Goal: Task Accomplishment & Management: Use online tool/utility

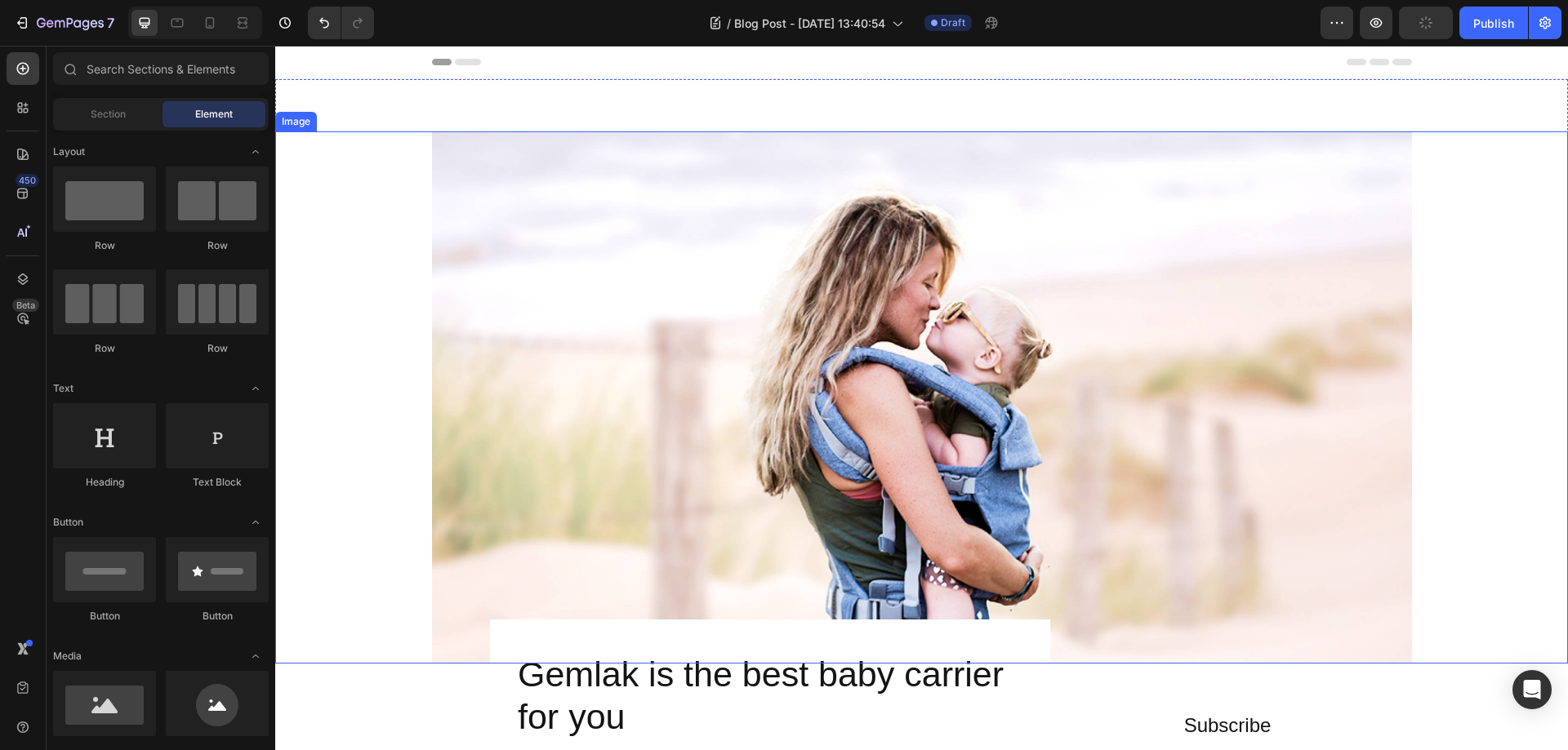
click at [903, 300] on img at bounding box center [921, 397] width 980 height 532
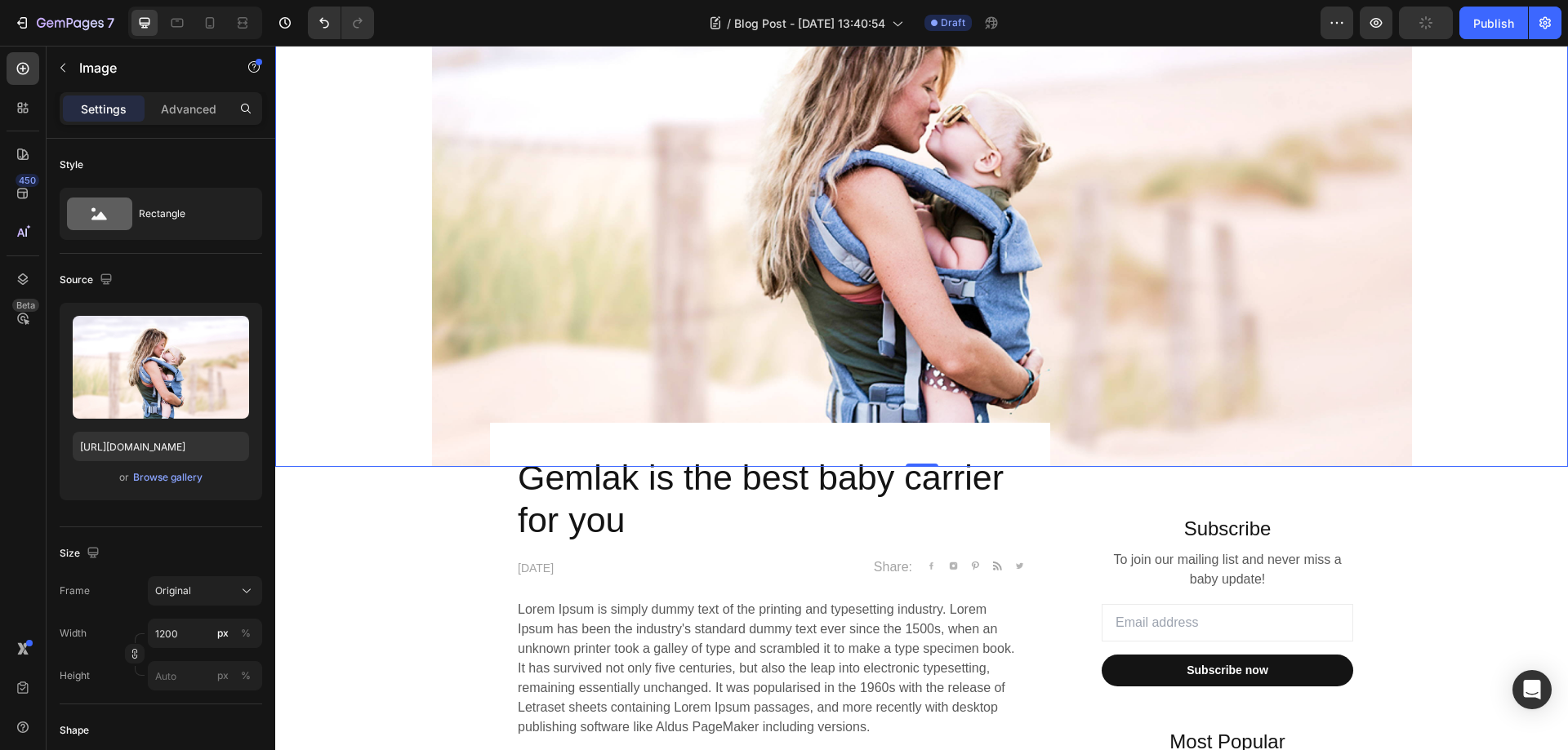
scroll to position [326, 0]
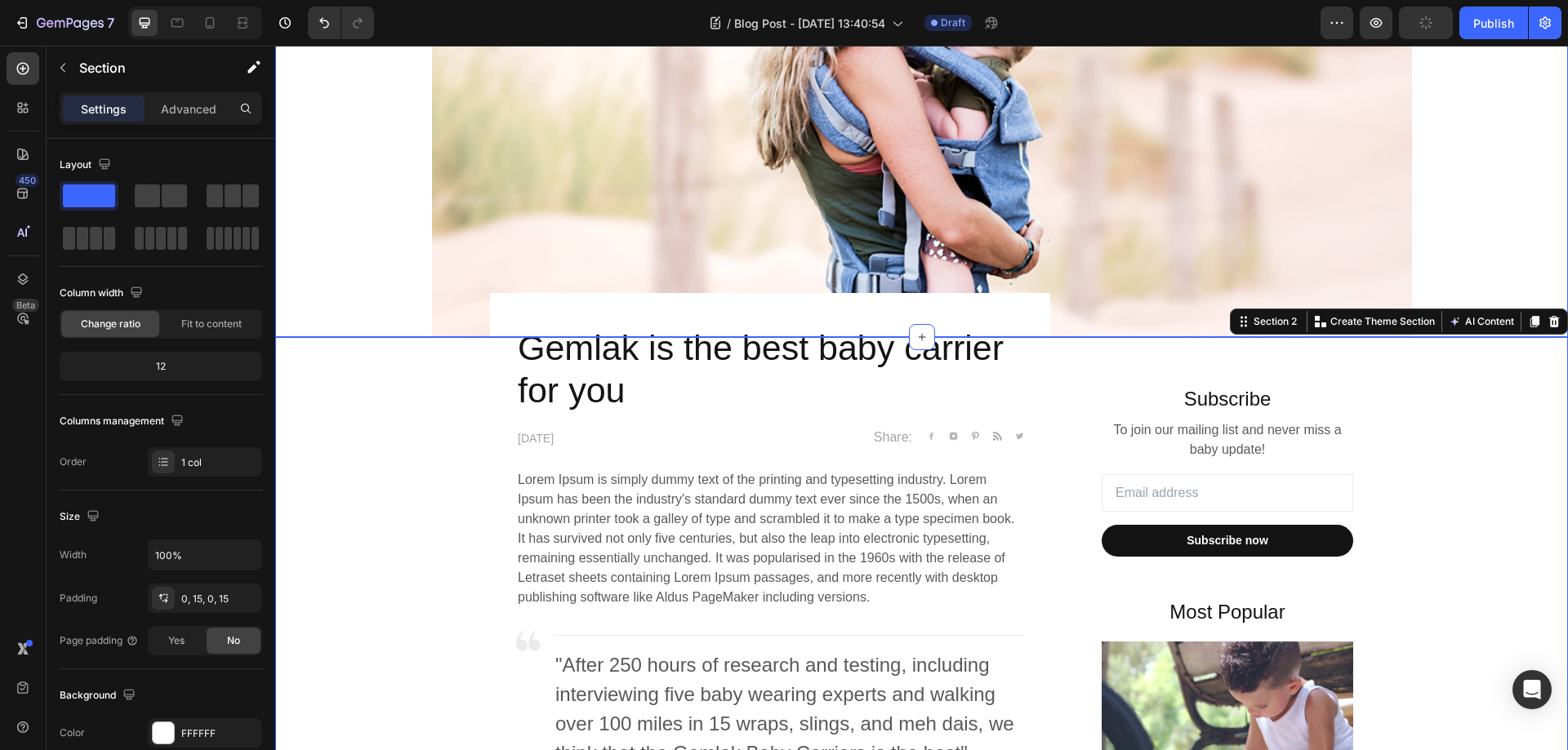
click at [1479, 195] on div at bounding box center [921, 70] width 1293 height 532
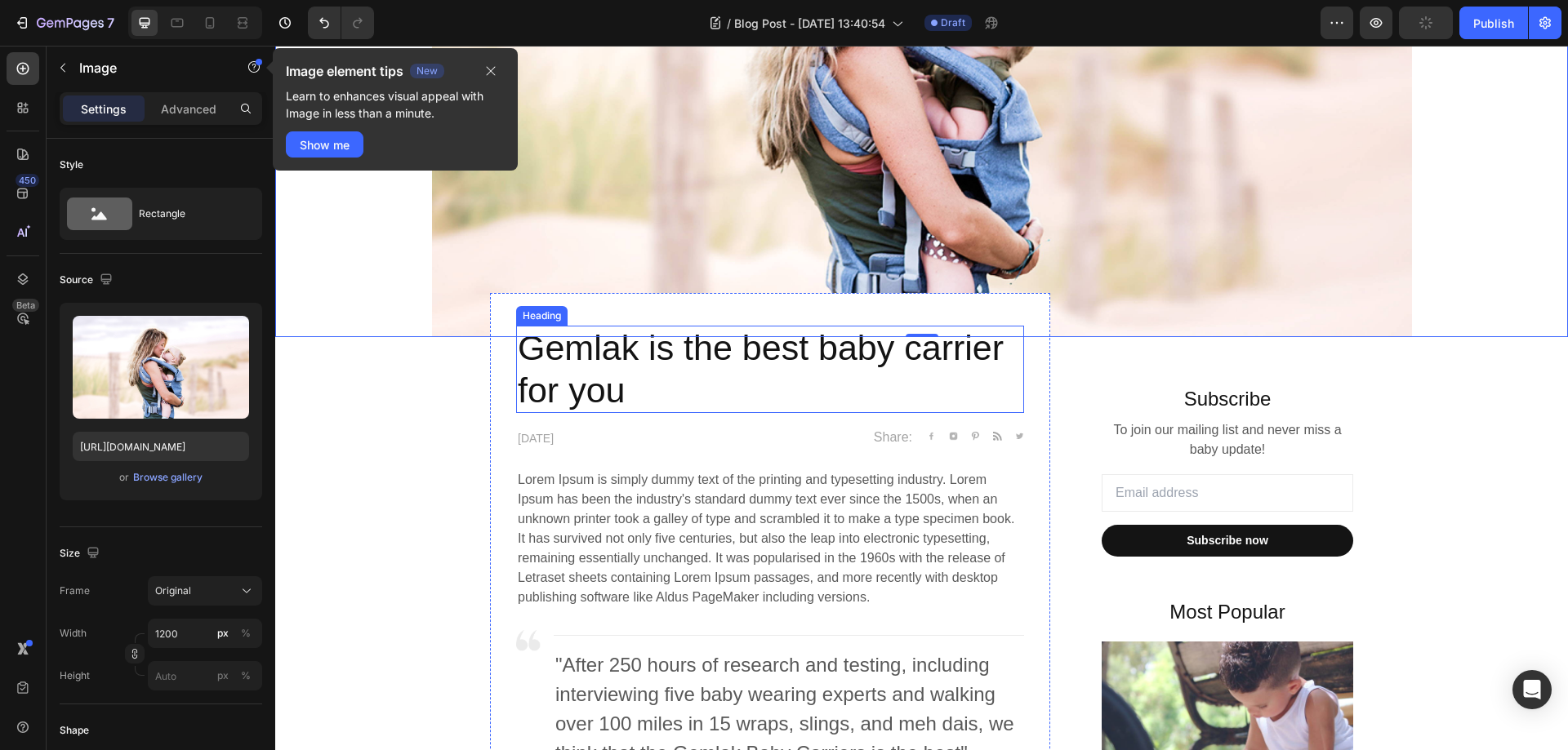
click at [575, 360] on p "Gemlak is the best baby carrier for you" at bounding box center [770, 369] width 504 height 84
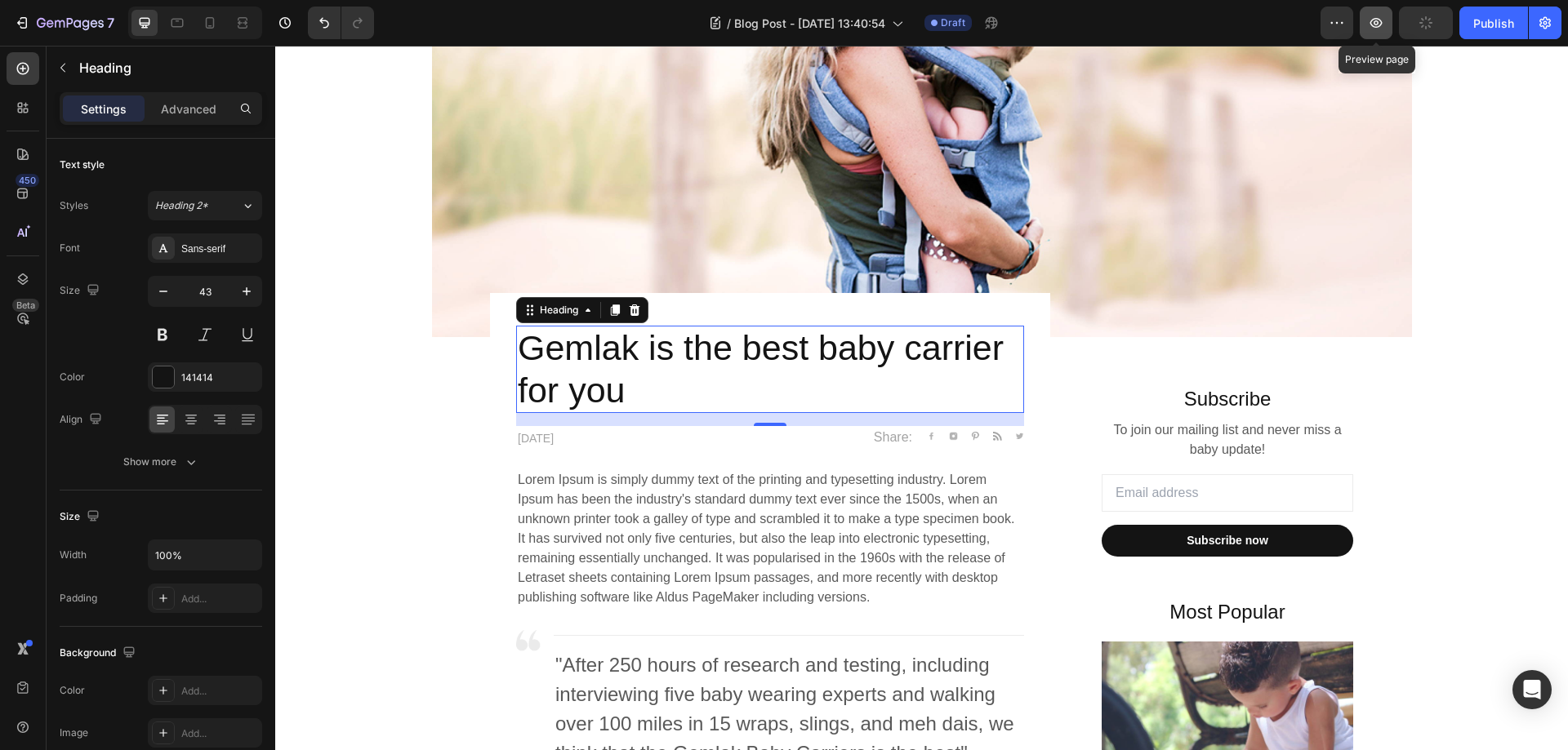
click at [1378, 19] on icon "button" at bounding box center [1376, 23] width 12 height 10
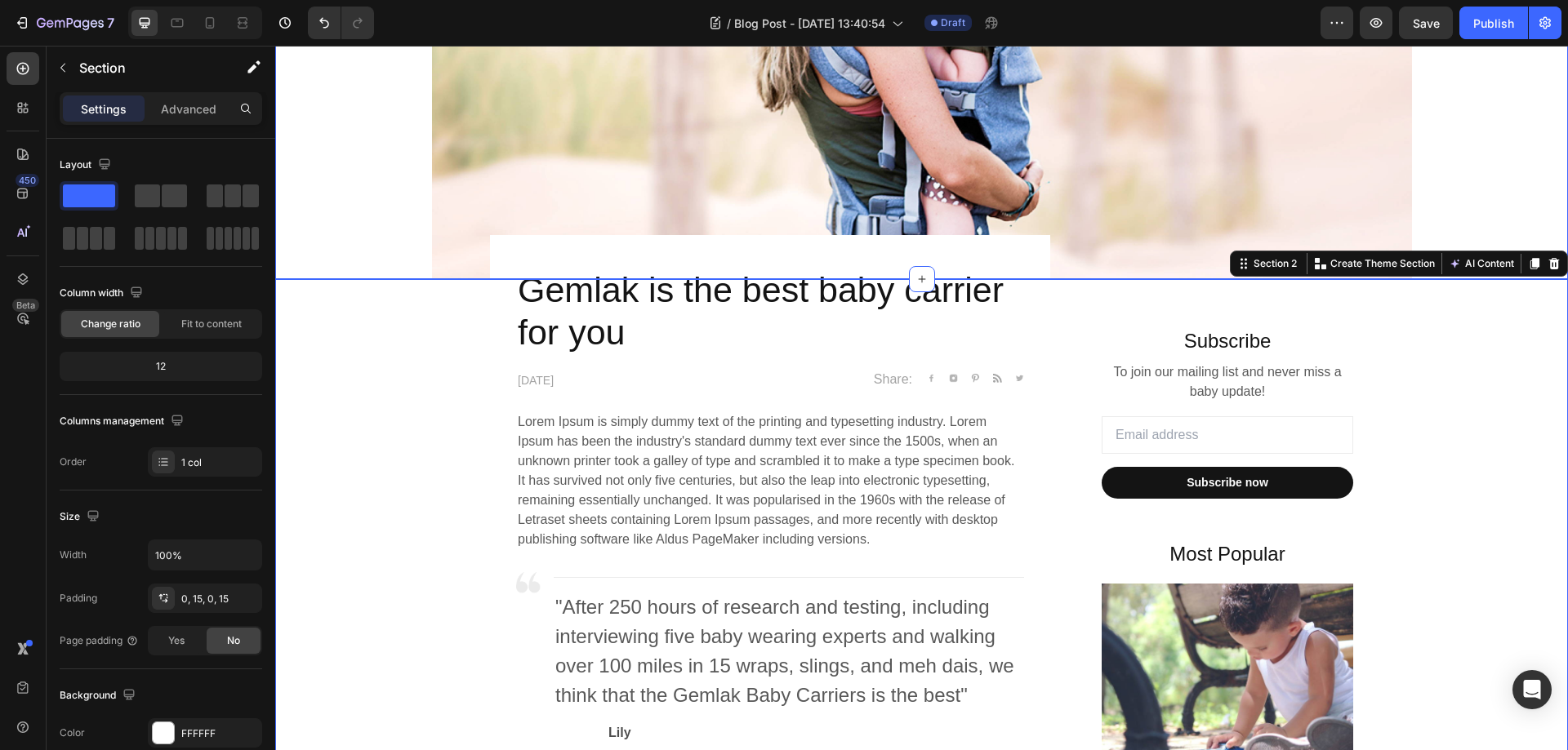
scroll to position [408, 0]
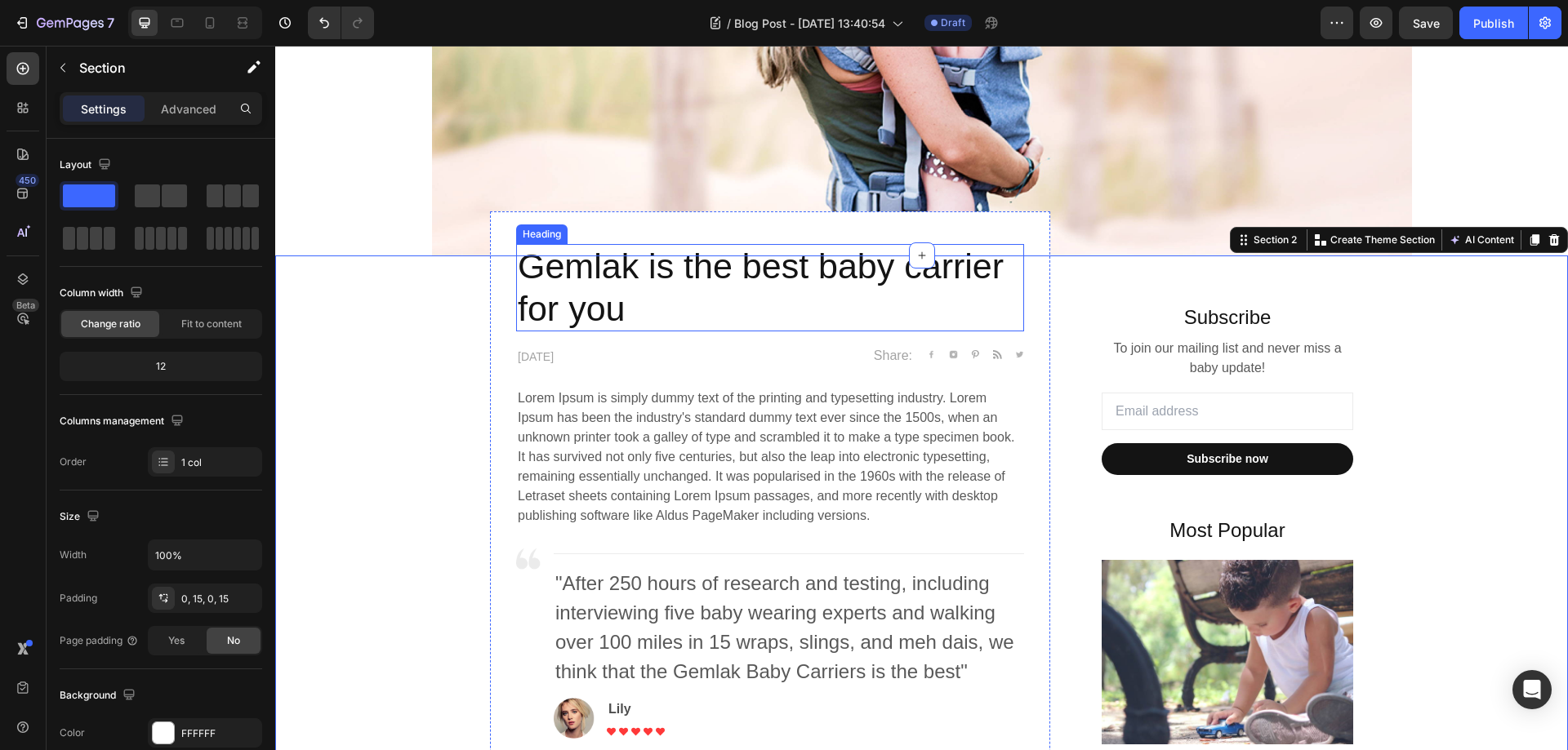
click at [605, 286] on p "Gemlak is the best baby carrier for you" at bounding box center [770, 288] width 504 height 84
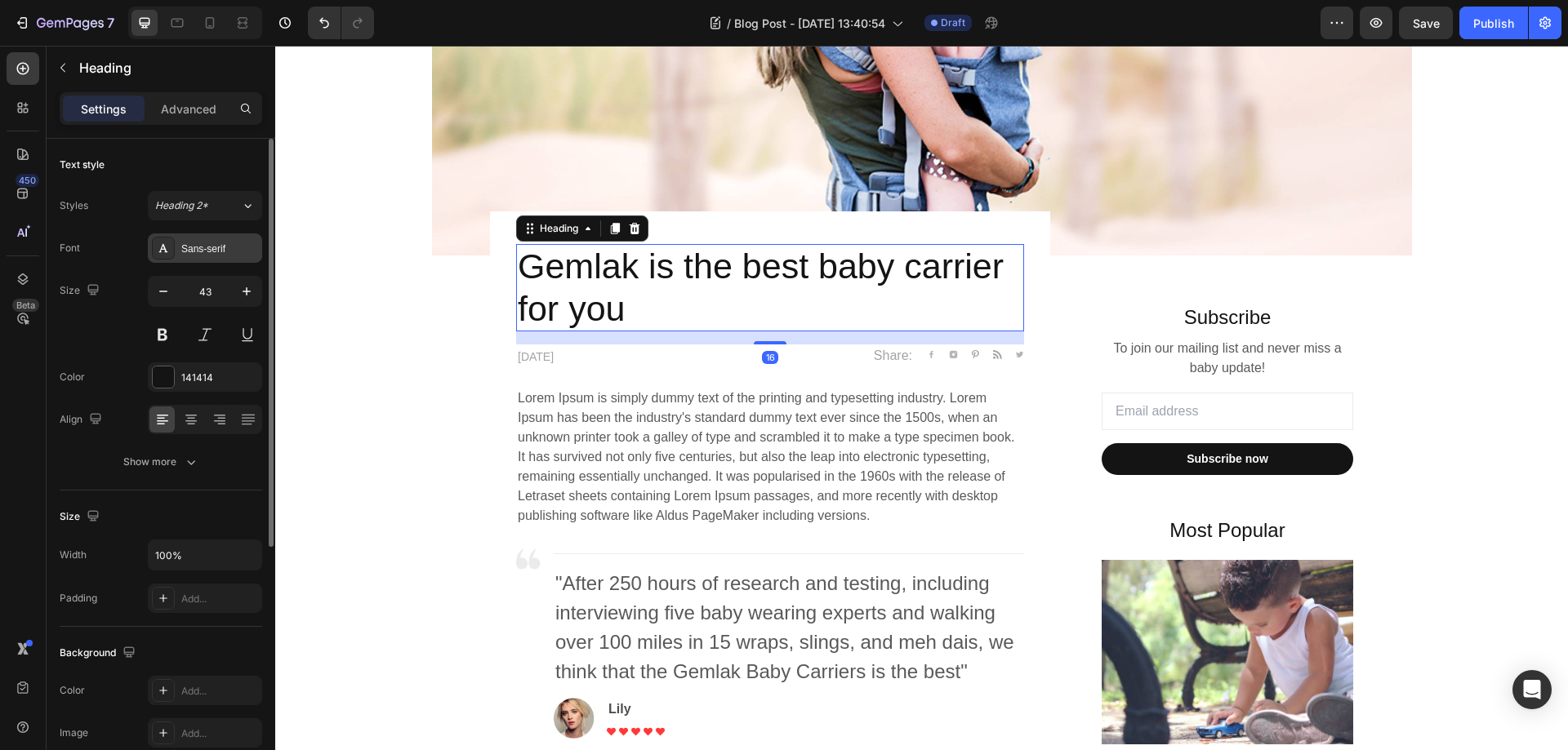
click at [186, 249] on div "Sans-serif" at bounding box center [220, 249] width 77 height 15
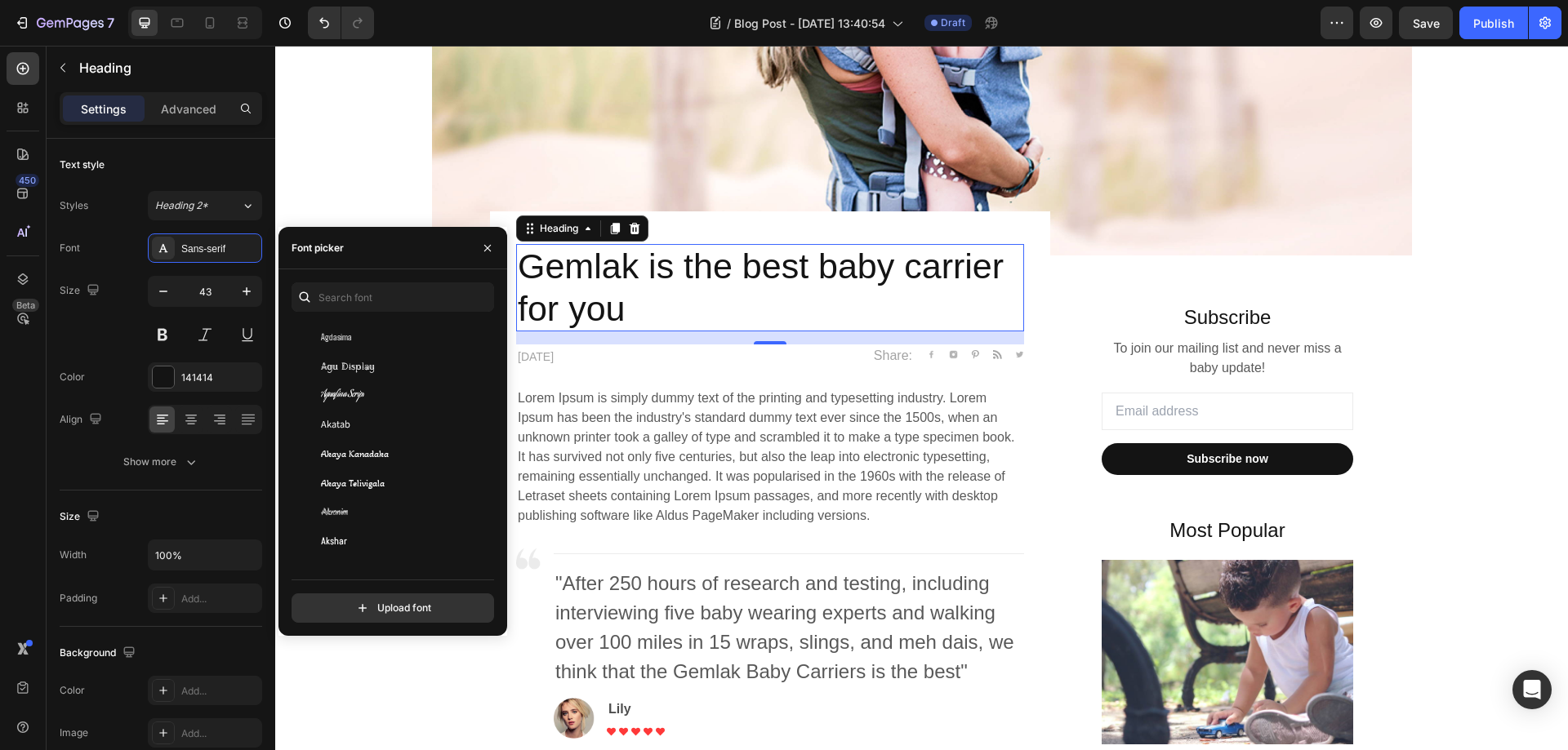
scroll to position [653, 0]
click at [341, 363] on span "Aguafina Script" at bounding box center [342, 367] width 43 height 15
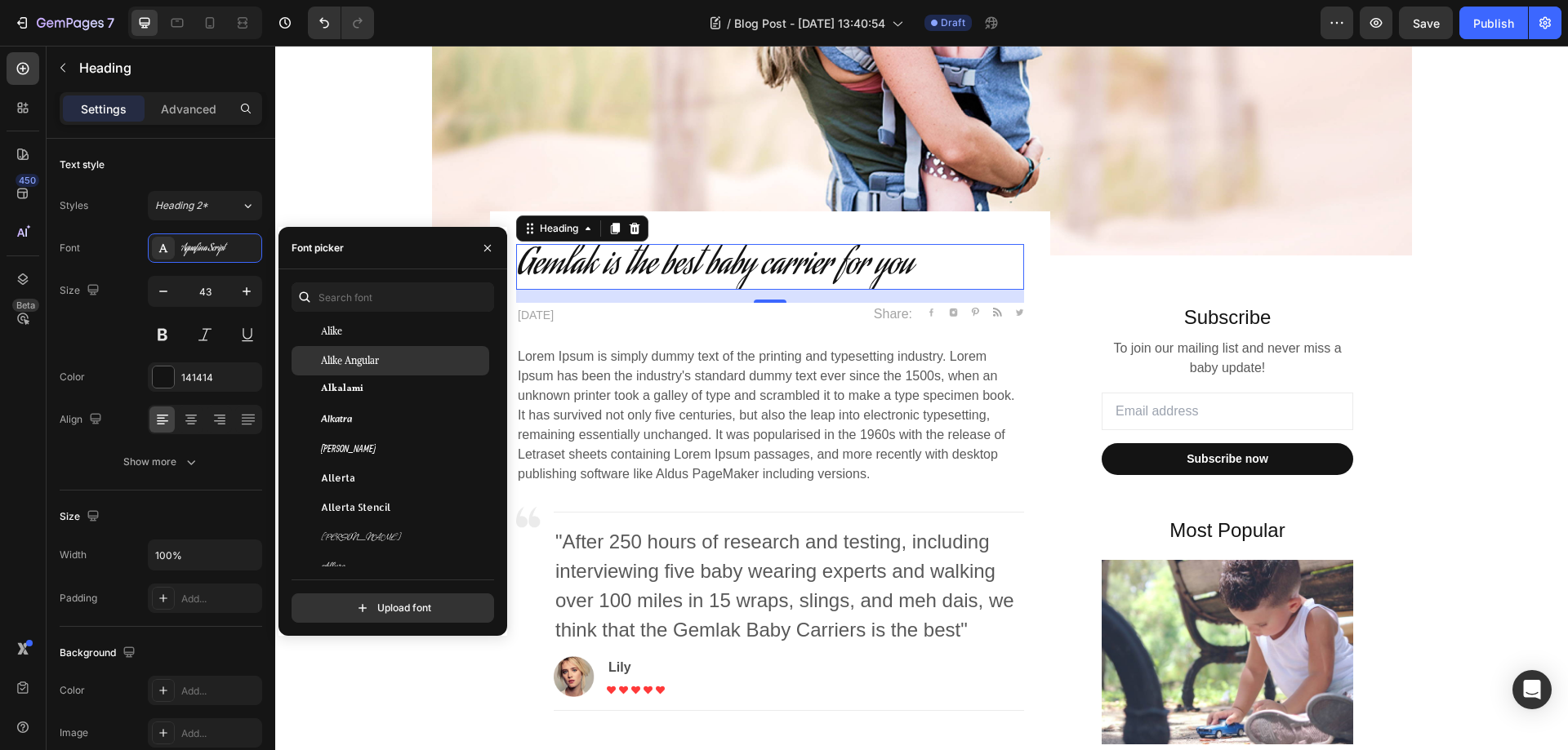
scroll to position [1550, 0]
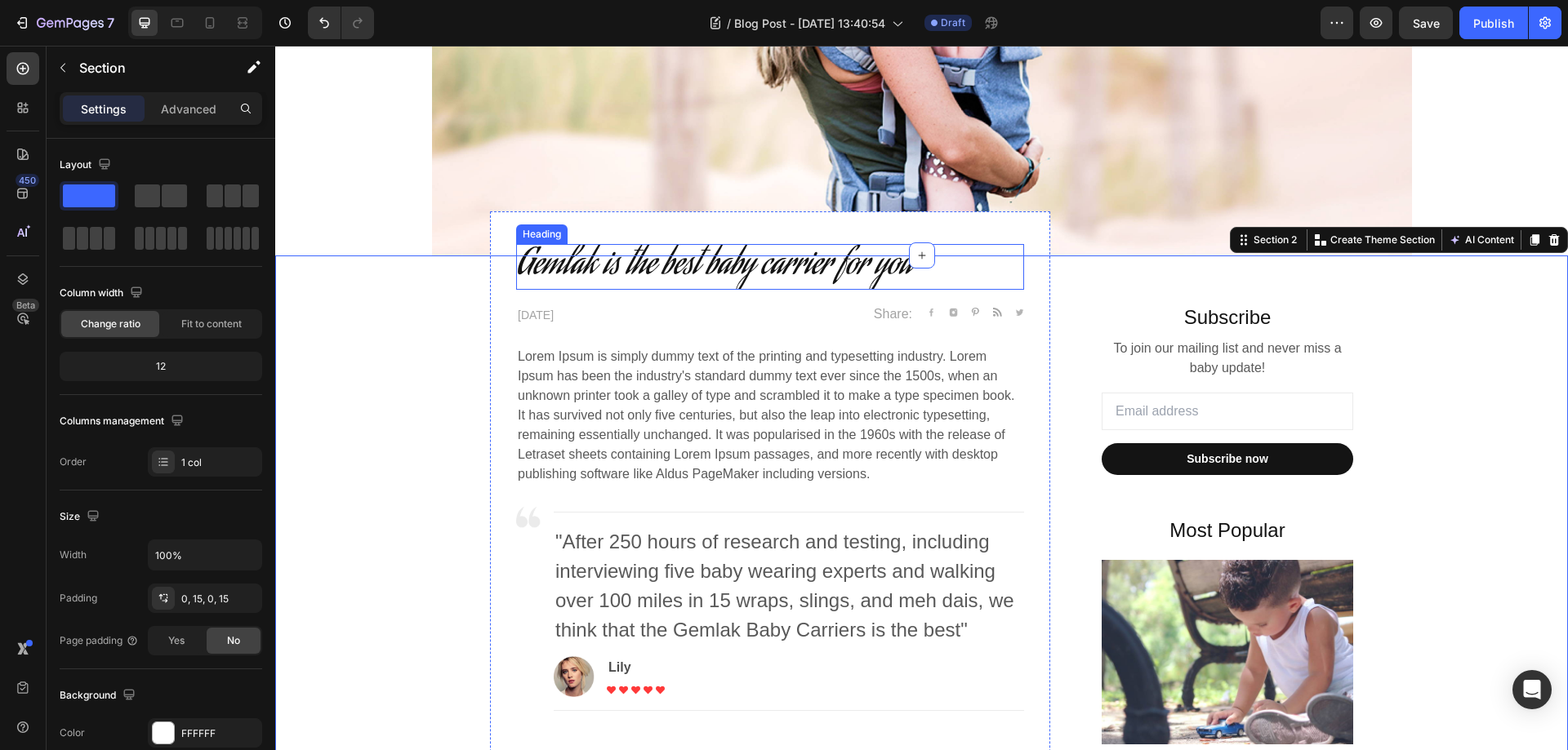
click at [697, 272] on p "Gemlak is the best baby carrier for you" at bounding box center [770, 267] width 504 height 42
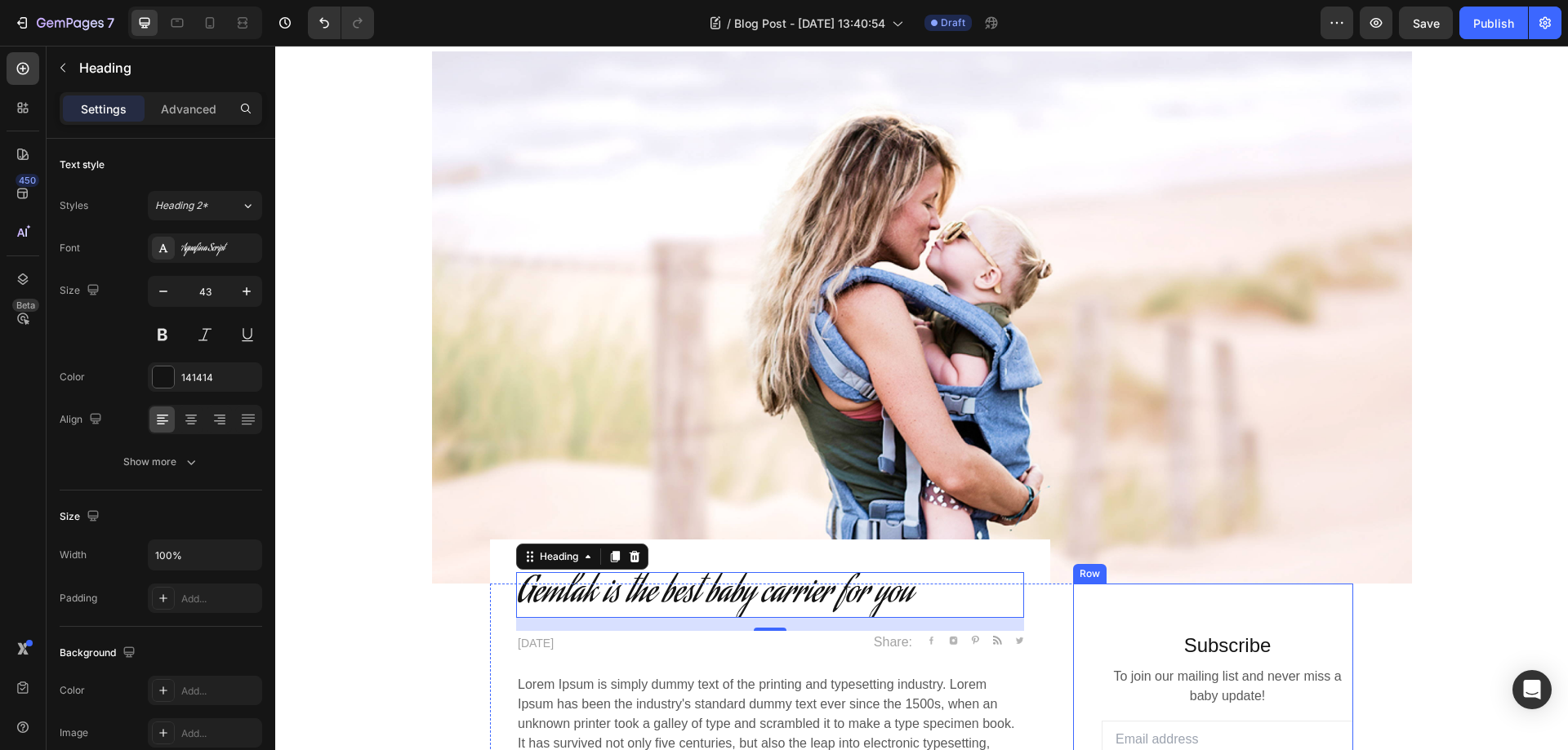
scroll to position [0, 0]
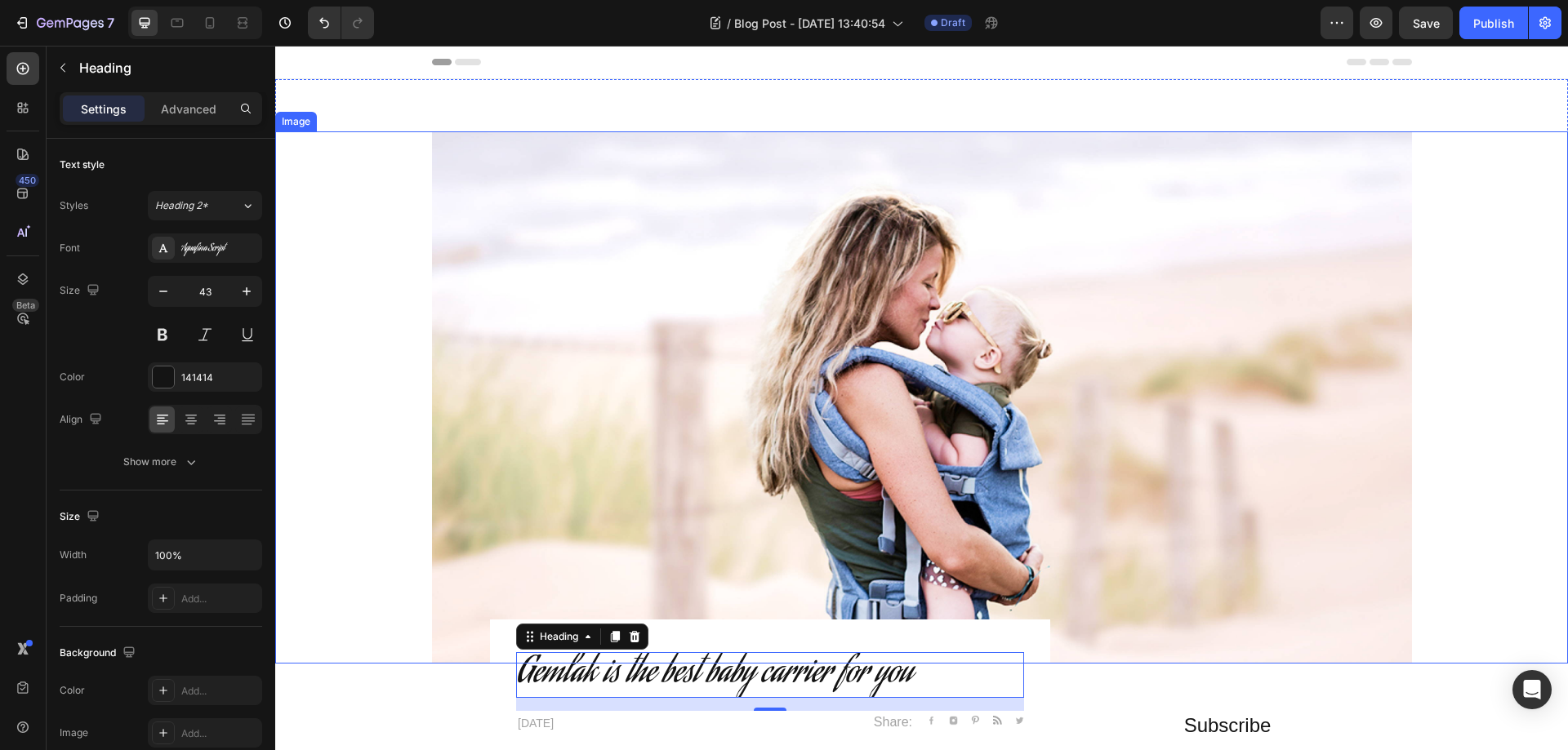
click at [1260, 279] on img at bounding box center [921, 397] width 980 height 532
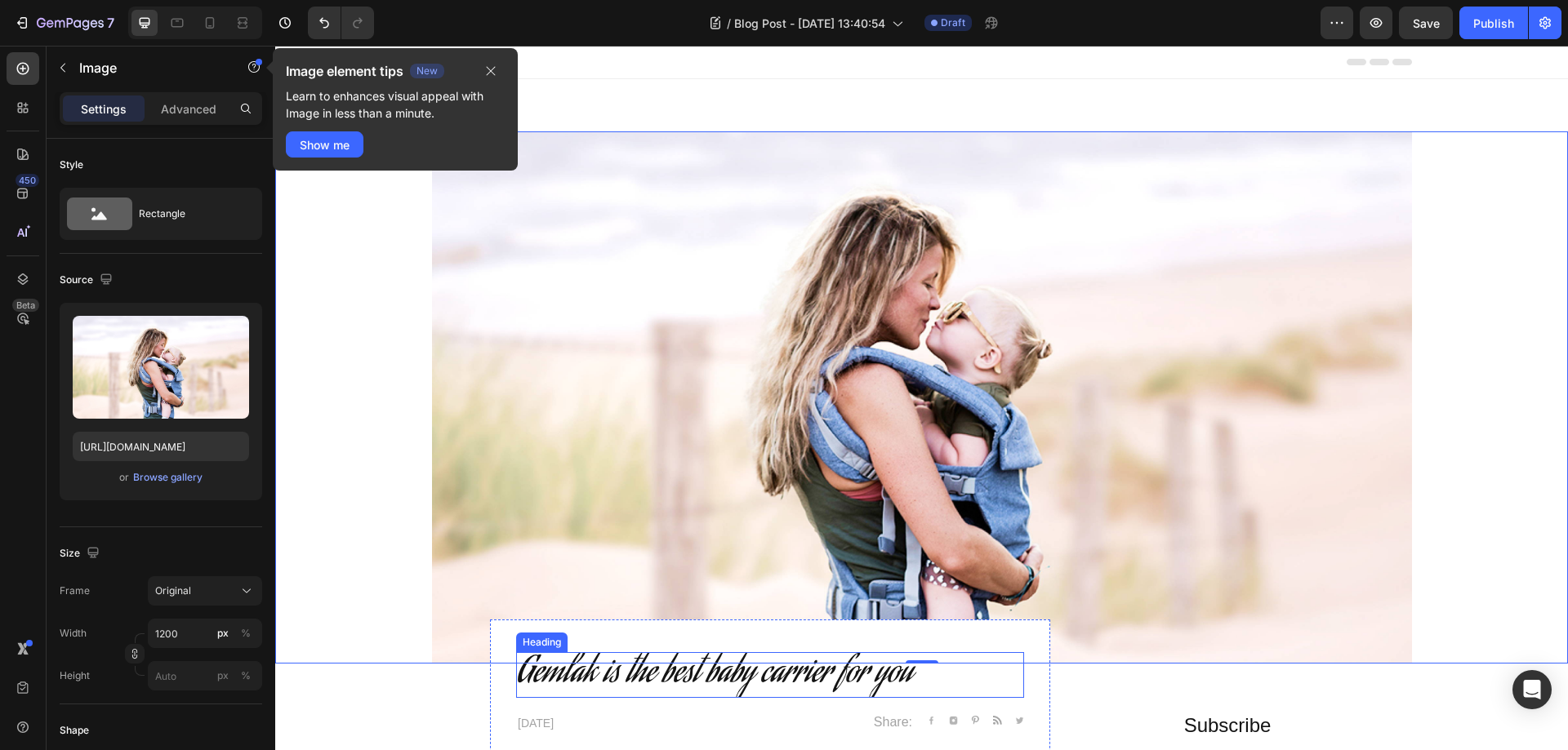
click at [622, 667] on p "Gemlak is the best baby carrier for you" at bounding box center [770, 675] width 504 height 42
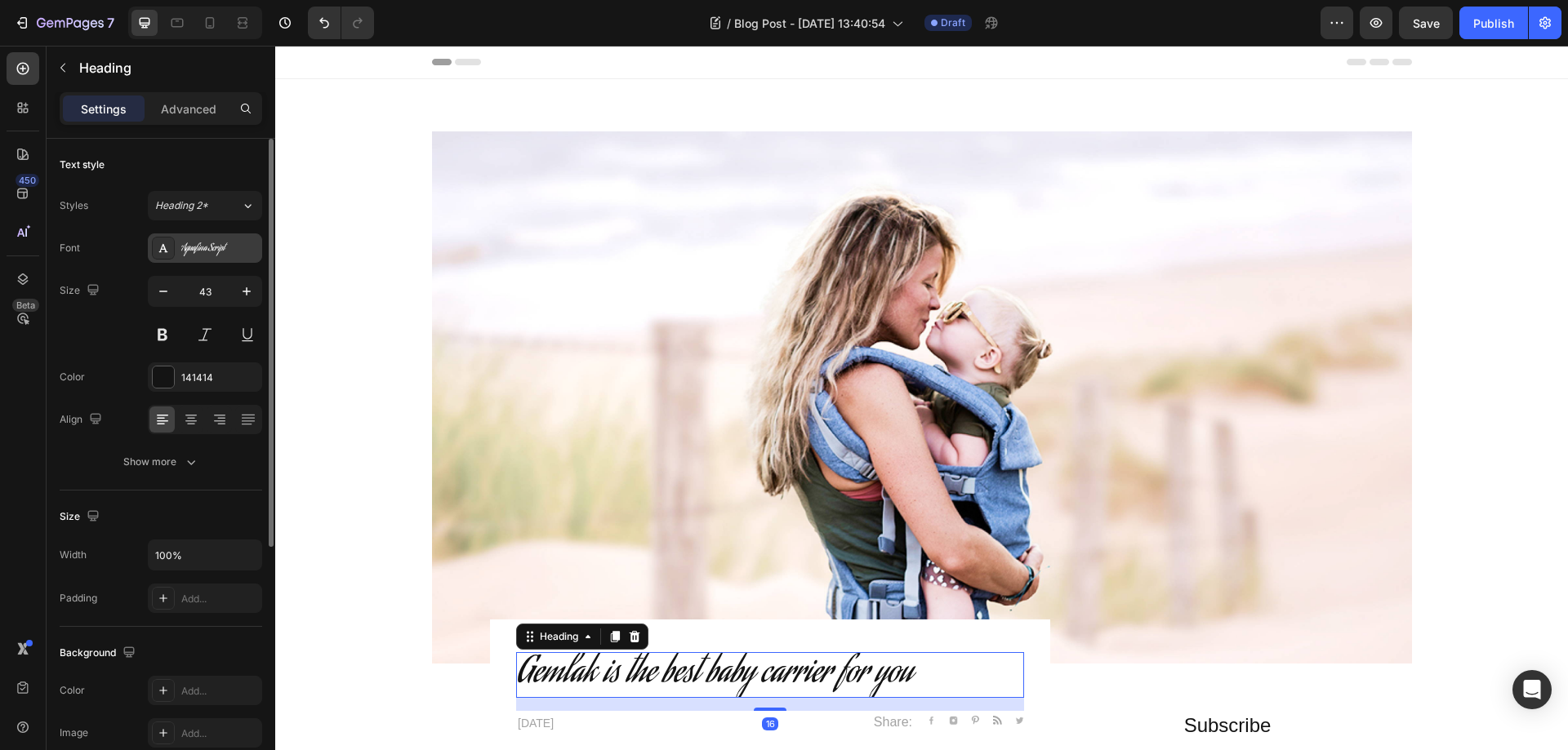
click at [212, 244] on div "Aguafina Script" at bounding box center [220, 249] width 77 height 15
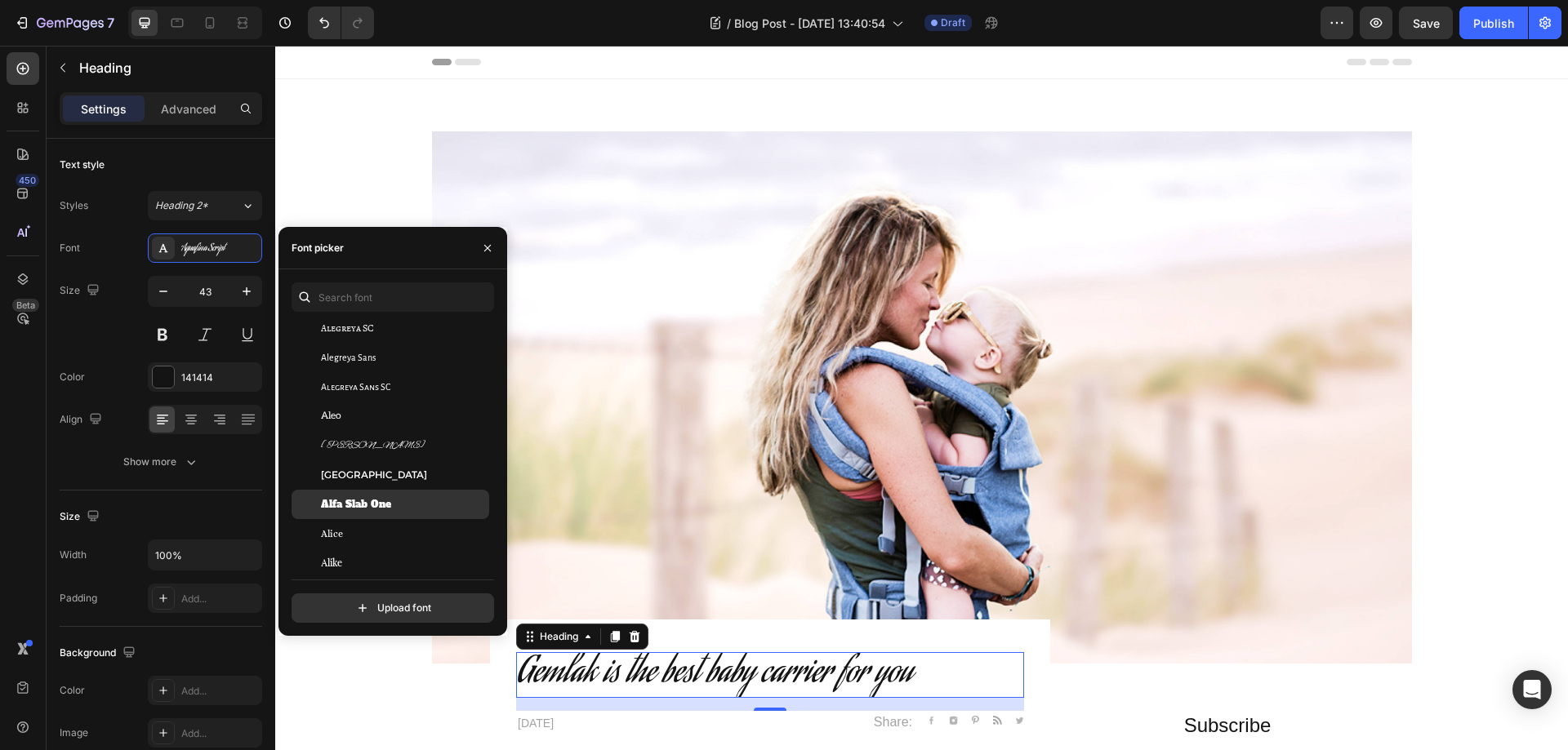
scroll to position [1142, 0]
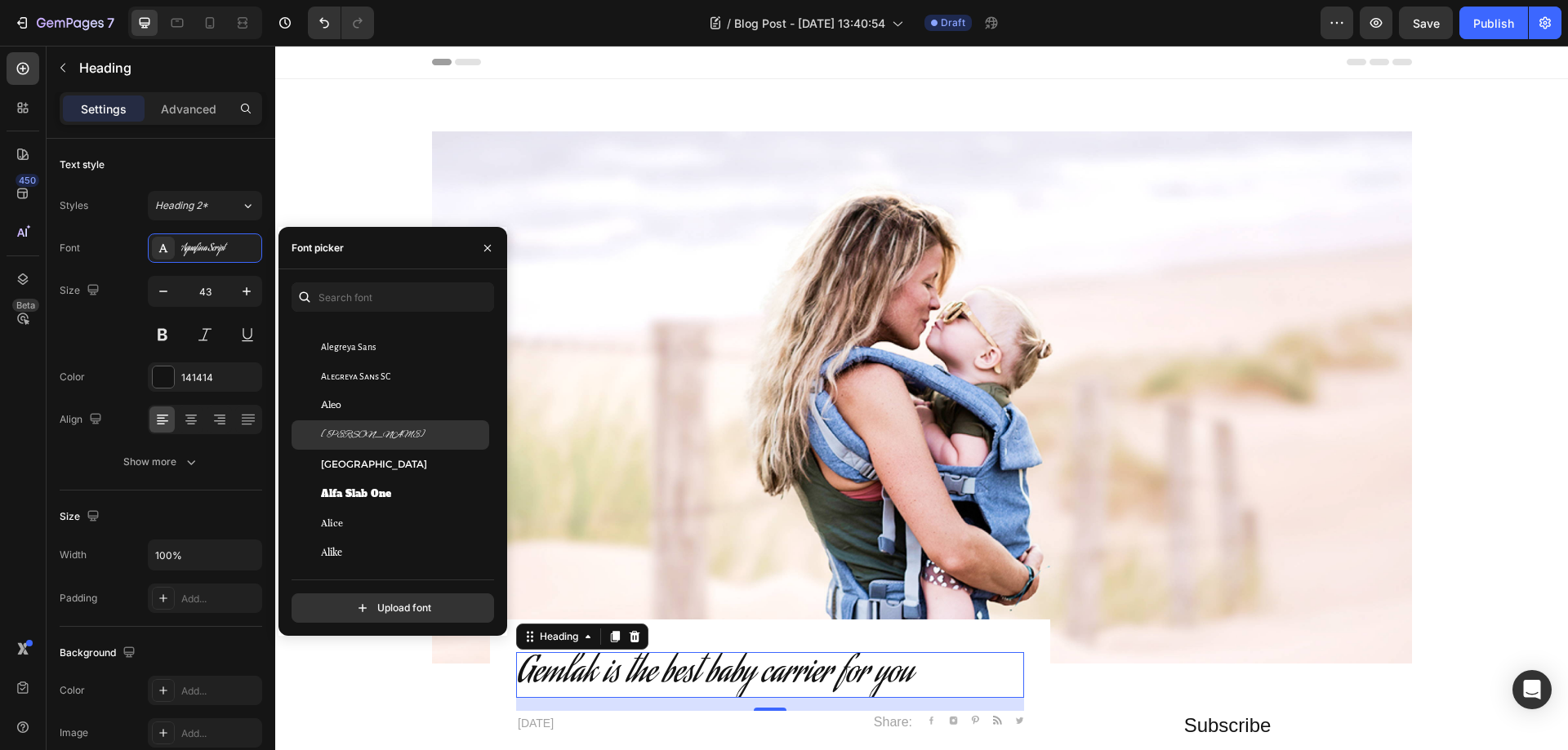
click at [386, 434] on div "Alex Brush" at bounding box center [403, 435] width 165 height 15
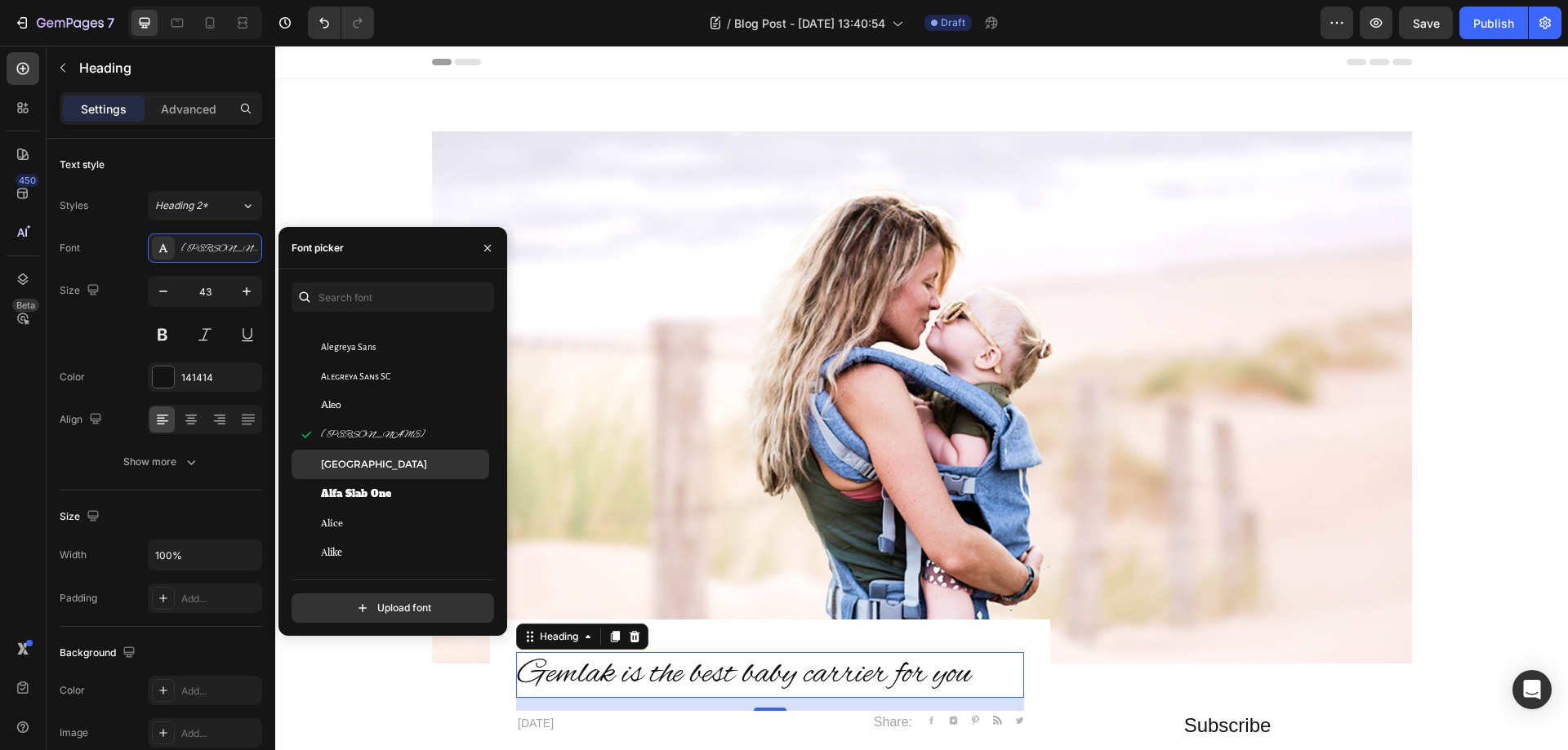
click at [359, 464] on span "Alexandria" at bounding box center [374, 464] width 106 height 15
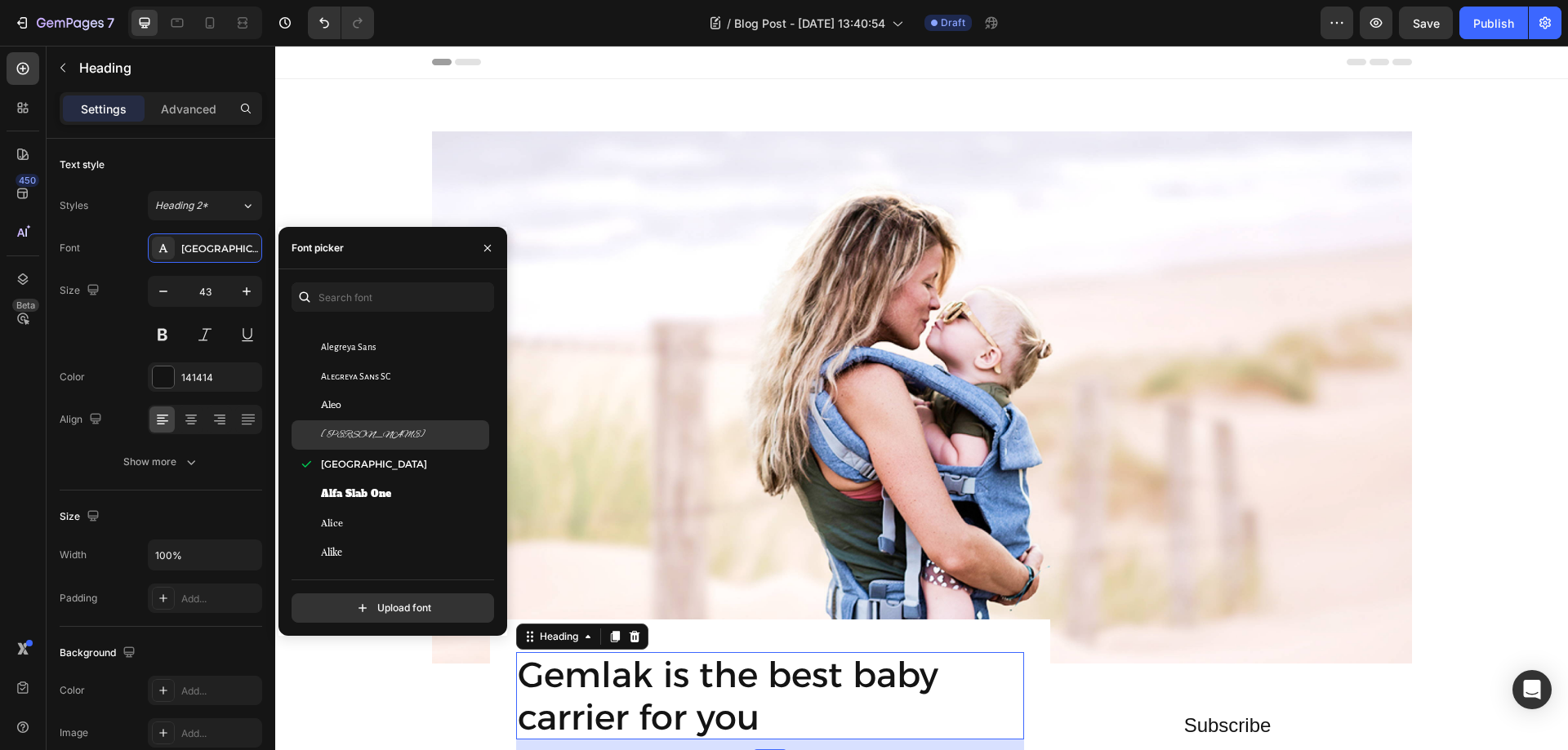
click at [369, 433] on div "Alex Brush" at bounding box center [403, 435] width 165 height 15
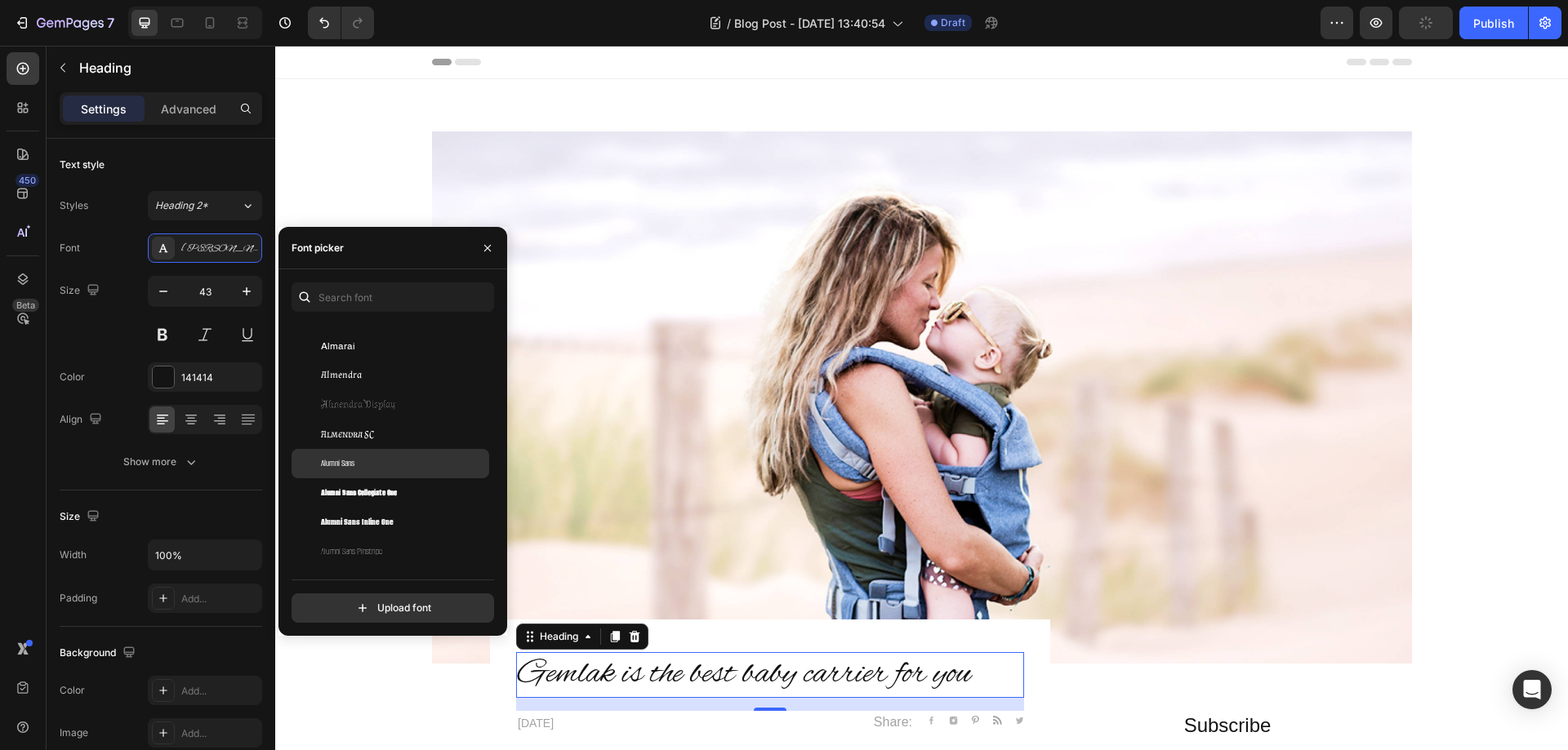
scroll to position [1550, 0]
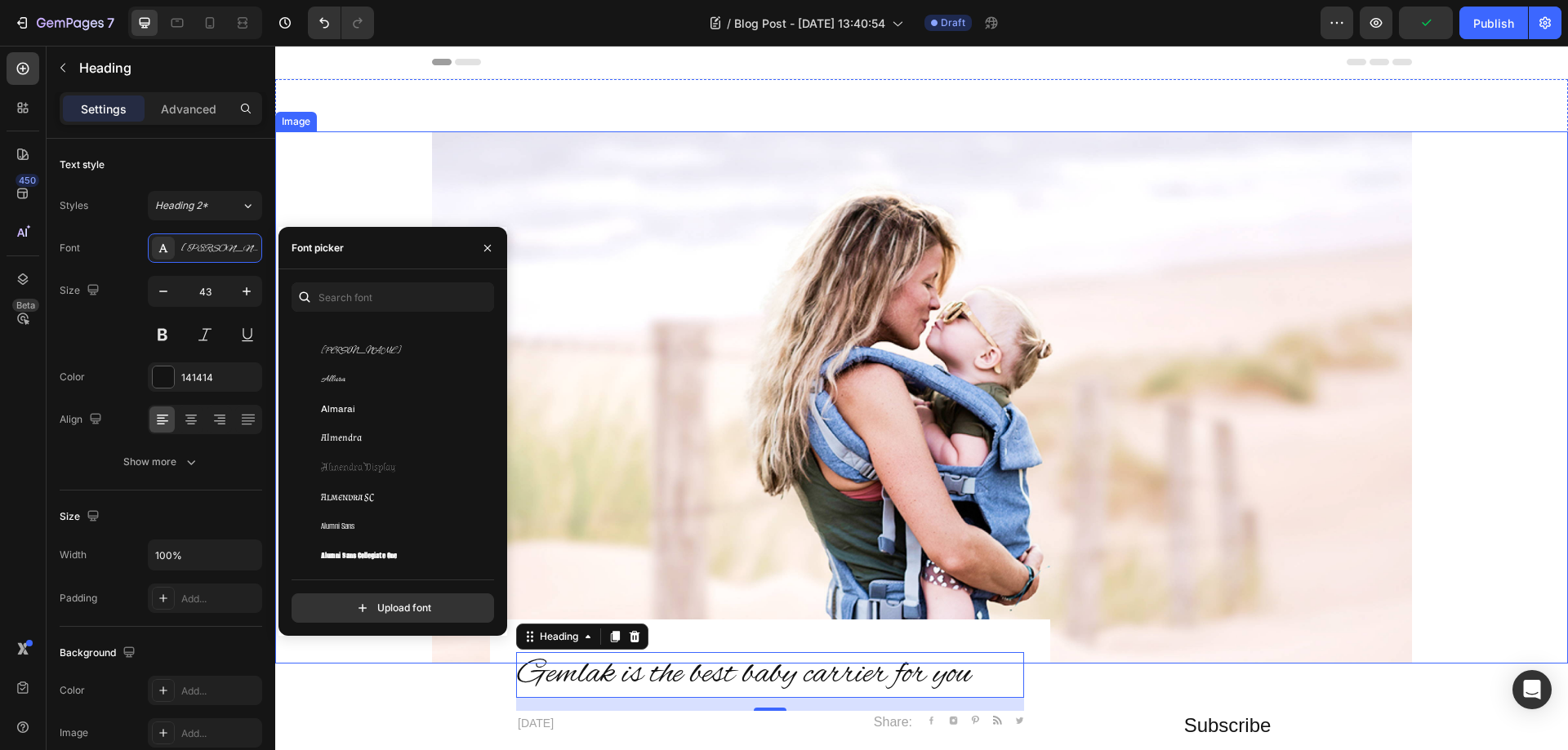
click at [1457, 461] on div at bounding box center [921, 397] width 1293 height 532
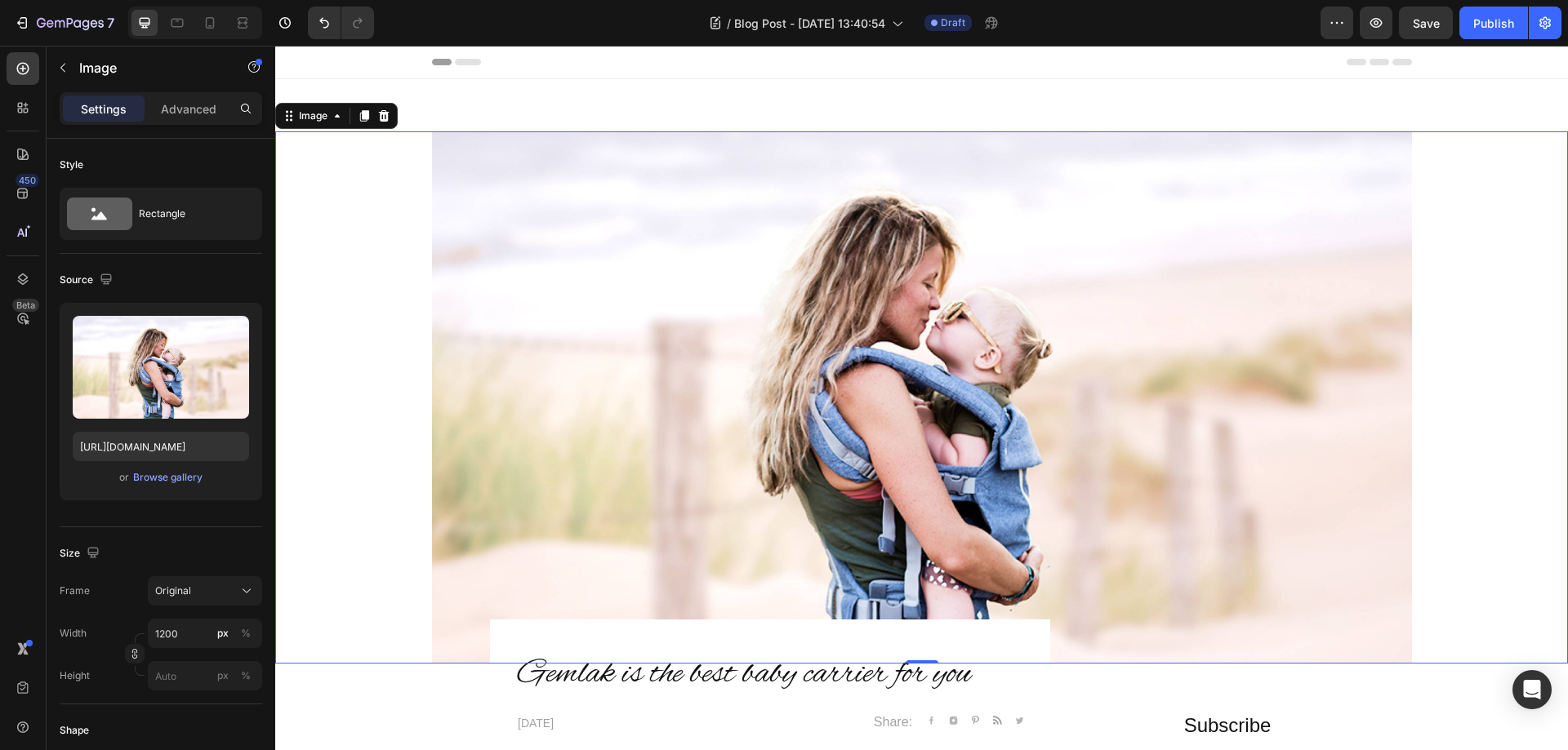
click at [1474, 454] on div at bounding box center [921, 397] width 1293 height 532
click at [1159, 249] on img at bounding box center [921, 397] width 980 height 532
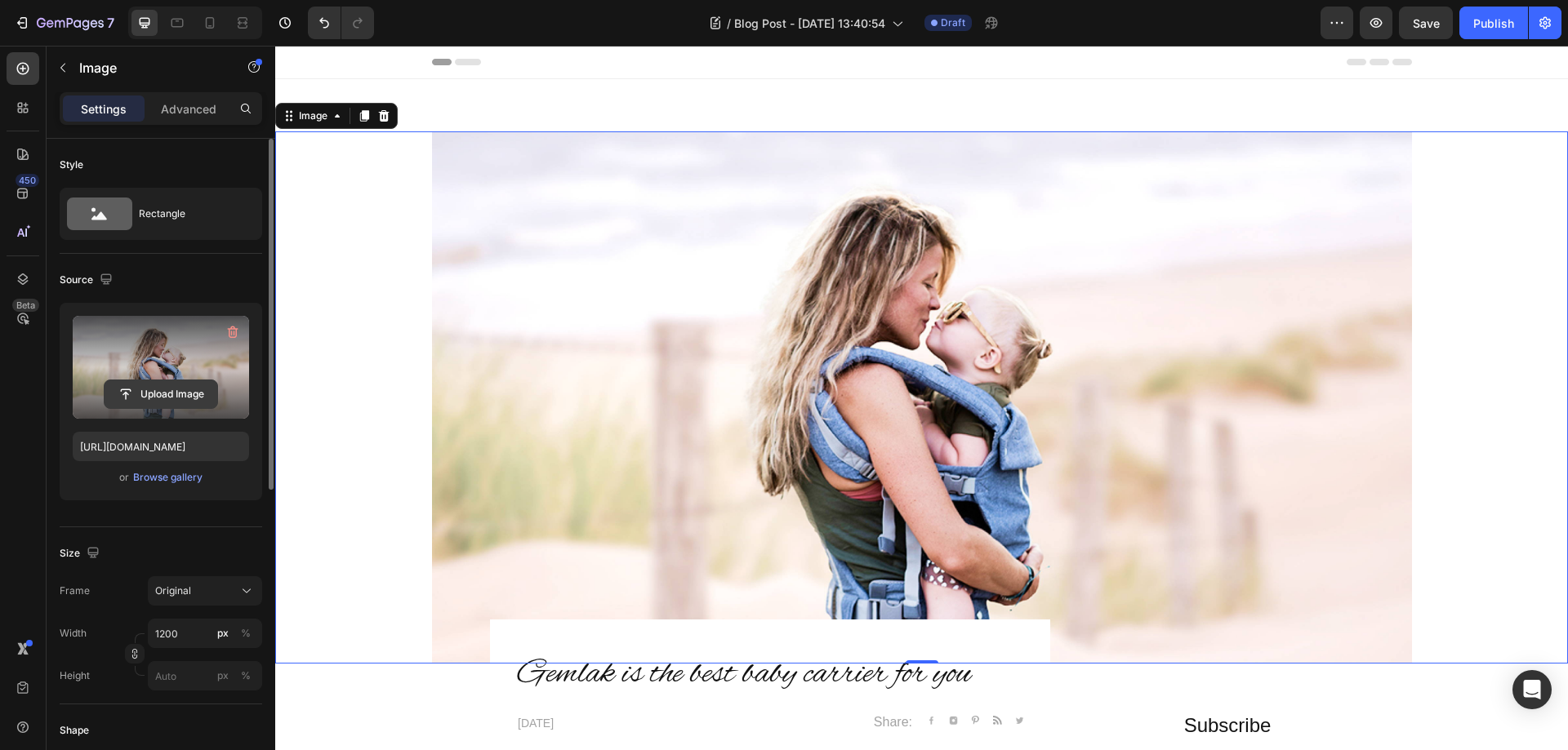
click at [156, 390] on input "file" at bounding box center [161, 394] width 113 height 28
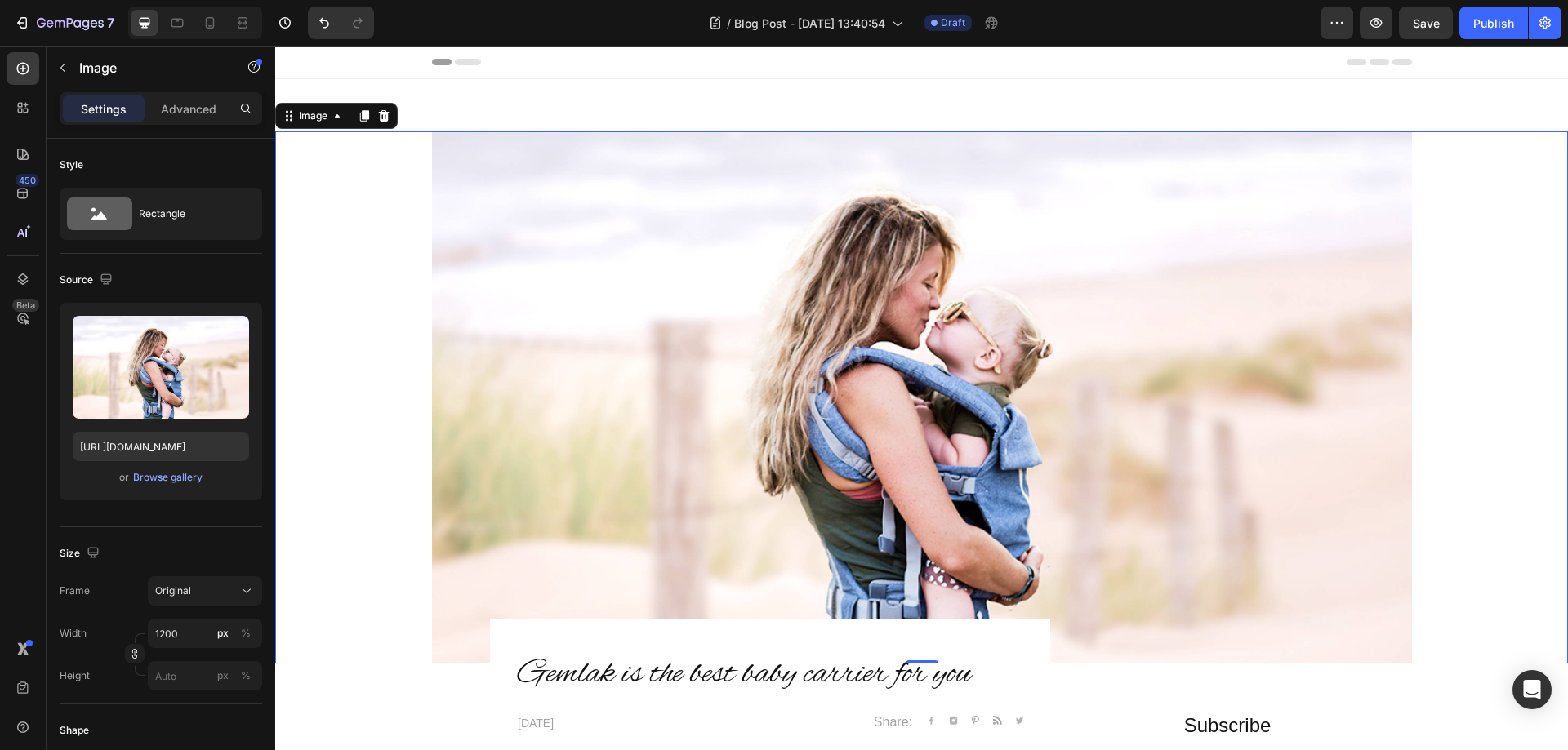
click at [669, 208] on img at bounding box center [921, 397] width 980 height 532
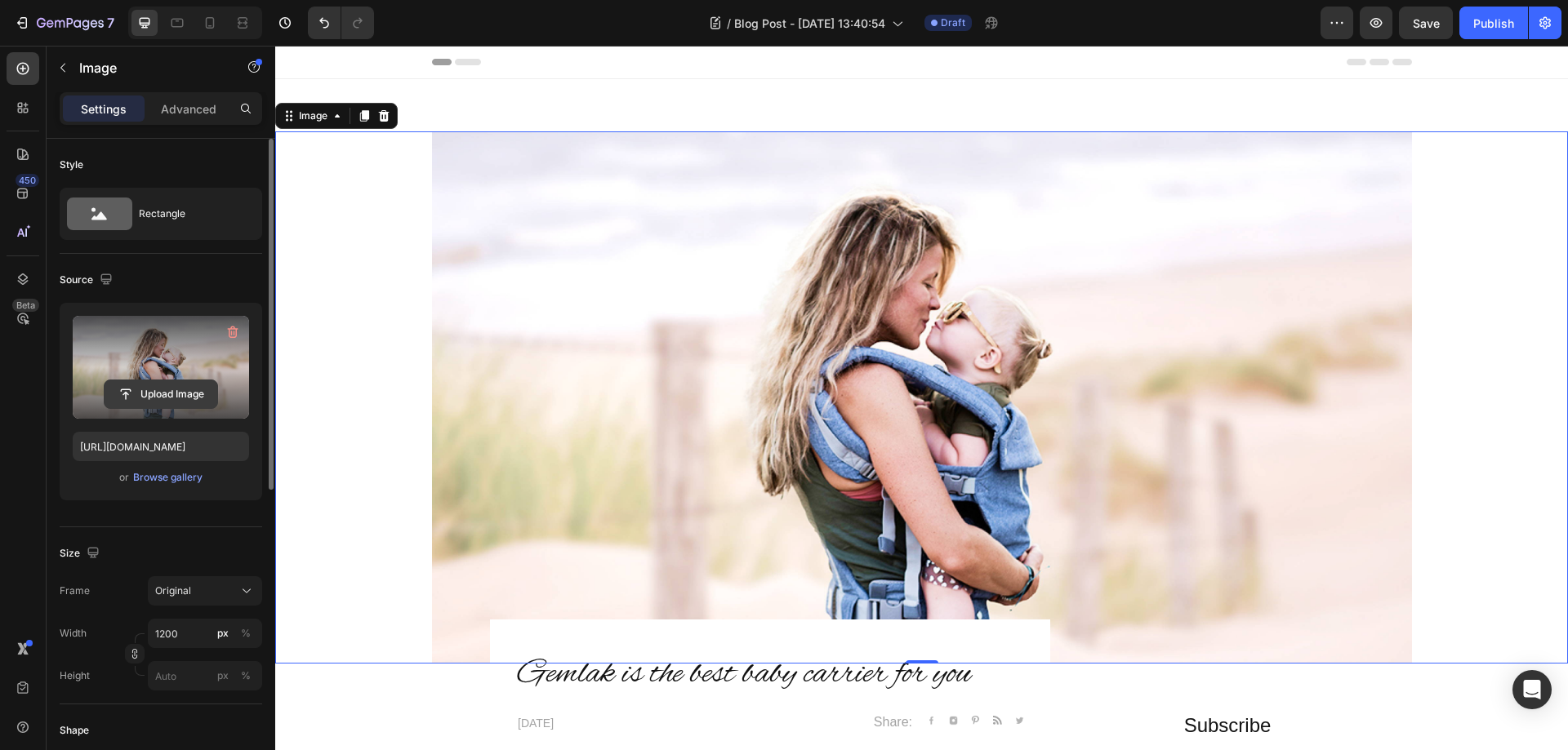
click at [165, 387] on input "file" at bounding box center [161, 394] width 113 height 28
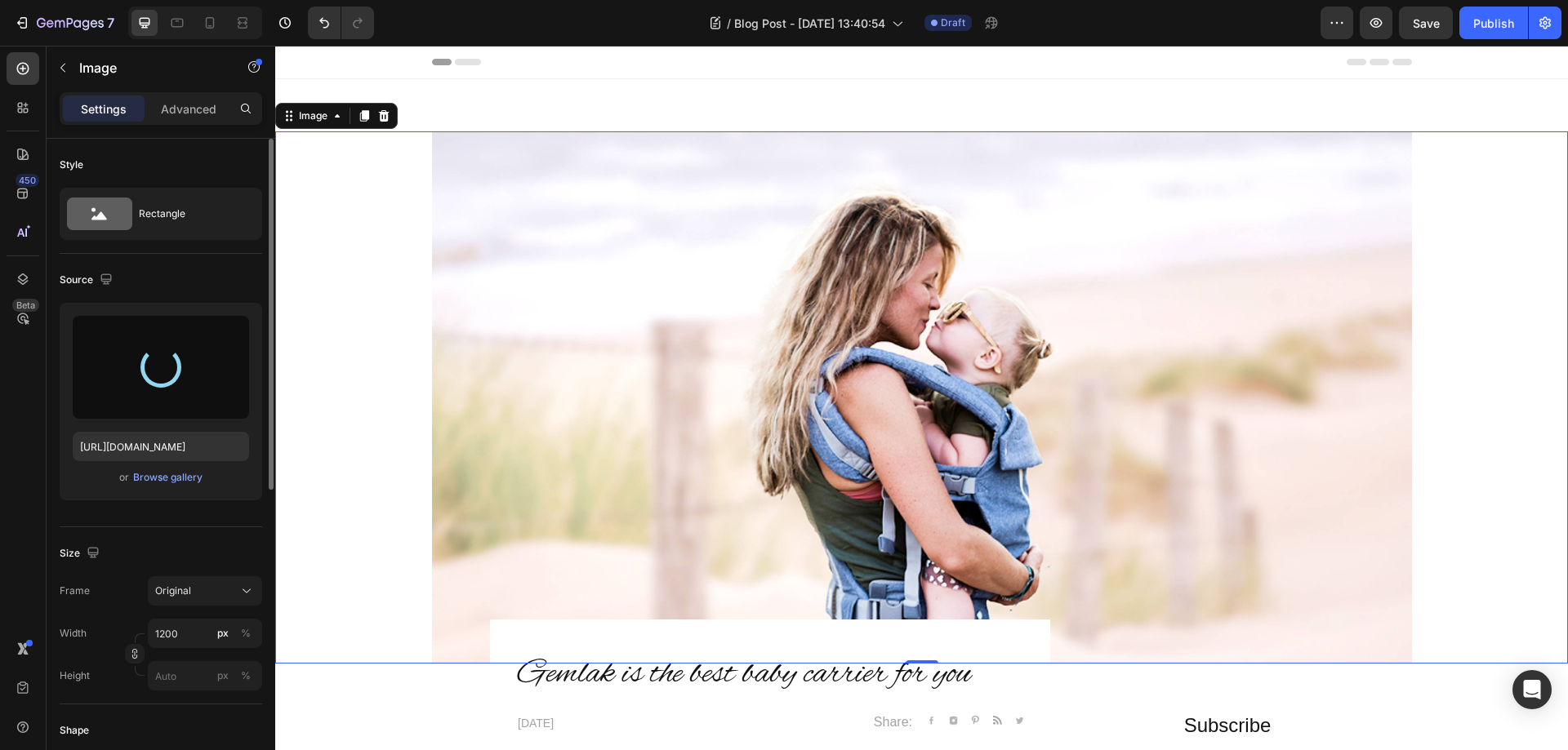
type input "https://cdn.shopify.com/s/files/1/0699/3684/0886/files/gempages_585261370828653…"
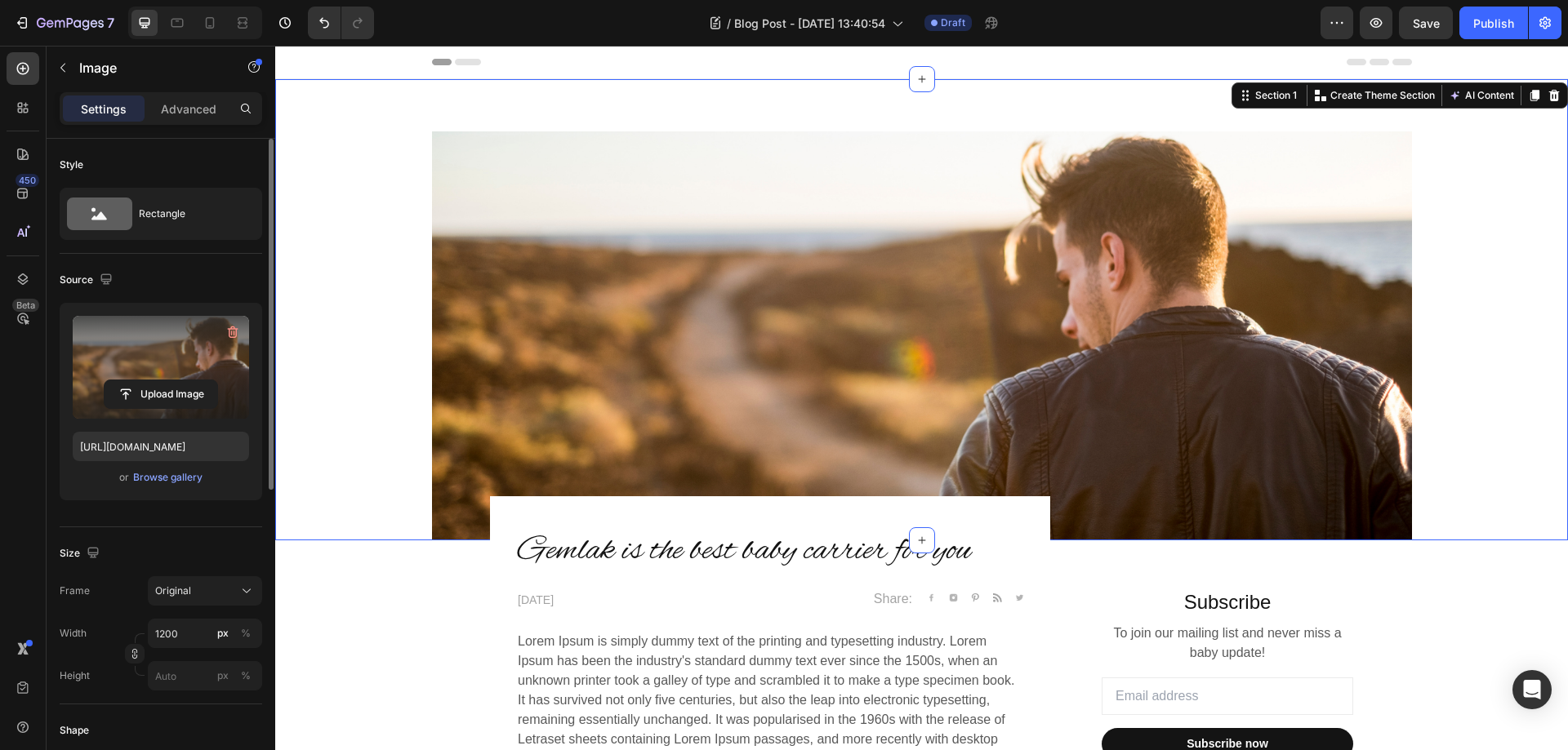
click at [453, 87] on div "Image Section 1 You can create reusable sections Create Theme Section AI Conten…" at bounding box center [921, 310] width 1293 height 461
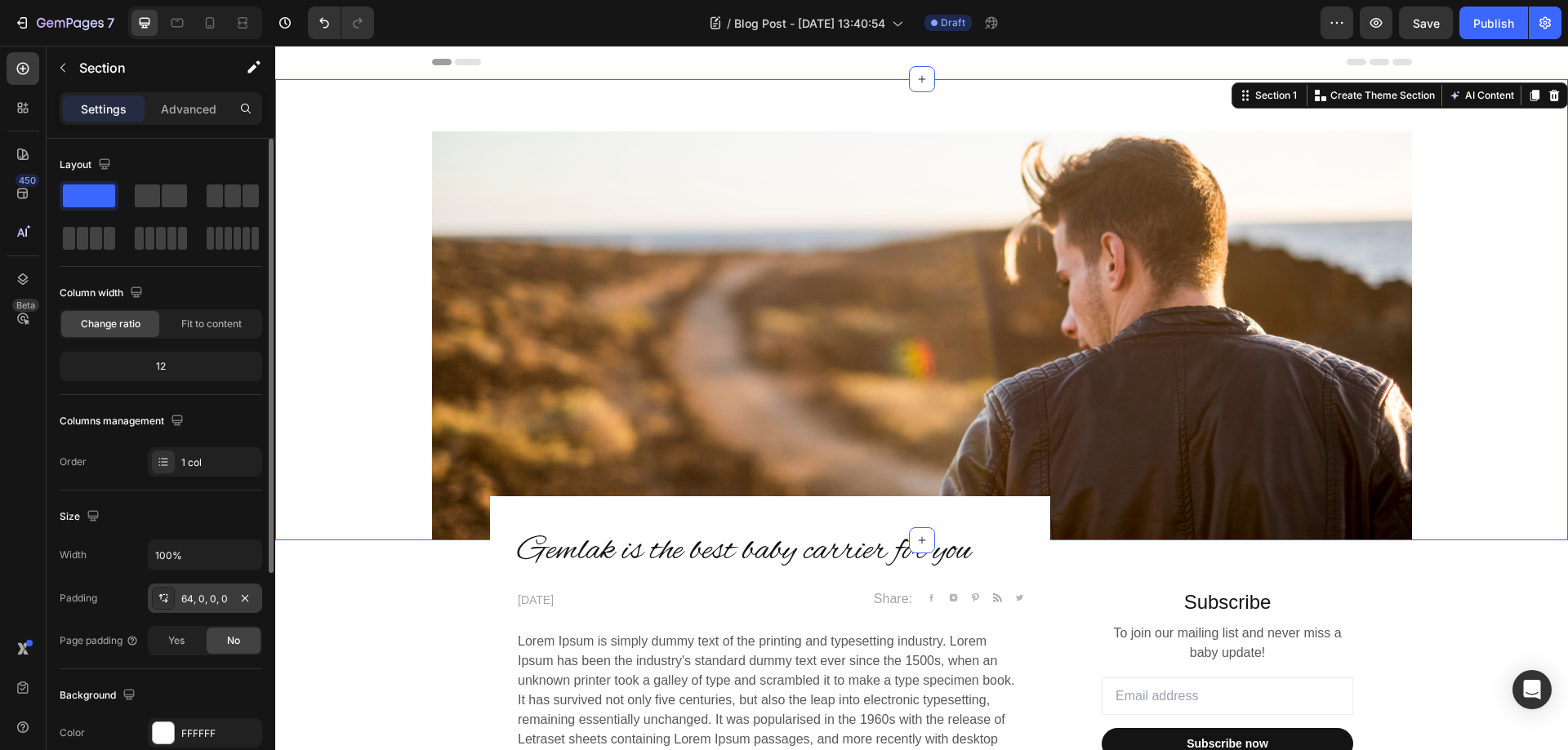
click at [191, 594] on div "64, 0, 0, 0" at bounding box center [205, 599] width 47 height 15
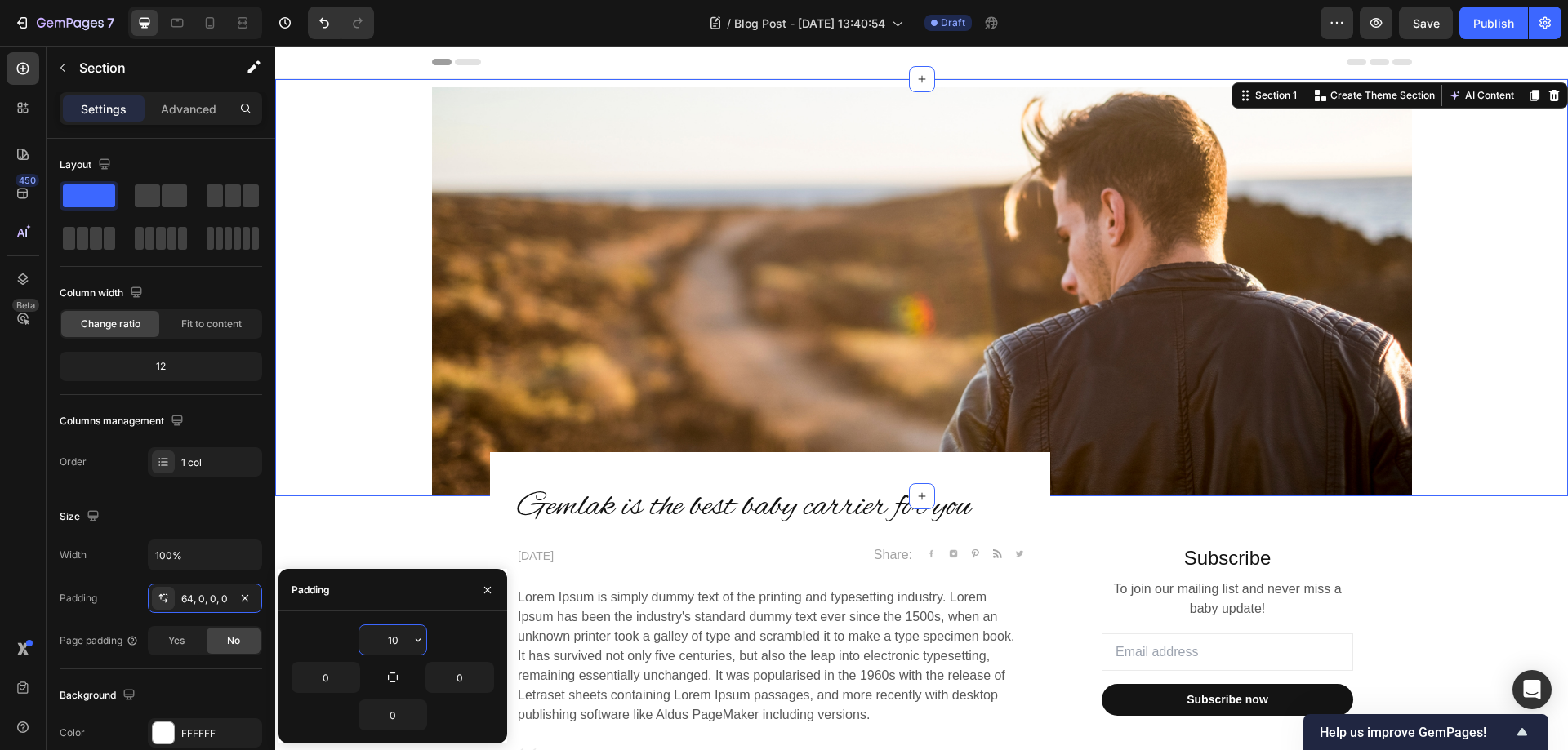
drag, startPoint x: 398, startPoint y: 640, endPoint x: 383, endPoint y: 640, distance: 15.0
click at [383, 640] on input "10" at bounding box center [393, 639] width 67 height 29
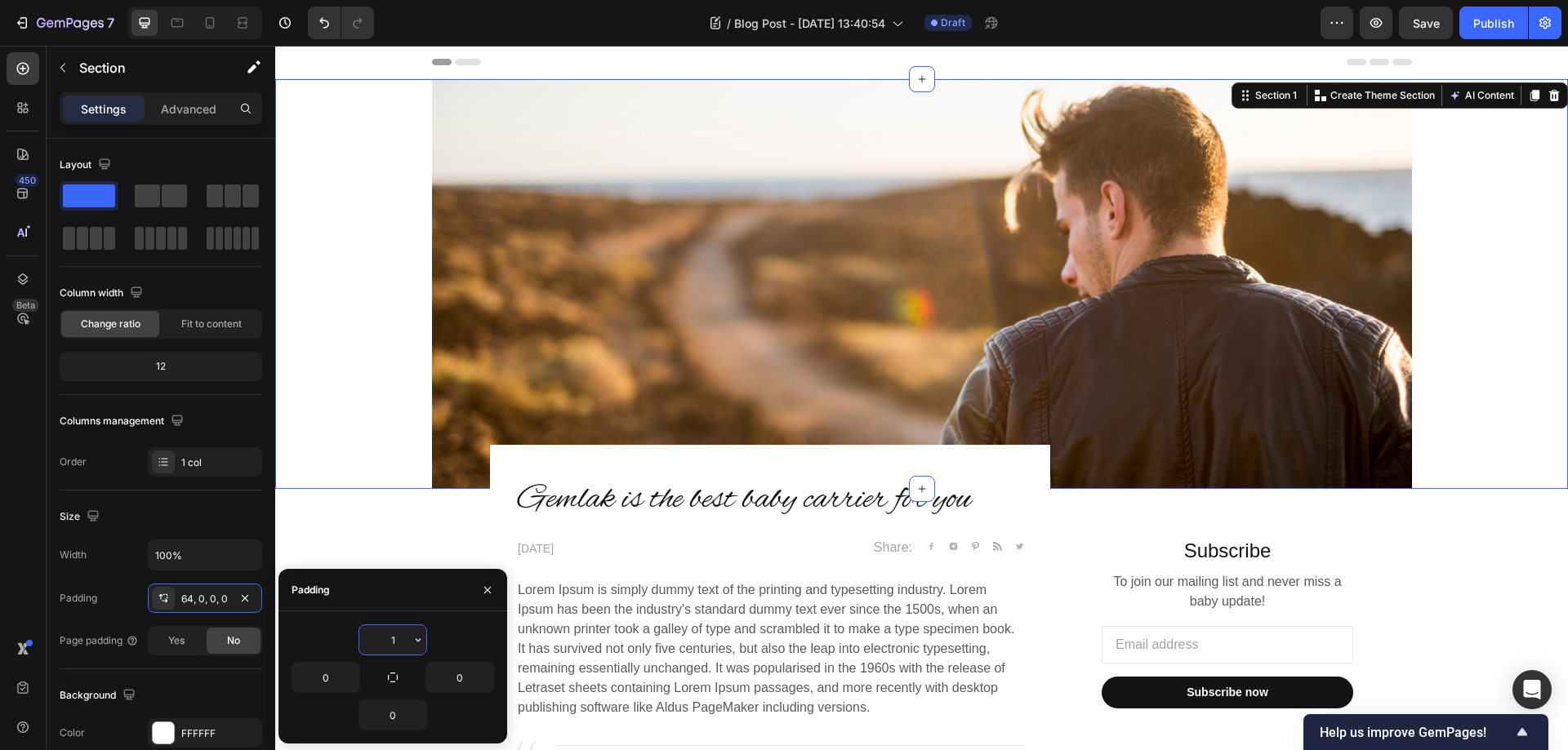
type input "15"
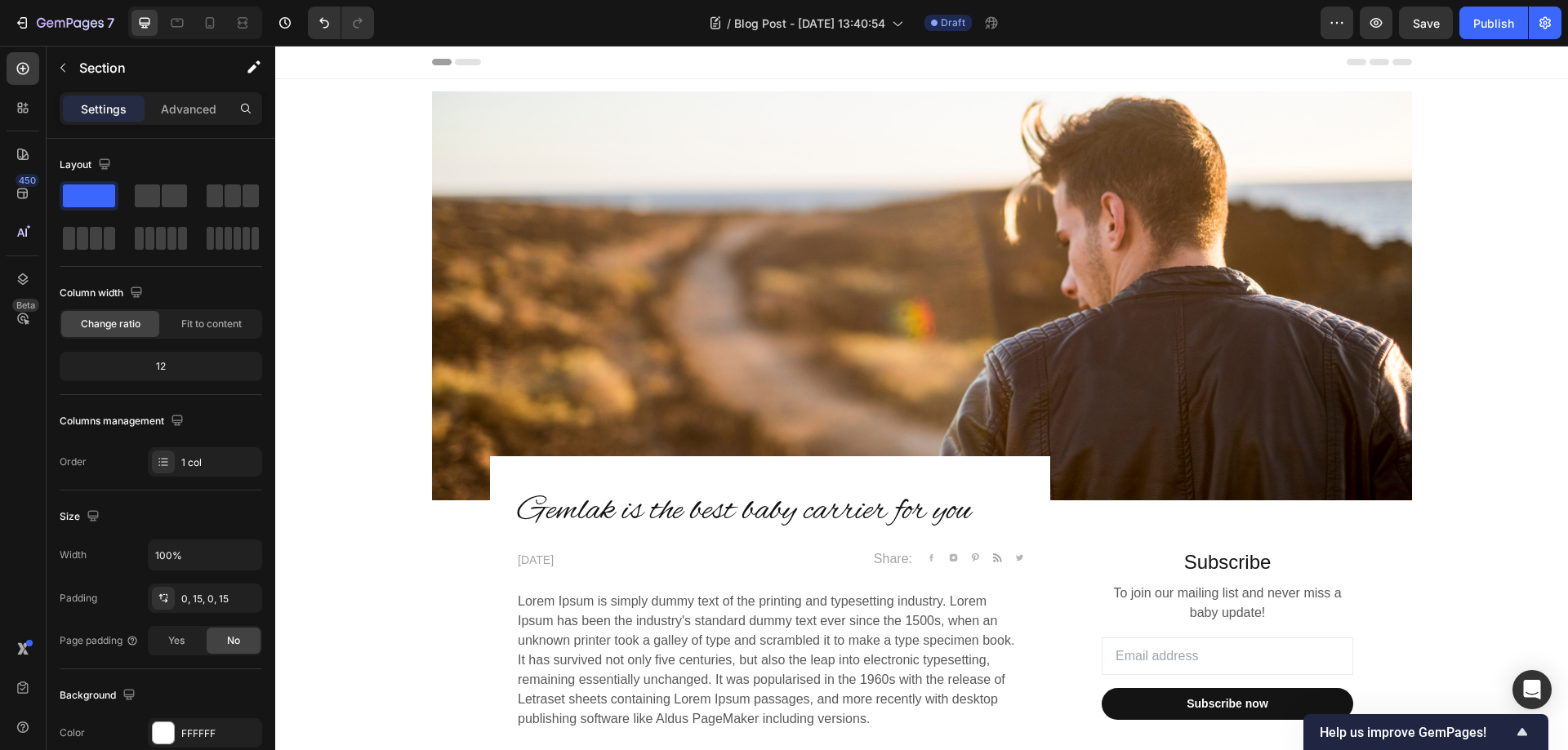
click at [308, 59] on span "Header" at bounding box center [324, 62] width 36 height 17
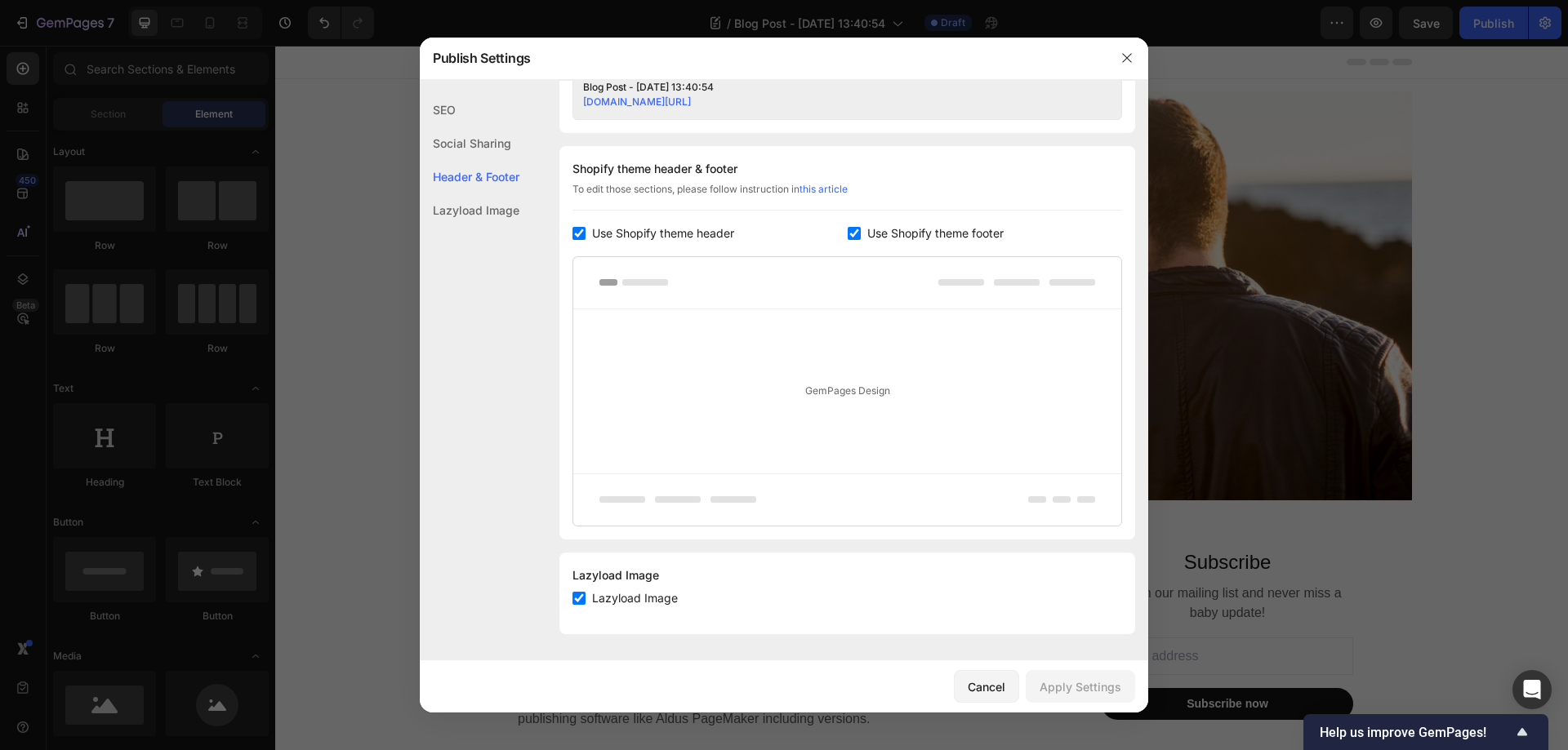
click at [580, 235] on input "checkbox" at bounding box center [579, 233] width 13 height 13
checkbox input "false"
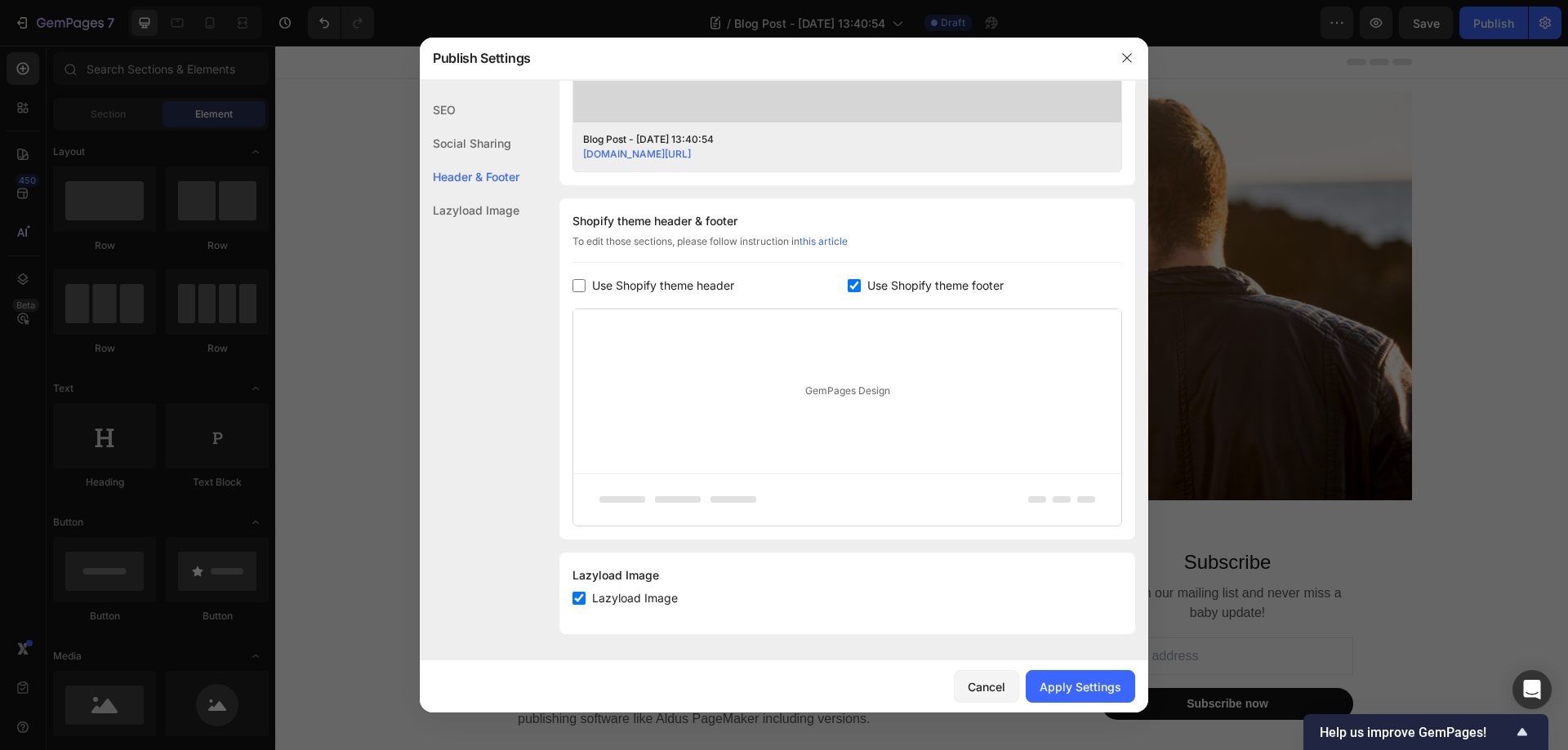
click at [849, 282] on input "checkbox" at bounding box center [854, 286] width 13 height 13
checkbox input "false"
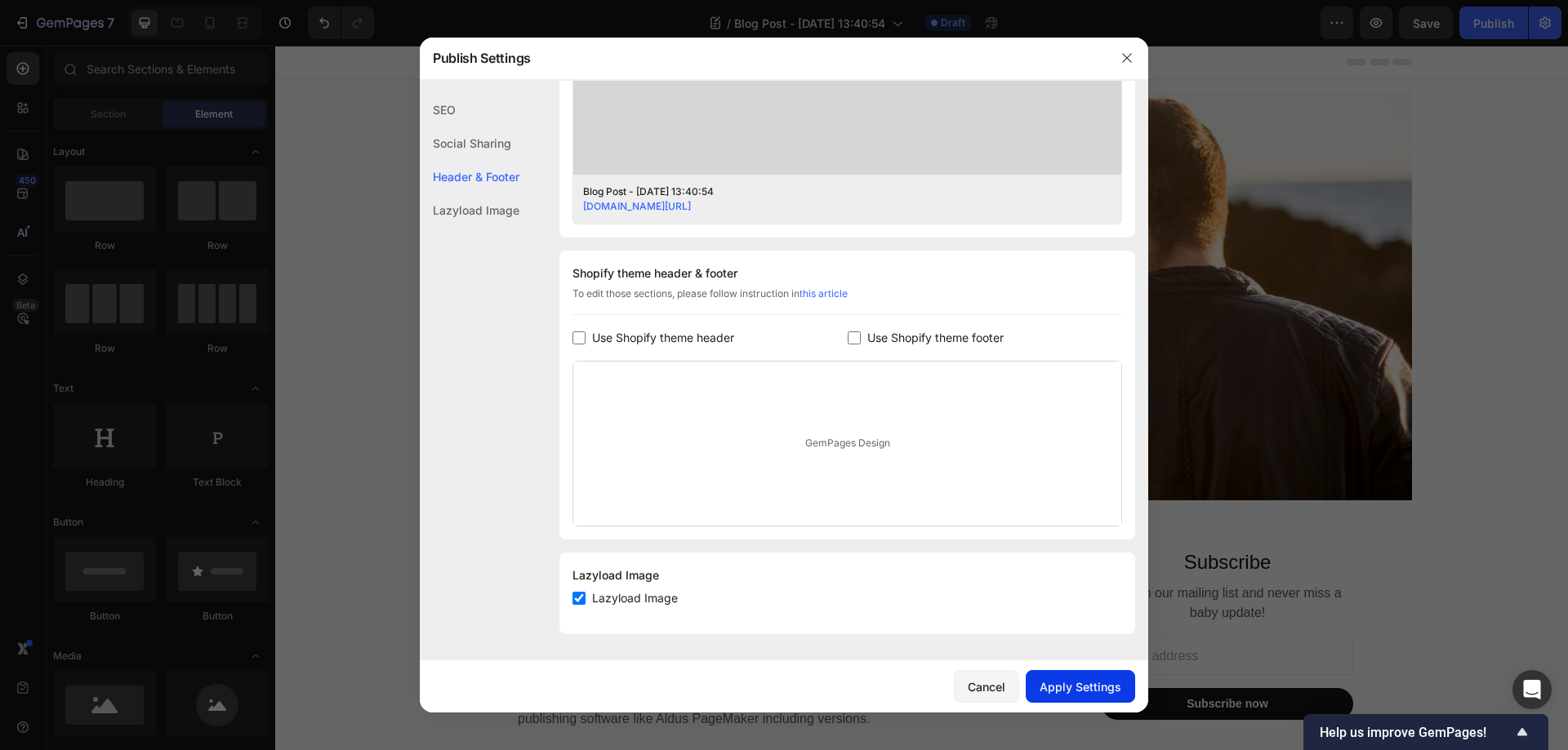
click at [1095, 686] on div "Apply Settings" at bounding box center [1080, 686] width 82 height 17
drag, startPoint x: 1122, startPoint y: 50, endPoint x: 1069, endPoint y: 3, distance: 70.8
click at [1122, 50] on button "button" at bounding box center [1127, 58] width 27 height 26
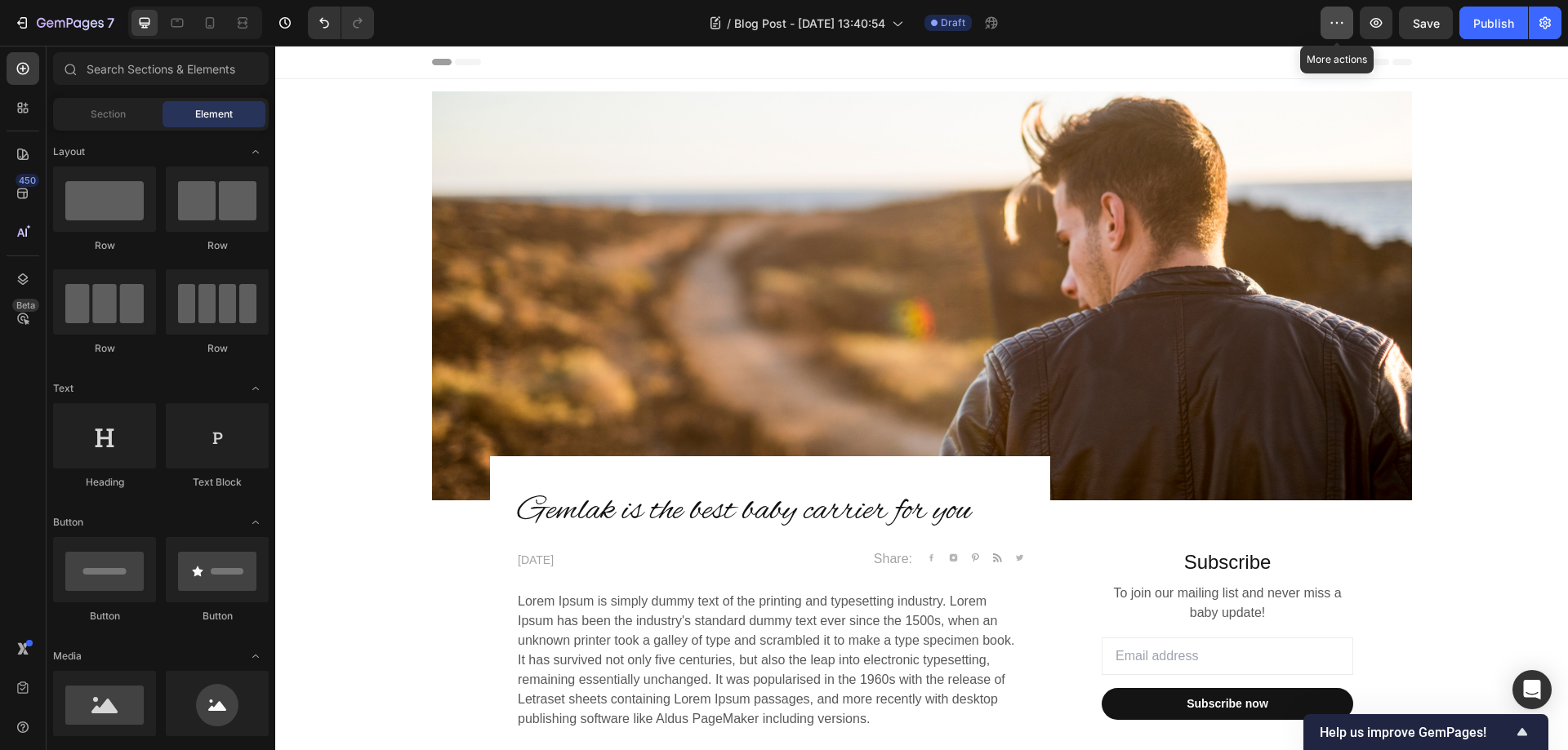
click at [1345, 22] on icon "button" at bounding box center [1337, 23] width 17 height 17
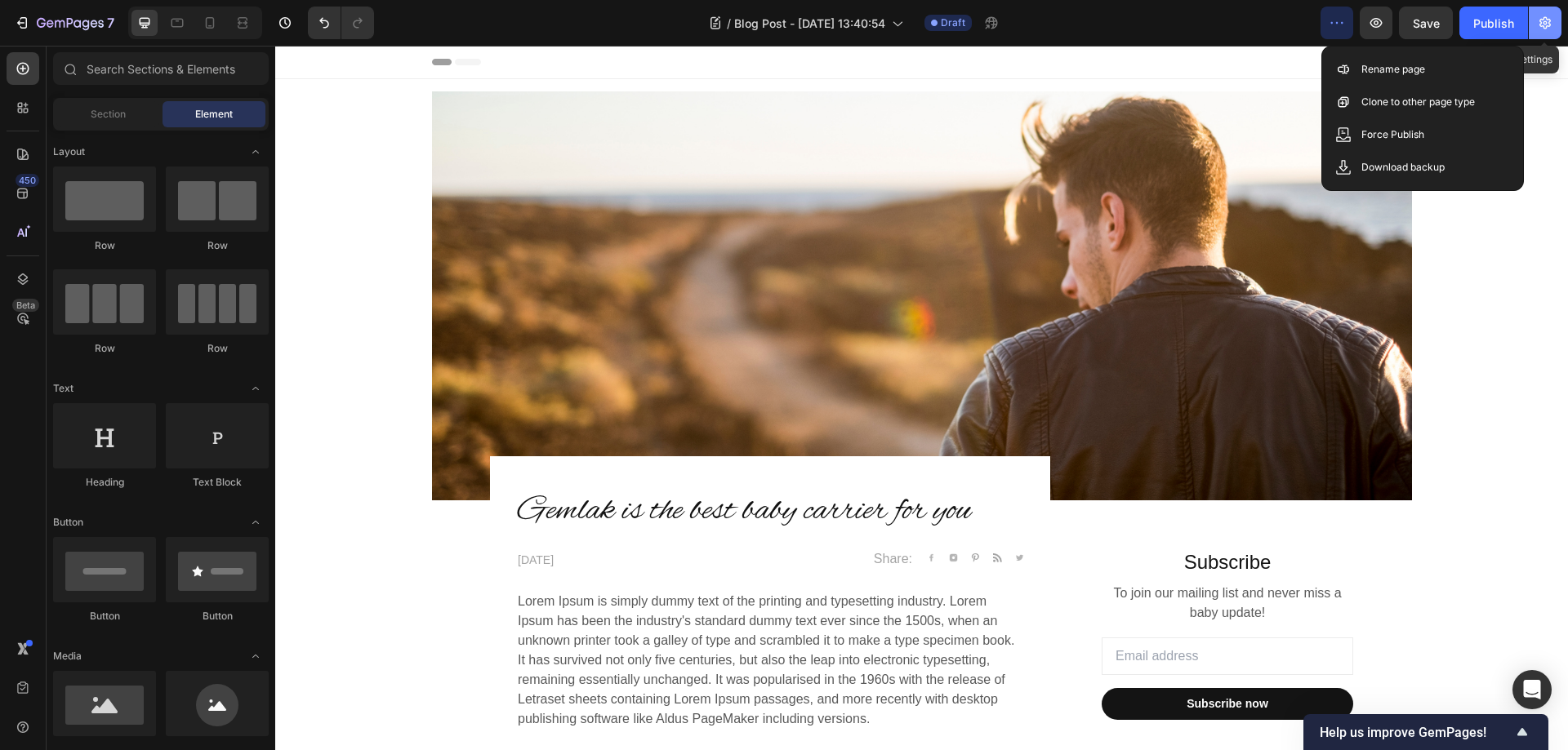
click at [1546, 22] on icon "button" at bounding box center [1545, 23] width 4 height 4
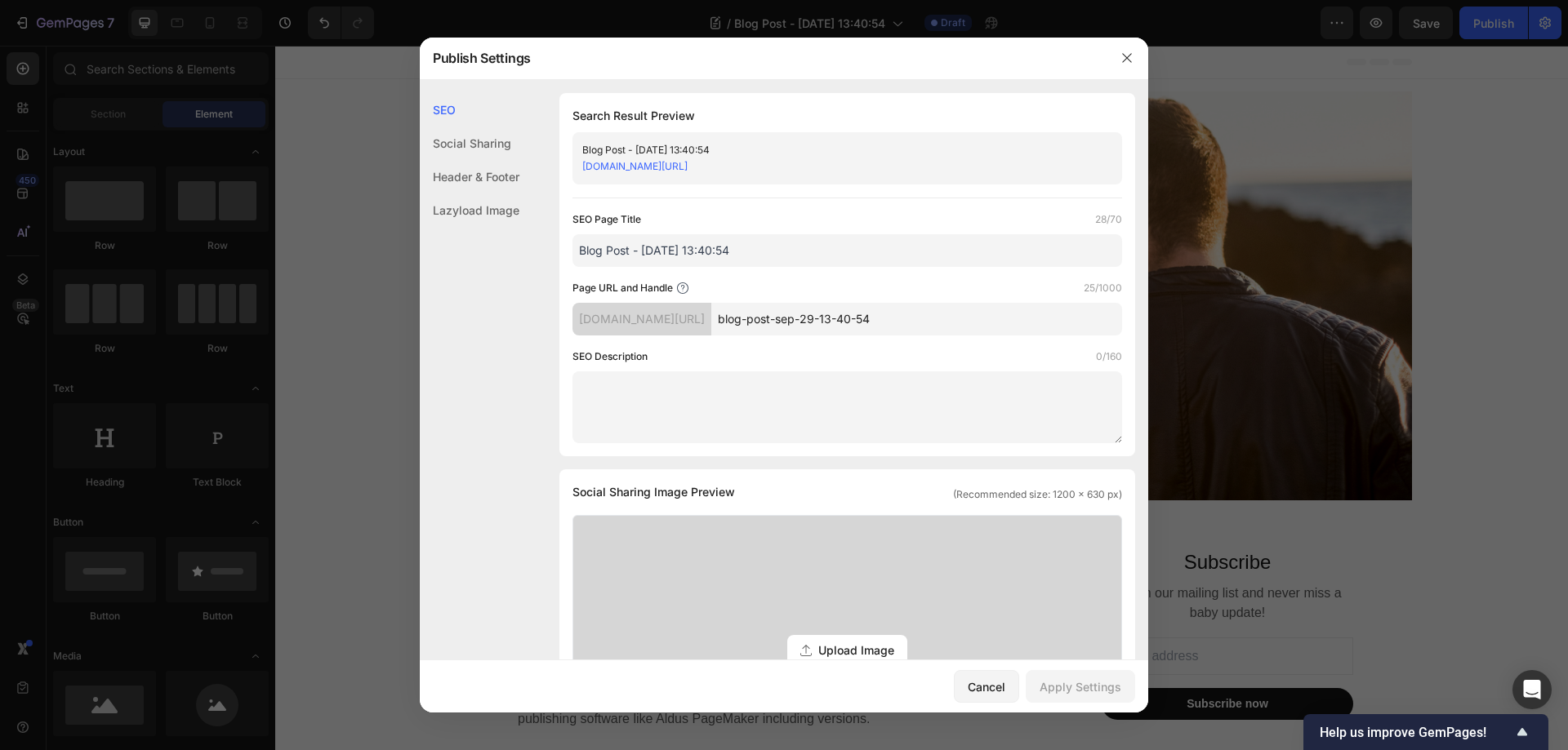
drag, startPoint x: 596, startPoint y: 233, endPoint x: 532, endPoint y: 227, distance: 64.3
click at [532, 227] on div "SEO Search Result Preview Blog Post - Sep 29, 13:40:54 ydnckf-vc.myshopify.com/…" at bounding box center [784, 675] width 728 height 1165
type input "noras-mens-jackets"
drag, startPoint x: 794, startPoint y: 306, endPoint x: 659, endPoint y: 292, distance: 135.7
click at [630, 292] on div "Page URL and Handle 25/1000 ydnckf-vc.myshopify.com/blogs/news/ blog-post-sep-2…" at bounding box center [847, 307] width 549 height 55
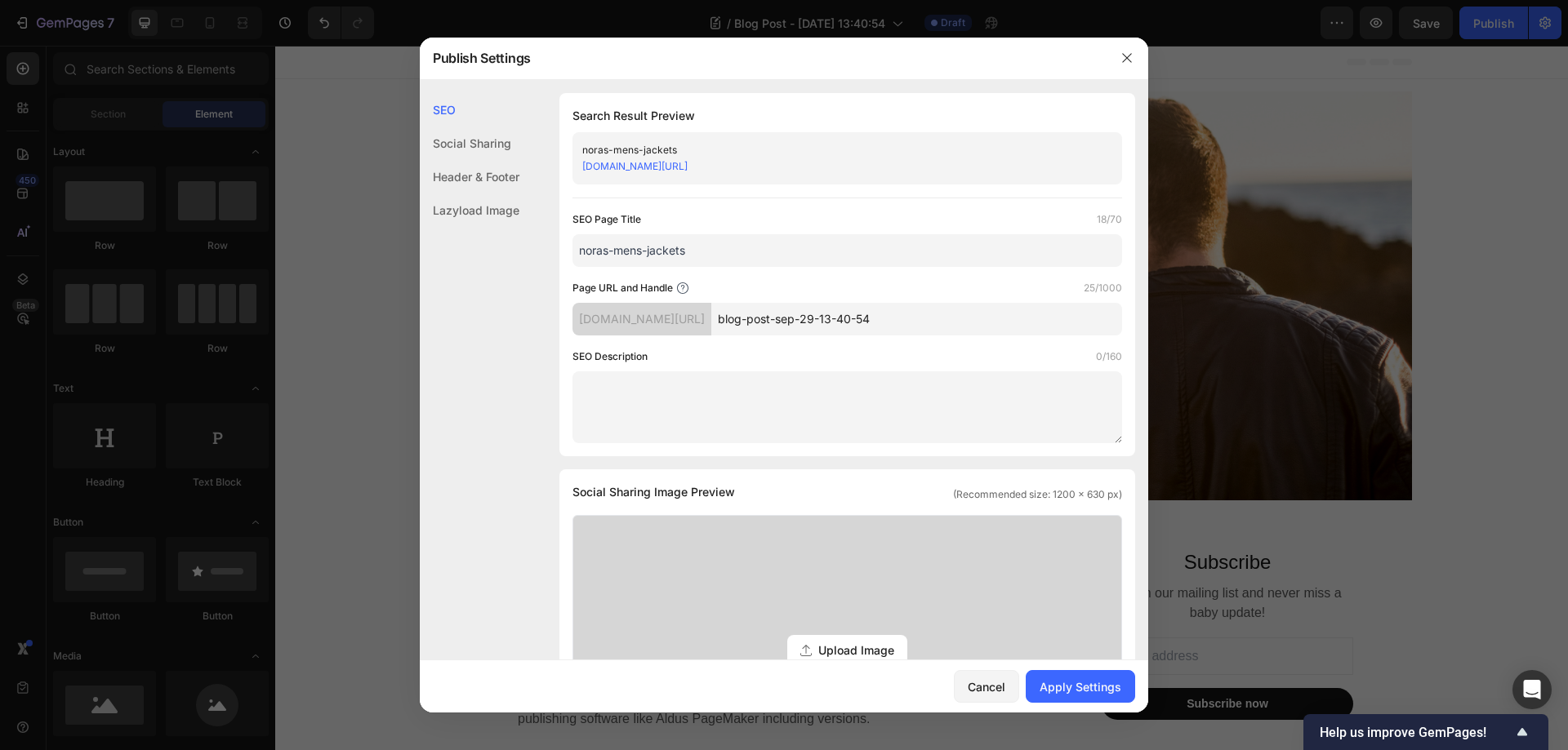
paste input "noras-mens-jackets"
type input "noras-mens-jackets"
click at [1083, 680] on div "Apply Settings" at bounding box center [1080, 686] width 82 height 17
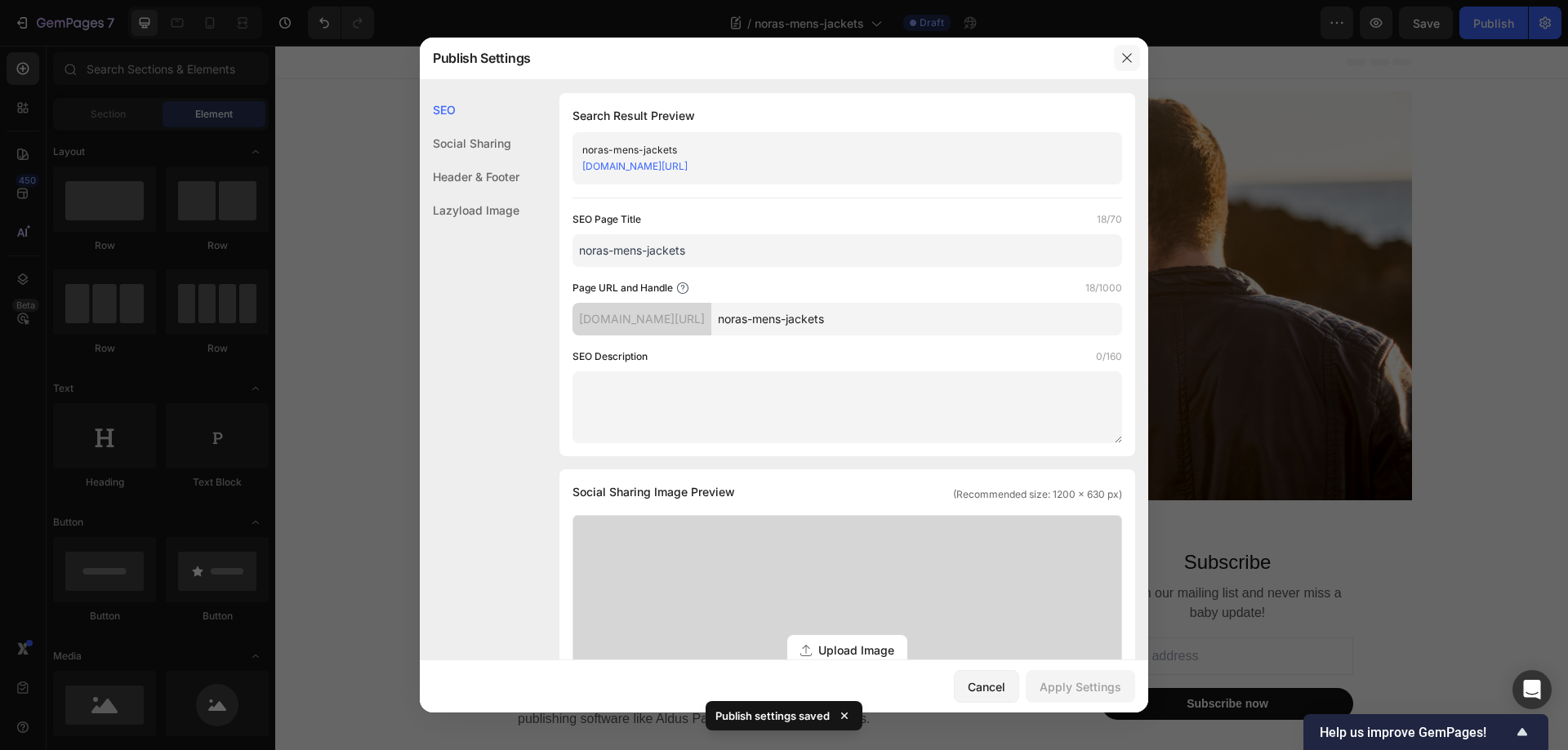
drag, startPoint x: 1127, startPoint y: 52, endPoint x: 744, endPoint y: 80, distance: 384.0
click at [1127, 52] on icon "button" at bounding box center [1127, 58] width 13 height 13
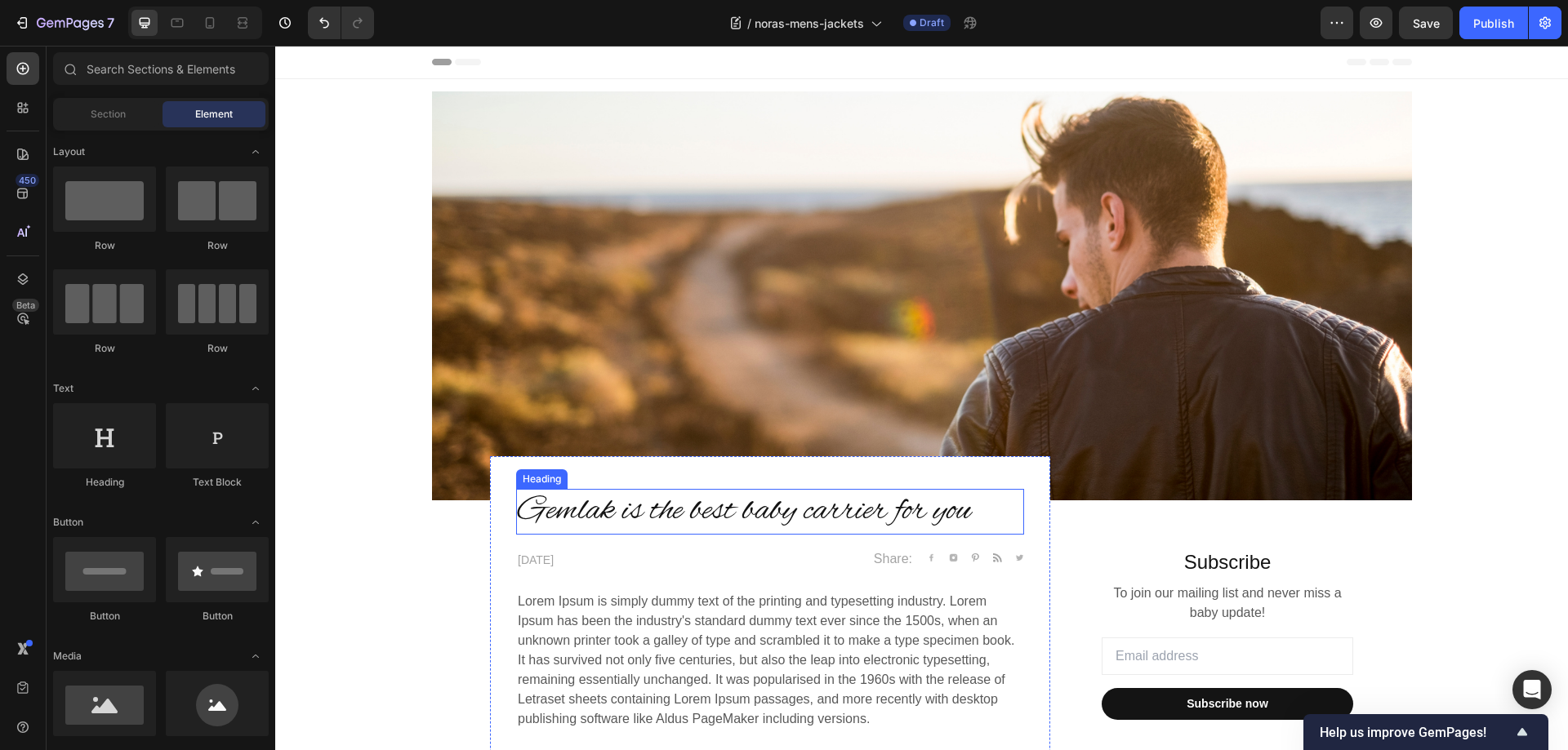
click at [698, 508] on p "Gemlak is the best baby carrier for you" at bounding box center [770, 511] width 504 height 42
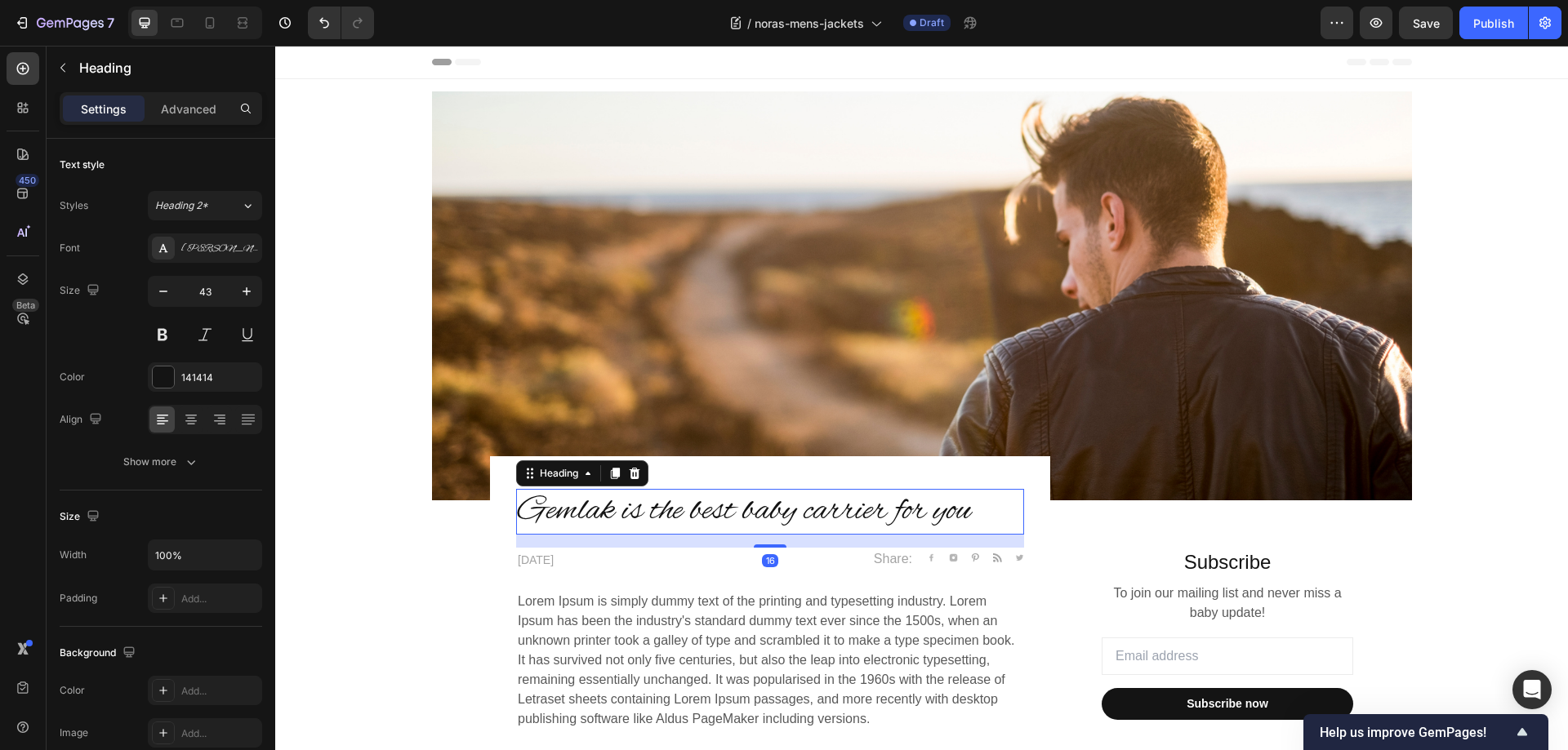
click at [698, 508] on p "Gemlak is the best baby carrier for you" at bounding box center [770, 511] width 504 height 42
click at [779, 510] on p "Gemlak is the best baby carrier for you" at bounding box center [770, 511] width 504 height 42
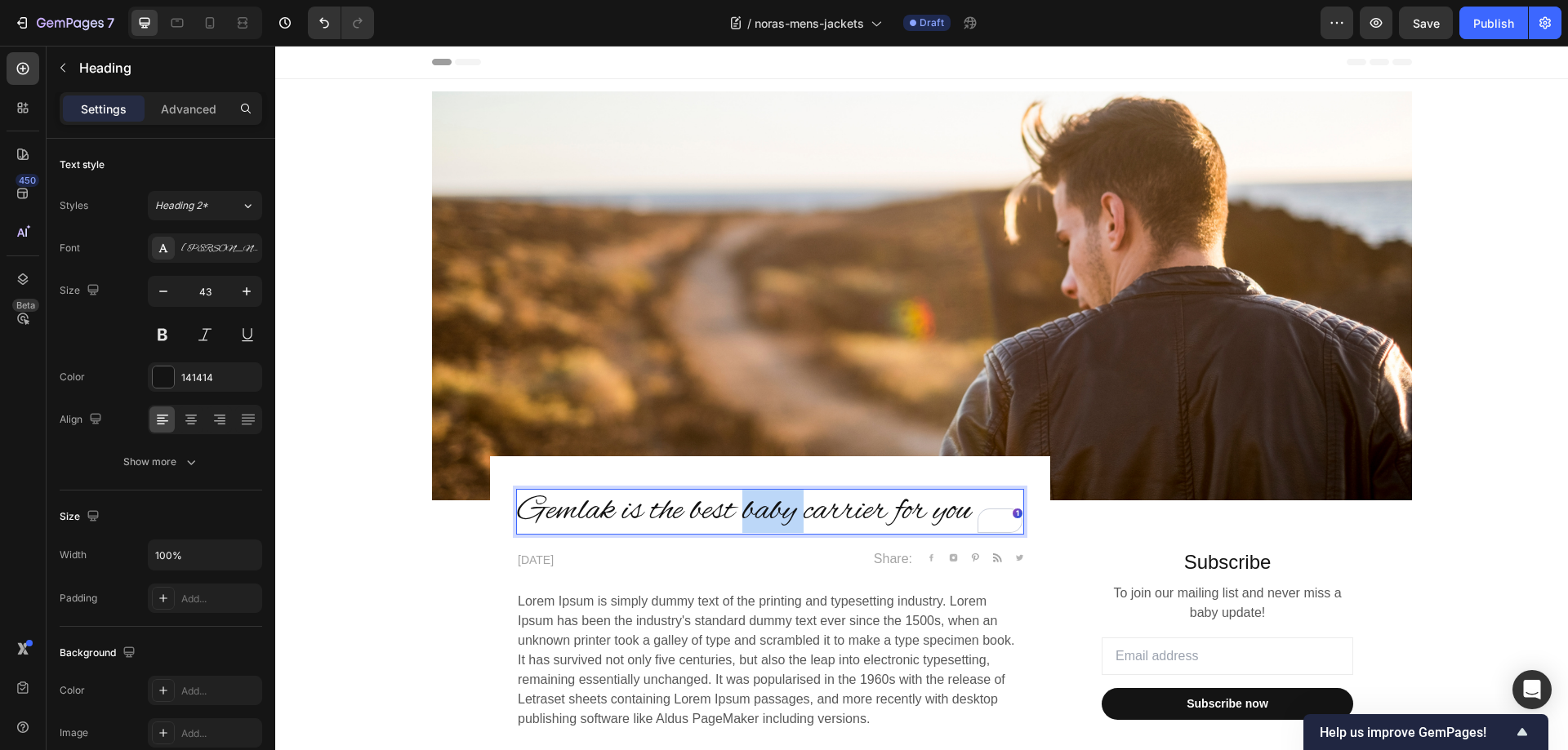
click at [779, 510] on p "Gemlak is the best baby carrier for you" at bounding box center [770, 511] width 504 height 42
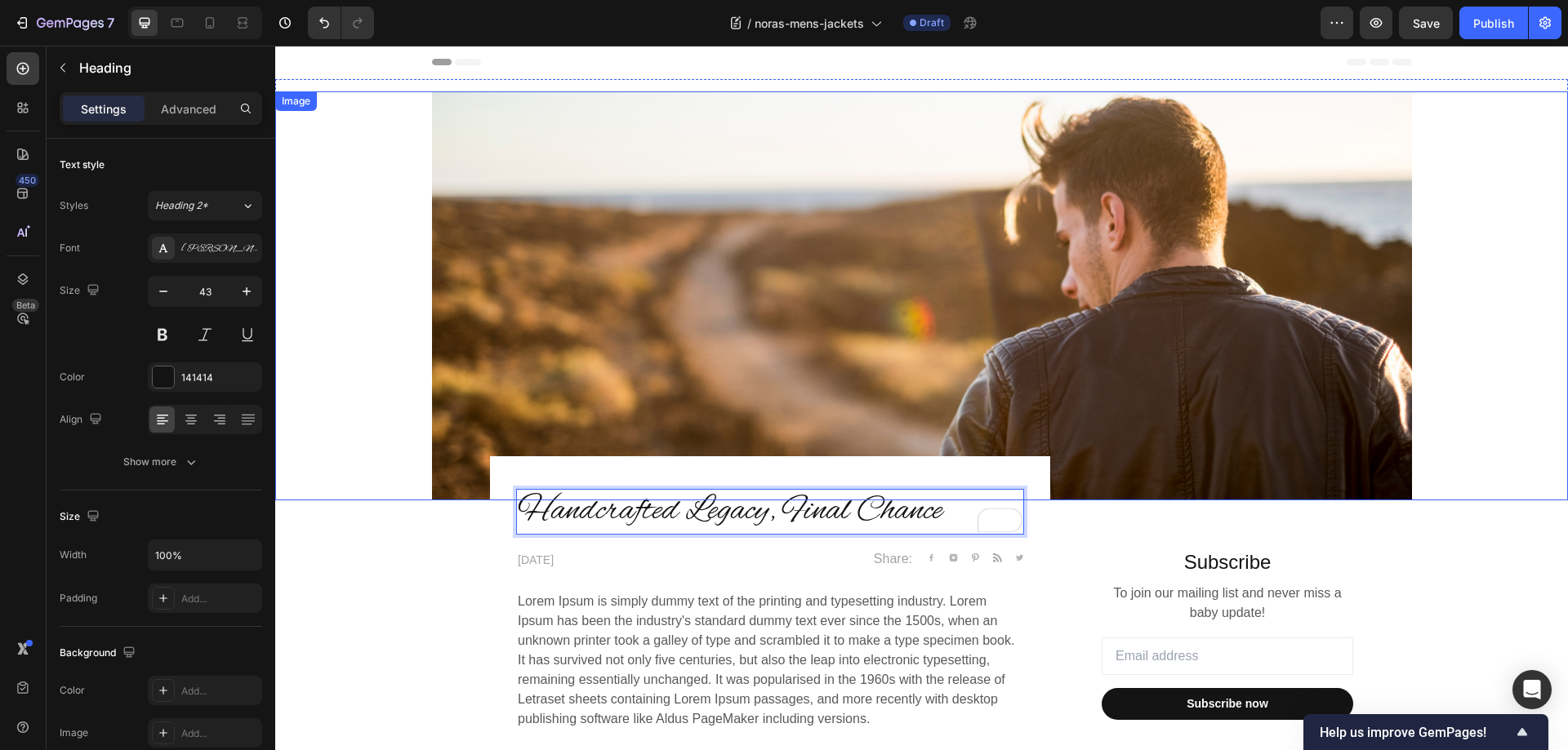
click at [1471, 407] on div at bounding box center [921, 296] width 1293 height 409
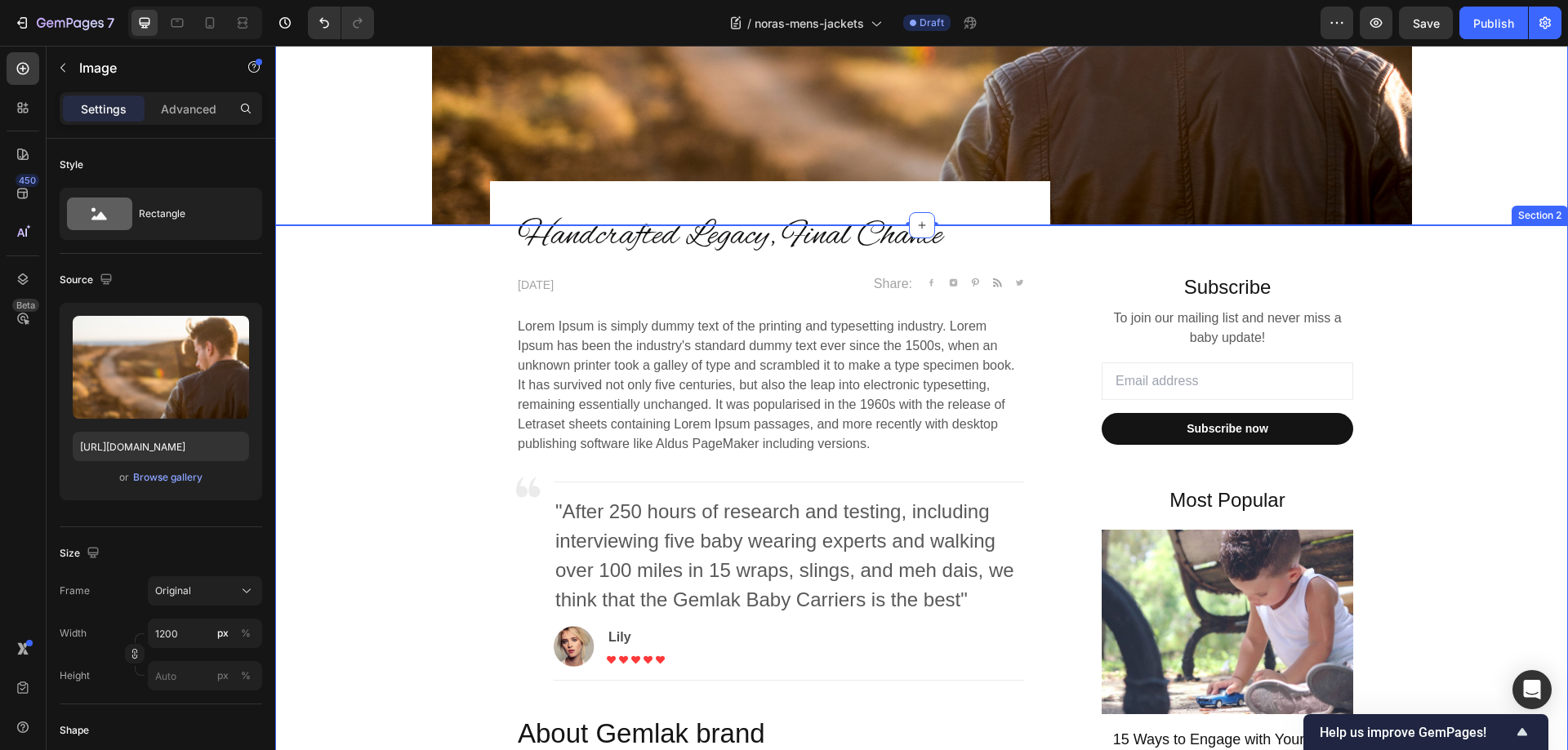
scroll to position [326, 0]
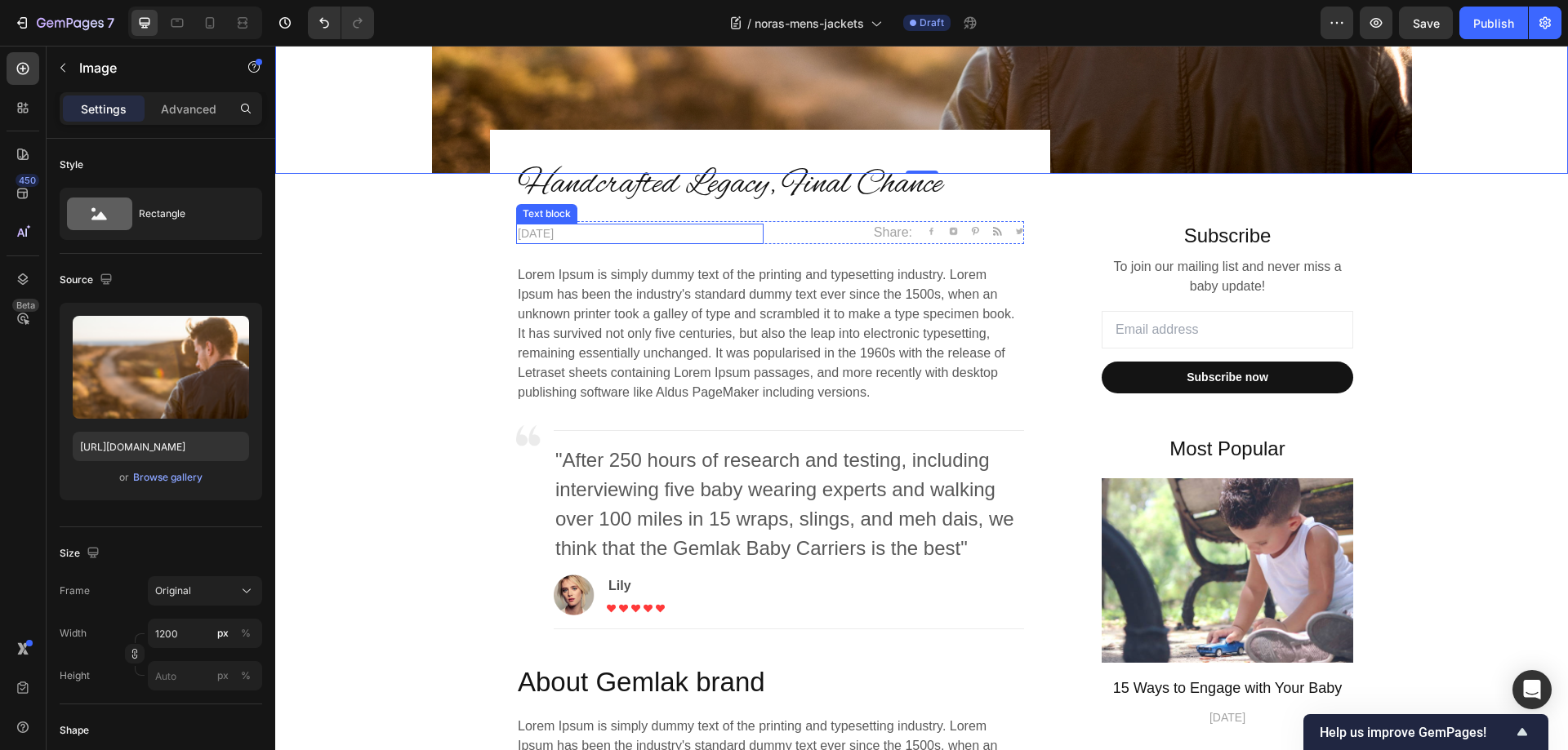
click at [570, 234] on p "April 29,2020" at bounding box center [639, 233] width 244 height 17
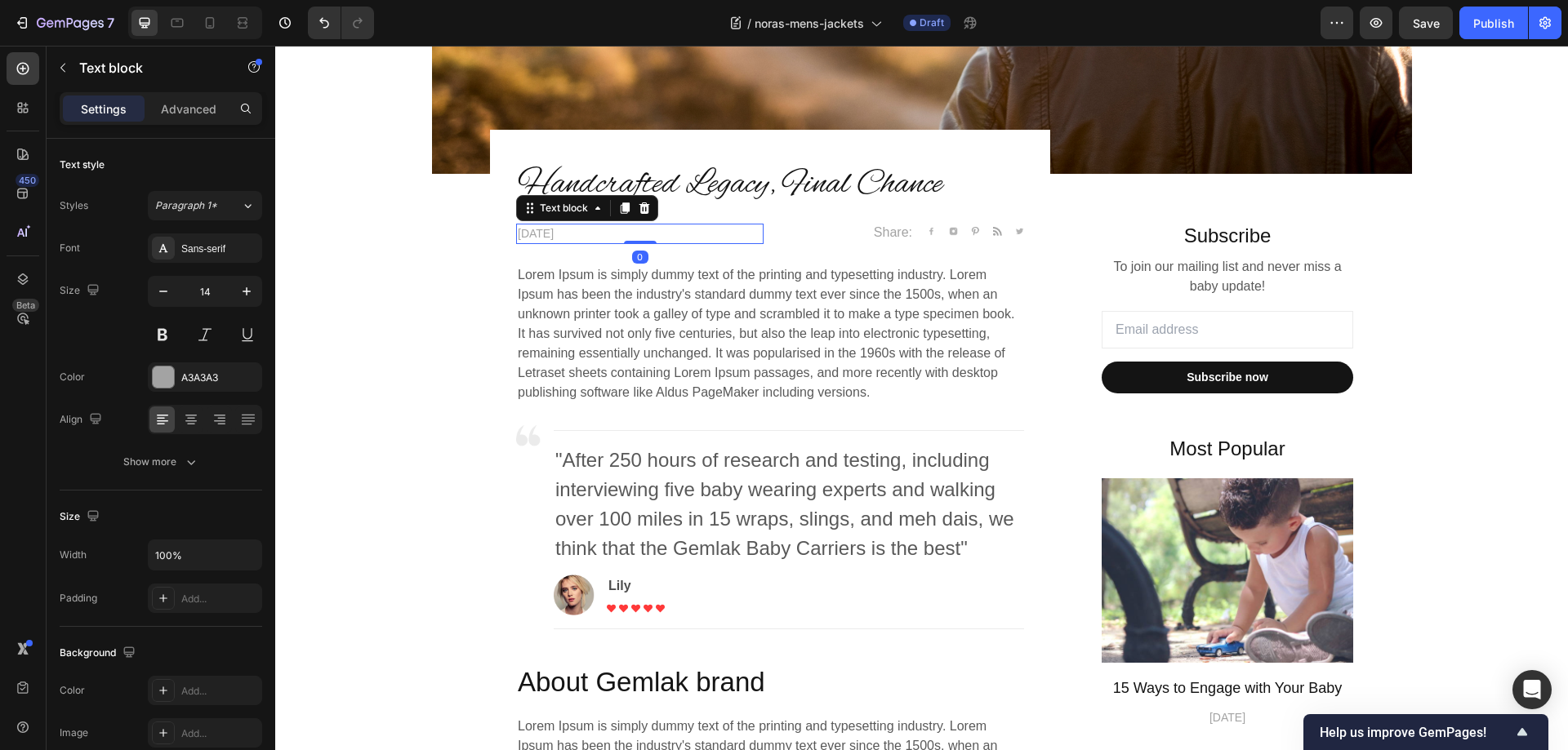
click at [570, 234] on p "April 29,2020" at bounding box center [639, 233] width 244 height 17
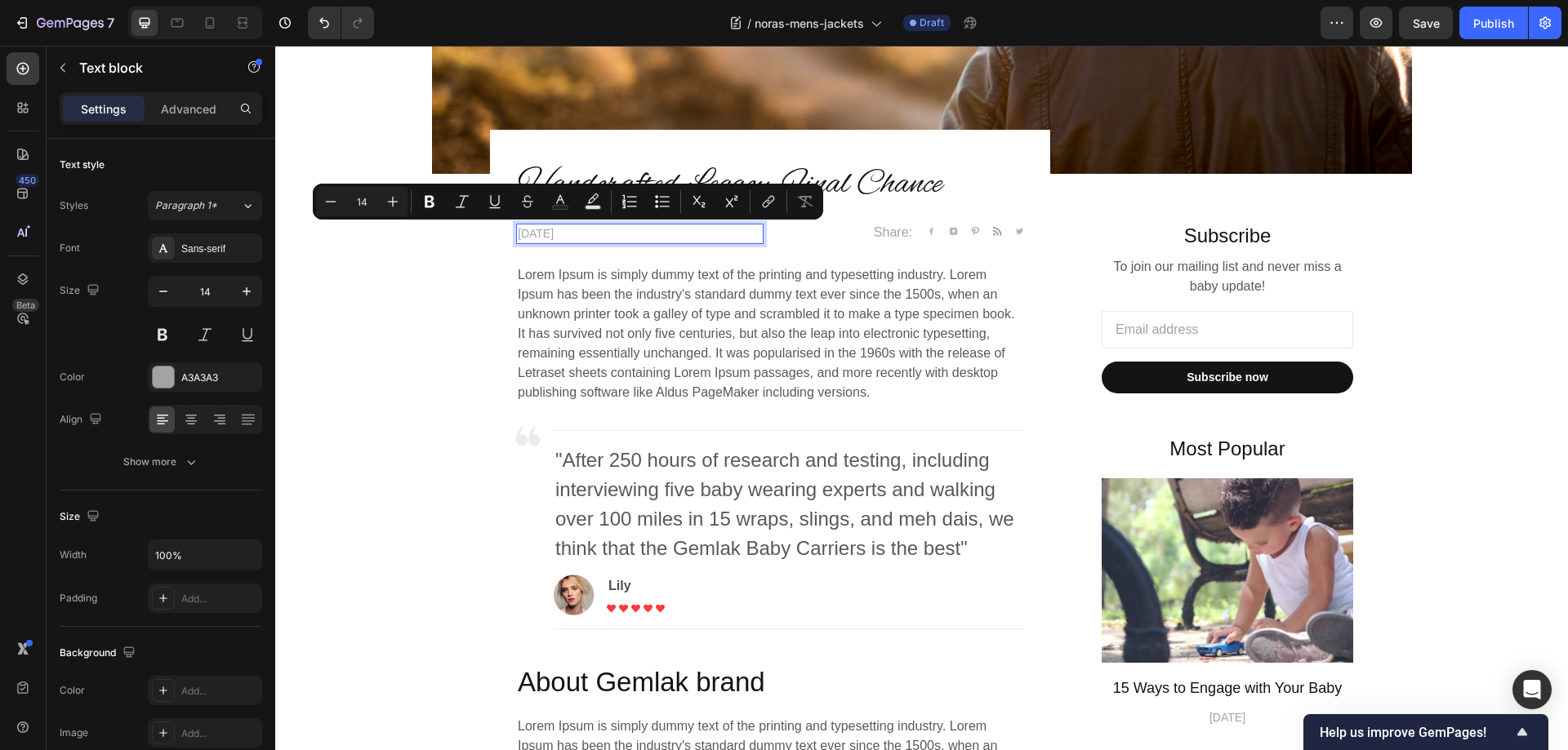
click at [547, 230] on p "April 29,2020" at bounding box center [639, 233] width 244 height 17
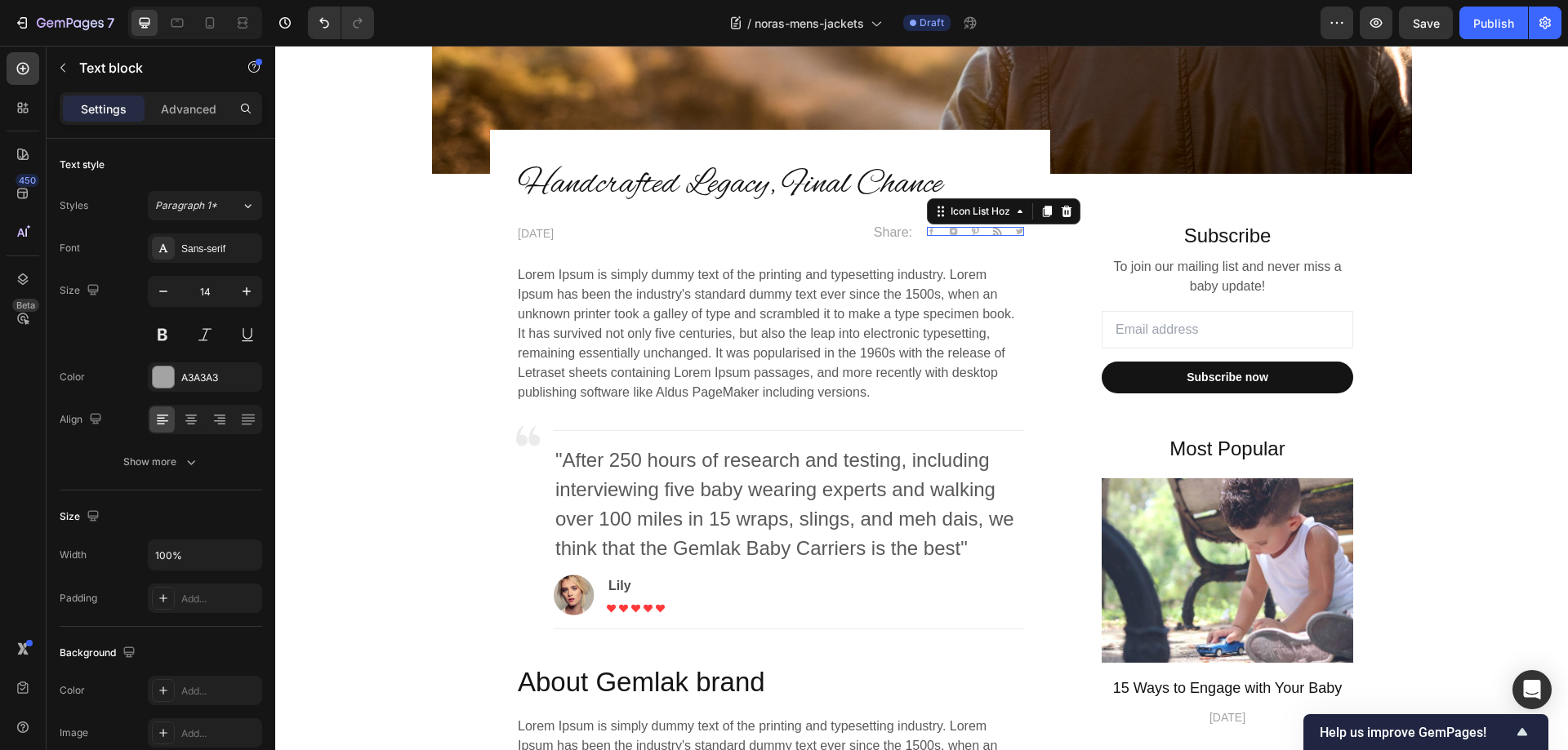
click at [938, 231] on div "Image Image Image Image Image" at bounding box center [975, 231] width 97 height 9
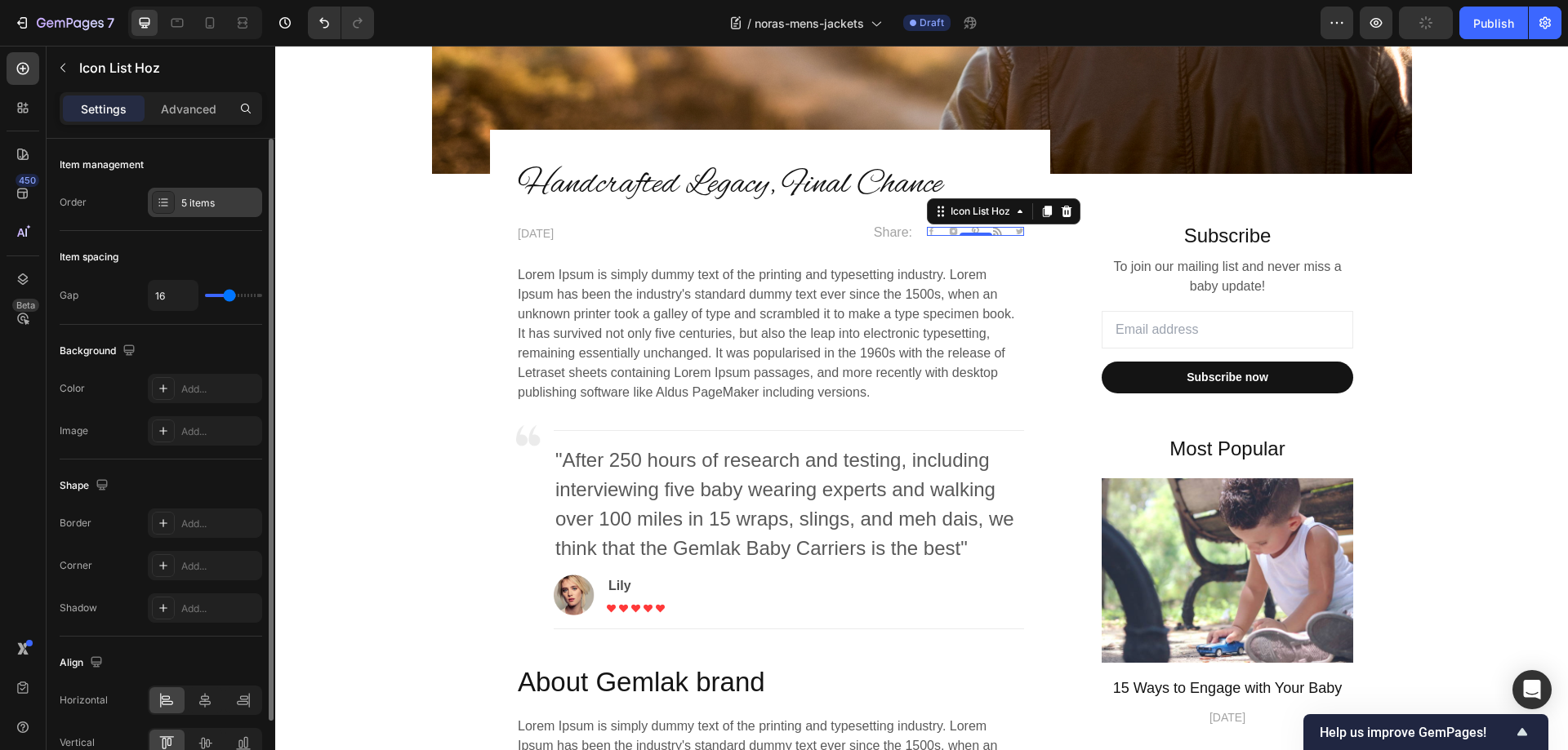
click at [228, 197] on div "5 items" at bounding box center [220, 204] width 77 height 15
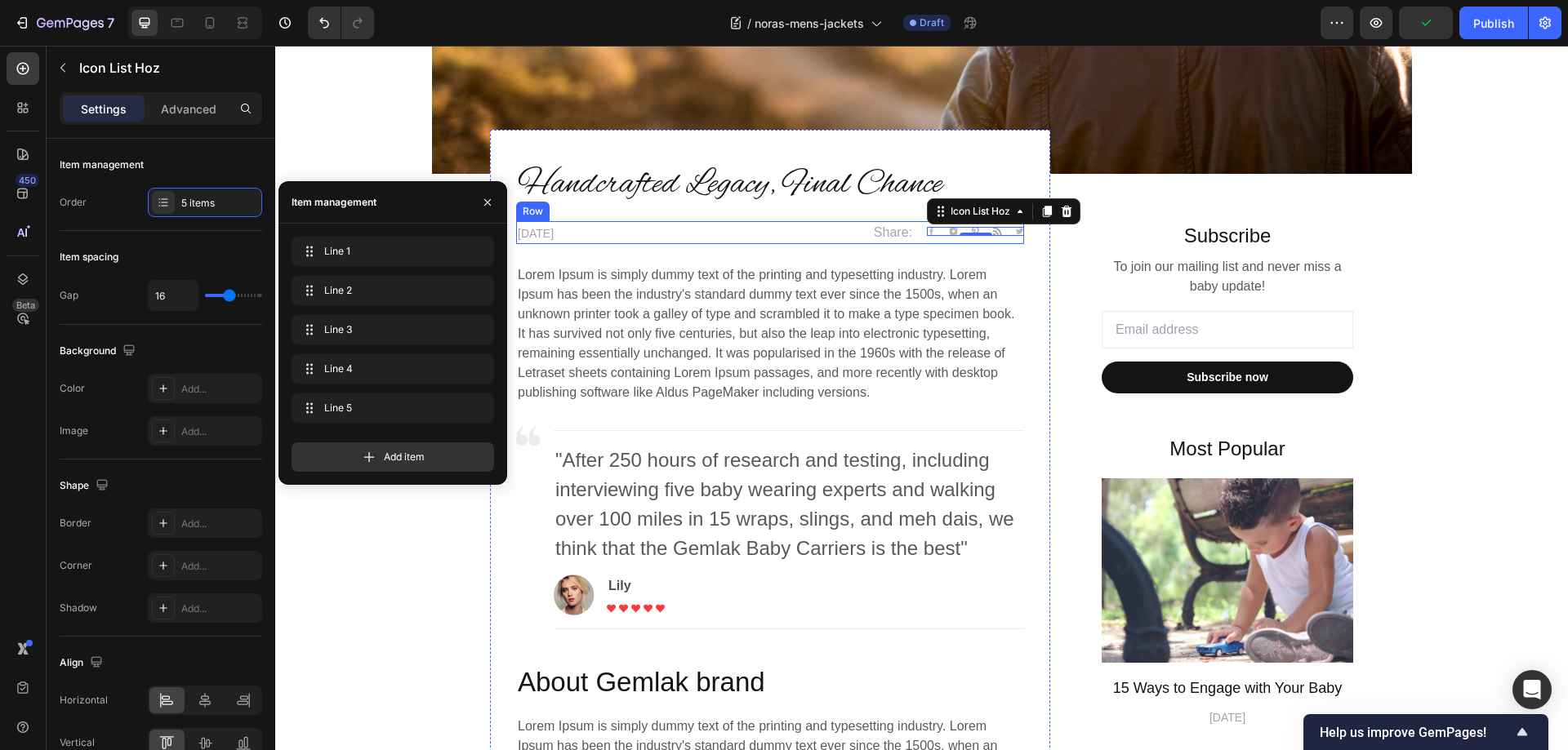
click at [664, 221] on div "SEPTEMBER 29,2025 Text block" at bounding box center [639, 233] width 248 height 23
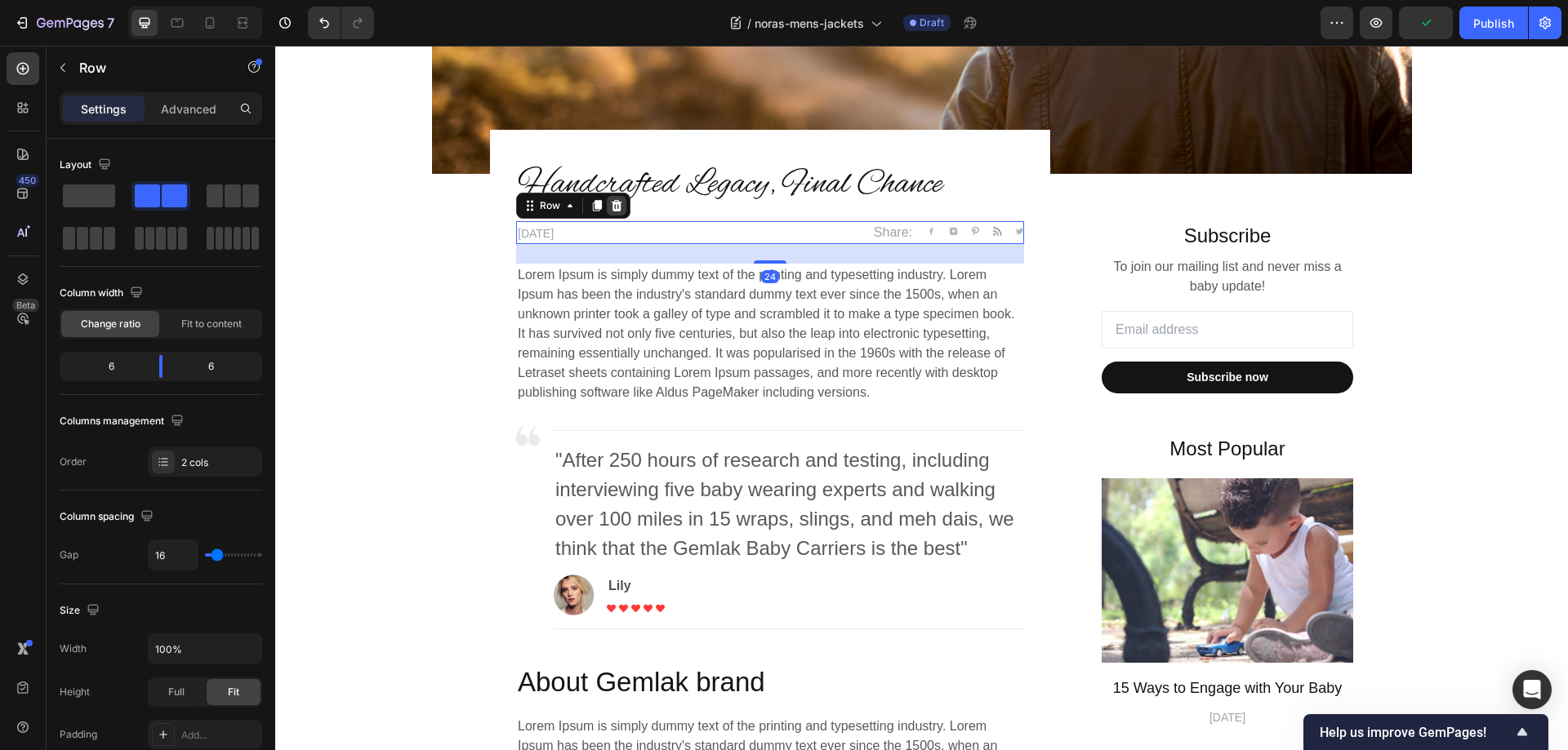
click at [614, 207] on icon at bounding box center [616, 206] width 11 height 12
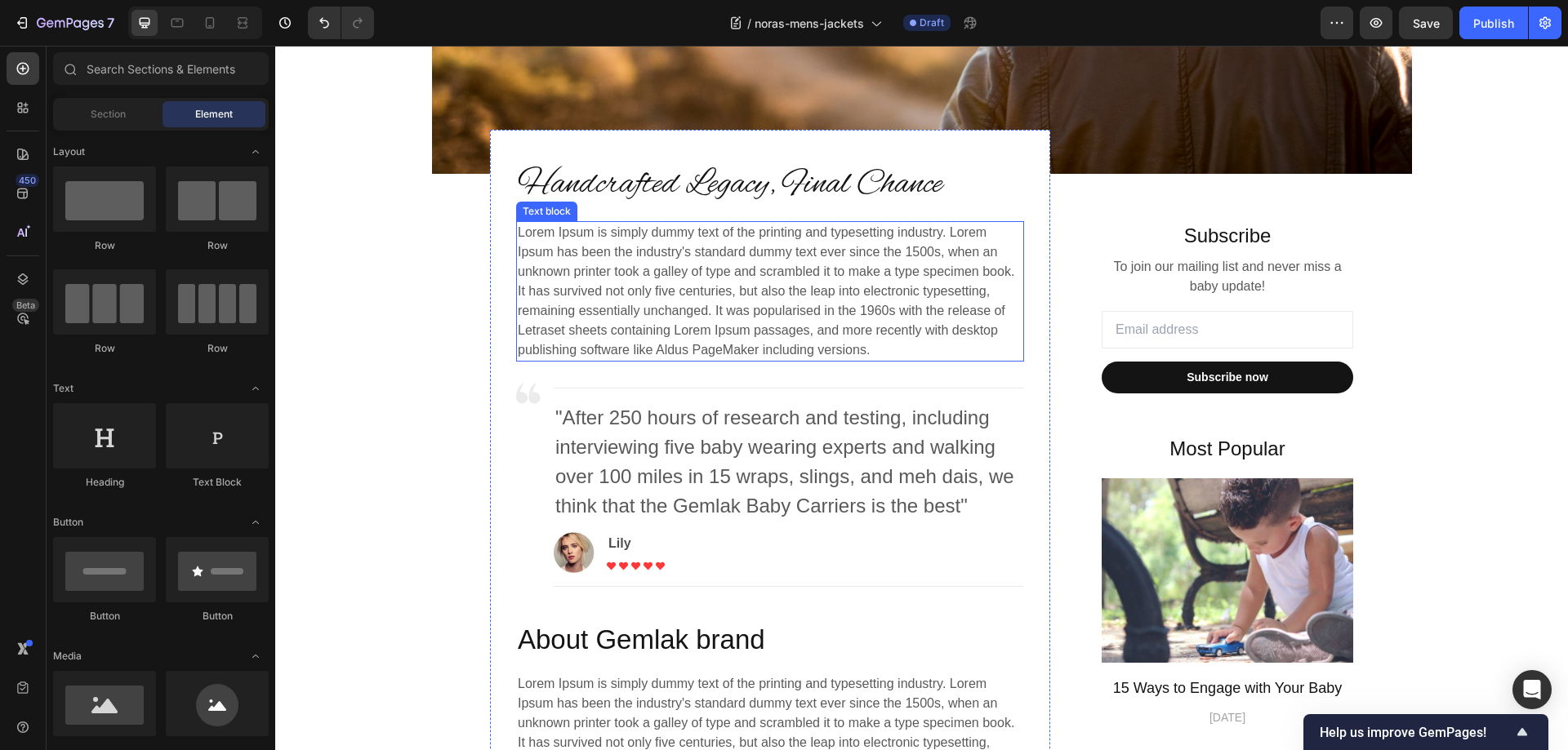
click at [646, 264] on p "Lorem Ipsum is simply dummy text of the printing and typesetting industry. Lore…" at bounding box center [770, 291] width 504 height 137
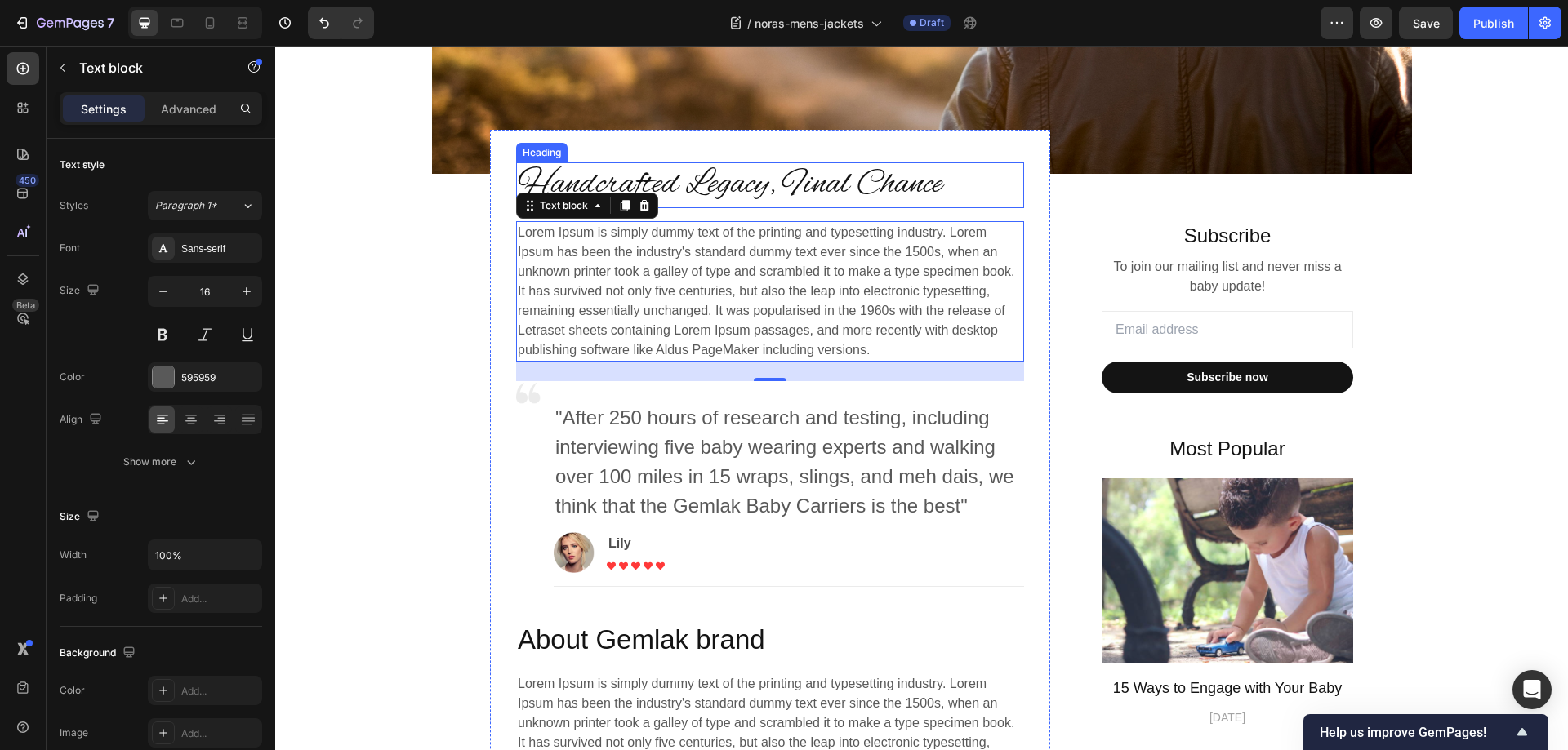
click at [749, 175] on p "Handcrafted Legacy, Final Chance" at bounding box center [770, 185] width 504 height 42
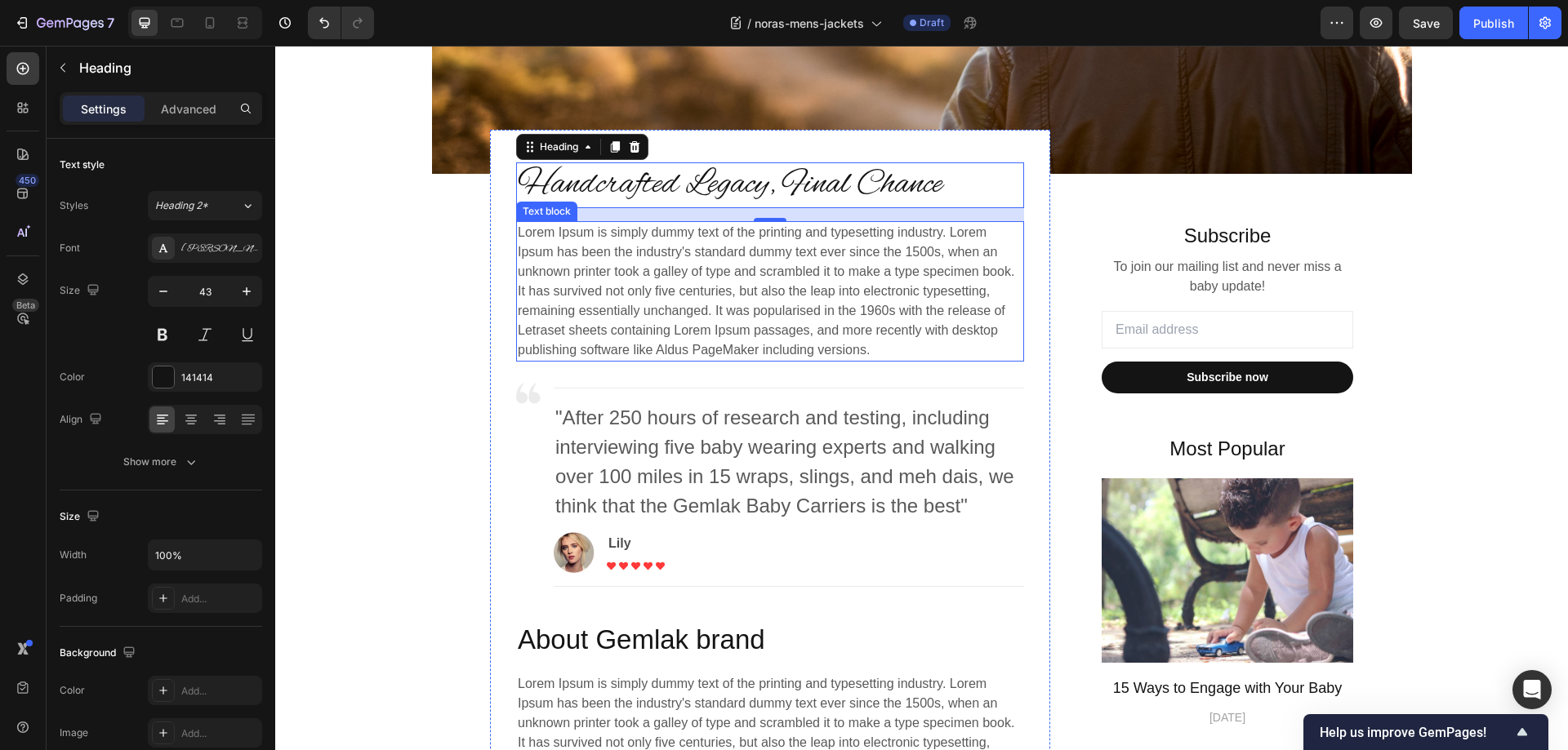
click at [667, 282] on p "Lorem Ipsum is simply dummy text of the printing and typesetting industry. Lore…" at bounding box center [770, 291] width 504 height 137
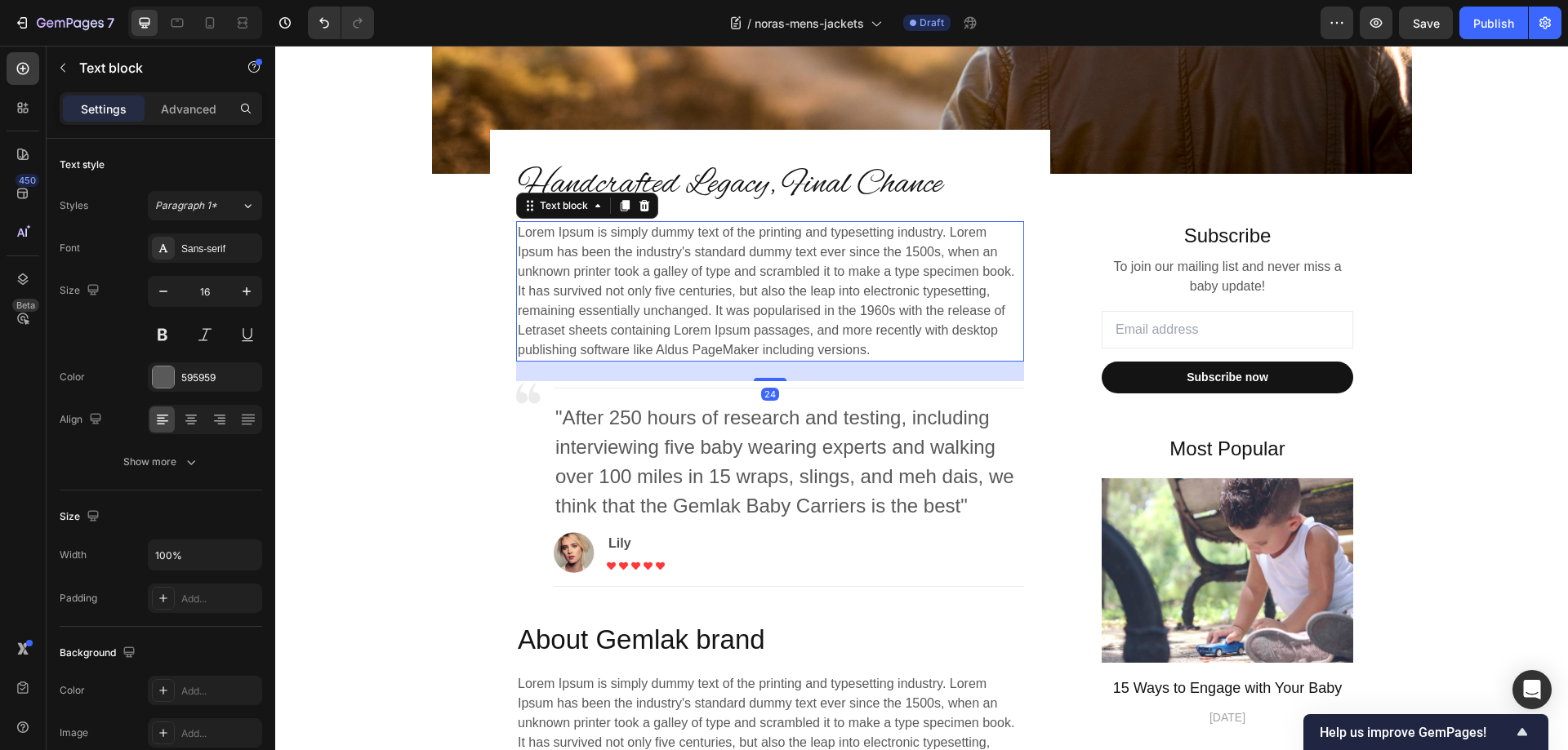
click at [667, 282] on p "Lorem Ipsum is simply dummy text of the printing and typesetting industry. Lore…" at bounding box center [770, 291] width 504 height 137
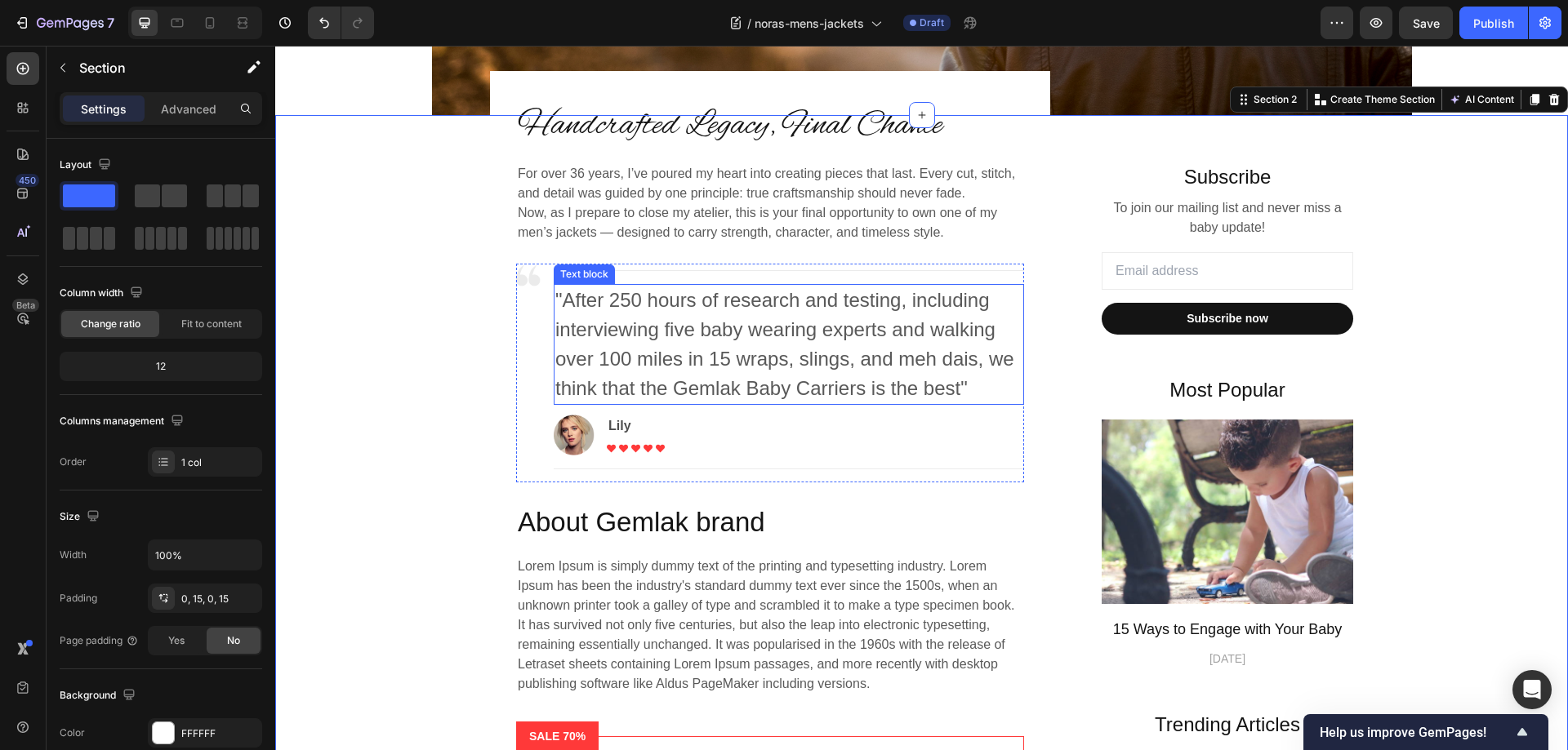
scroll to position [489, 0]
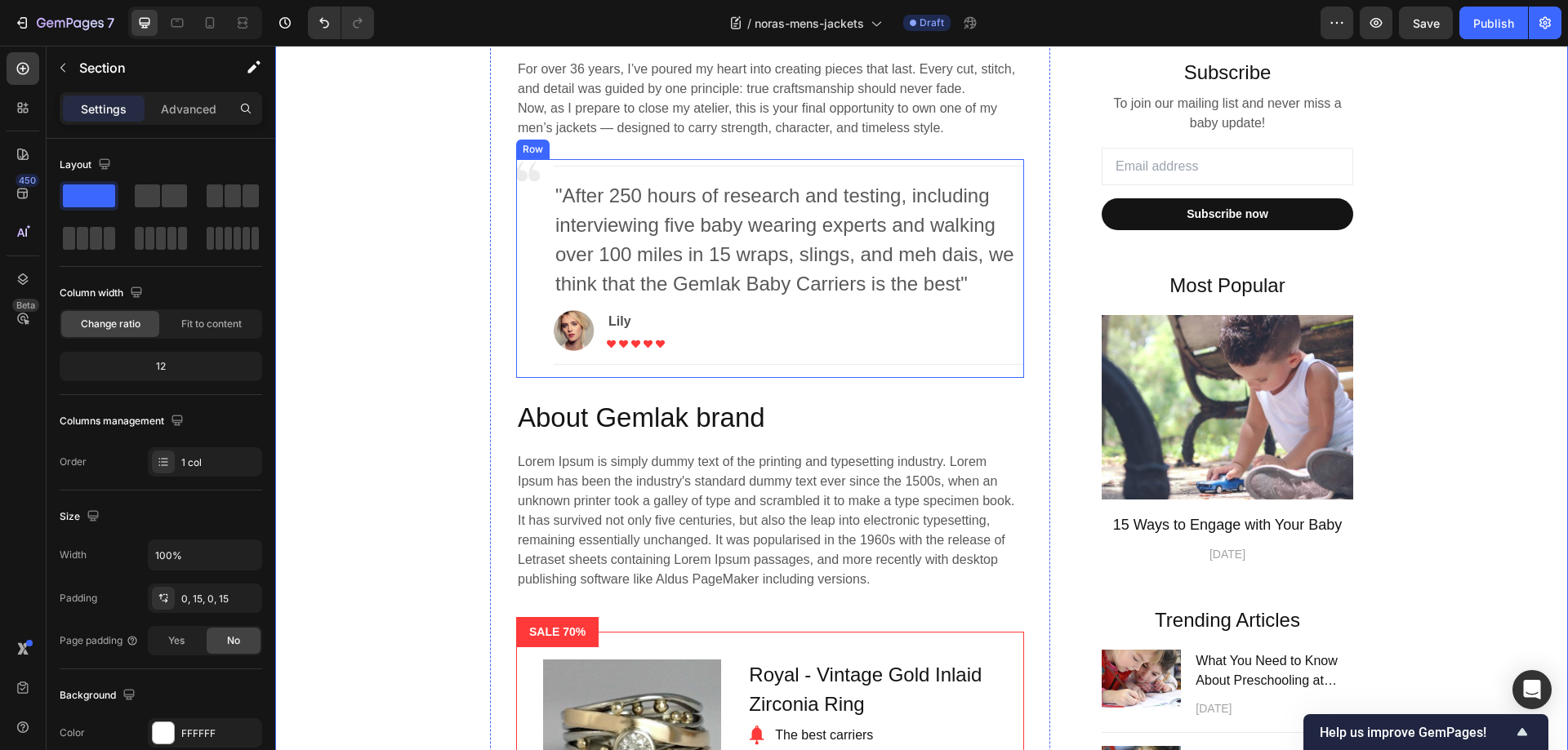
click at [520, 244] on div "Image" at bounding box center [528, 268] width 25 height 219
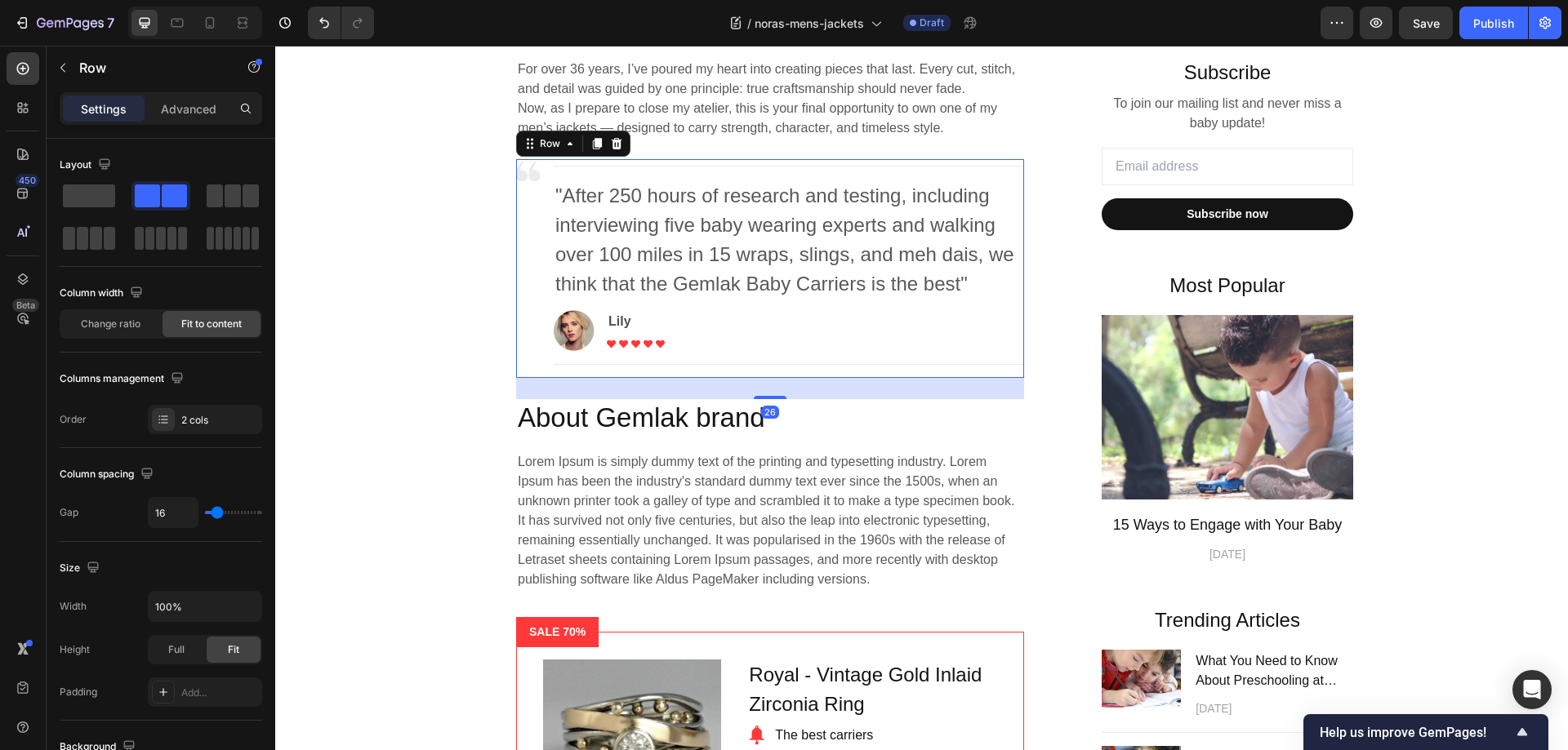
click at [611, 147] on icon at bounding box center [616, 144] width 11 height 12
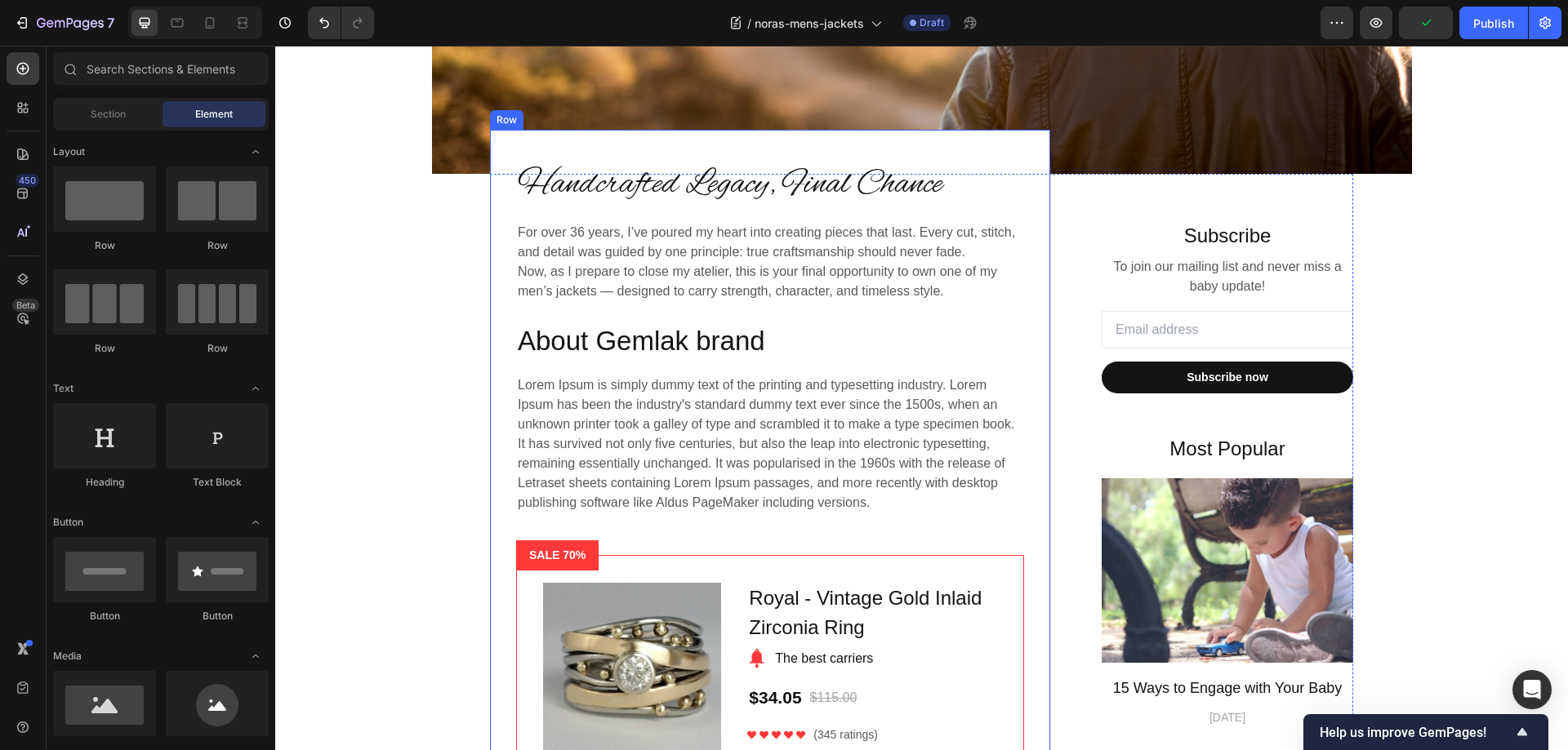
scroll to position [408, 0]
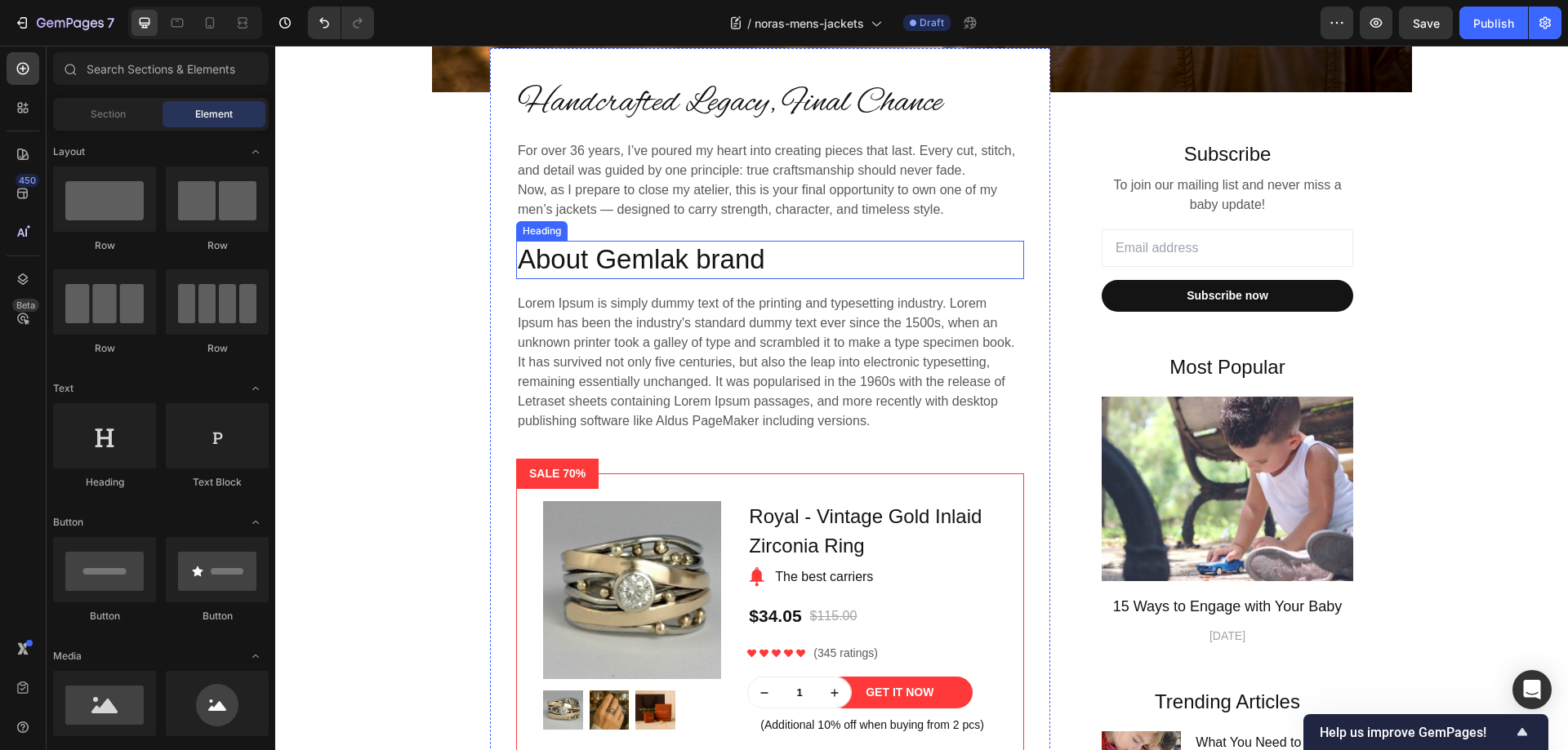
click at [643, 253] on p "About Gemlak brand" at bounding box center [770, 260] width 504 height 35
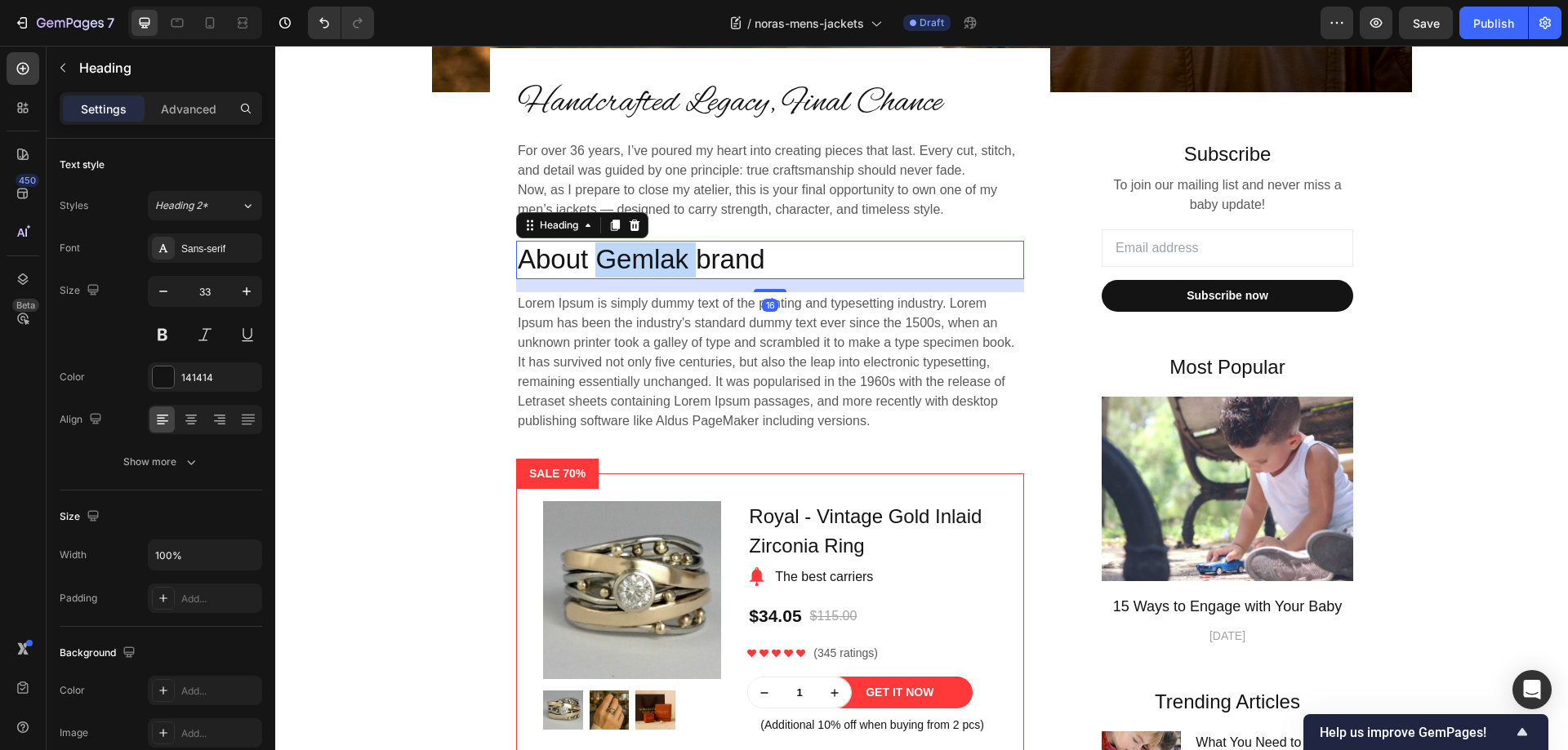
click at [643, 253] on p "About Gemlak brand" at bounding box center [770, 260] width 504 height 35
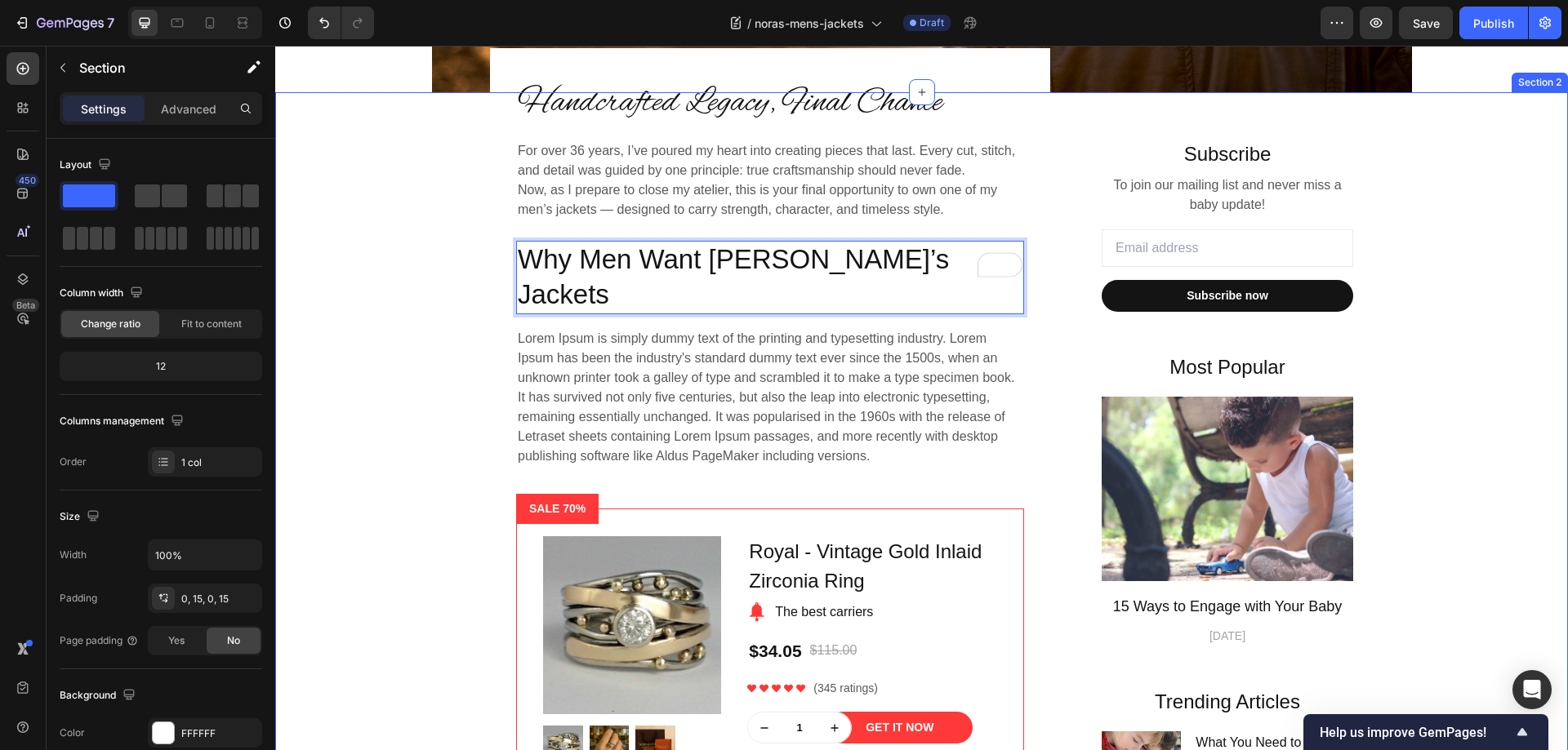
click at [1459, 275] on div "Handcrafted Legacy, Final Chance Heading For over 36 years, I’ve poured my hear…" at bounding box center [921, 721] width 1268 height 1258
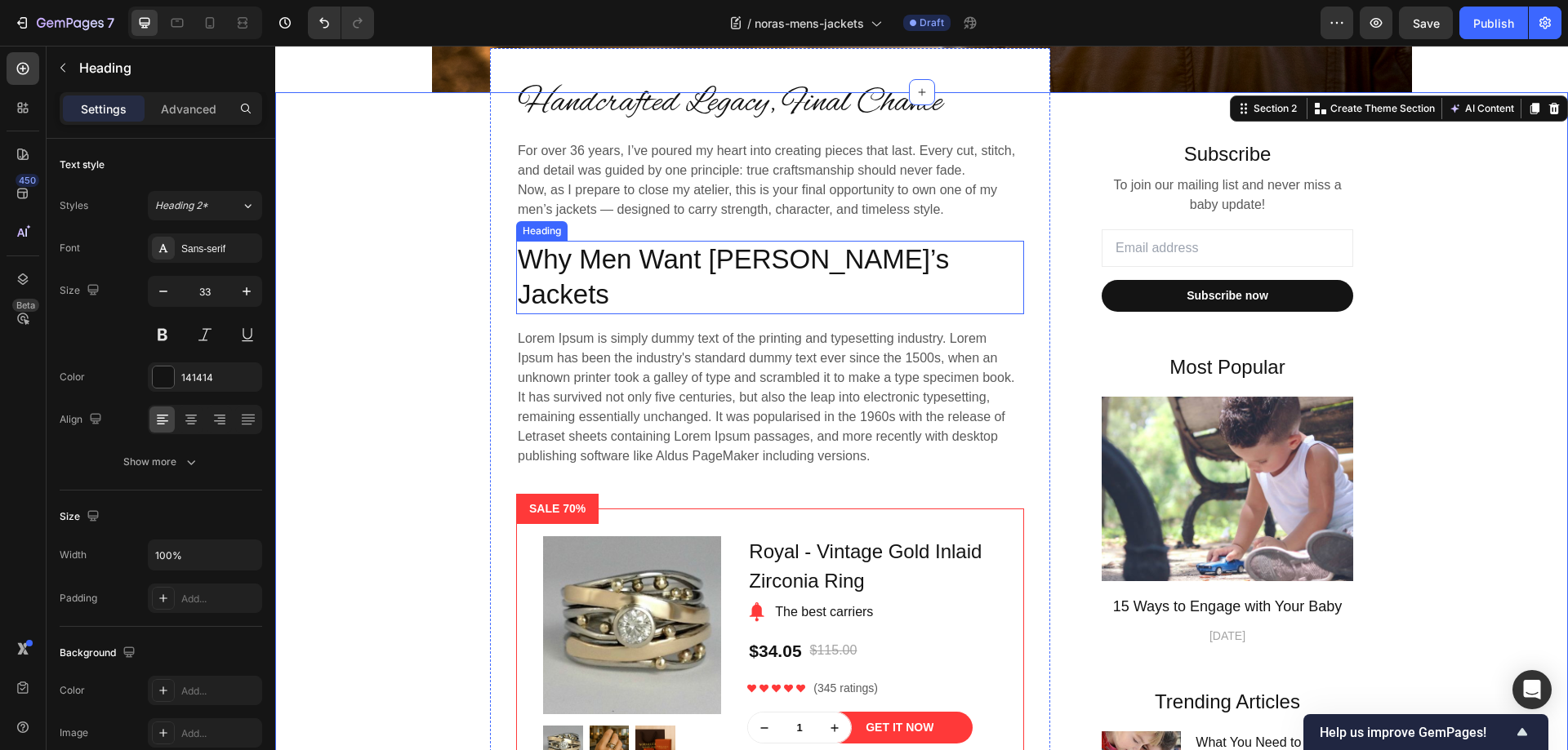
click at [761, 267] on p "Why Men Want [PERSON_NAME]’s Jackets" at bounding box center [770, 277] width 504 height 70
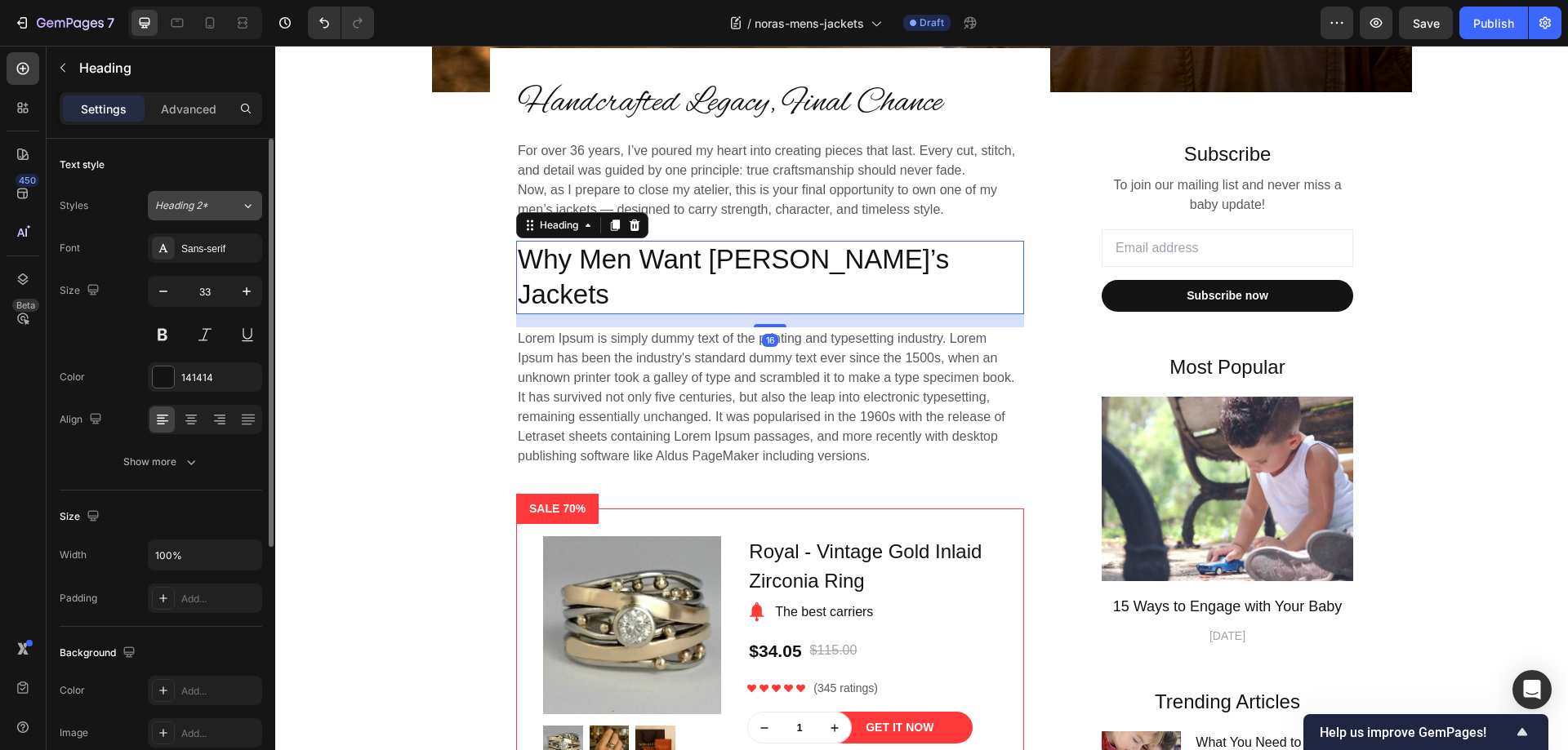
click at [205, 195] on button "Heading 2*" at bounding box center [205, 205] width 114 height 29
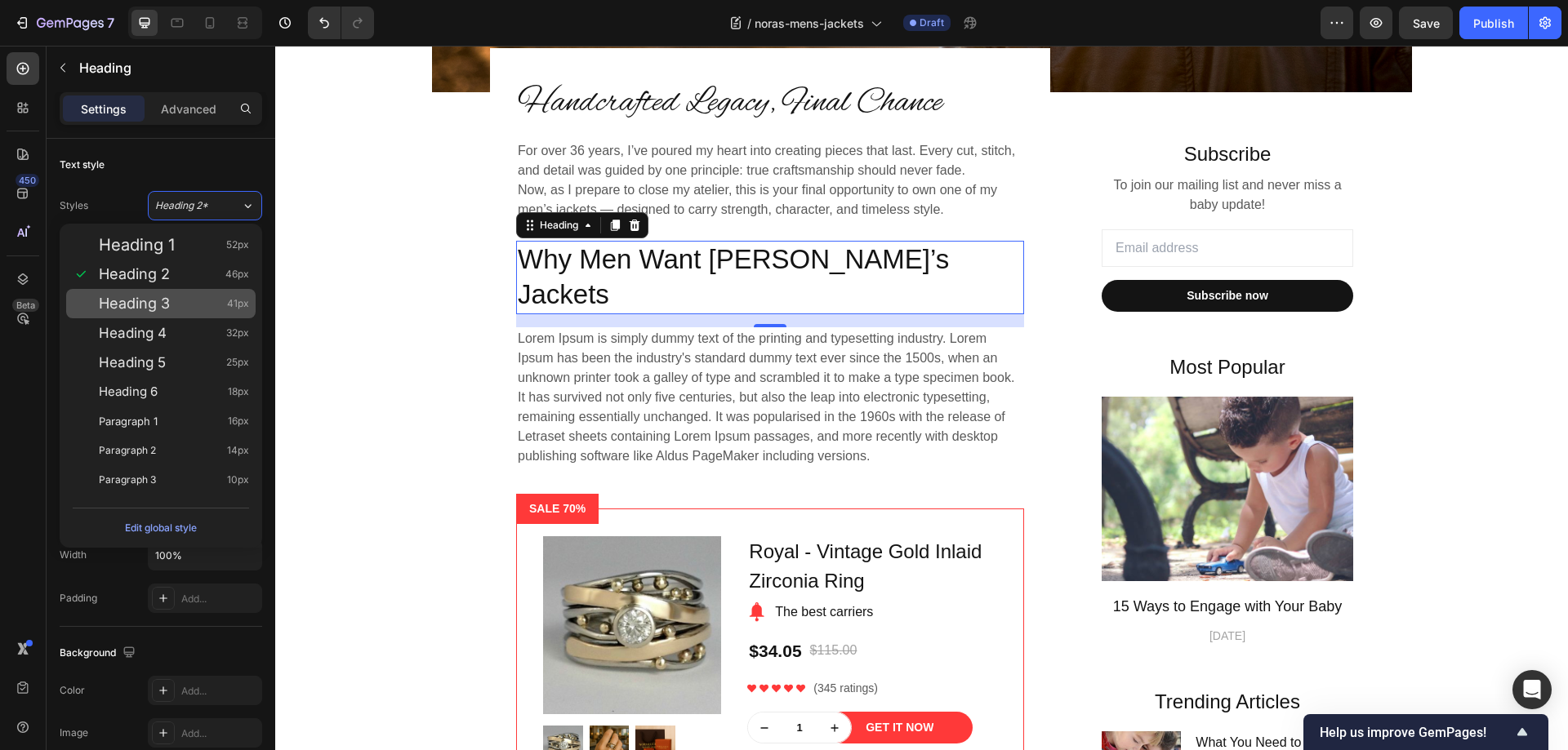
click at [150, 304] on span "Heading 3" at bounding box center [134, 304] width 71 height 17
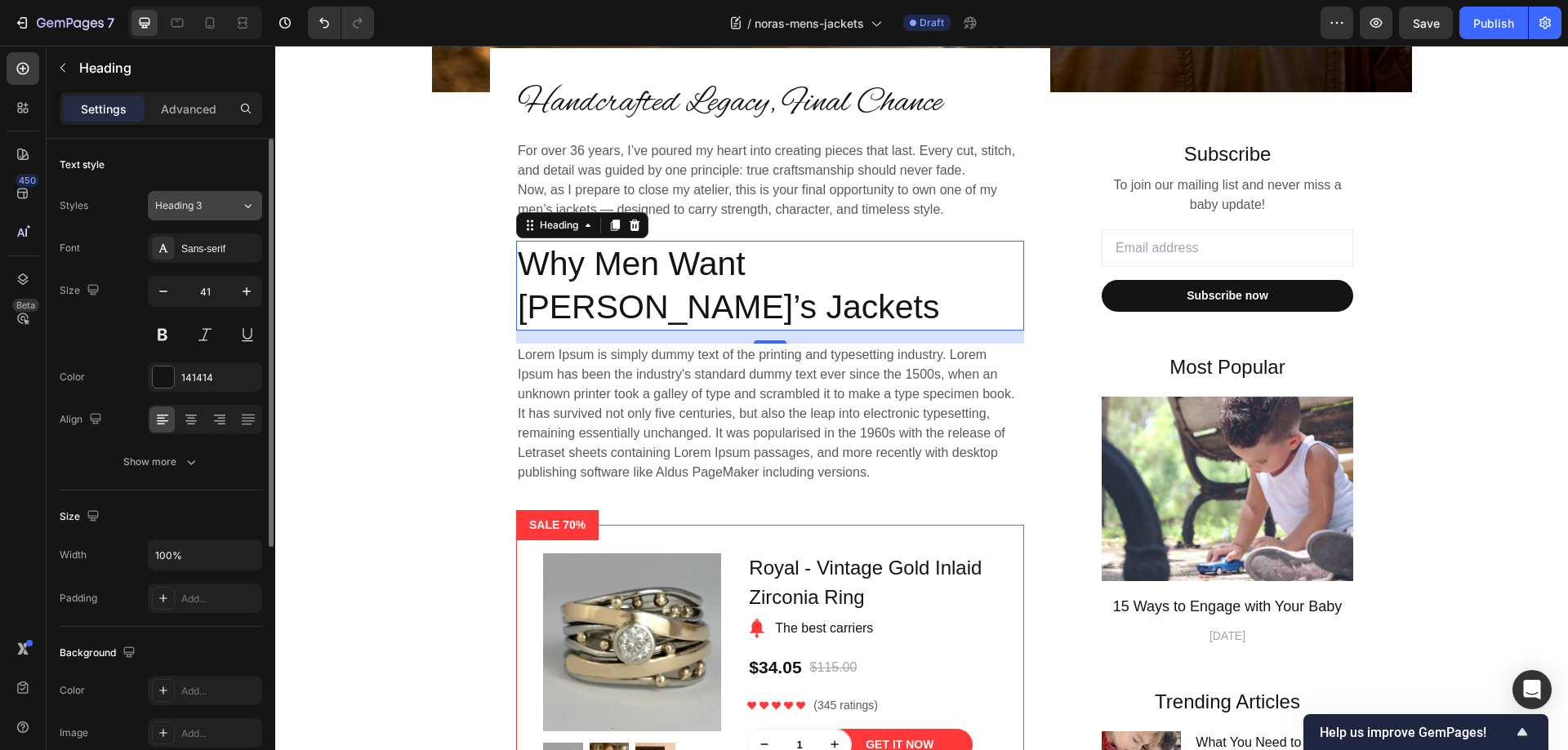
click at [201, 205] on span "Heading 3" at bounding box center [178, 206] width 46 height 15
click at [194, 201] on span "Heading 3" at bounding box center [178, 206] width 46 height 15
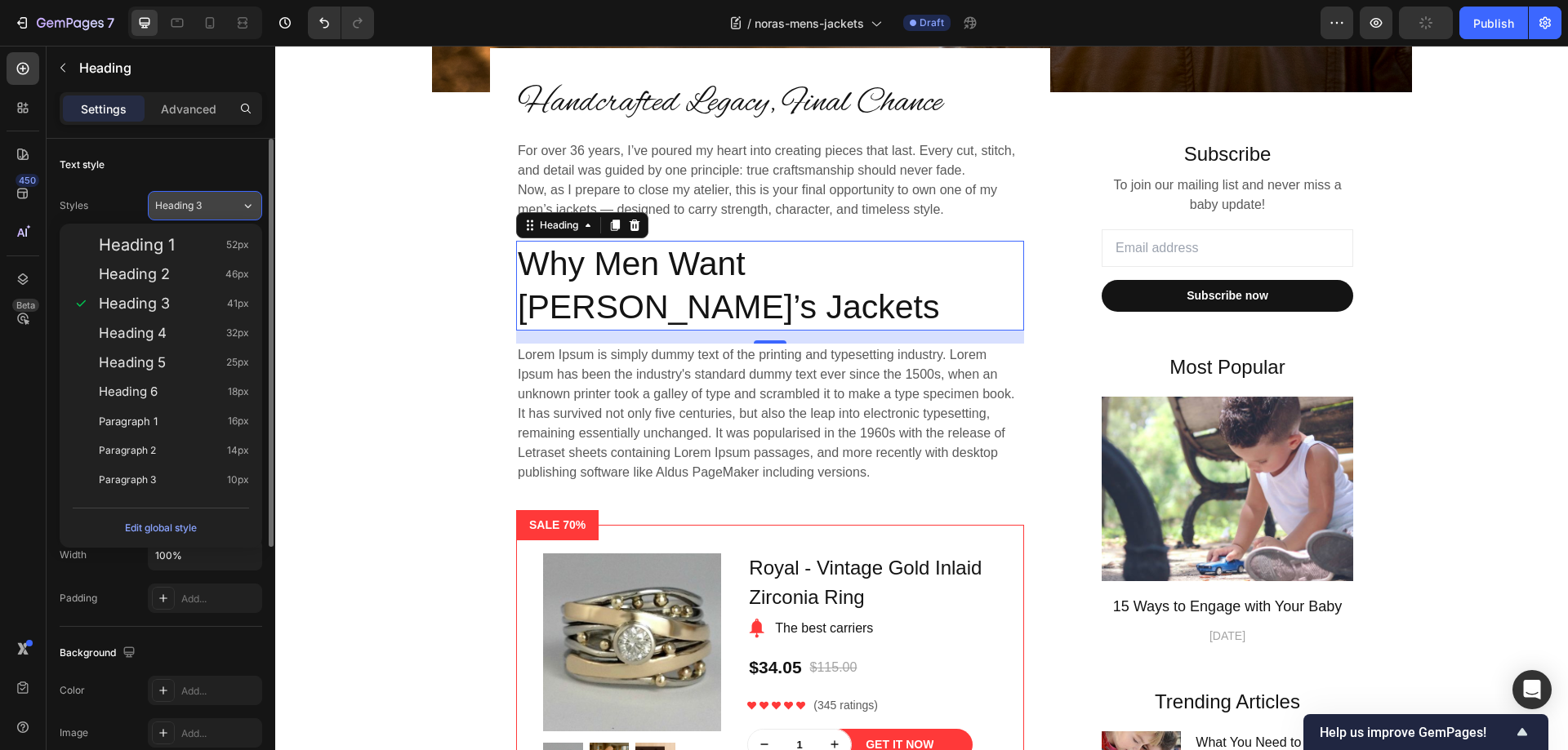
click at [194, 201] on span "Heading 3" at bounding box center [178, 206] width 46 height 15
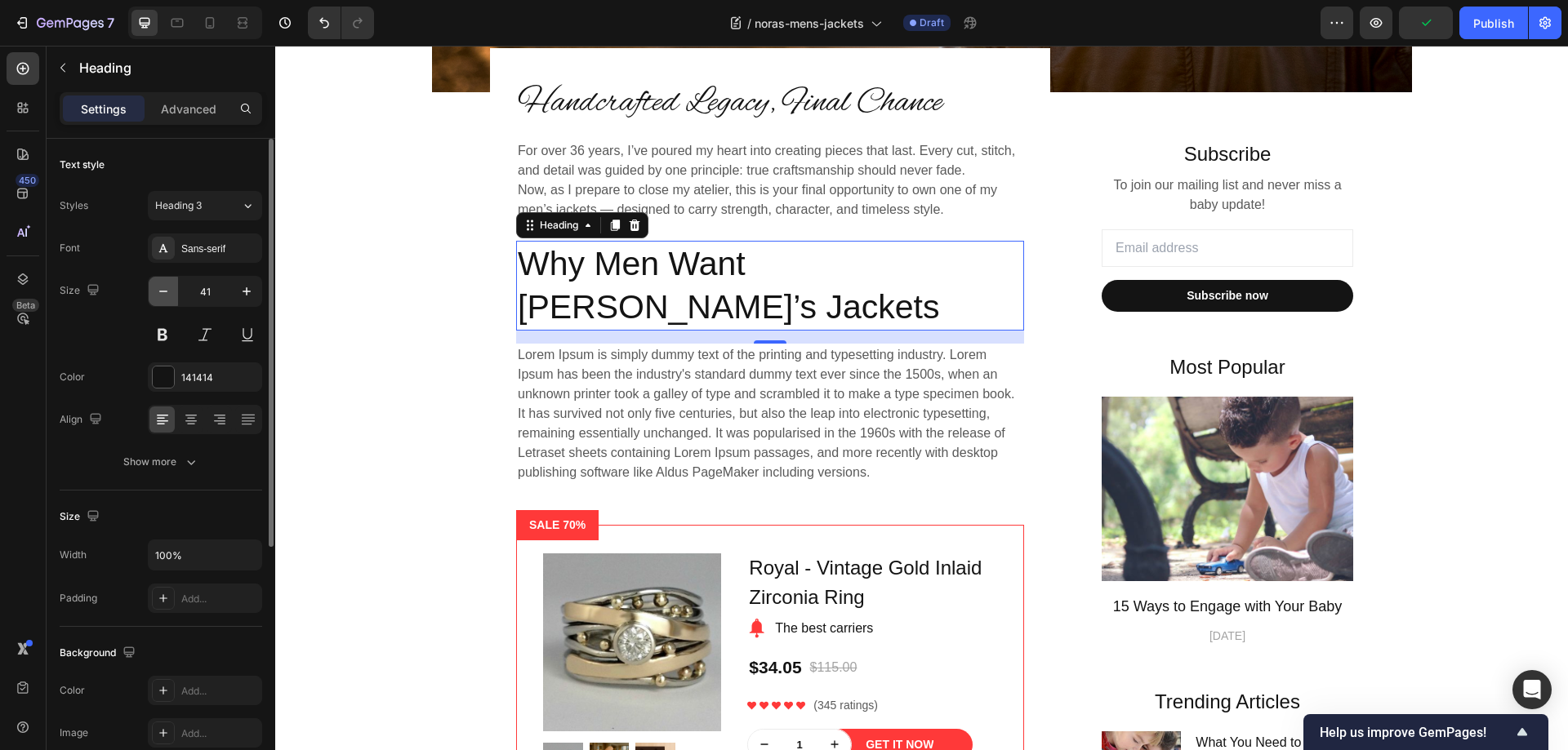
click at [160, 287] on icon "button" at bounding box center [163, 291] width 17 height 17
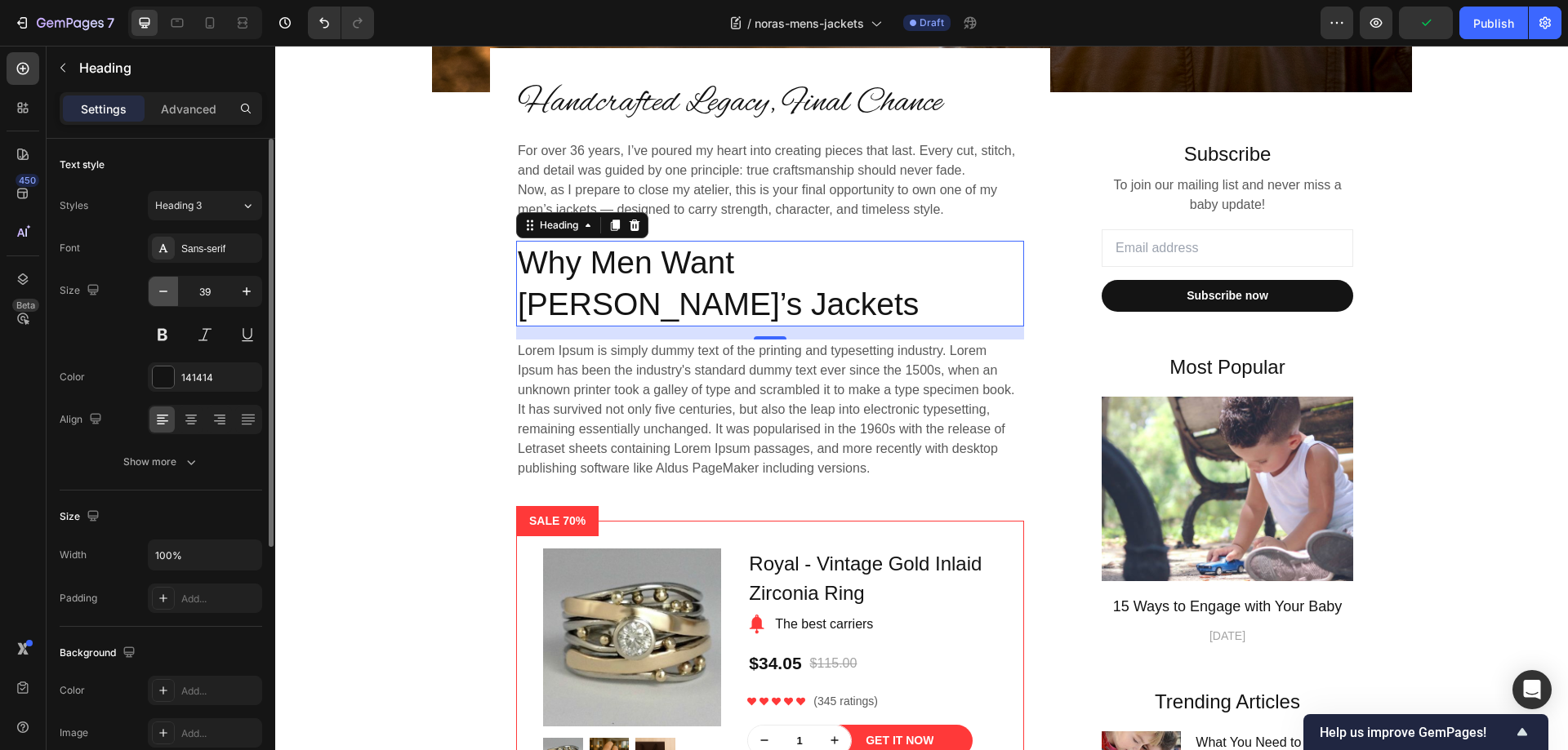
click at [160, 287] on icon "button" at bounding box center [163, 291] width 17 height 17
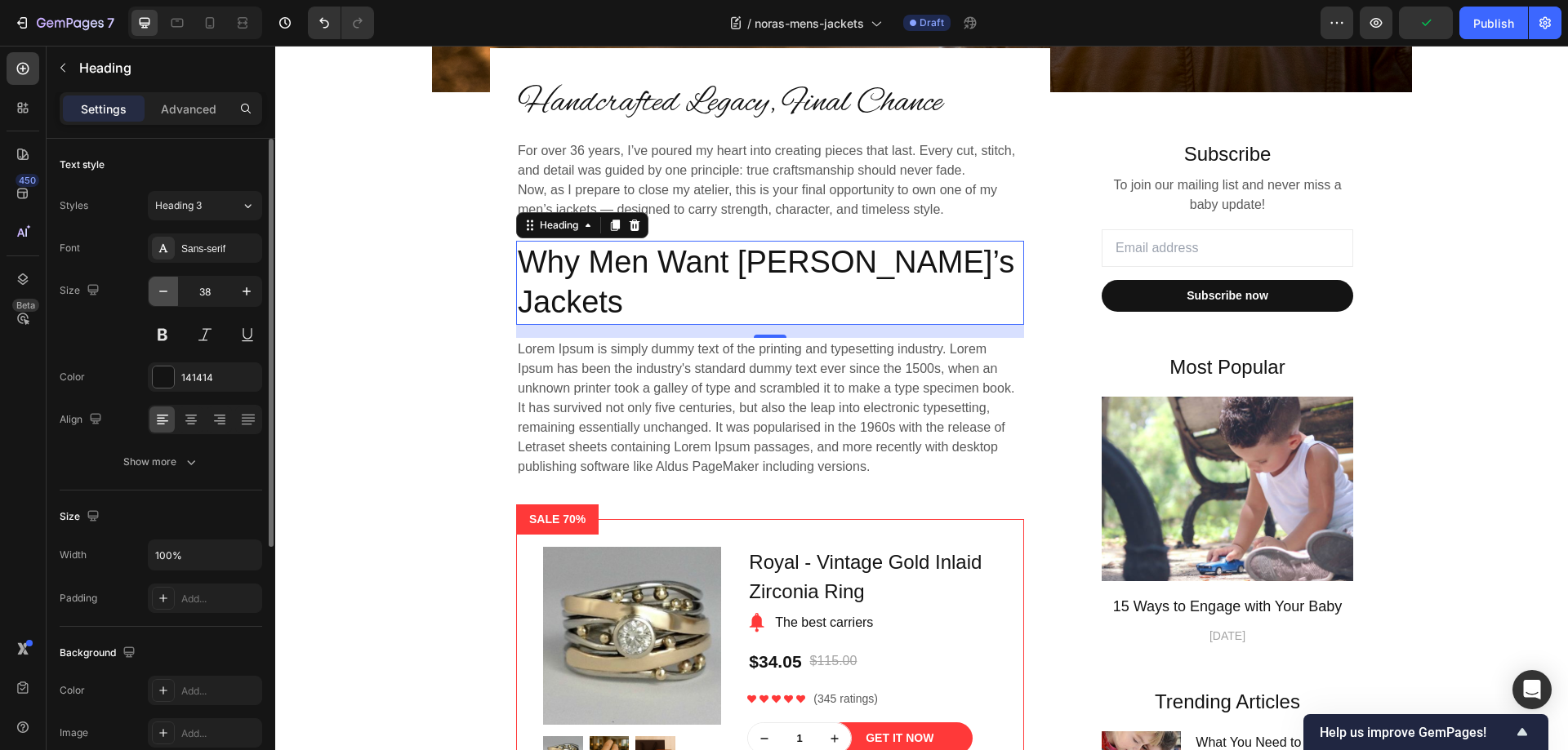
click at [160, 287] on icon "button" at bounding box center [163, 291] width 17 height 17
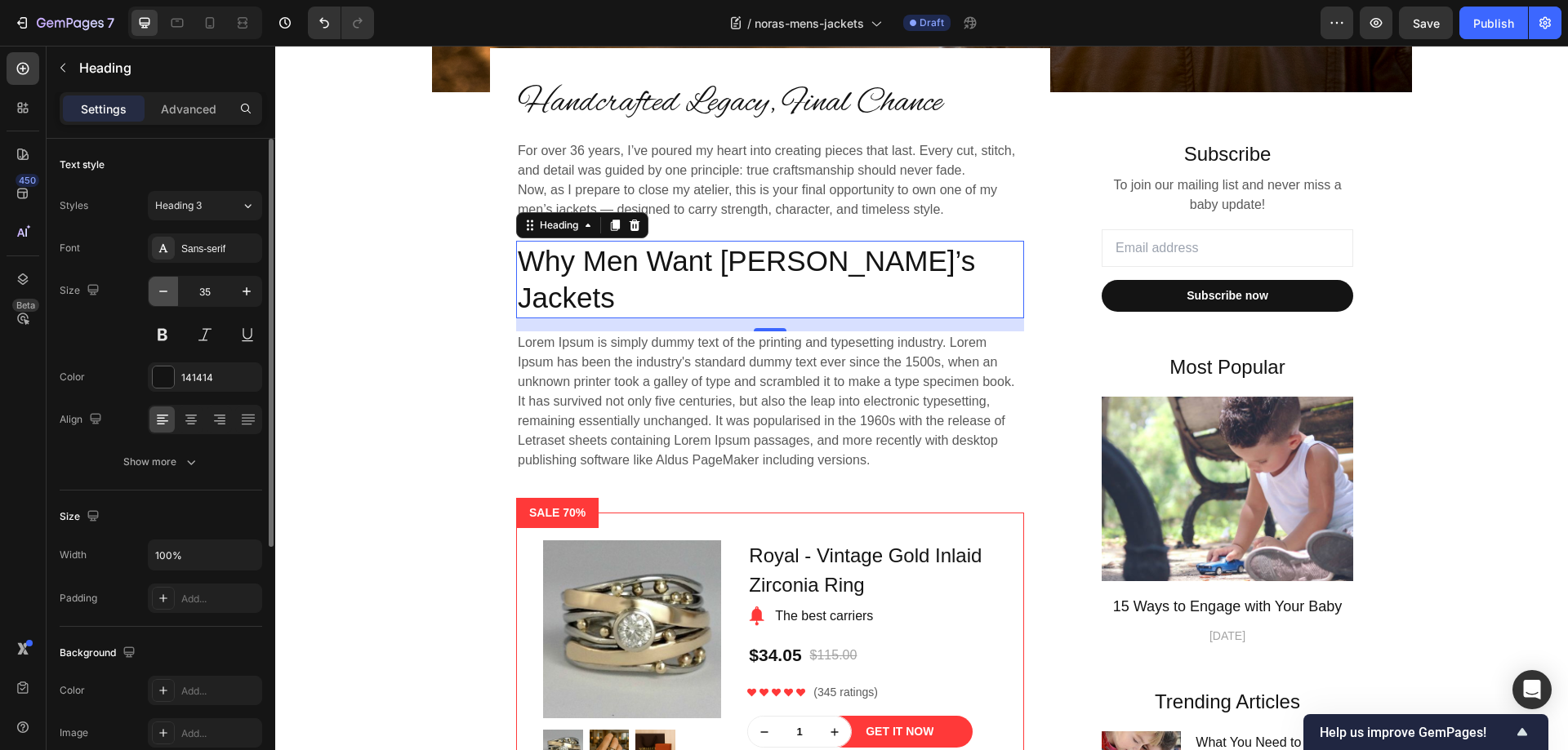
click at [160, 287] on icon "button" at bounding box center [163, 291] width 17 height 17
type input "34"
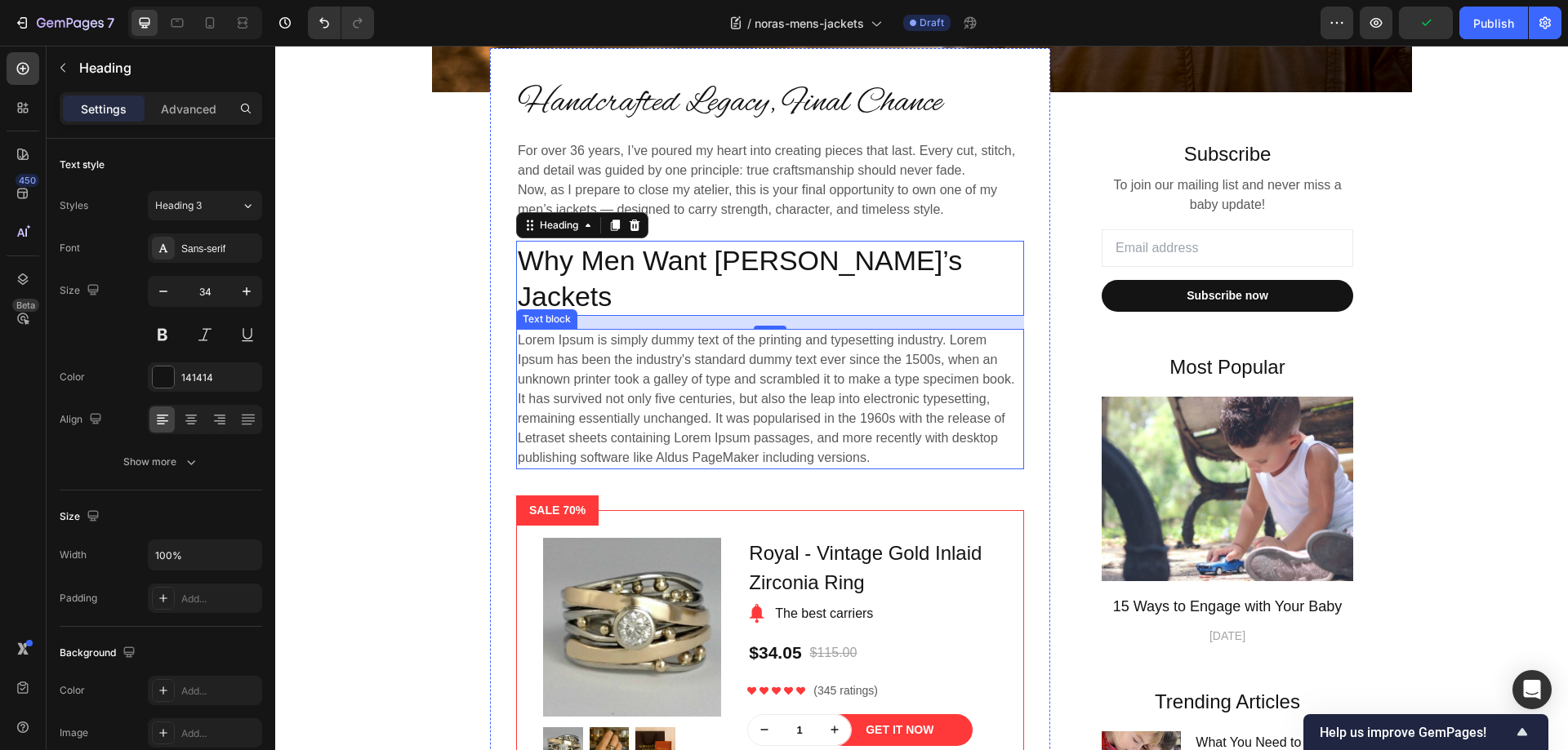
click at [672, 335] on p "Lorem Ipsum is simply dummy text of the printing and typesetting industry. Lore…" at bounding box center [770, 399] width 504 height 137
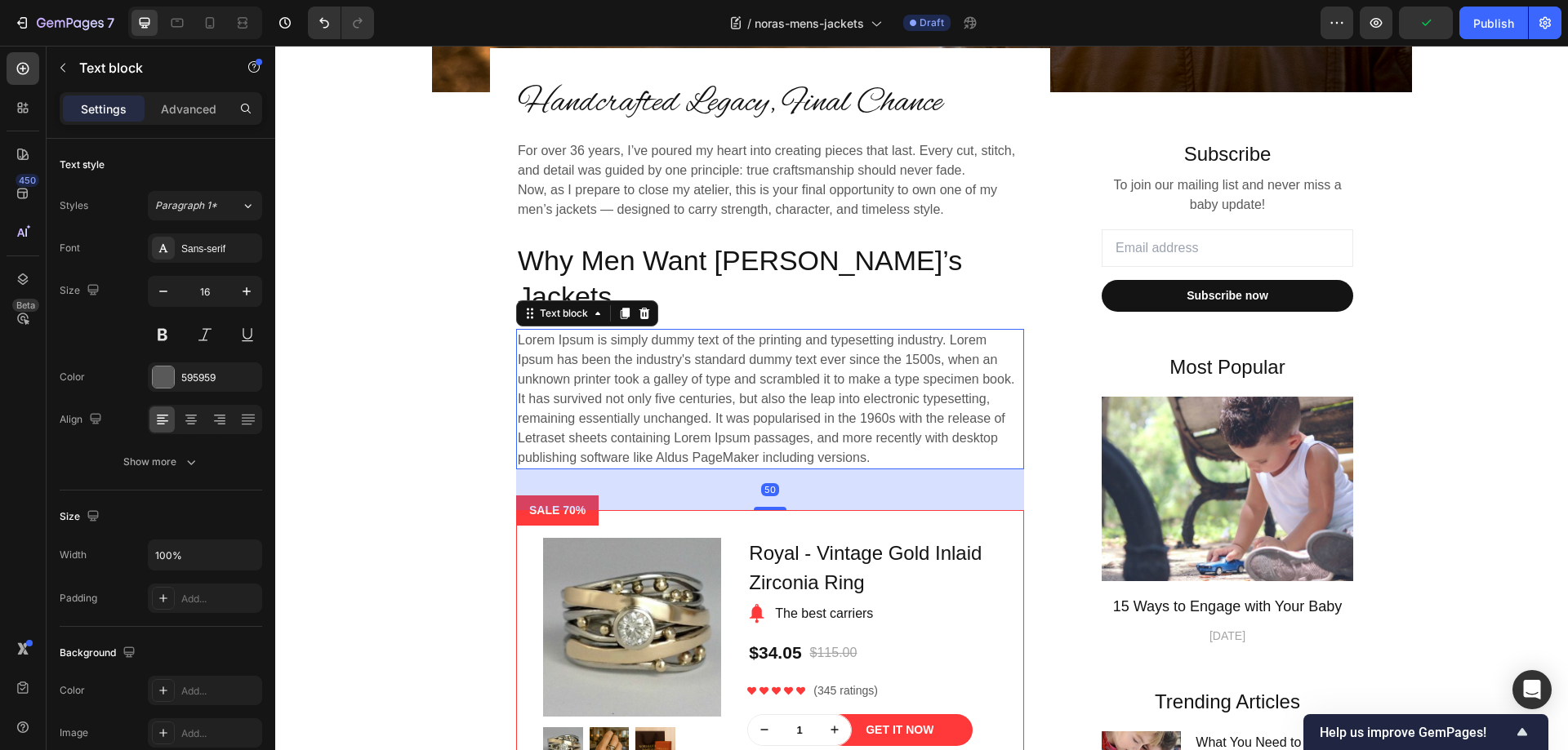
click at [672, 335] on p "Lorem Ipsum is simply dummy text of the printing and typesetting industry. Lore…" at bounding box center [770, 399] width 504 height 137
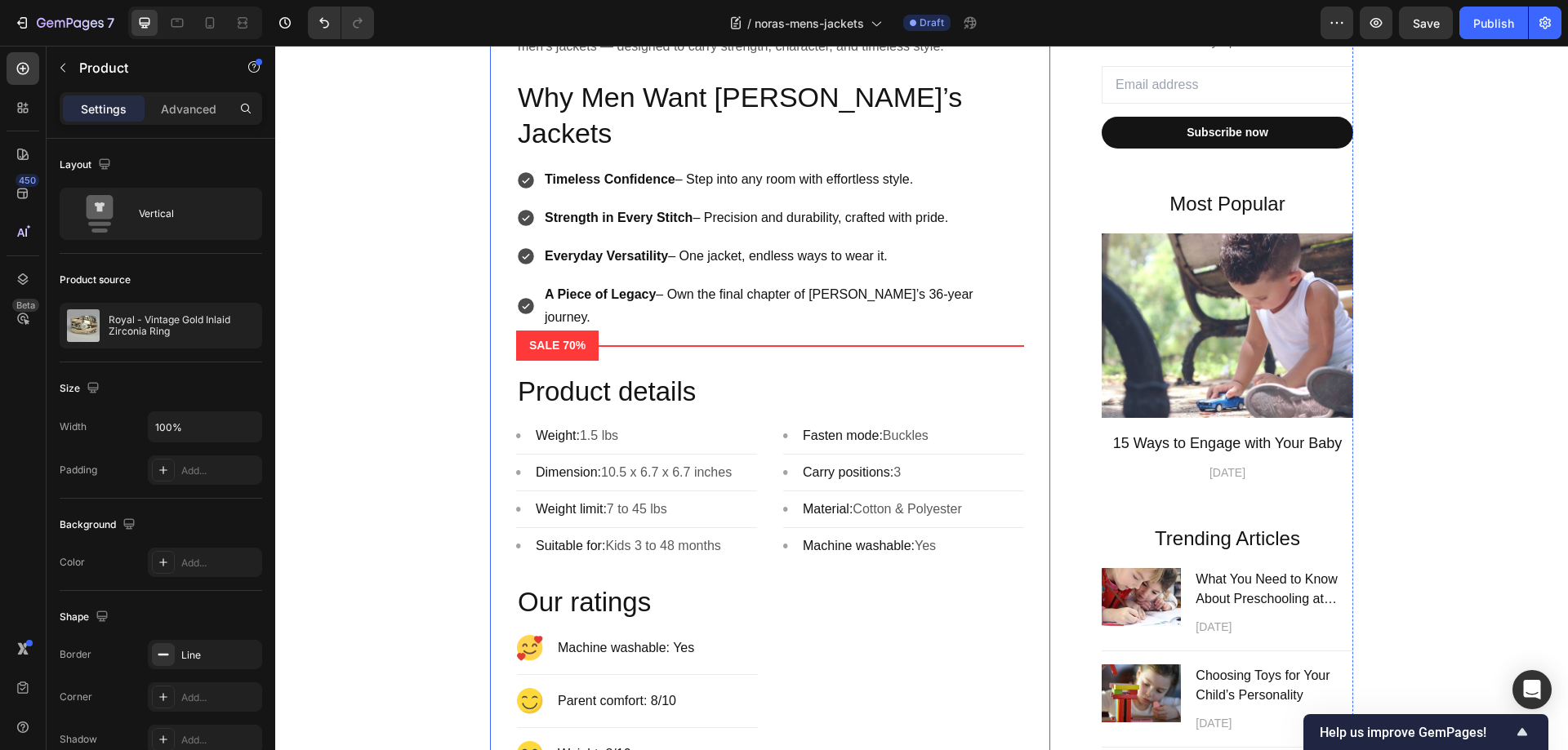
click at [501, 296] on div "Handcrafted Legacy, Final Chance Heading For over 36 years, I’ve poured my hear…" at bounding box center [770, 399] width 560 height 1028
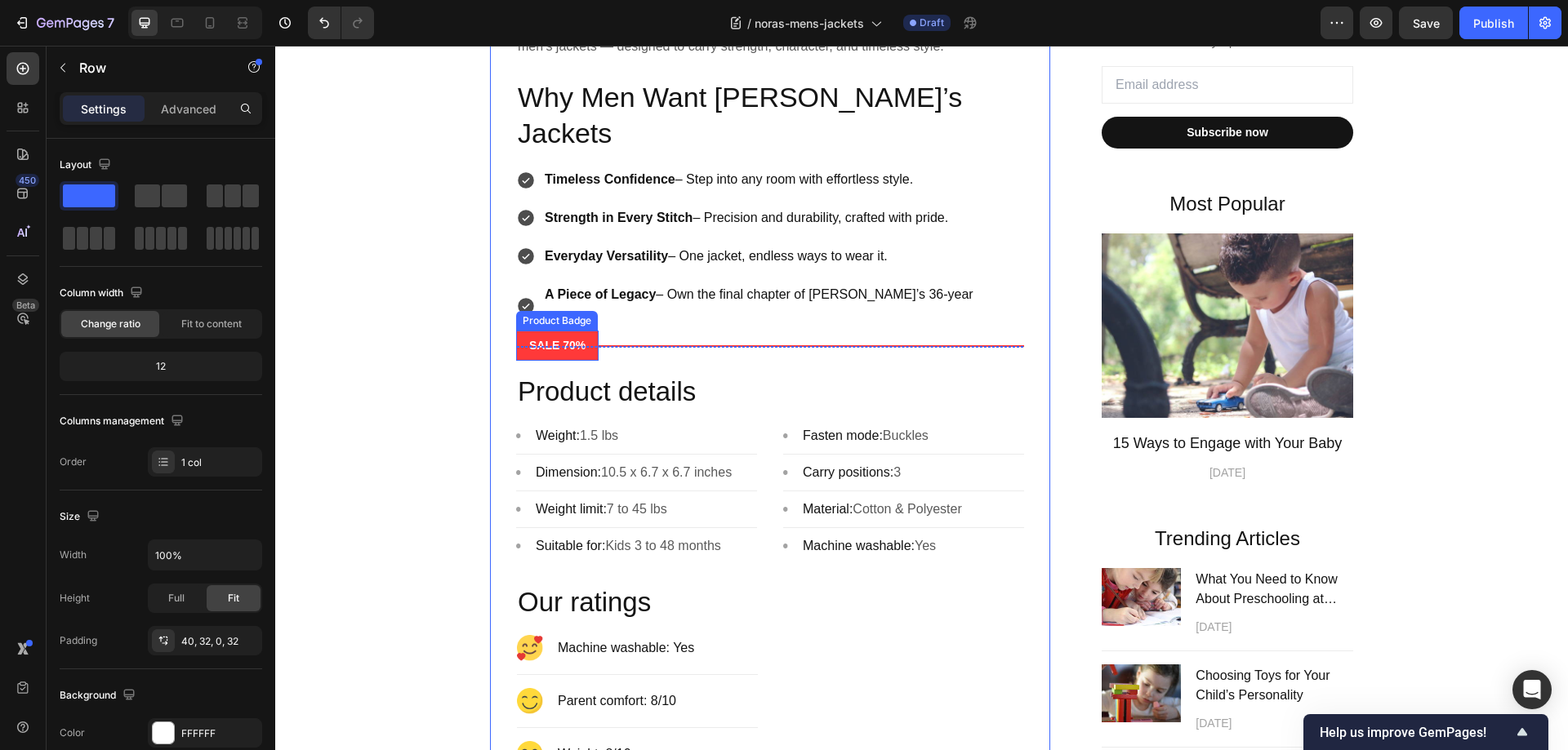
click at [572, 330] on pre "SALE 70%" at bounding box center [557, 345] width 83 height 30
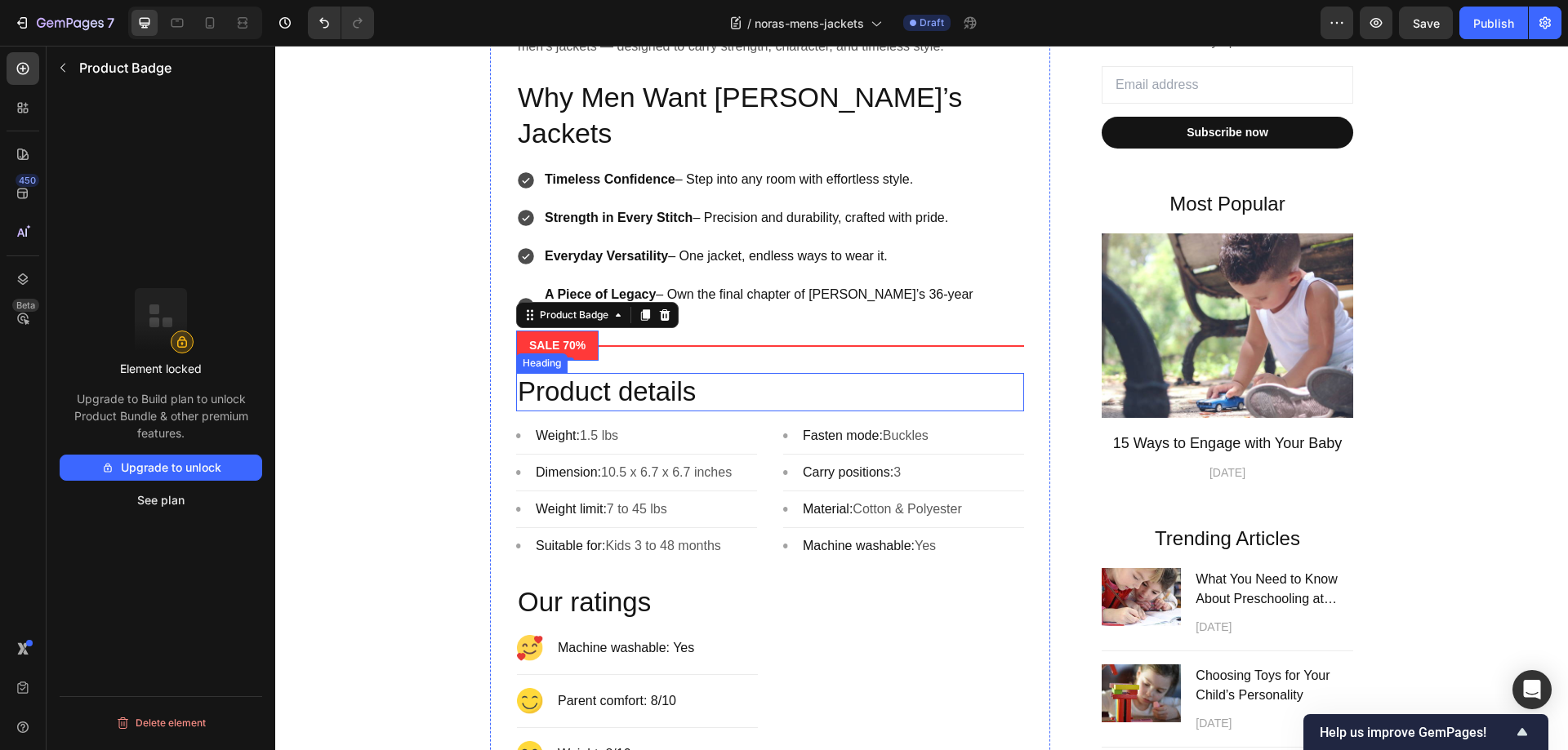
click at [957, 374] on p "Product details" at bounding box center [770, 392] width 504 height 35
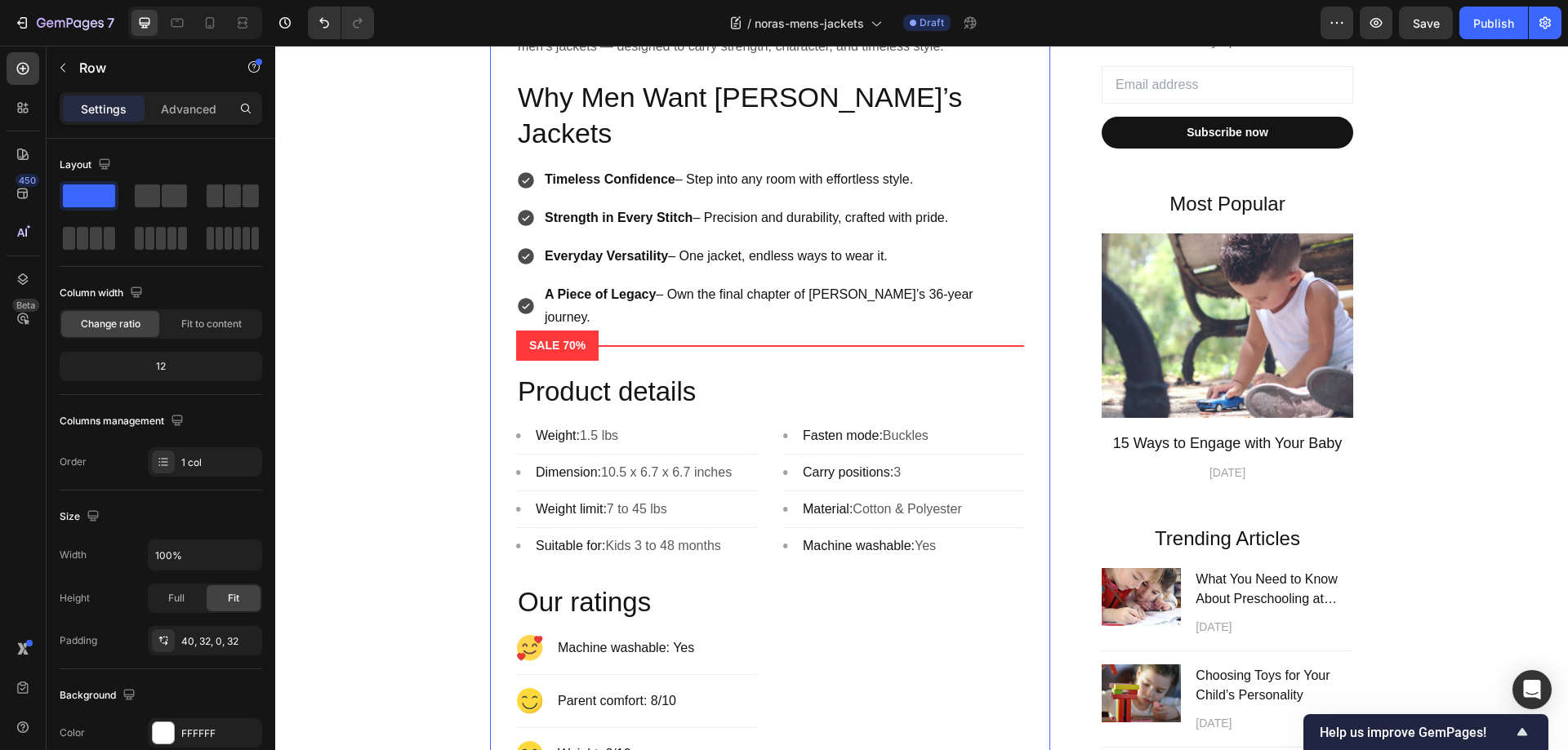
click at [954, 285] on div "Handcrafted Legacy, Final Chance Heading For over 36 years, I’ve poured my hear…" at bounding box center [770, 415] width 508 height 996
click at [652, 300] on div "Handcrafted Legacy, Final Chance Heading For over 36 years, I’ve poured my hear…" at bounding box center [770, 415] width 508 height 996
click at [659, 374] on p "Product details" at bounding box center [770, 392] width 504 height 35
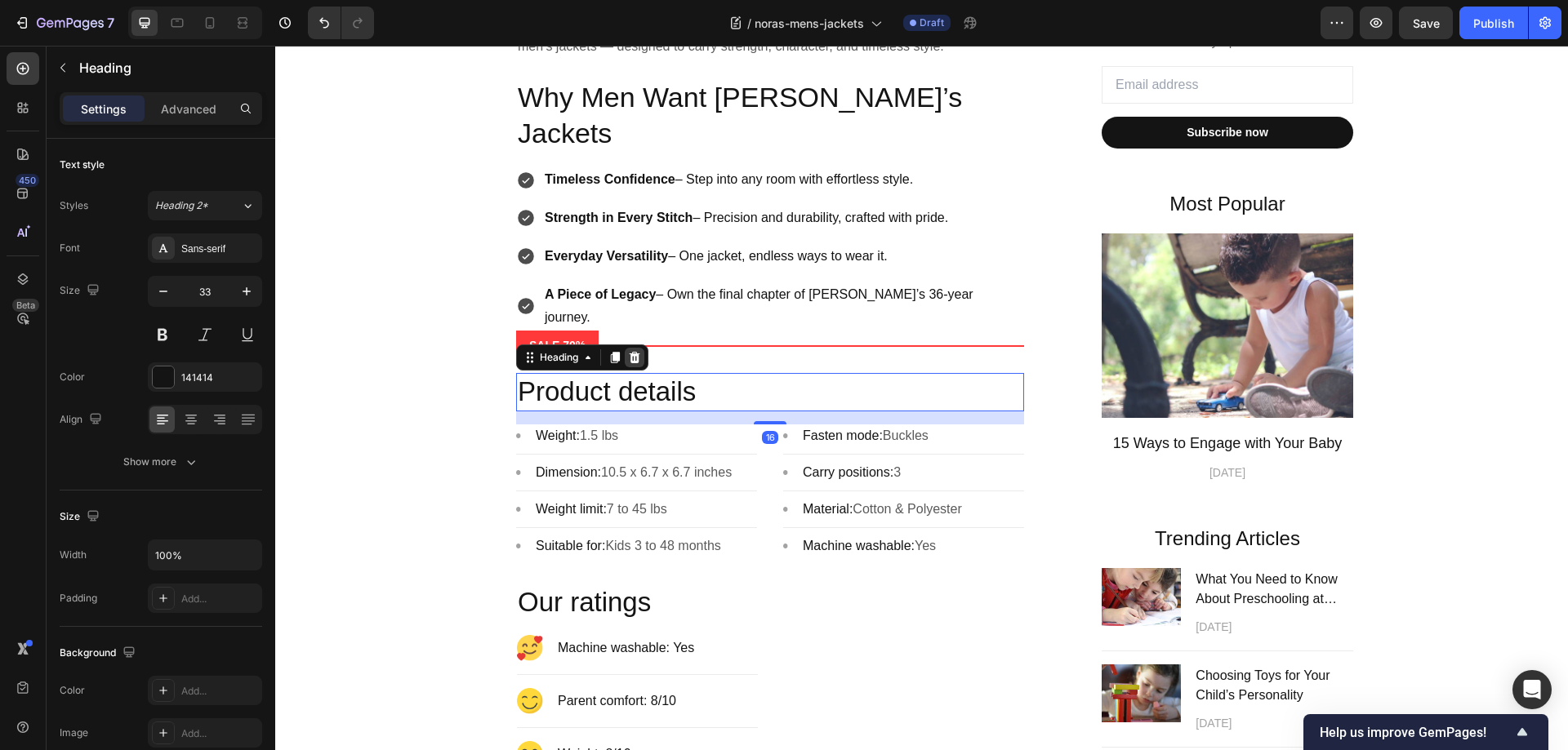
click at [630, 352] on icon at bounding box center [634, 358] width 11 height 12
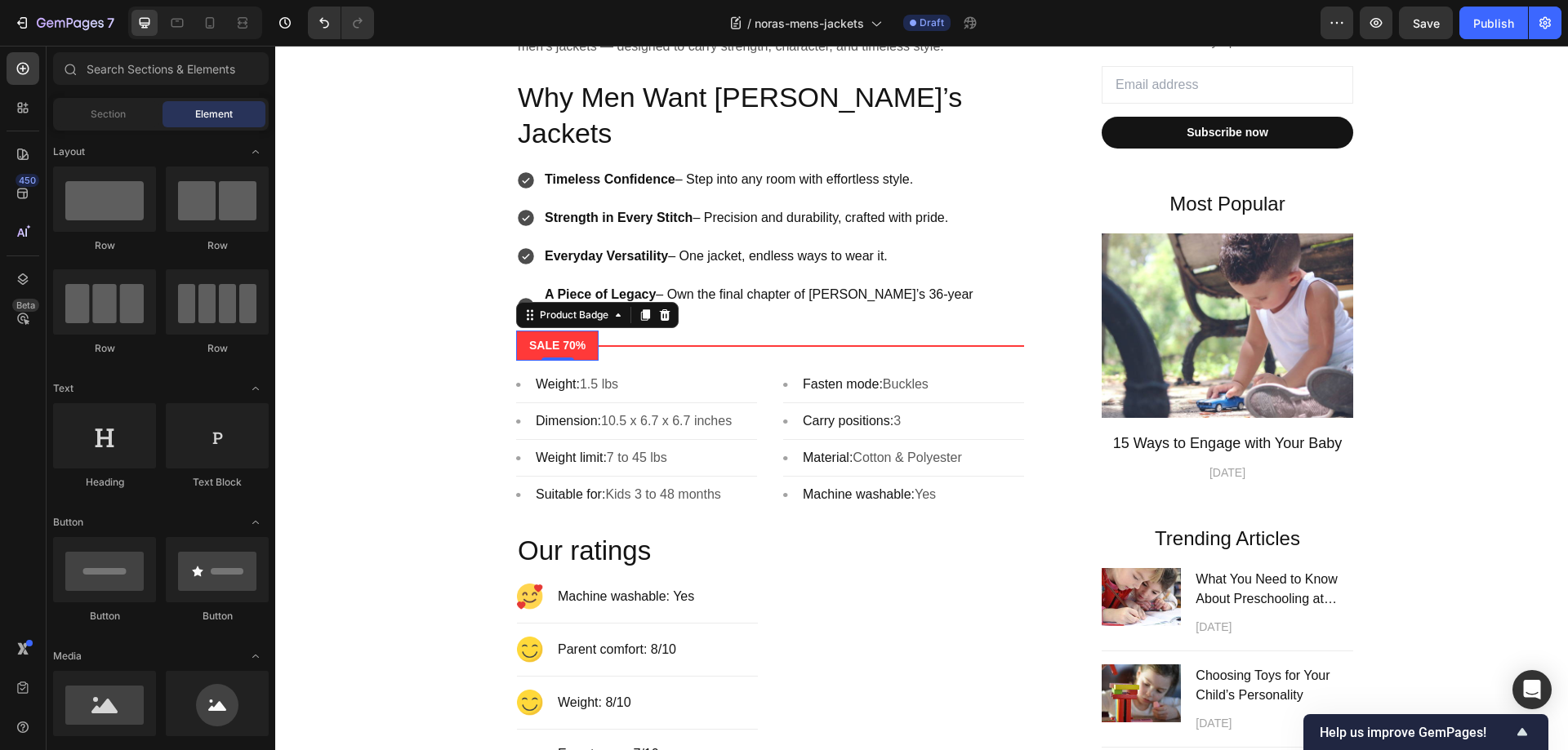
click at [574, 330] on pre "SALE 70%" at bounding box center [557, 345] width 83 height 30
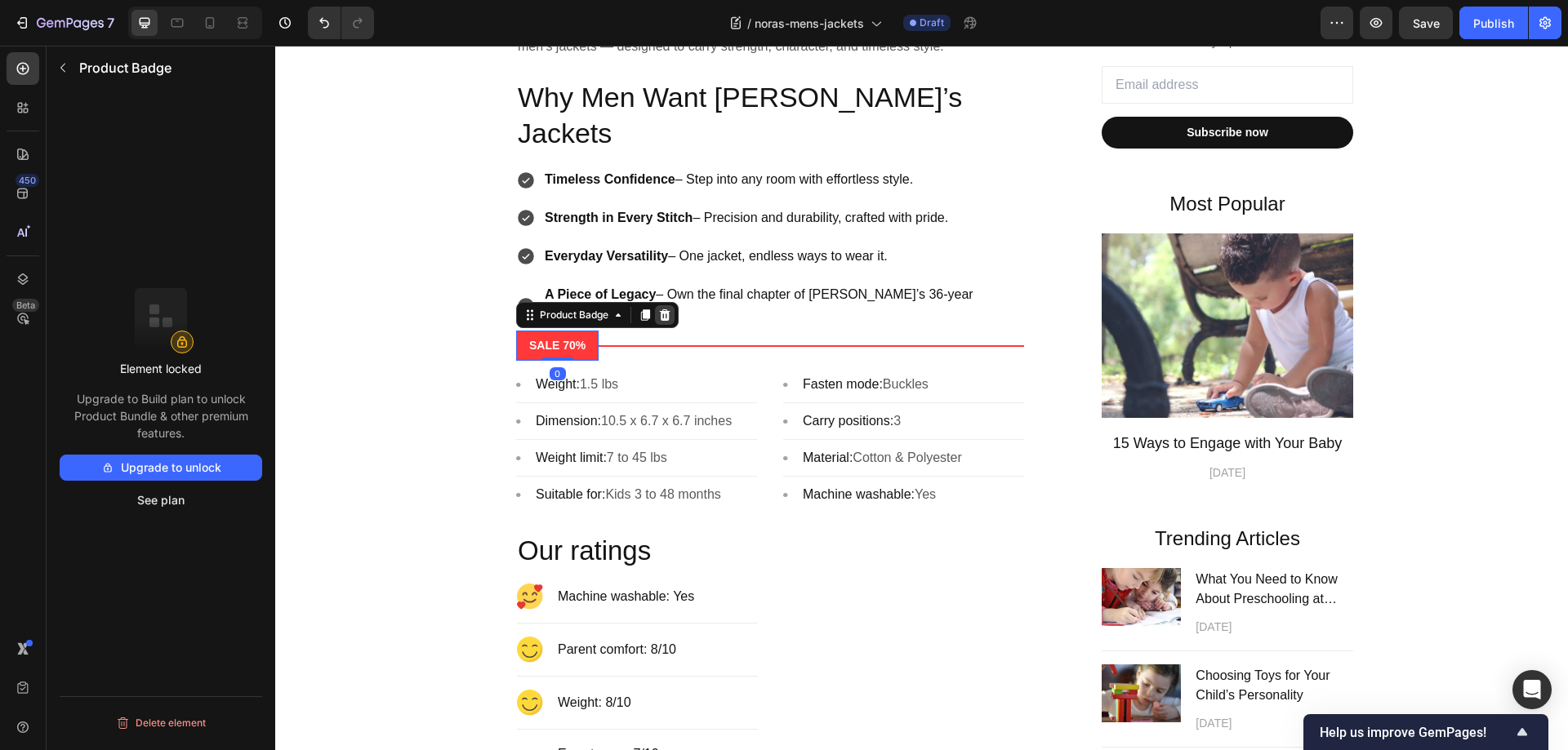
click at [660, 310] on icon at bounding box center [665, 315] width 11 height 12
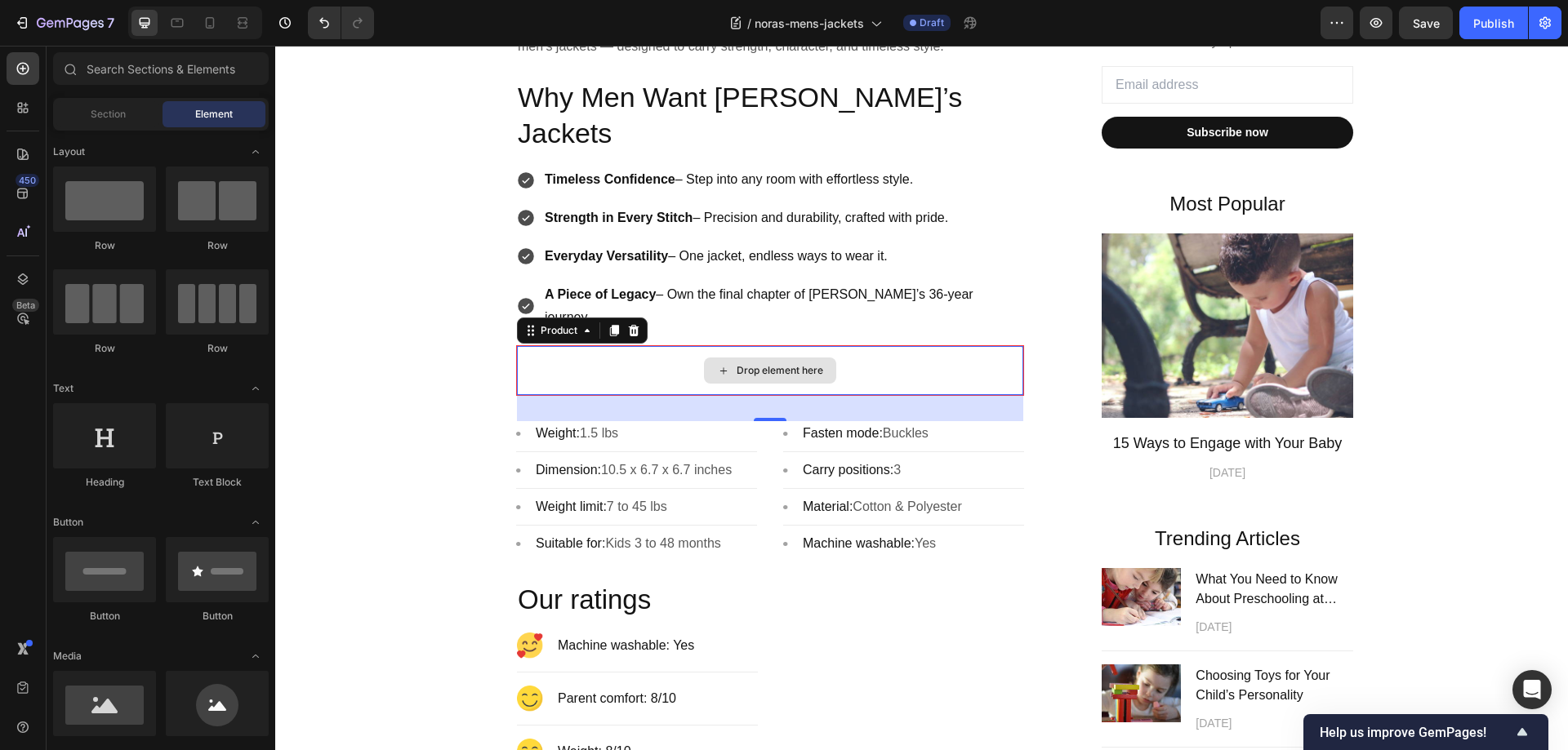
click at [641, 346] on div "Drop element here" at bounding box center [770, 370] width 506 height 49
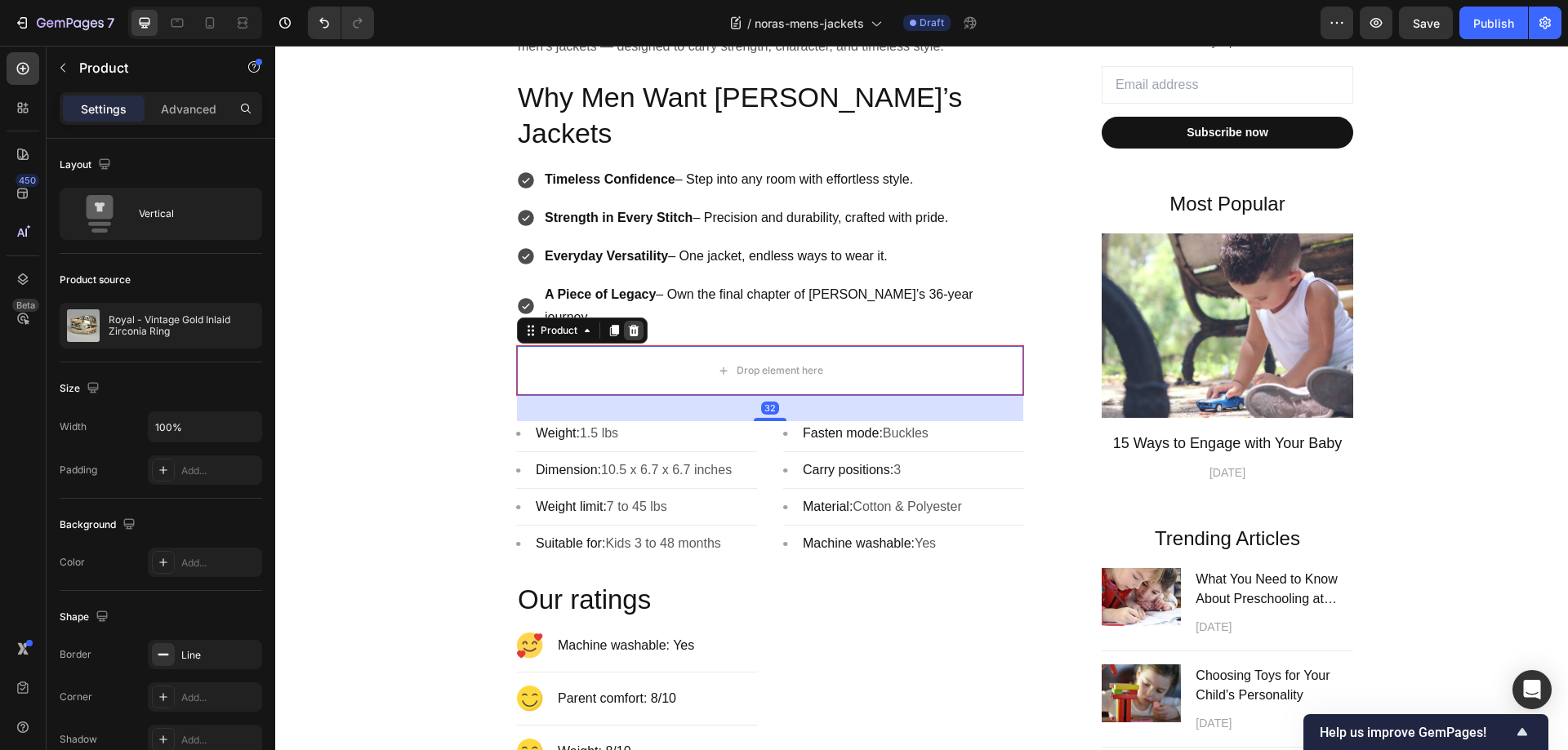
click at [631, 325] on icon at bounding box center [634, 330] width 11 height 12
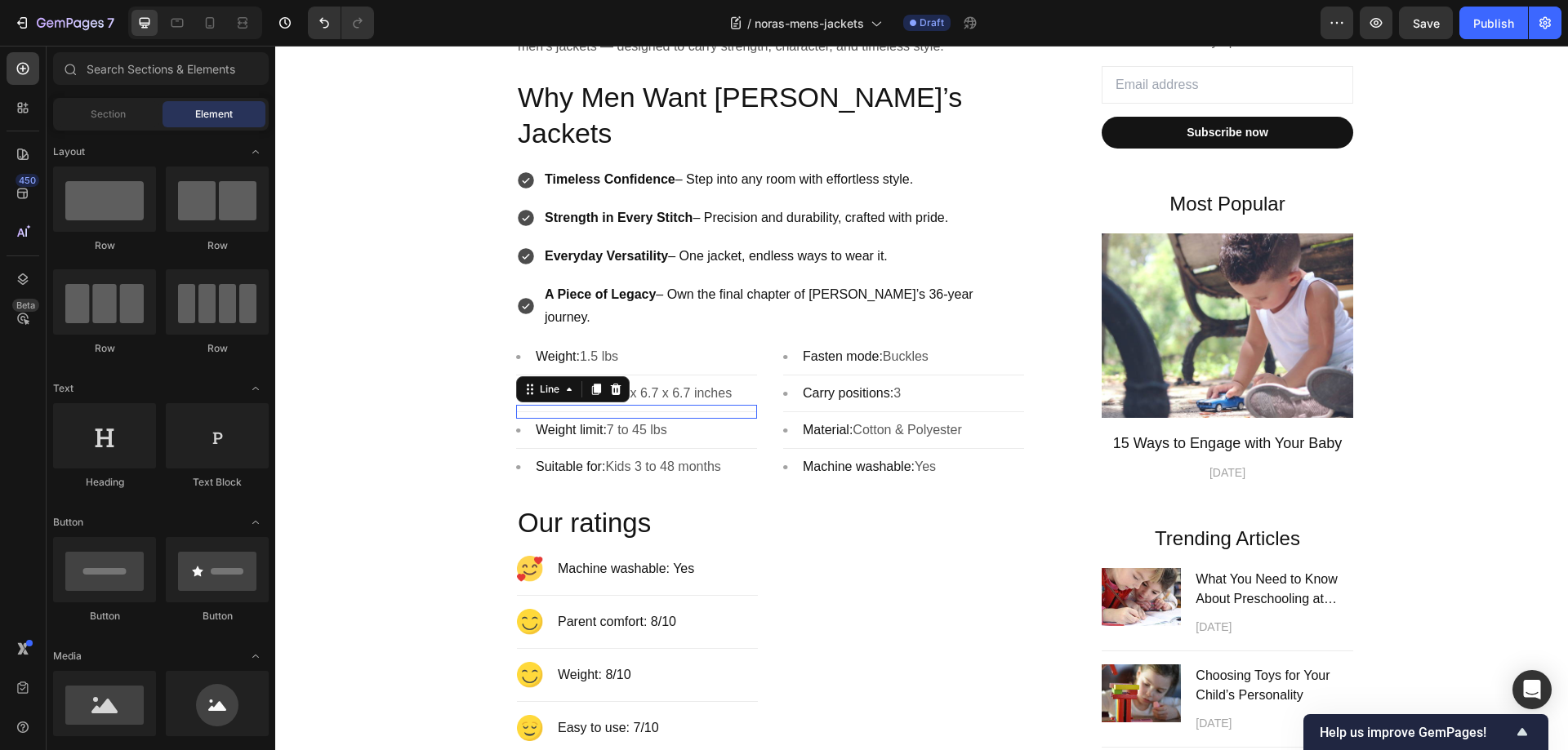
click at [745, 405] on div "Title Line 0" at bounding box center [636, 411] width 241 height 14
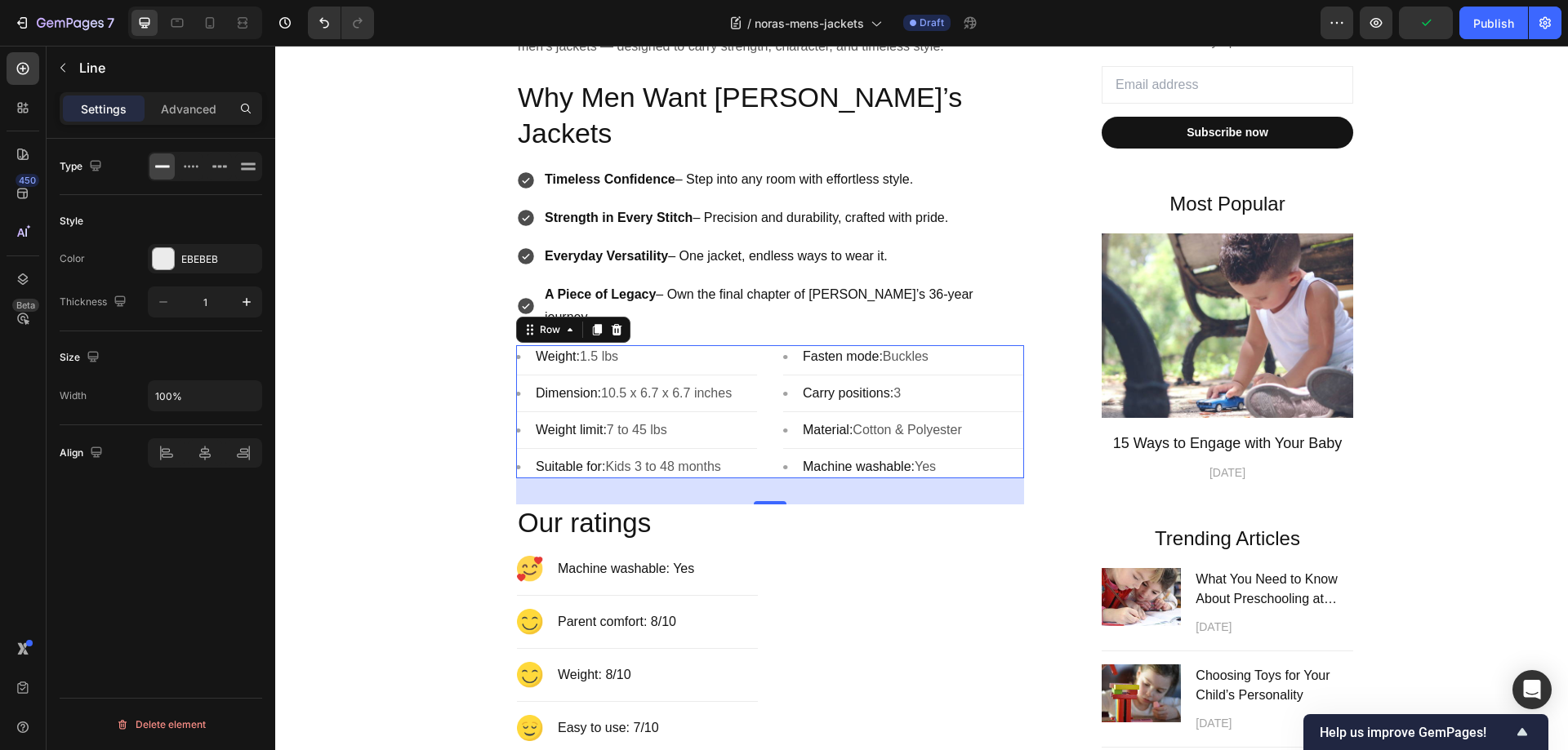
click at [754, 345] on div "Image Weight: 1.5 lbs Text block Row Title Line Image Dimension: 10.5 x 6.7 x 6…" at bounding box center [770, 411] width 508 height 133
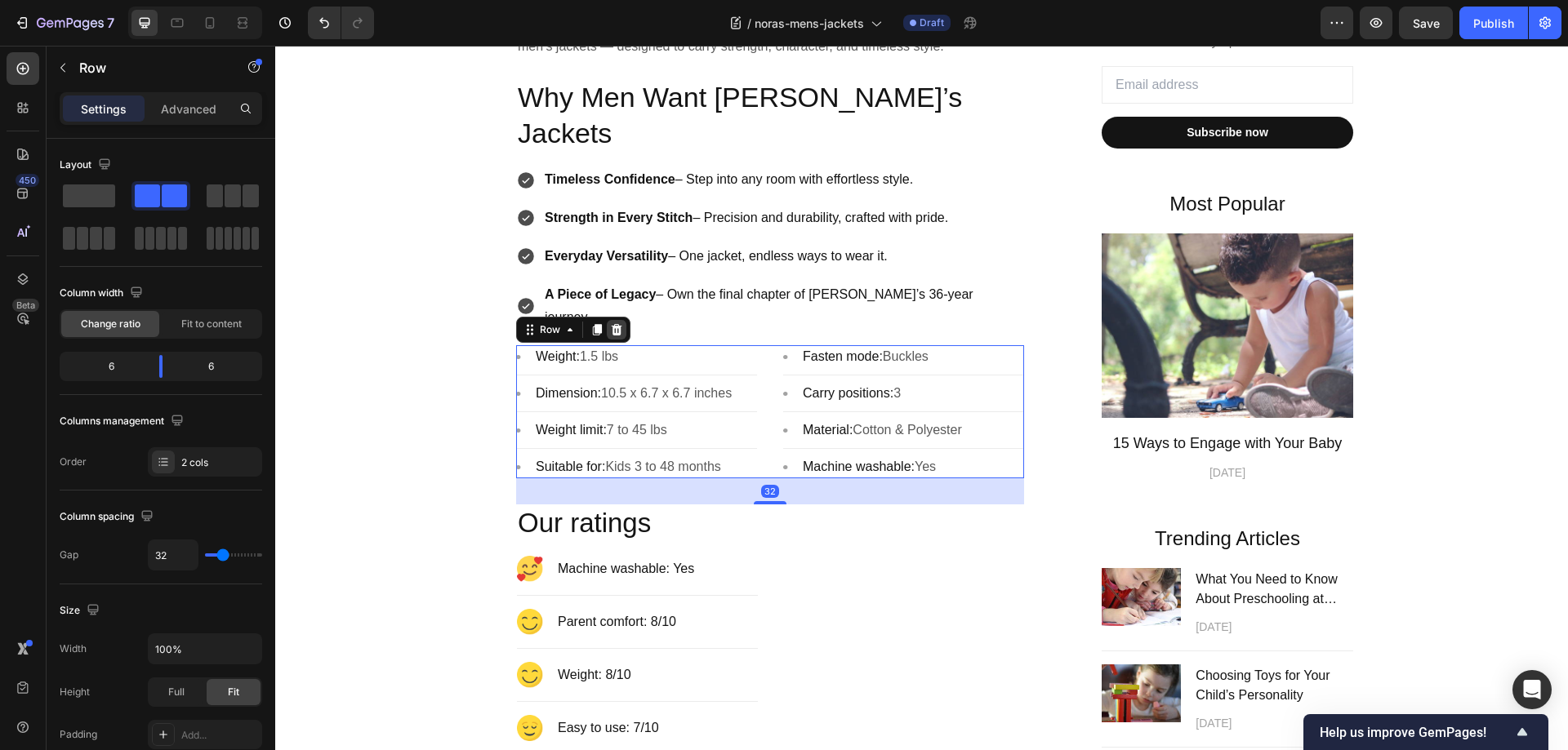
click at [616, 323] on icon at bounding box center [616, 329] width 13 height 13
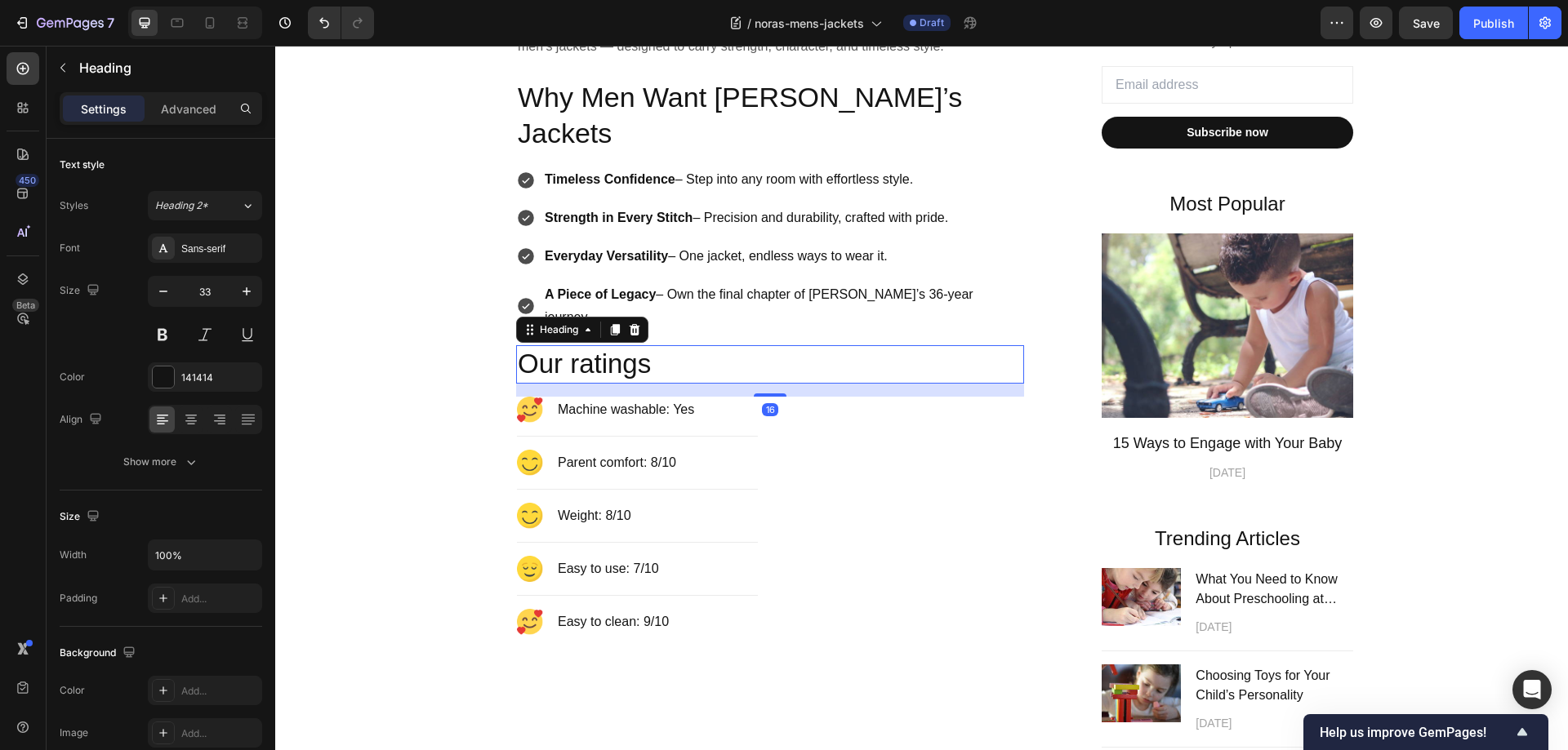
click at [741, 347] on p "Our ratings" at bounding box center [770, 364] width 504 height 35
click at [638, 320] on div at bounding box center [634, 329] width 20 height 20
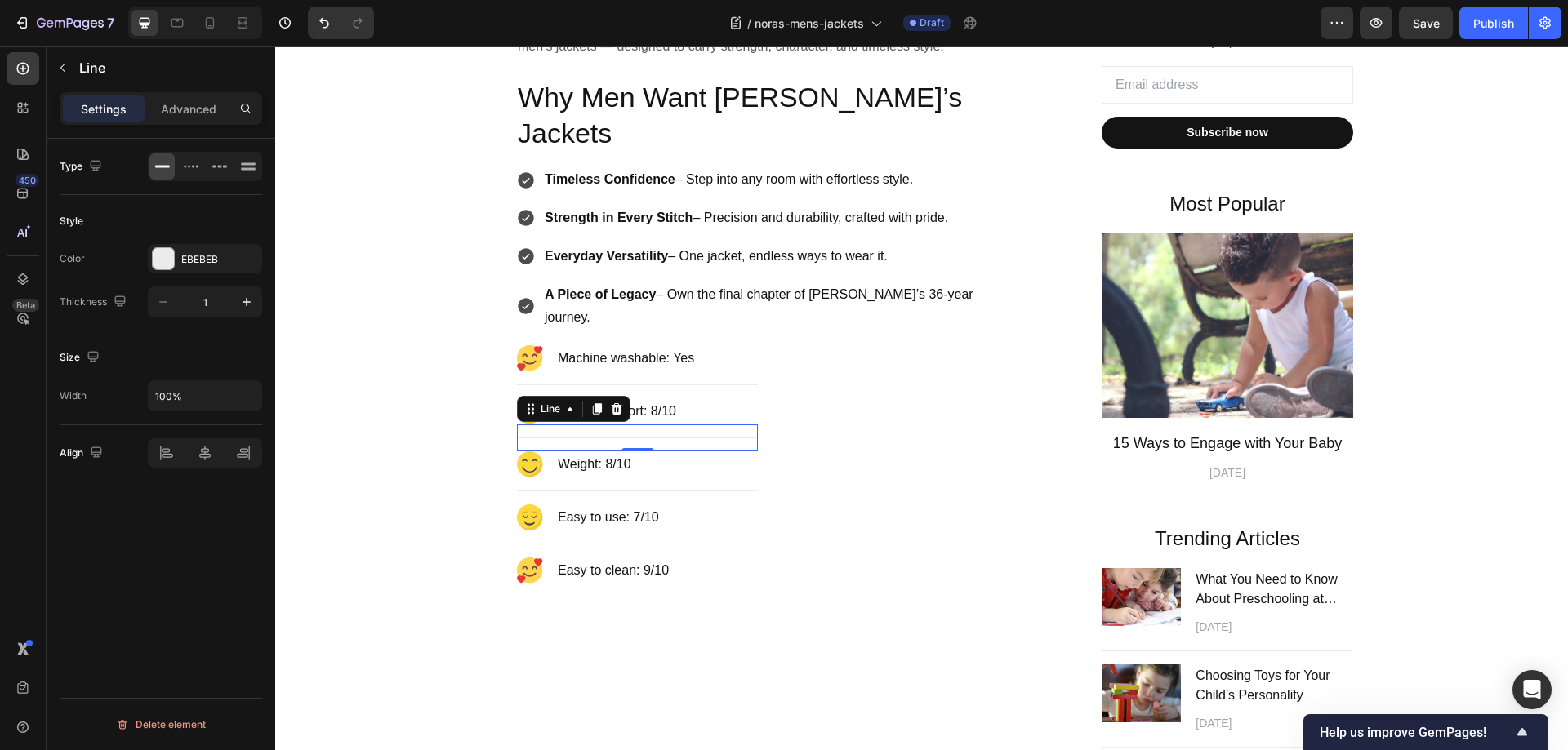
click at [708, 425] on div "Title Line 0" at bounding box center [637, 438] width 241 height 27
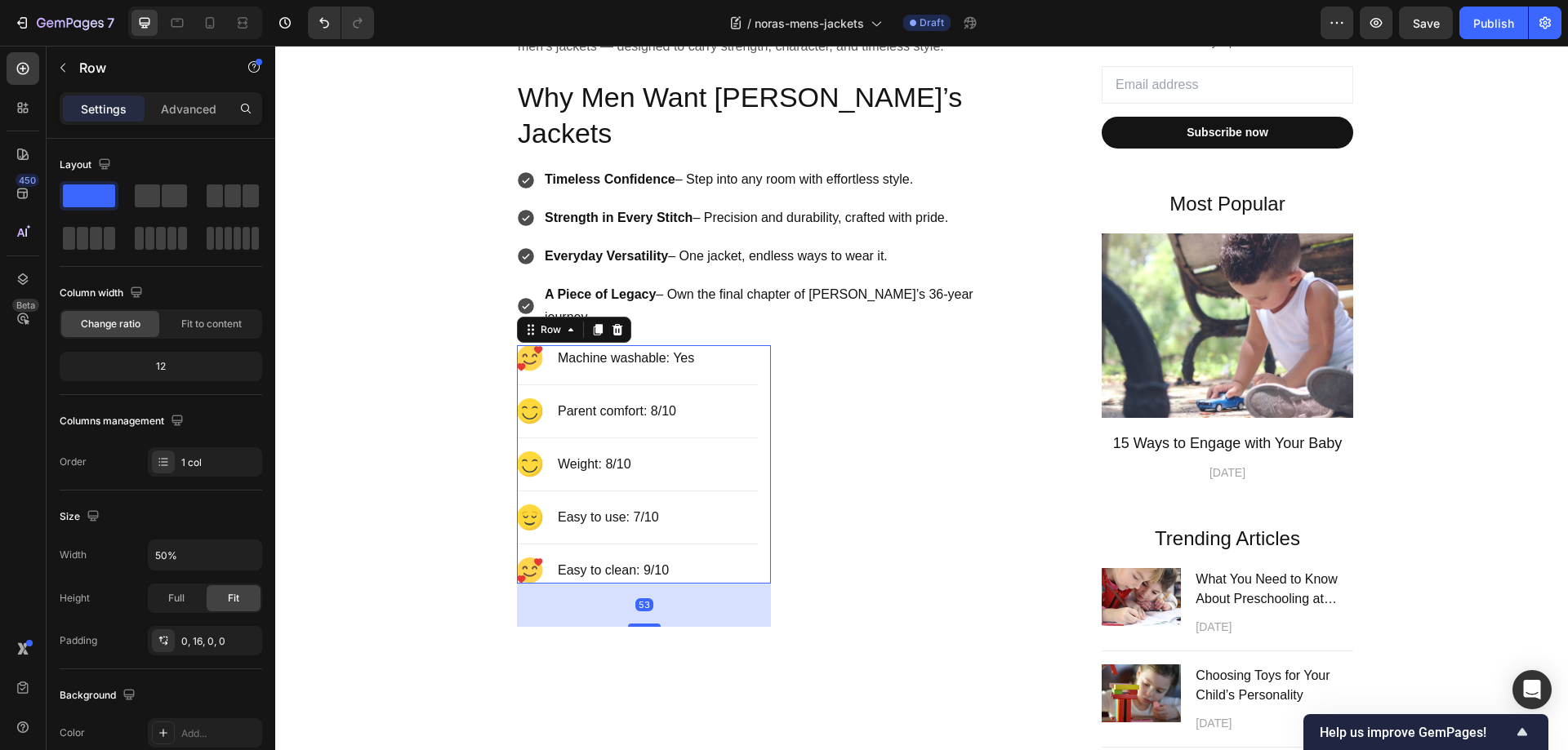
click at [753, 492] on div "Image Machine washable: Yes Text block Row Title Line Image Parent comfort: 8/1…" at bounding box center [644, 464] width 254 height 238
click at [615, 324] on icon at bounding box center [617, 329] width 11 height 12
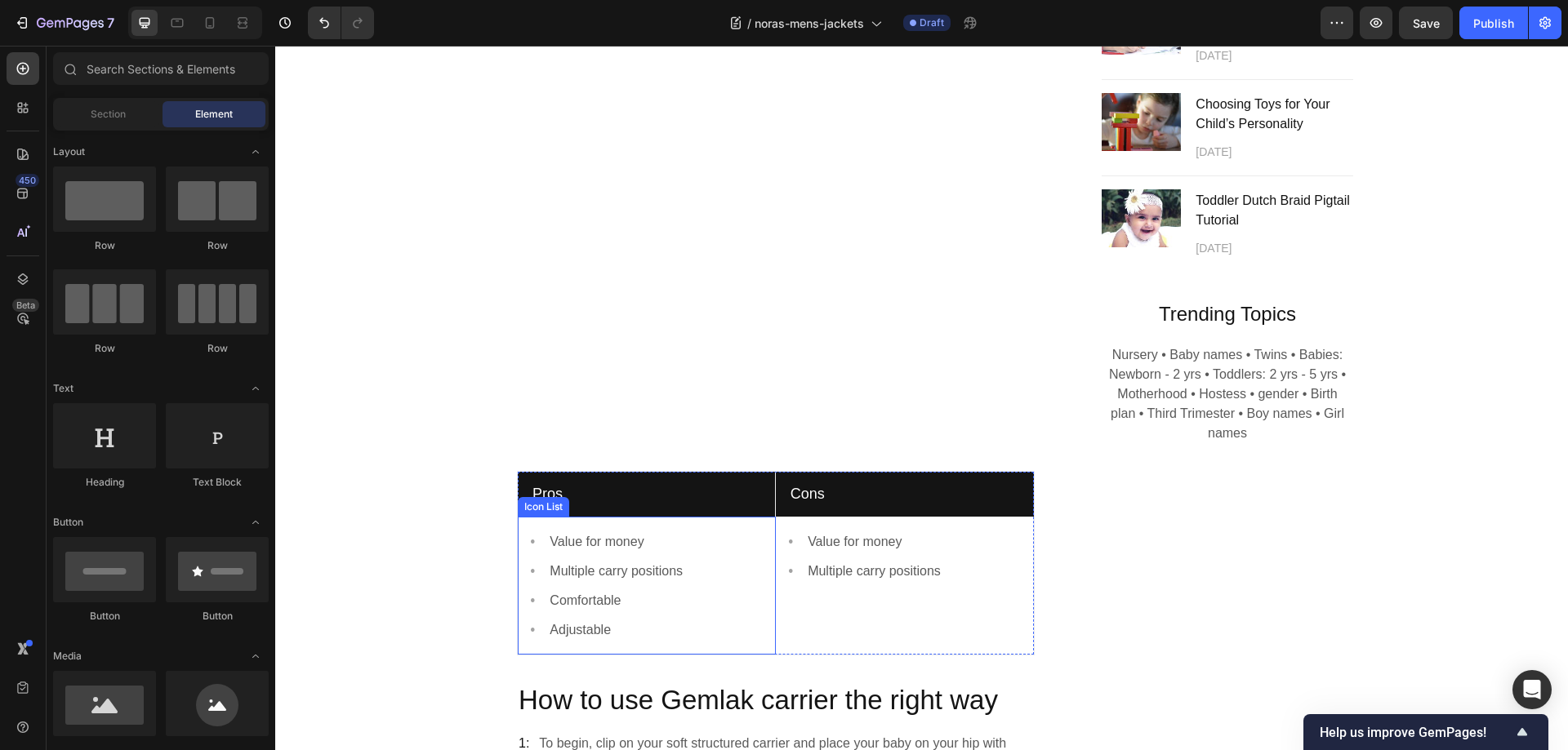
scroll to position [1387, 0]
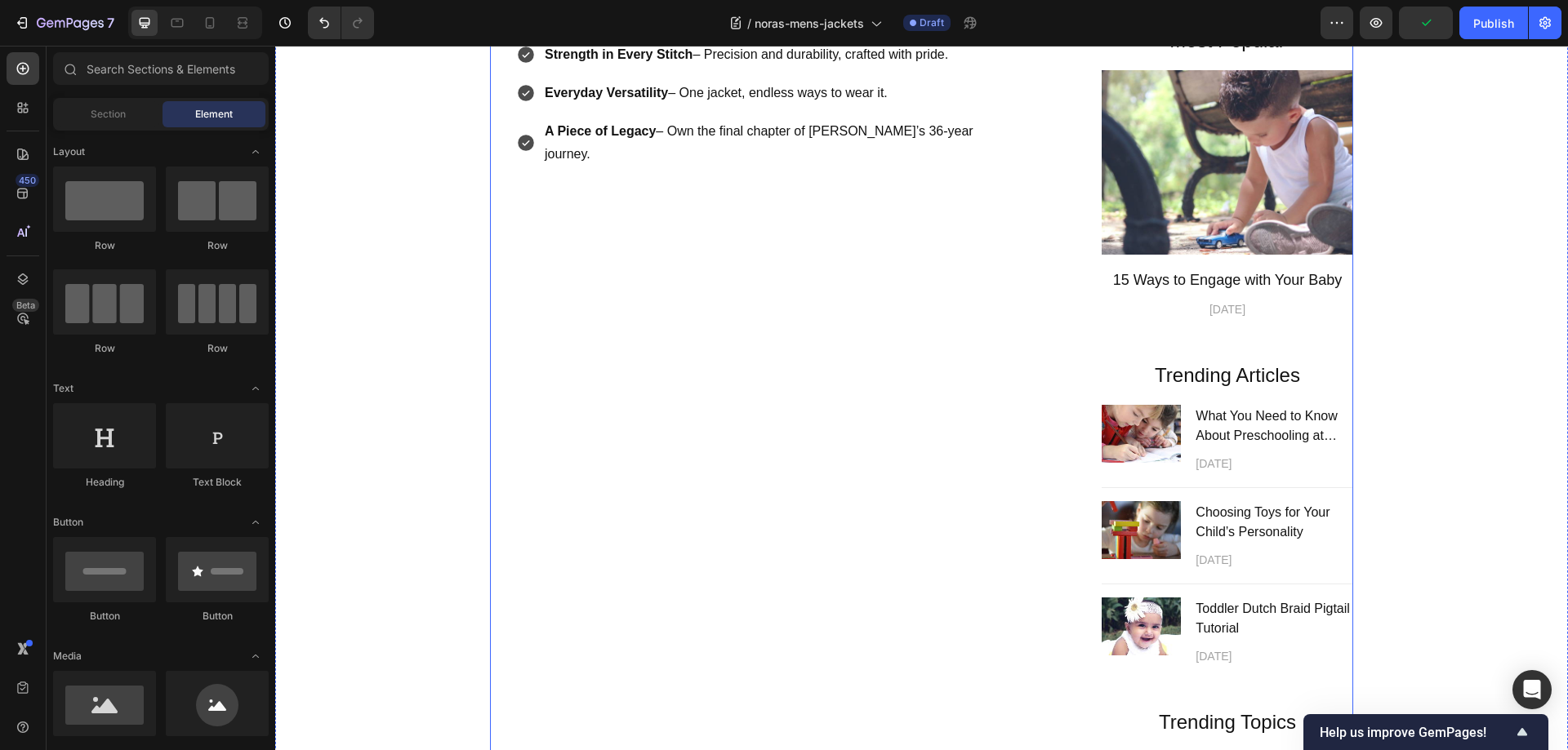
click at [583, 310] on div "Handcrafted Legacy, Final Chance Heading For over 36 years, I’ve poured my hear…" at bounding box center [770, 322] width 560 height 1113
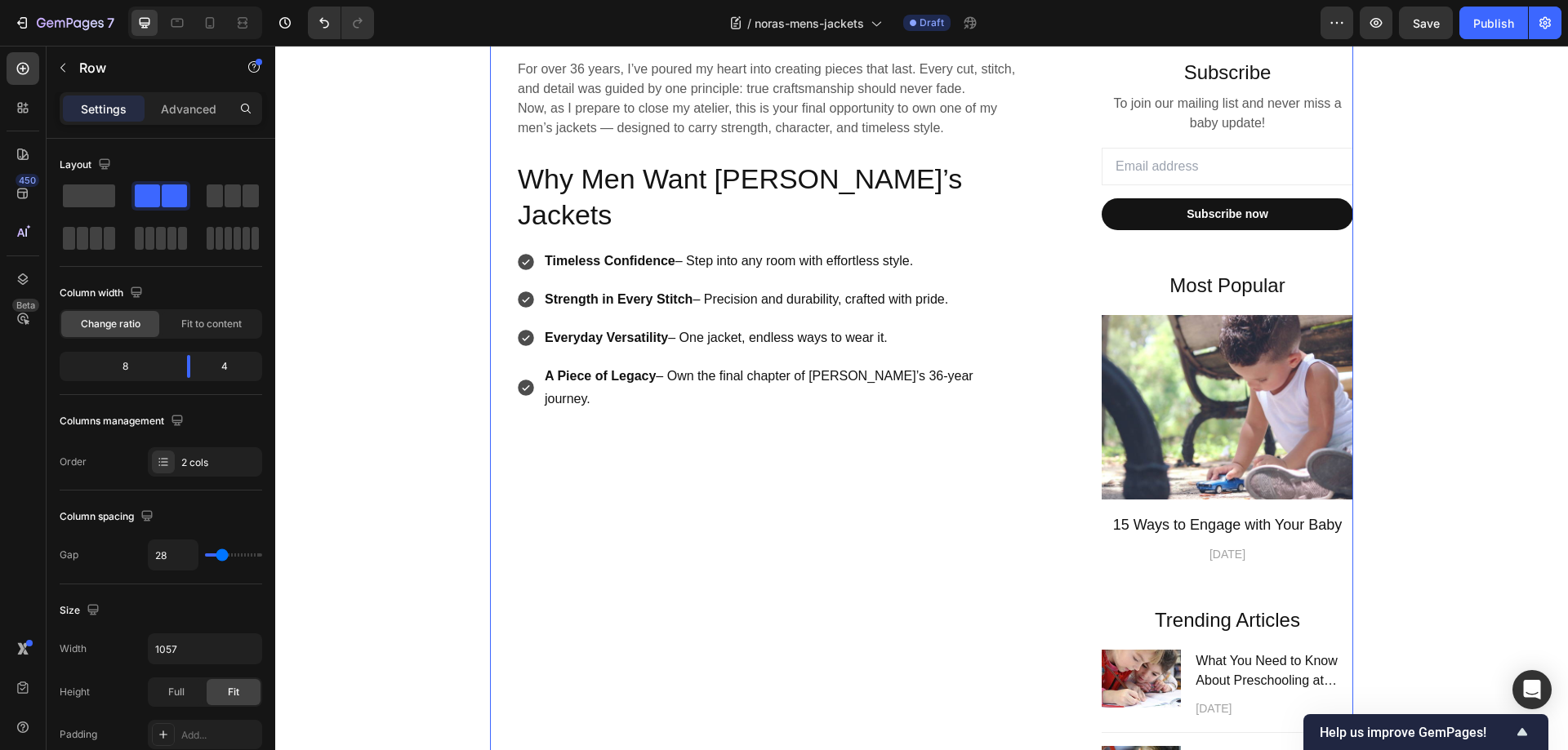
scroll to position [571, 0]
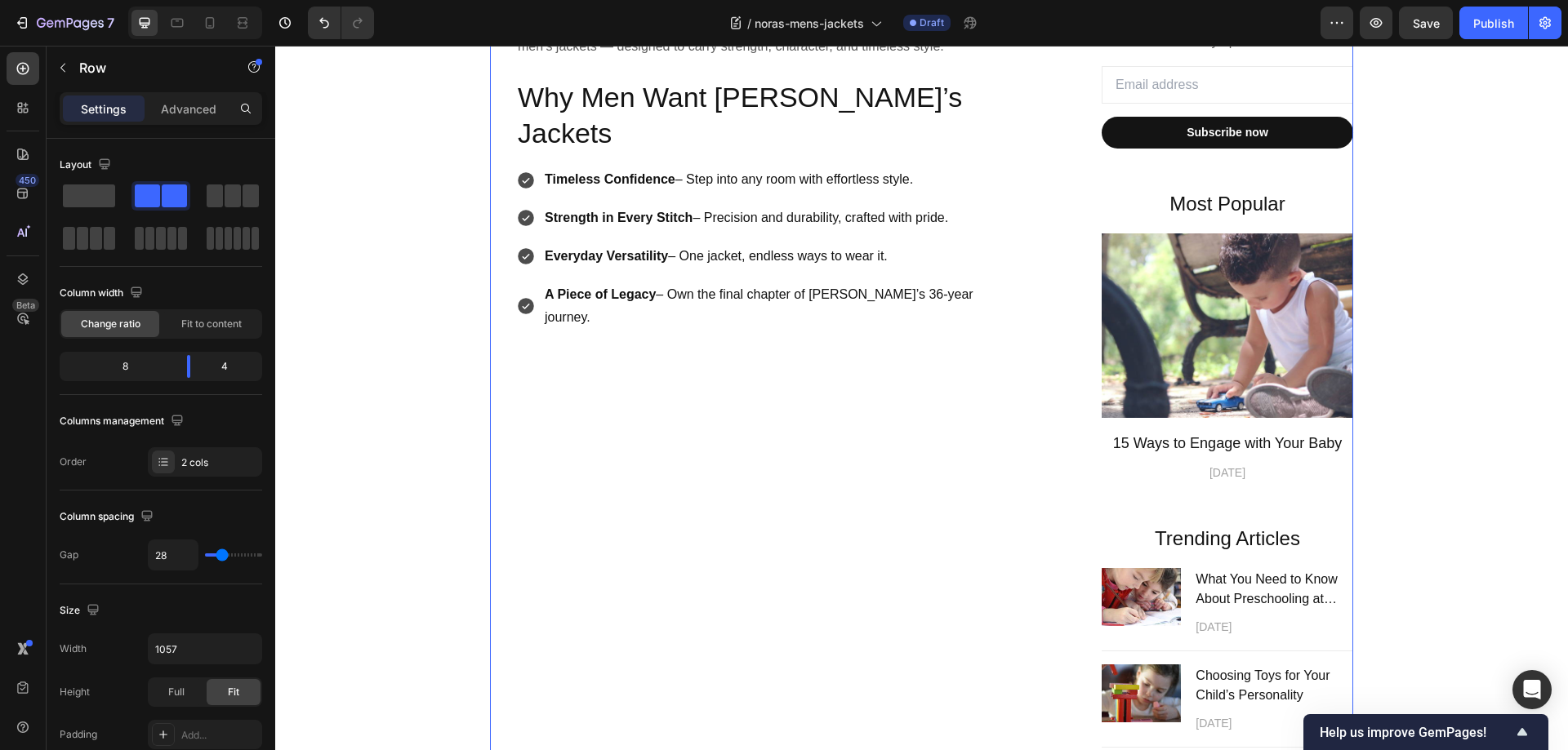
click at [726, 344] on div "Handcrafted Legacy, Final Chance Heading For over 36 years, I’ve poured my hear…" at bounding box center [770, 485] width 560 height 1113
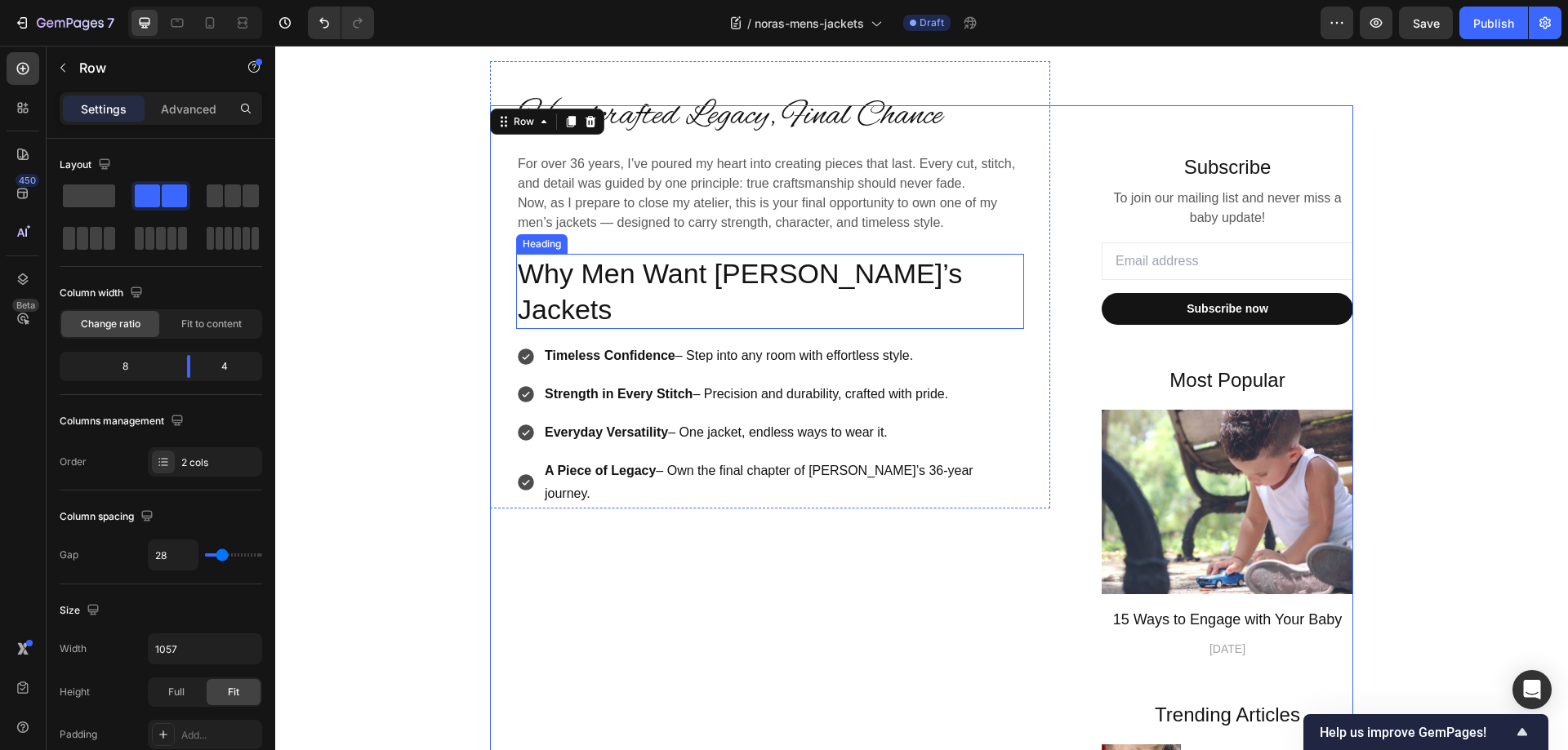
scroll to position [163, 0]
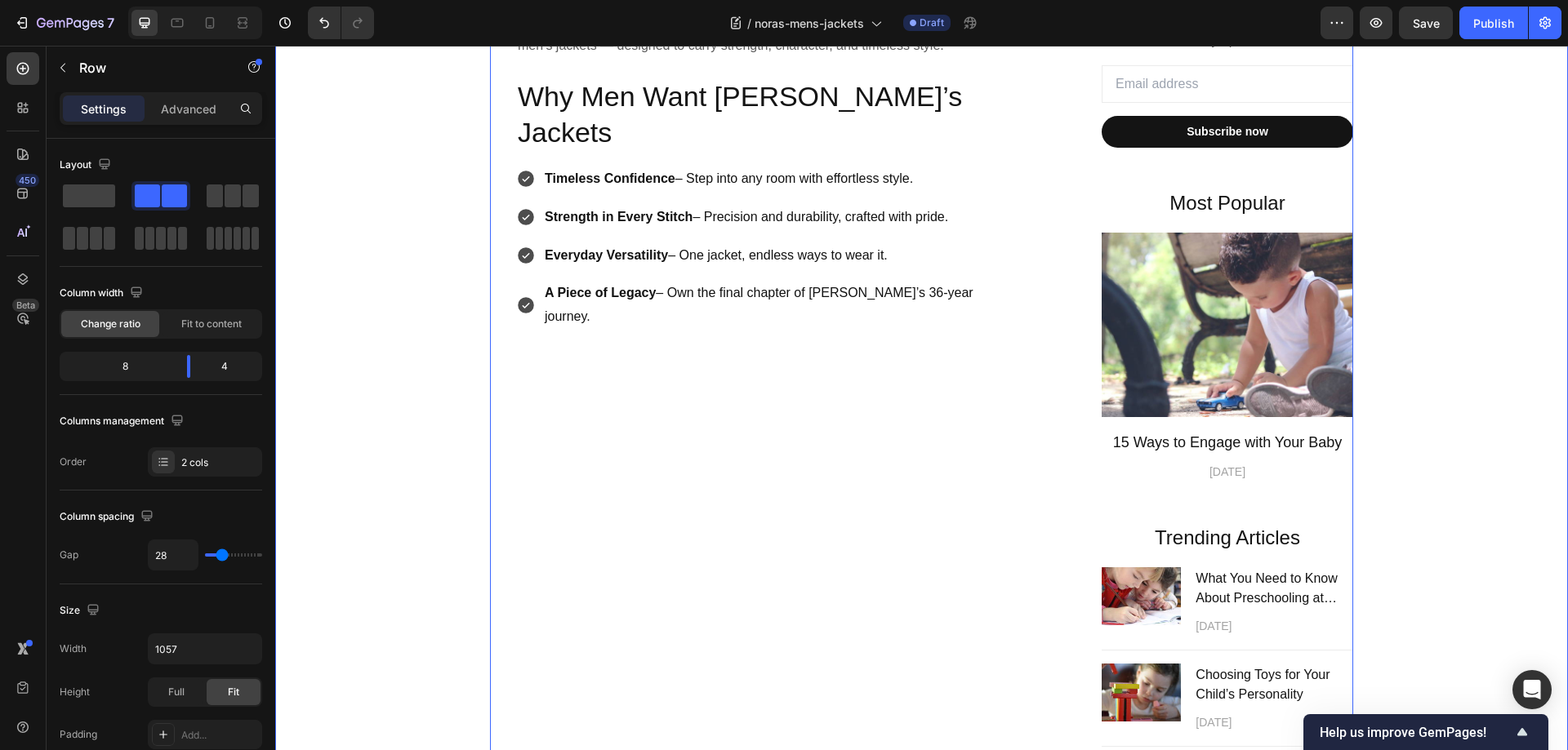
click at [1466, 427] on div "Handcrafted Legacy, Final Chance Heading For over 36 years, I’ve poured my hear…" at bounding box center [921, 484] width 1268 height 1113
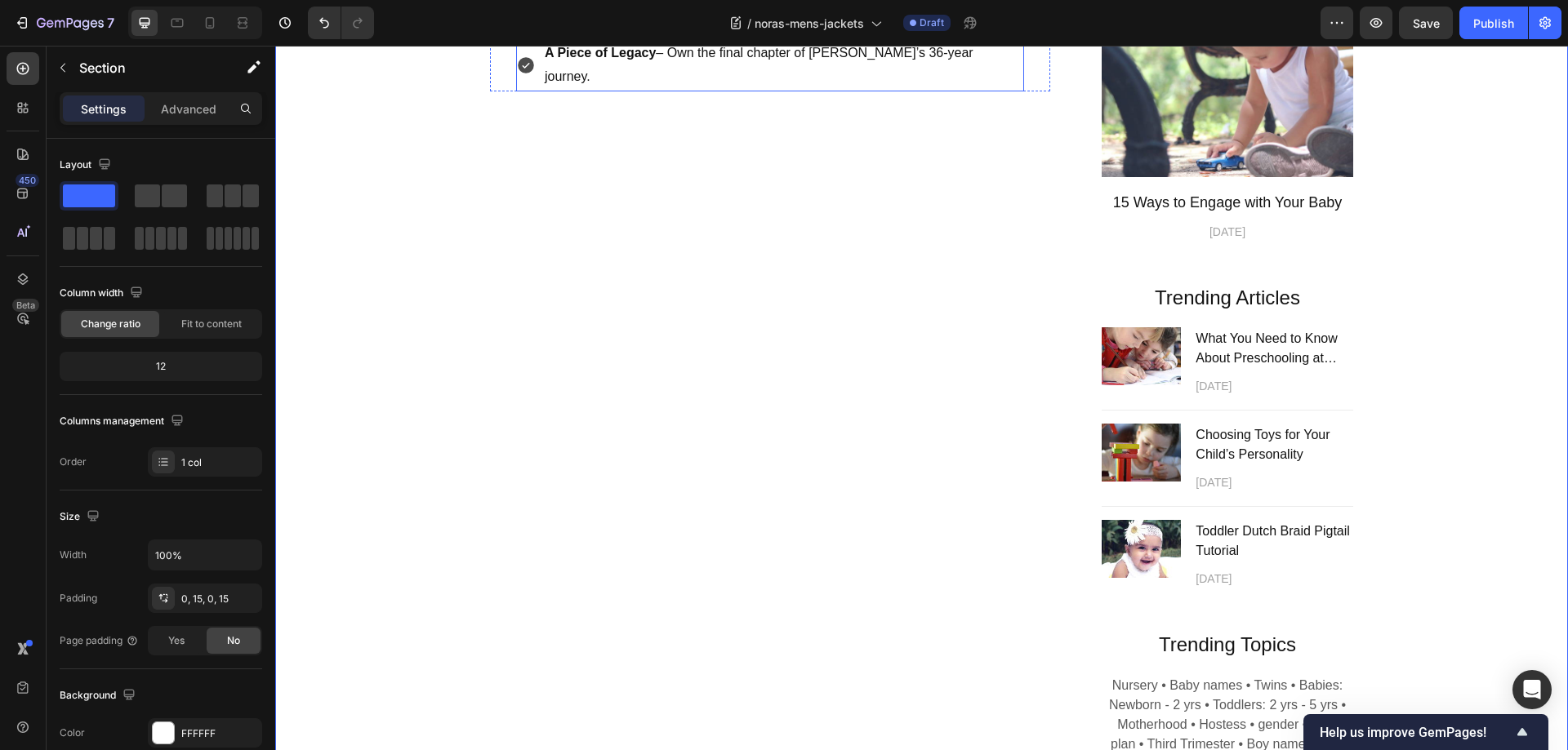
scroll to position [408, 0]
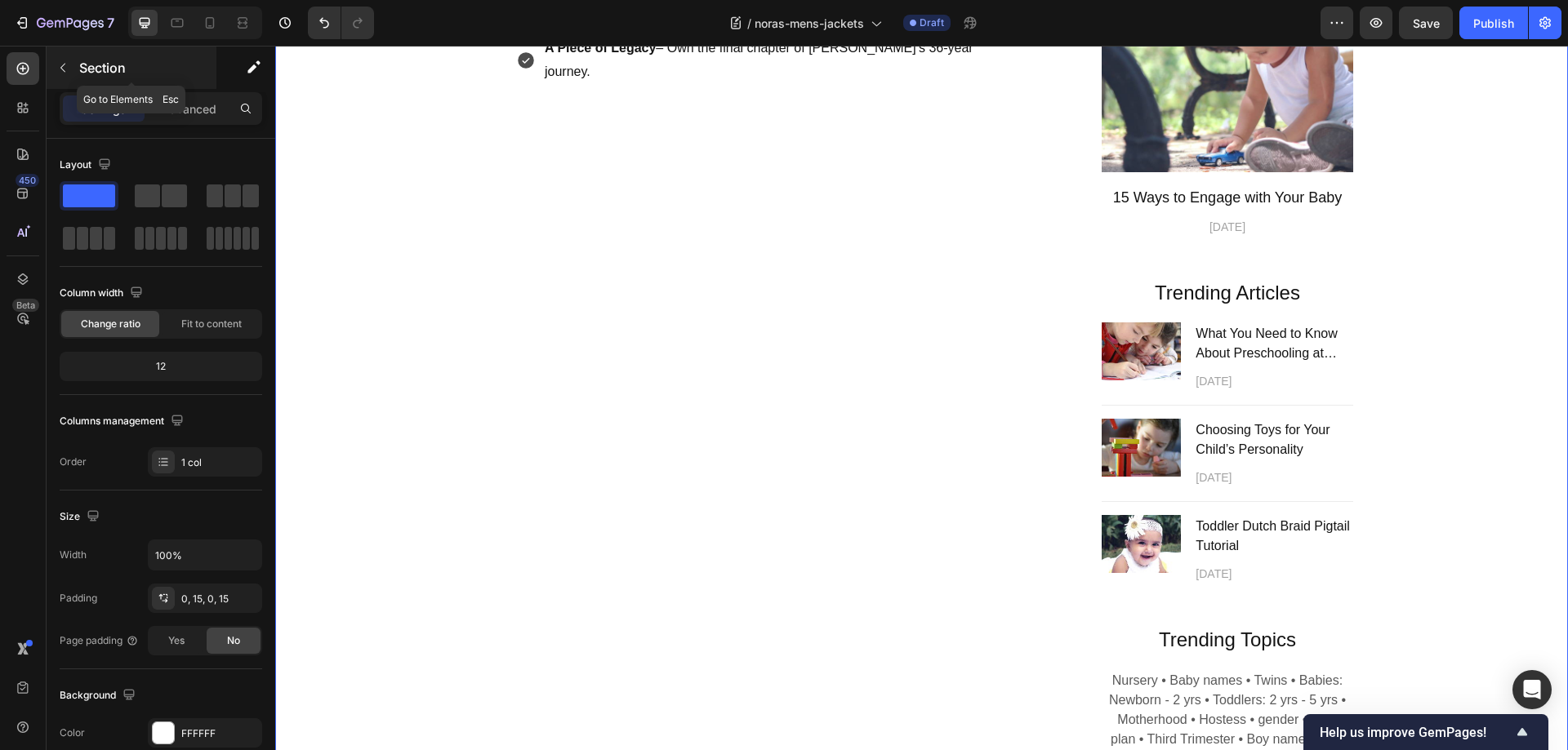
click at [62, 70] on icon "button" at bounding box center [63, 68] width 5 height 9
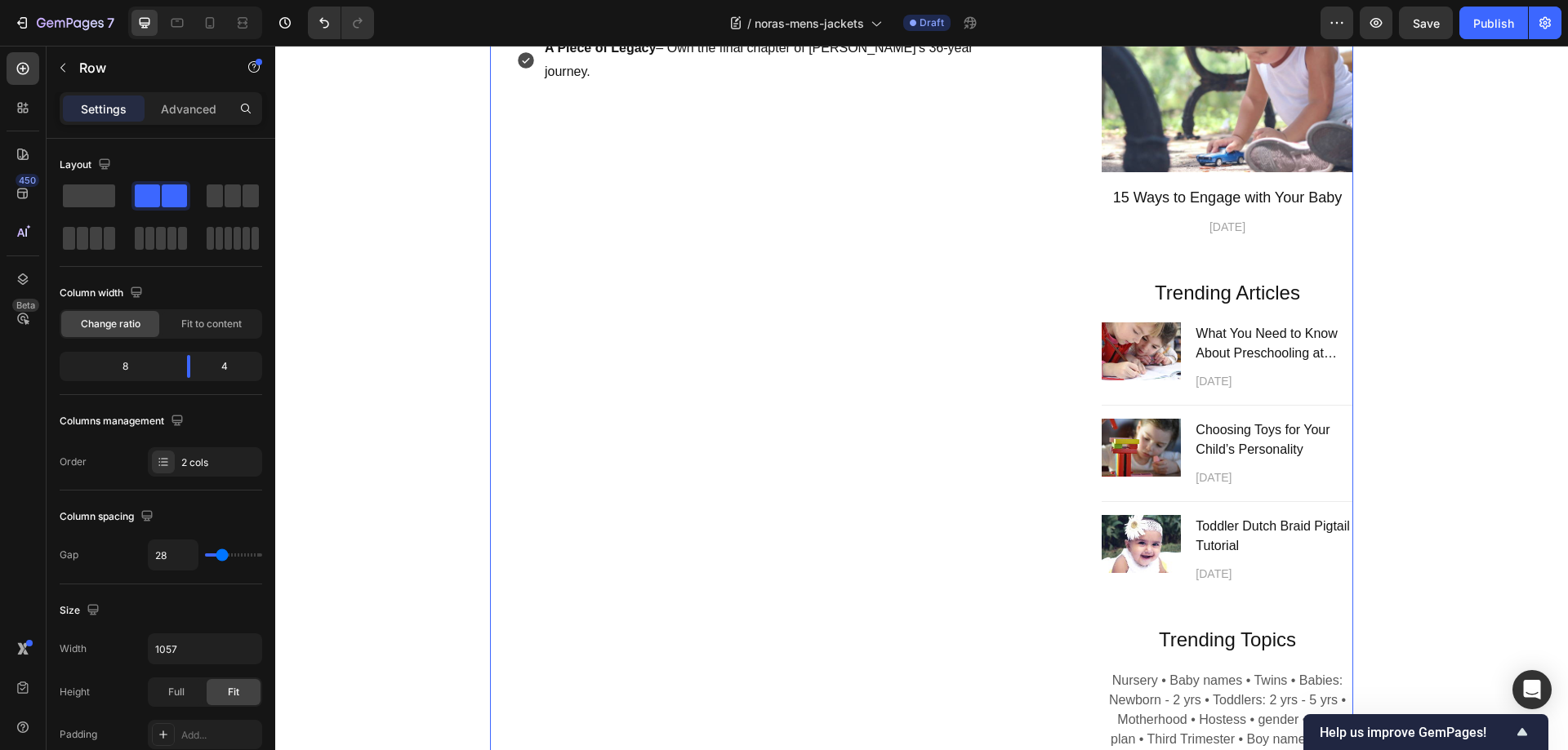
click at [656, 514] on div "Handcrafted Legacy, Final Chance Heading For over 36 years, I’ve poured my hear…" at bounding box center [770, 240] width 560 height 1113
click at [65, 65] on icon "button" at bounding box center [63, 68] width 13 height 13
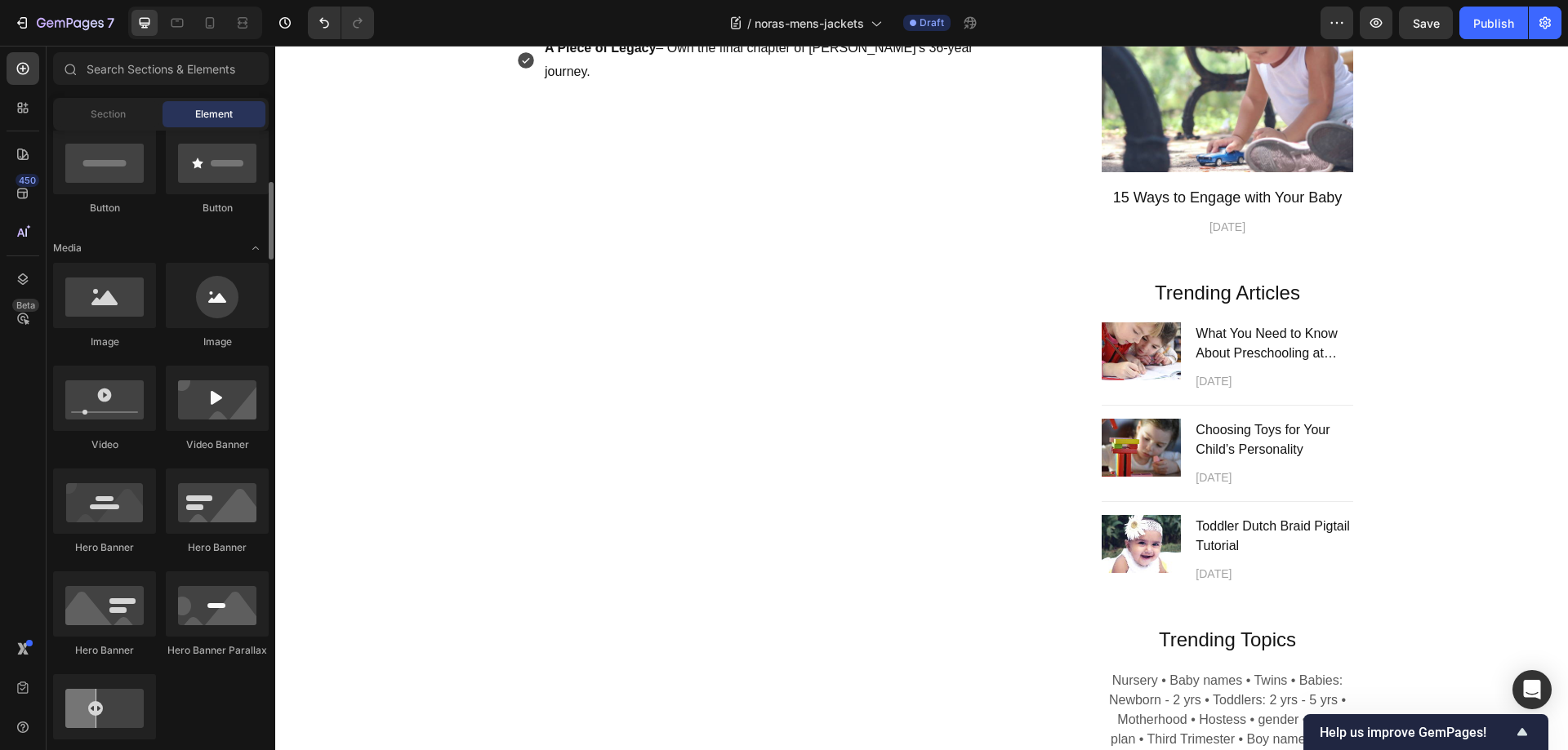
scroll to position [0, 0]
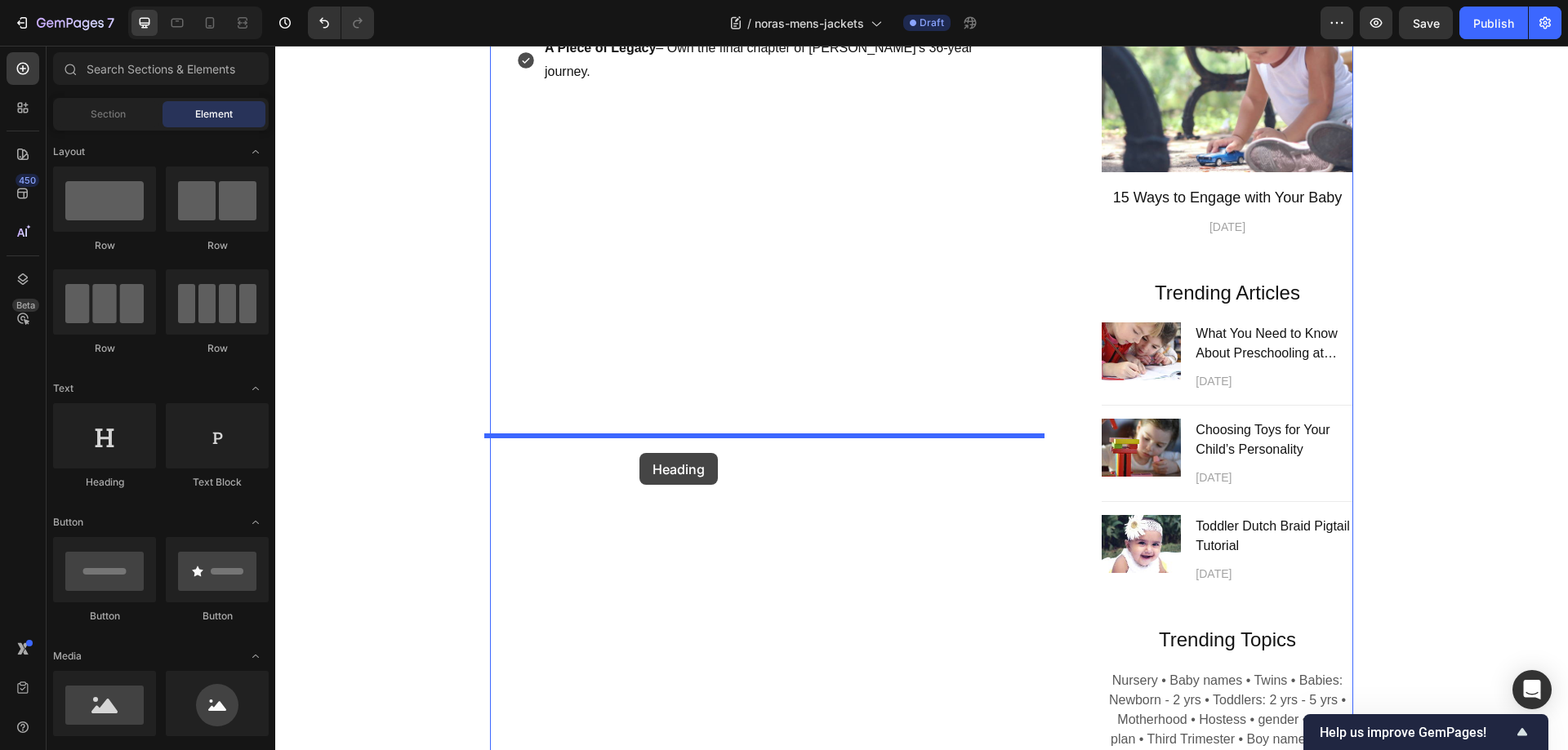
drag, startPoint x: 381, startPoint y: 488, endPoint x: 639, endPoint y: 453, distance: 260.4
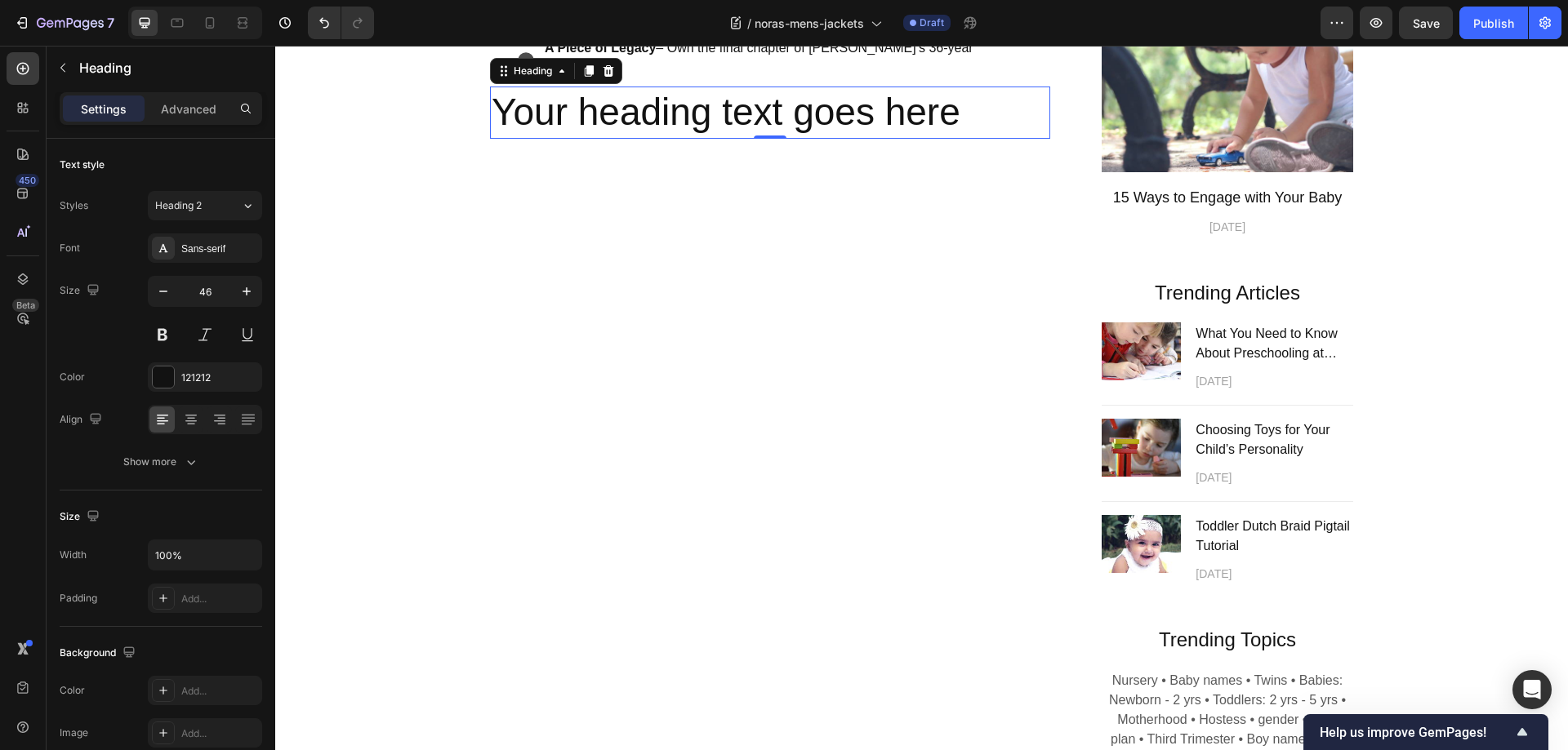
click at [986, 139] on h2 "Your heading text goes here" at bounding box center [770, 112] width 560 height 52
click at [974, 555] on div "Handcrafted Legacy, Final Chance Heading For over 36 years, I’ve poured my hear…" at bounding box center [770, 240] width 560 height 1113
click at [989, 137] on p "Your heading text goes here" at bounding box center [770, 112] width 557 height 49
click at [605, 78] on icon at bounding box center [609, 71] width 13 height 13
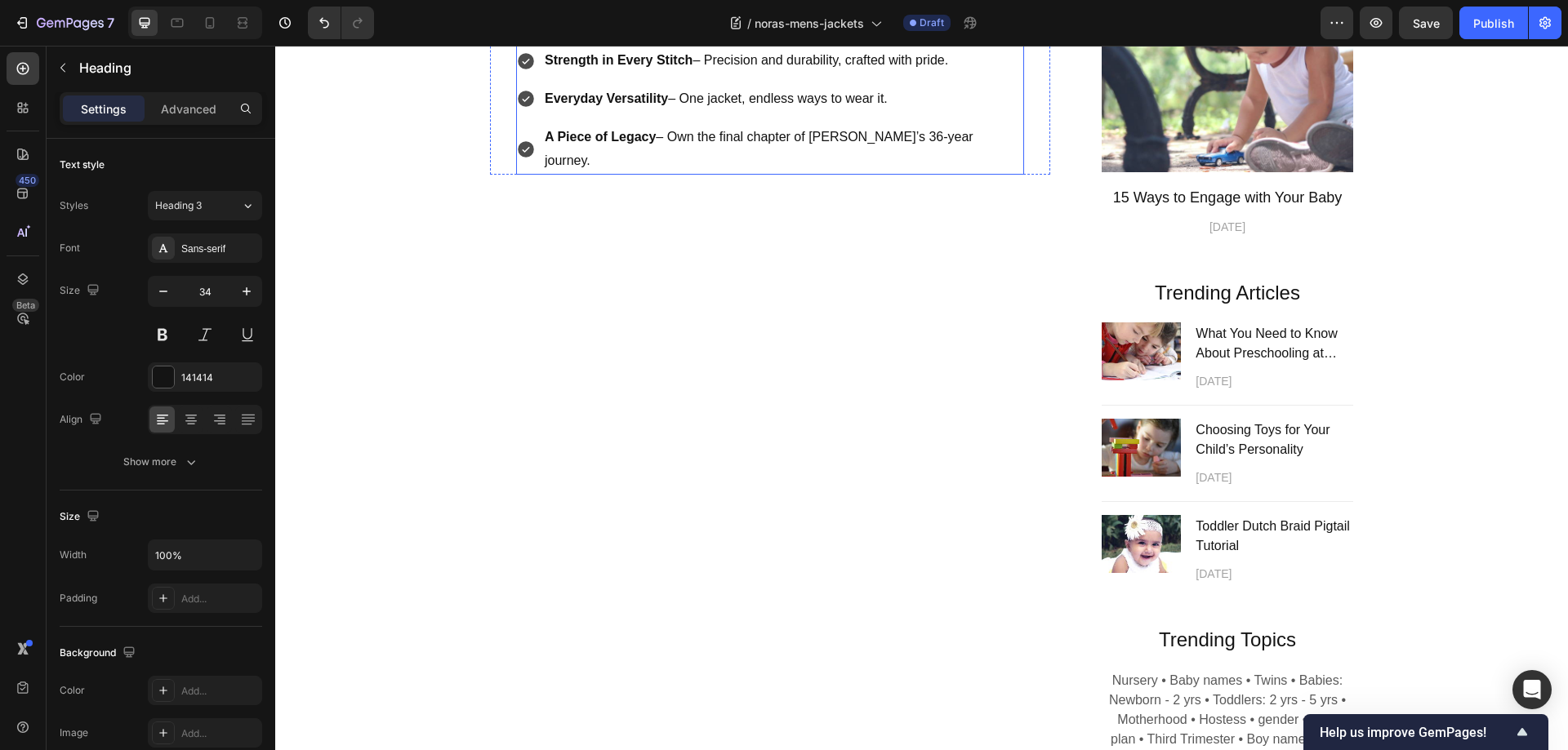
click at [519, 175] on div "Timeless Confidence – Step into any room with effortless style. Strength in Eve…" at bounding box center [770, 91] width 508 height 166
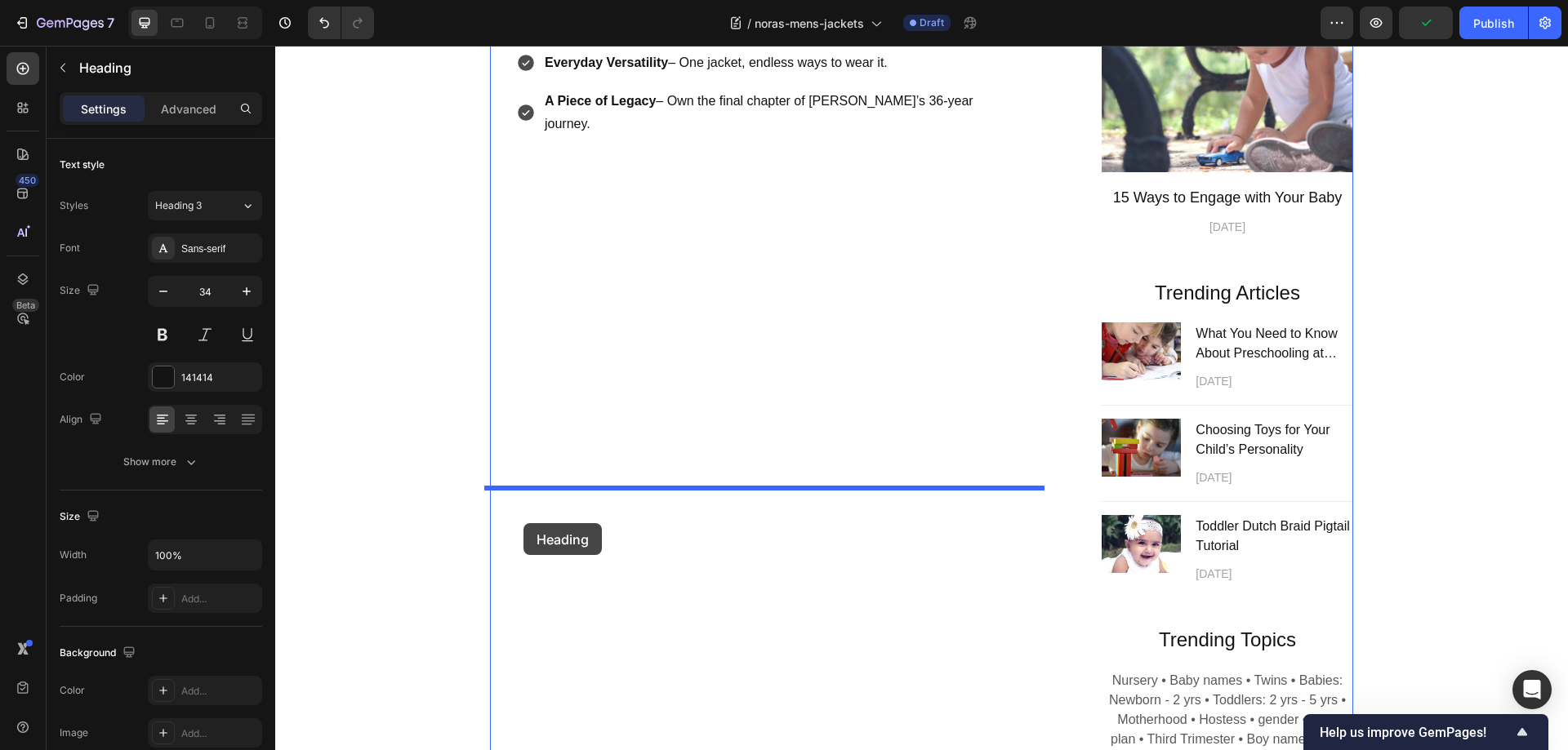
drag, startPoint x: 524, startPoint y: 277, endPoint x: 523, endPoint y: 523, distance: 246.0
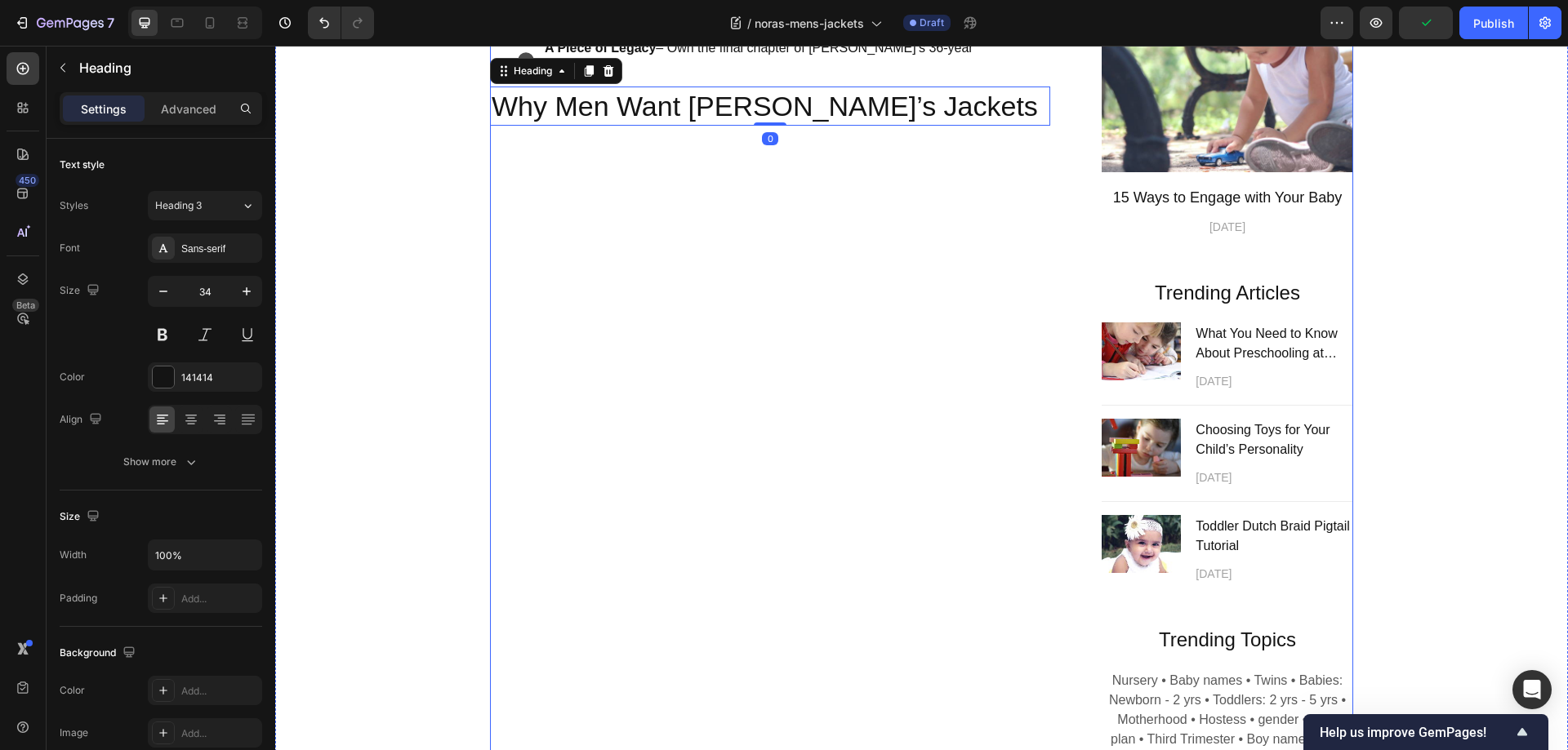
click at [702, 537] on div "Handcrafted Legacy, Final Chance Heading For over 36 years, I’ve poured my hear…" at bounding box center [770, 240] width 560 height 1113
click at [601, 126] on h2 "Why Men Want [PERSON_NAME]’s Jackets" at bounding box center [770, 105] width 560 height 39
click at [593, 126] on h2 "Why Men Want [PERSON_NAME]’s Jackets" at bounding box center [770, 105] width 560 height 39
click at [194, 460] on icon "button" at bounding box center [191, 462] width 17 height 17
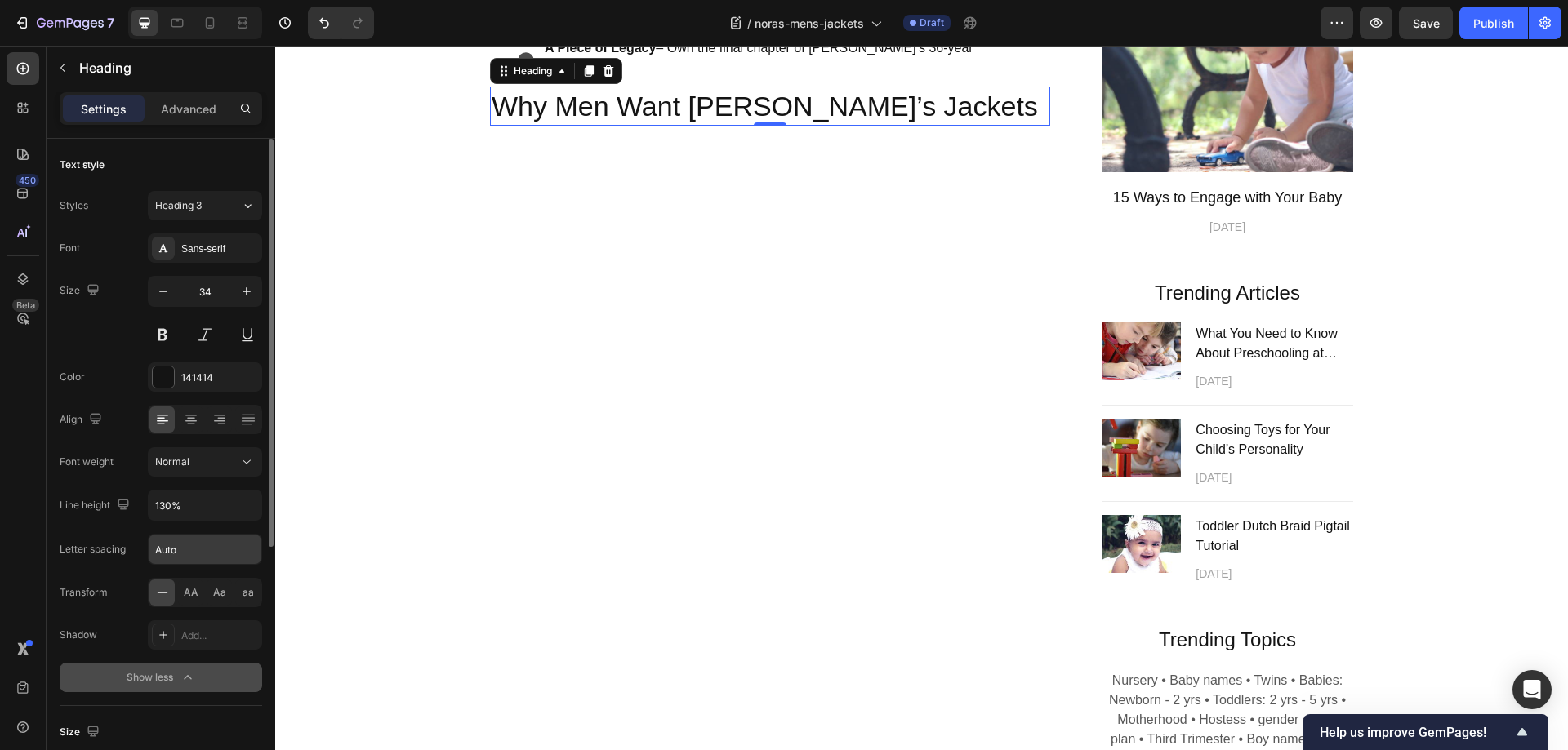
click at [201, 546] on input "Auto" at bounding box center [205, 549] width 113 height 29
click at [200, 506] on input "130%" at bounding box center [205, 504] width 113 height 29
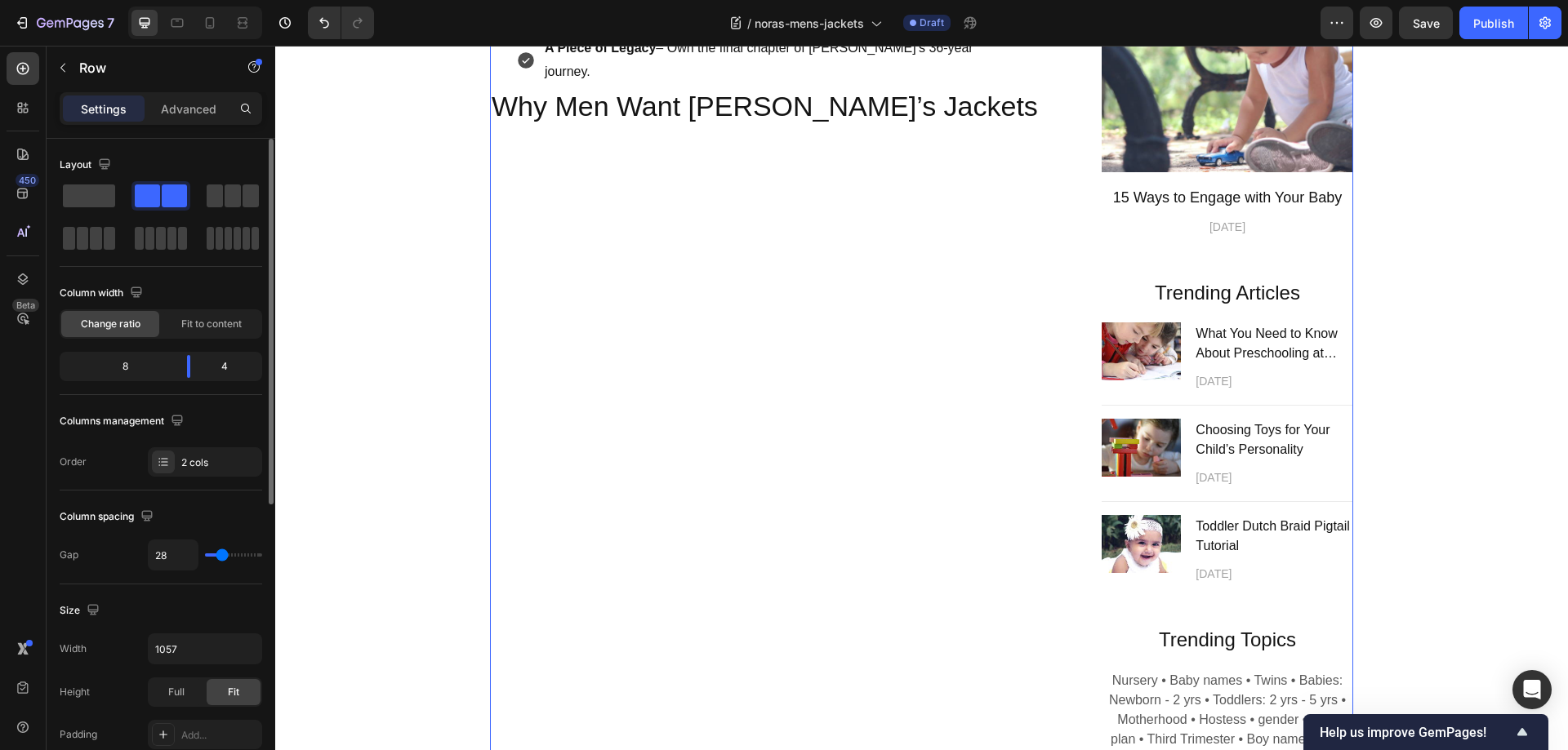
click at [588, 554] on div "Handcrafted Legacy, Final Chance Heading For over 36 years, I’ve poured my hear…" at bounding box center [770, 240] width 560 height 1113
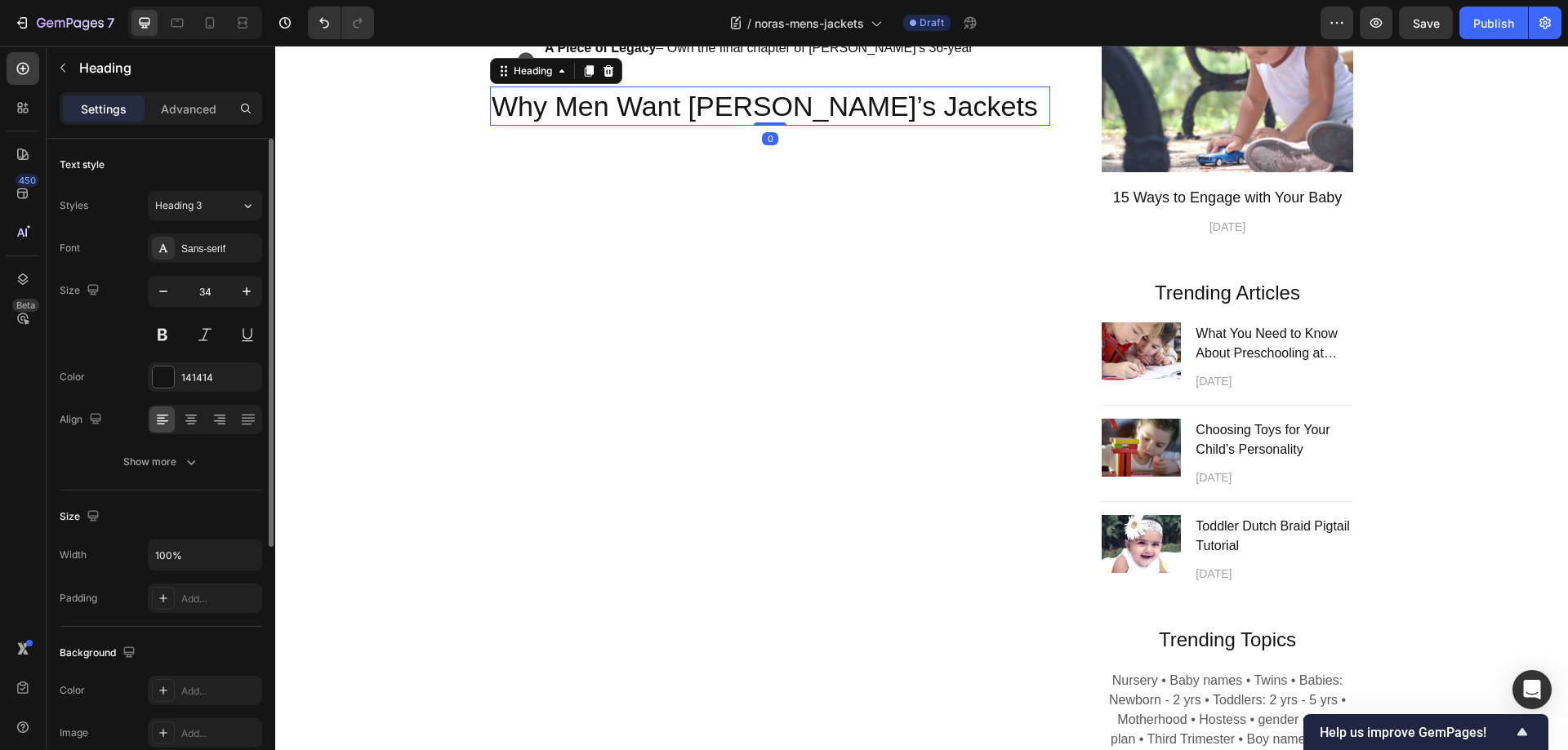
click at [618, 126] on h2 "Why Men Want [PERSON_NAME]’s Jackets" at bounding box center [770, 105] width 560 height 39
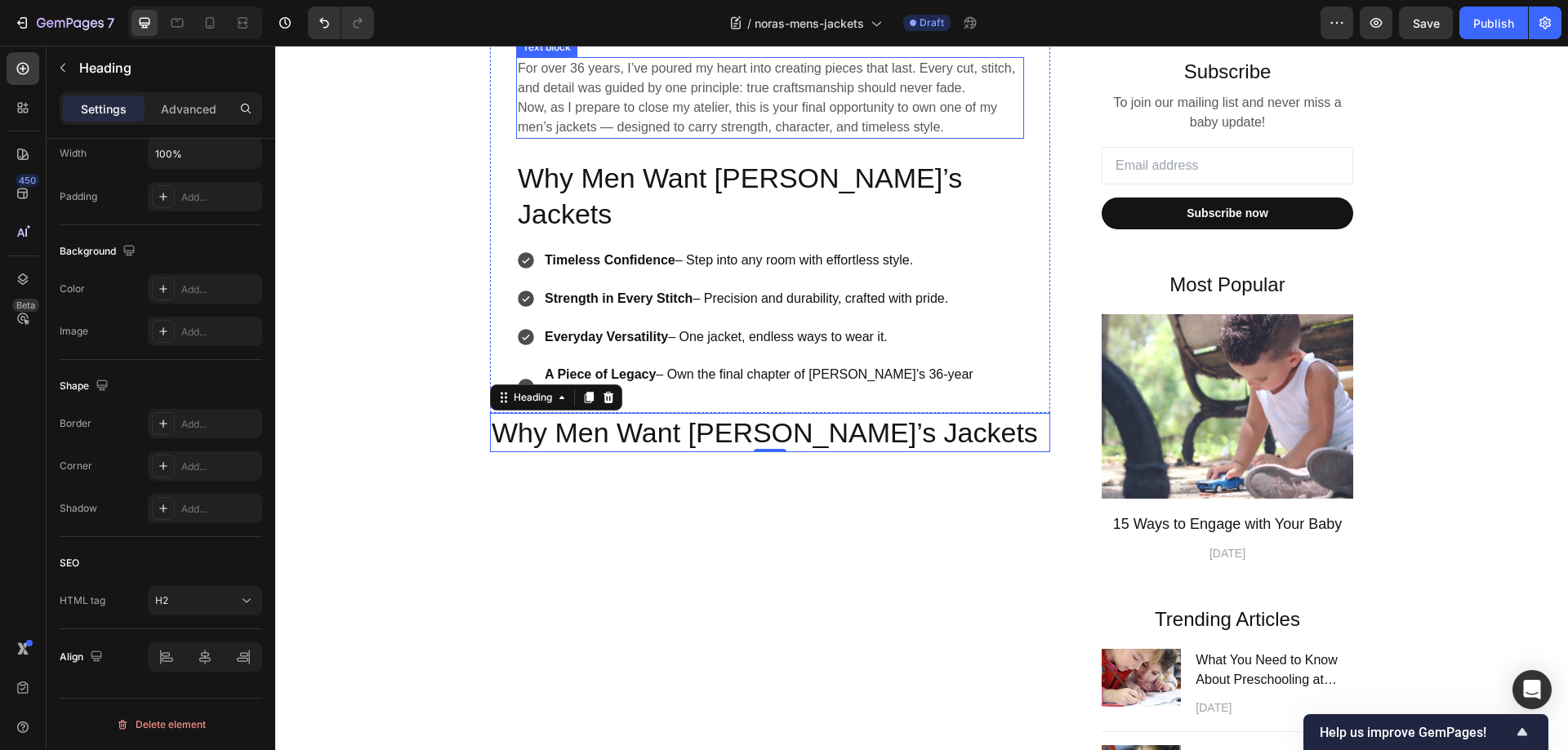
scroll to position [408, 0]
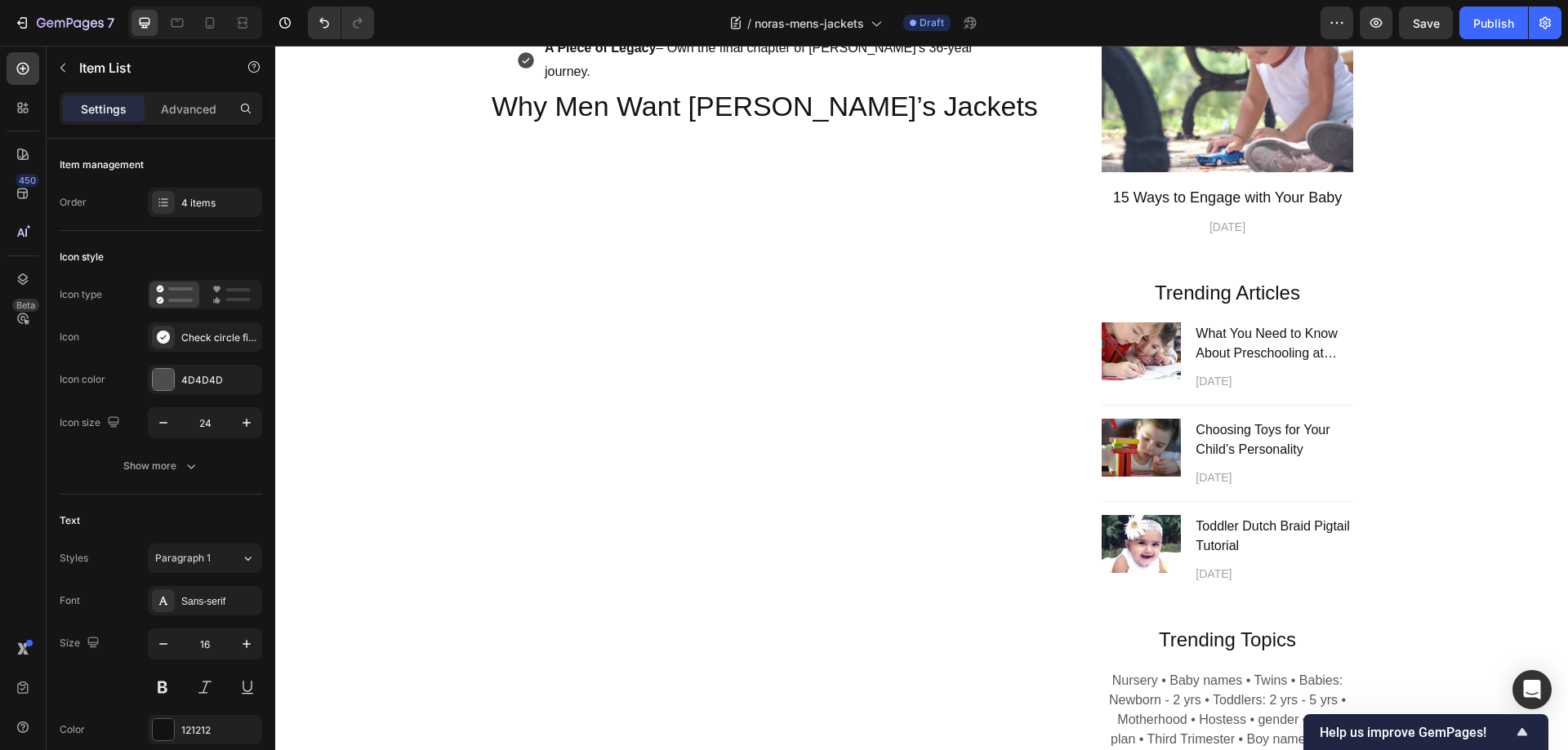
click at [1001, 86] on div "Timeless Confidence – Step into any room with effortless style. Strength in Eve…" at bounding box center [770, 2] width 508 height 166
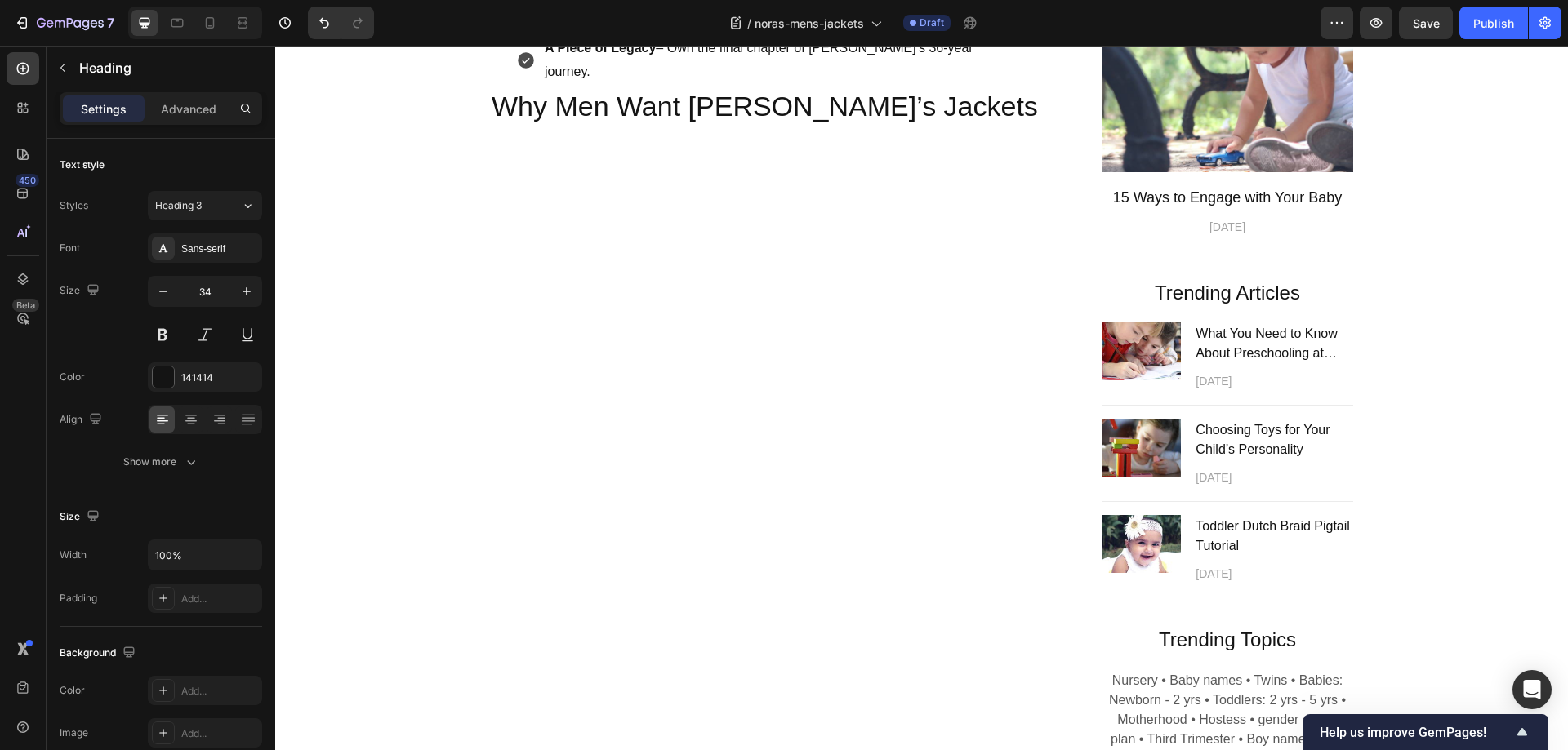
click at [687, 126] on h2 "Why Men Want [PERSON_NAME]’s Jackets" at bounding box center [770, 105] width 560 height 39
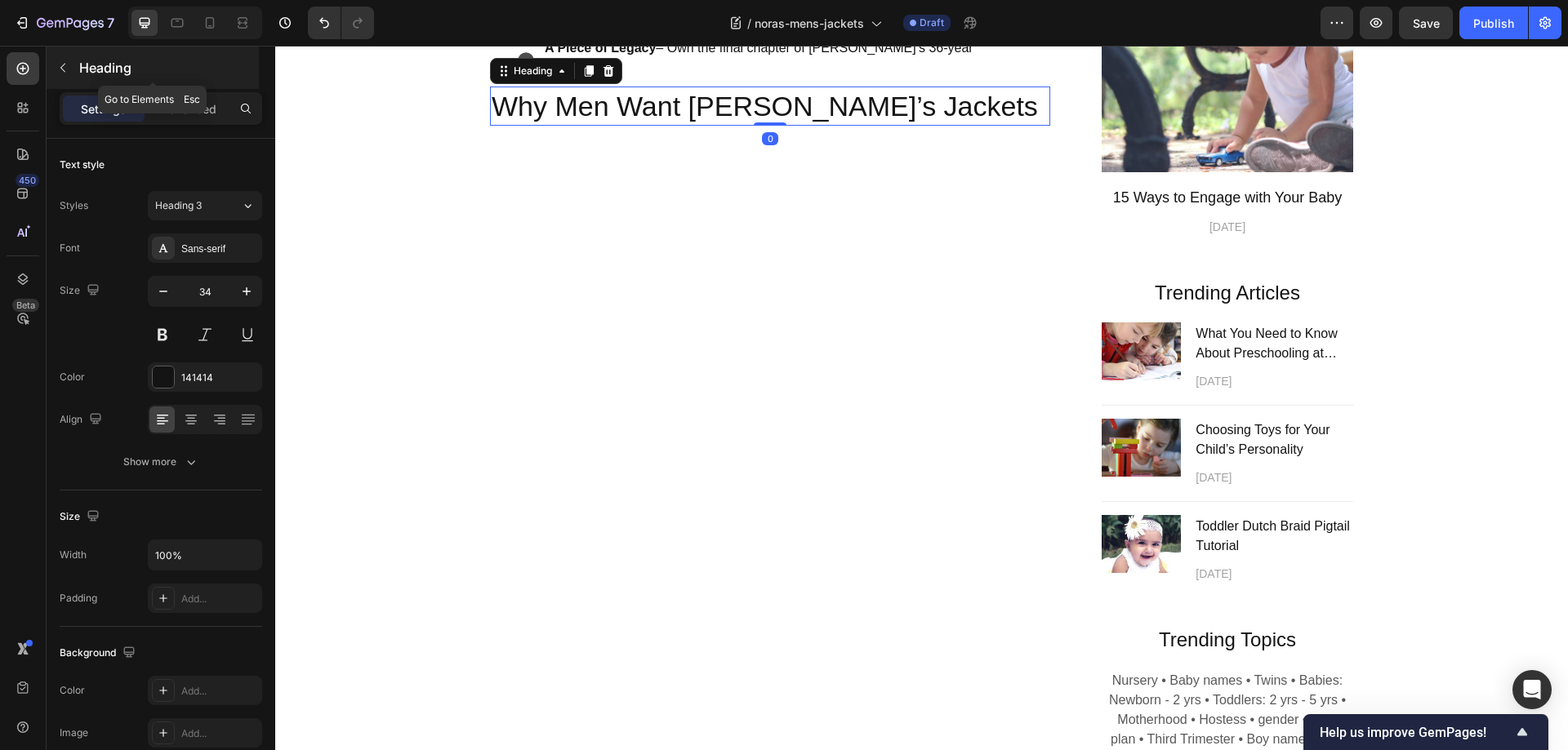
click at [59, 70] on icon "button" at bounding box center [63, 68] width 13 height 13
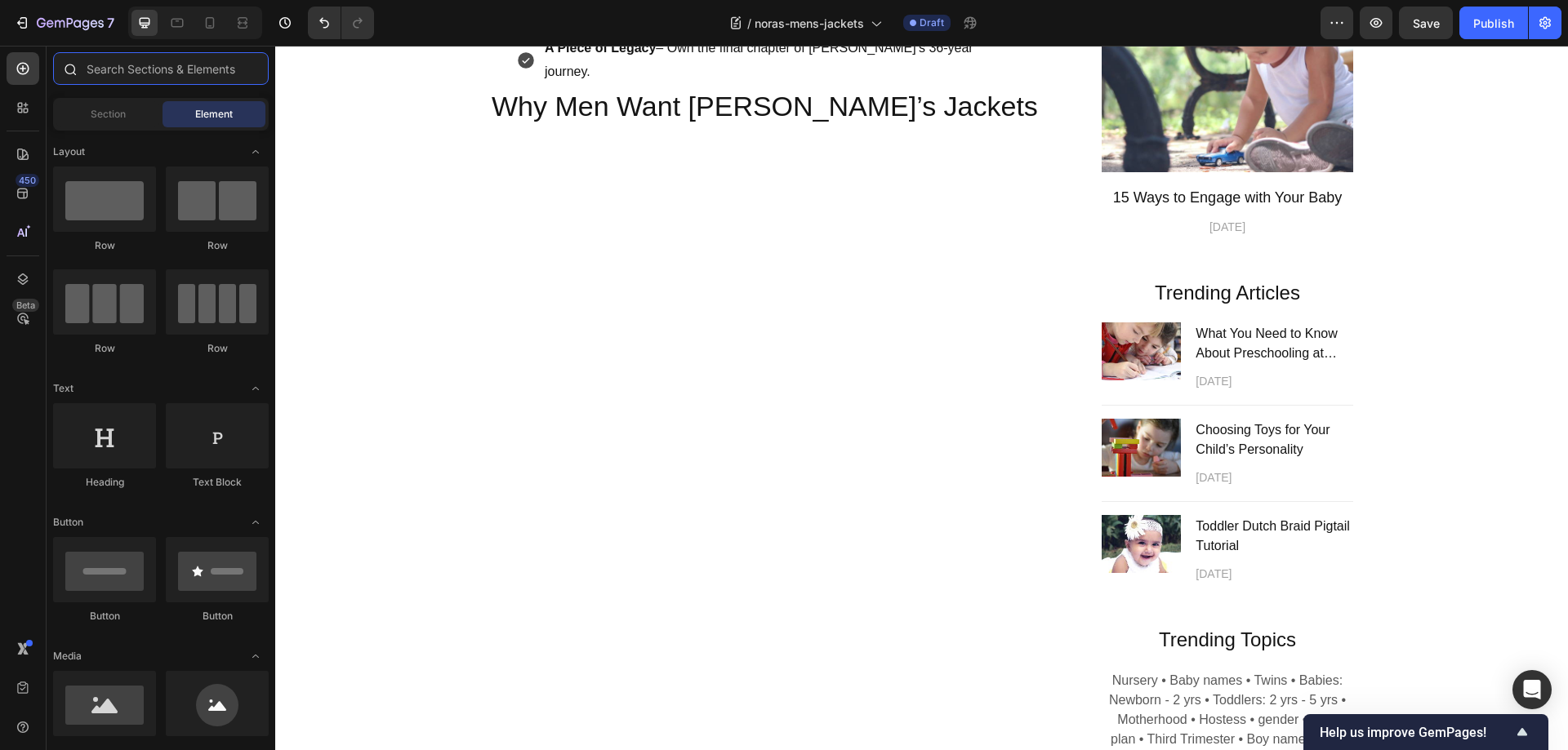
click at [167, 70] on input "text" at bounding box center [161, 68] width 215 height 32
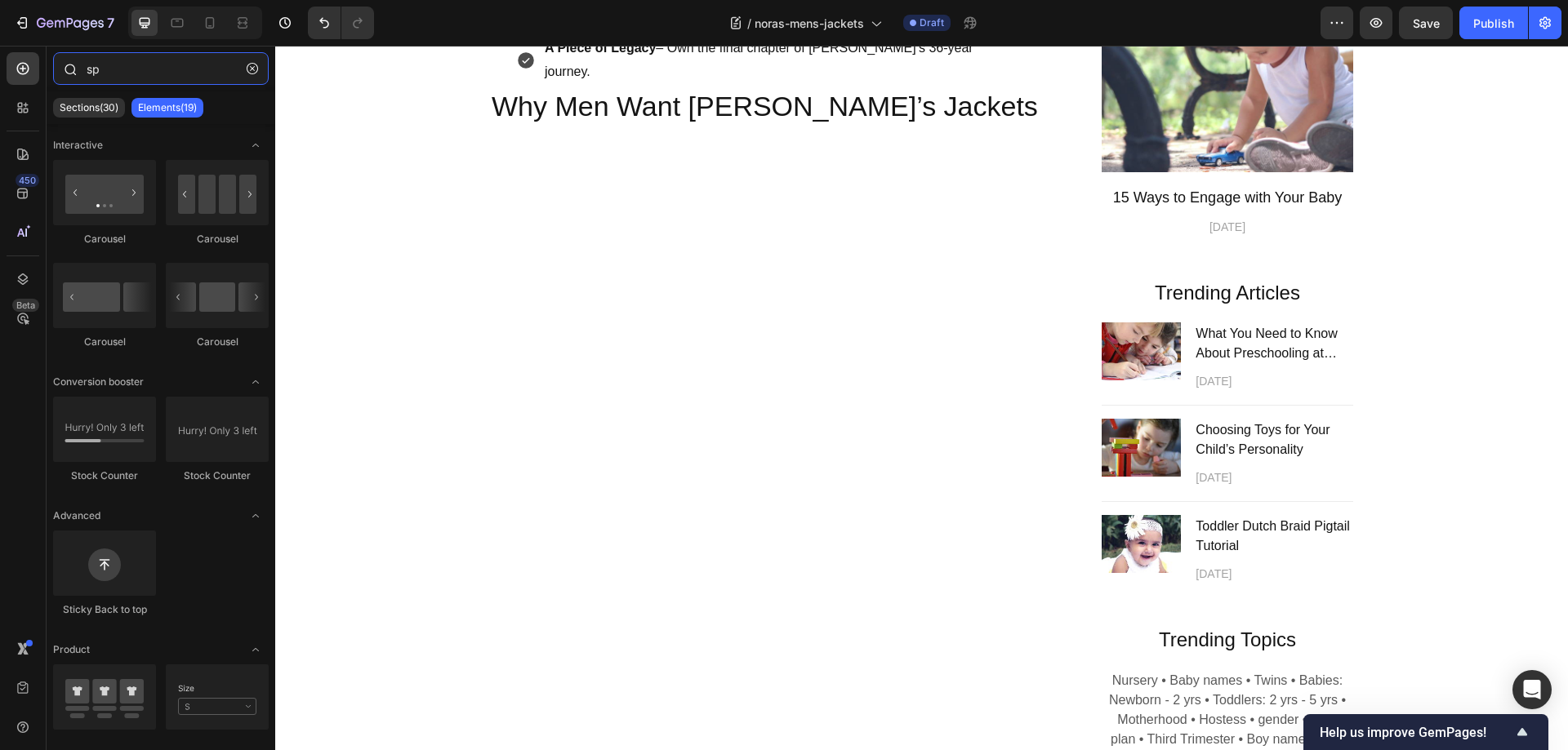
type input "spa"
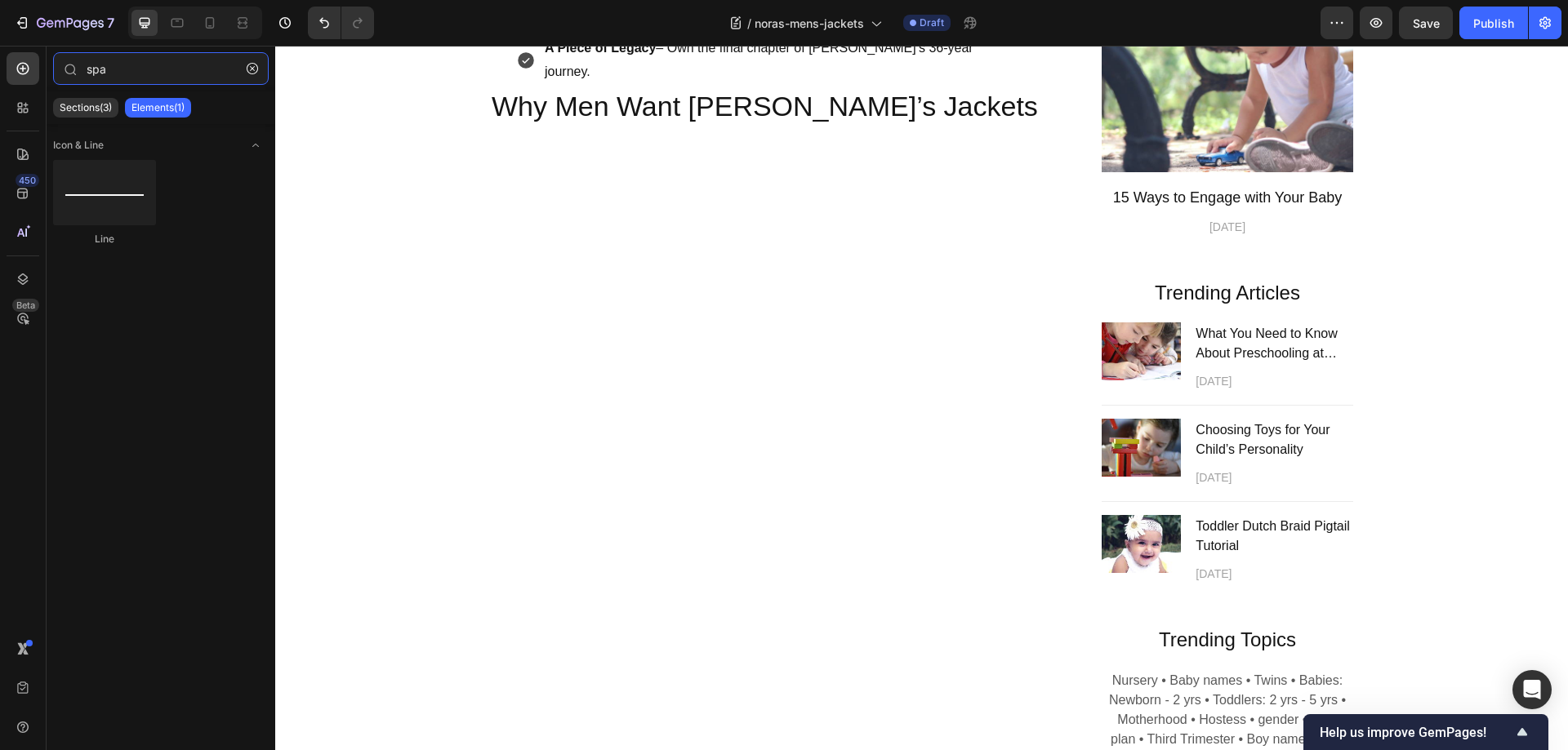
drag, startPoint x: 139, startPoint y: 70, endPoint x: 46, endPoint y: 64, distance: 93.2
click at [46, 64] on div "450 Beta spa Sections(3) Elements(1) Icon & Line Line Settings Advanced Delete …" at bounding box center [138, 397] width 275 height 704
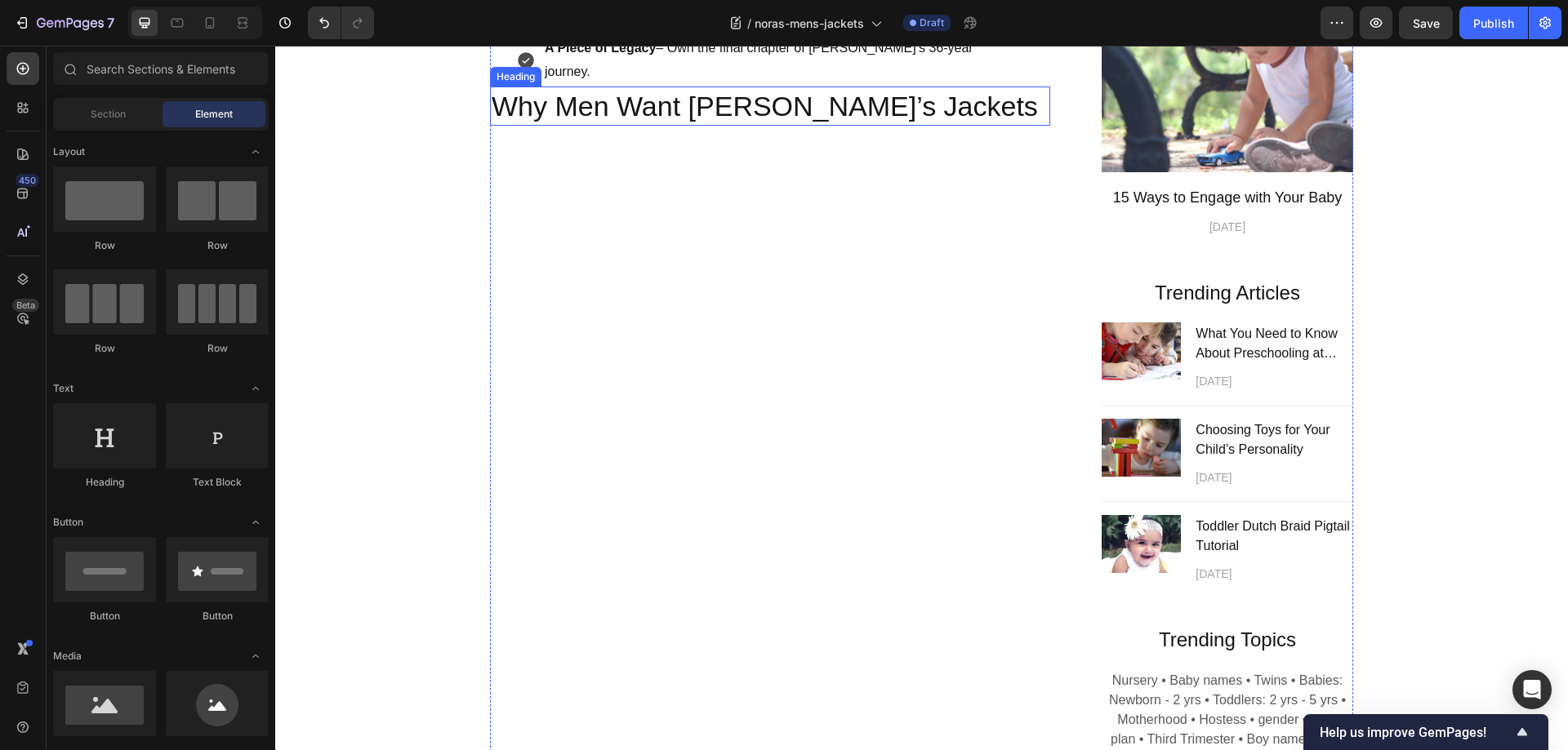
click at [686, 126] on h2 "Why Men Want [PERSON_NAME]’s Jackets" at bounding box center [770, 105] width 560 height 39
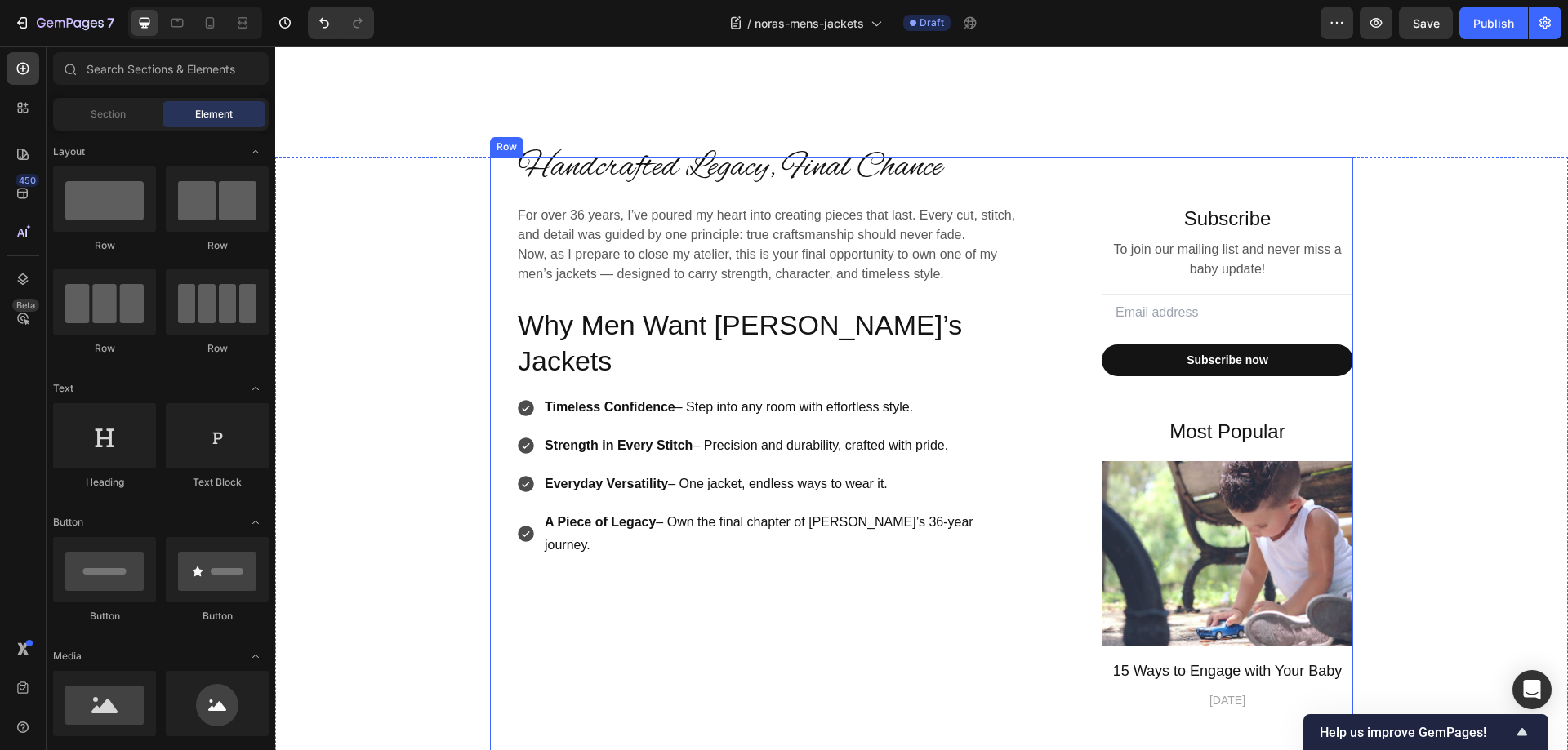
scroll to position [326, 0]
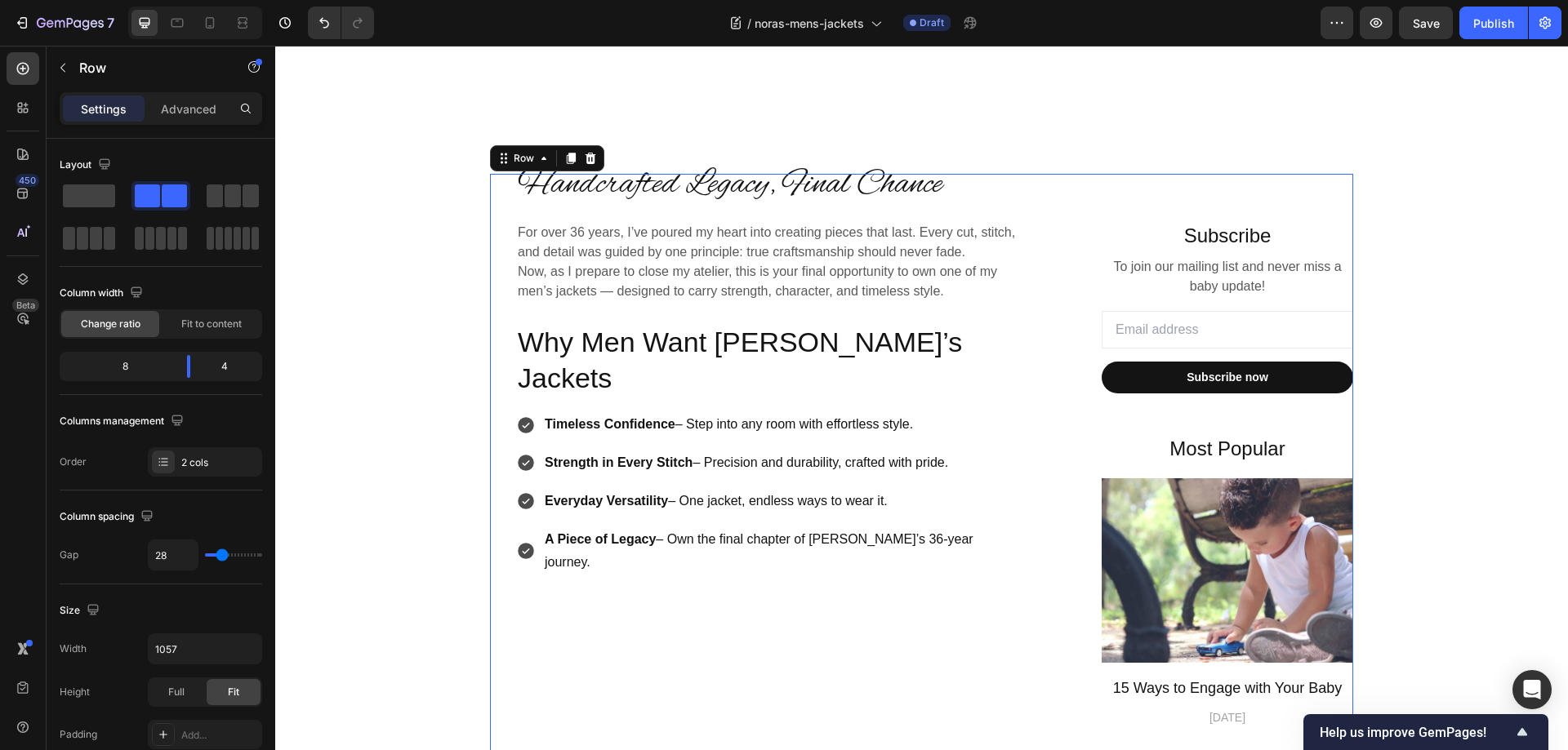
click at [734, 527] on div "Handcrafted Legacy, Final Chance Heading For over 36 years, I’ve poured my hear…" at bounding box center [770, 730] width 560 height 1113
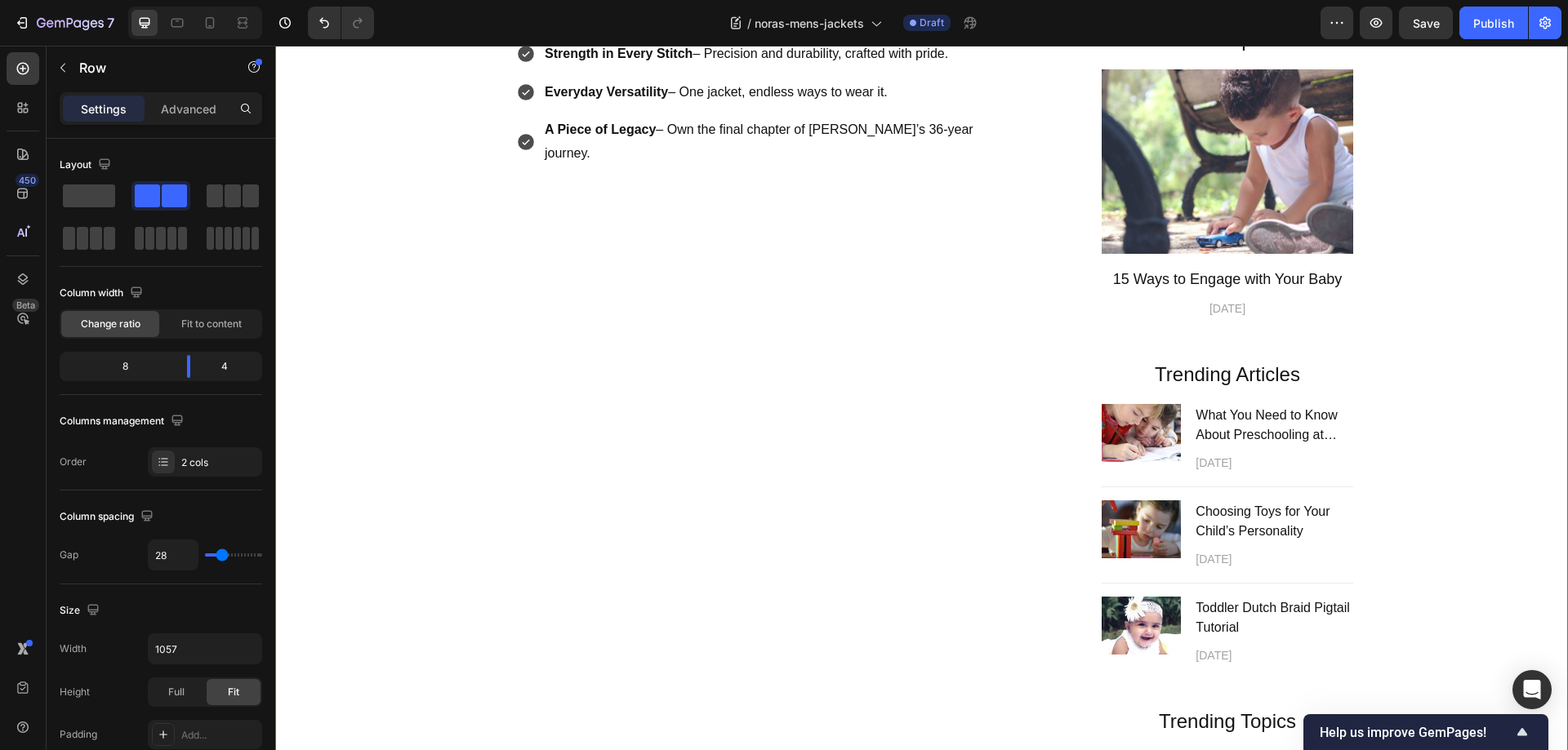
click at [1454, 216] on div "Handcrafted Legacy, Final Chance Heading For over 36 years, I’ve poured my hear…" at bounding box center [921, 321] width 1268 height 1113
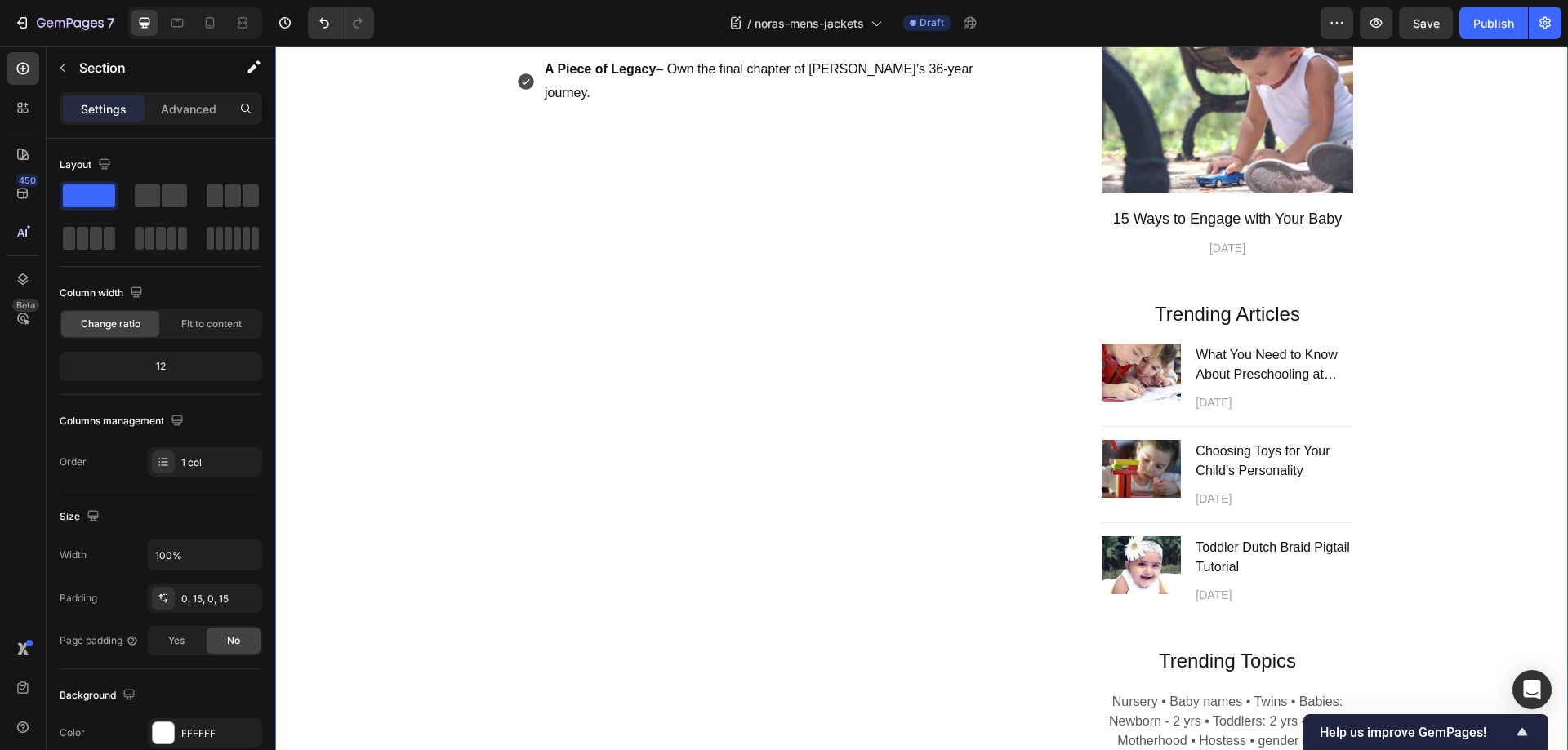
scroll to position [489, 0]
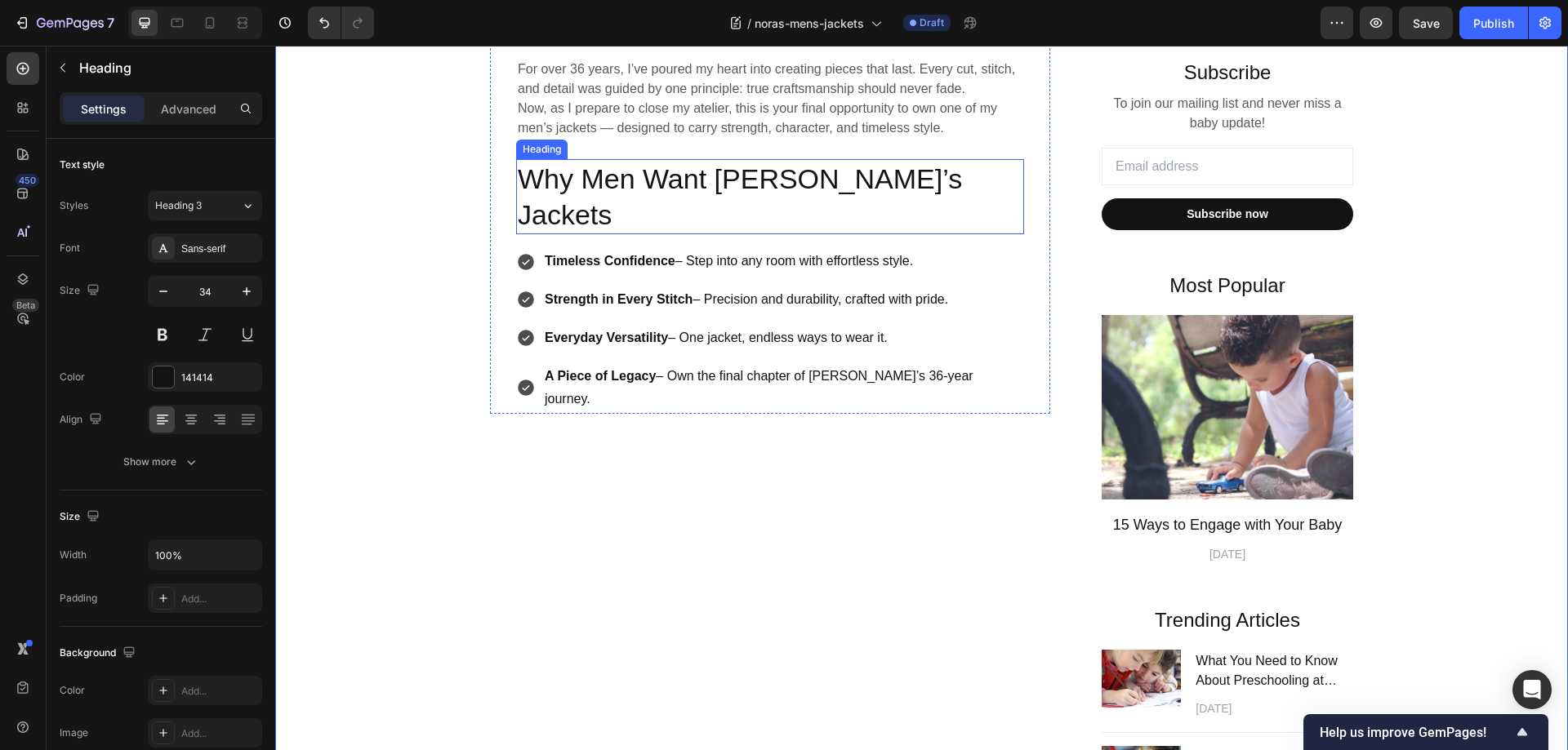
click at [632, 177] on p "Why Men Want [PERSON_NAME]’s Jackets" at bounding box center [770, 196] width 504 height 72
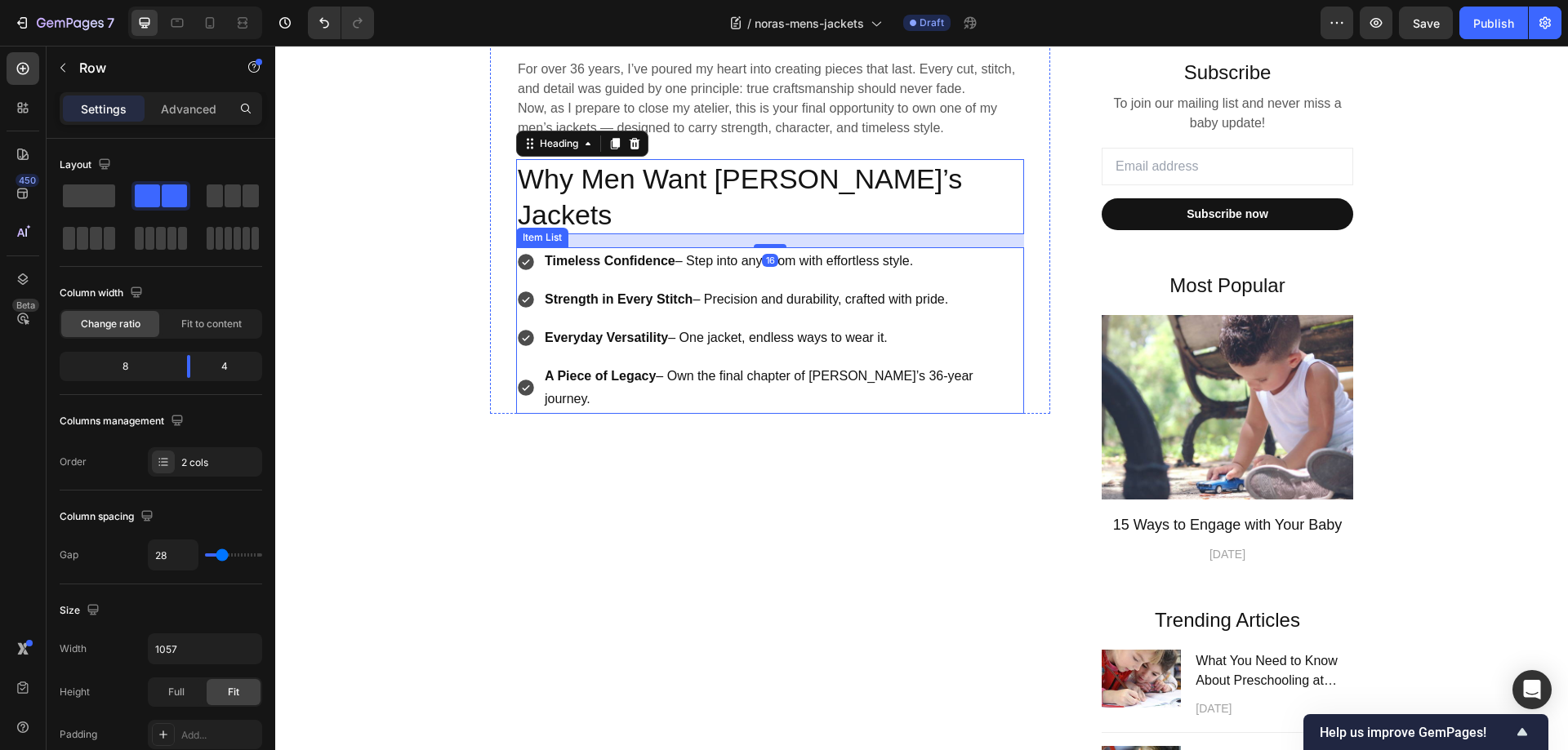
click at [887, 401] on div "Handcrafted Legacy, Final Chance Heading For over 36 years, I’ve poured my hear…" at bounding box center [770, 567] width 560 height 1113
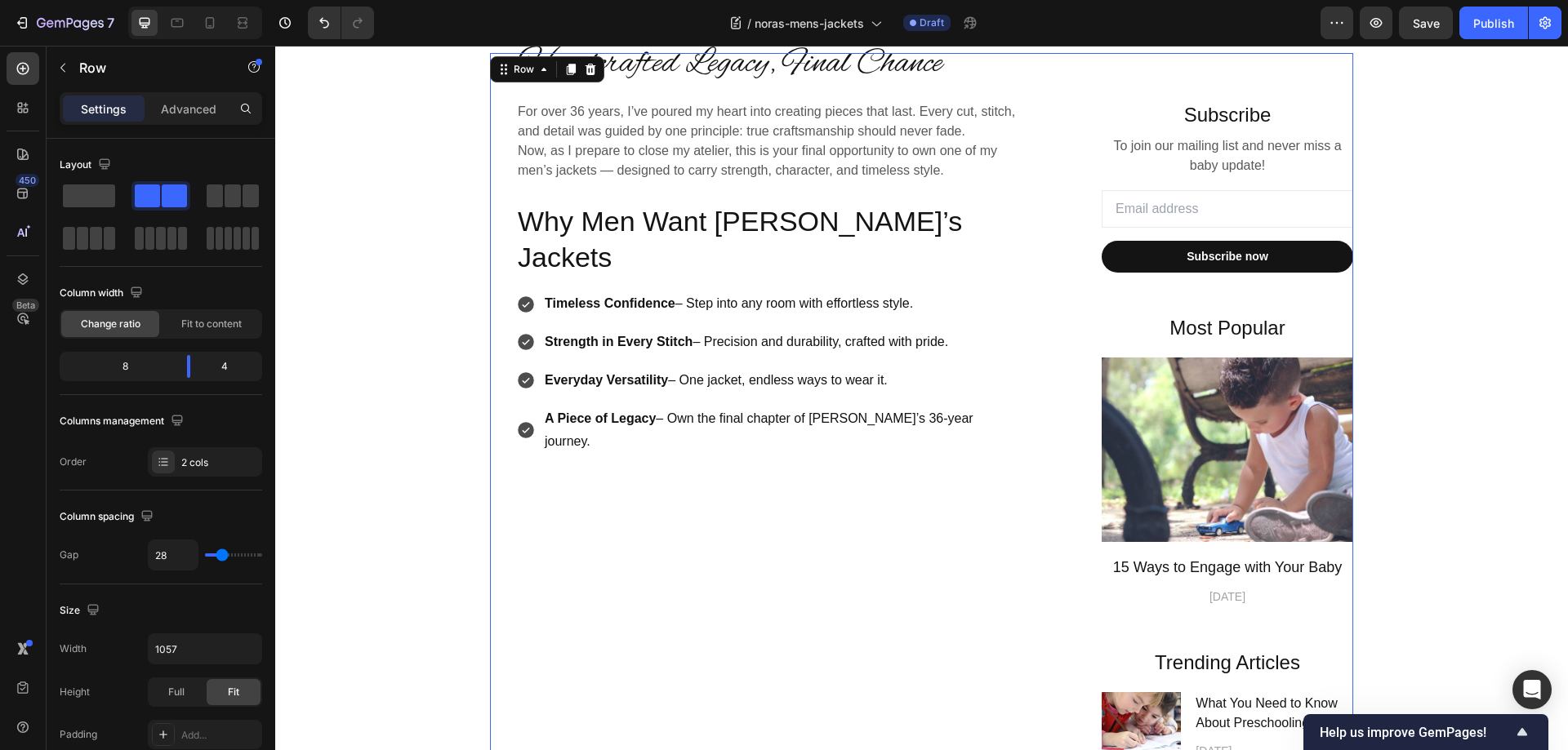
scroll to position [408, 0]
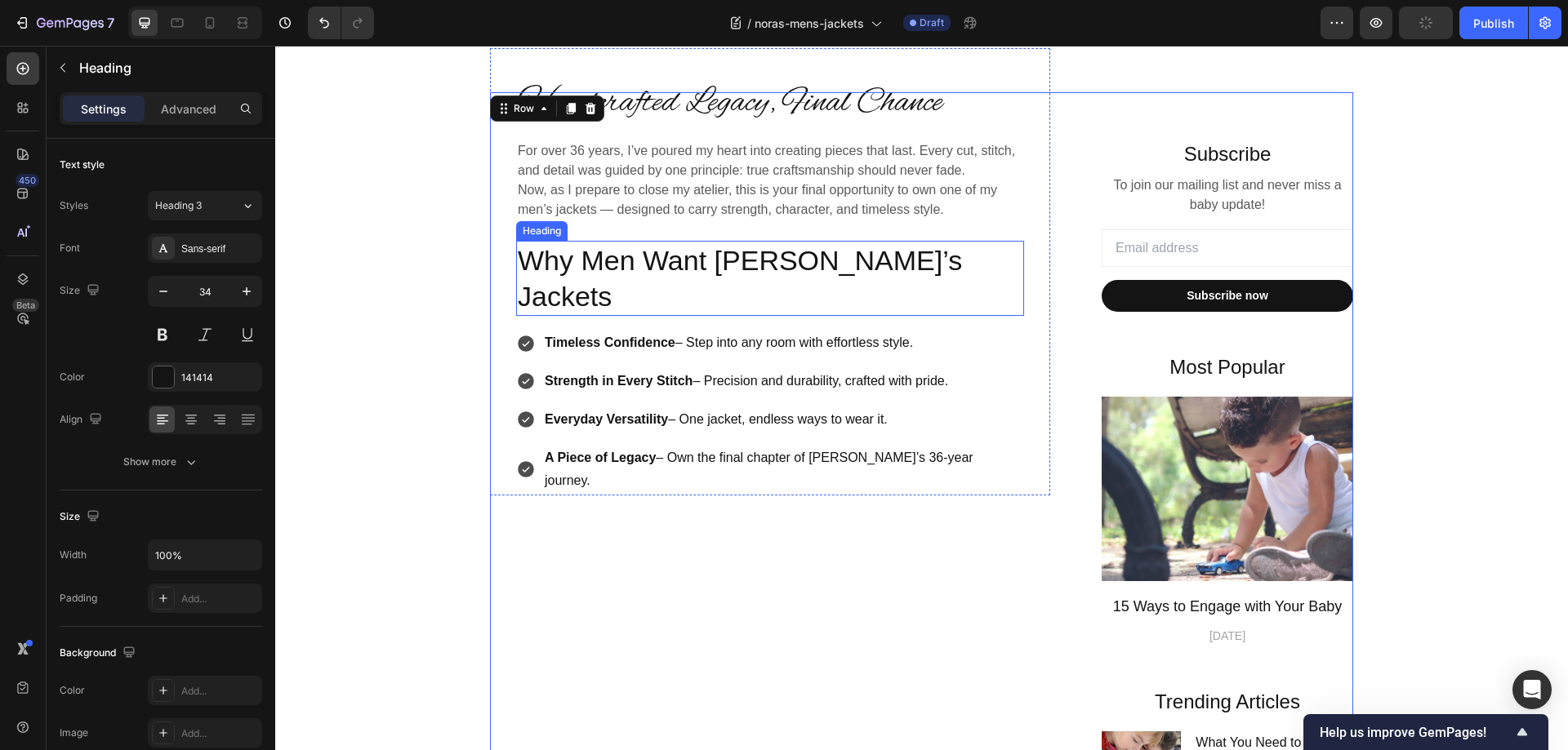
click at [794, 255] on p "Why Men Want [PERSON_NAME]’s Jackets" at bounding box center [770, 278] width 504 height 72
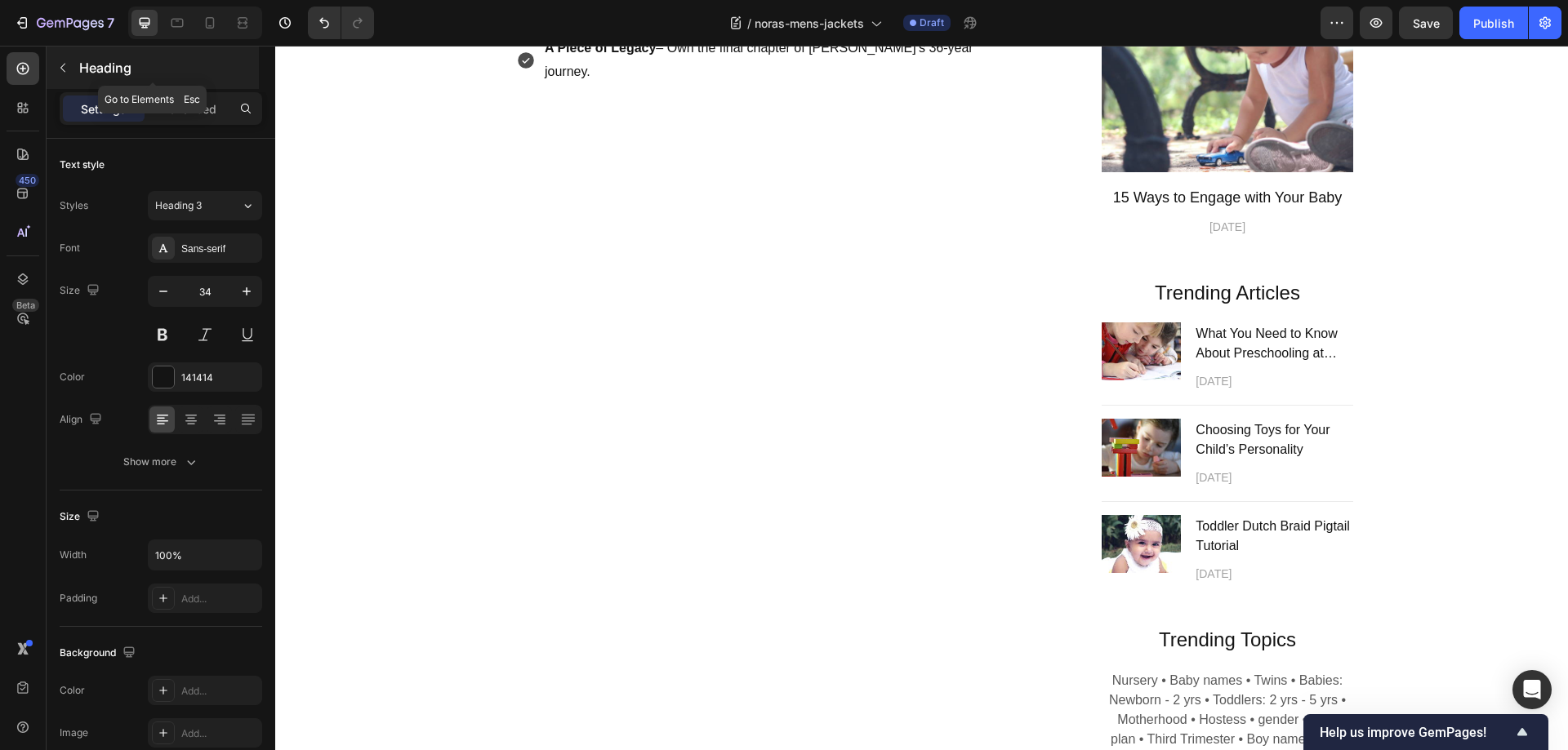
click at [62, 68] on icon "button" at bounding box center [63, 68] width 13 height 13
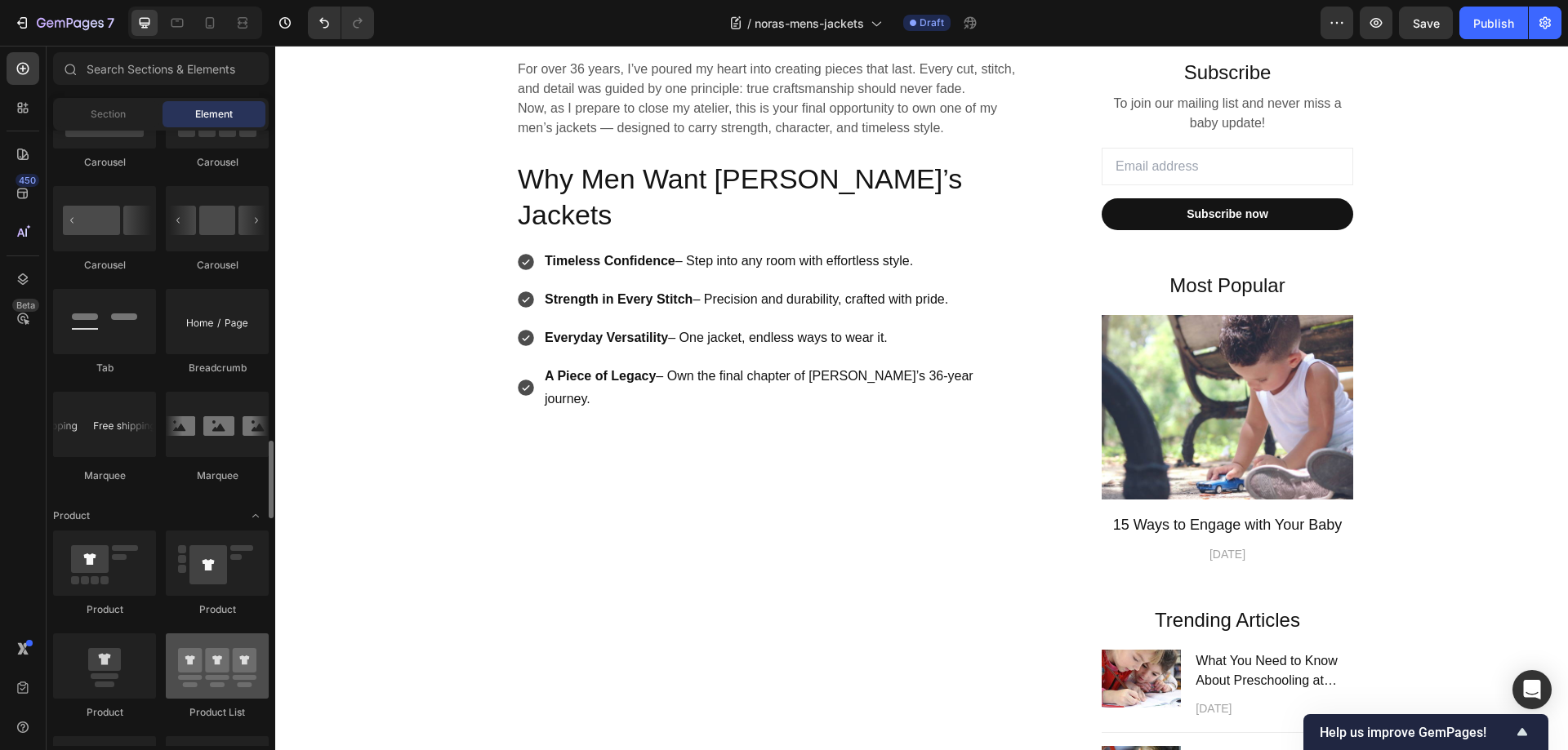
scroll to position [1796, 0]
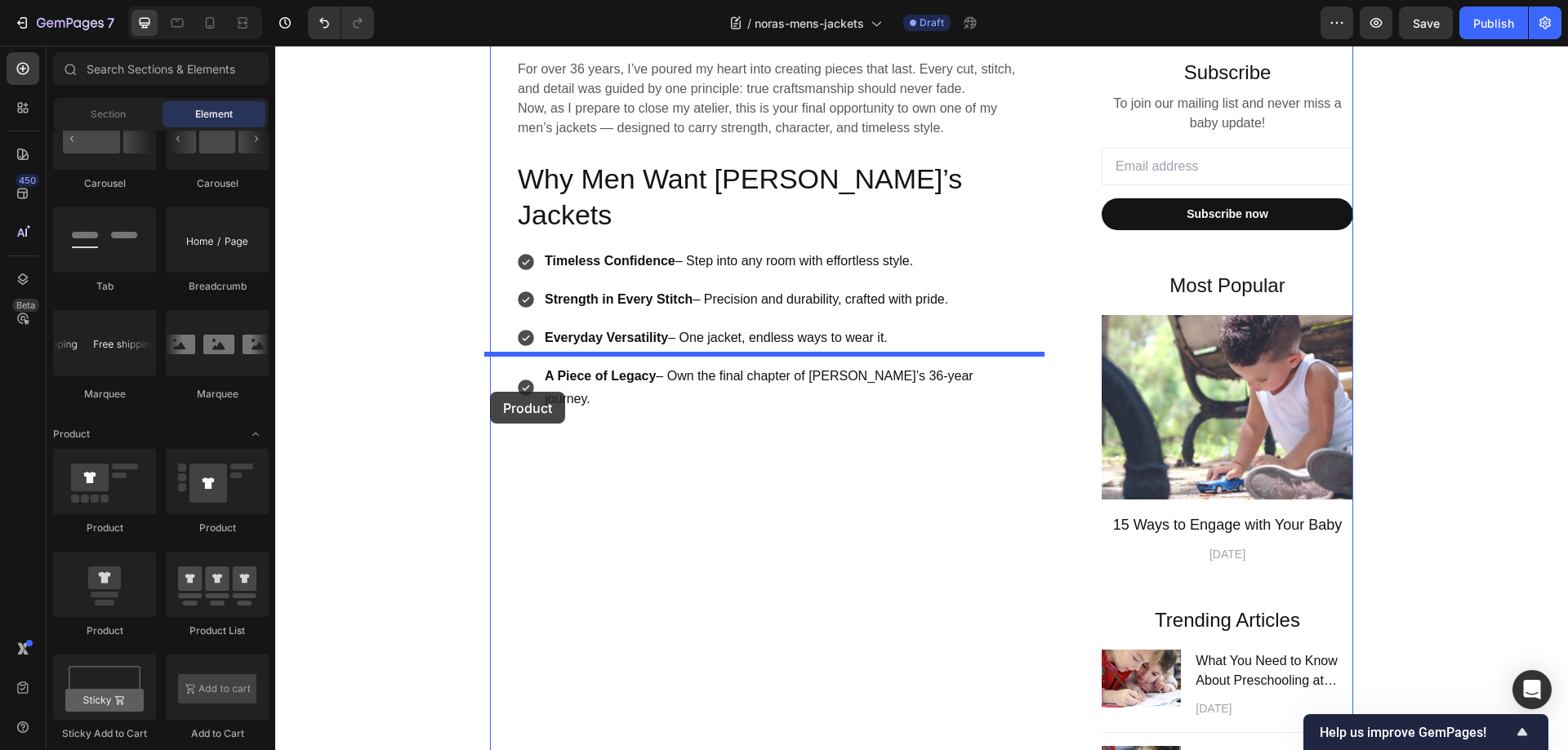
drag, startPoint x: 374, startPoint y: 632, endPoint x: 490, endPoint y: 392, distance: 266.6
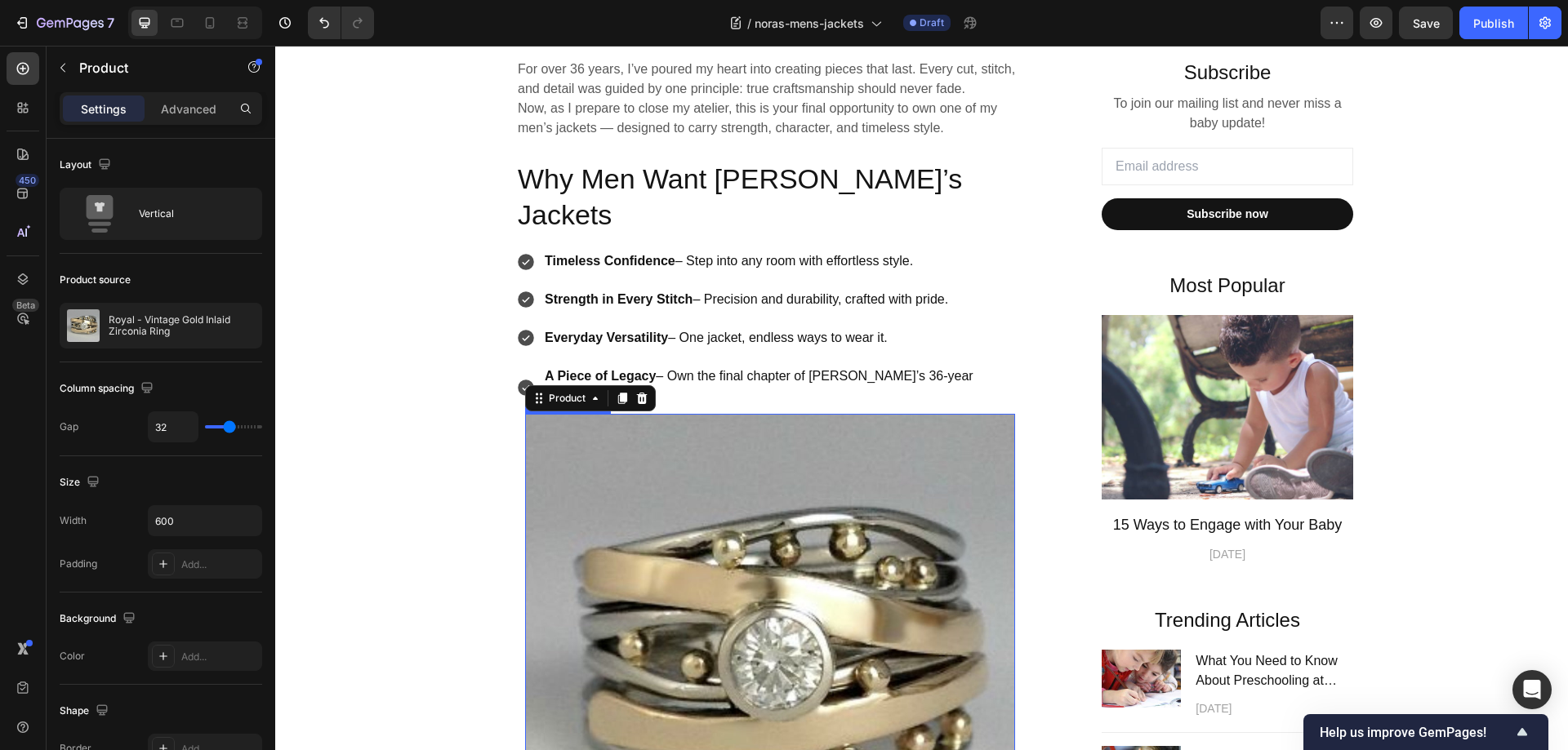
click at [742, 414] on img at bounding box center [770, 658] width 490 height 489
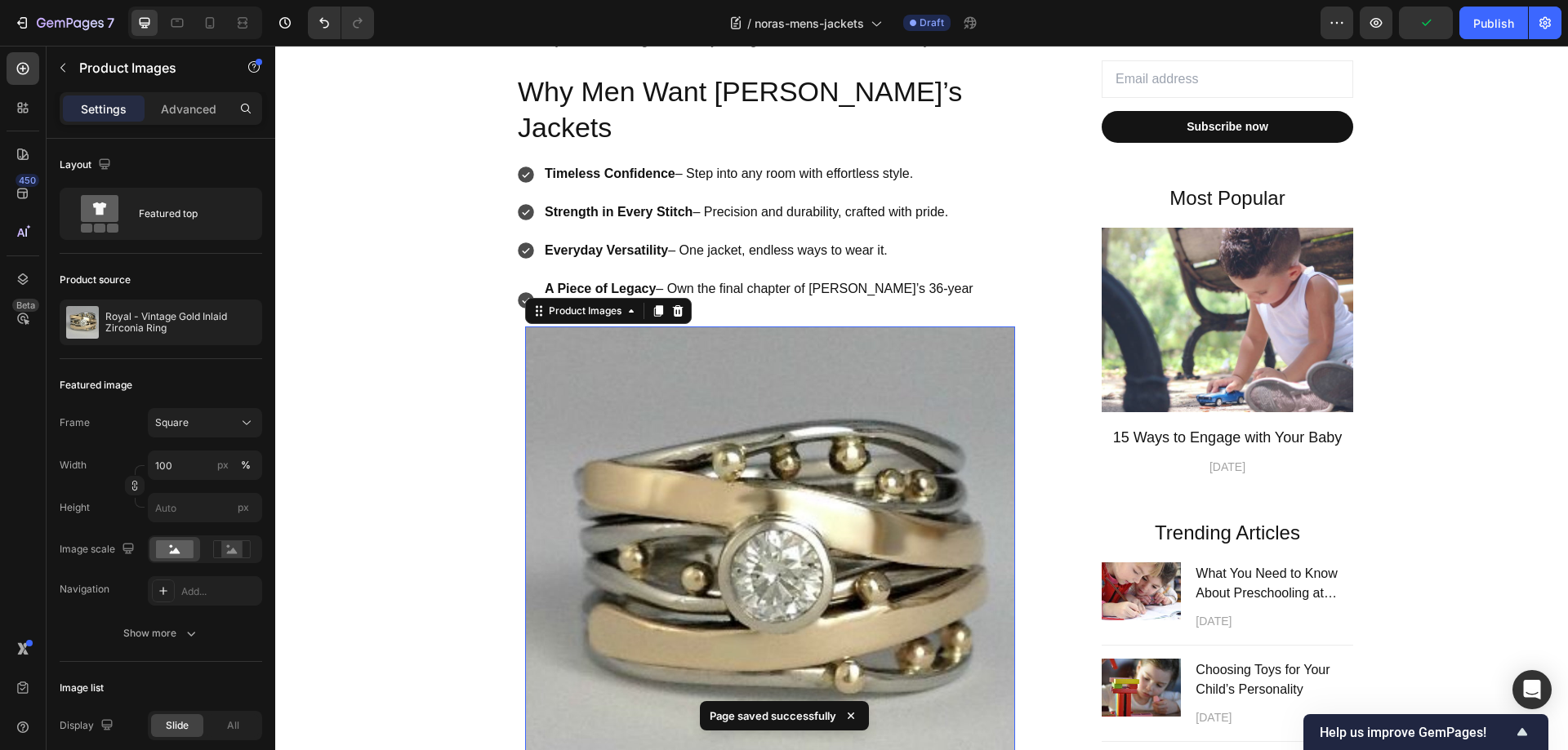
scroll to position [489, 0]
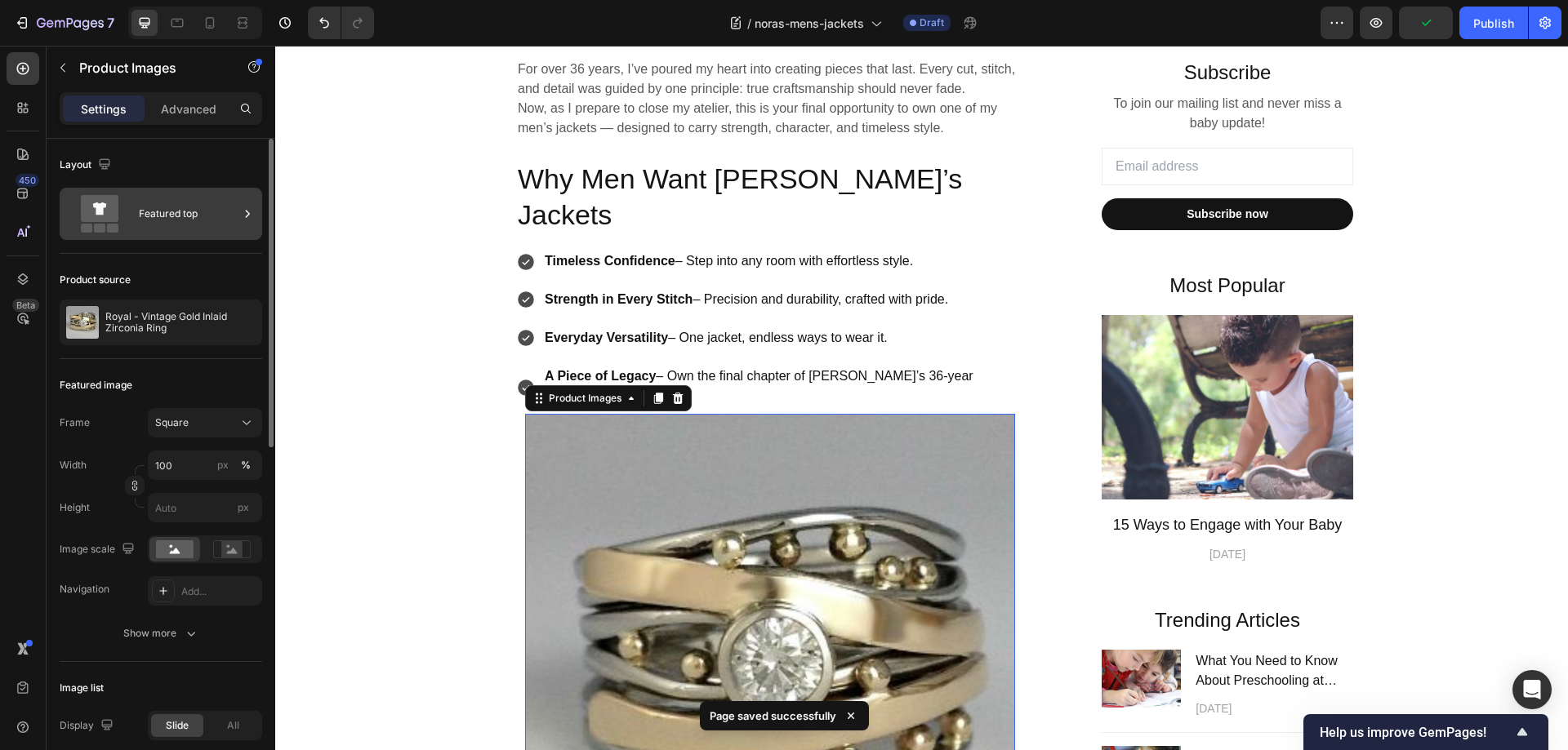
click at [181, 207] on div "Featured top" at bounding box center [189, 214] width 99 height 37
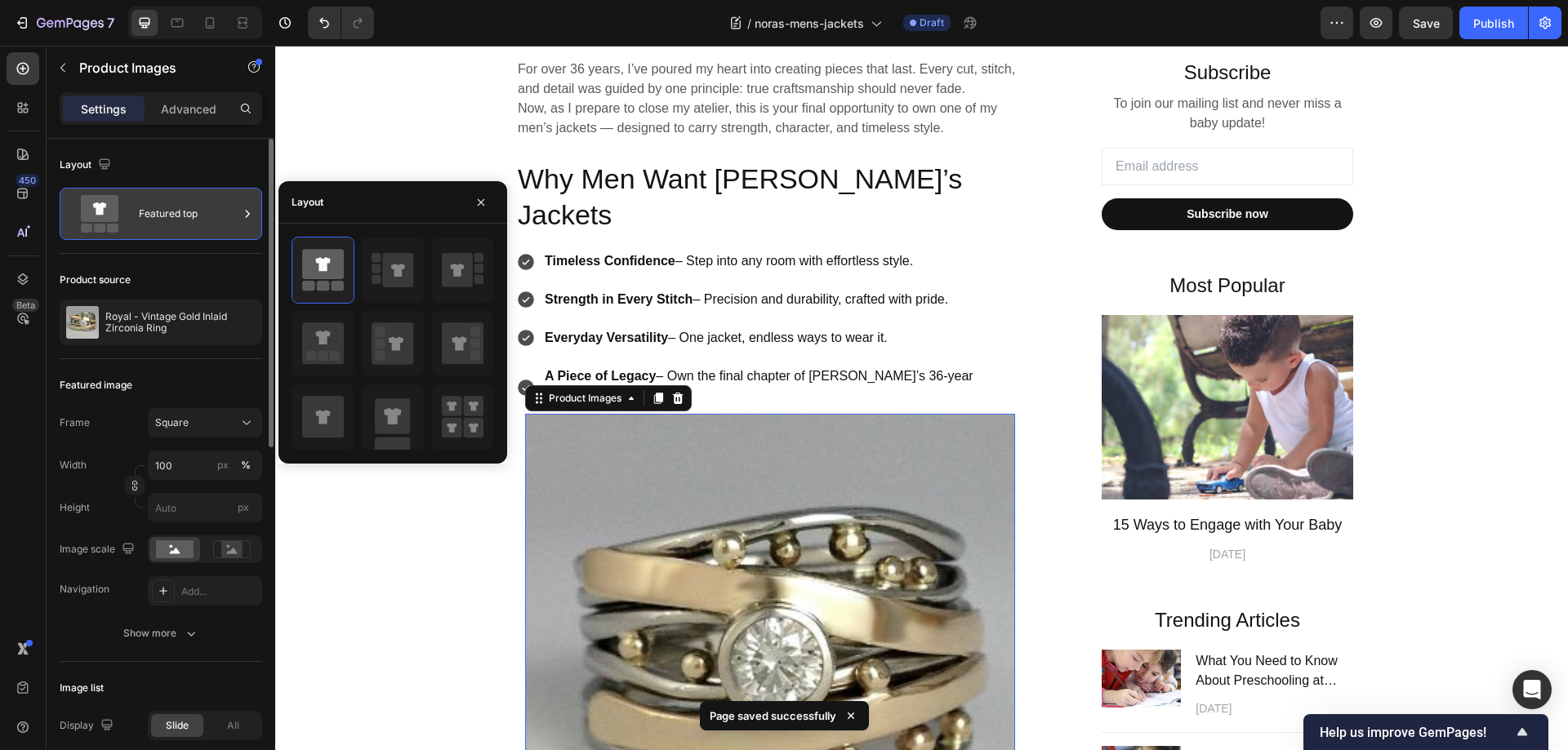
click at [166, 220] on div "Featured top" at bounding box center [189, 214] width 99 height 37
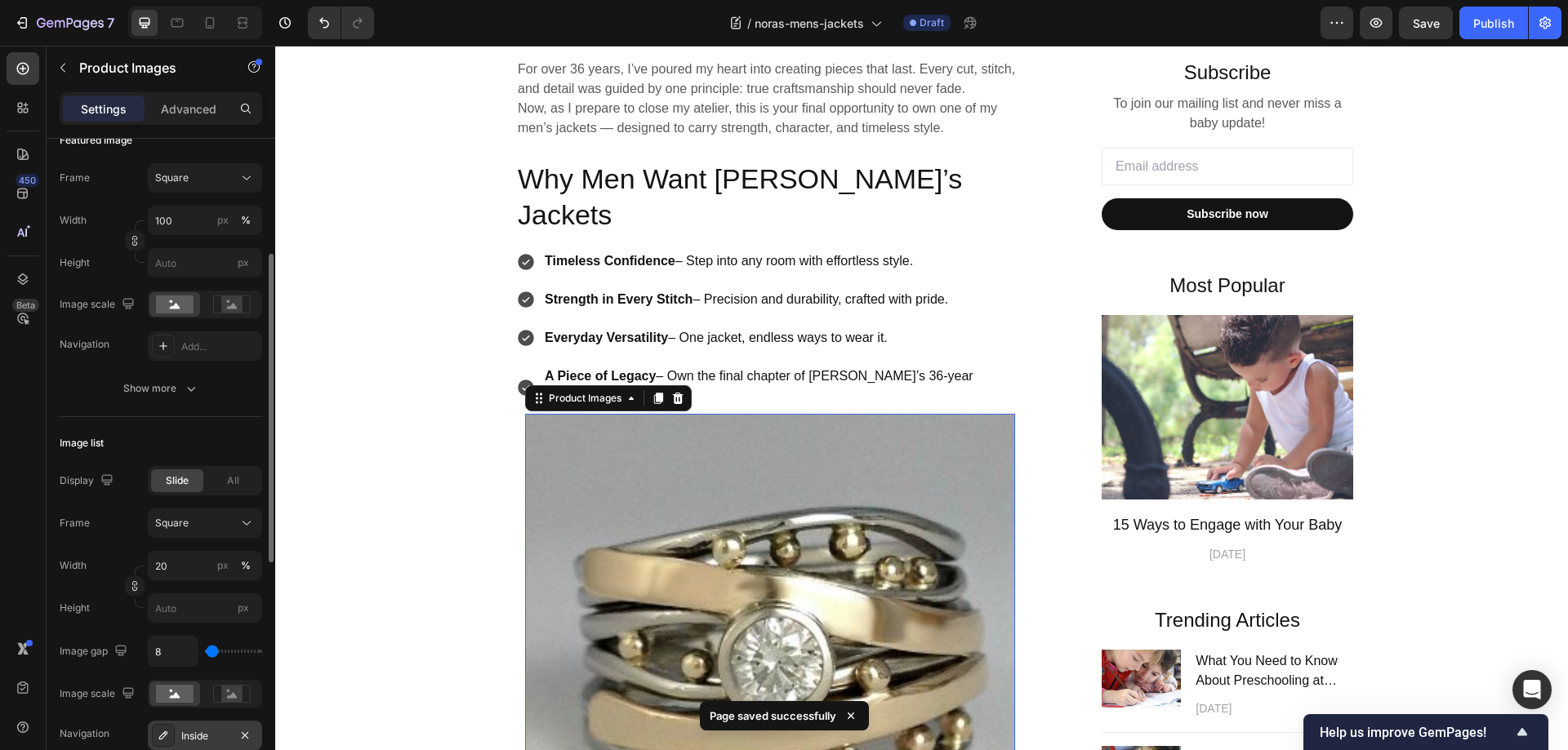
scroll to position [408, 0]
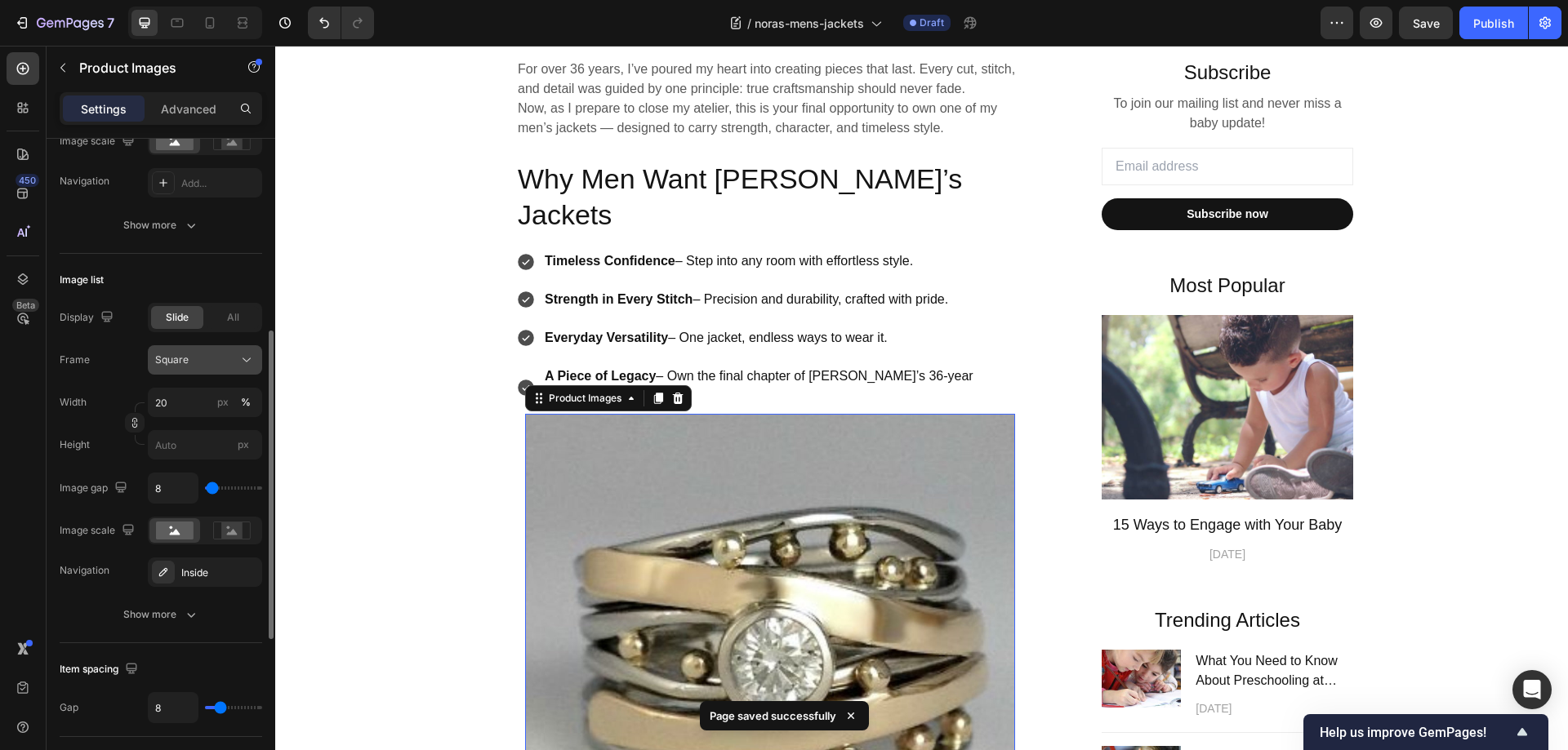
click at [197, 357] on div "Square" at bounding box center [195, 360] width 80 height 15
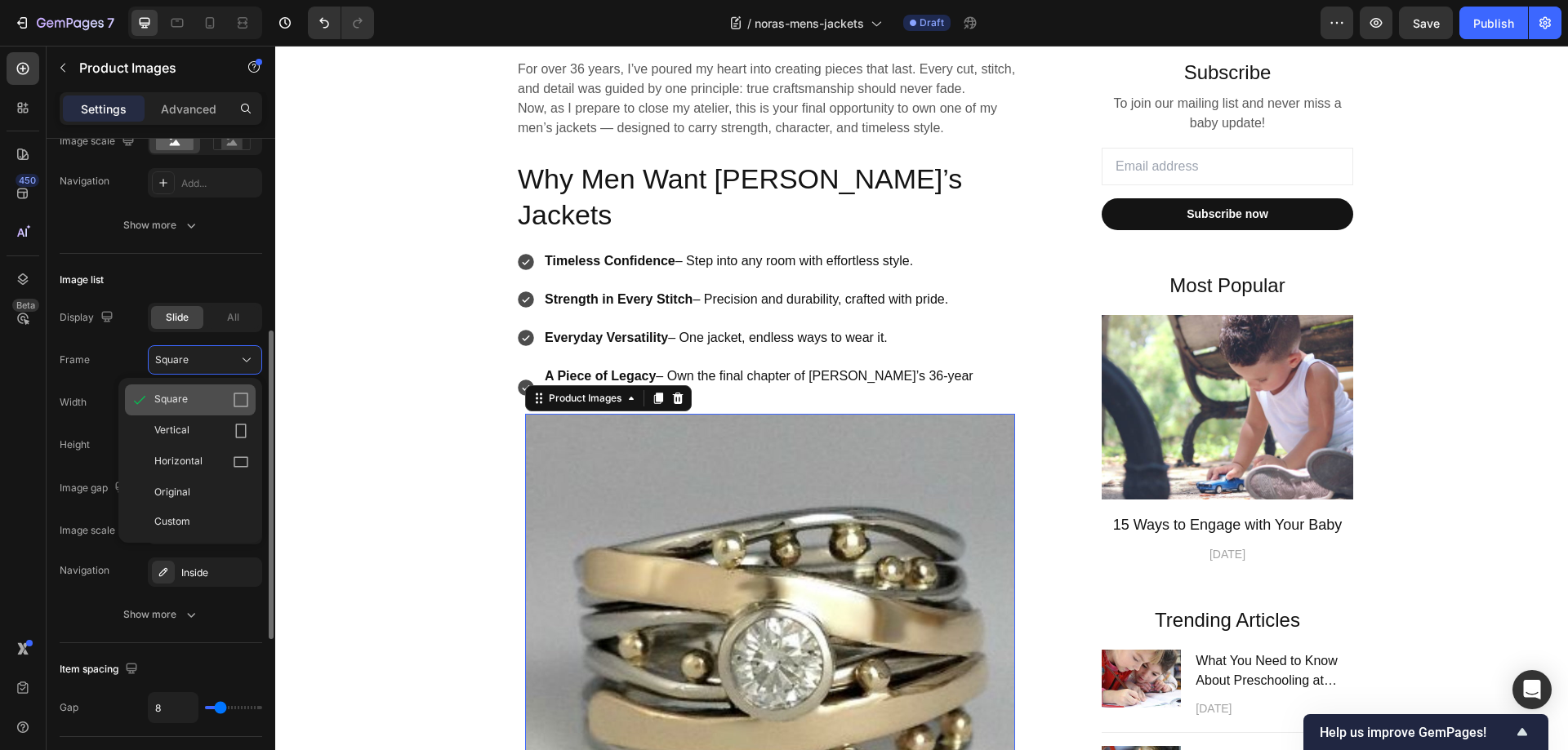
click at [175, 396] on span "Square" at bounding box center [171, 400] width 33 height 17
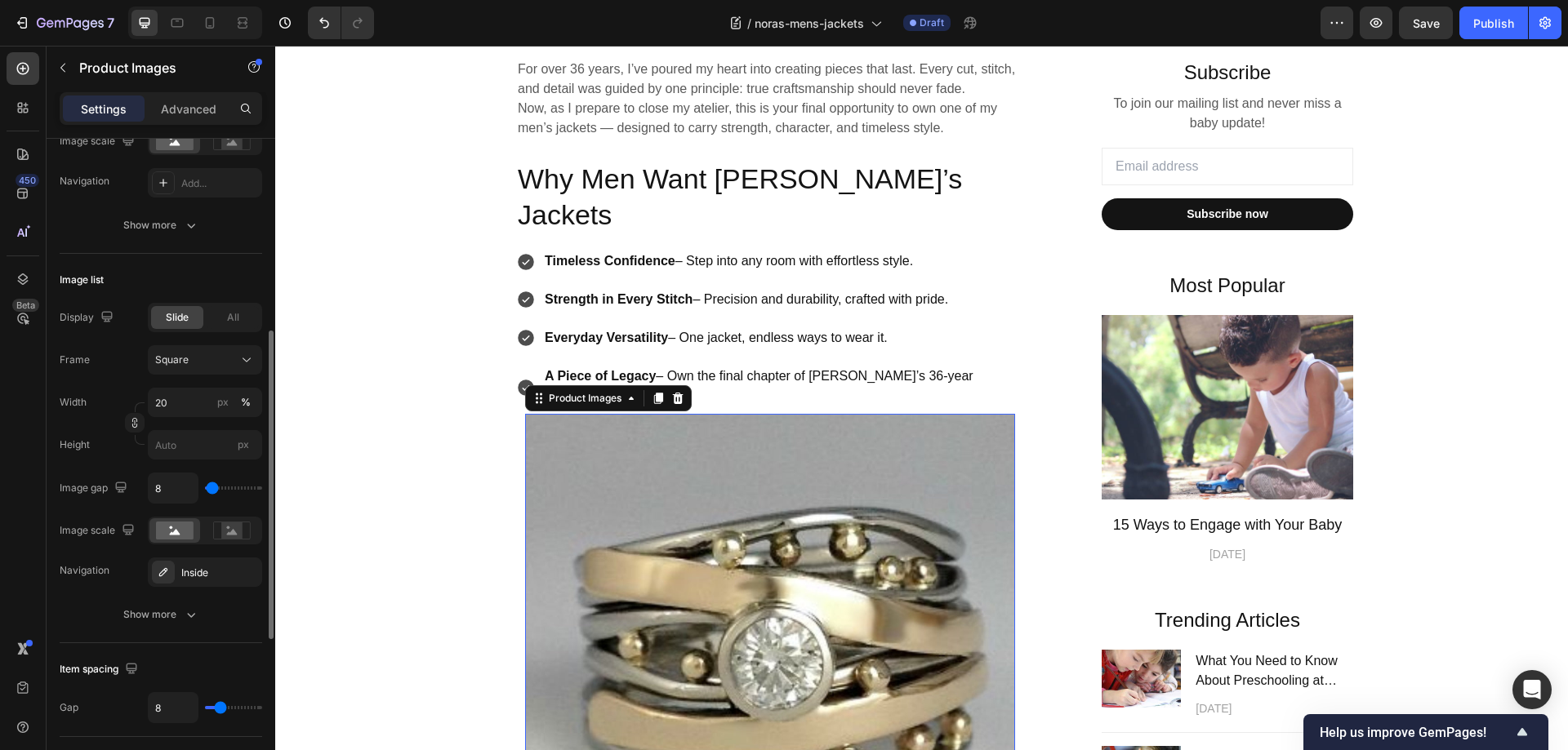
scroll to position [571, 0]
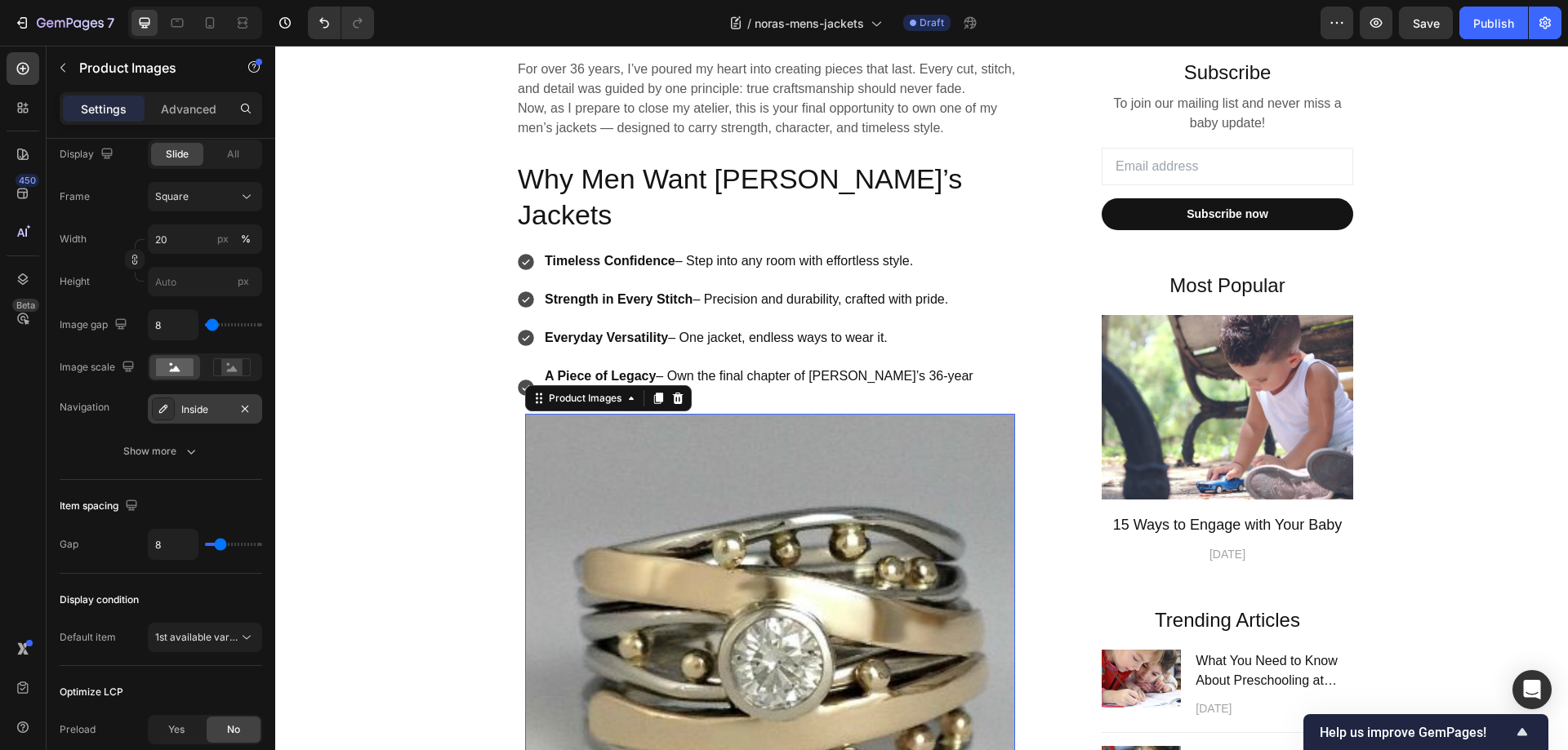
click at [211, 406] on div "Inside" at bounding box center [205, 410] width 47 height 15
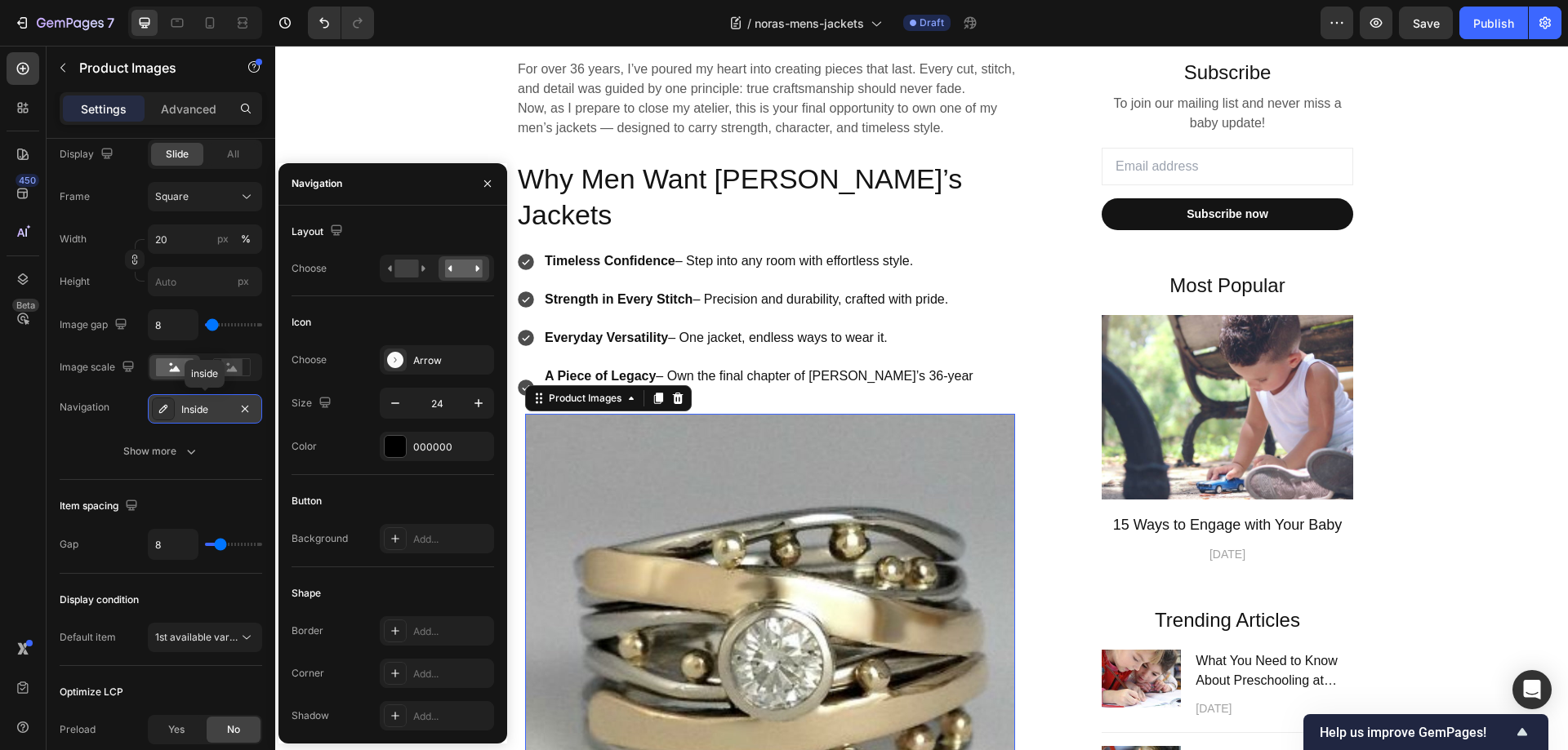
click at [211, 406] on div "Inside" at bounding box center [205, 410] width 47 height 15
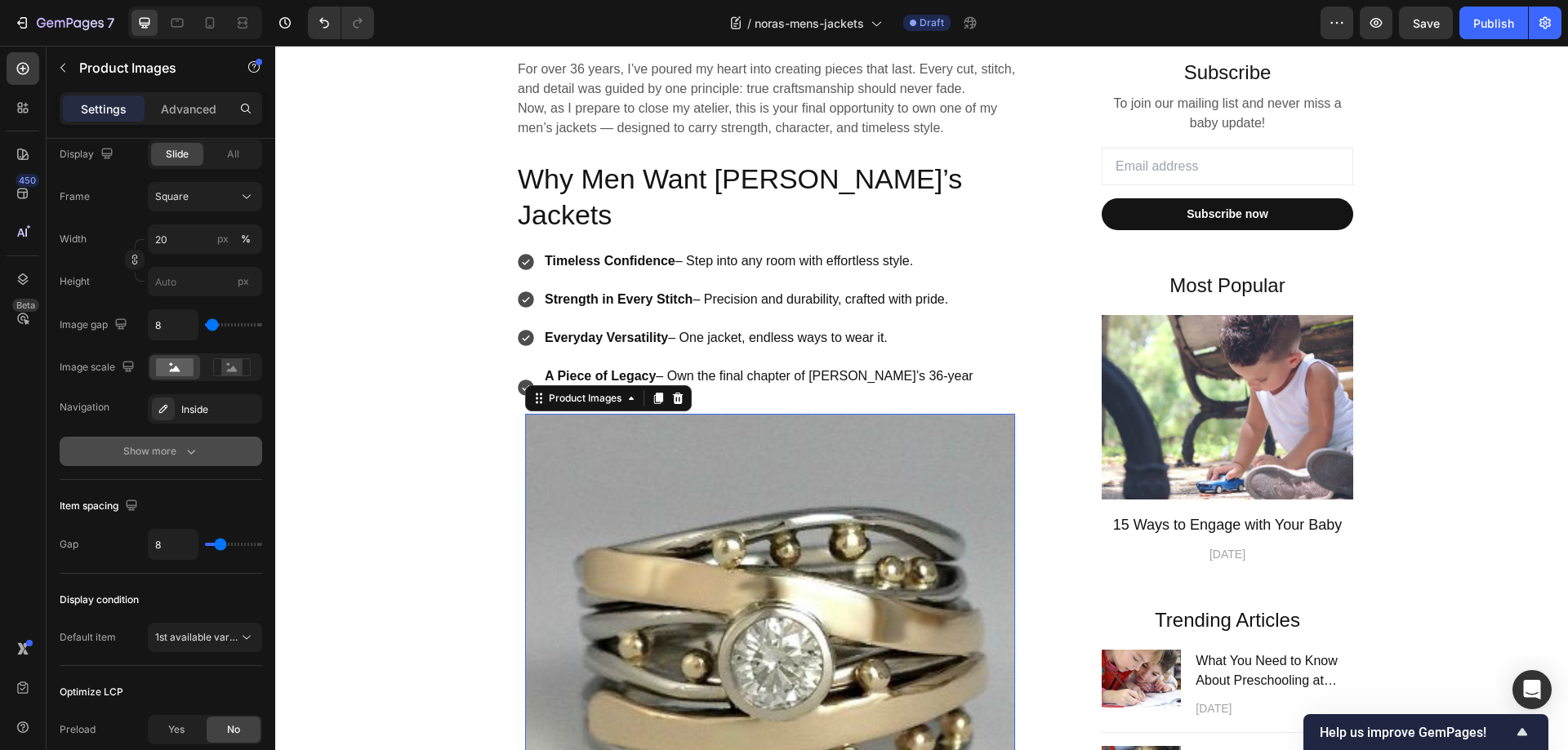
click at [190, 449] on icon "button" at bounding box center [191, 451] width 17 height 17
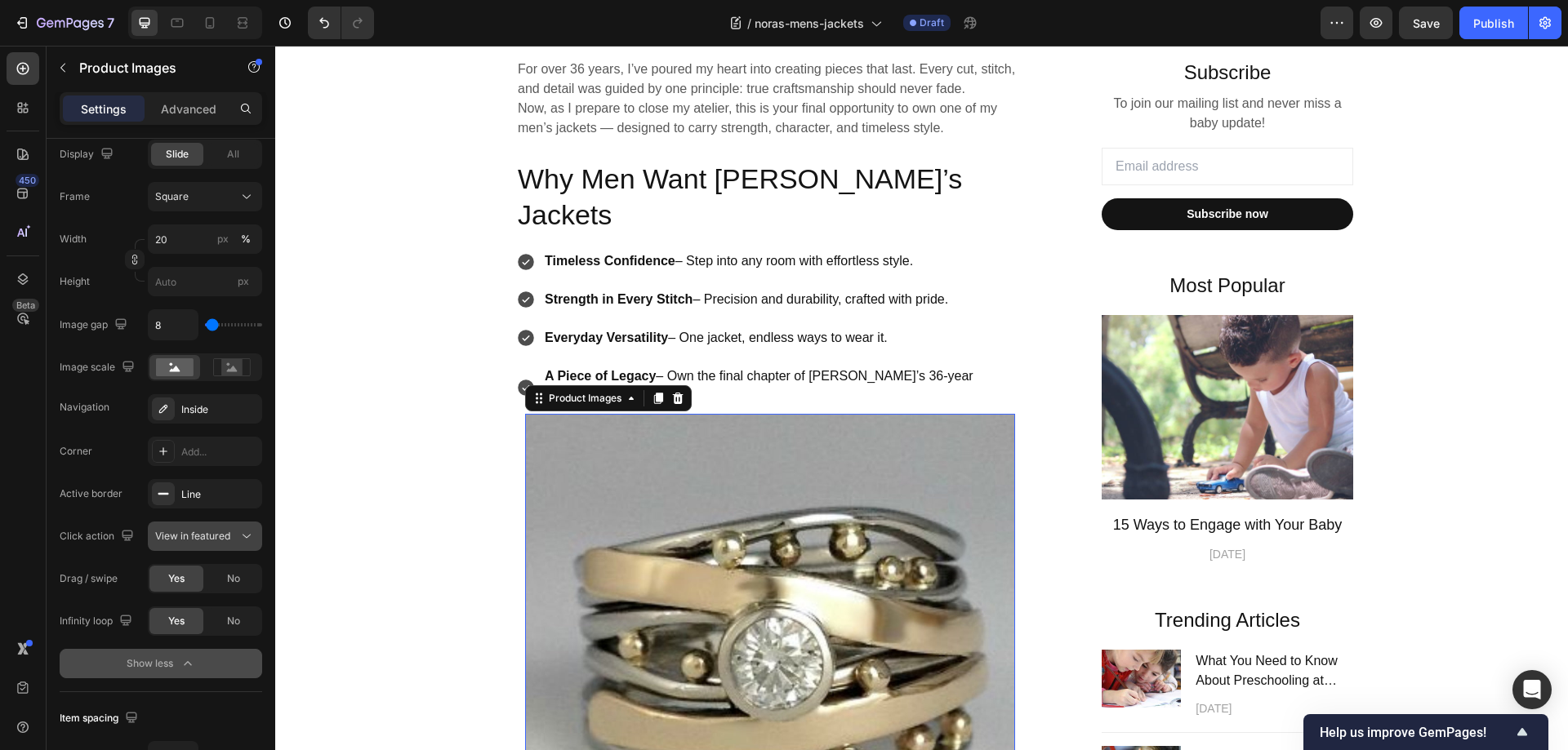
click at [199, 536] on span "View in featured" at bounding box center [192, 536] width 75 height 12
click at [192, 577] on span "View in featured" at bounding box center [192, 576] width 75 height 15
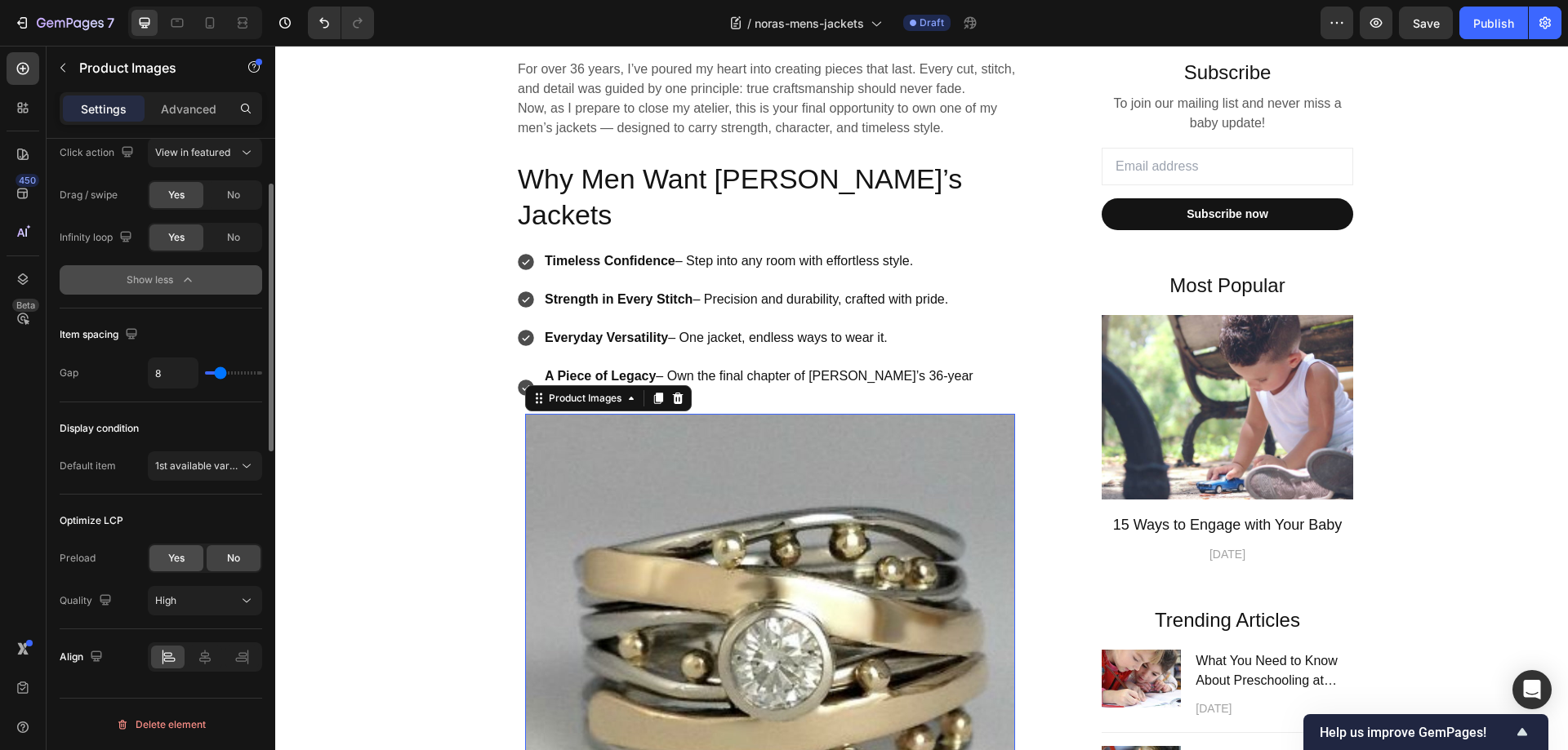
scroll to position [710, 0]
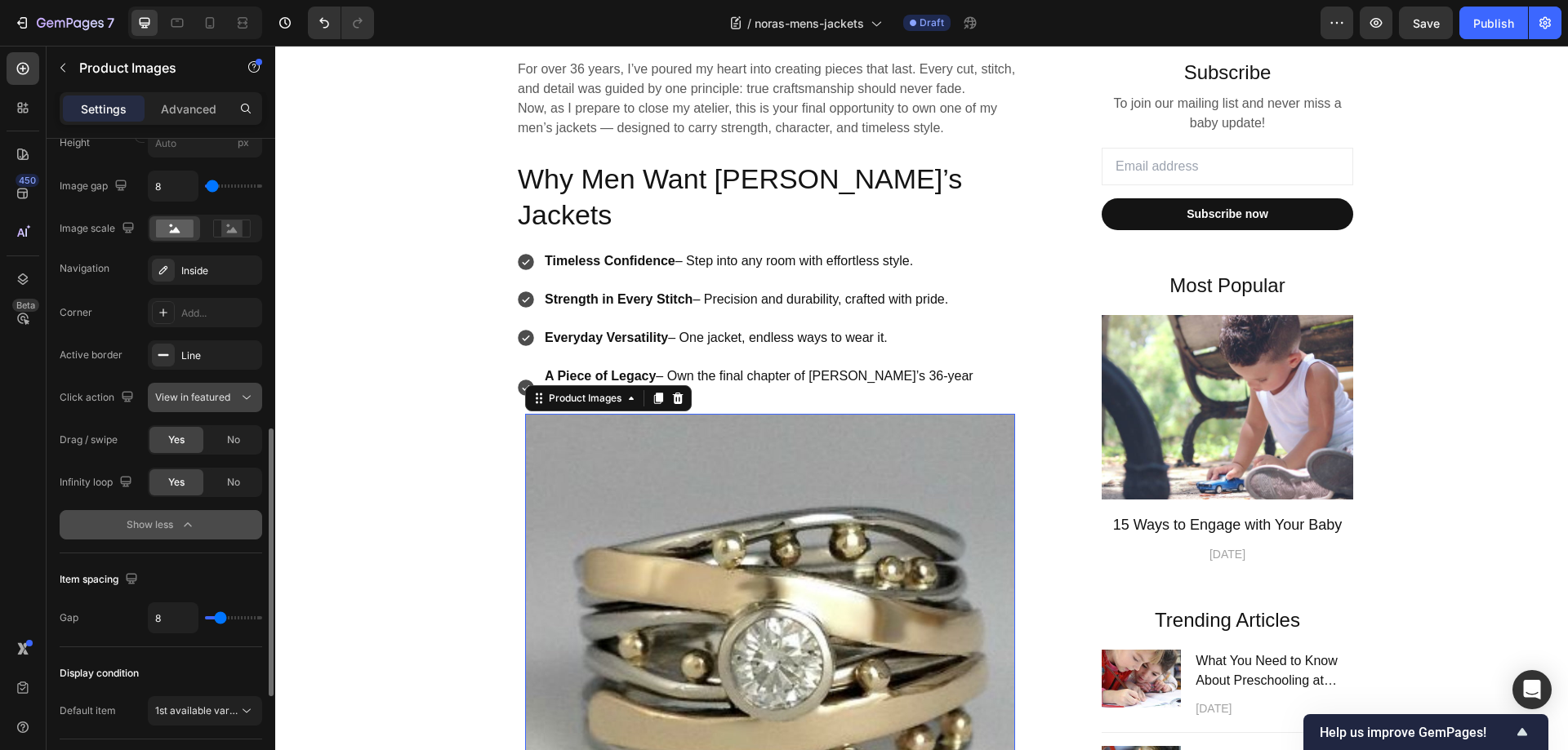
click at [215, 389] on div "View in featured" at bounding box center [205, 397] width 99 height 17
click at [199, 476] on span "Open Gallery" at bounding box center [185, 469] width 60 height 15
click at [208, 393] on span "Open Gallery" at bounding box center [185, 397] width 60 height 12
click at [195, 430] on div "View in featured" at bounding box center [189, 437] width 134 height 31
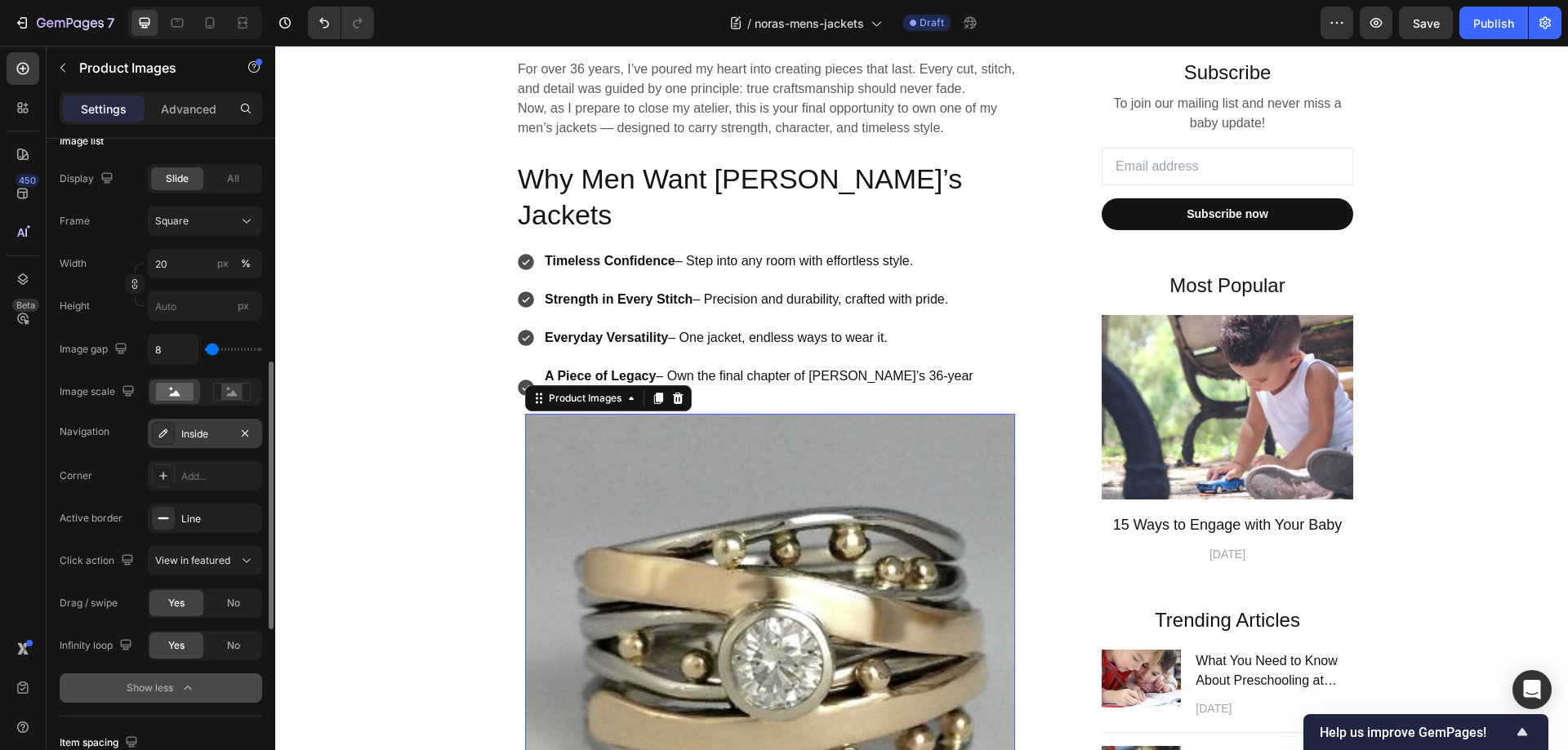
click at [207, 430] on div "Inside" at bounding box center [205, 435] width 47 height 15
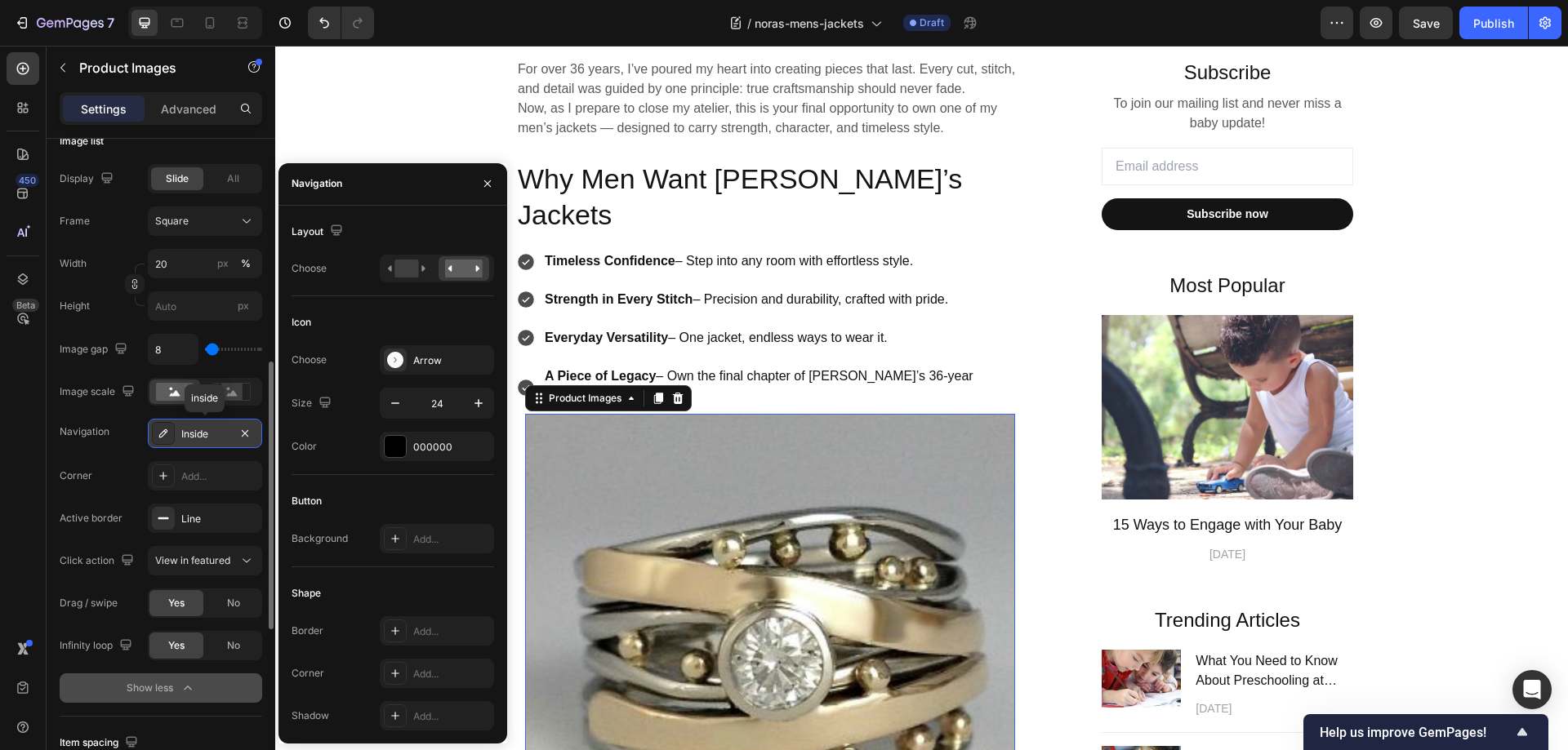
click at [207, 430] on div "Inside" at bounding box center [205, 435] width 47 height 15
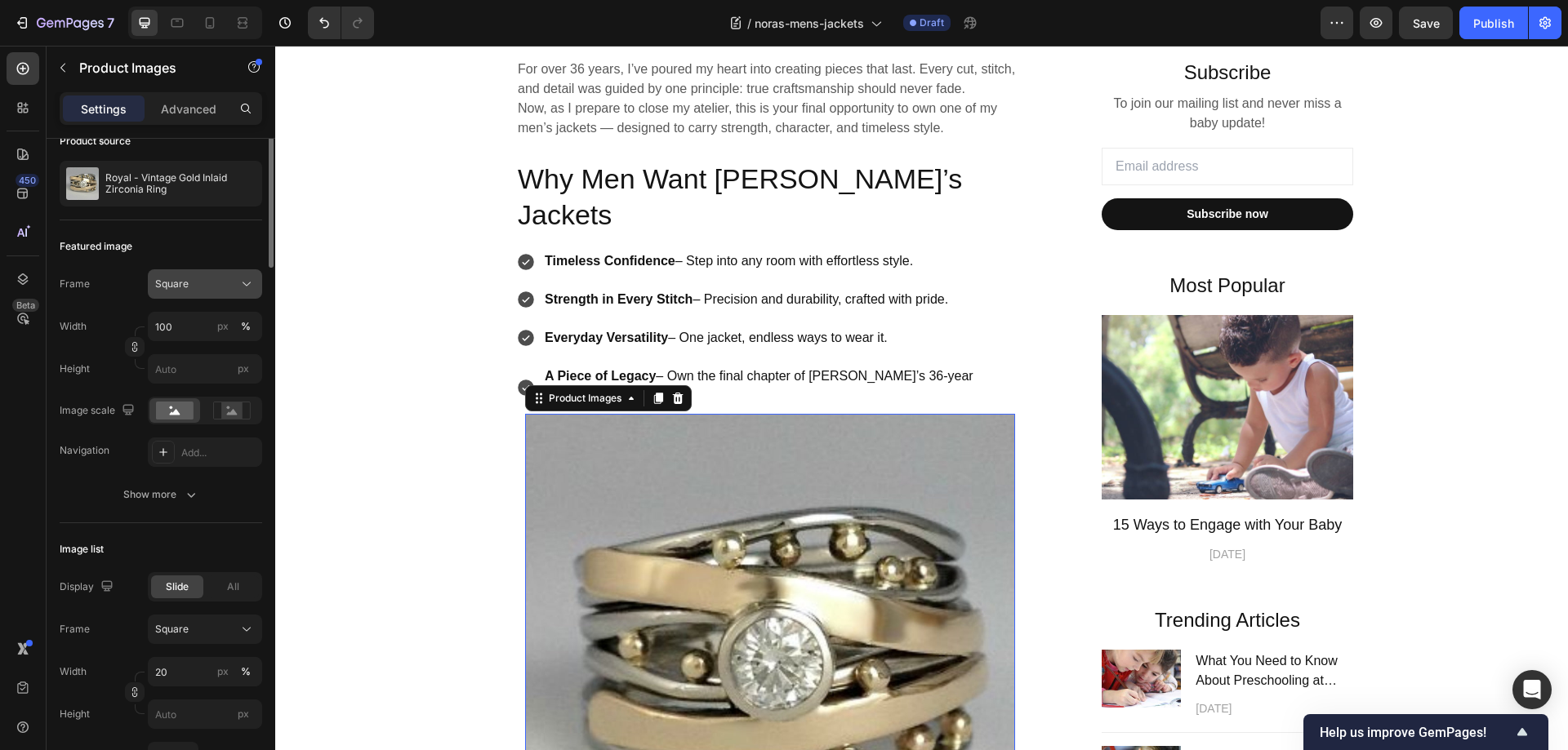
scroll to position [0, 0]
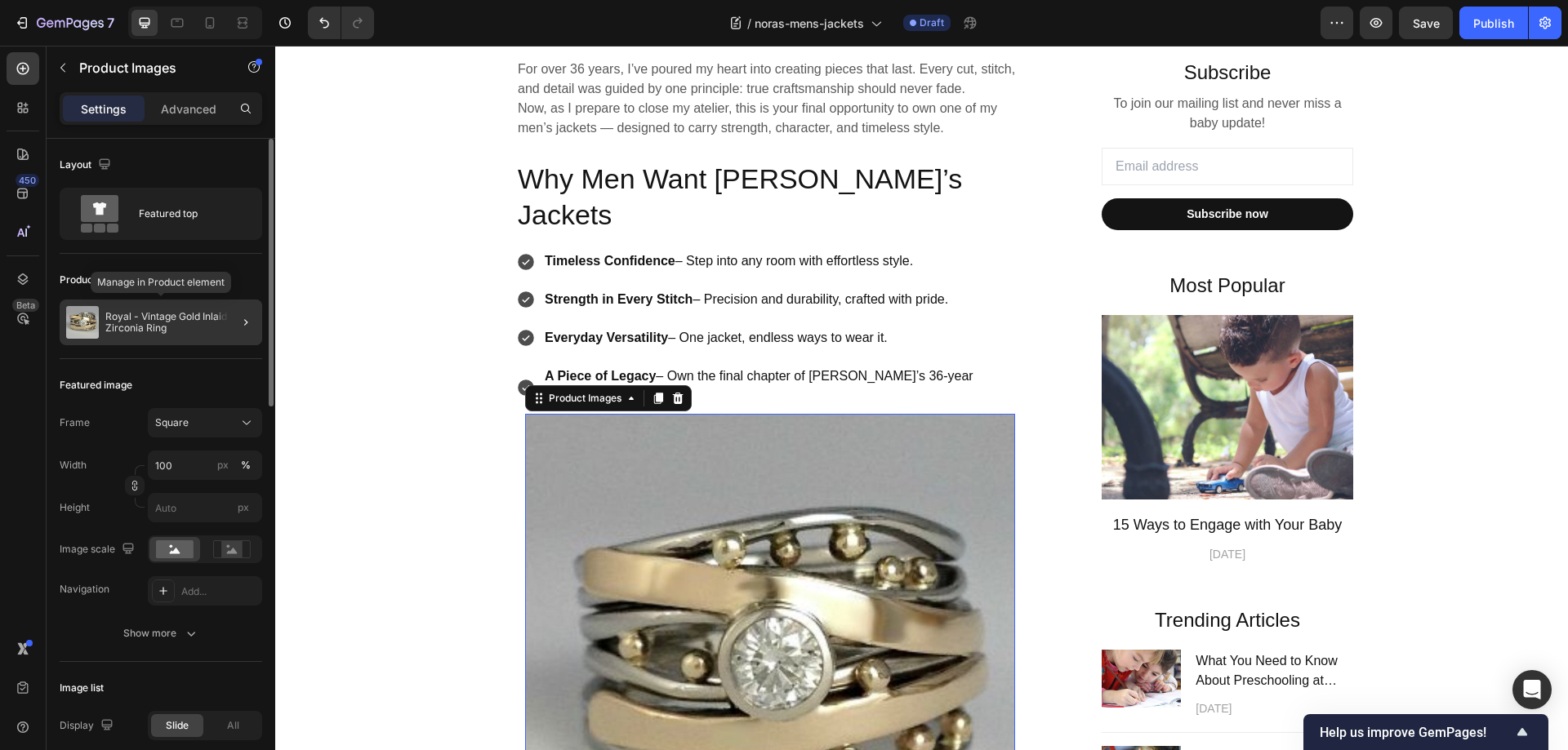
click at [146, 316] on p "Royal - Vintage Gold Inlaid Zirconia Ring" at bounding box center [180, 323] width 150 height 23
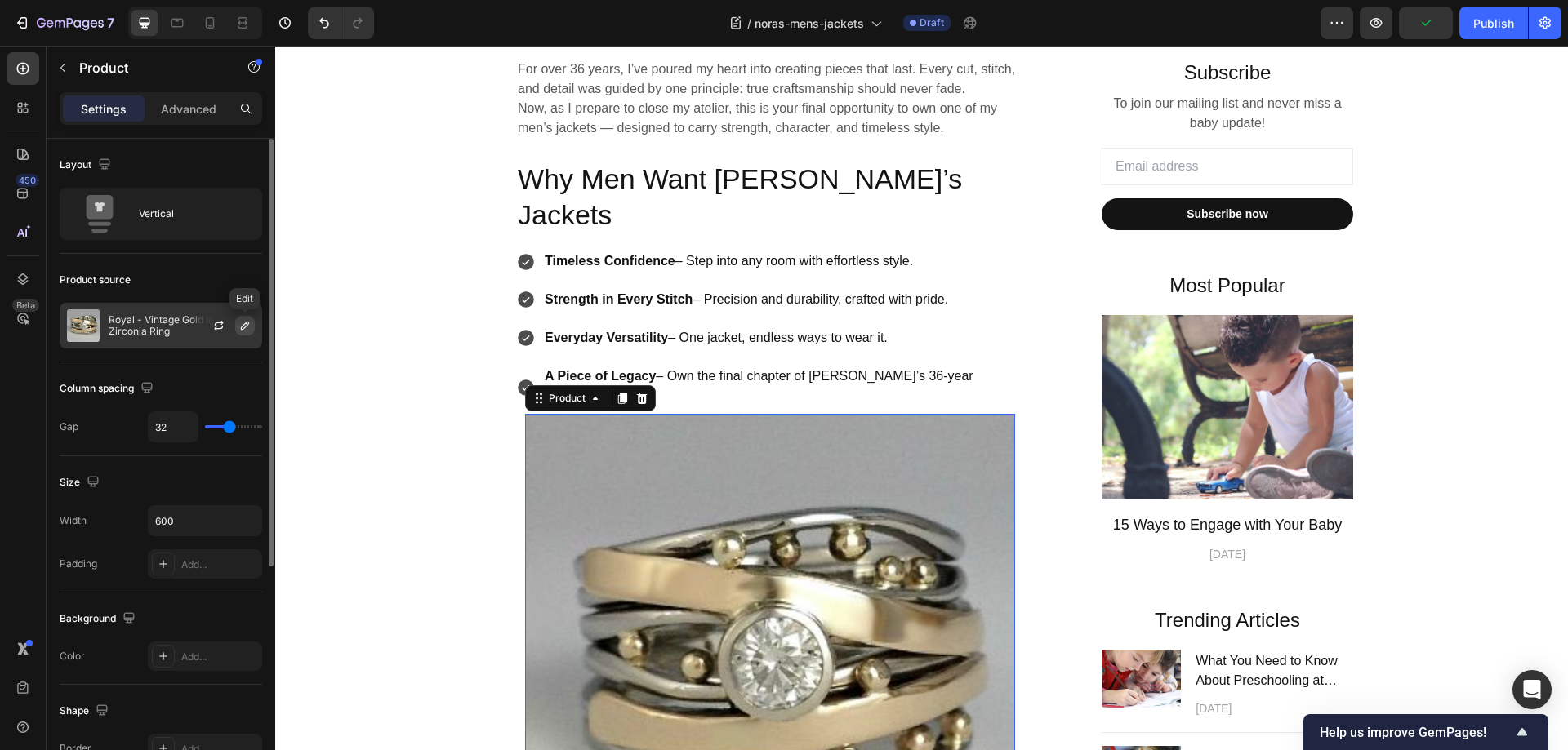
click at [243, 326] on icon "button" at bounding box center [245, 325] width 8 height 8
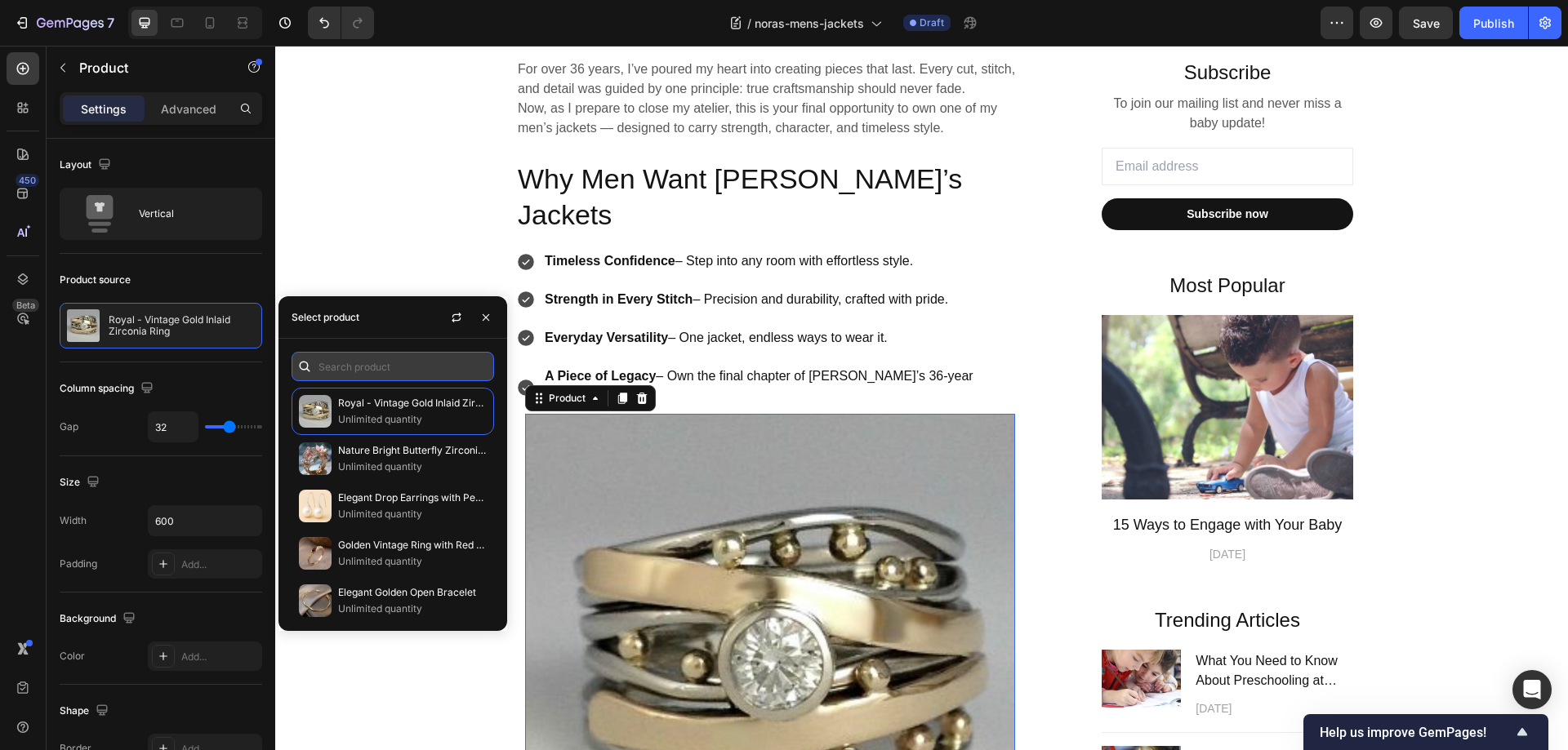
click at [370, 365] on input "text" at bounding box center [393, 366] width 202 height 29
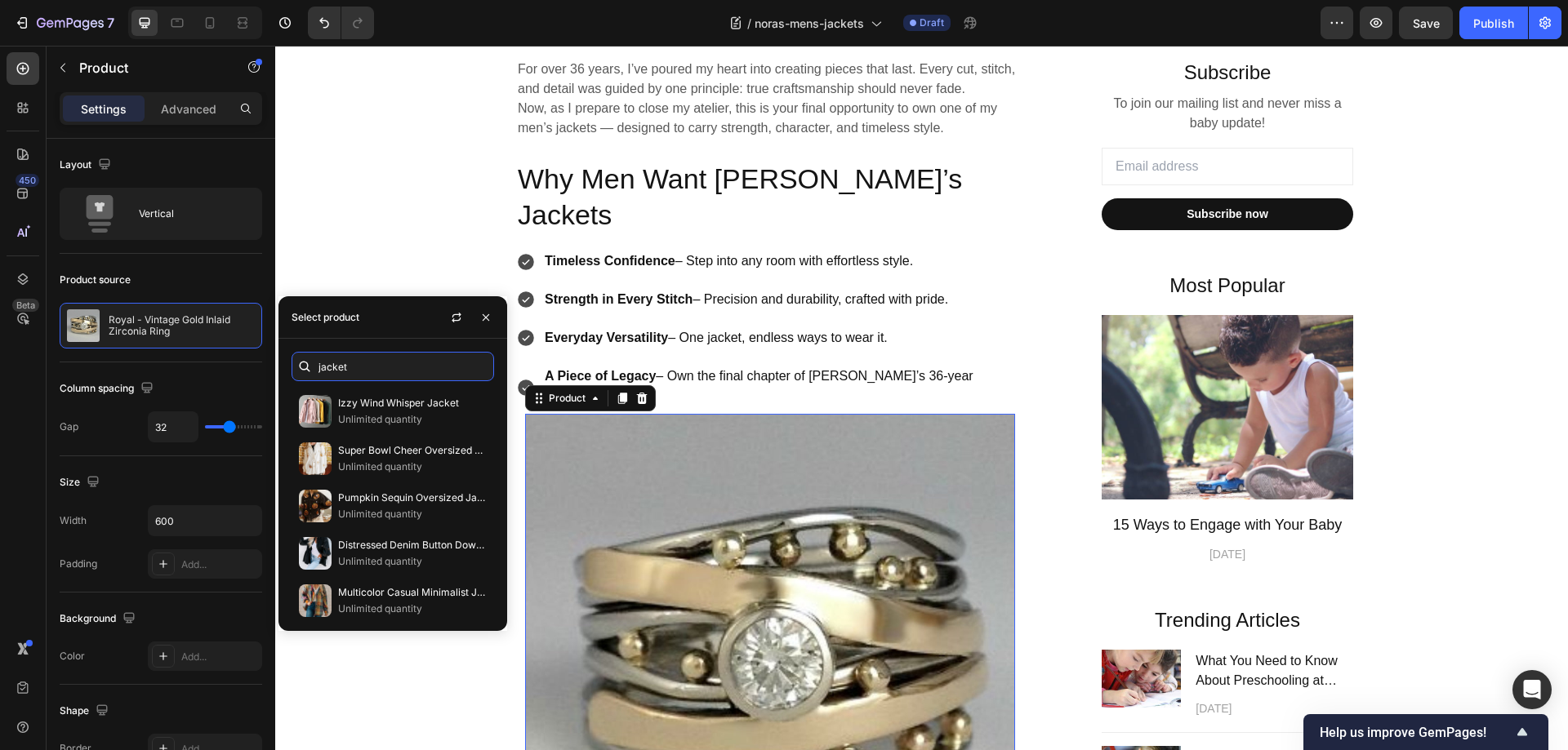
type input "jacket"
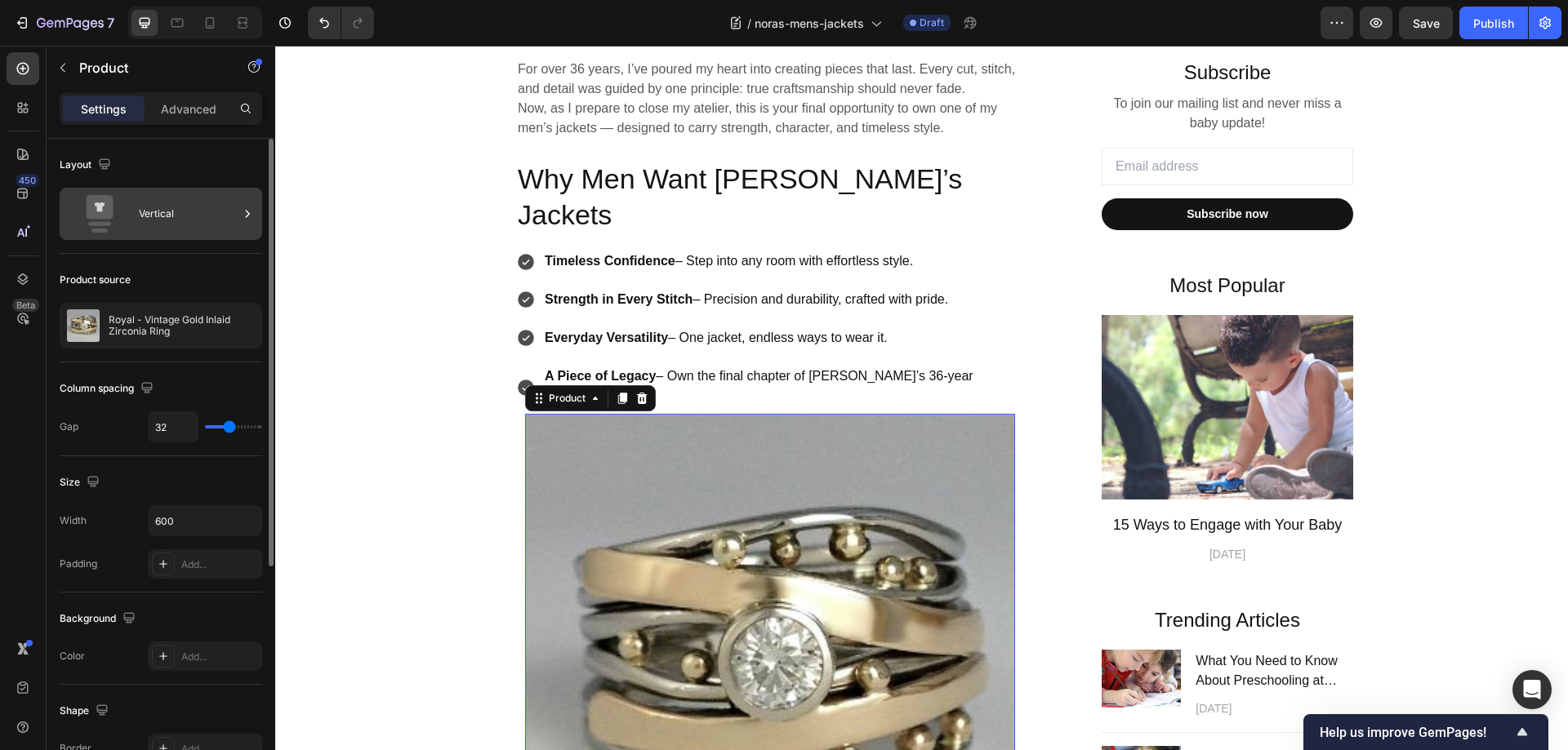
click at [152, 207] on div "Vertical" at bounding box center [189, 214] width 99 height 37
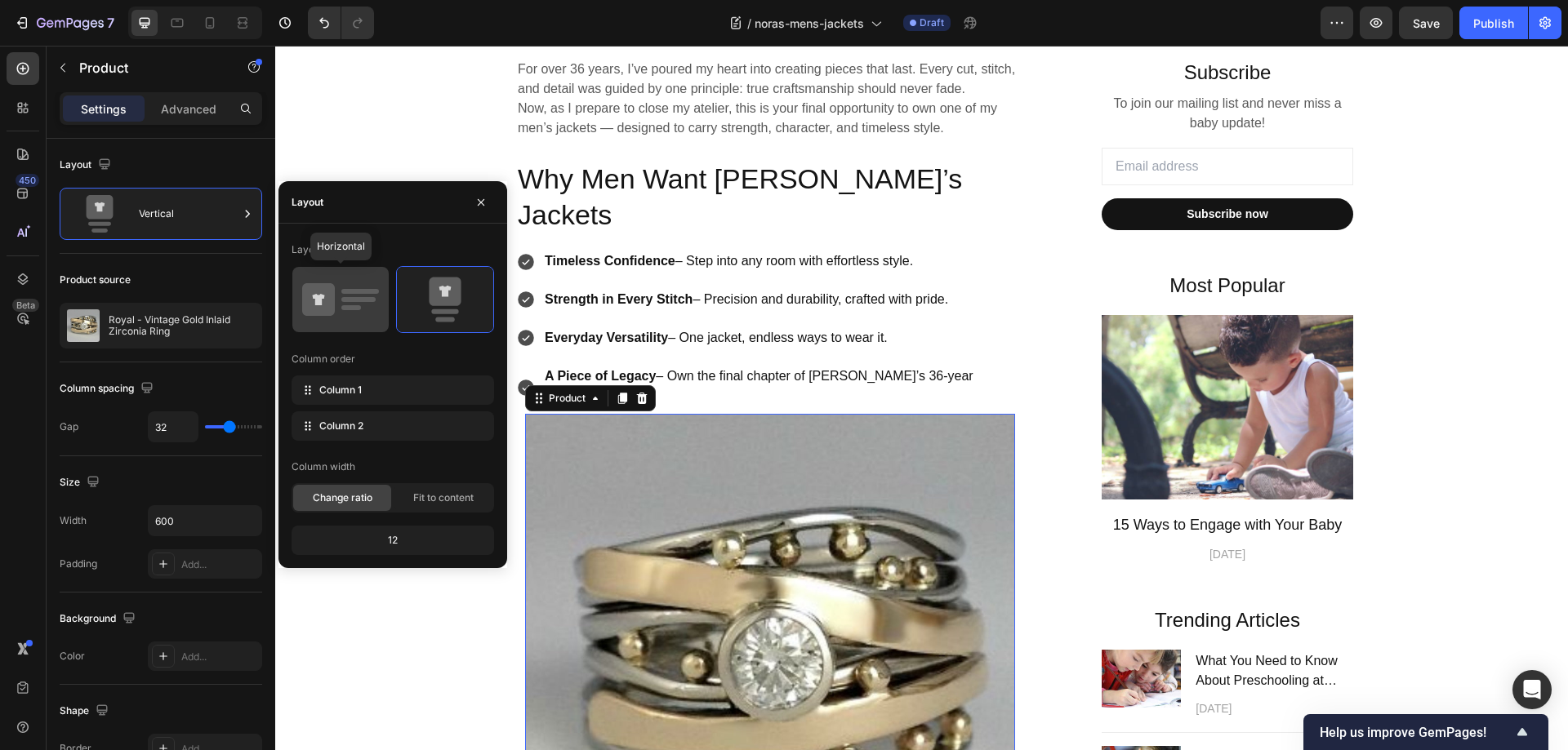
click at [336, 307] on icon at bounding box center [340, 299] width 77 height 46
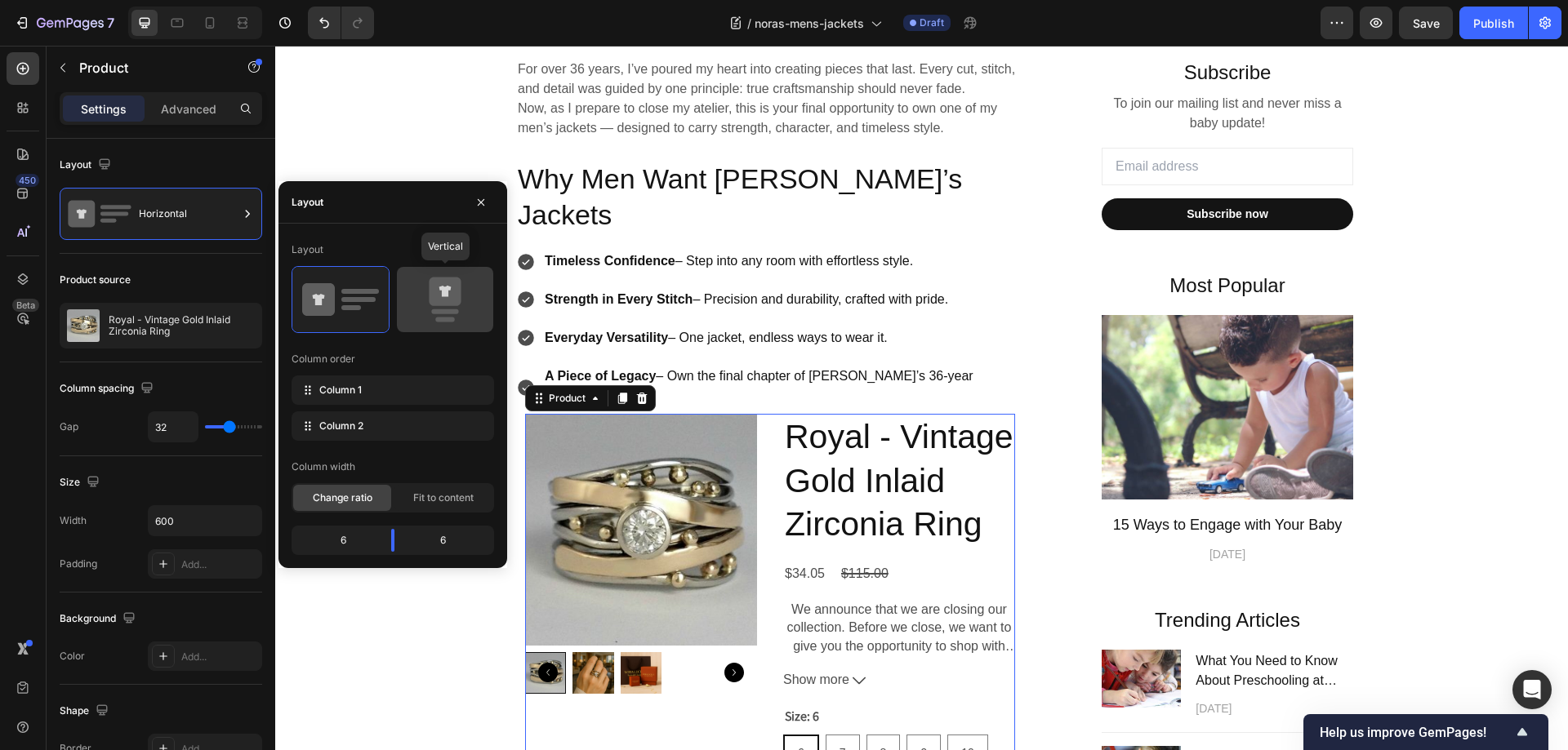
click at [451, 311] on rect at bounding box center [445, 312] width 27 height 5
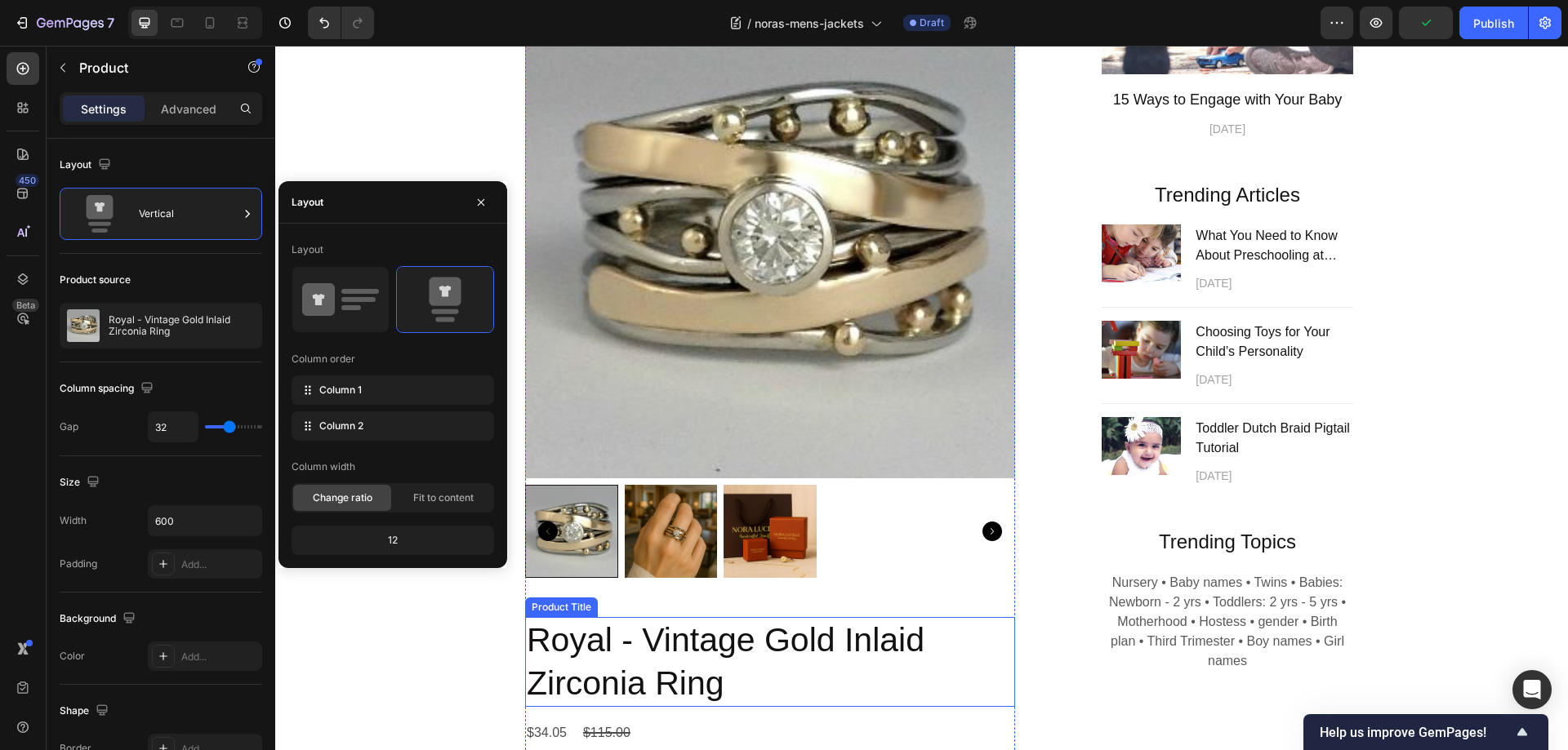
scroll to position [897, 0]
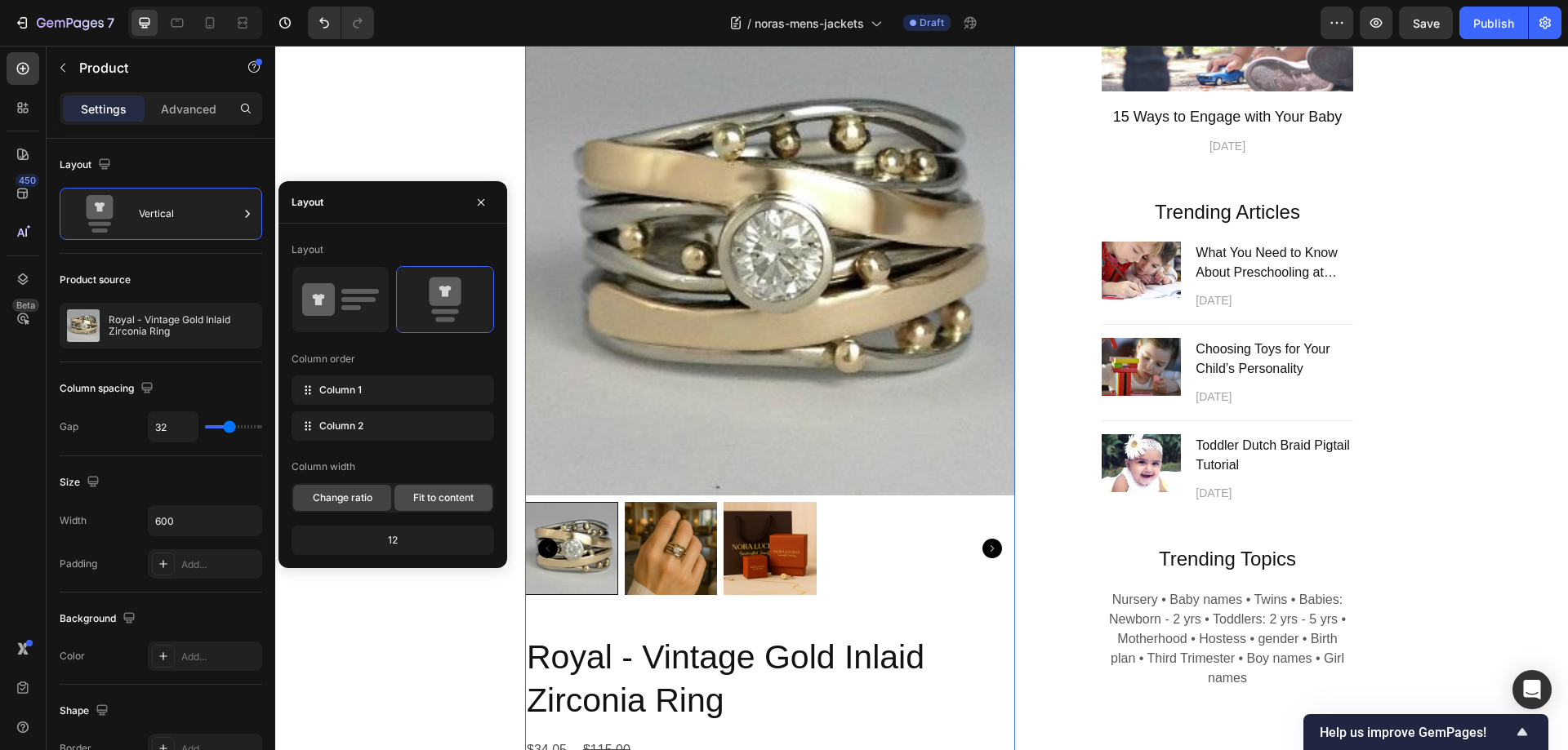
click at [442, 494] on span "Fit to content" at bounding box center [443, 498] width 60 height 15
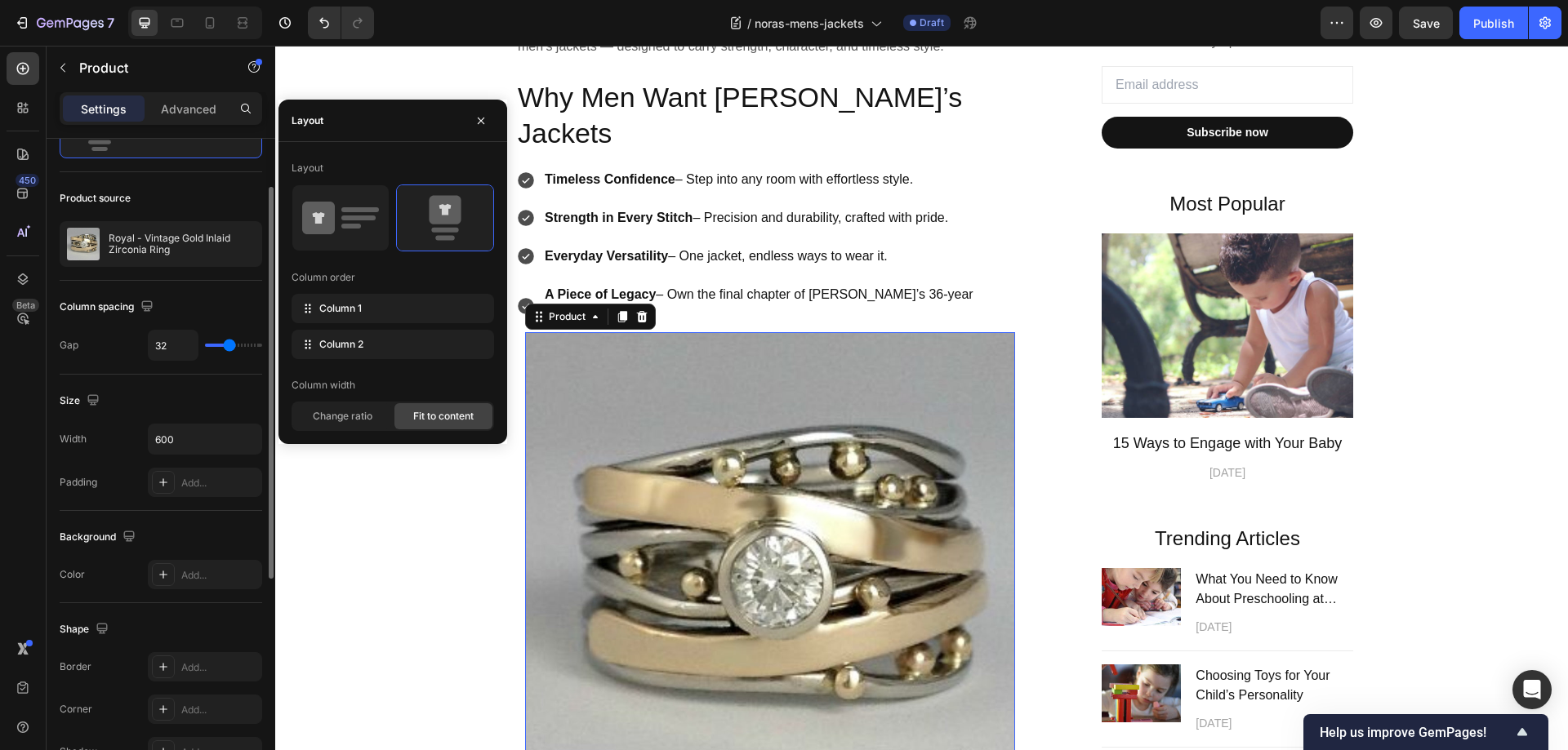
scroll to position [0, 0]
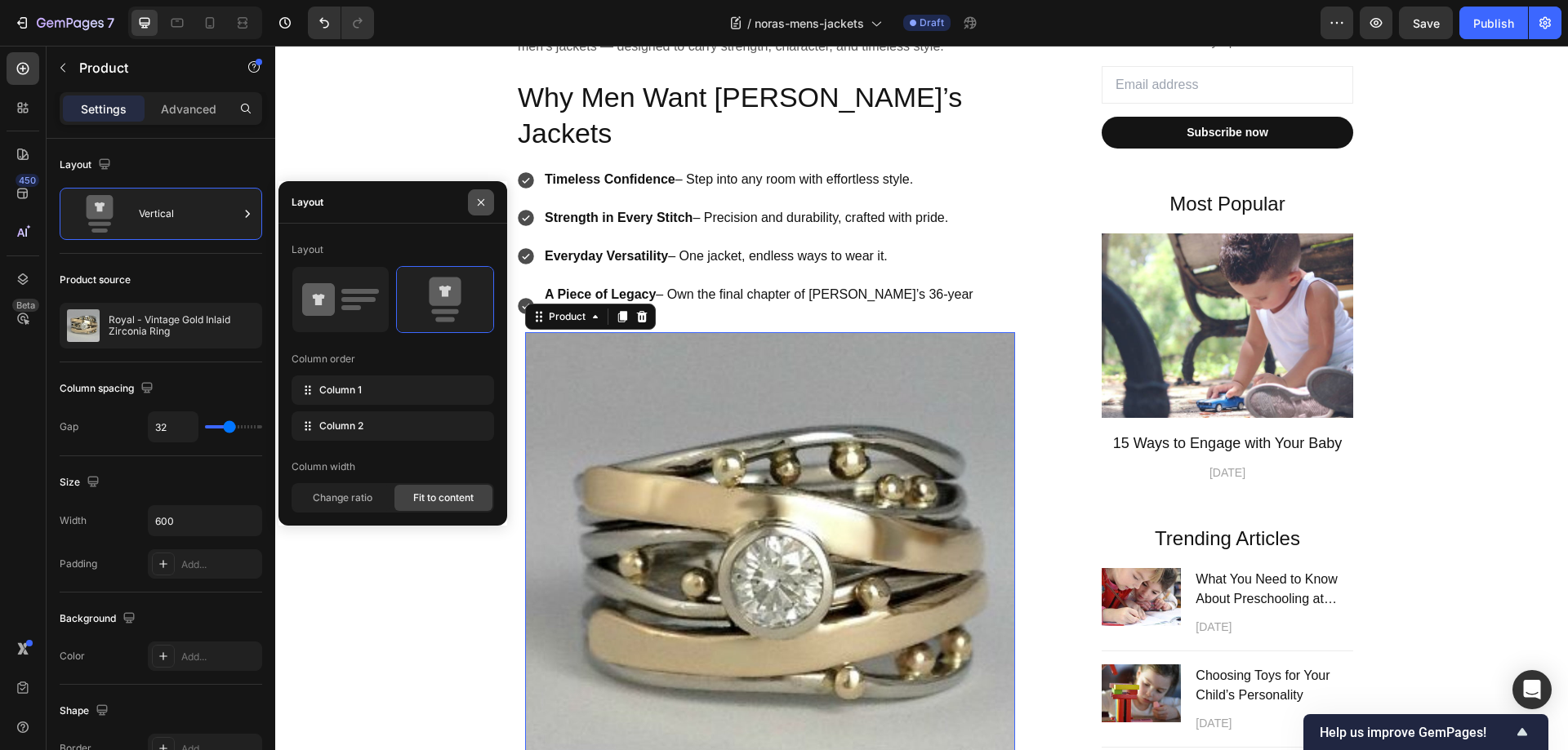
click at [481, 198] on icon "button" at bounding box center [481, 203] width 13 height 13
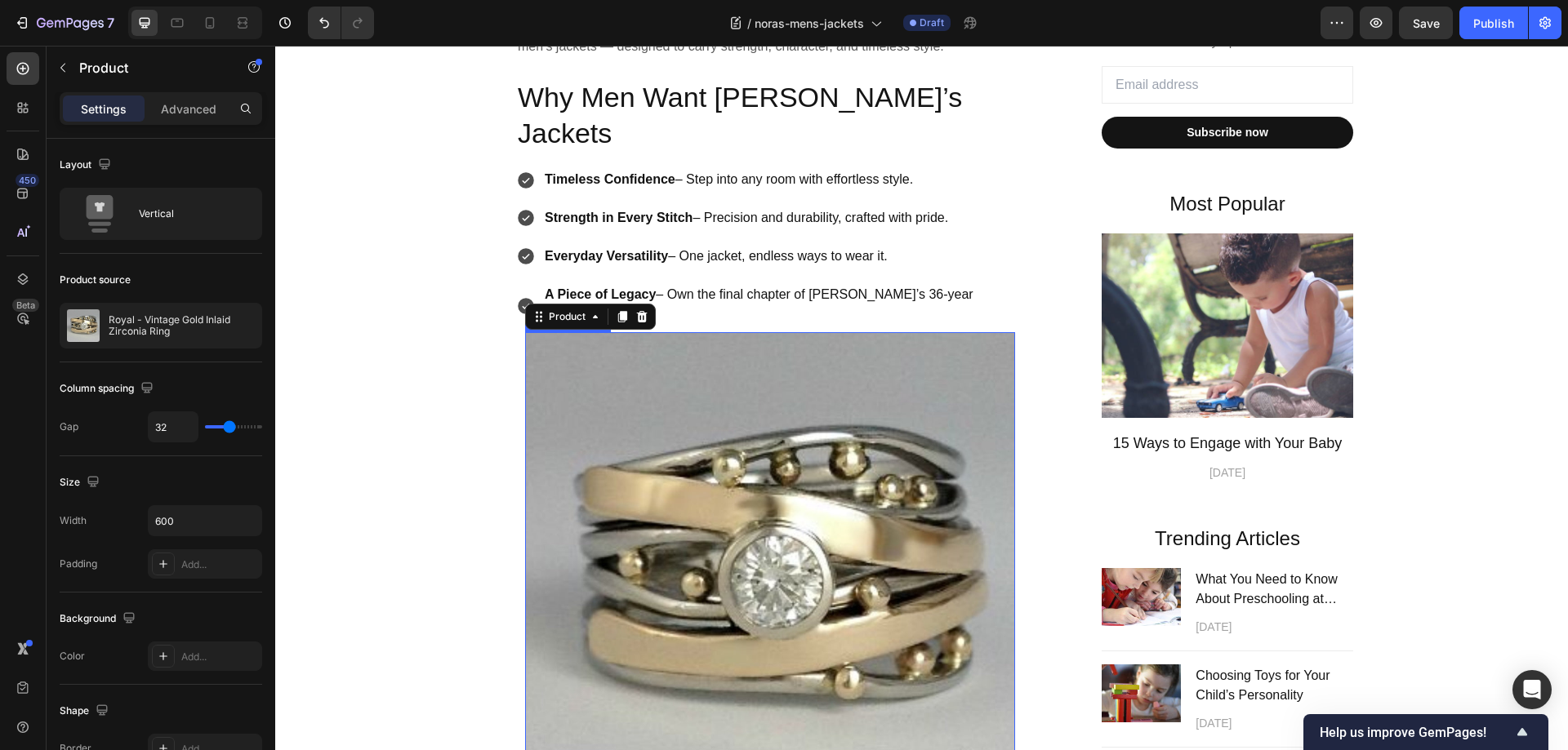
click at [765, 367] on img at bounding box center [770, 576] width 490 height 489
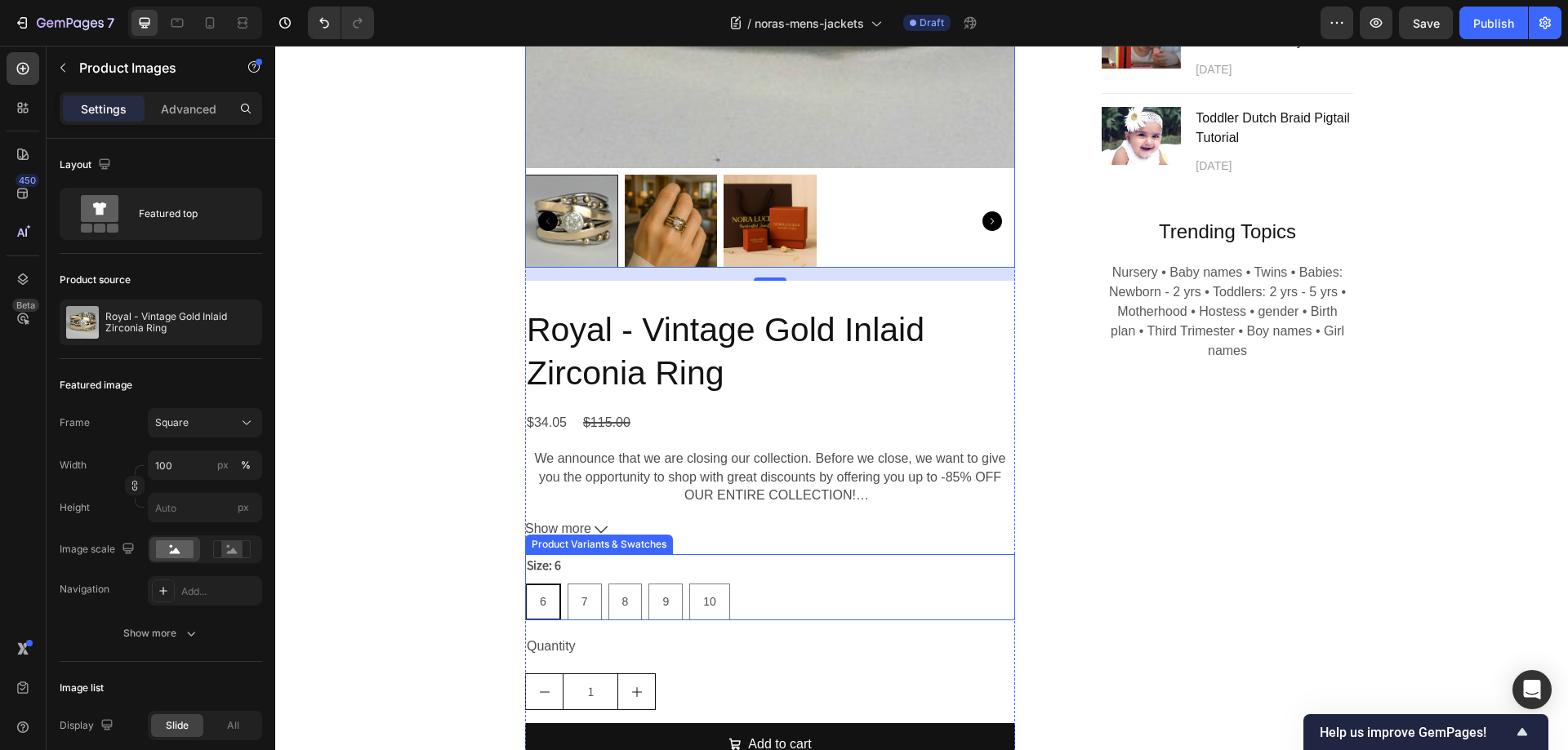
scroll to position [1469, 0]
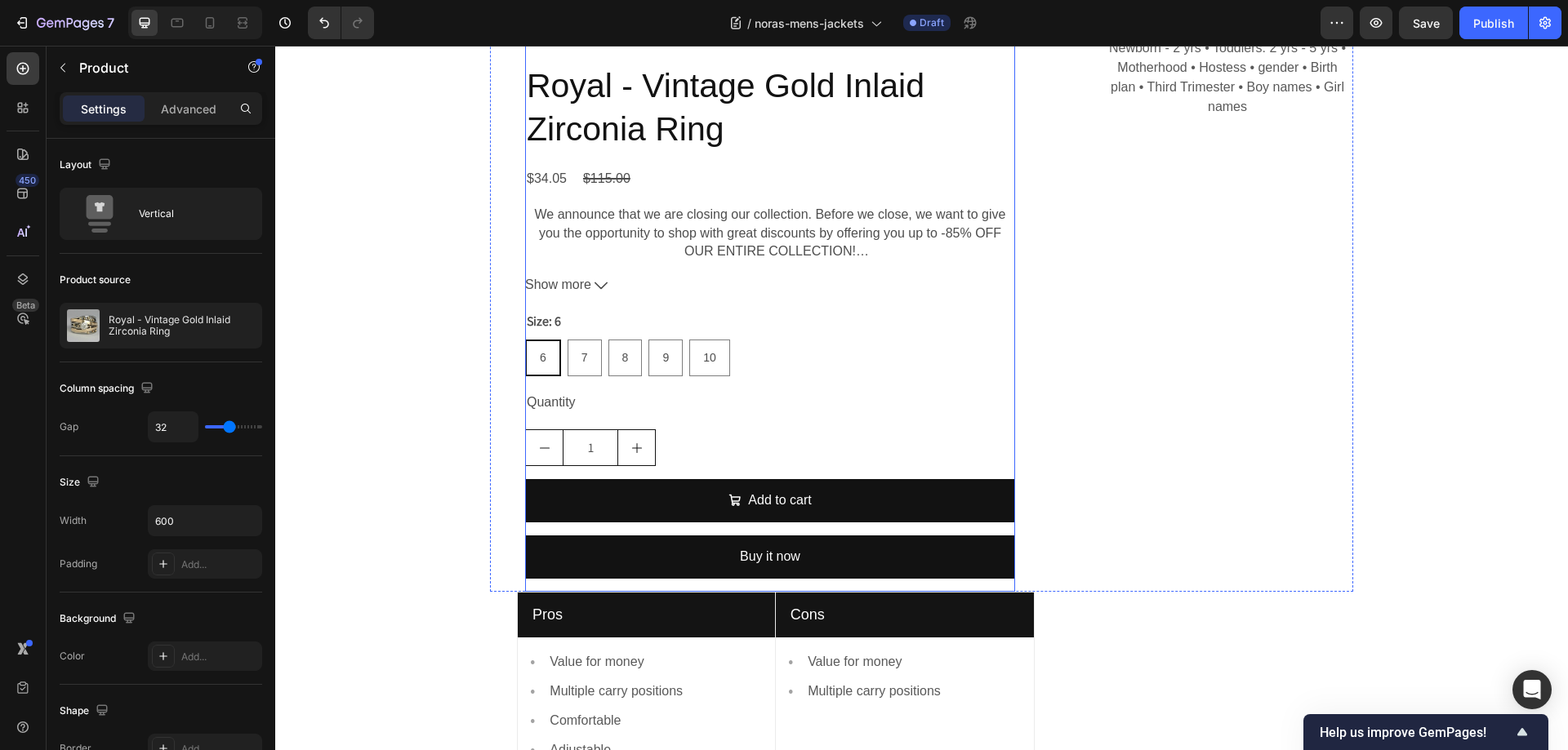
click at [979, 361] on div "Royal - Vintage Gold Inlaid Zirconia Ring Product Title $34.05 Product Price Pr…" at bounding box center [770, 327] width 490 height 529
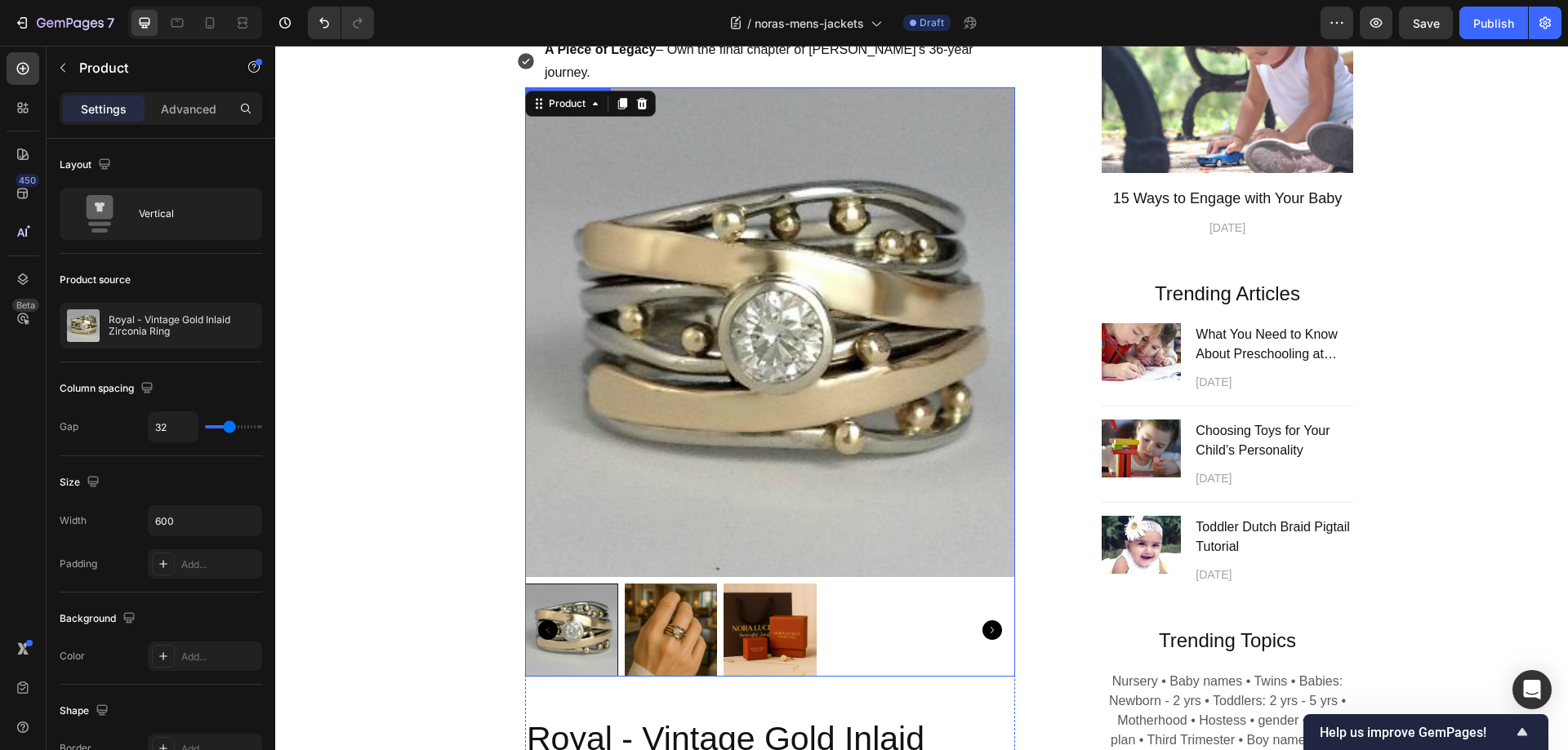
scroll to position [489, 0]
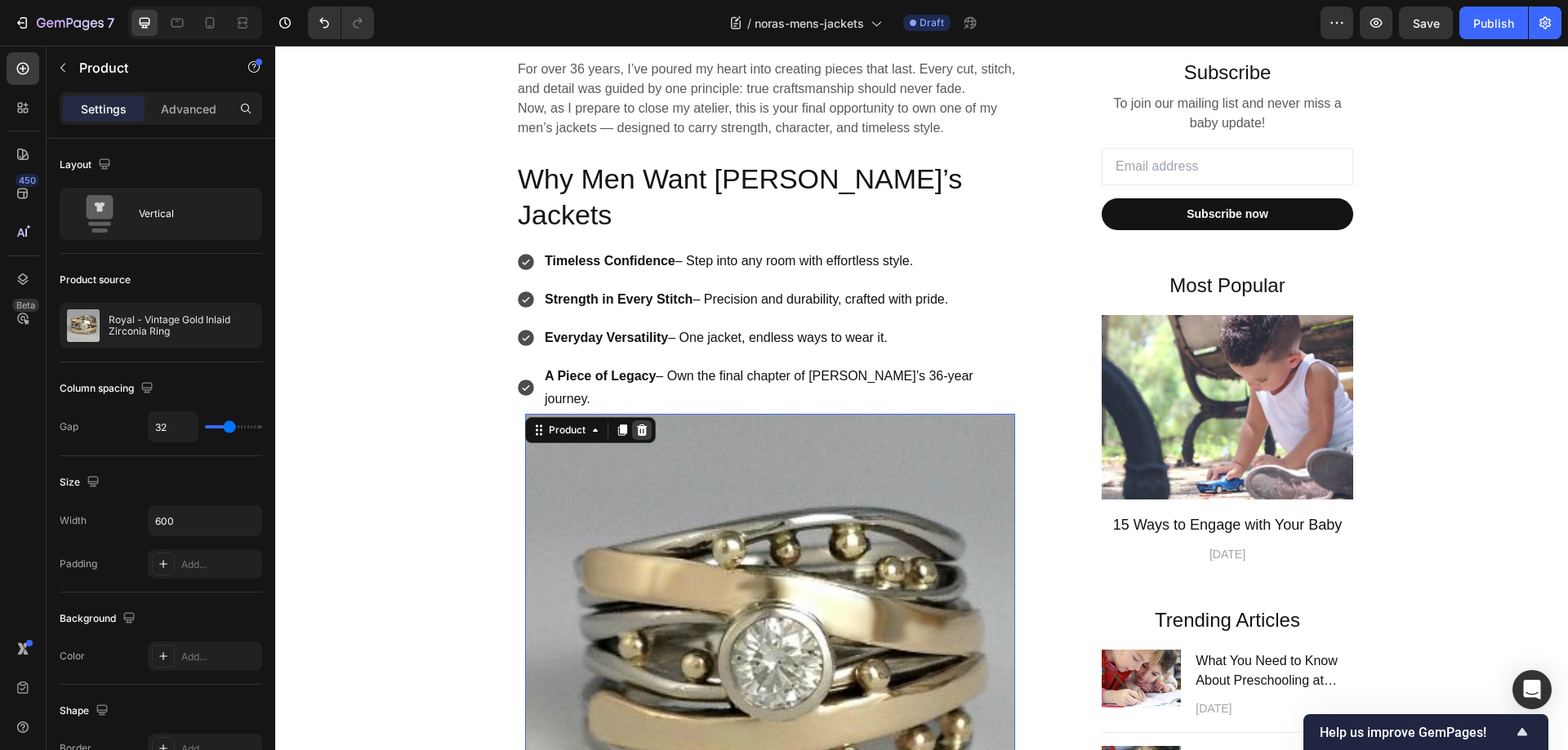
click at [637, 425] on icon at bounding box center [642, 430] width 11 height 12
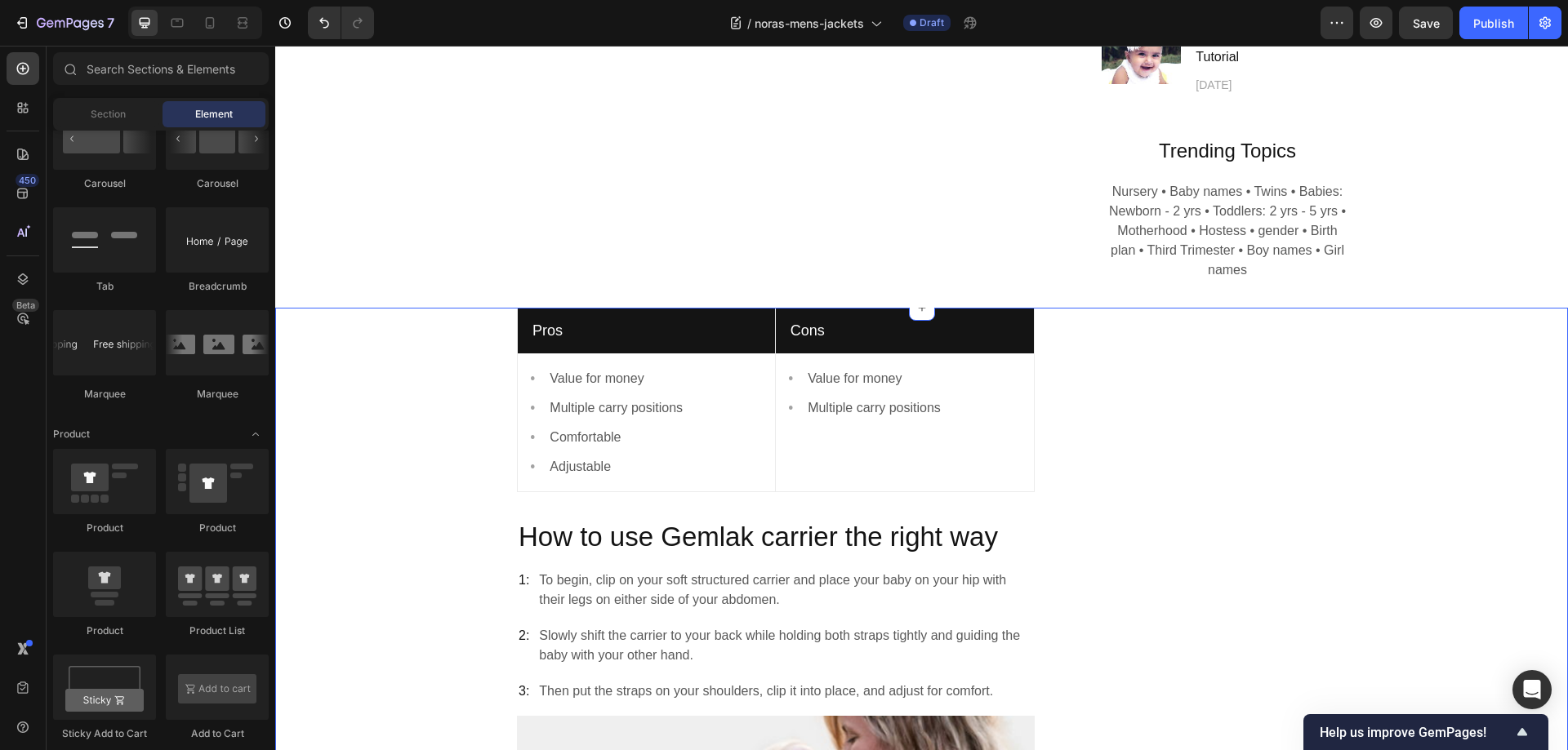
scroll to position [1387, 0]
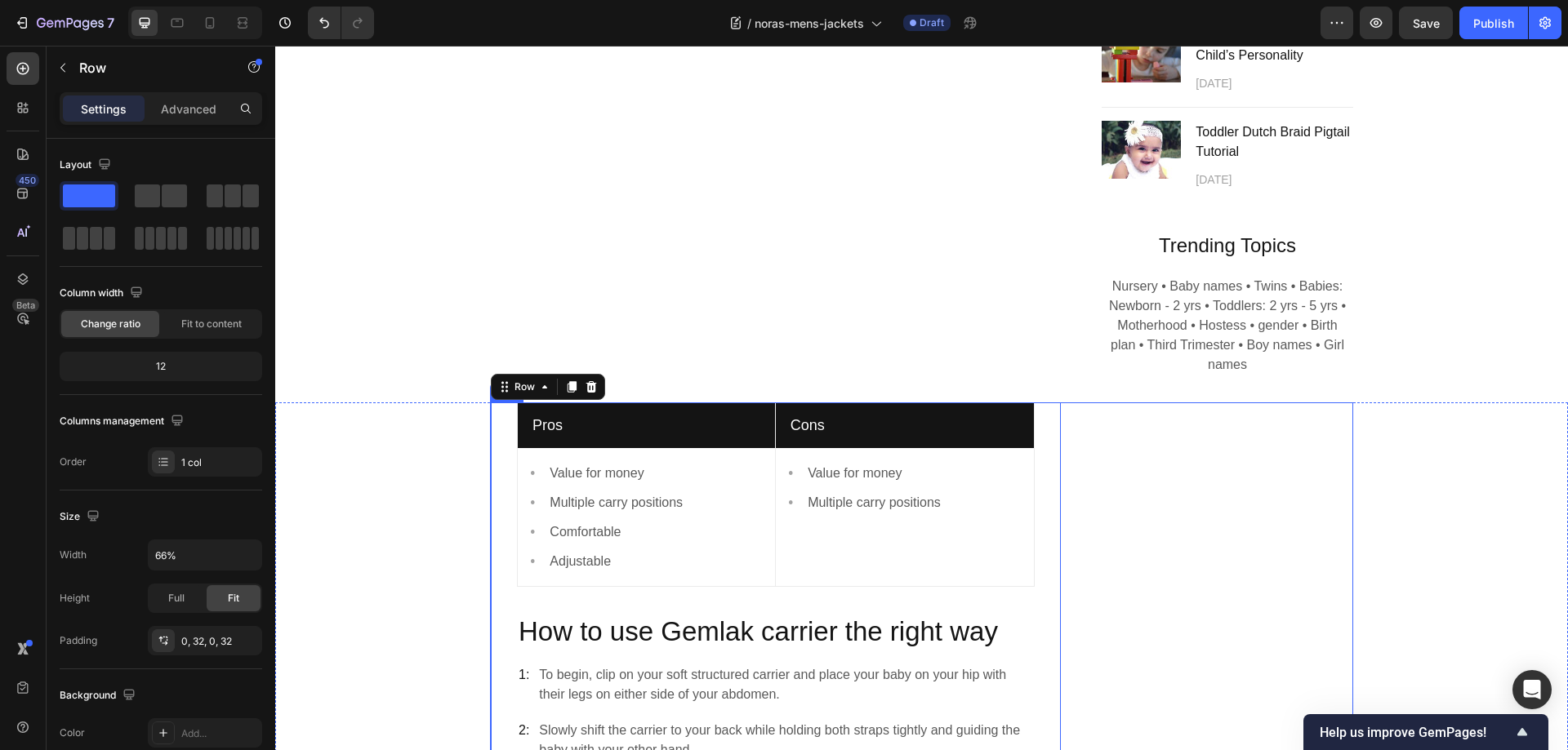
scroll to position [1142, 0]
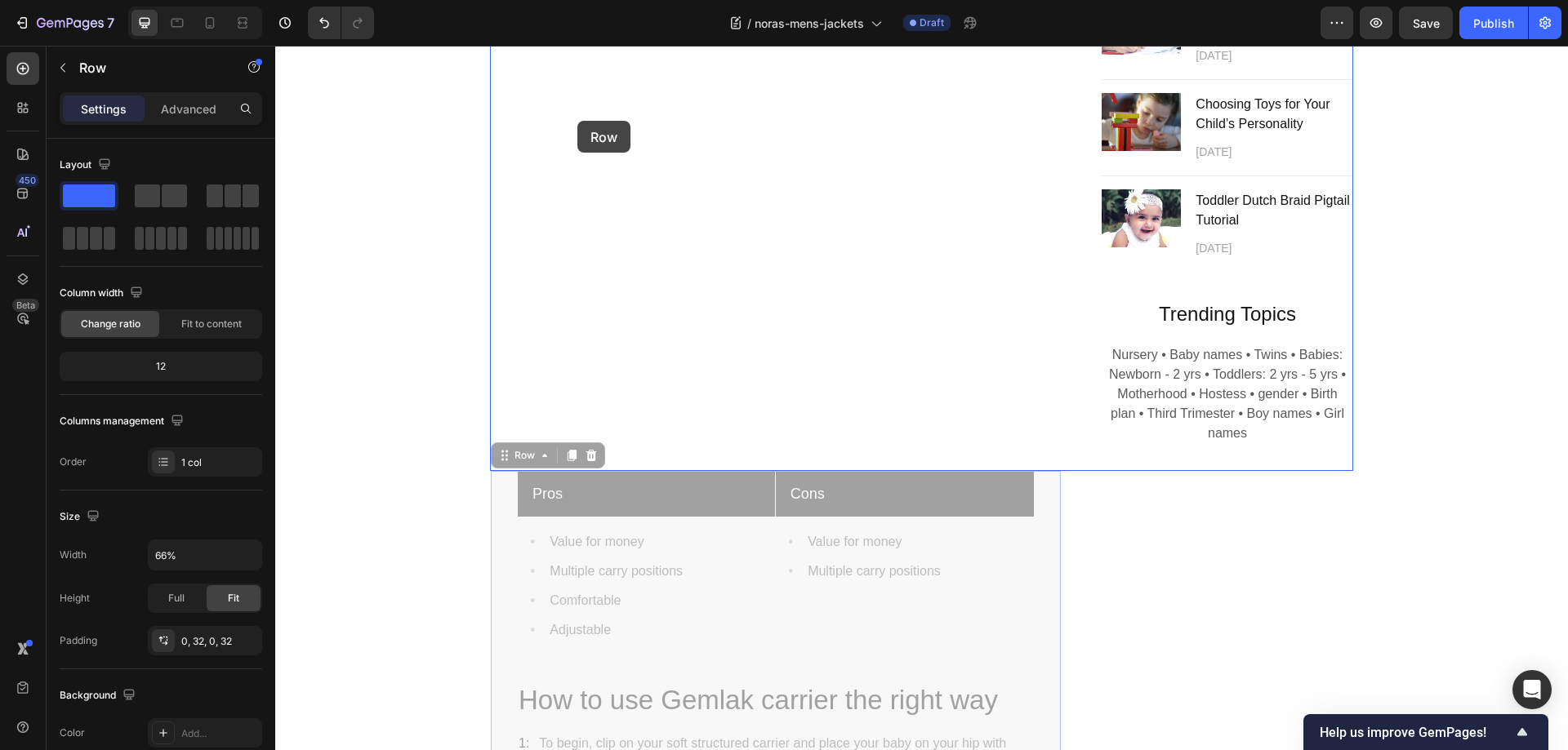
drag, startPoint x: 498, startPoint y: 455, endPoint x: 577, endPoint y: 121, distance: 343.2
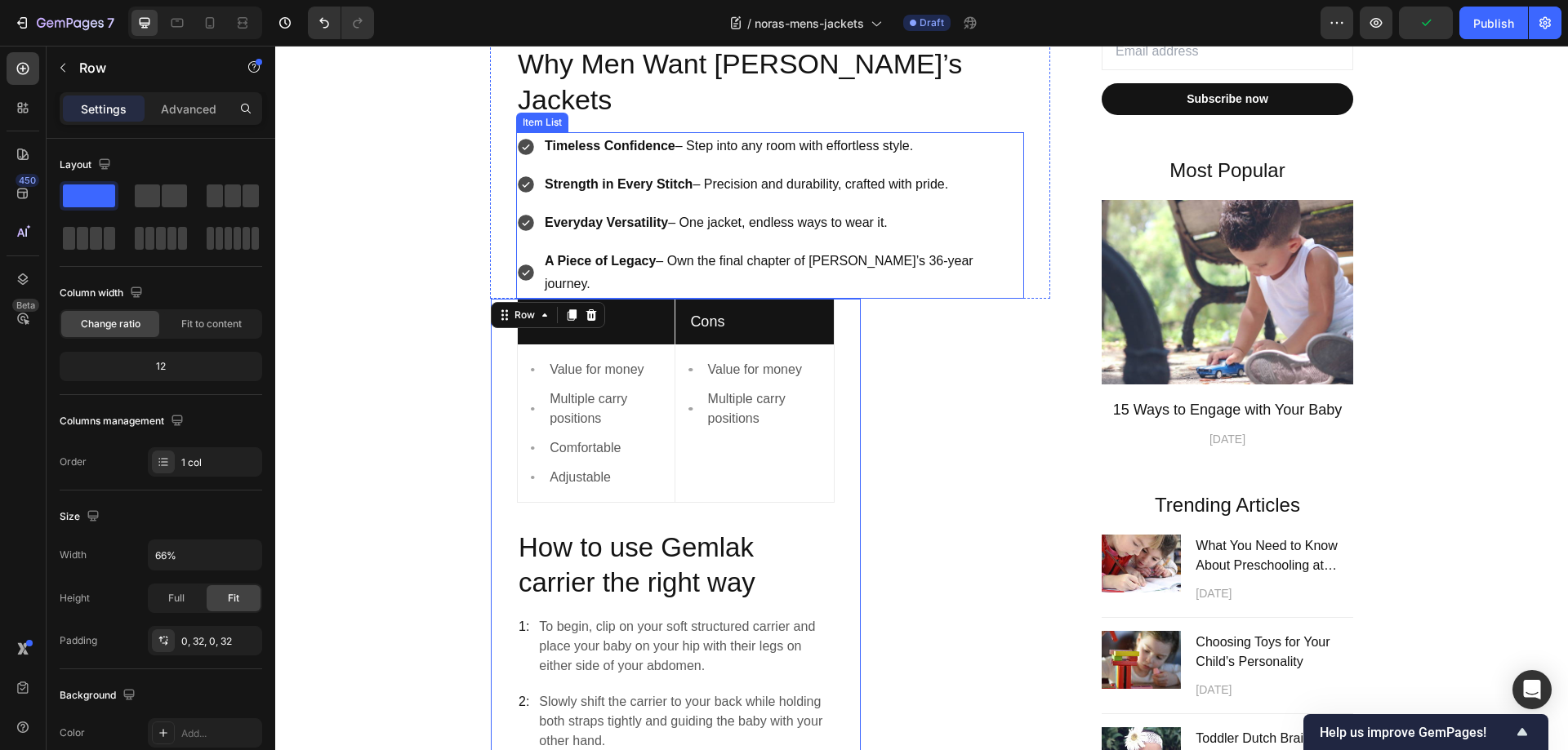
scroll to position [653, 0]
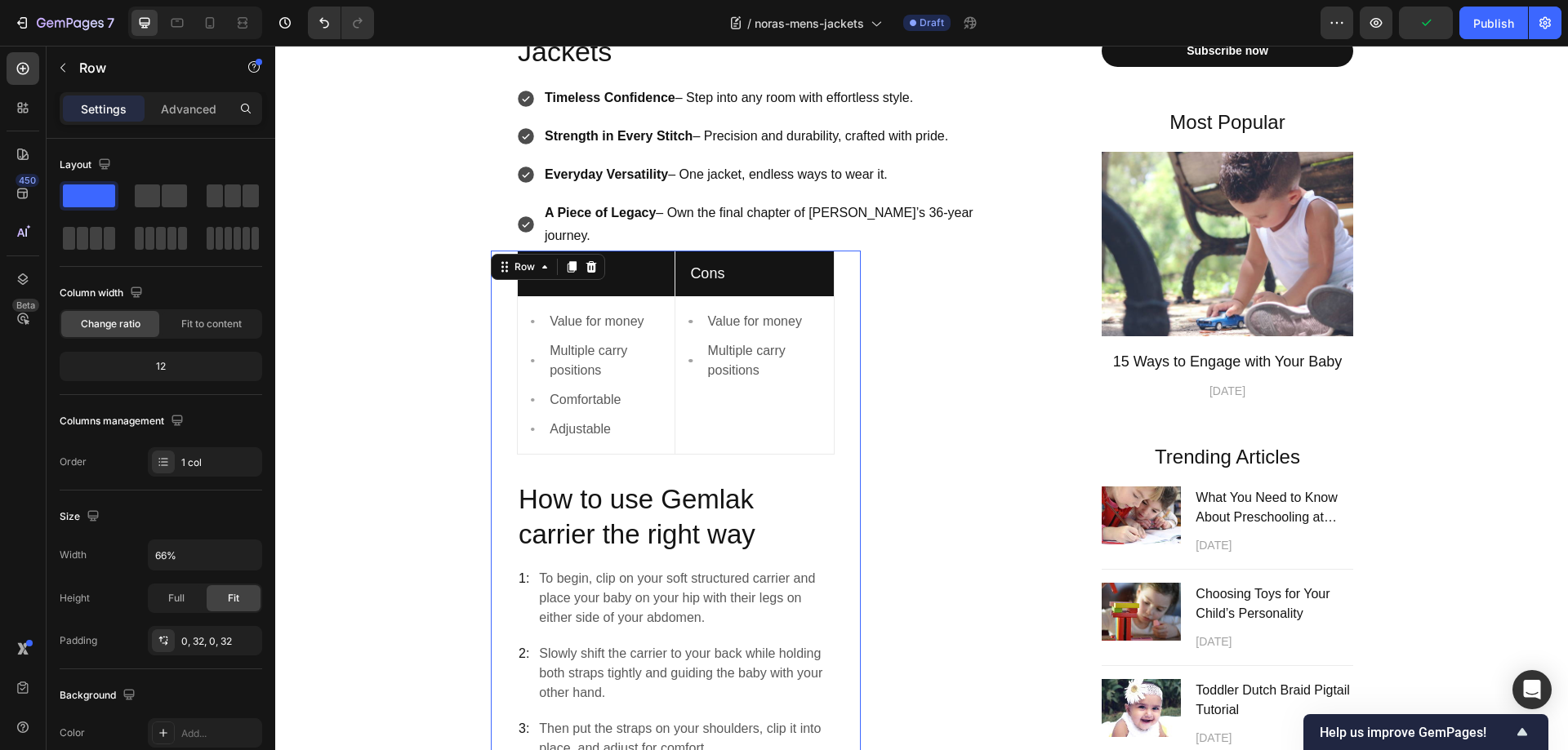
click at [185, 195] on span at bounding box center [174, 196] width 26 height 23
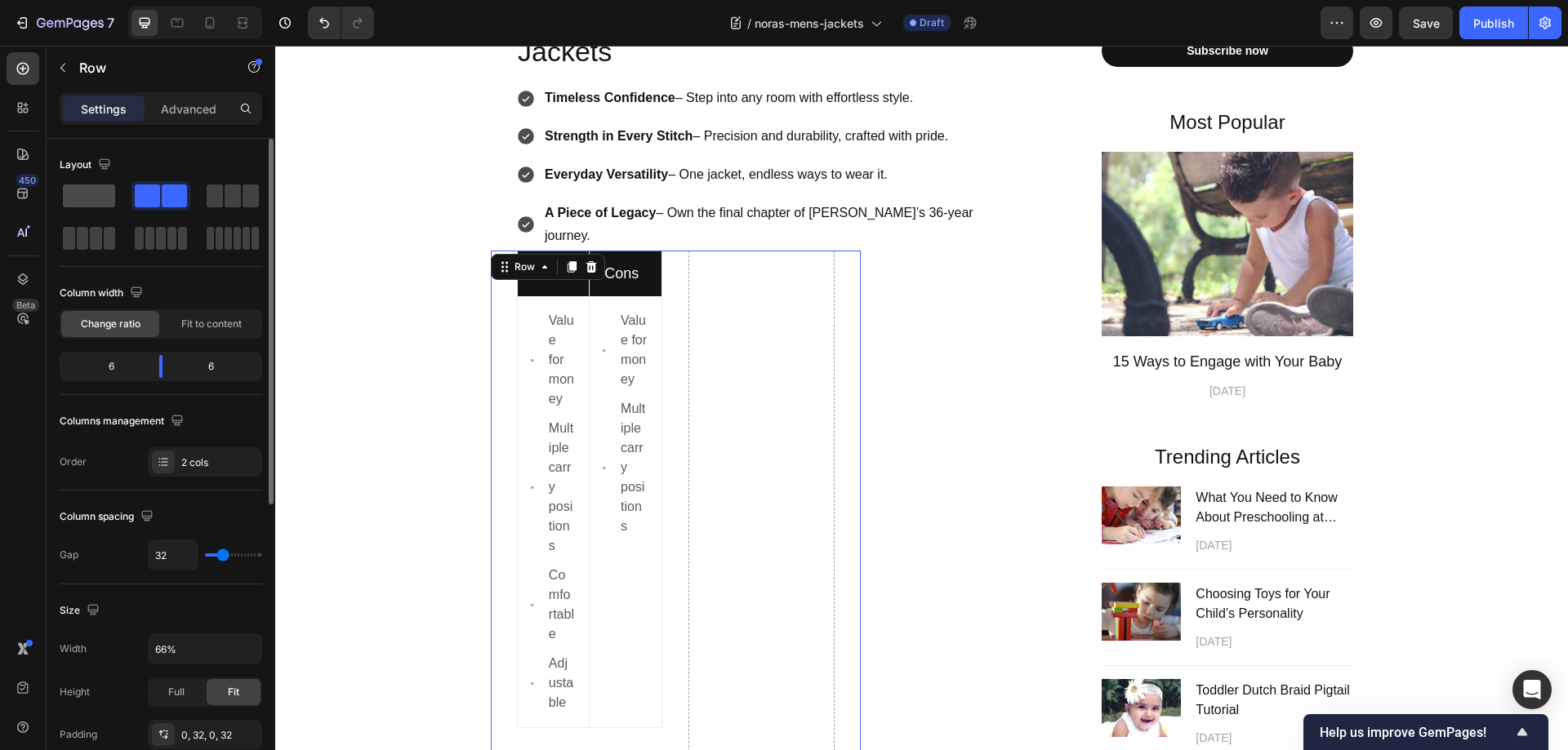
click at [86, 187] on span at bounding box center [89, 196] width 52 height 23
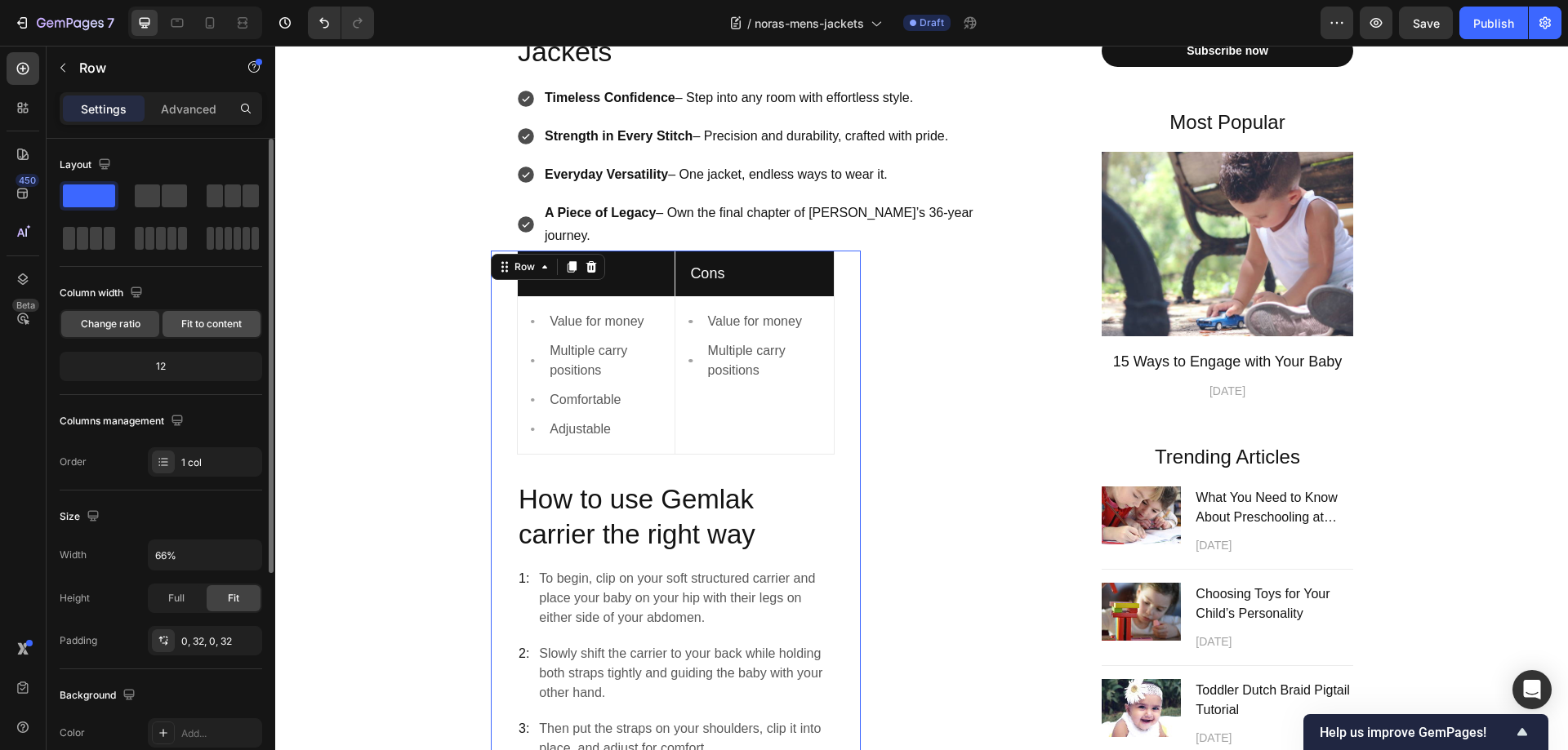
click at [200, 328] on span "Fit to content" at bounding box center [211, 324] width 60 height 15
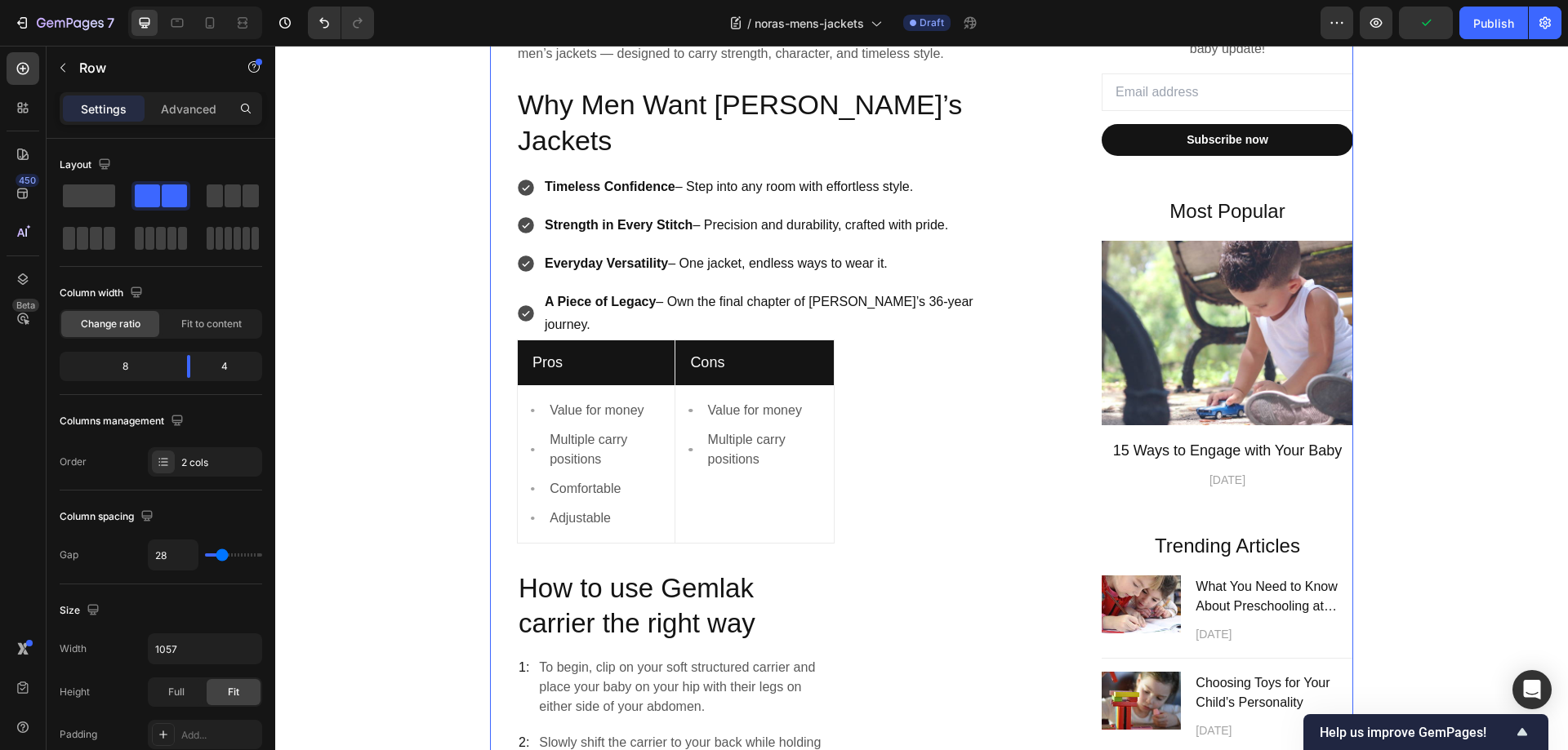
scroll to position [542, 0]
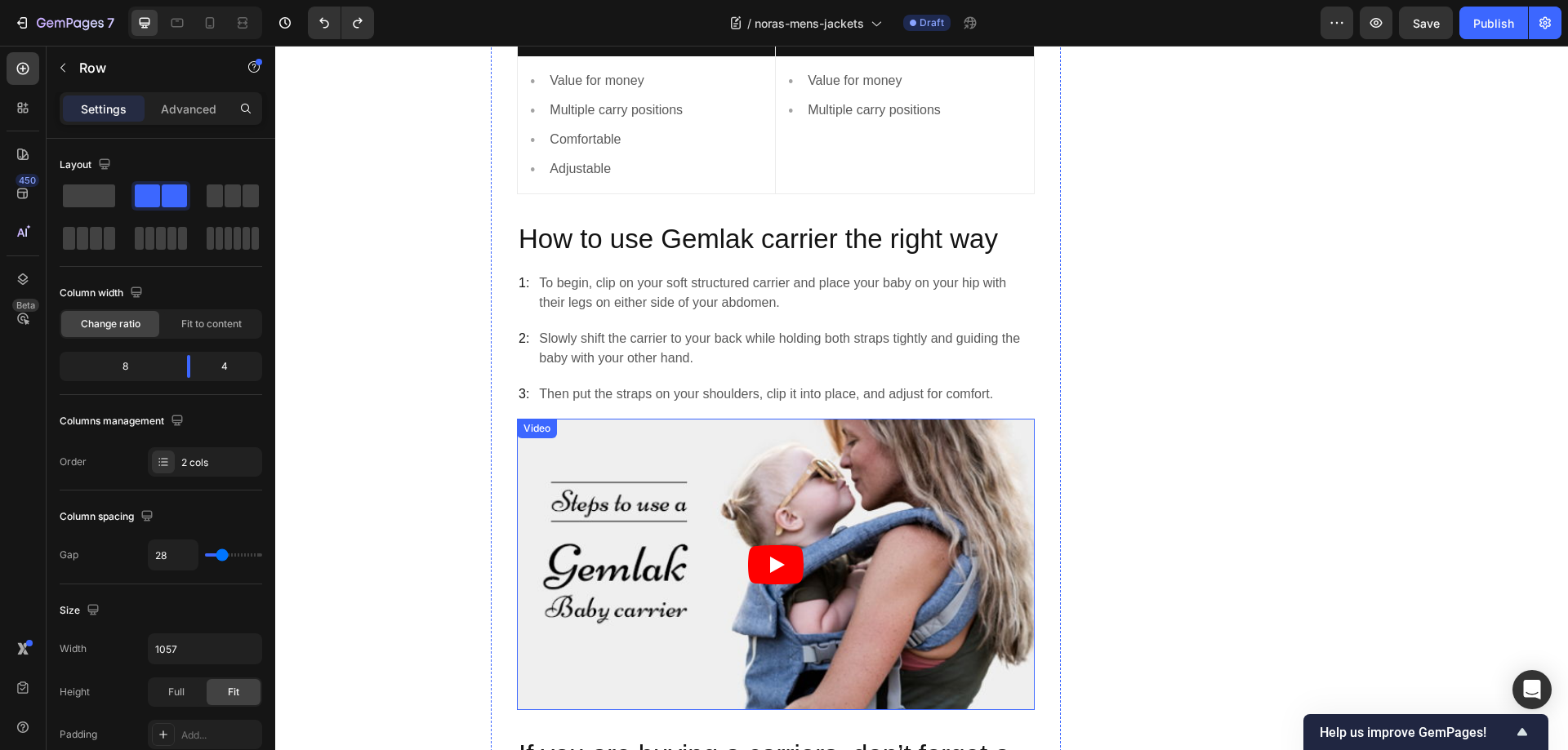
scroll to position [1358, 0]
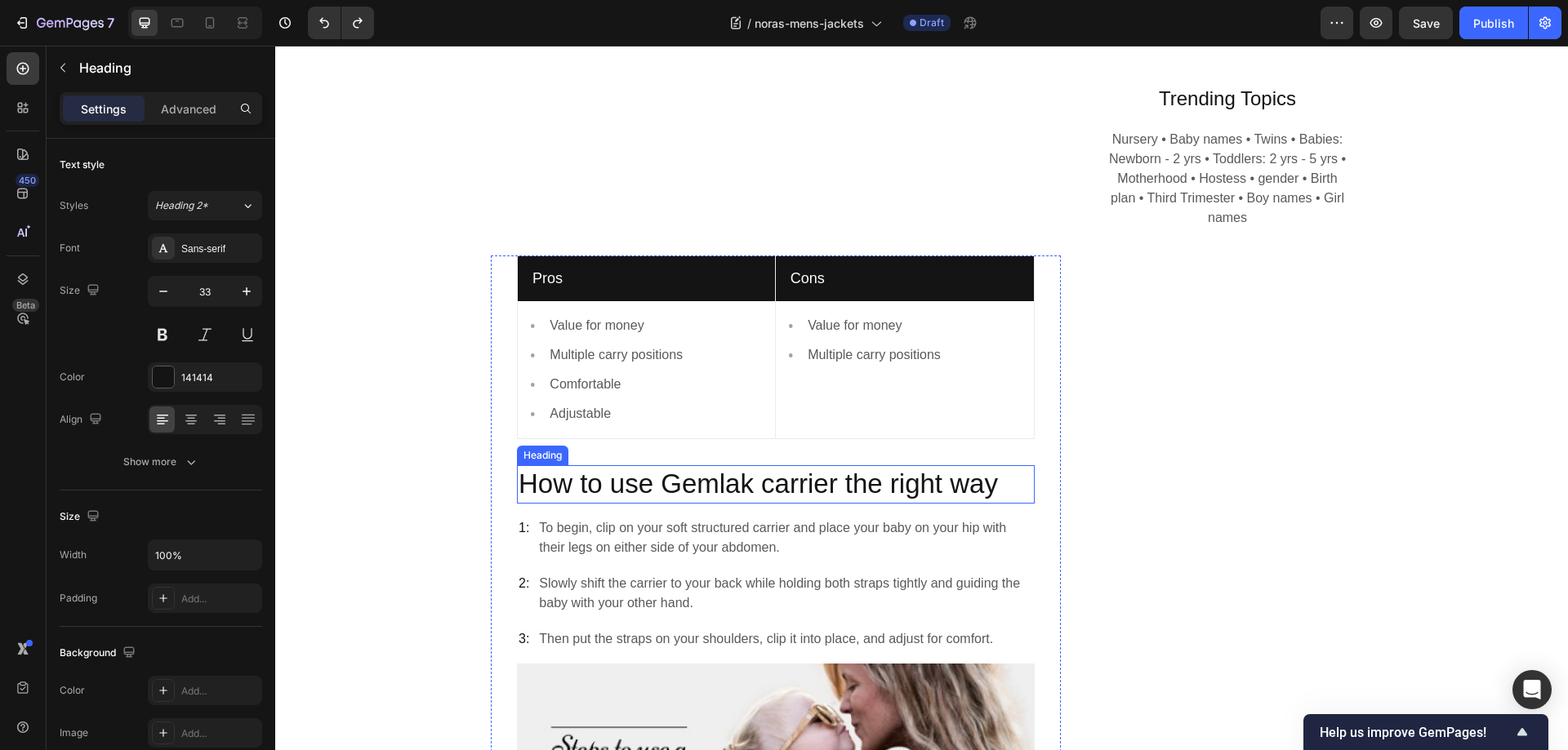
click at [636, 485] on p "How to use Gemlak carrier the right way" at bounding box center [775, 484] width 514 height 35
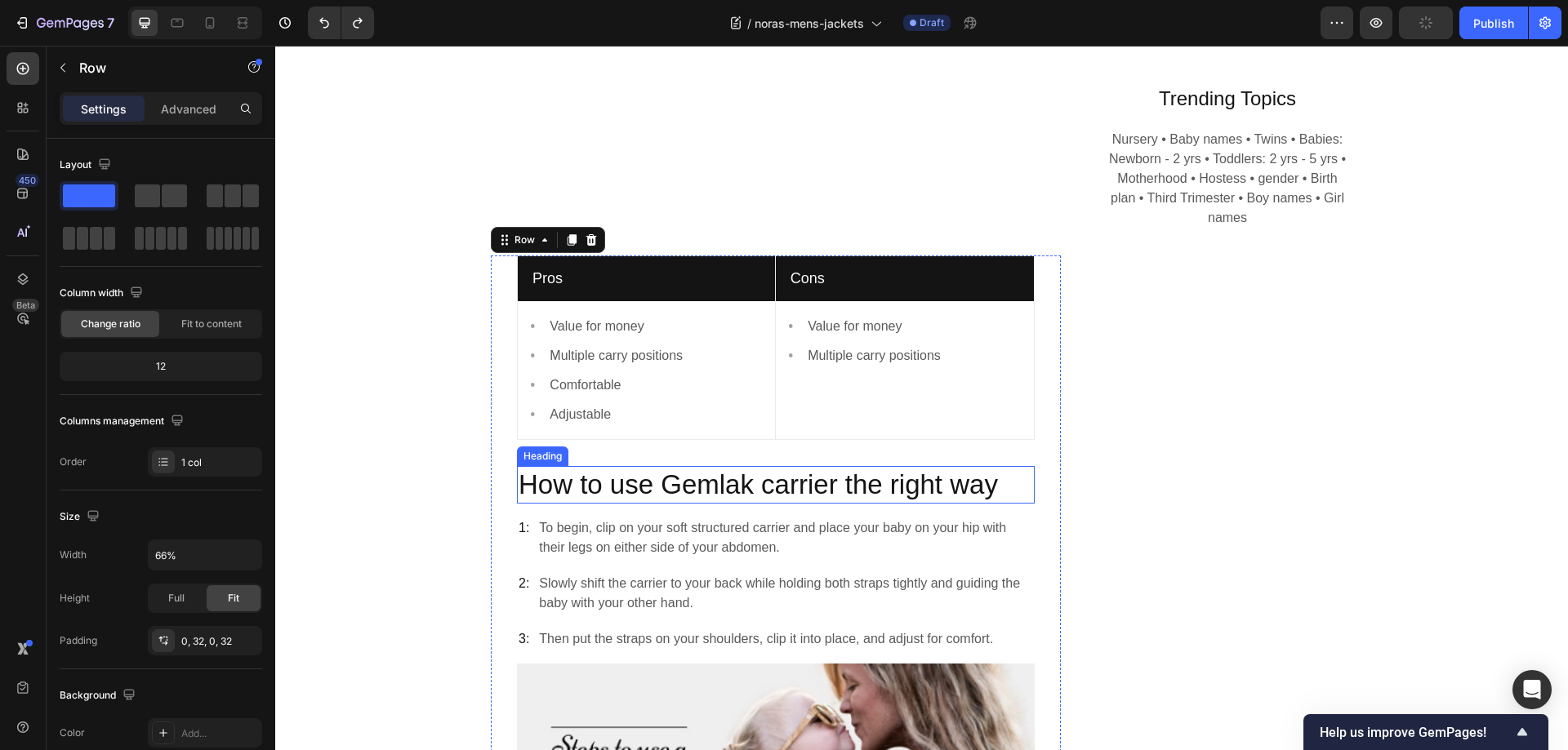
click at [672, 480] on p "How to use Gemlak carrier the right way" at bounding box center [775, 485] width 514 height 35
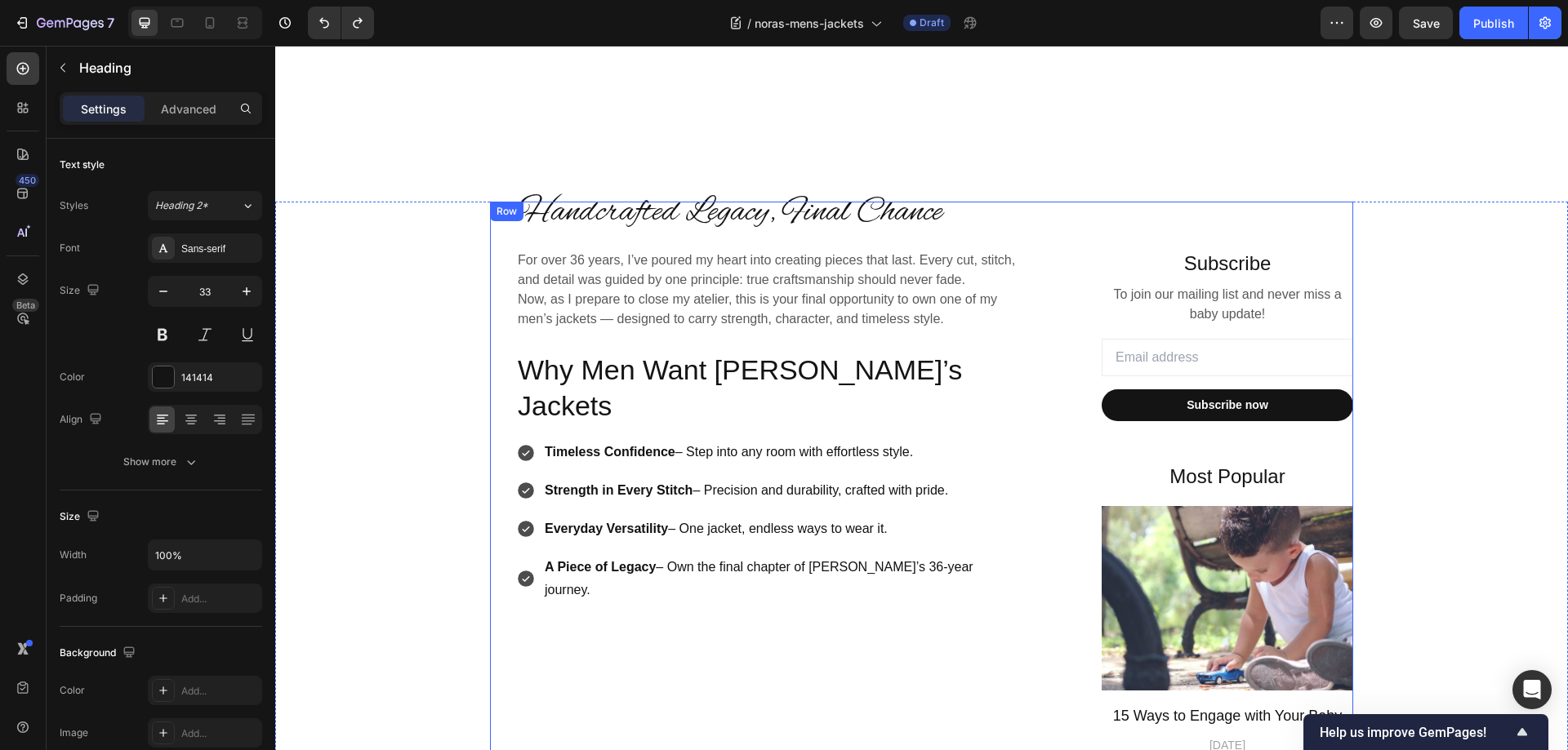
scroll to position [297, 0]
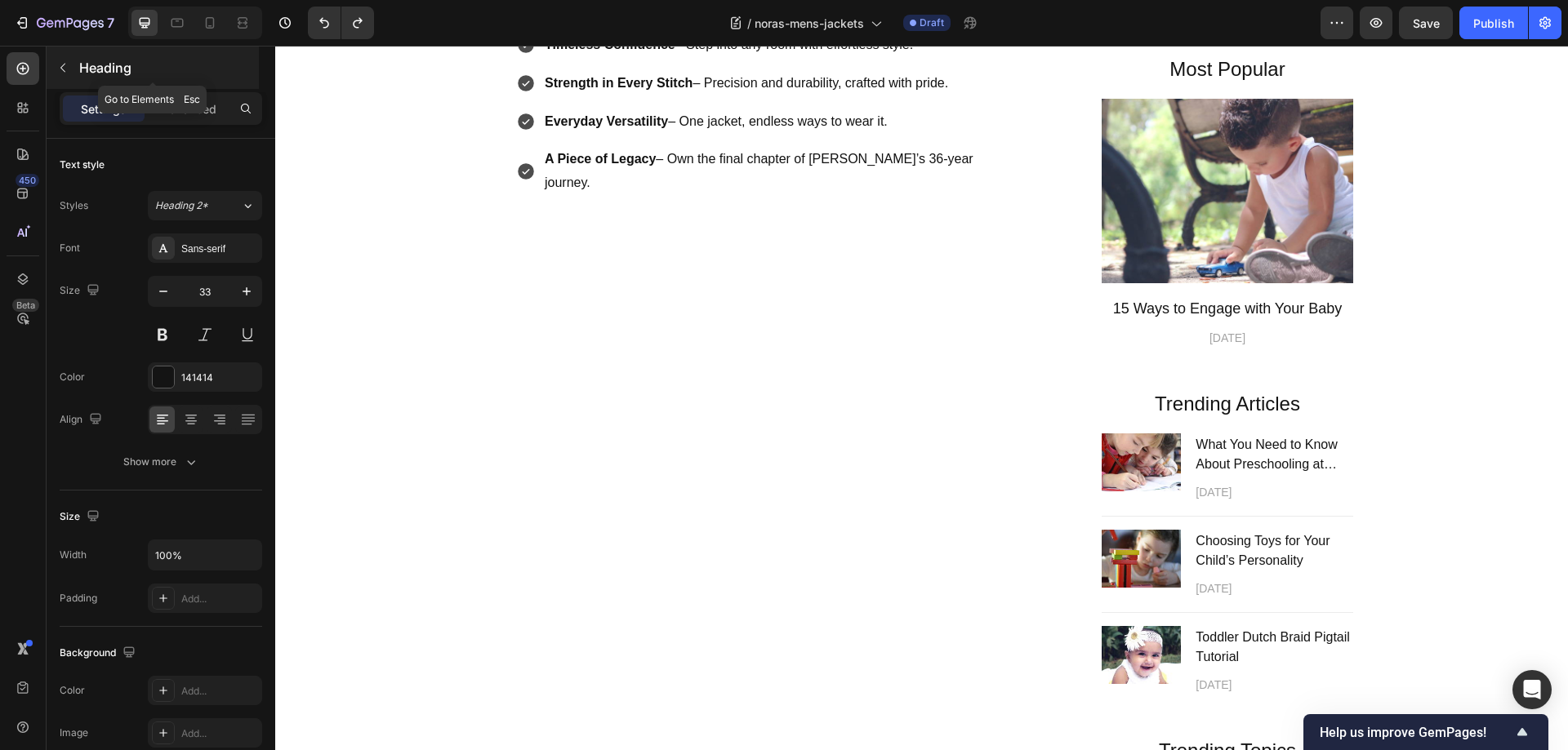
click at [66, 70] on icon "button" at bounding box center [63, 68] width 13 height 13
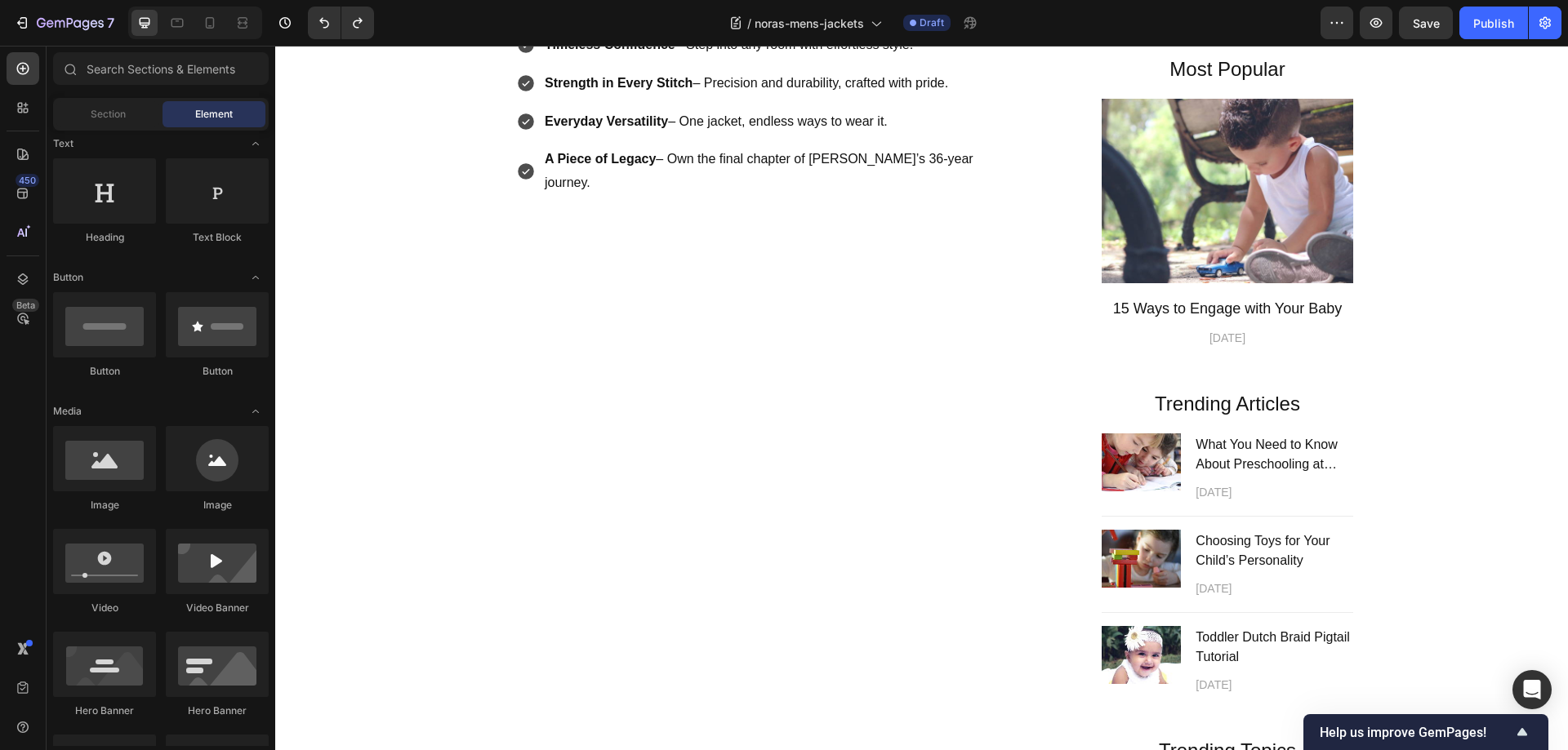
scroll to position [0, 0]
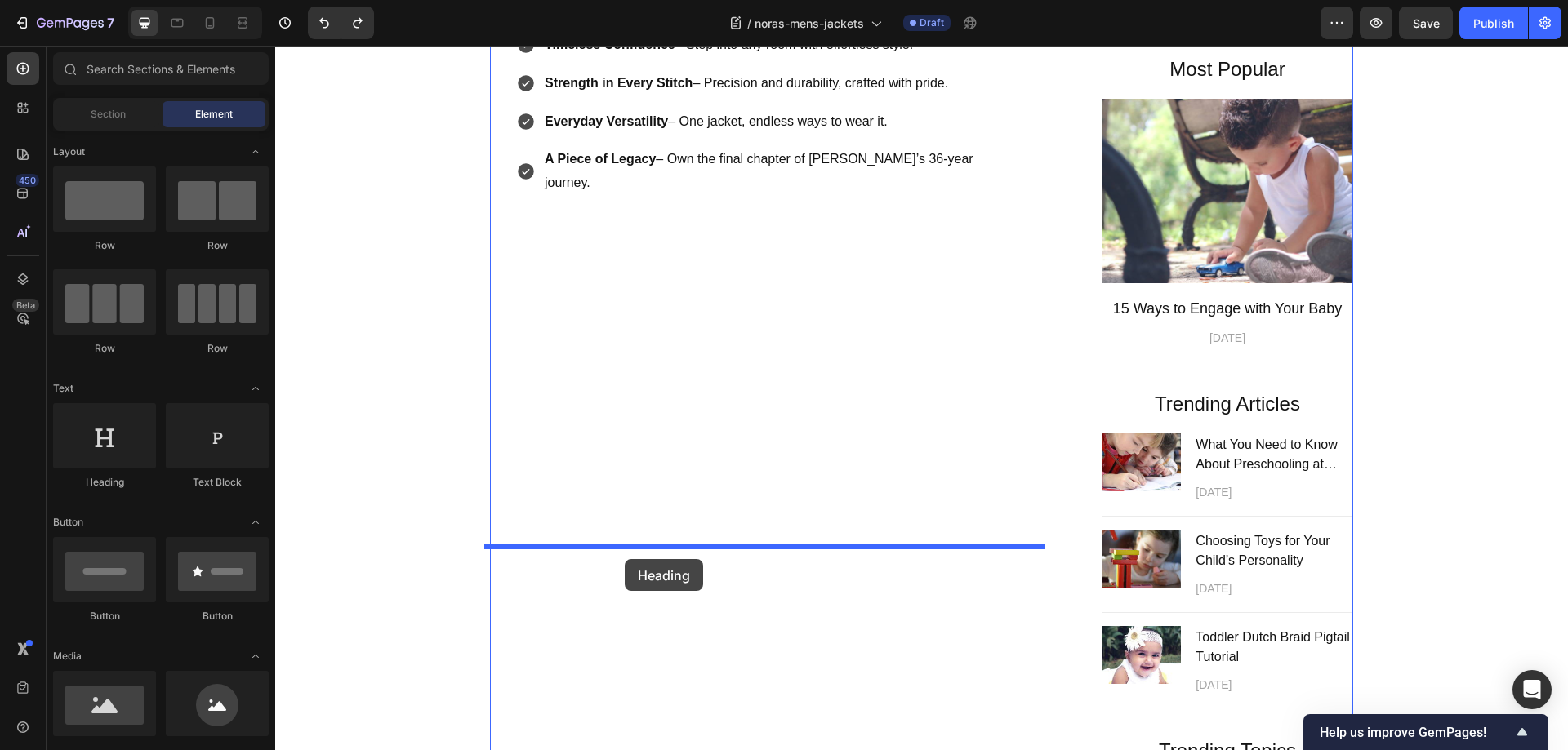
drag, startPoint x: 389, startPoint y: 491, endPoint x: 625, endPoint y: 559, distance: 245.6
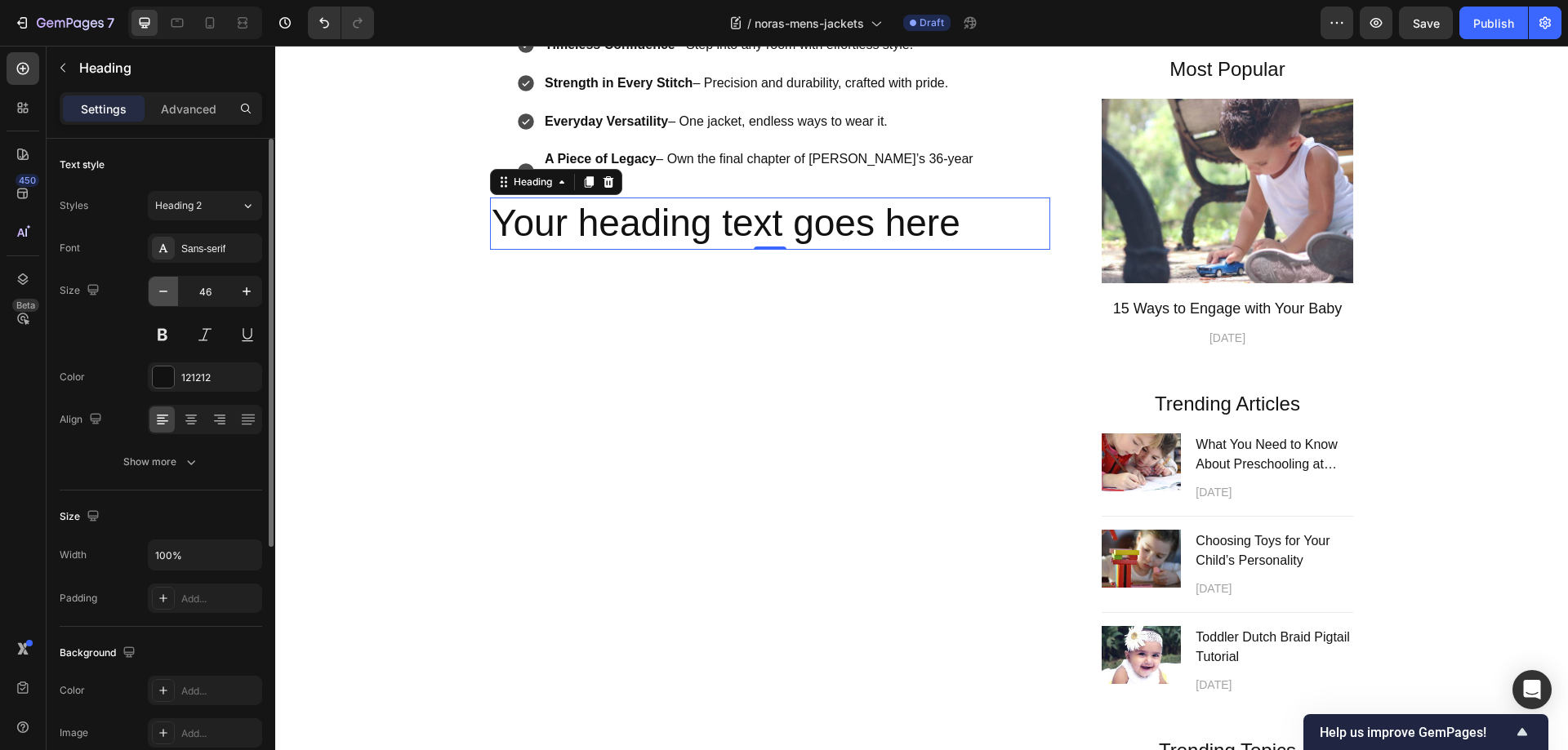
click at [163, 288] on icon "button" at bounding box center [163, 291] width 17 height 17
click at [197, 206] on span "Heading 2" at bounding box center [178, 206] width 46 height 15
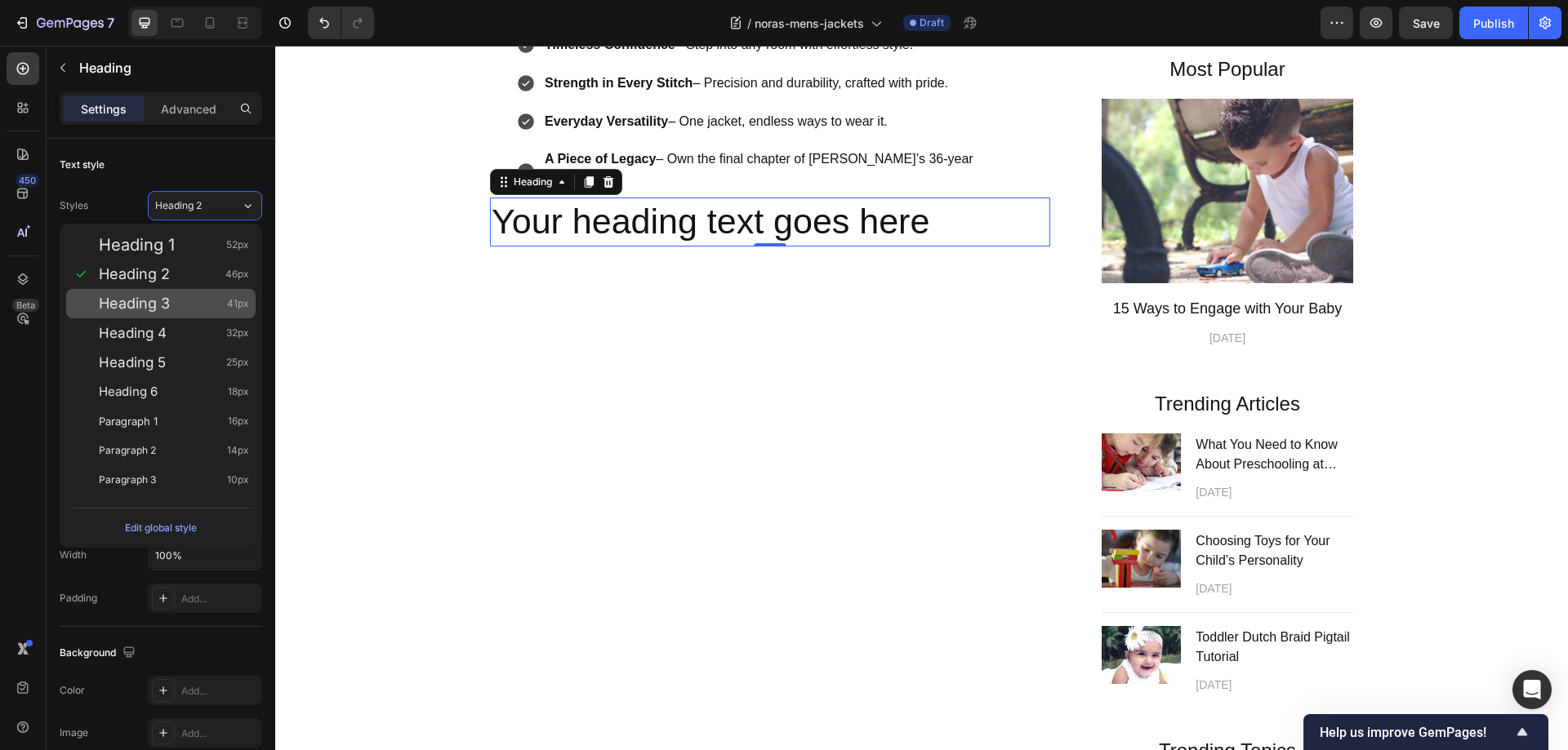
click at [157, 302] on span "Heading 3" at bounding box center [134, 304] width 71 height 17
type input "41"
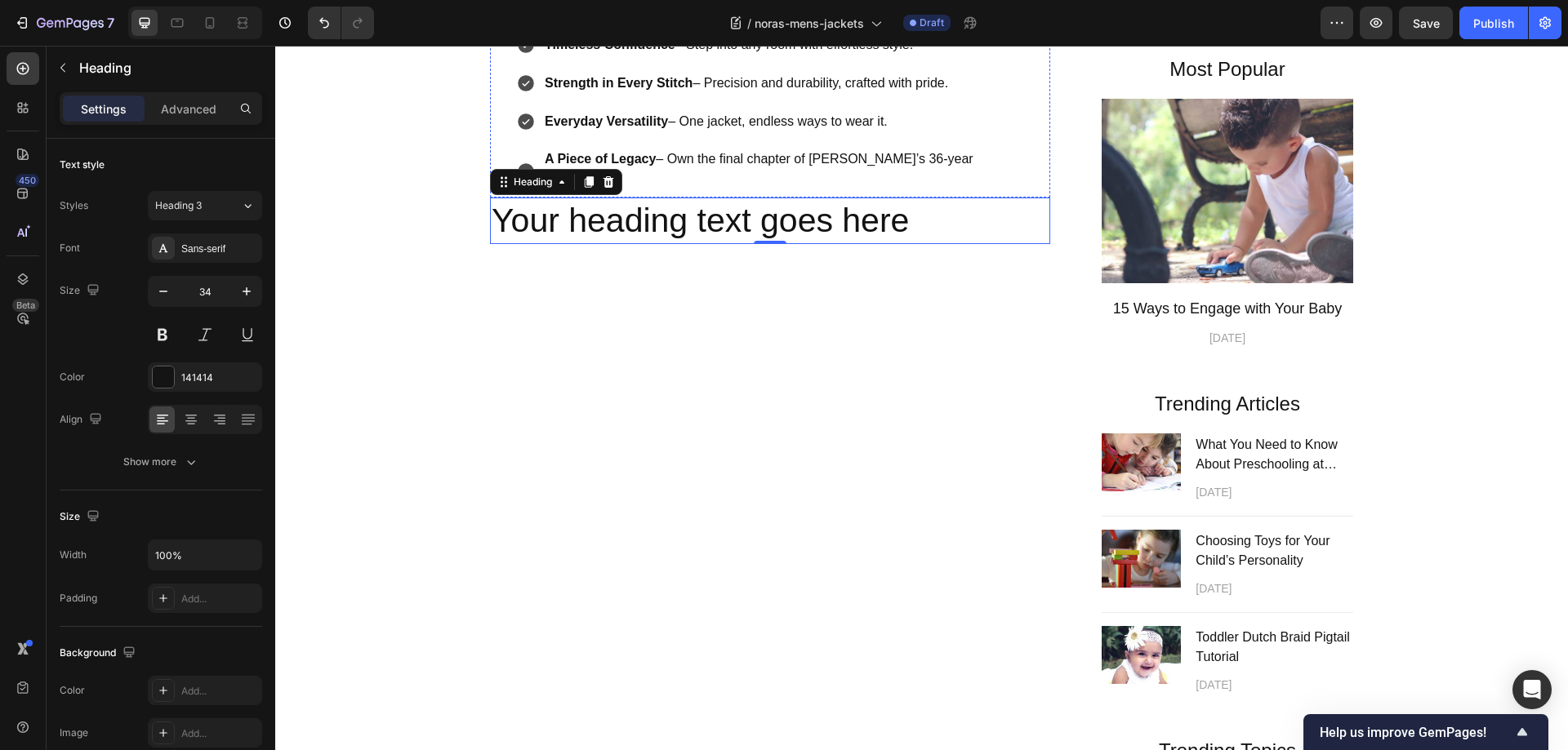
click at [630, 244] on h2 "Your heading text goes here" at bounding box center [770, 221] width 560 height 46
click at [164, 288] on icon "button" at bounding box center [163, 291] width 17 height 17
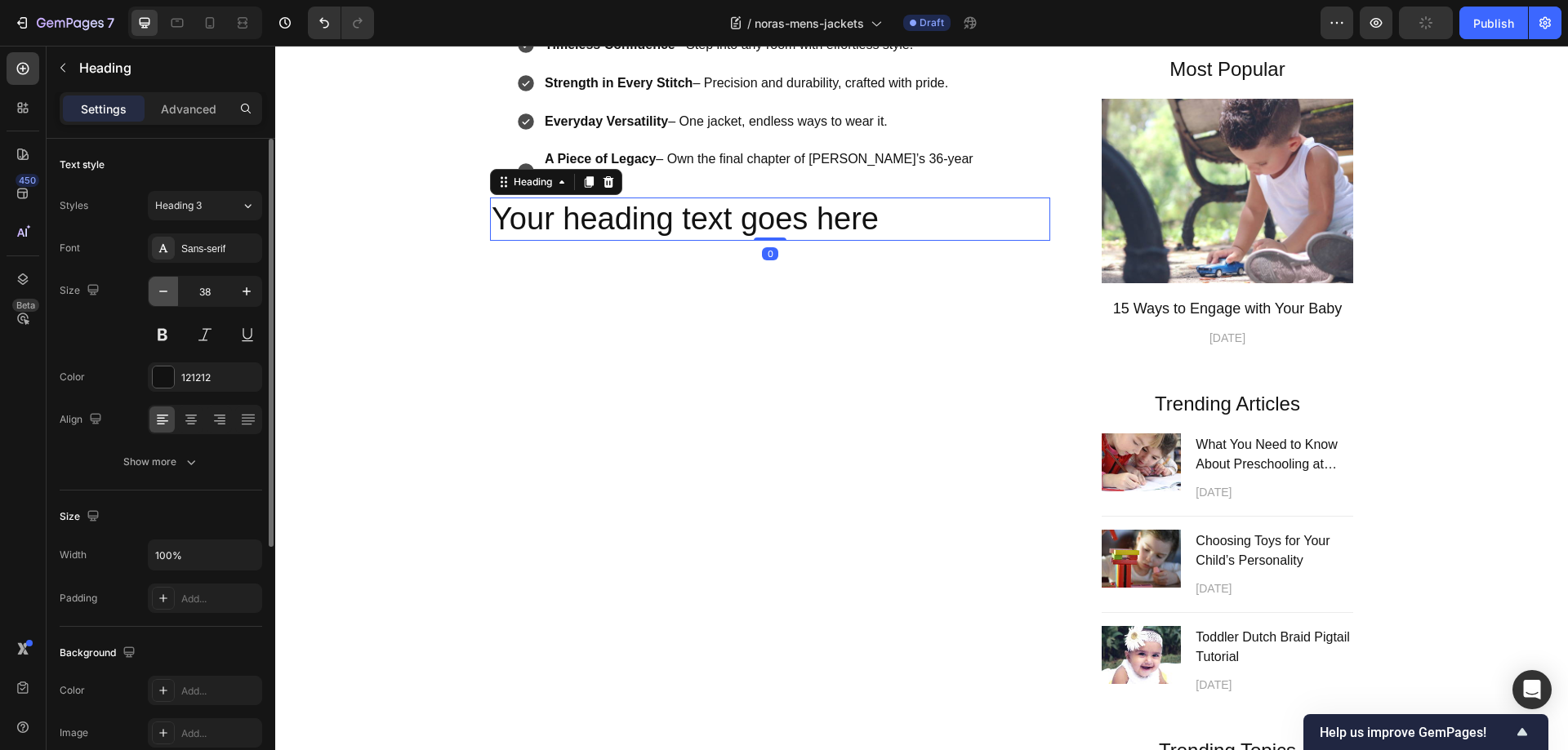
click at [164, 288] on icon "button" at bounding box center [163, 291] width 17 height 17
click at [163, 288] on icon "button" at bounding box center [163, 291] width 17 height 17
type input "34"
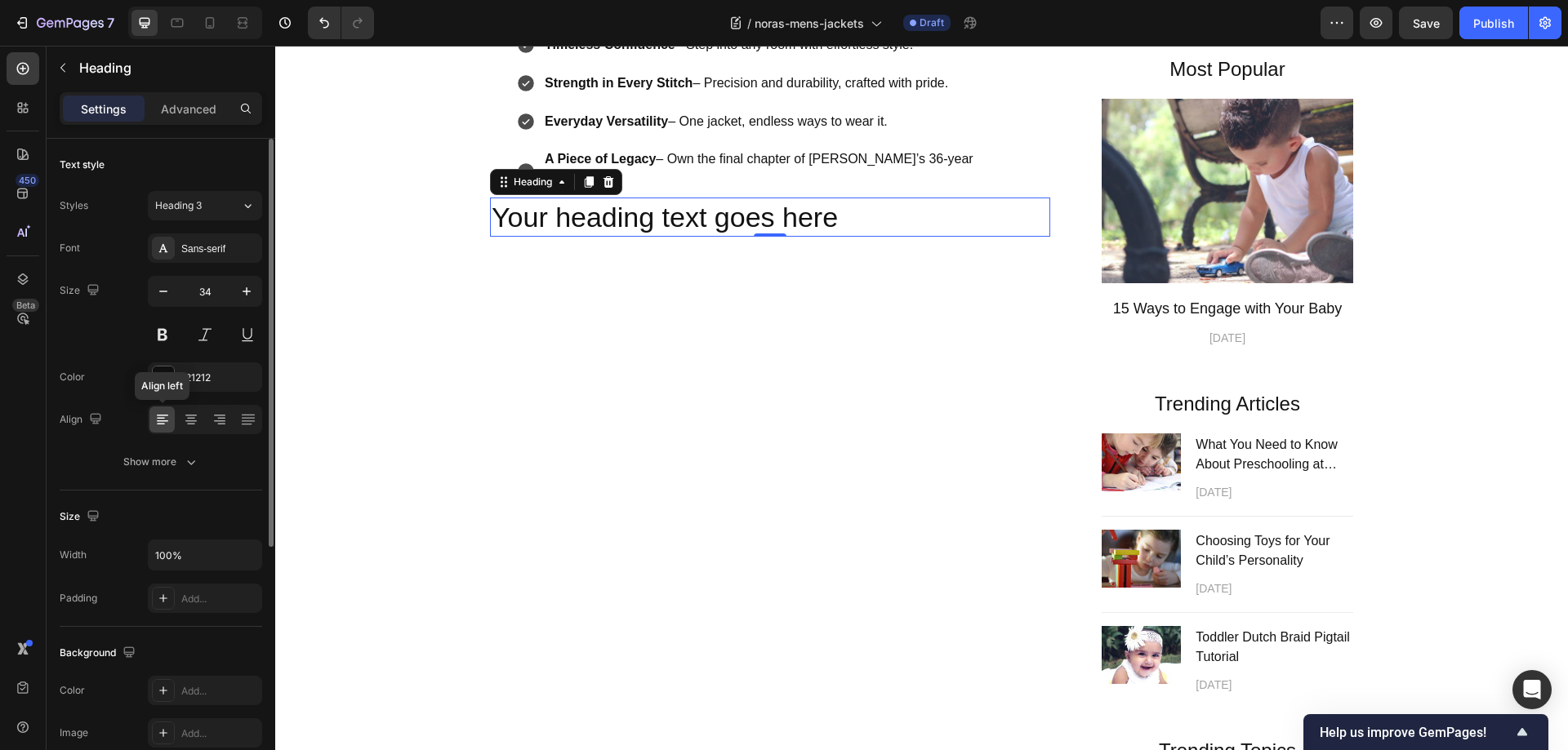
click at [158, 421] on icon at bounding box center [162, 421] width 12 height 2
click at [178, 460] on div "Show more" at bounding box center [162, 462] width 76 height 17
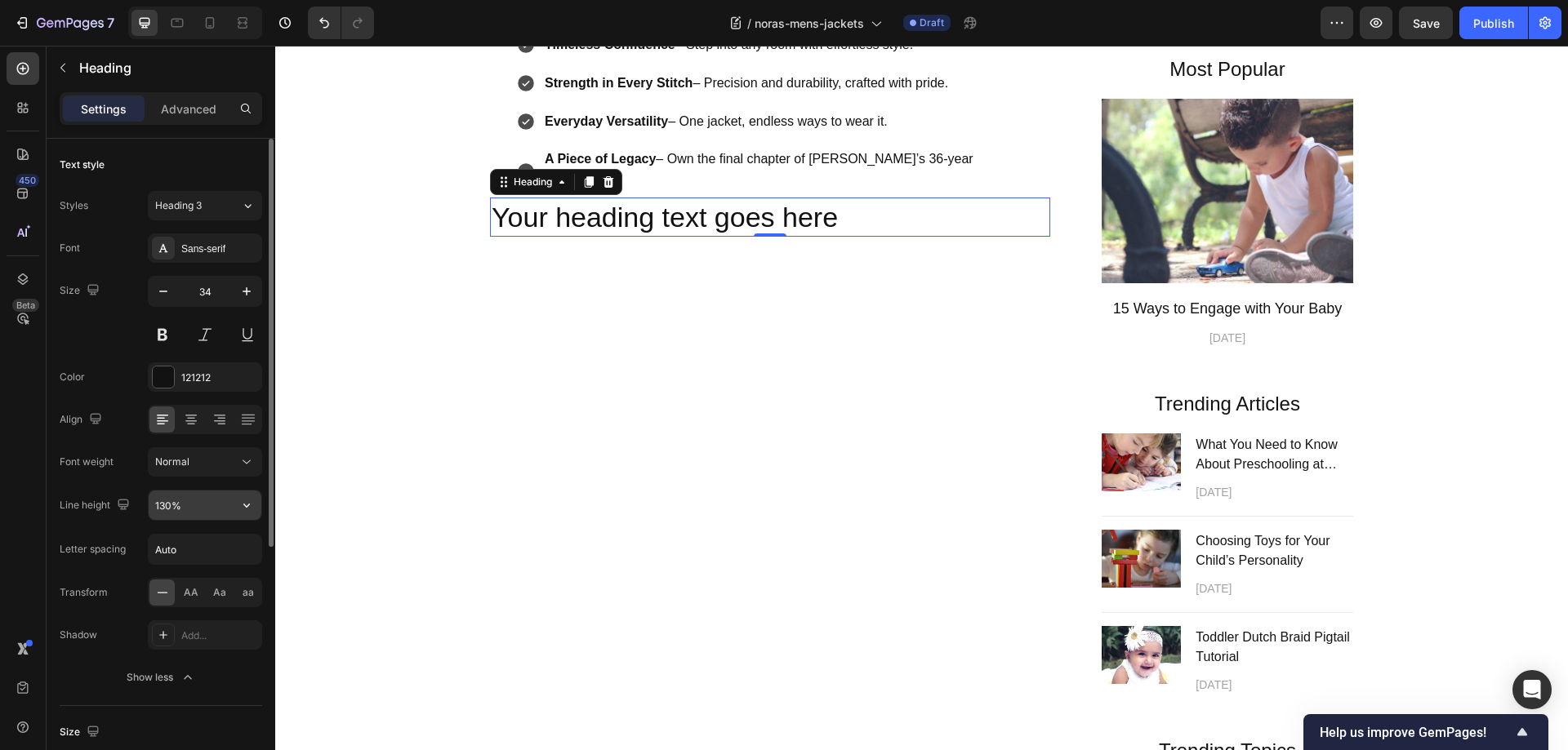
click at [205, 503] on input "130%" at bounding box center [205, 504] width 113 height 29
click at [492, 237] on h2 "Your heading text goes here" at bounding box center [770, 217] width 560 height 39
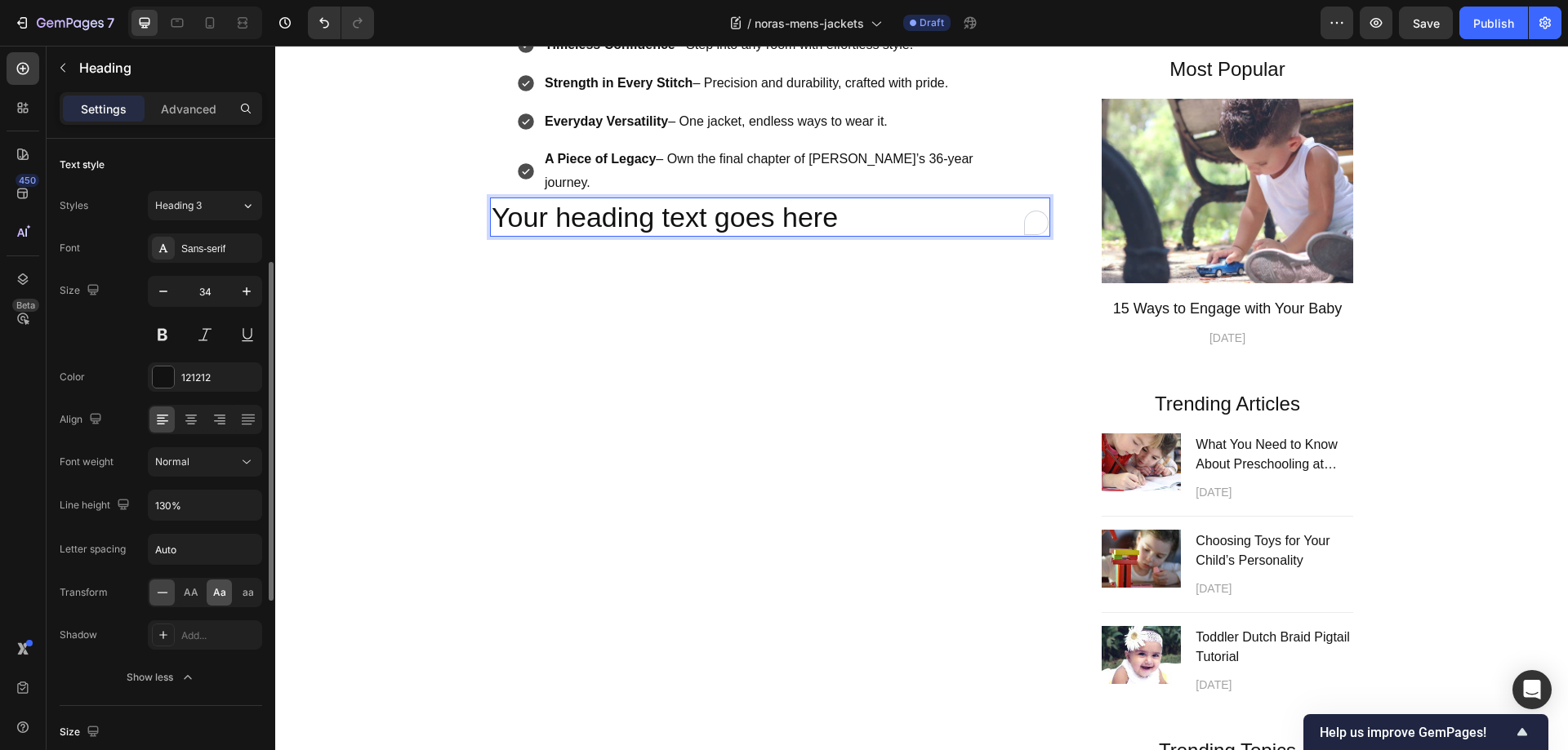
scroll to position [326, 0]
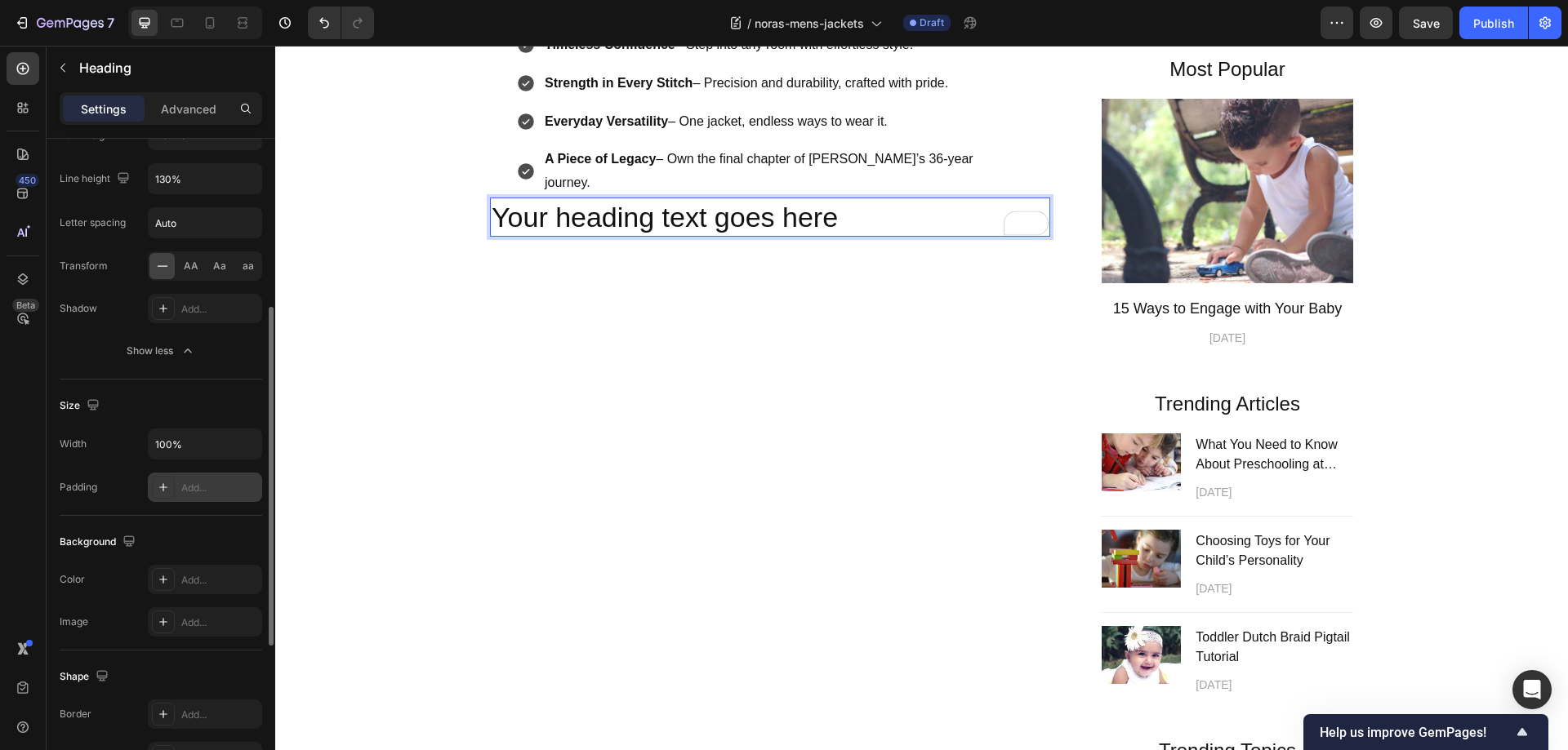
click at [193, 483] on div "Add..." at bounding box center [220, 488] width 77 height 15
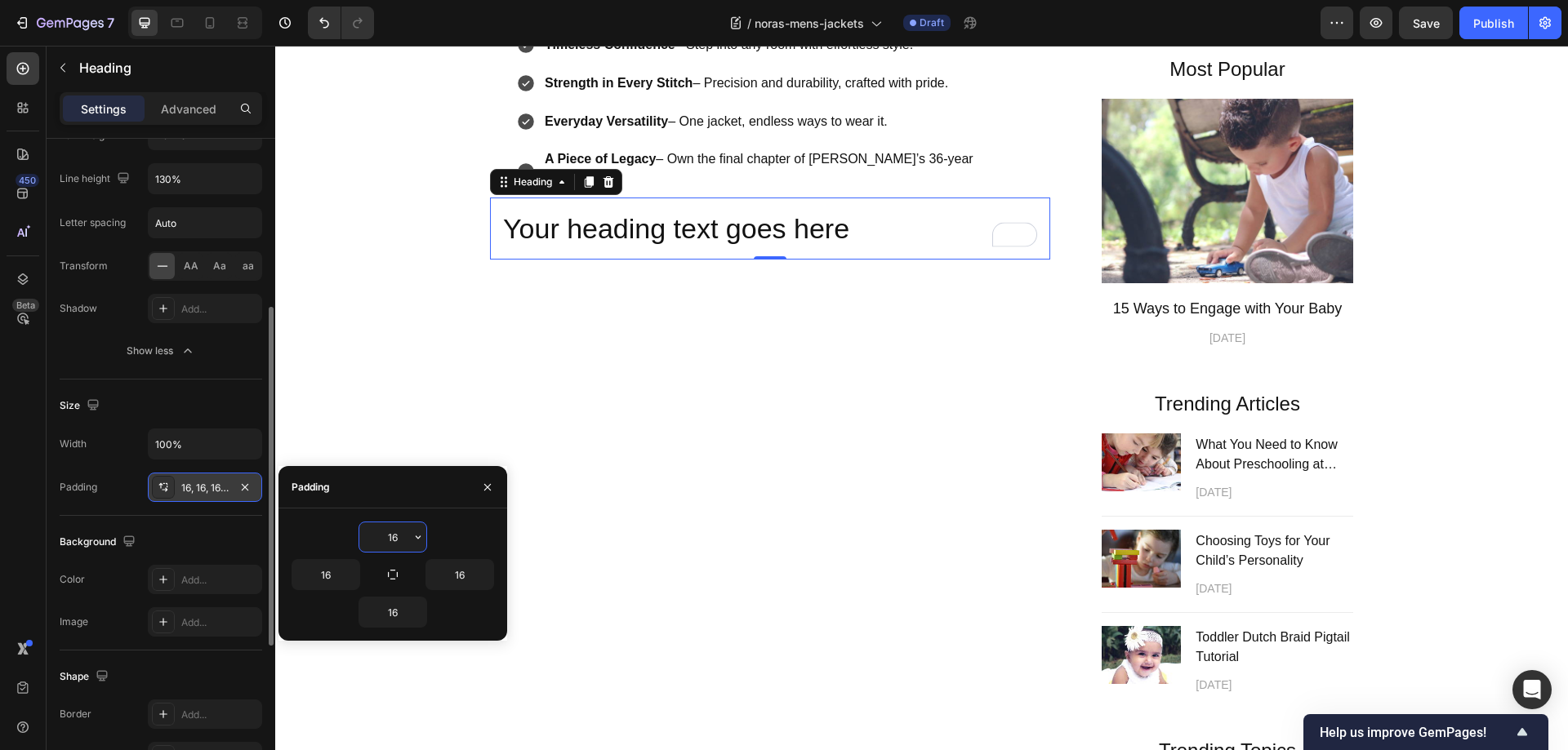
click at [398, 535] on input "16" at bounding box center [393, 536] width 67 height 29
type input "30"
click at [643, 632] on div "Handcrafted Legacy, Final Chance Heading For over 36 years, I’ve poured my hear…" at bounding box center [770, 351] width 560 height 1113
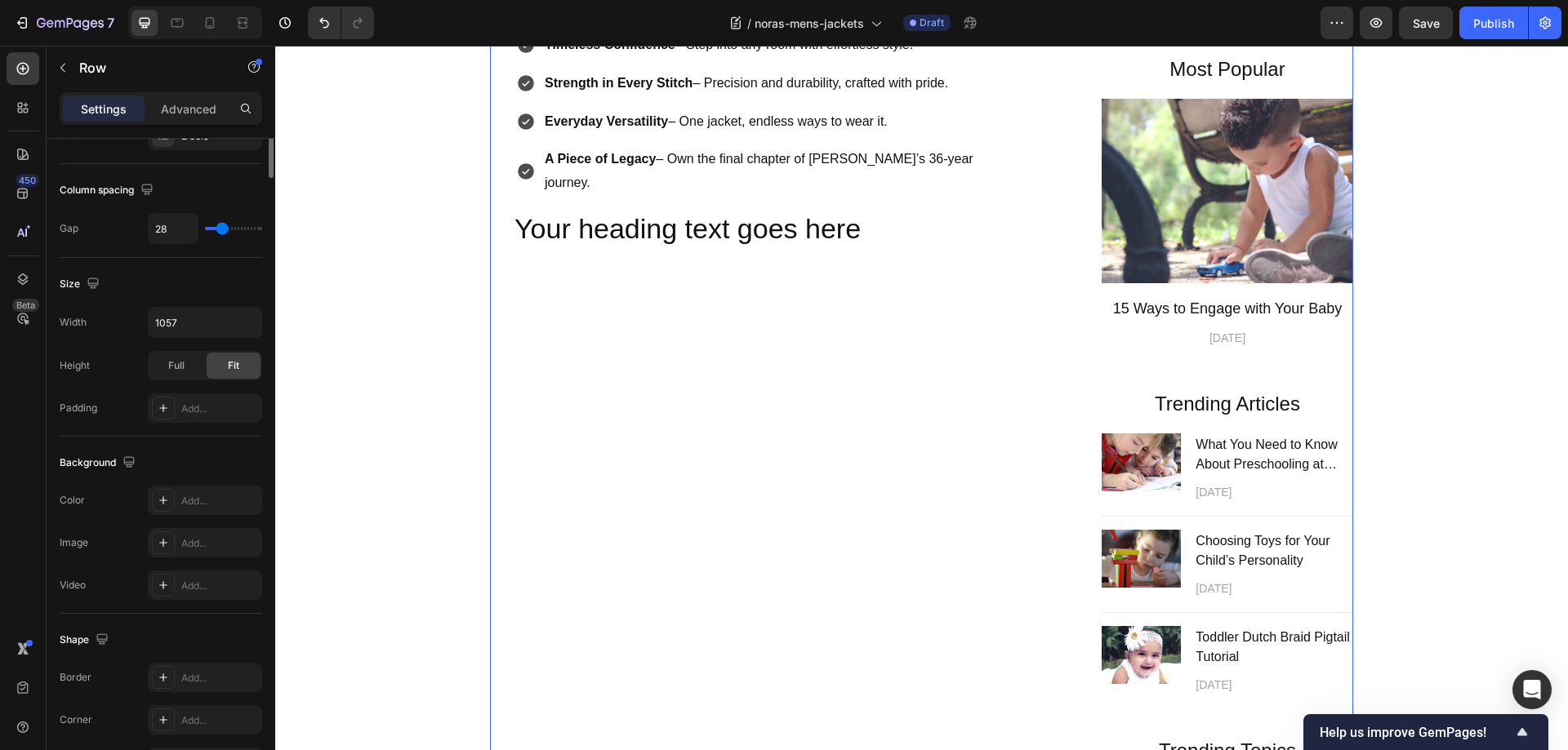
scroll to position [0, 0]
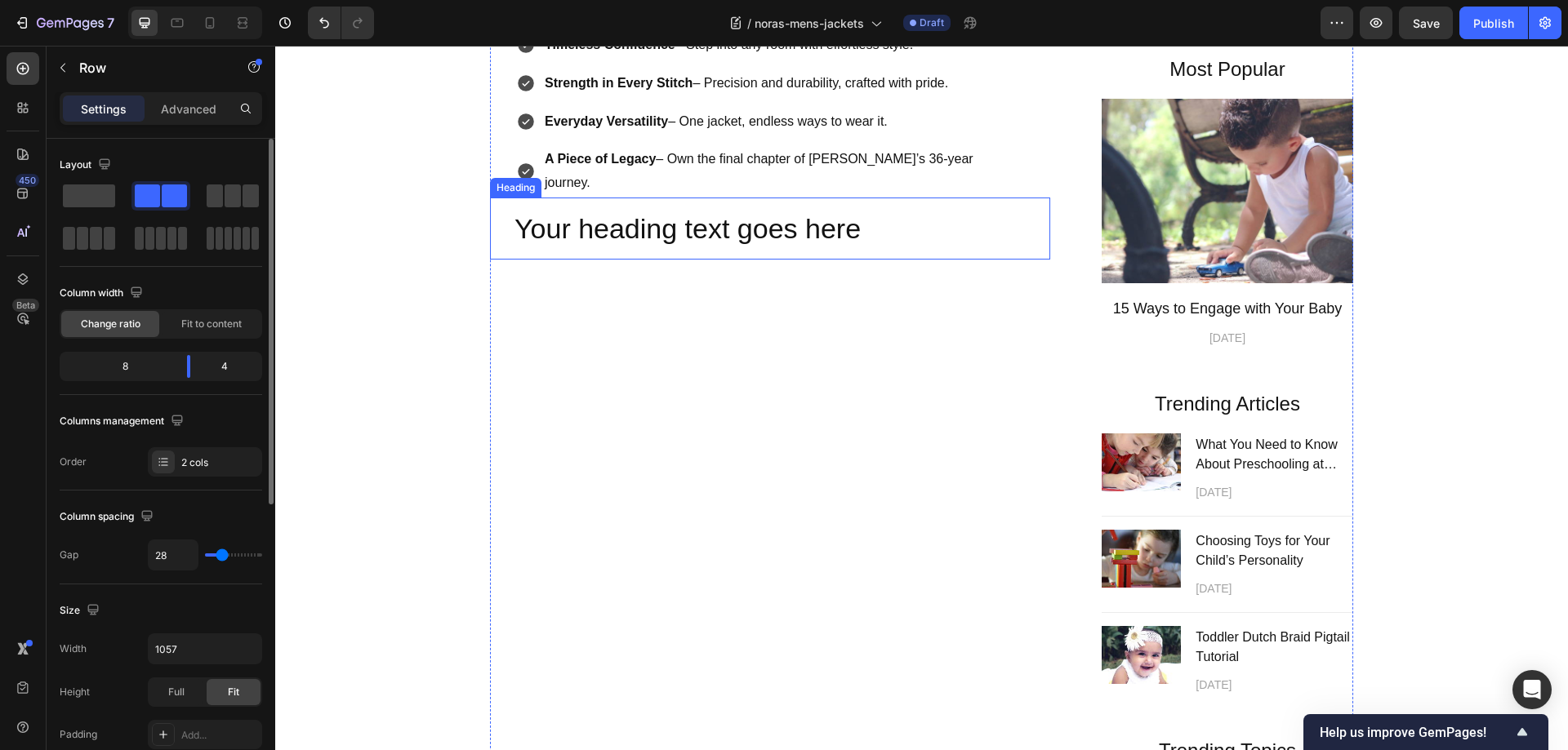
click at [654, 247] on p "Your heading text goes here" at bounding box center [775, 228] width 523 height 36
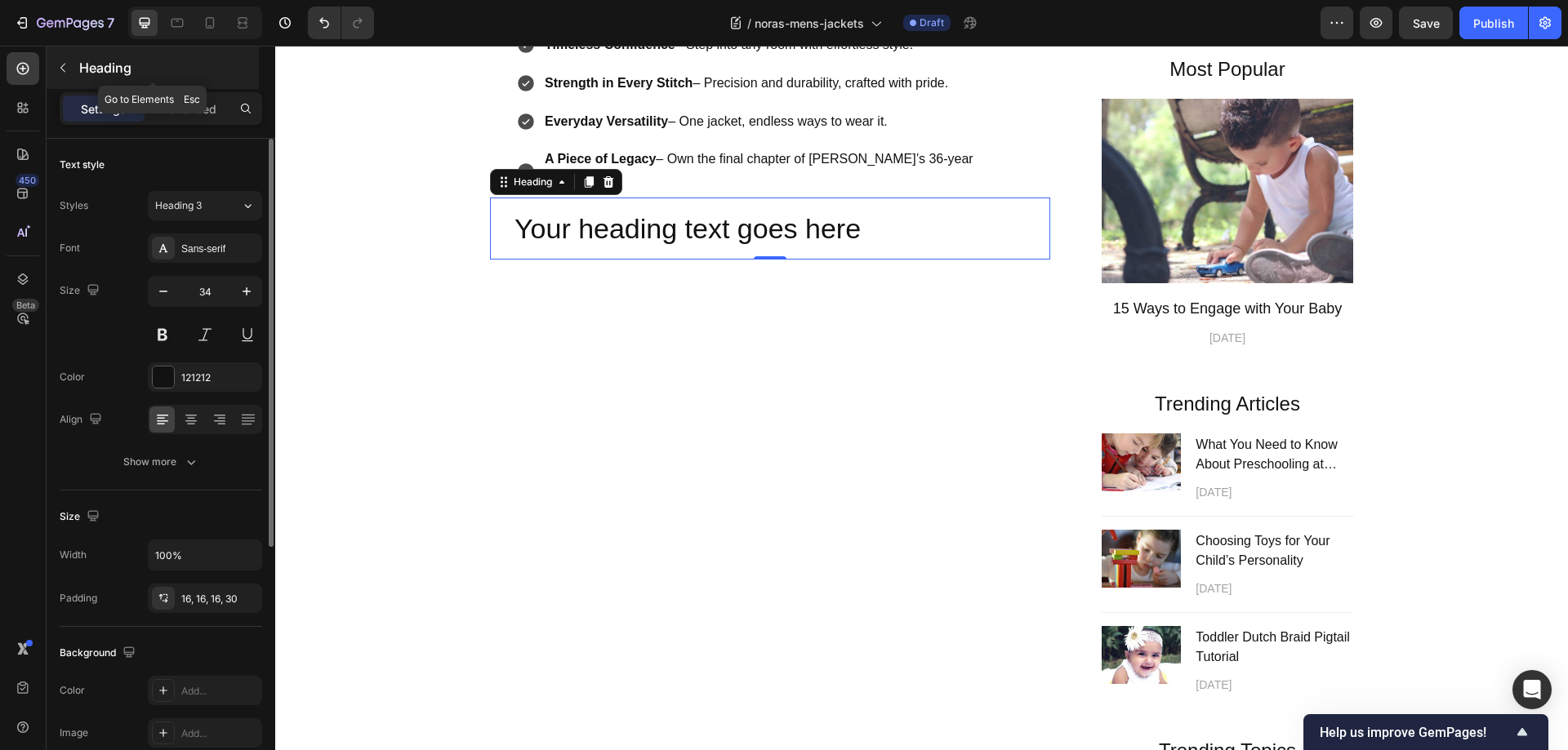
click at [62, 59] on button "button" at bounding box center [63, 68] width 27 height 26
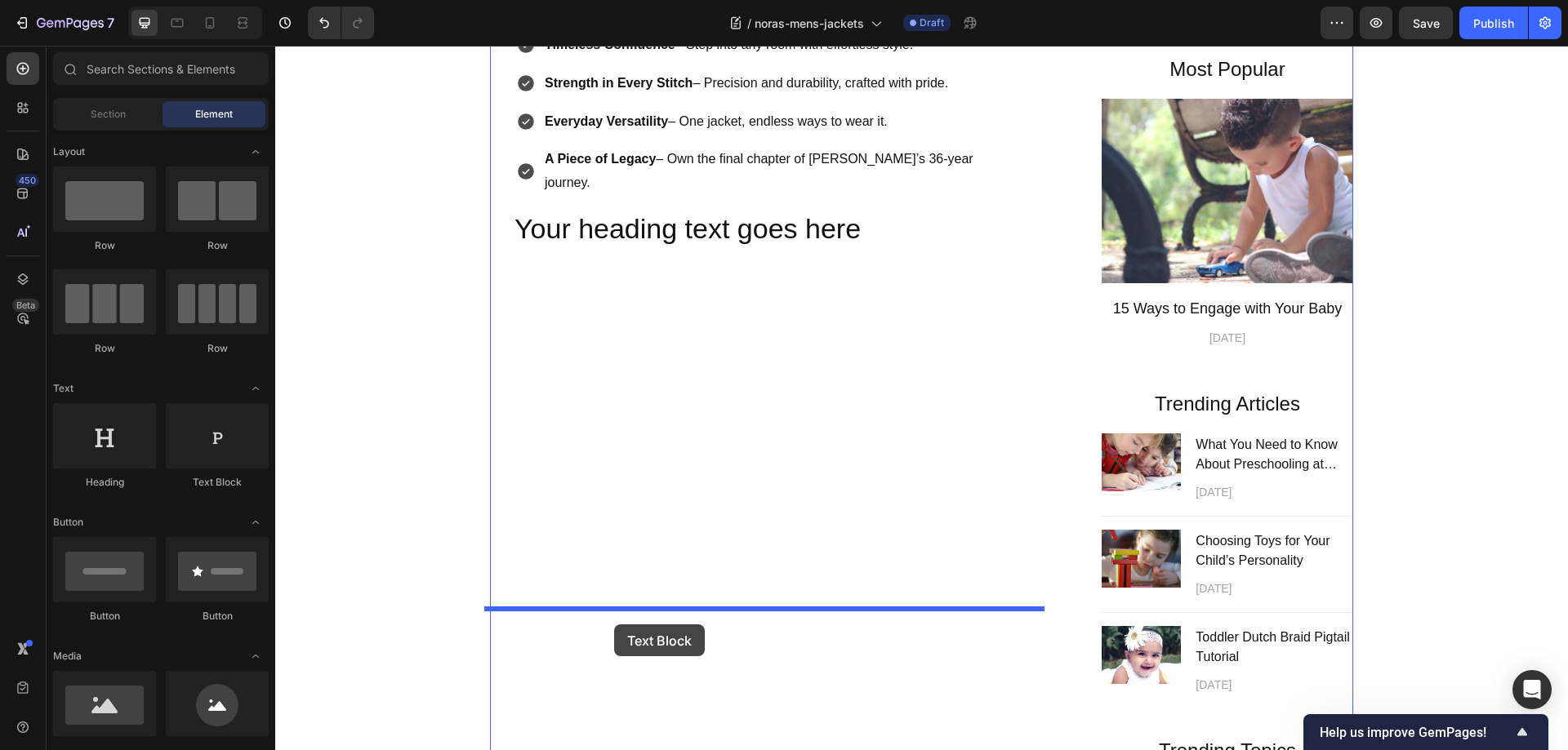
drag, startPoint x: 496, startPoint y: 489, endPoint x: 614, endPoint y: 624, distance: 179.3
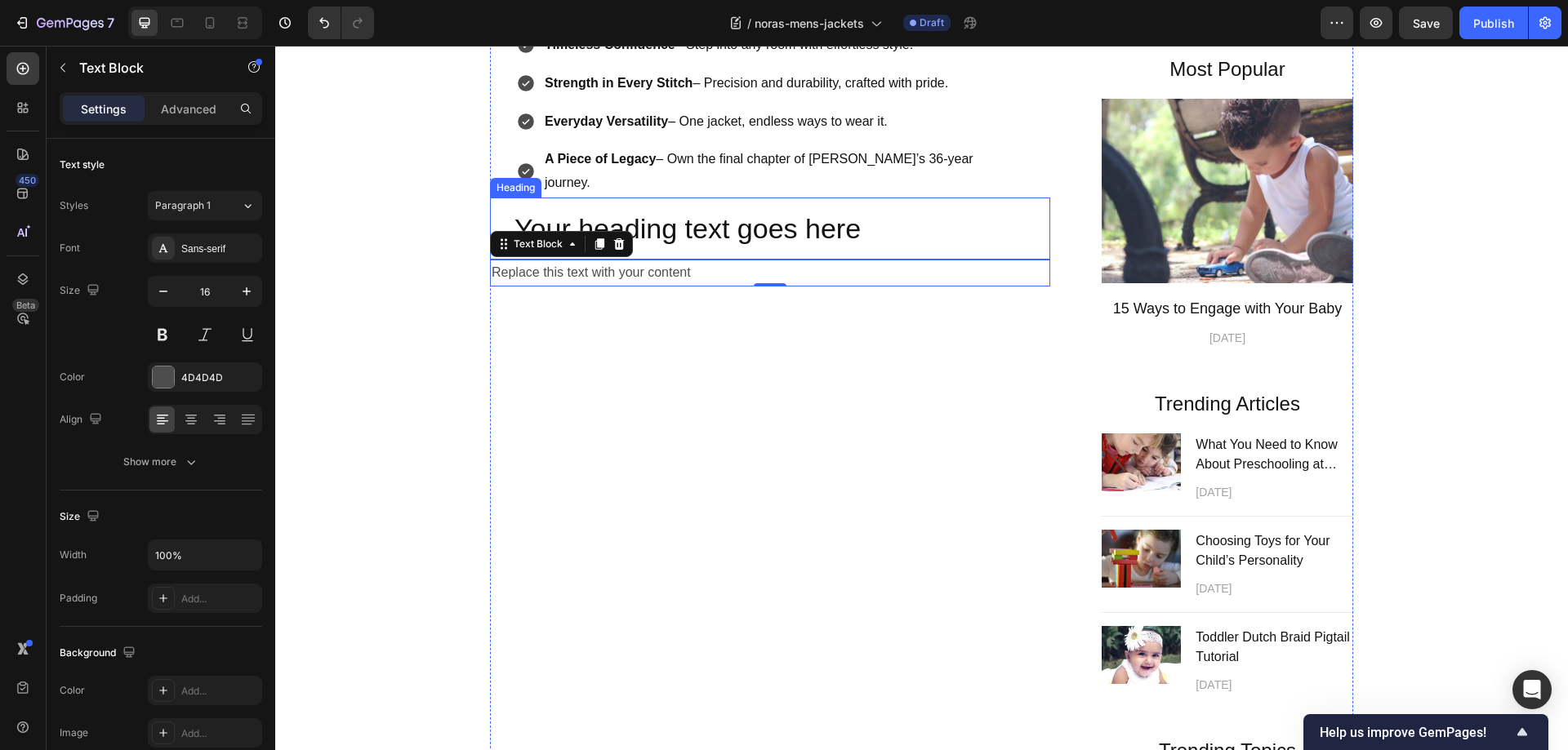
click at [721, 247] on p "Your heading text goes here" at bounding box center [775, 228] width 523 height 36
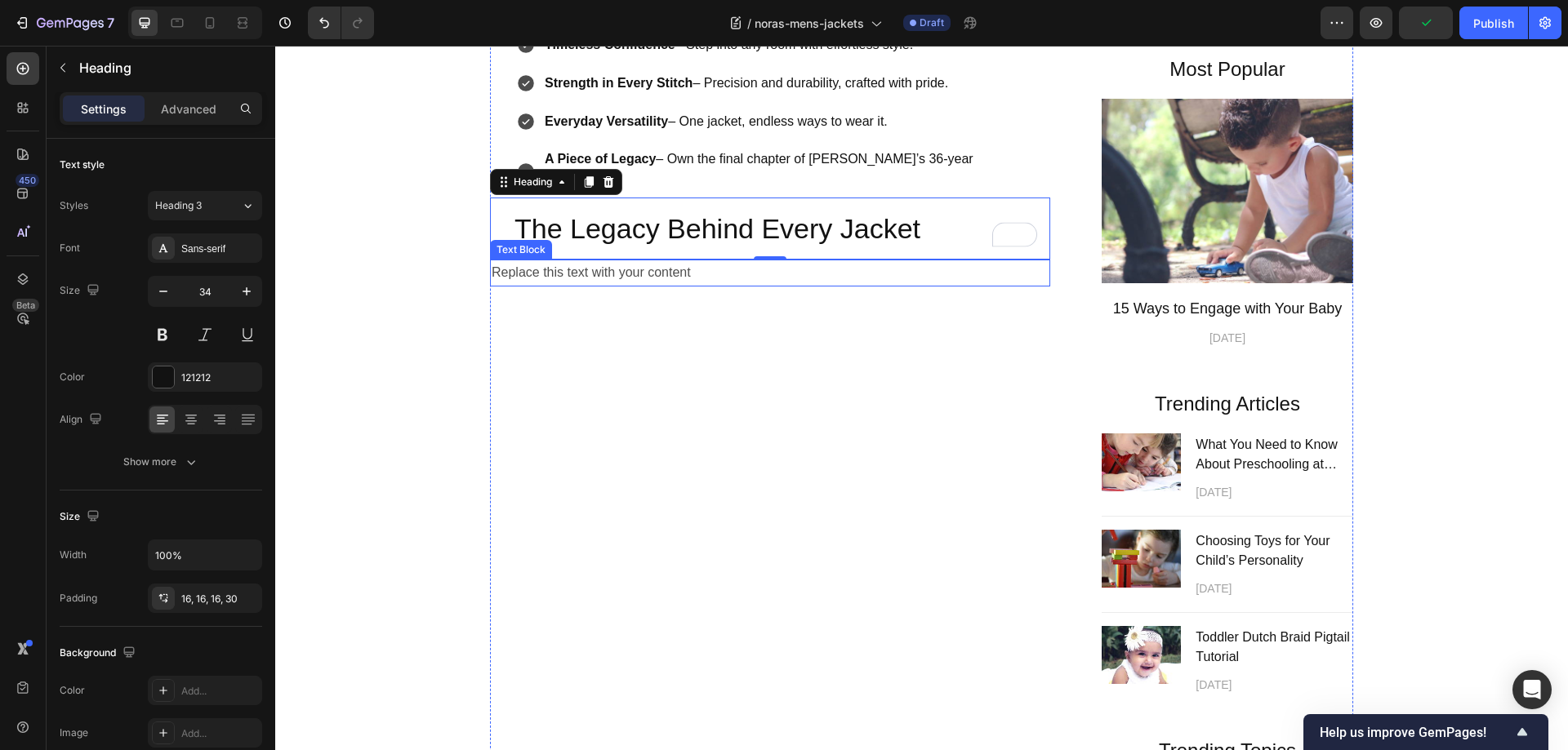
click at [636, 286] on div "Replace this text with your content" at bounding box center [770, 272] width 560 height 27
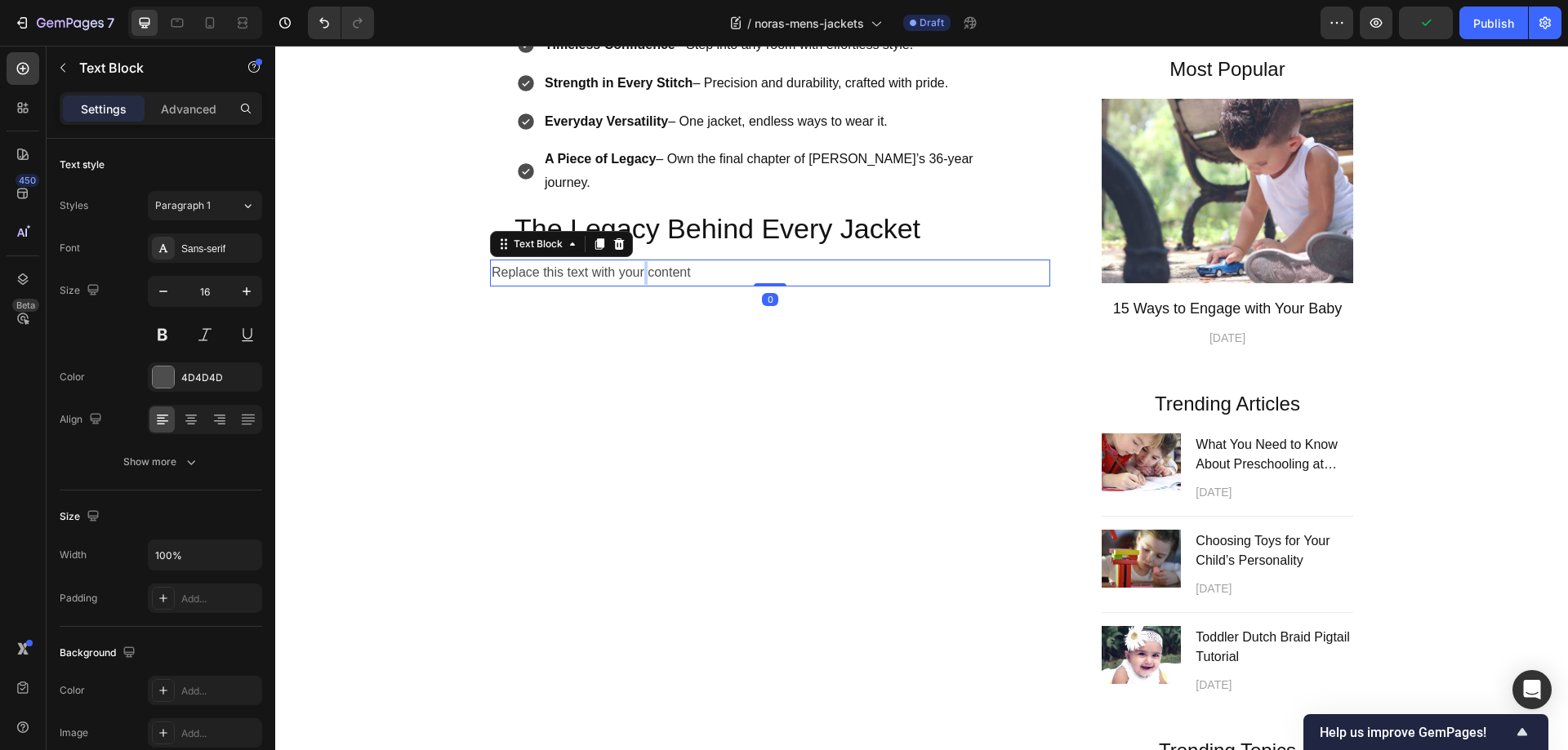
click at [636, 286] on div "Replace this text with your content" at bounding box center [770, 272] width 560 height 27
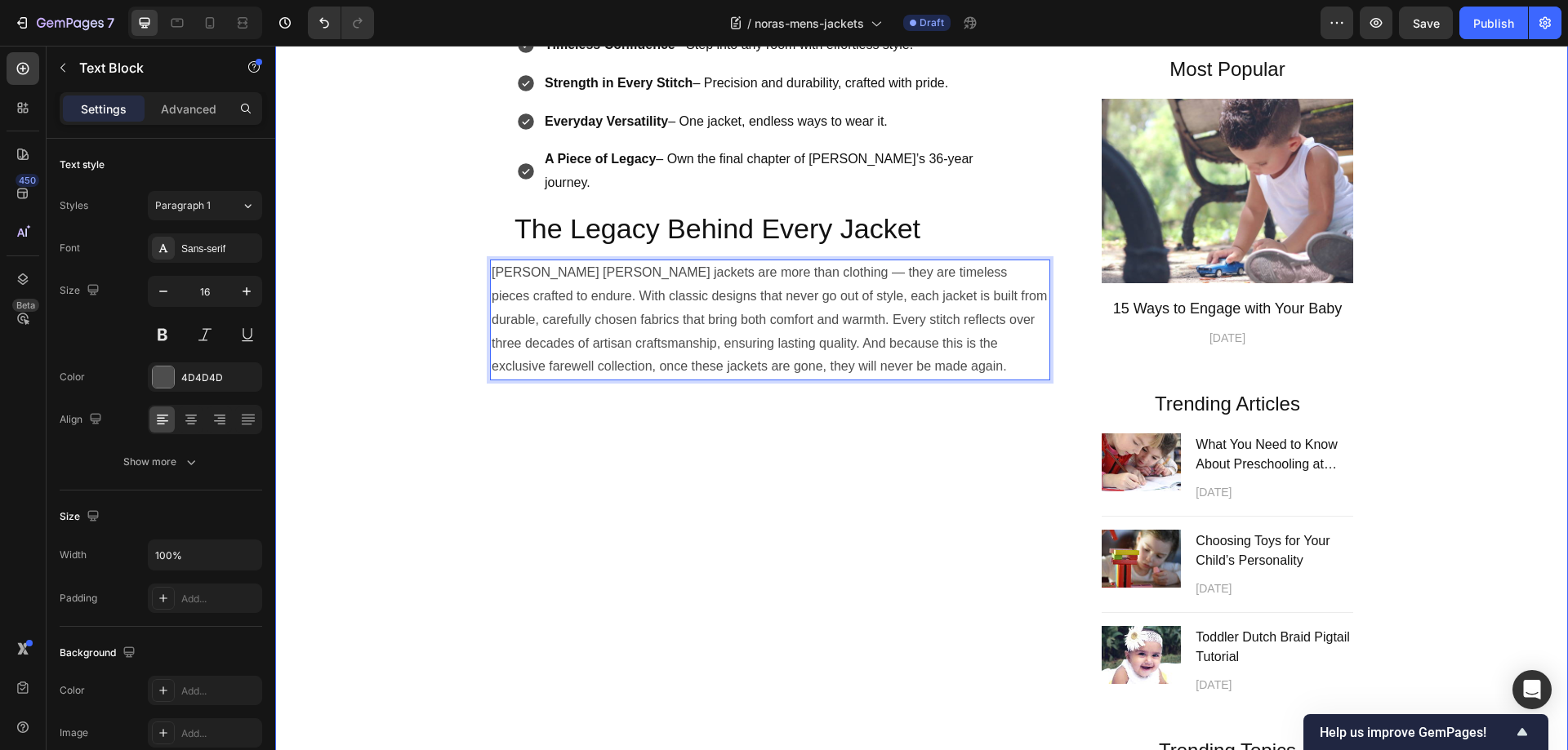
click at [1426, 486] on div "Handcrafted Legacy, Final Chance Heading For over 36 years, I’ve poured my hear…" at bounding box center [921, 351] width 1268 height 1113
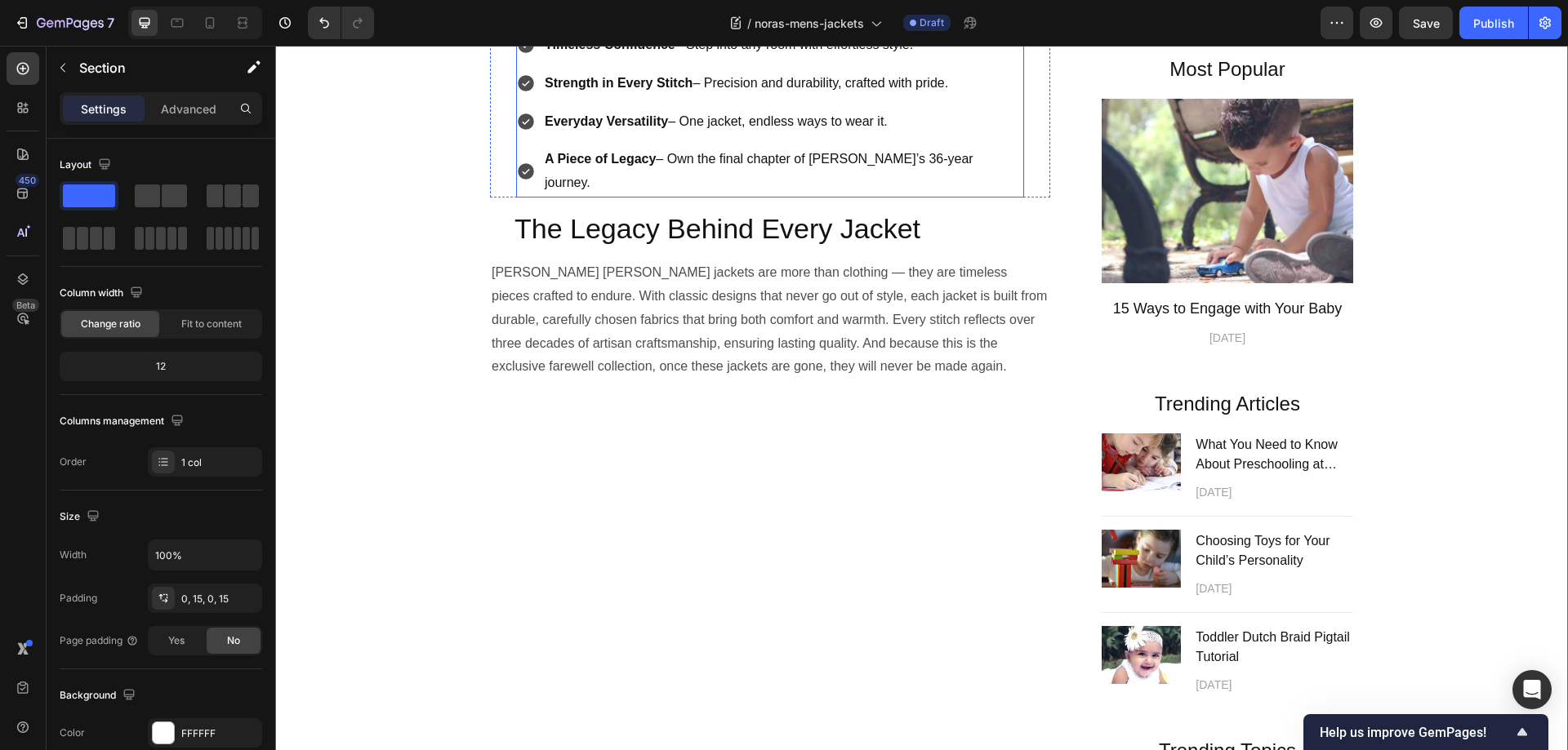
click at [988, 198] on div "Timeless Confidence – Step into any room with effortless style. Strength in Eve…" at bounding box center [770, 113] width 508 height 166
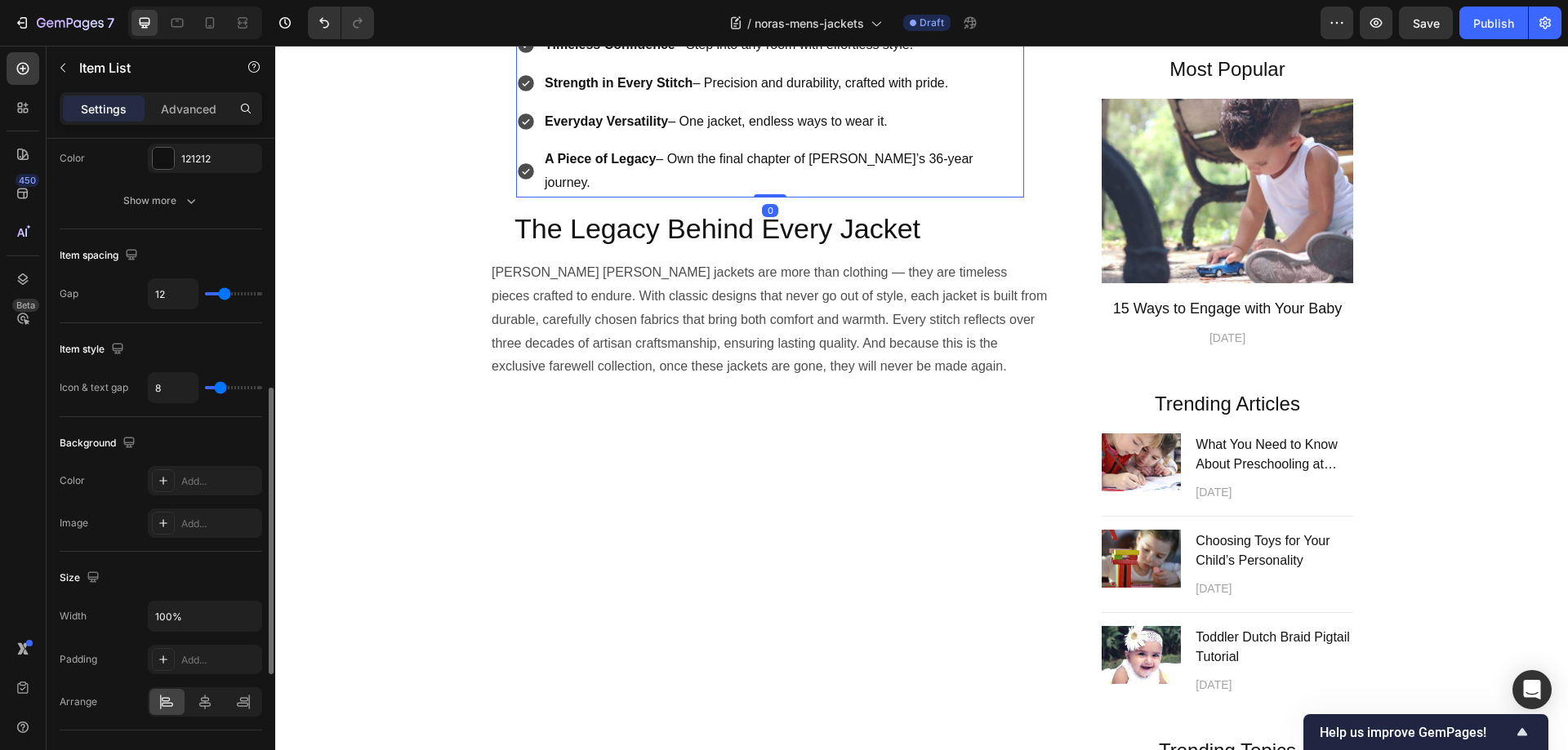
scroll to position [816, 0]
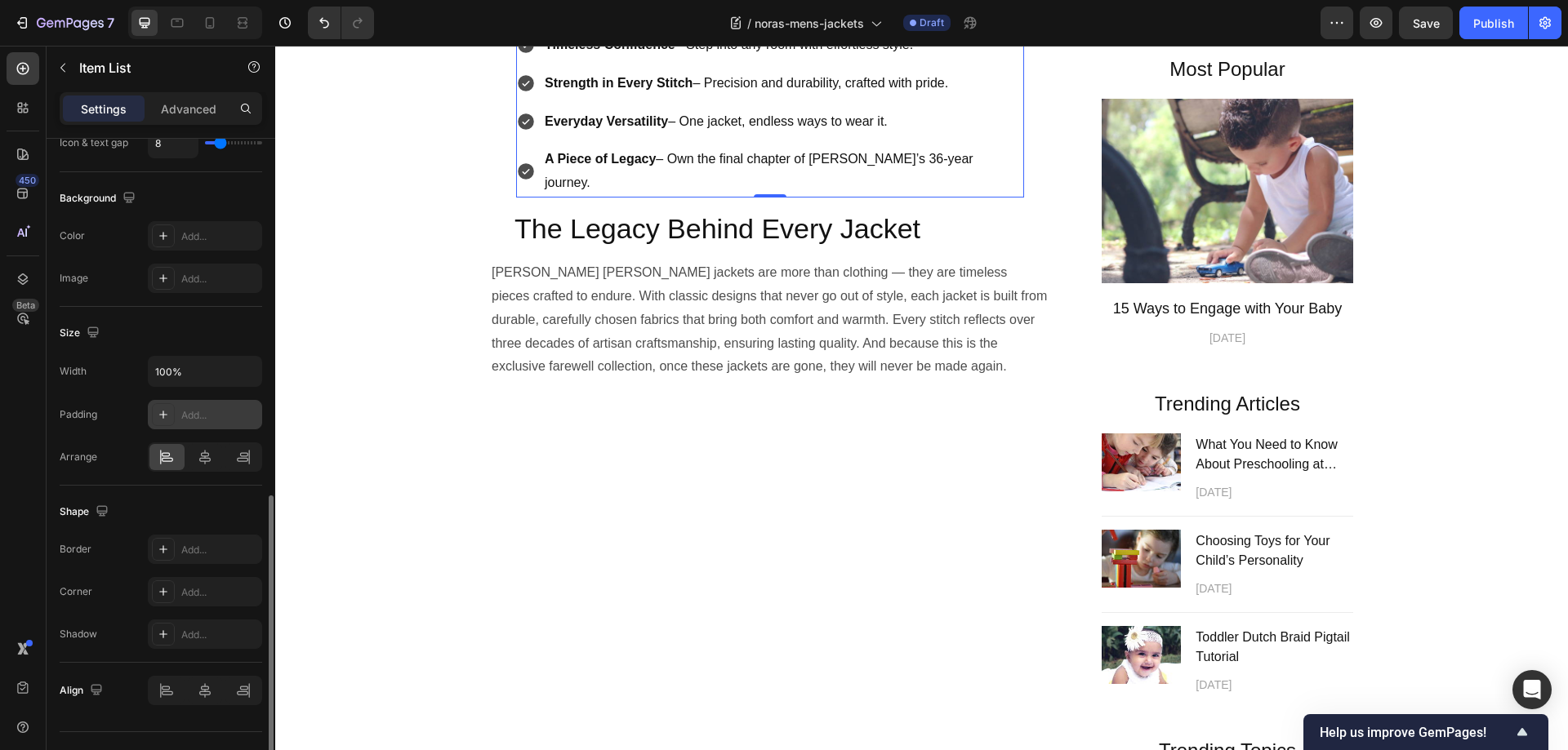
click at [196, 408] on div "Add..." at bounding box center [220, 416] width 77 height 15
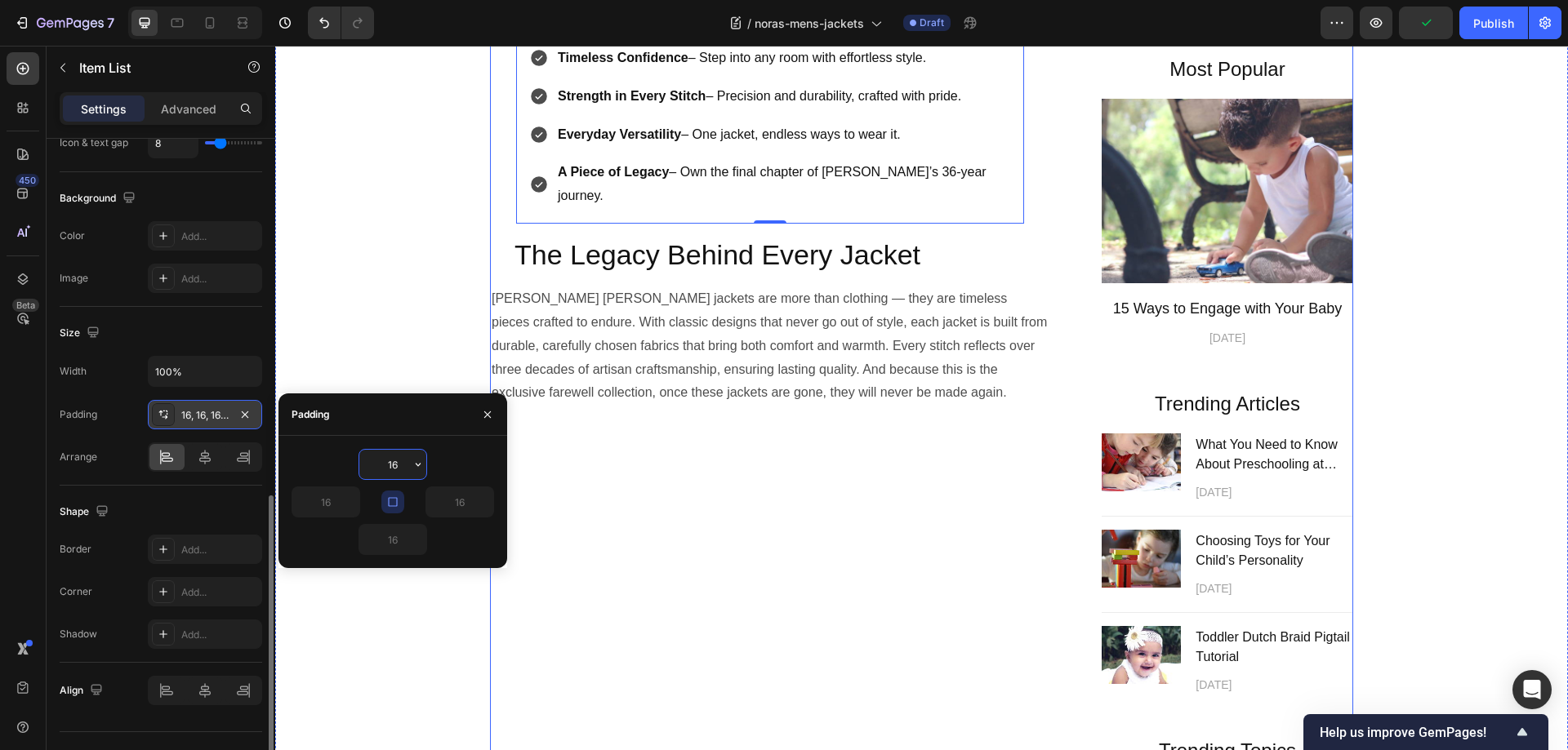
click at [1051, 525] on div "Handcrafted Legacy, Final Chance Heading For over 36 years, I’ve poured my hear…" at bounding box center [921, 351] width 863 height 1113
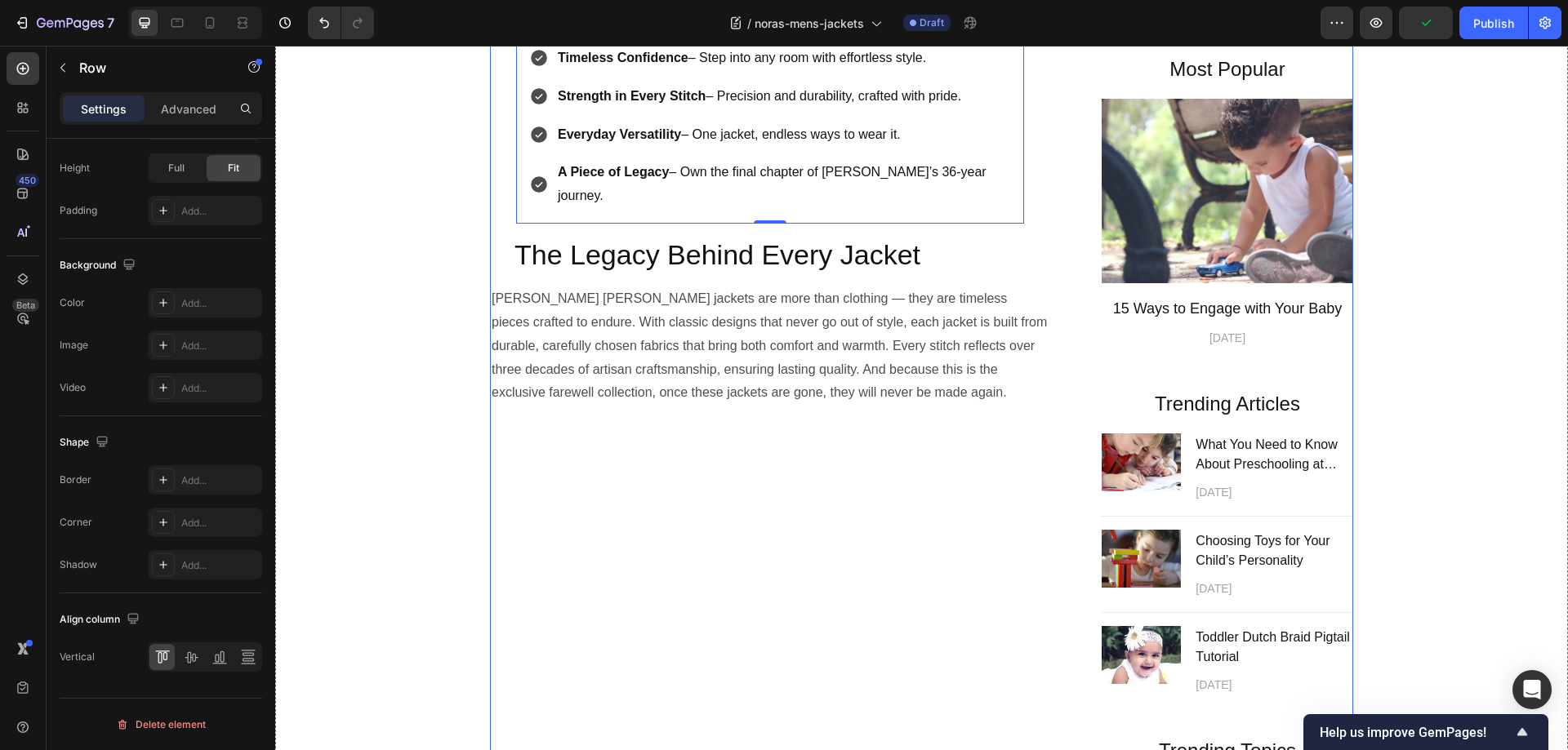
scroll to position [0, 0]
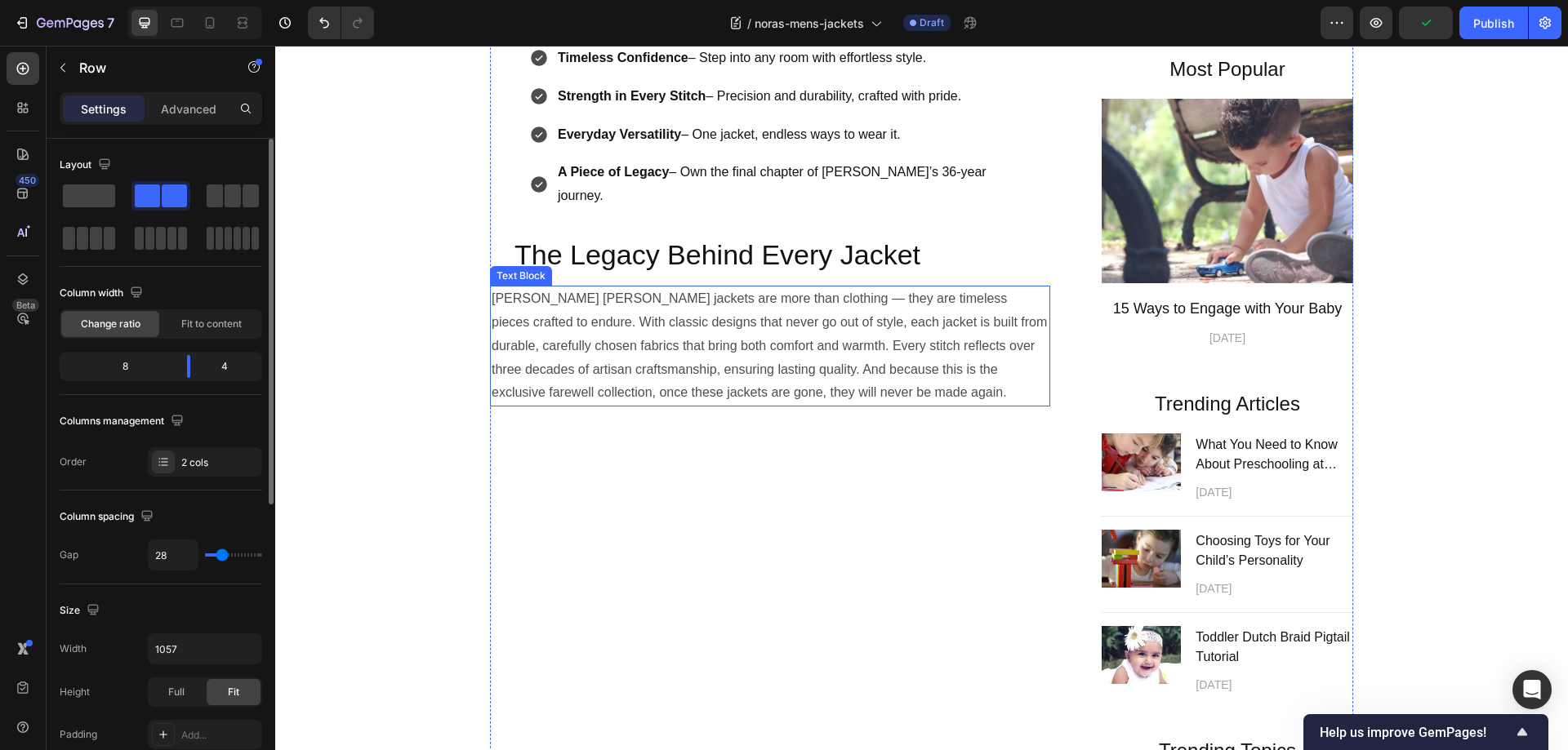
click at [515, 405] on p "Nora Lucille jackets are more than clothing — they are timeless pieces crafted …" at bounding box center [770, 346] width 557 height 118
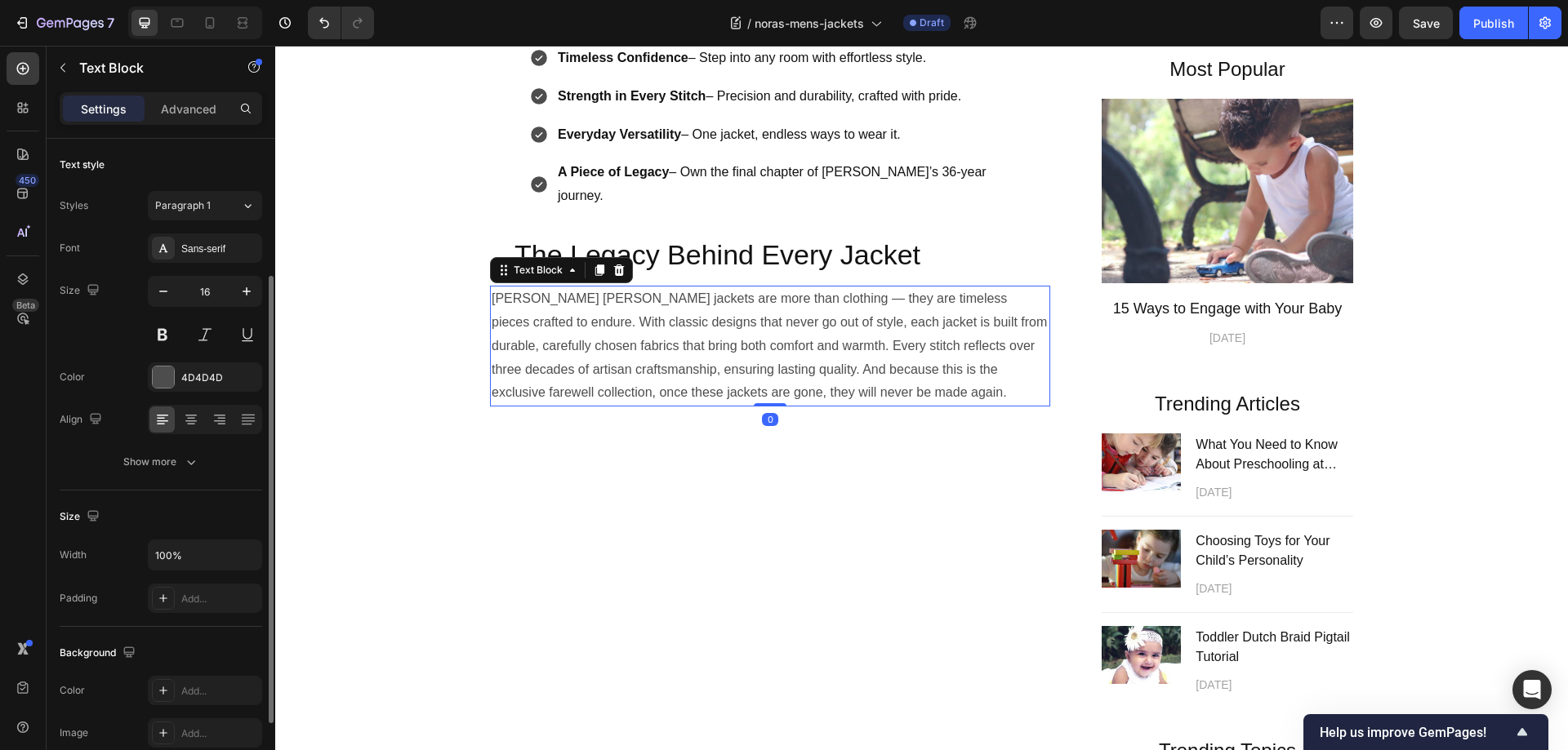
scroll to position [245, 0]
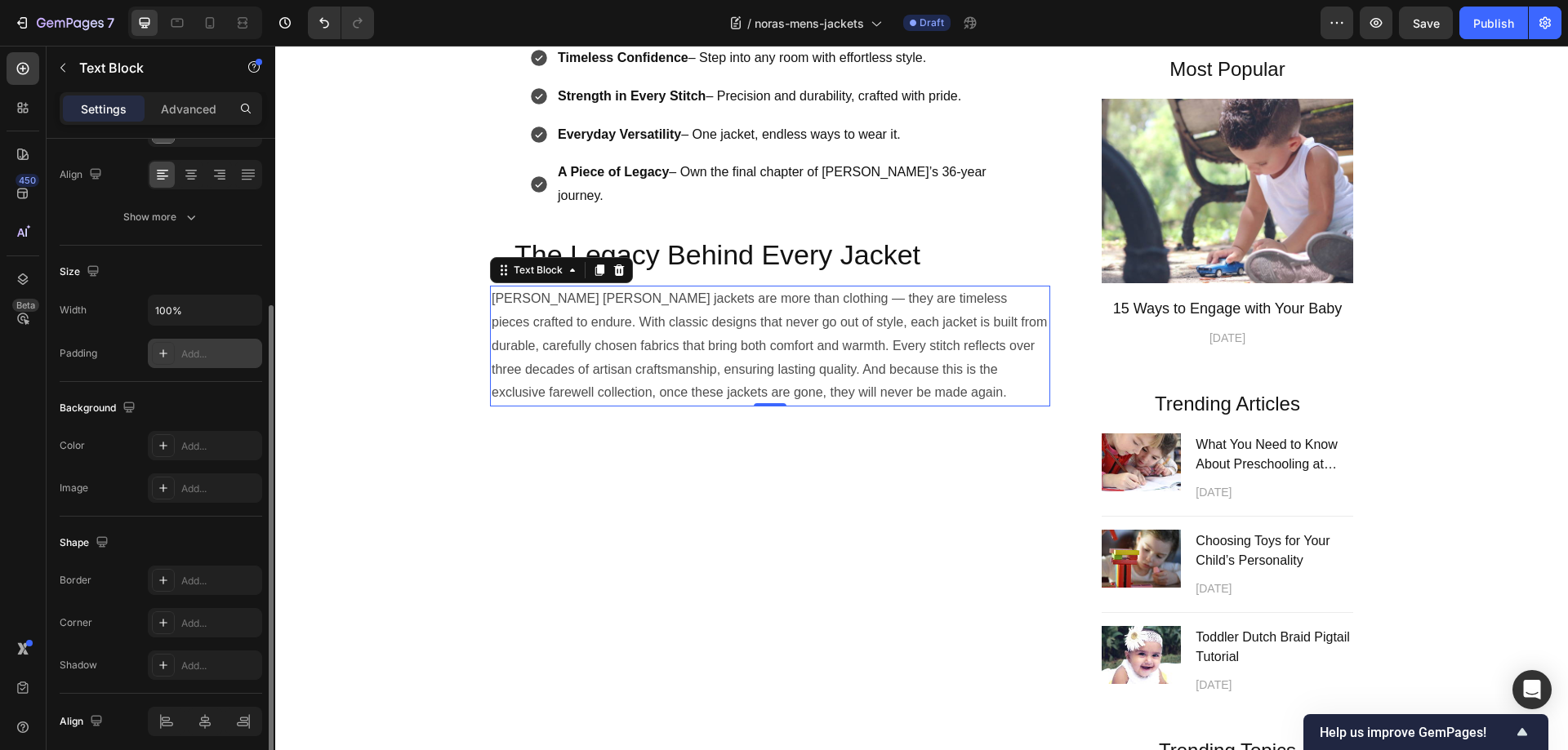
click at [200, 357] on div "Add..." at bounding box center [220, 354] width 77 height 15
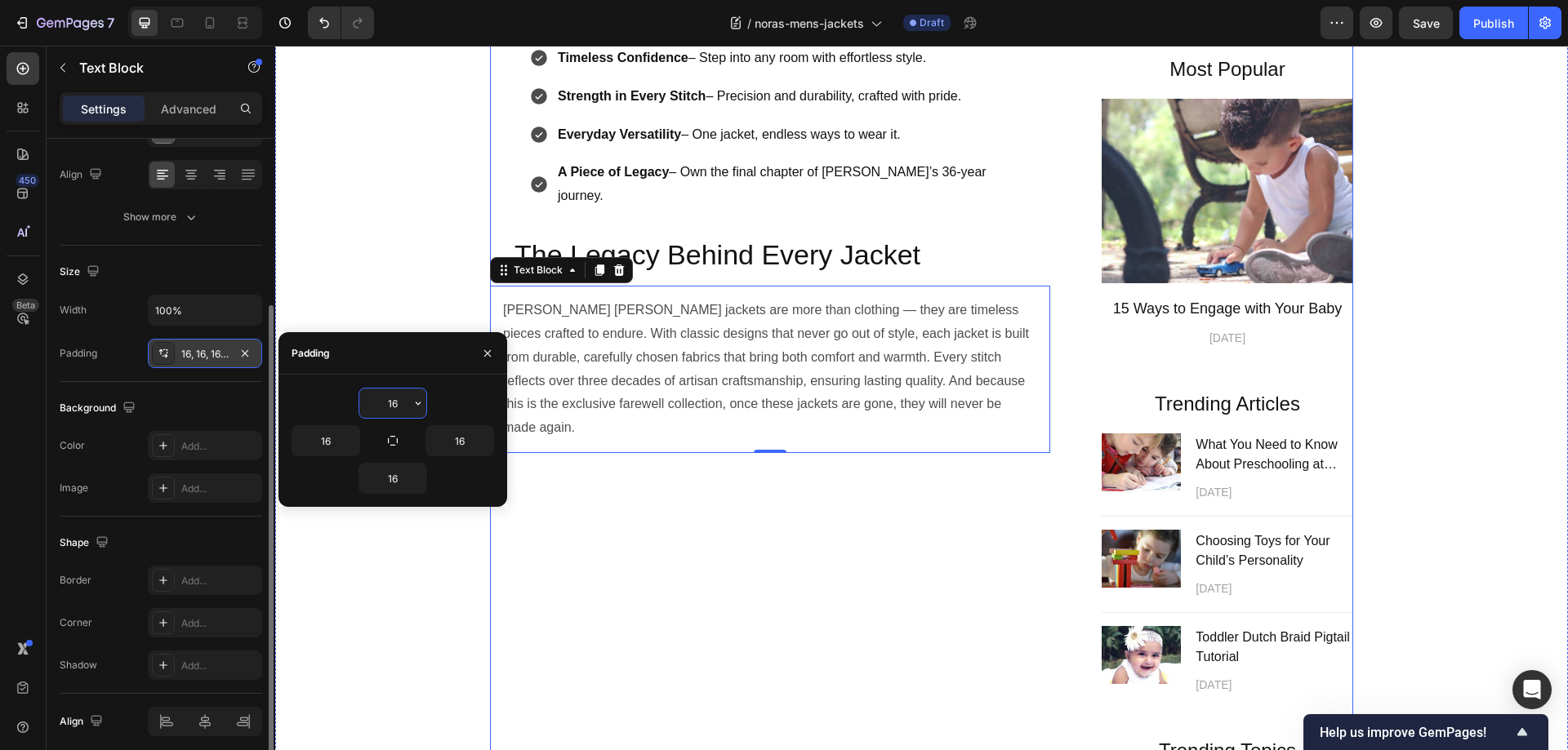
click at [1050, 574] on div "Handcrafted Legacy, Final Chance Heading For over 36 years, I’ve poured my hear…" at bounding box center [921, 351] width 863 height 1113
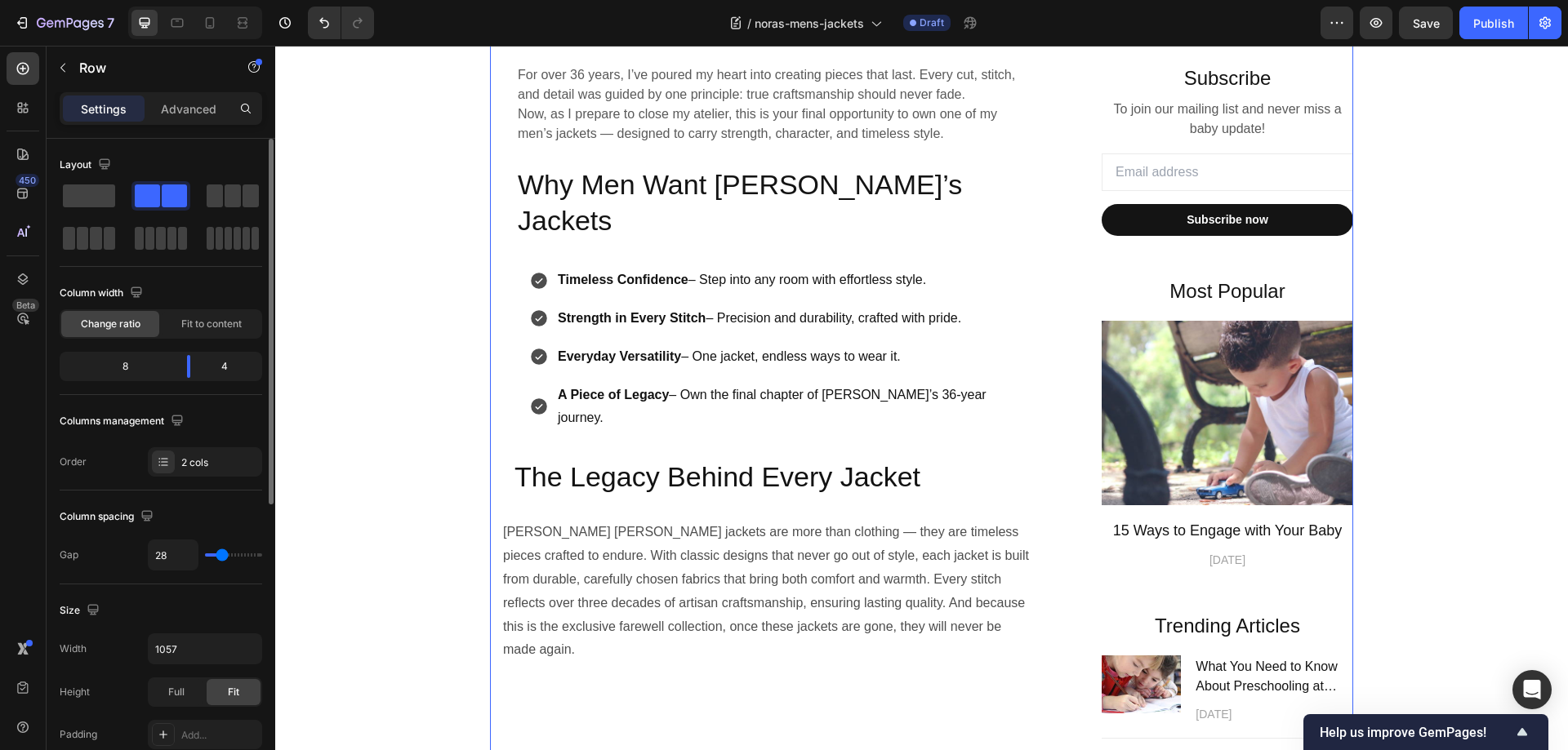
scroll to position [542, 0]
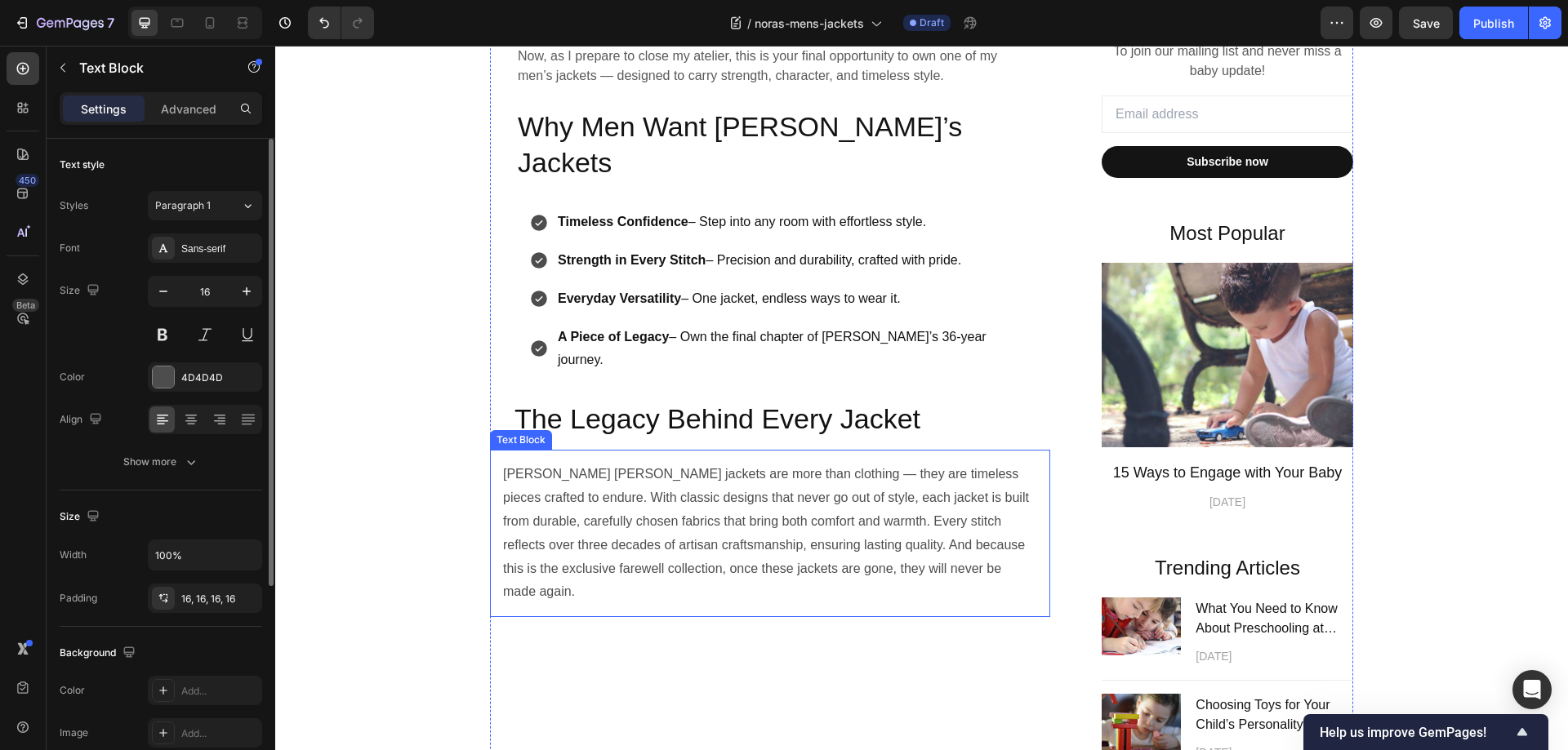
click at [703, 463] on p "Nora Lucille jackets are more than clothing — they are timeless pieces crafted …" at bounding box center [770, 533] width 534 height 142
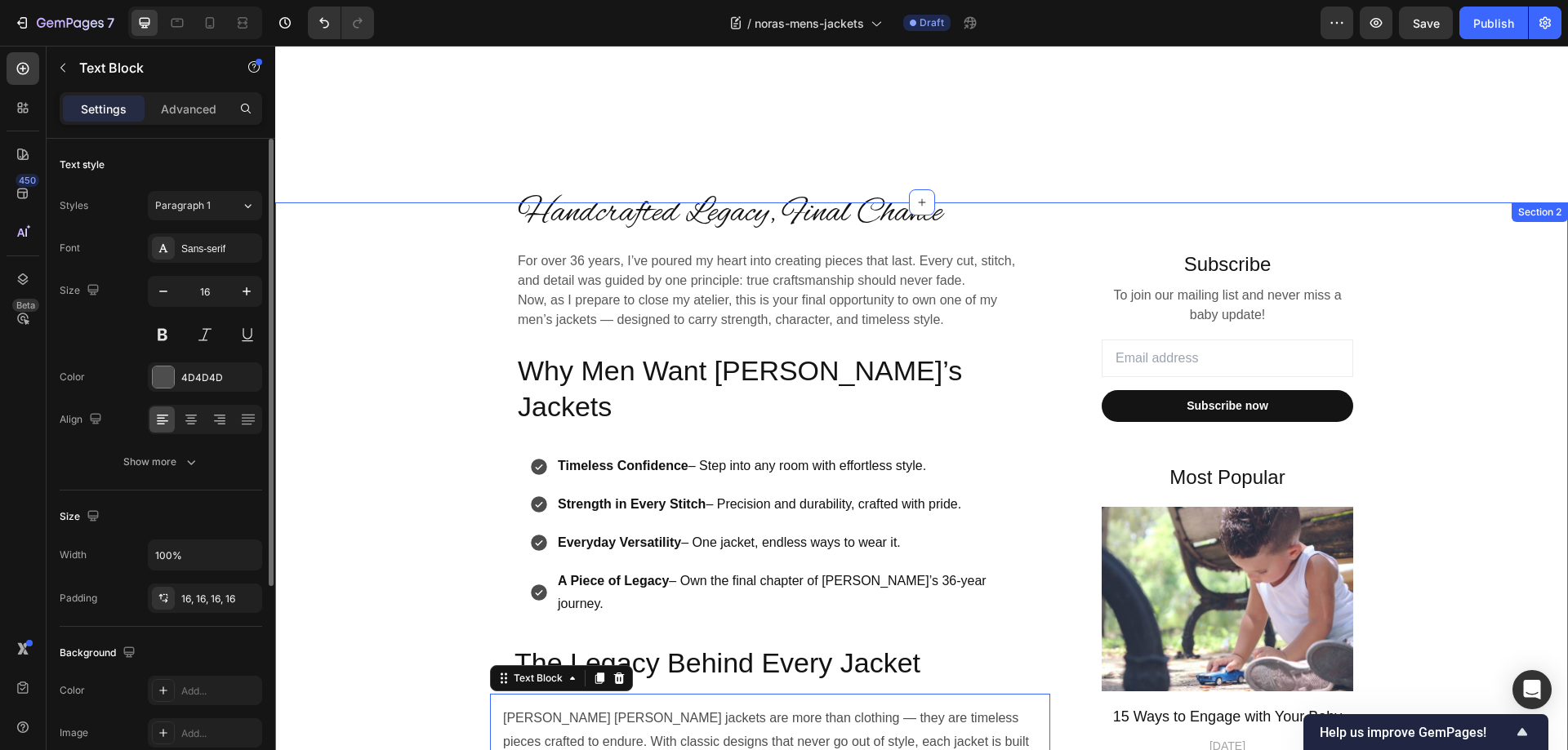
scroll to position [297, 0]
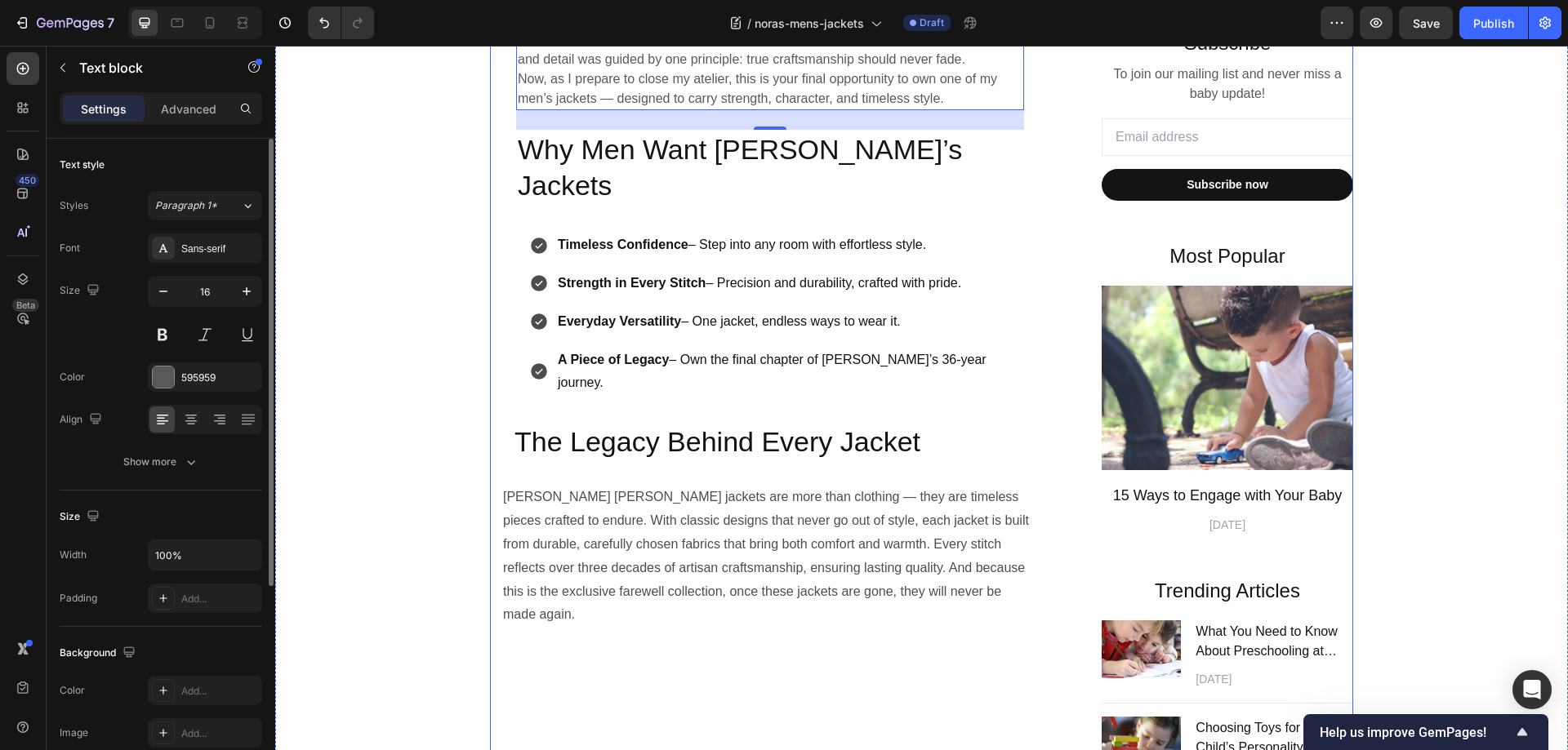
scroll to position [542, 0]
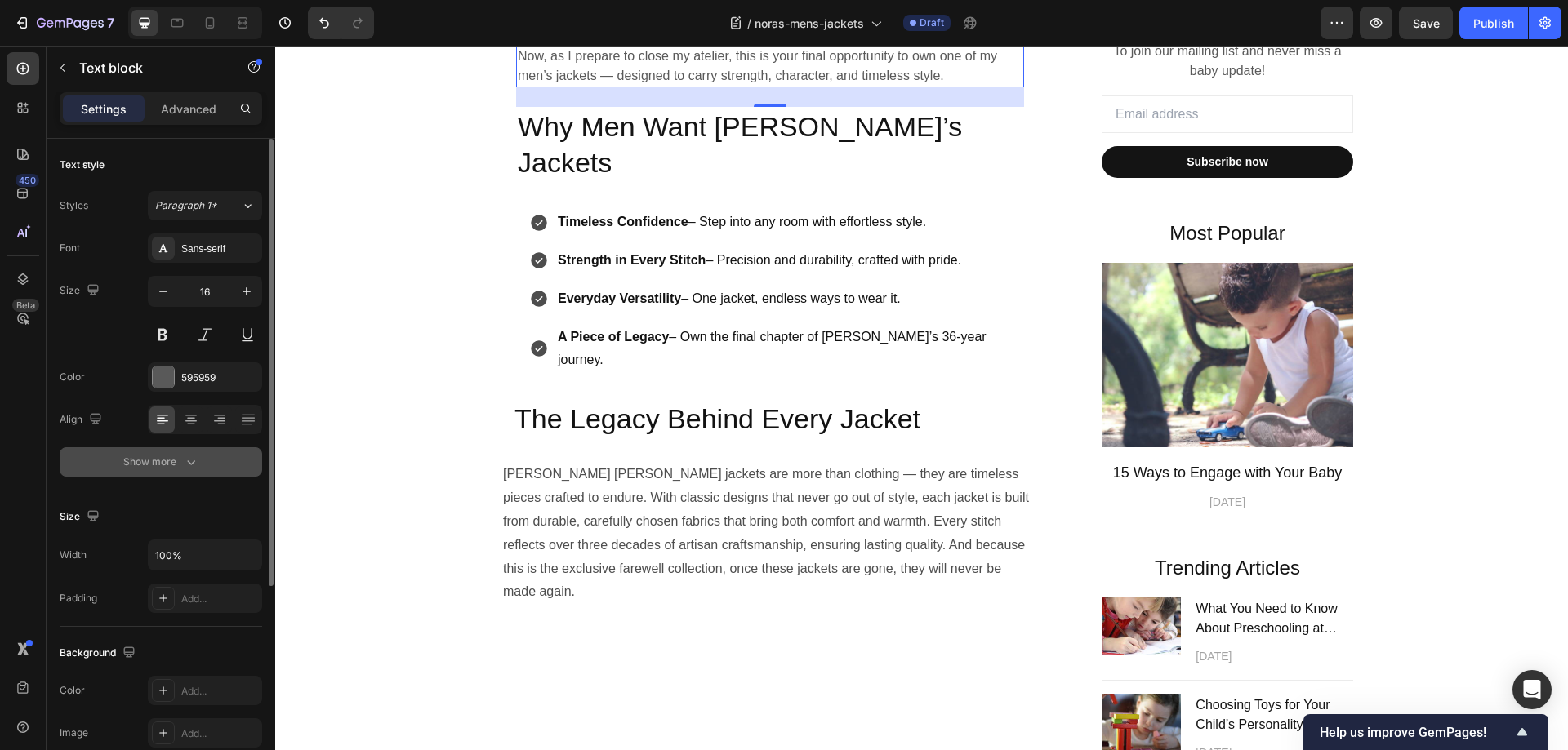
click at [187, 460] on icon "button" at bounding box center [191, 462] width 17 height 17
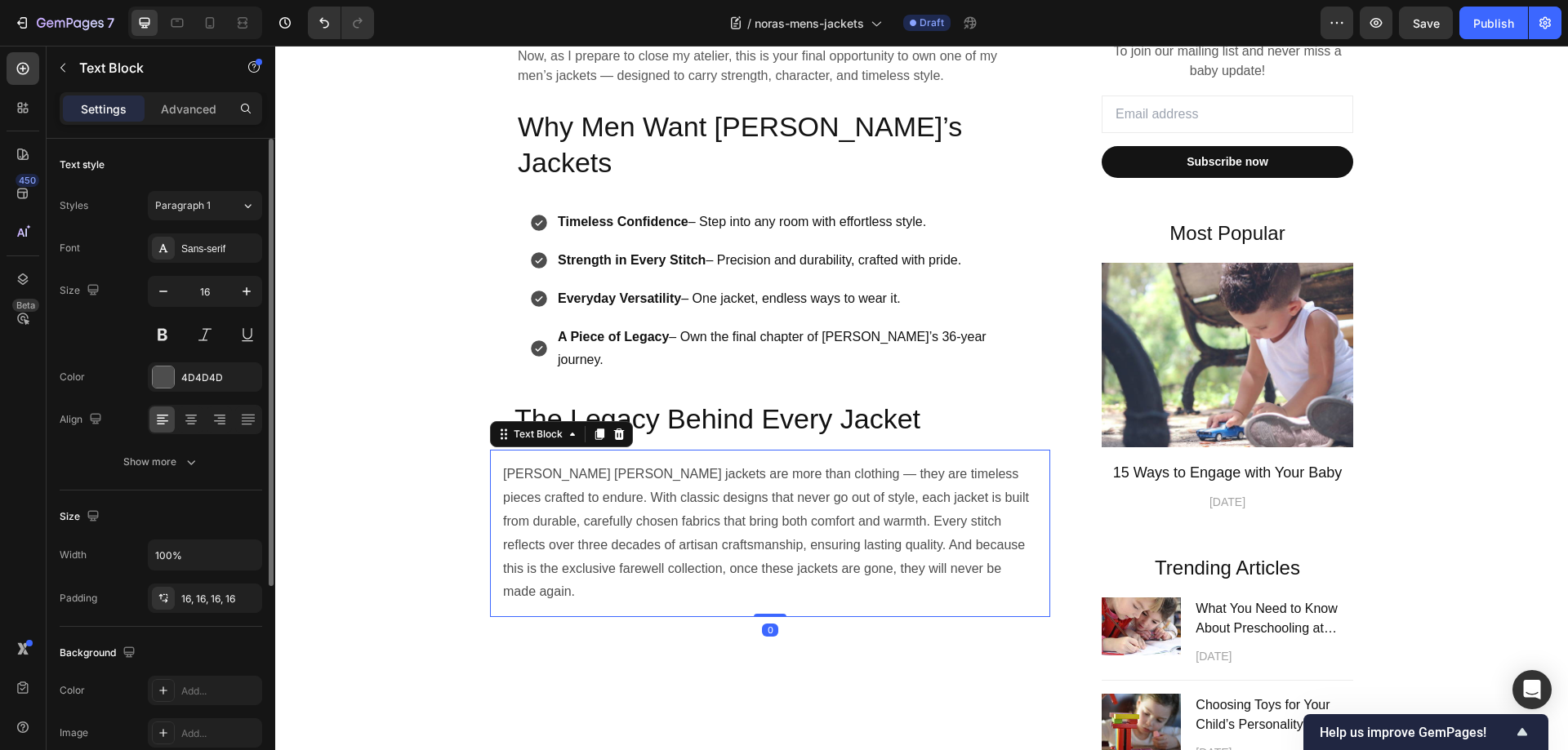
click at [605, 463] on p "Nora Lucille jackets are more than clothing — they are timeless pieces crafted …" at bounding box center [770, 533] width 534 height 142
click at [180, 452] on button "Show more" at bounding box center [161, 461] width 202 height 29
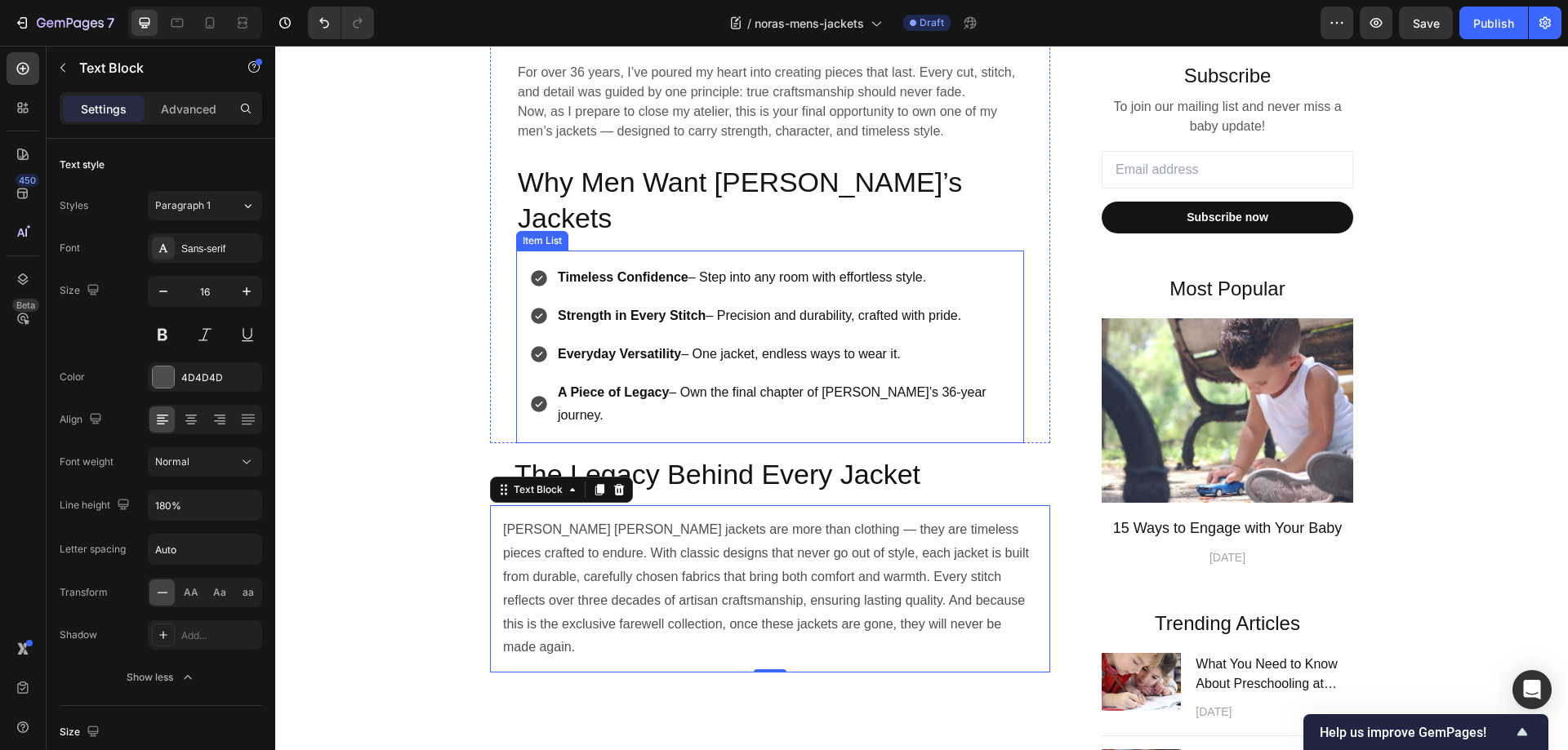
scroll to position [460, 0]
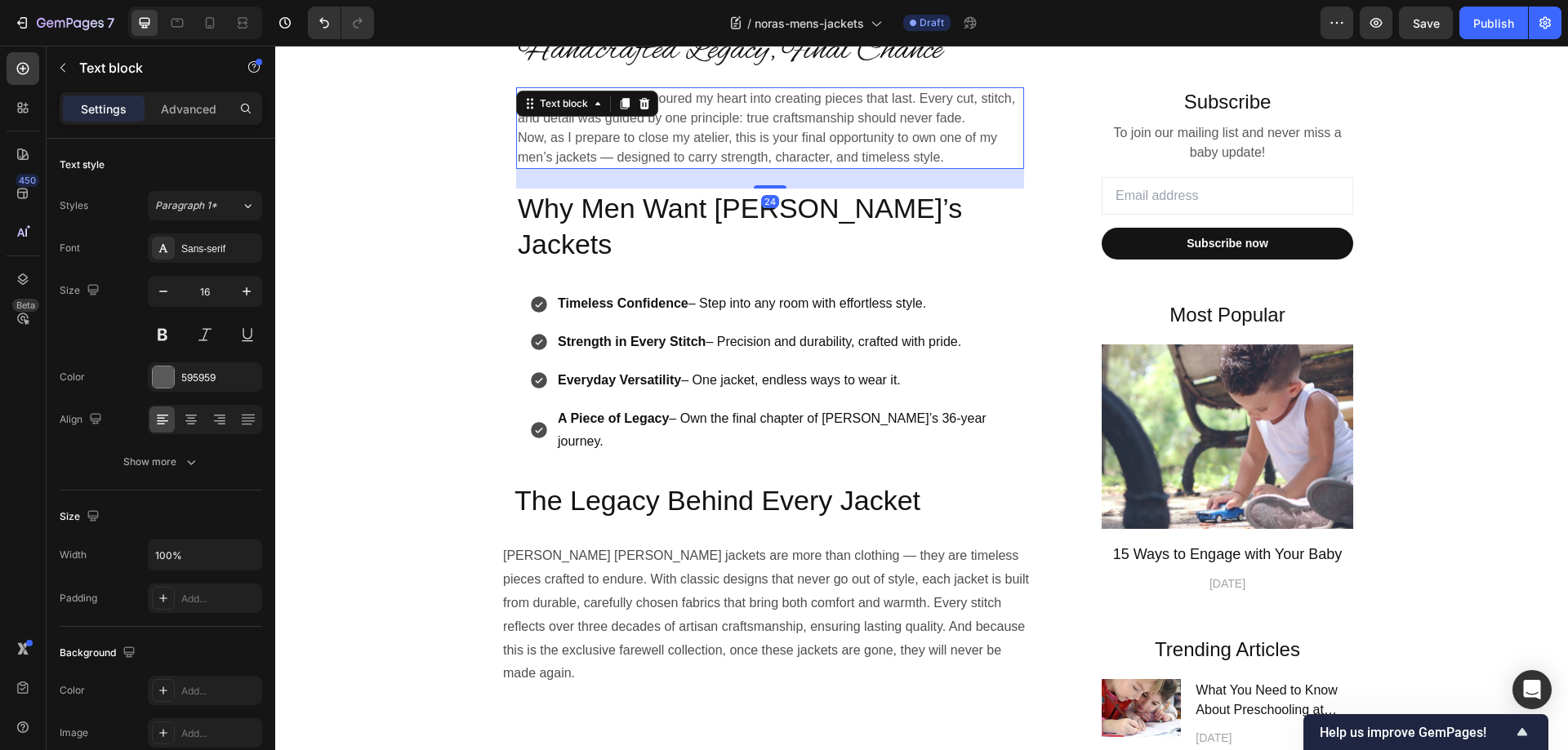
click at [677, 132] on p "Now, as I prepare to close my atelier, this is your final opportunity to own on…" at bounding box center [770, 147] width 504 height 39
click at [651, 545] on p "Nora Lucille jackets are more than clothing — they are timeless pieces crafted …" at bounding box center [770, 615] width 534 height 142
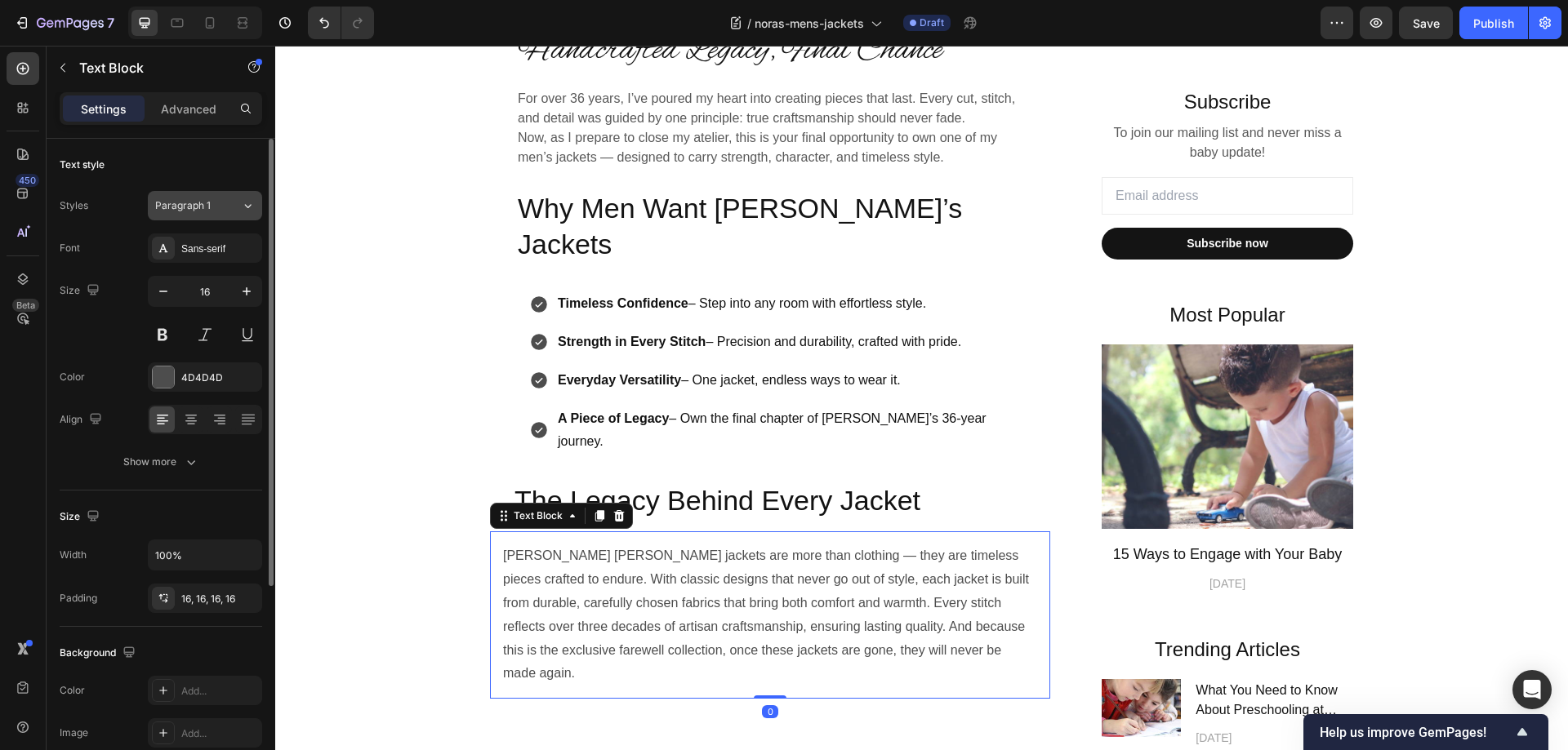
click at [189, 197] on button "Paragraph 1" at bounding box center [205, 205] width 114 height 29
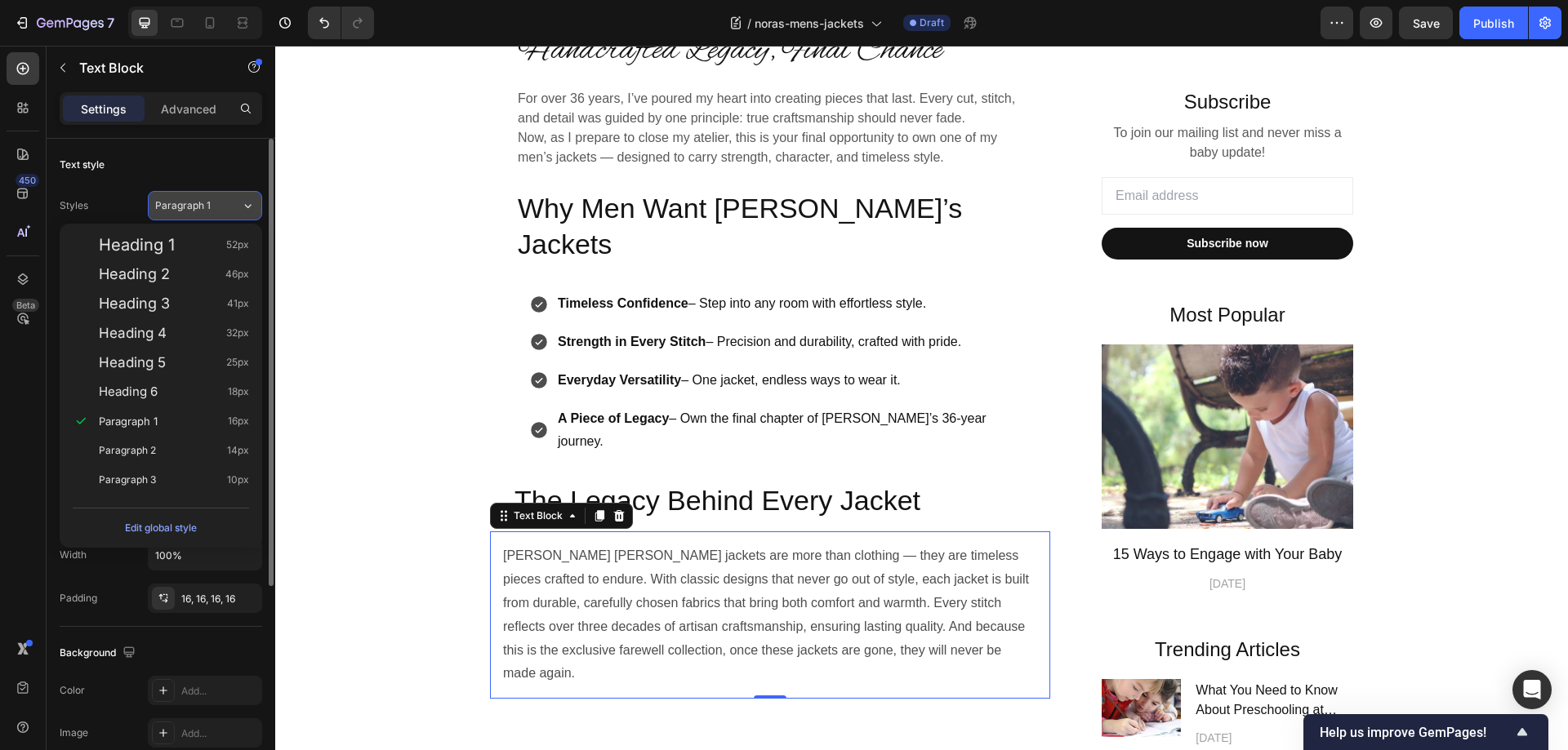
click at [224, 200] on div "Paragraph 1" at bounding box center [198, 206] width 86 height 15
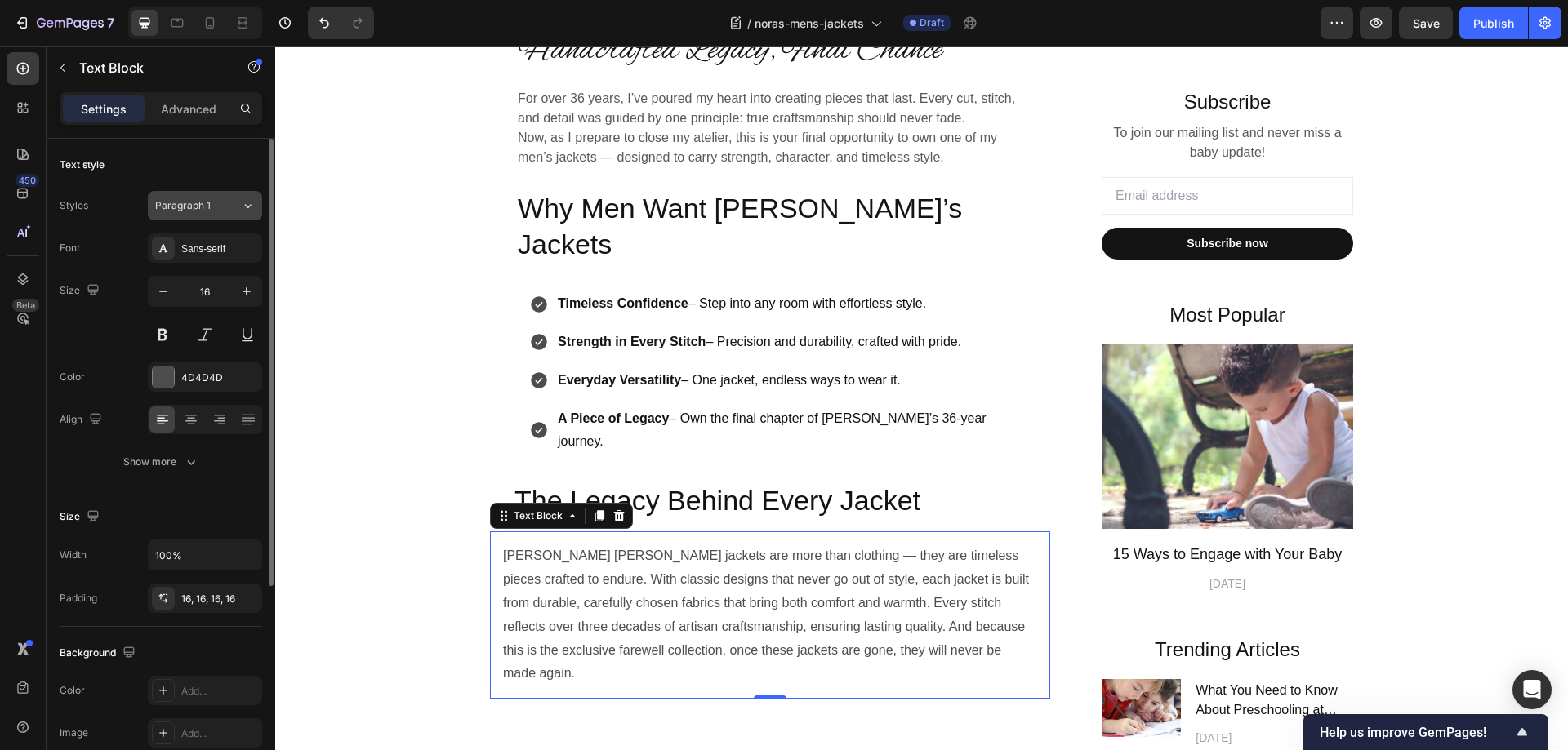
click at [220, 203] on div "Paragraph 1" at bounding box center [188, 206] width 66 height 15
click at [619, 132] on p "Now, as I prepare to close my atelier, this is your final opportunity to own on…" at bounding box center [770, 147] width 504 height 39
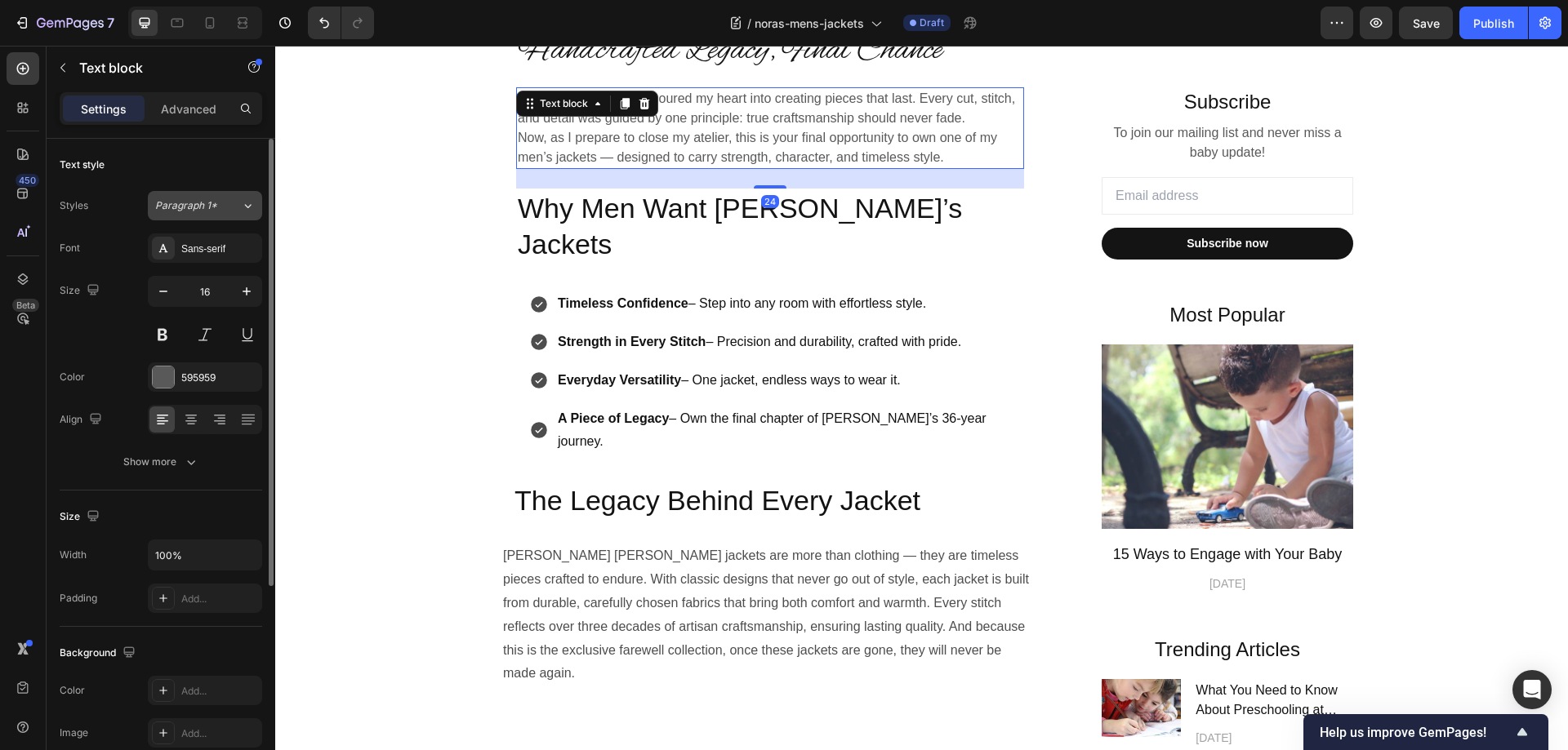
click at [214, 210] on span "Paragraph 1*" at bounding box center [186, 206] width 62 height 15
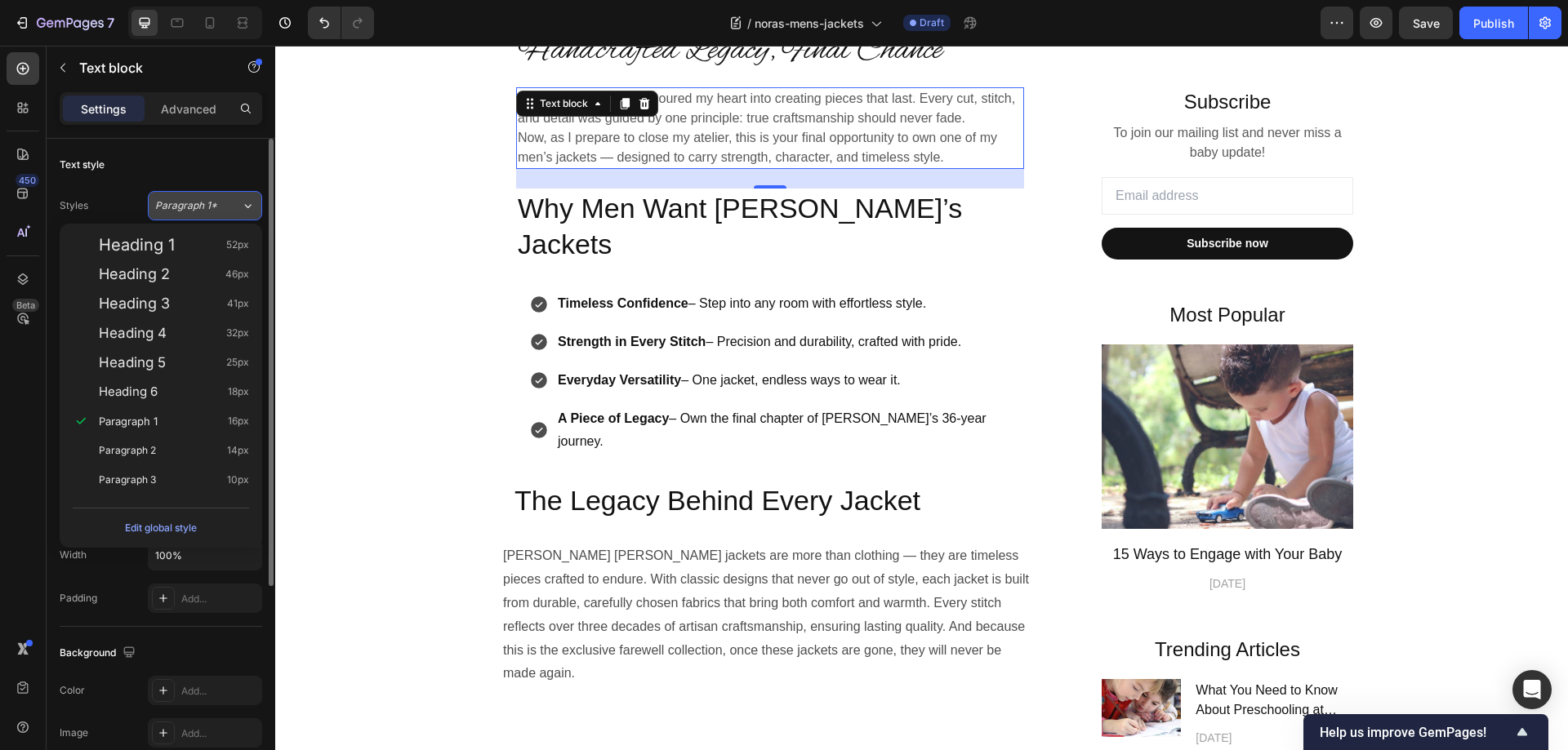
click at [214, 210] on span "Paragraph 1*" at bounding box center [186, 206] width 62 height 15
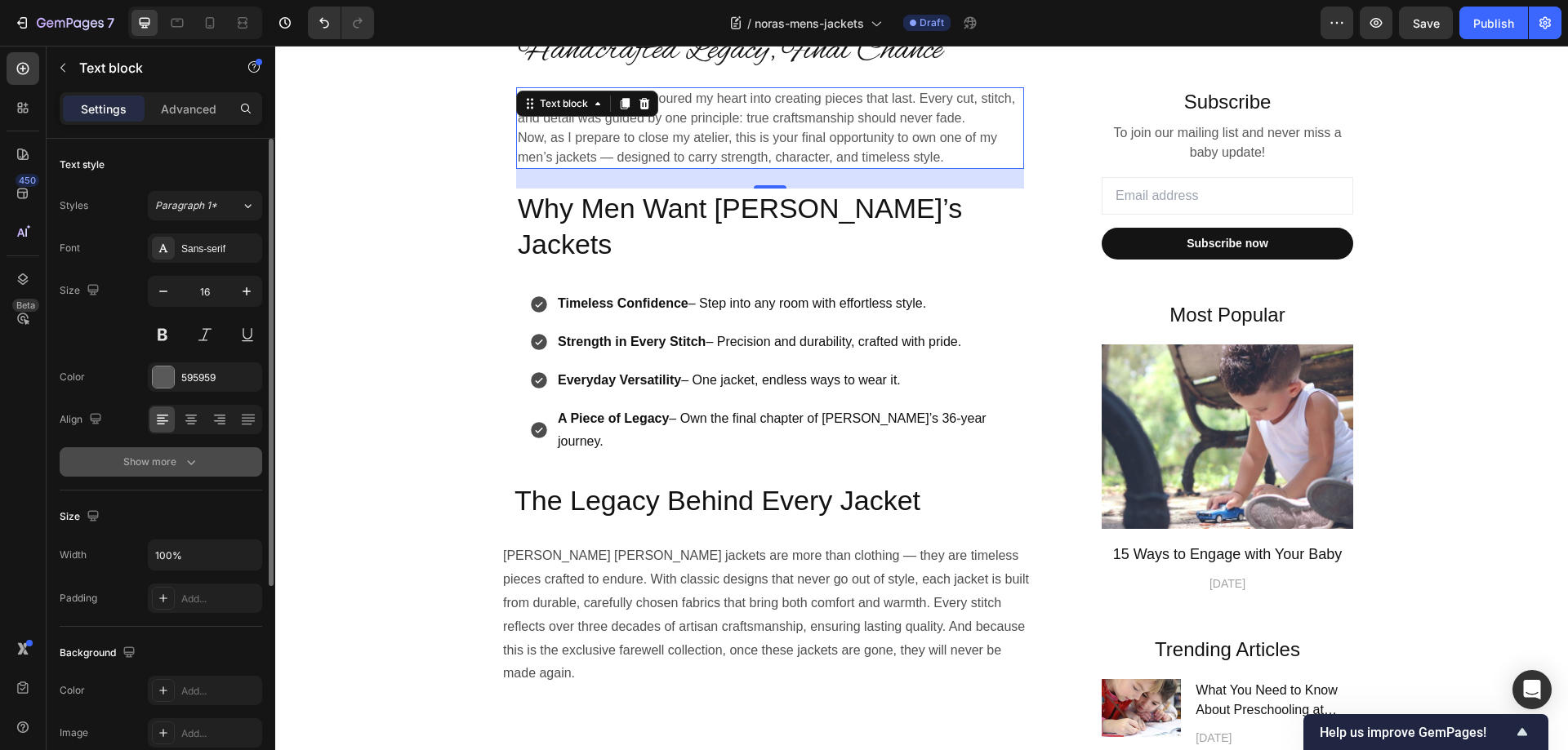
click at [187, 464] on icon "button" at bounding box center [191, 462] width 17 height 17
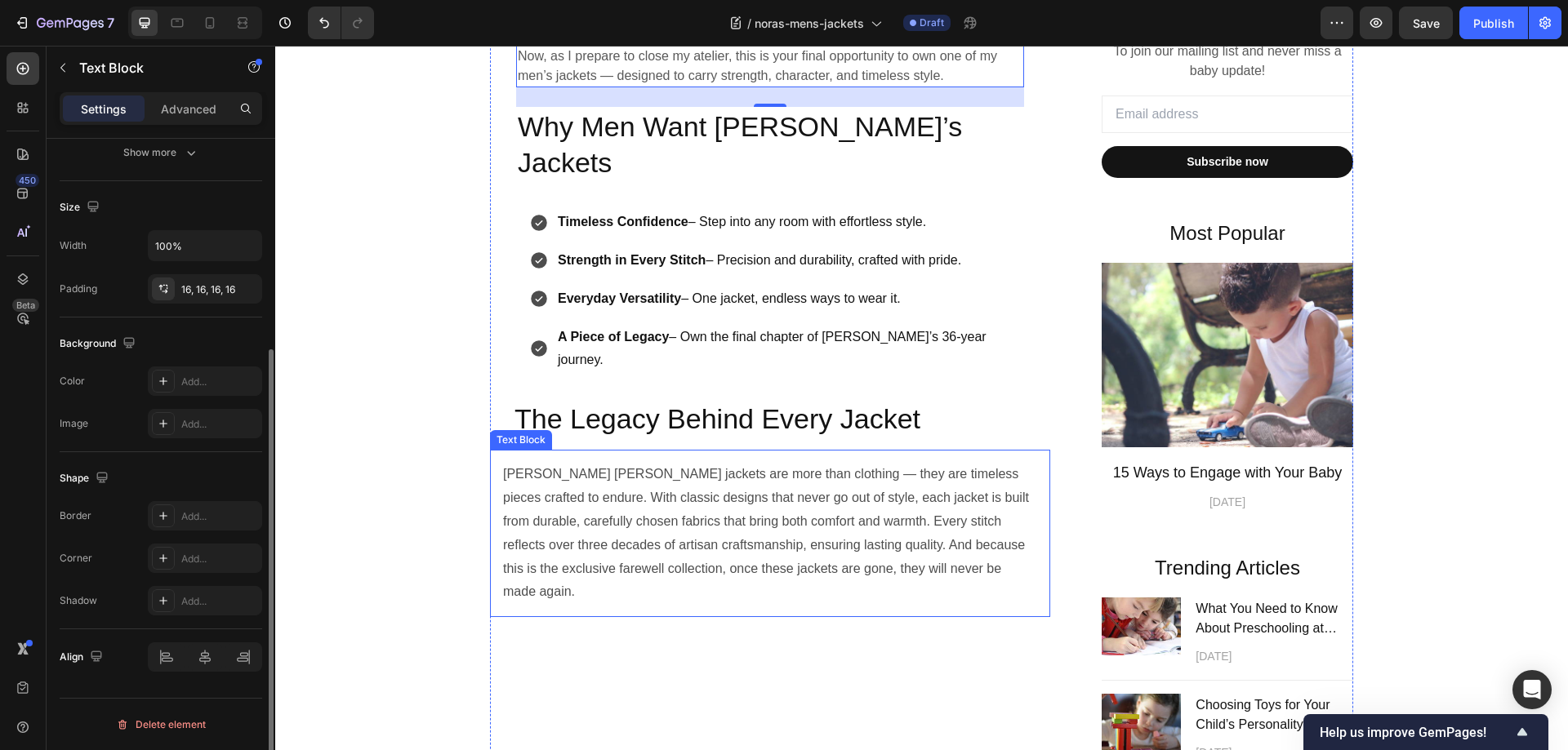
scroll to position [310, 0]
click at [657, 463] on p "Nora Lucille jackets are more than clothing — they are timeless pieces crafted …" at bounding box center [770, 533] width 534 height 142
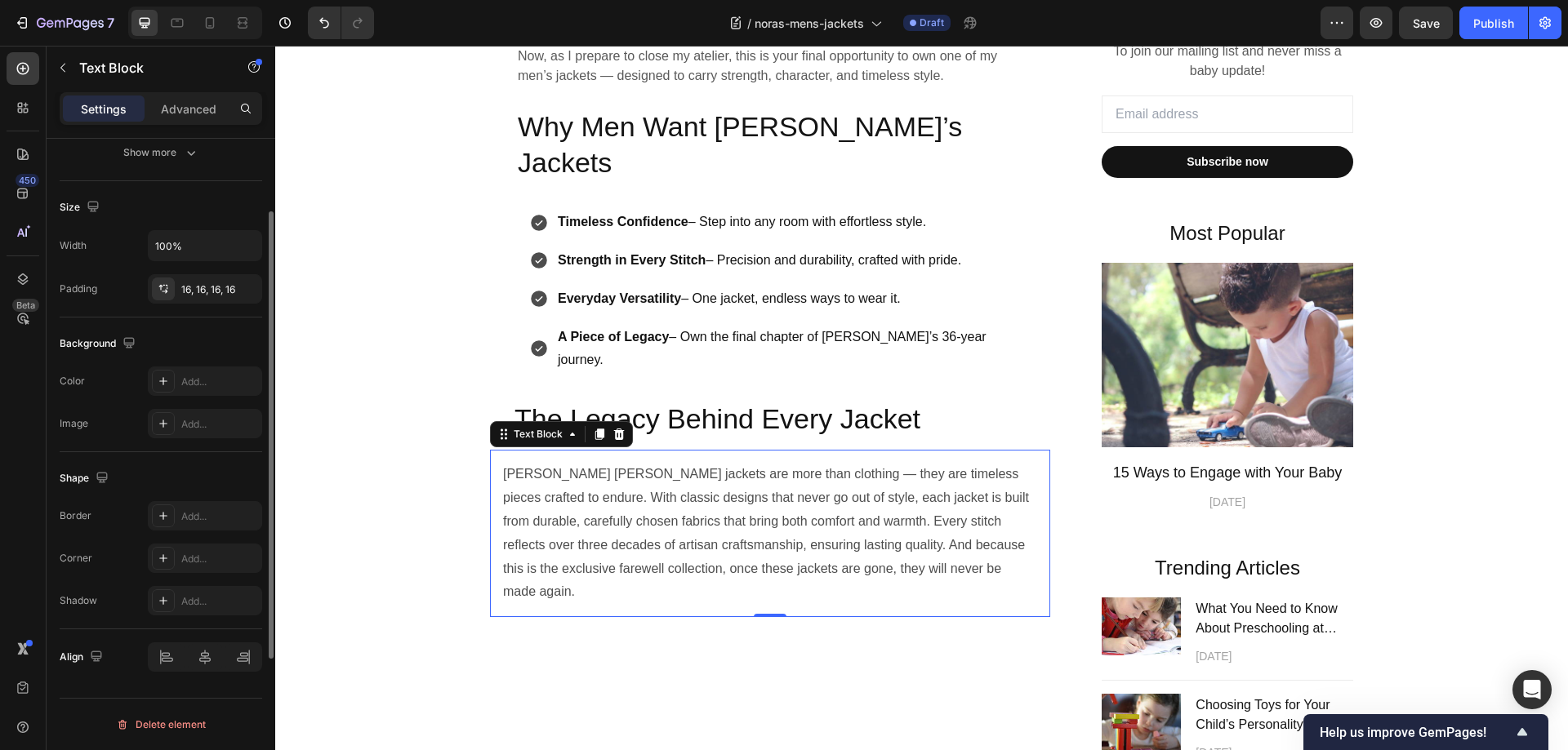
scroll to position [0, 0]
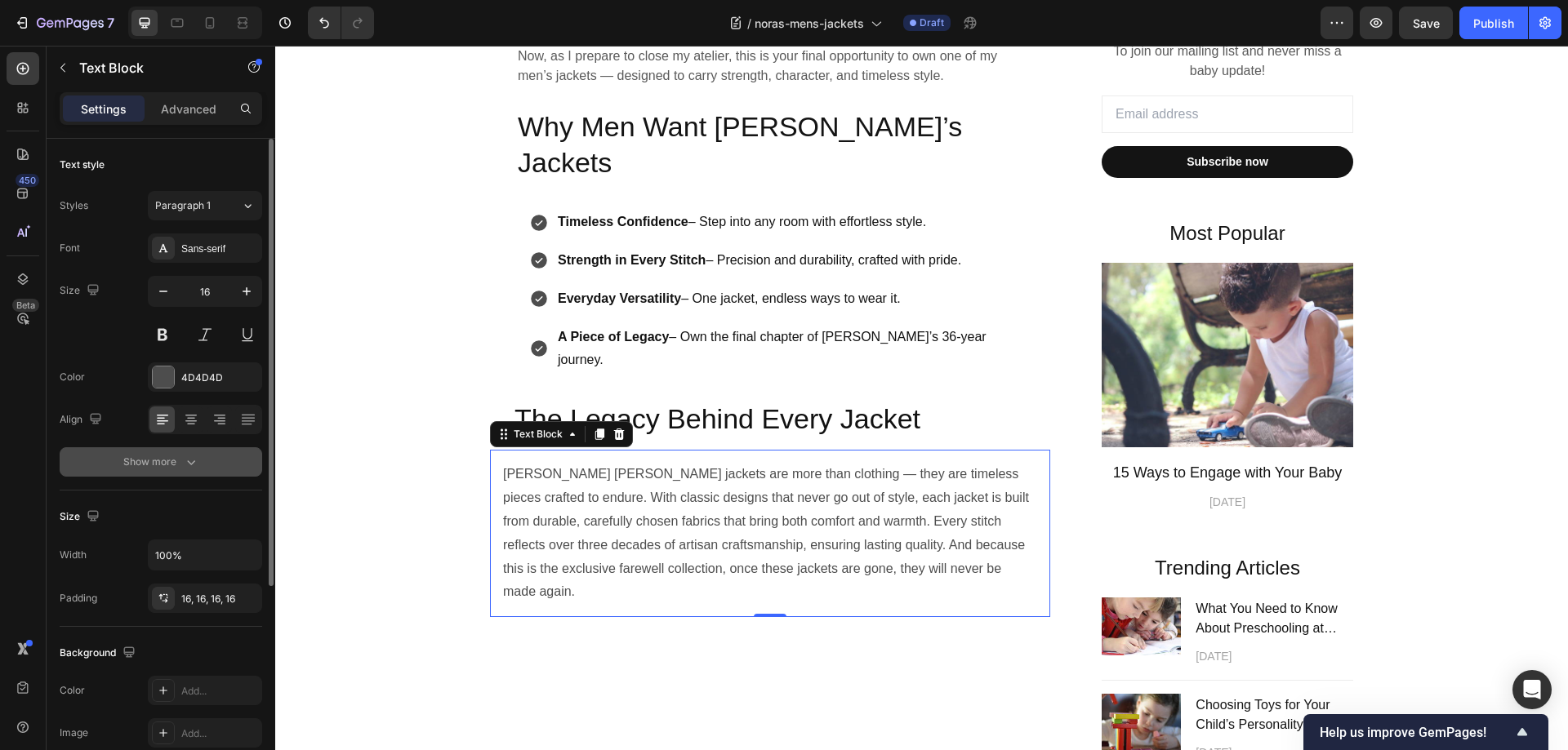
click at [191, 460] on icon "button" at bounding box center [191, 462] width 17 height 17
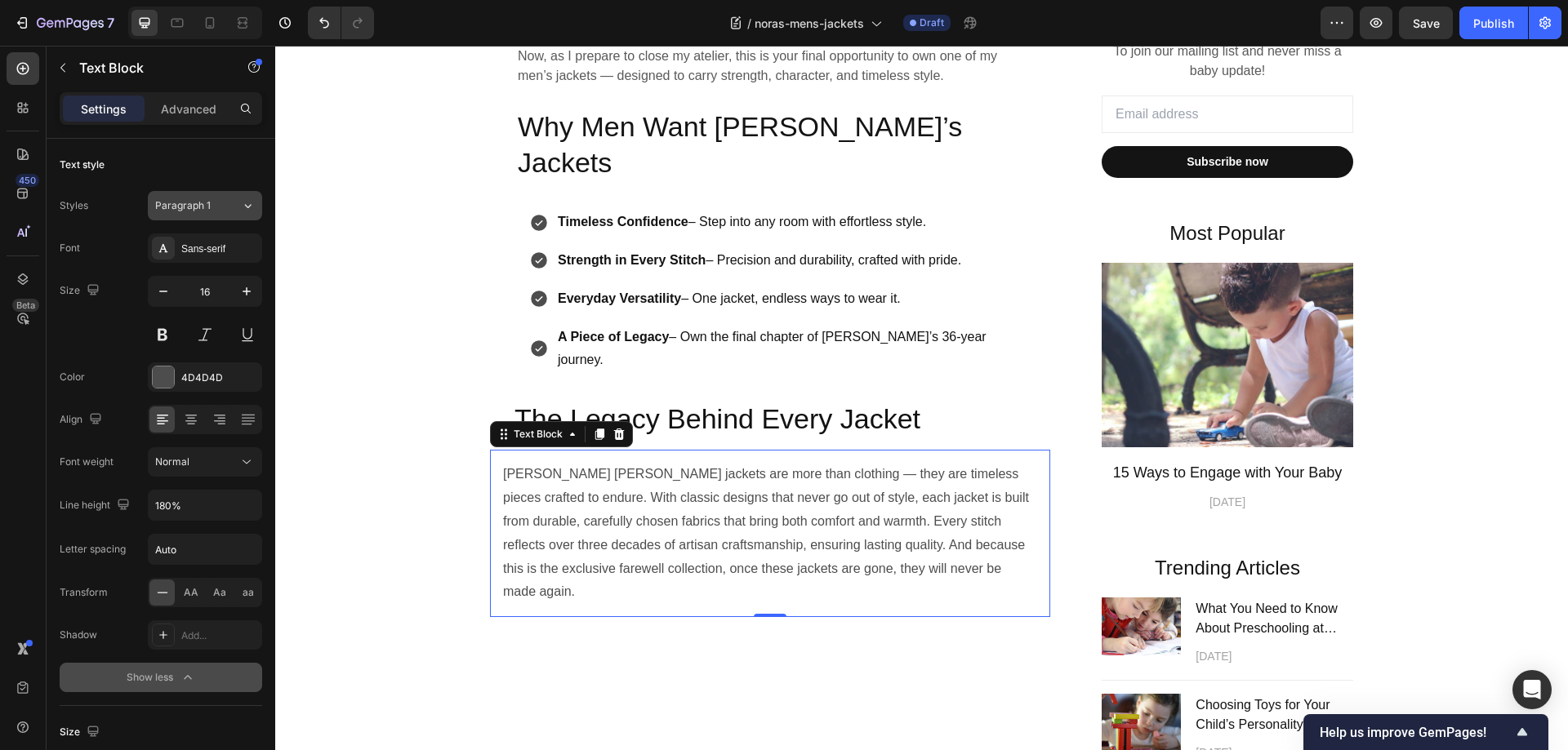
click at [186, 199] on span "Paragraph 1" at bounding box center [182, 206] width 55 height 15
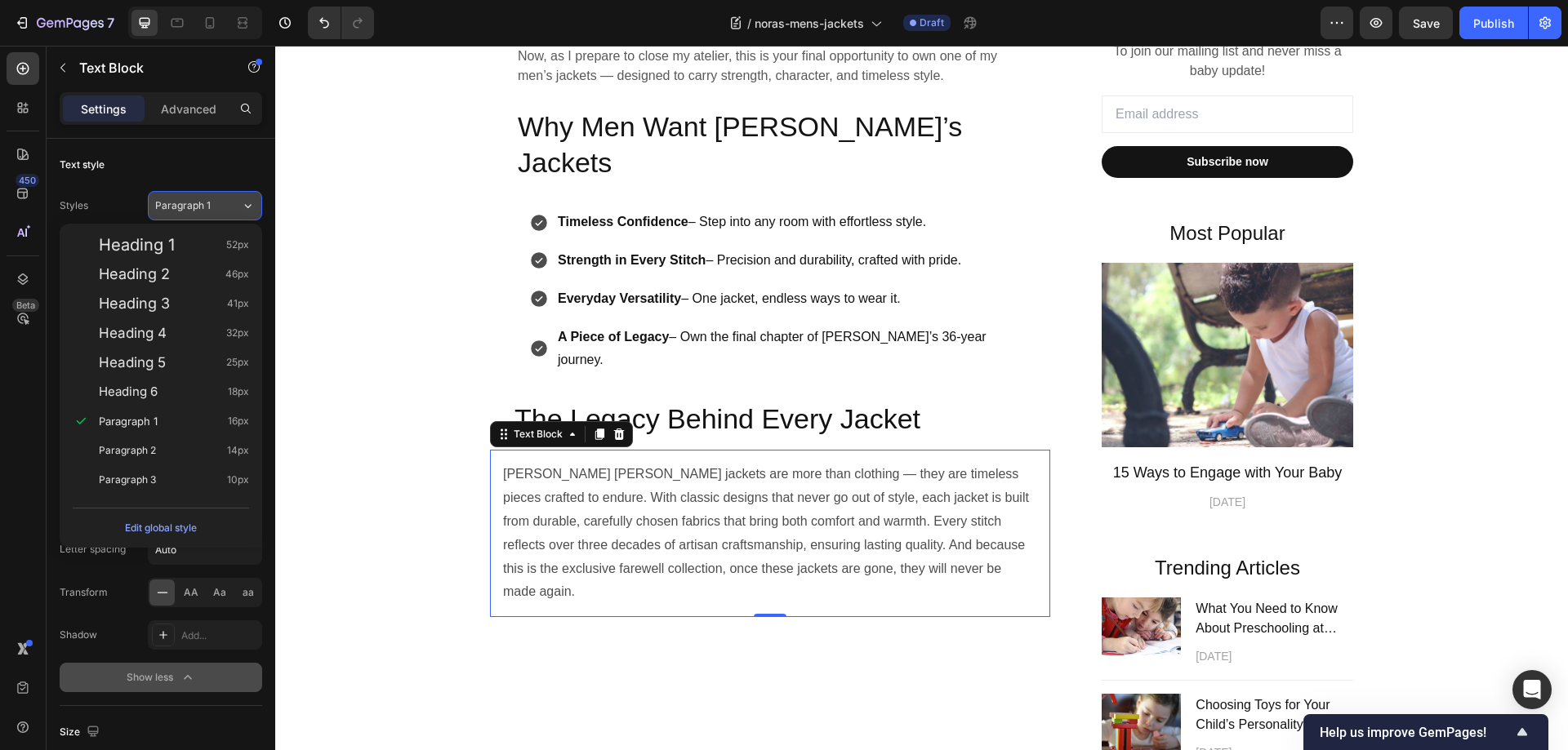
click at [186, 199] on span "Paragraph 1" at bounding box center [182, 206] width 55 height 15
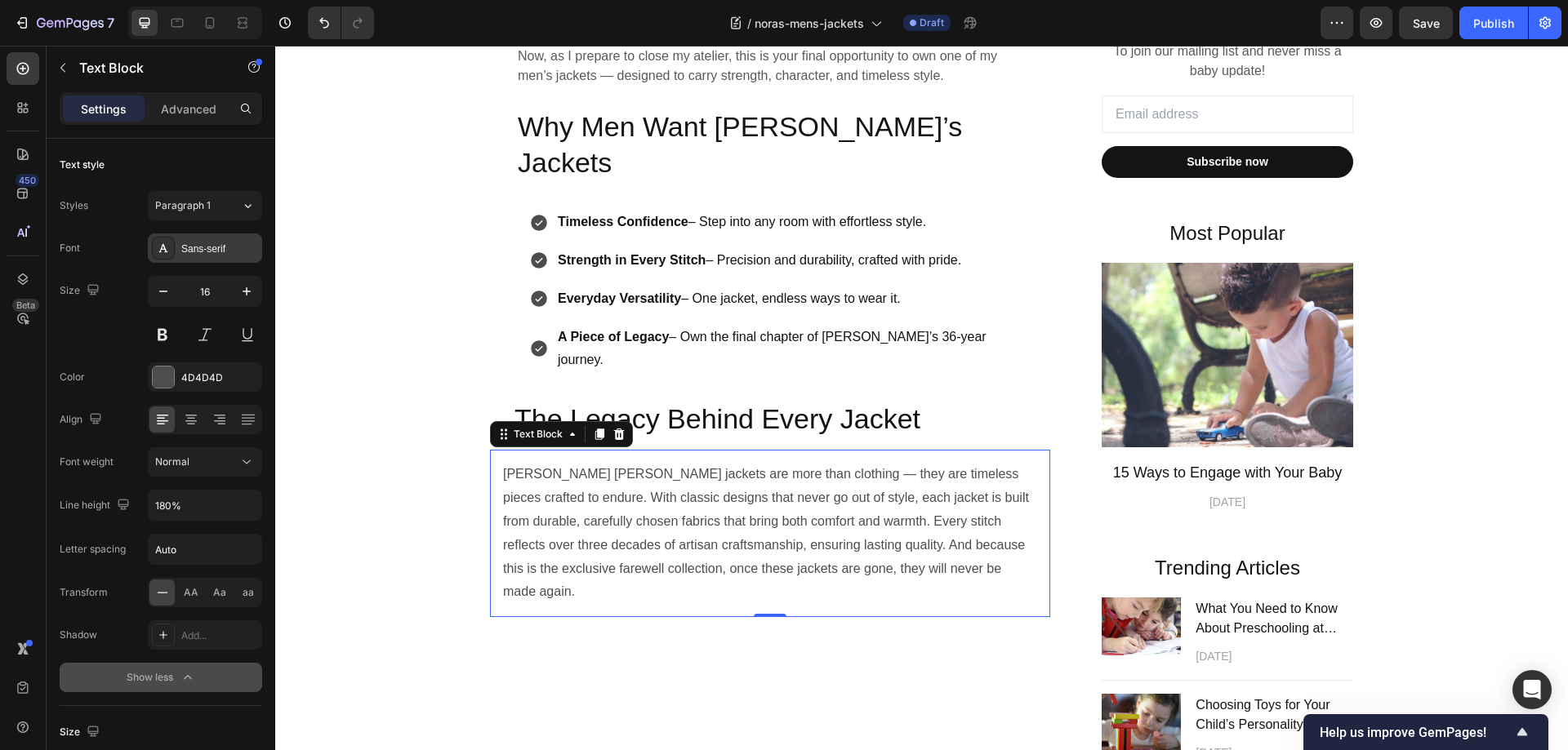
click at [197, 238] on div "Sans-serif" at bounding box center [205, 248] width 114 height 29
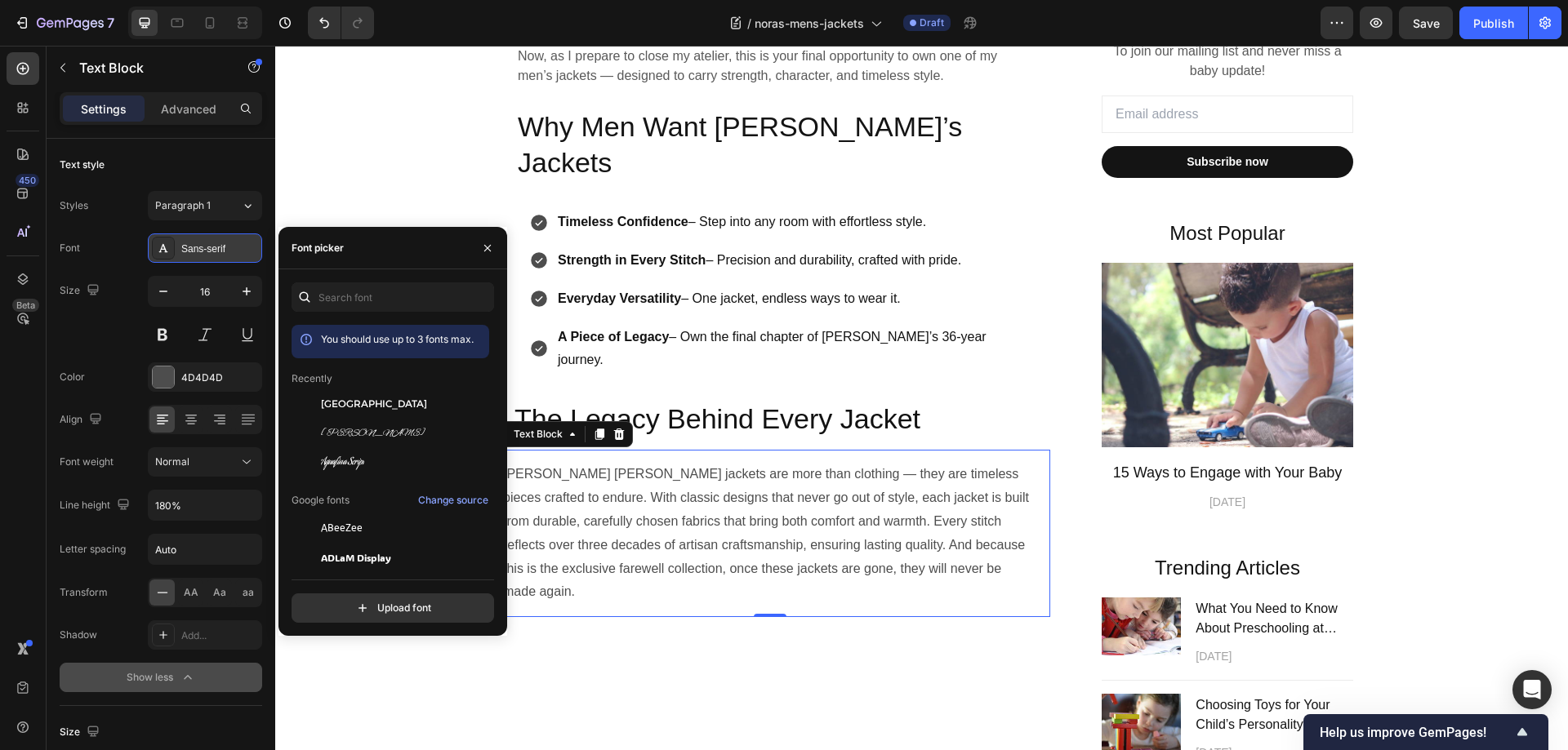
click at [197, 238] on div "Sans-serif" at bounding box center [205, 248] width 114 height 29
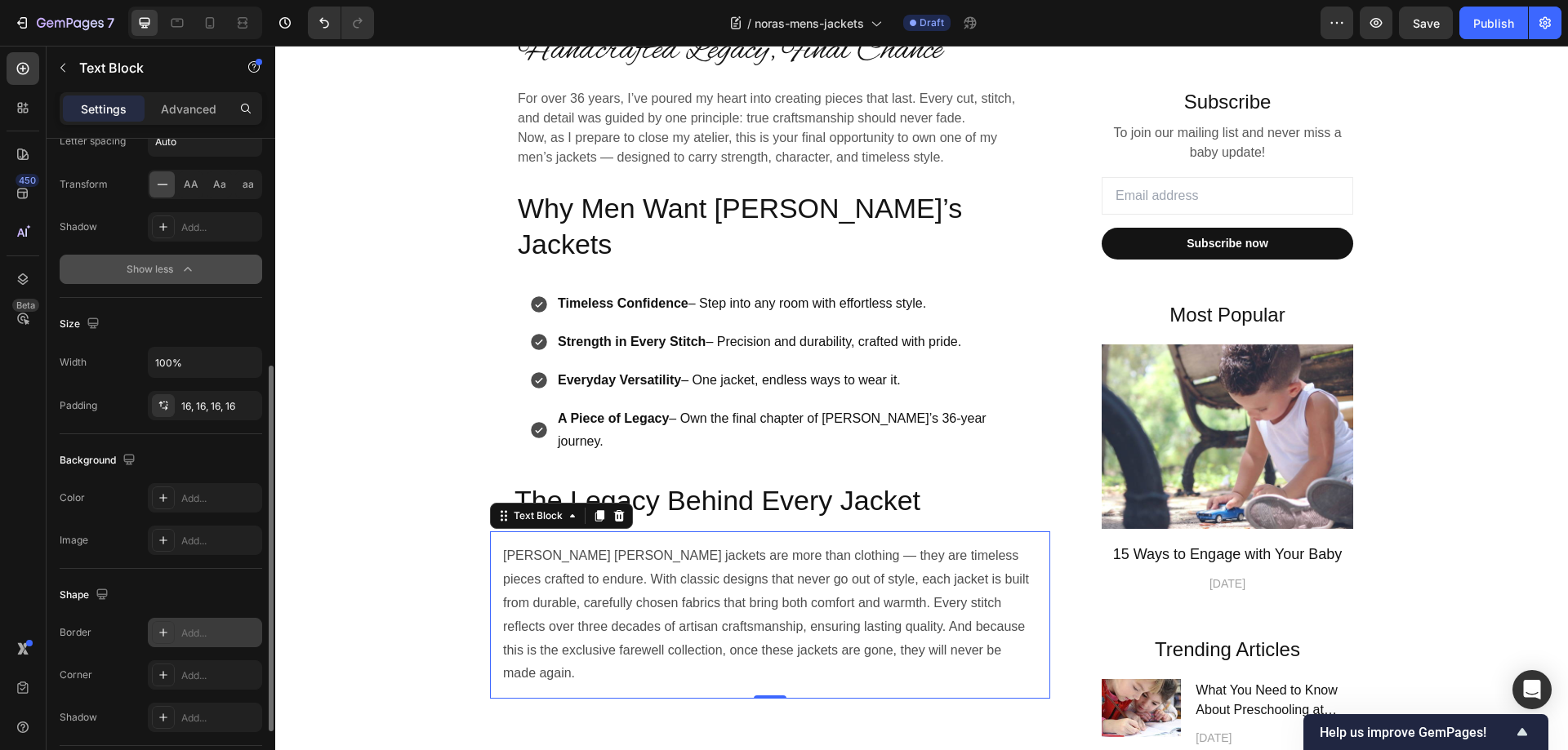
scroll to position [489, 0]
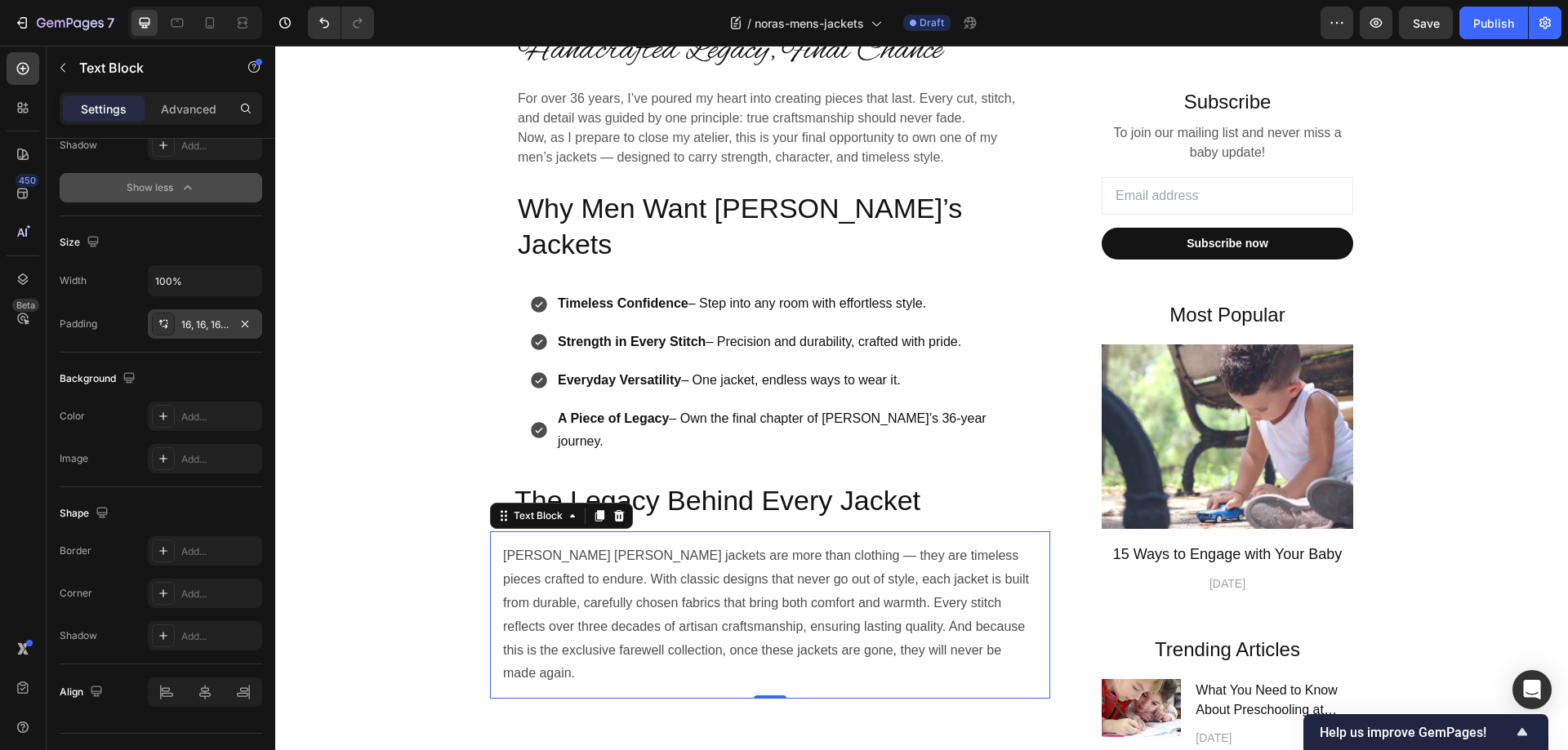
click at [211, 316] on div "16, 16, 16, 16" at bounding box center [205, 324] width 114 height 29
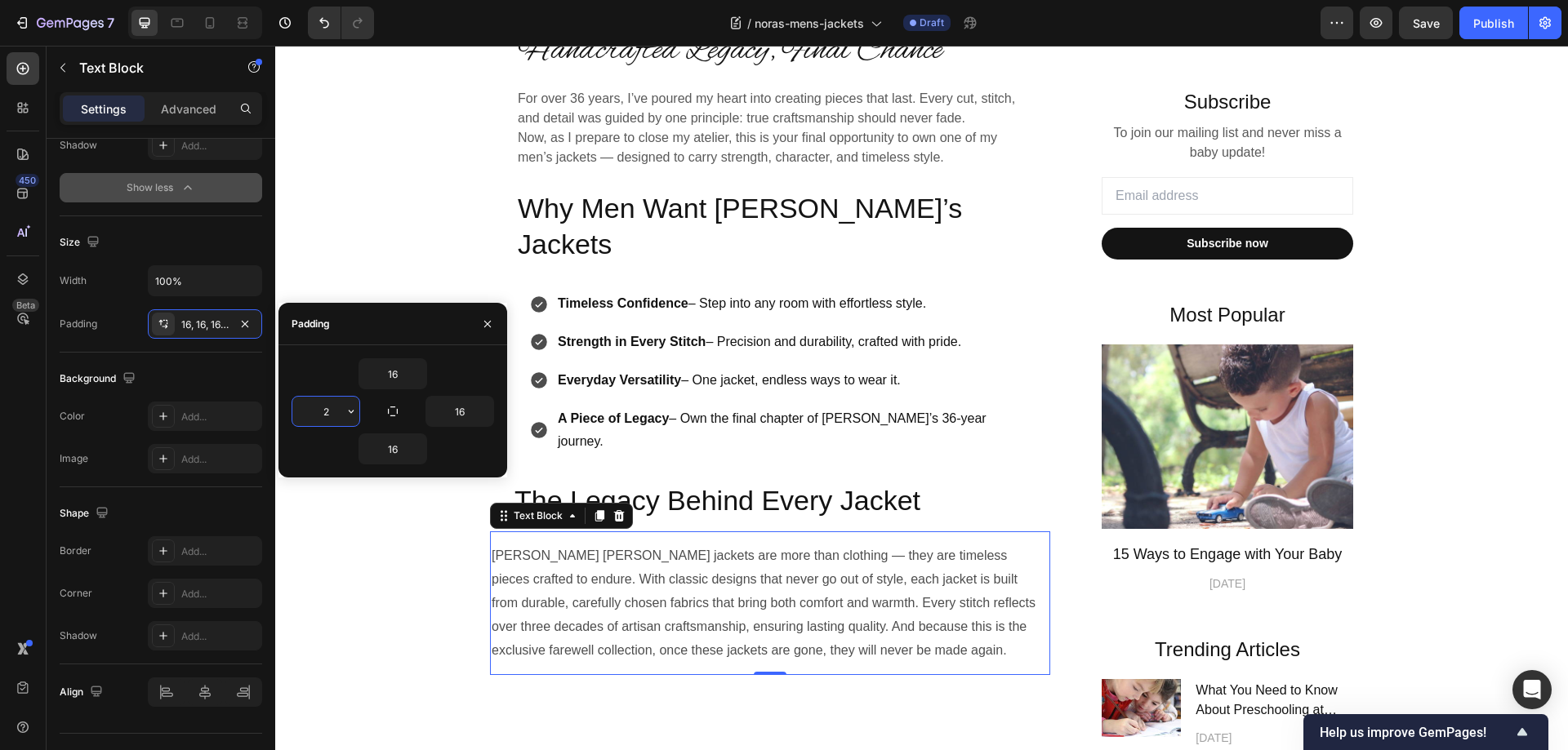
type input "20"
click at [688, 662] on div "Handcrafted Legacy, Final Chance Heading For over 36 years, I’ve poured my hear…" at bounding box center [770, 596] width 560 height 1113
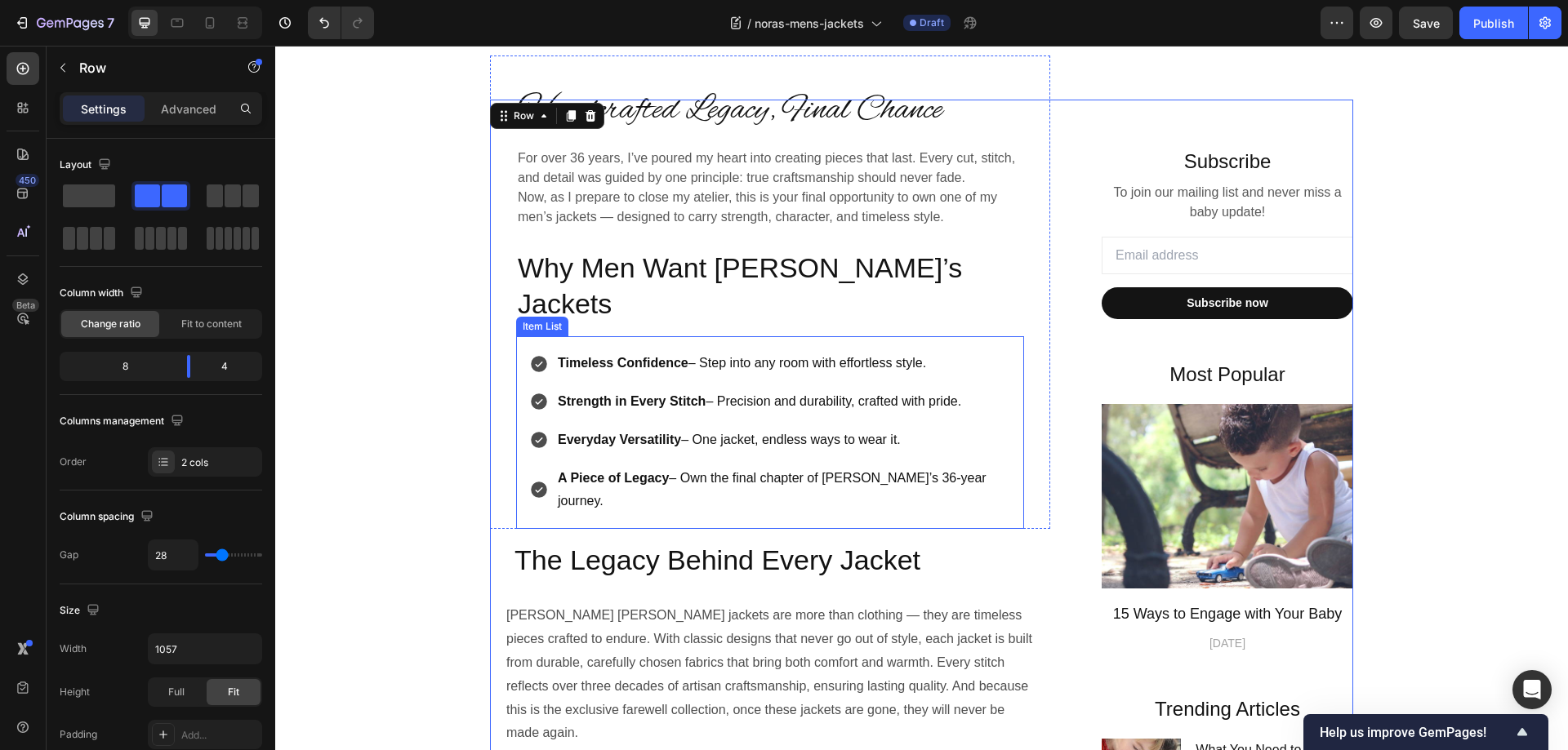
scroll to position [378, 0]
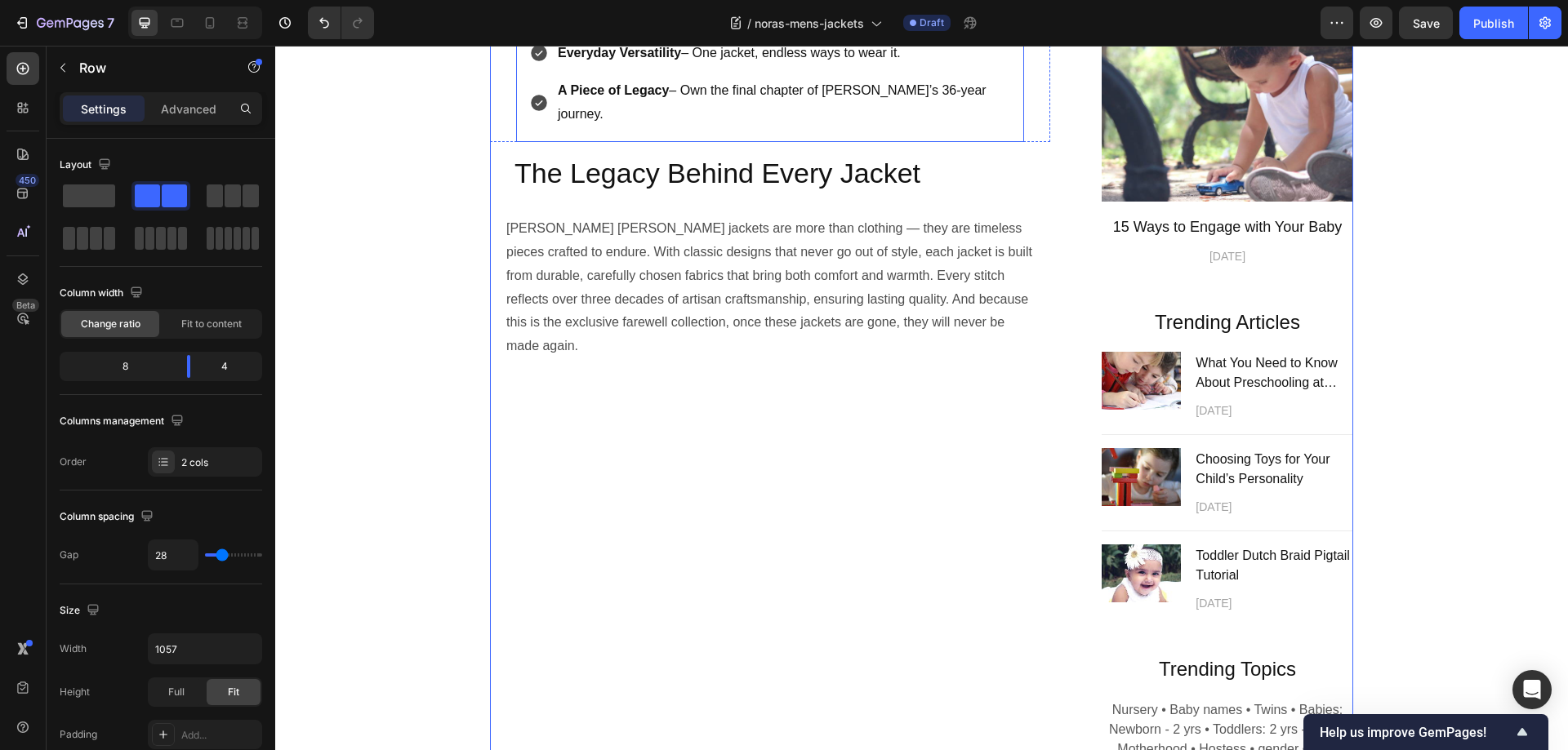
click at [1001, 142] on div "Timeless Confidence – Step into any room with effortless style. Strength in Eve…" at bounding box center [770, 46] width 508 height 193
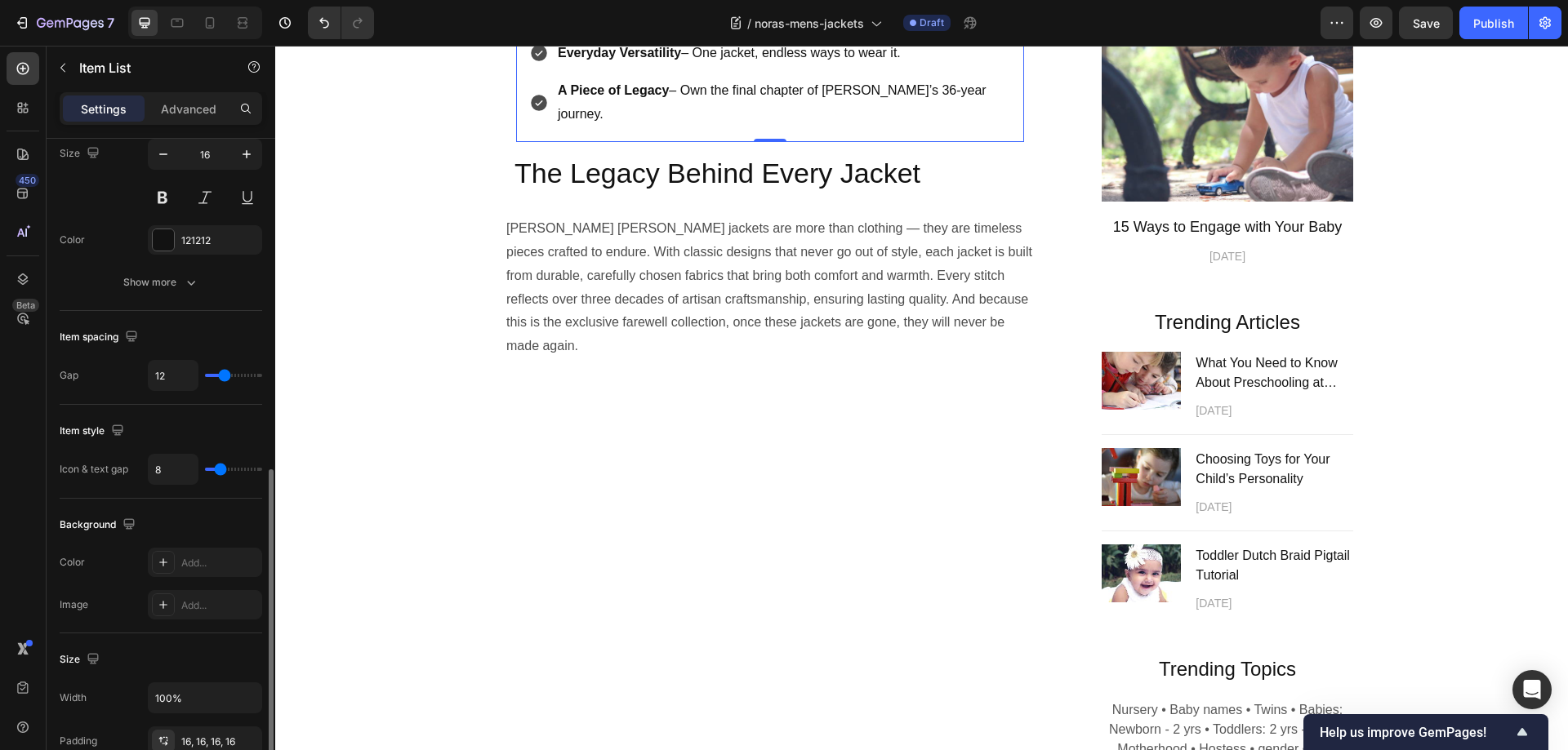
scroll to position [571, 0]
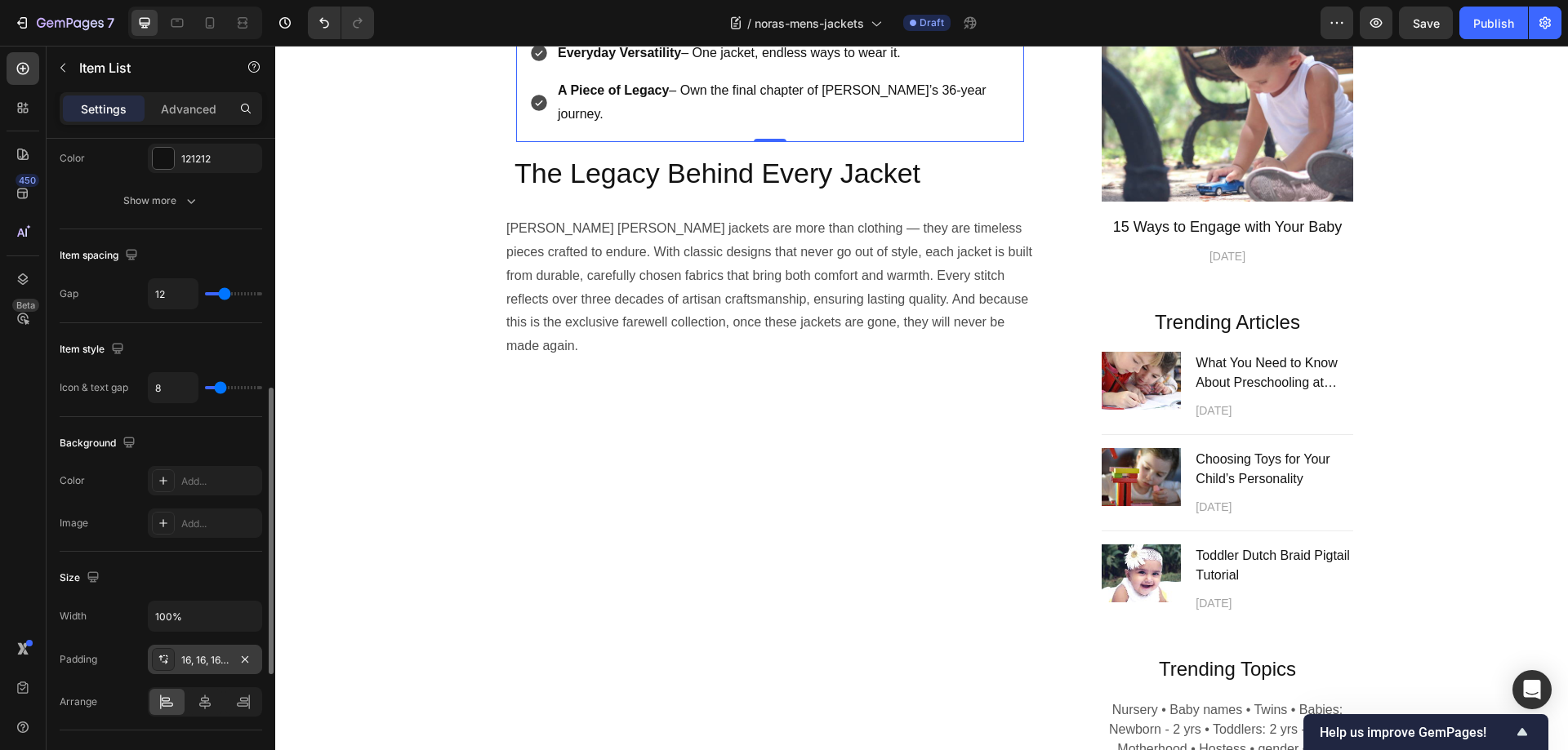
click at [189, 656] on div "16, 16, 16, 16" at bounding box center [205, 661] width 47 height 15
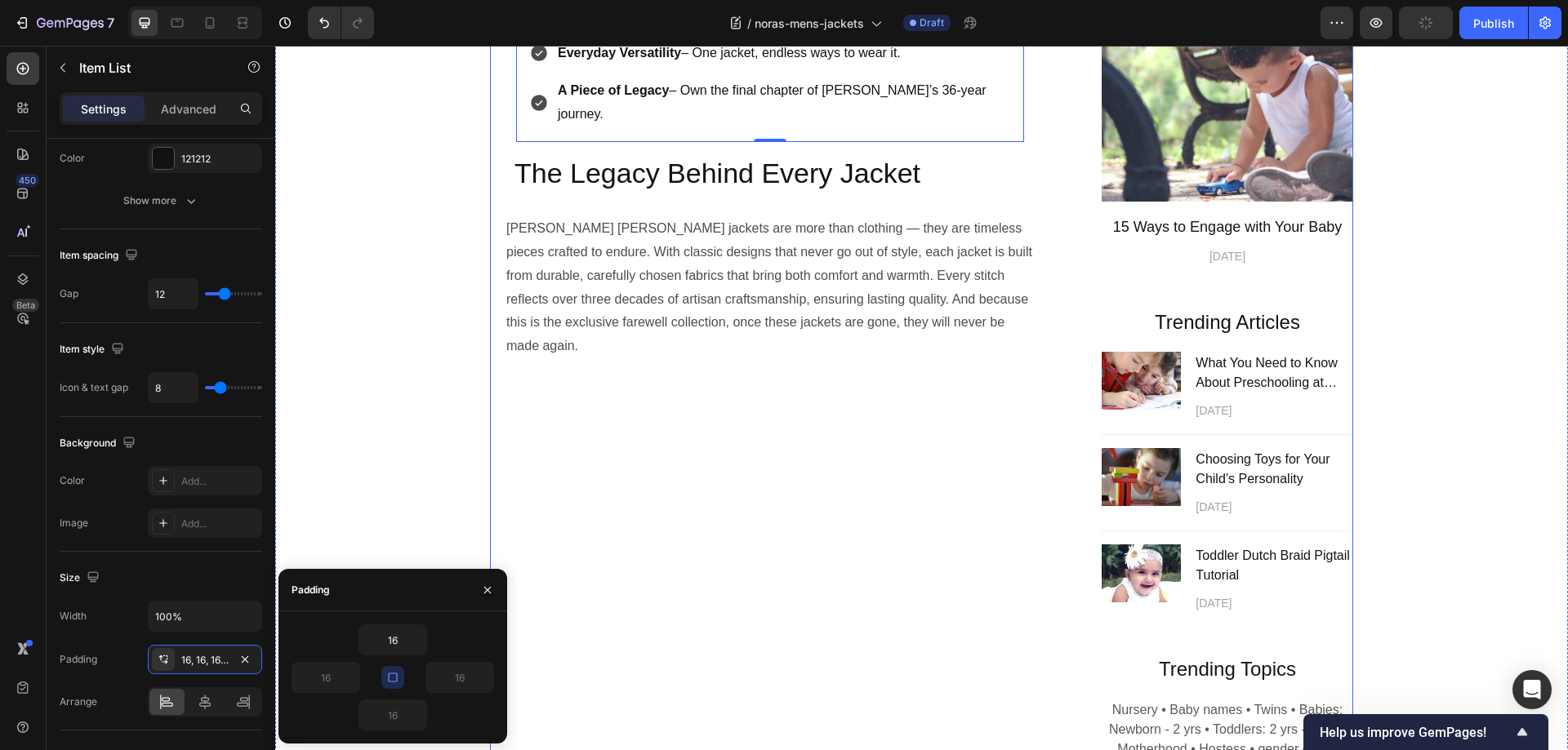
click at [1045, 499] on div "Handcrafted Legacy, Final Chance Heading For over 36 years, I’ve poured my hear…" at bounding box center [921, 269] width 863 height 1113
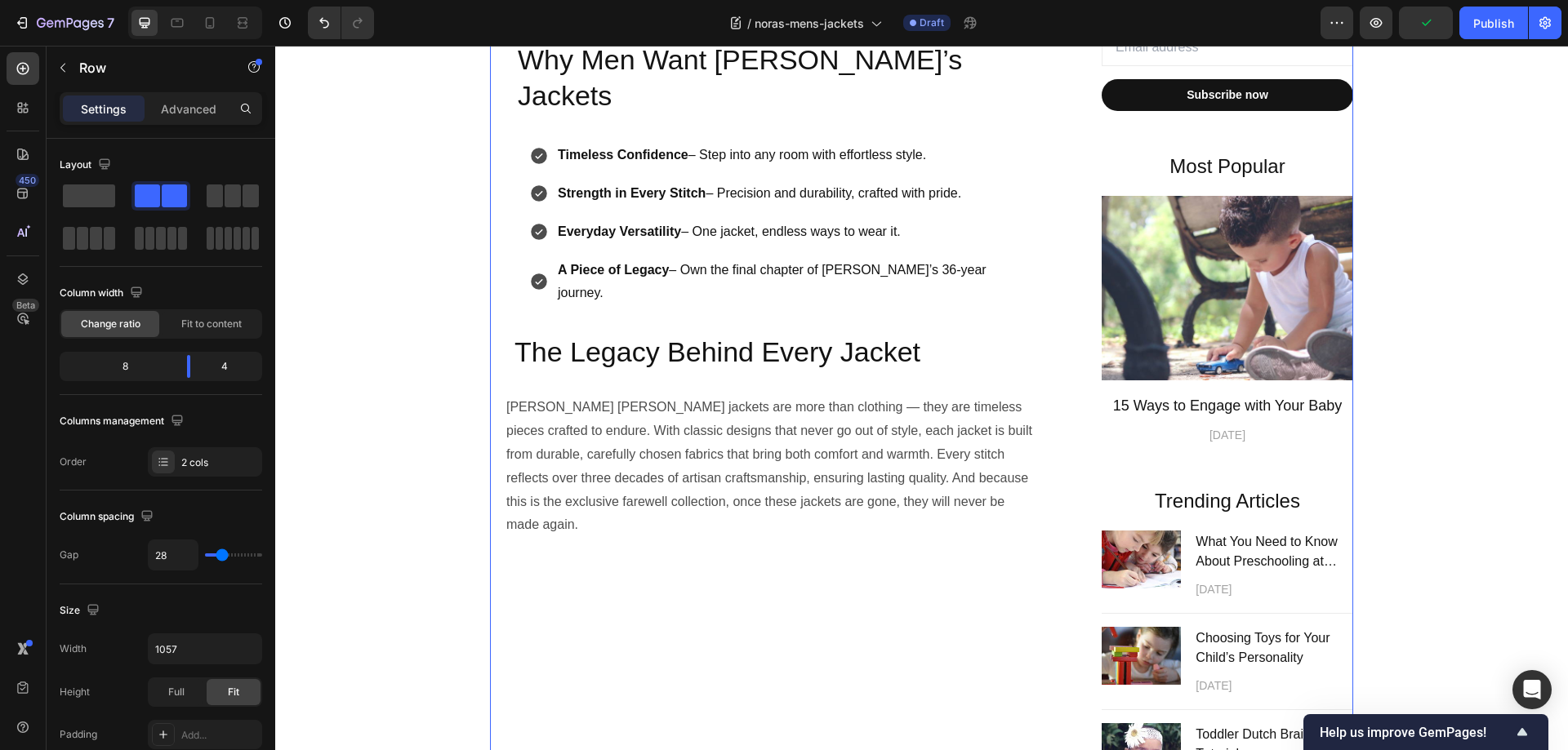
scroll to position [623, 0]
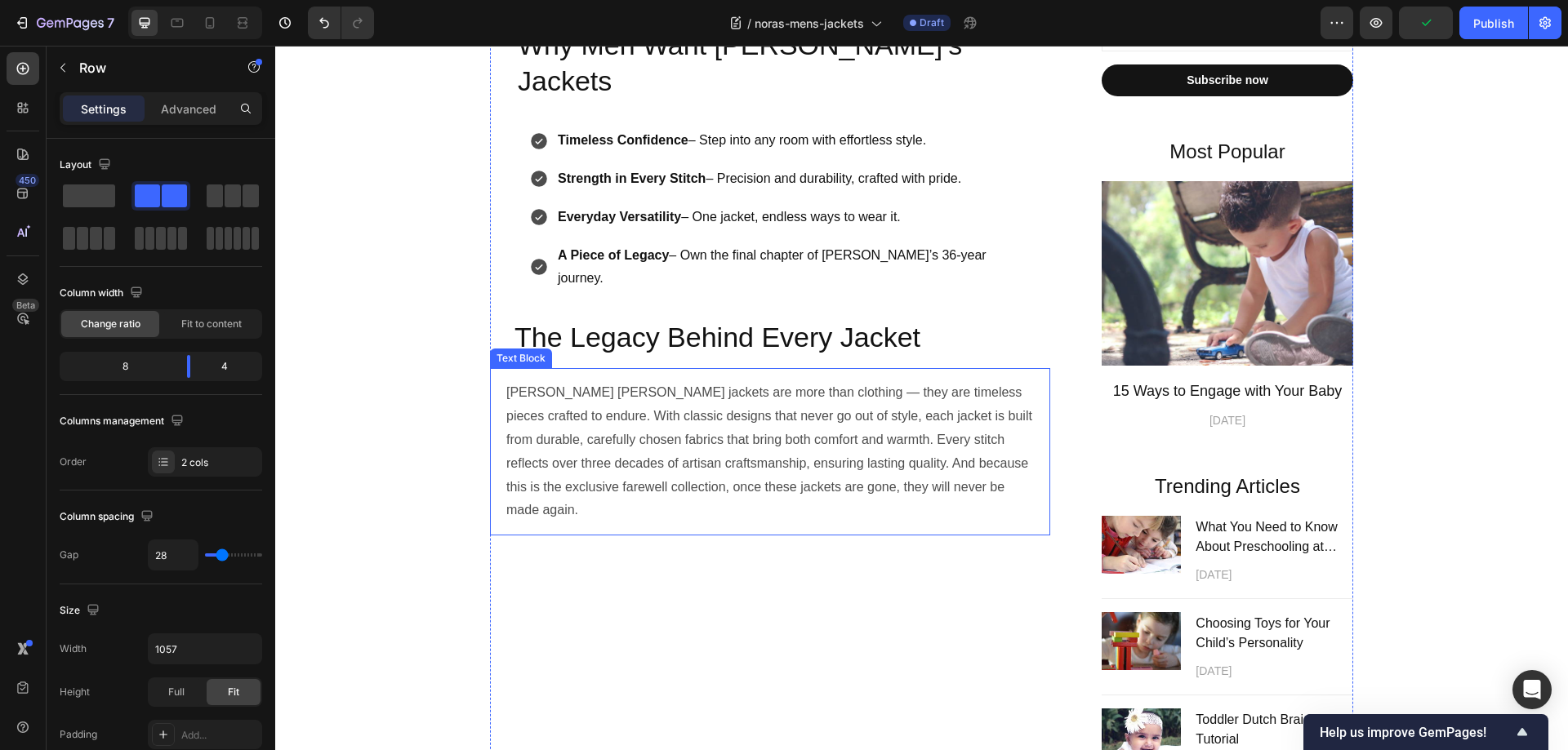
click at [702, 397] on p "Nora Lucille jackets are more than clothing — they are timeless pieces crafted …" at bounding box center [771, 451] width 531 height 142
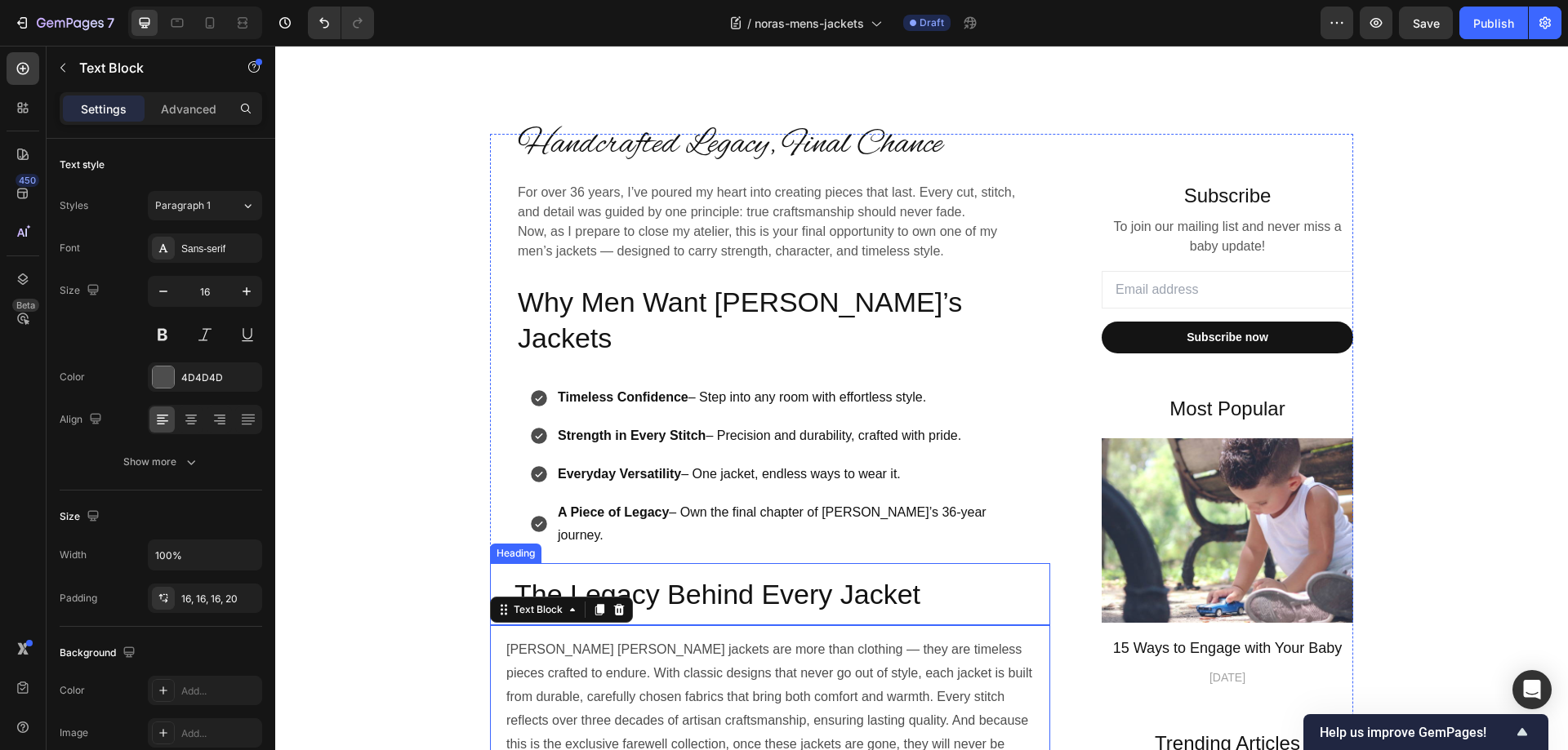
scroll to position [297, 0]
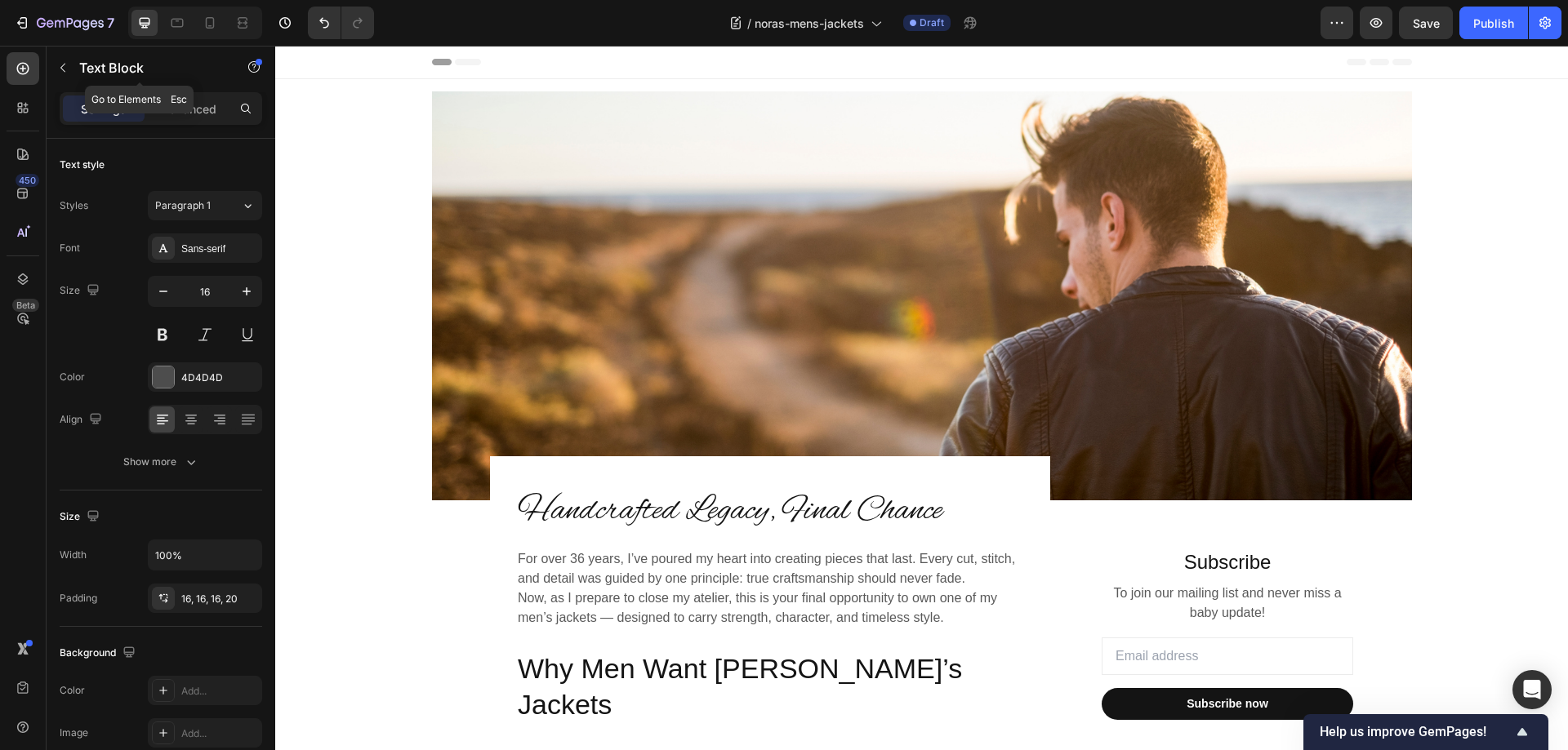
click at [64, 72] on icon "button" at bounding box center [63, 68] width 13 height 13
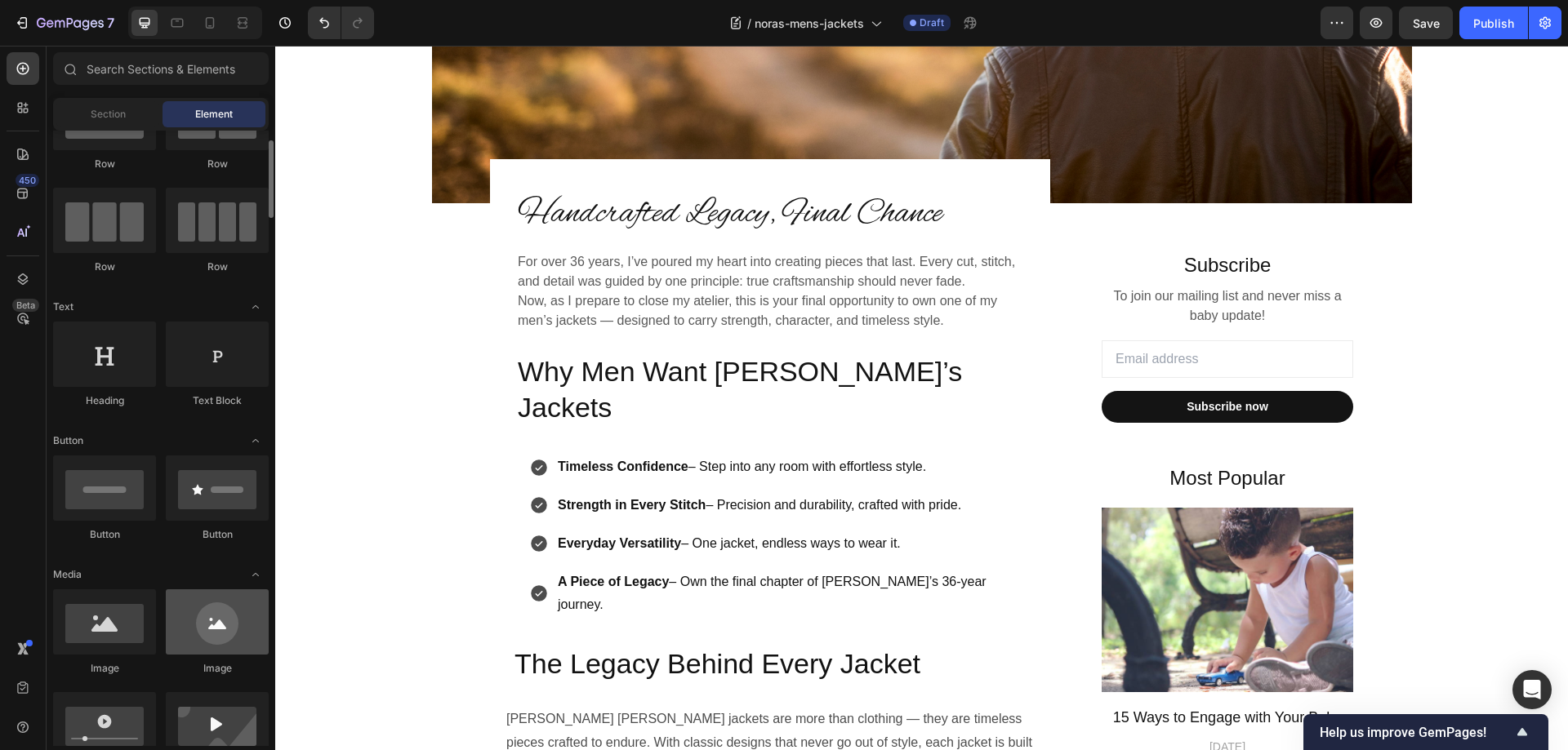
scroll to position [163, 0]
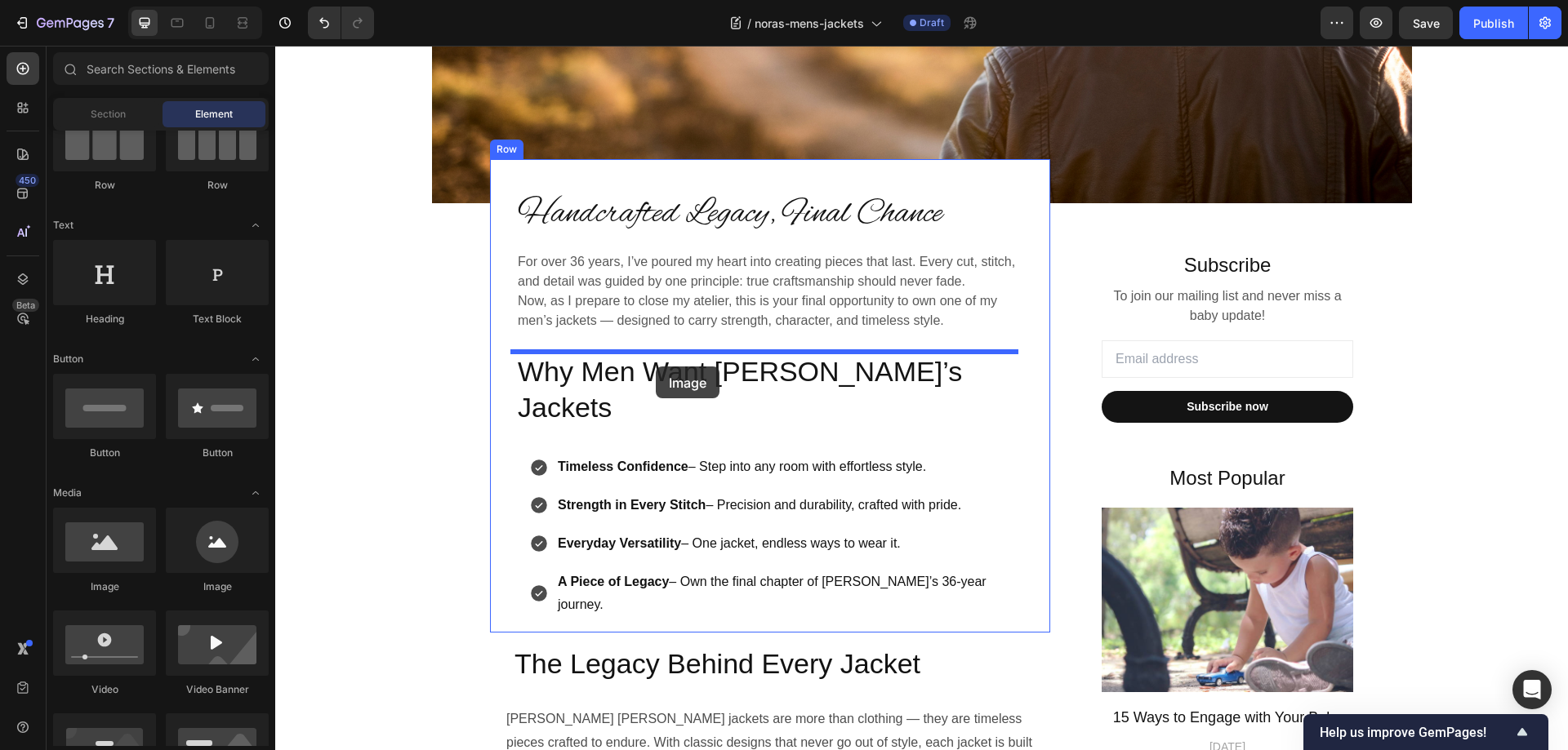
drag, startPoint x: 379, startPoint y: 613, endPoint x: 656, endPoint y: 367, distance: 370.5
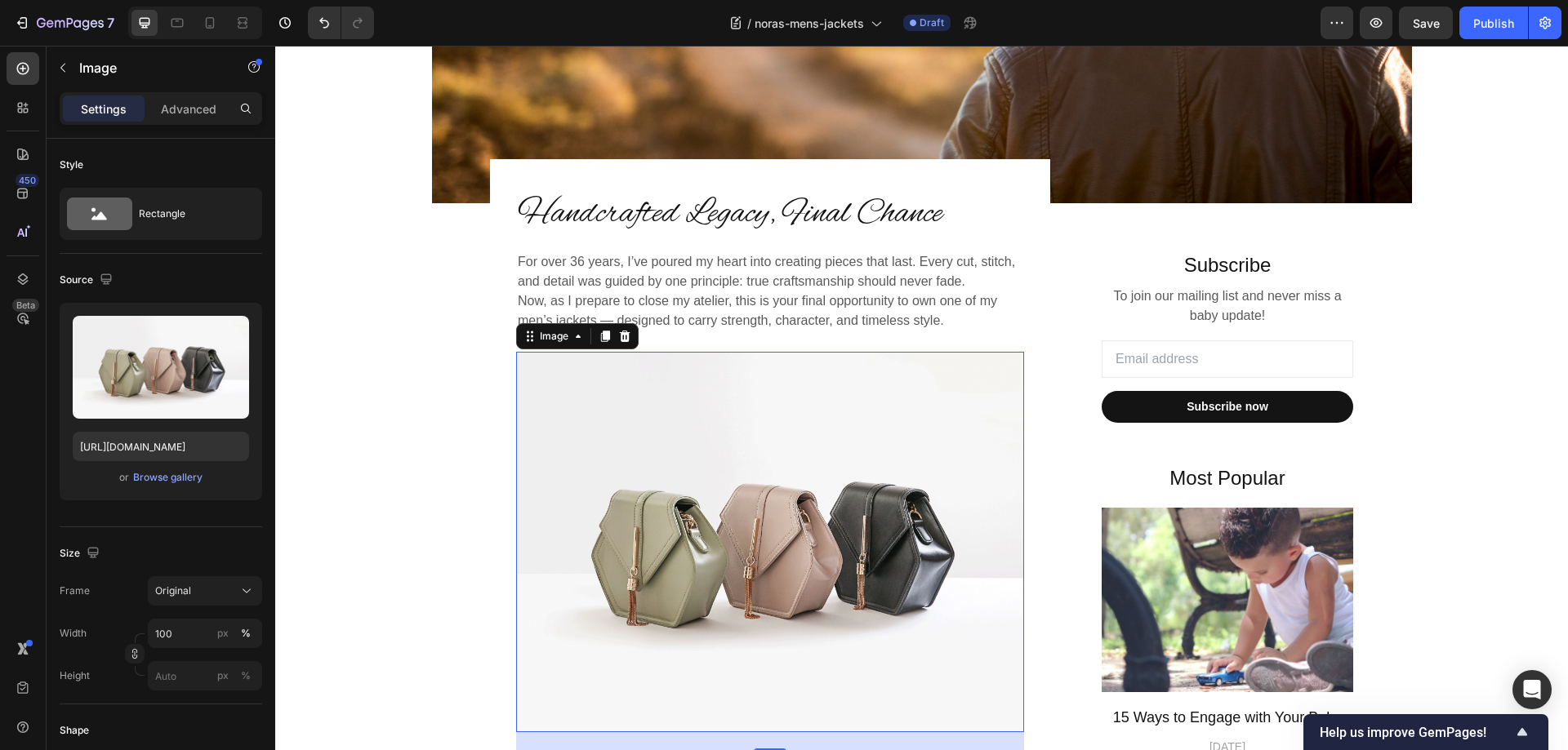
click at [794, 432] on img at bounding box center [770, 542] width 508 height 381
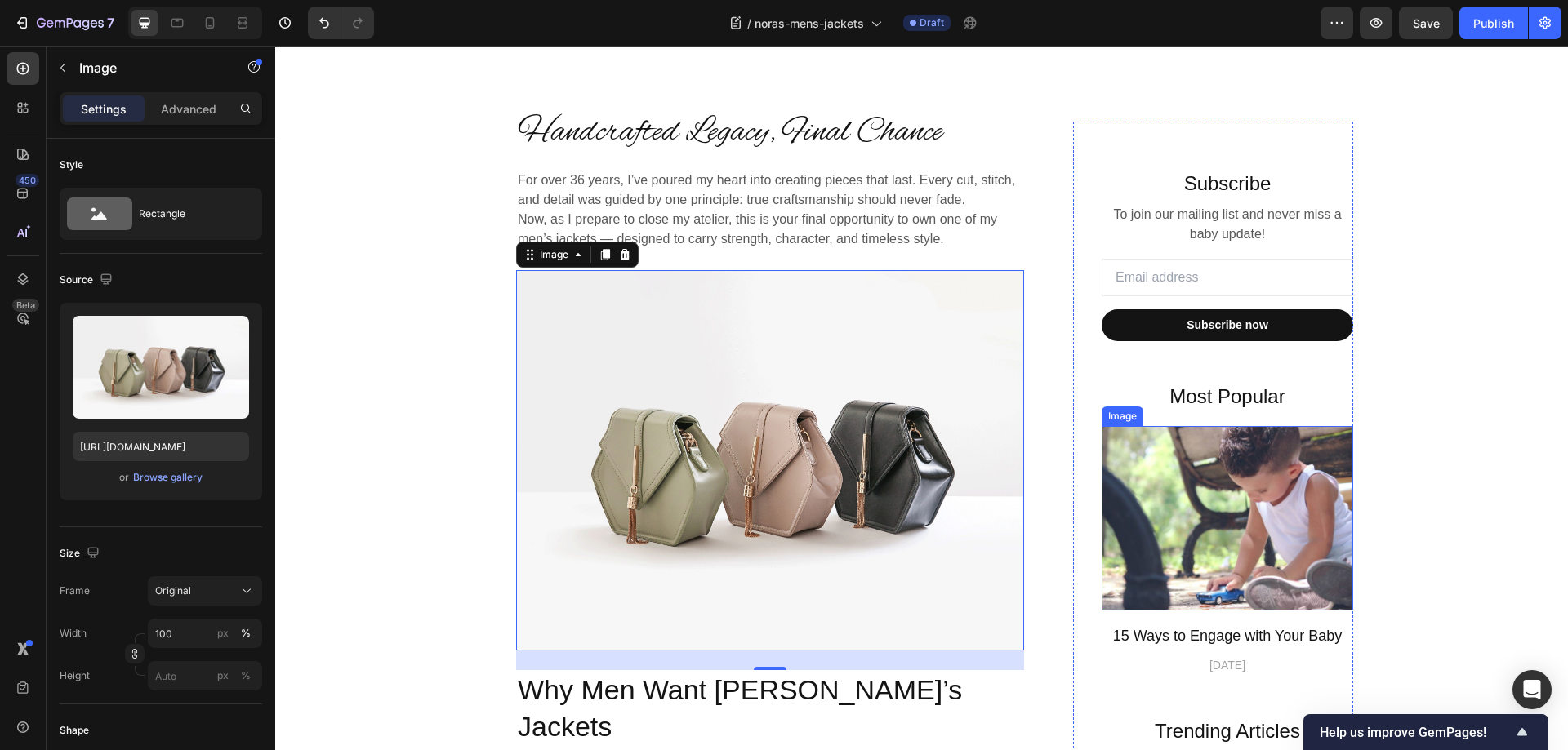
scroll to position [245, 0]
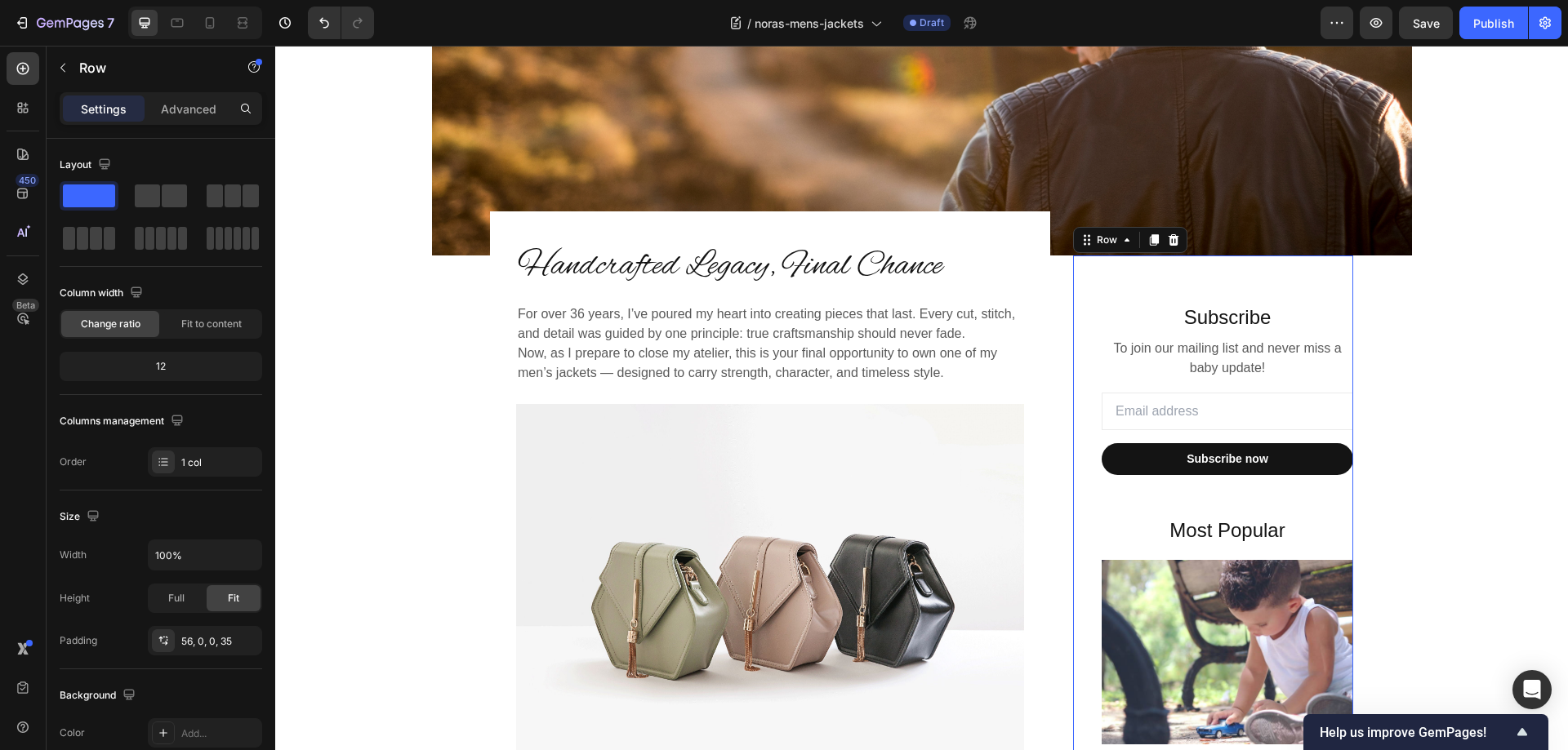
click at [1169, 237] on icon at bounding box center [1174, 240] width 11 height 12
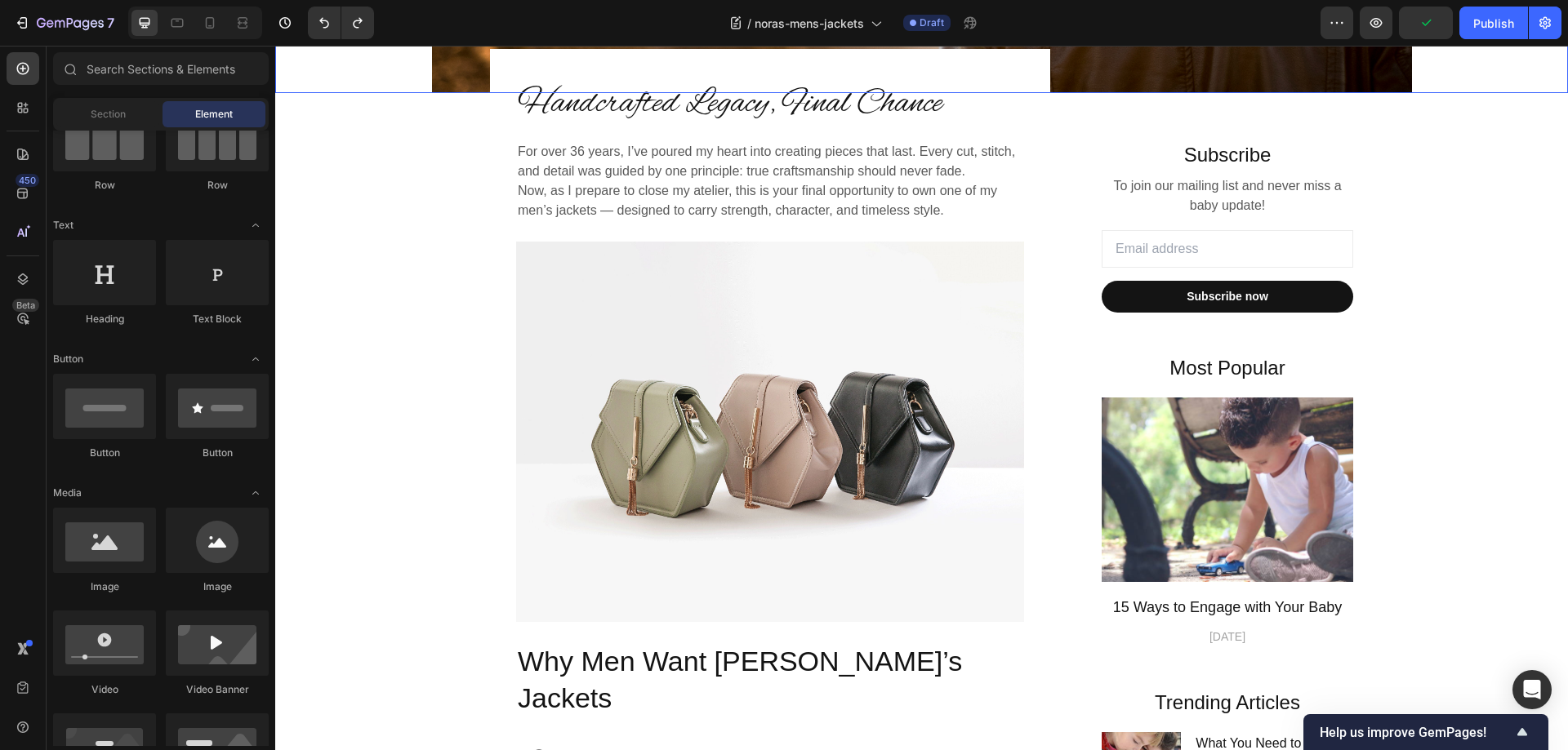
scroll to position [408, 0]
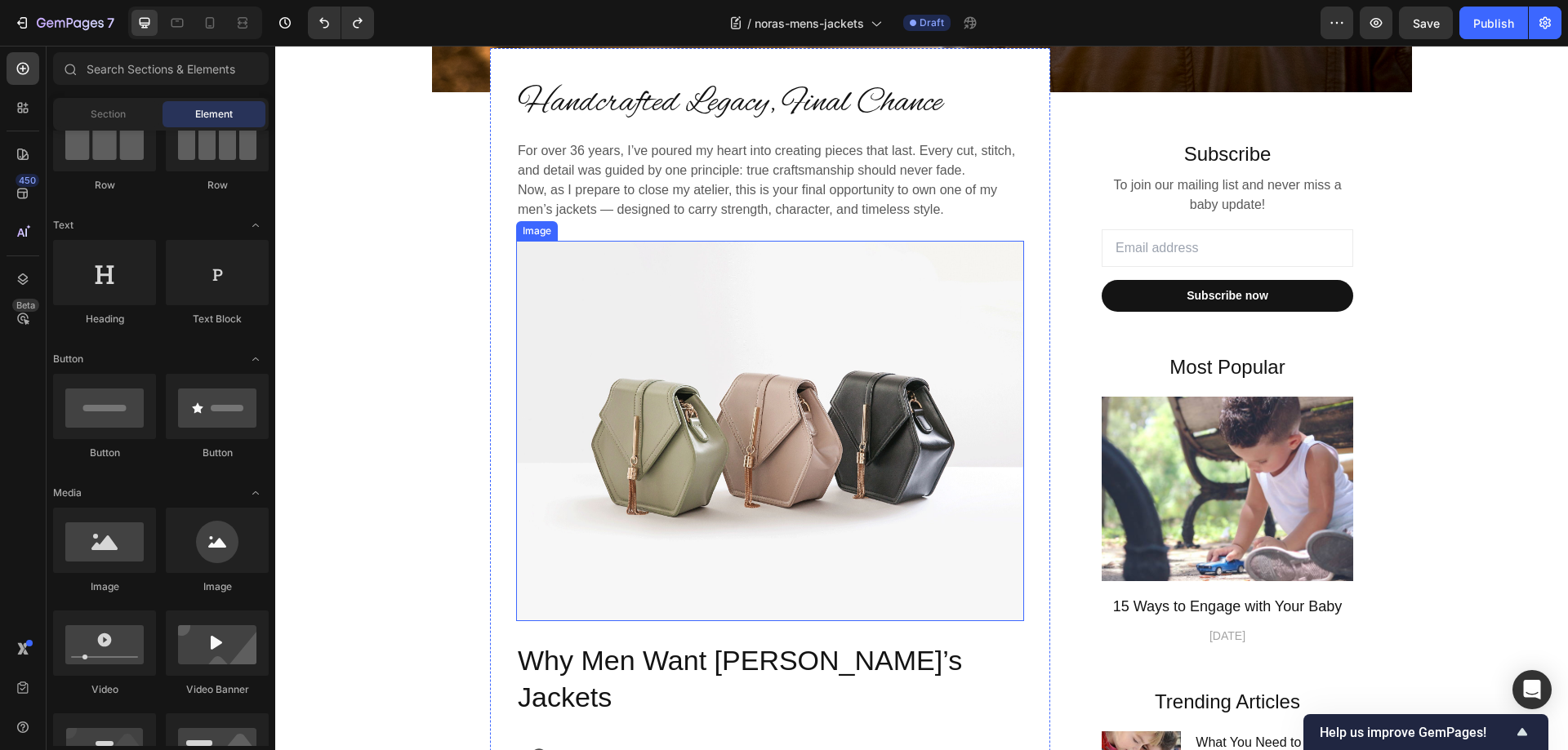
click at [736, 396] on img at bounding box center [770, 431] width 508 height 381
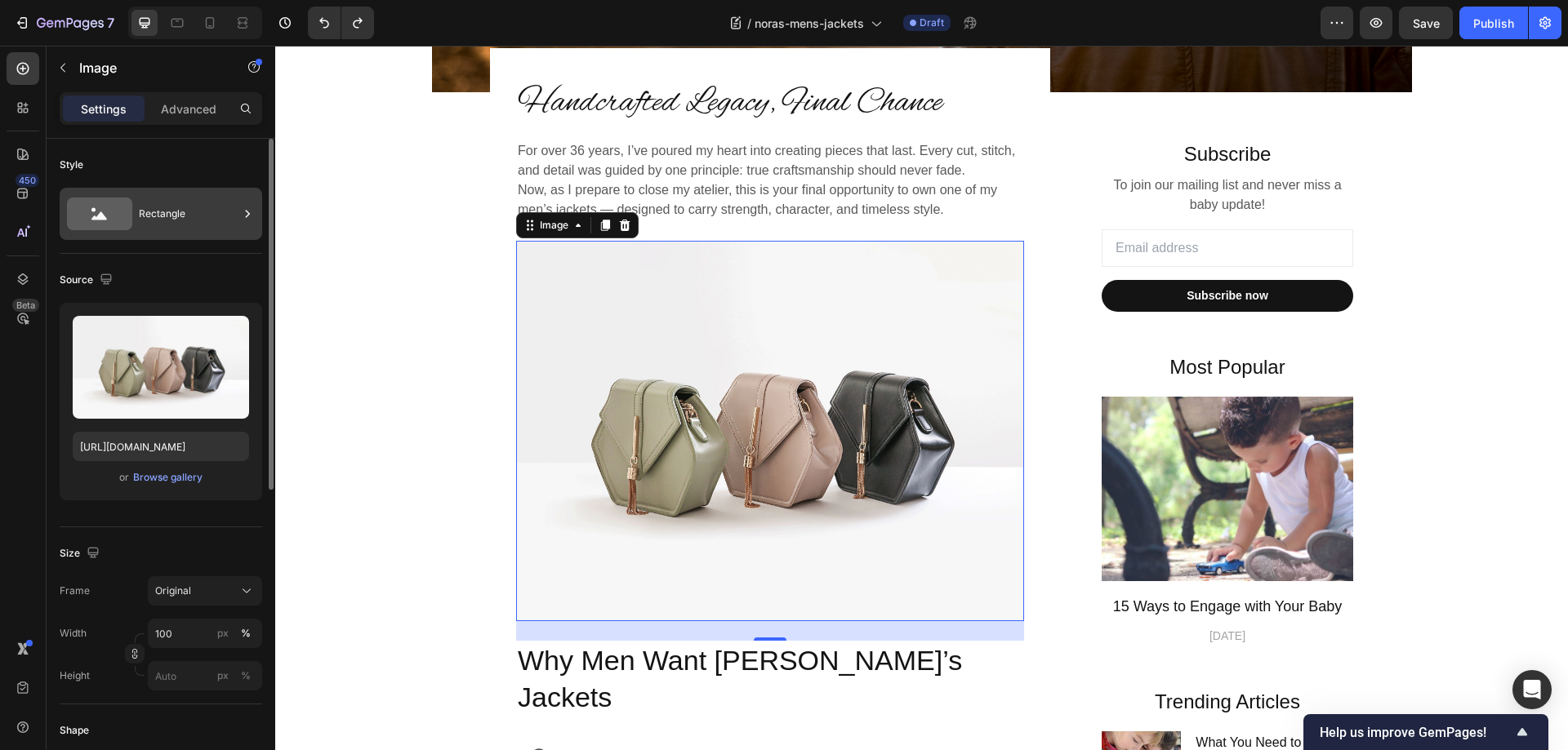
click at [170, 204] on div "Rectangle" at bounding box center [189, 214] width 99 height 37
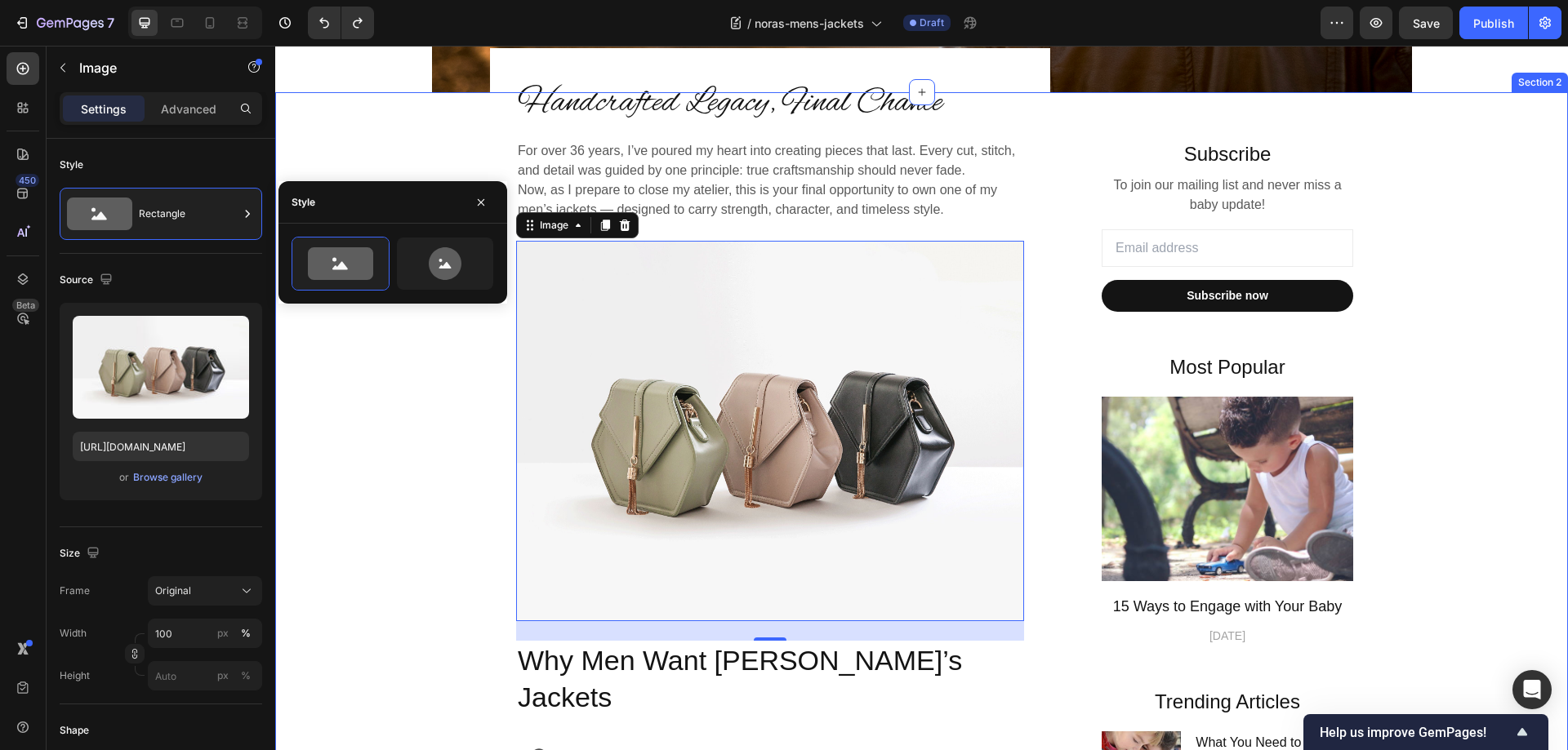
click at [1423, 130] on div "Handcrafted Legacy, Final Chance Heading For over 36 years, I’ve poured my hear…" at bounding box center [921, 648] width 1268 height 1113
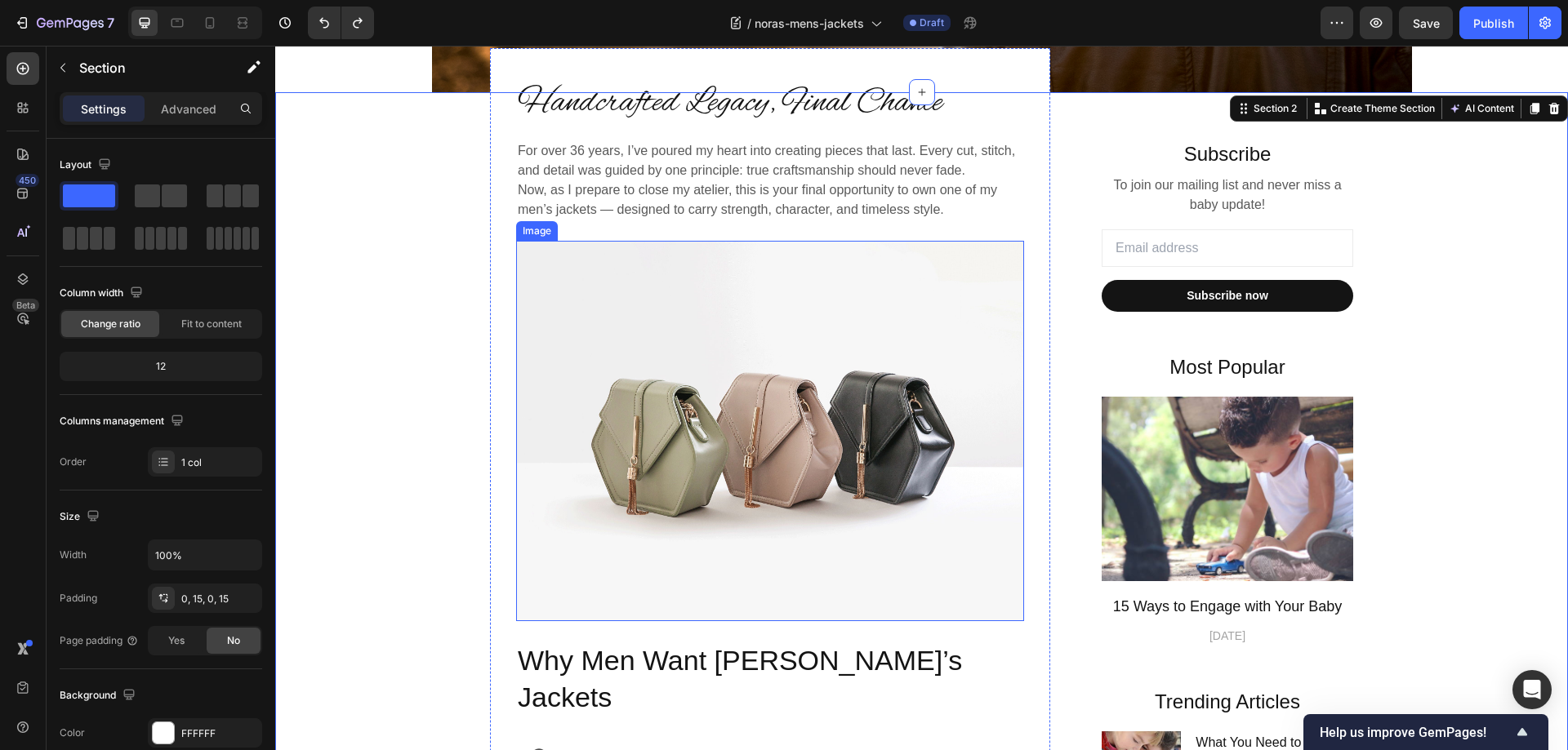
drag, startPoint x: 547, startPoint y: 380, endPoint x: 329, endPoint y: 340, distance: 221.6
click at [763, 353] on img at bounding box center [770, 431] width 508 height 381
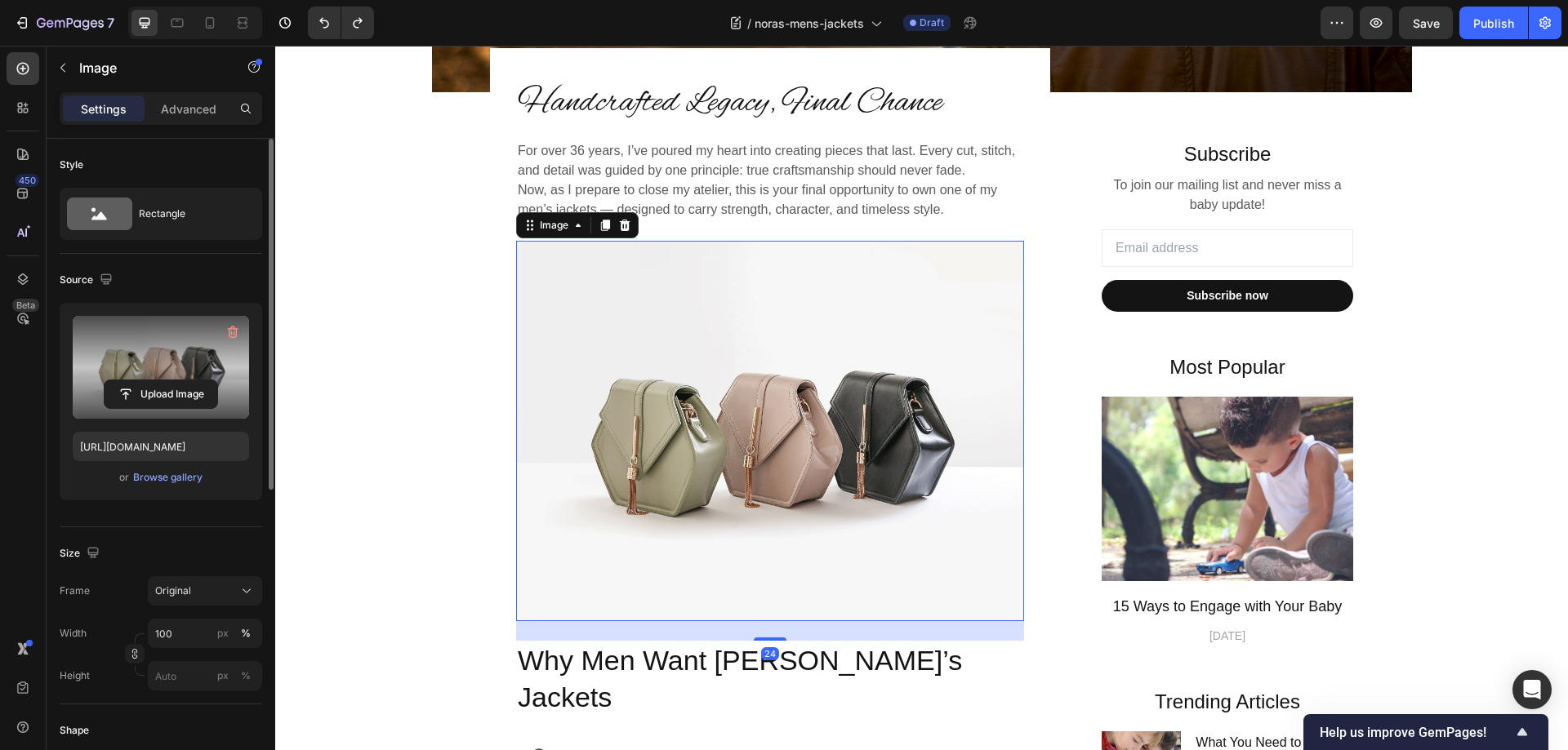
click at [164, 353] on label at bounding box center [161, 368] width 176 height 103
click at [164, 380] on input "file" at bounding box center [161, 394] width 113 height 28
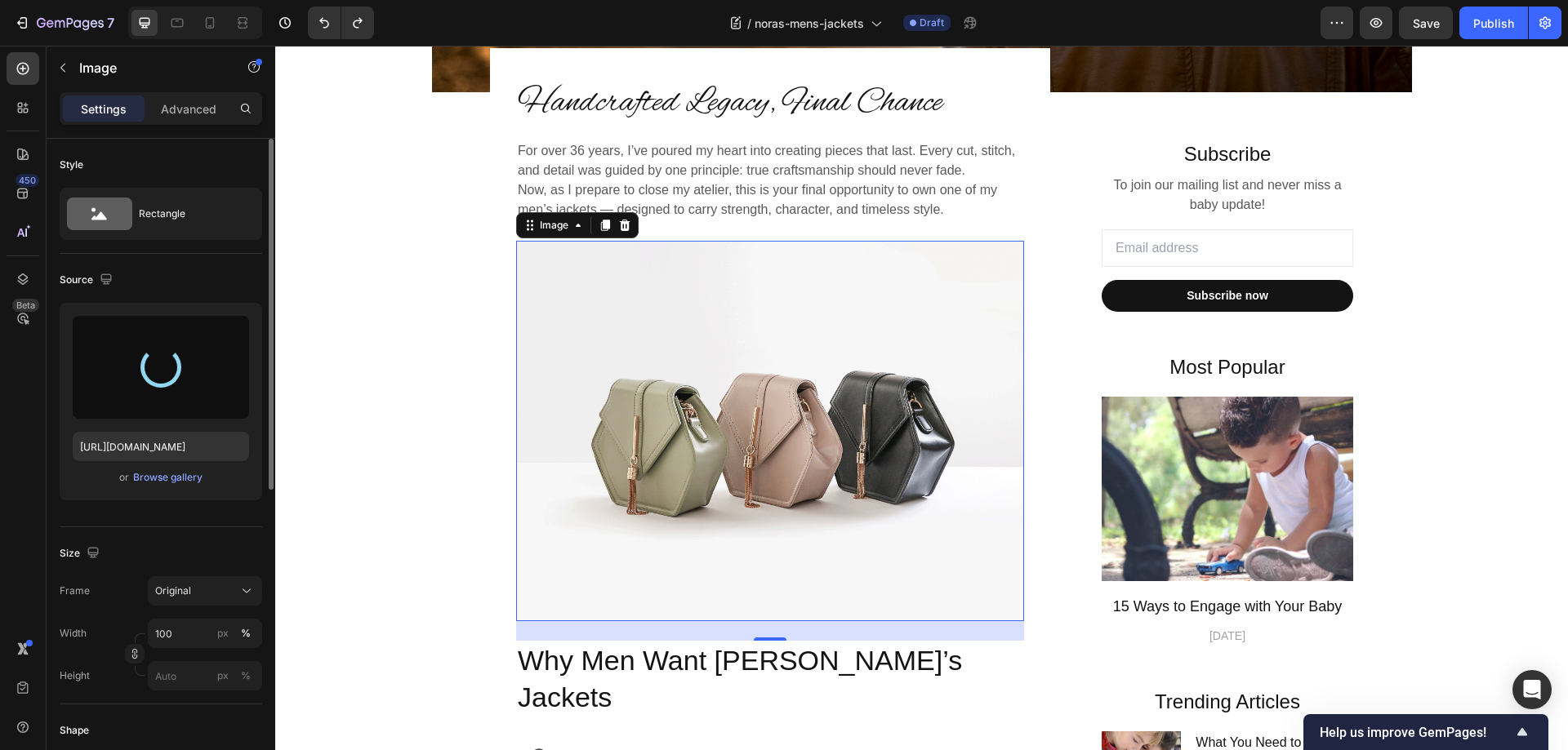
type input "[URL][DOMAIN_NAME]"
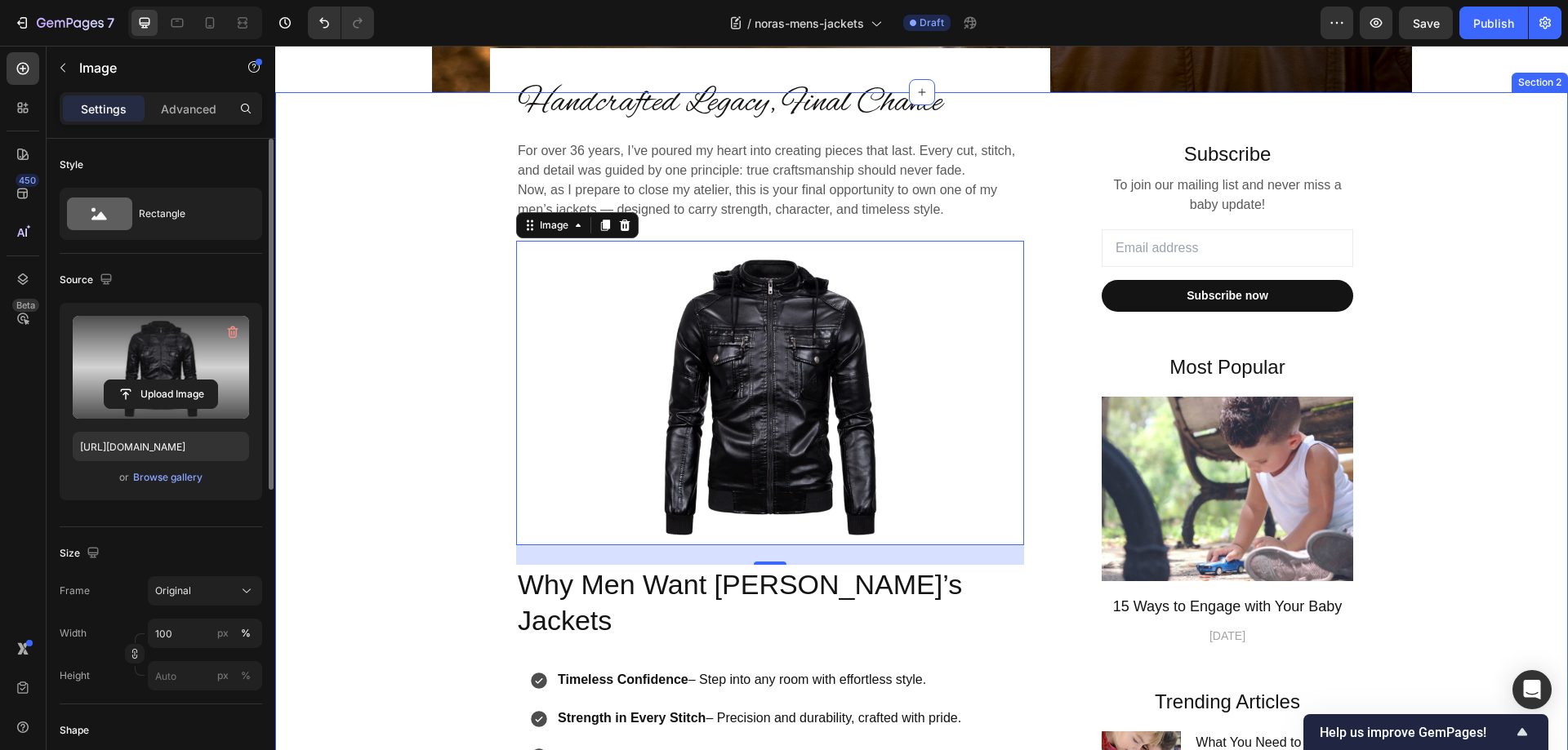
click at [1421, 264] on div "Handcrafted Legacy, Final Chance Heading For over 36 years, I’ve poured my hear…" at bounding box center [921, 648] width 1268 height 1113
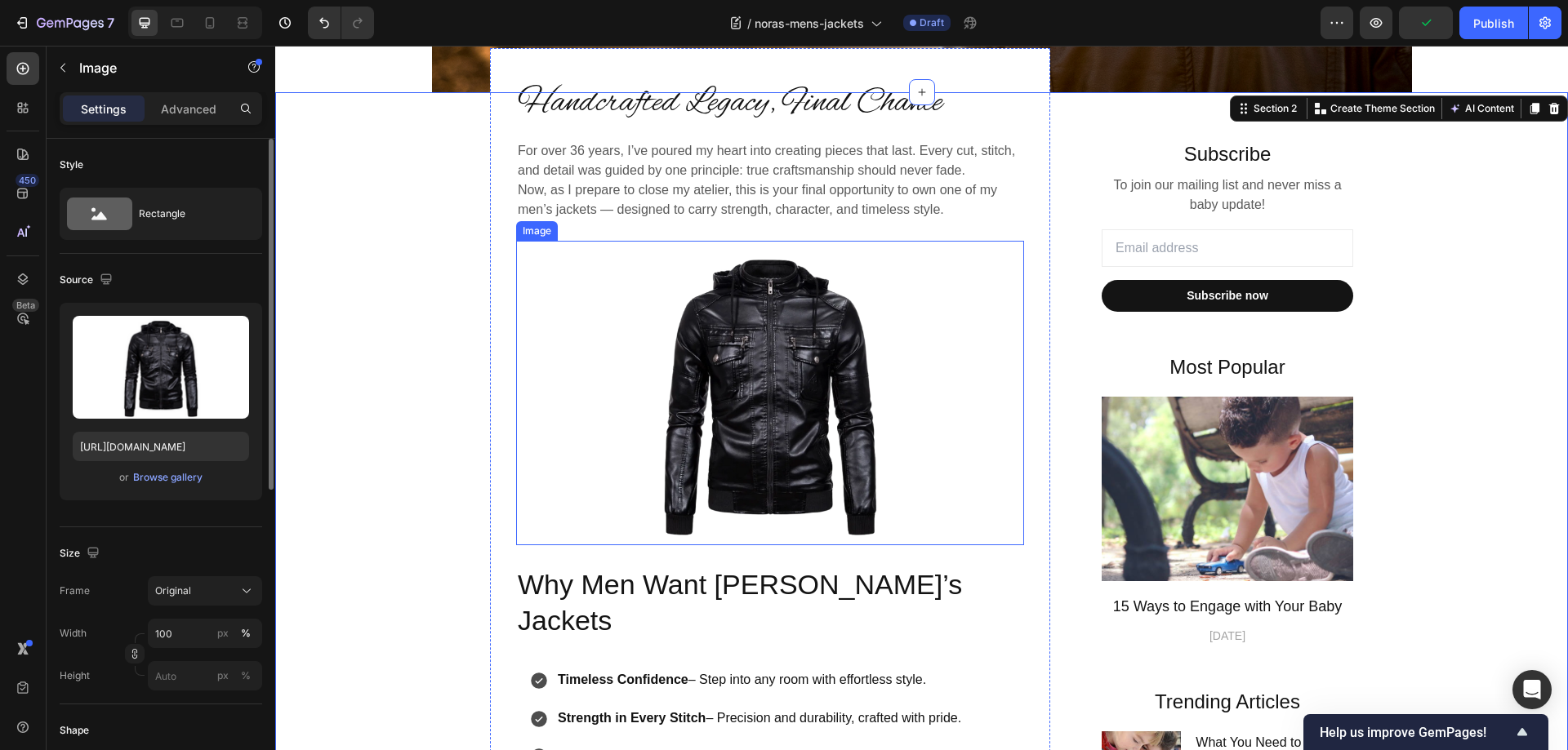
click at [803, 334] on img at bounding box center [770, 393] width 508 height 305
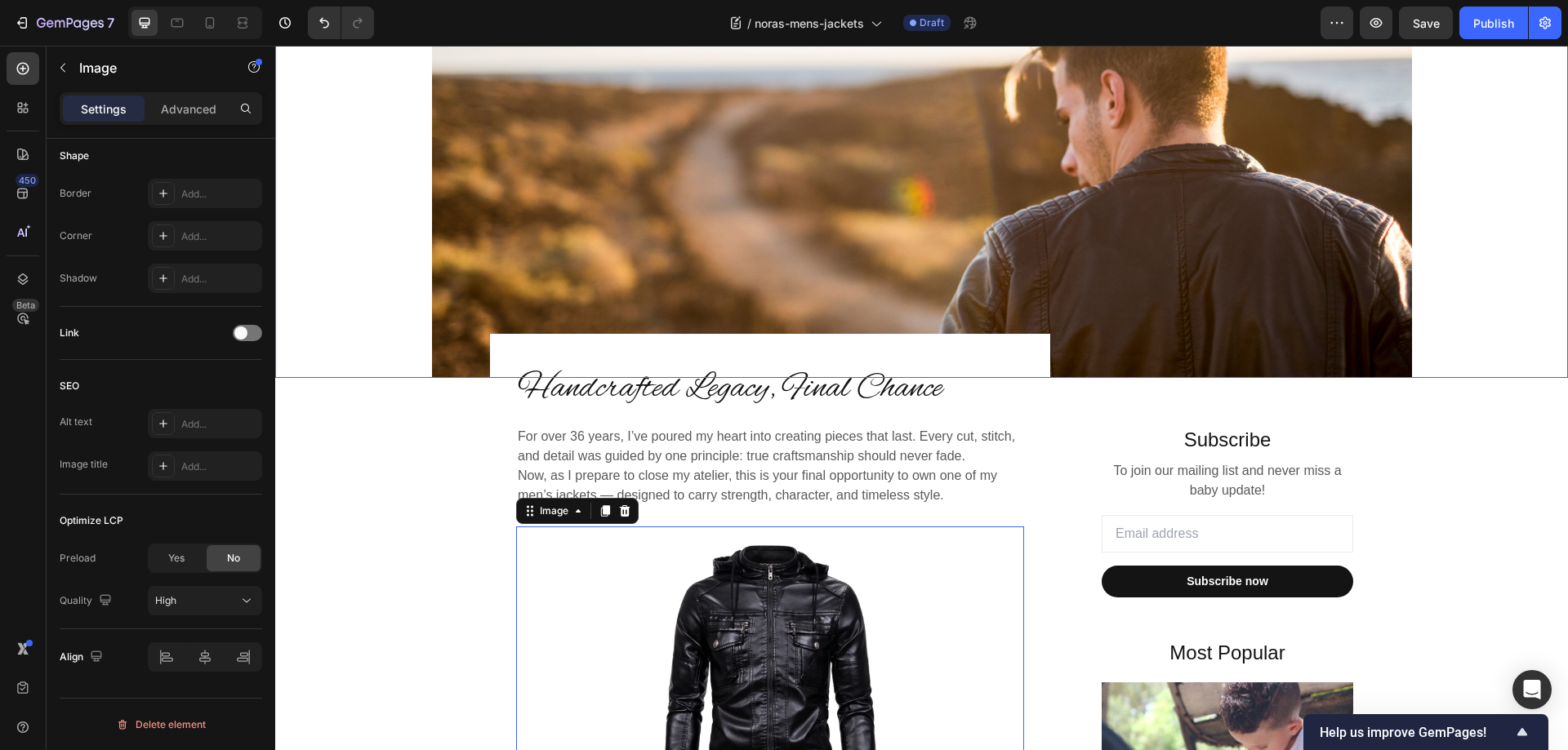
scroll to position [0, 0]
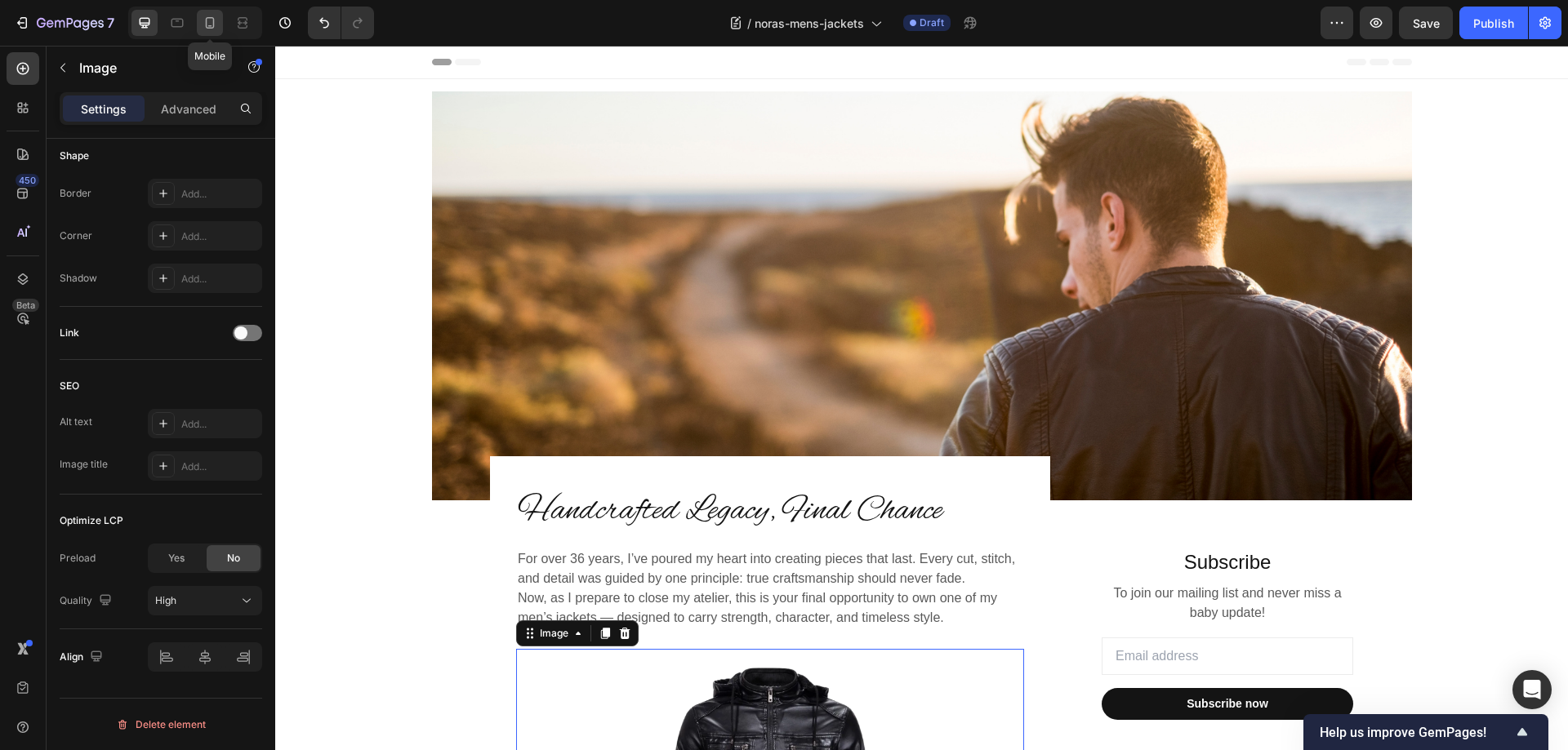
click at [210, 22] on icon at bounding box center [210, 23] width 17 height 17
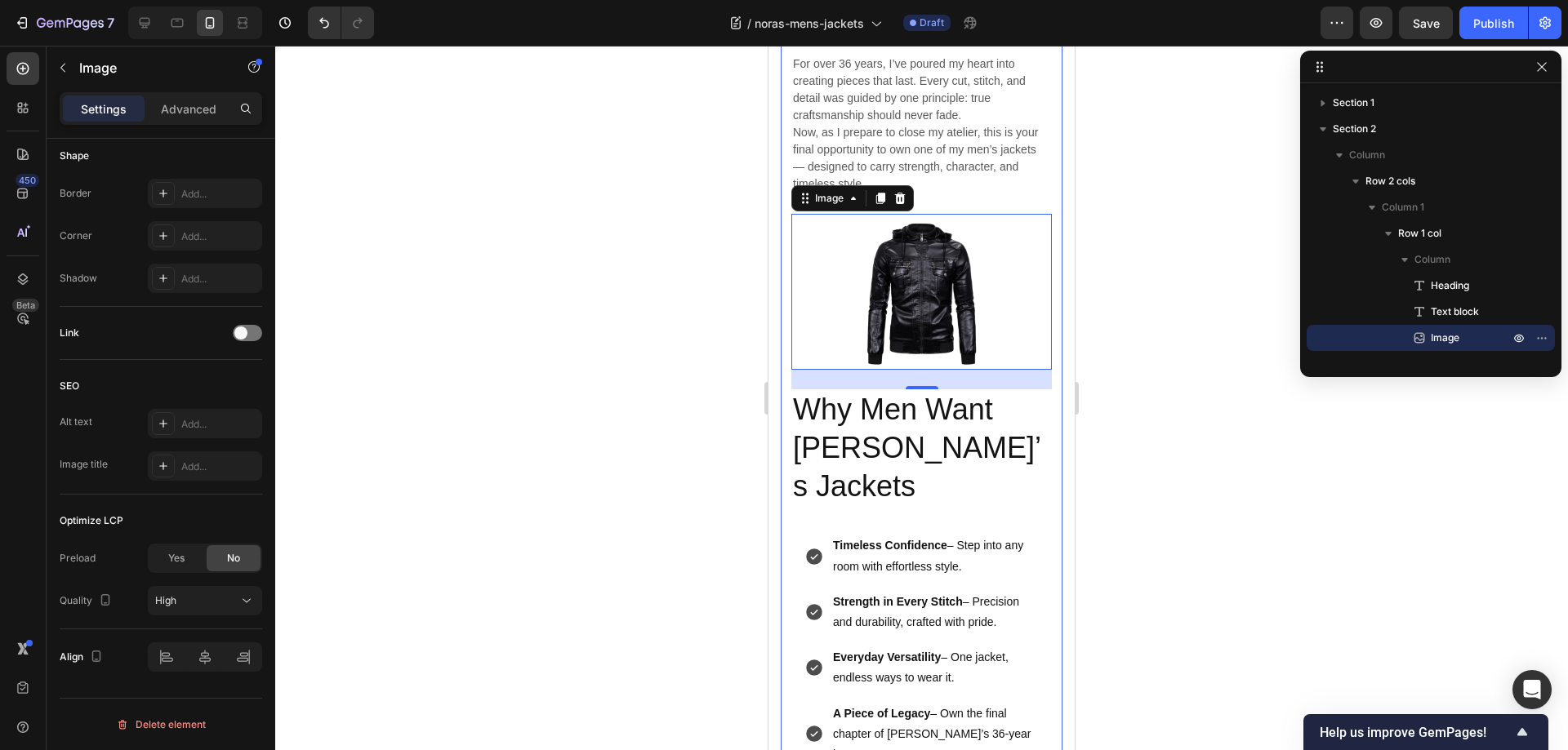
scroll to position [138, 0]
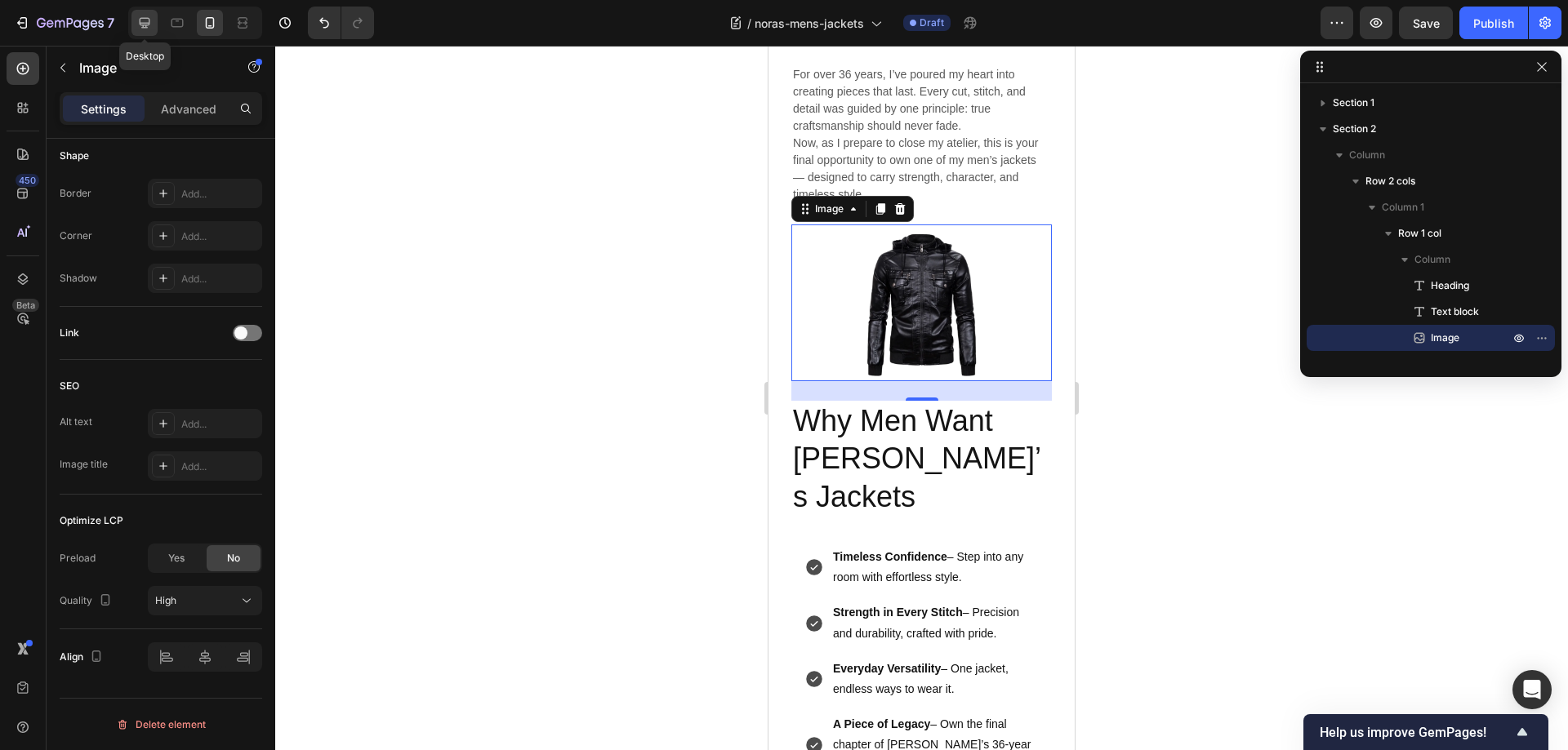
click at [147, 22] on icon at bounding box center [145, 23] width 17 height 17
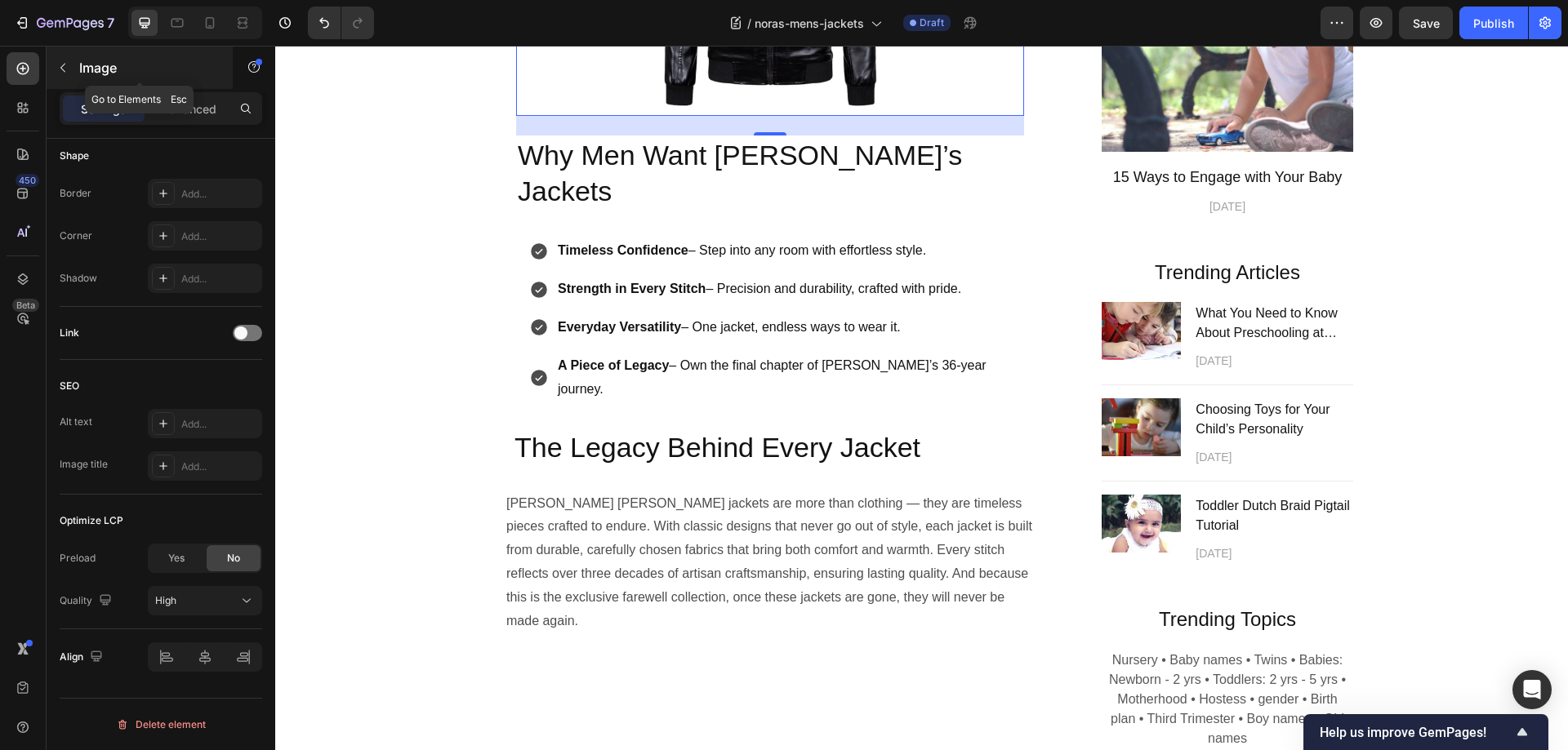
scroll to position [940, 0]
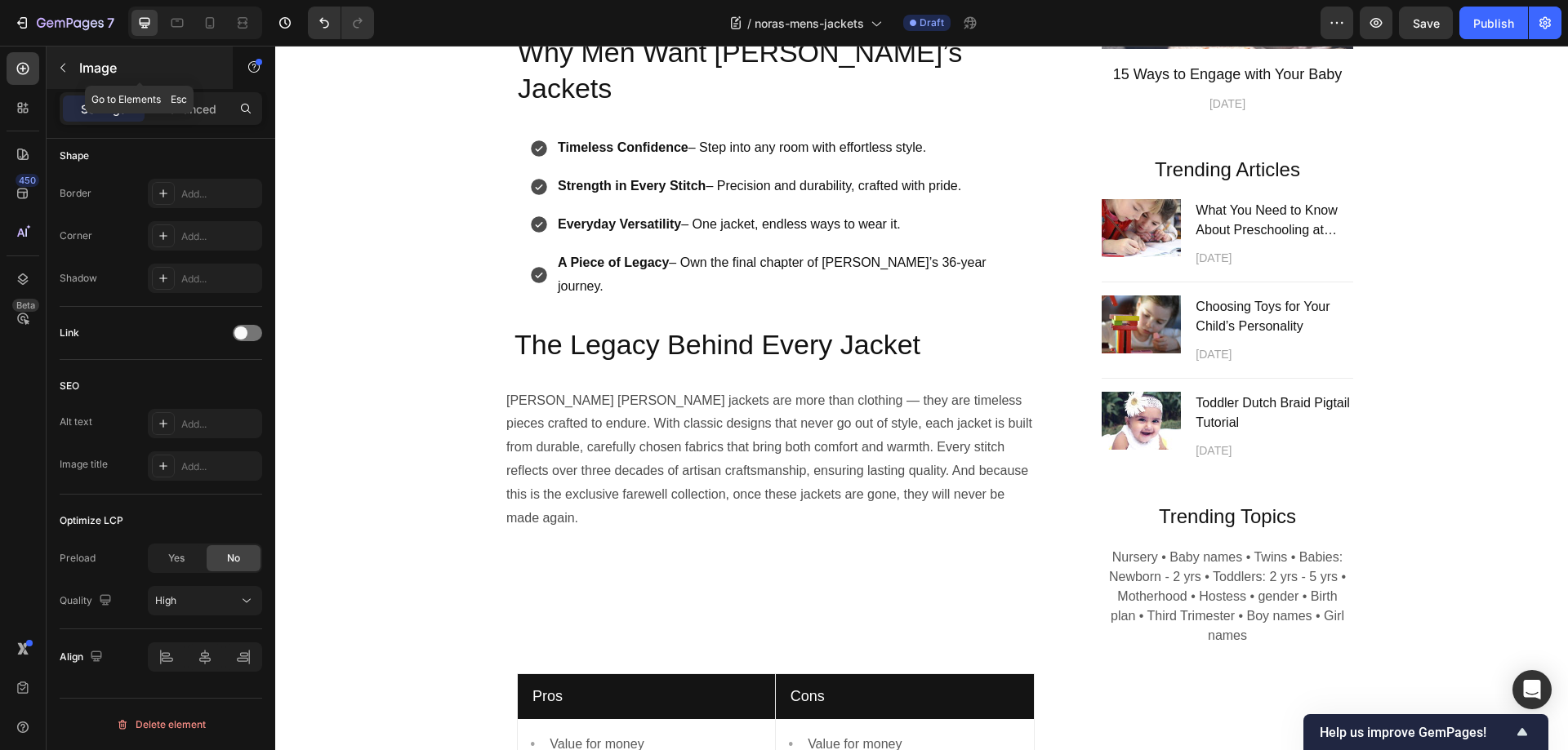
click at [63, 68] on icon "button" at bounding box center [63, 68] width 13 height 13
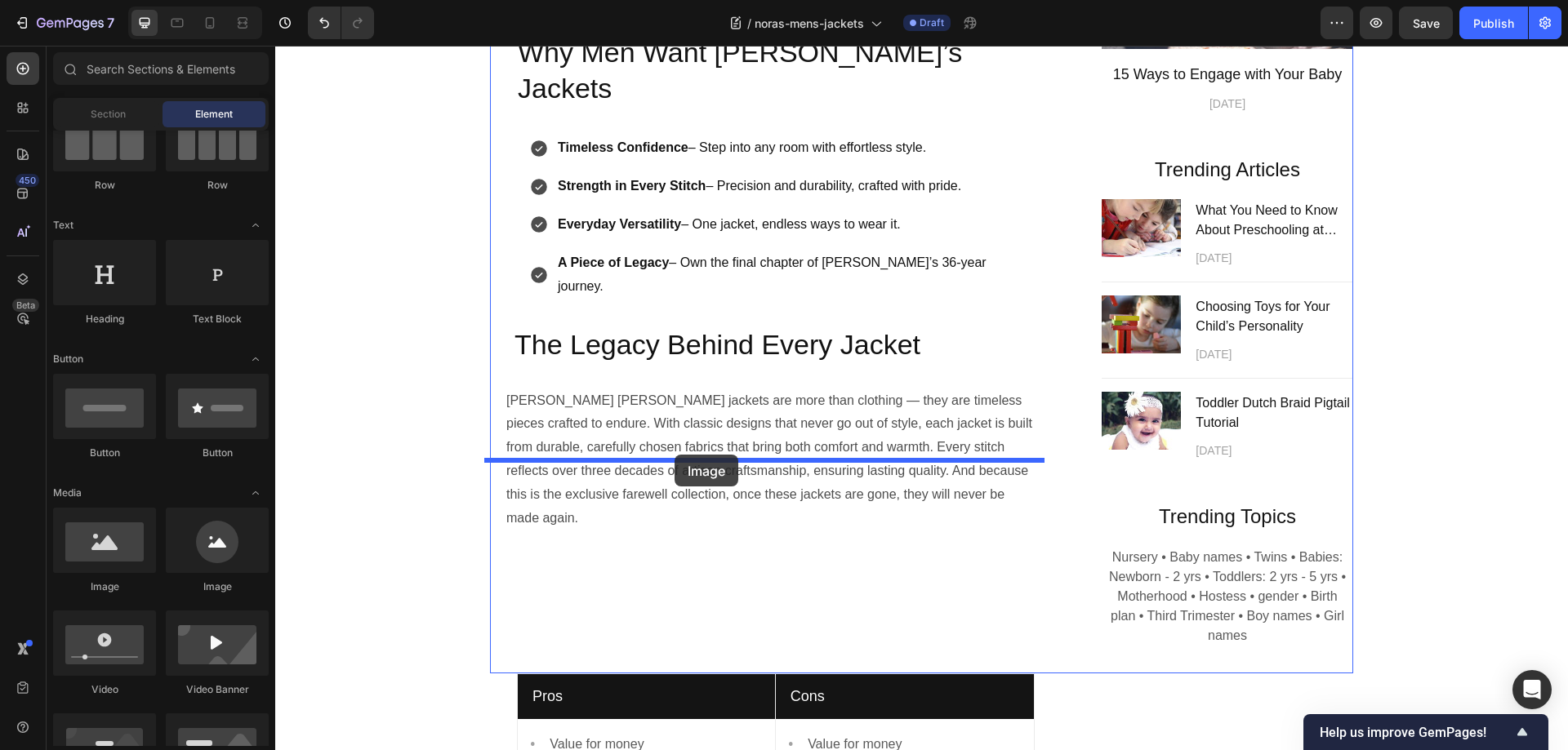
drag, startPoint x: 375, startPoint y: 597, endPoint x: 674, endPoint y: 454, distance: 331.4
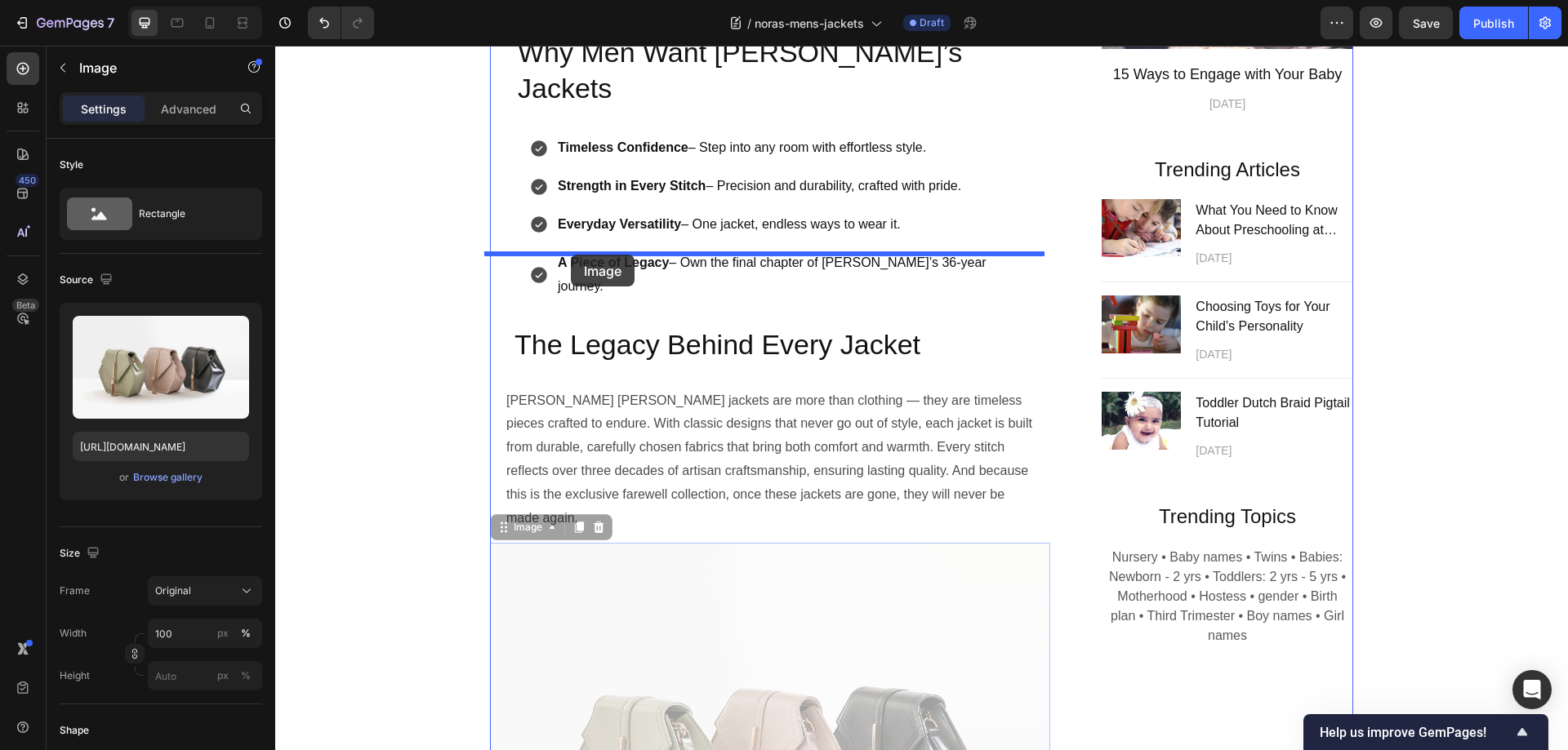
drag, startPoint x: 495, startPoint y: 448, endPoint x: 571, endPoint y: 255, distance: 207.4
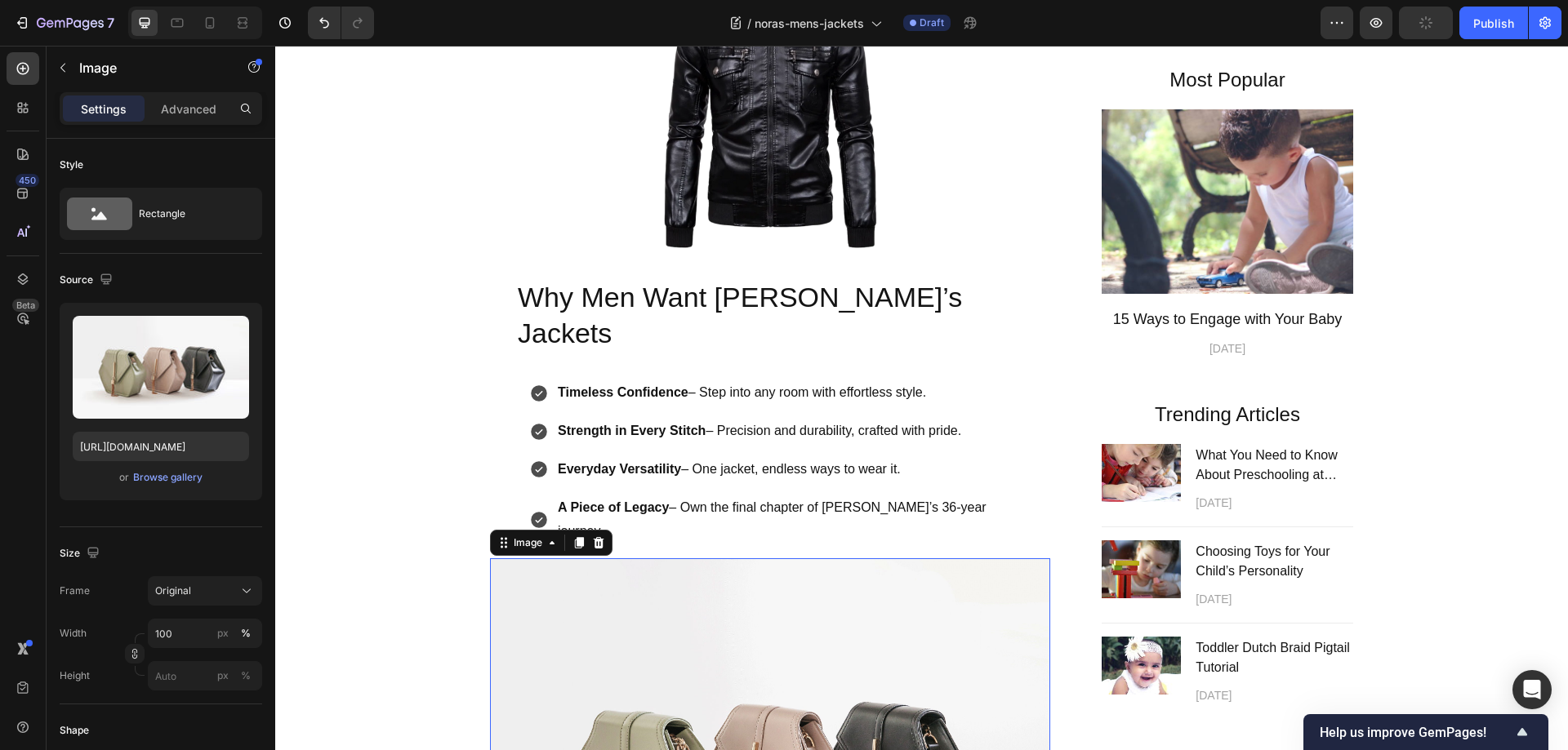
scroll to position [450, 0]
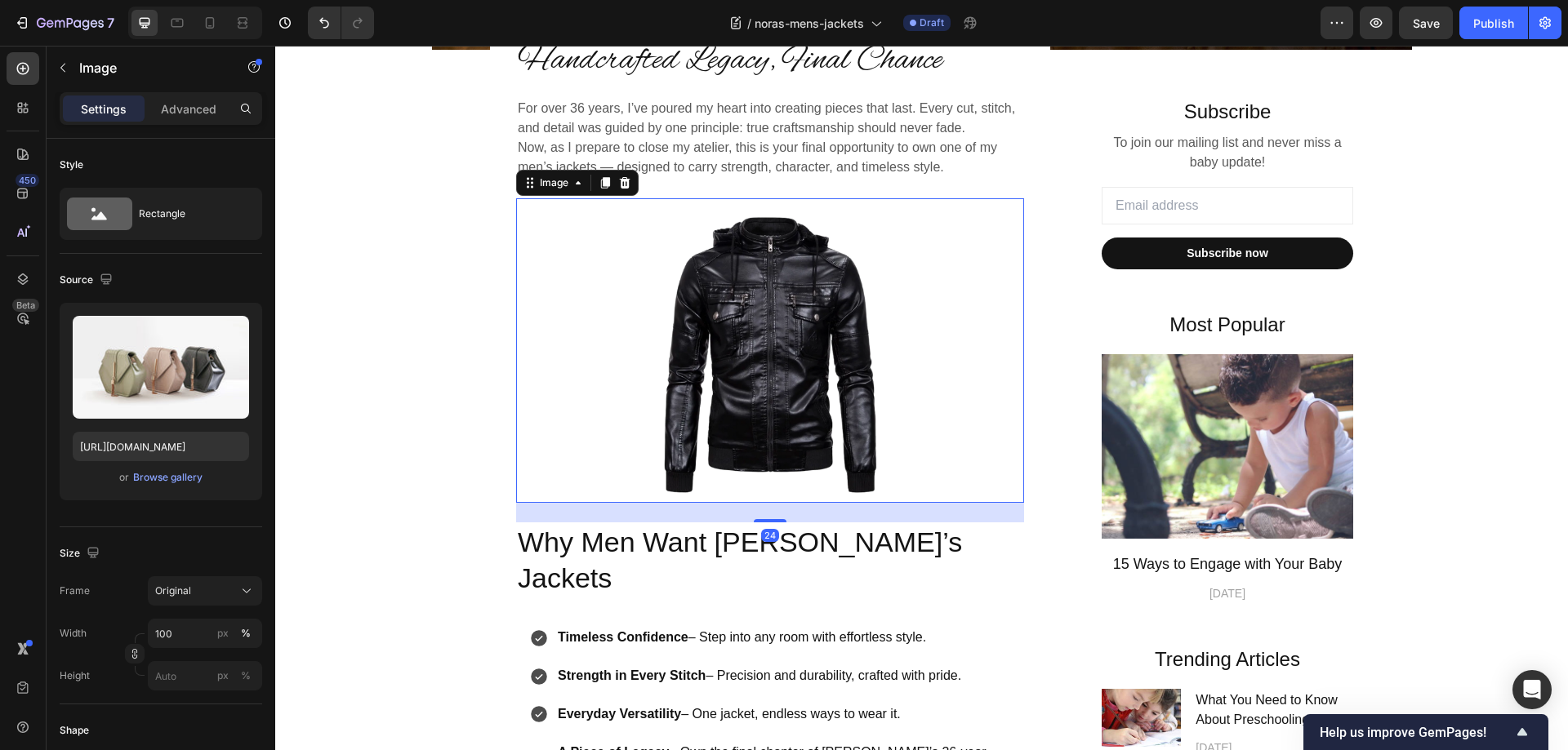
click at [706, 291] on img at bounding box center [770, 351] width 508 height 305
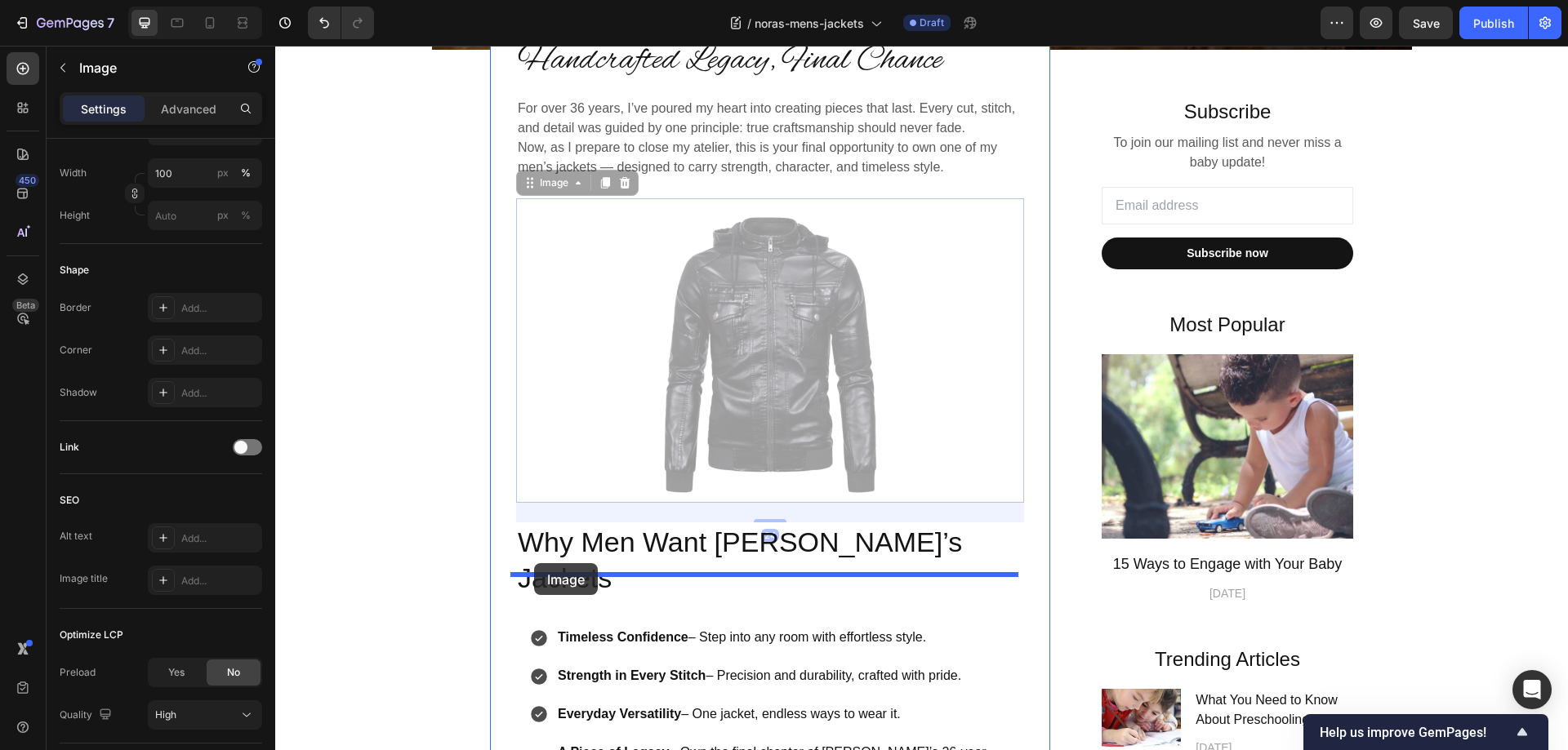
drag, startPoint x: 519, startPoint y: 185, endPoint x: 534, endPoint y: 563, distance: 378.3
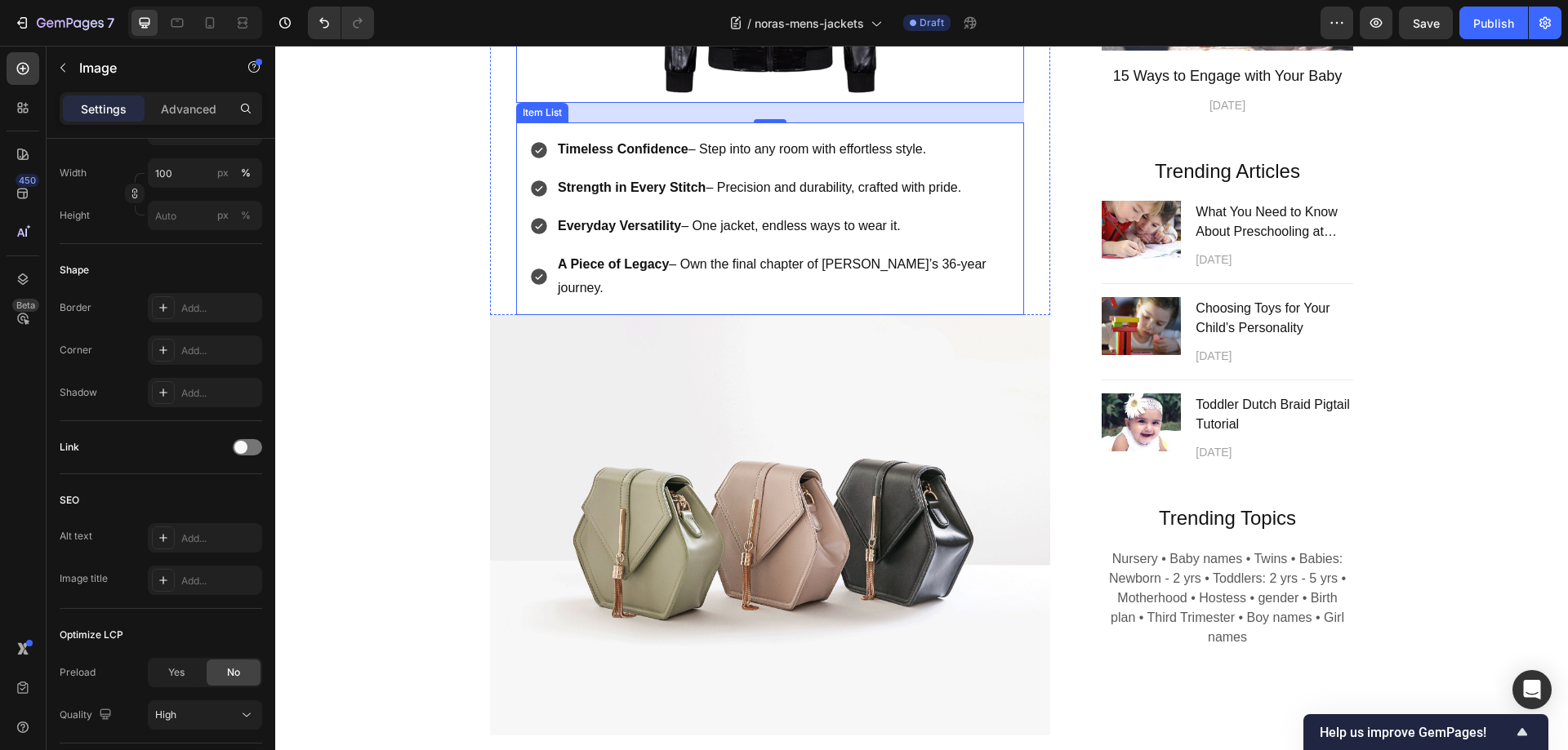
scroll to position [940, 0]
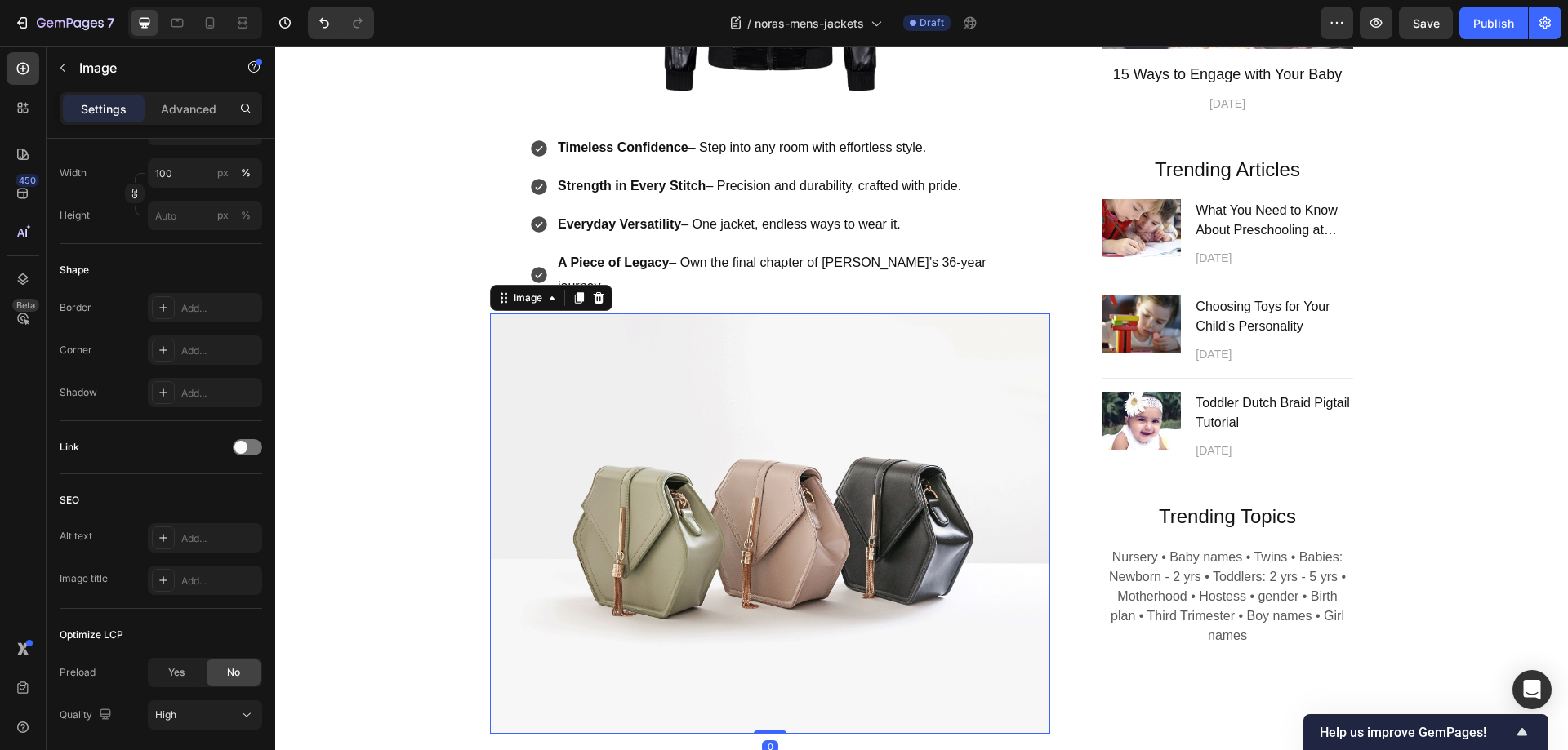
click at [717, 332] on img at bounding box center [770, 524] width 560 height 421
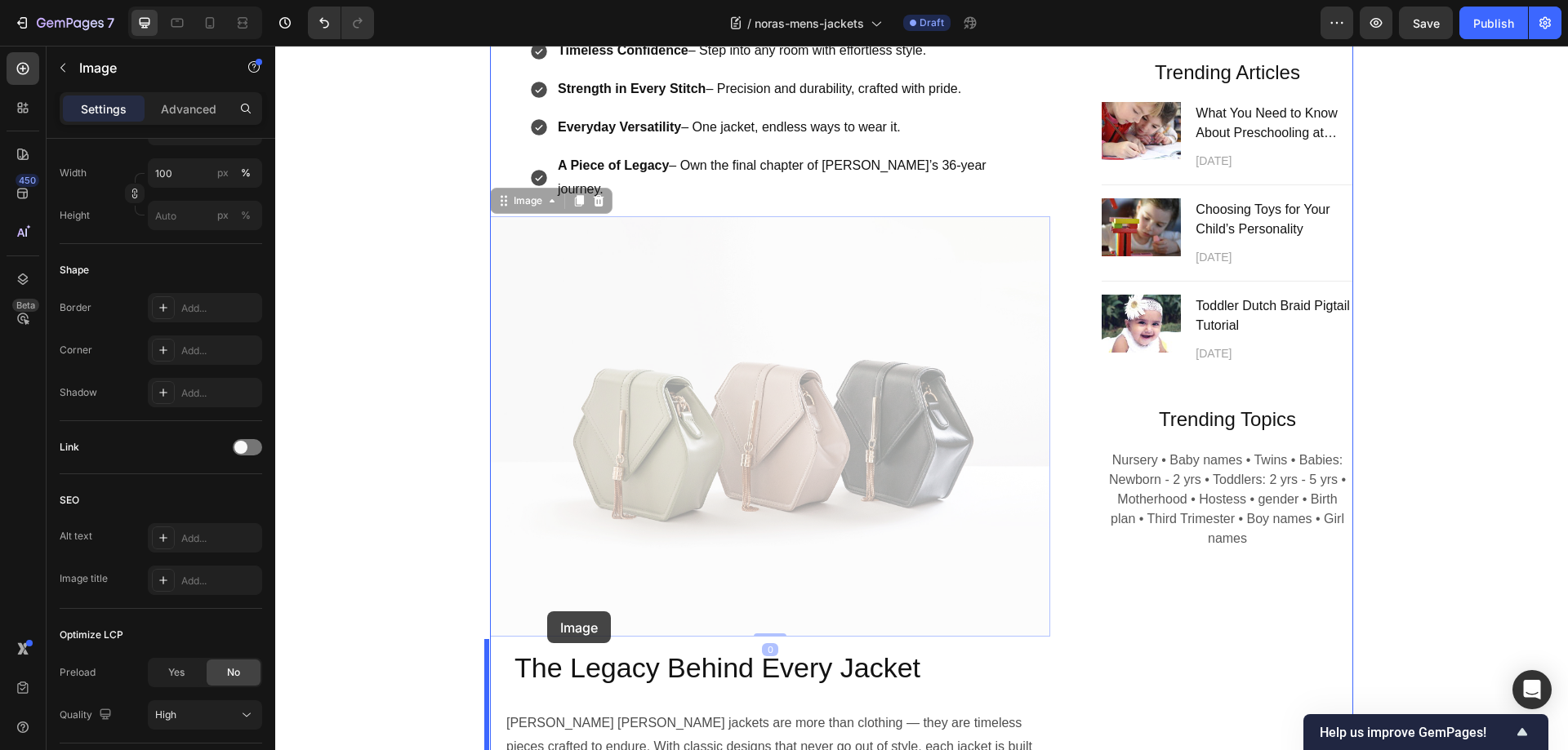
scroll to position [1118, 0]
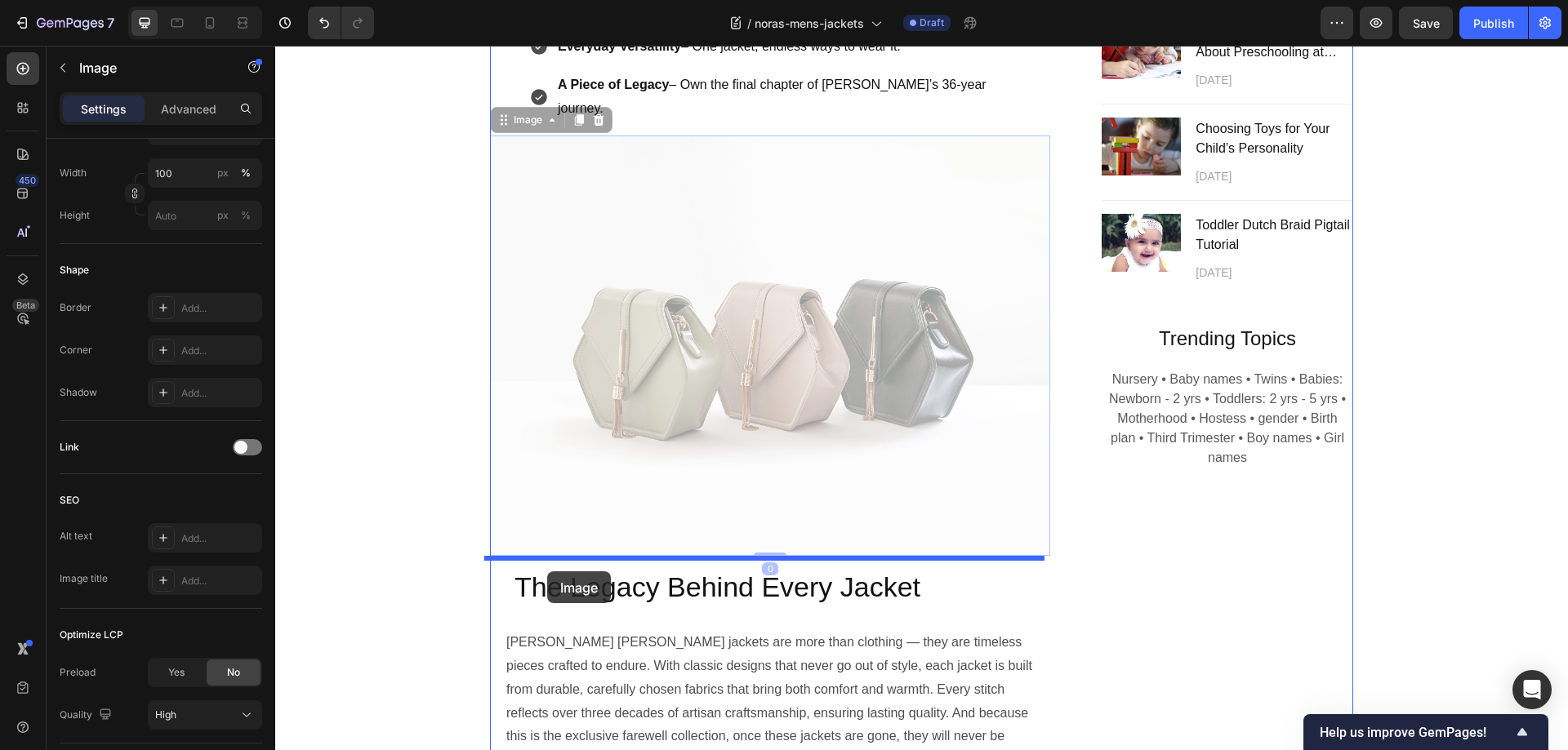
drag, startPoint x: 495, startPoint y: 238, endPoint x: 547, endPoint y: 571, distance: 337.0
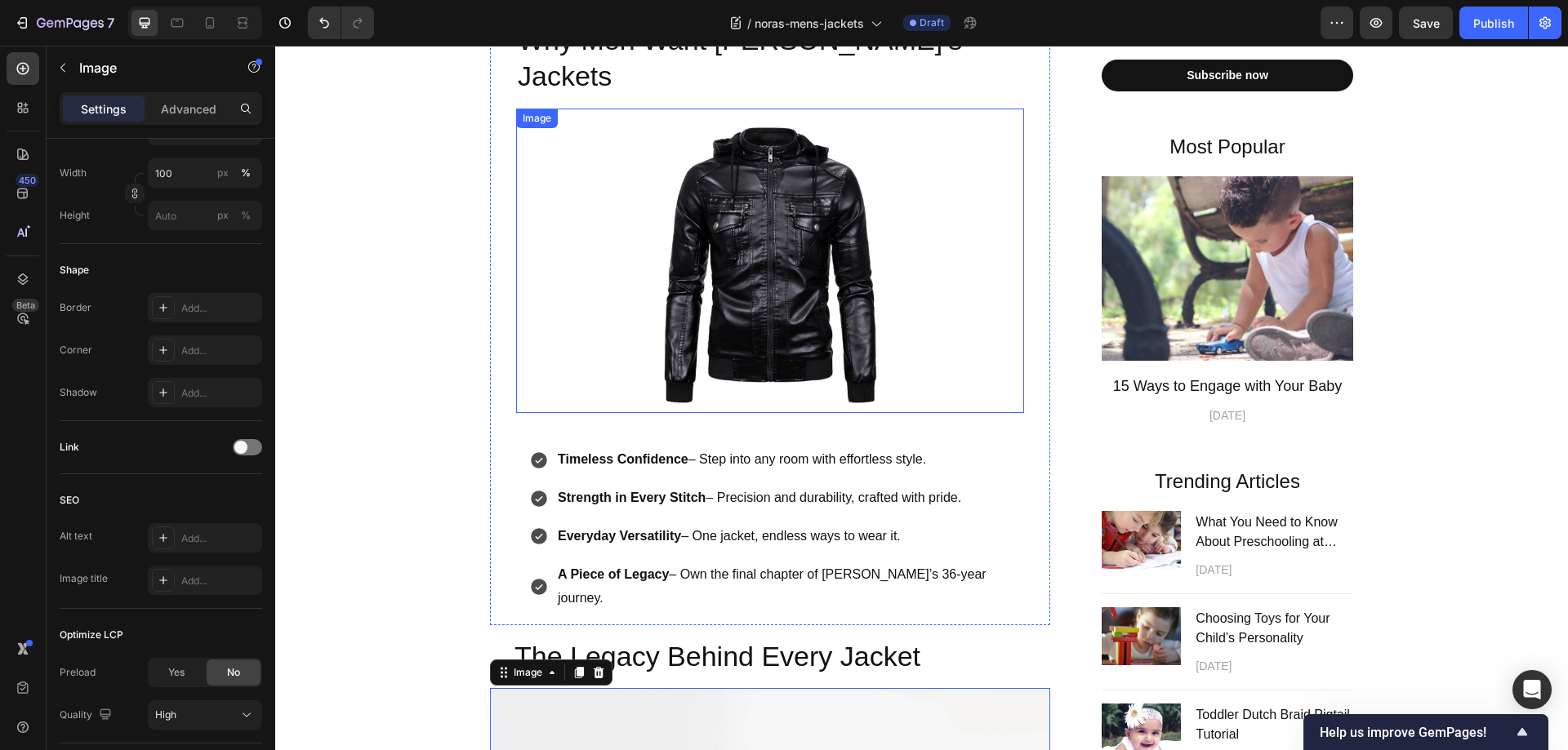
scroll to position [302, 0]
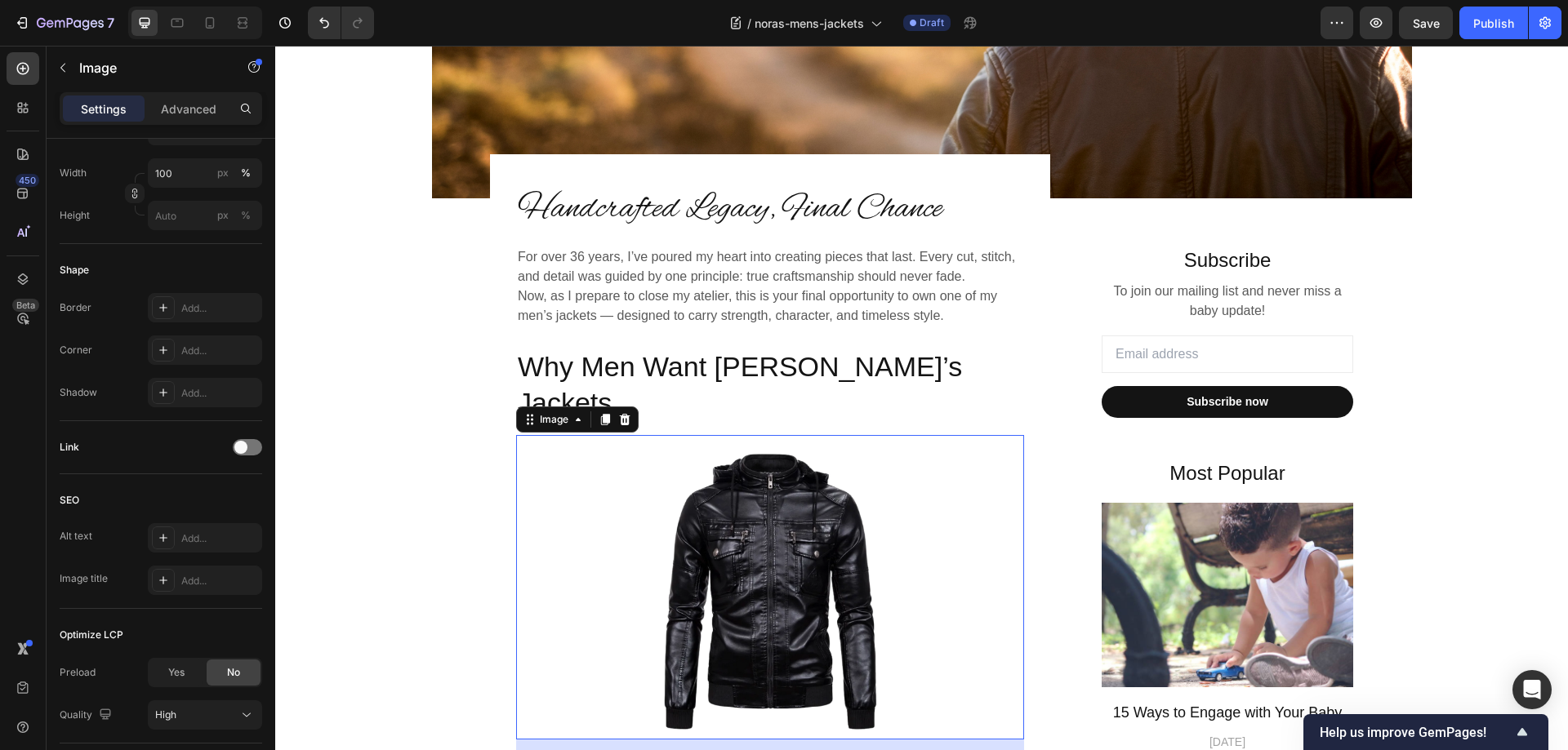
click at [791, 471] on img at bounding box center [770, 587] width 508 height 305
click at [64, 72] on icon "button" at bounding box center [63, 68] width 13 height 13
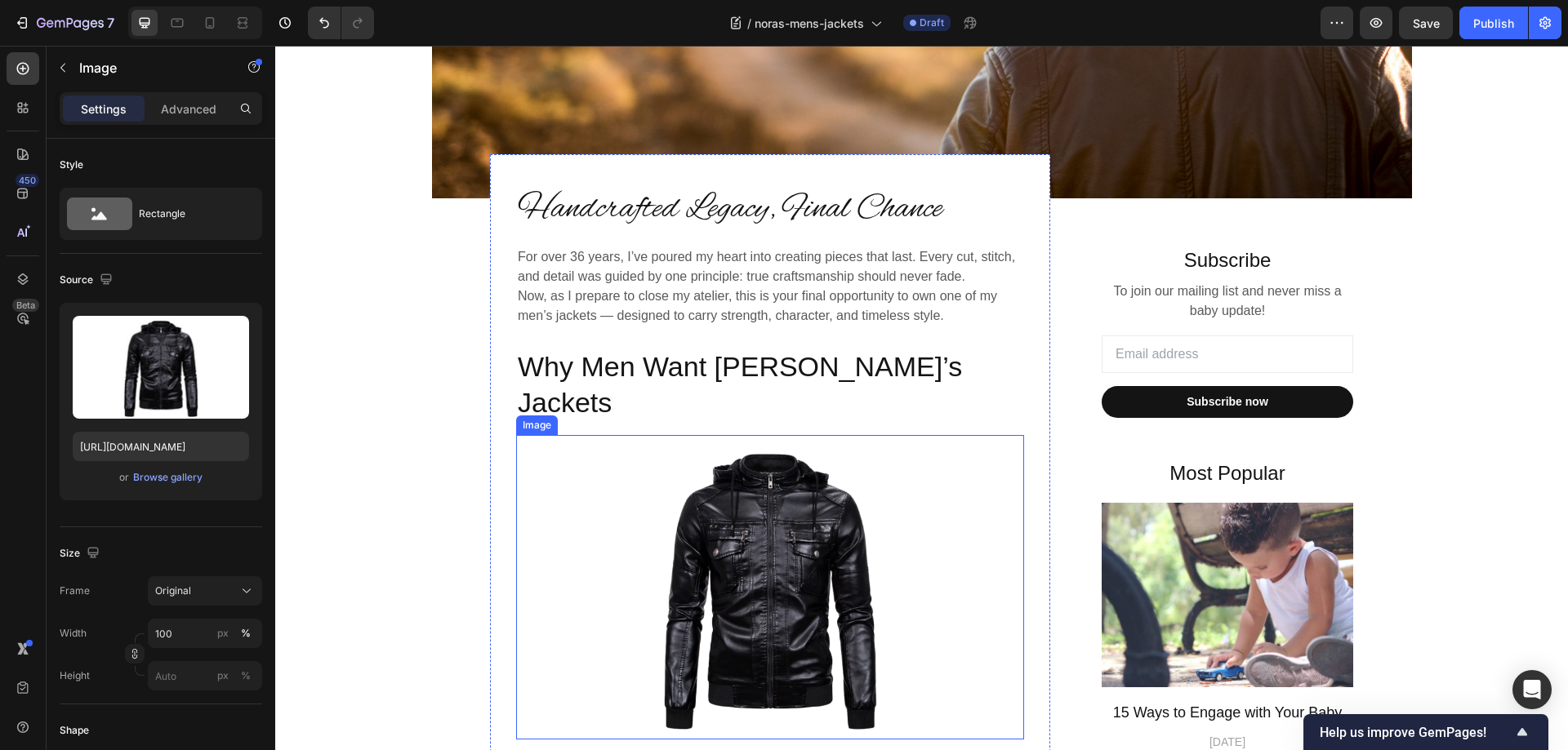
click at [785, 492] on img at bounding box center [770, 587] width 508 height 305
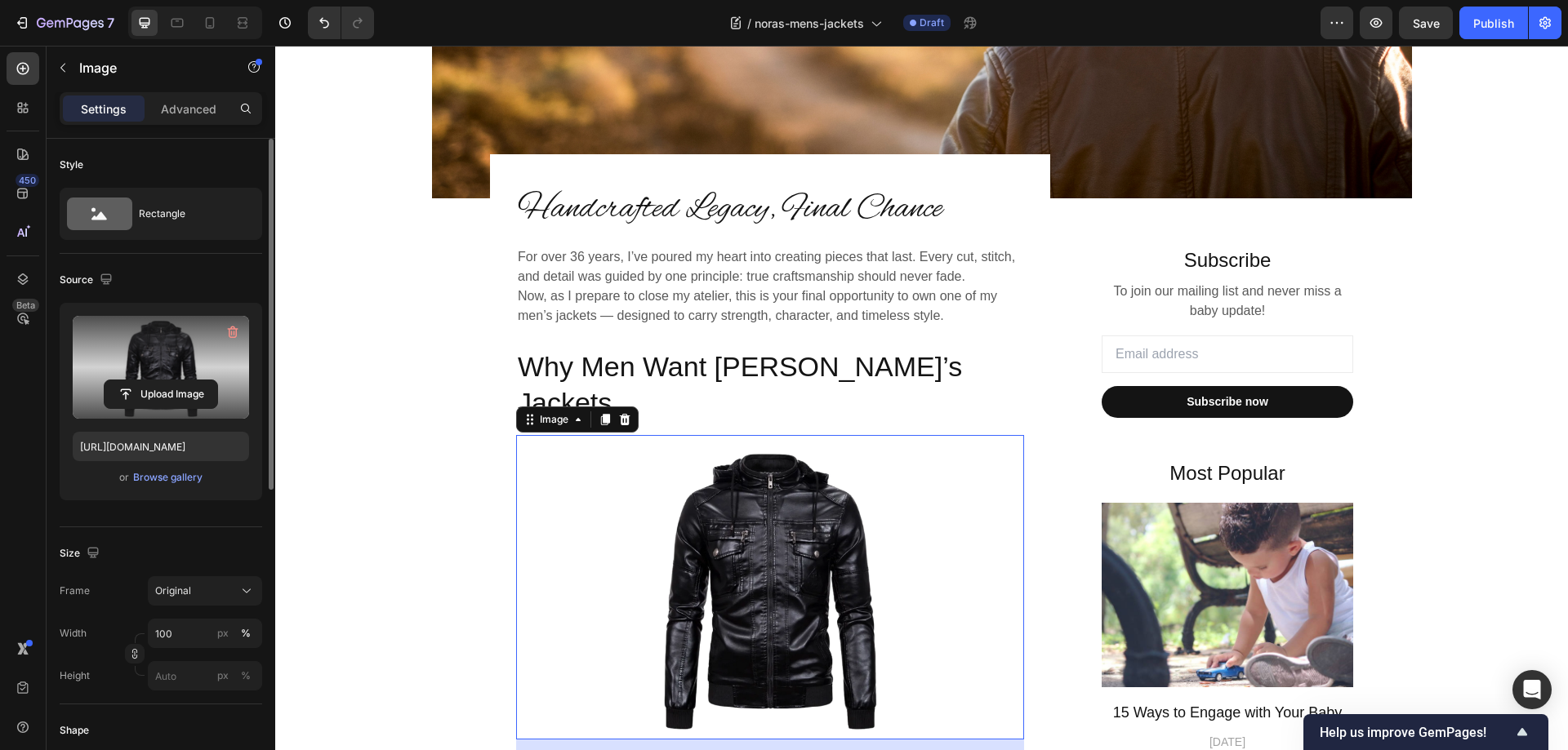
click at [128, 353] on label at bounding box center [161, 368] width 176 height 103
click at [128, 380] on input "file" at bounding box center [161, 394] width 113 height 28
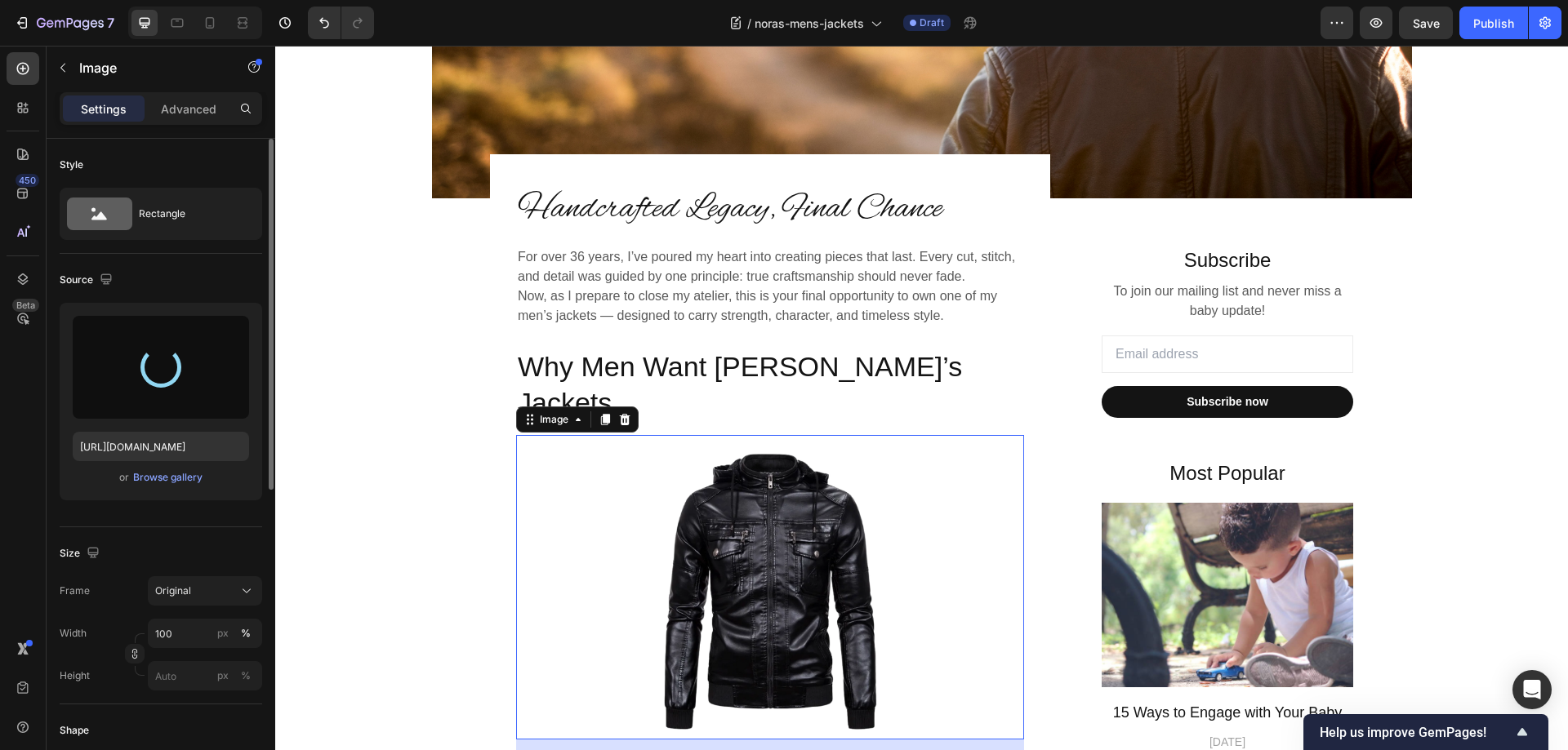
type input "[URL][DOMAIN_NAME]"
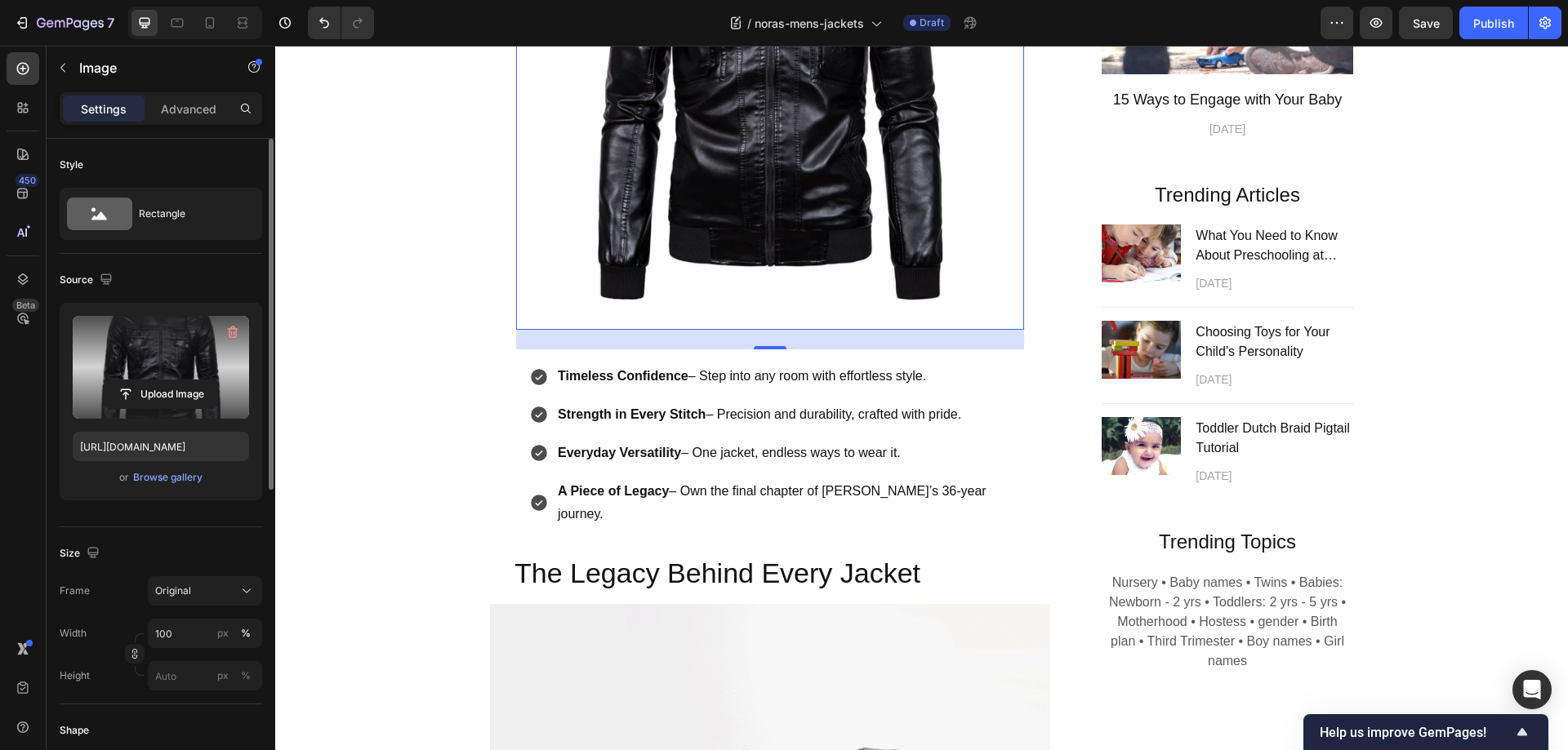
scroll to position [1036, 0]
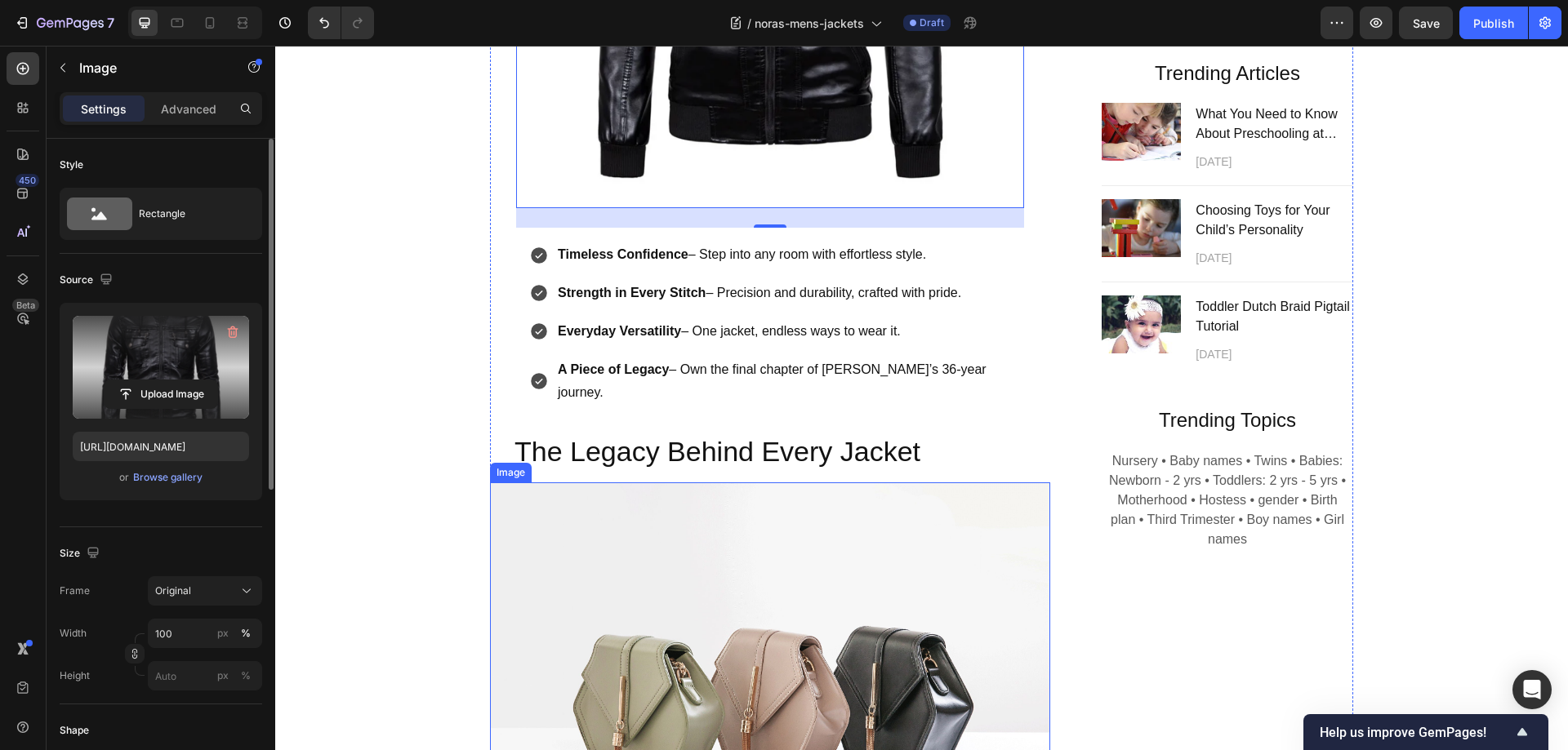
click at [785, 487] on img at bounding box center [770, 693] width 560 height 421
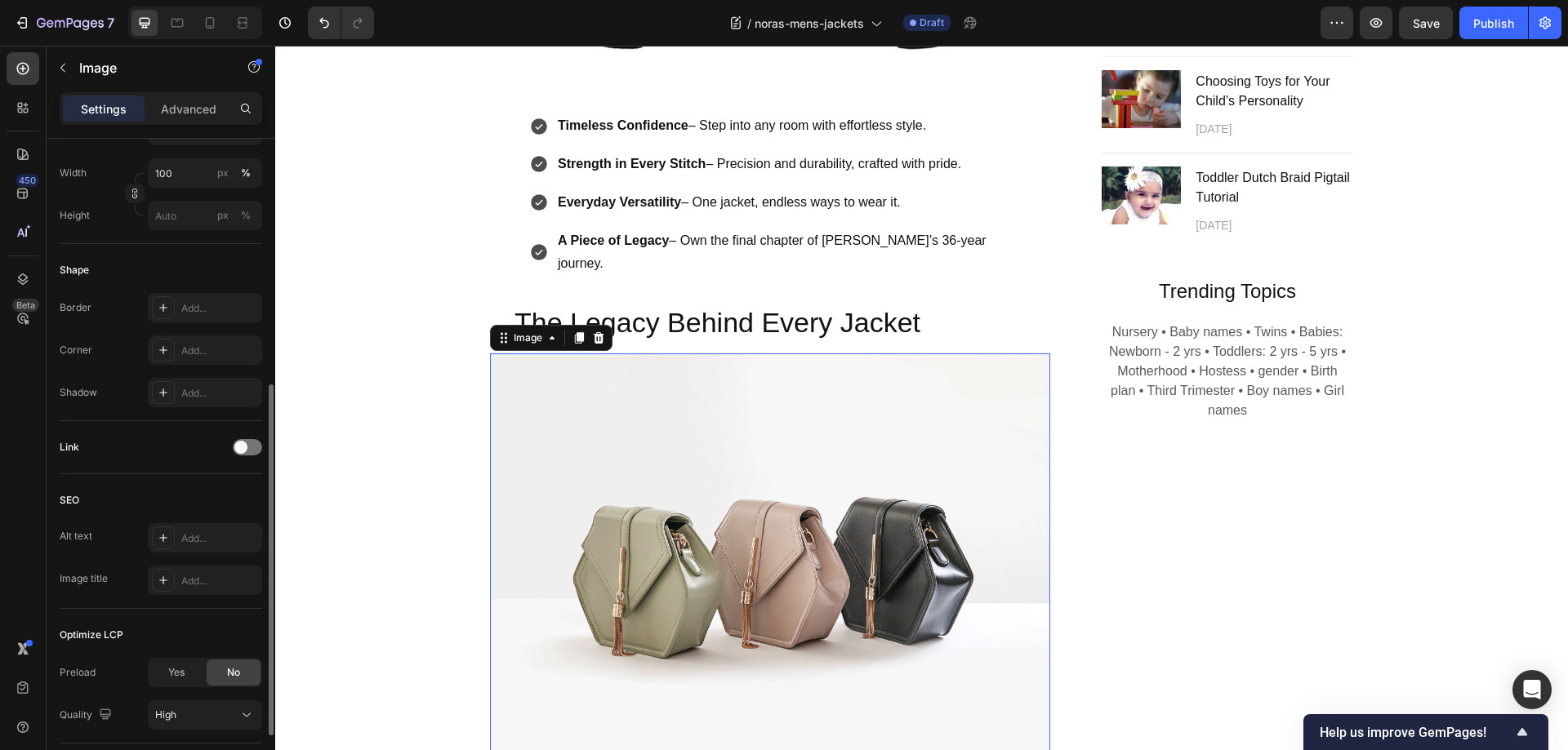
click at [697, 389] on img at bounding box center [770, 564] width 560 height 421
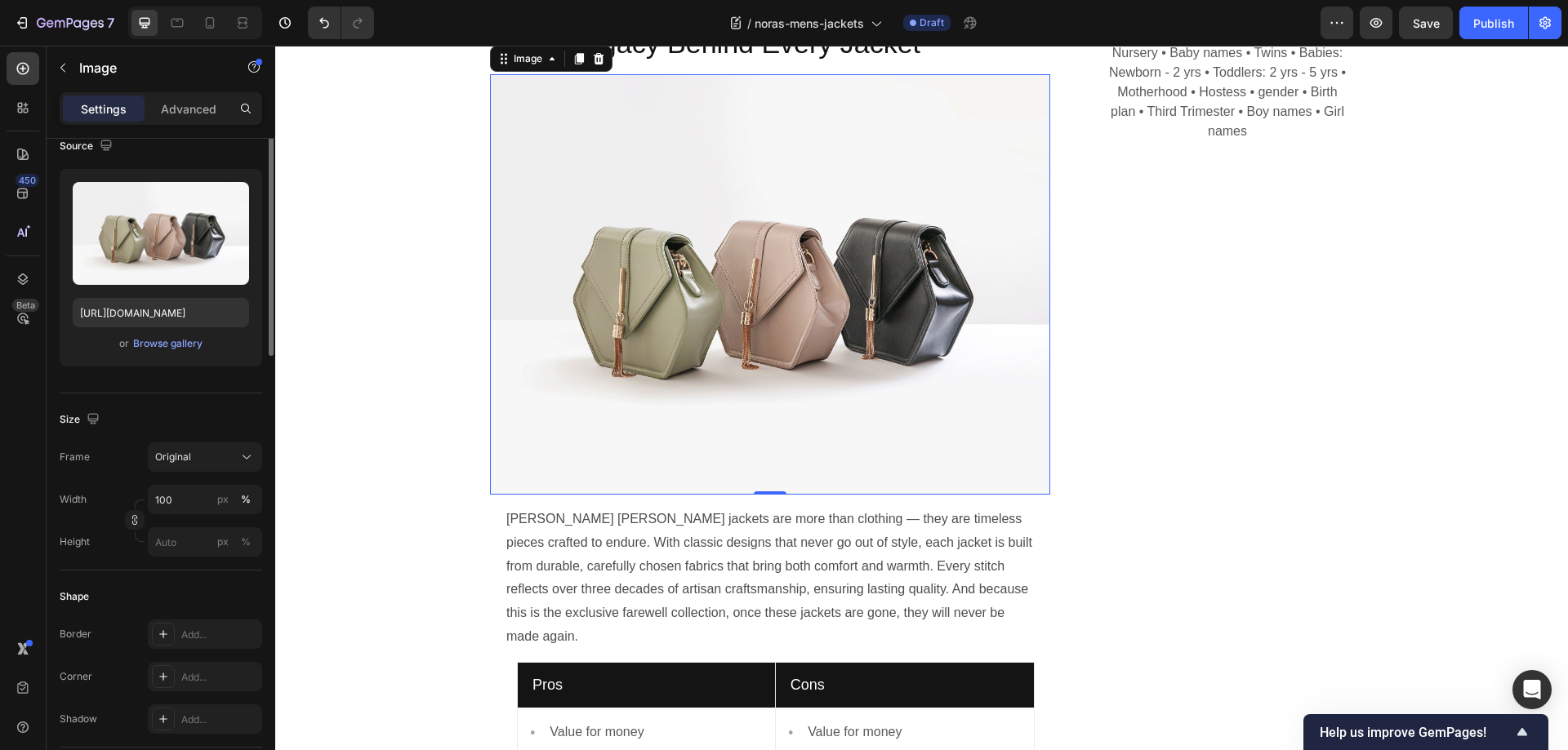
scroll to position [0, 0]
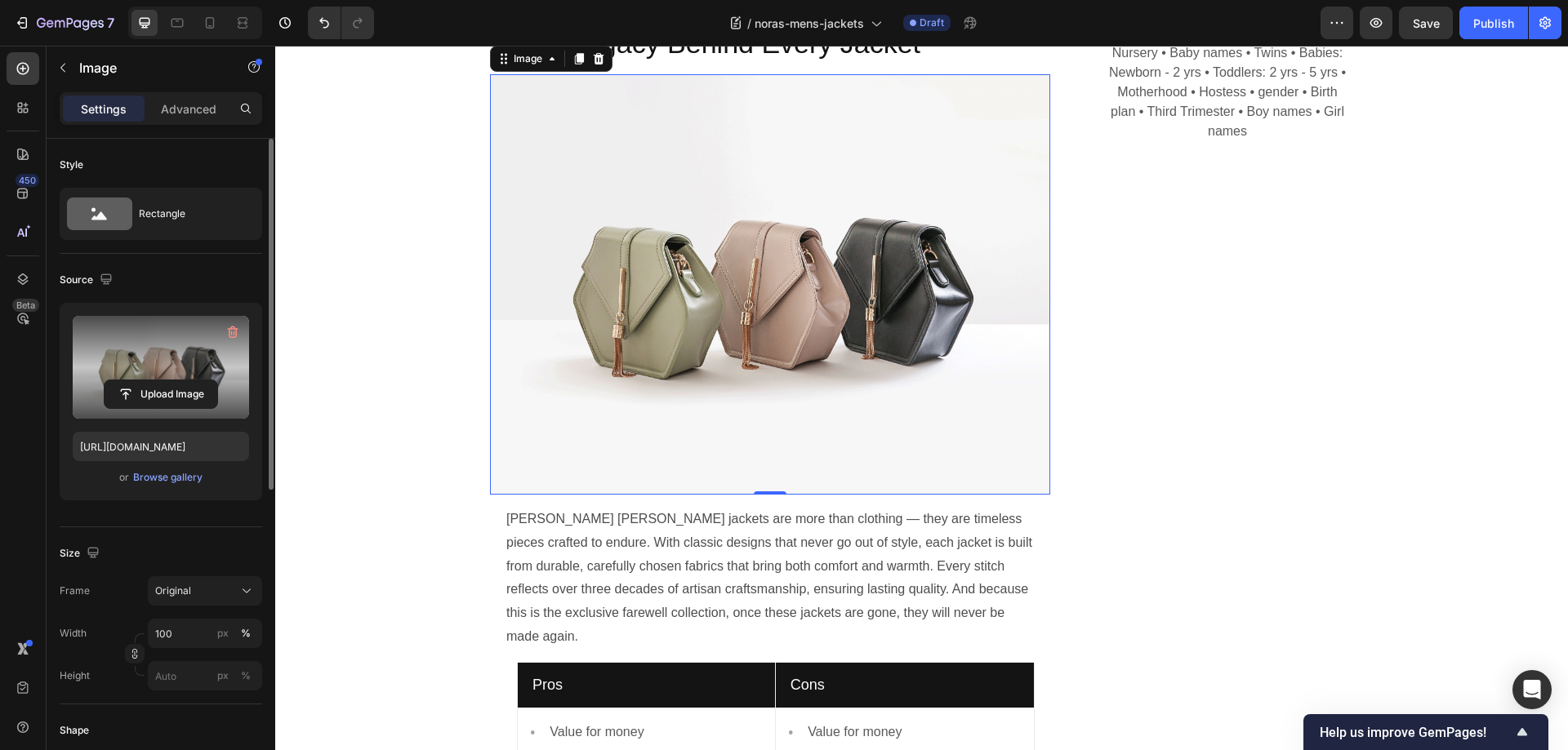
click at [166, 345] on label at bounding box center [161, 368] width 176 height 103
click at [166, 380] on input "file" at bounding box center [161, 394] width 113 height 28
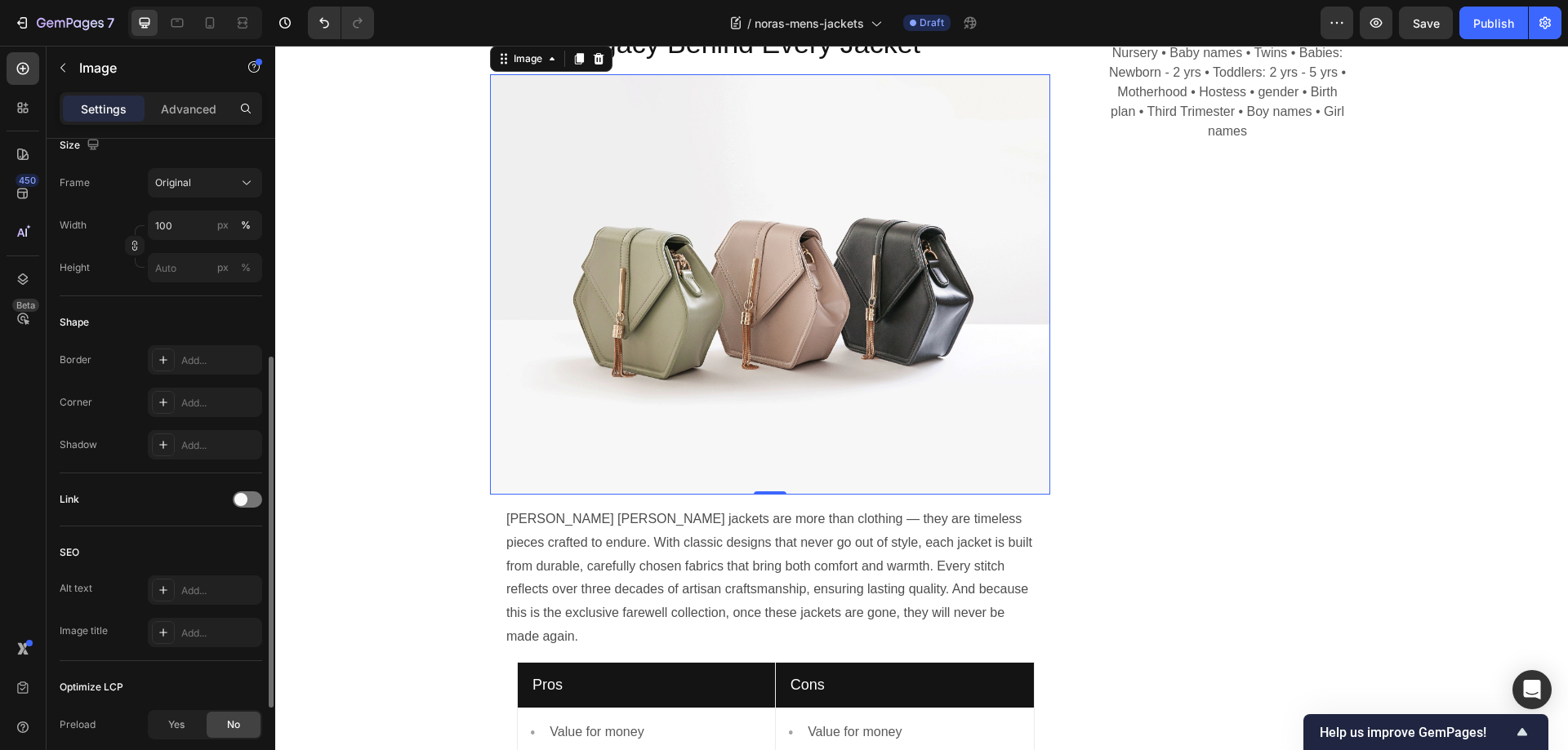
scroll to position [575, 0]
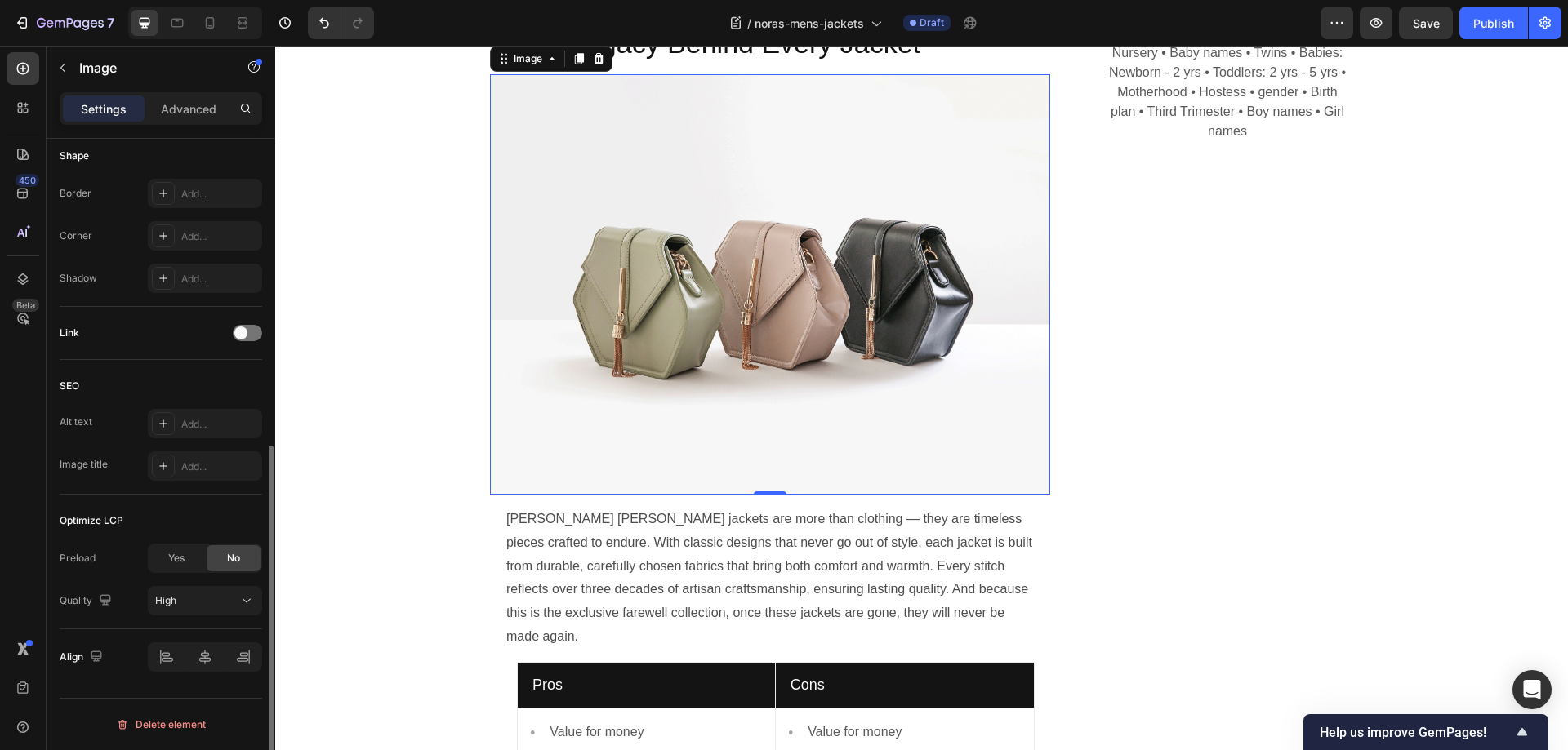
type input "[URL][DOMAIN_NAME]"
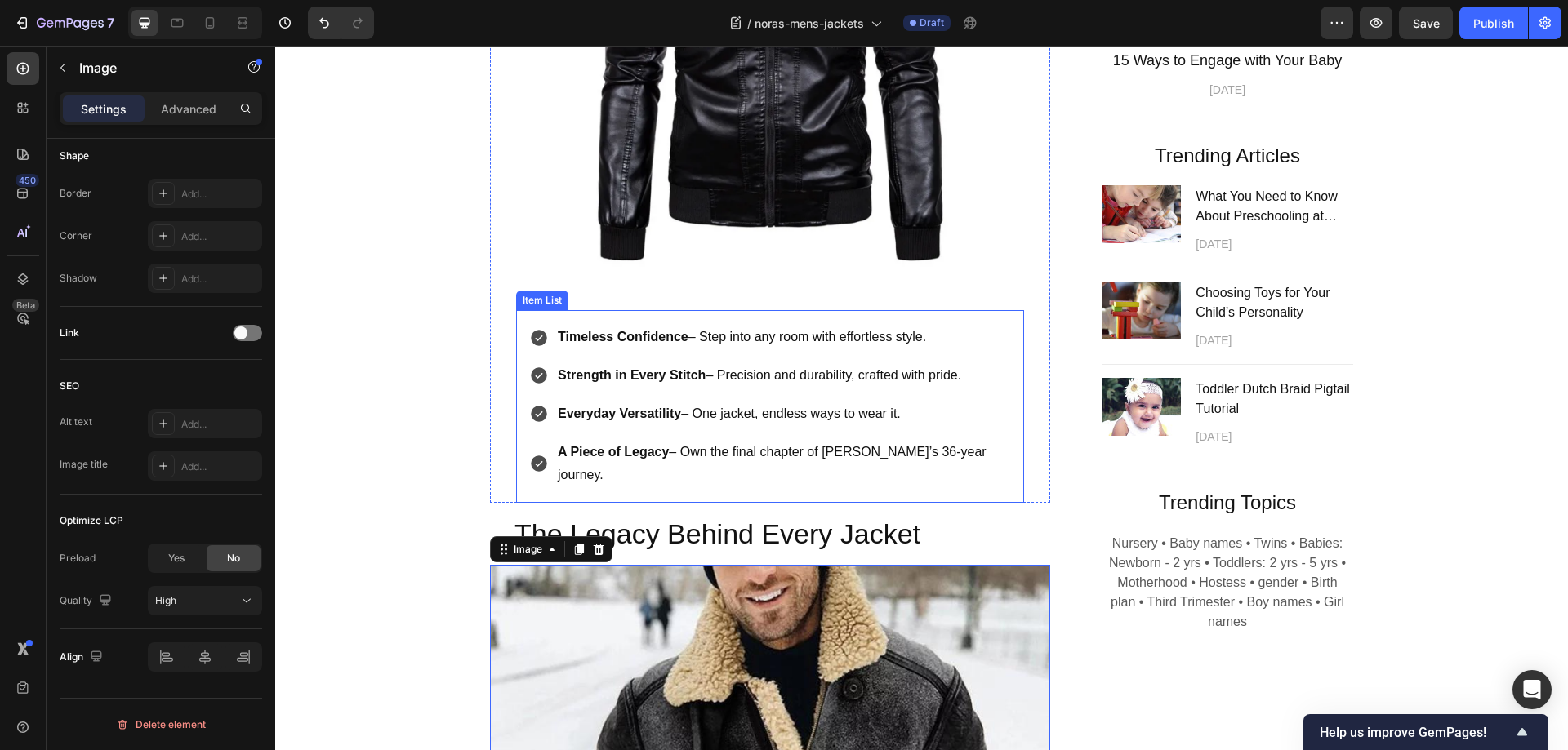
scroll to position [1200, 0]
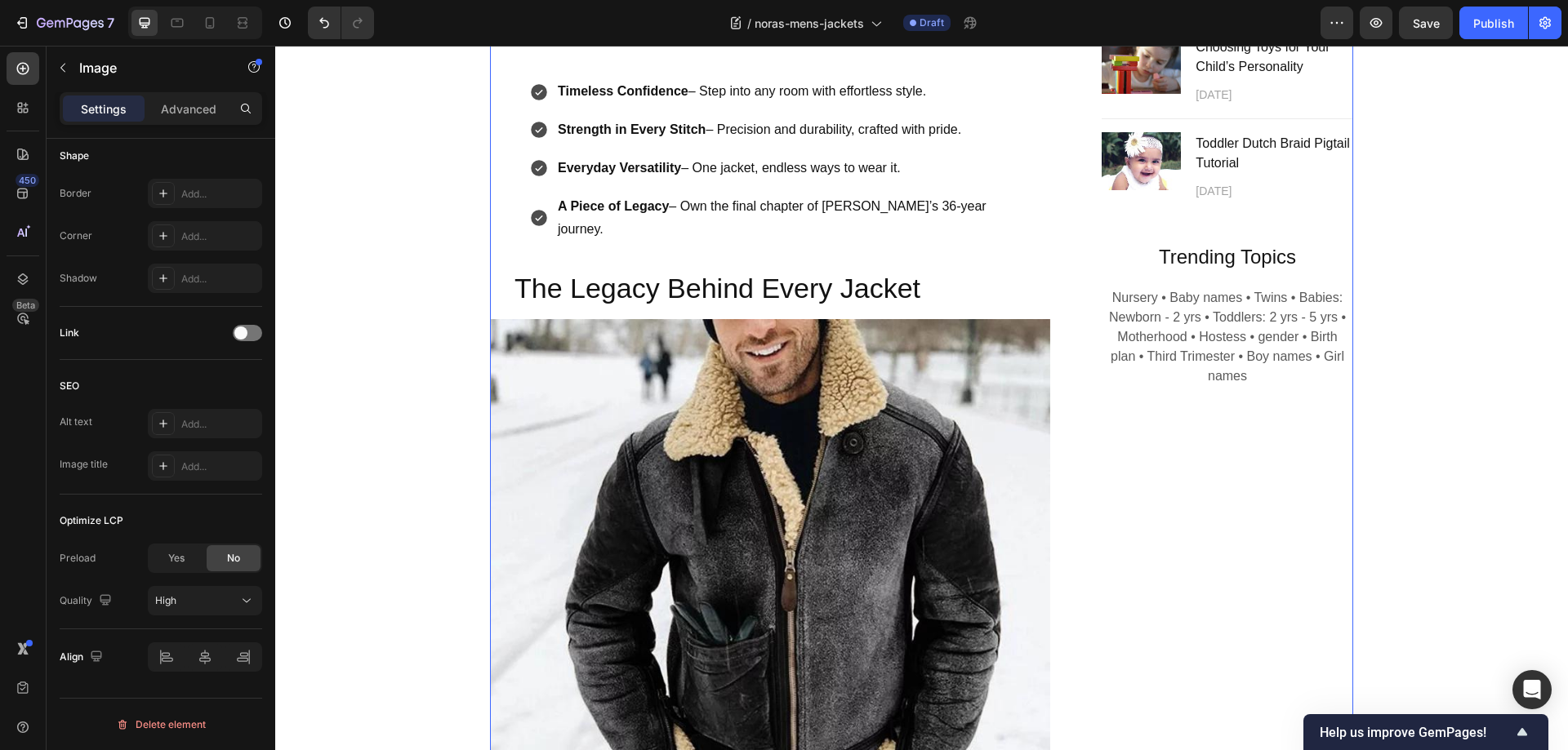
click at [1128, 500] on div "Subscribe Heading To join our mailing list and never miss a baby update! Text b…" at bounding box center [1213, 173] width 280 height 1746
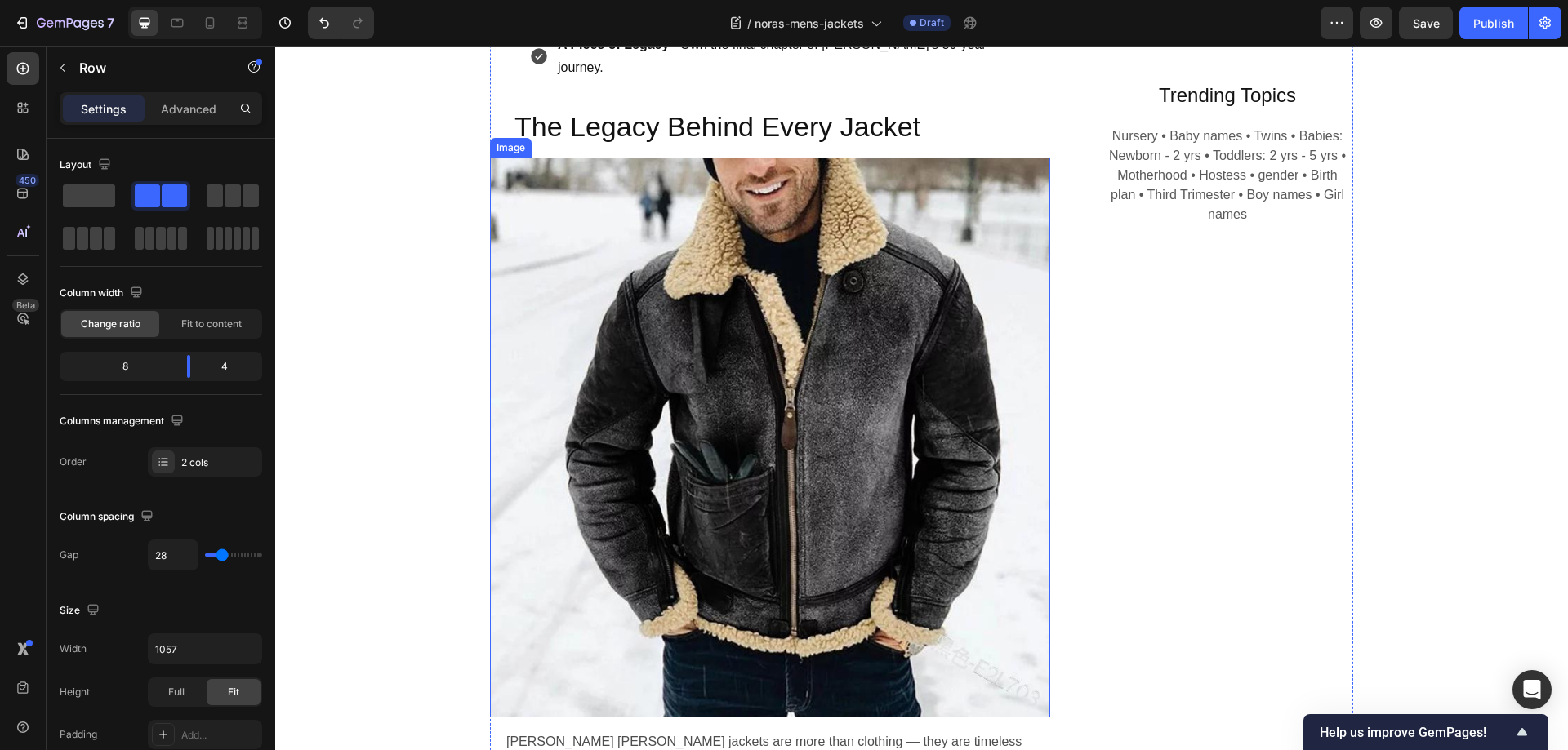
scroll to position [1363, 0]
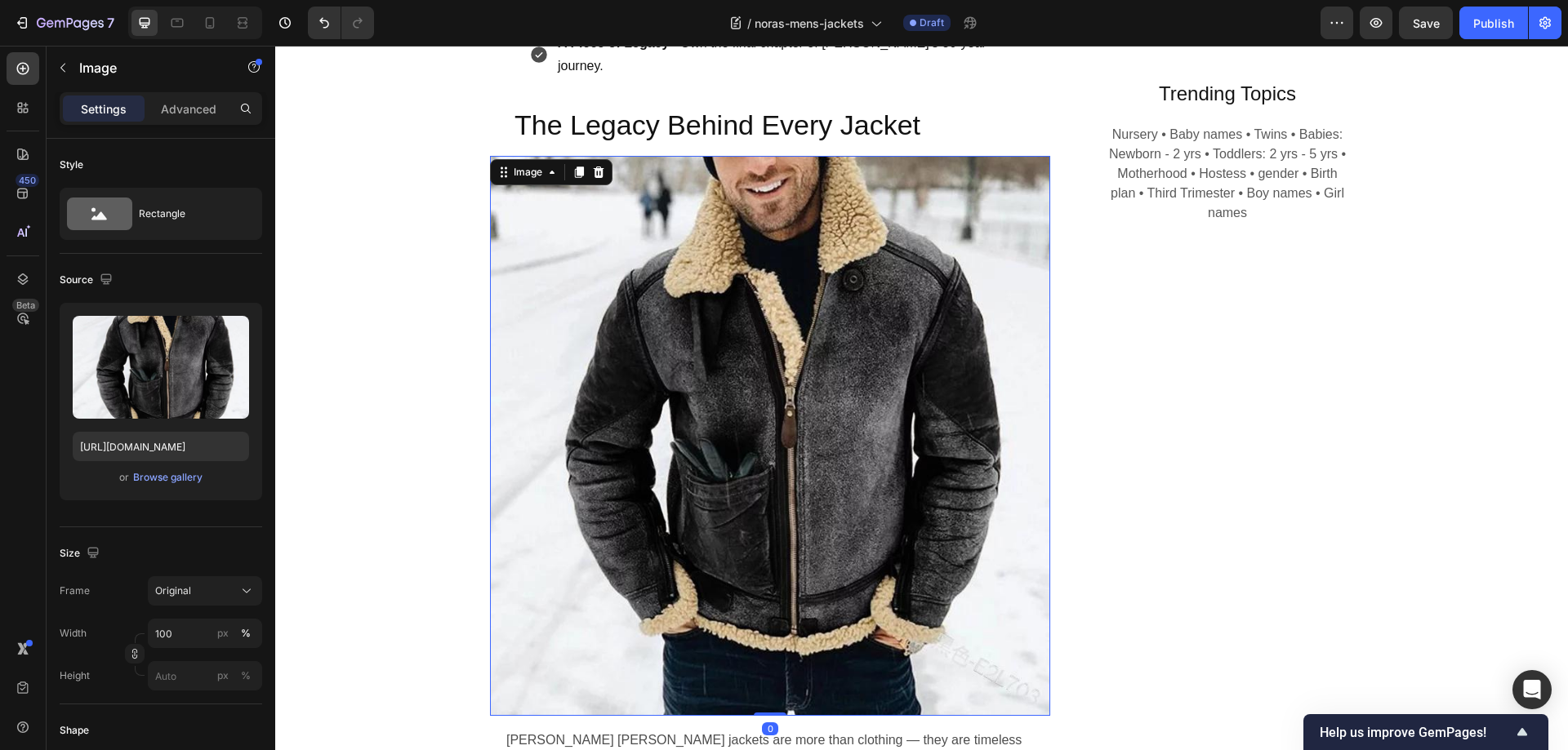
click at [784, 324] on img at bounding box center [770, 435] width 560 height 560
click at [176, 585] on span "Original" at bounding box center [172, 591] width 36 height 15
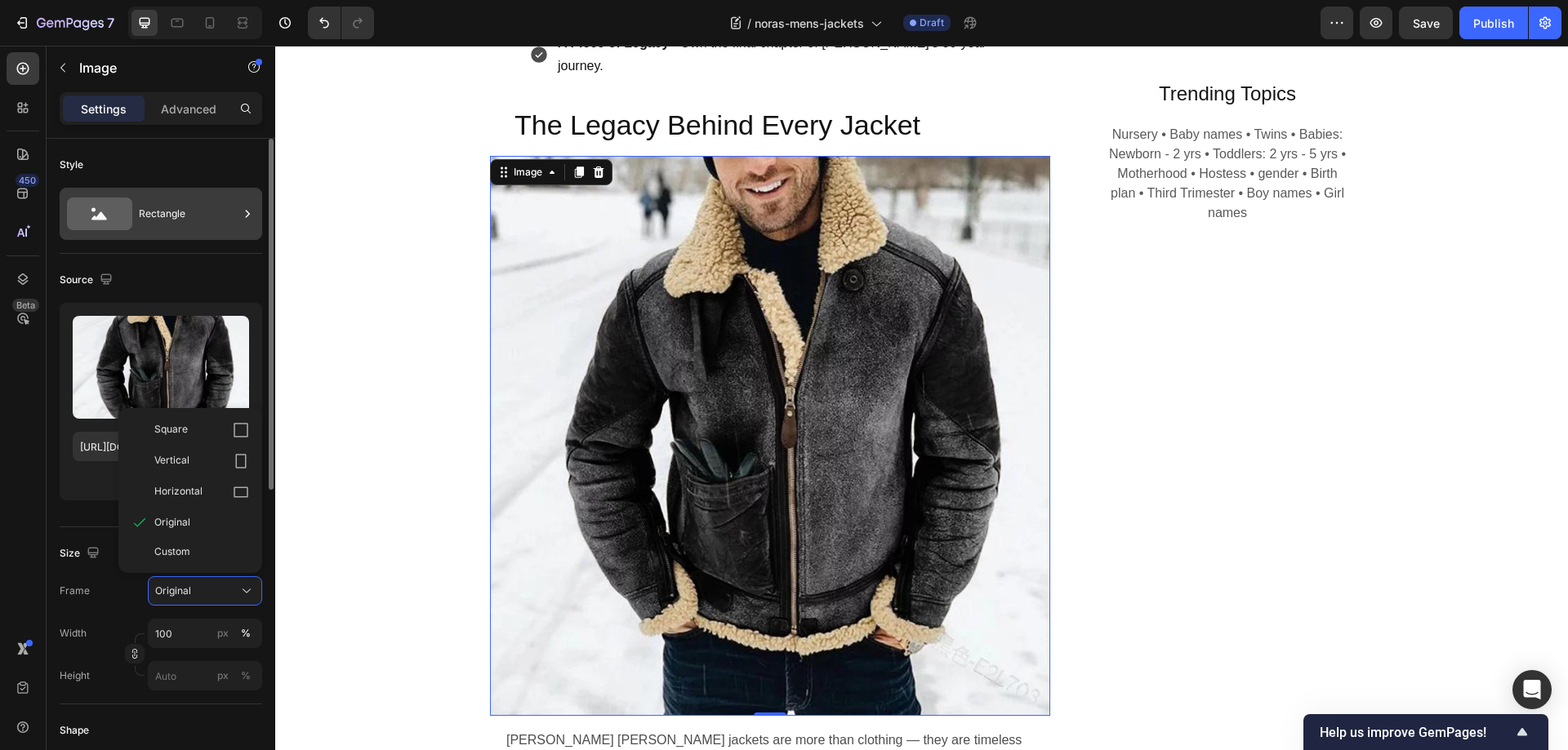
click at [199, 208] on div "Rectangle" at bounding box center [189, 214] width 99 height 37
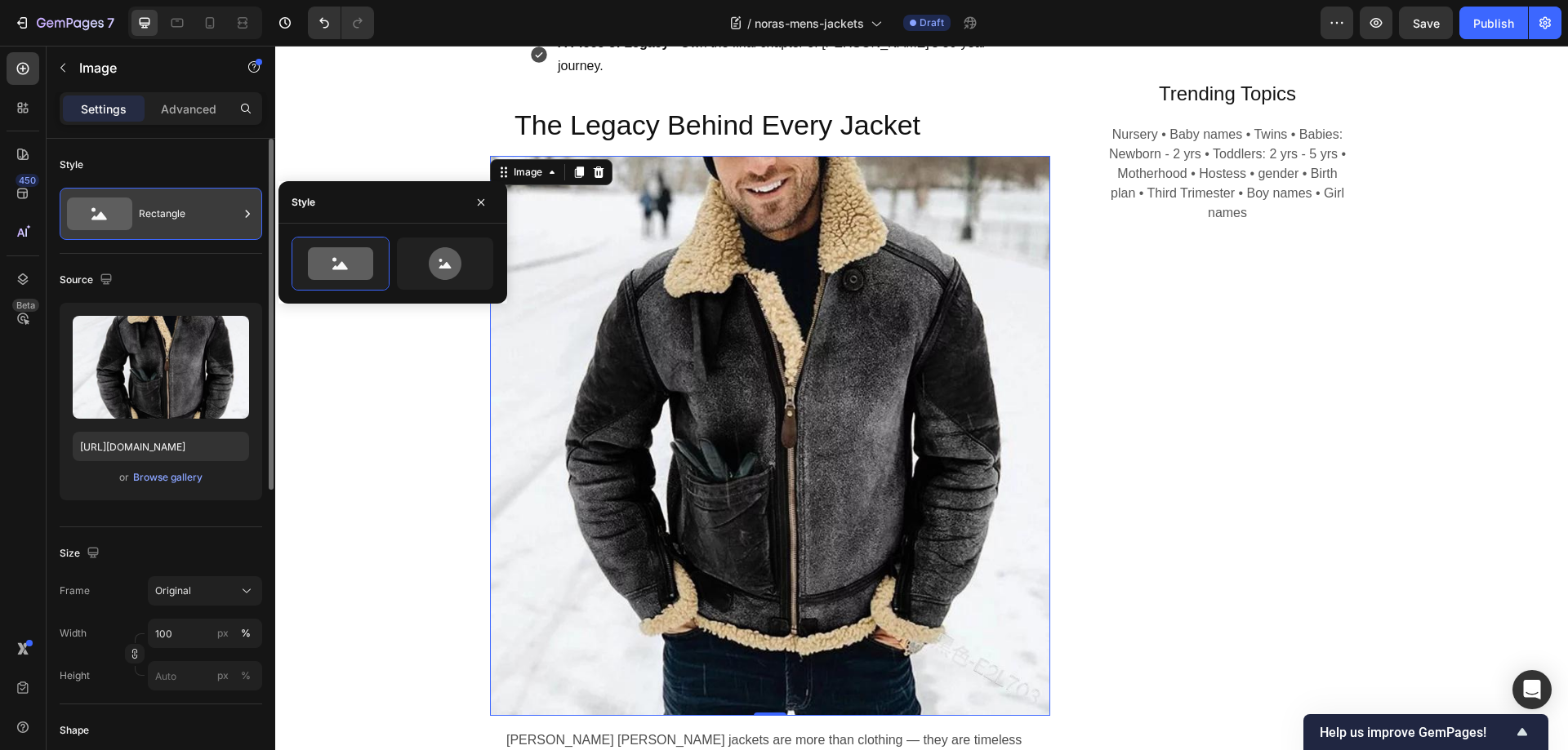
click at [195, 209] on div "Rectangle" at bounding box center [189, 214] width 99 height 37
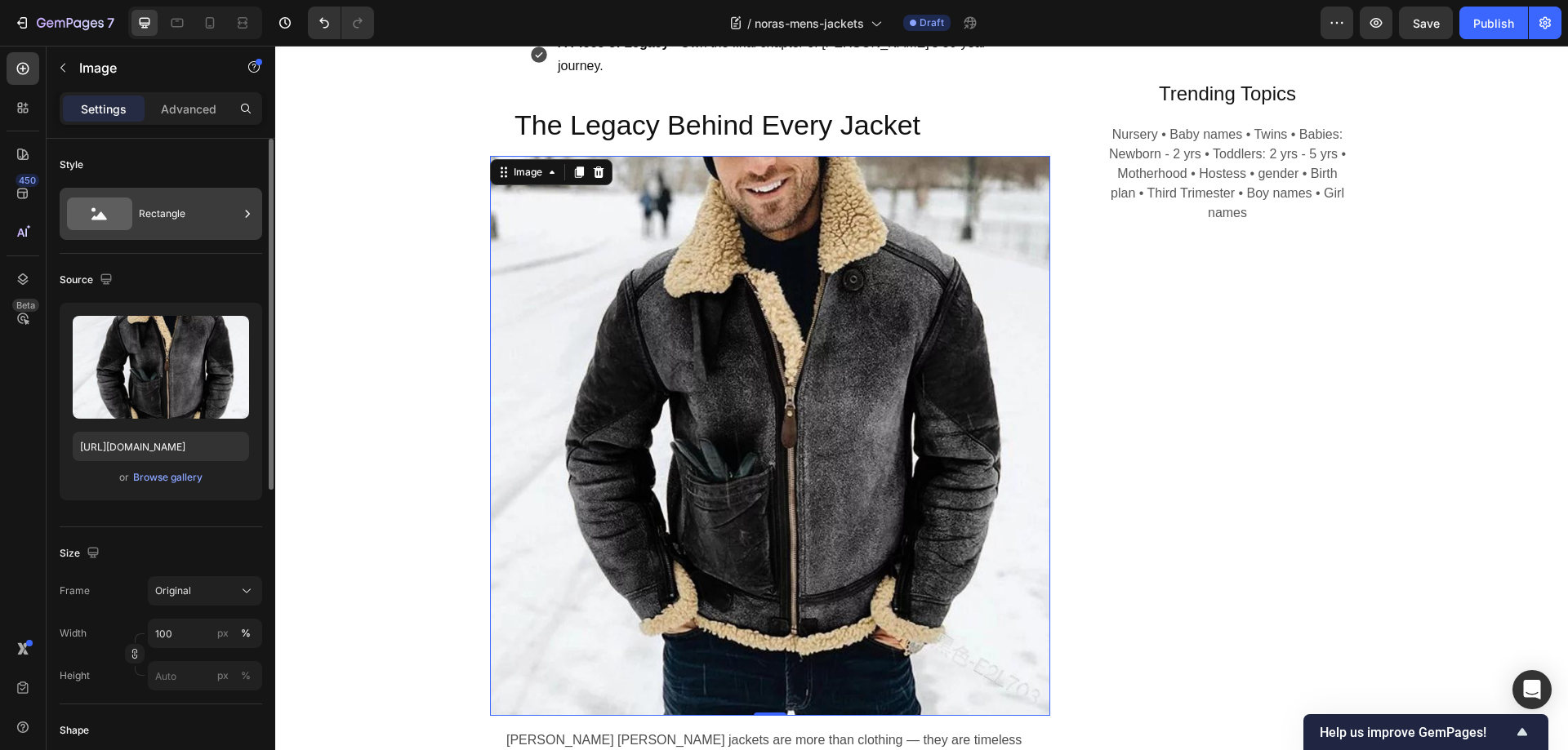
click at [191, 212] on div "Rectangle" at bounding box center [189, 214] width 99 height 37
click at [189, 585] on span "Original" at bounding box center [172, 591] width 36 height 15
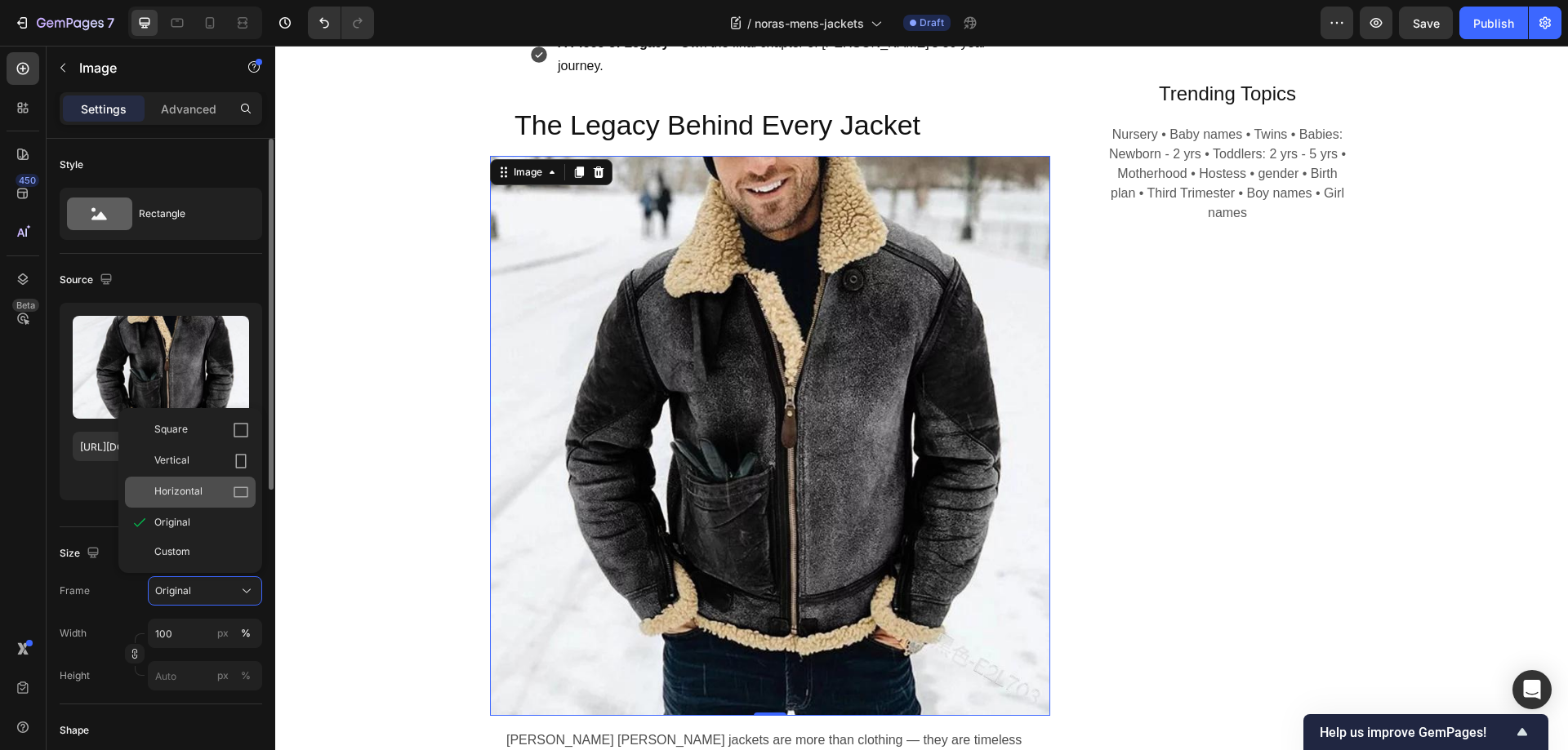
click at [178, 484] on span "Horizontal" at bounding box center [178, 493] width 48 height 17
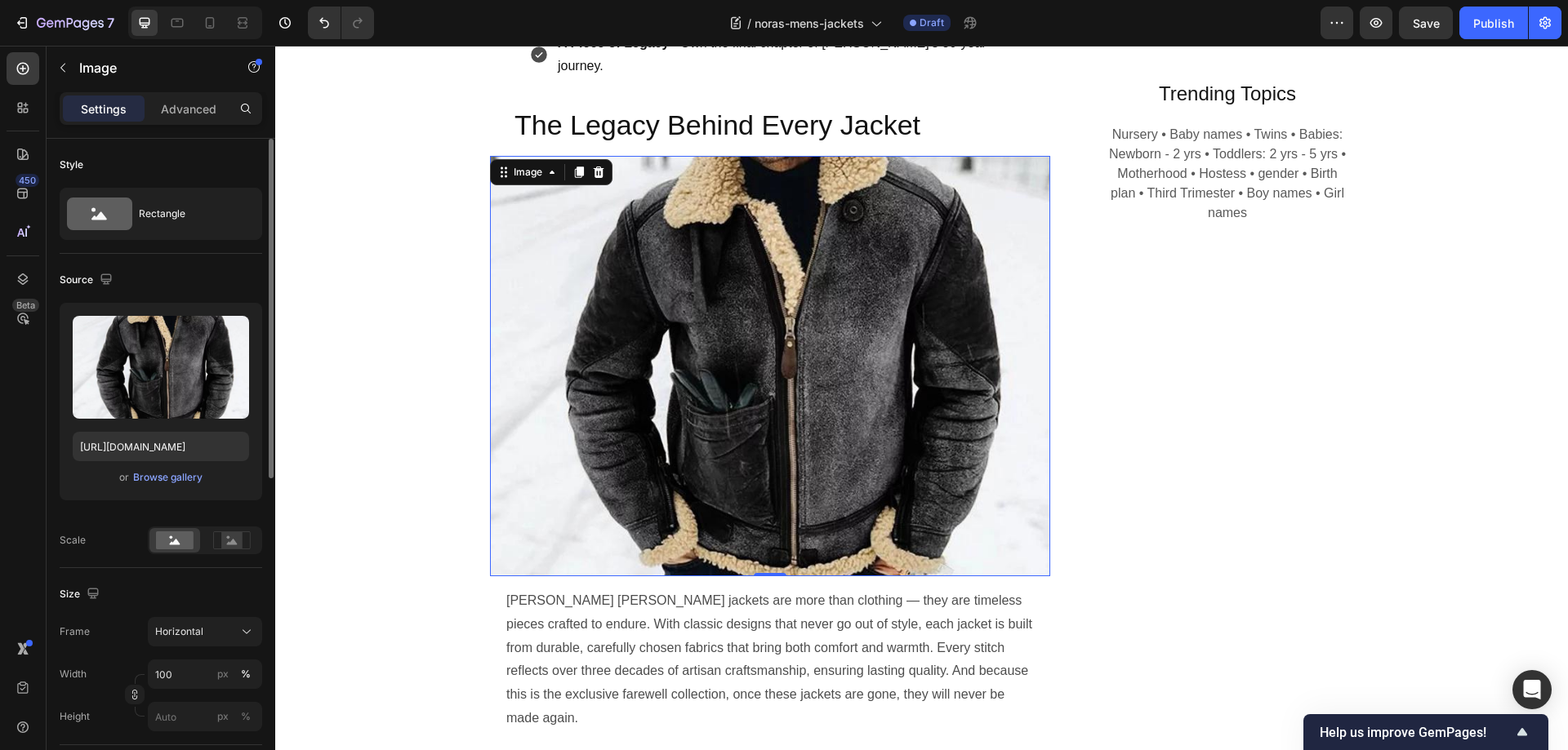
scroll to position [1118, 0]
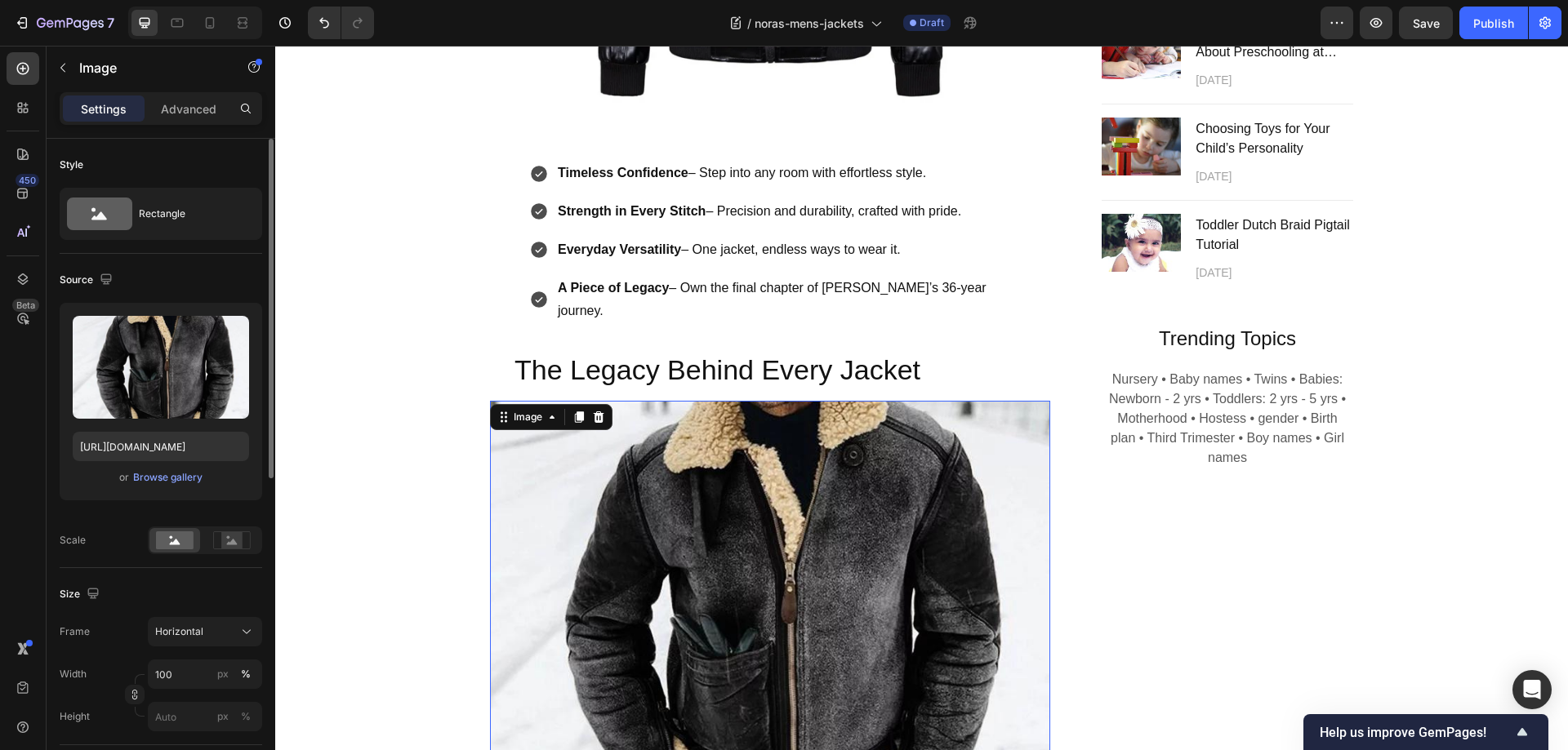
click at [942, 475] on img at bounding box center [770, 611] width 560 height 421
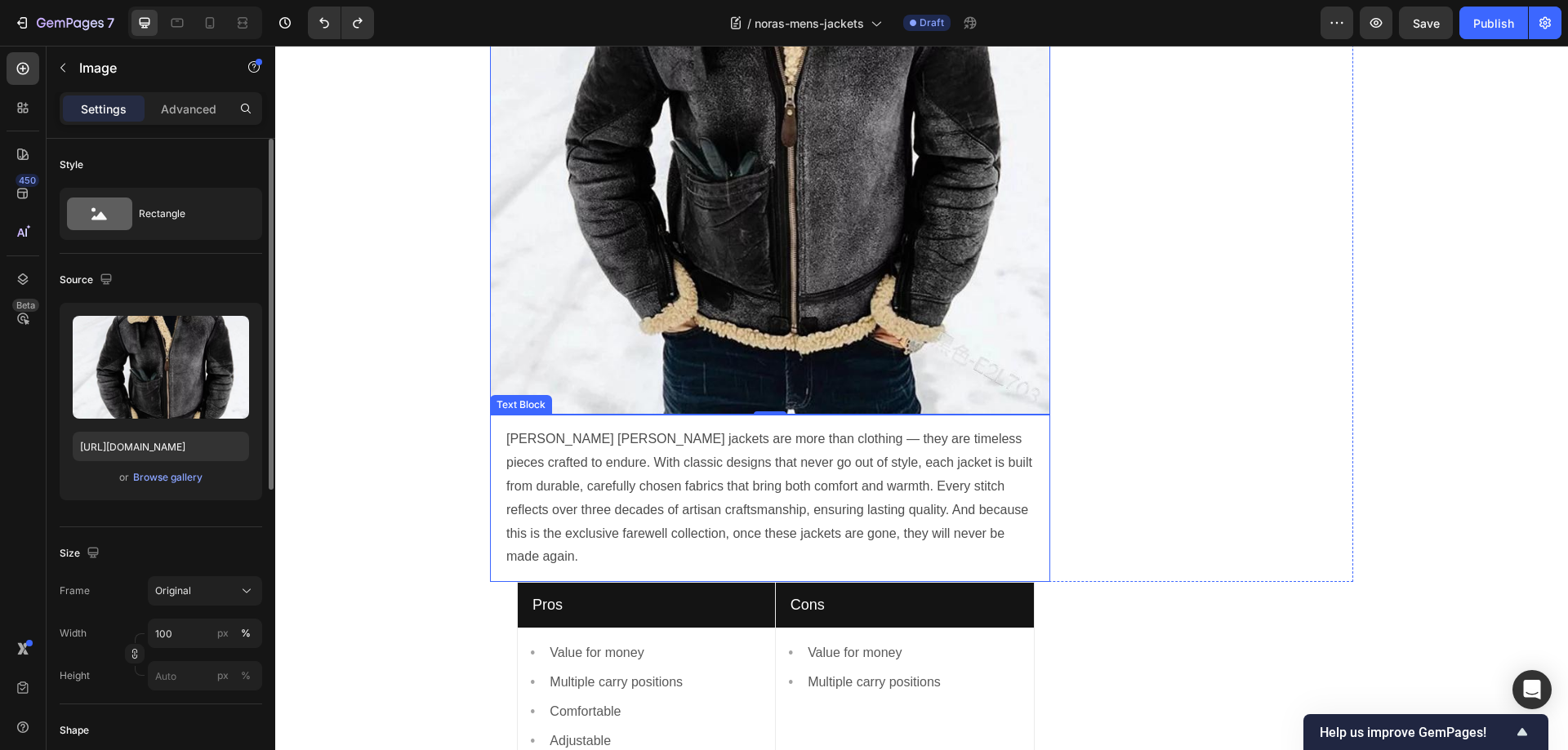
scroll to position [1853, 0]
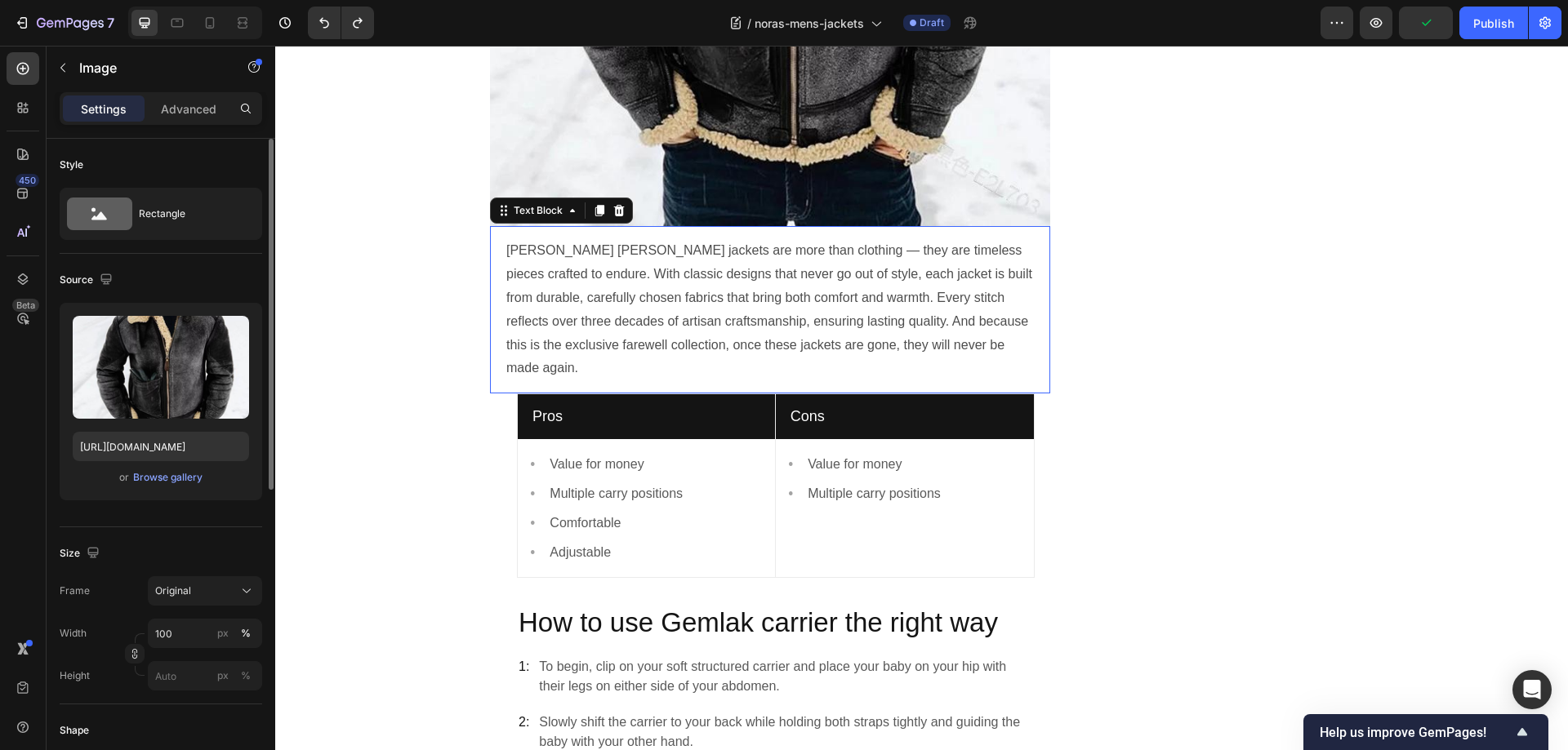
click at [751, 239] on p "Nora Lucille jackets are more than clothing — they are timeless pieces crafted …" at bounding box center [771, 310] width 531 height 142
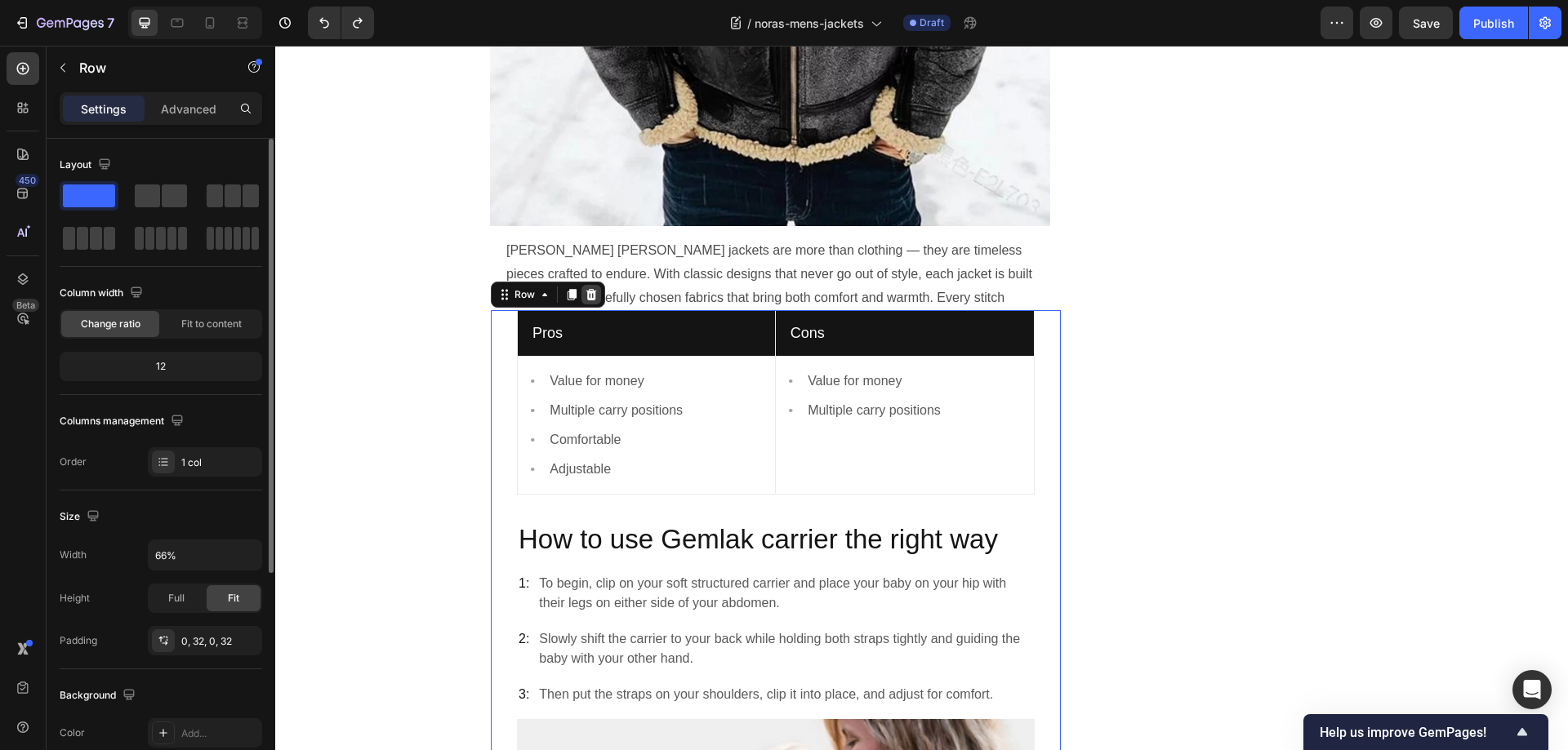
click at [585, 295] on icon at bounding box center [591, 295] width 13 height 13
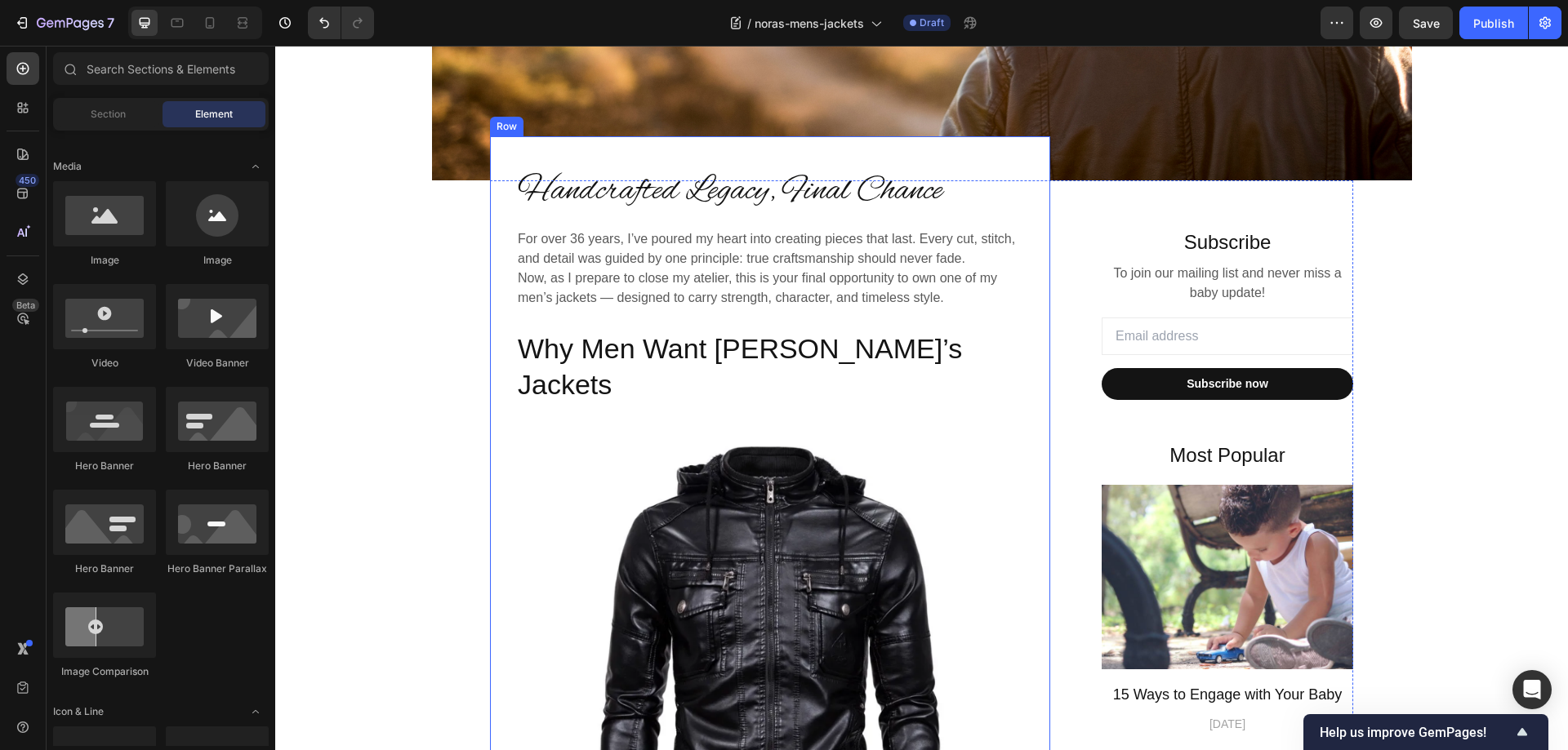
scroll to position [326, 0]
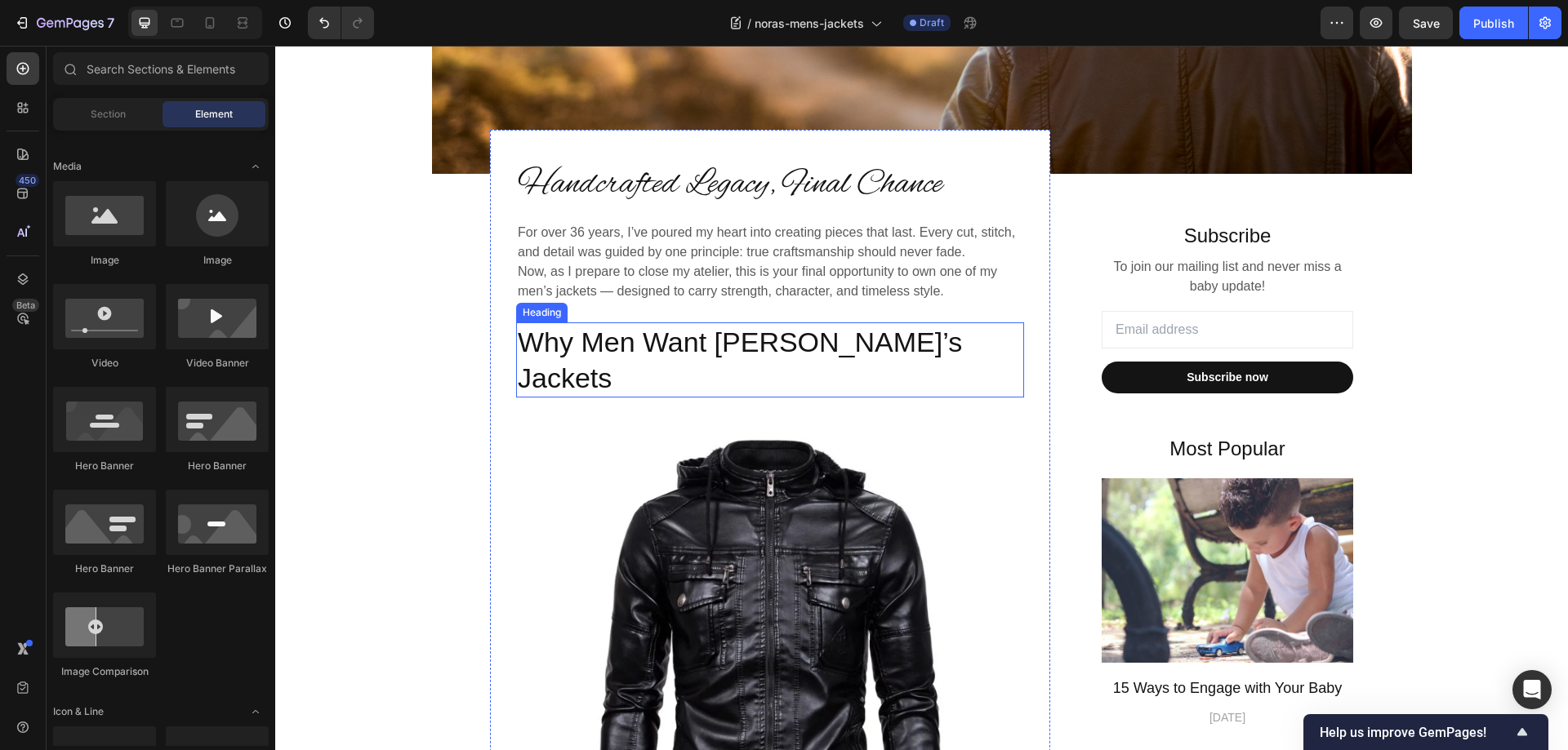
click at [786, 343] on h2 "Why Men Want [PERSON_NAME]’s Jackets" at bounding box center [770, 359] width 508 height 75
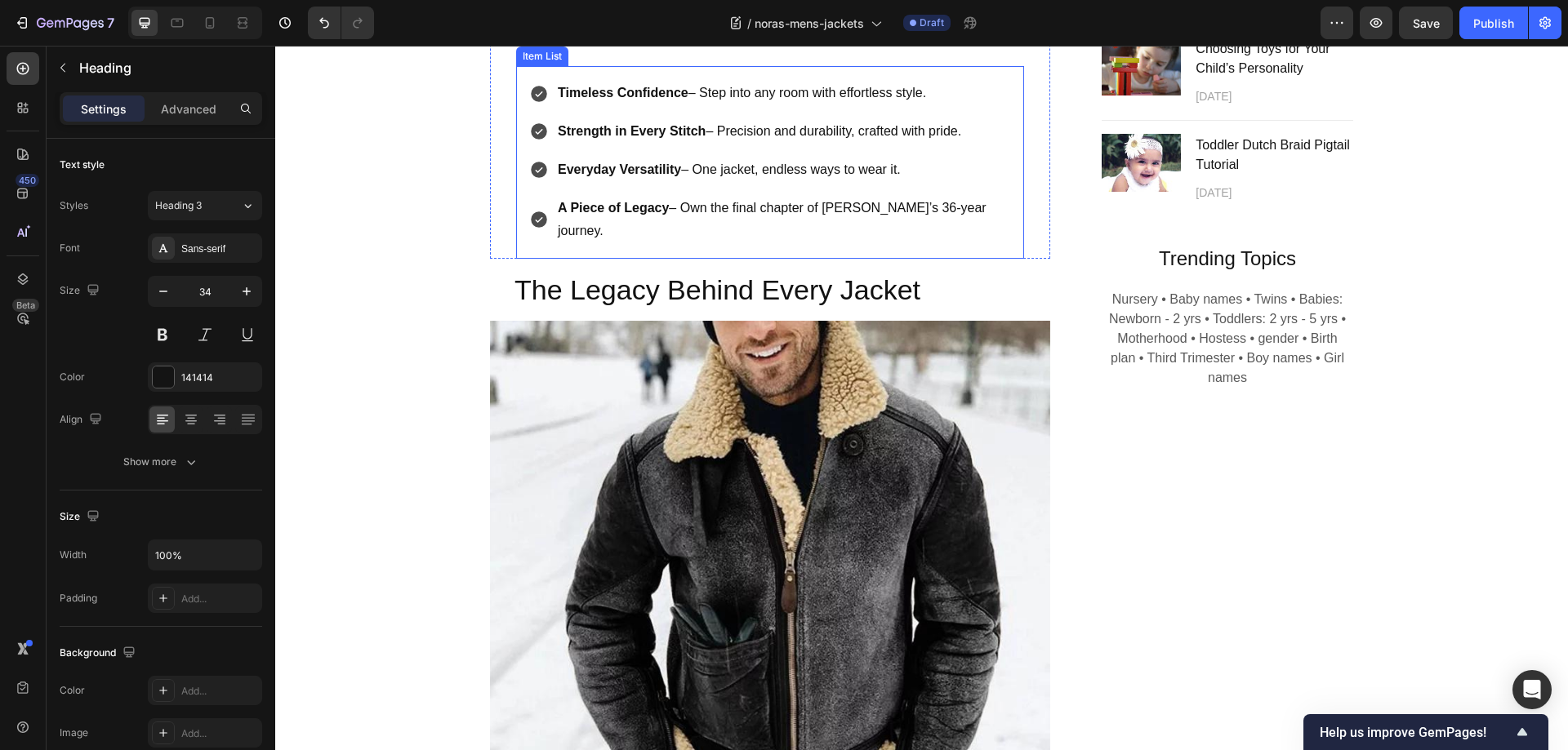
scroll to position [1224, 0]
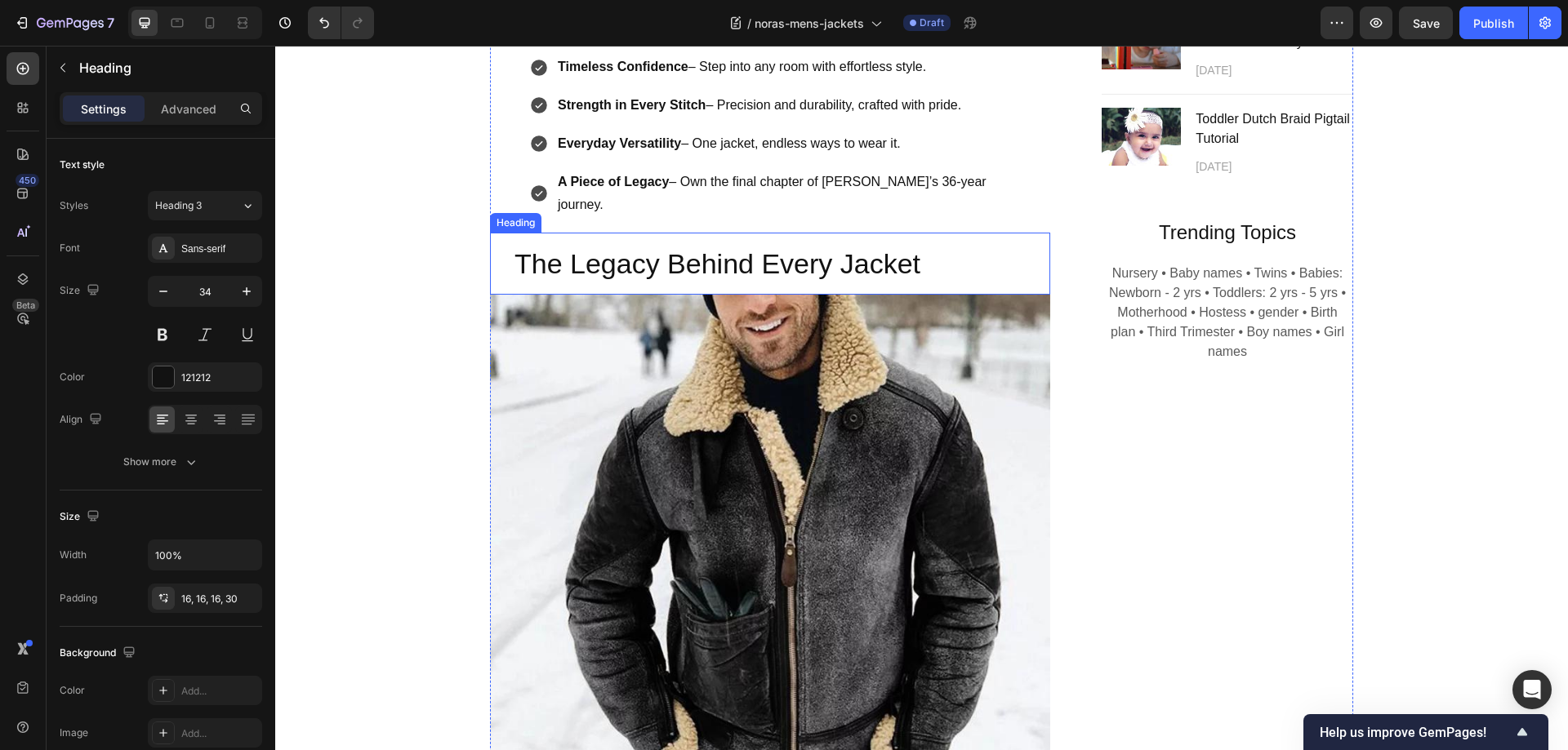
click at [669, 233] on h2 "The Legacy Behind Every Jacket" at bounding box center [770, 263] width 560 height 62
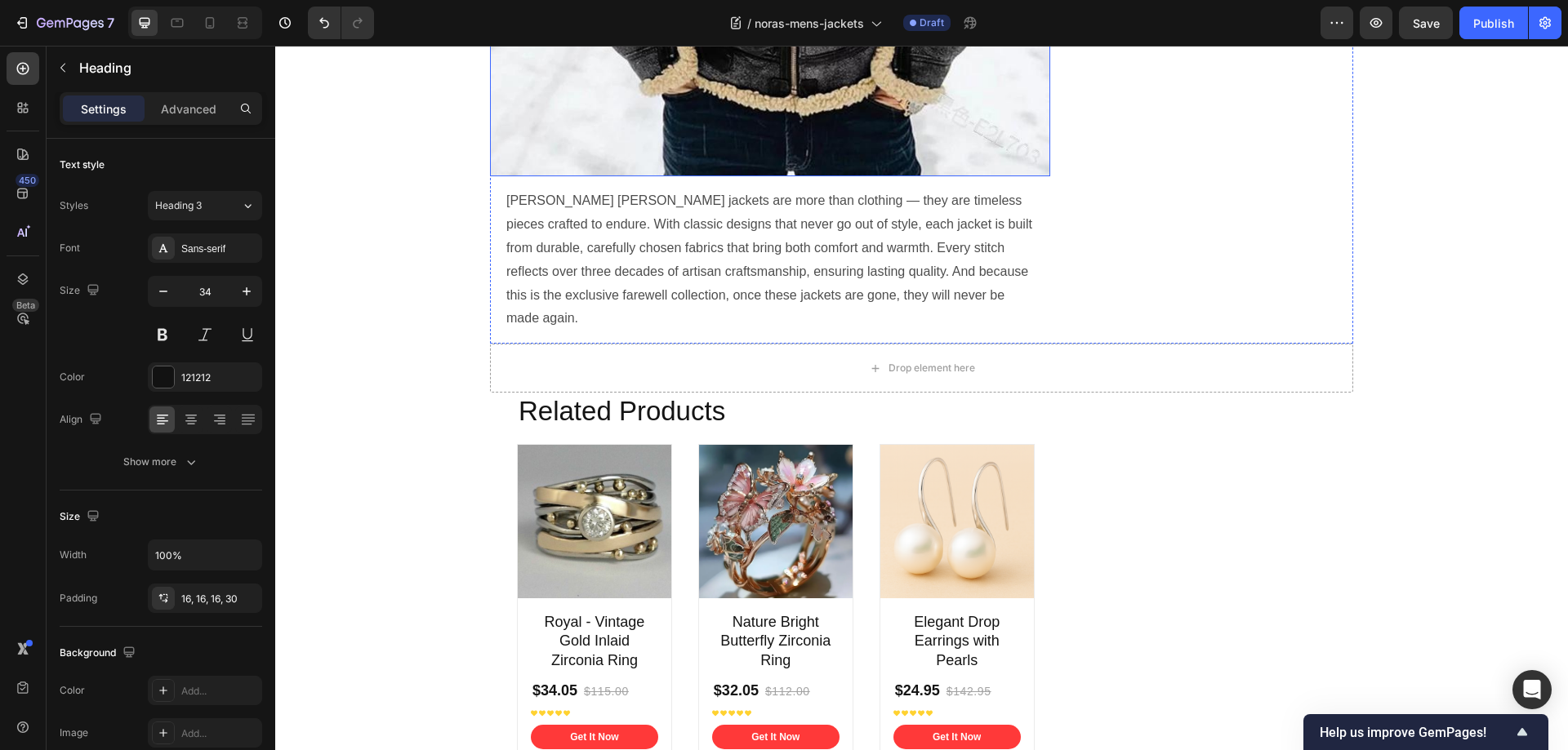
scroll to position [1959, 0]
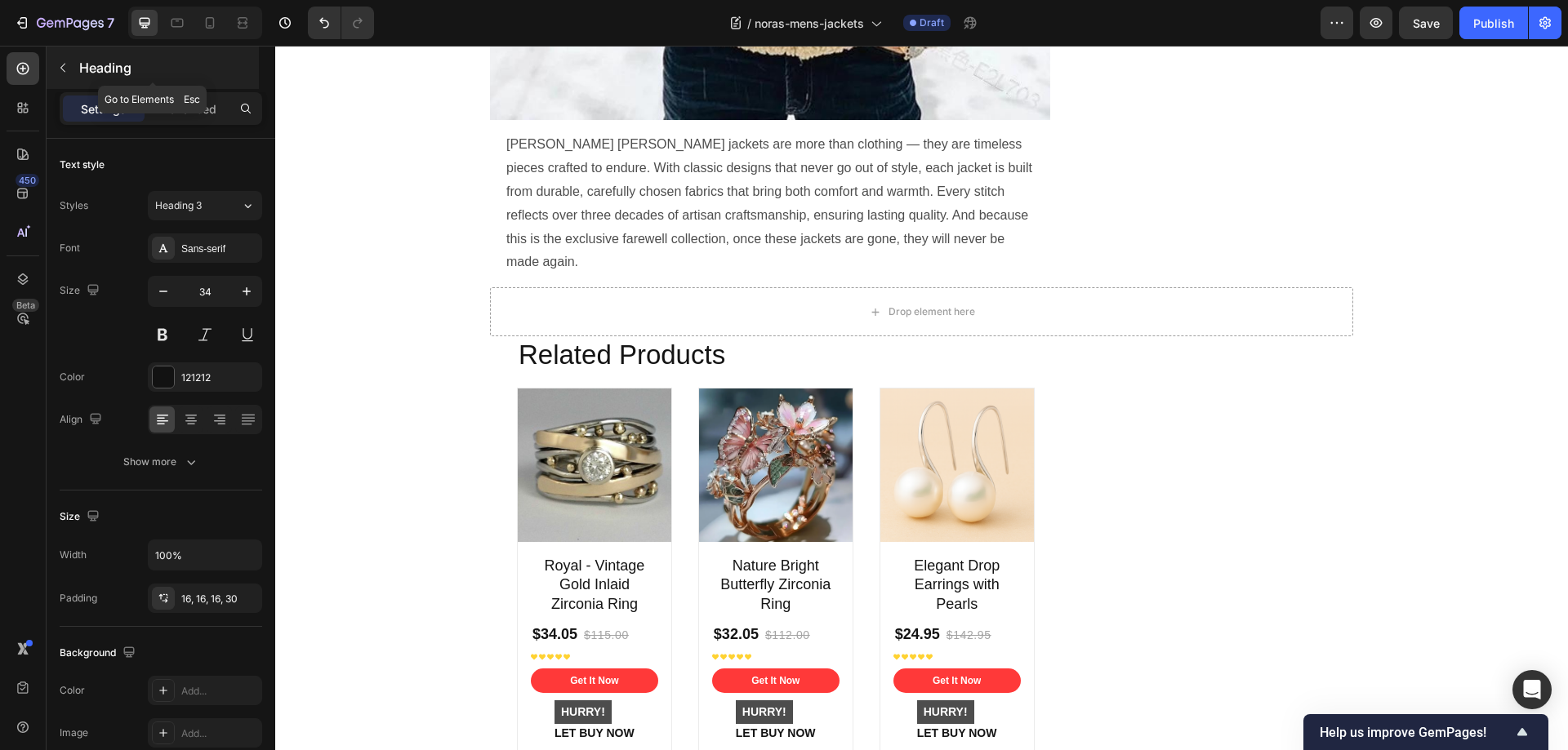
click at [64, 70] on icon "button" at bounding box center [63, 68] width 5 height 9
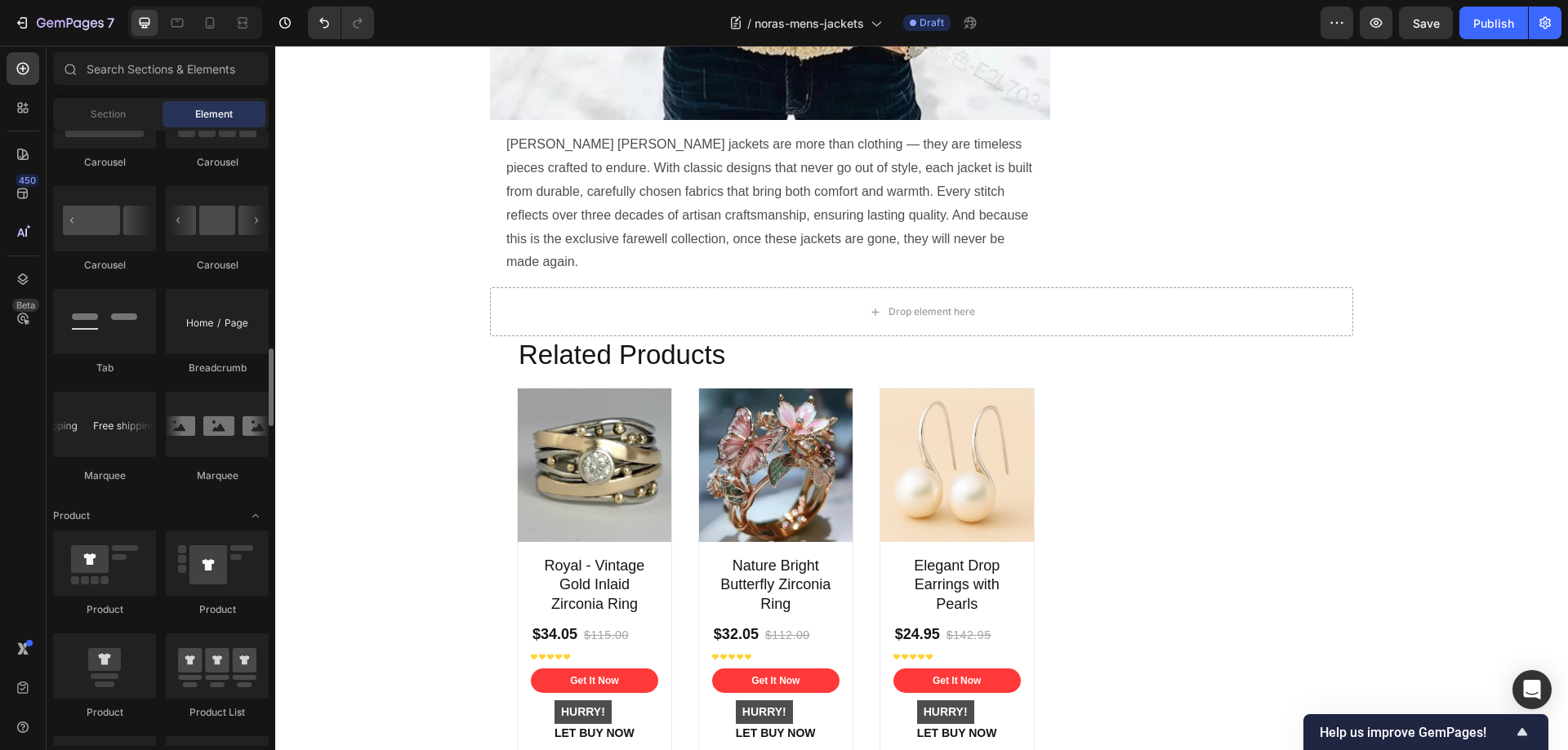
scroll to position [1877, 0]
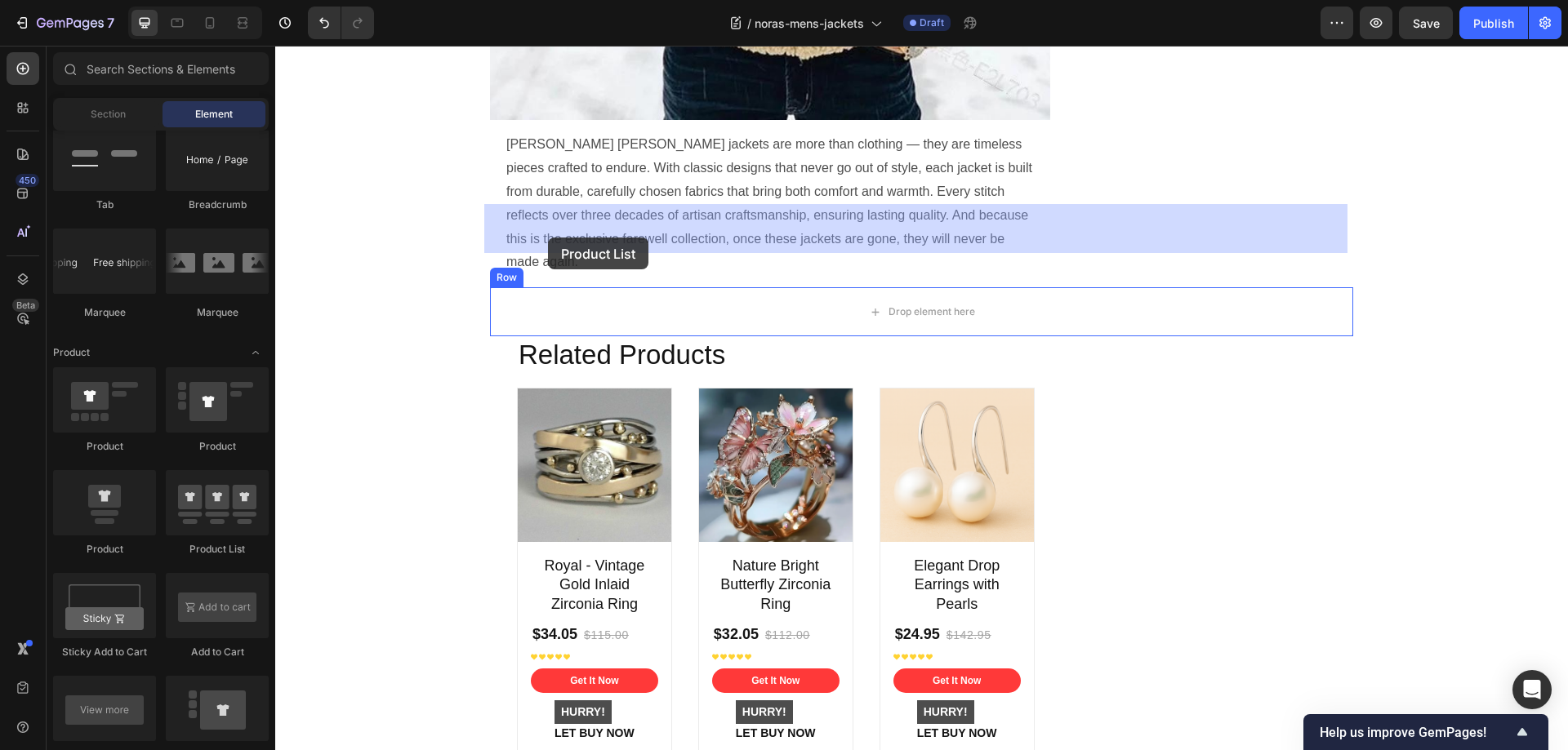
drag, startPoint x: 485, startPoint y: 559, endPoint x: 548, endPoint y: 238, distance: 327.1
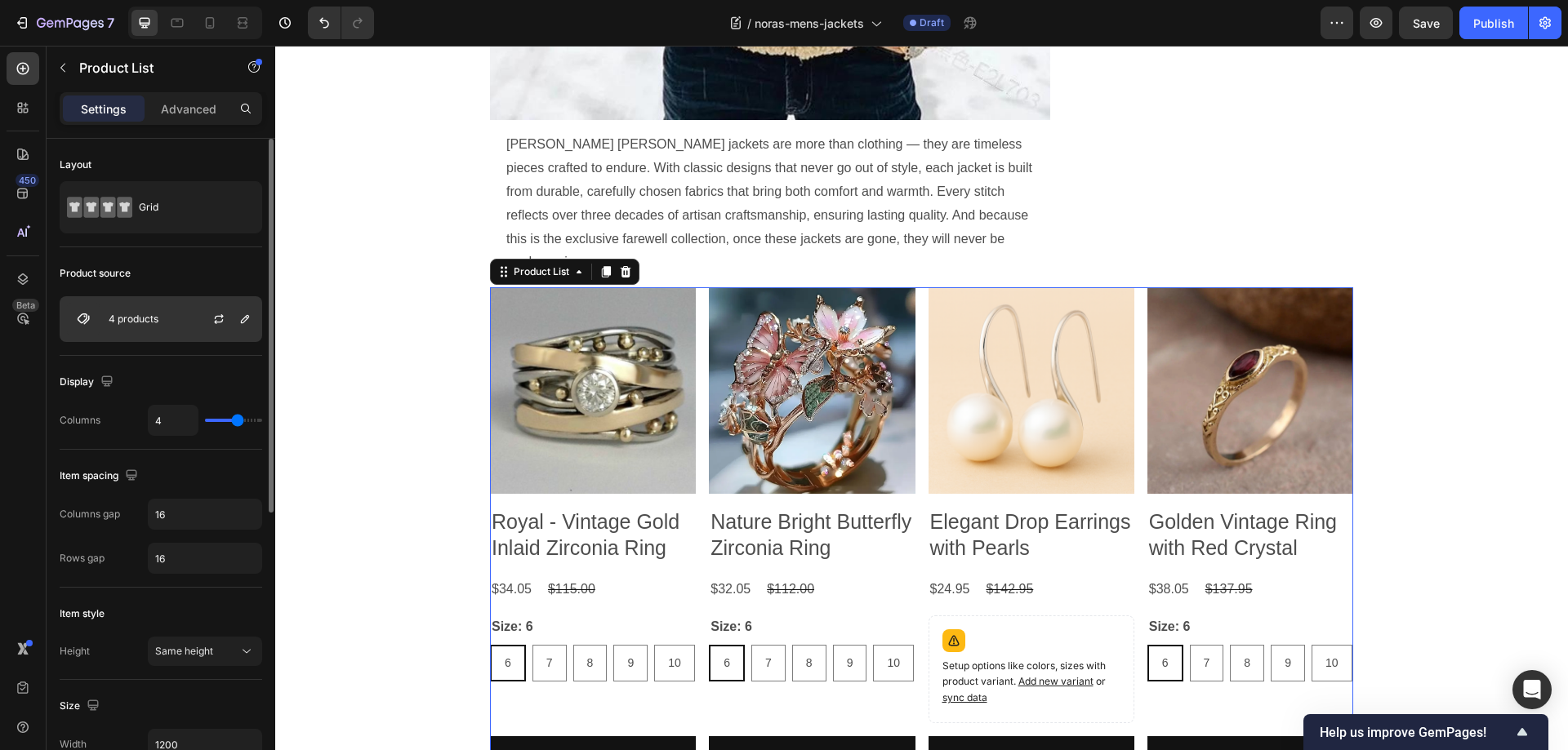
click at [139, 319] on p "4 products" at bounding box center [133, 320] width 50 height 12
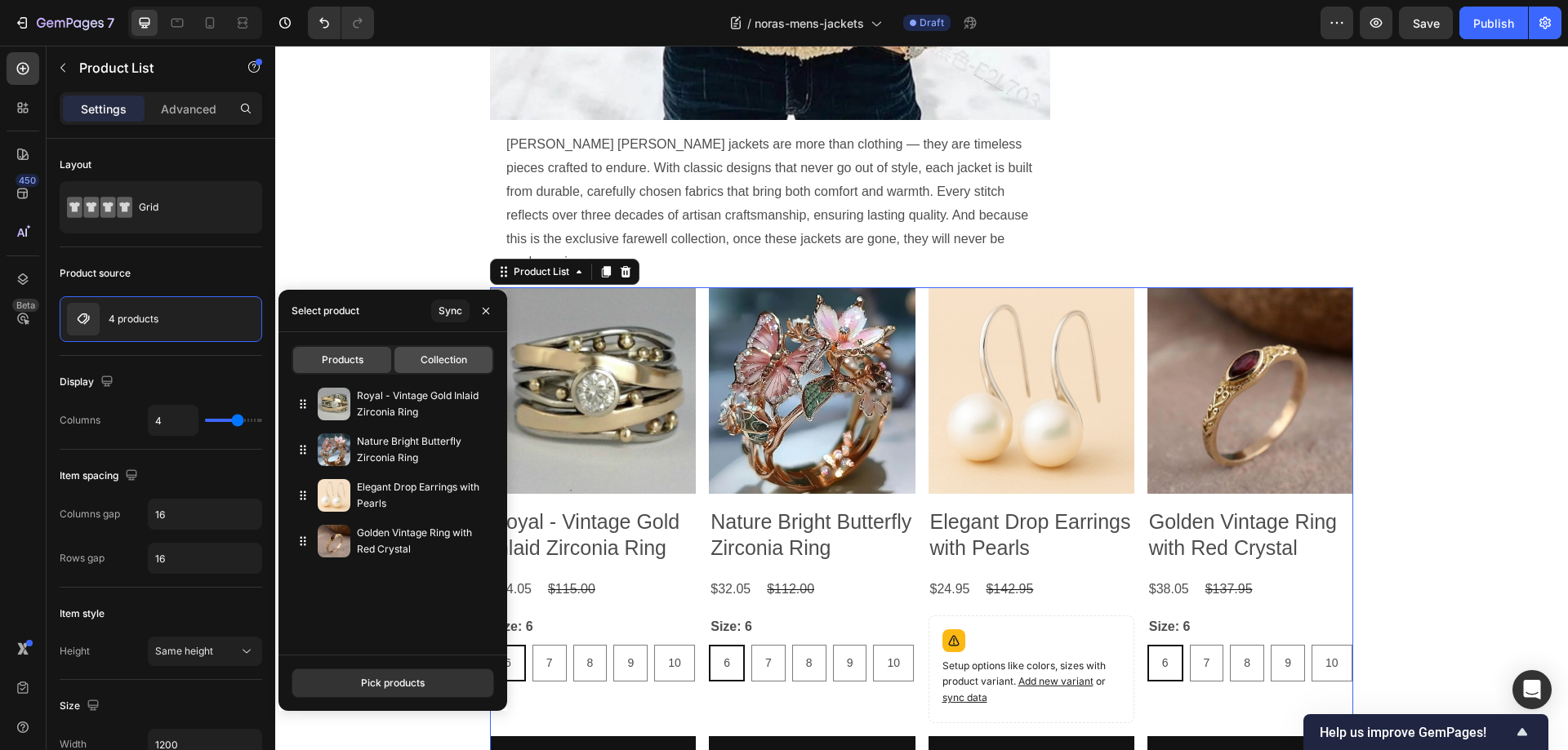
click at [438, 351] on div "Collection" at bounding box center [443, 360] width 98 height 26
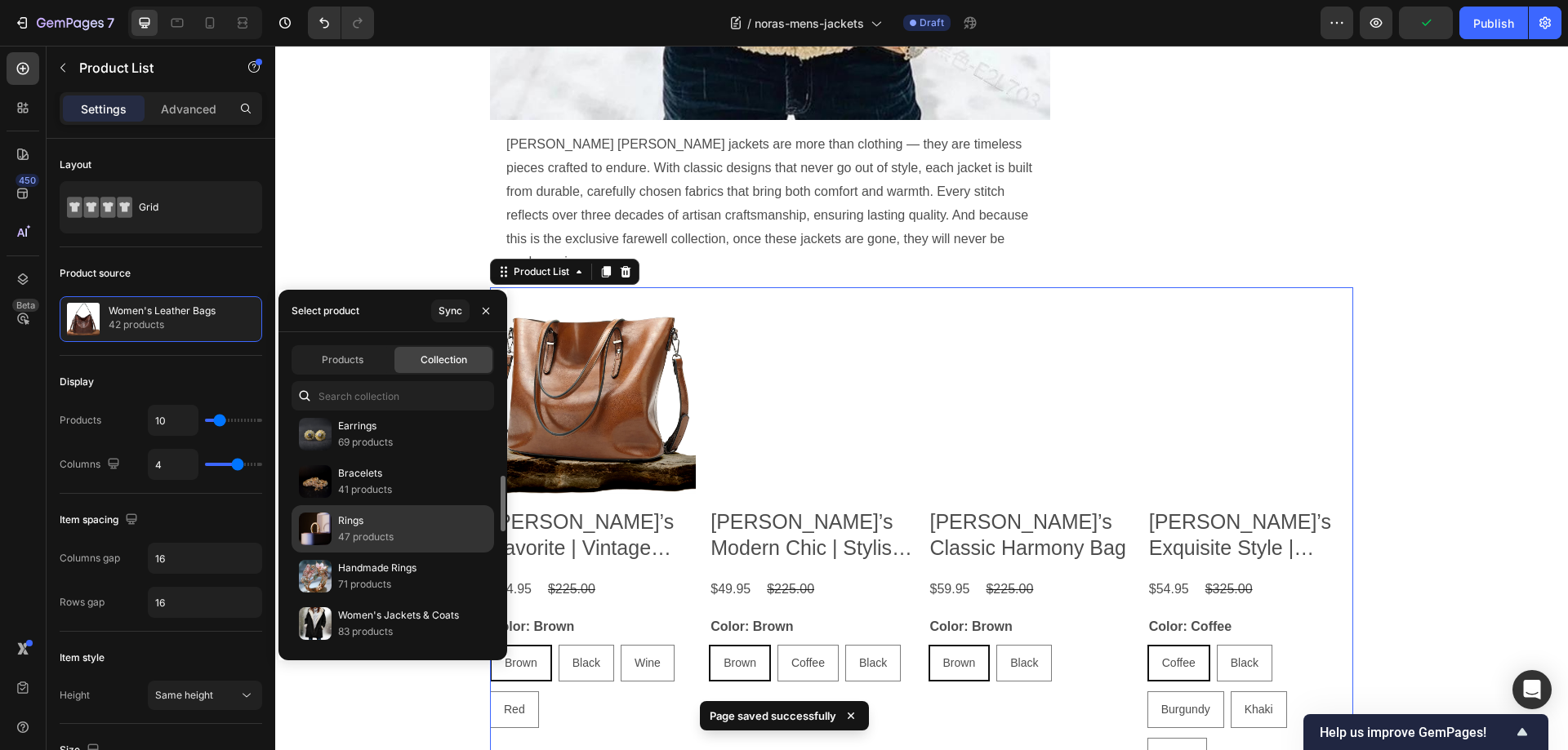
scroll to position [406, 0]
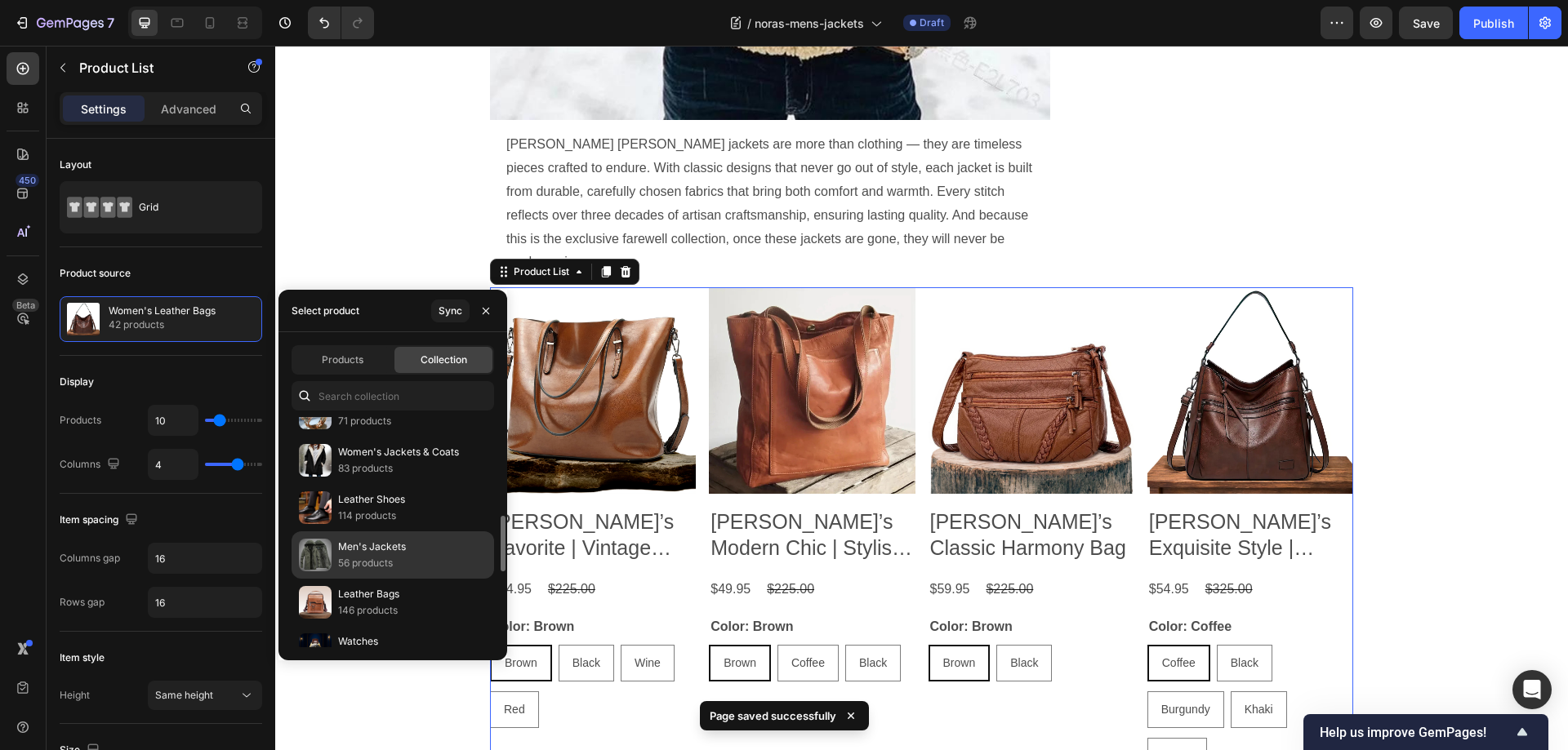
click at [371, 547] on p "Men's Jackets" at bounding box center [372, 547] width 68 height 17
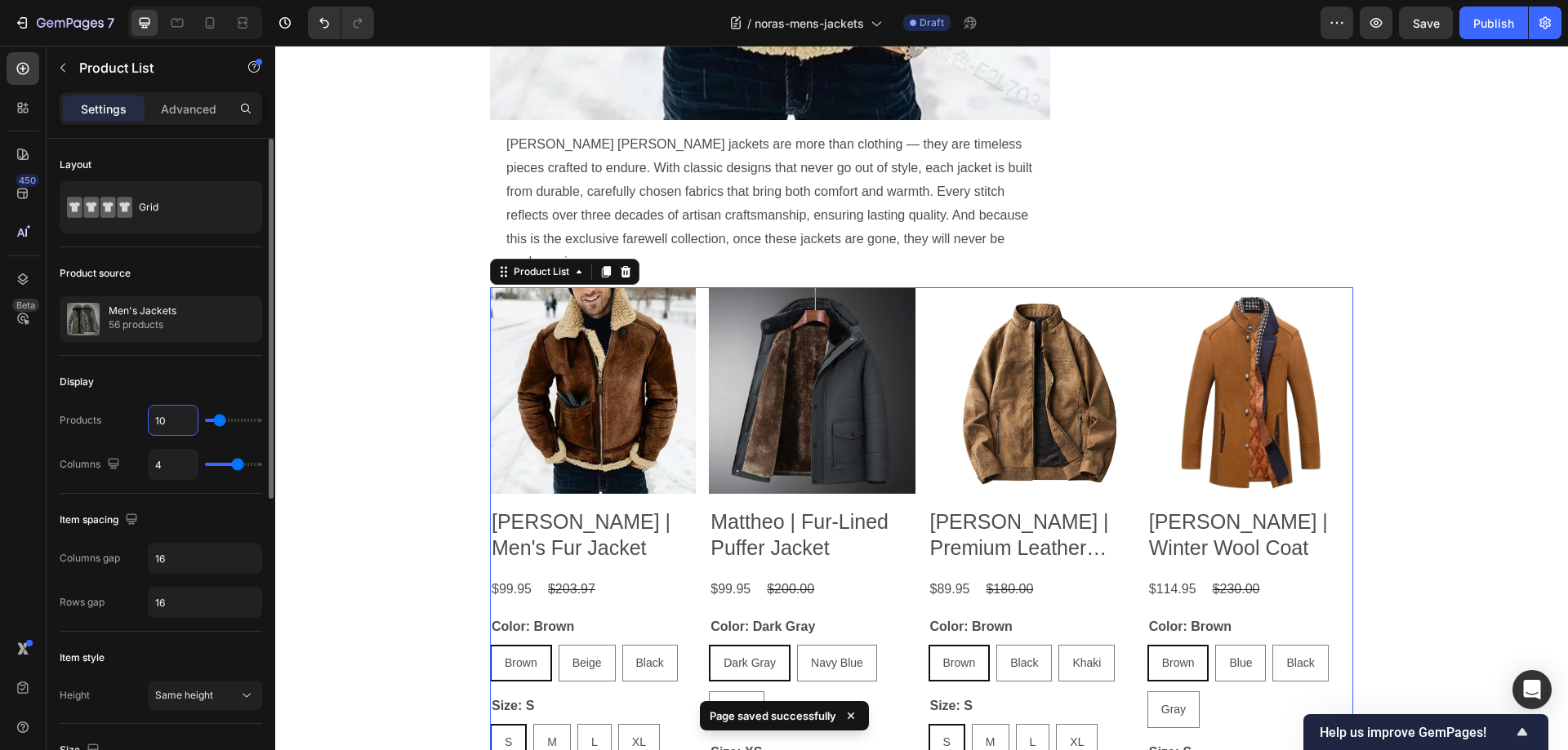
type input "4"
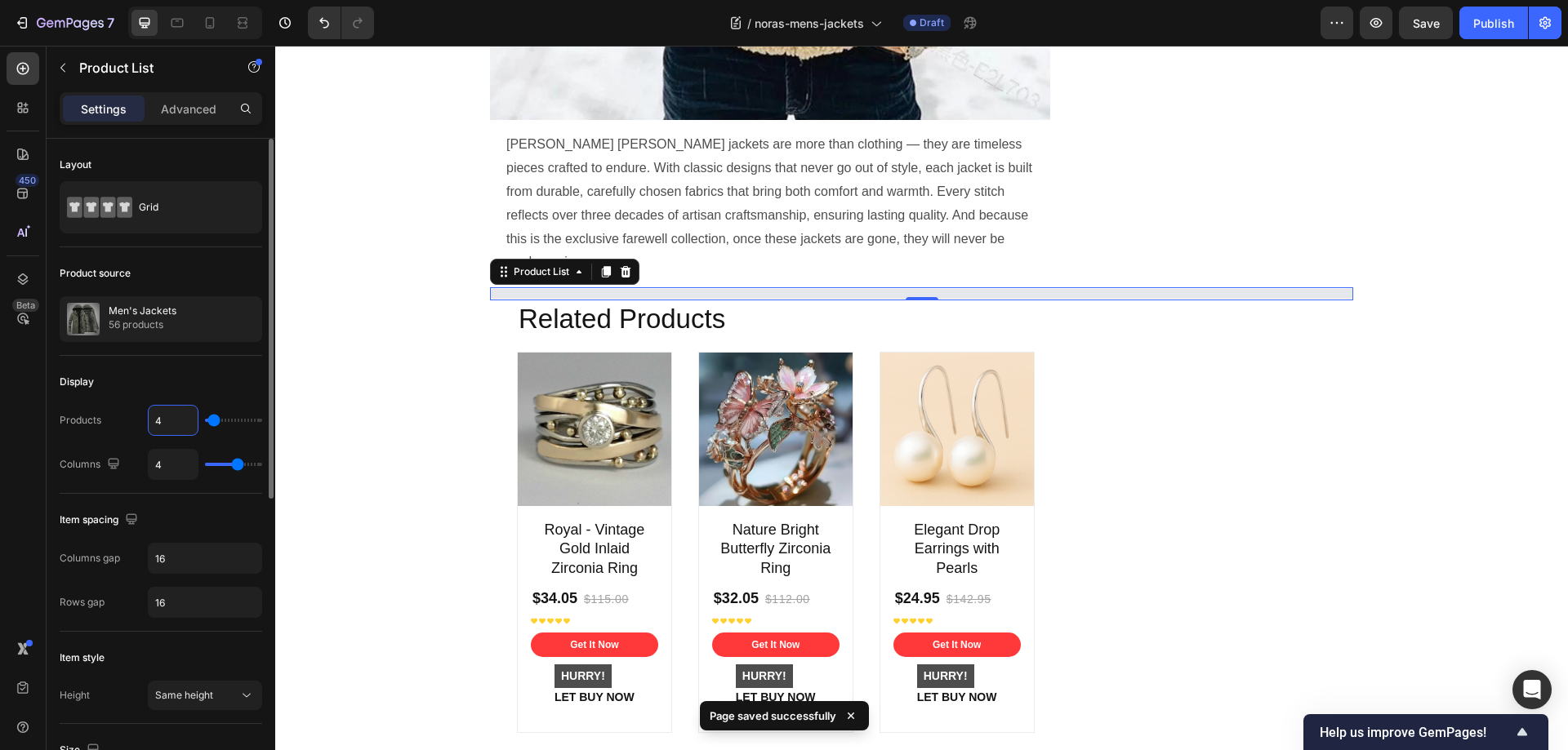
type input "4"
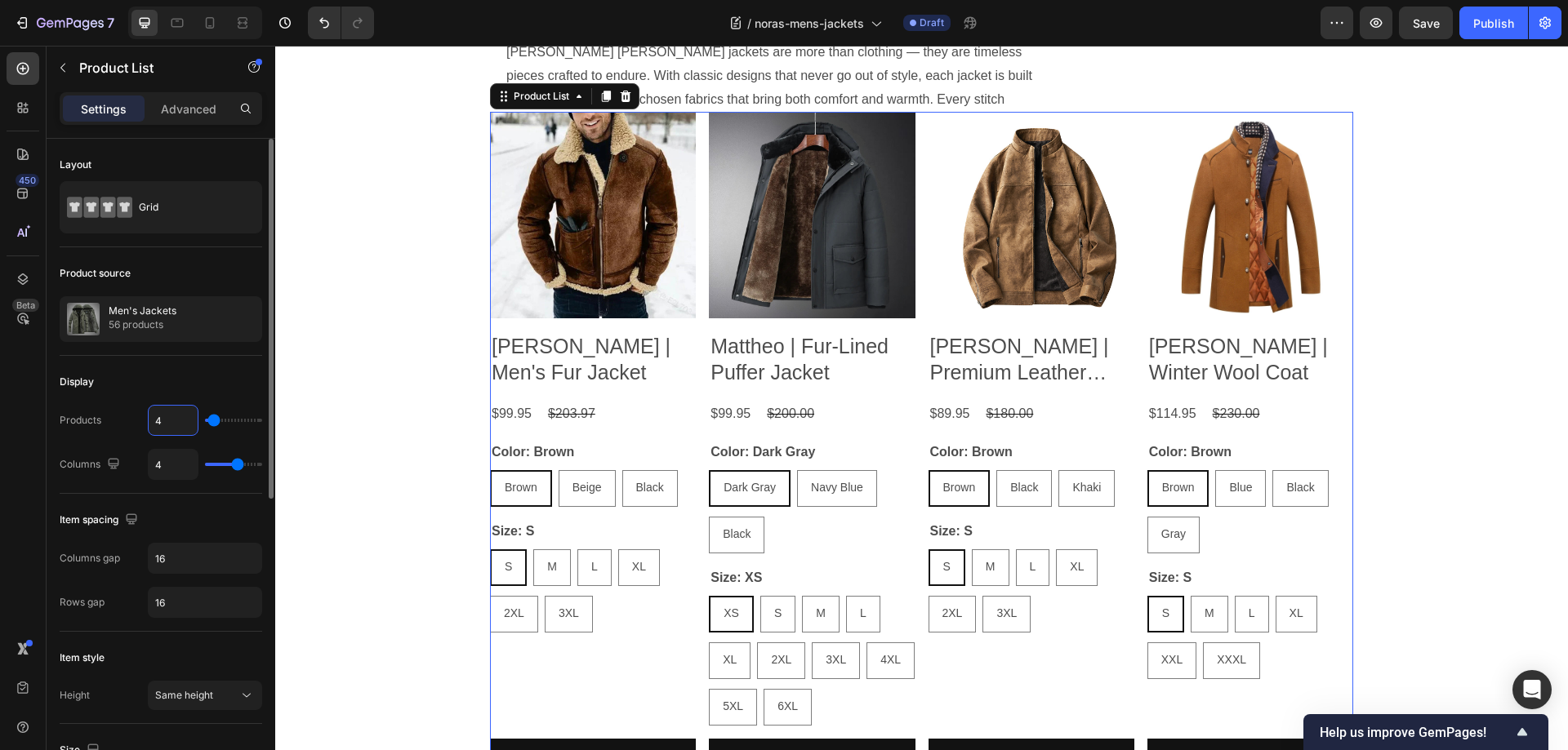
scroll to position [2204, 0]
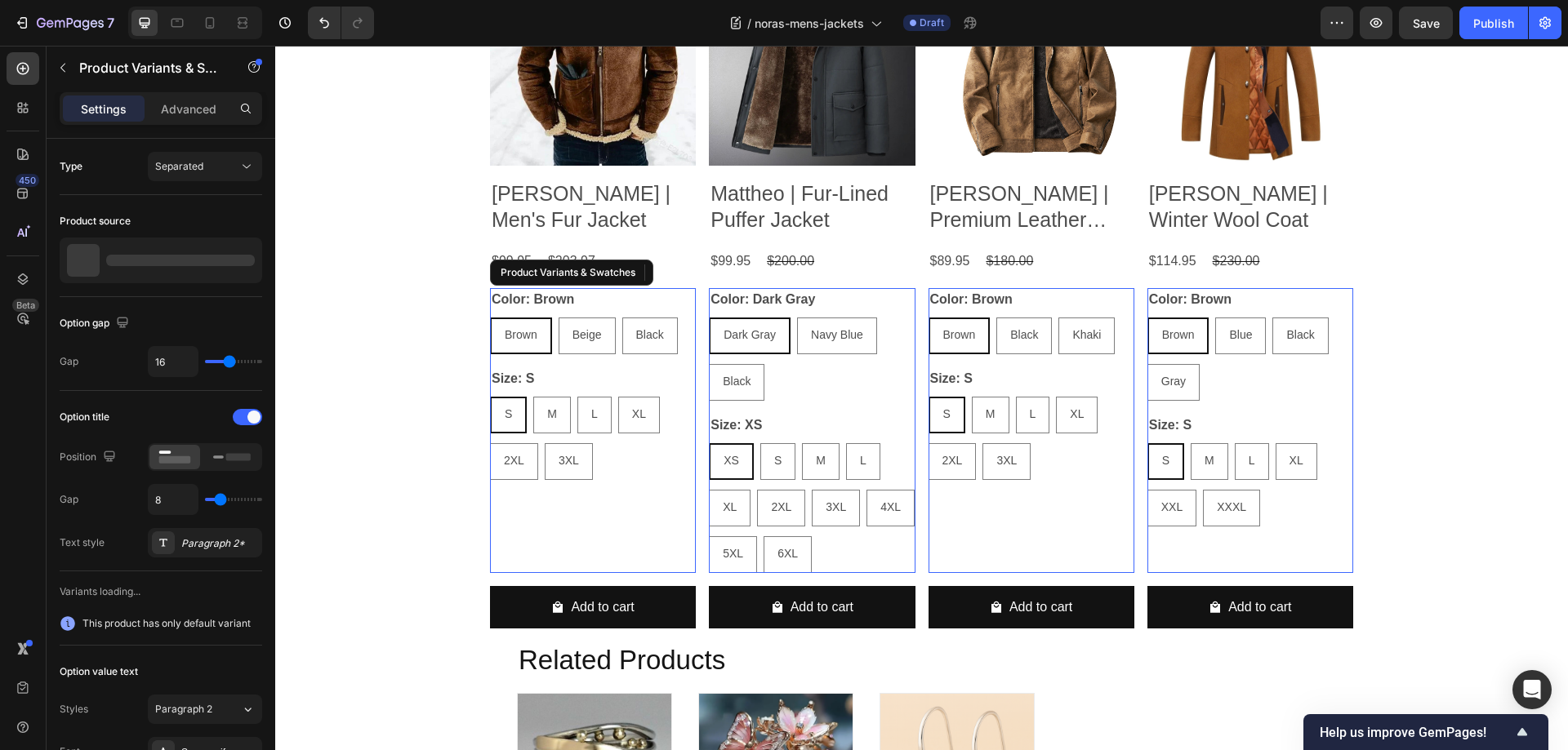
click at [640, 444] on div "S S S M M M L L L XL XL XL 2XL 2XL 2XL 3XL 3XL 3XL" at bounding box center [592, 438] width 205 height 84
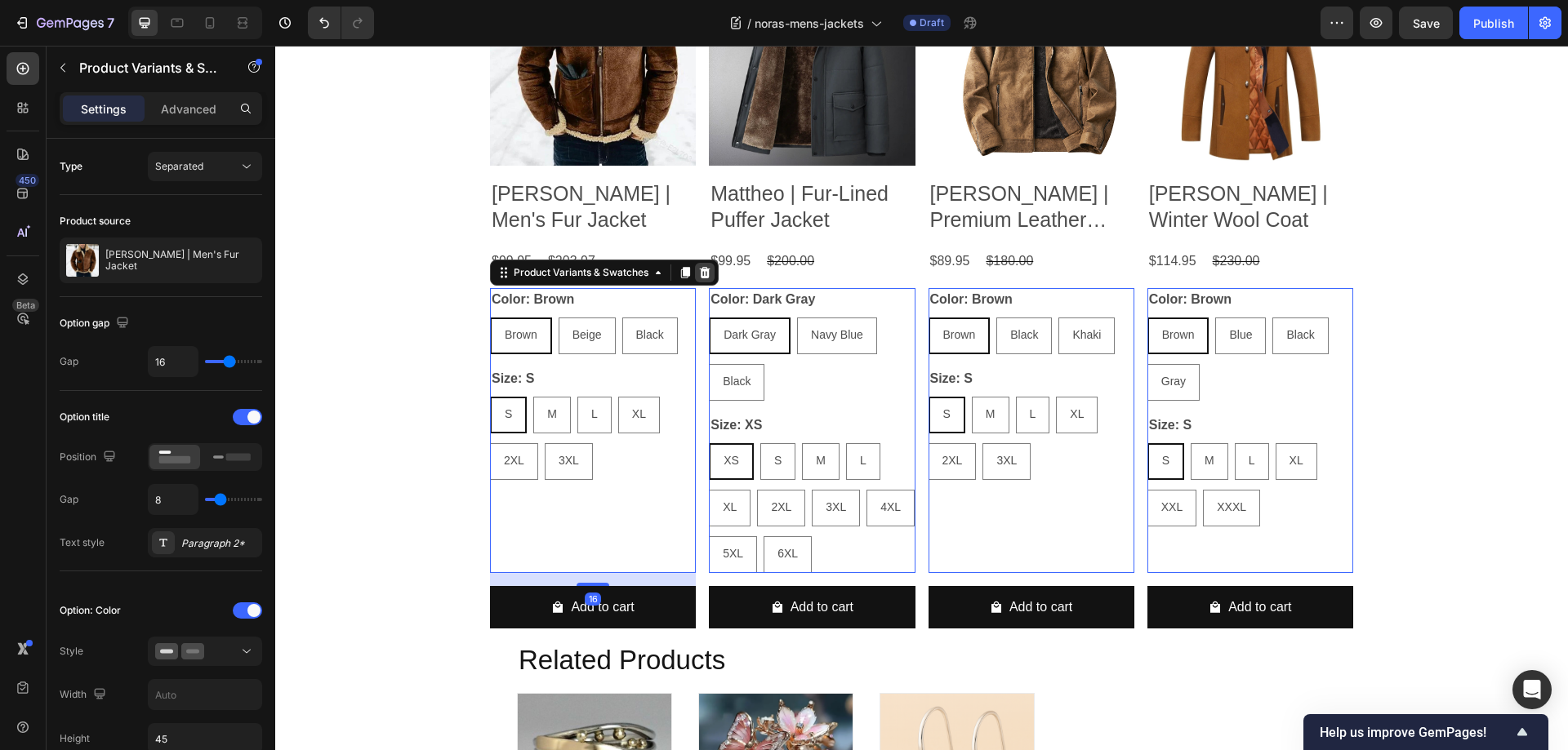
click at [701, 273] on icon at bounding box center [705, 272] width 13 height 13
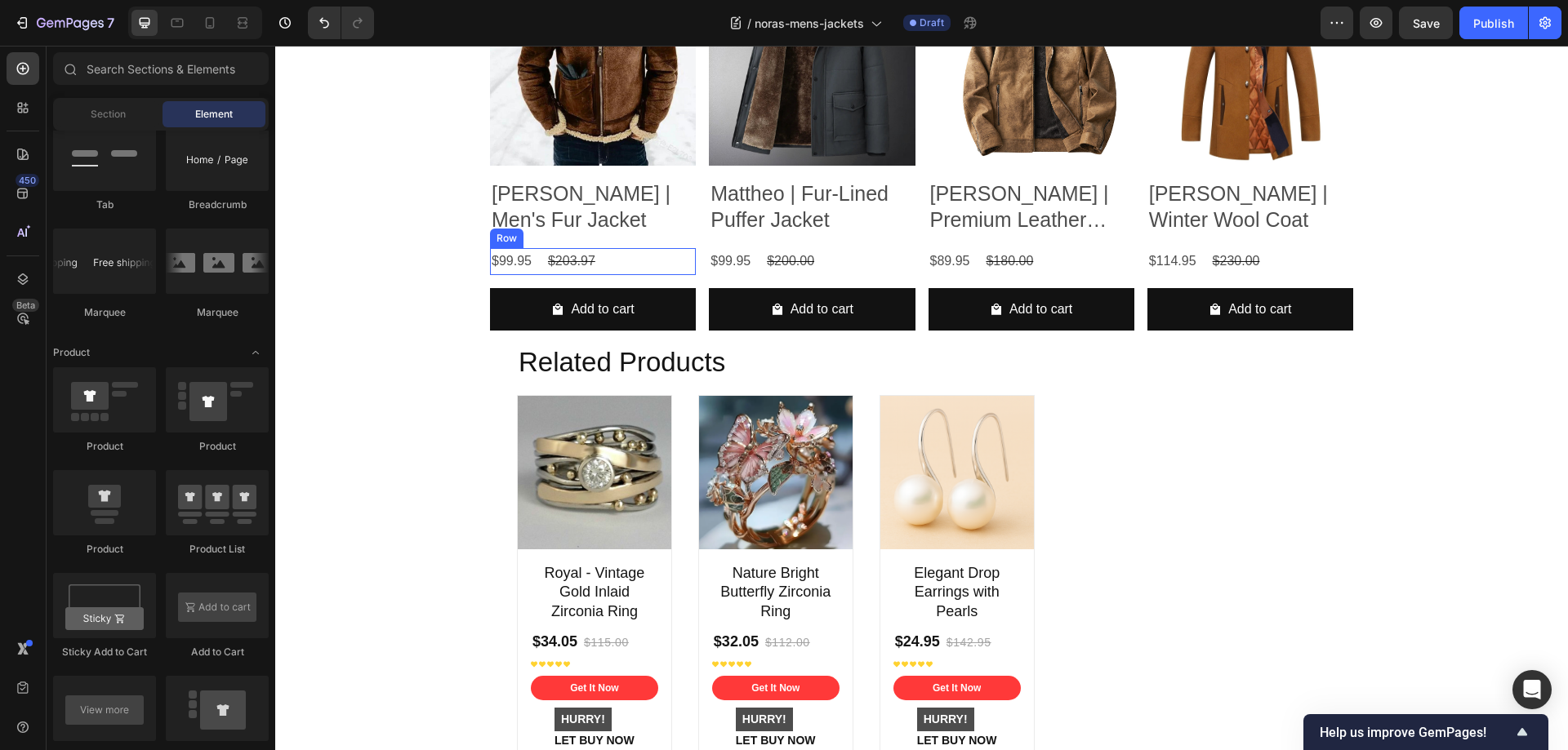
click at [636, 263] on div "$99.95 Product Price Product Price $203.97 Product Price Product Price Row" at bounding box center [592, 262] width 205 height 27
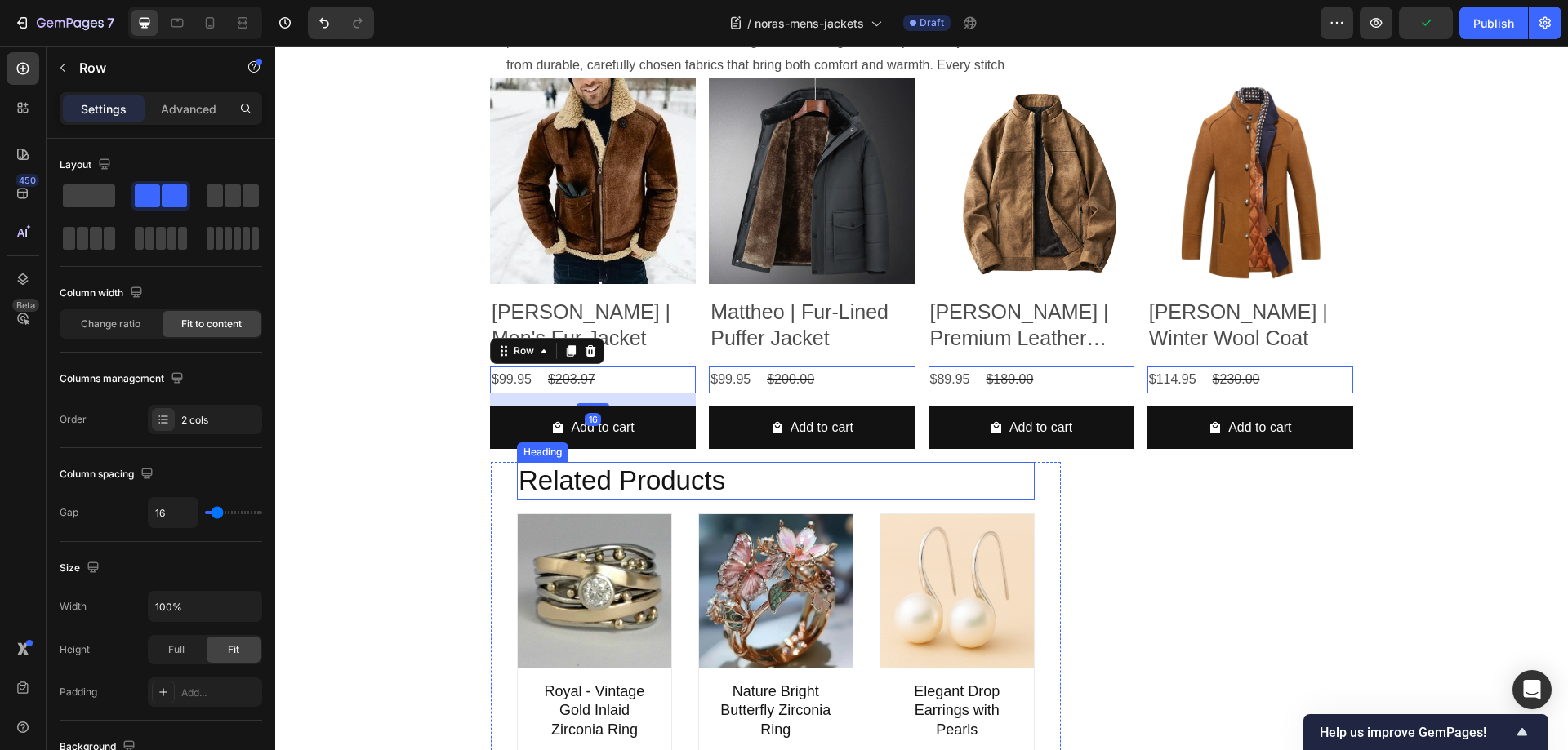
scroll to position [1959, 0]
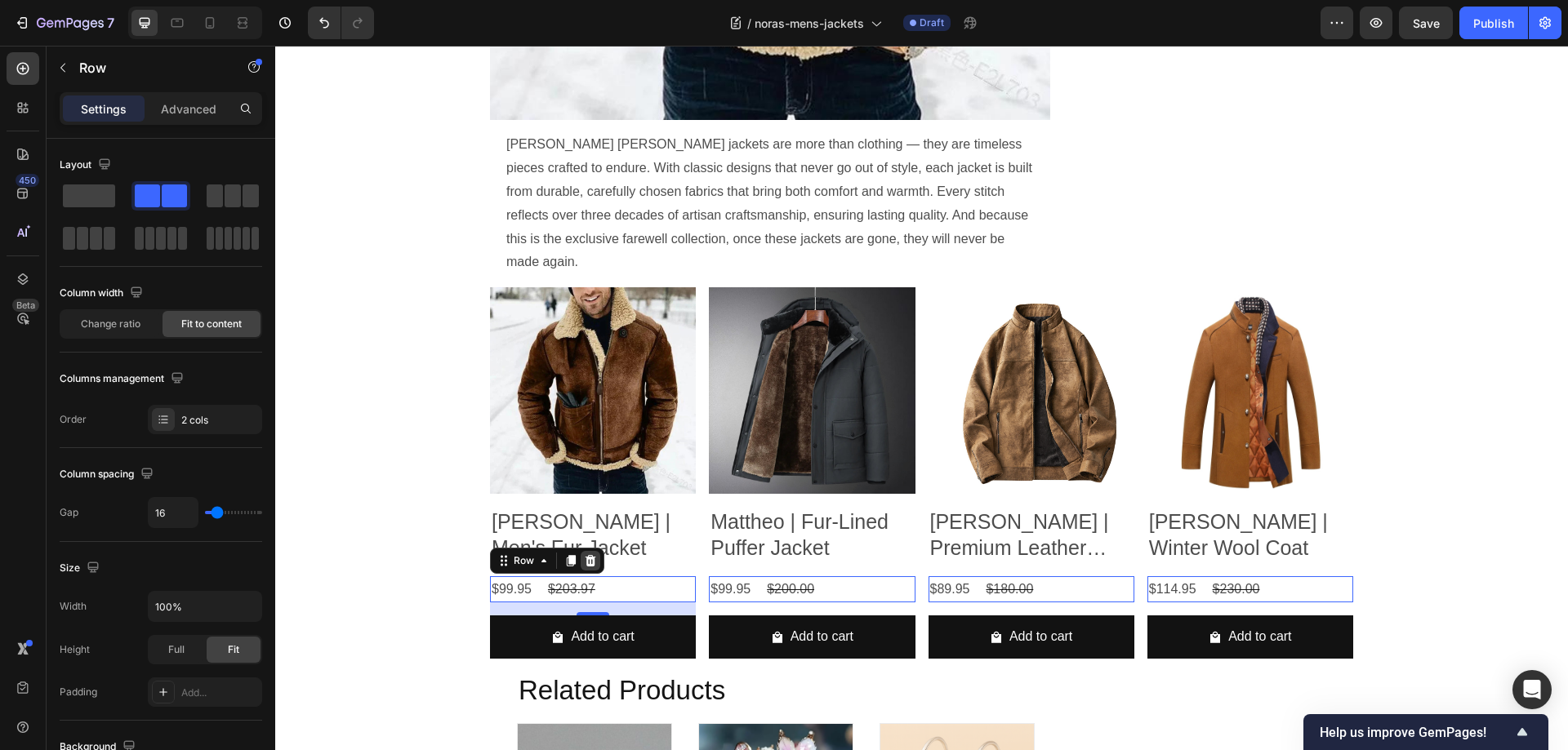
click at [590, 554] on icon at bounding box center [591, 560] width 13 height 13
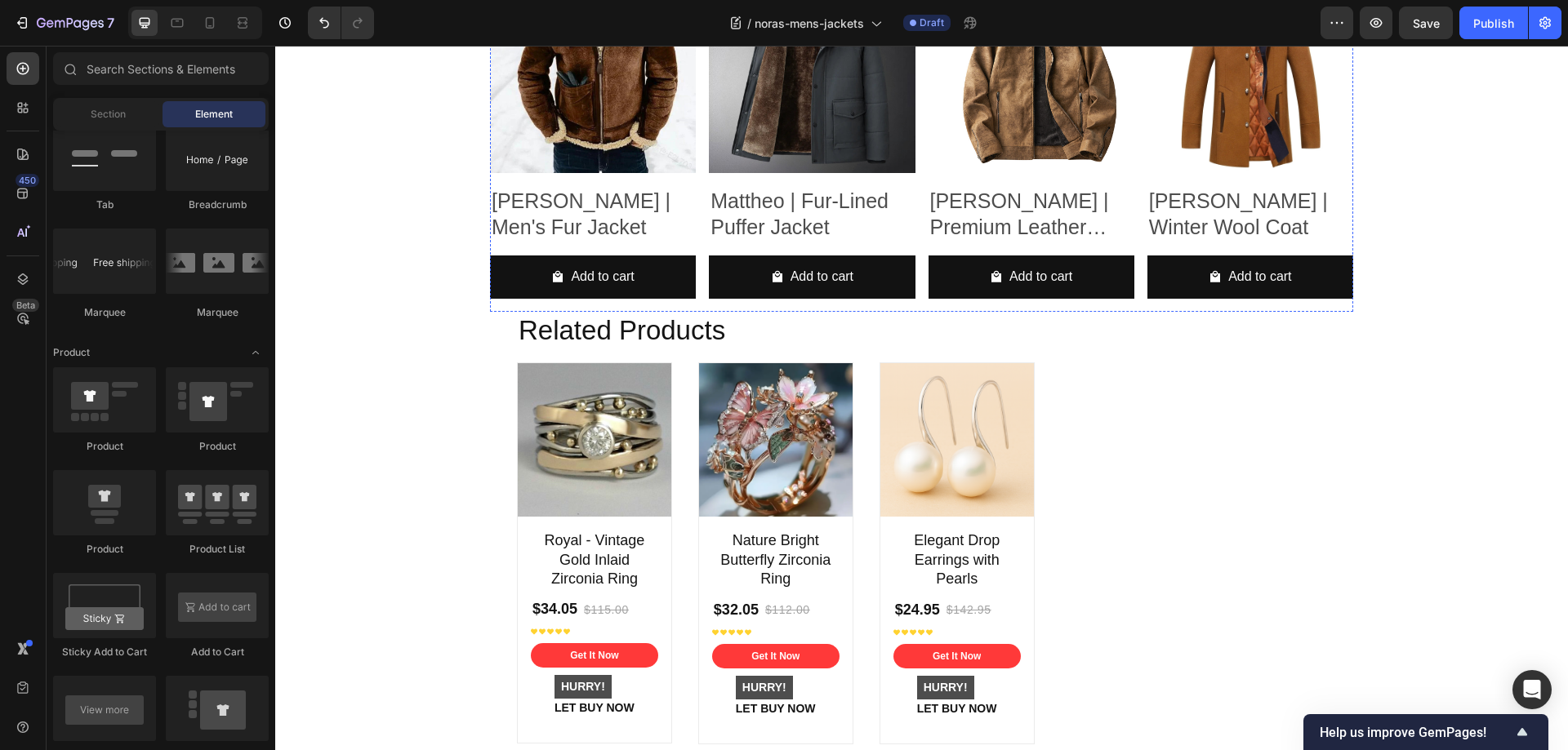
scroll to position [2204, 0]
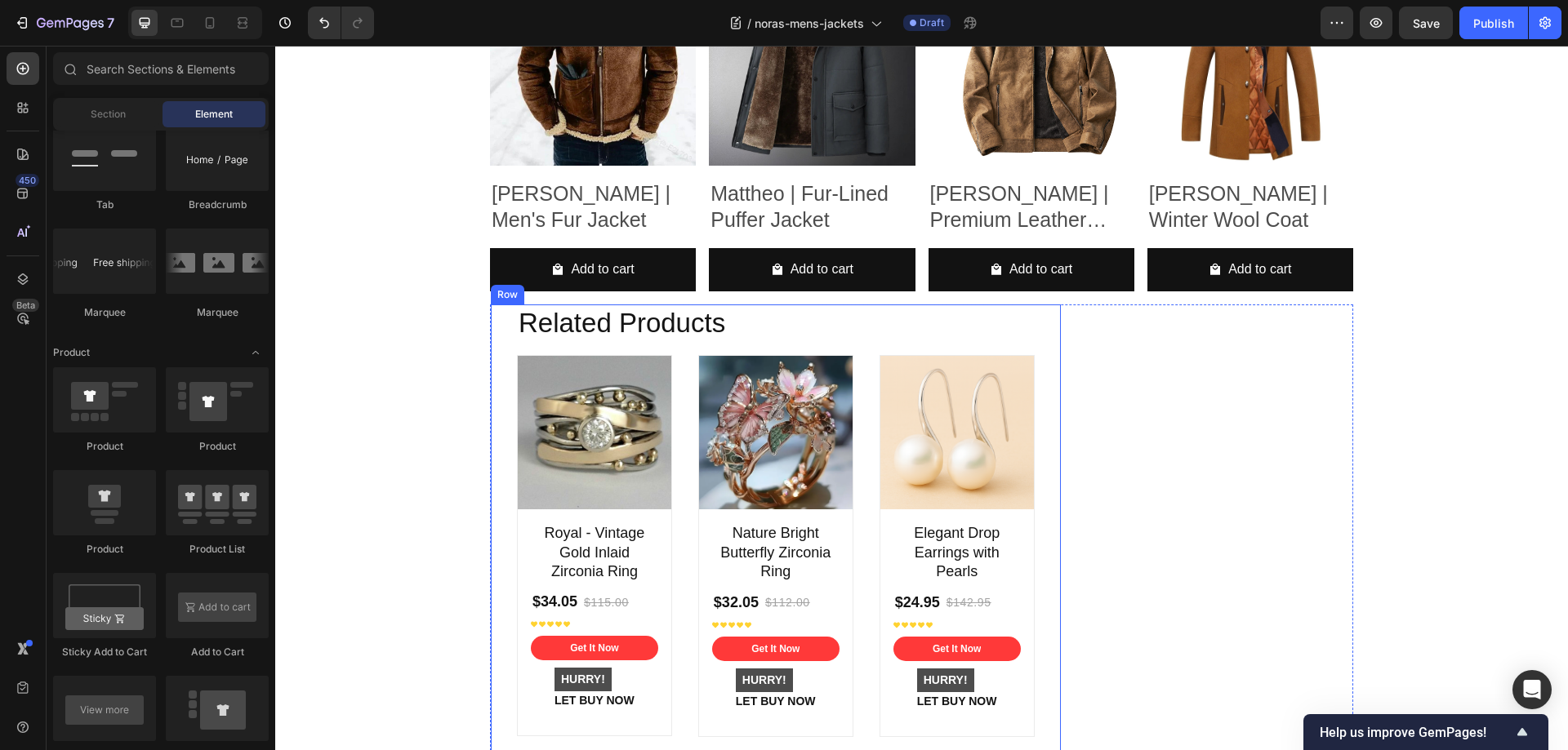
click at [503, 320] on div "Related Products Heading Product Images Royal - Vintage Gold Inlaid Zirconia Ri…" at bounding box center [775, 731] width 570 height 853
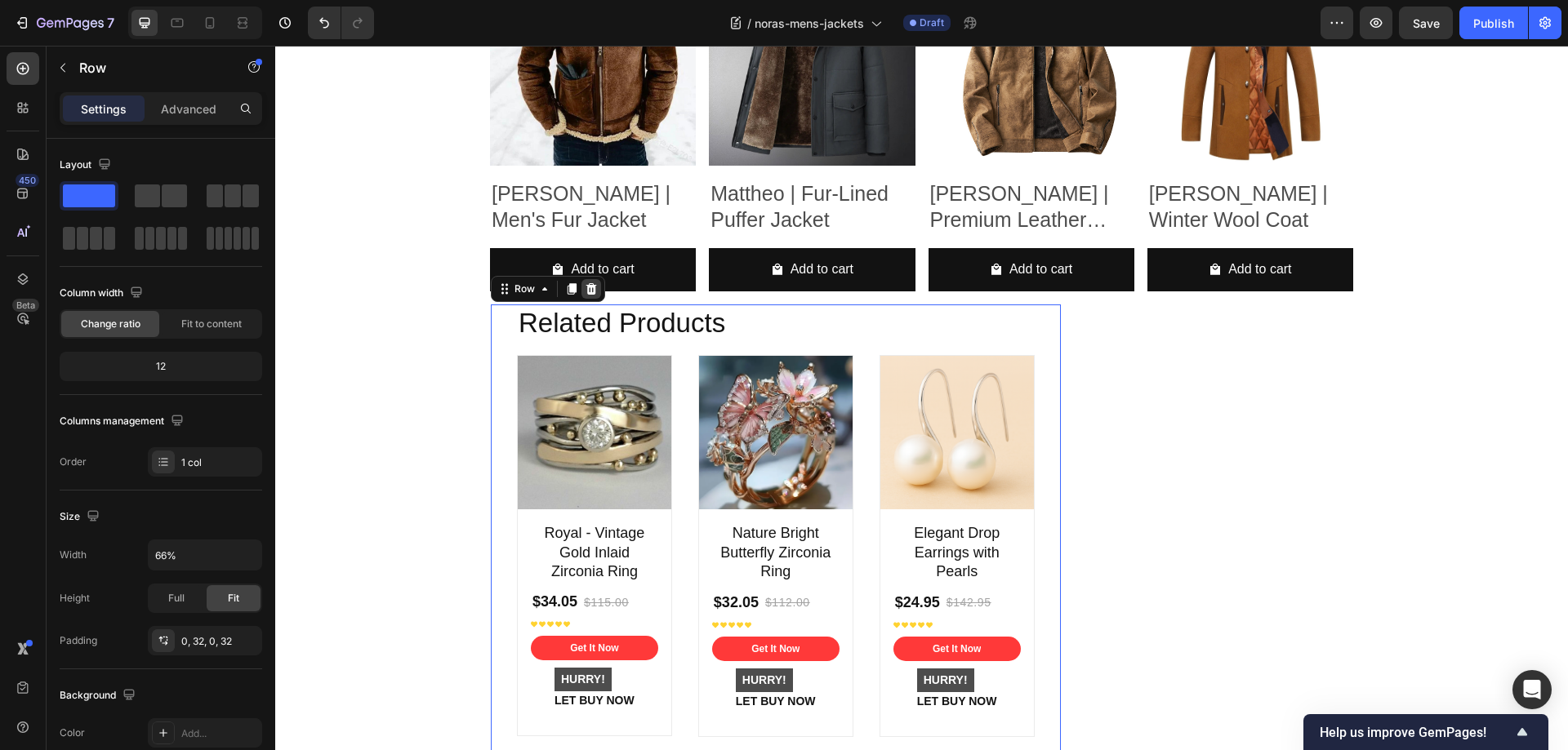
click at [586, 292] on icon at bounding box center [591, 288] width 11 height 12
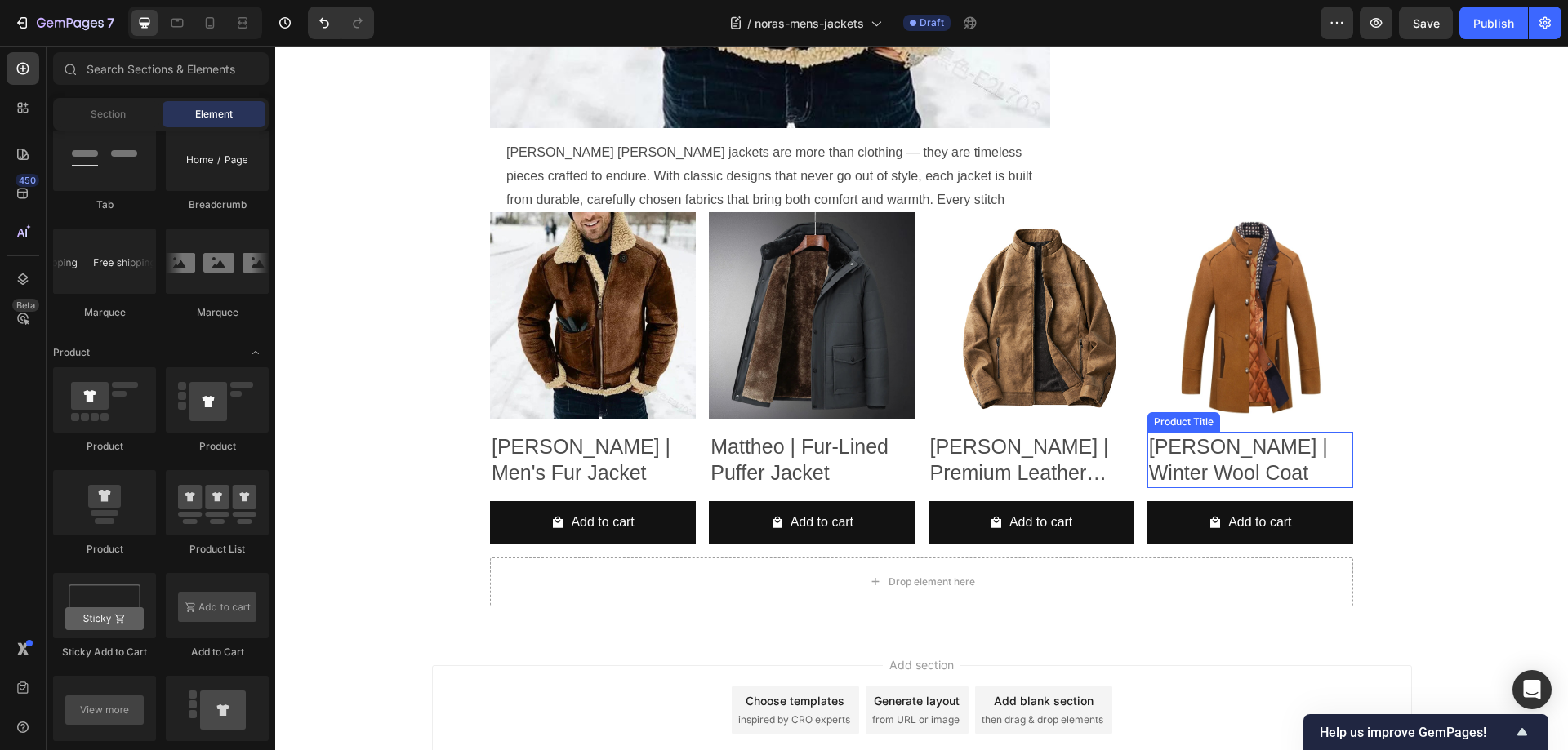
scroll to position [1866, 0]
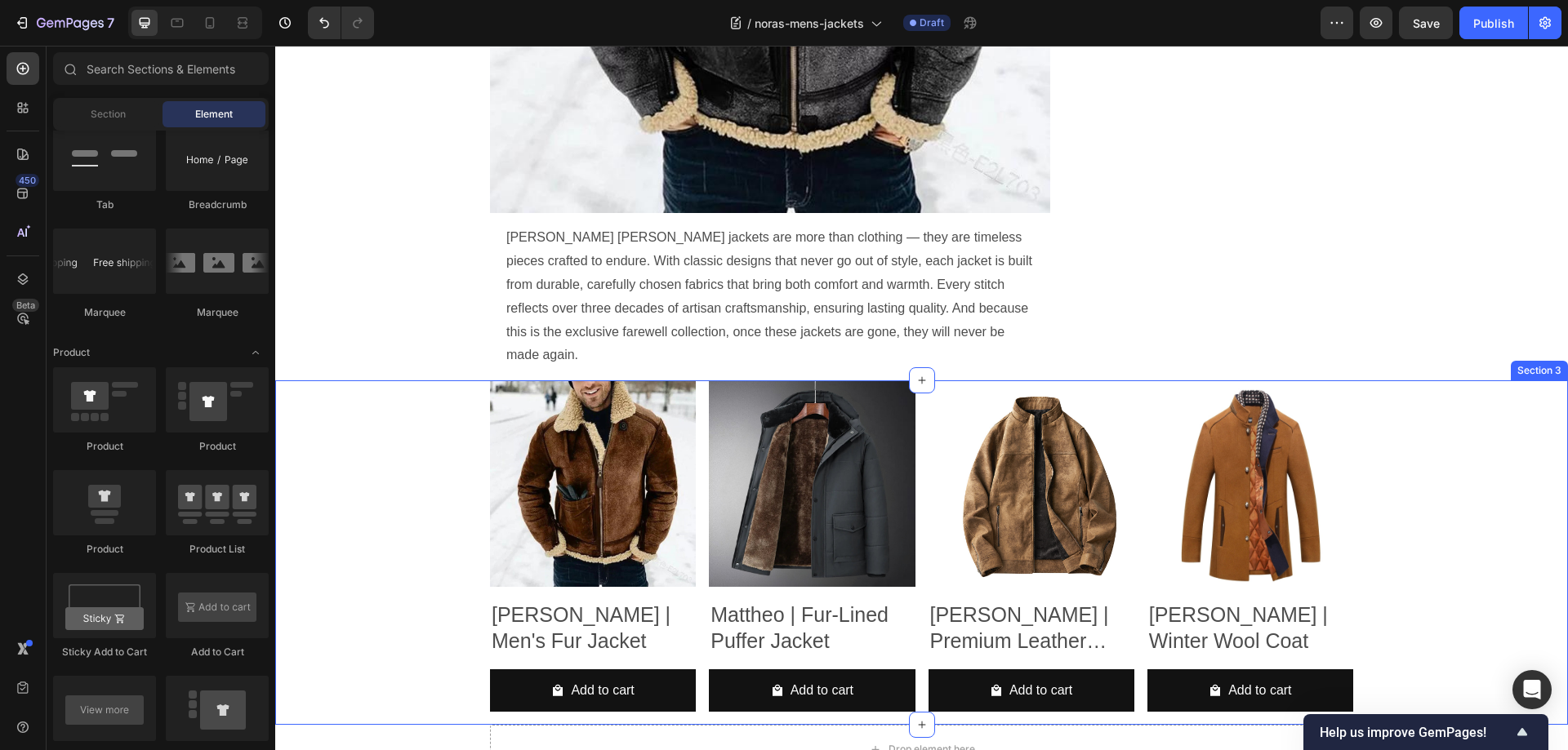
click at [456, 380] on div "Product Images Benjamin | Men's Fur Jacket Product Title Add to cart Add to Car…" at bounding box center [921, 552] width 1268 height 344
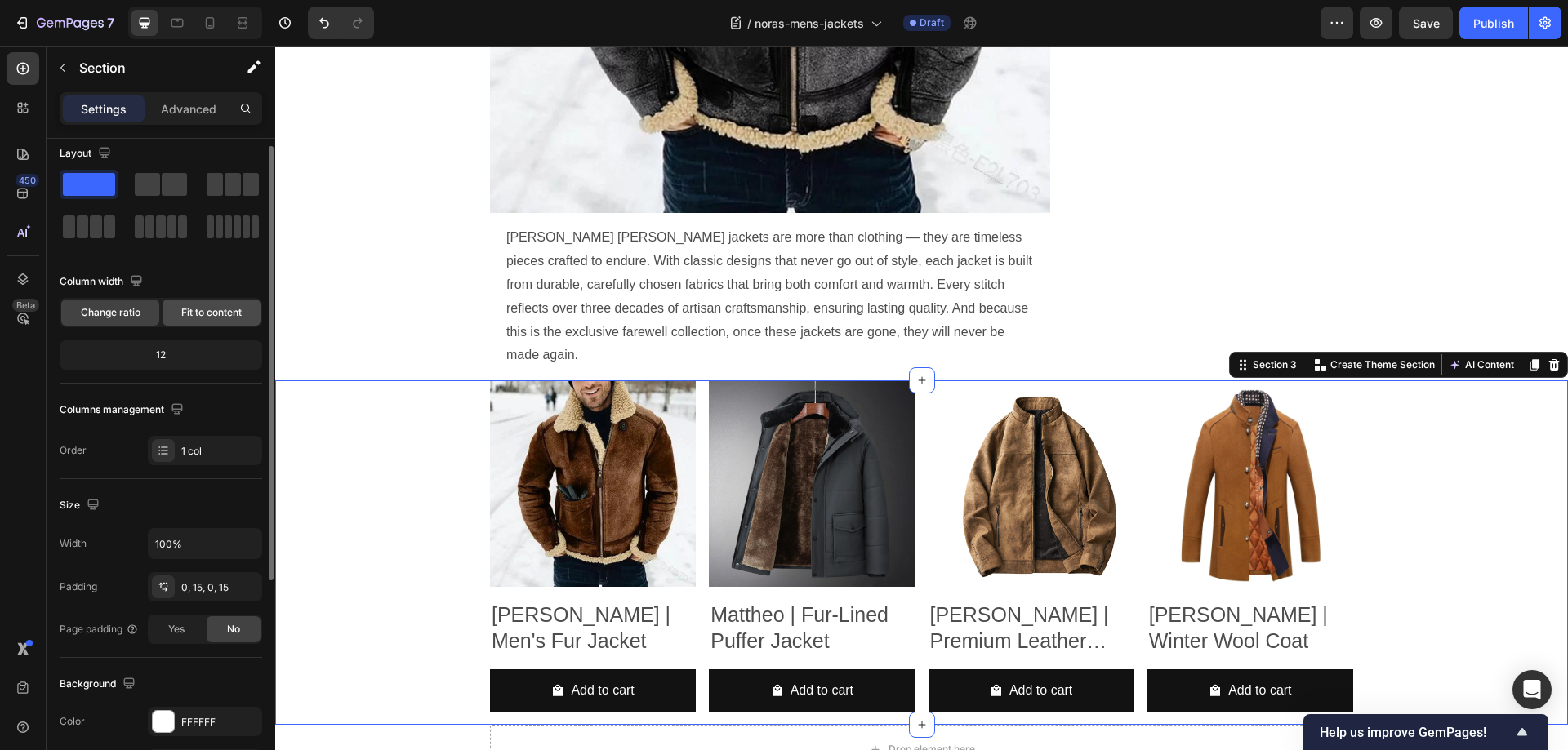
scroll to position [0, 0]
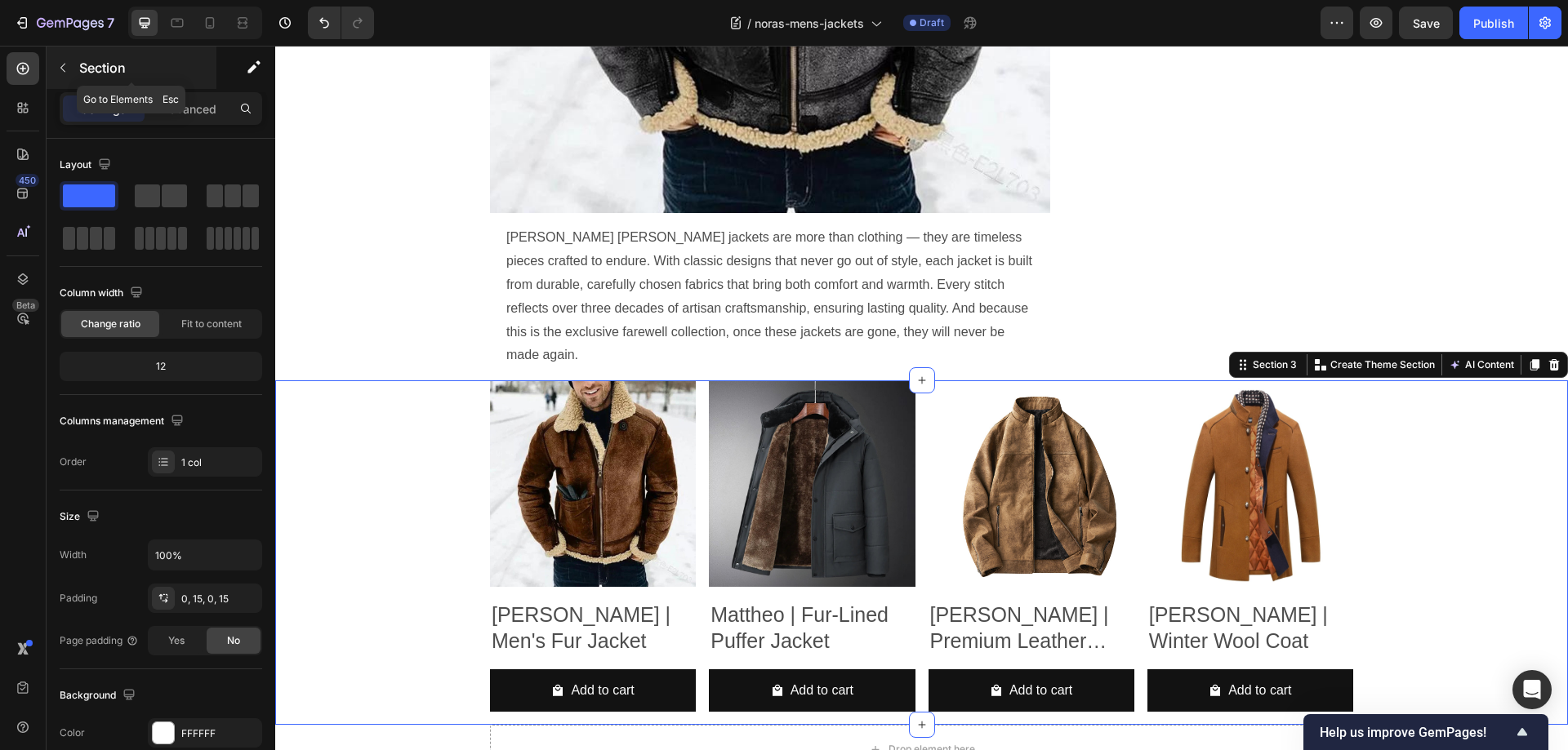
click at [65, 70] on icon "button" at bounding box center [63, 68] width 13 height 13
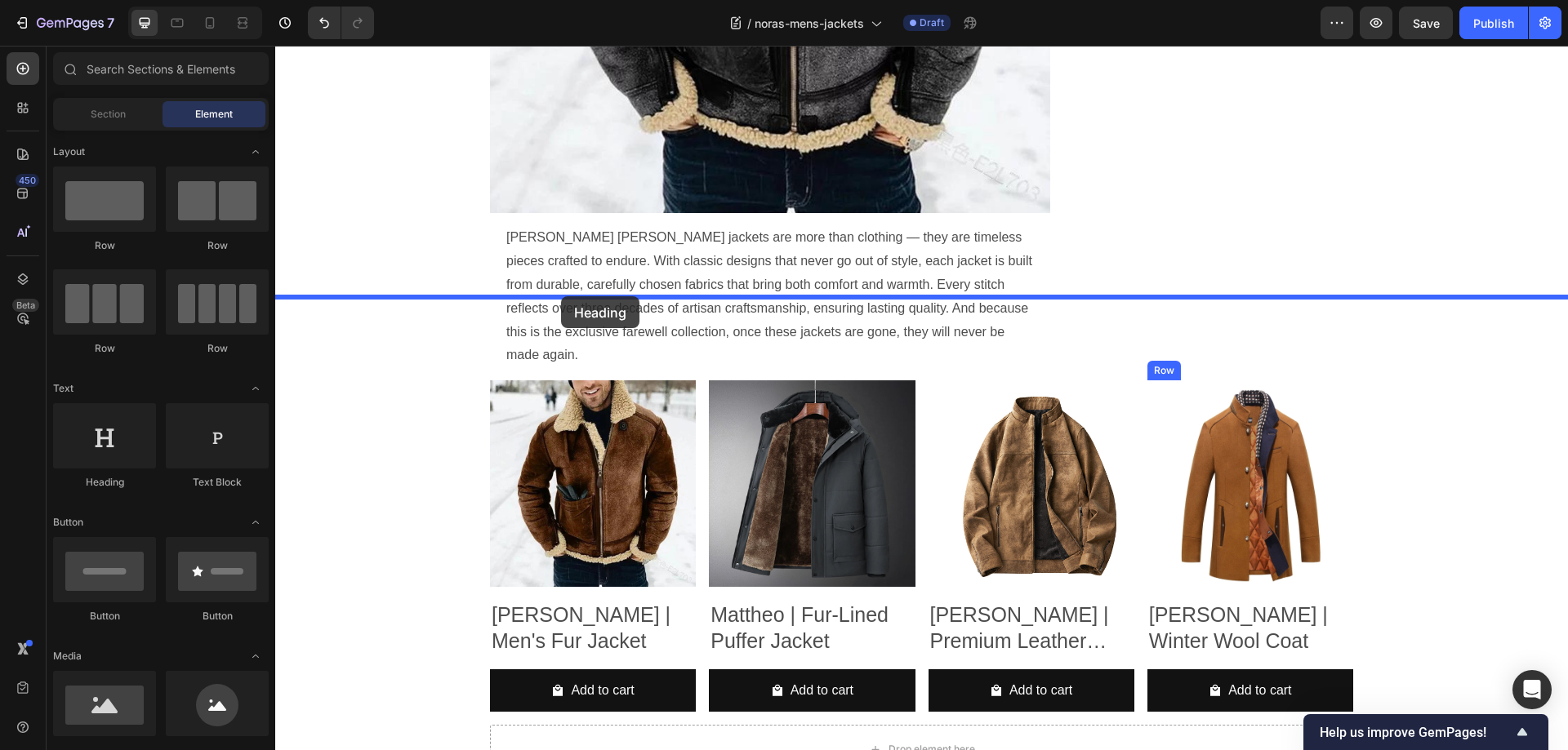
drag, startPoint x: 386, startPoint y: 489, endPoint x: 561, endPoint y: 301, distance: 256.8
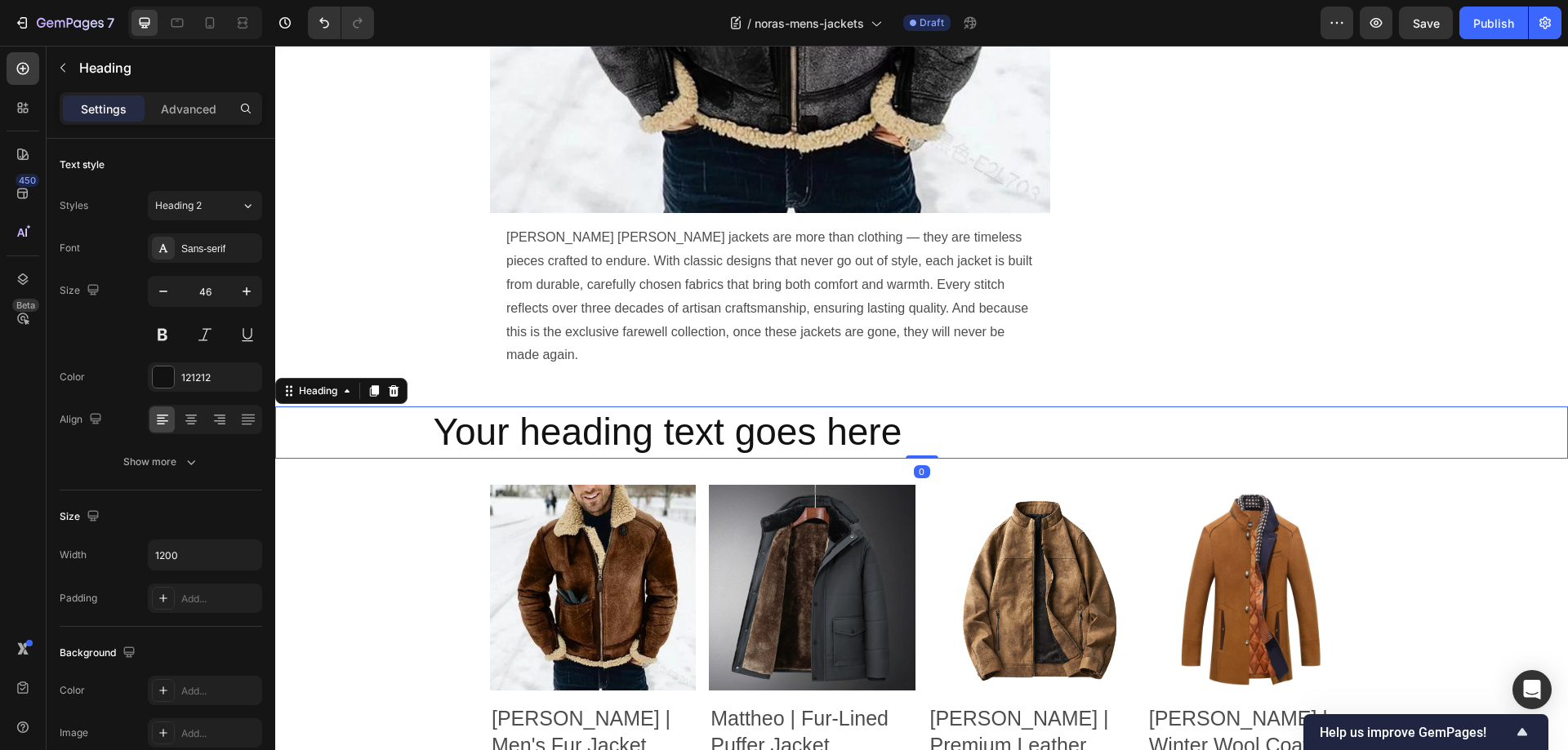
click at [545, 406] on h2 "Your heading text goes here" at bounding box center [921, 432] width 980 height 52
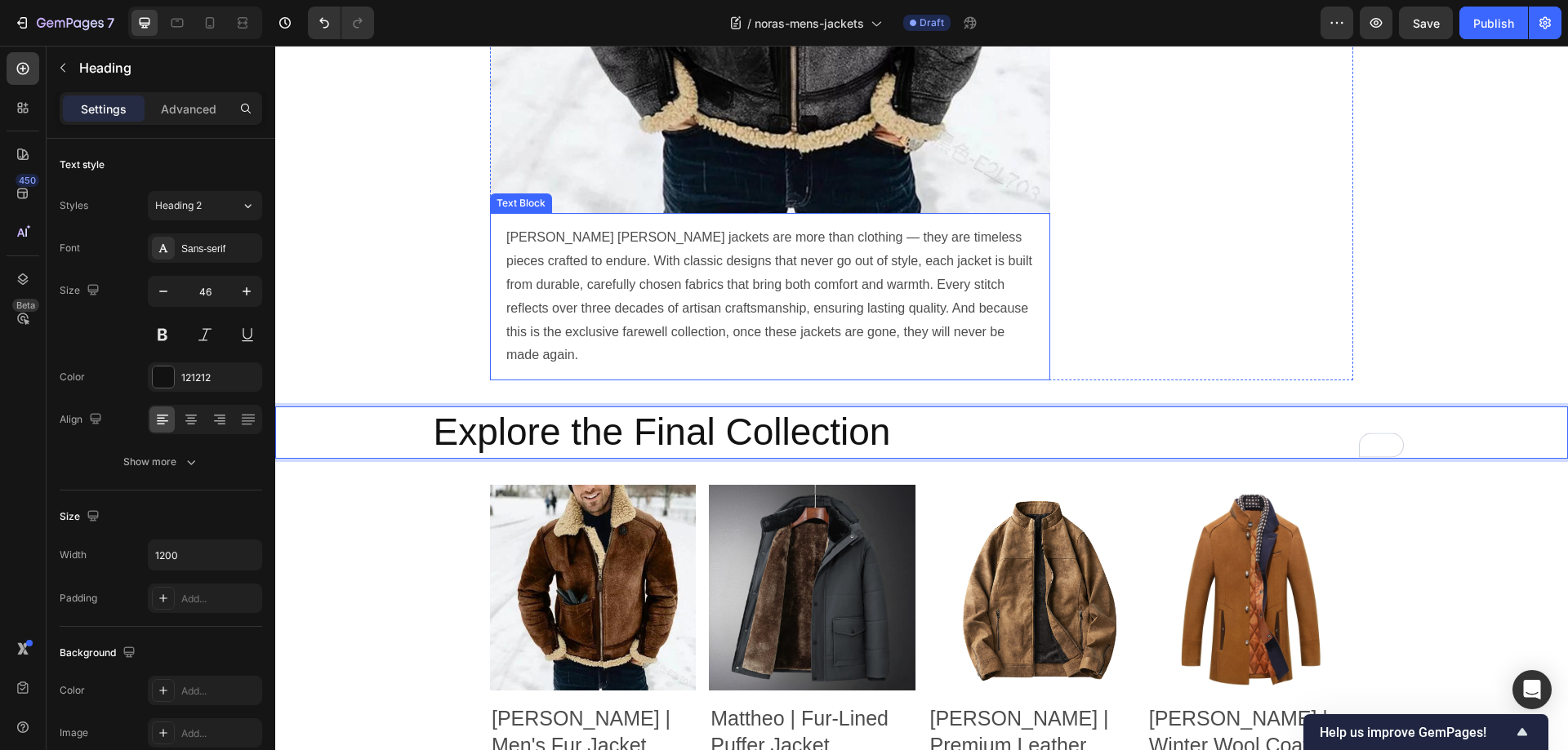
click at [997, 290] on div "Nora Lucille jackets are more than clothing — they are timeless pieces crafted …" at bounding box center [770, 296] width 560 height 167
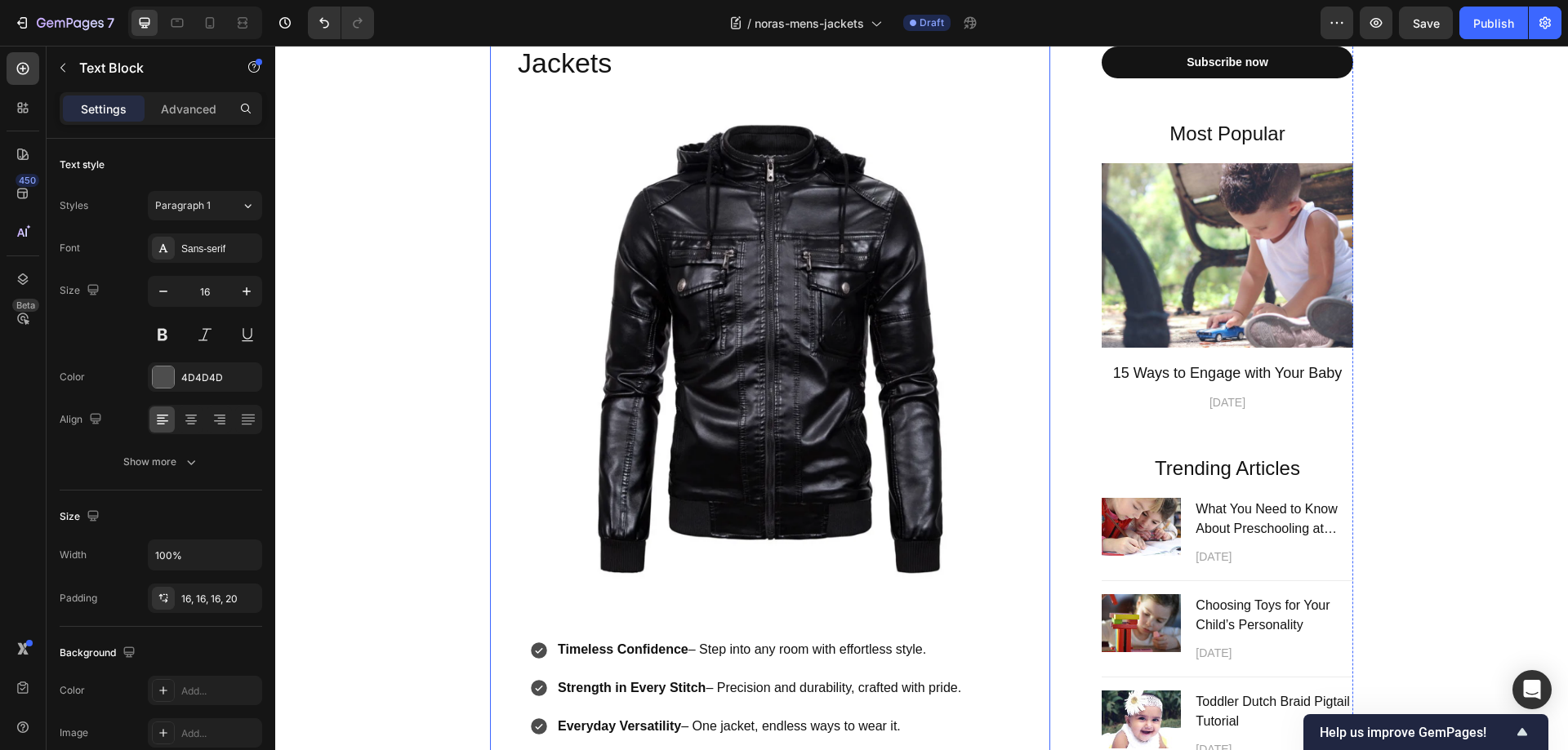
scroll to position [315, 0]
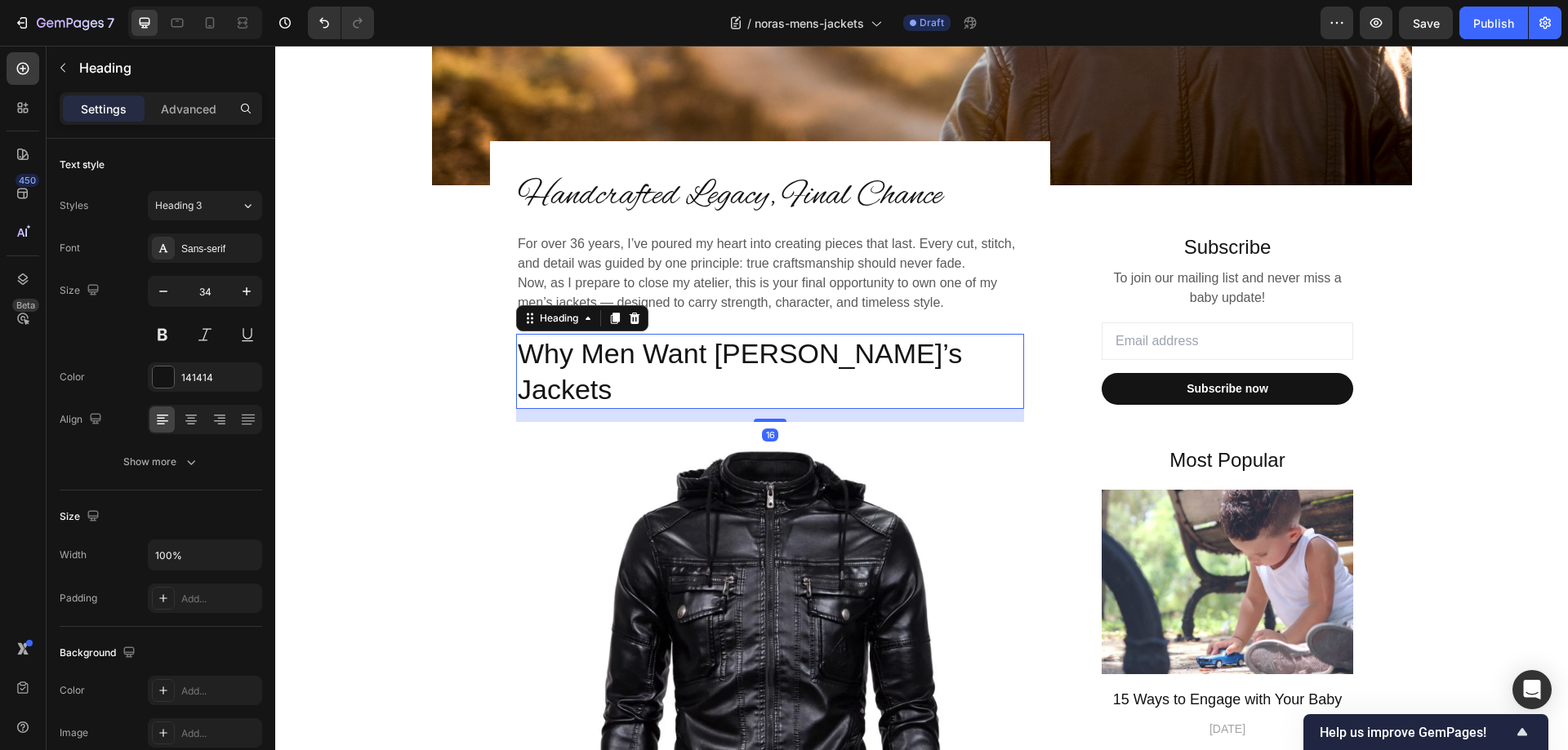
click at [634, 353] on h2 "Why Men Want [PERSON_NAME]’s Jackets" at bounding box center [770, 371] width 508 height 75
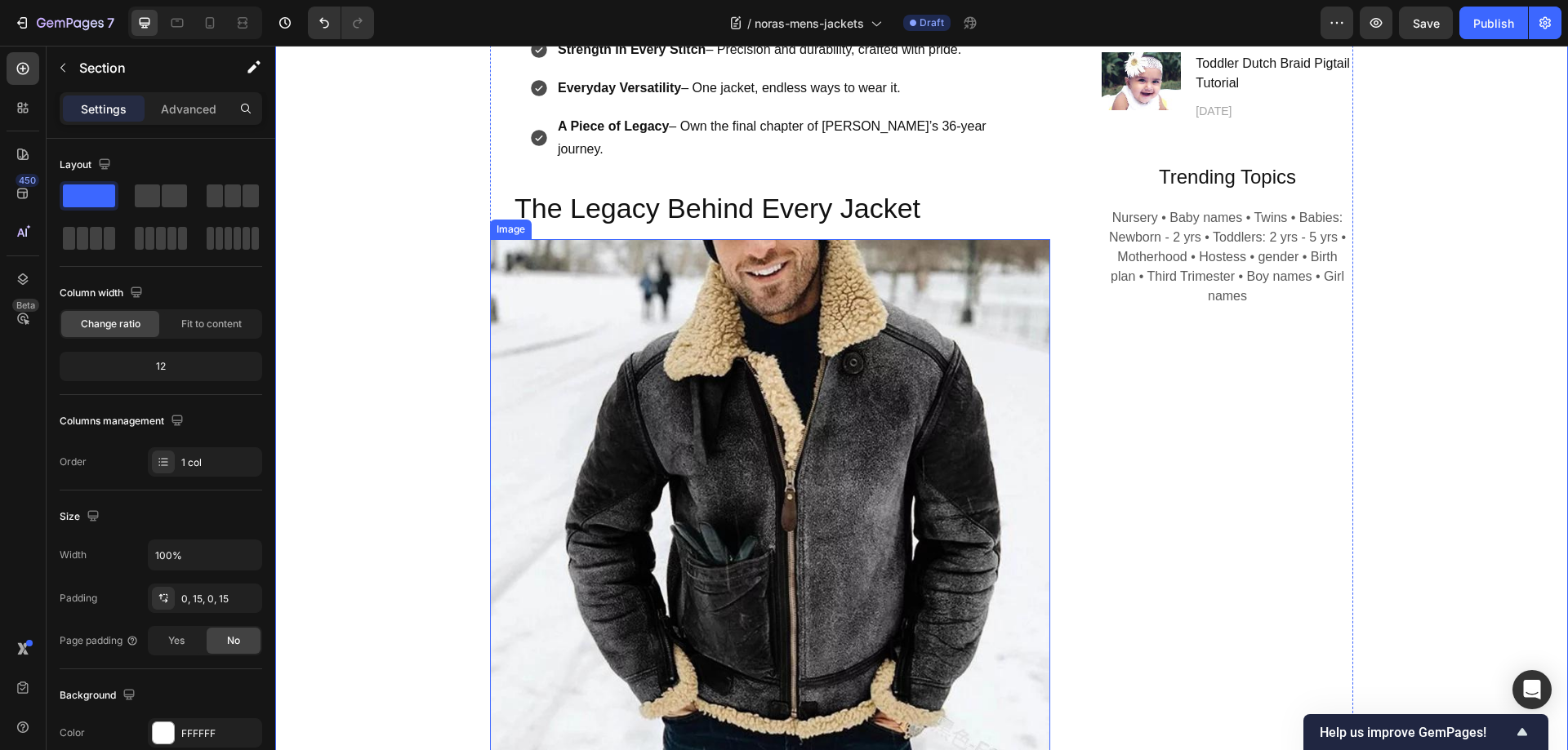
scroll to position [1213, 0]
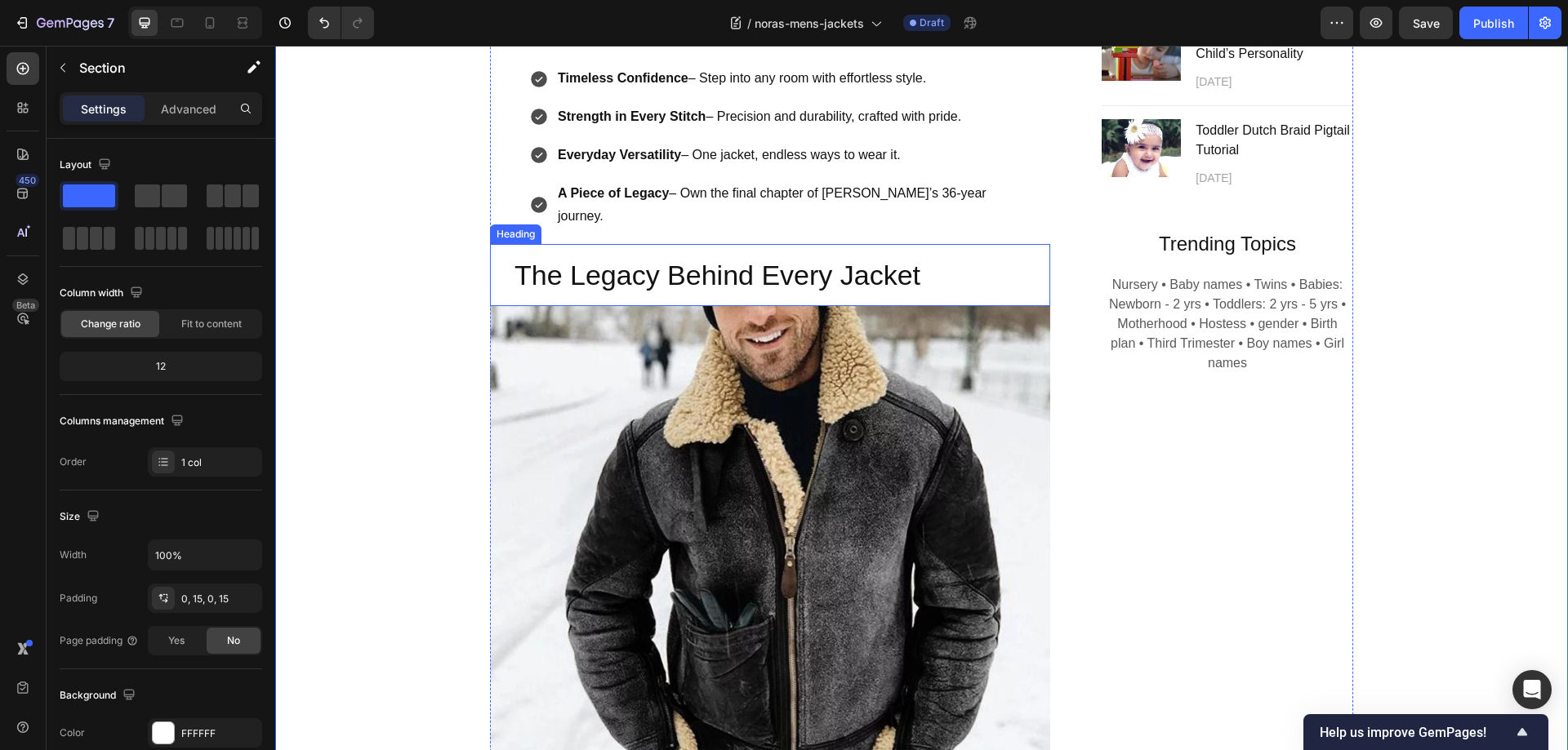
click at [743, 244] on h2 "The Legacy Behind Every Jacket" at bounding box center [770, 275] width 560 height 62
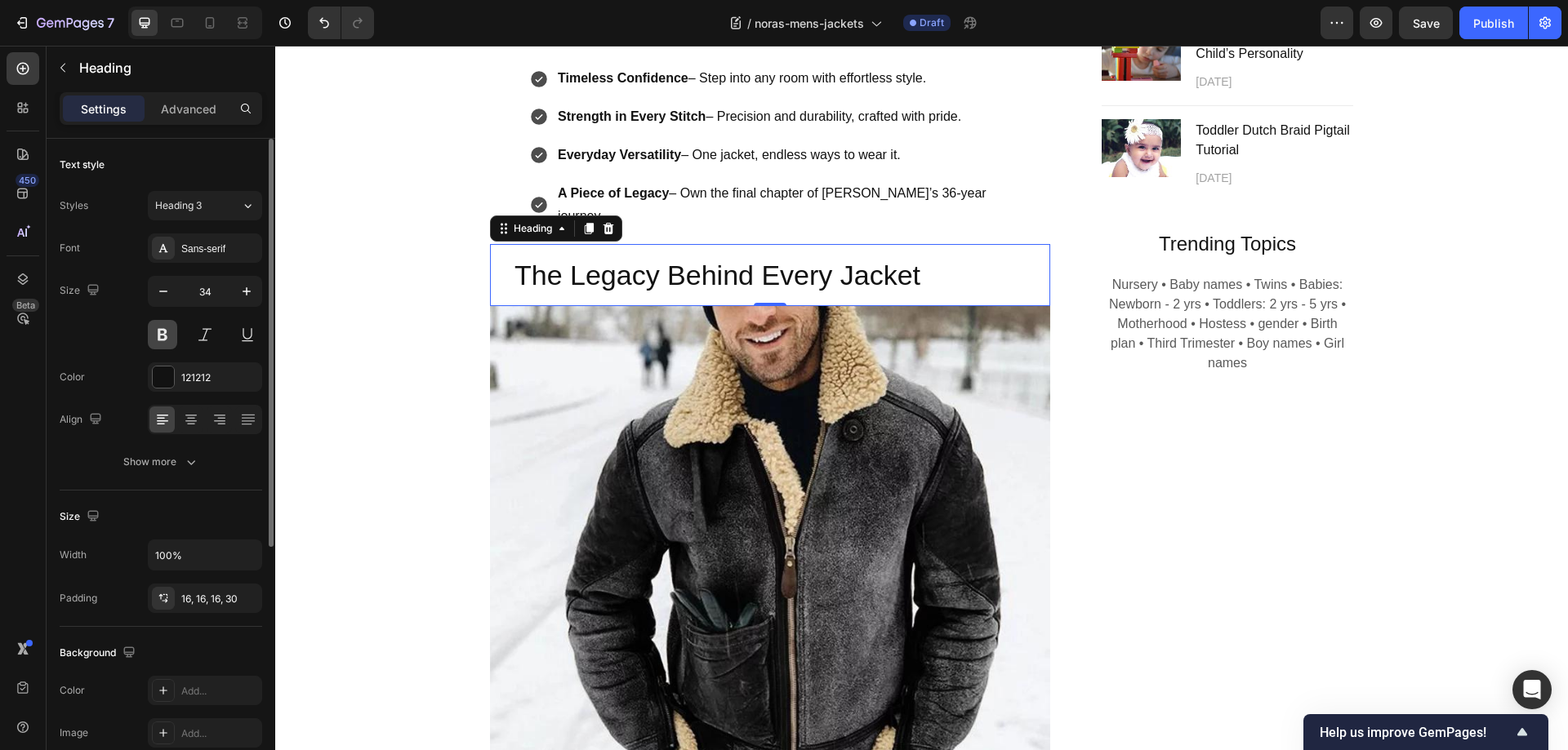
click at [159, 334] on button at bounding box center [162, 334] width 29 height 29
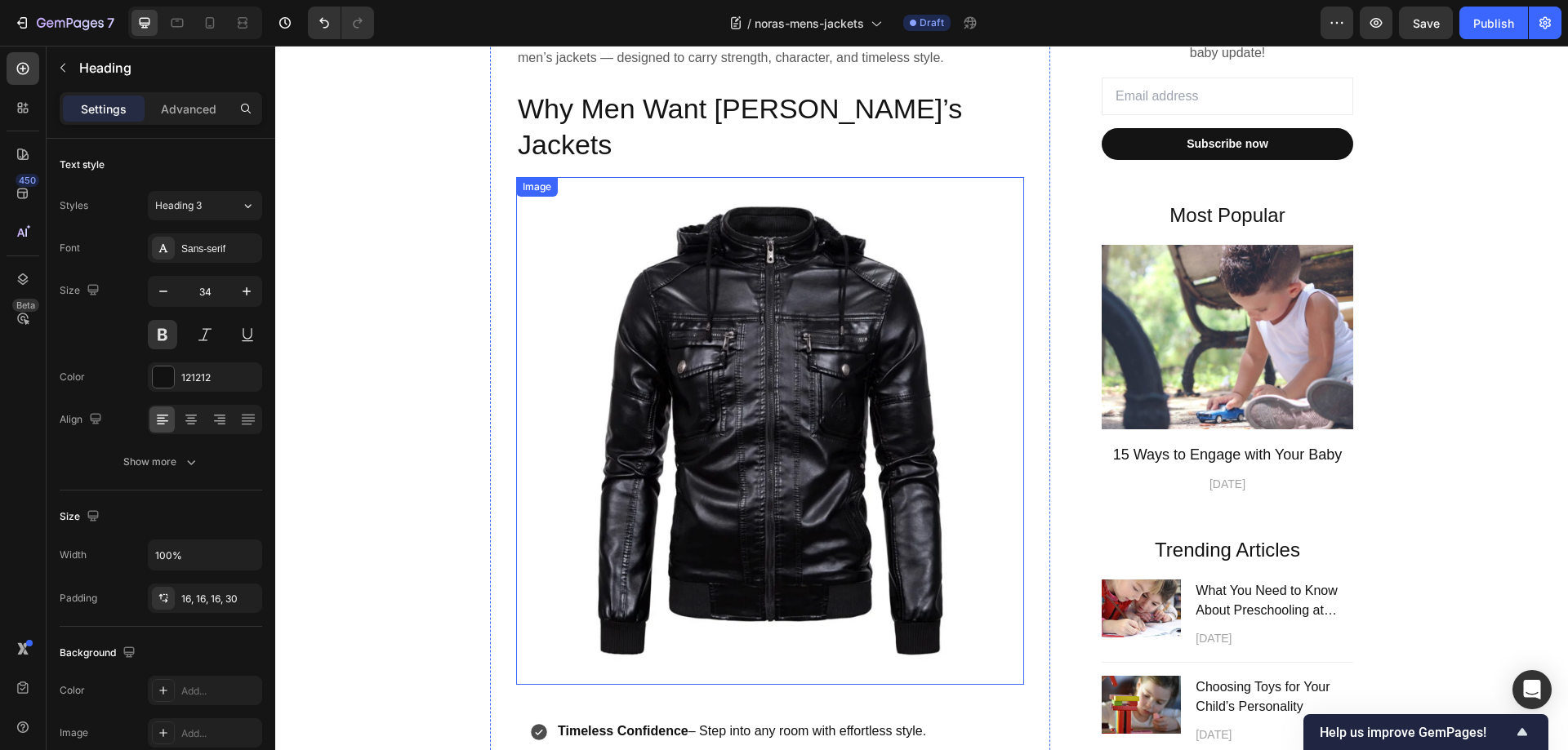
scroll to position [233, 0]
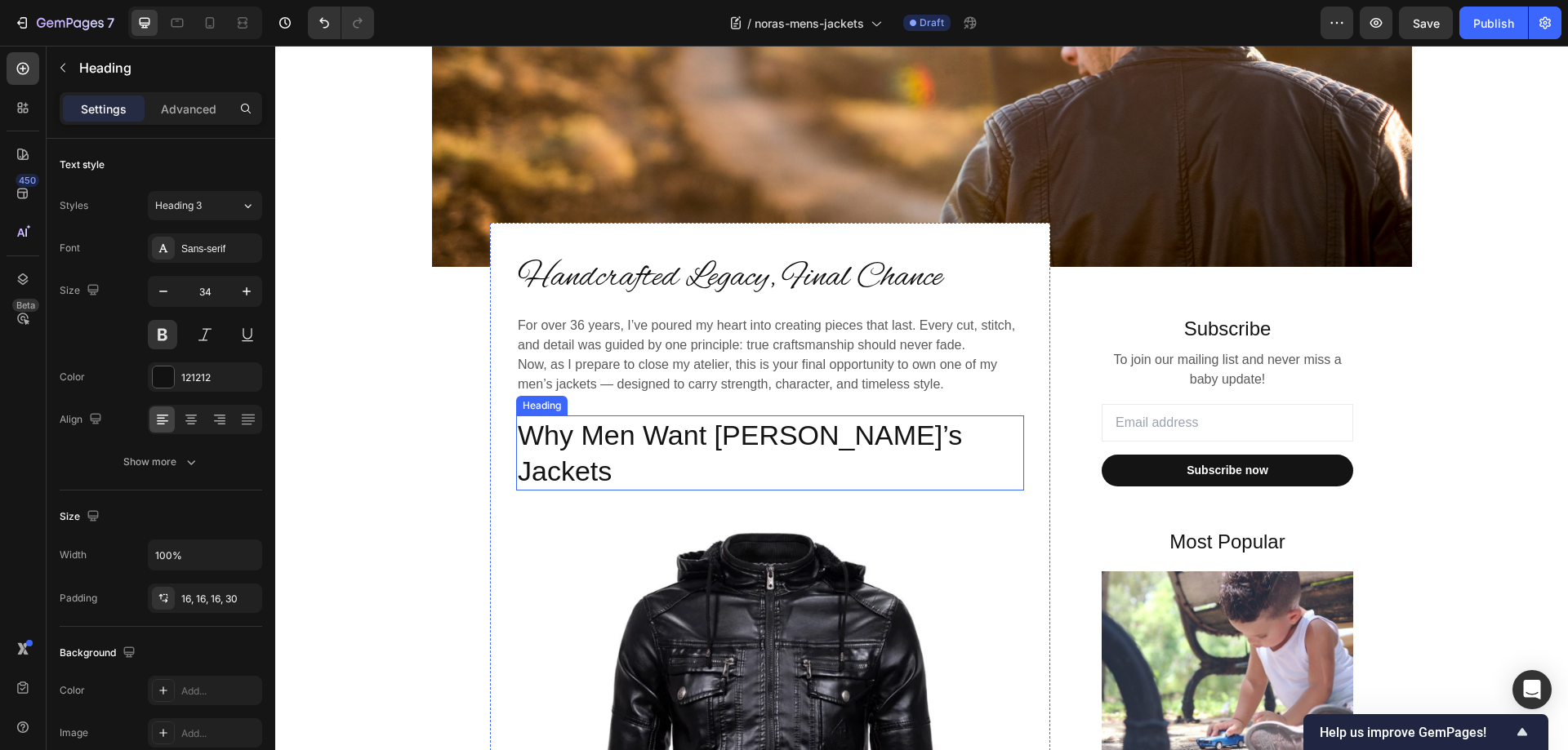
click at [675, 436] on h2 "Why Men Want [PERSON_NAME]’s Jackets" at bounding box center [770, 453] width 508 height 75
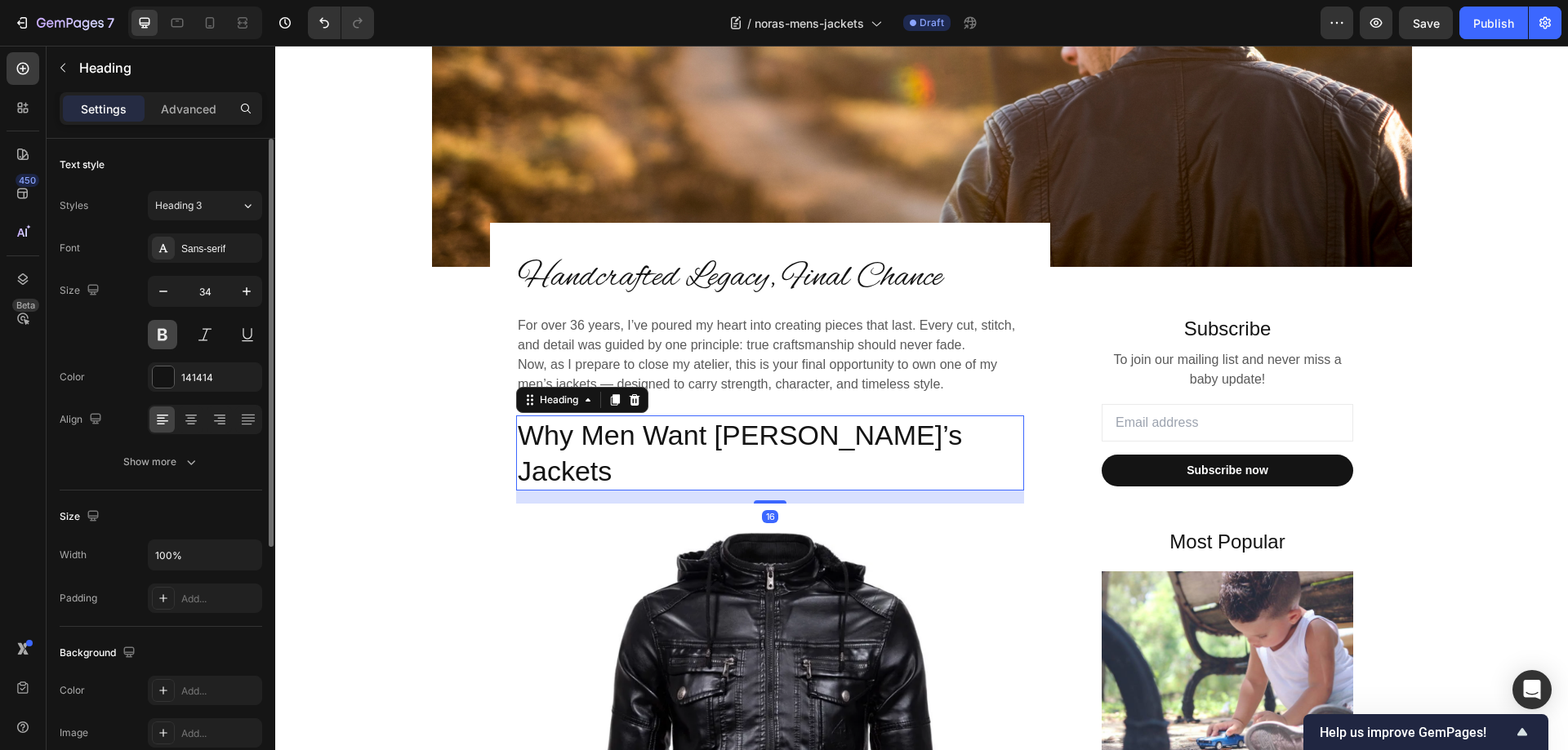
click at [160, 333] on button at bounding box center [162, 334] width 29 height 29
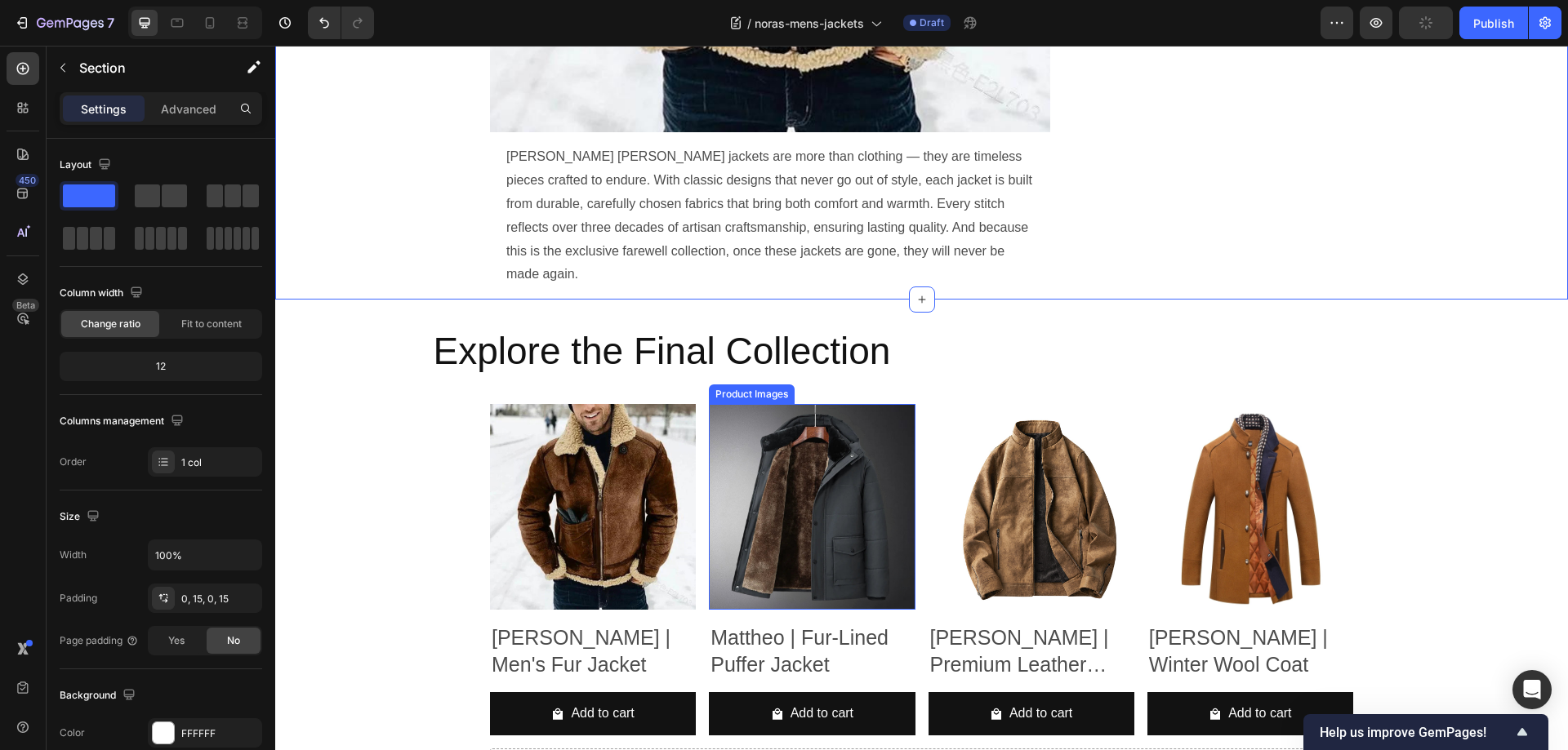
scroll to position [1947, 0]
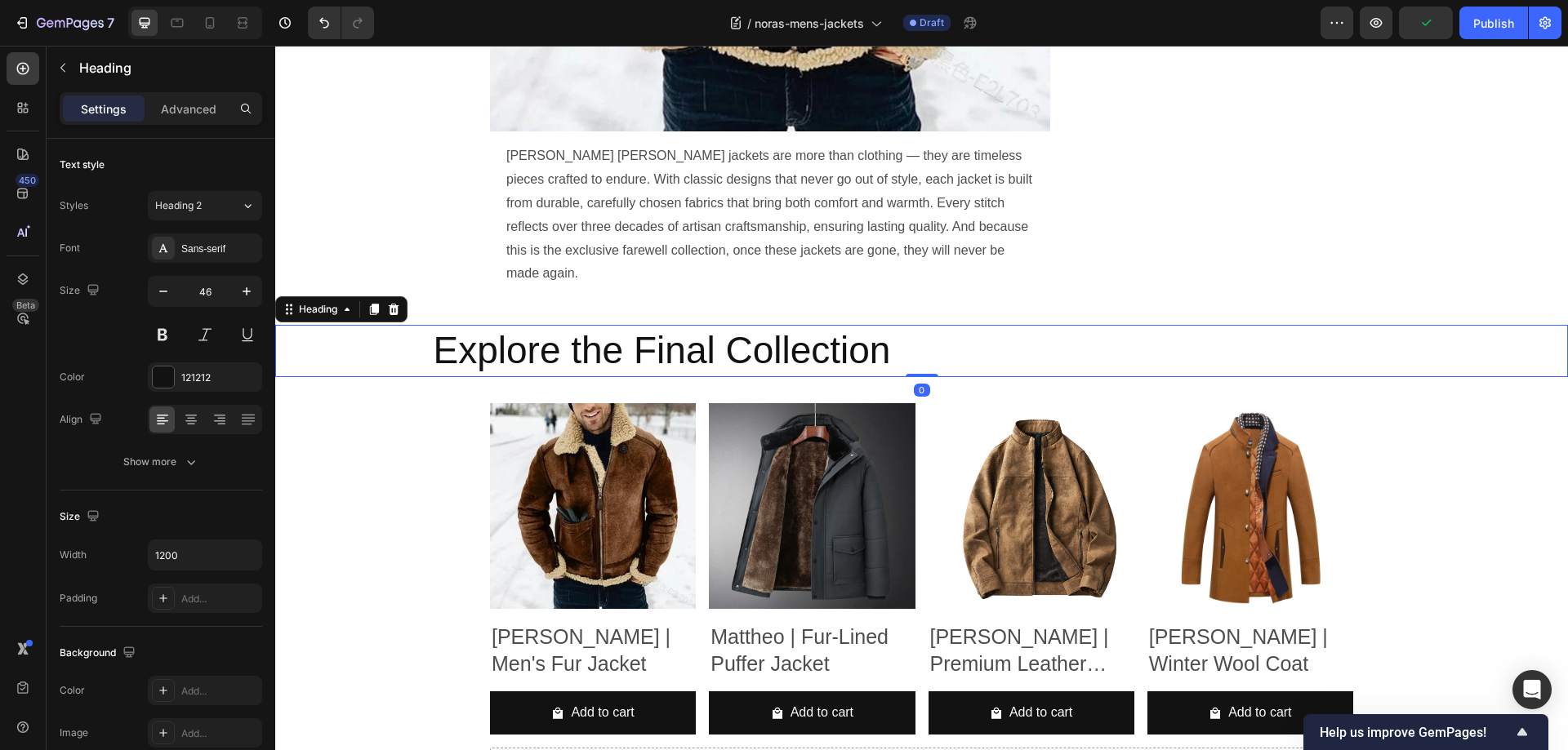
click at [572, 325] on h2 "Explore the Final Collection" at bounding box center [921, 350] width 980 height 52
click at [162, 333] on button at bounding box center [162, 334] width 29 height 29
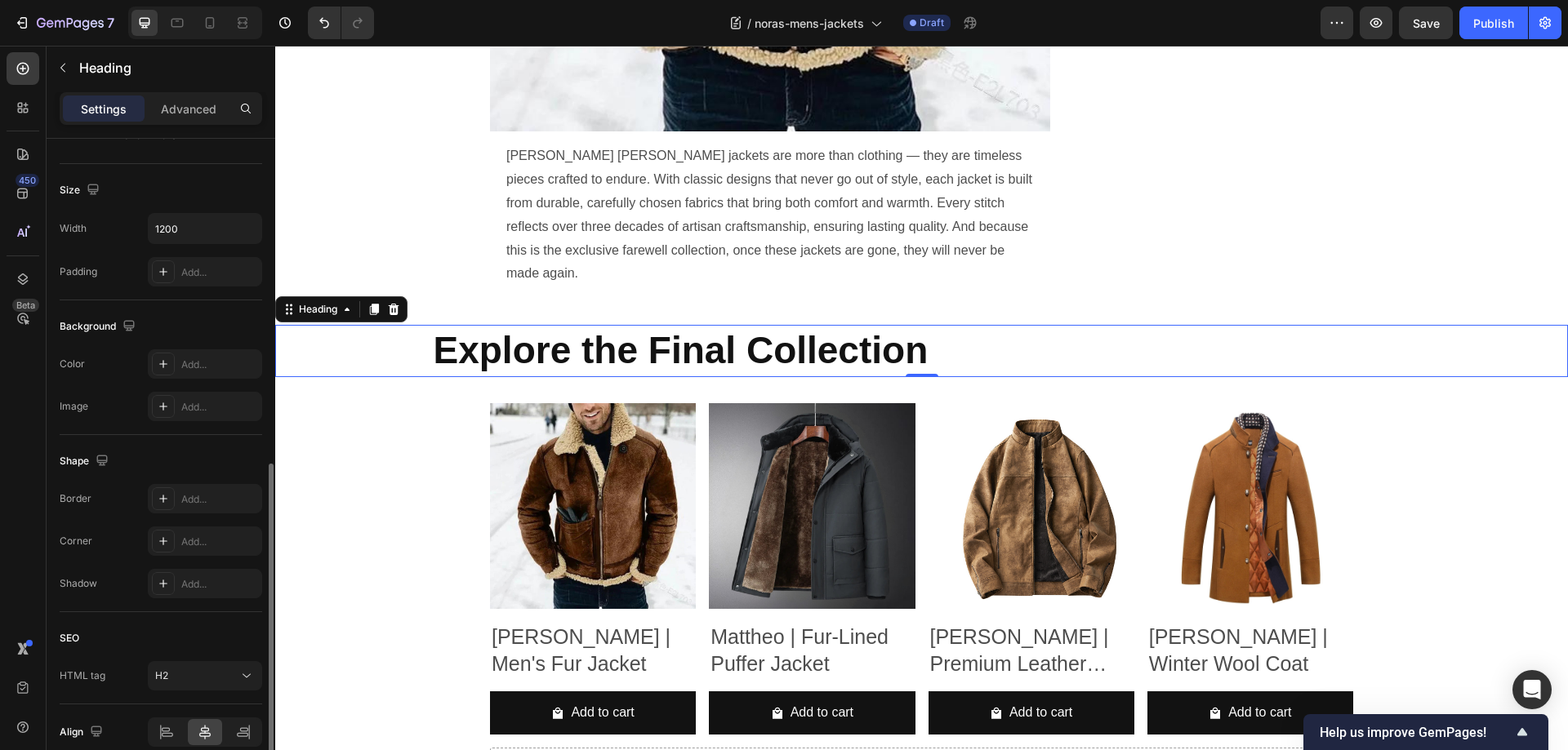
scroll to position [401, 0]
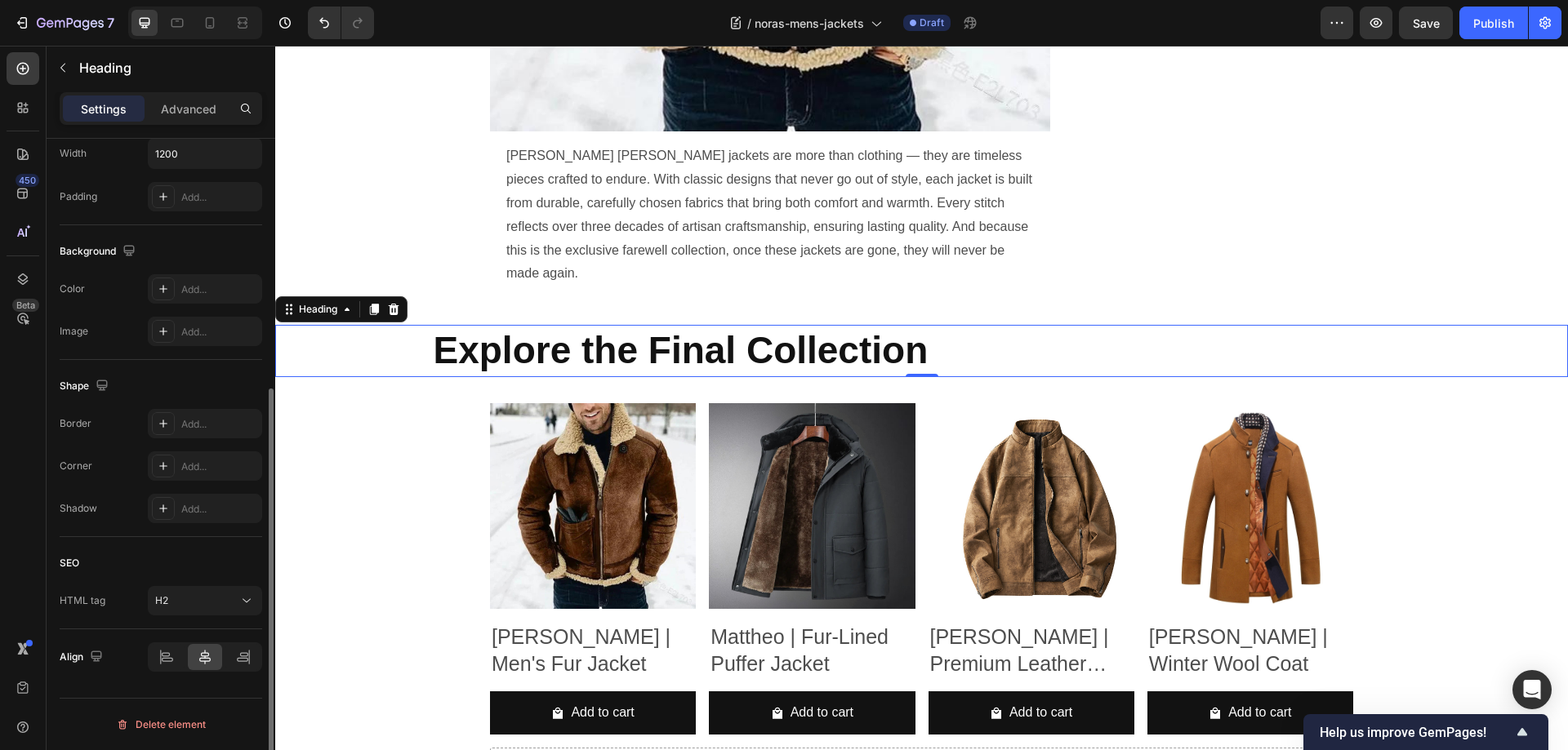
drag, startPoint x: 212, startPoint y: 198, endPoint x: 215, endPoint y: 211, distance: 13.3
click at [213, 197] on div "Add..." at bounding box center [220, 198] width 77 height 15
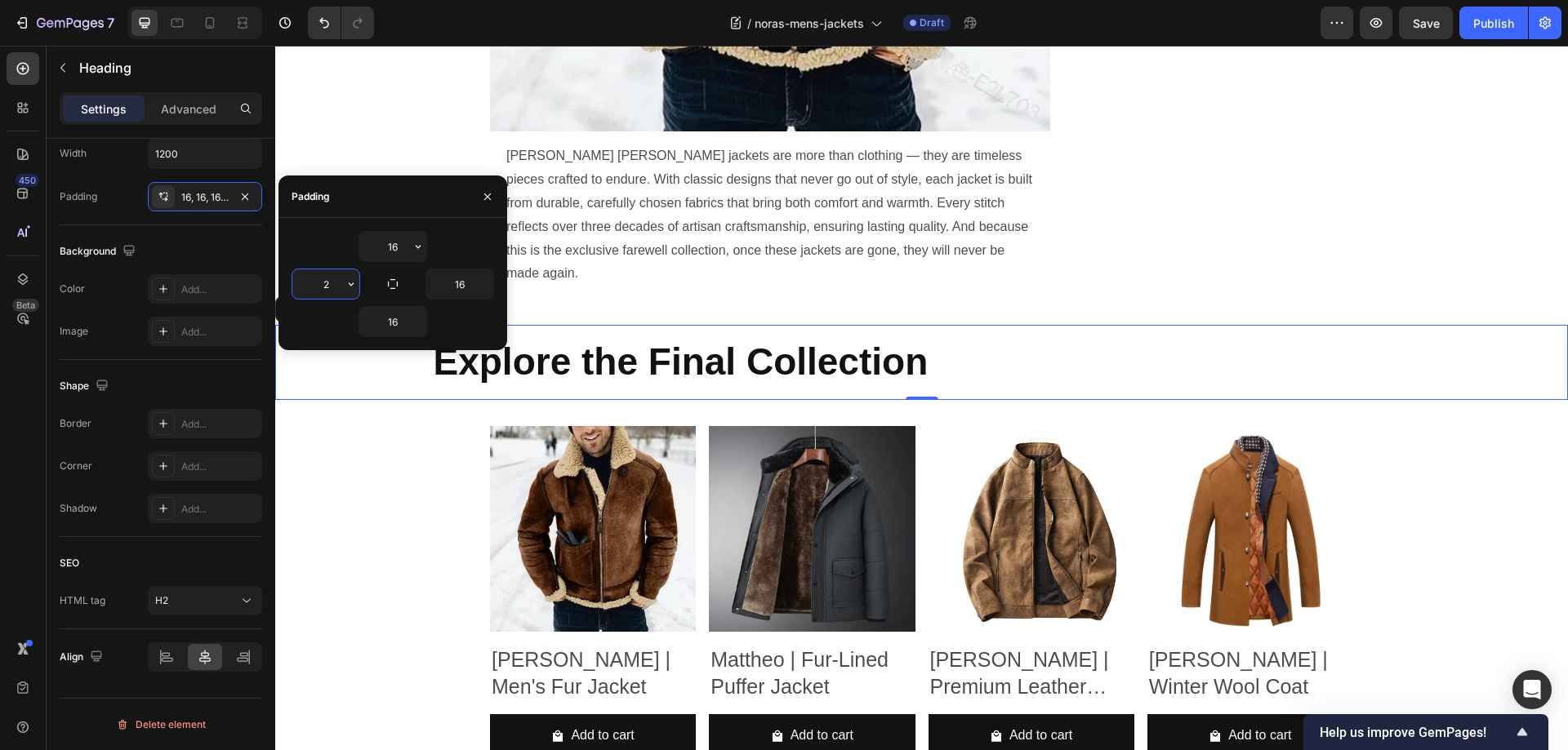
type input "20"
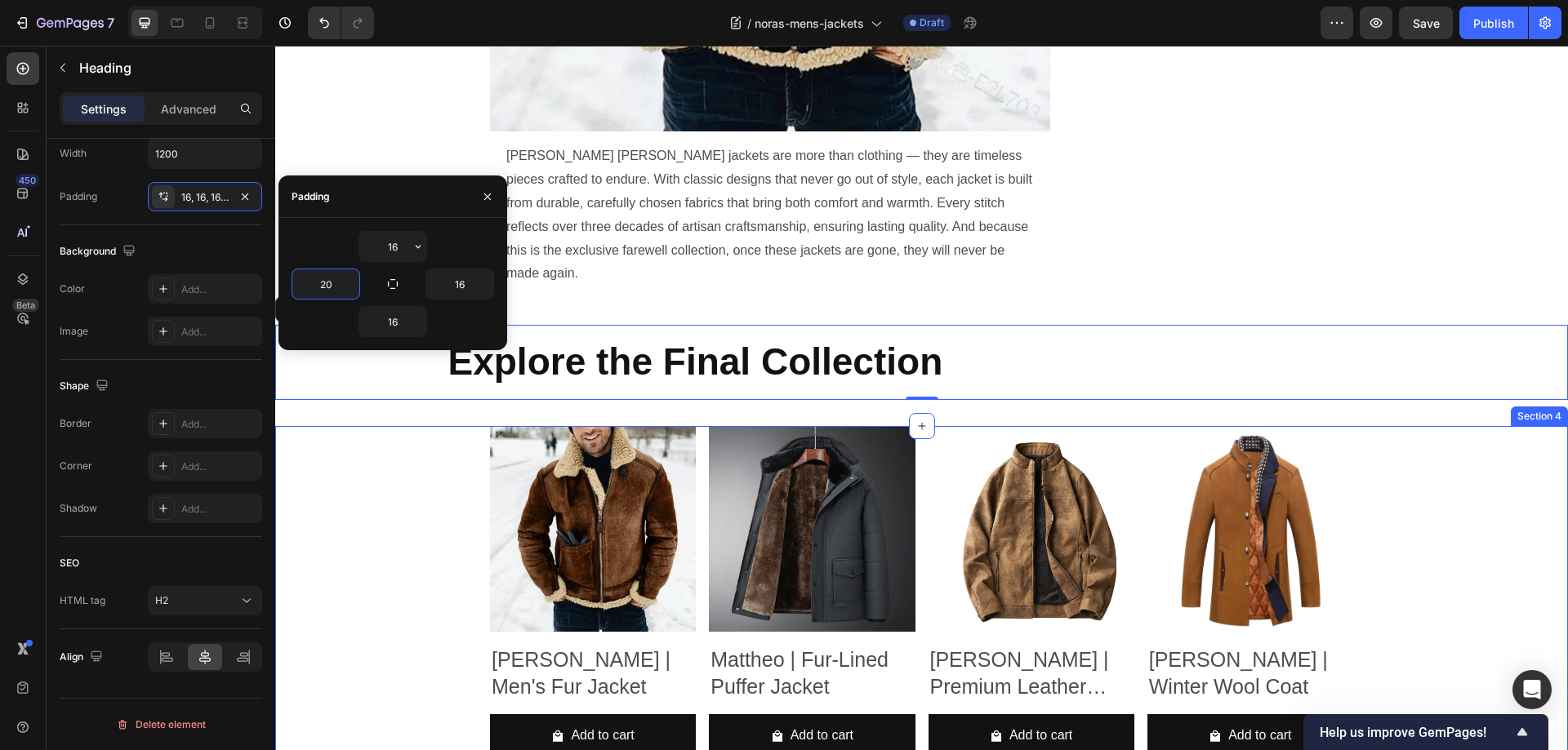
click at [350, 426] on div "Product Images Benjamin | Men's Fur Jacket Product Title Add to cart Add to Car…" at bounding box center [921, 599] width 1268 height 344
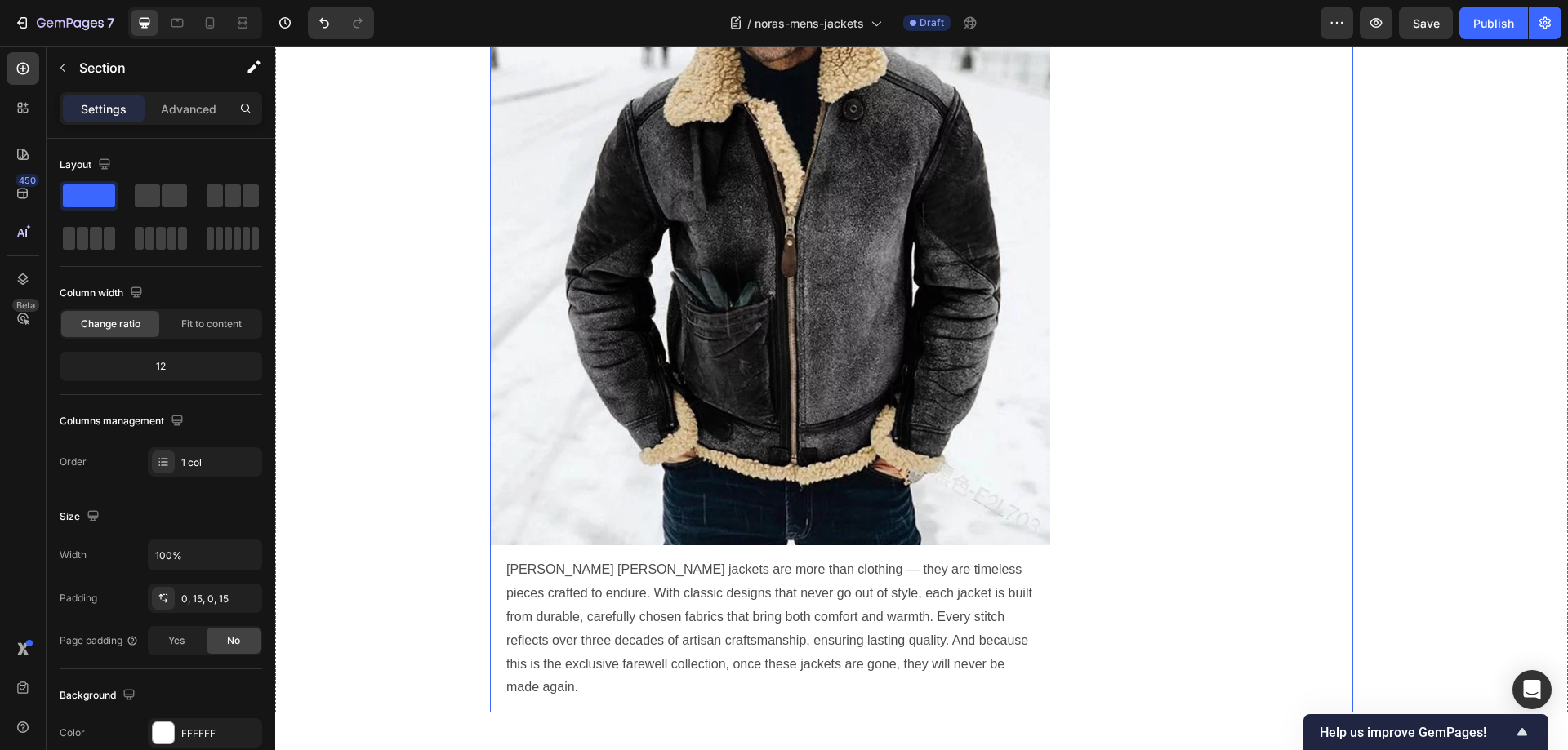
scroll to position [2074, 0]
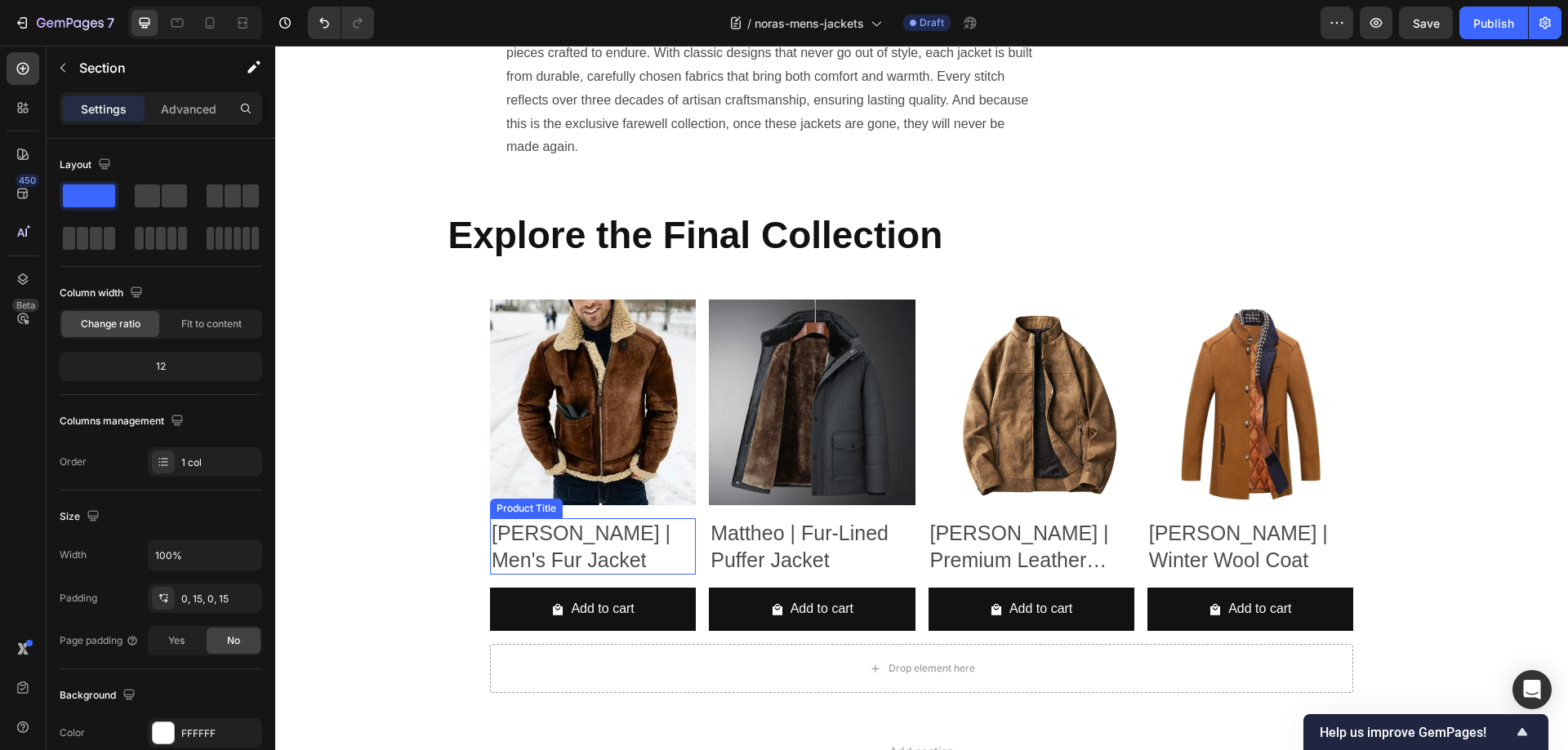
click at [562, 518] on h2 "Benjamin | Men's Fur Jacket" at bounding box center [592, 546] width 205 height 56
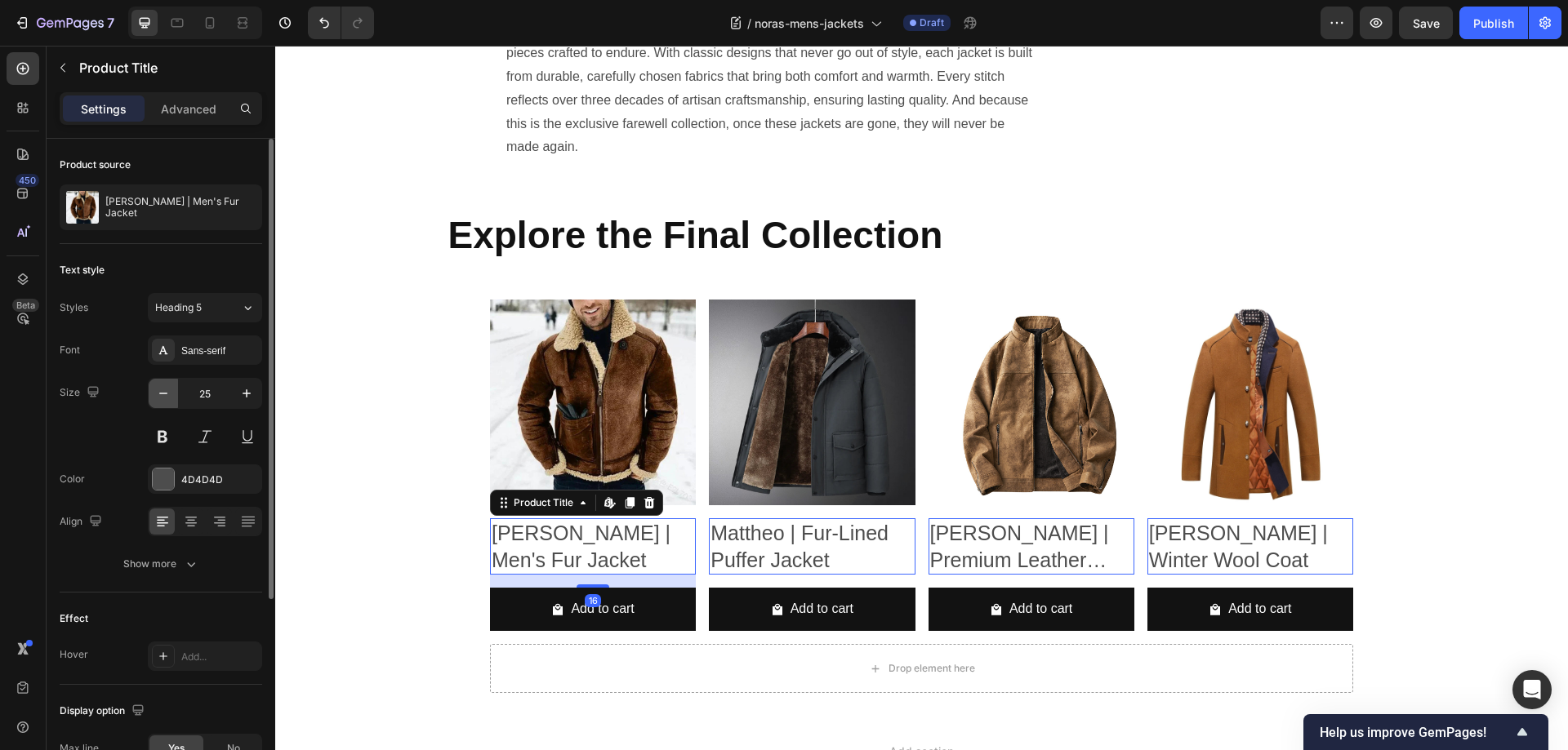
click at [159, 394] on icon "button" at bounding box center [163, 393] width 17 height 17
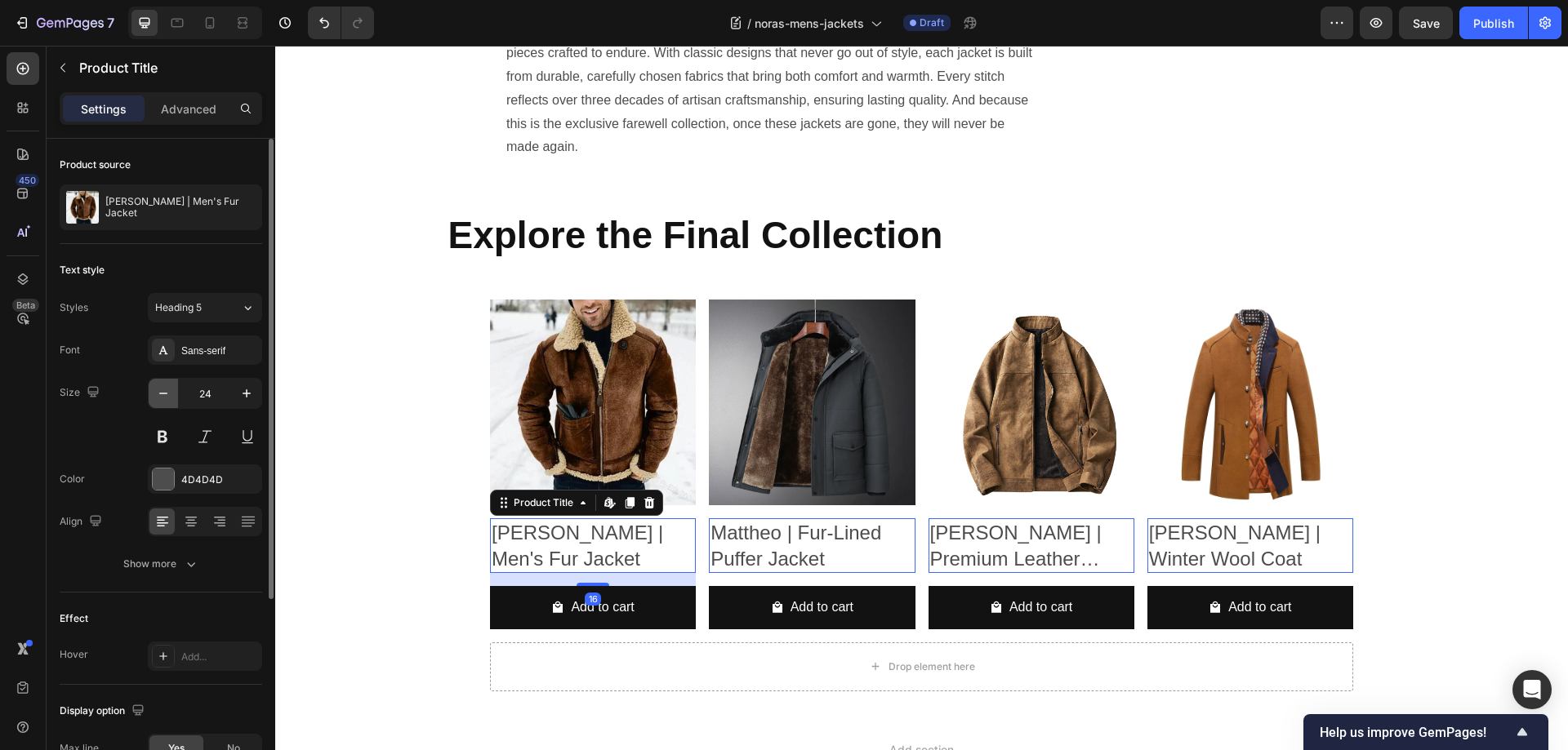
click at [159, 394] on icon "button" at bounding box center [163, 393] width 17 height 17
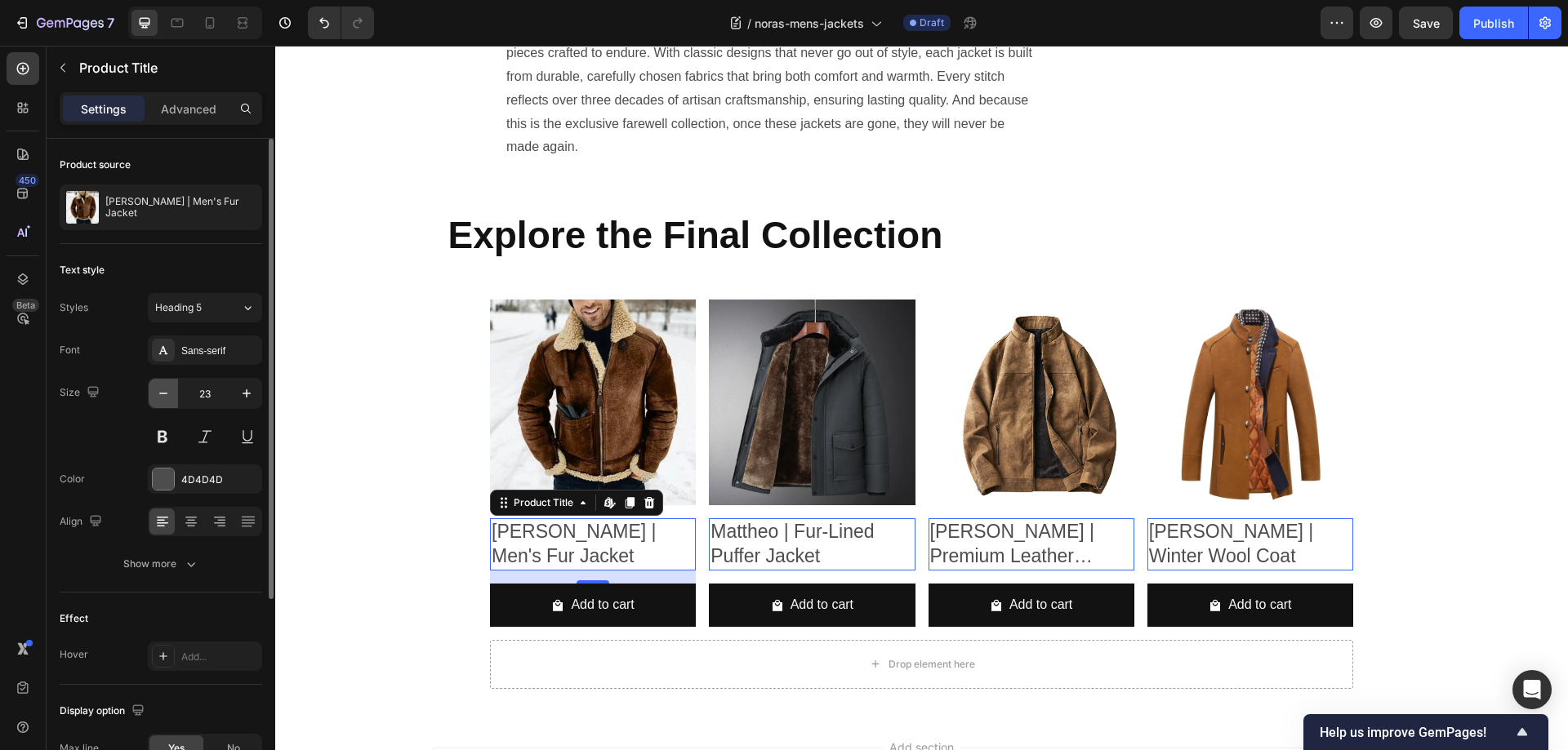
click at [160, 394] on icon "button" at bounding box center [163, 393] width 17 height 17
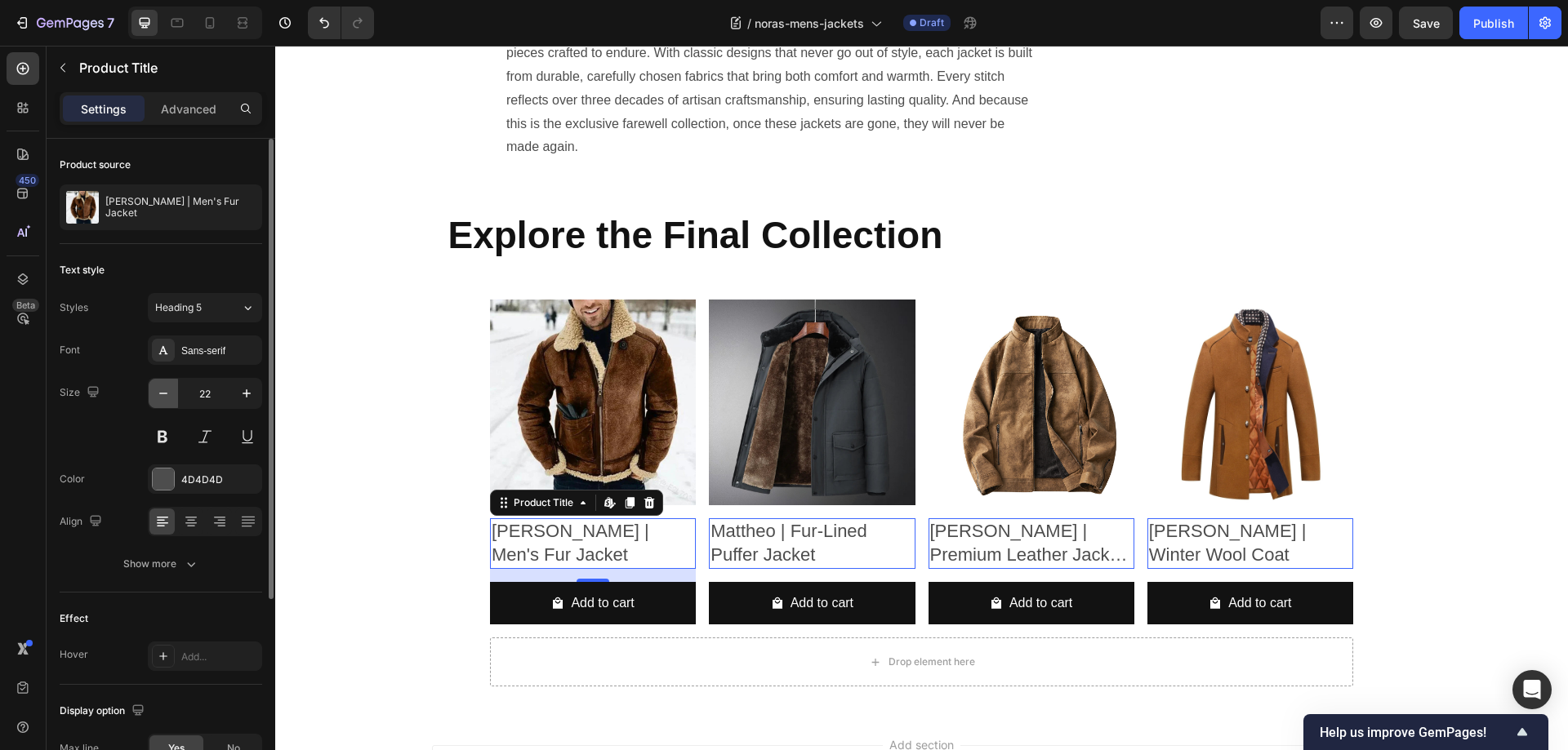
click at [160, 394] on icon "button" at bounding box center [163, 393] width 17 height 17
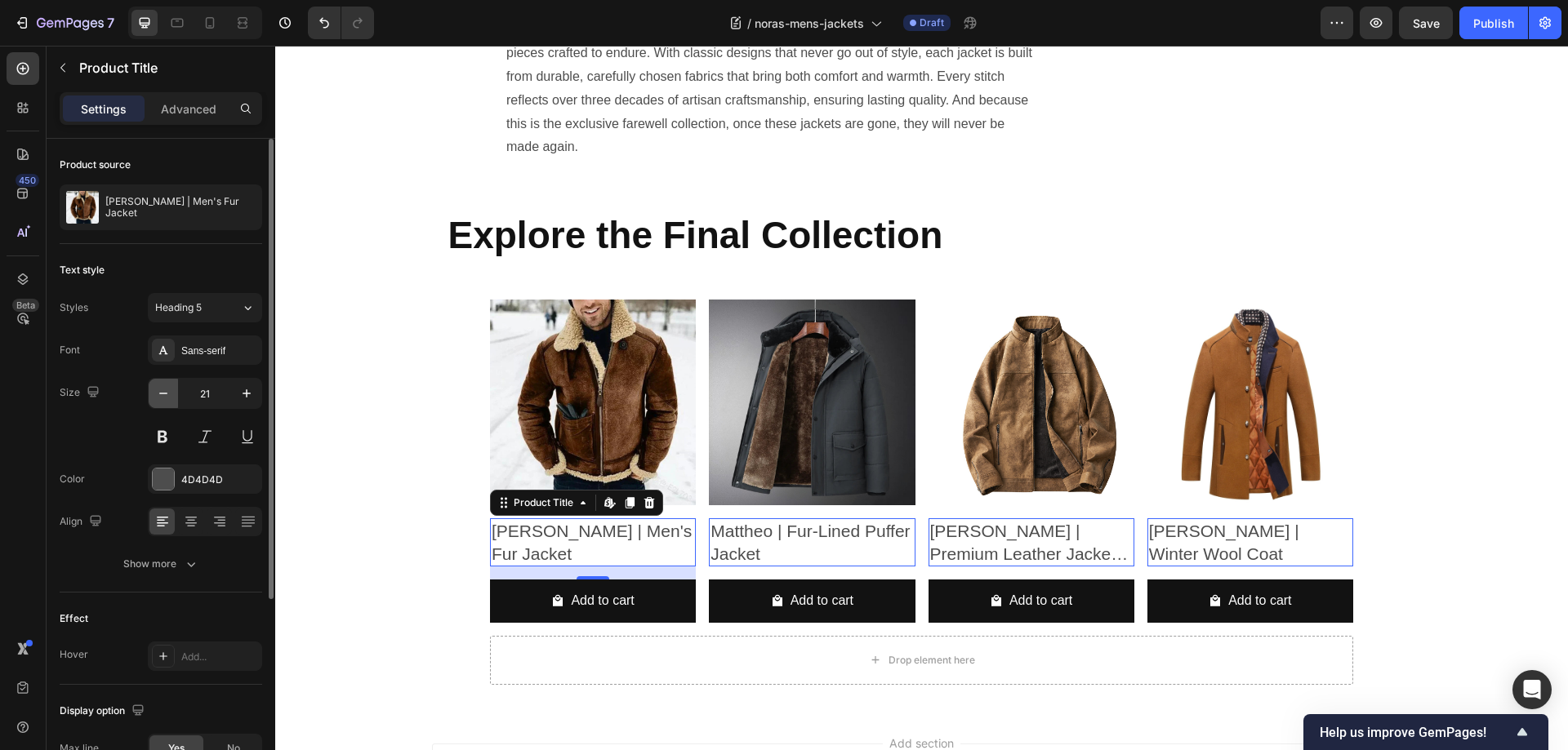
click at [160, 394] on icon "button" at bounding box center [163, 393] width 17 height 17
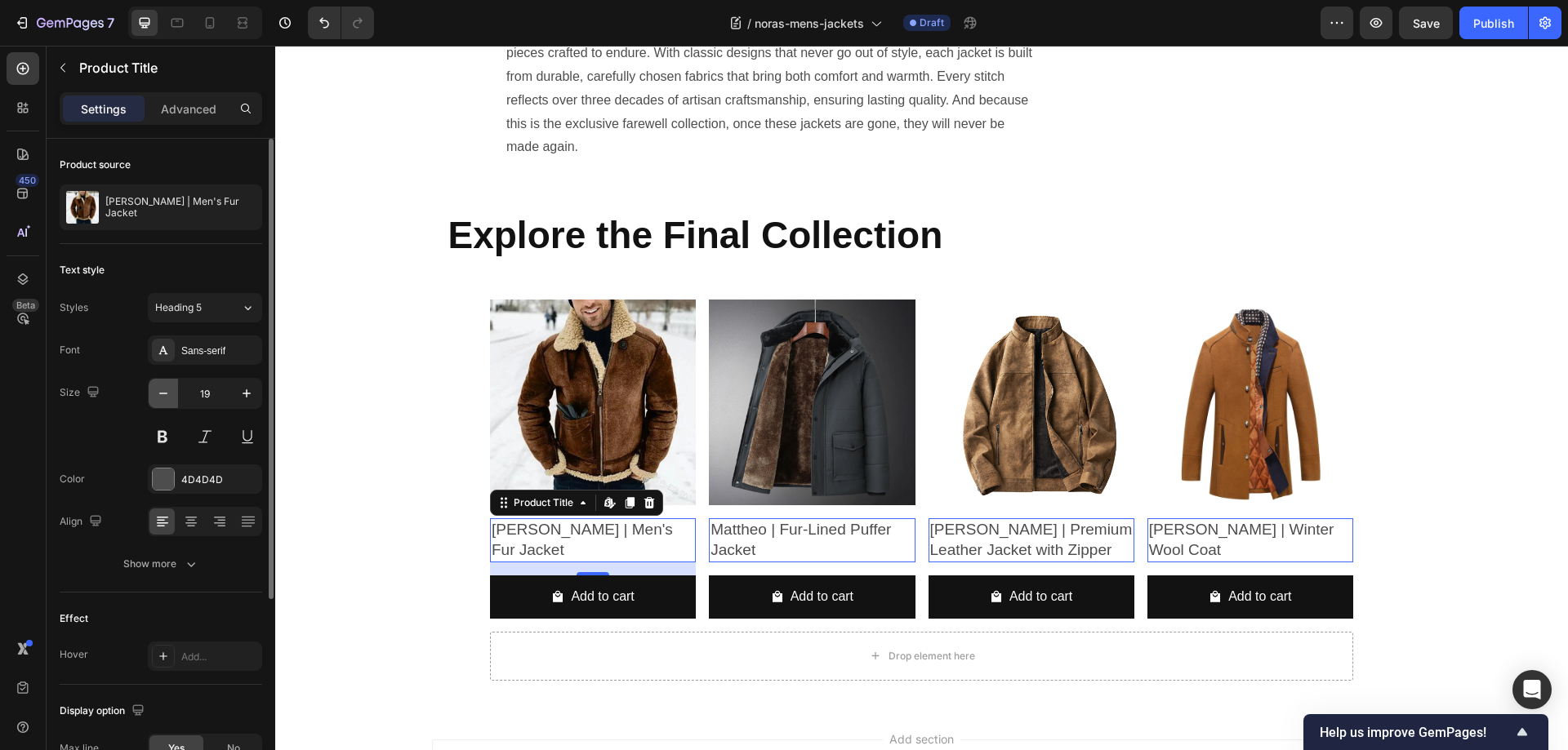
click at [160, 394] on icon "button" at bounding box center [163, 393] width 17 height 17
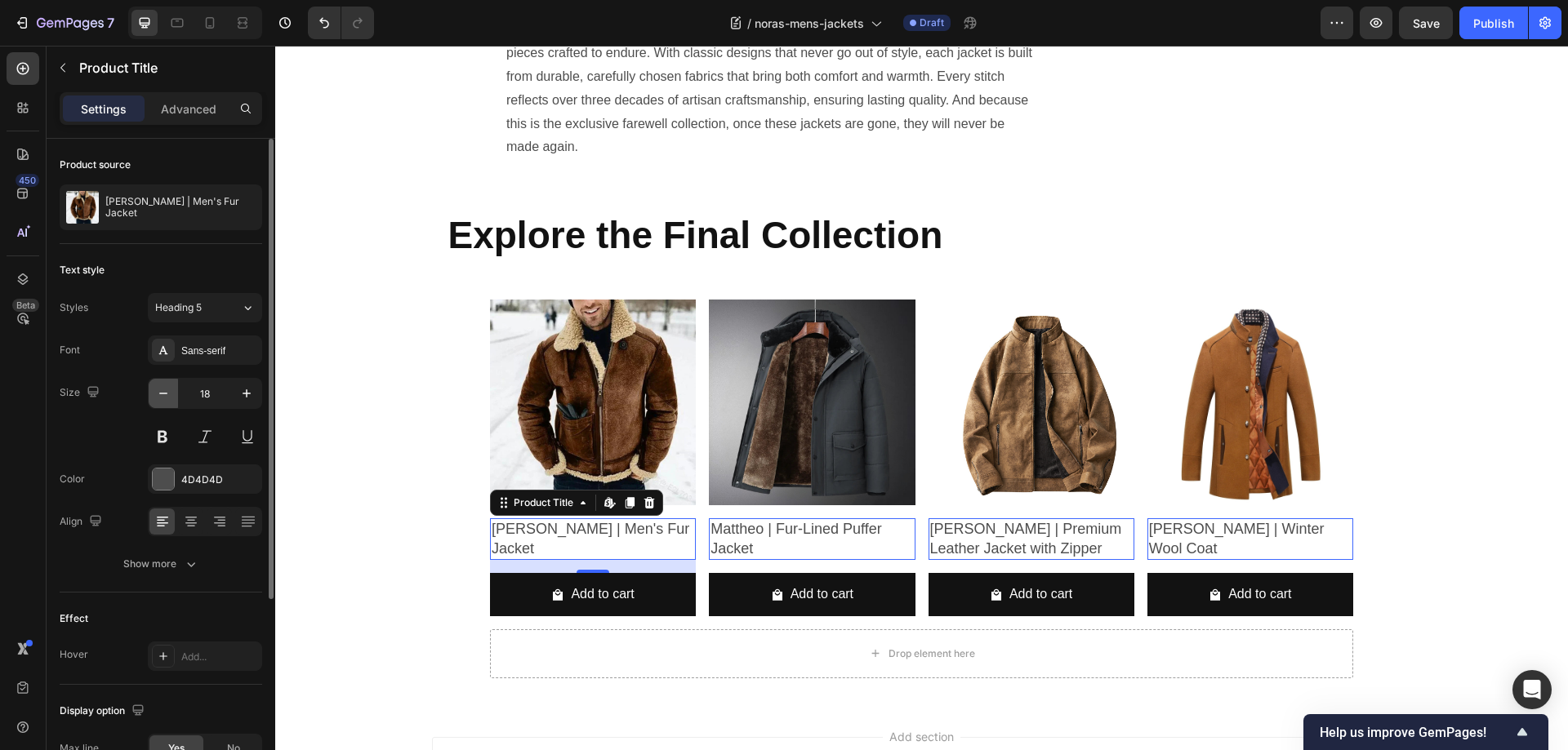
click at [160, 394] on icon "button" at bounding box center [163, 393] width 17 height 17
type input "17"
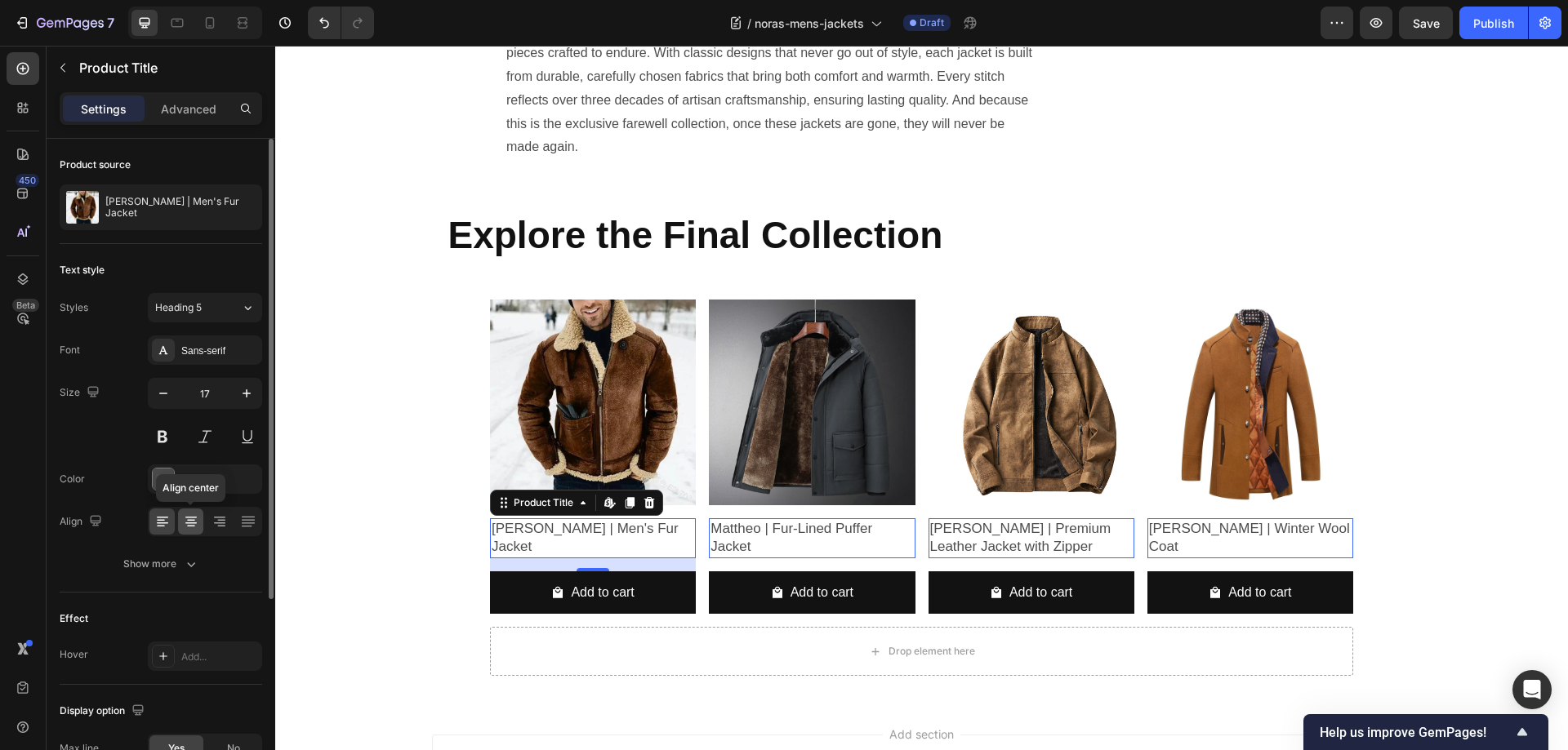
click at [193, 518] on icon at bounding box center [191, 522] width 17 height 17
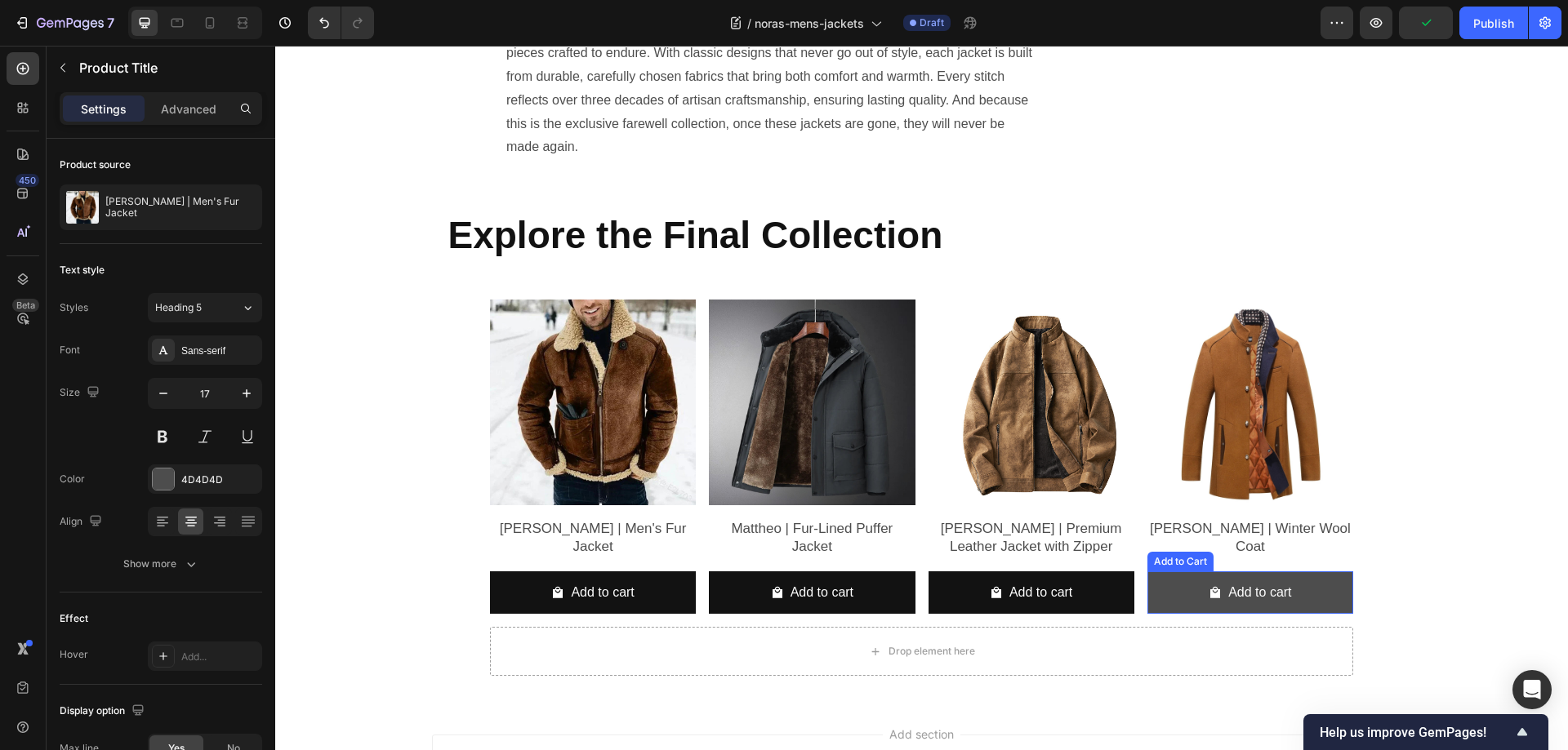
scroll to position [2139, 0]
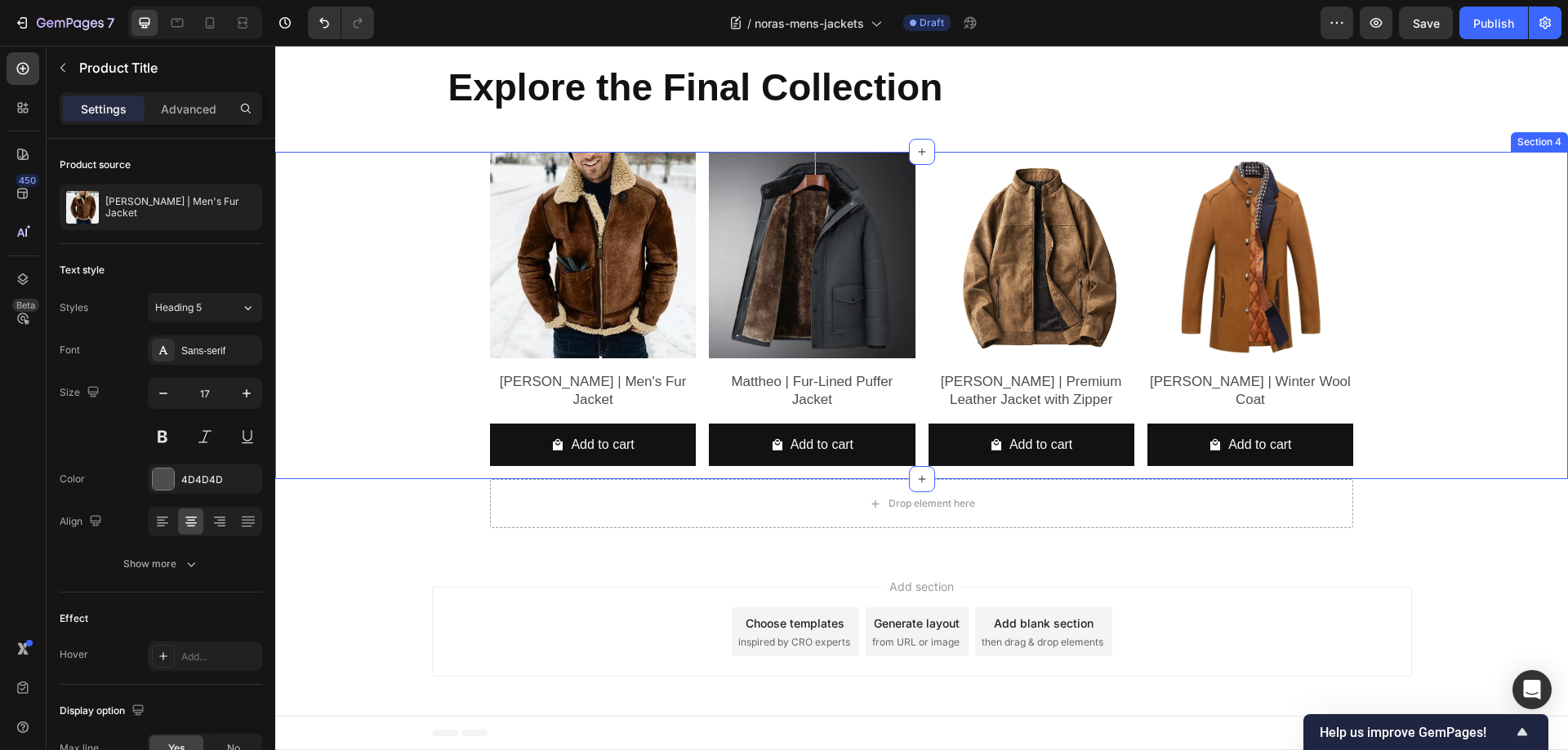
click at [418, 257] on div "Product Images Benjamin | Men's Fur Jacket Product Title Add to cart Add to Car…" at bounding box center [921, 315] width 1268 height 327
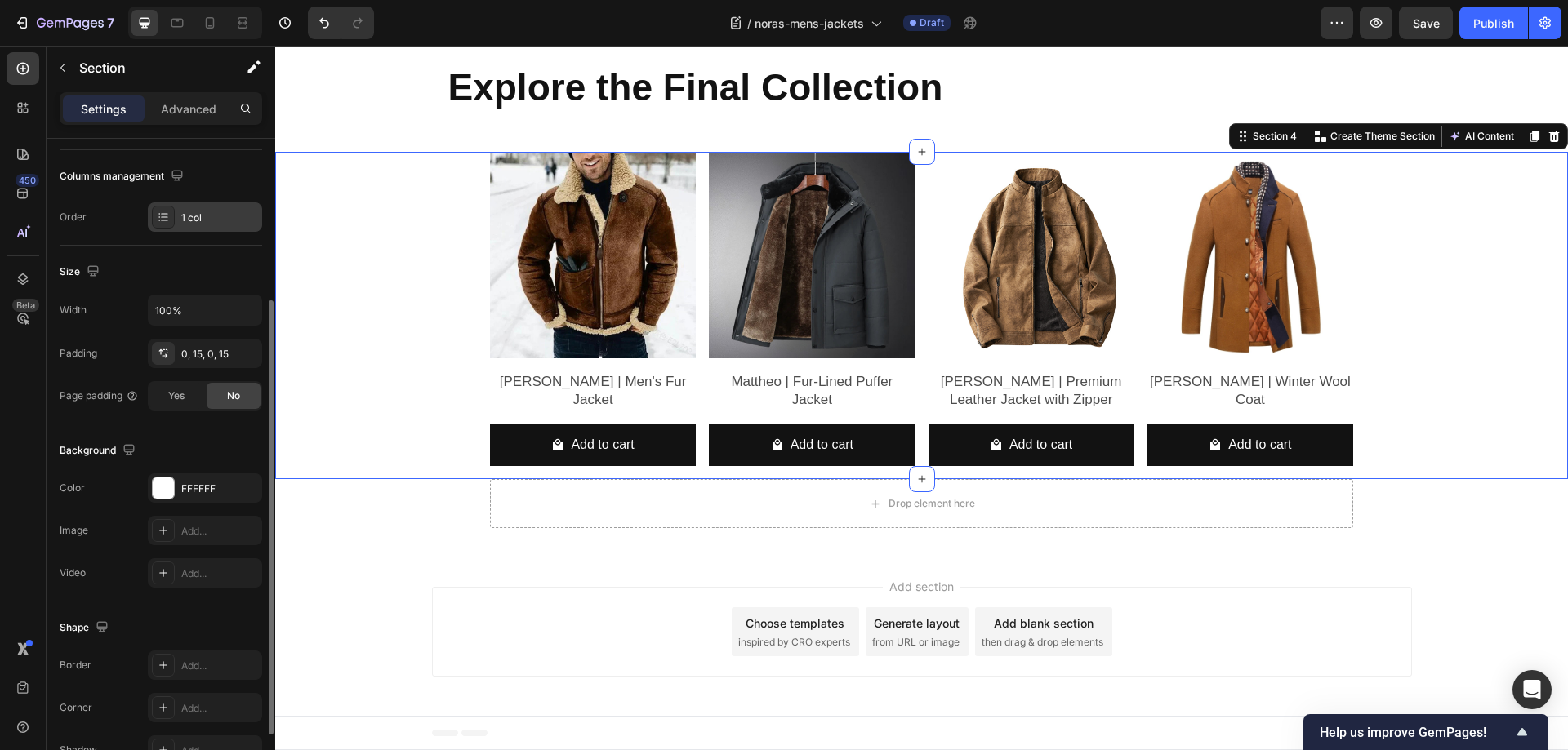
scroll to position [0, 0]
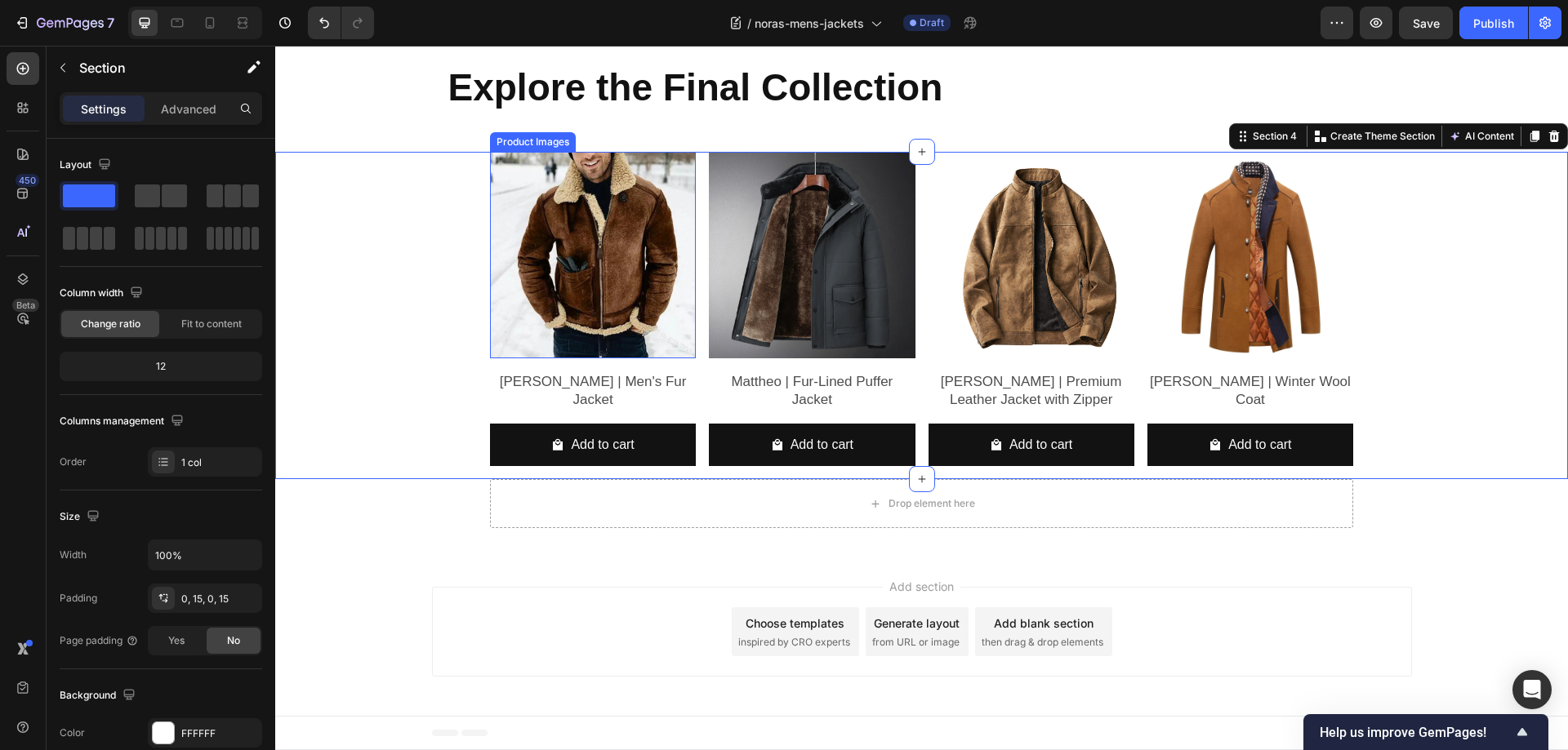
click at [507, 349] on img at bounding box center [592, 254] width 205 height 205
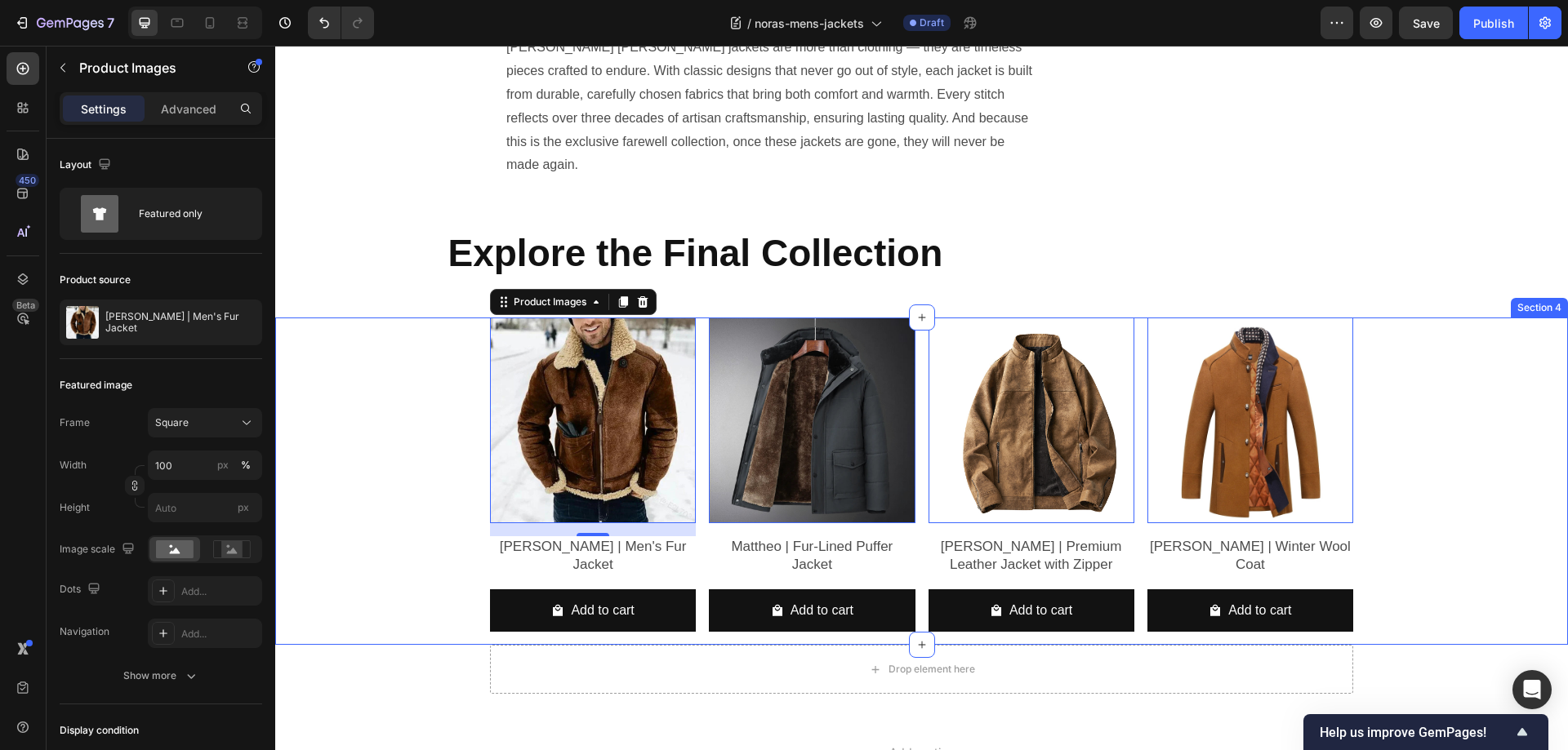
scroll to position [2057, 0]
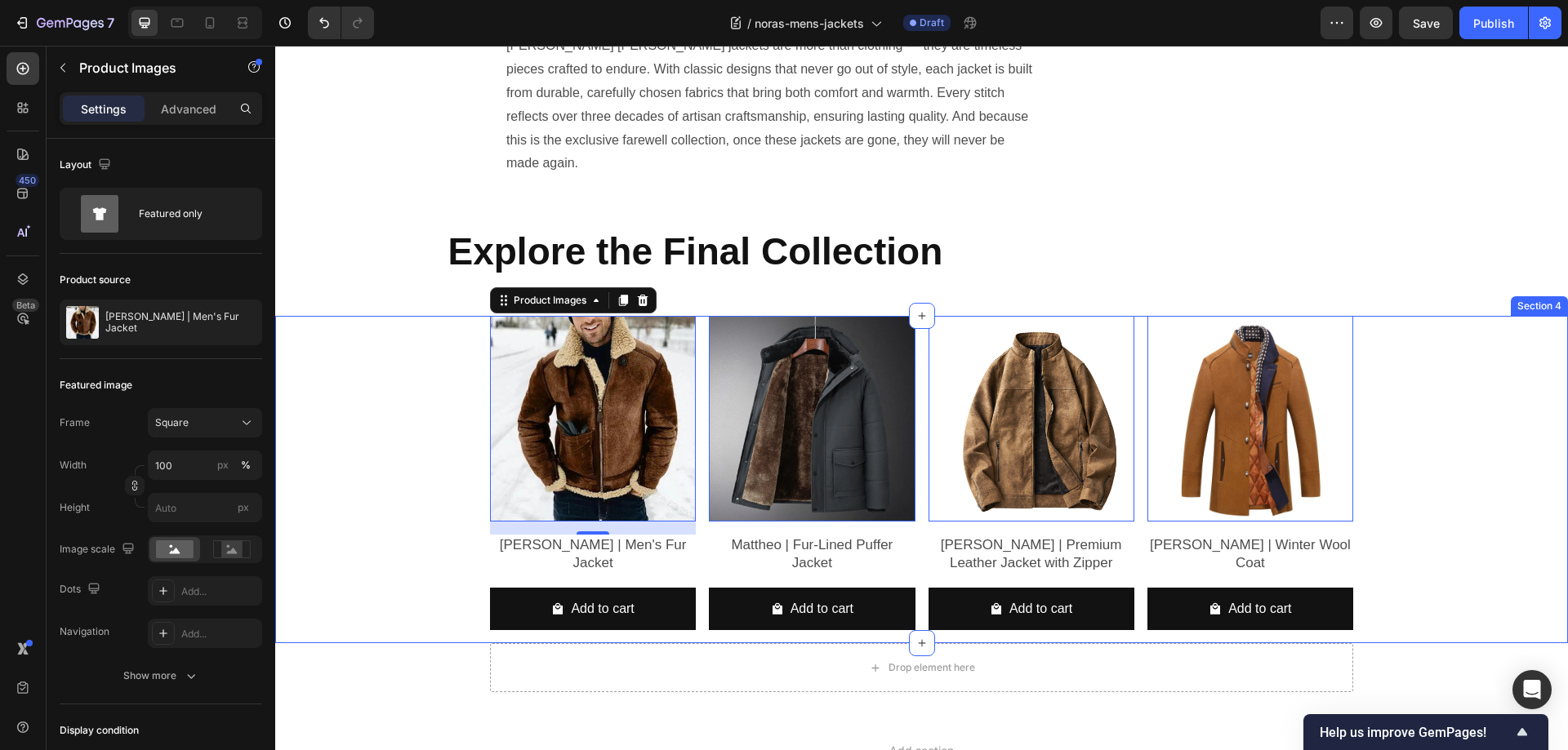
click at [418, 316] on div "Product Images 16 Benjamin | Men's Fur Jacket Product Title Add to cart Add to …" at bounding box center [921, 479] width 1268 height 327
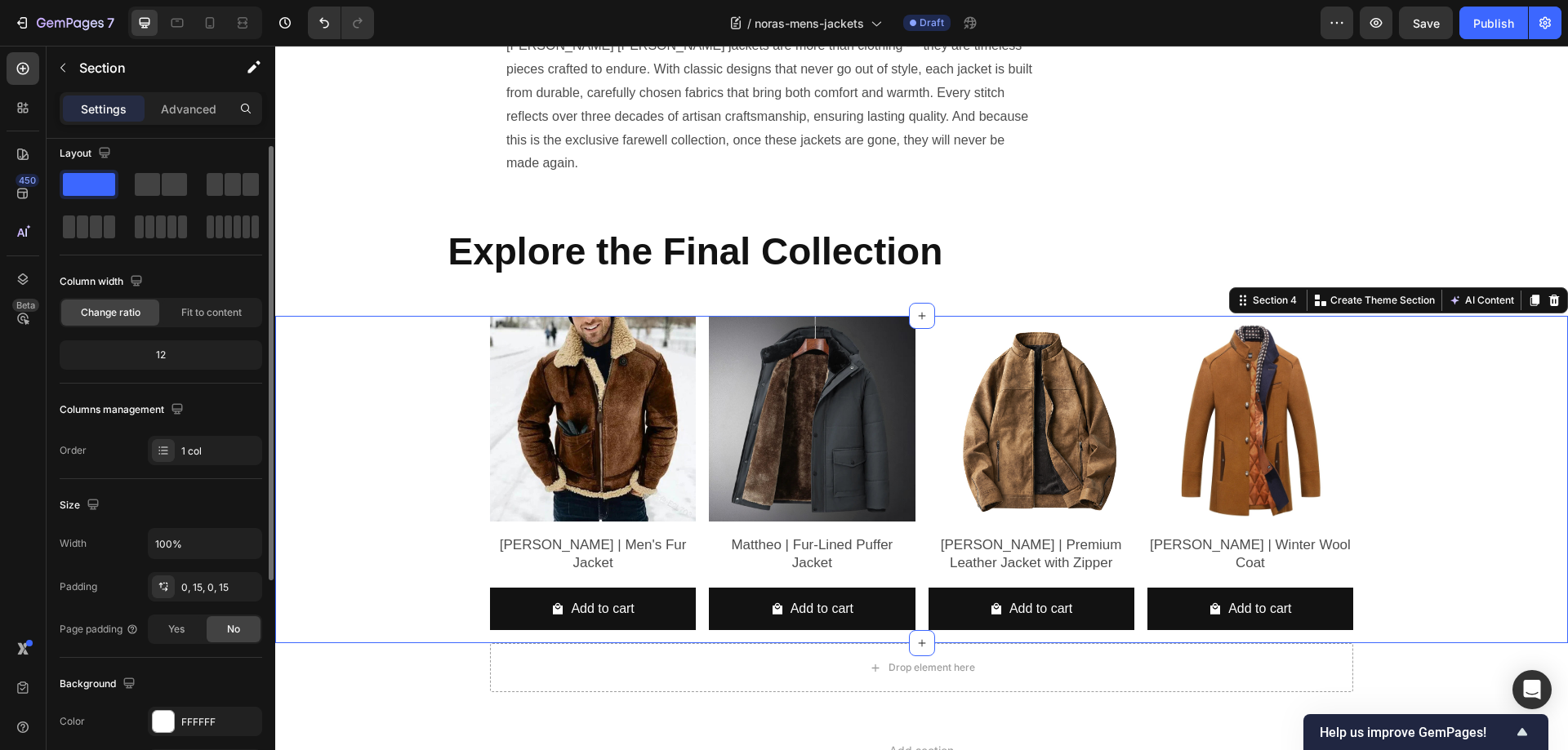
scroll to position [0, 0]
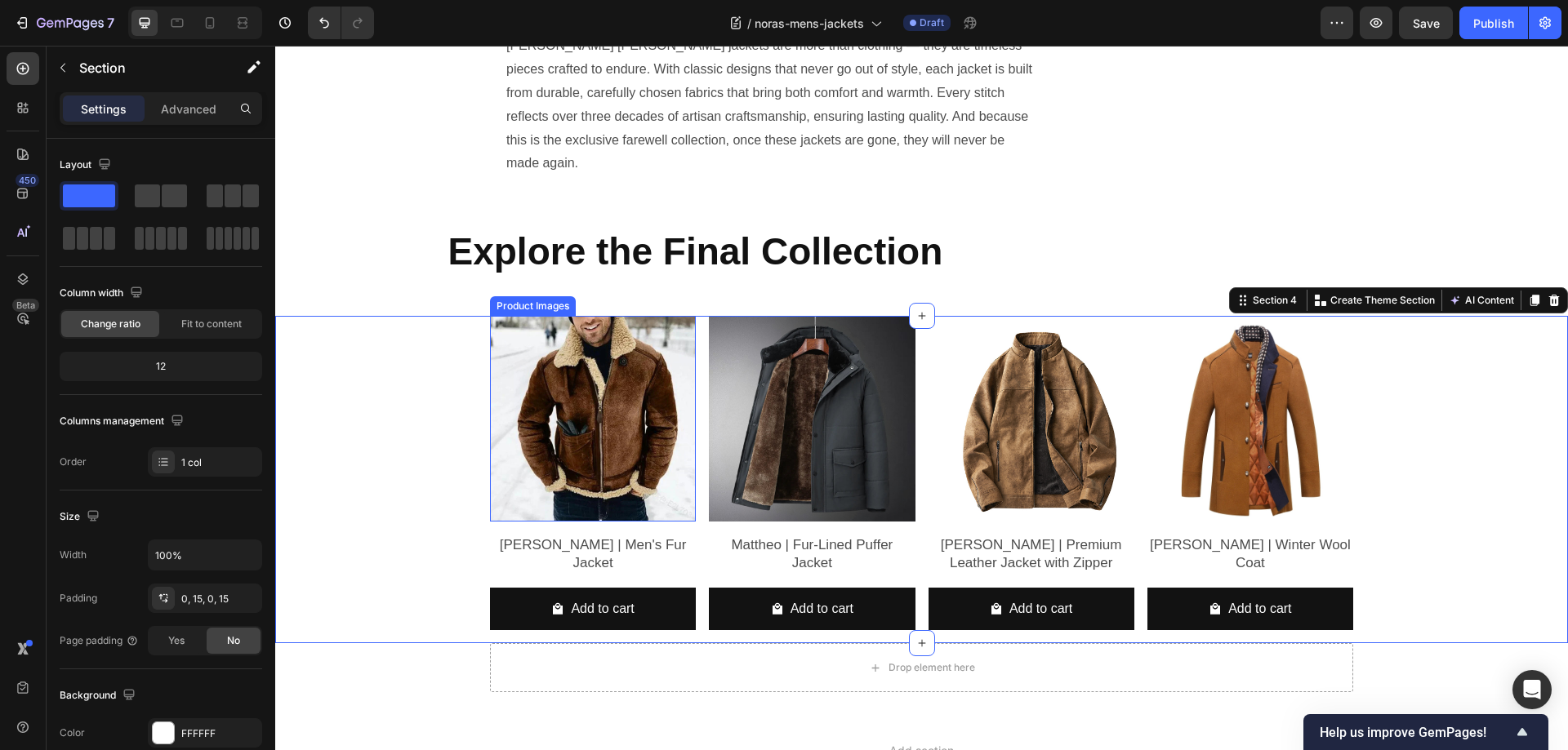
click at [590, 386] on img at bounding box center [592, 419] width 205 height 205
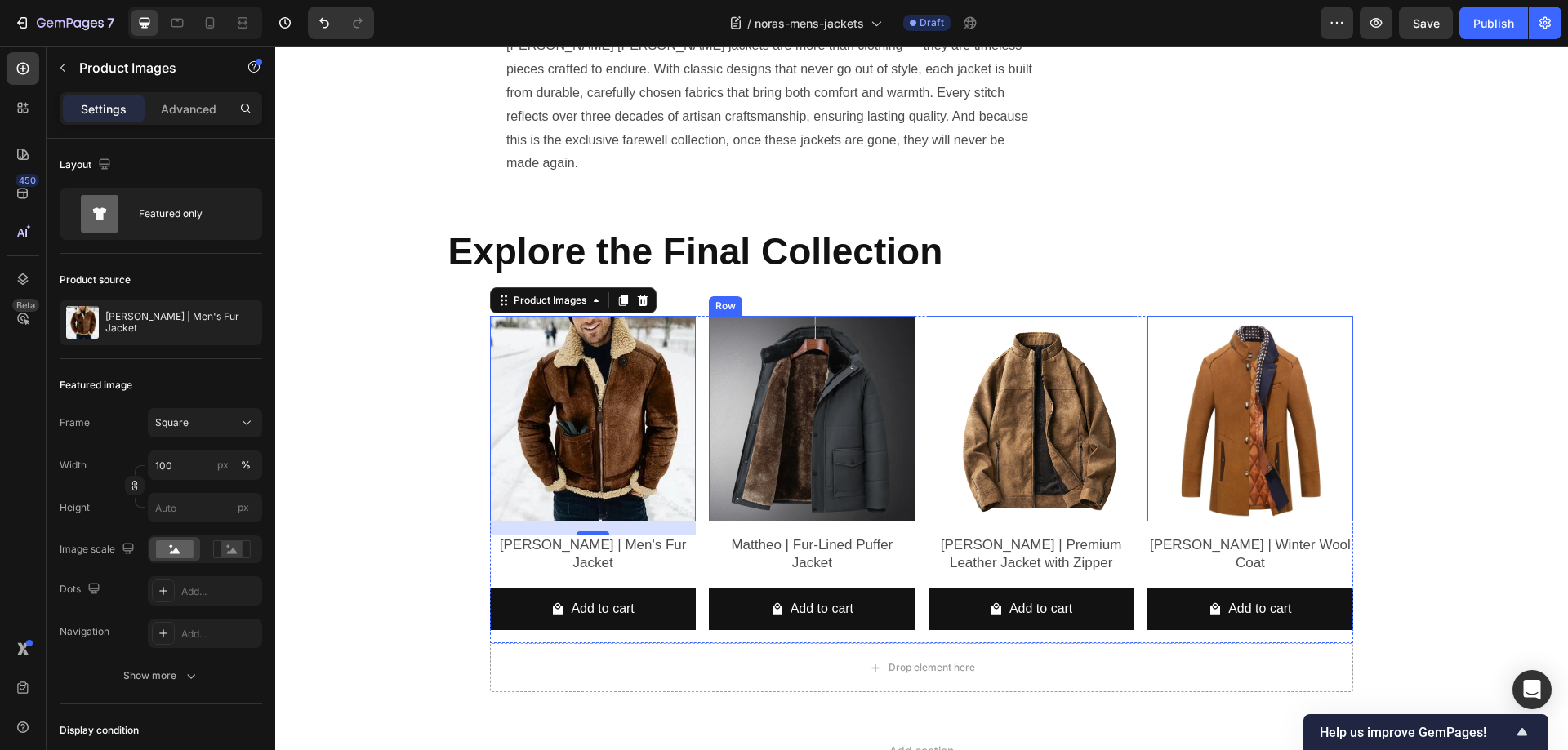
click at [887, 448] on div "Product Images 0 Mattheo | Fur-Lined Puffer Jacket Product Title Add to cart Ad…" at bounding box center [812, 479] width 205 height 327
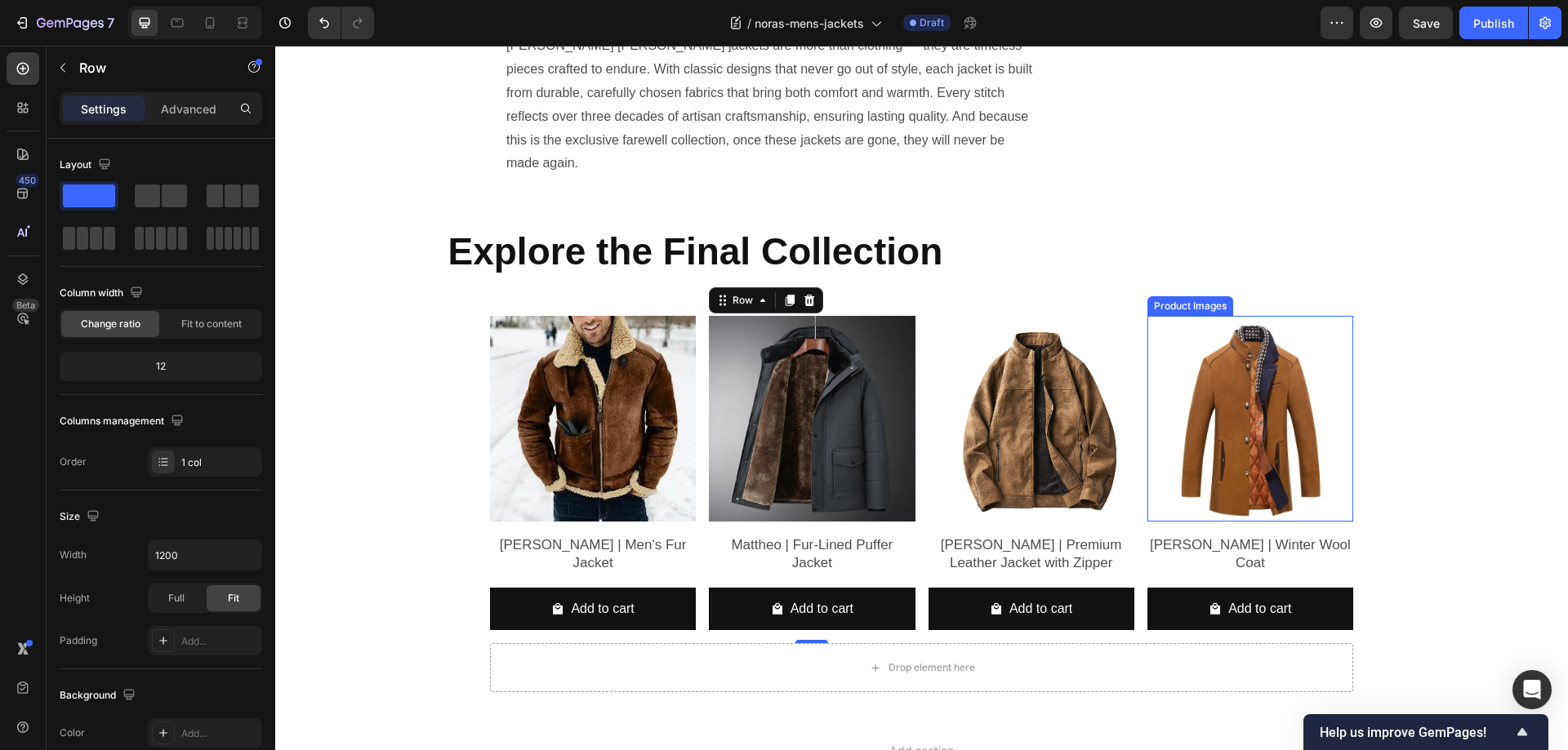
click at [1177, 316] on img at bounding box center [1250, 419] width 205 height 205
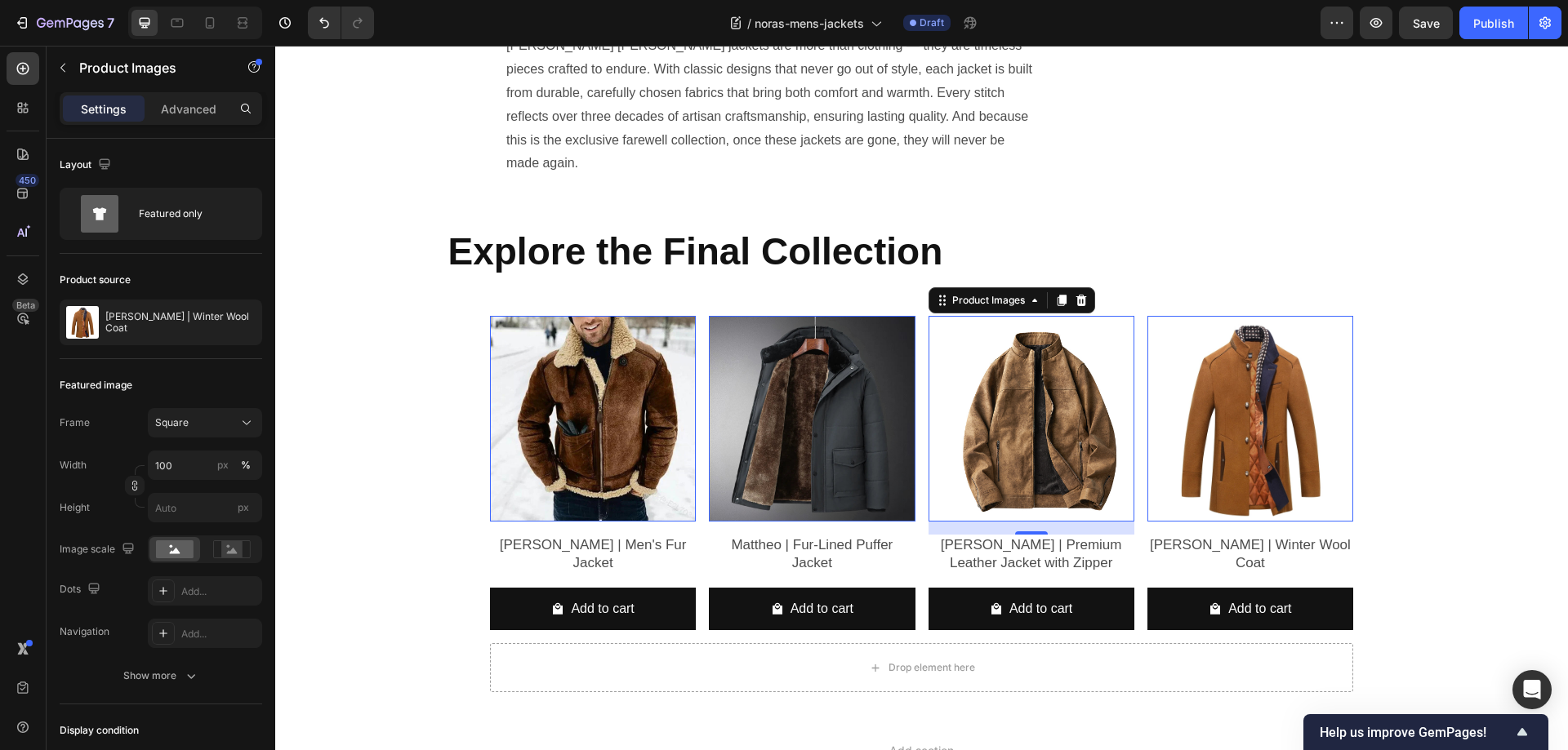
click at [1067, 319] on img at bounding box center [1031, 419] width 205 height 205
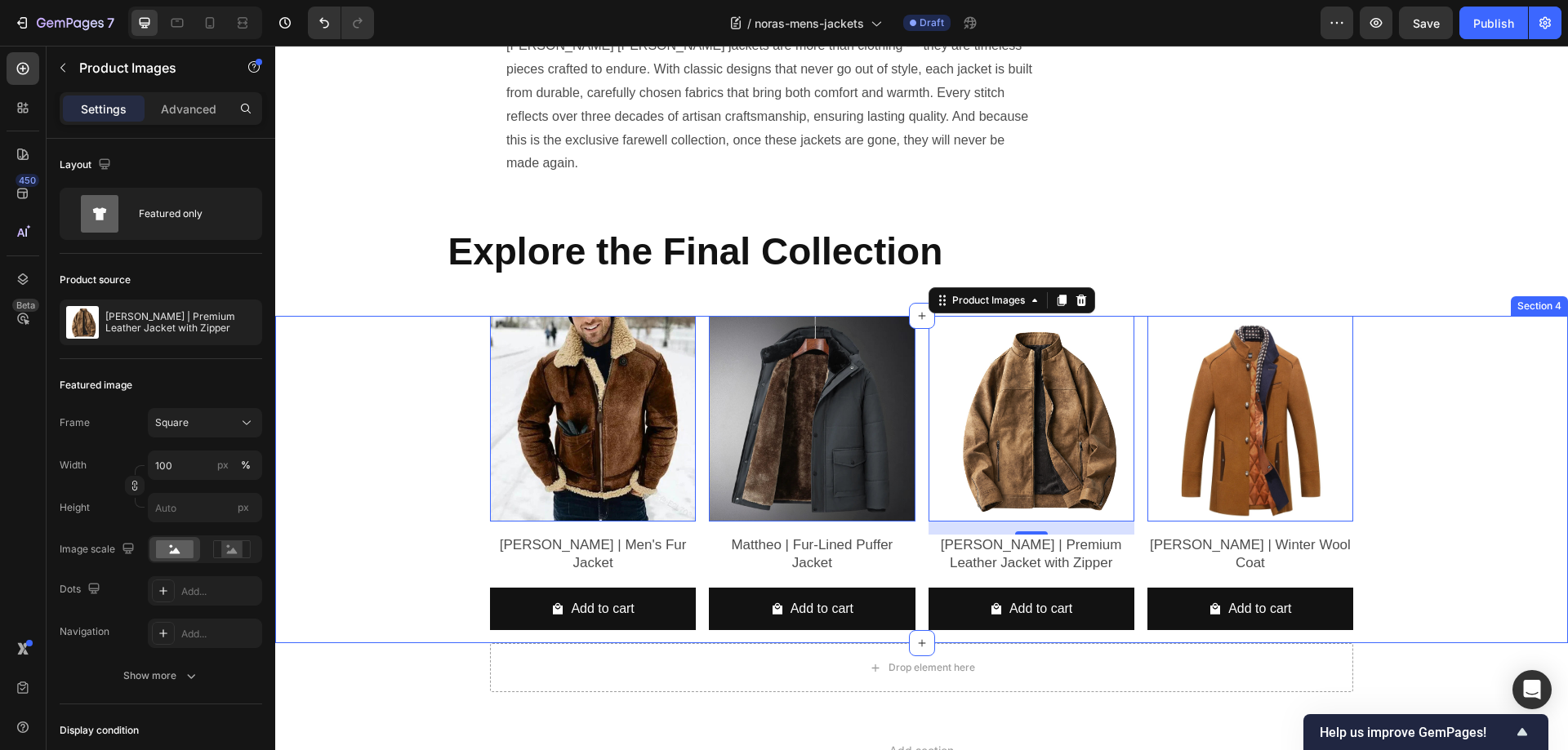
click at [410, 316] on div "Product Images 0 Benjamin | Men's Fur Jacket Product Title Add to cart Add to C…" at bounding box center [921, 479] width 1268 height 327
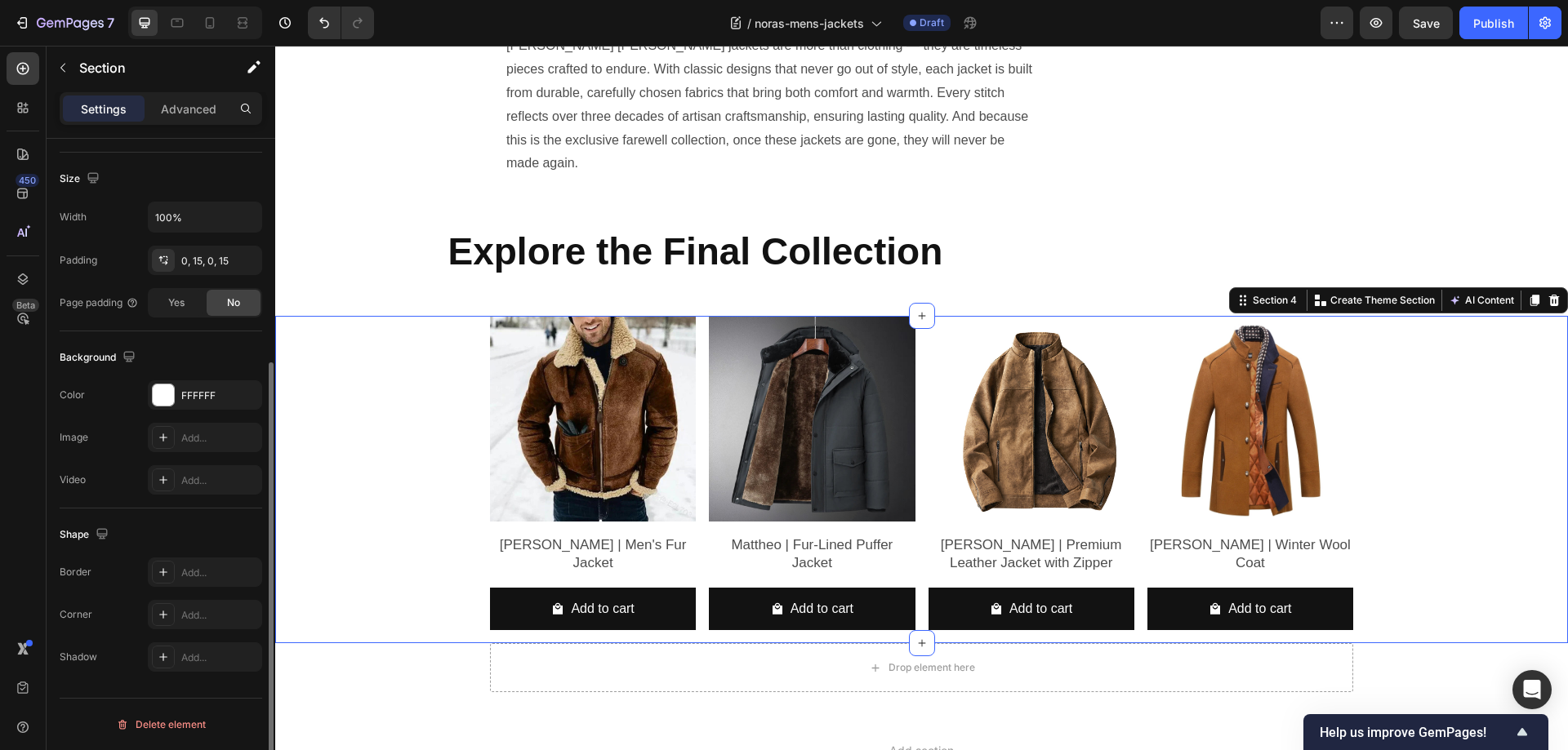
scroll to position [12, 0]
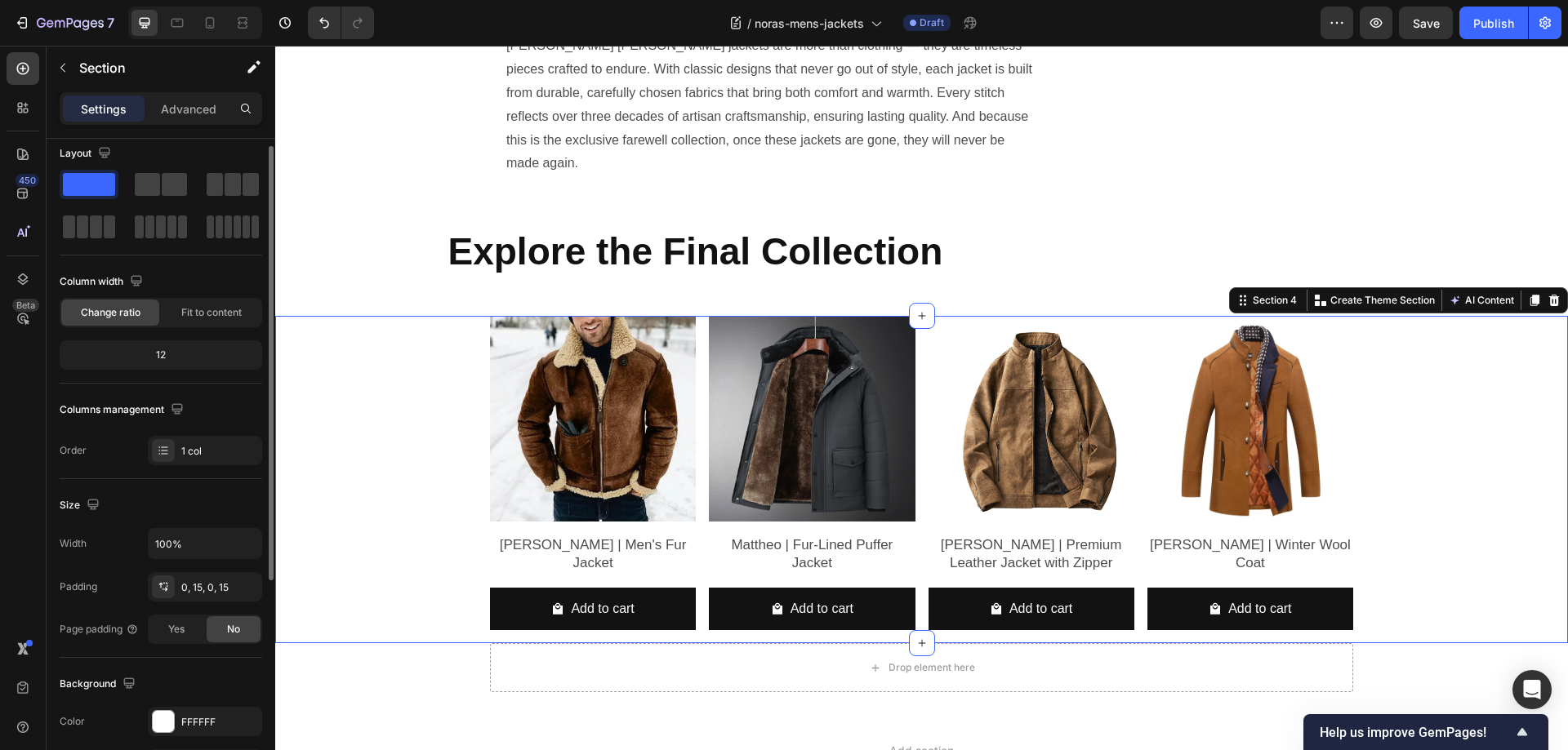
drag, startPoint x: 199, startPoint y: 115, endPoint x: 194, endPoint y: 133, distance: 18.7
click at [198, 114] on p "Advanced" at bounding box center [188, 108] width 55 height 17
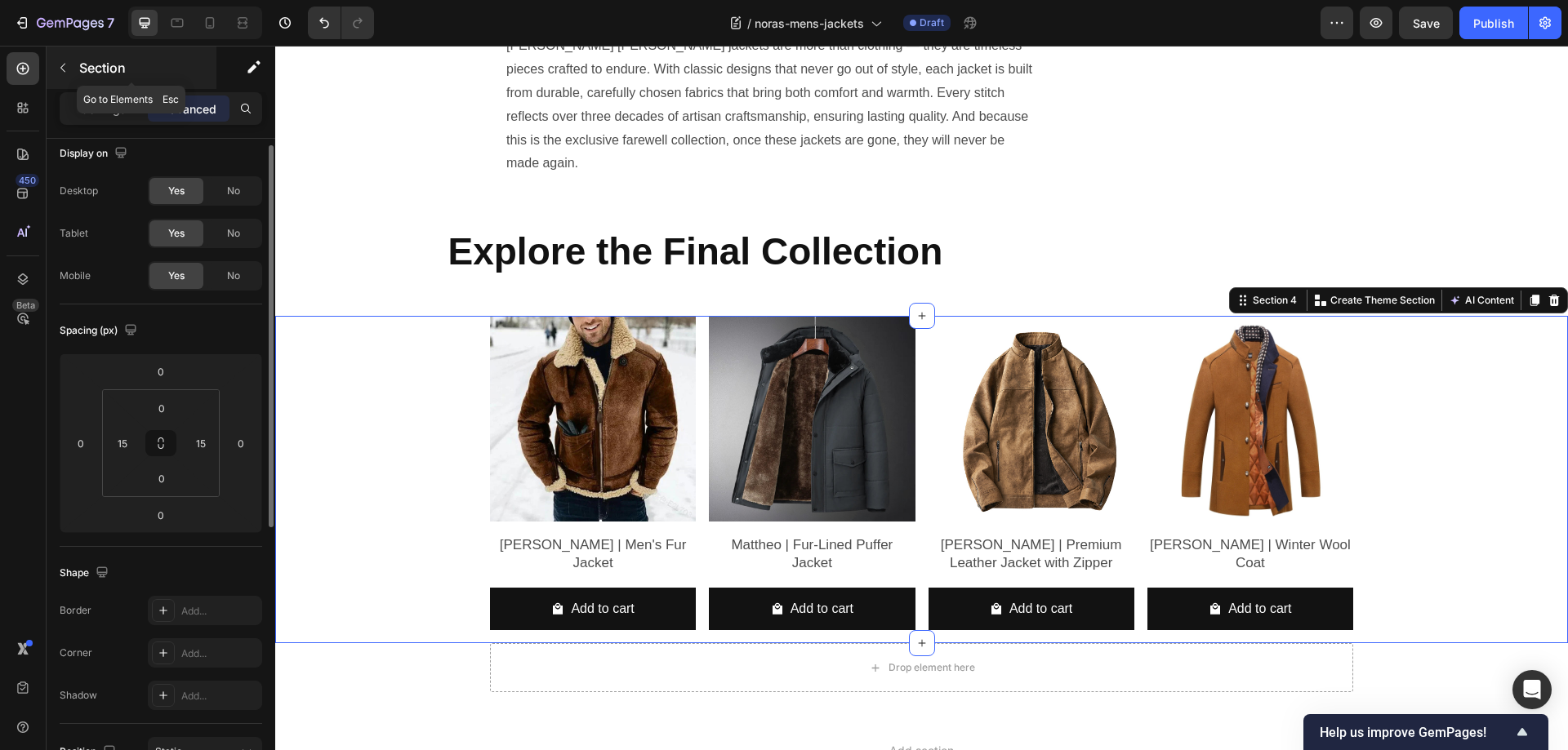
click at [60, 63] on icon "button" at bounding box center [63, 68] width 13 height 13
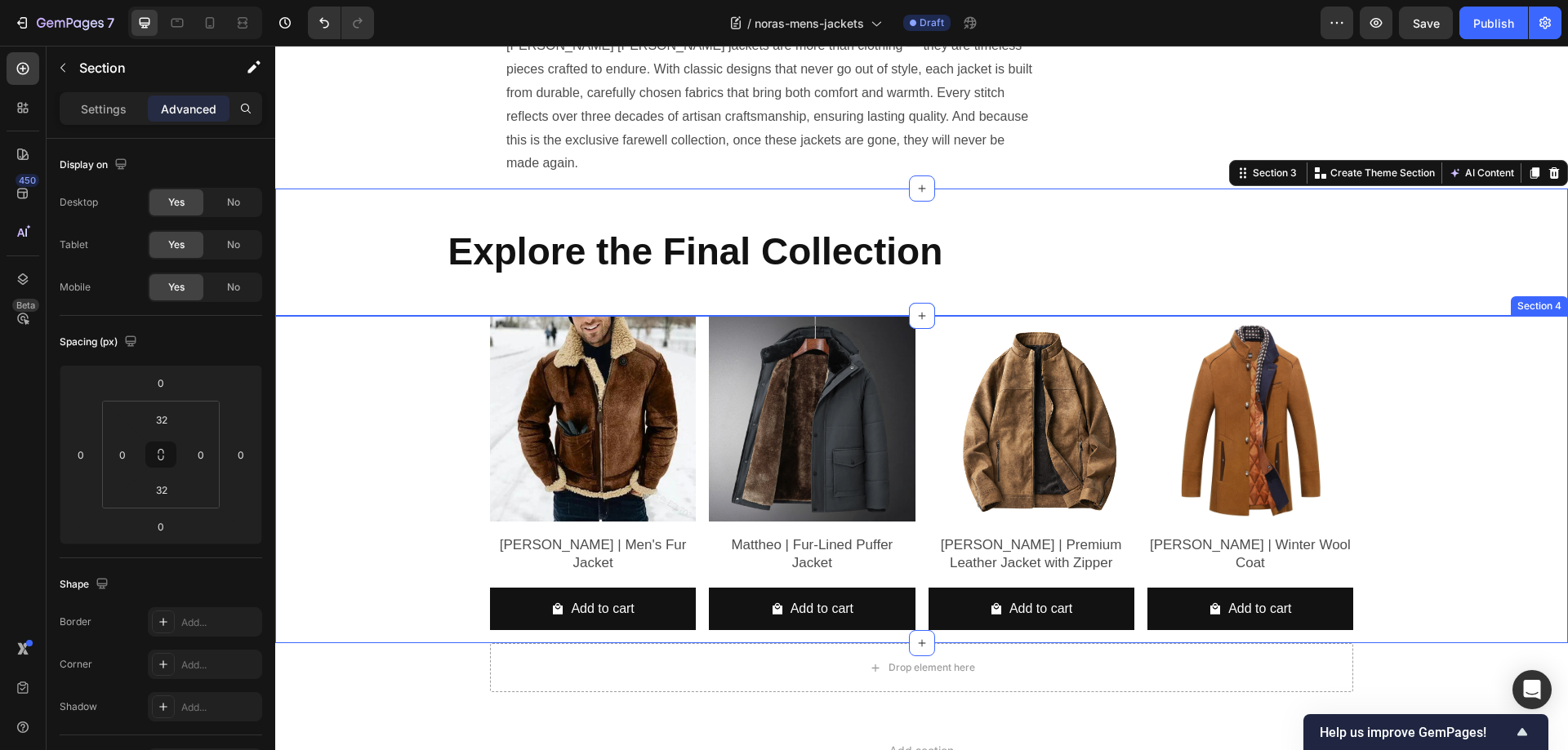
click at [1487, 316] on div "Product Images Benjamin | Men's Fur Jacket Product Title Add to cart Add to Car…" at bounding box center [921, 479] width 1268 height 327
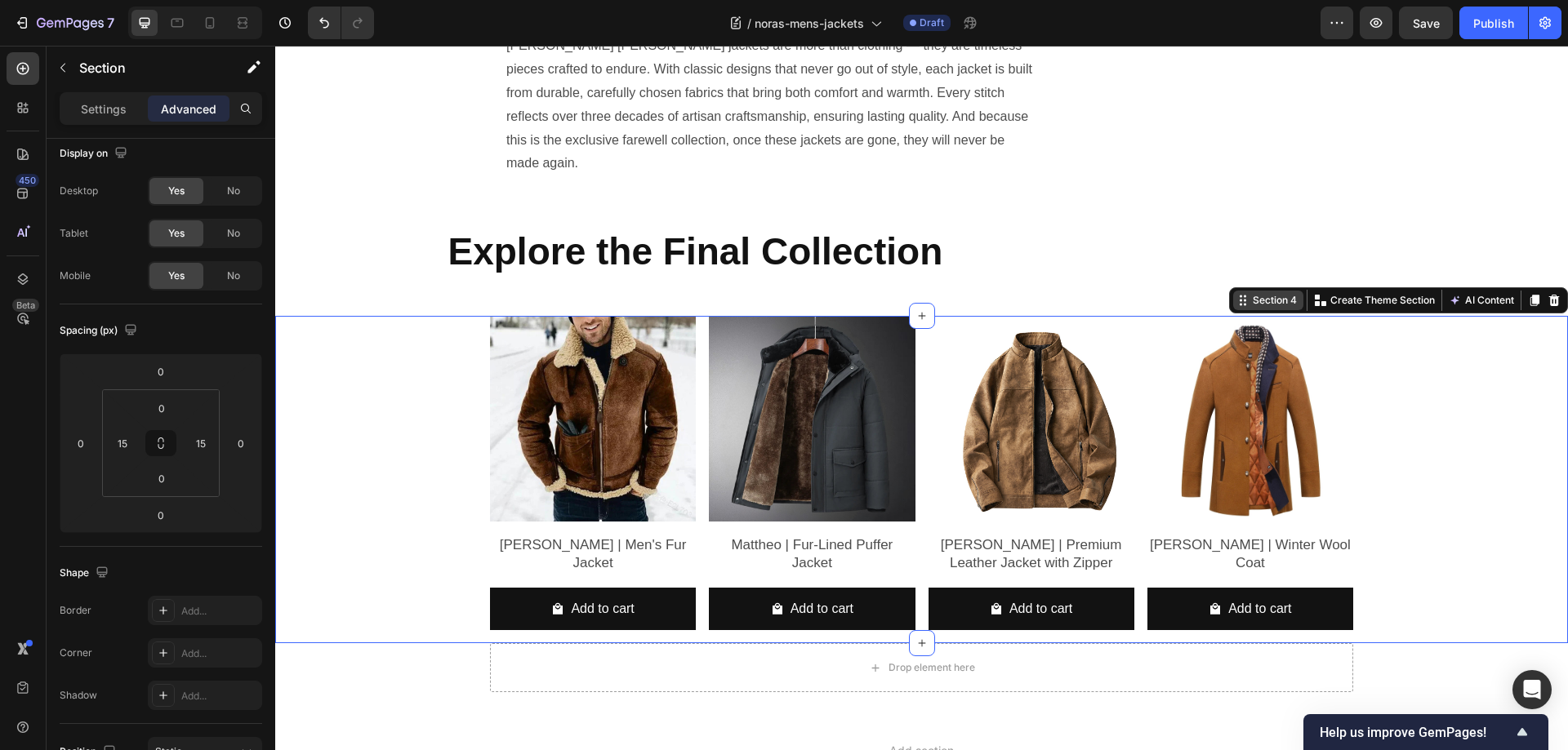
click at [1254, 293] on div "Section 4" at bounding box center [1274, 300] width 51 height 15
click at [398, 316] on div "Product Images Benjamin | Men's Fur Jacket Product Title Add to cart Add to Car…" at bounding box center [921, 479] width 1268 height 327
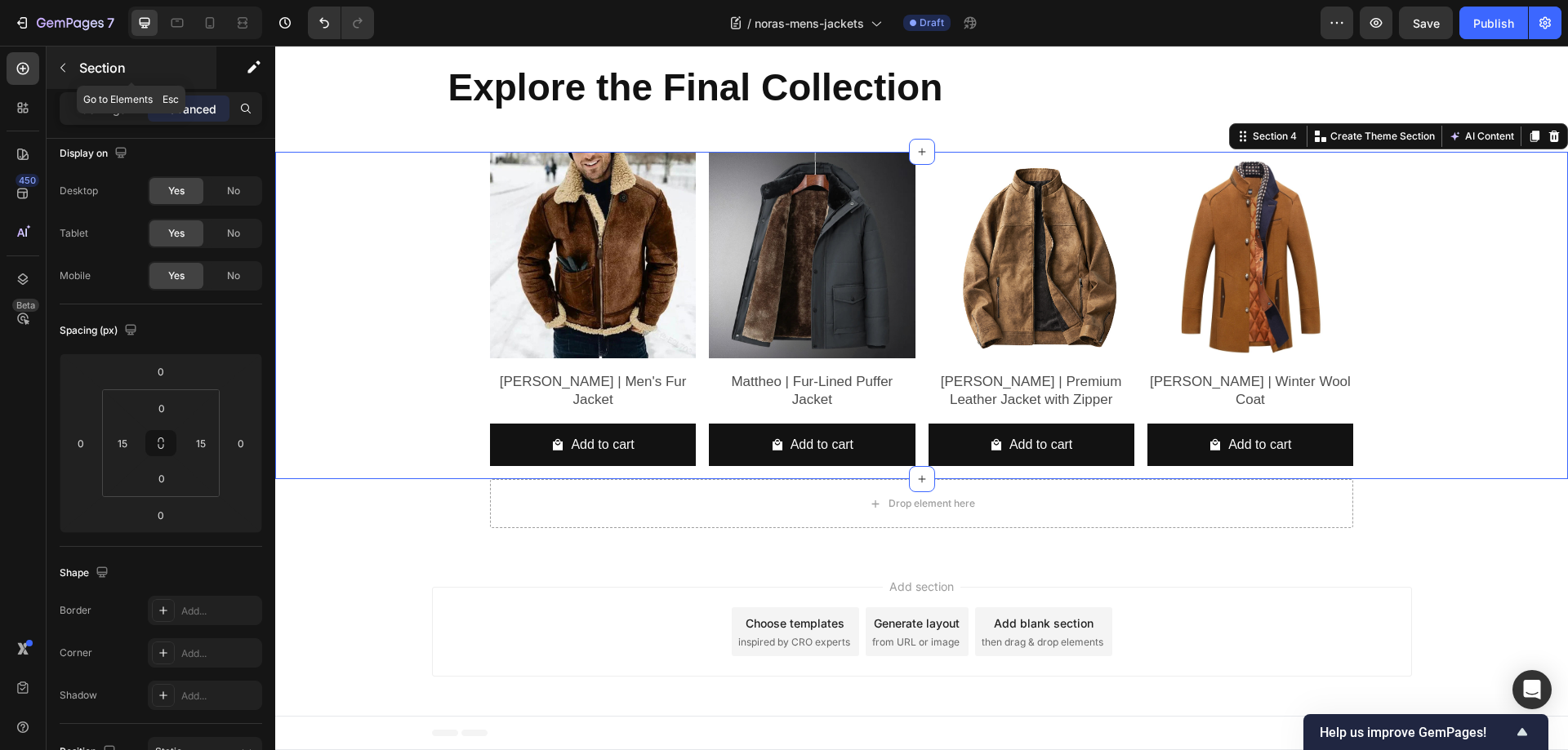
click at [63, 70] on icon "button" at bounding box center [63, 68] width 5 height 9
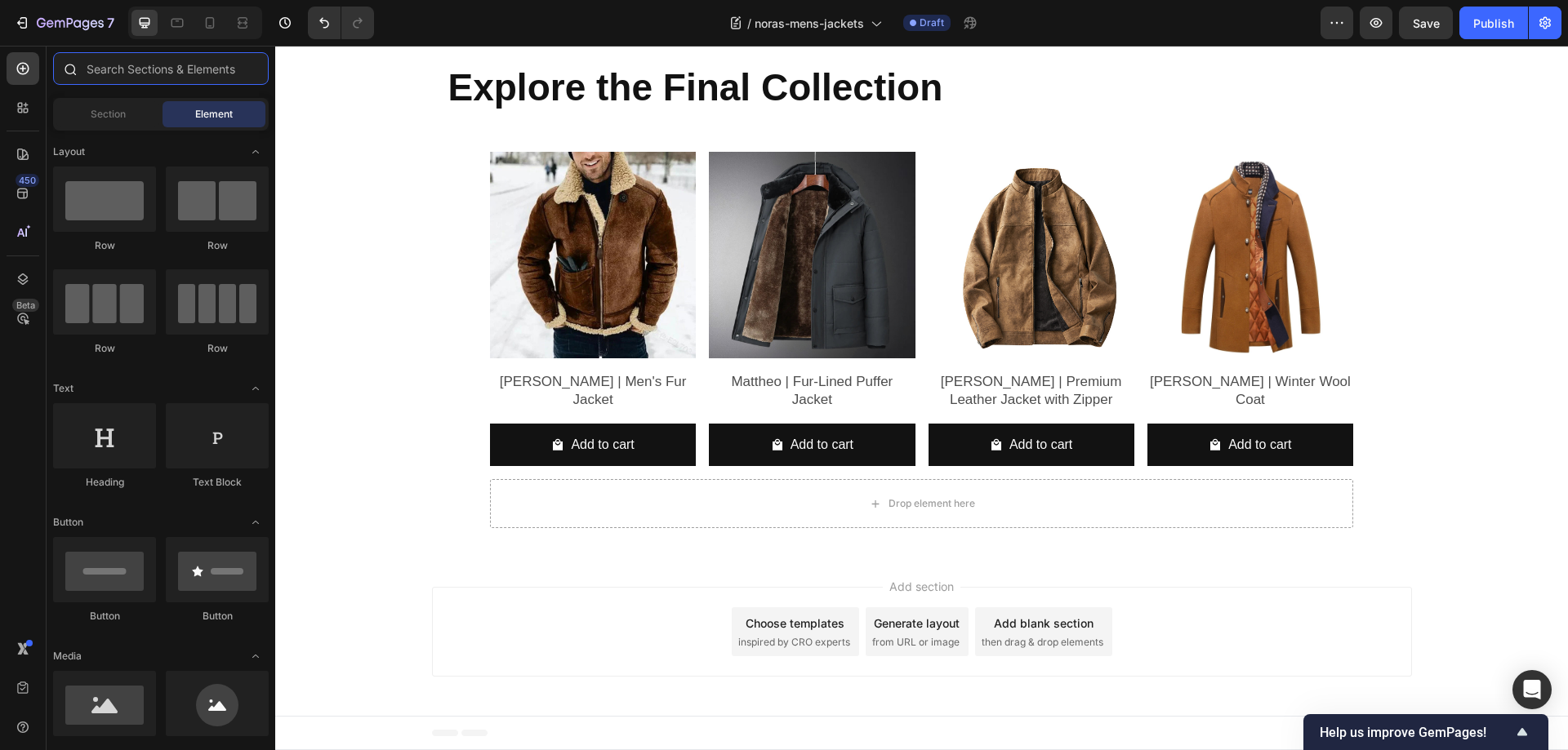
click at [159, 70] on input "text" at bounding box center [161, 68] width 215 height 32
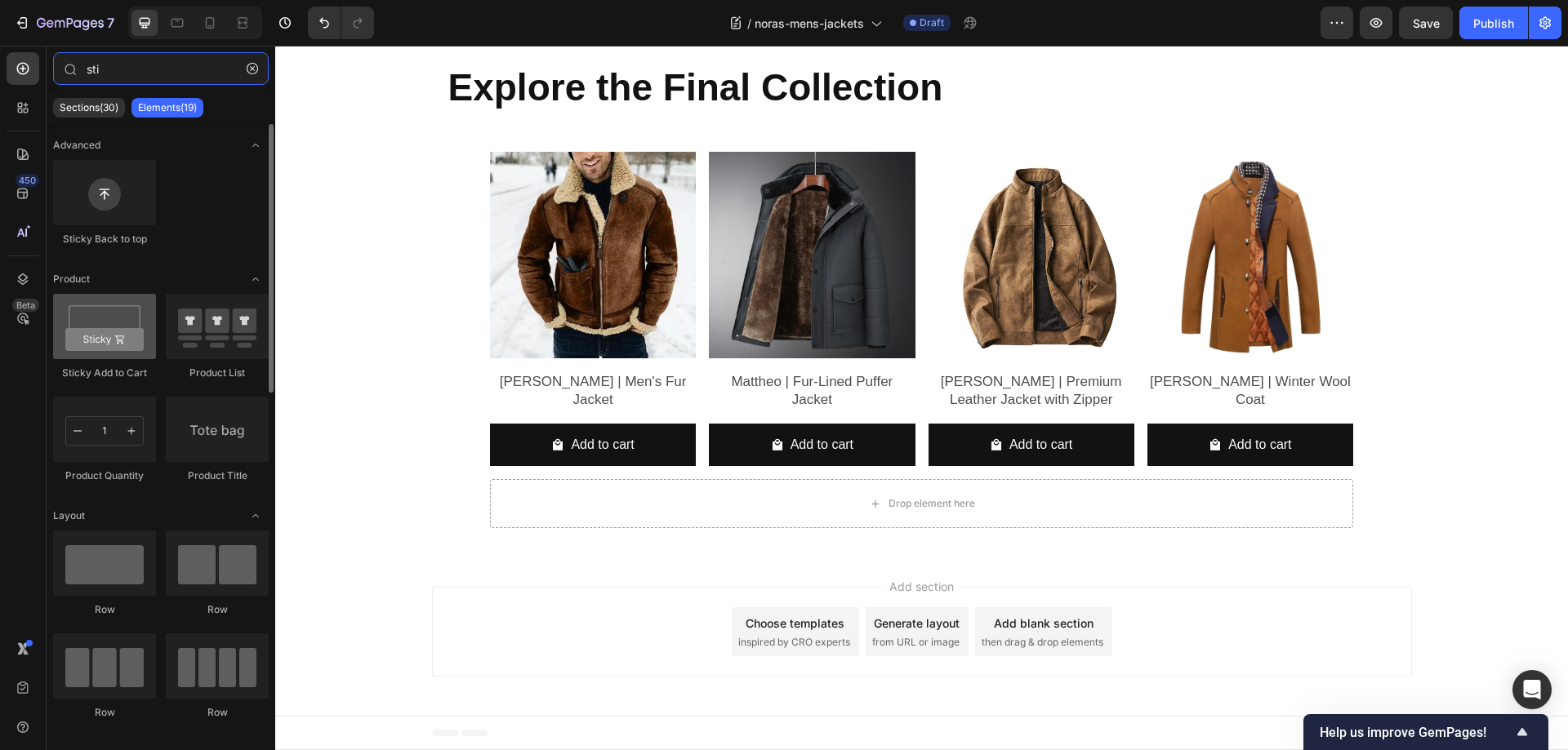
type input "sti"
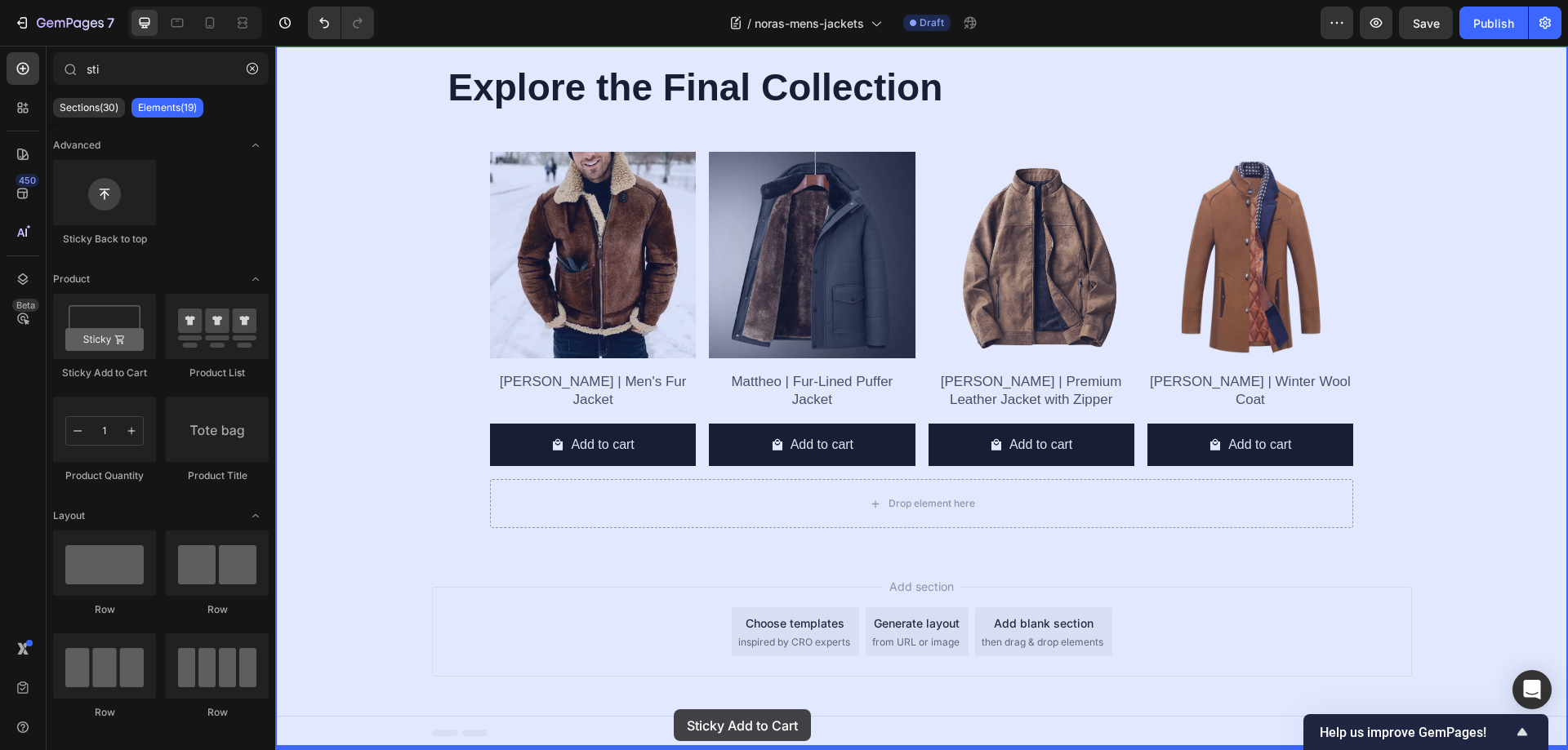
drag, startPoint x: 383, startPoint y: 372, endPoint x: 673, endPoint y: 709, distance: 444.6
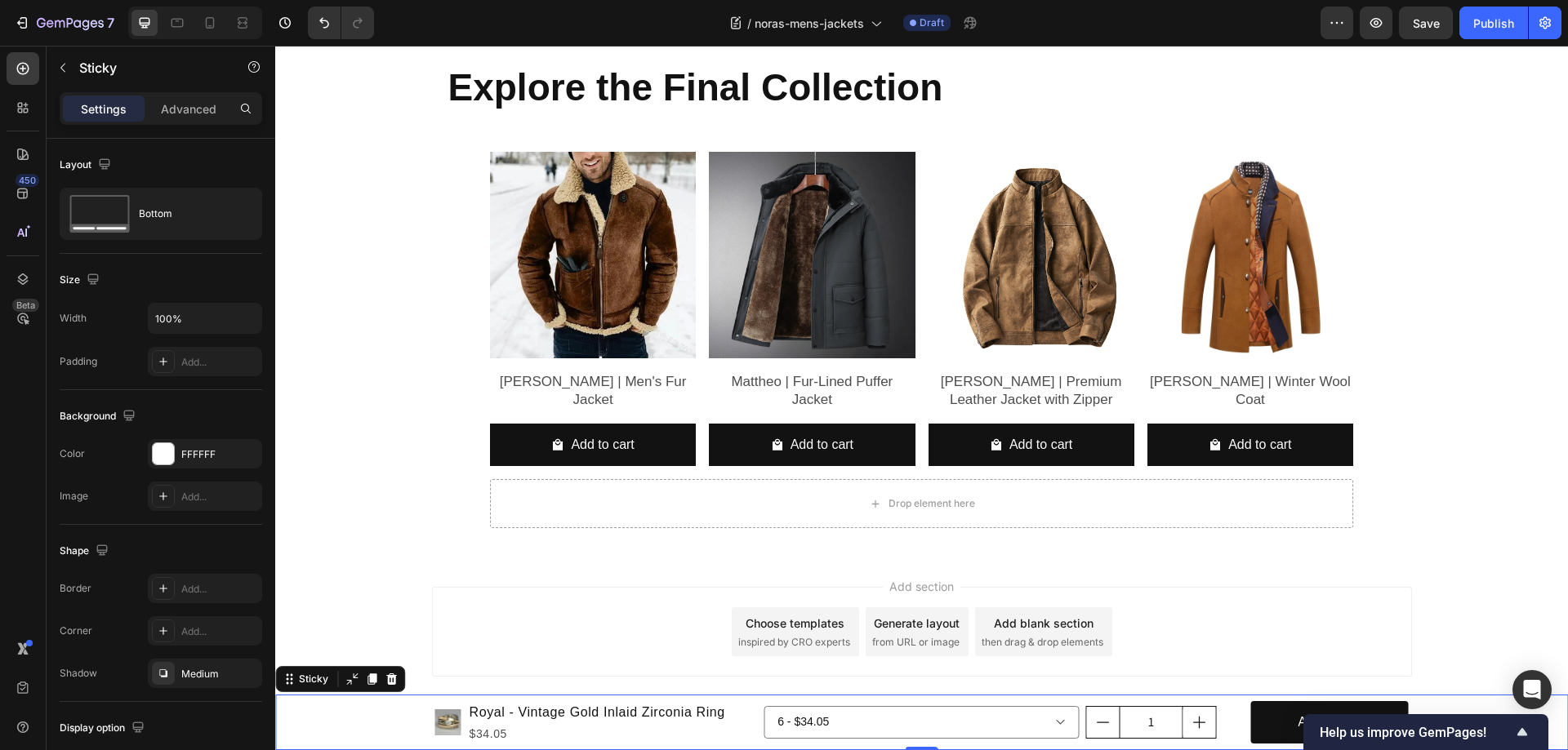
click at [338, 714] on div "Product Images Royal - Vintage Gold Inlaid Zirconia Ring Product Title $34.05 P…" at bounding box center [921, 722] width 1293 height 55
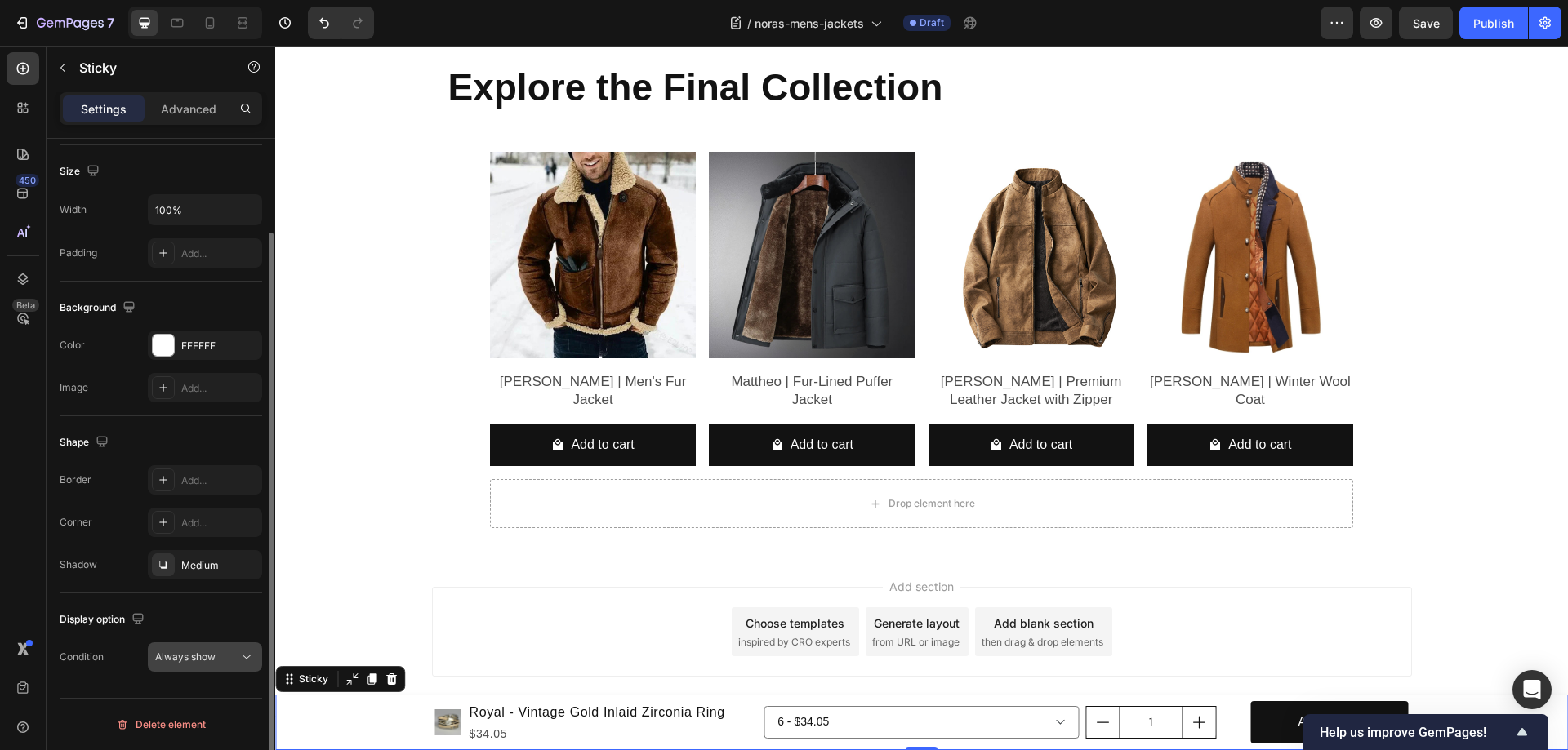
click at [206, 654] on span "Always show" at bounding box center [185, 656] width 60 height 12
click at [197, 656] on span "Always show" at bounding box center [185, 656] width 60 height 12
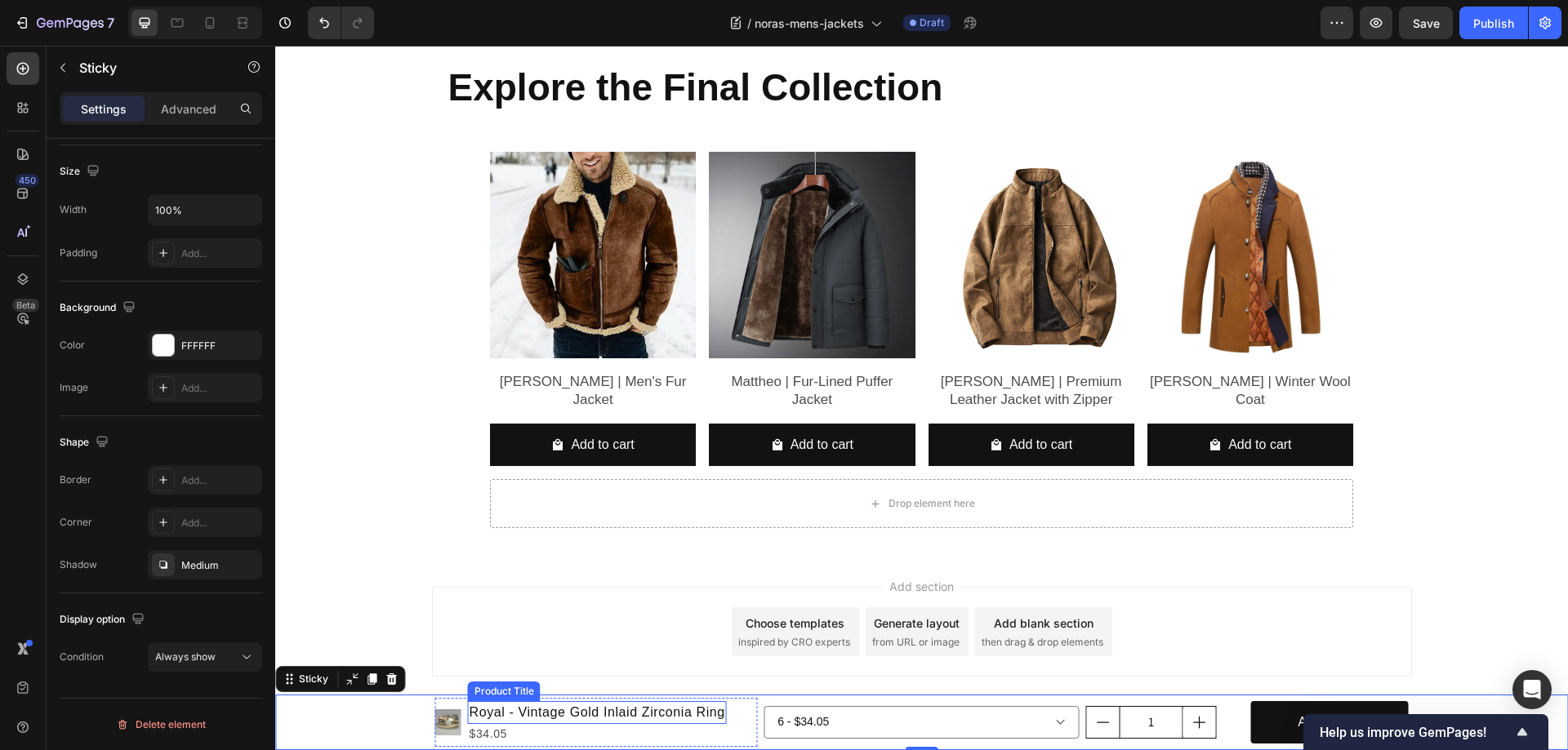
click at [517, 715] on h1 "Royal - Vintage Gold Inlaid Zirconia Ring" at bounding box center [597, 713] width 259 height 23
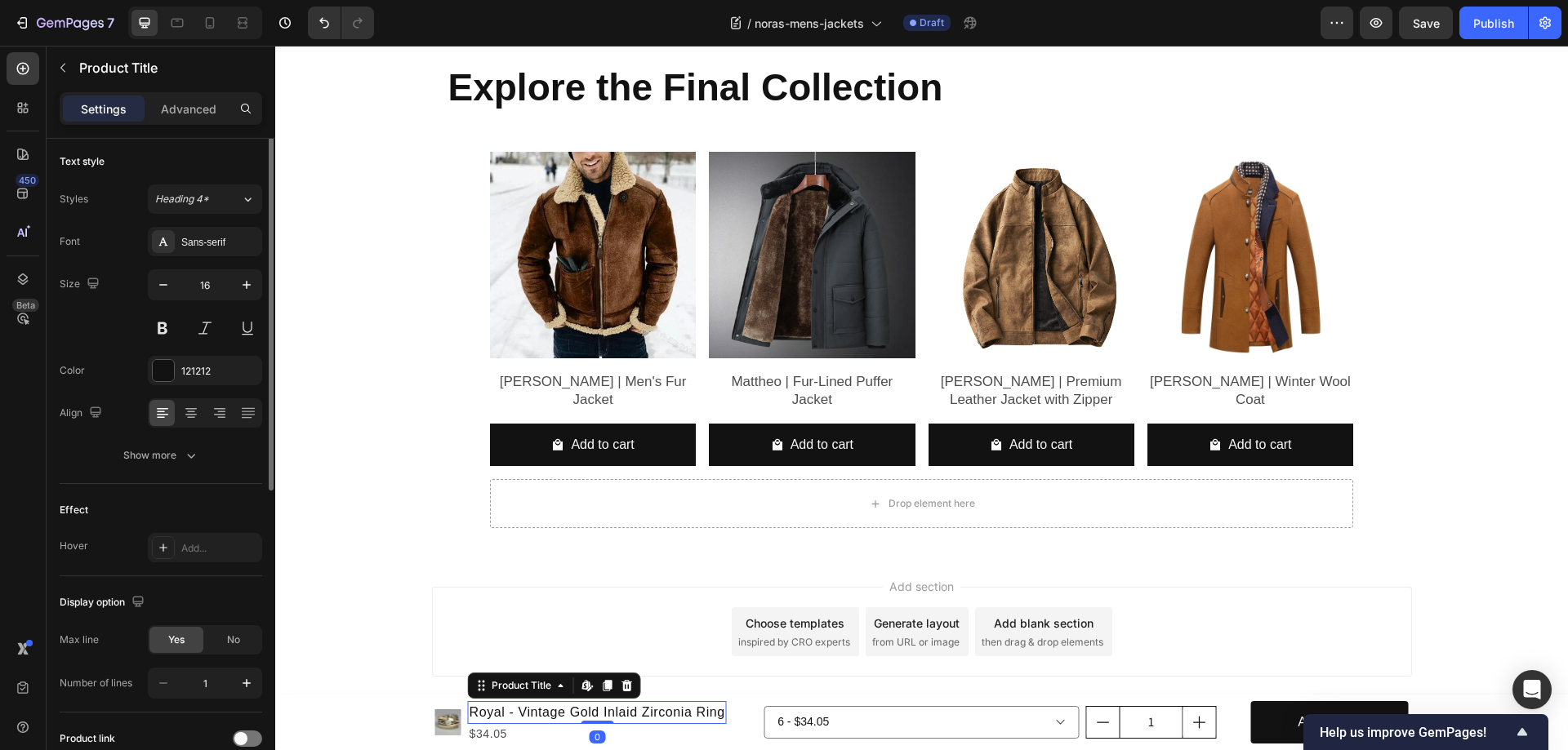
scroll to position [0, 0]
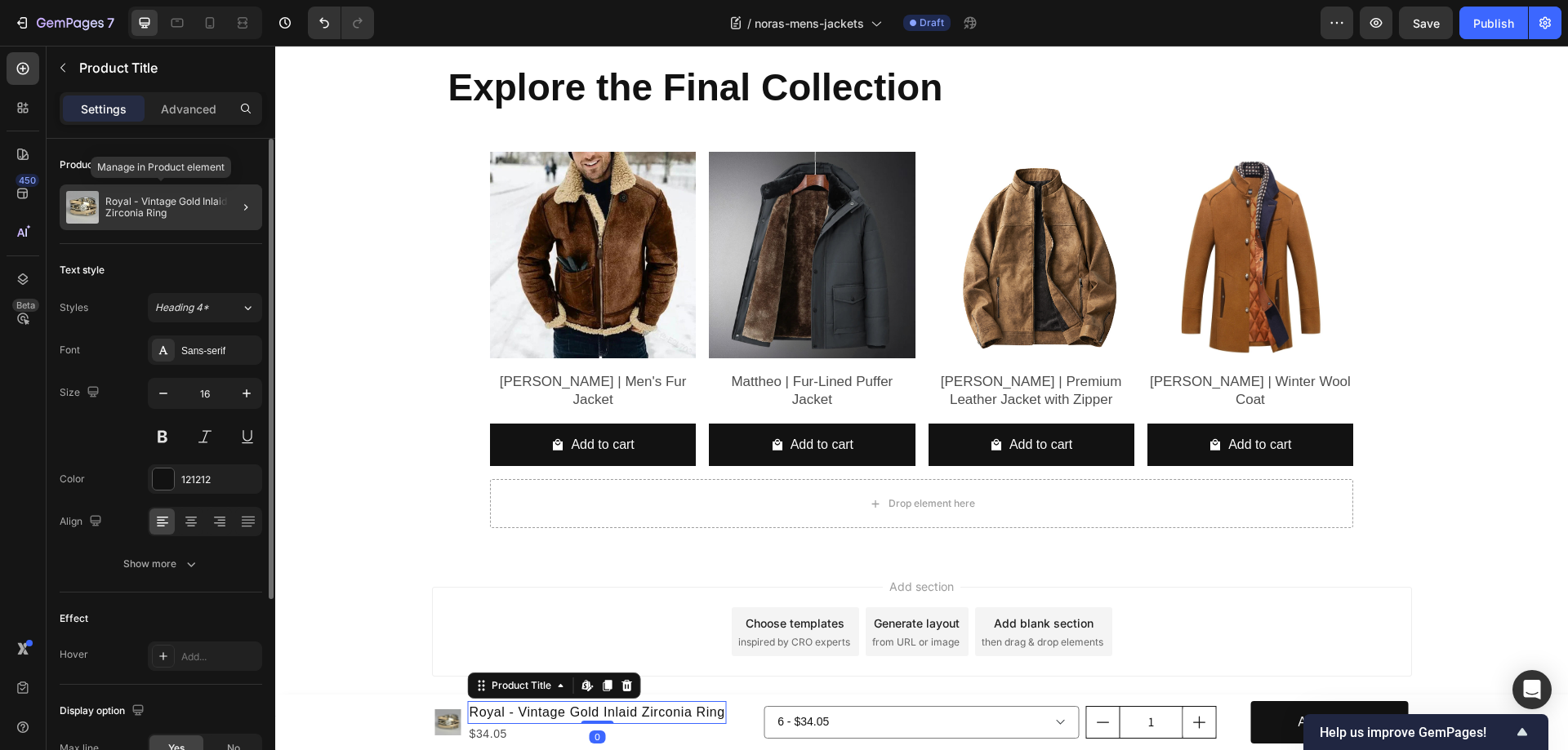
click at [190, 200] on p "Royal - Vintage Gold Inlaid Zirconia Ring" at bounding box center [180, 208] width 150 height 23
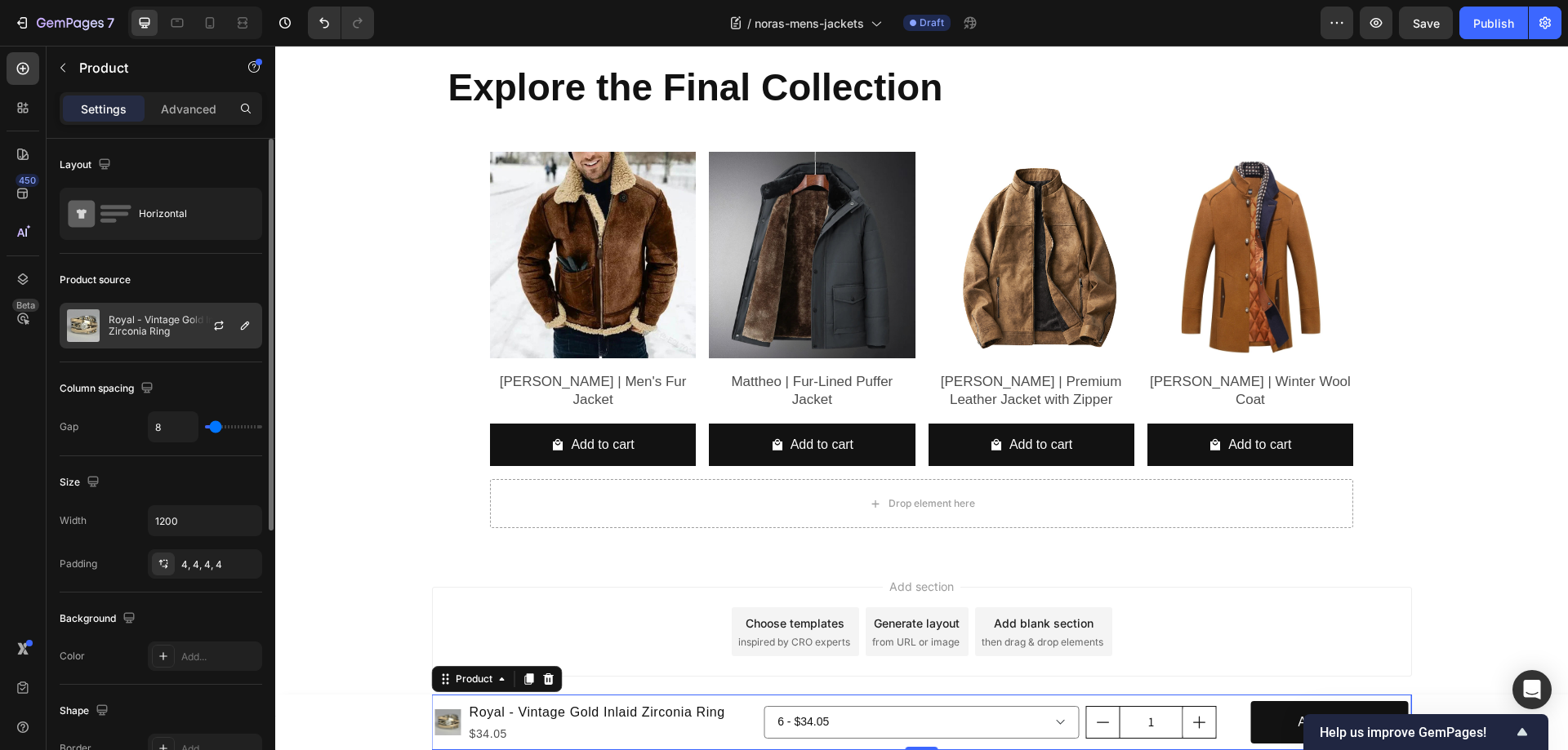
click at [179, 326] on p "Royal - Vintage Gold Inlaid Zirconia Ring" at bounding box center [181, 326] width 146 height 23
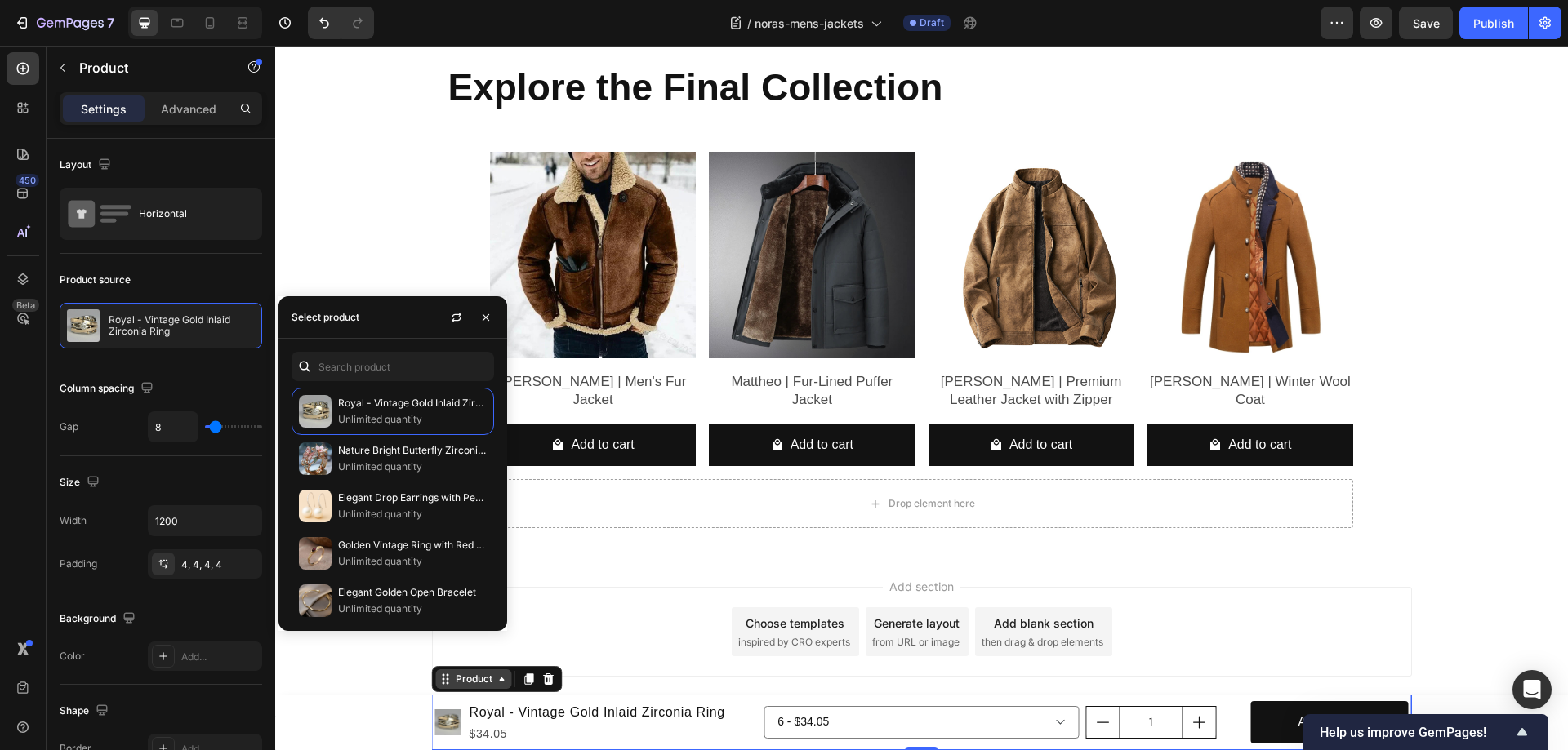
click at [456, 677] on div "Product" at bounding box center [474, 679] width 43 height 15
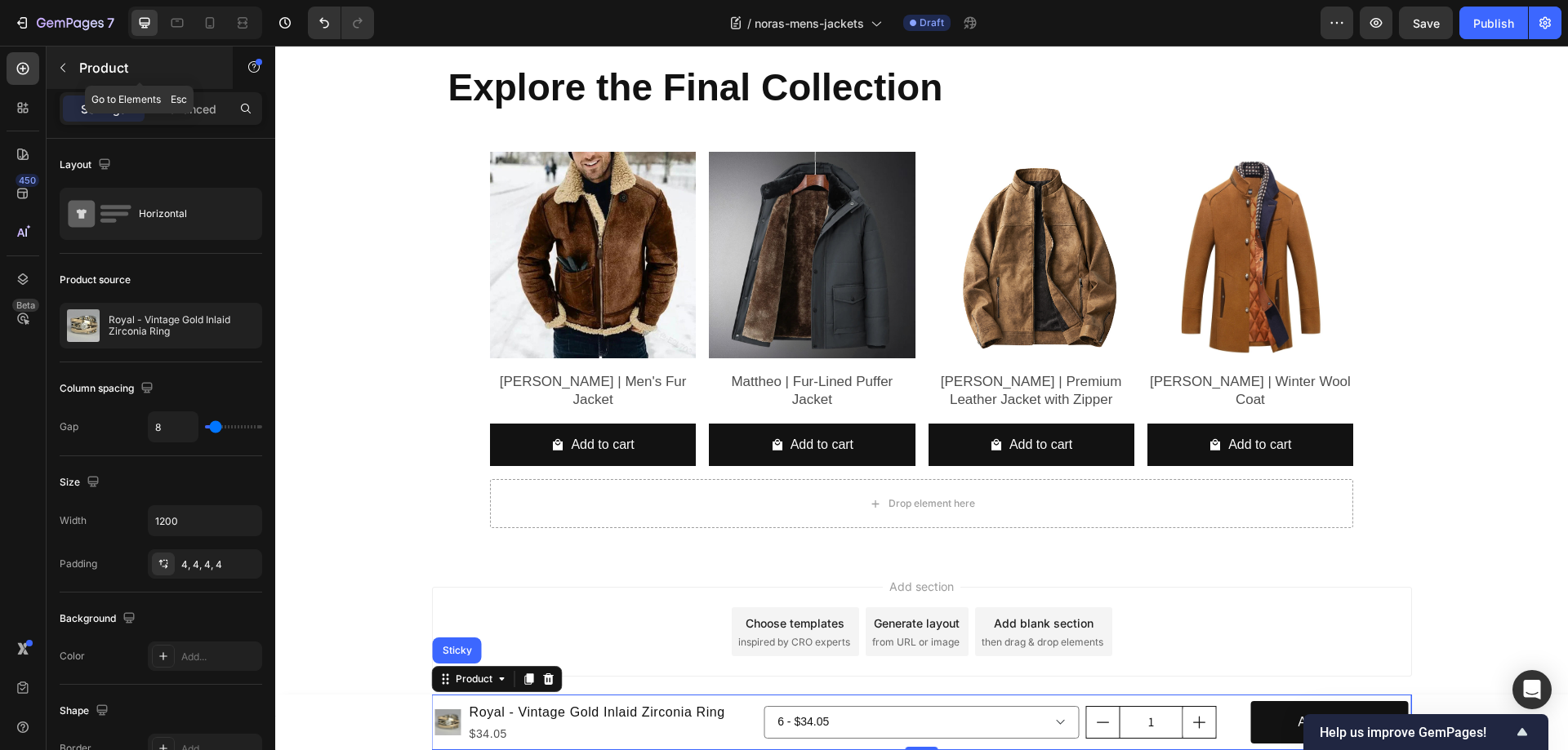
click at [64, 64] on icon "button" at bounding box center [63, 68] width 13 height 13
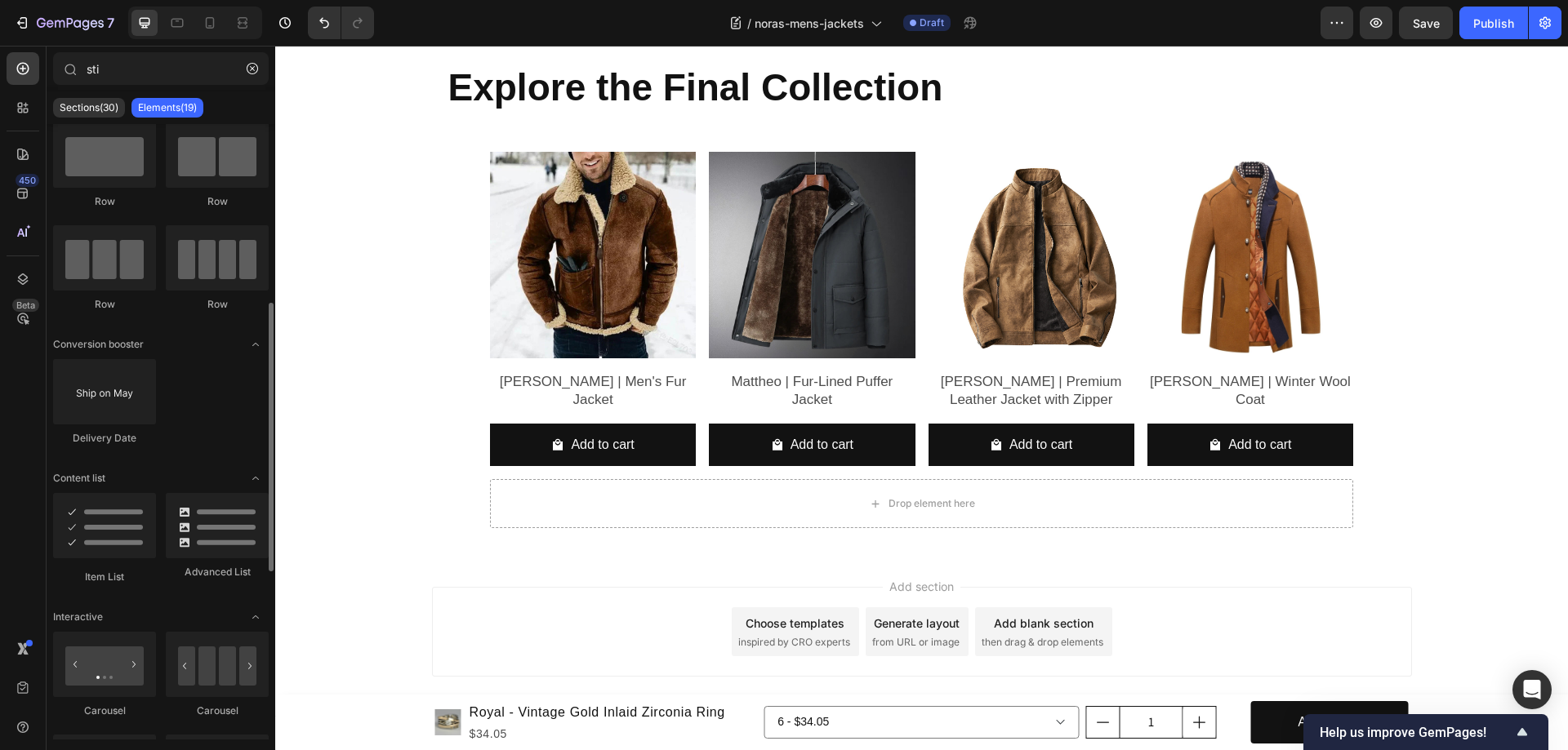
scroll to position [245, 0]
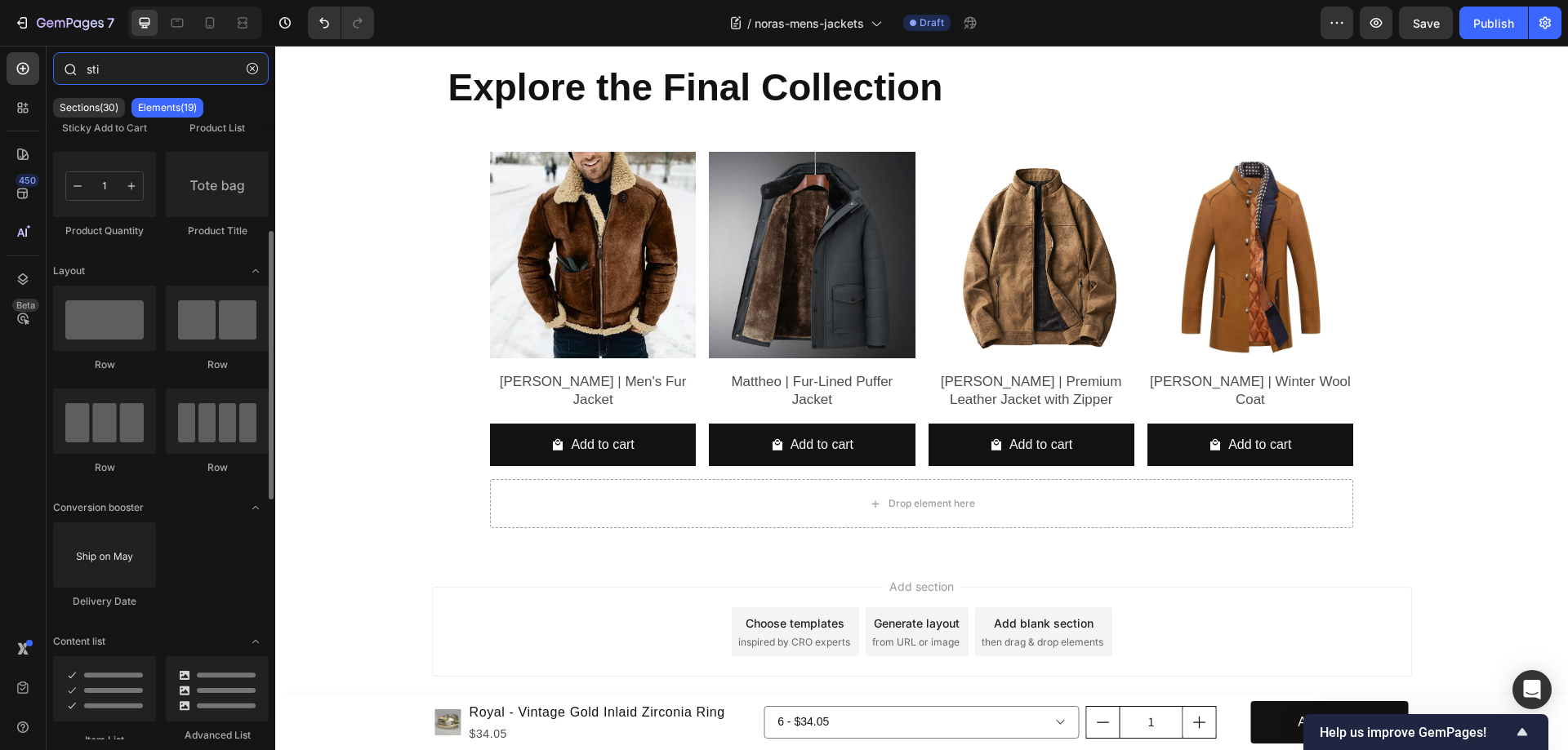
click at [123, 73] on input "sti" at bounding box center [161, 68] width 215 height 32
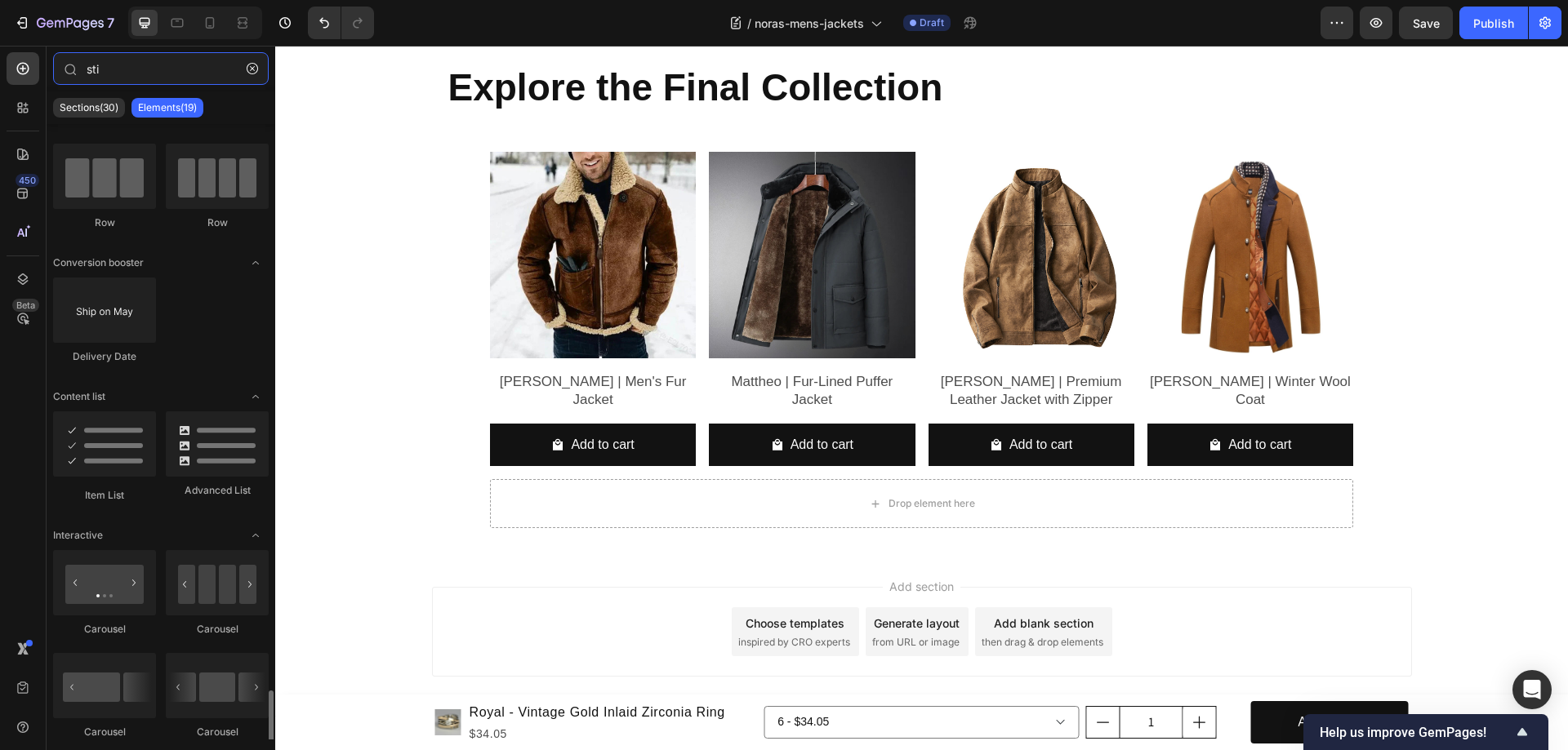
scroll to position [791, 0]
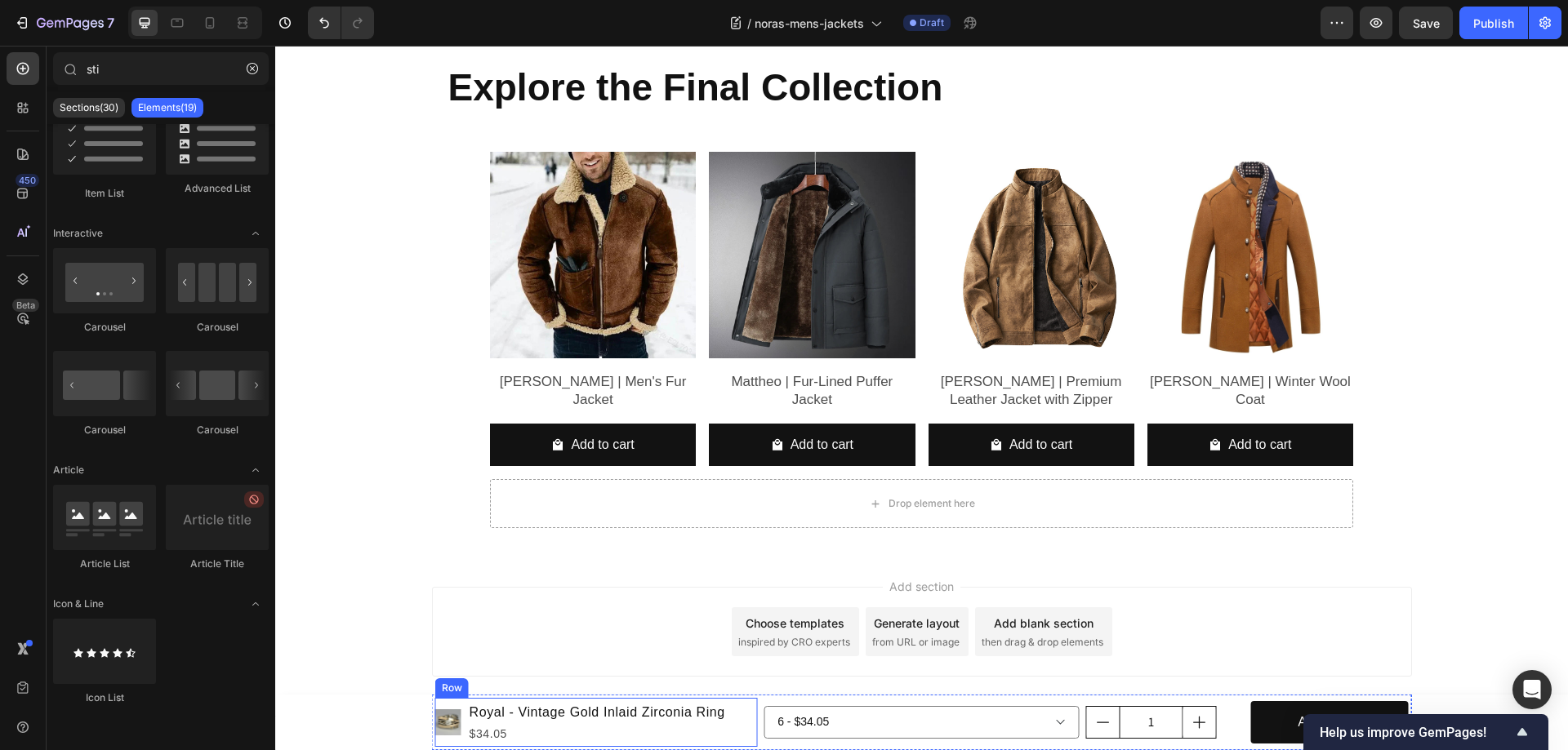
click at [734, 720] on div "Product Images Royal - Vintage Gold Inlaid Zirconia Ring Product Title $34.05 P…" at bounding box center [596, 722] width 322 height 49
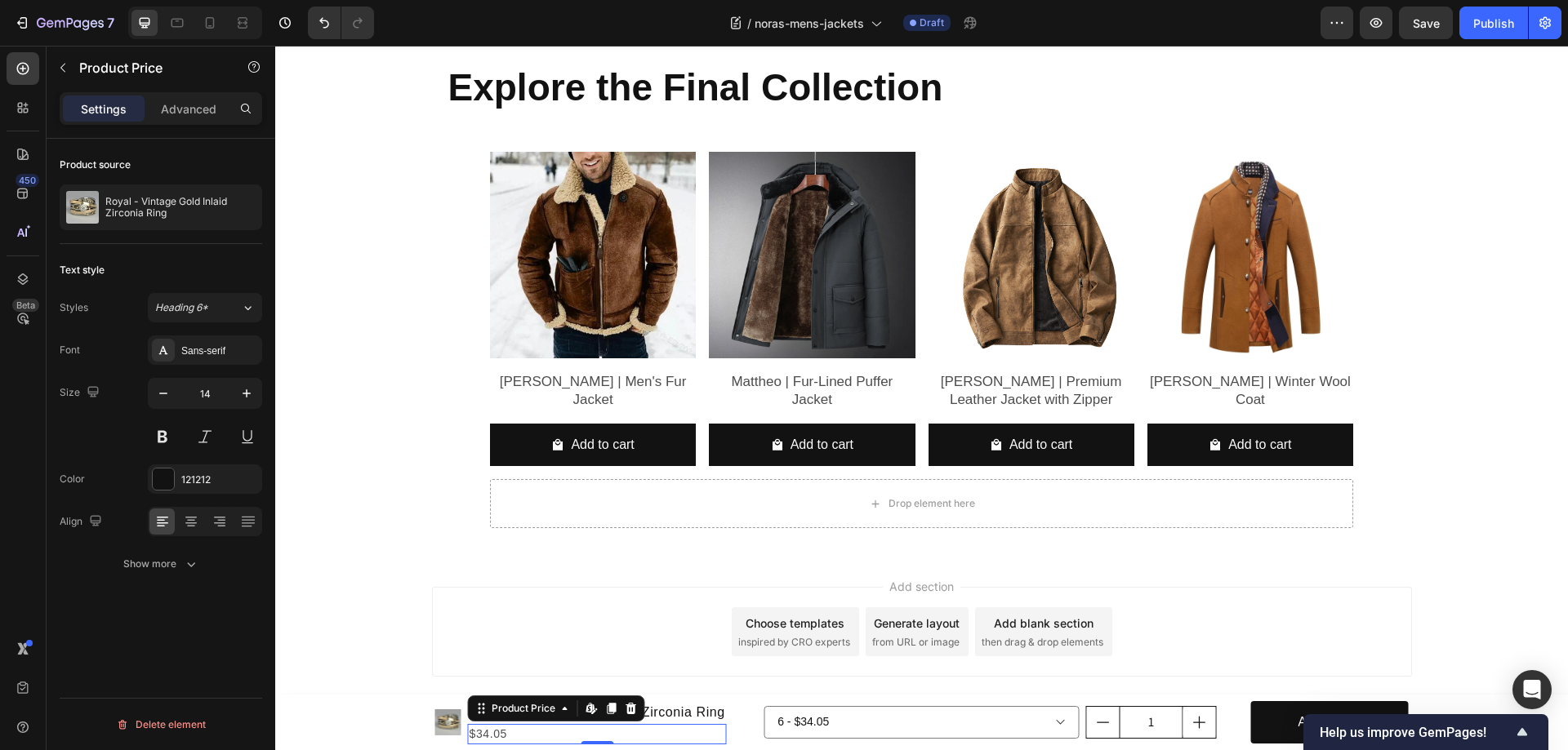
scroll to position [0, 0]
click at [178, 561] on div "Show more" at bounding box center [162, 564] width 76 height 17
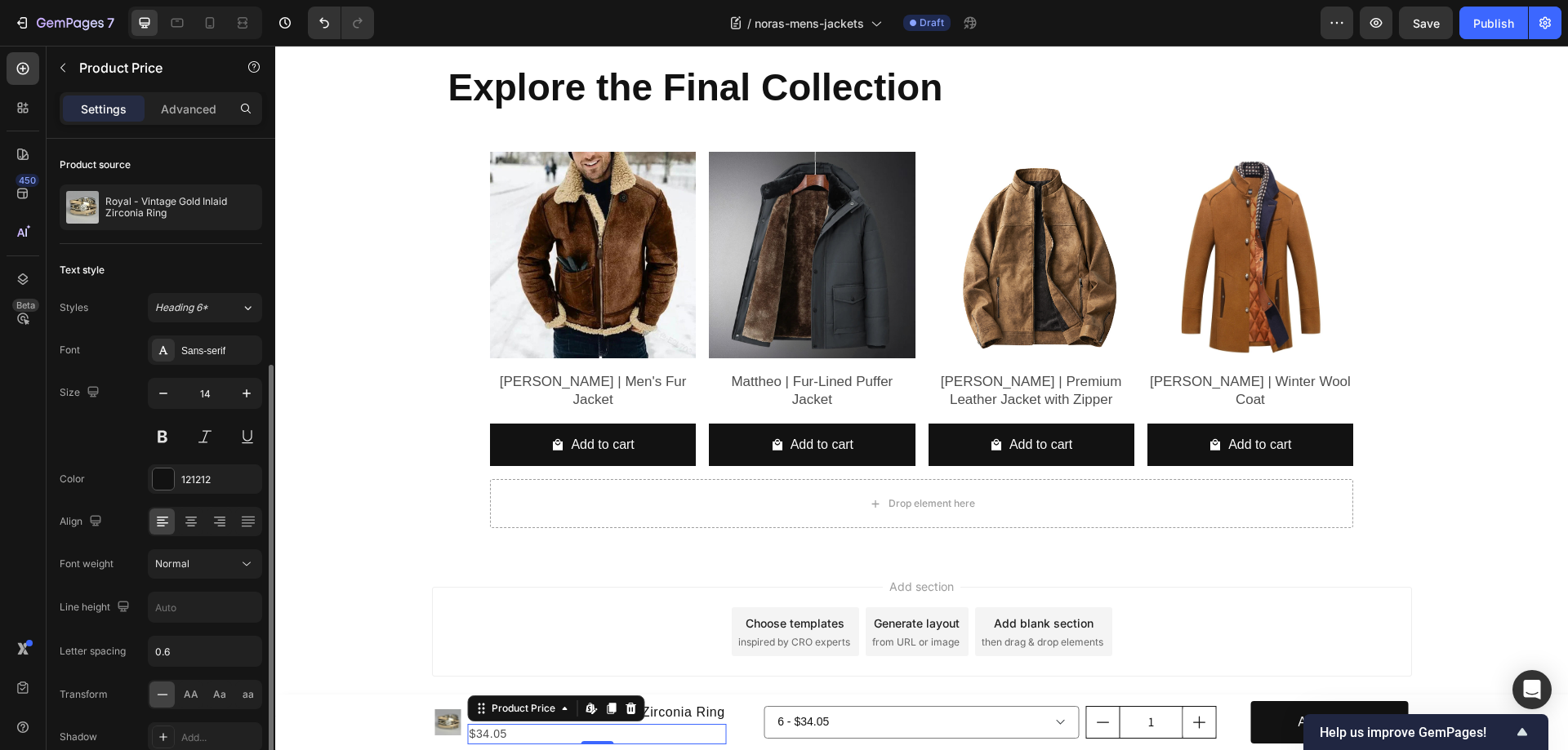
scroll to position [123, 0]
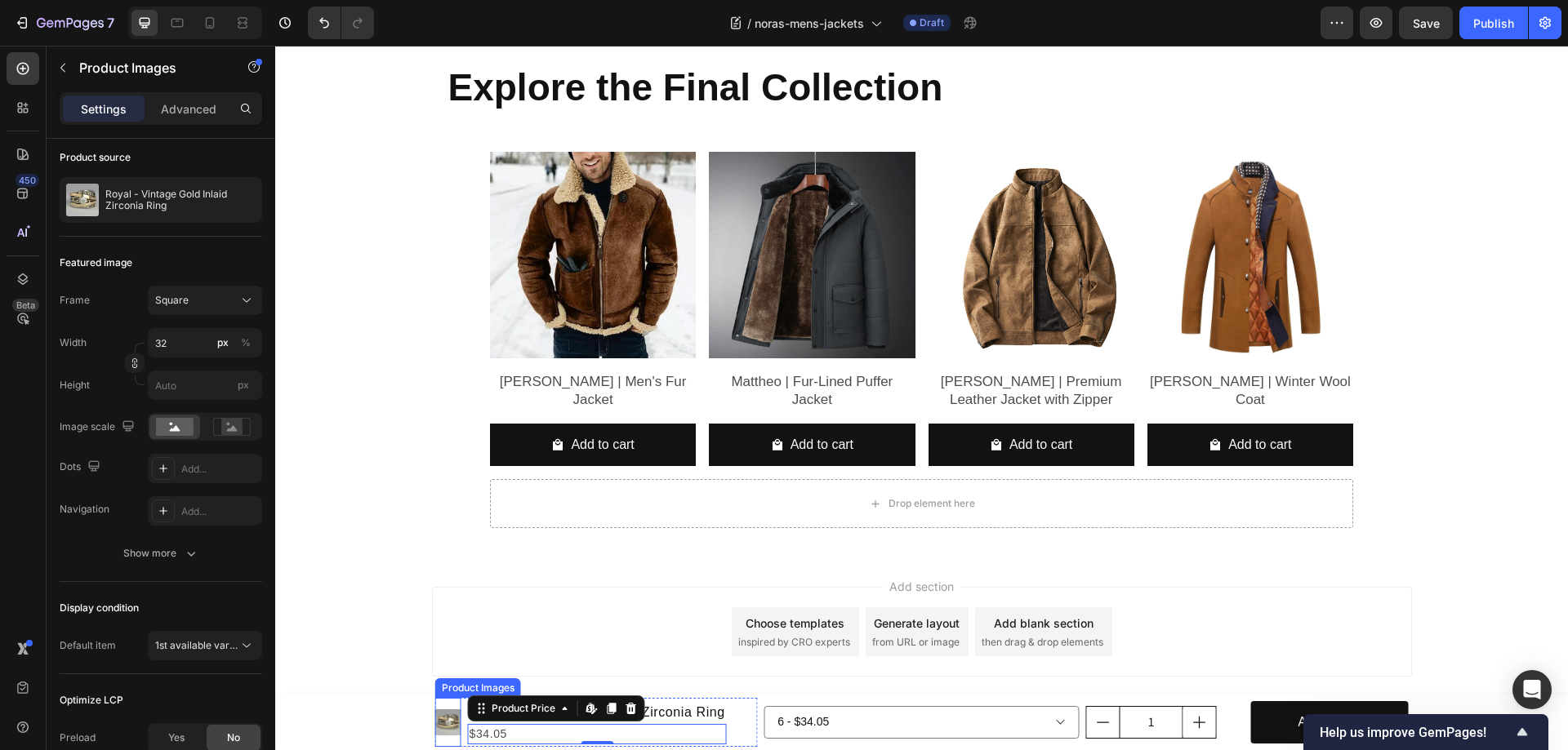
click at [444, 718] on img at bounding box center [448, 723] width 27 height 26
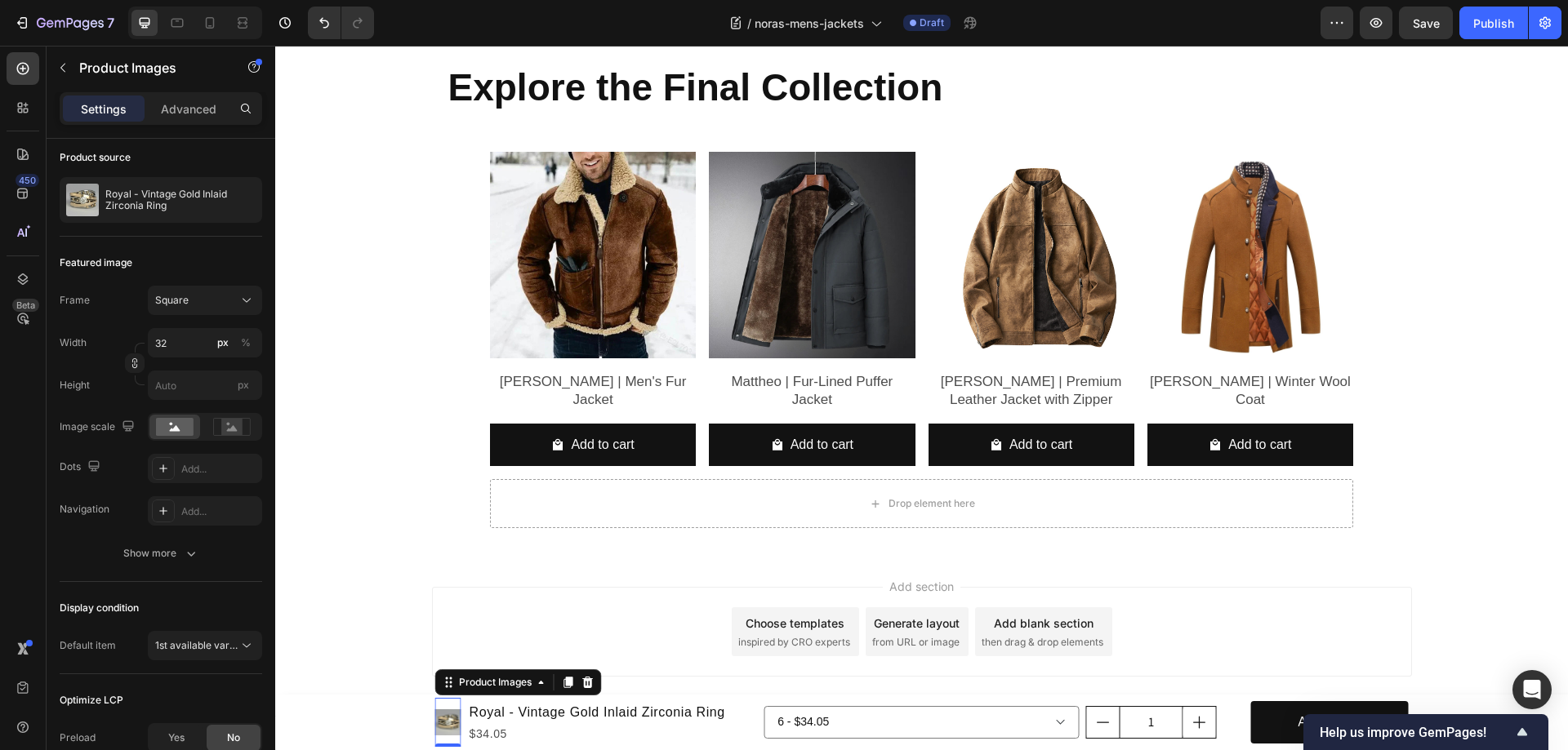
scroll to position [0, 0]
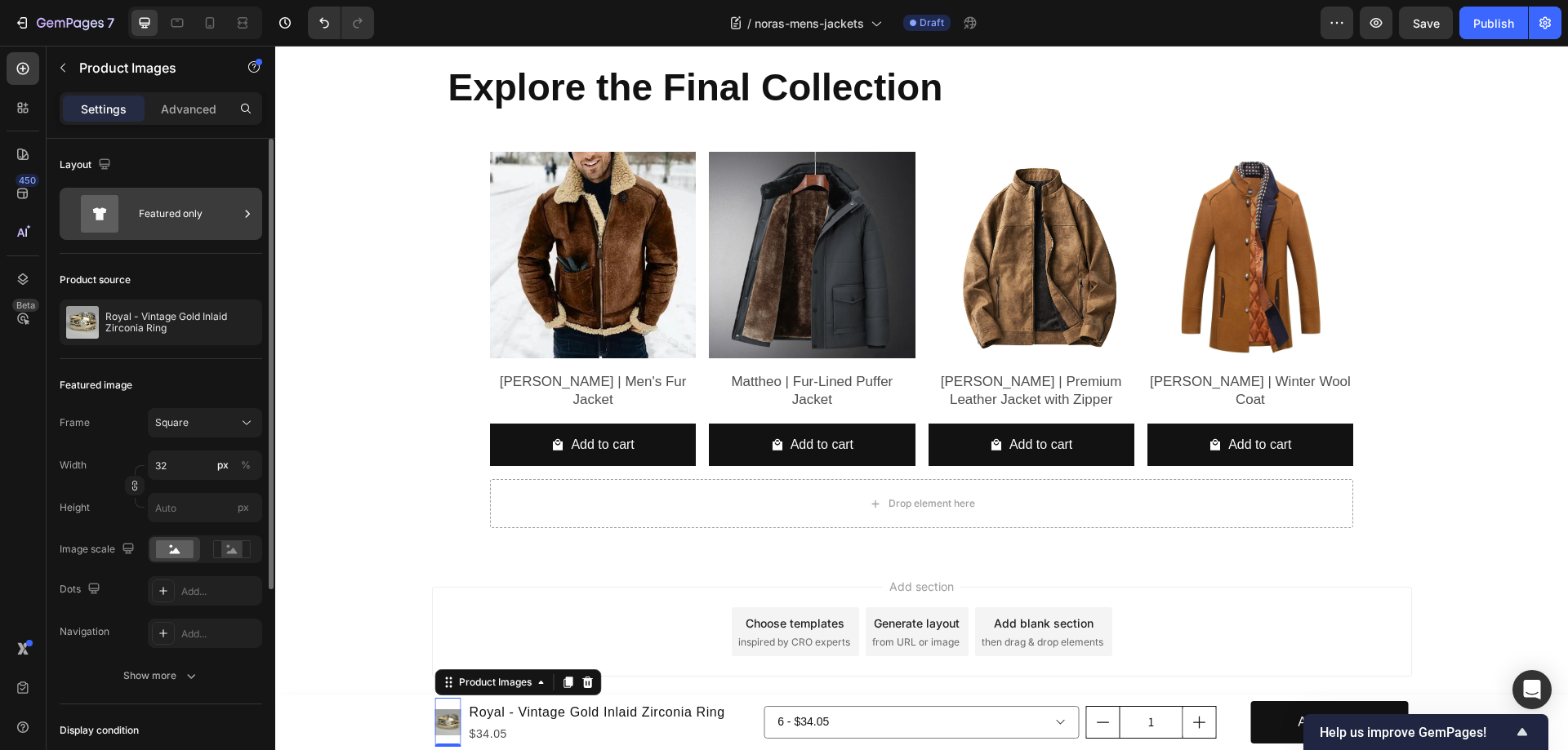
click at [160, 205] on div "Featured only" at bounding box center [189, 214] width 99 height 37
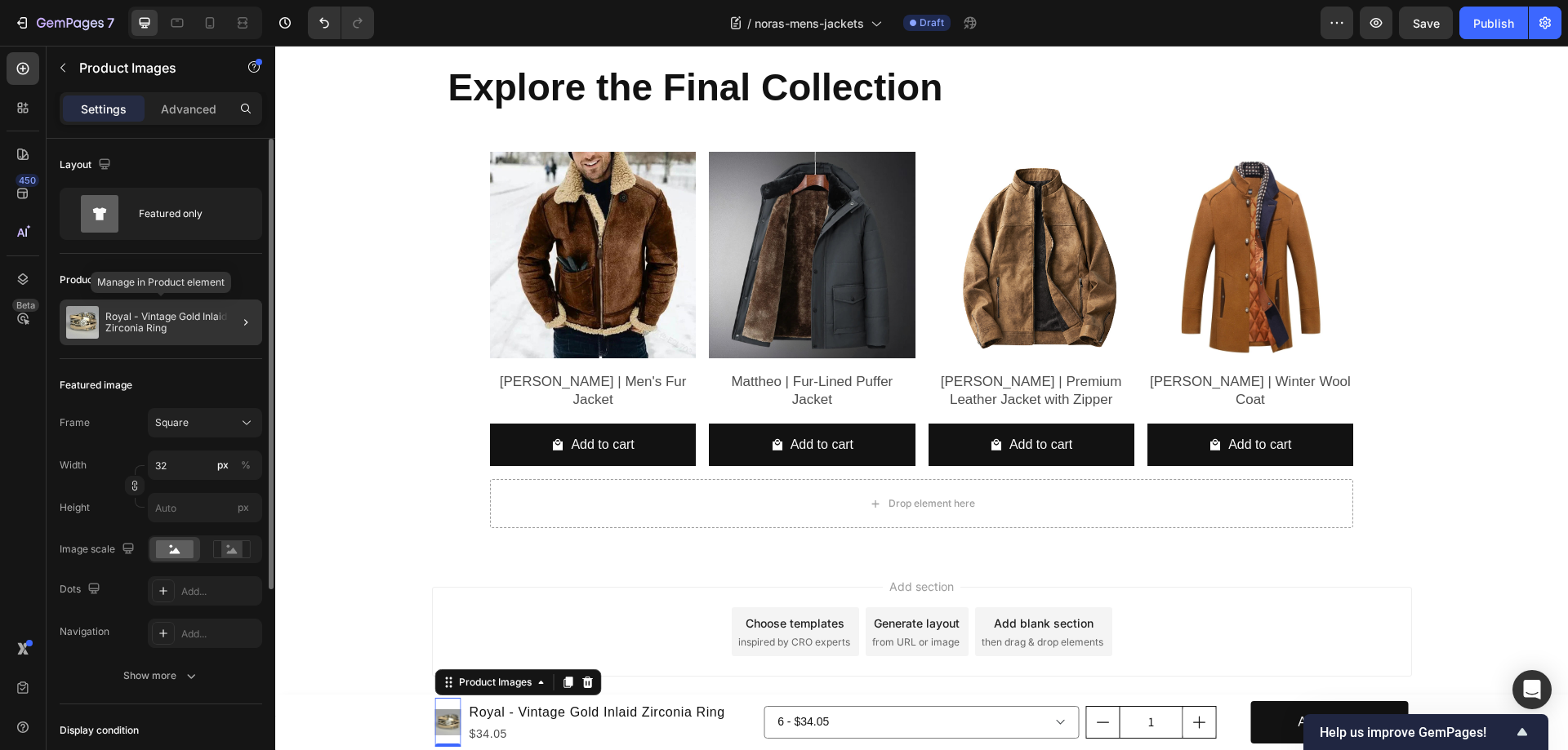
click at [138, 319] on p "Royal - Vintage Gold Inlaid Zirconia Ring" at bounding box center [180, 323] width 150 height 23
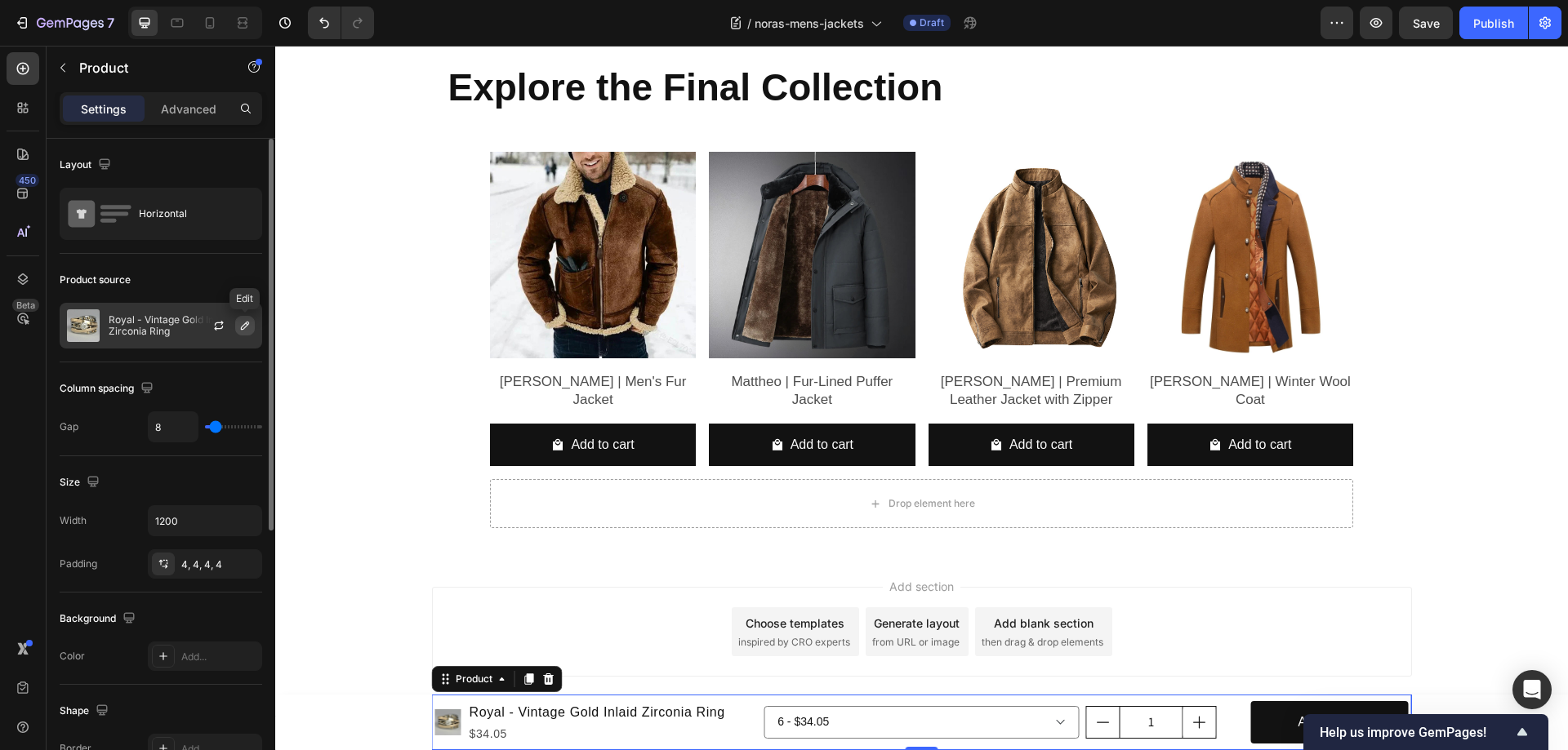
click at [241, 322] on icon "button" at bounding box center [245, 325] width 13 height 13
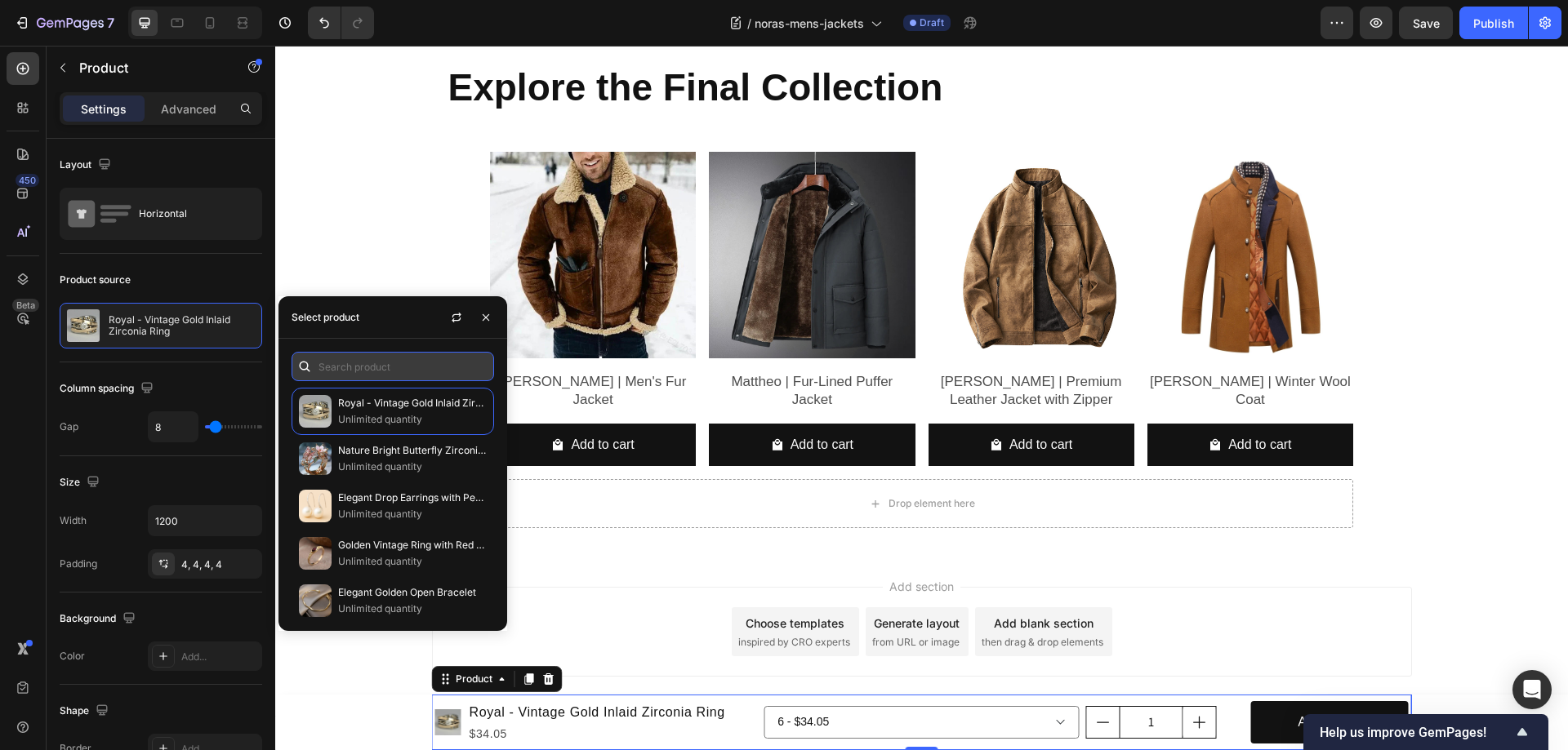
click at [356, 368] on input "text" at bounding box center [393, 366] width 202 height 29
paste input "Benjamin | Men's Fur Jacket"
type input "Benjamin | Men's Fur Jacket"
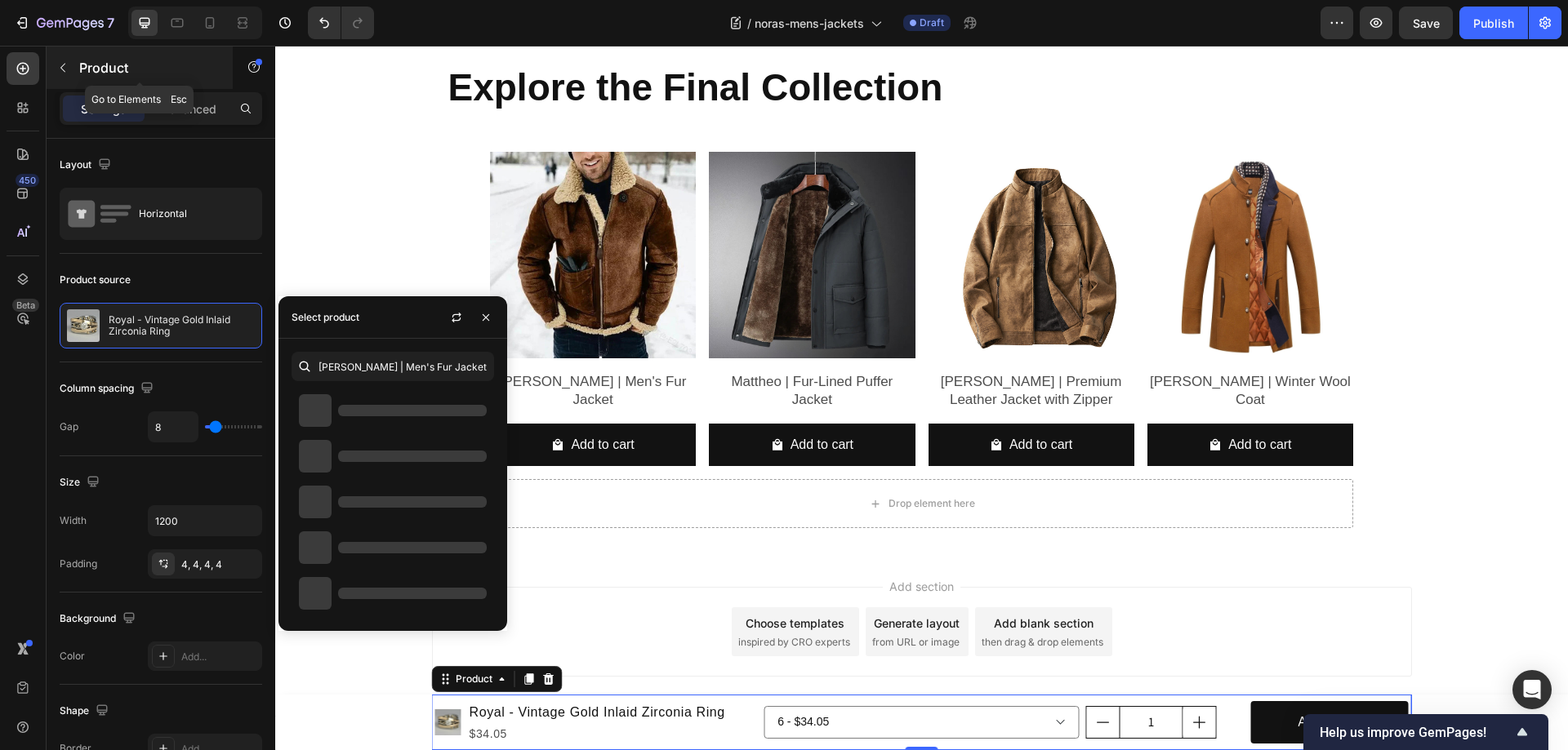
click at [65, 71] on icon "button" at bounding box center [63, 68] width 5 height 9
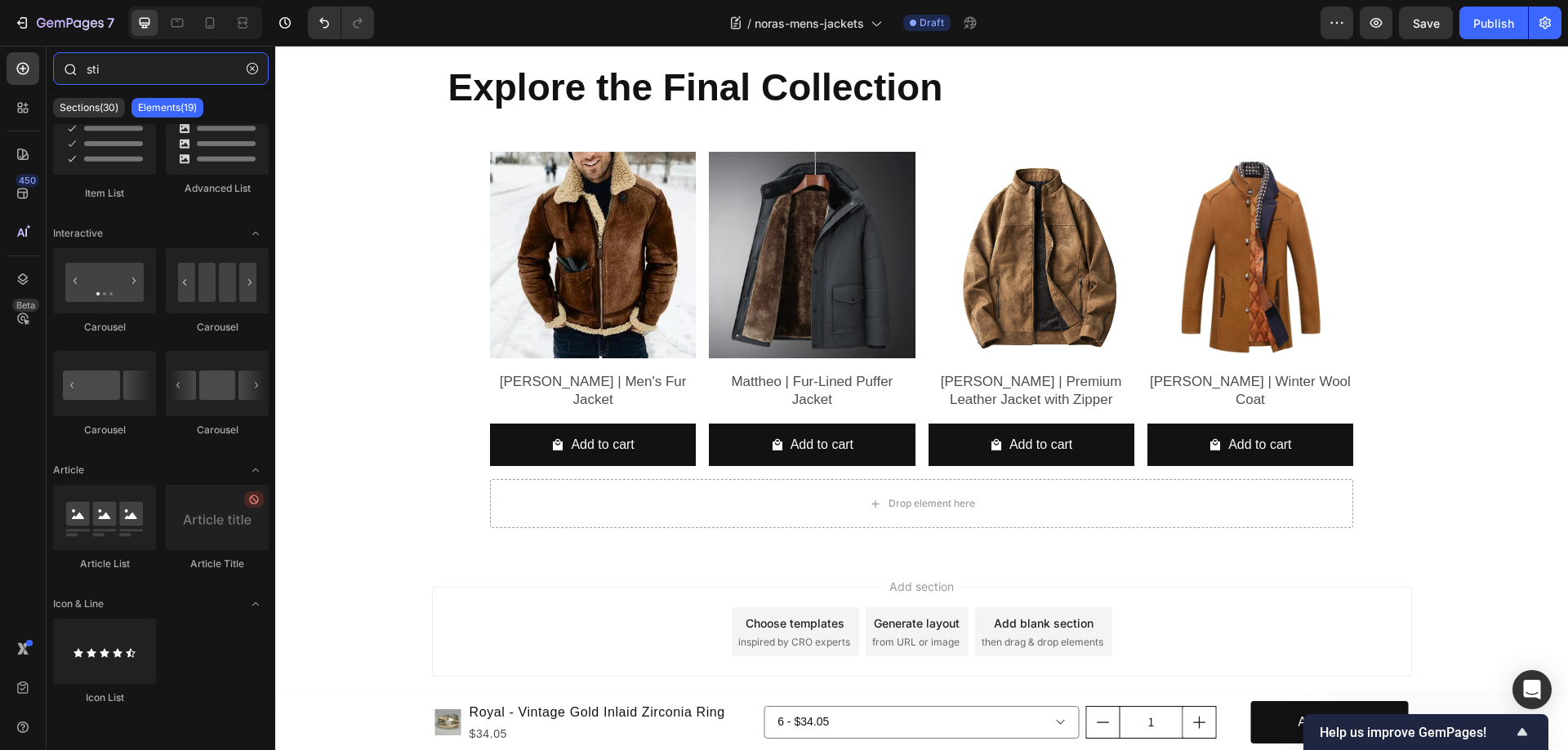
click at [136, 70] on input "sti" at bounding box center [161, 68] width 215 height 32
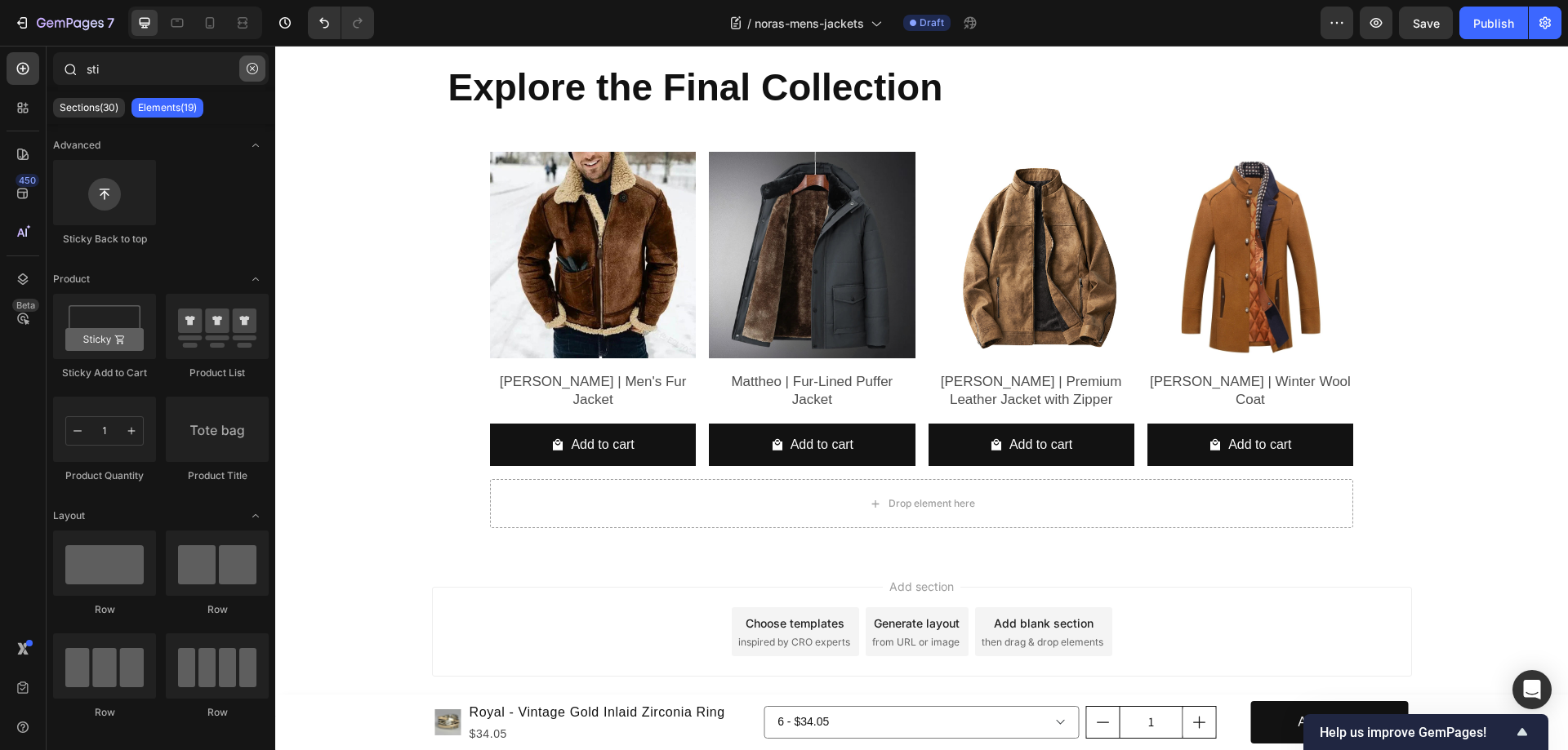
click at [256, 69] on icon "button" at bounding box center [253, 69] width 12 height 12
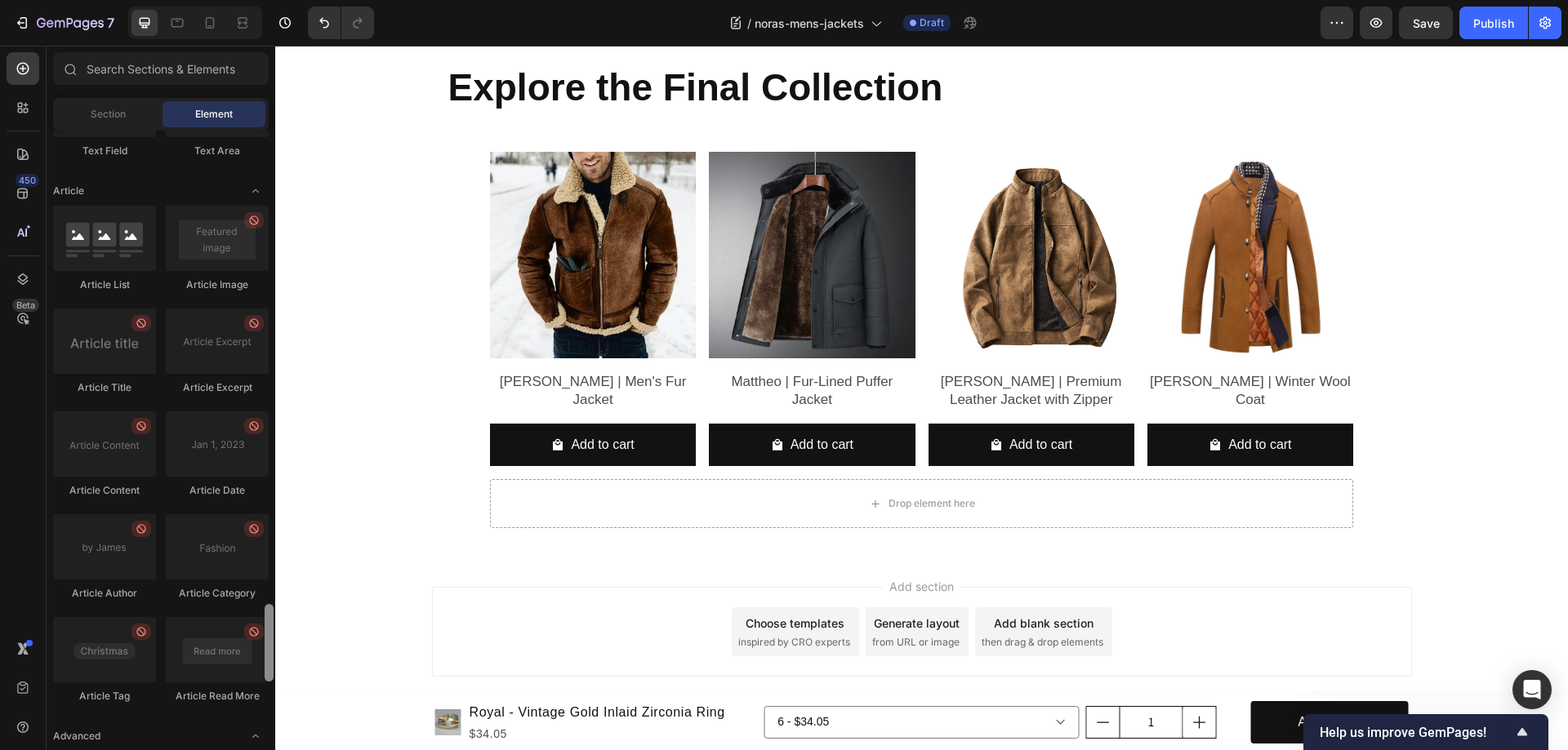
scroll to position [4221, 0]
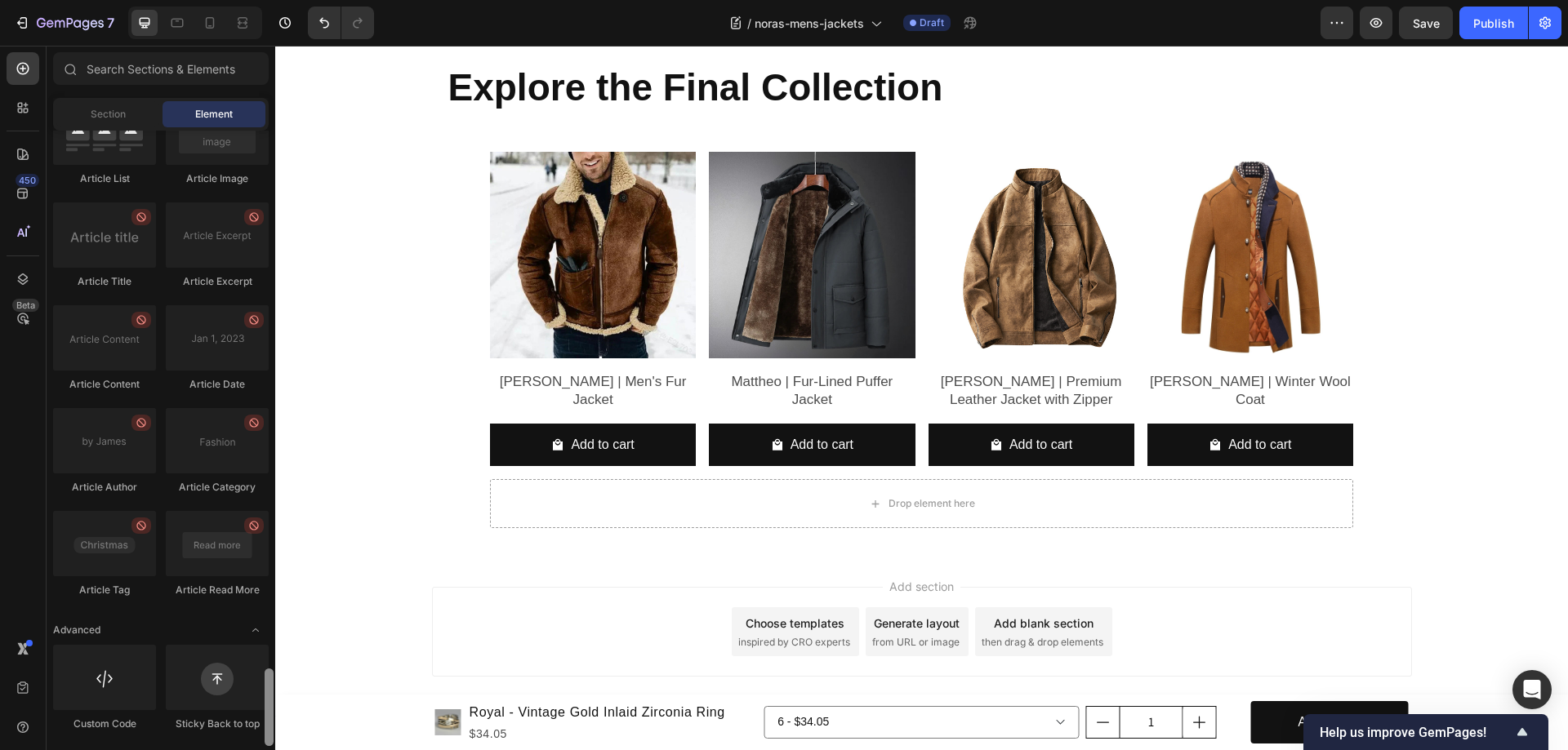
drag, startPoint x: 270, startPoint y: 617, endPoint x: 267, endPoint y: 710, distance: 93.0
click at [267, 710] on div at bounding box center [268, 707] width 9 height 78
click at [231, 703] on div at bounding box center [217, 677] width 103 height 65
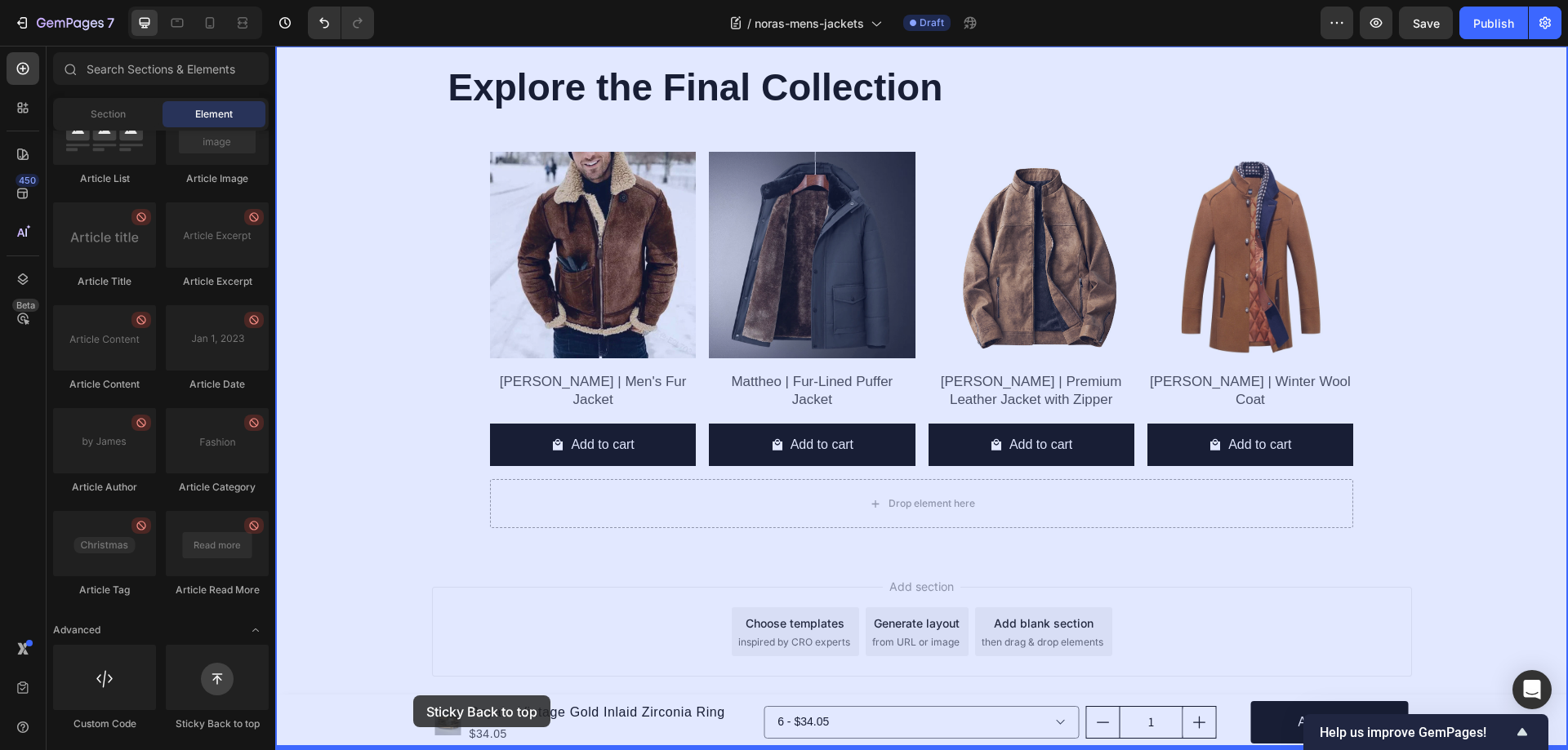
drag, startPoint x: 489, startPoint y: 733, endPoint x: 413, endPoint y: 695, distance: 85.0
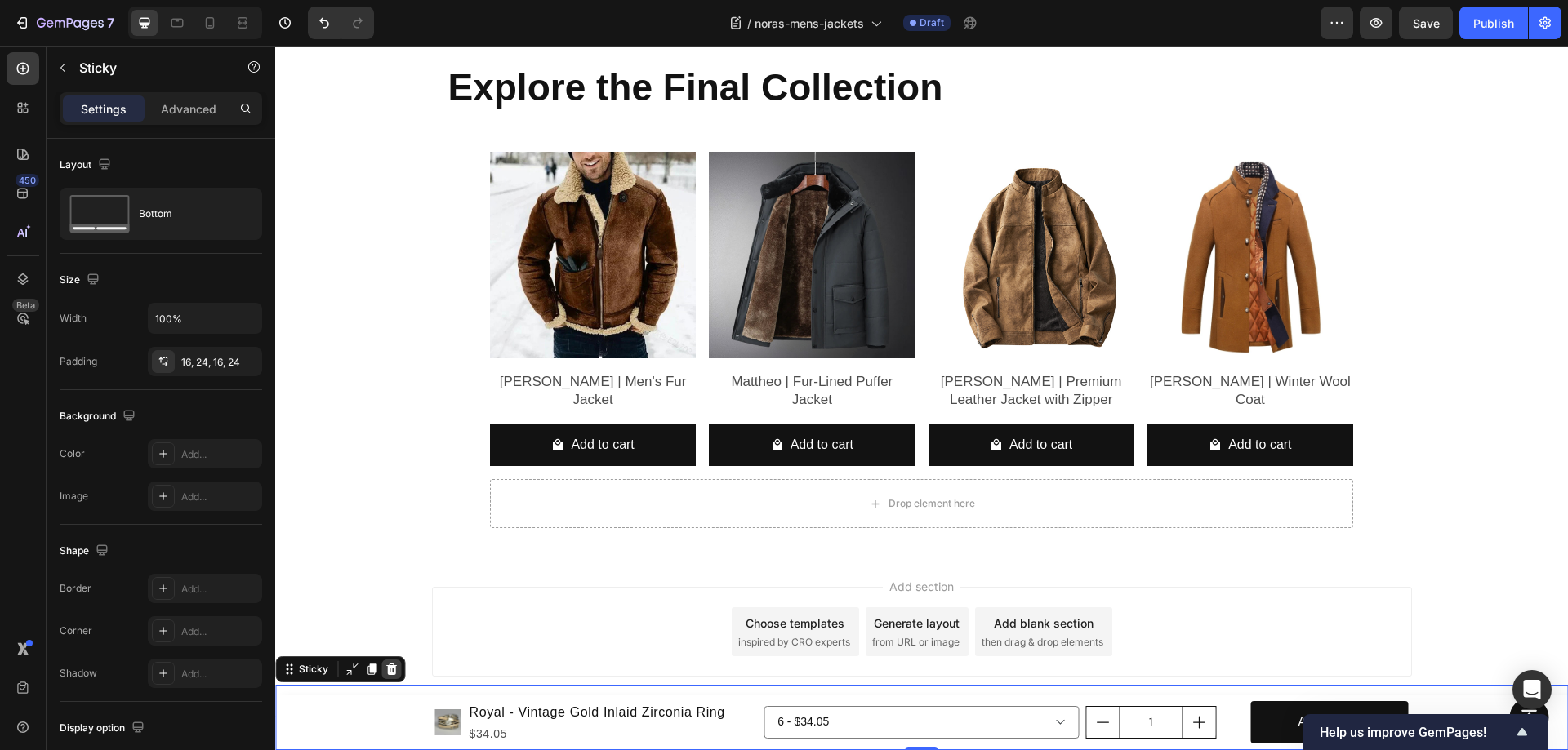
click at [394, 671] on icon at bounding box center [391, 669] width 11 height 12
click at [386, 724] on div "Product Images Royal - Vintage Gold Inlaid Zirconia Ring Product Title $34.05 P…" at bounding box center [921, 722] width 1293 height 55
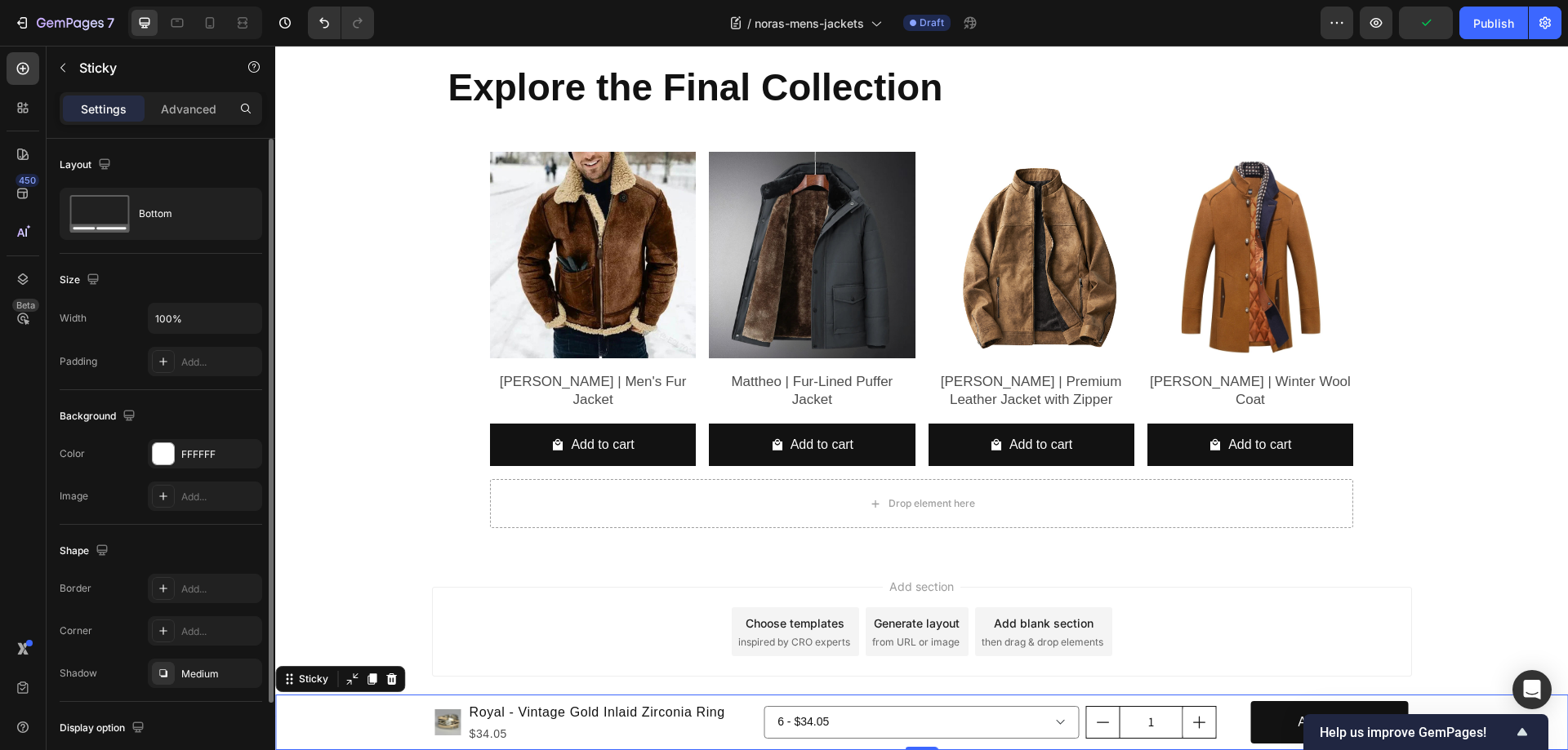
scroll to position [108, 0]
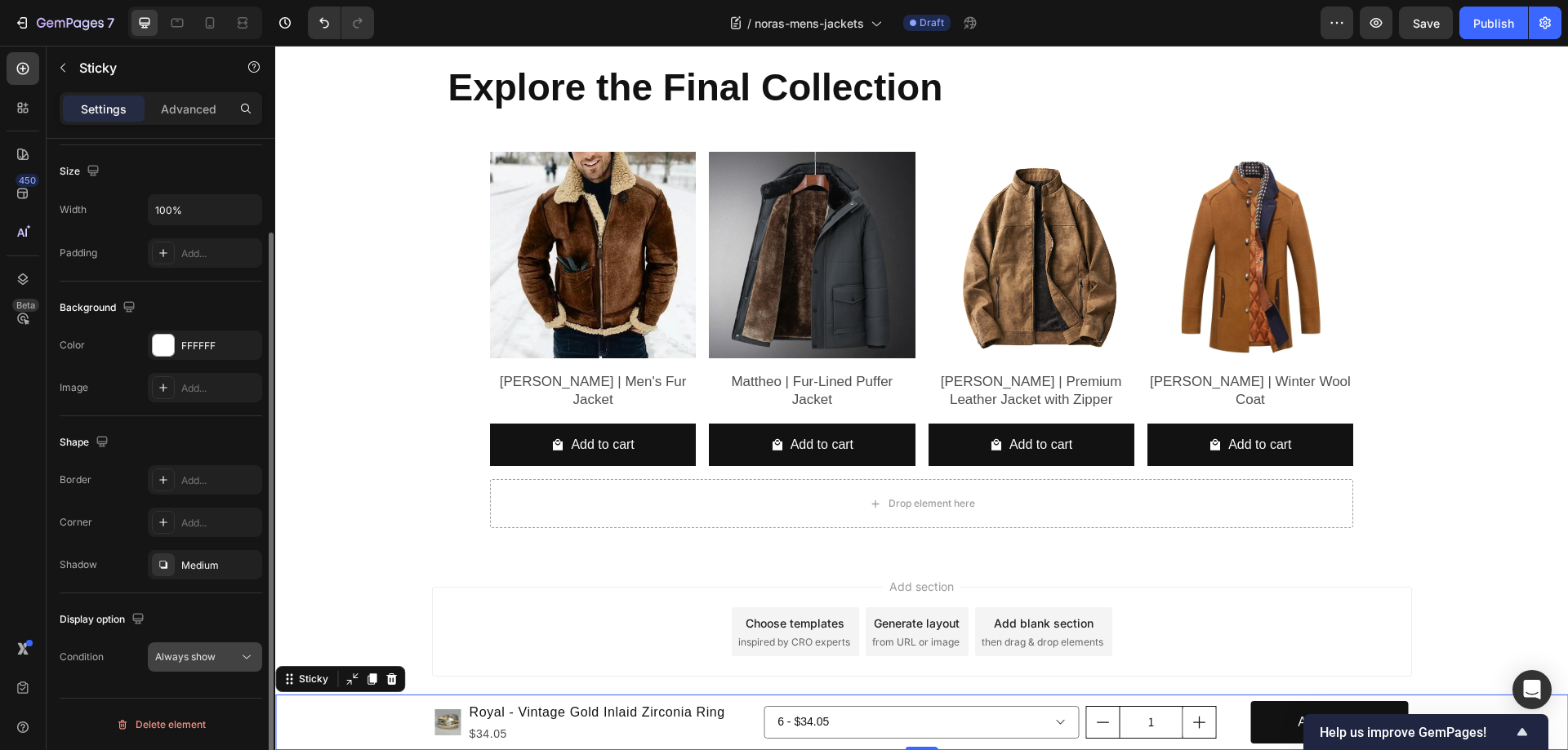
click at [191, 656] on span "Always show" at bounding box center [185, 656] width 60 height 12
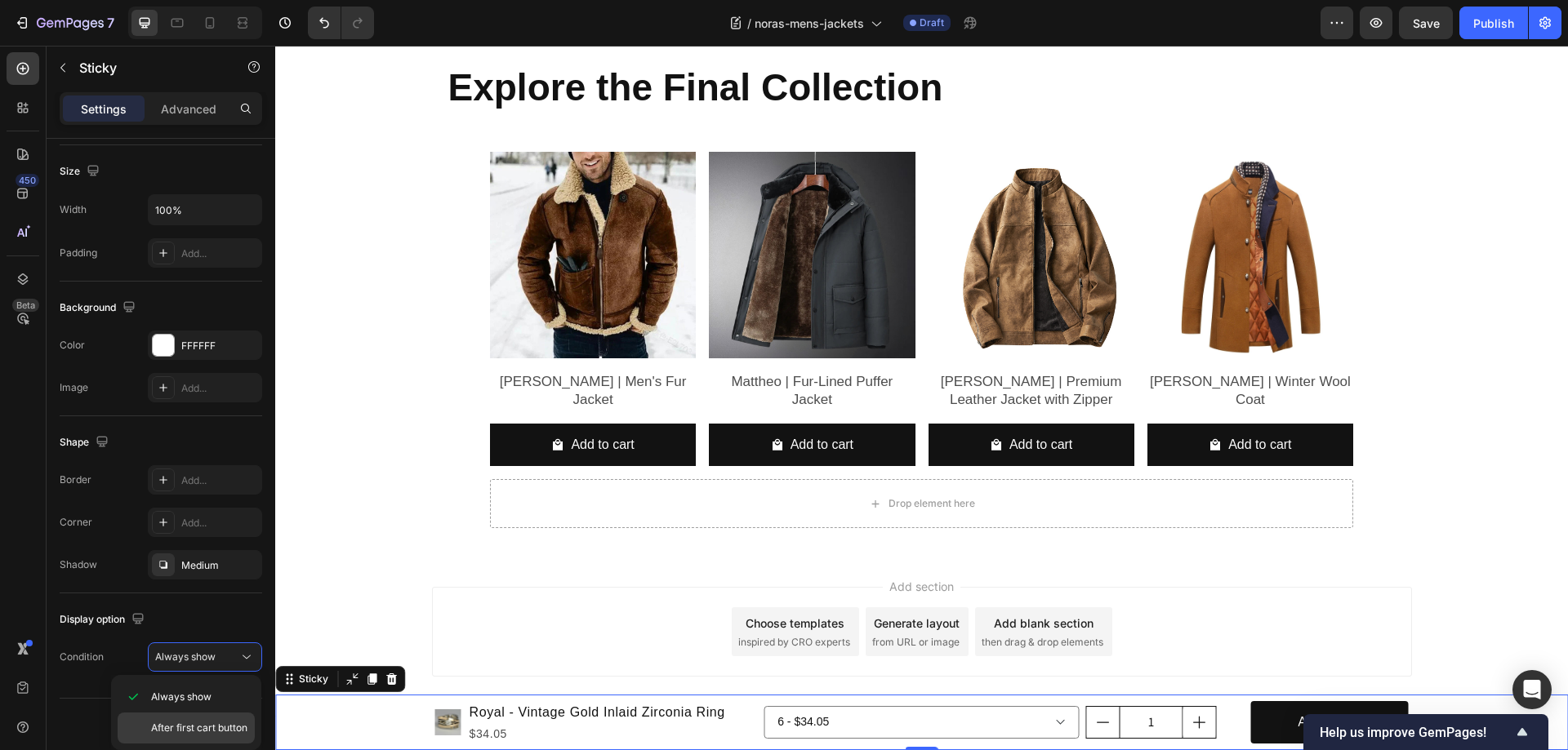
click at [200, 729] on span "After first cart button" at bounding box center [199, 728] width 96 height 15
click at [1522, 728] on icon "Show survey - Help us improve GemPages!" at bounding box center [1522, 732] width 20 height 20
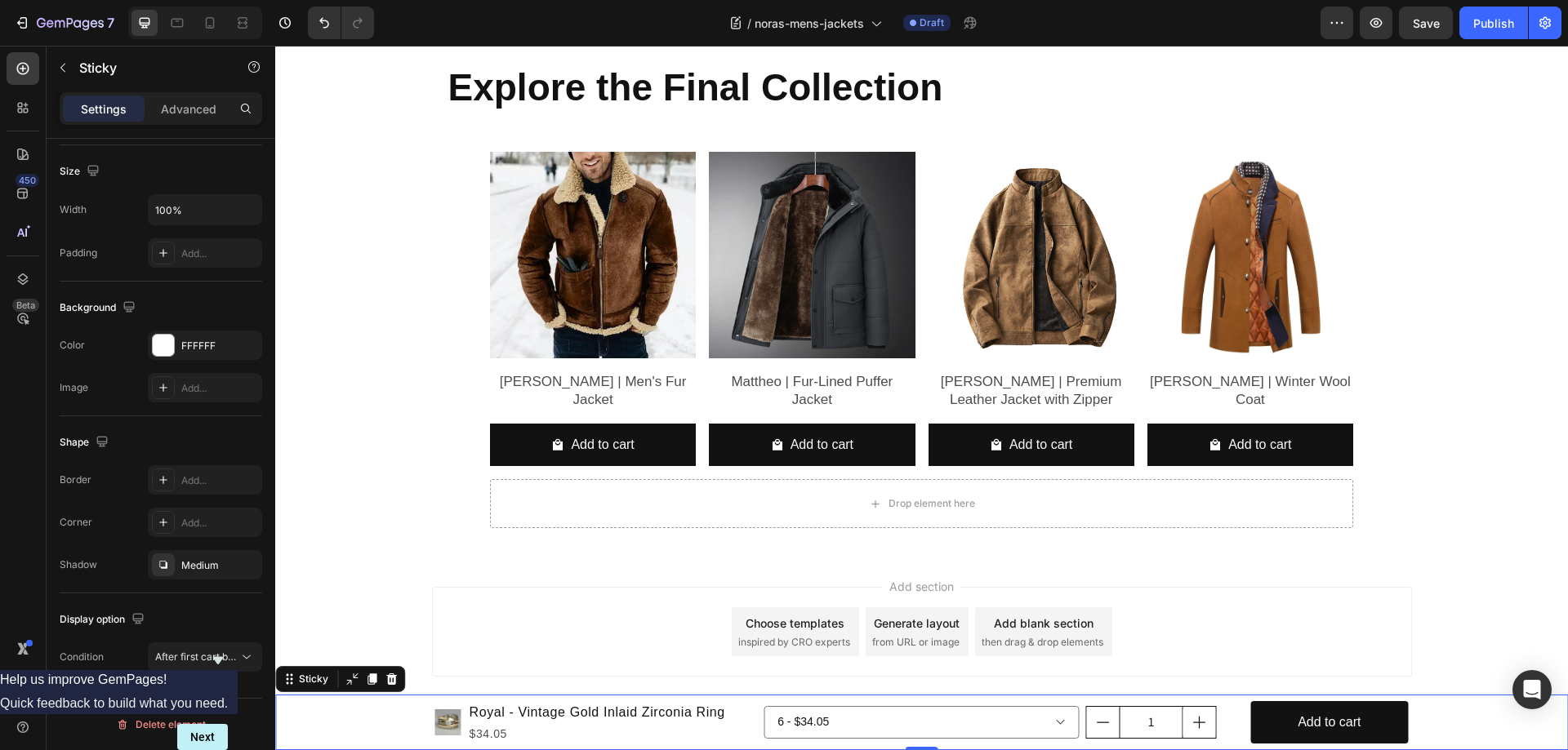
click at [223, 657] on icon "Hide survey" at bounding box center [218, 661] width 10 height 7
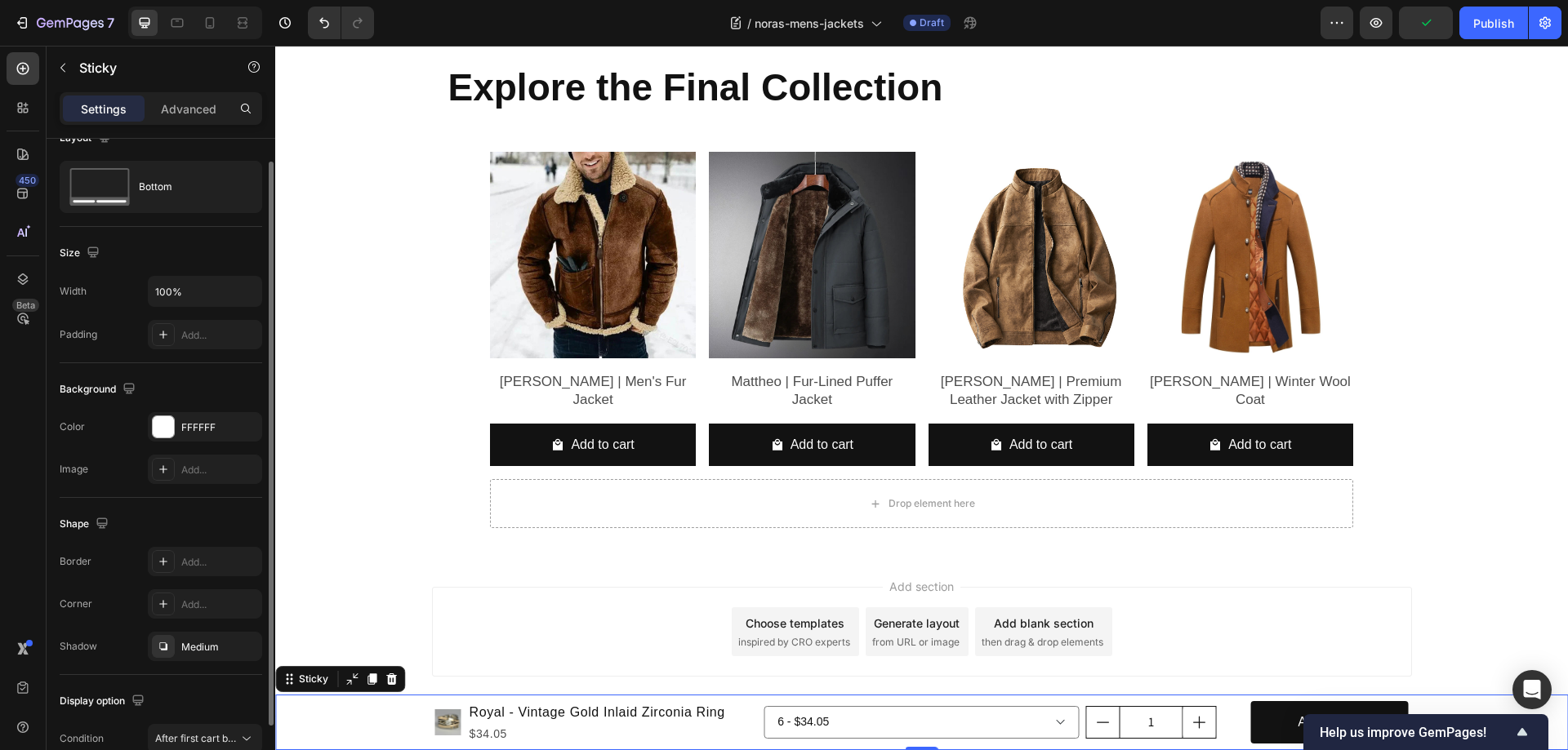
scroll to position [0, 0]
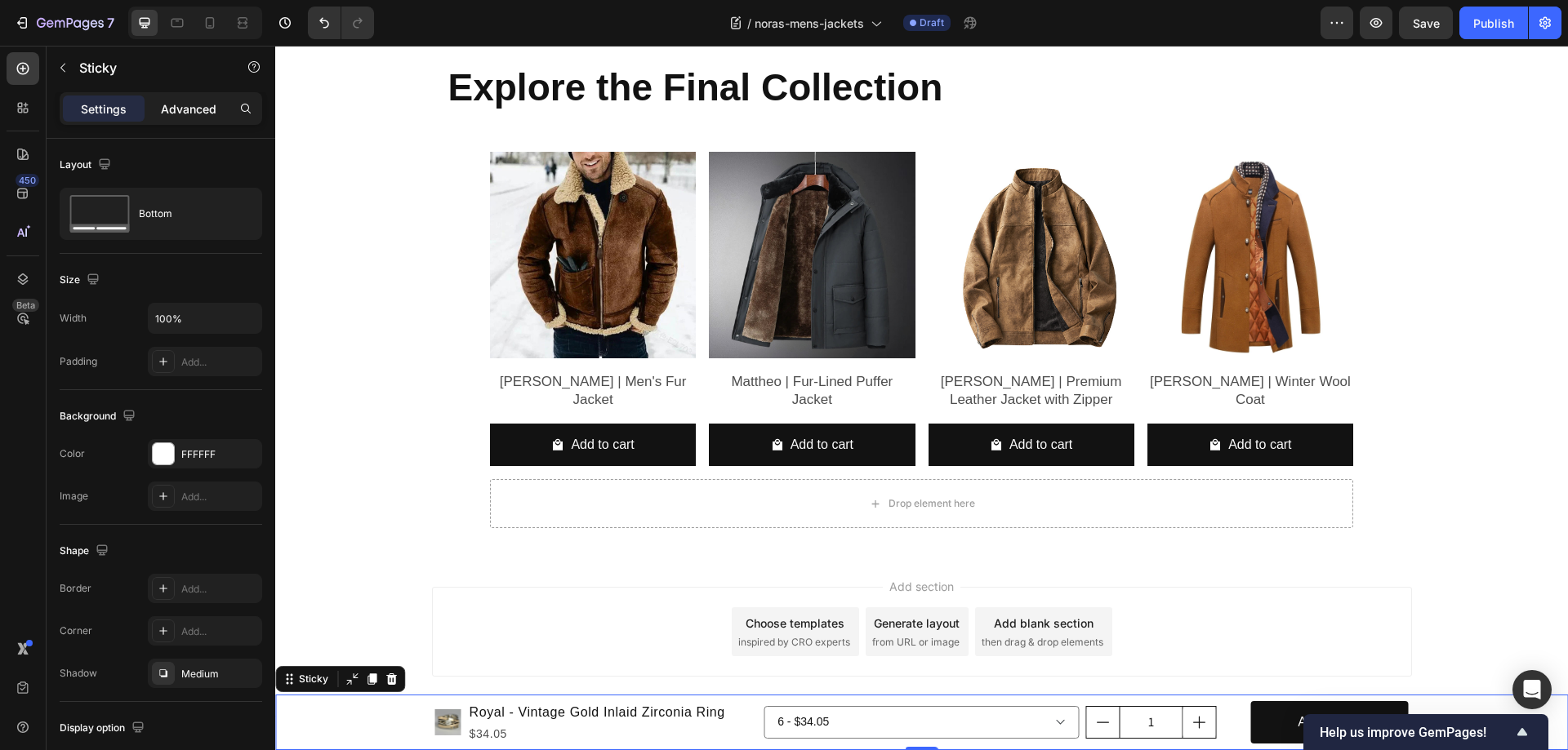
click at [188, 103] on p "Advanced" at bounding box center [188, 108] width 55 height 17
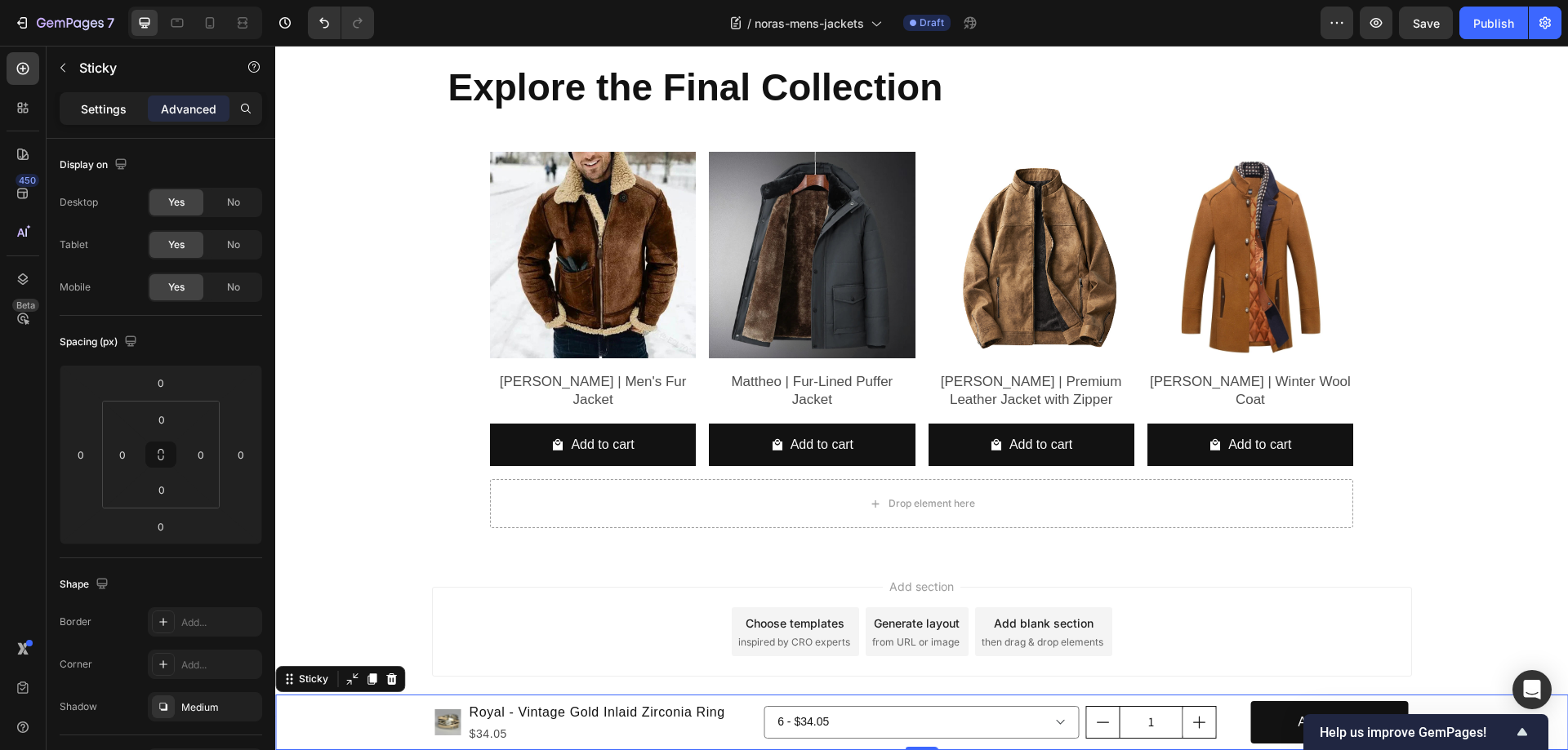
click at [105, 102] on p "Settings" at bounding box center [104, 108] width 46 height 17
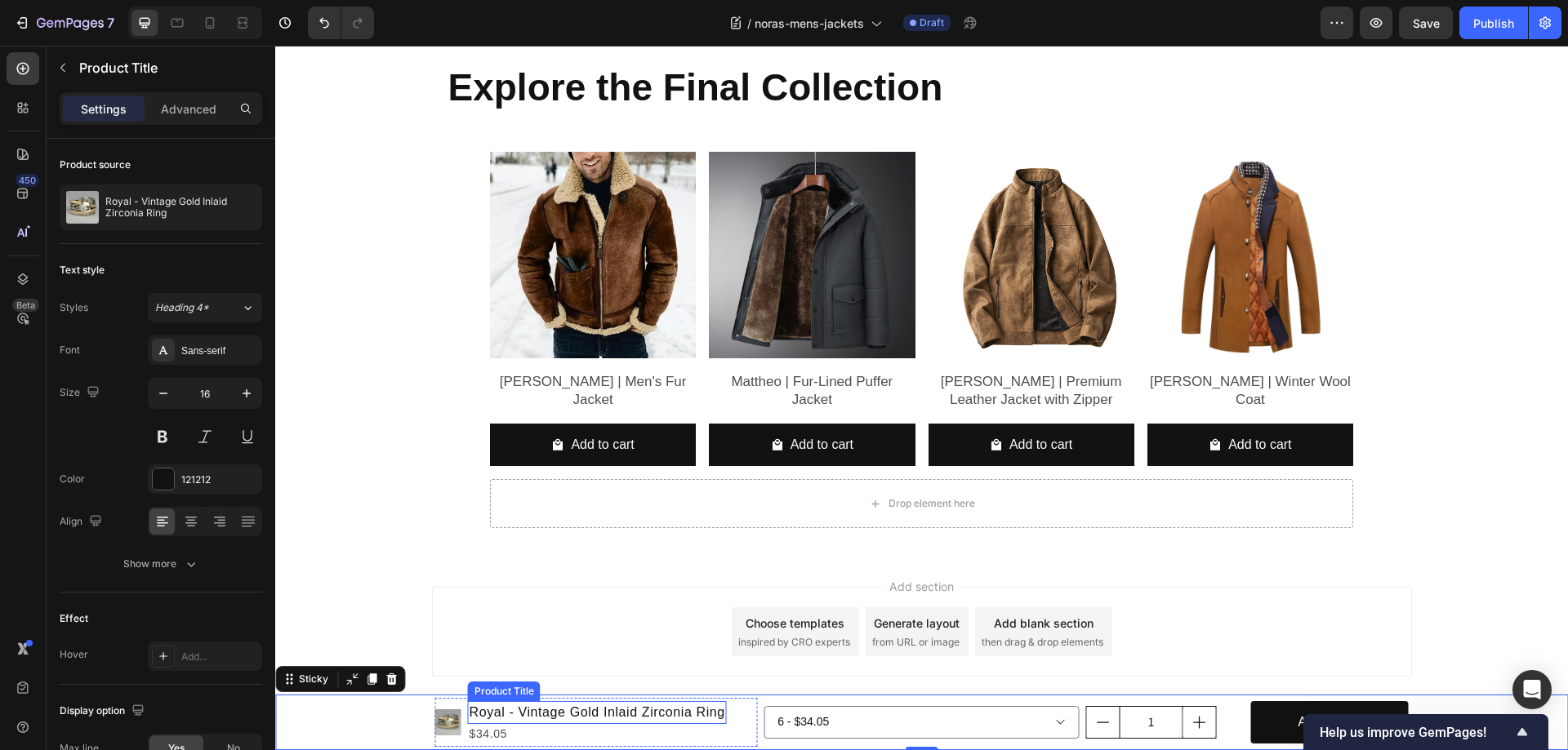
click at [613, 709] on h1 "Royal - Vintage Gold Inlaid Zirconia Ring" at bounding box center [597, 713] width 259 height 23
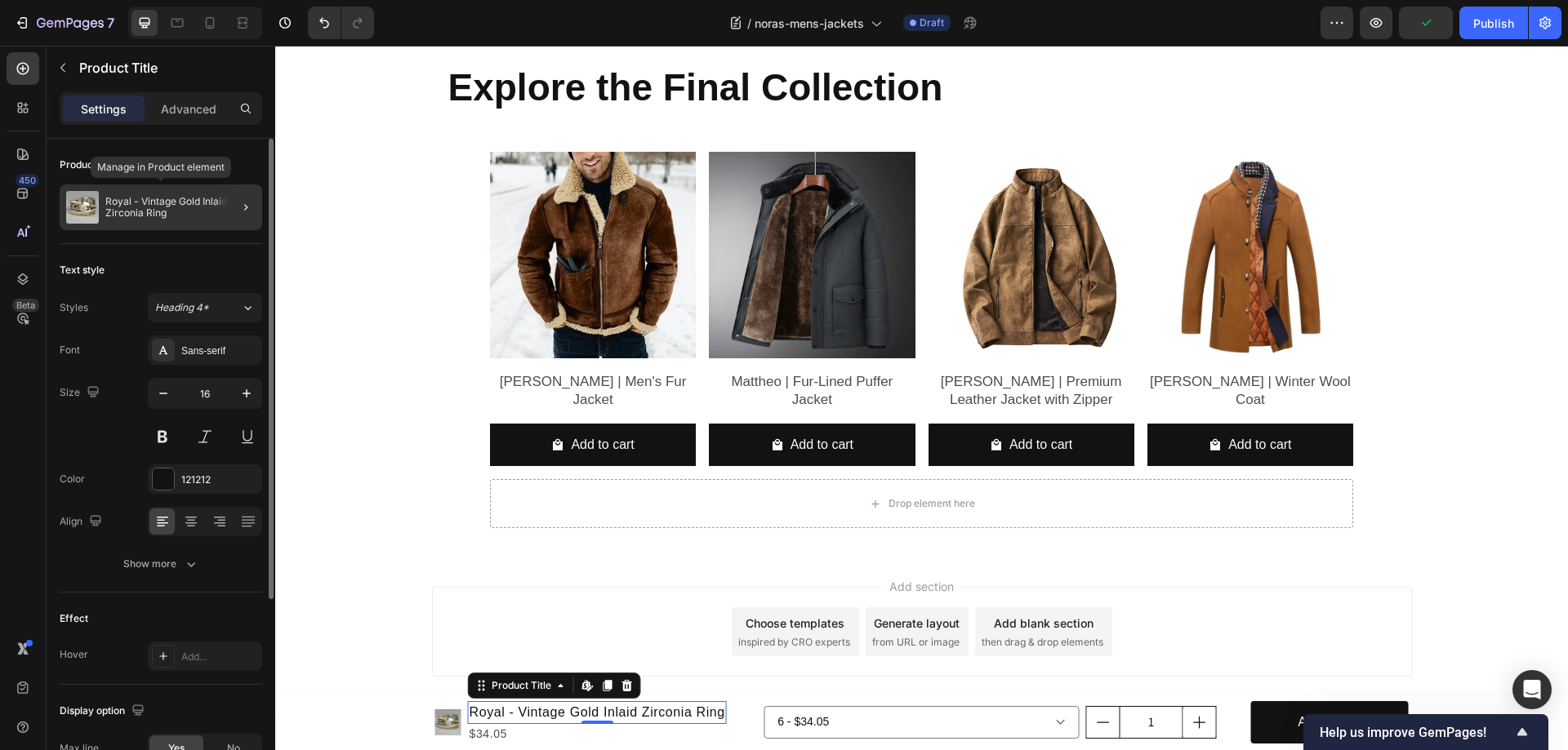
click at [103, 204] on div "Royal - Vintage Gold Inlaid Zirconia Ring" at bounding box center [161, 207] width 202 height 46
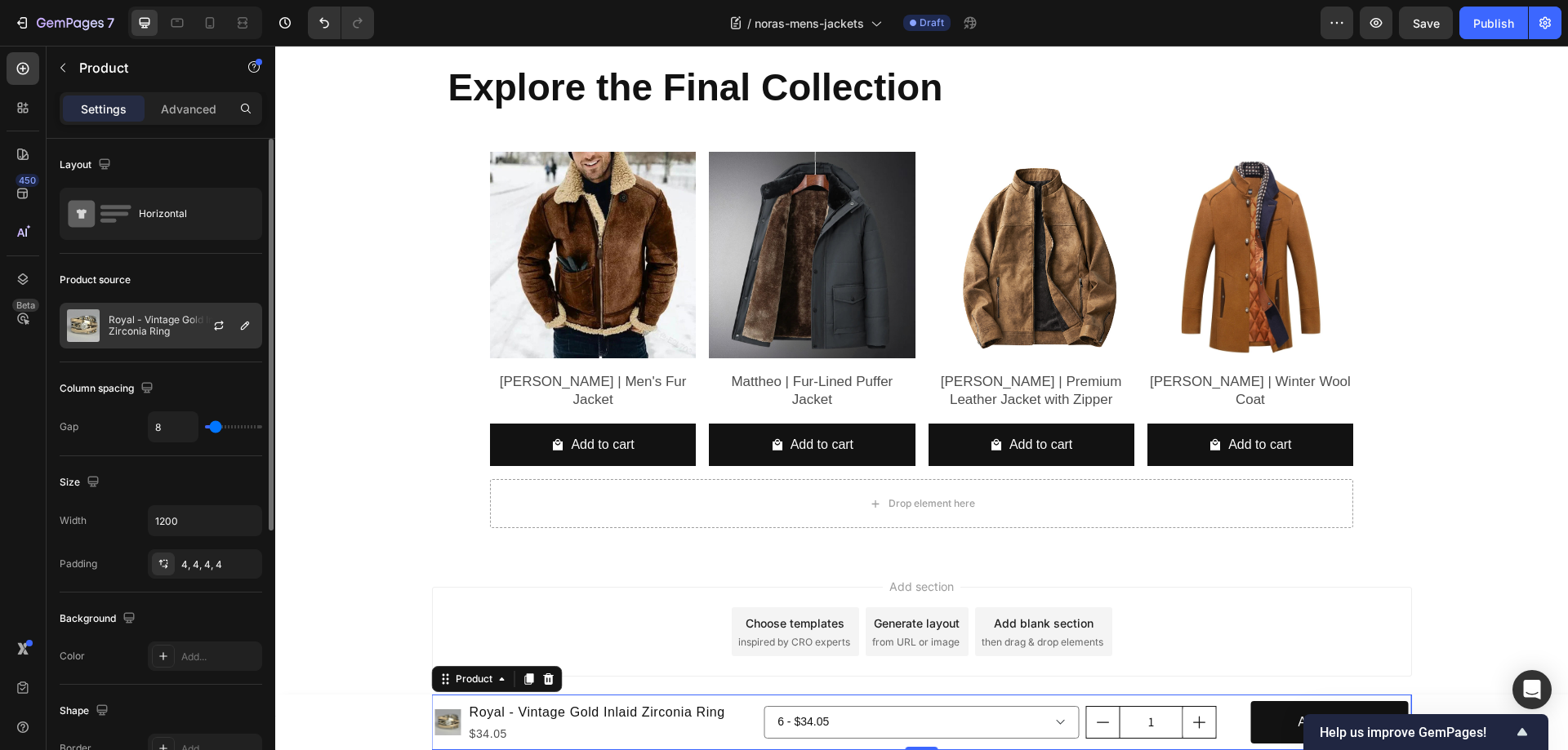
click at [152, 329] on p "Royal - Vintage Gold Inlaid Zirconia Ring" at bounding box center [181, 326] width 146 height 23
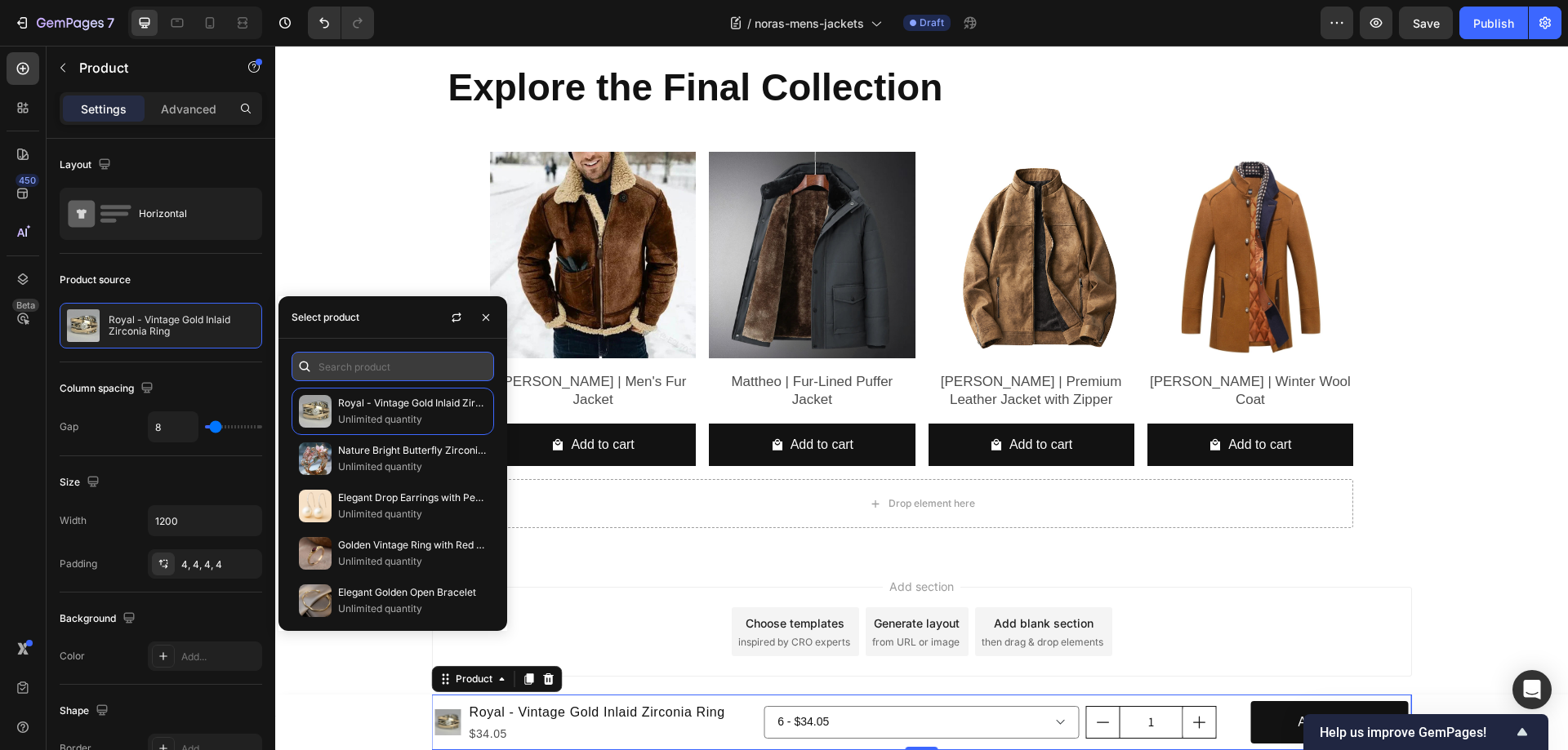
click at [356, 375] on input "text" at bounding box center [393, 366] width 202 height 29
paste input "Benjamin | Men's Fur J"
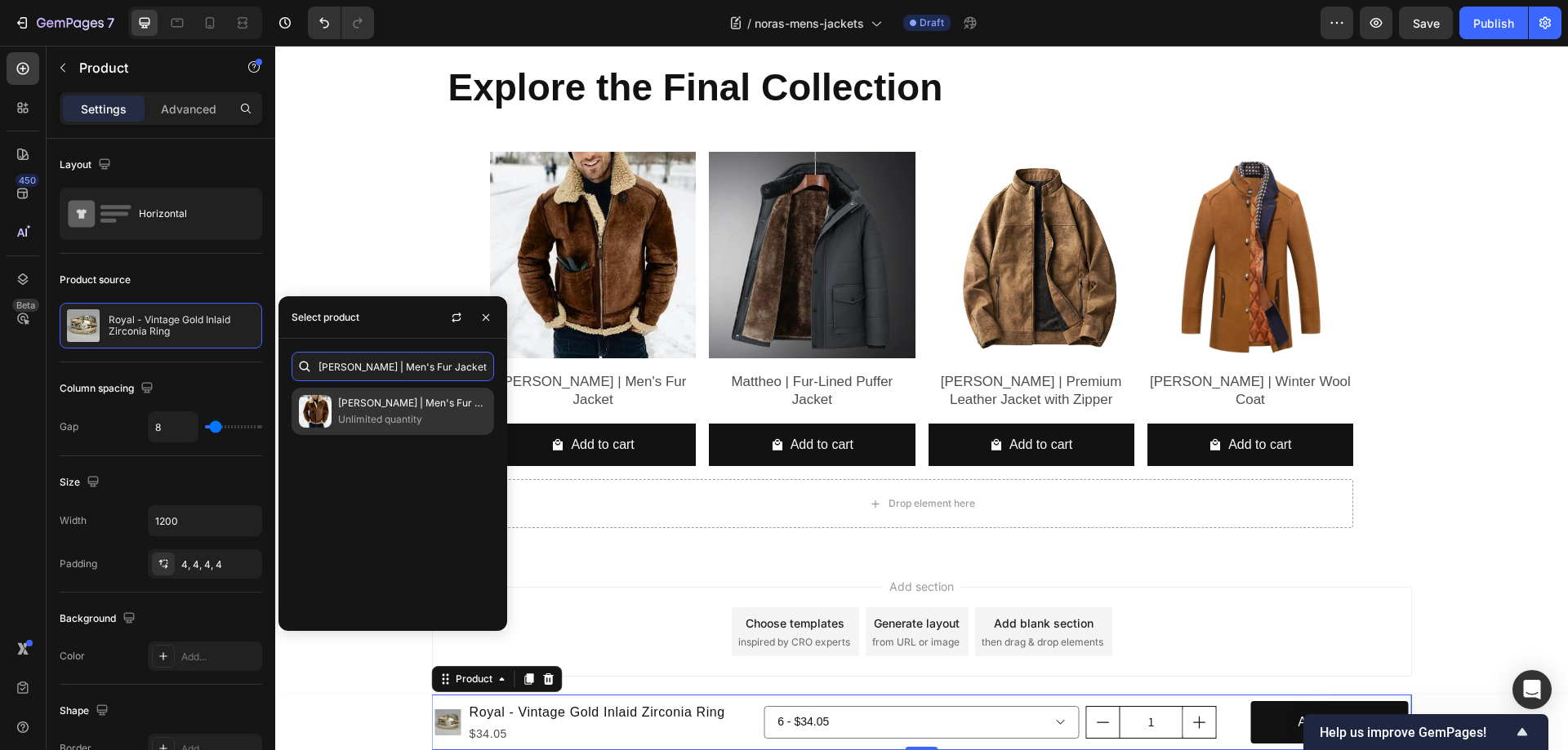
type input "Benjamin | Men's Fur Jacket"
click at [362, 414] on p "Unlimited quantity" at bounding box center [412, 420] width 148 height 17
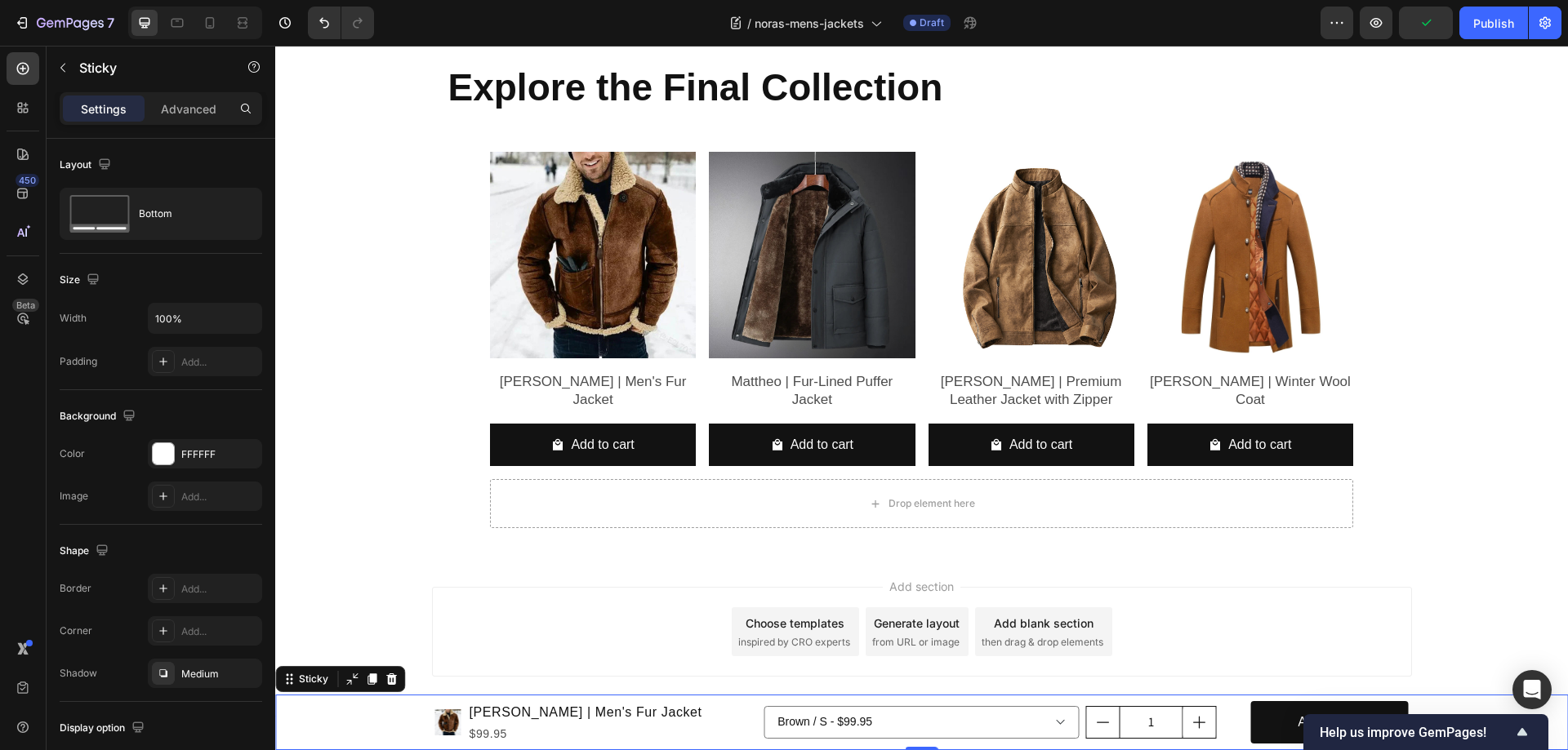
click at [339, 718] on div "Product Images Benjamin | Men's Fur Jacket Product Title $99.95 Product Price P…" at bounding box center [921, 722] width 1293 height 55
click at [174, 450] on div at bounding box center [163, 454] width 23 height 23
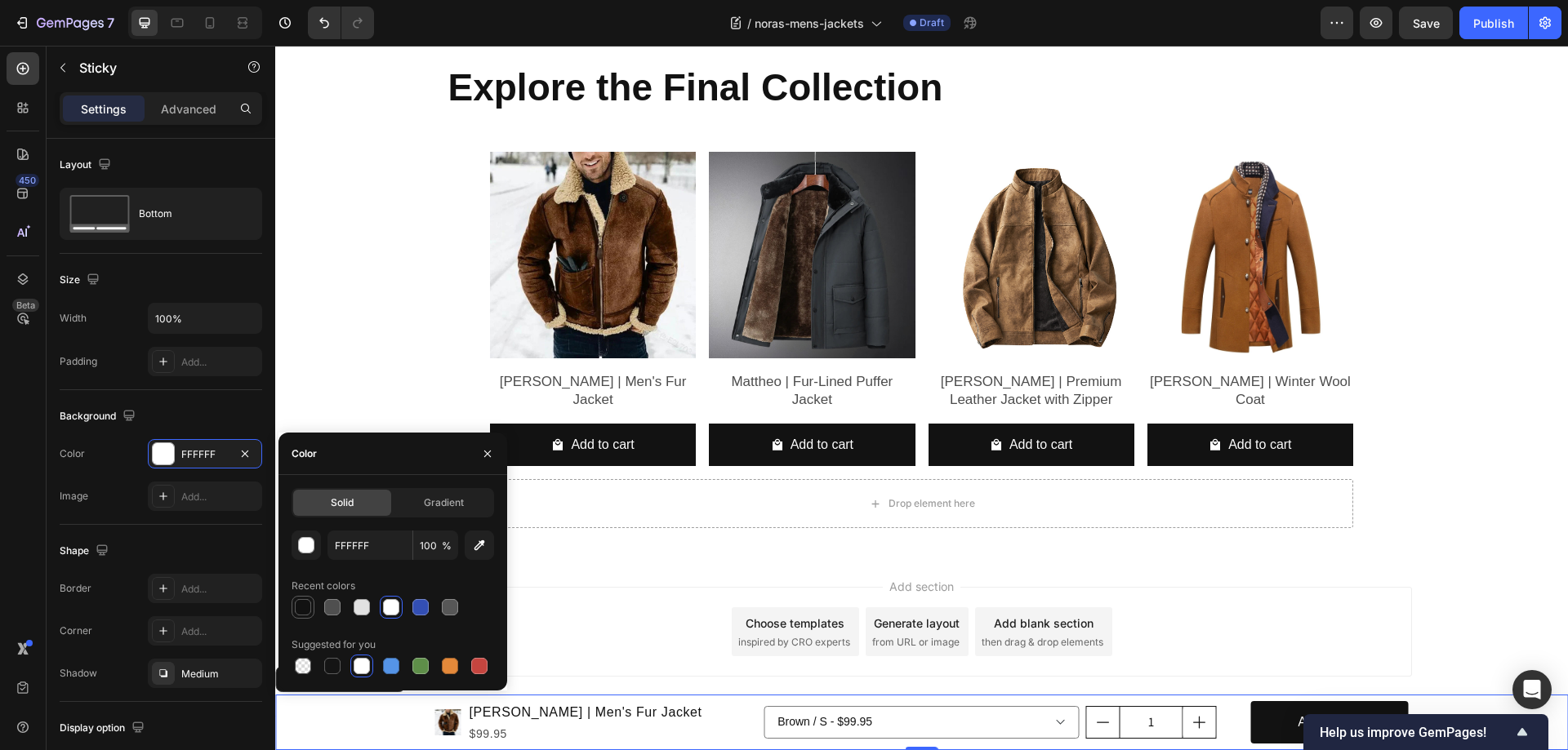
click at [303, 608] on div at bounding box center [303, 608] width 17 height 17
type input "121212"
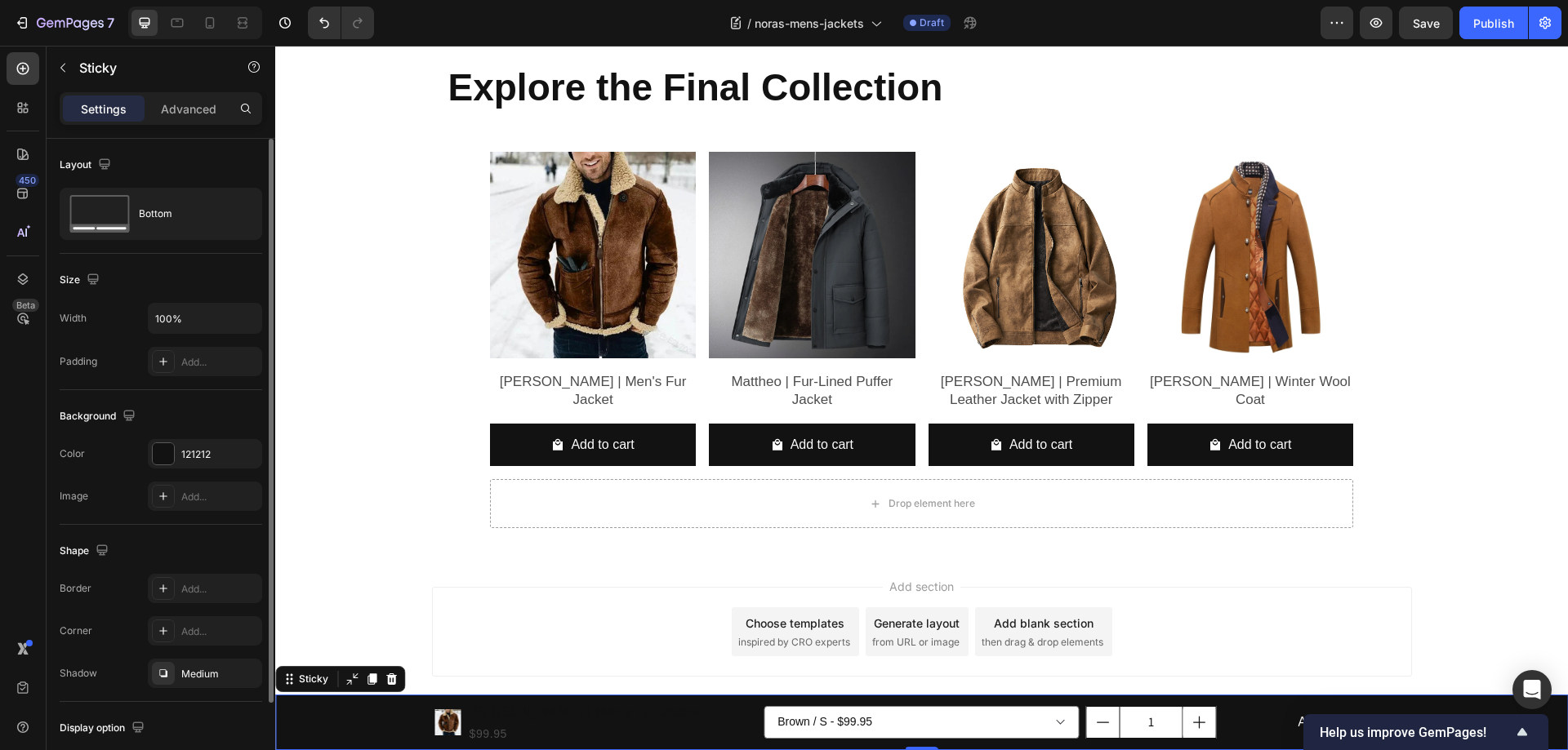
click at [128, 507] on div "Image Add..." at bounding box center [161, 496] width 202 height 29
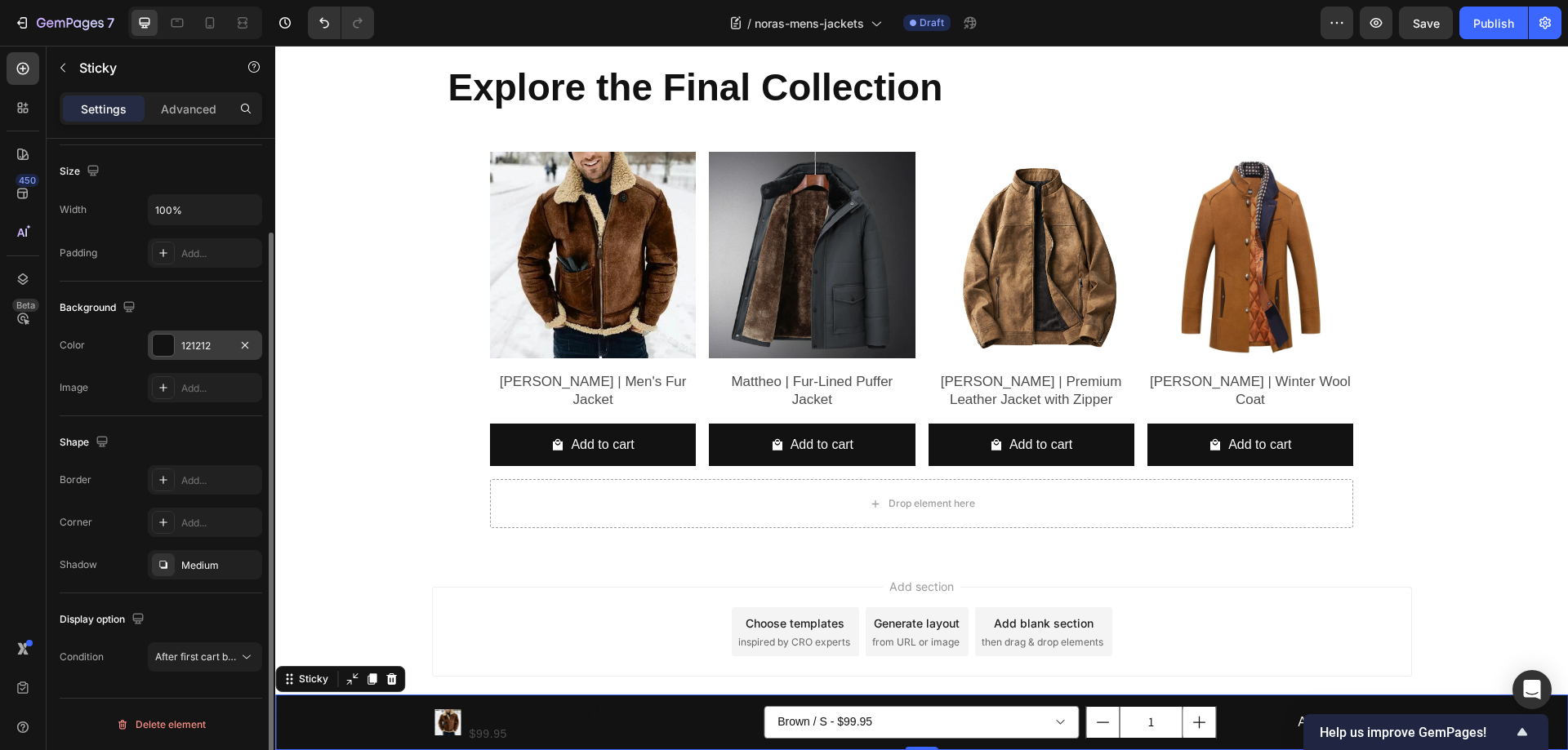
click at [162, 338] on div at bounding box center [163, 345] width 22 height 22
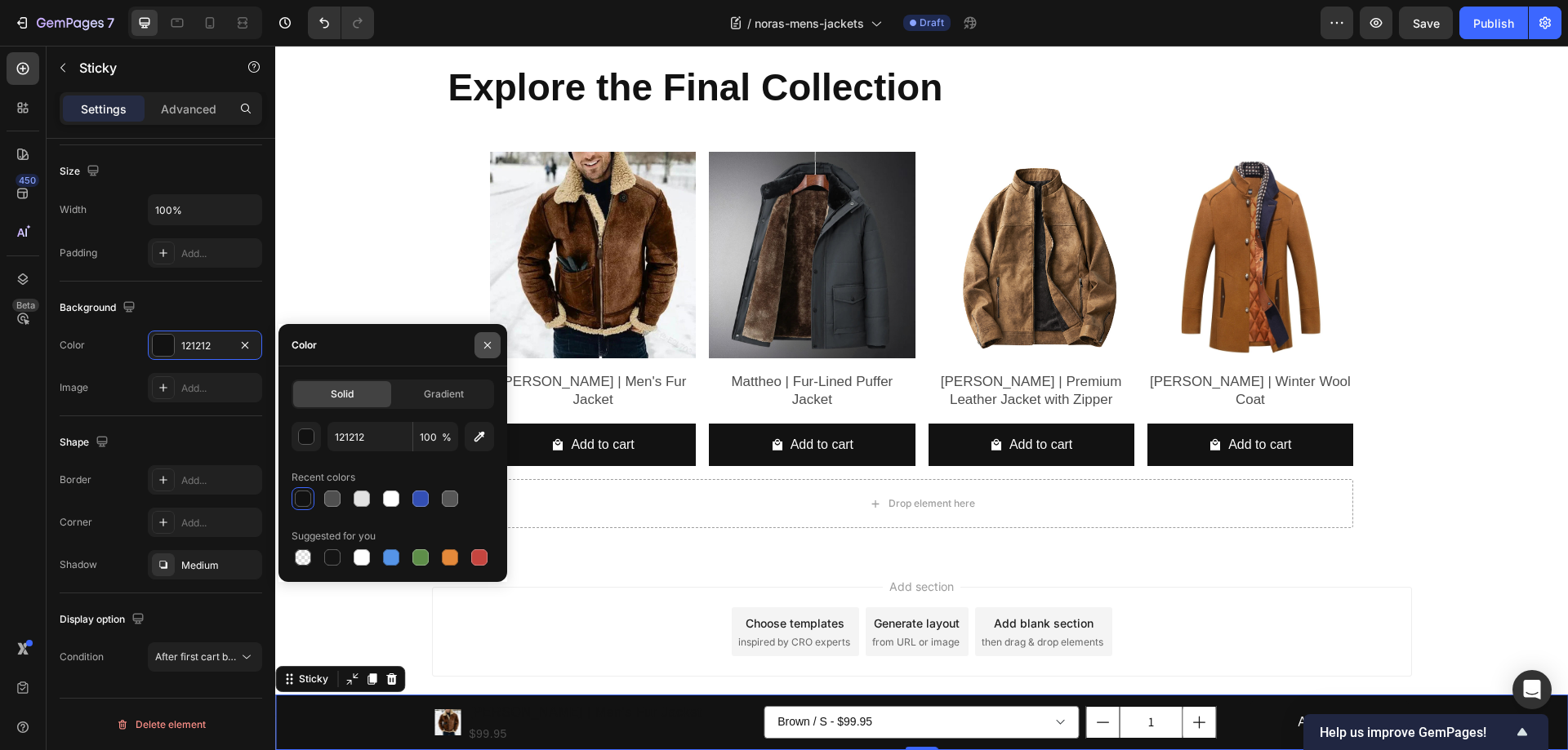
click at [490, 334] on button "button" at bounding box center [488, 345] width 27 height 26
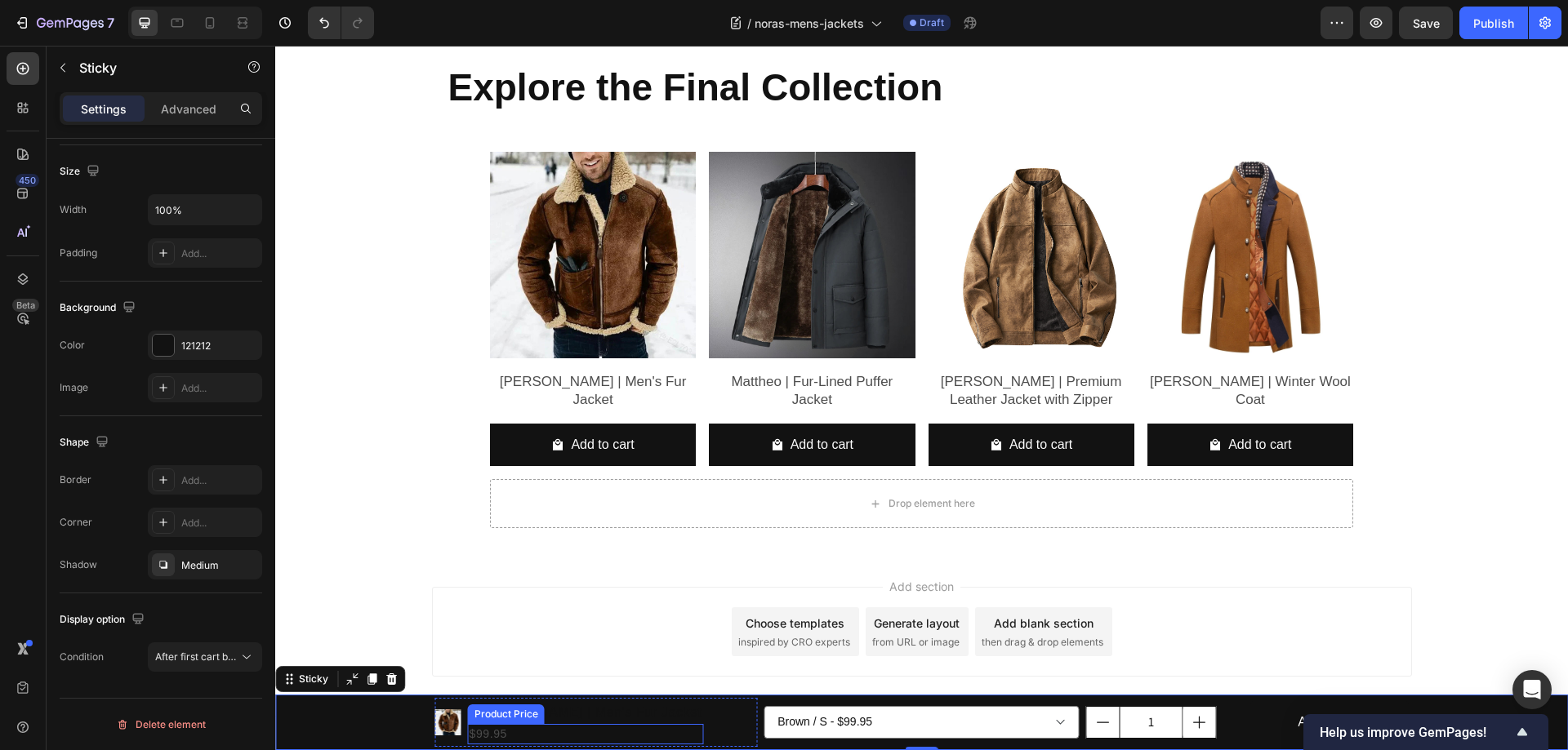
click at [483, 727] on div "$99.95" at bounding box center [586, 733] width 236 height 21
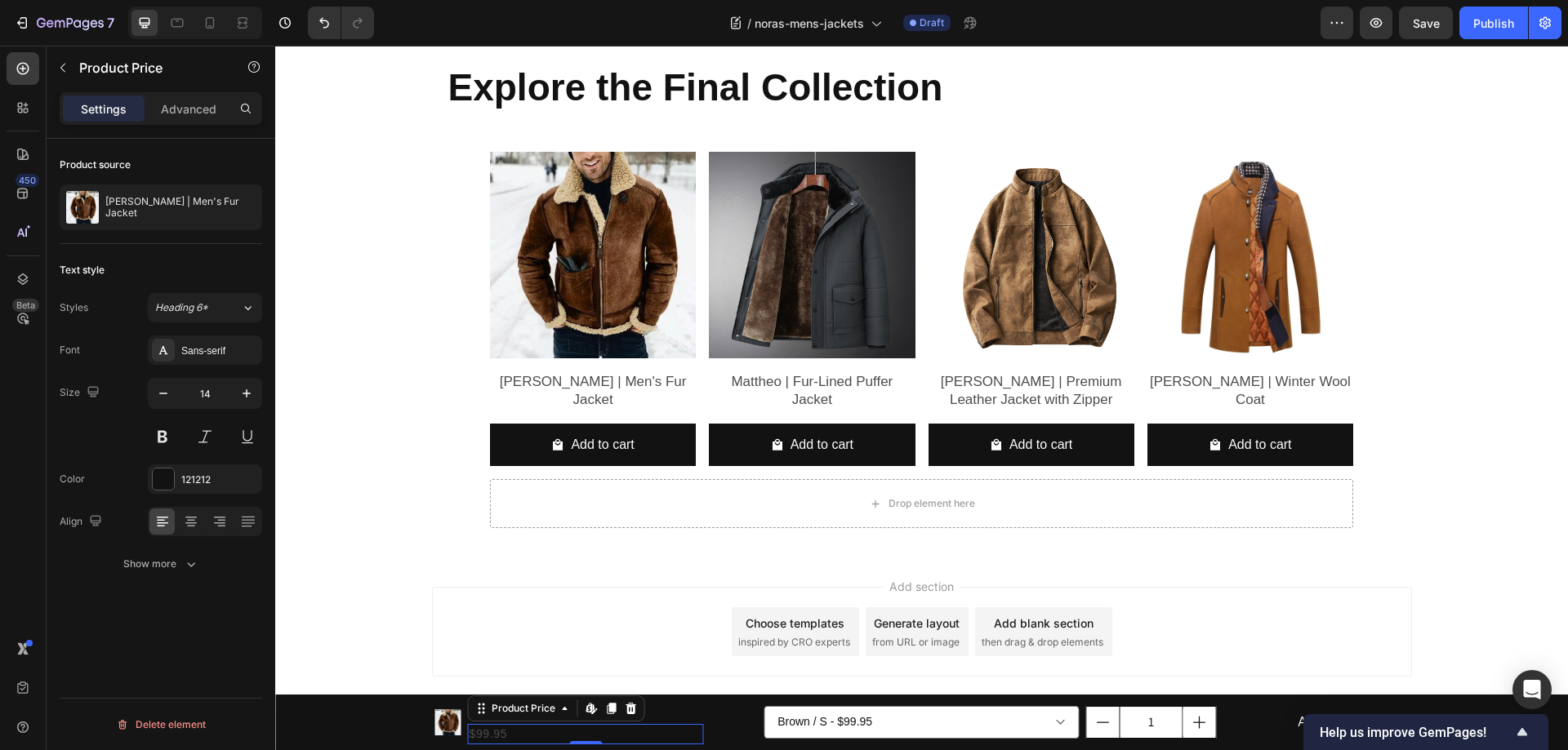
scroll to position [0, 0]
click at [161, 481] on div at bounding box center [163, 479] width 22 height 22
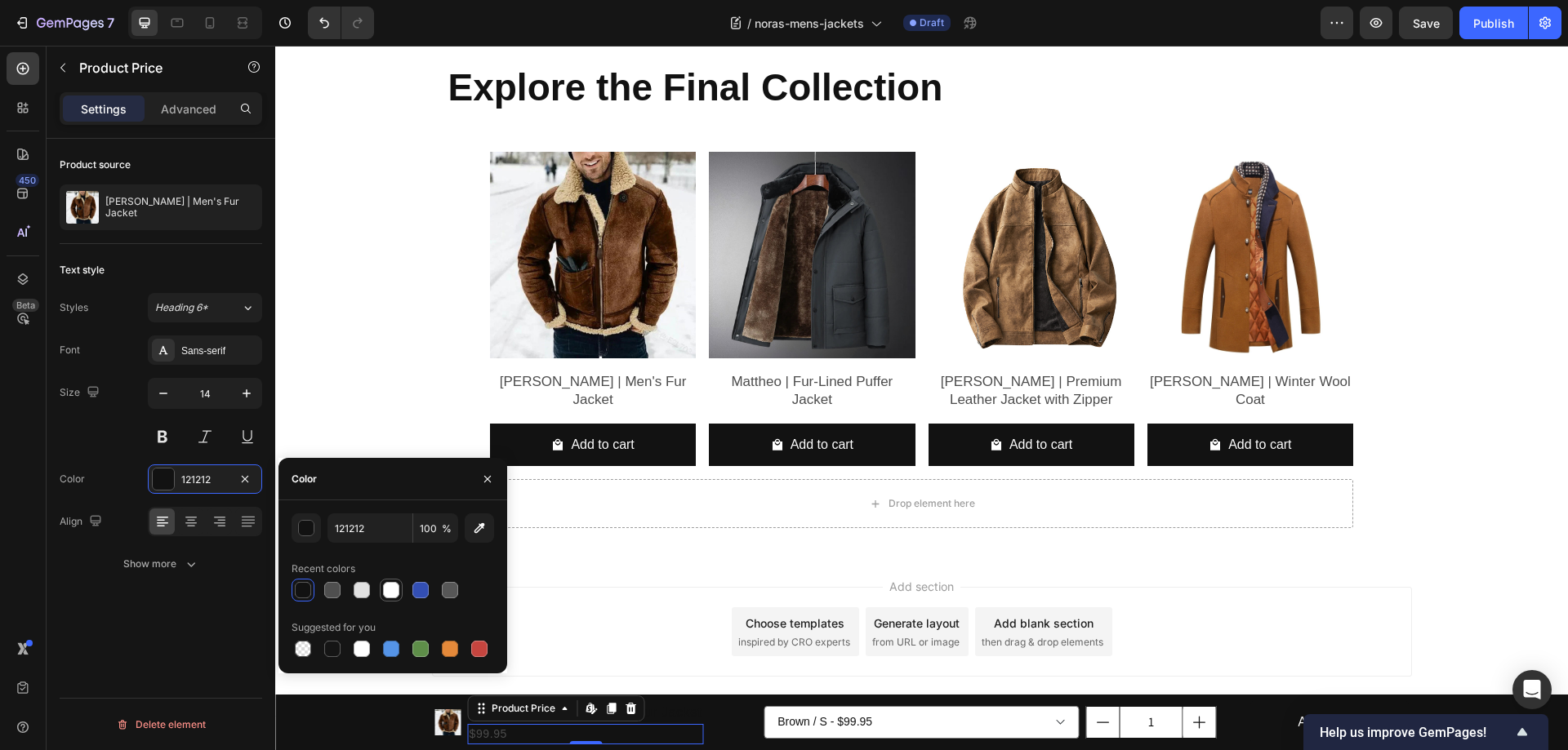
click at [393, 587] on div at bounding box center [391, 590] width 17 height 17
type input "FFFFFF"
click at [1355, 603] on div "Add section Choose templates inspired by CRO experts Generate layout from URL o…" at bounding box center [921, 632] width 980 height 89
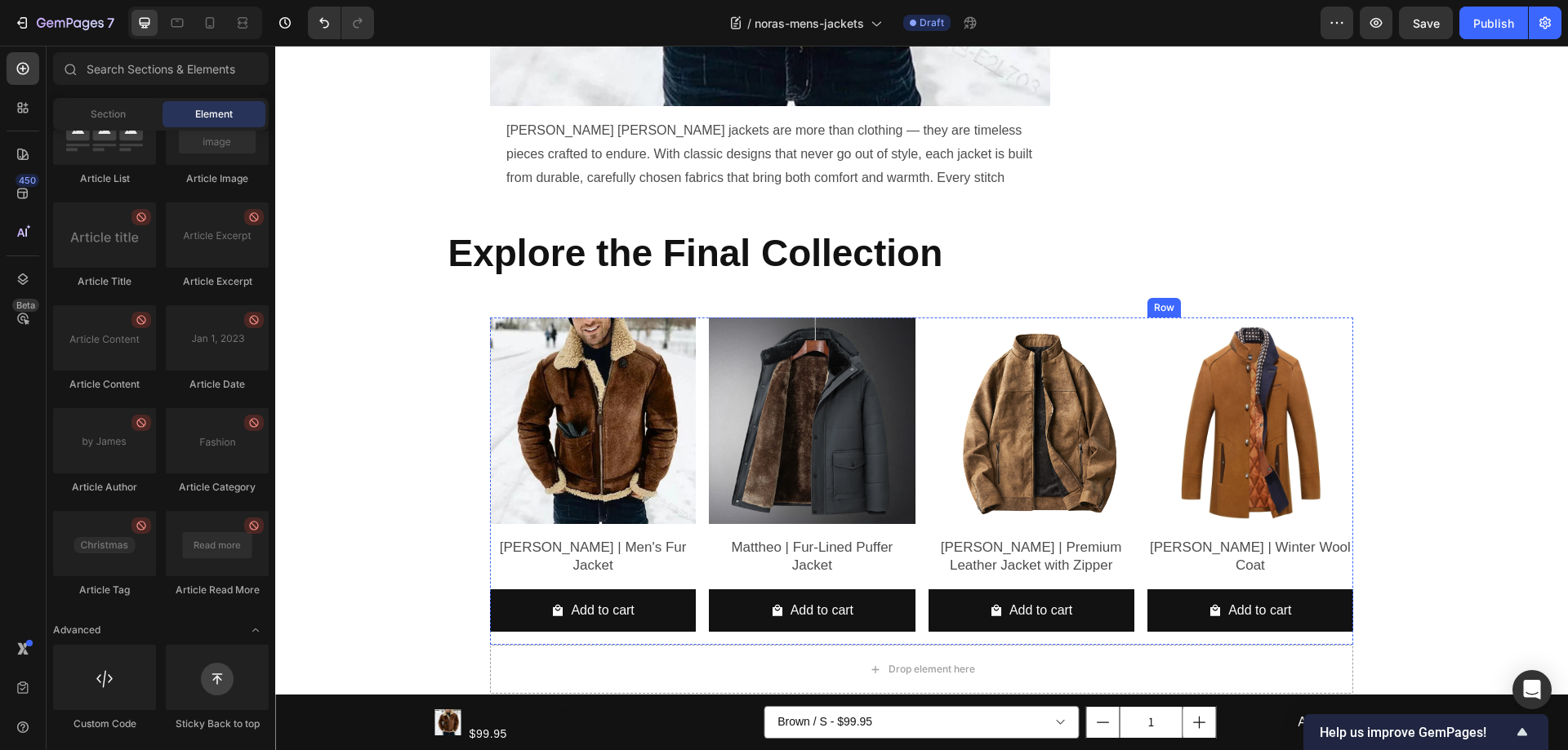
scroll to position [2139, 0]
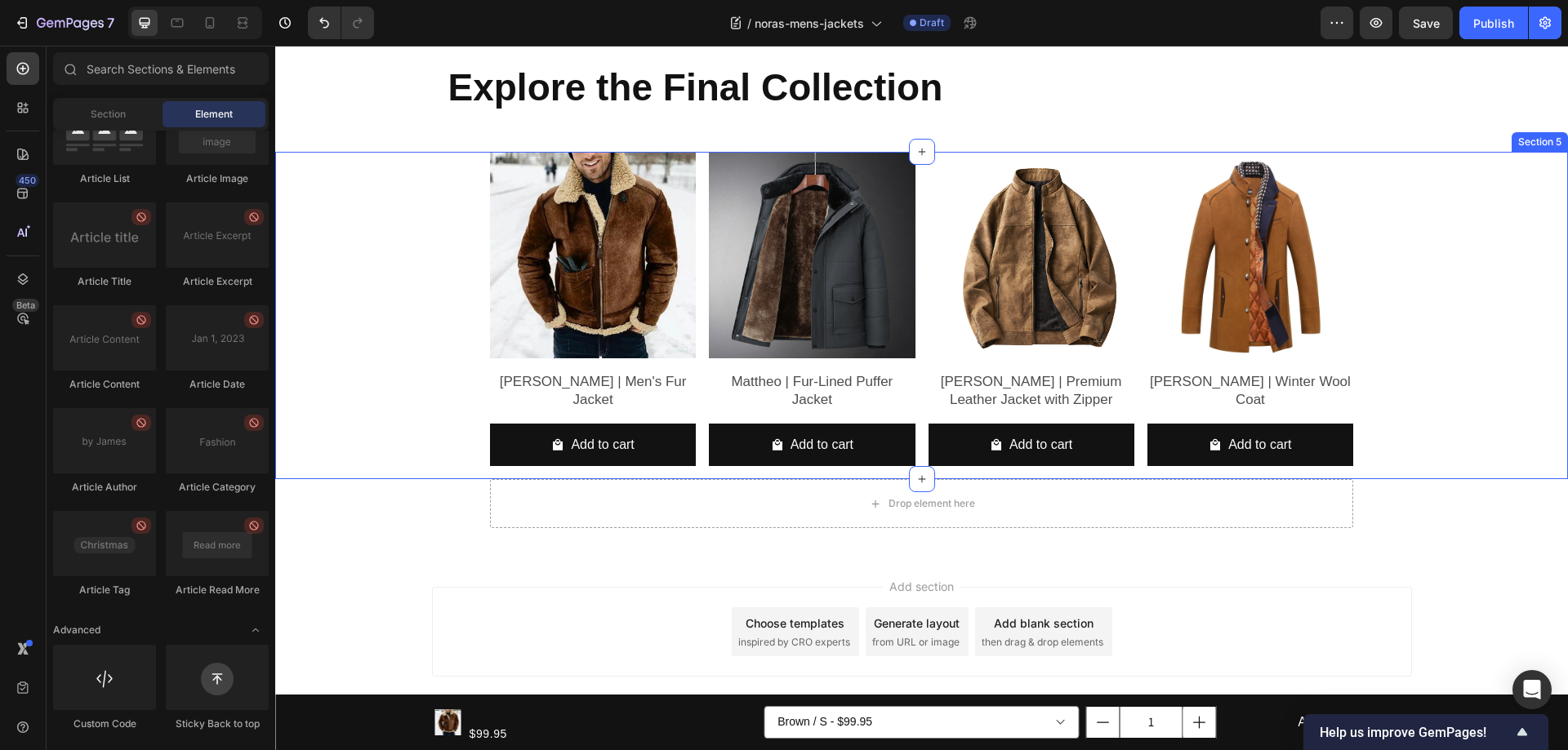
click at [402, 209] on div "Product Images Benjamin | Men's Fur Jacket Product Title Add to cart Add to Car…" at bounding box center [921, 315] width 1268 height 327
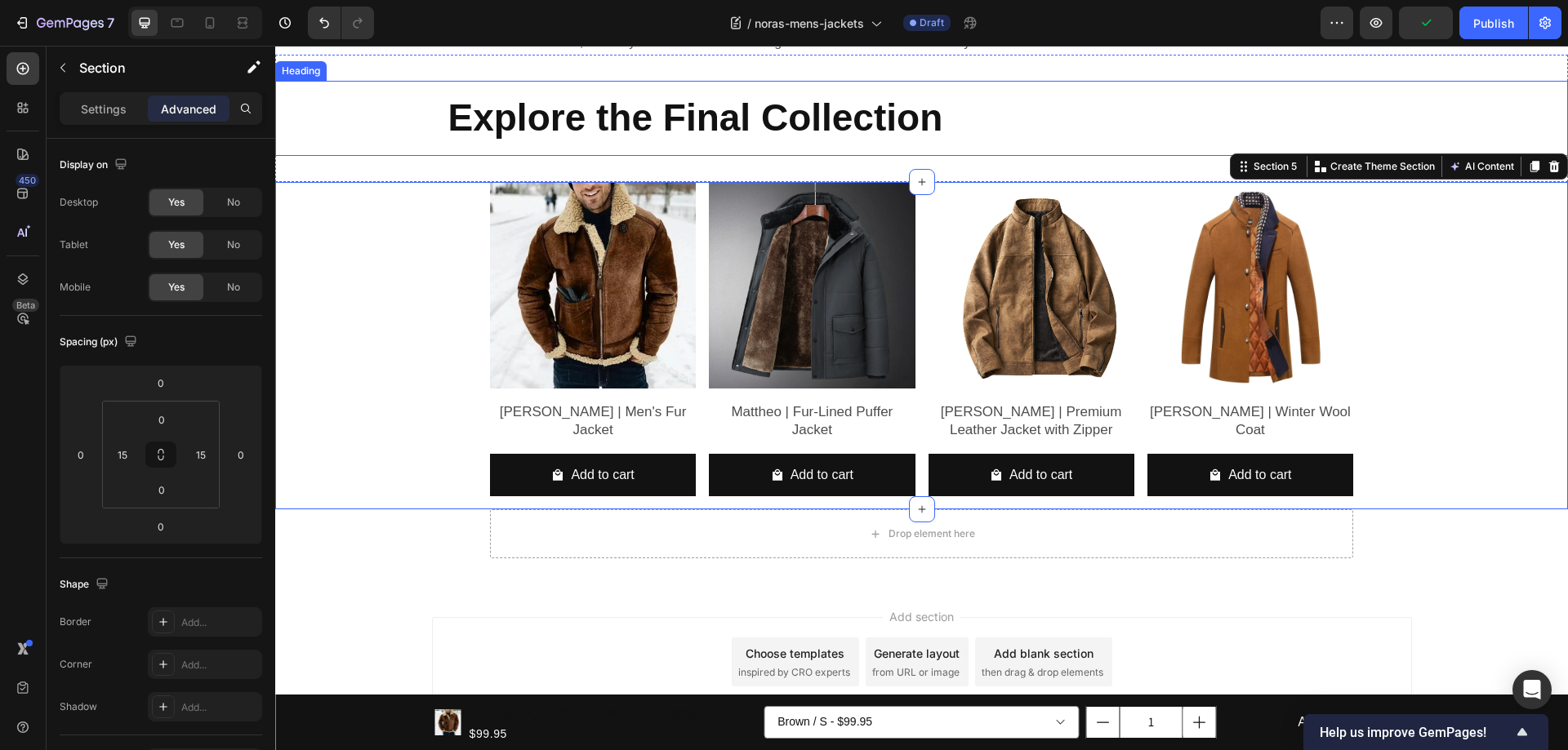
scroll to position [1976, 0]
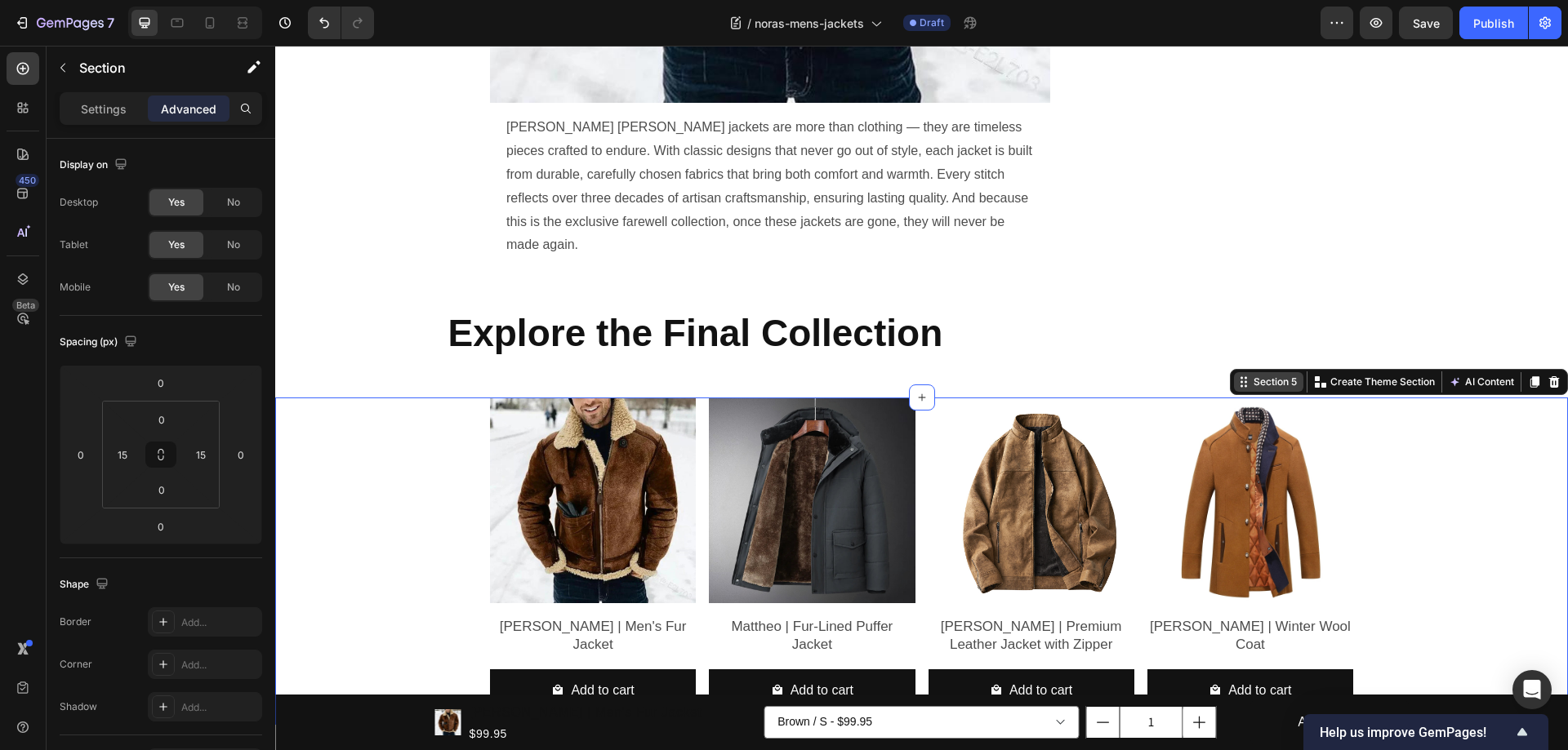
click at [1253, 374] on div "Section 5" at bounding box center [1275, 382] width 50 height 15
click at [1405, 397] on div "Product Images Benjamin | Men's Fur Jacket Product Title Add to cart Add to Car…" at bounding box center [921, 560] width 1268 height 327
click at [443, 397] on div "Product Images Benjamin | Men's Fur Jacket Product Title Add to cart Add to Car…" at bounding box center [921, 560] width 1268 height 327
click at [100, 110] on p "Settings" at bounding box center [104, 108] width 46 height 17
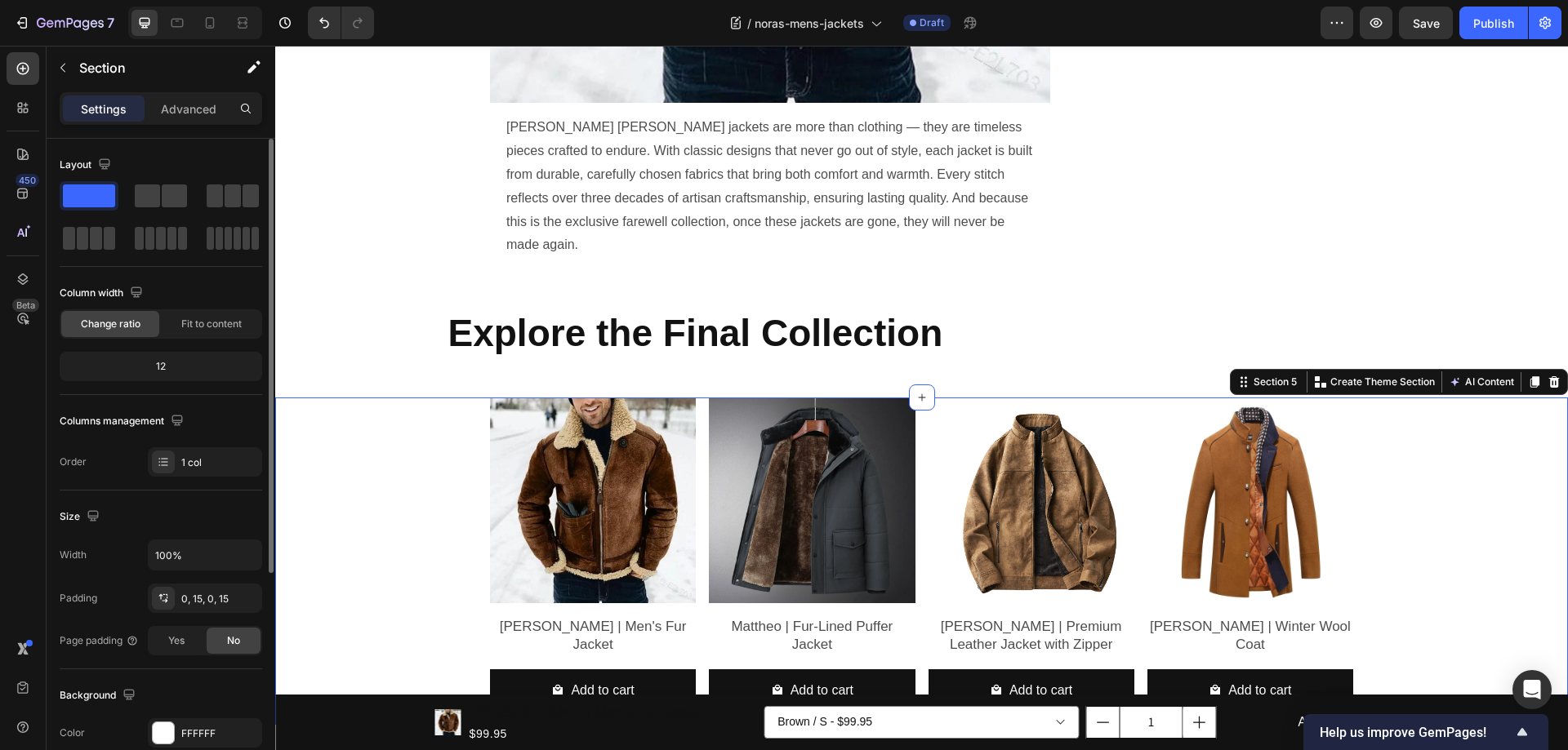
click at [201, 443] on div "Columns management Order 1 col" at bounding box center [161, 442] width 202 height 69
click at [200, 465] on div "1 col" at bounding box center [220, 463] width 77 height 15
click at [123, 469] on div "Order 1 col" at bounding box center [161, 461] width 202 height 29
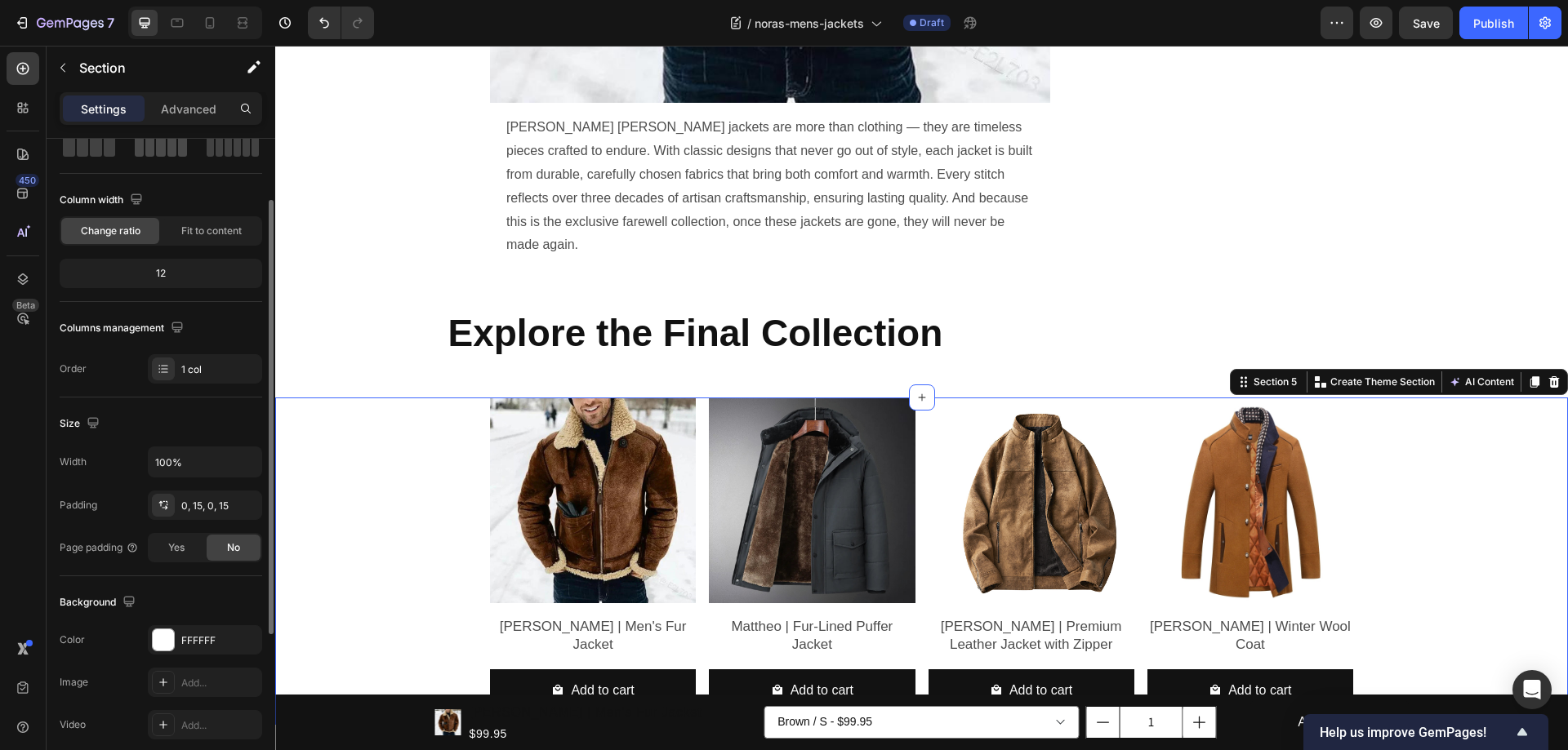
scroll to position [0, 0]
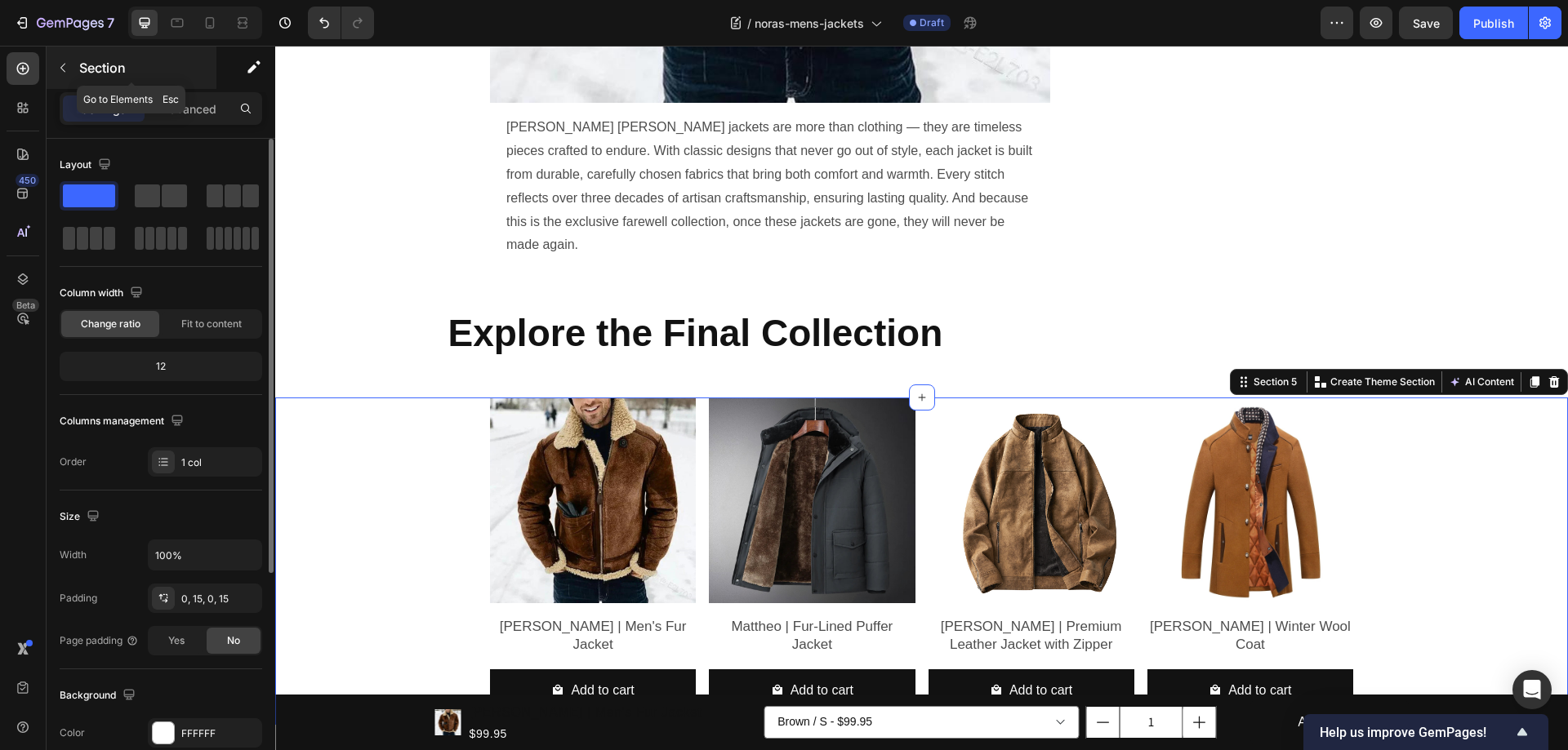
click at [65, 70] on icon "button" at bounding box center [63, 68] width 13 height 13
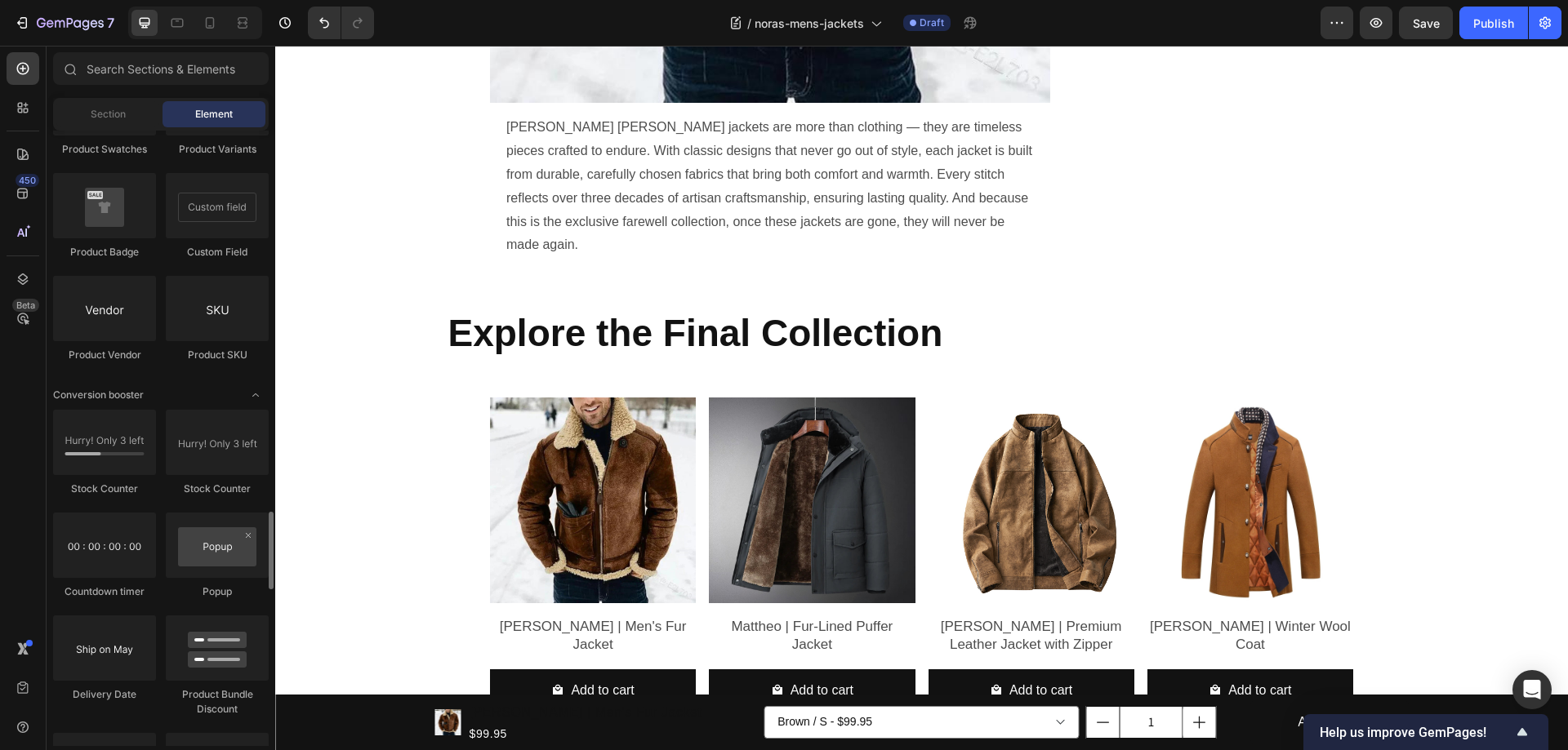
scroll to position [2671, 0]
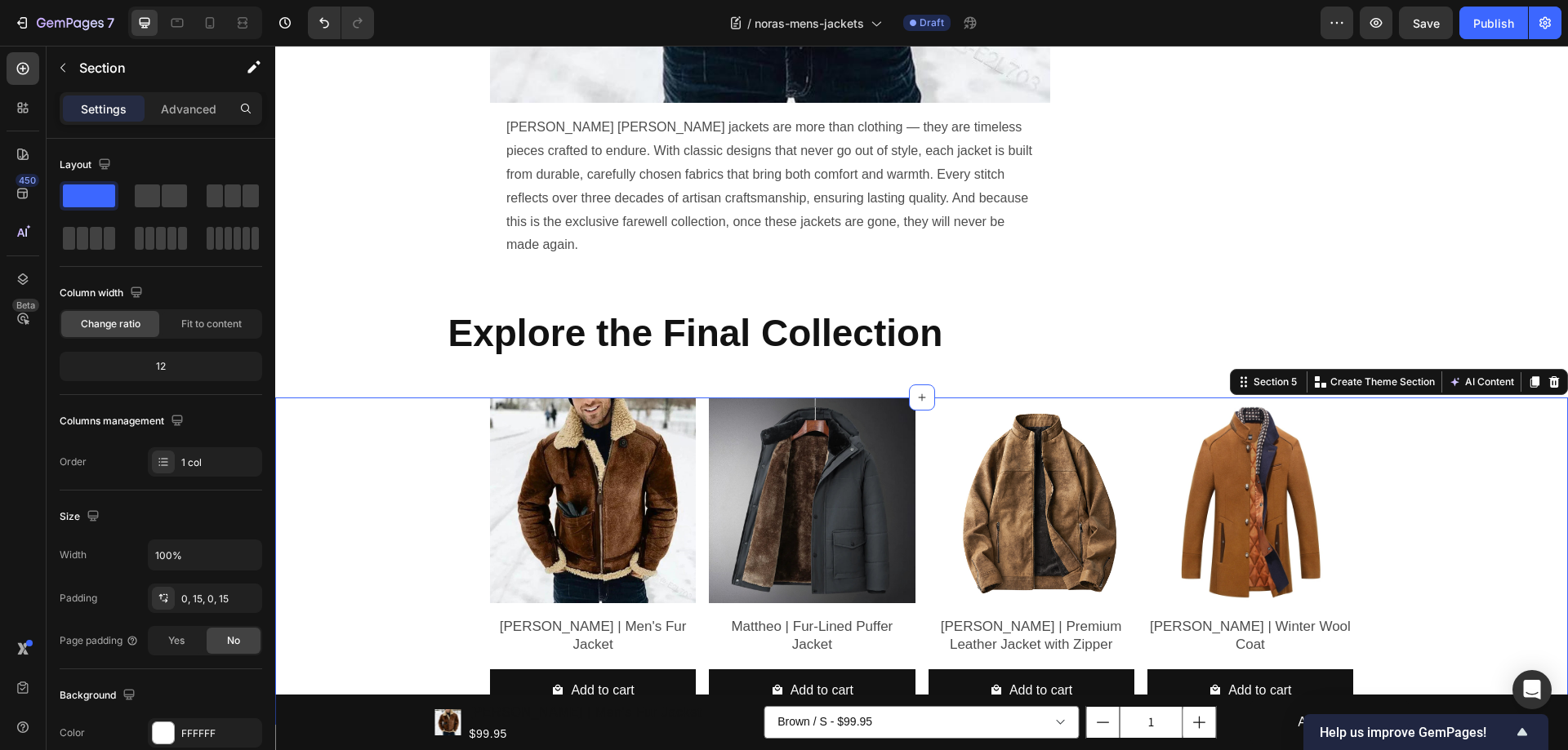
click at [1410, 397] on div "Product Images Benjamin | Men's Fur Jacket Product Title Add to cart Add to Car…" at bounding box center [921, 560] width 1268 height 327
click at [176, 369] on div "12" at bounding box center [161, 367] width 196 height 23
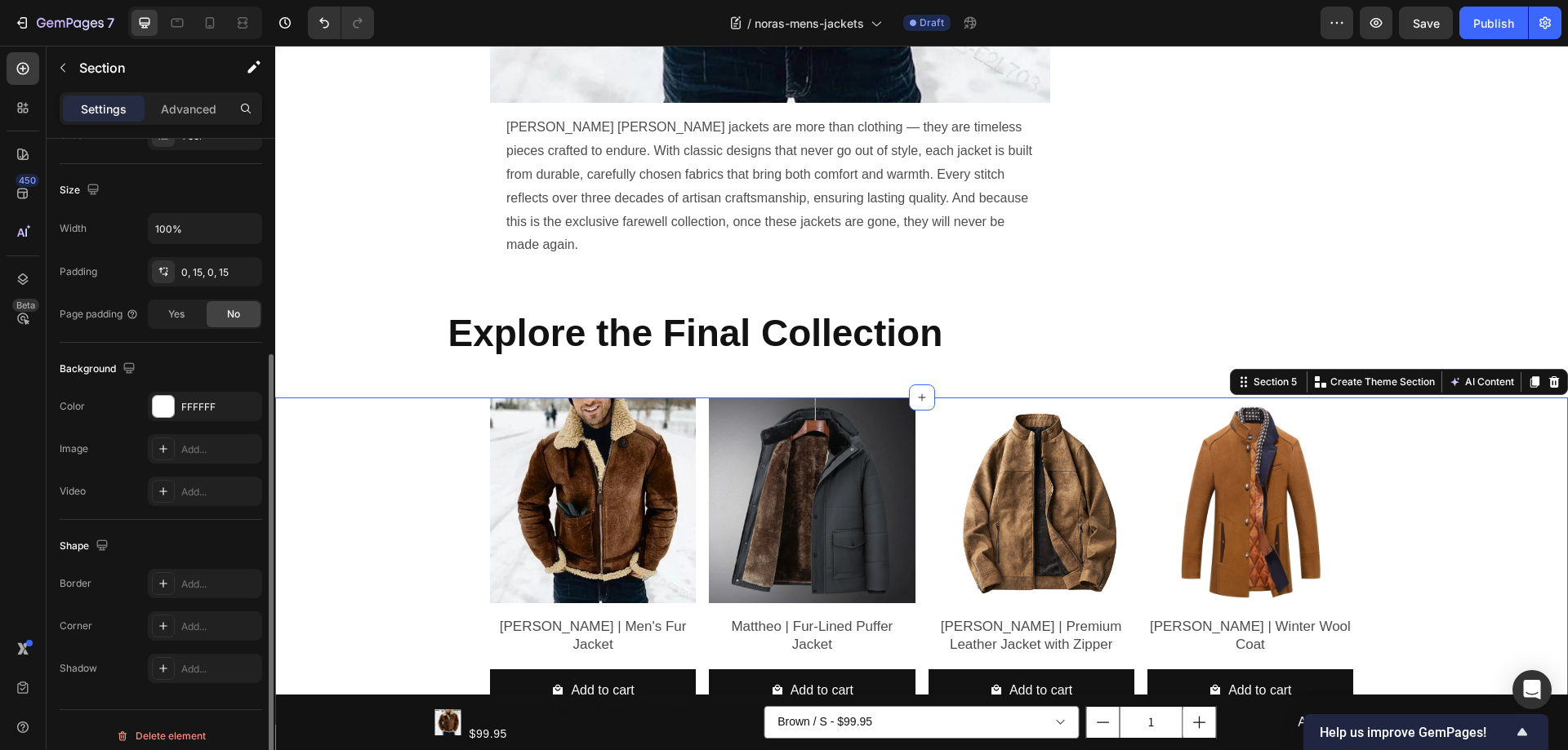
scroll to position [338, 0]
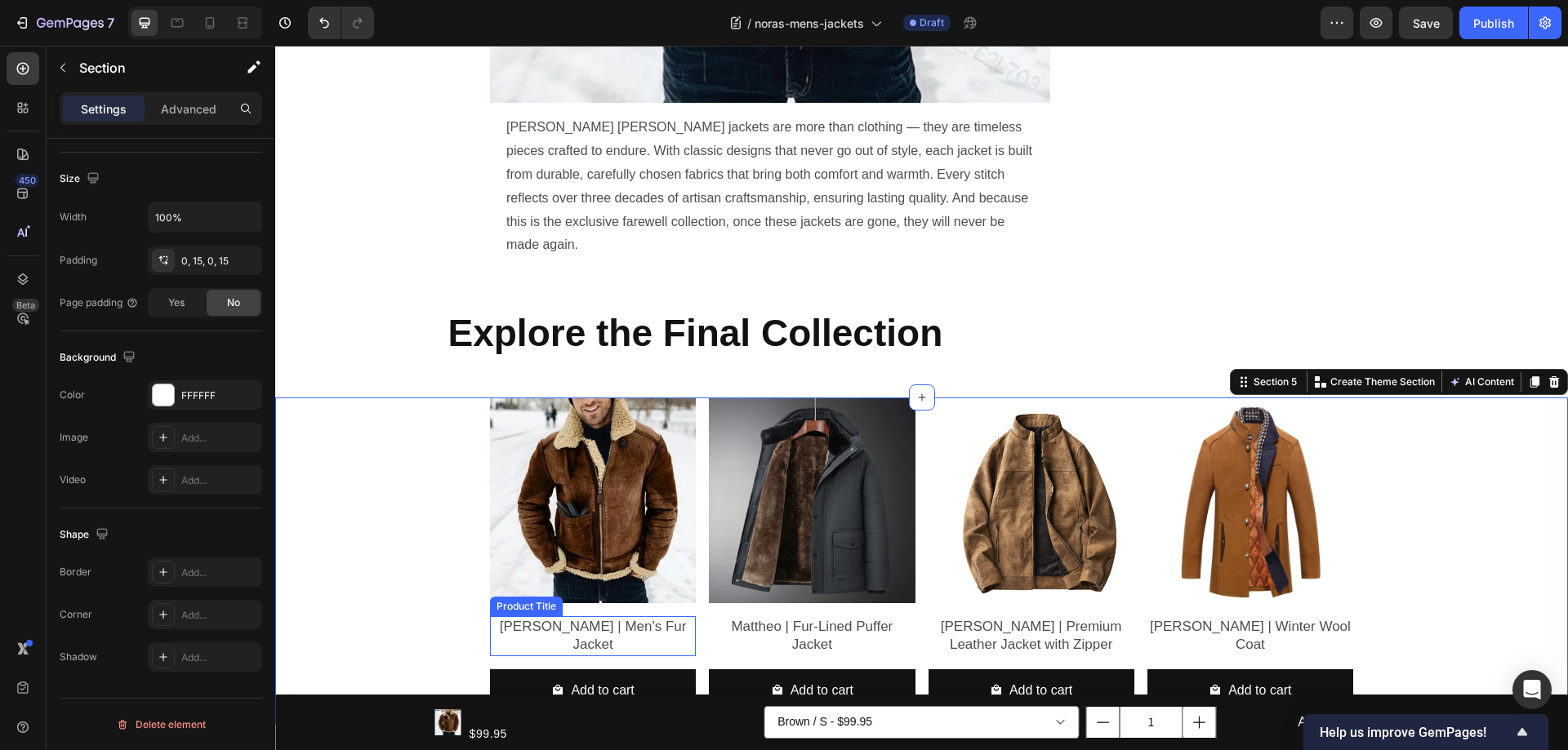
click at [584, 616] on h2 "Benjamin | Men's Fur Jacket" at bounding box center [592, 635] width 205 height 39
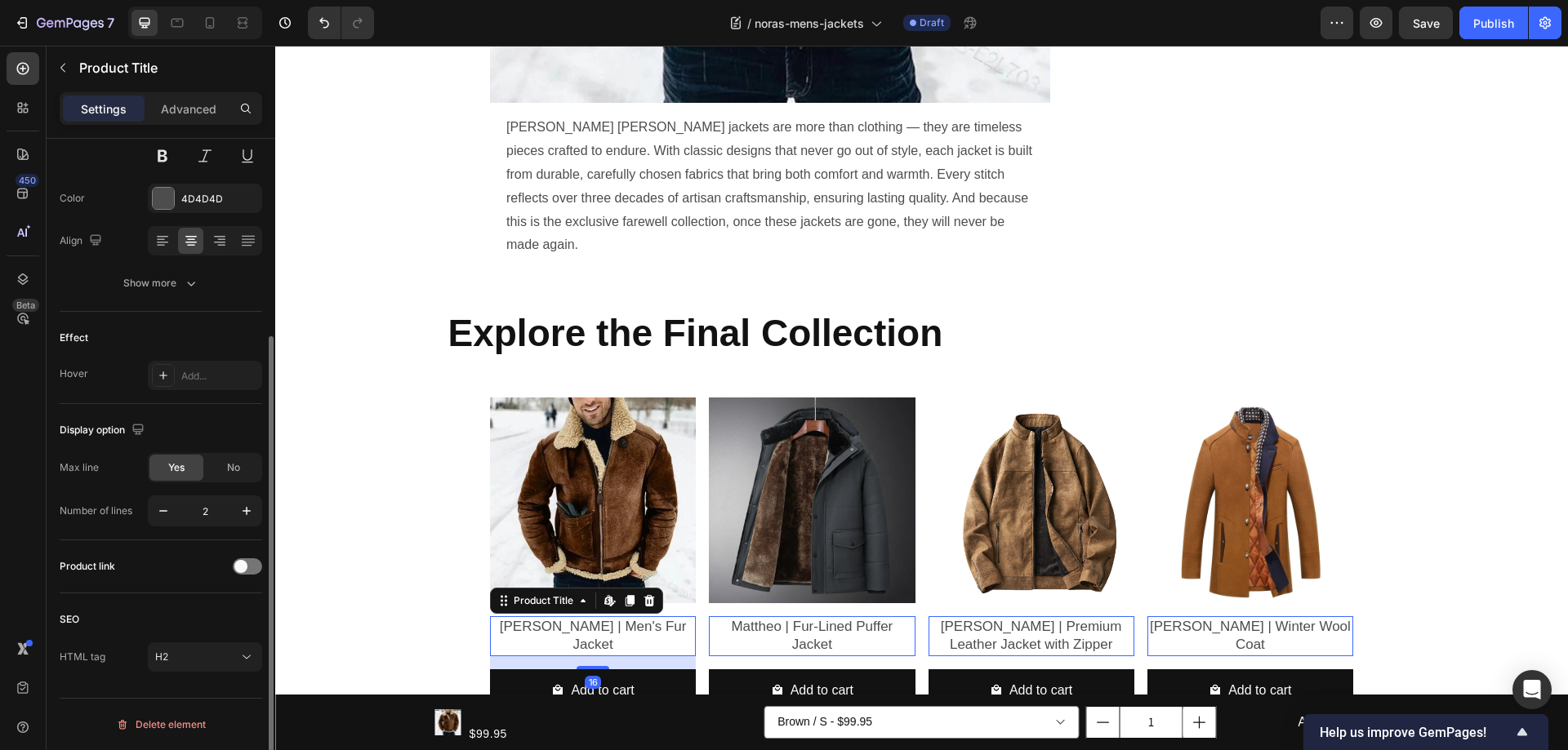
scroll to position [0, 0]
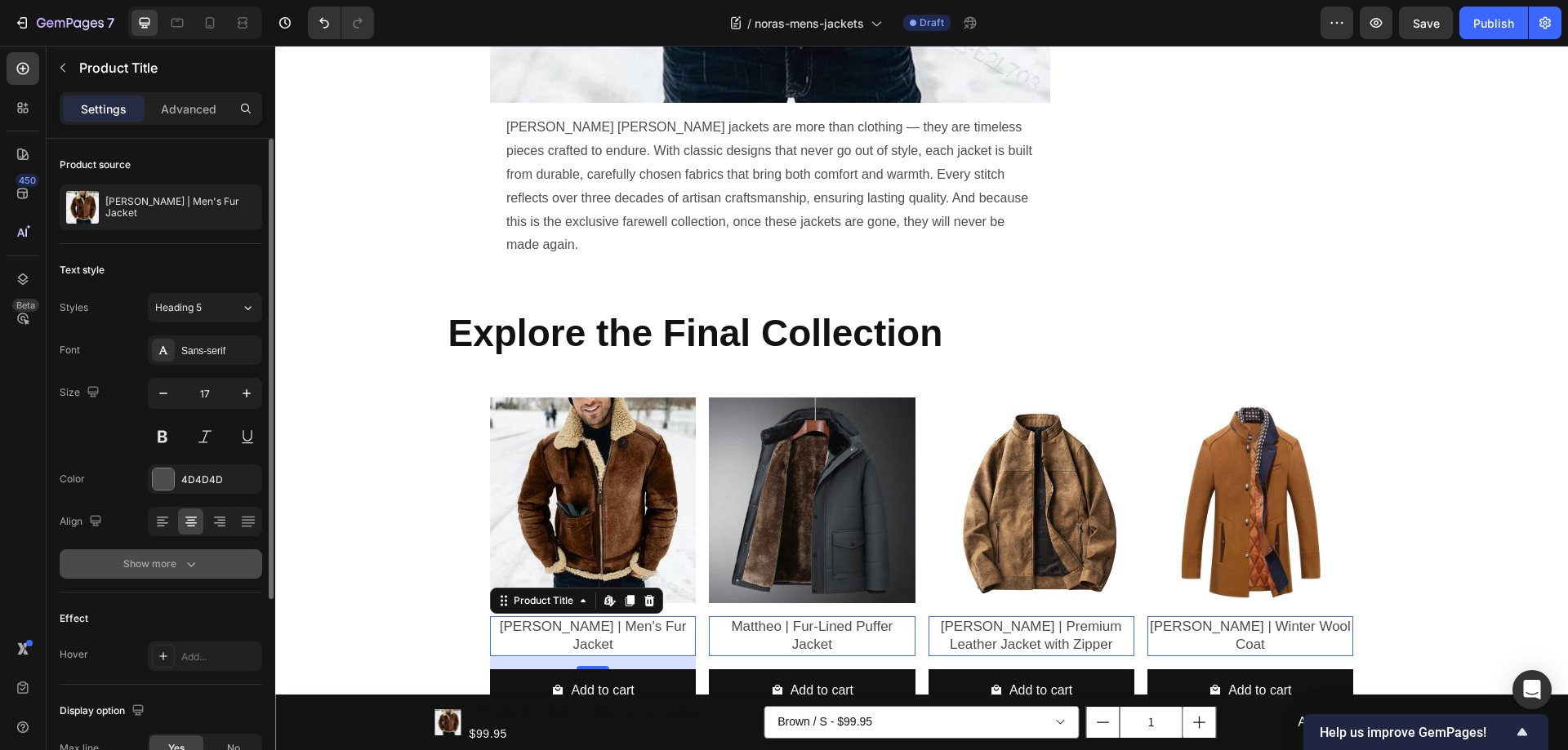
click at [191, 565] on icon "button" at bounding box center [191, 564] width 17 height 17
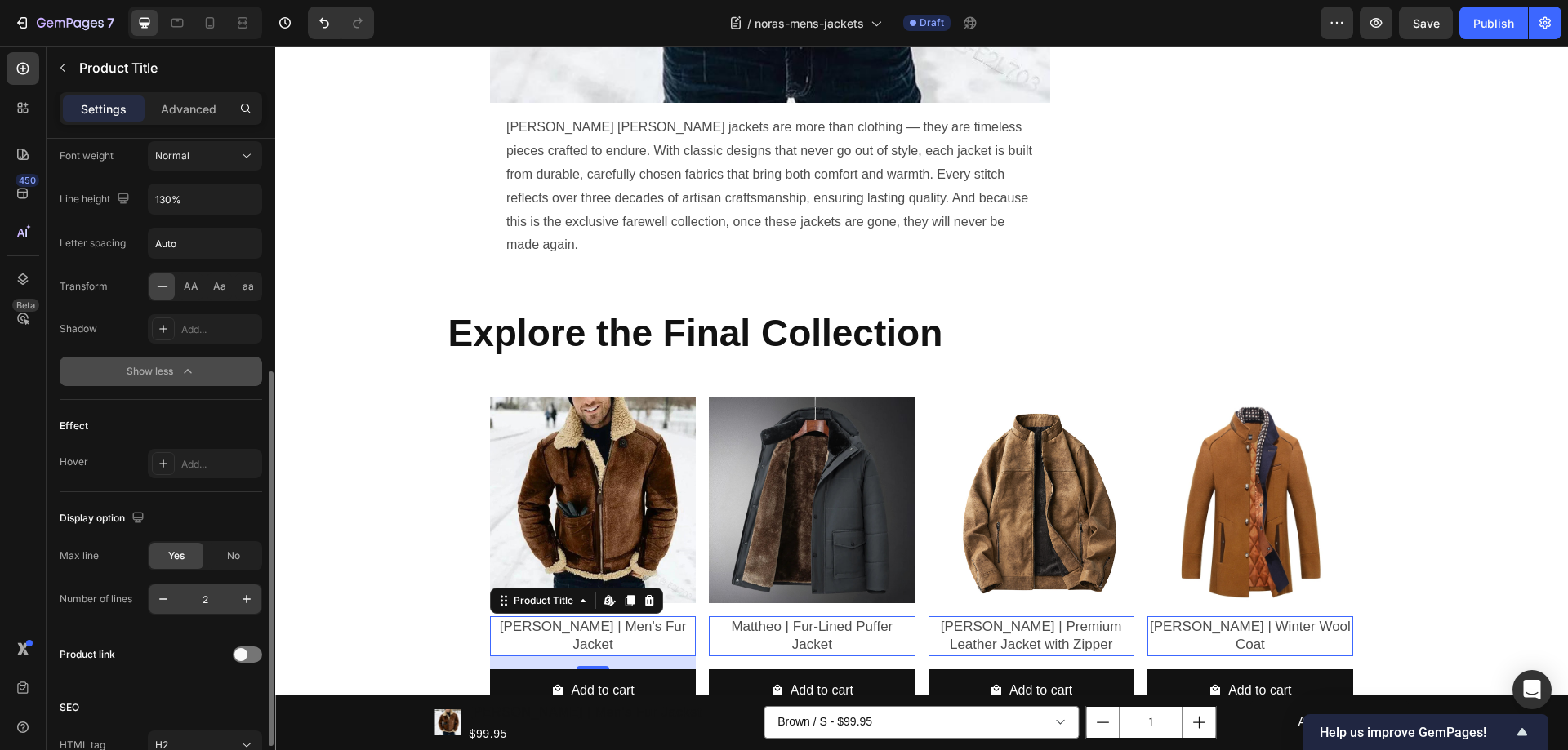
scroll to position [496, 0]
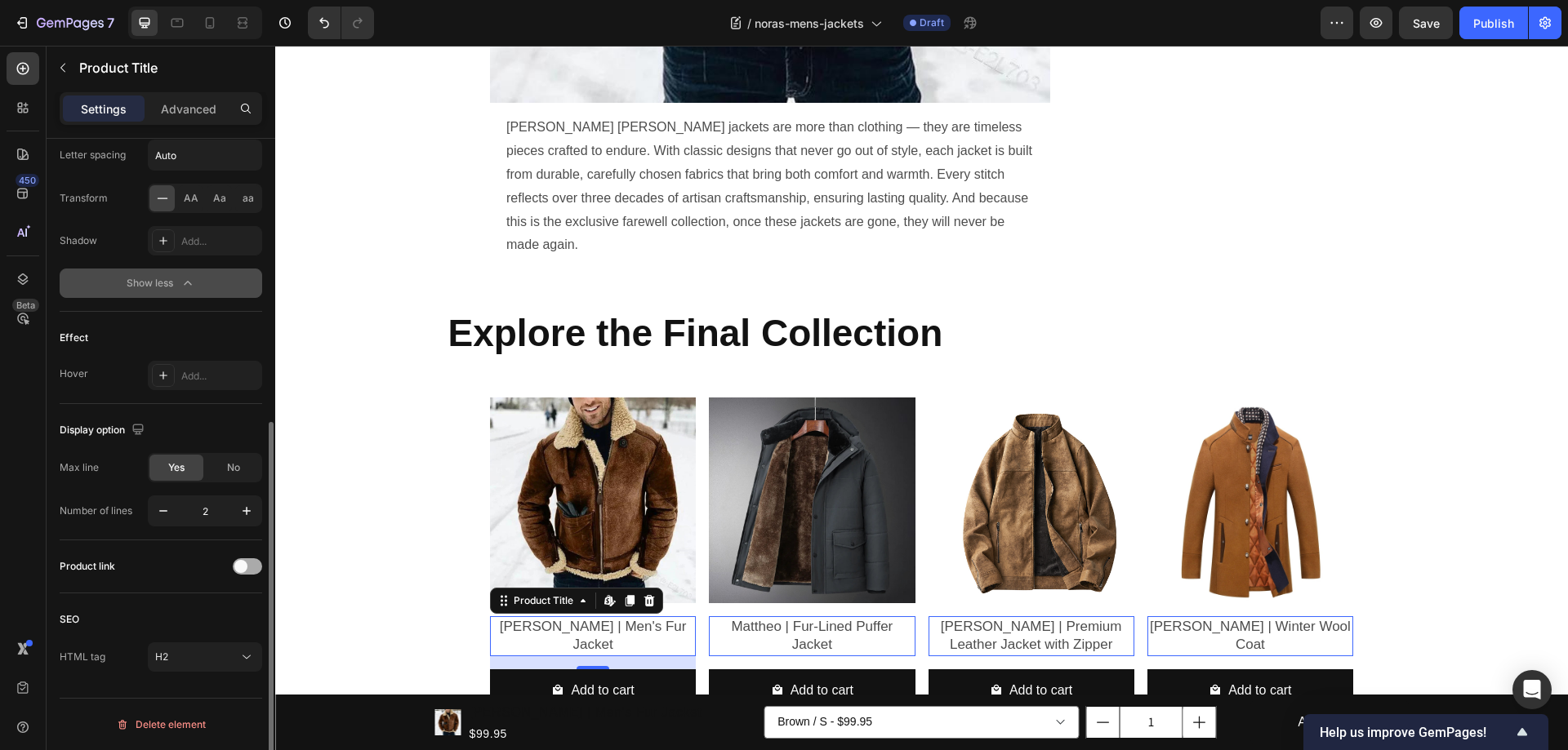
click at [238, 560] on span at bounding box center [241, 566] width 13 height 13
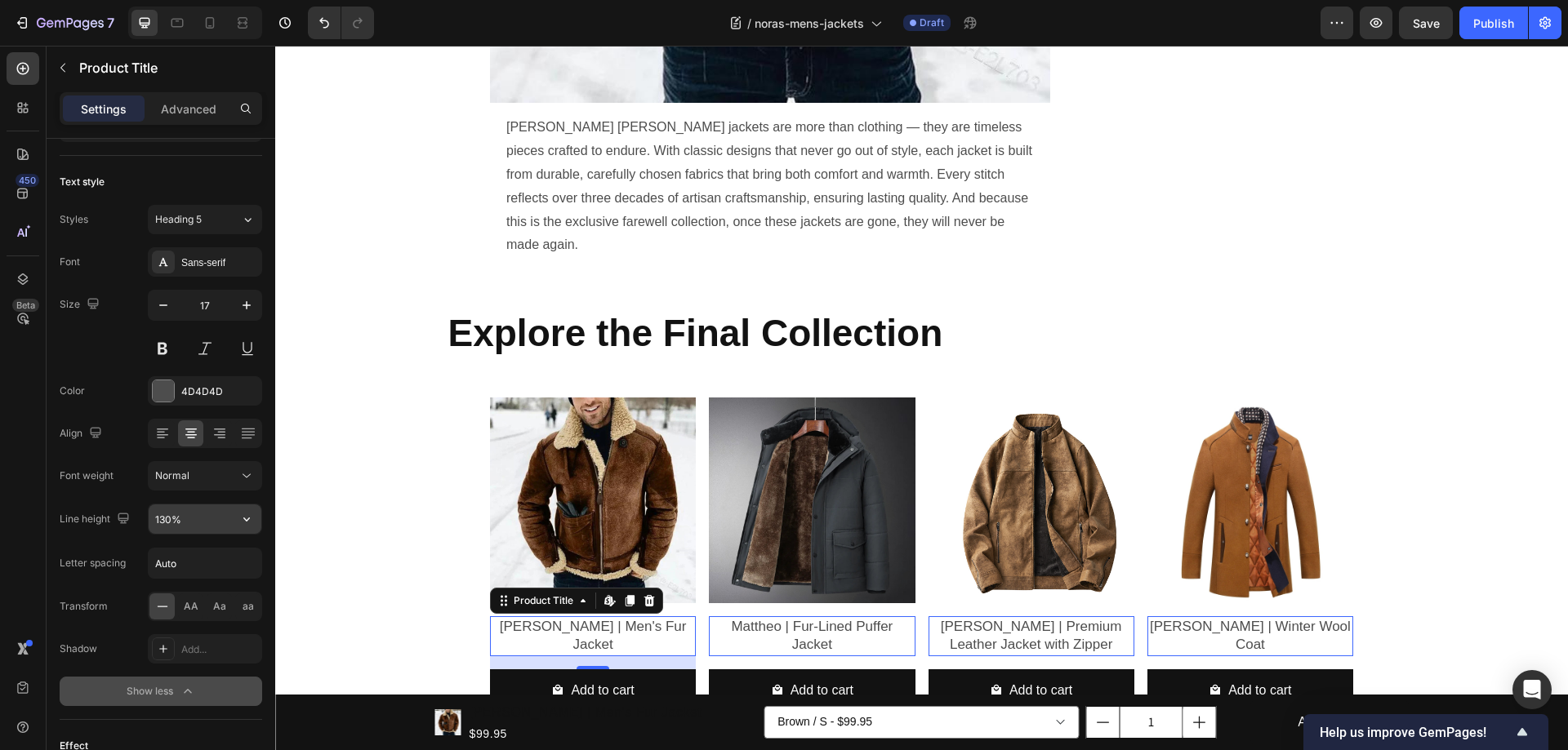
scroll to position [0, 0]
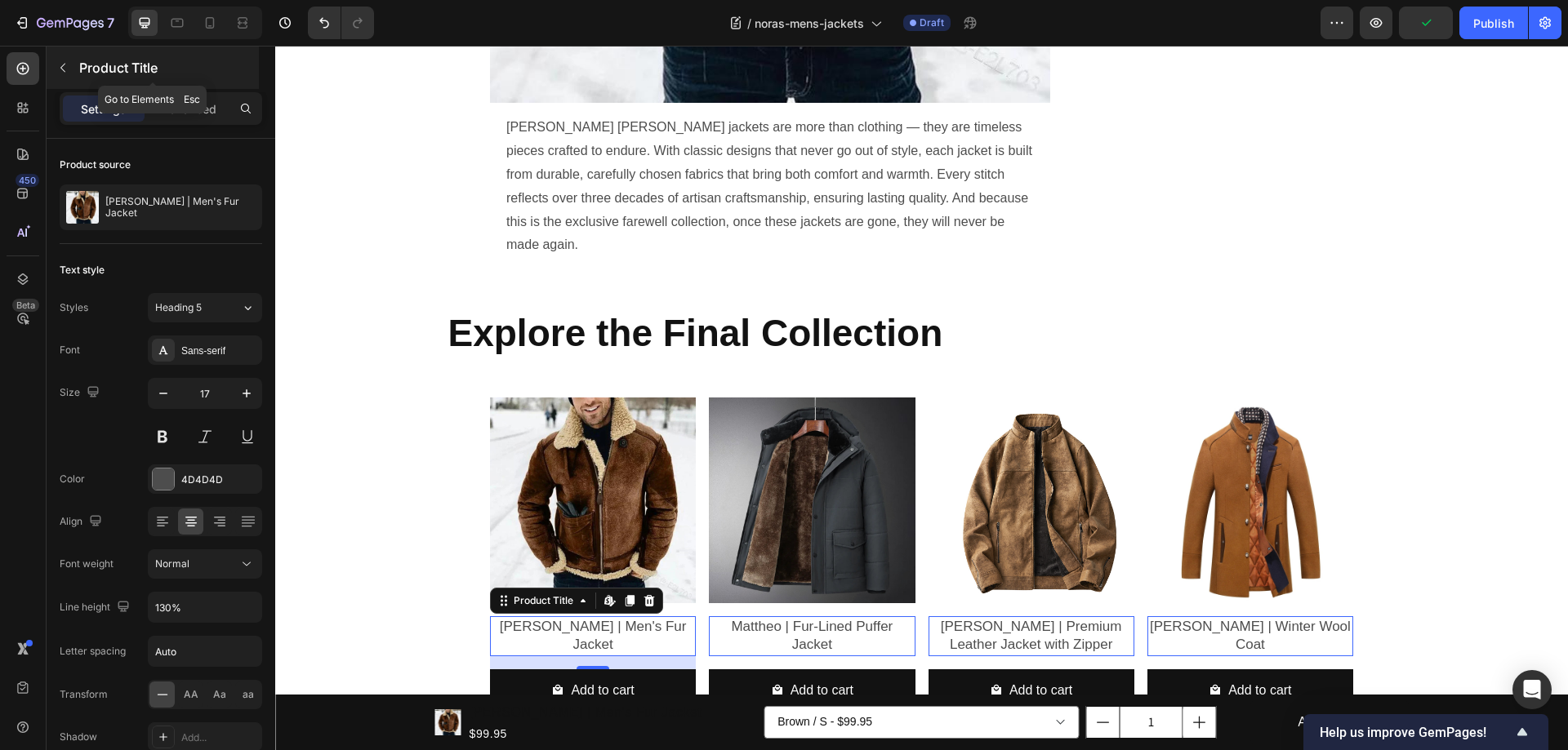
click at [62, 59] on button "button" at bounding box center [63, 68] width 27 height 26
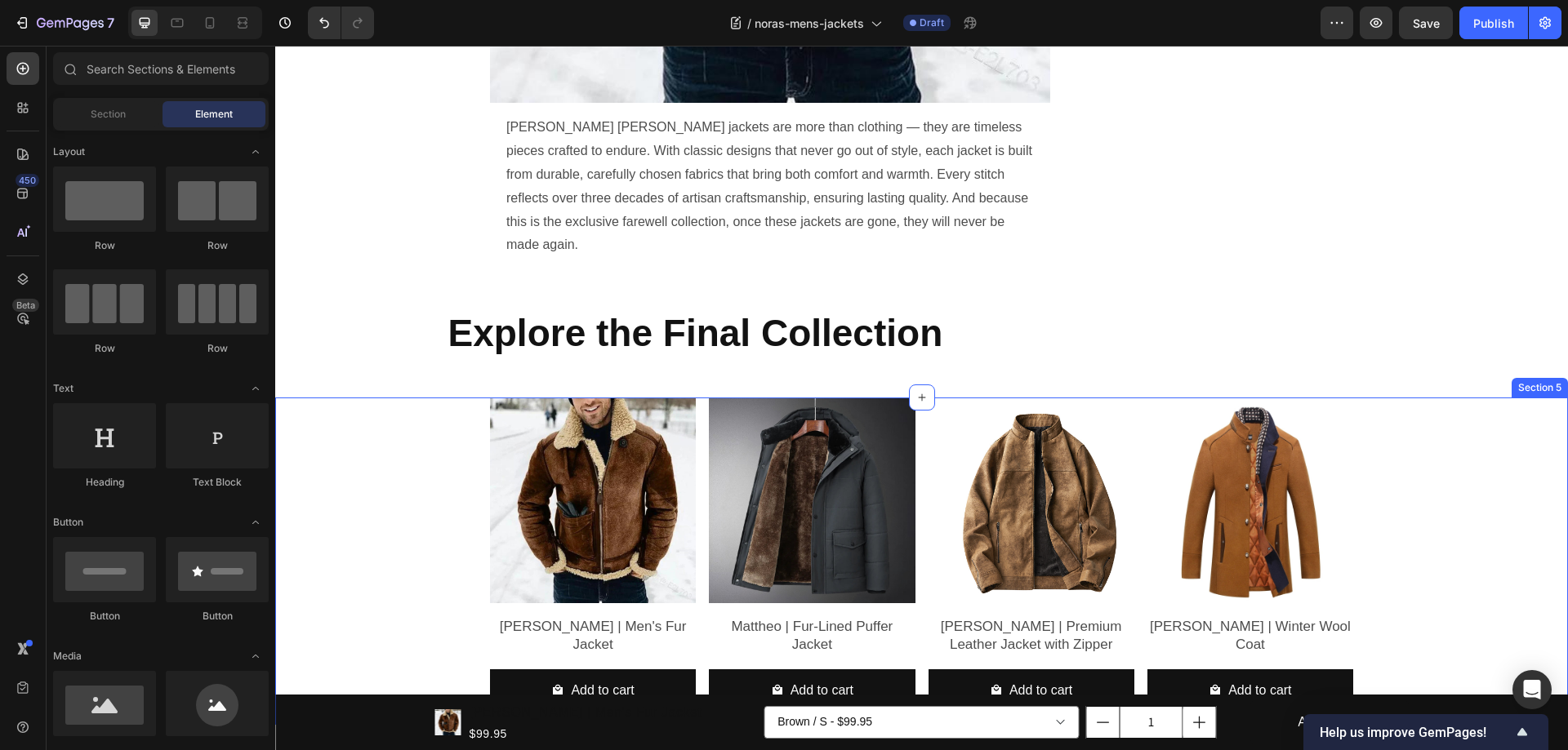
click at [1410, 397] on div "Product Images Benjamin | Men's Fur Jacket Product Title Add to cart Add to Car…" at bounding box center [921, 560] width 1268 height 327
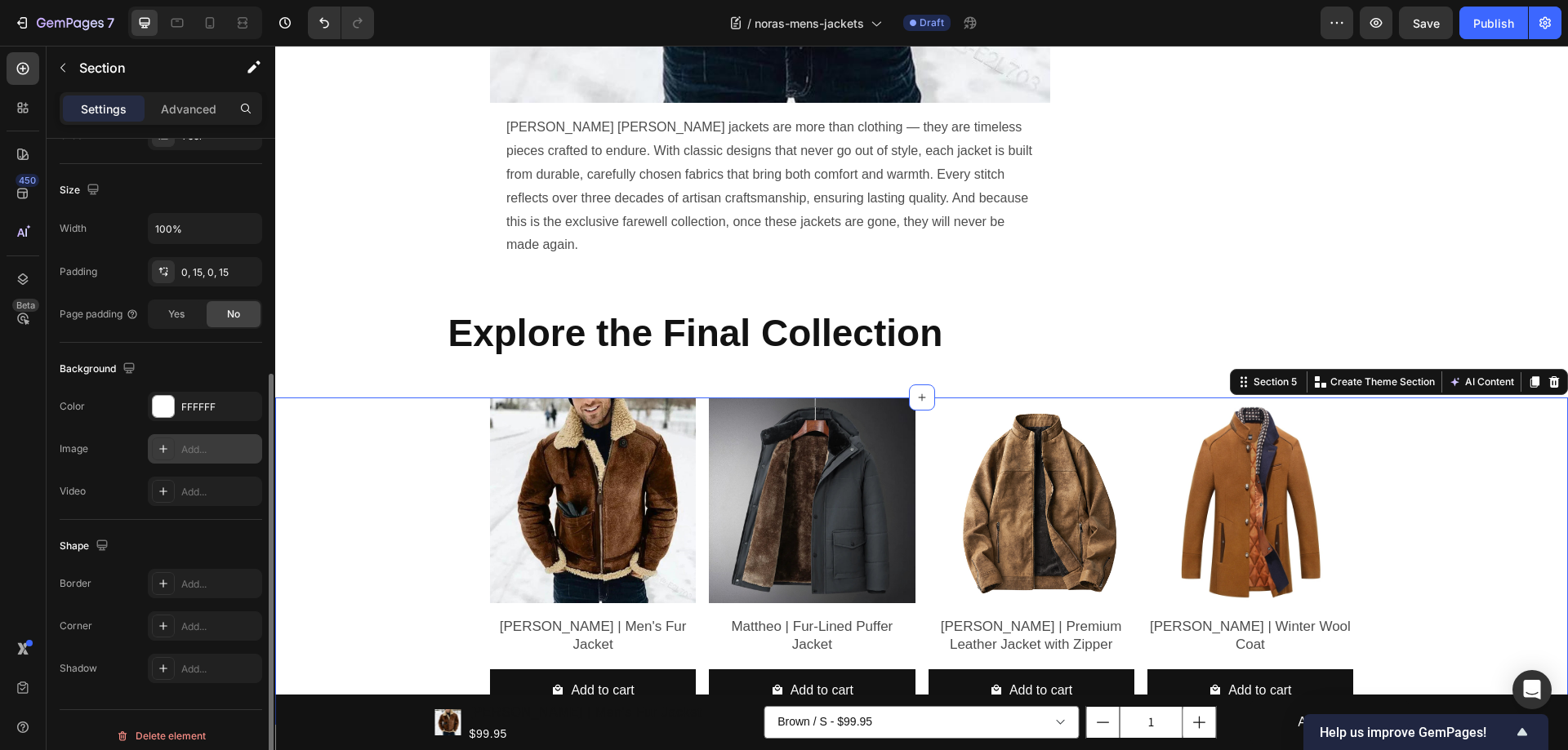
scroll to position [338, 0]
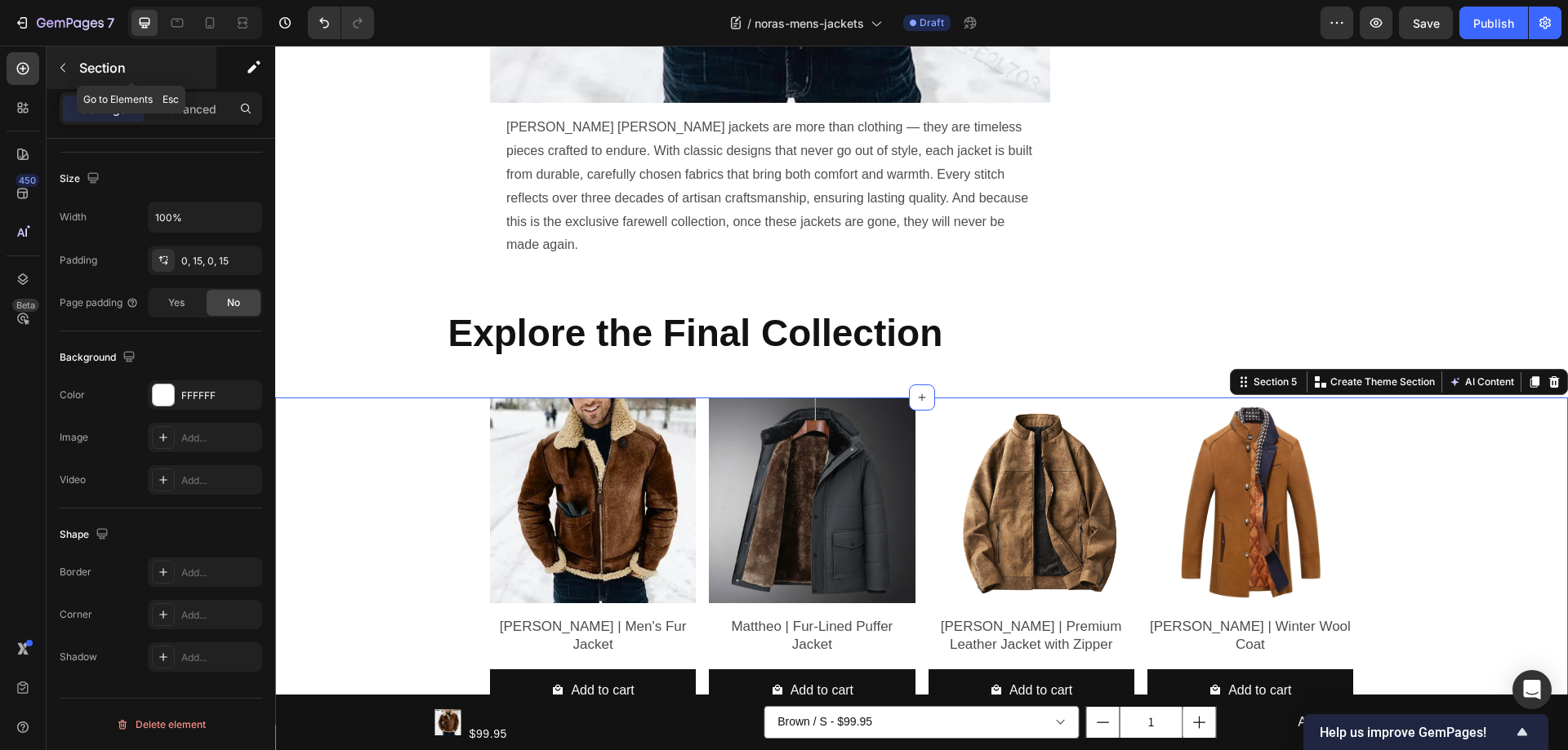
click at [66, 73] on icon "button" at bounding box center [63, 68] width 13 height 13
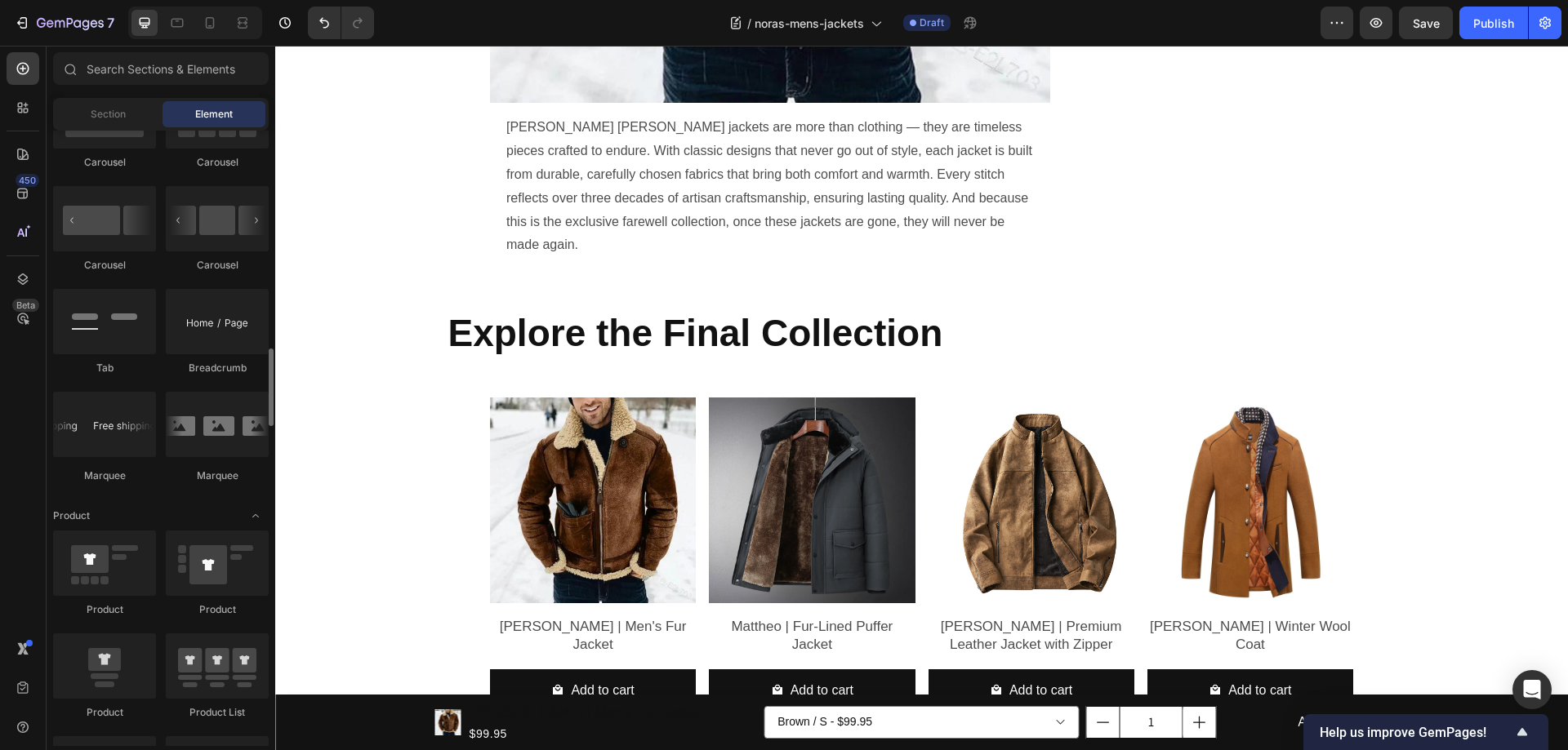
scroll to position [1796, 0]
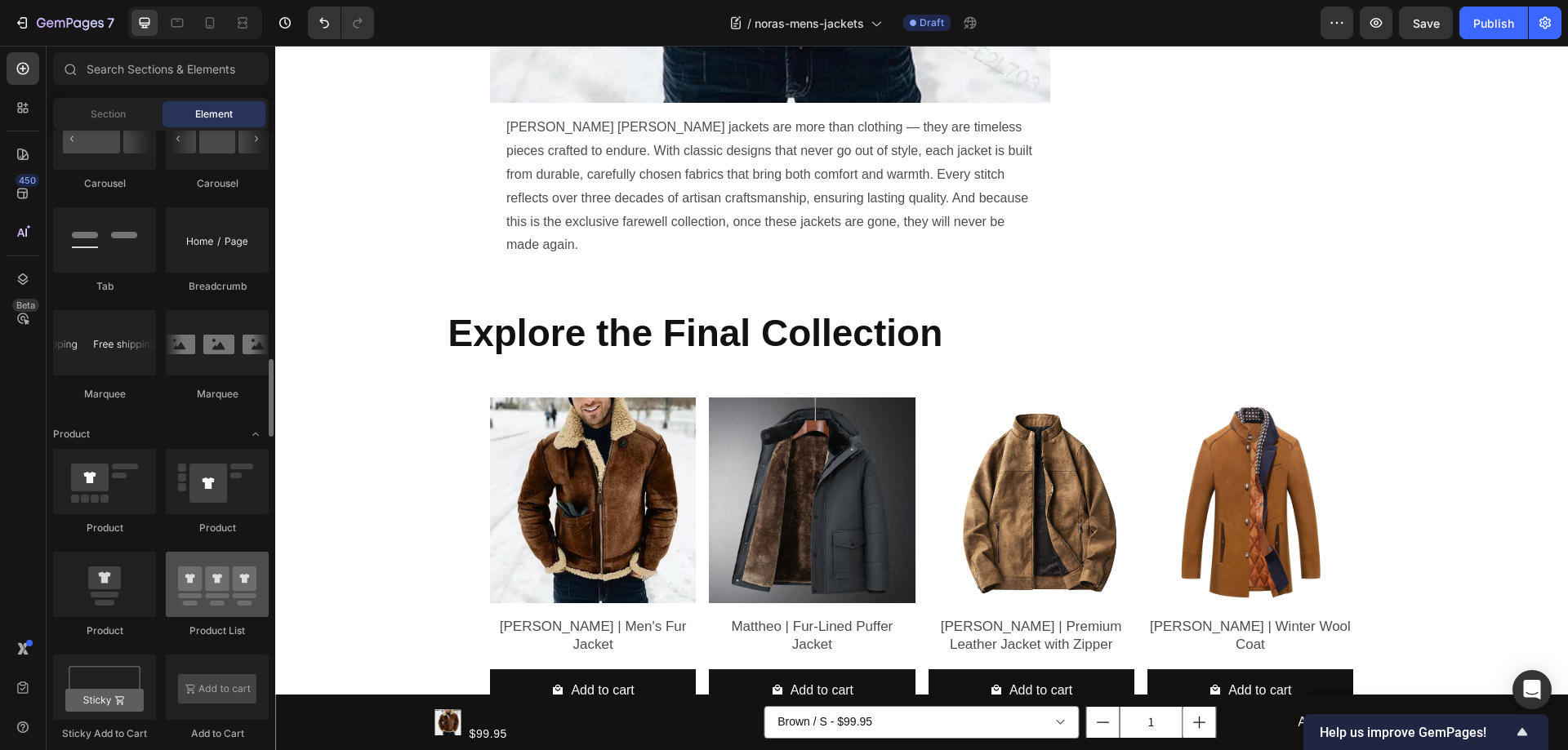
click at [205, 567] on div at bounding box center [217, 584] width 103 height 65
click at [174, 570] on div at bounding box center [217, 584] width 103 height 65
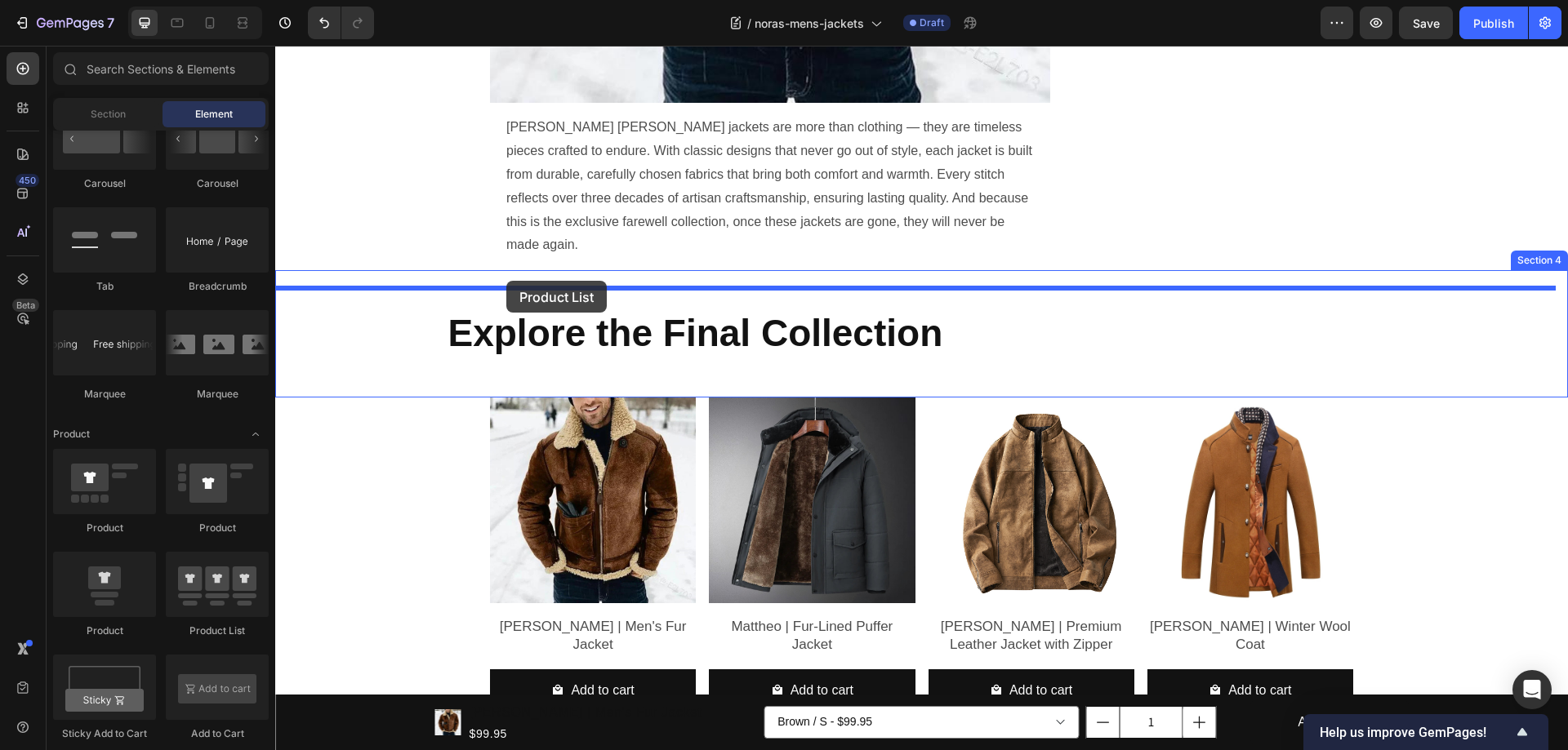
drag, startPoint x: 492, startPoint y: 635, endPoint x: 506, endPoint y: 281, distance: 354.3
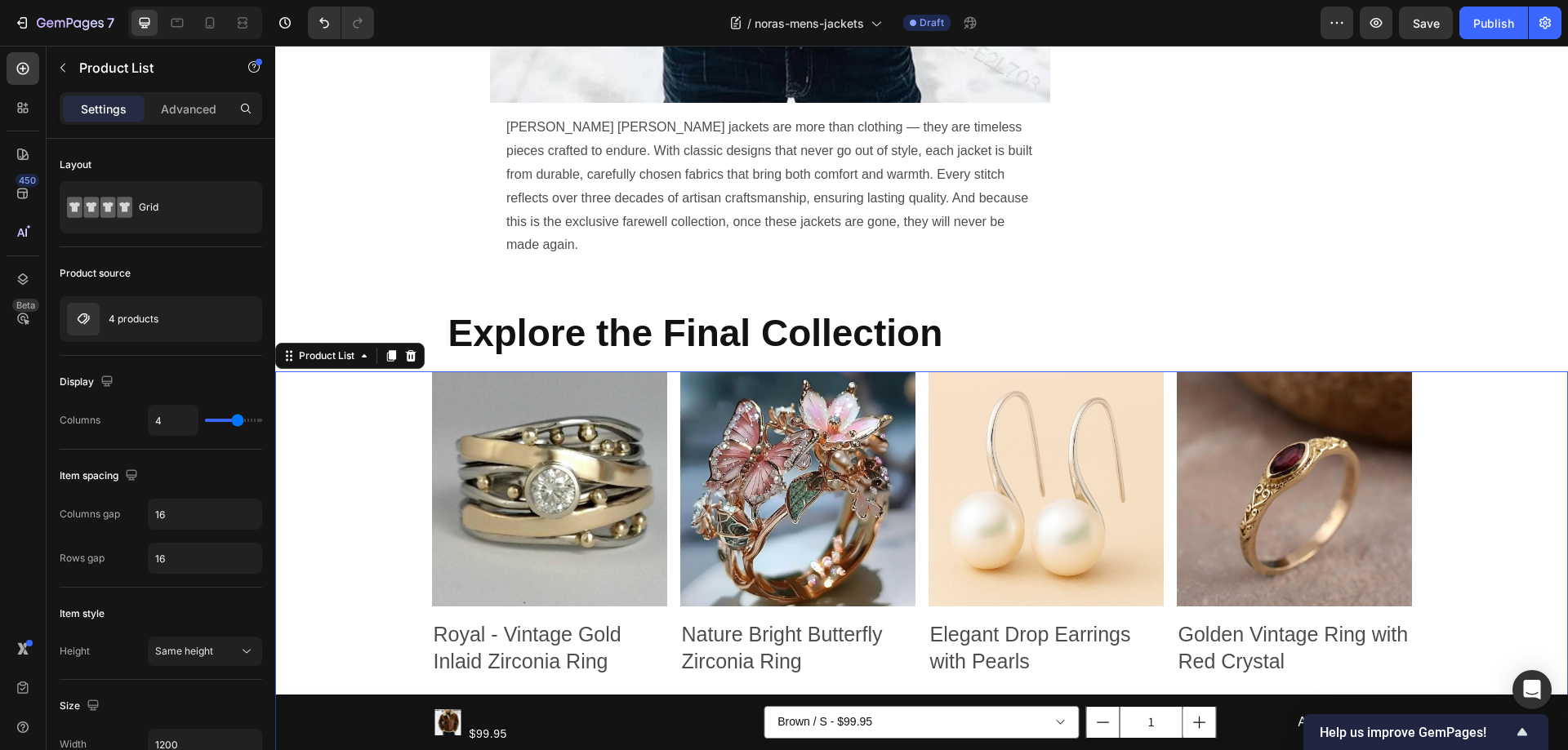
click at [347, 372] on div "Product Images Royal - Vintage Gold Inlaid Zirconia Ring Product Title $34.05 P…" at bounding box center [921, 624] width 1293 height 505
click at [140, 314] on p "4 products" at bounding box center [133, 320] width 50 height 12
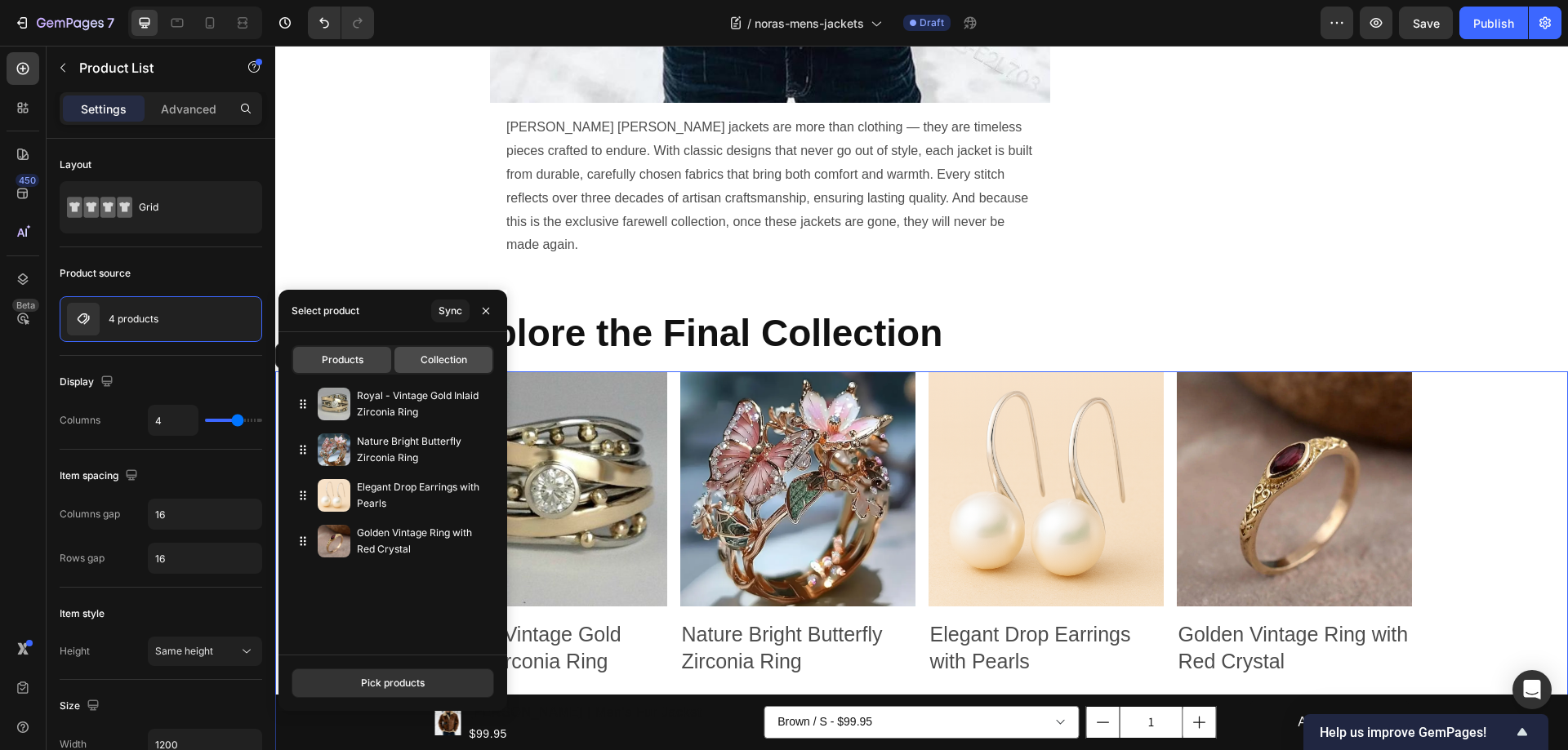
click at [426, 359] on span "Collection" at bounding box center [444, 360] width 46 height 15
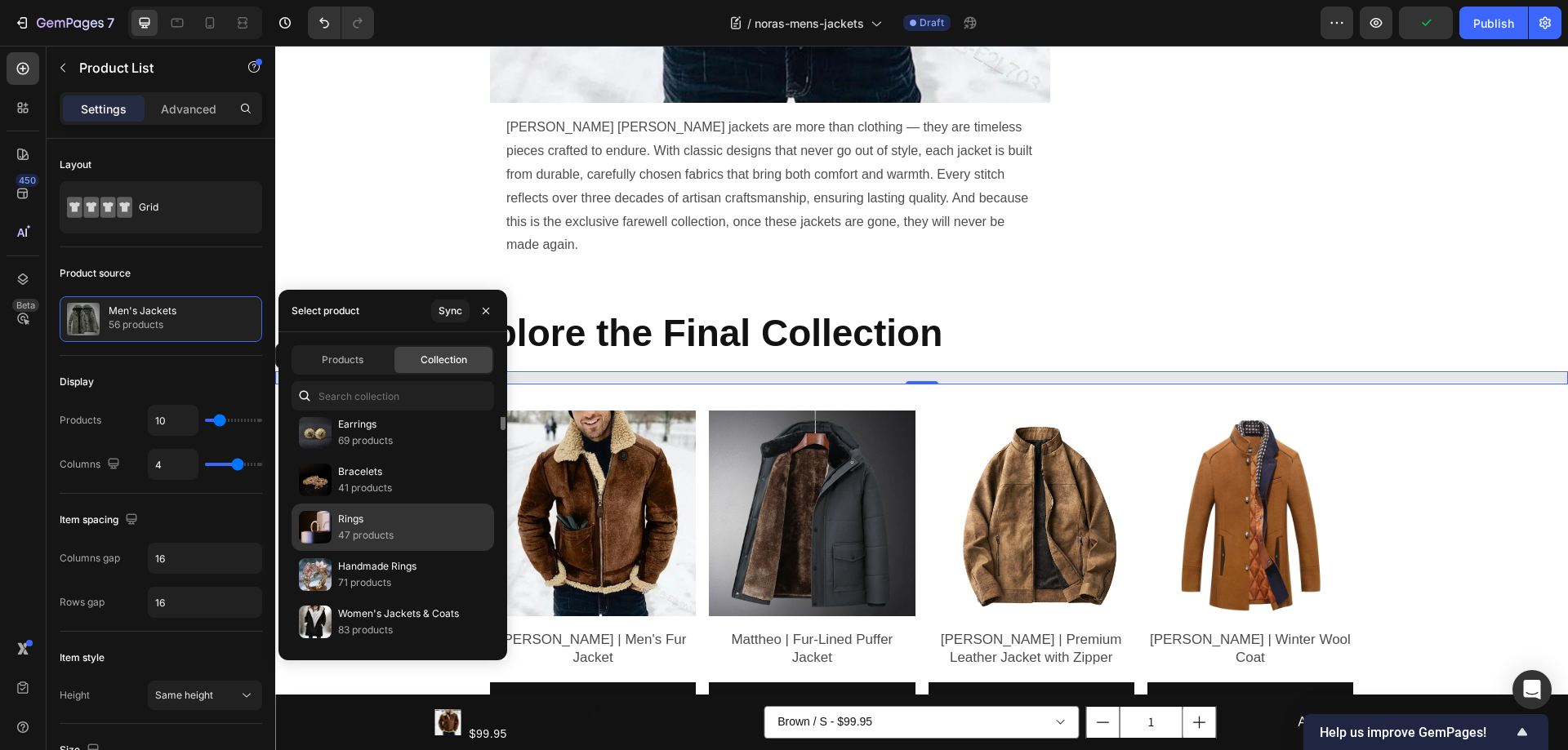
scroll to position [326, 0]
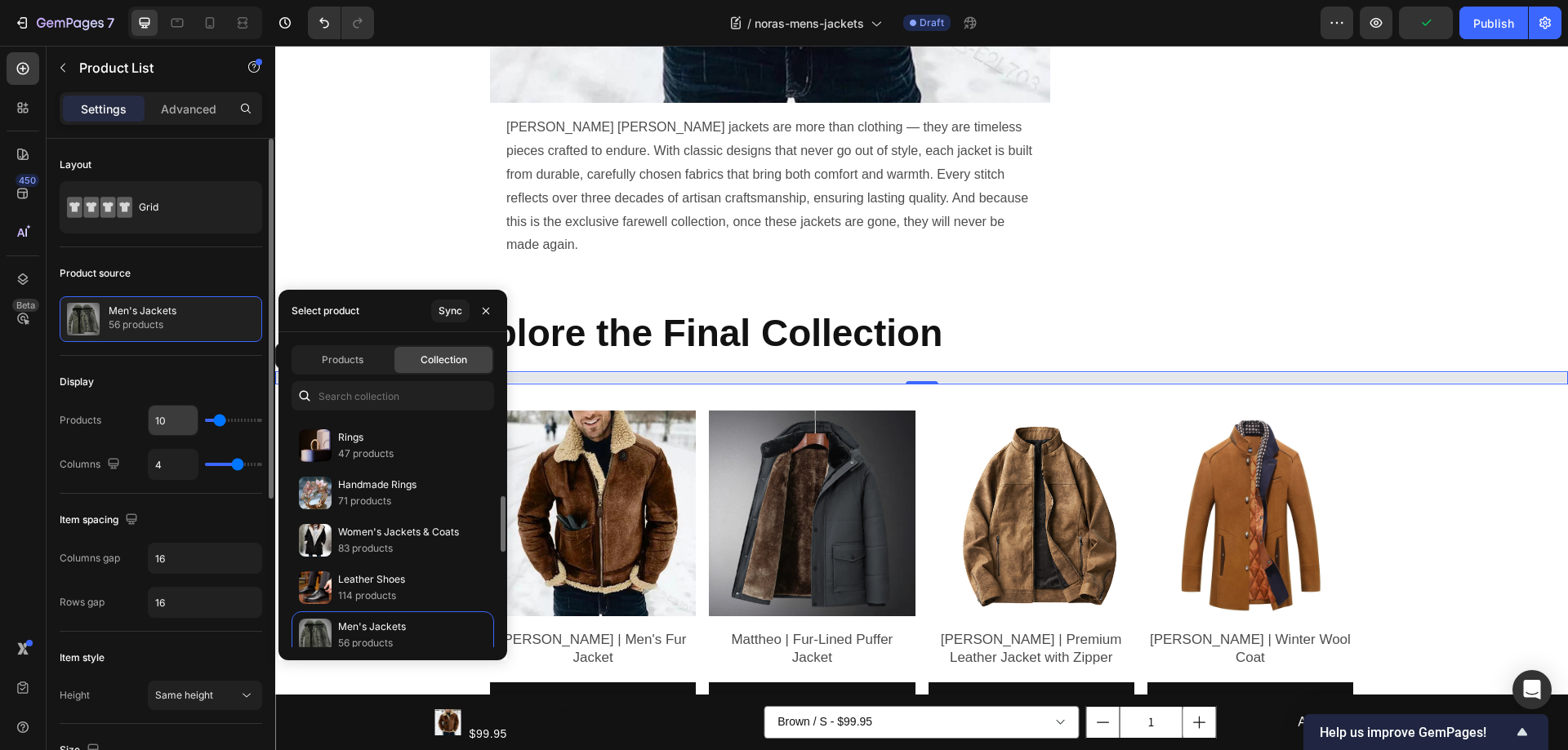
click at [385, 632] on p "Men's Jackets" at bounding box center [372, 627] width 68 height 17
click at [176, 421] on input "10" at bounding box center [172, 420] width 49 height 29
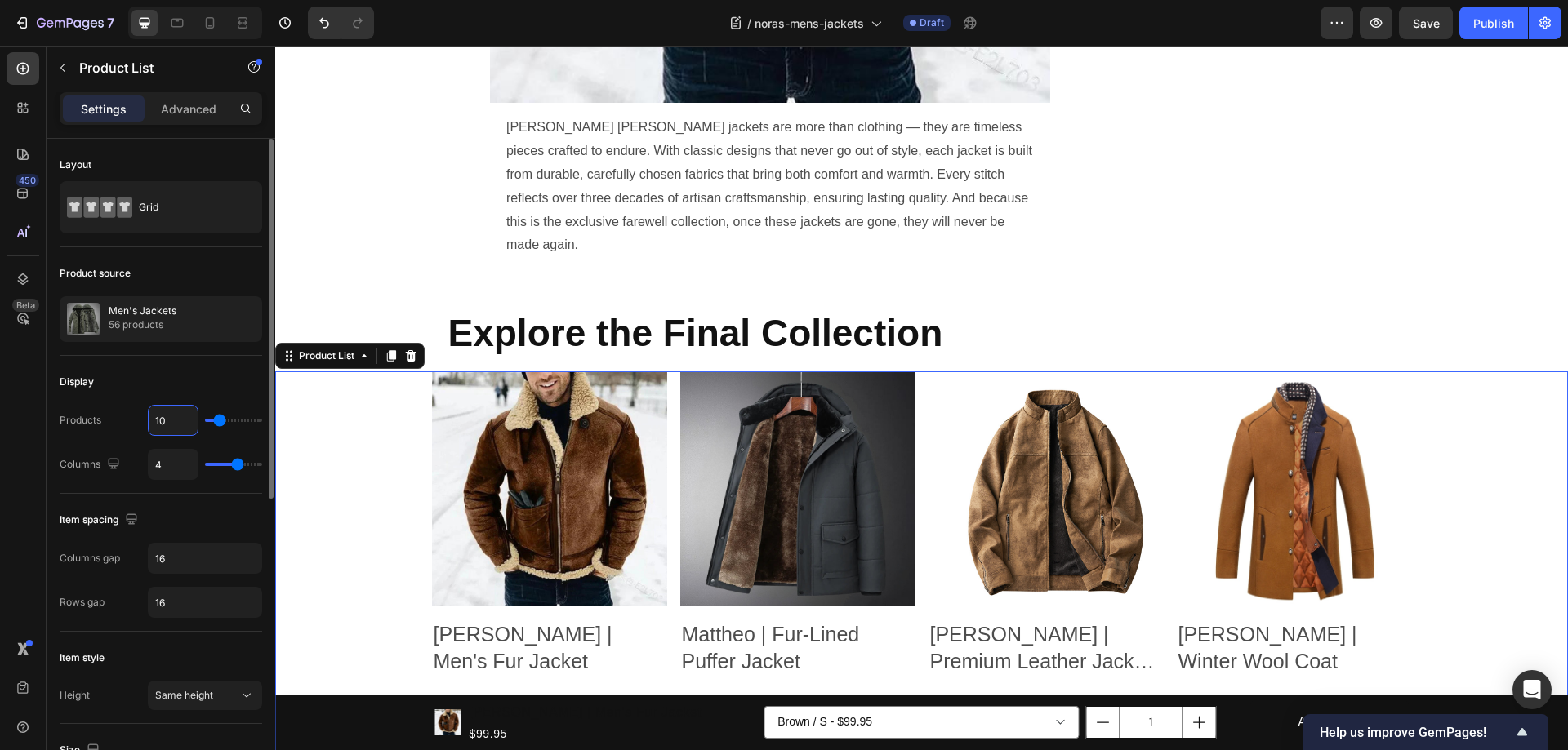
type input "8"
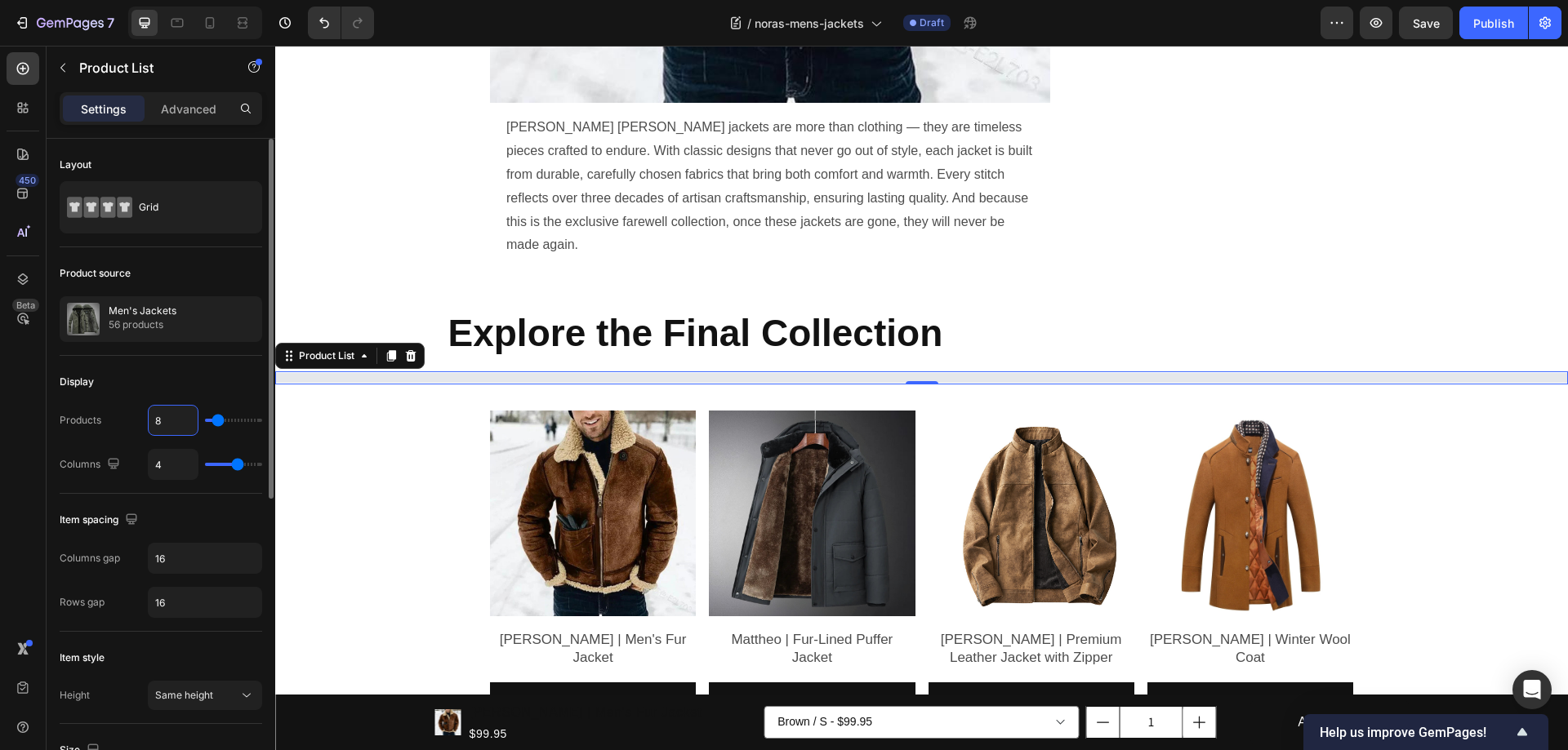
type input "8"
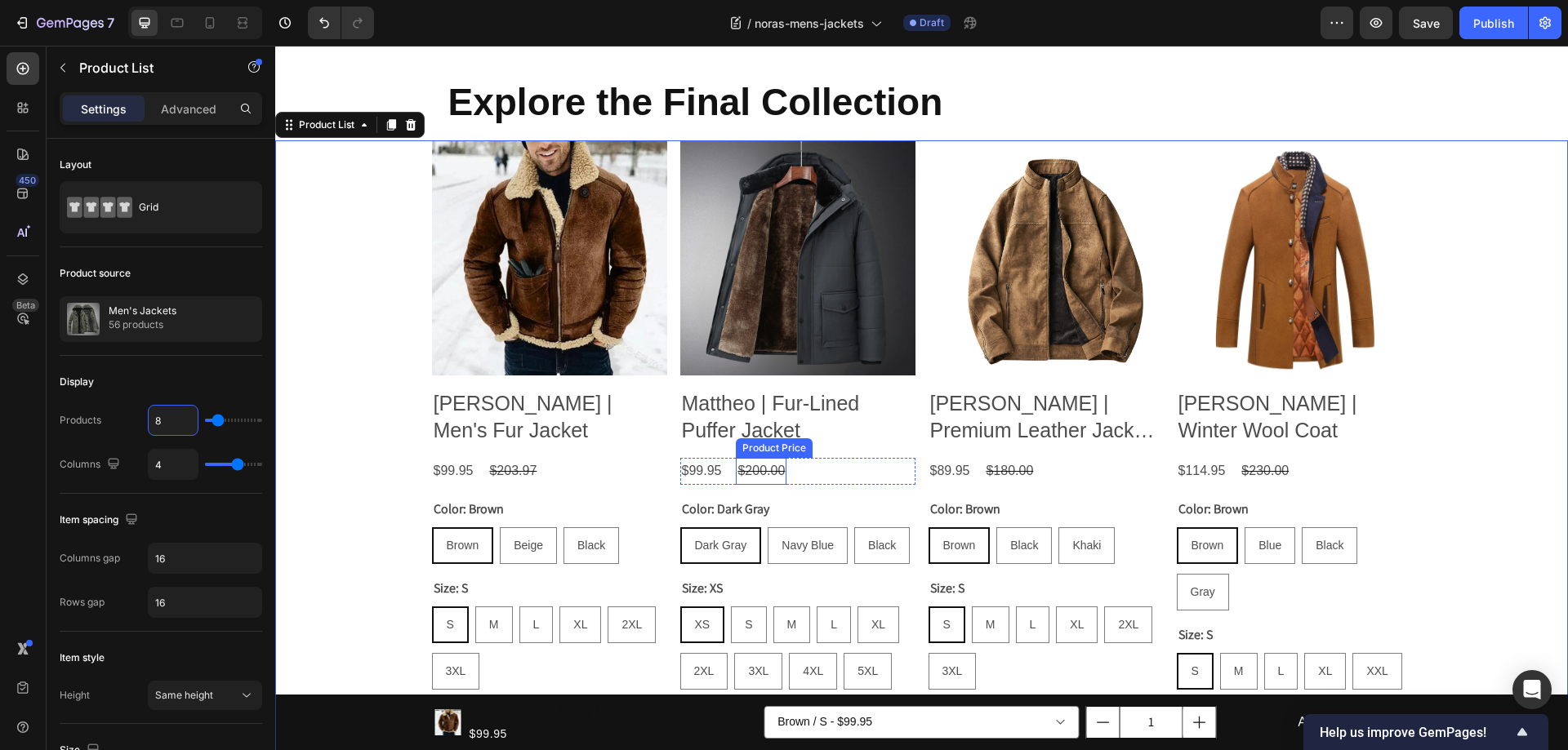
scroll to position [2139, 0]
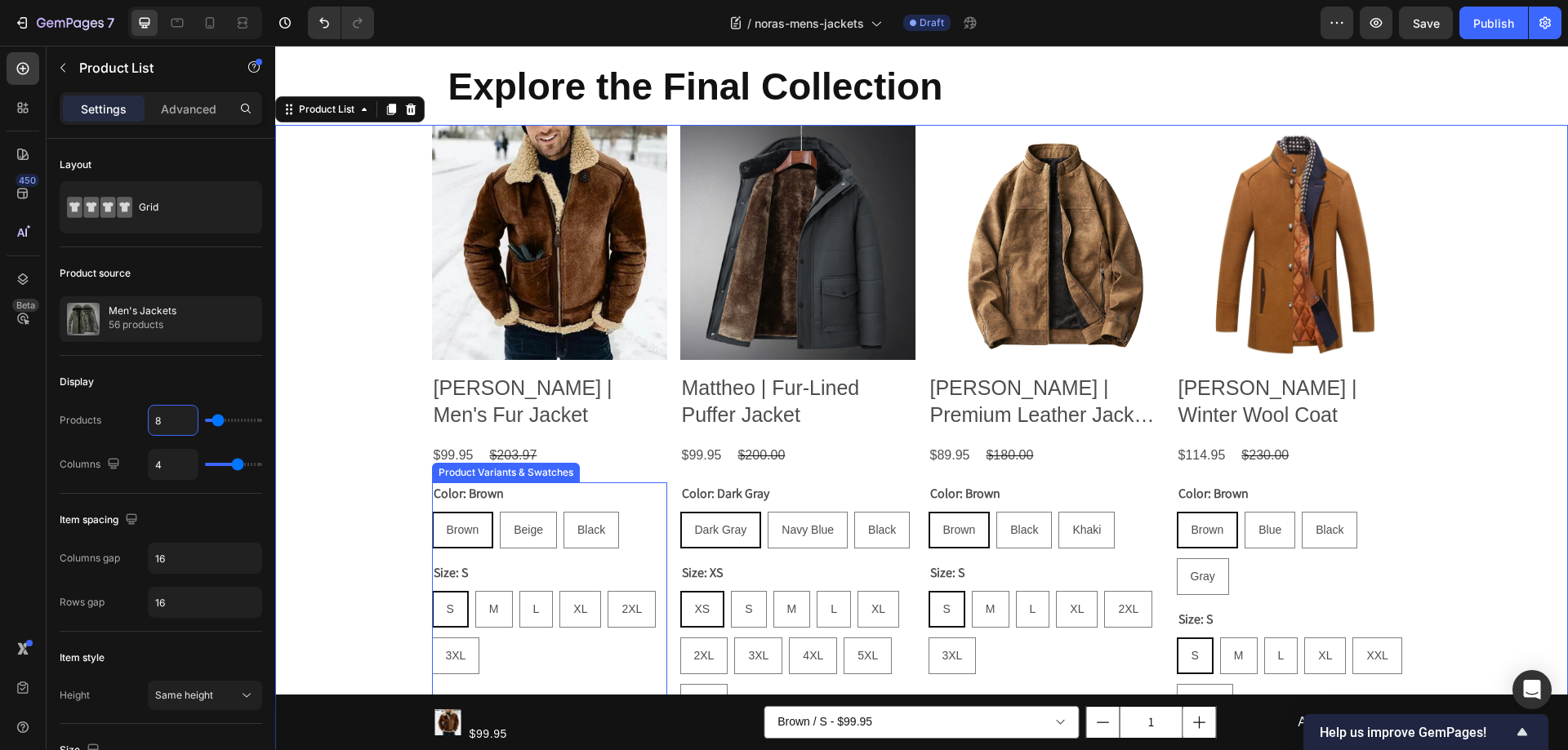
click at [601, 498] on div "Color: Brown Brown Brown Brown Beige Beige Beige Black Black Black" at bounding box center [549, 516] width 235 height 66
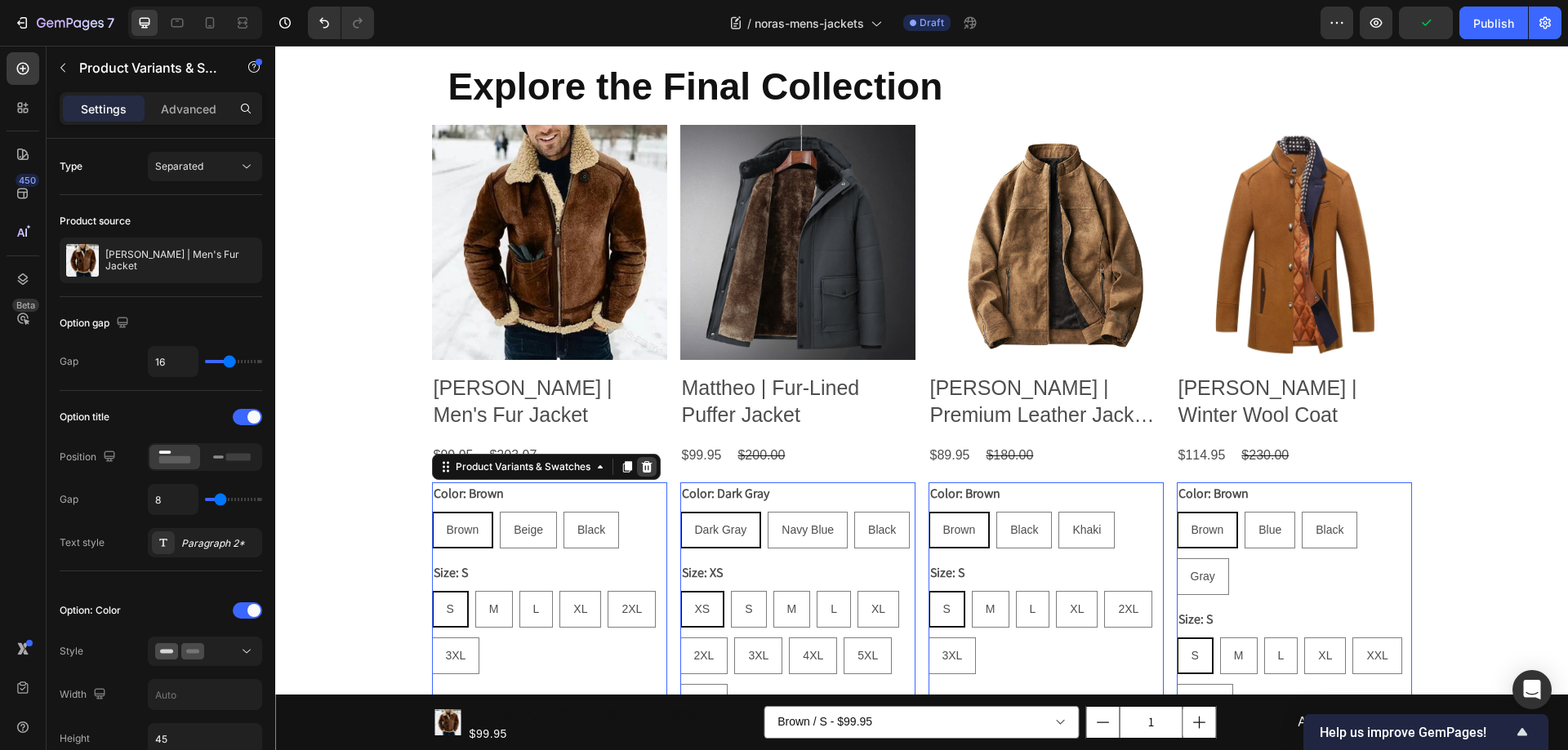
click at [640, 466] on icon at bounding box center [647, 467] width 13 height 13
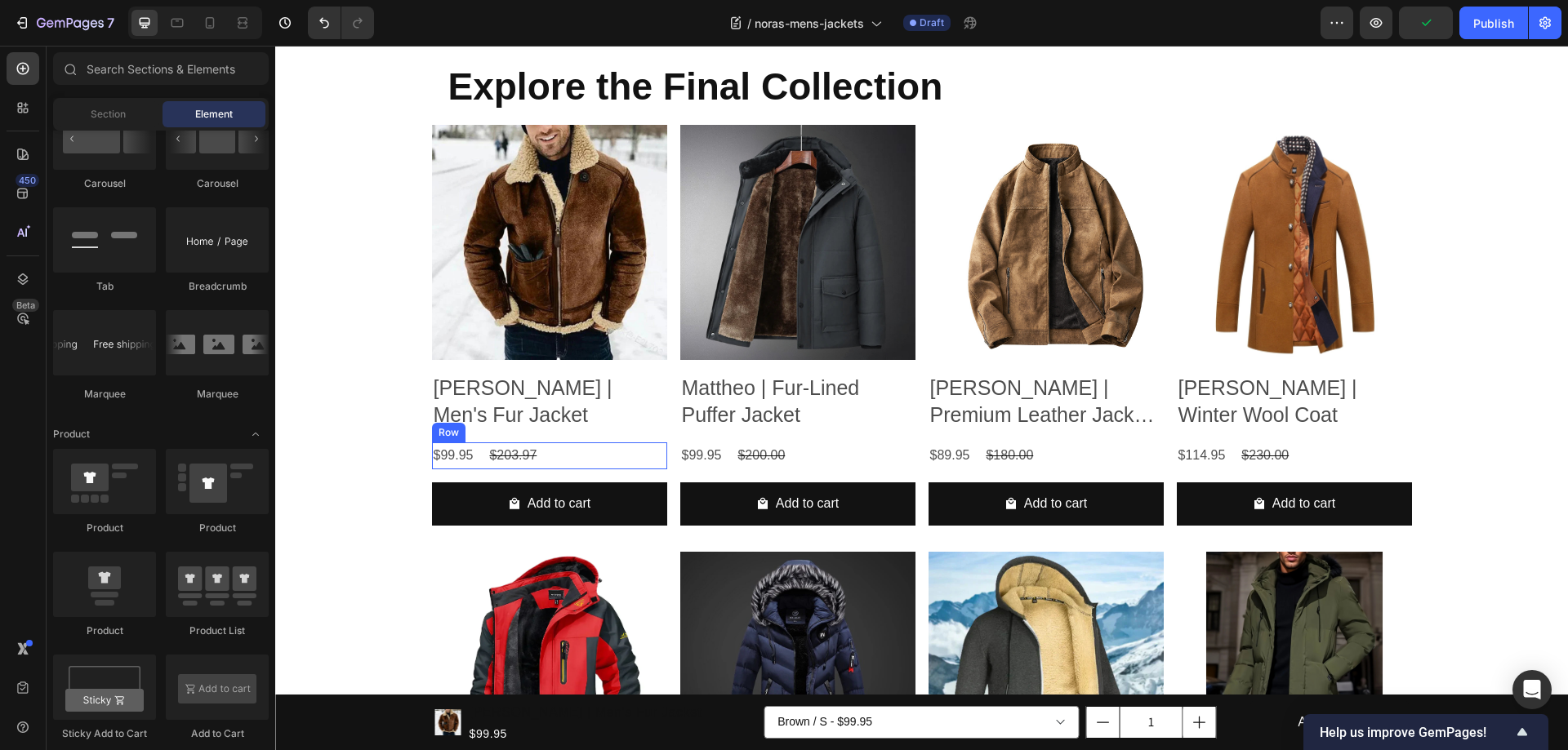
click at [567, 455] on div "$99.95 Product Price Product Price $203.97 Product Price Product Price Row" at bounding box center [549, 455] width 235 height 27
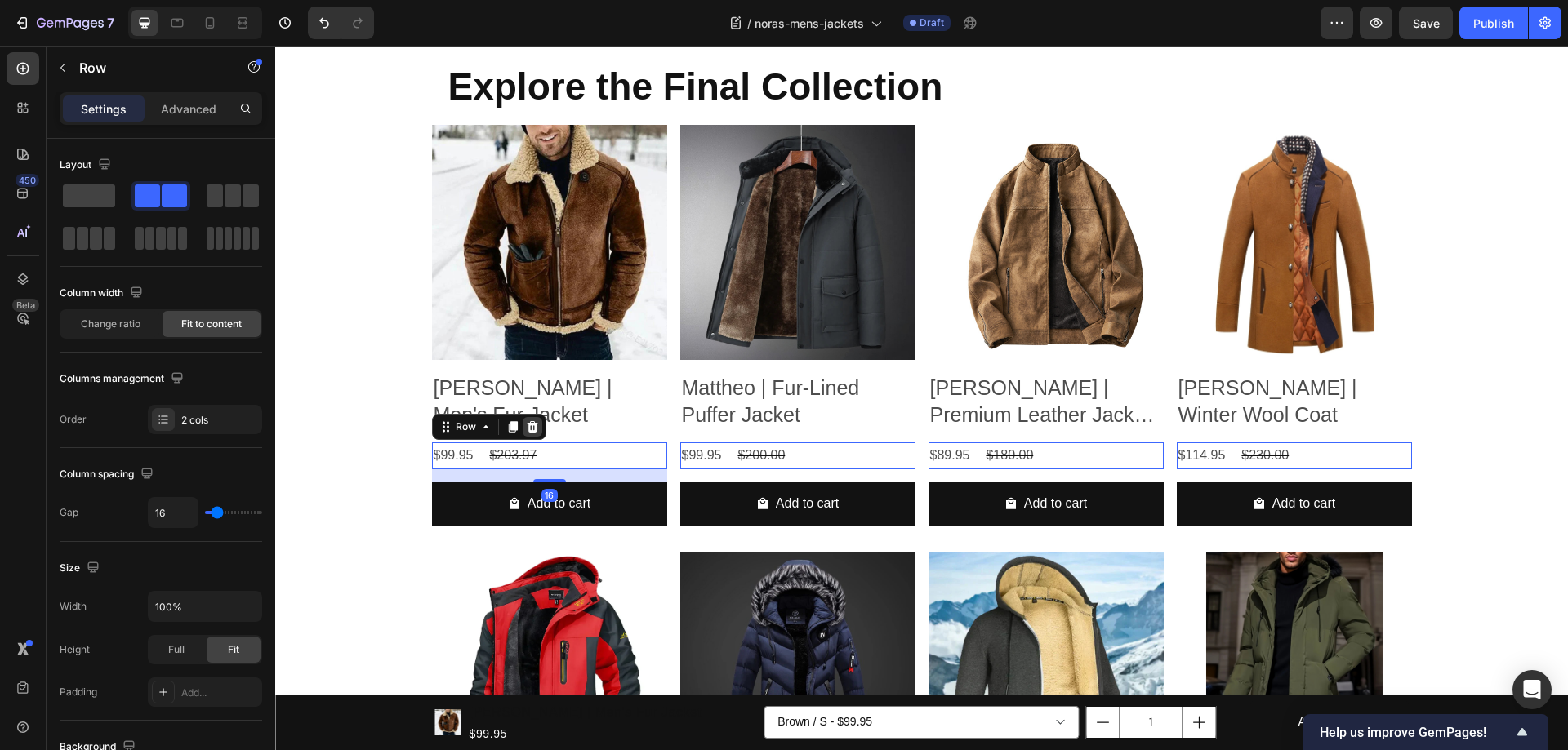
click at [527, 426] on icon at bounding box center [533, 427] width 13 height 13
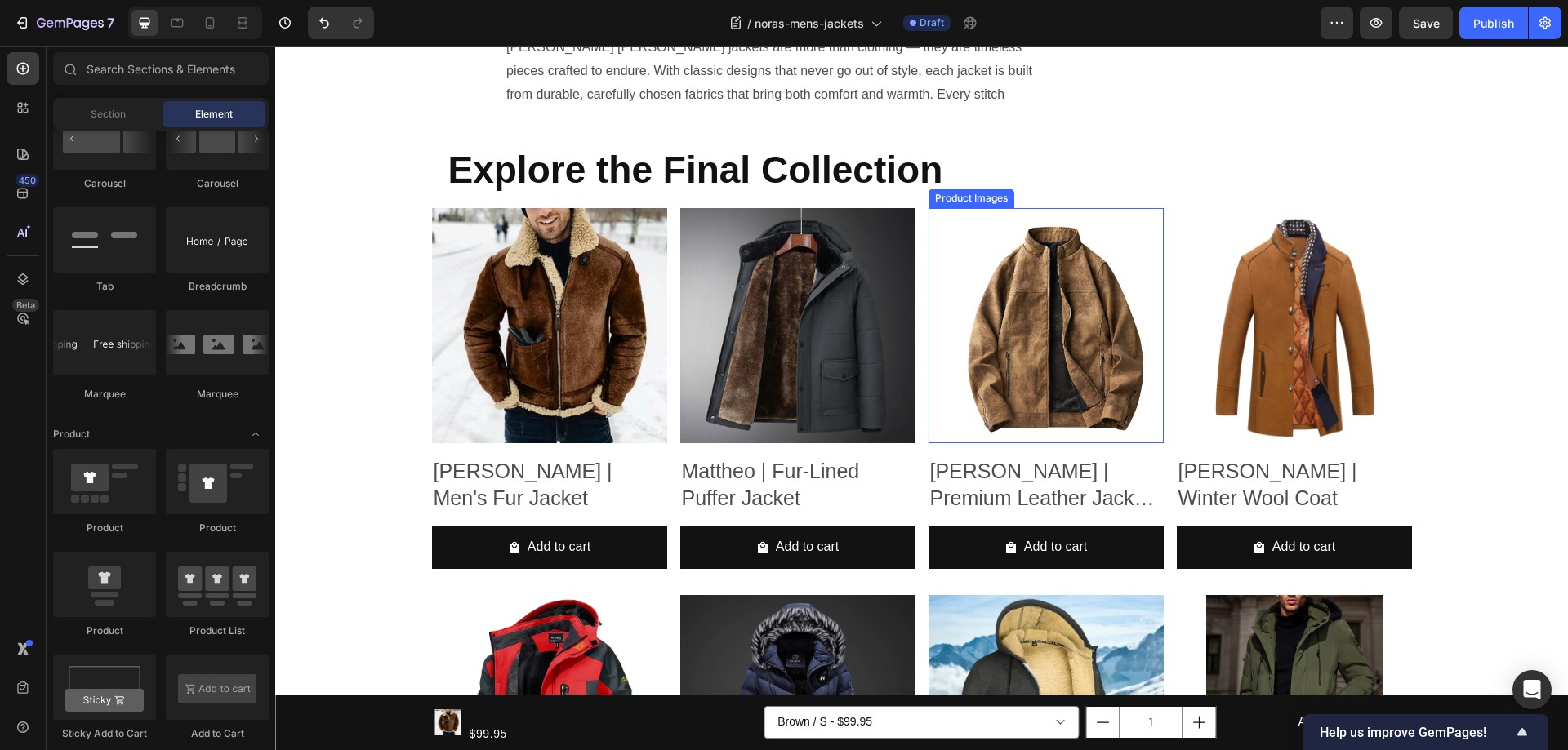
scroll to position [2057, 0]
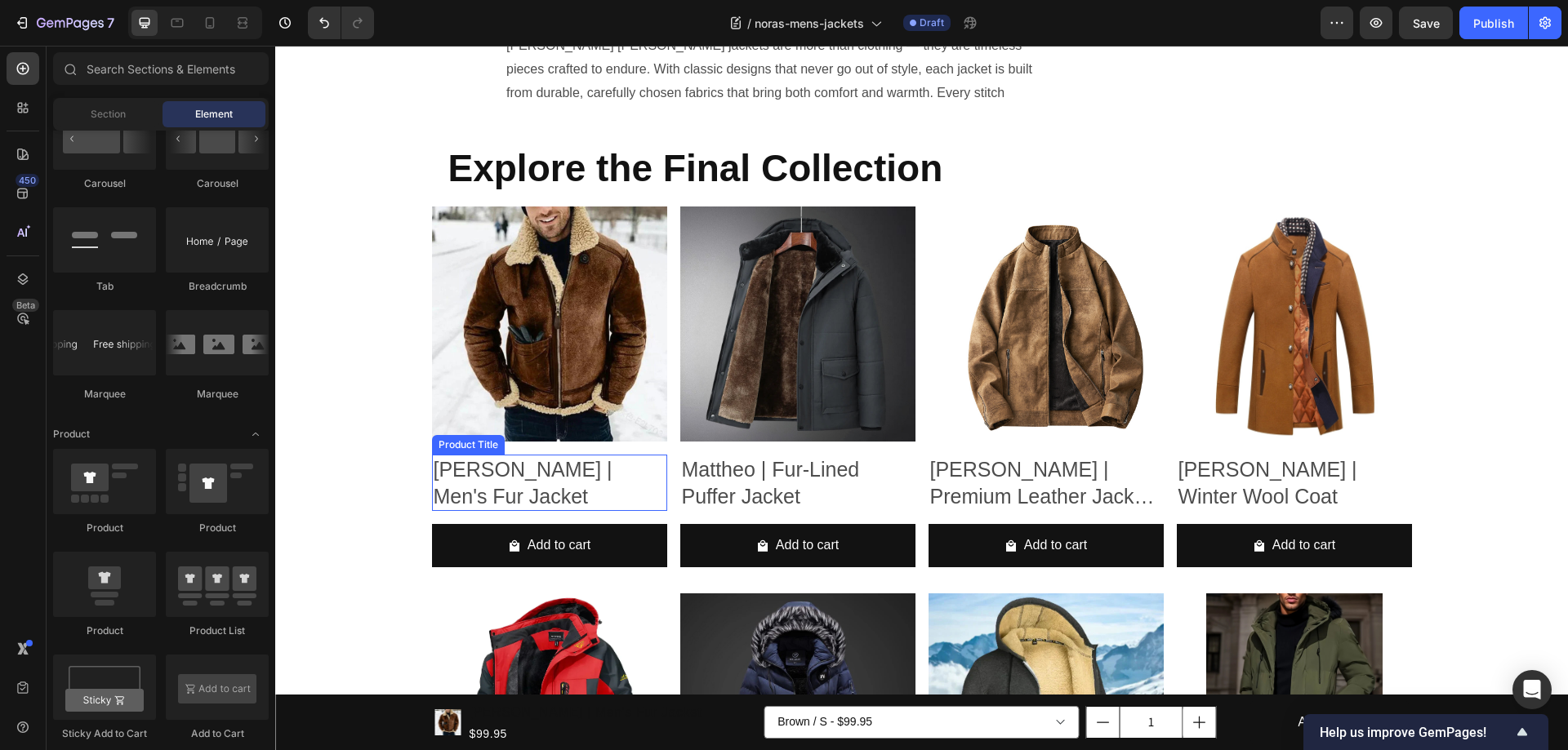
click at [532, 484] on h2 "Benjamin | Men's Fur Jacket" at bounding box center [549, 483] width 235 height 56
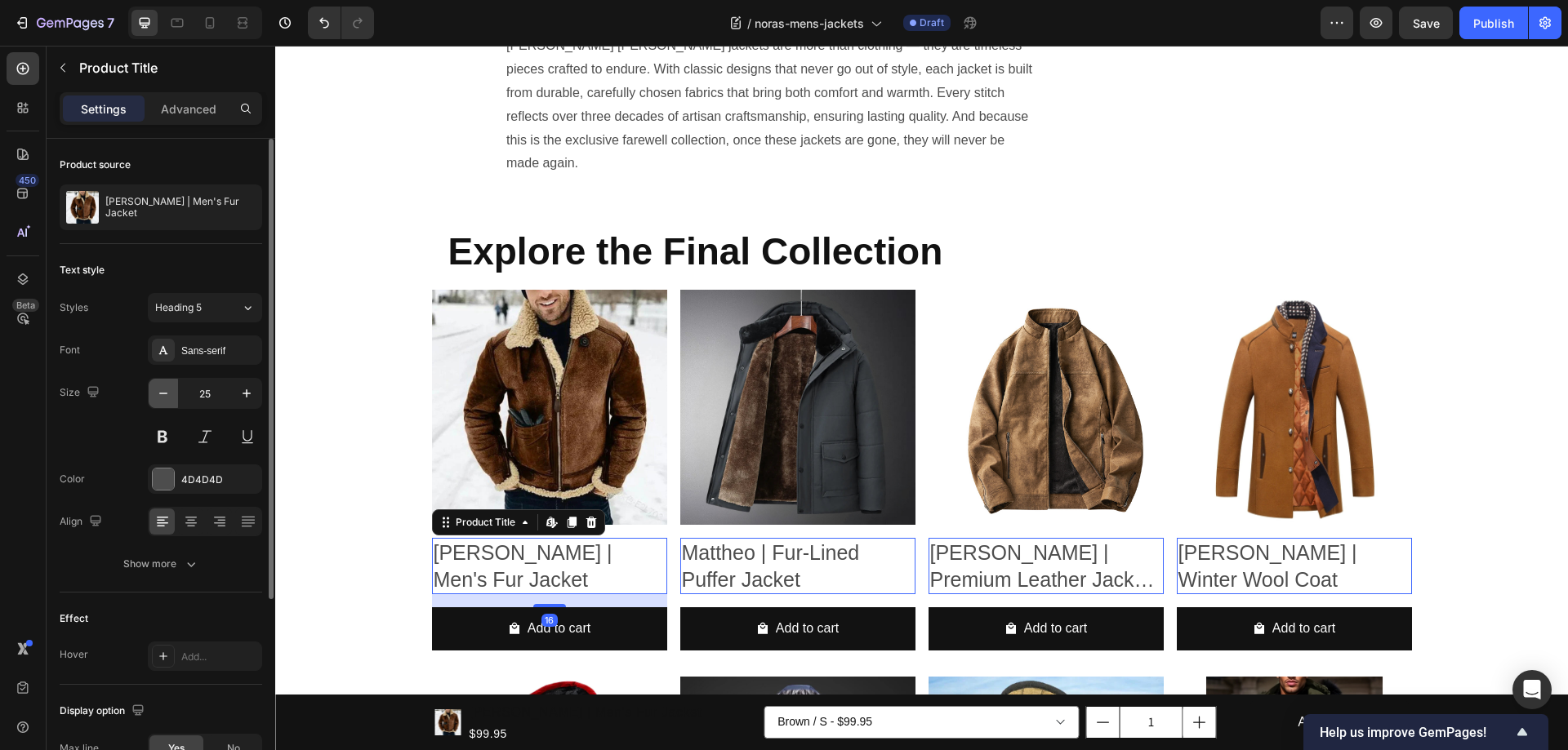
click at [161, 387] on icon "button" at bounding box center [163, 393] width 17 height 17
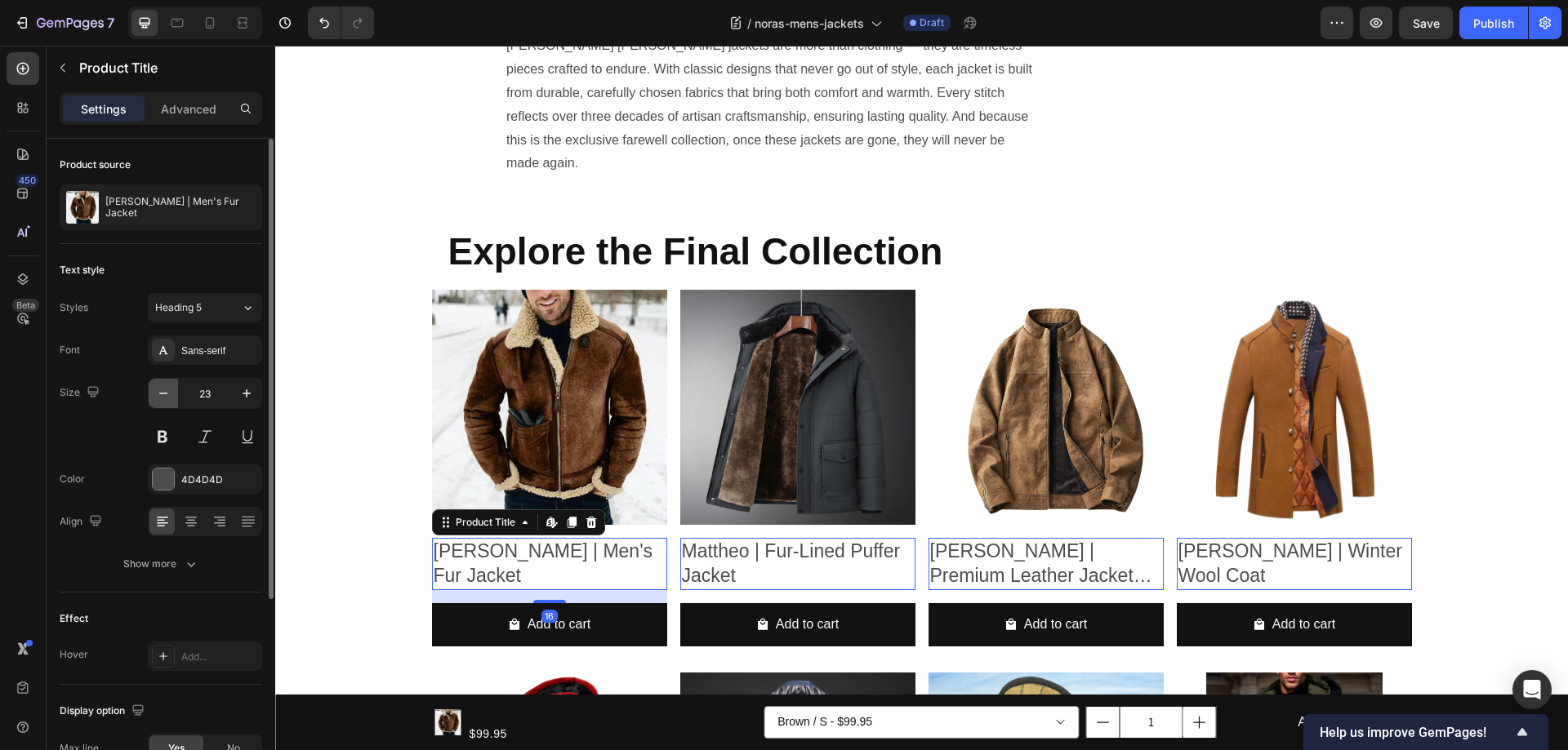
click at [161, 387] on icon "button" at bounding box center [163, 393] width 17 height 17
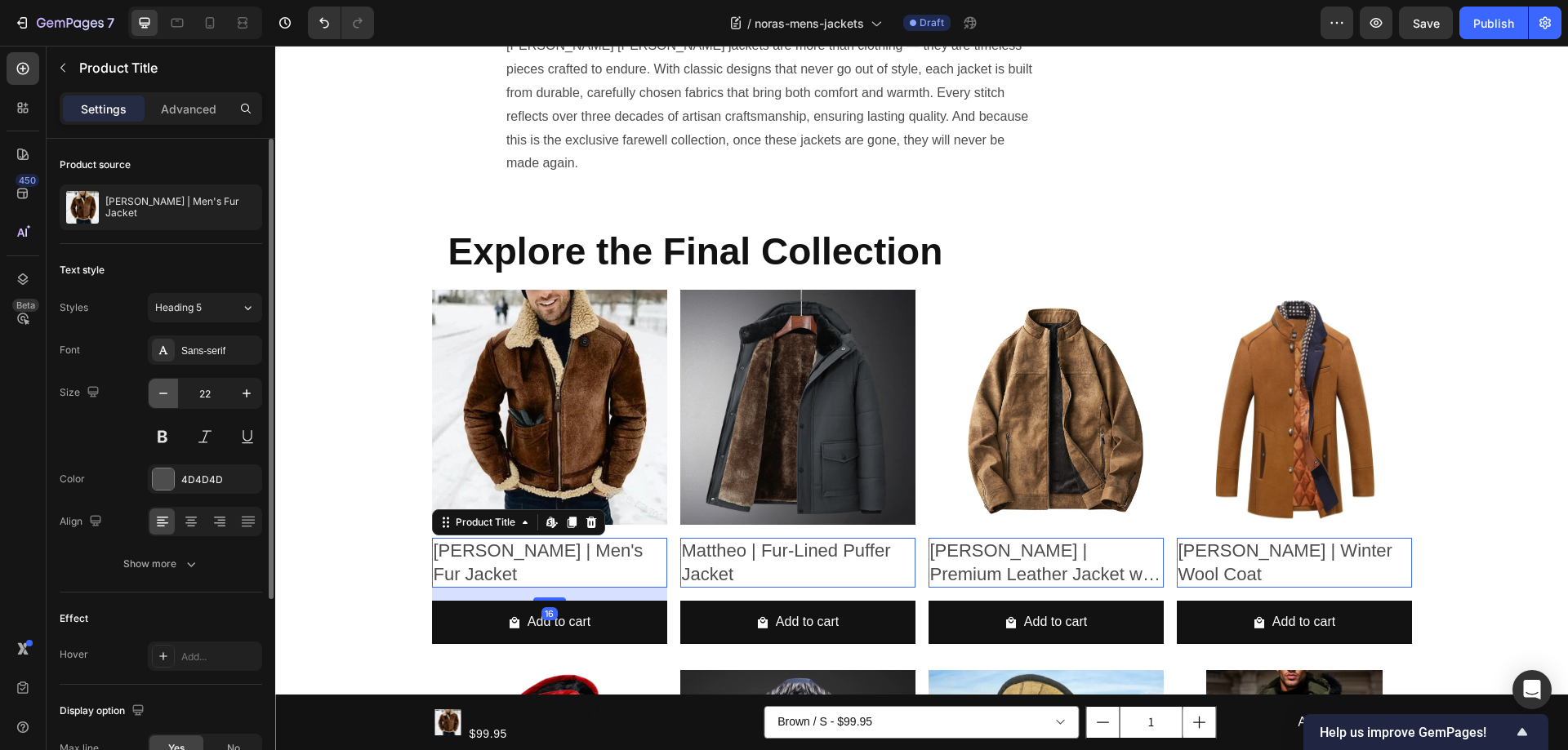
click at [161, 387] on icon "button" at bounding box center [163, 393] width 17 height 17
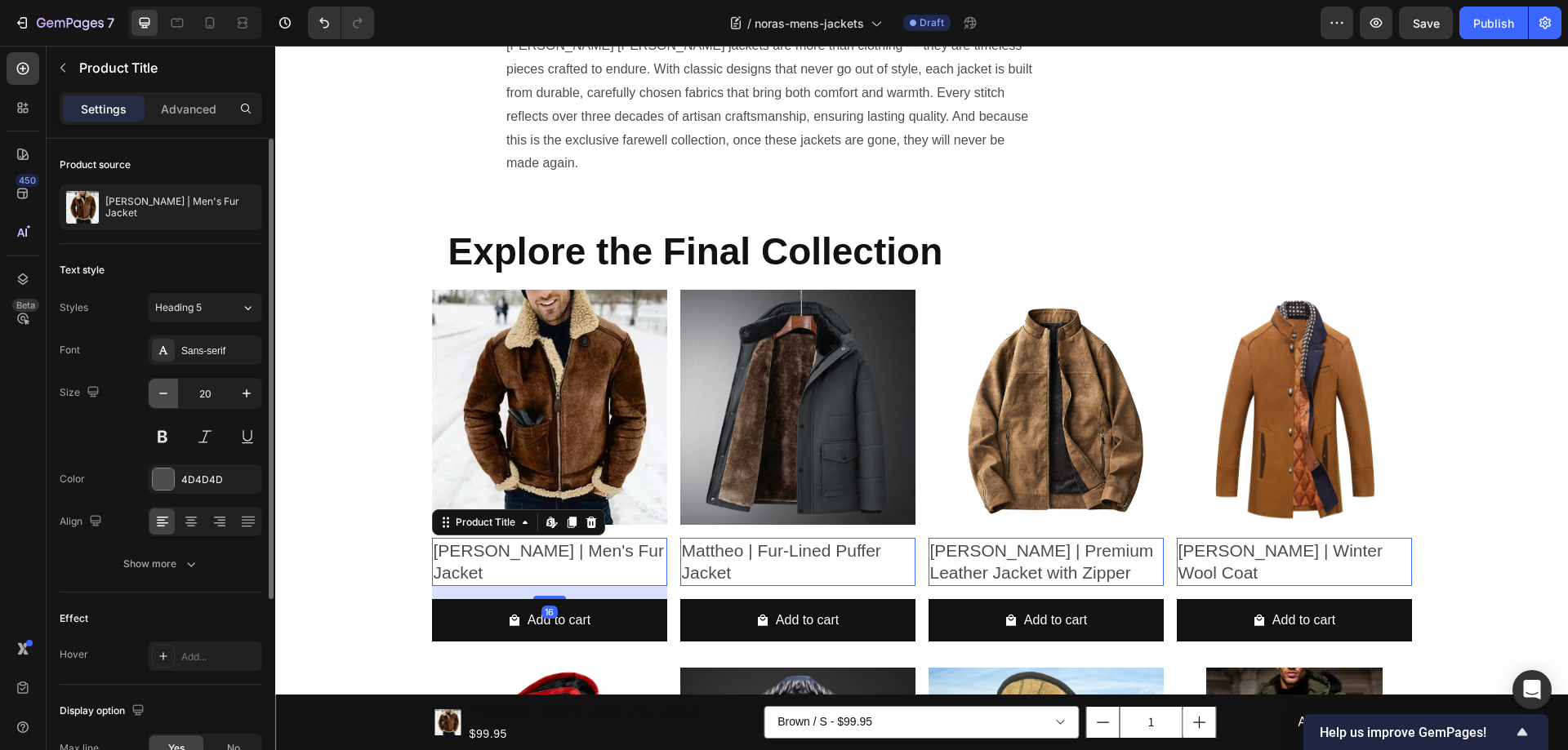
click at [161, 387] on icon "button" at bounding box center [163, 393] width 17 height 17
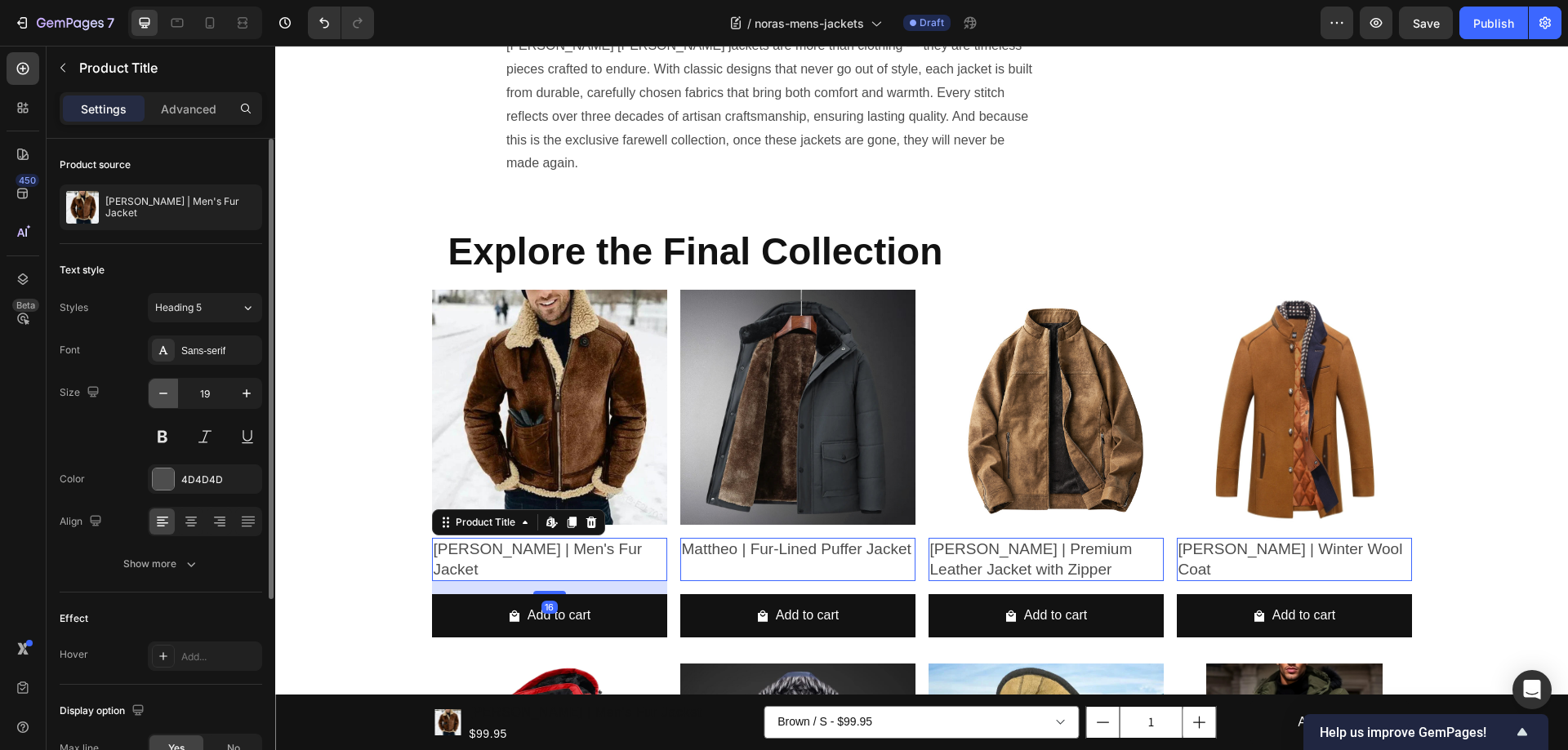
click at [161, 387] on icon "button" at bounding box center [163, 393] width 17 height 17
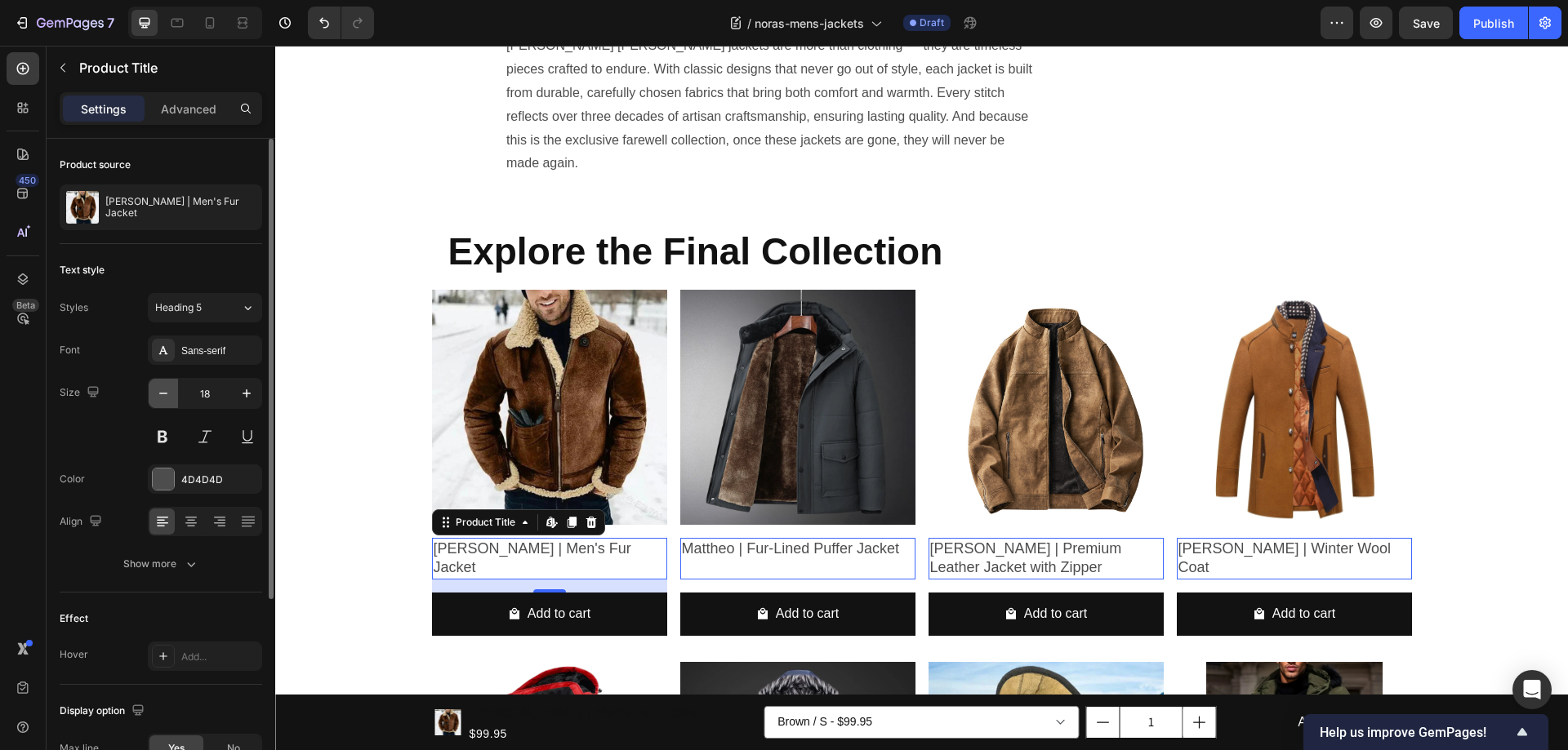
click at [161, 387] on icon "button" at bounding box center [163, 393] width 17 height 17
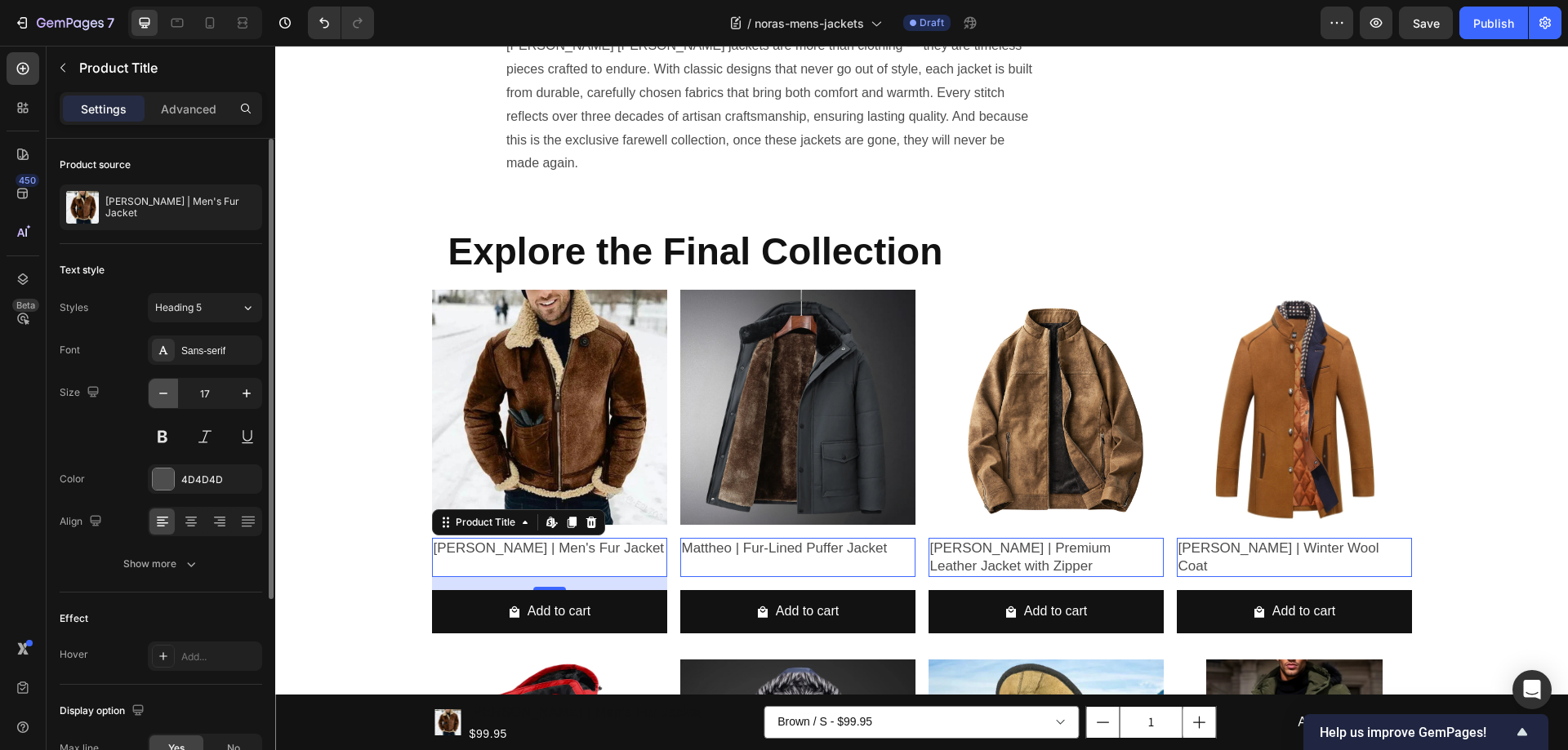
click at [161, 387] on icon "button" at bounding box center [163, 393] width 17 height 17
type input "16"
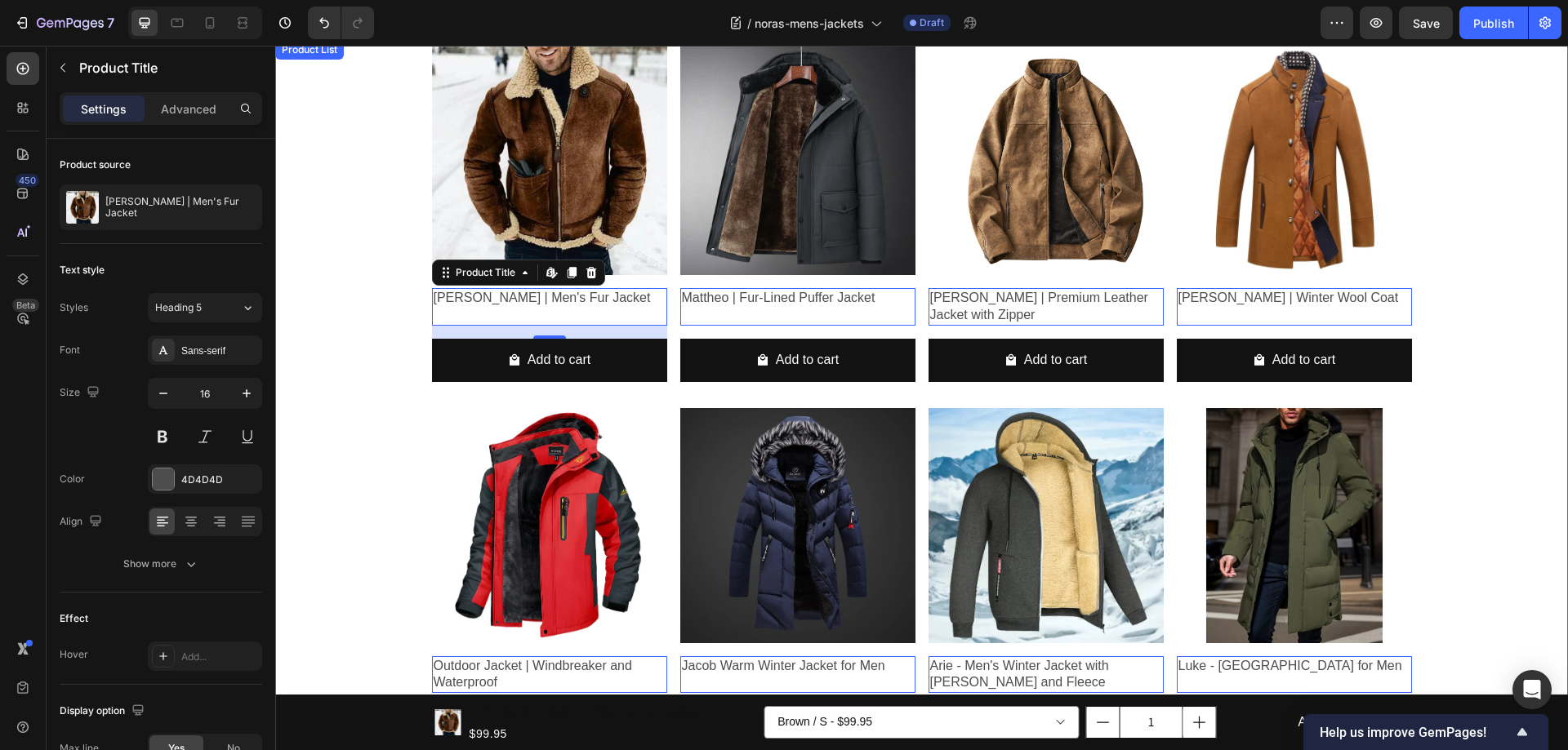
scroll to position [2139, 0]
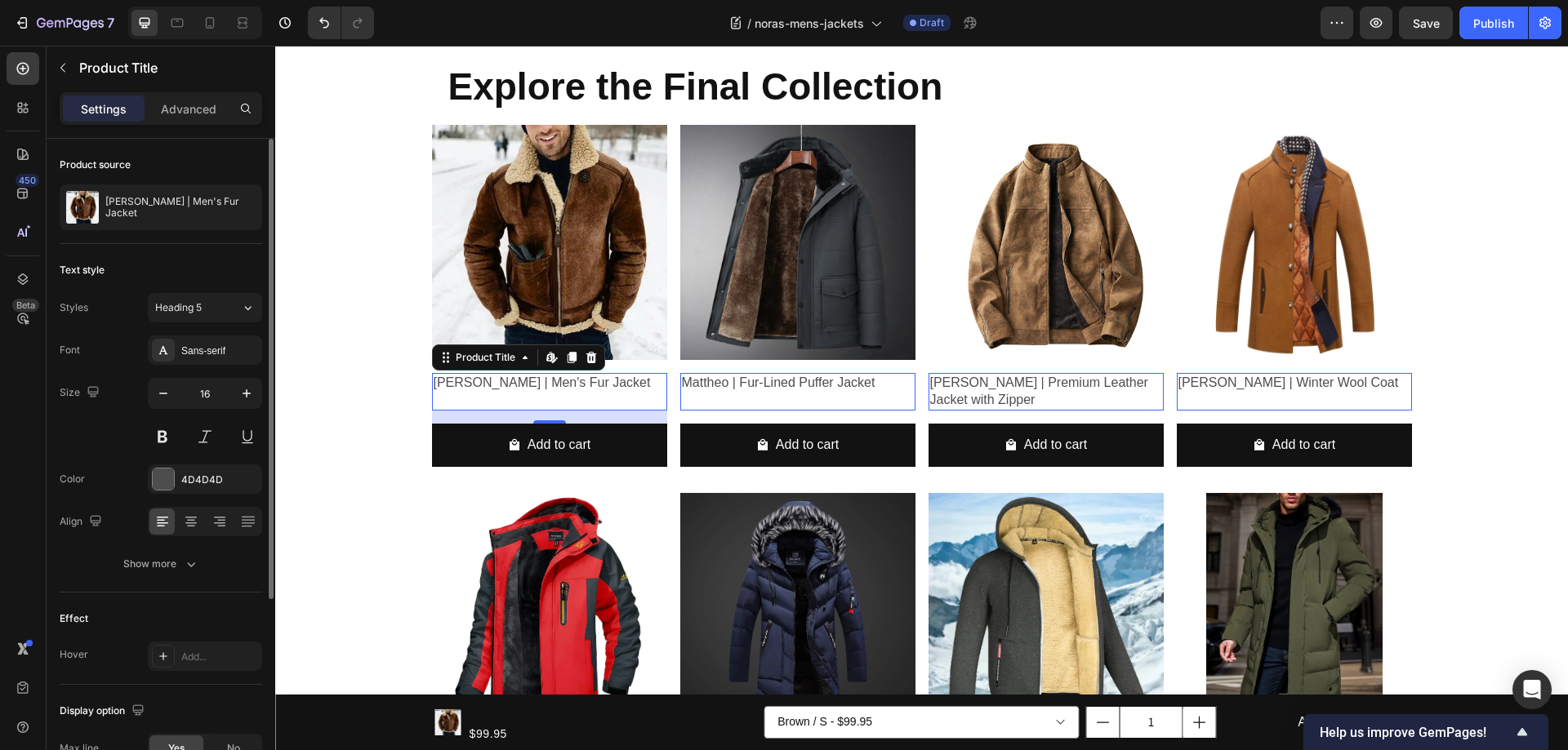
click at [94, 164] on div "Product source" at bounding box center [95, 165] width 71 height 15
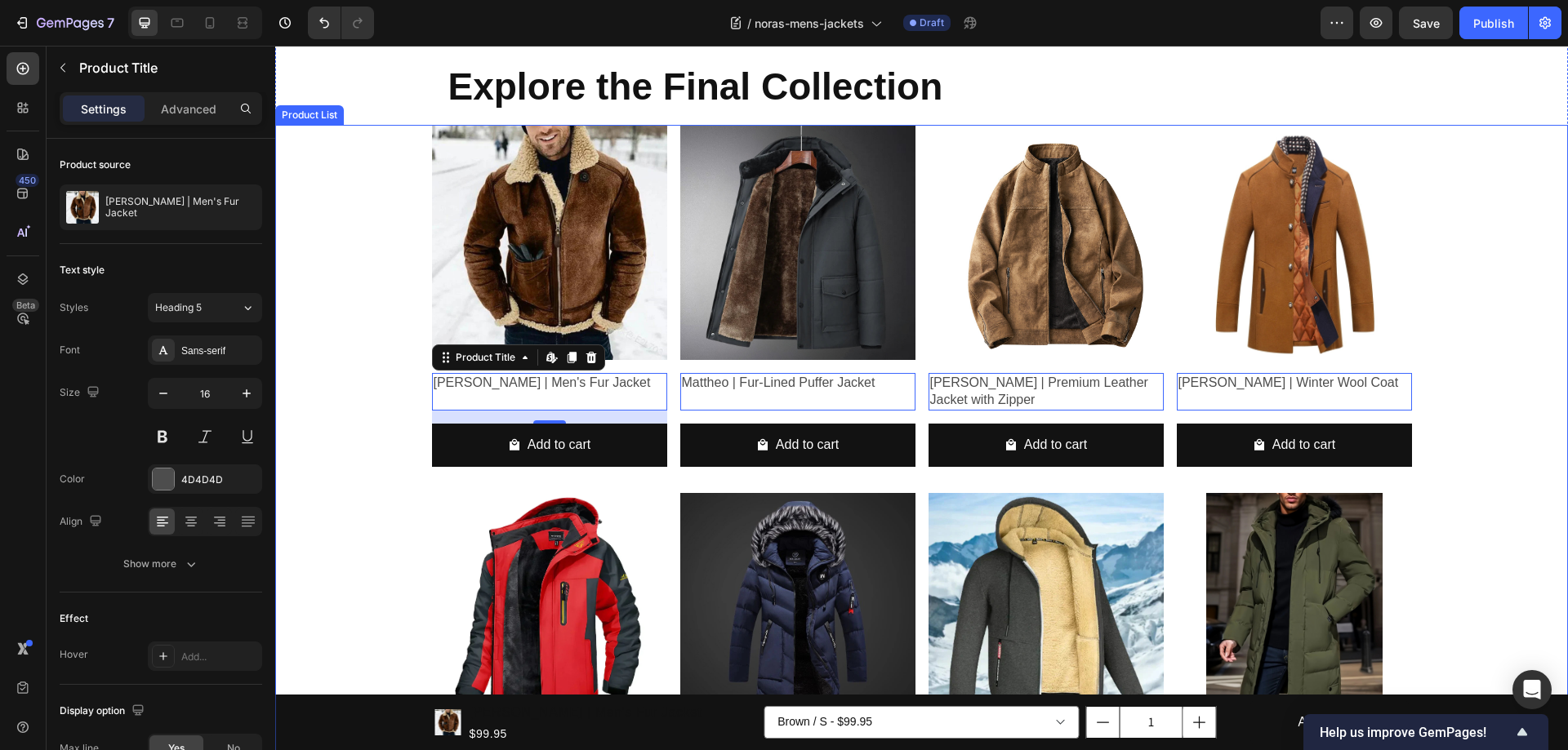
click at [351, 211] on div "Product Images Benjamin | Men's Fur Jacket Product Title Edit content in Shopif…" at bounding box center [921, 486] width 1293 height 722
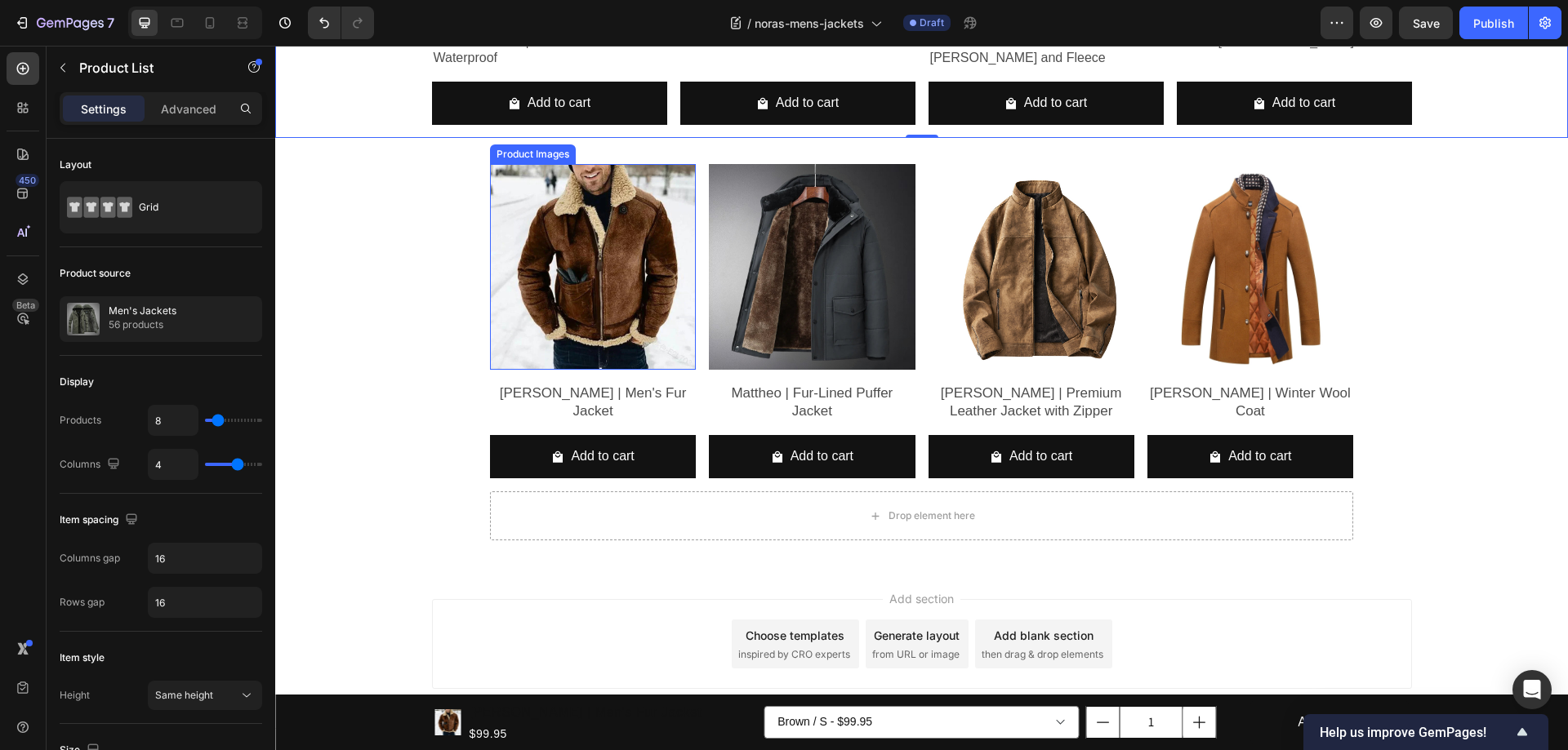
scroll to position [2860, 0]
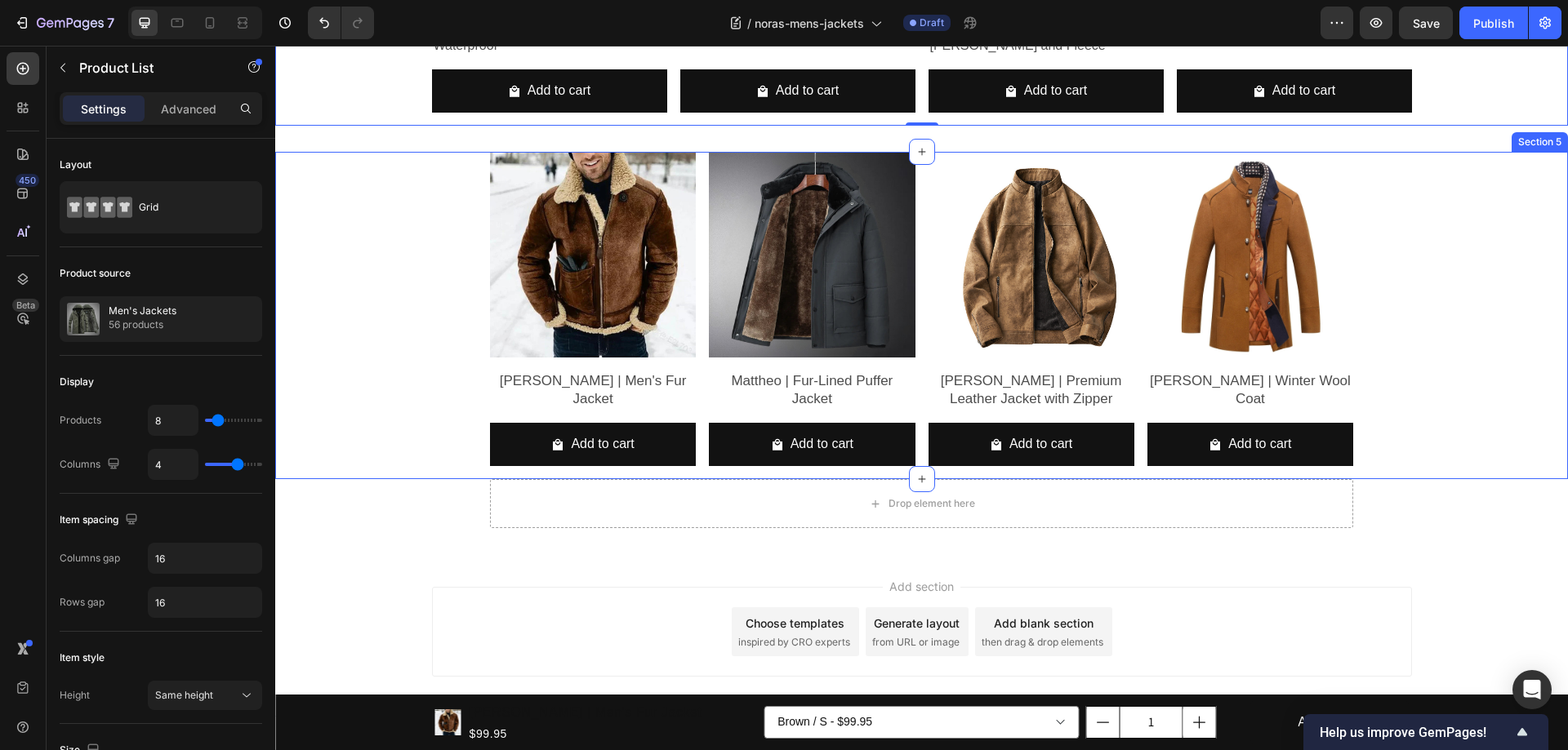
click at [1488, 194] on div "Product Images Benjamin | Men's Fur Jacket Product Title Add to cart Add to Car…" at bounding box center [921, 315] width 1268 height 327
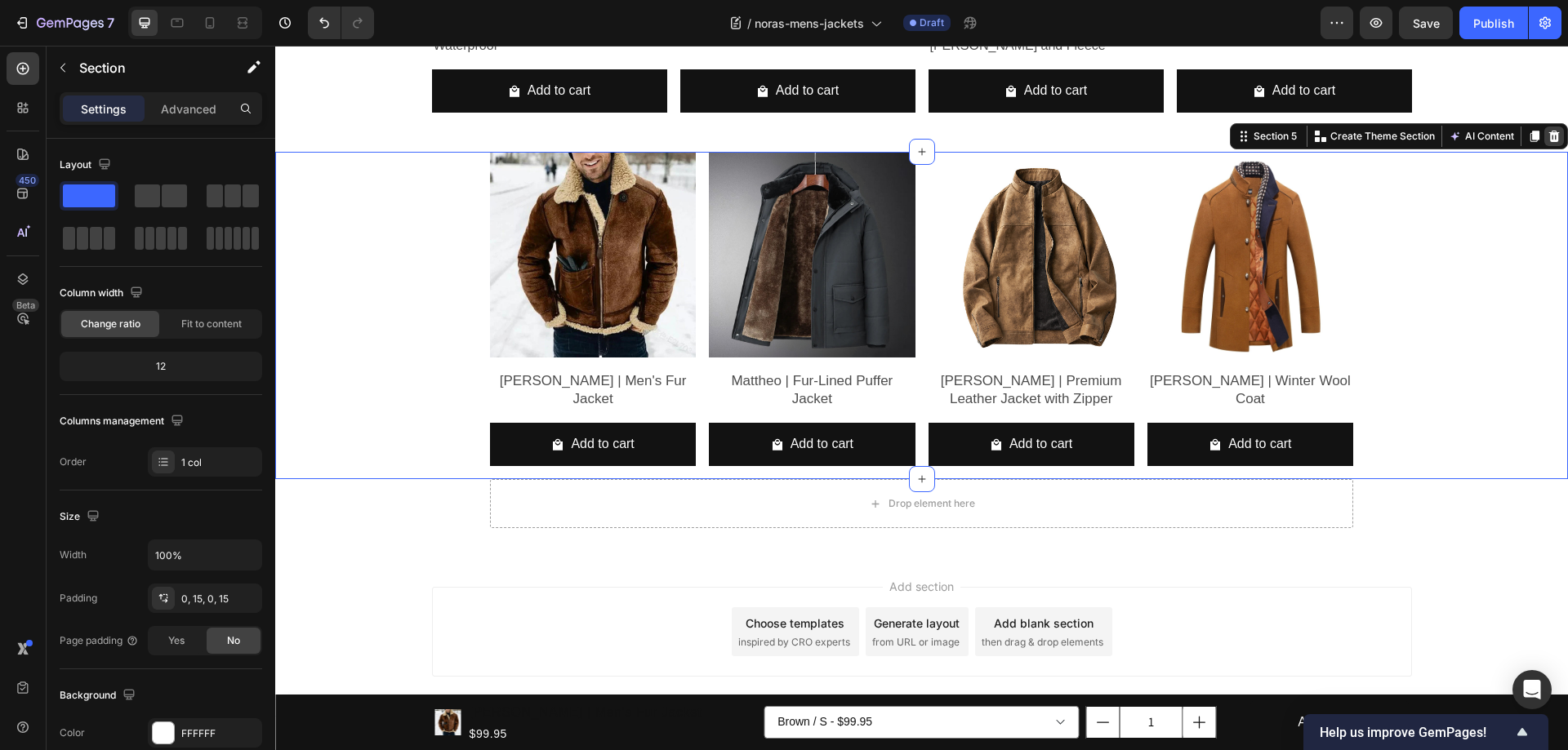
click at [1549, 137] on icon at bounding box center [1554, 137] width 11 height 12
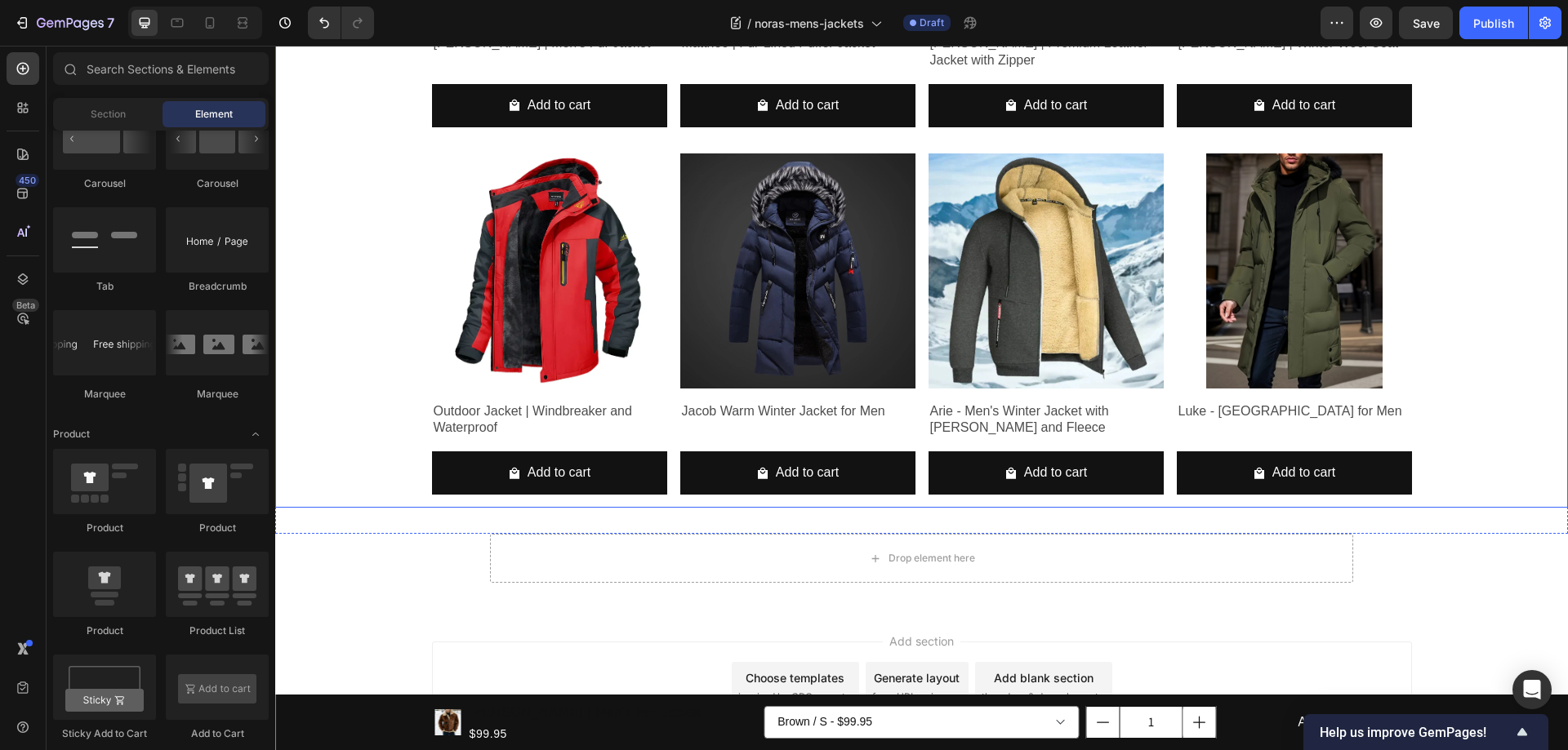
scroll to position [2451, 0]
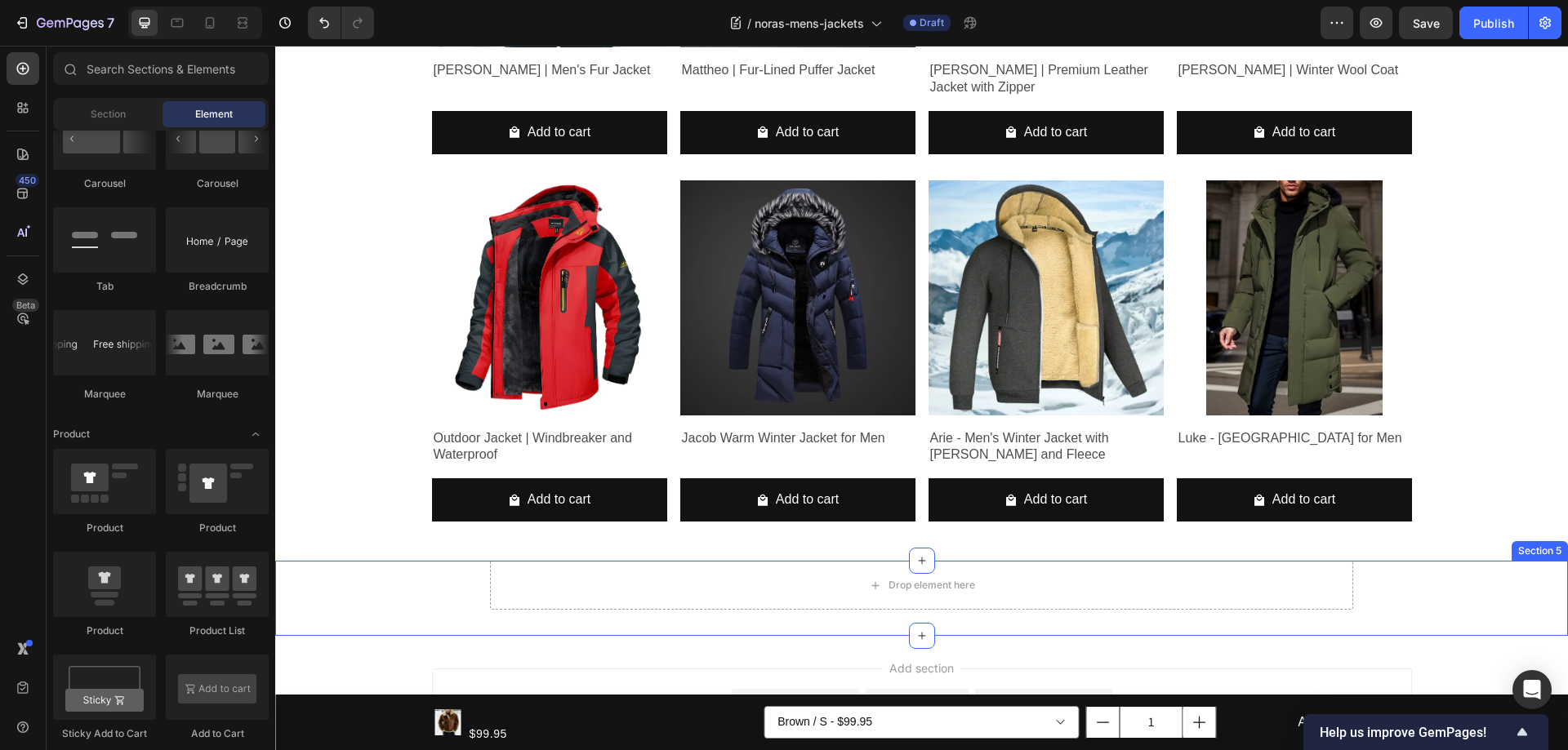
click at [1450, 595] on div "Drop element here Row" at bounding box center [921, 591] width 1268 height 62
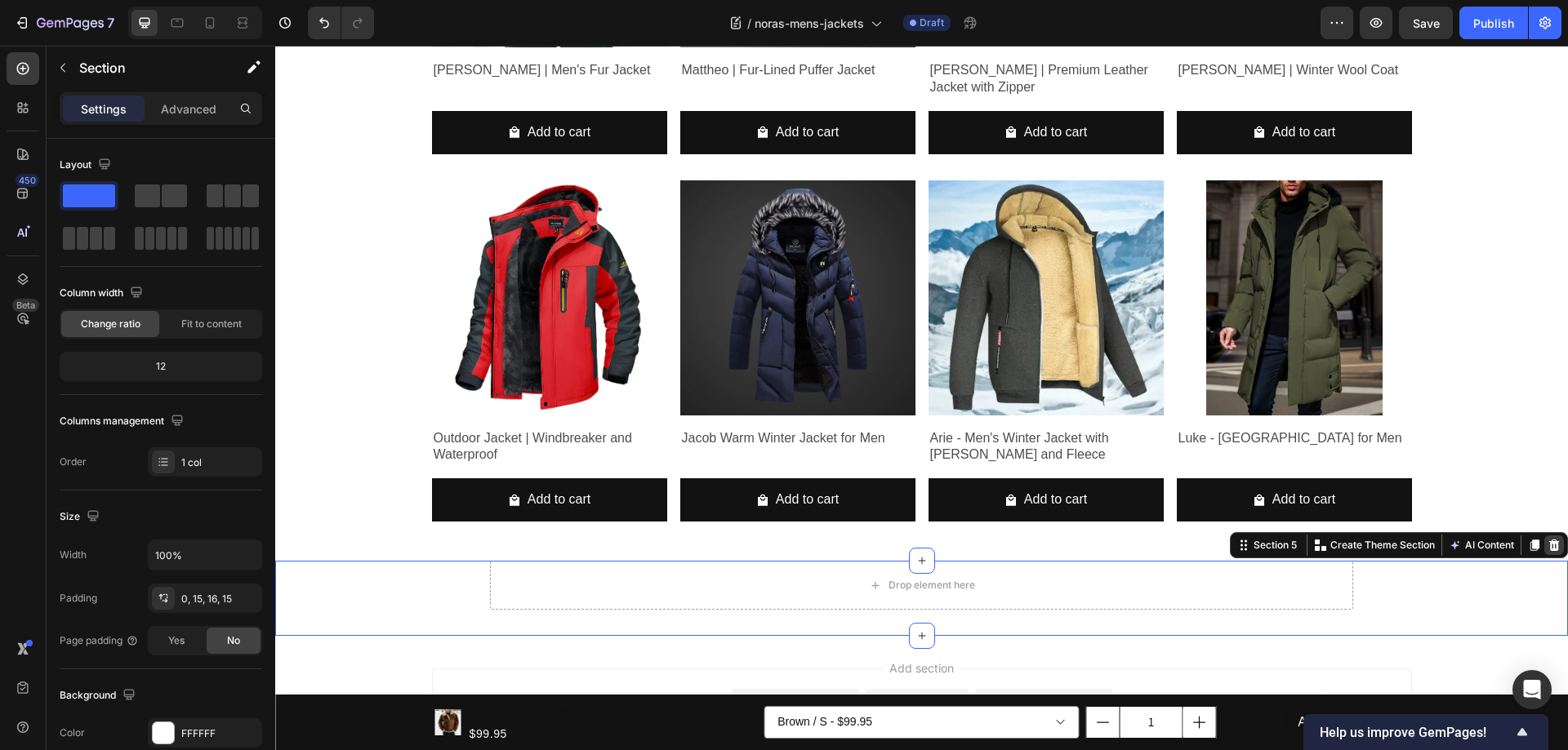
click at [1547, 546] on icon at bounding box center [1554, 546] width 13 height 13
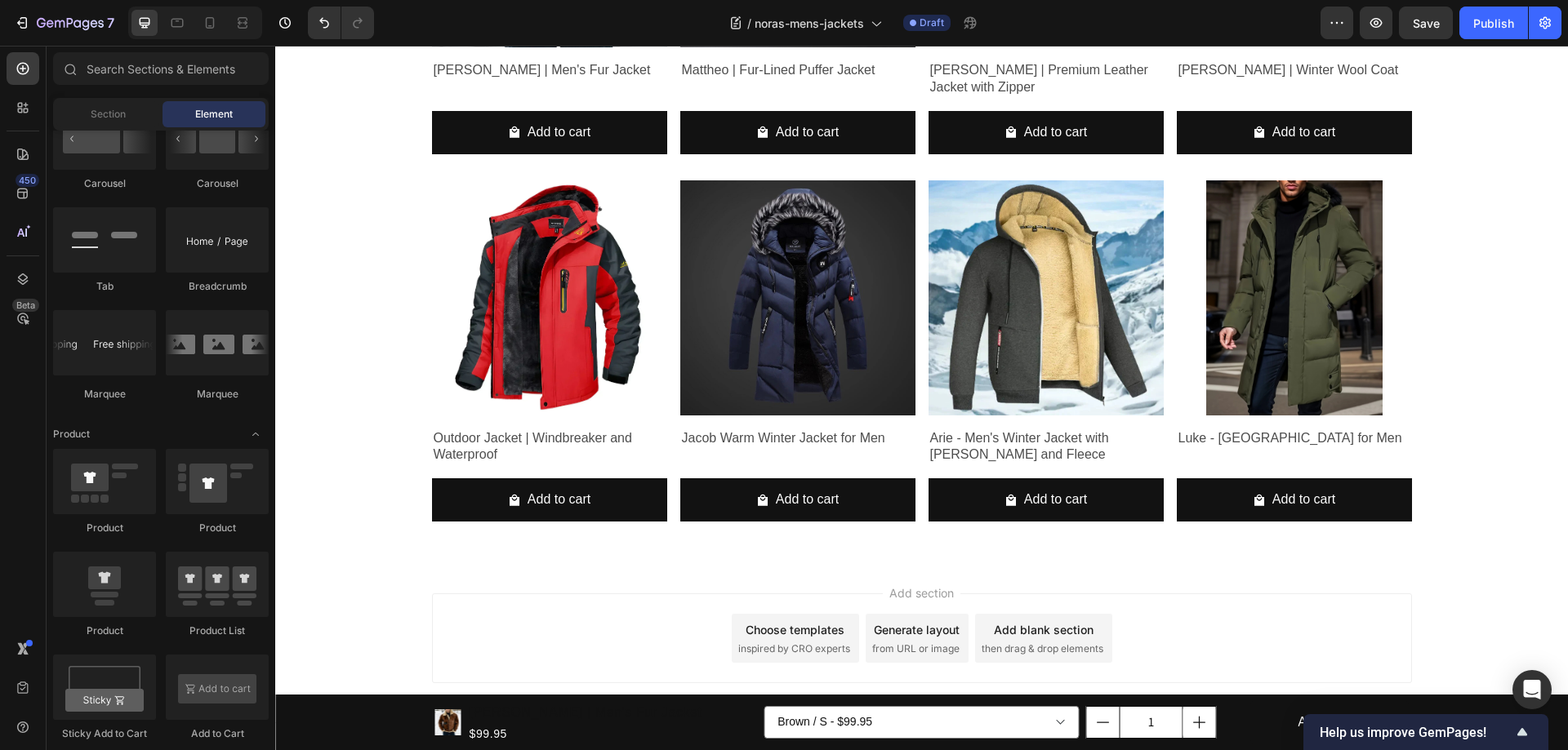
click at [1507, 585] on div "Add section Choose templates inspired by CRO experts Generate layout from URL o…" at bounding box center [921, 641] width 1293 height 161
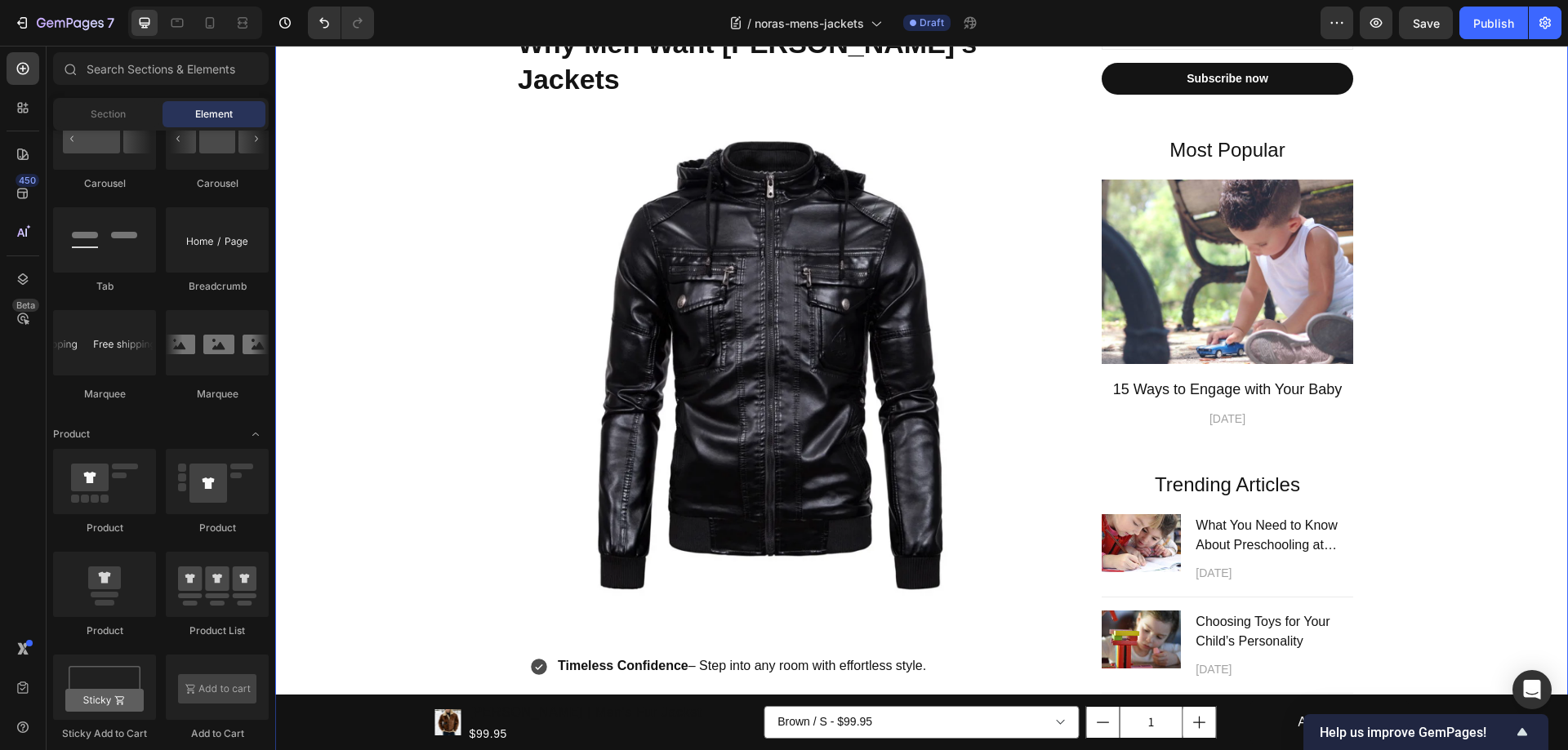
scroll to position [493, 0]
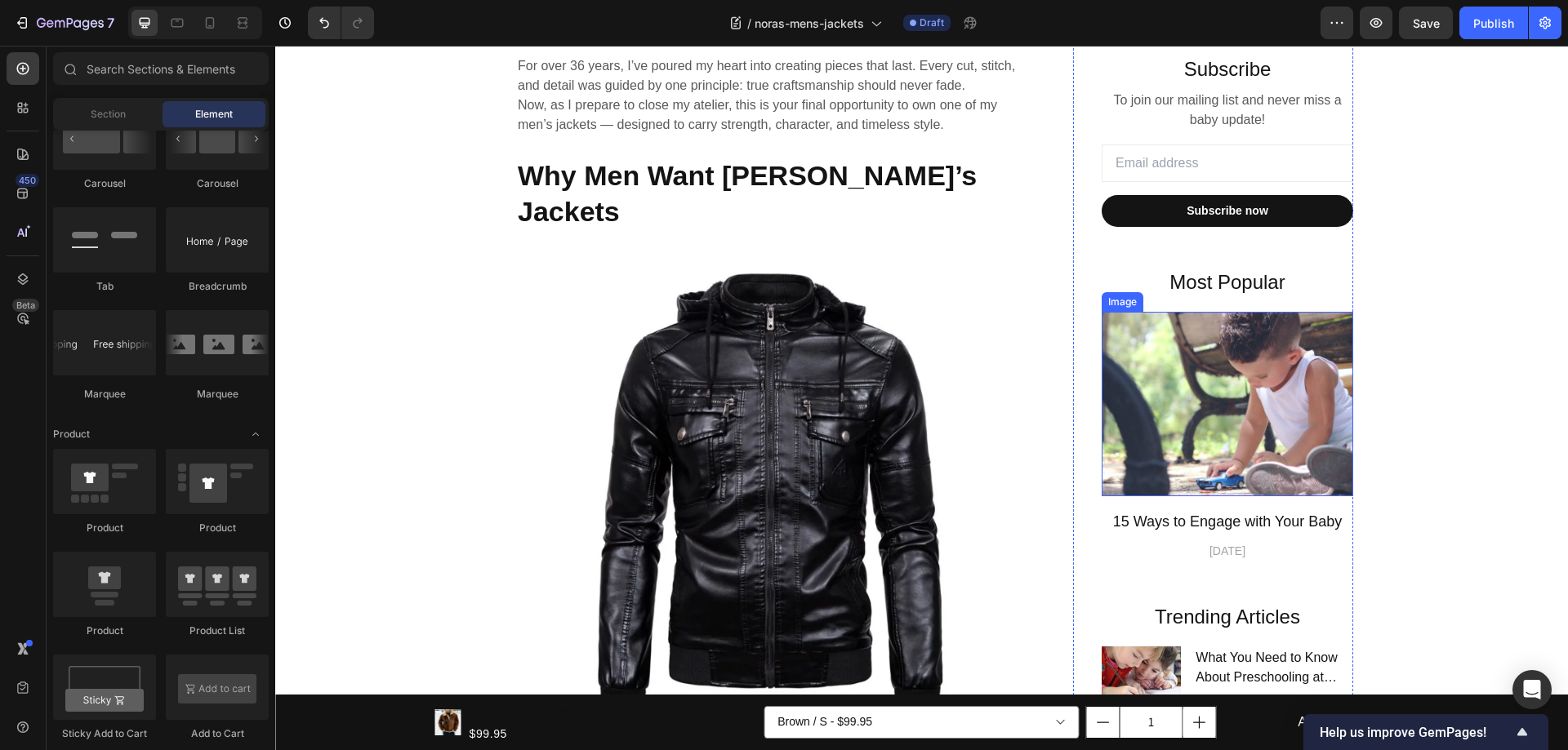
click at [1266, 406] on img at bounding box center [1228, 404] width 252 height 185
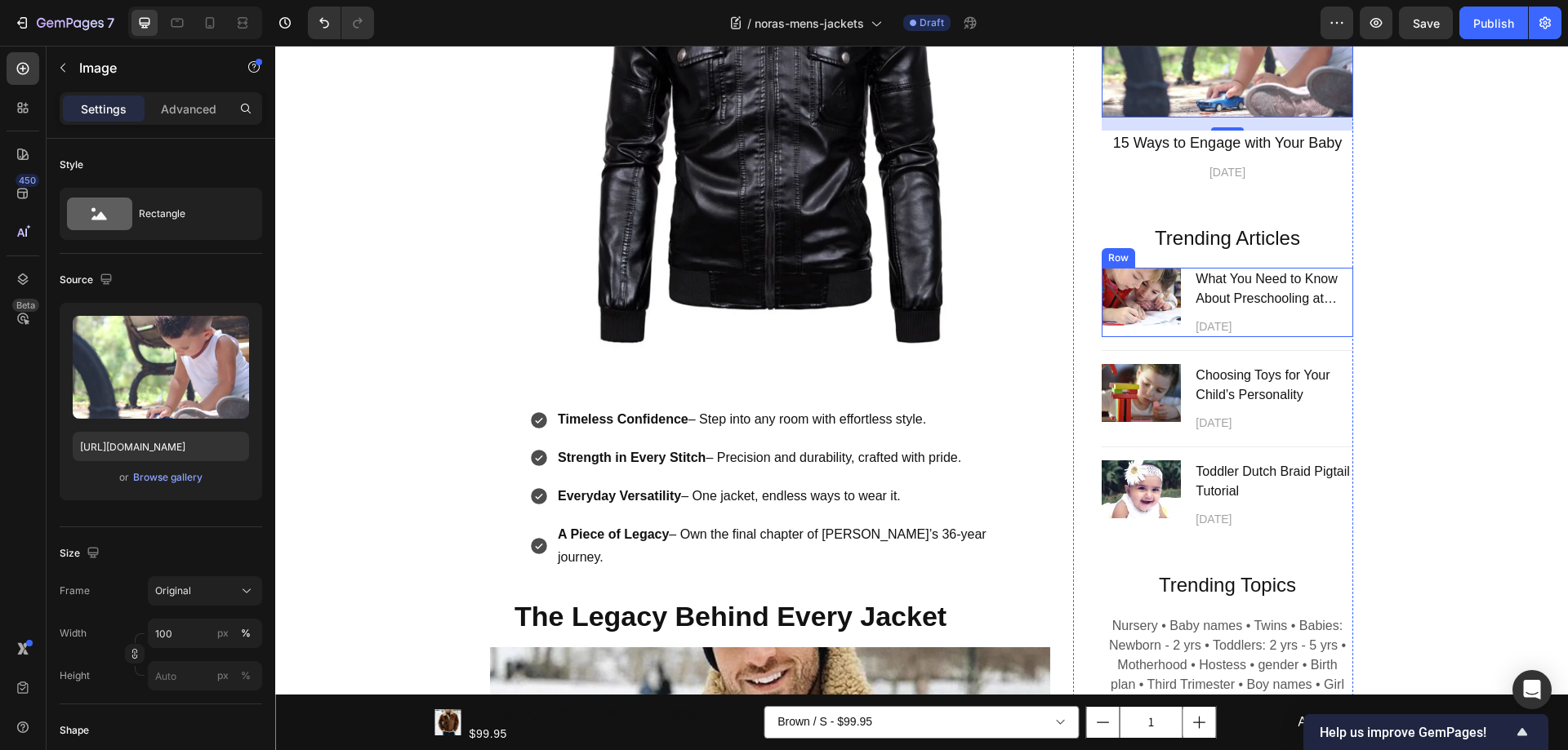
scroll to position [983, 0]
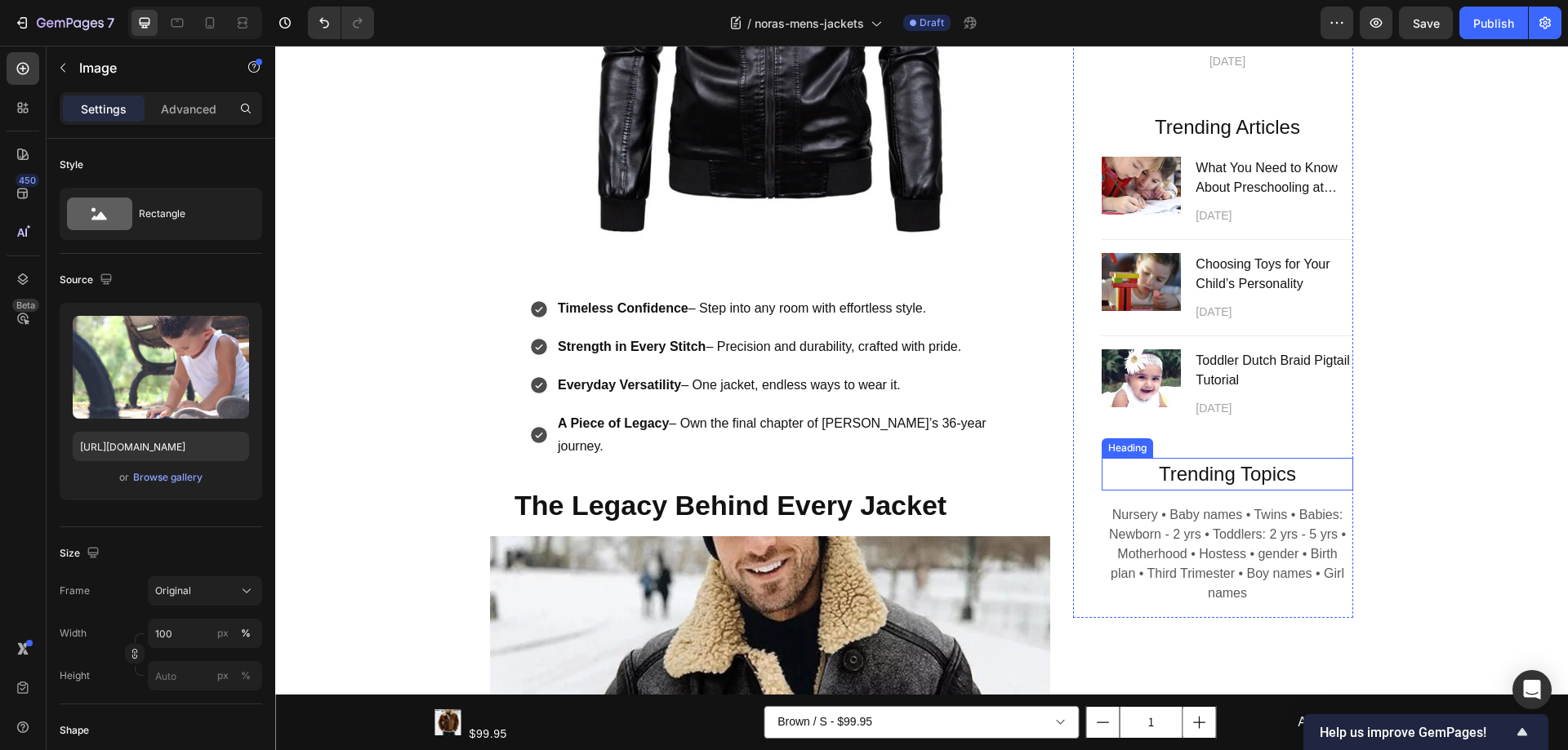
click at [1281, 477] on p "Trending Topics" at bounding box center [1228, 474] width 248 height 29
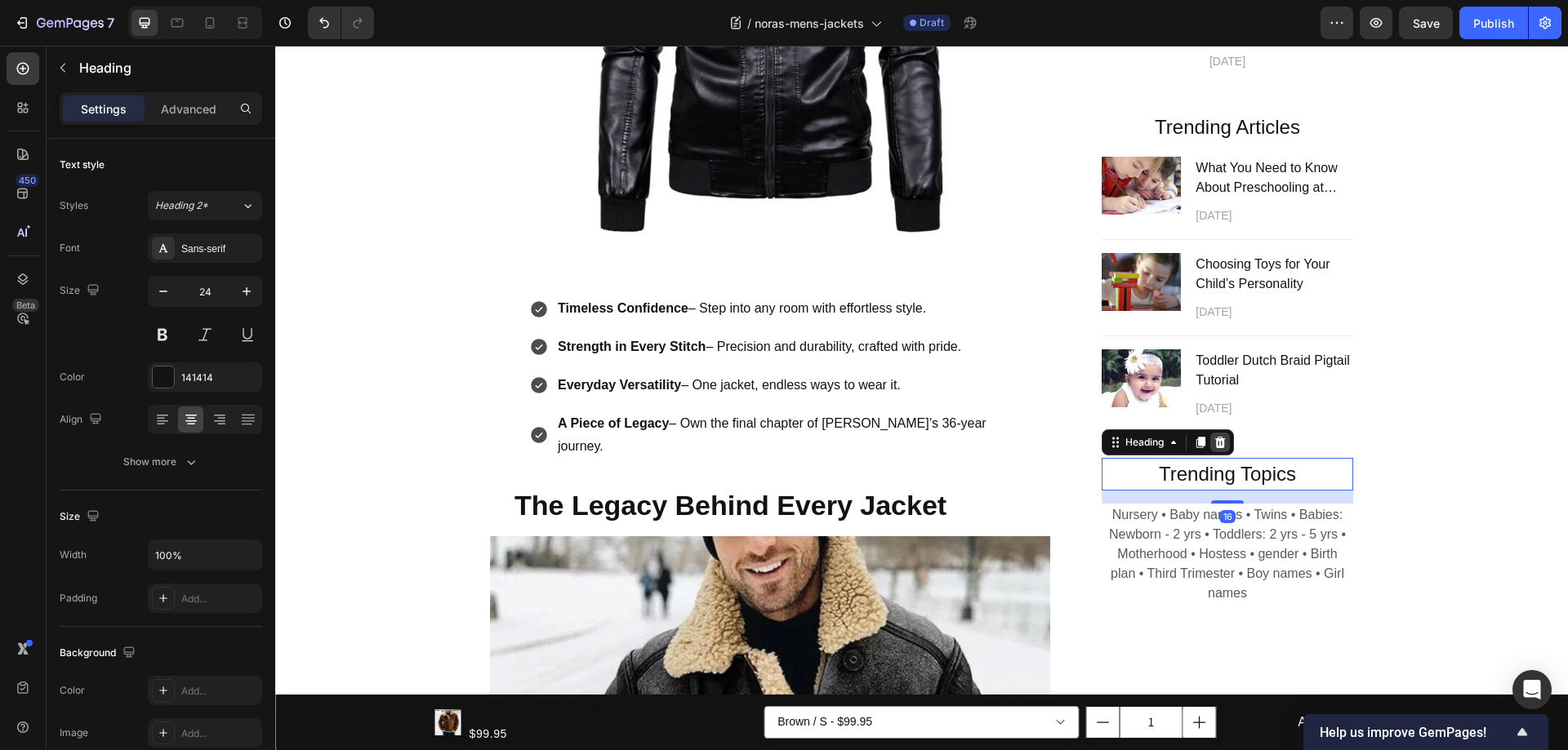
click at [1215, 443] on icon at bounding box center [1220, 442] width 11 height 12
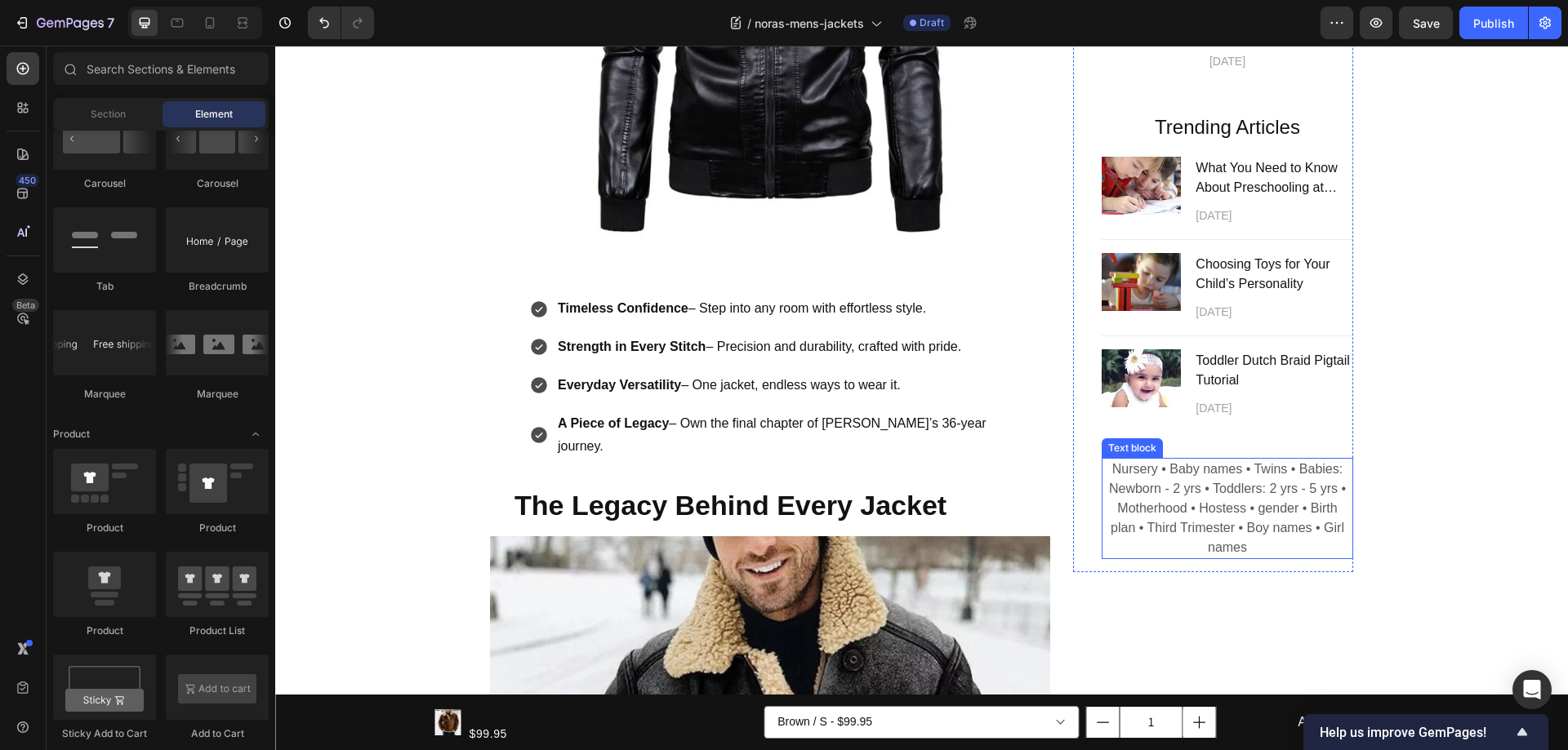
click at [1119, 508] on p "Nursery • Baby names • Twins • Babies: Newborn - 2 yrs • Toddlers: 2 yrs - 5 yr…" at bounding box center [1228, 508] width 248 height 98
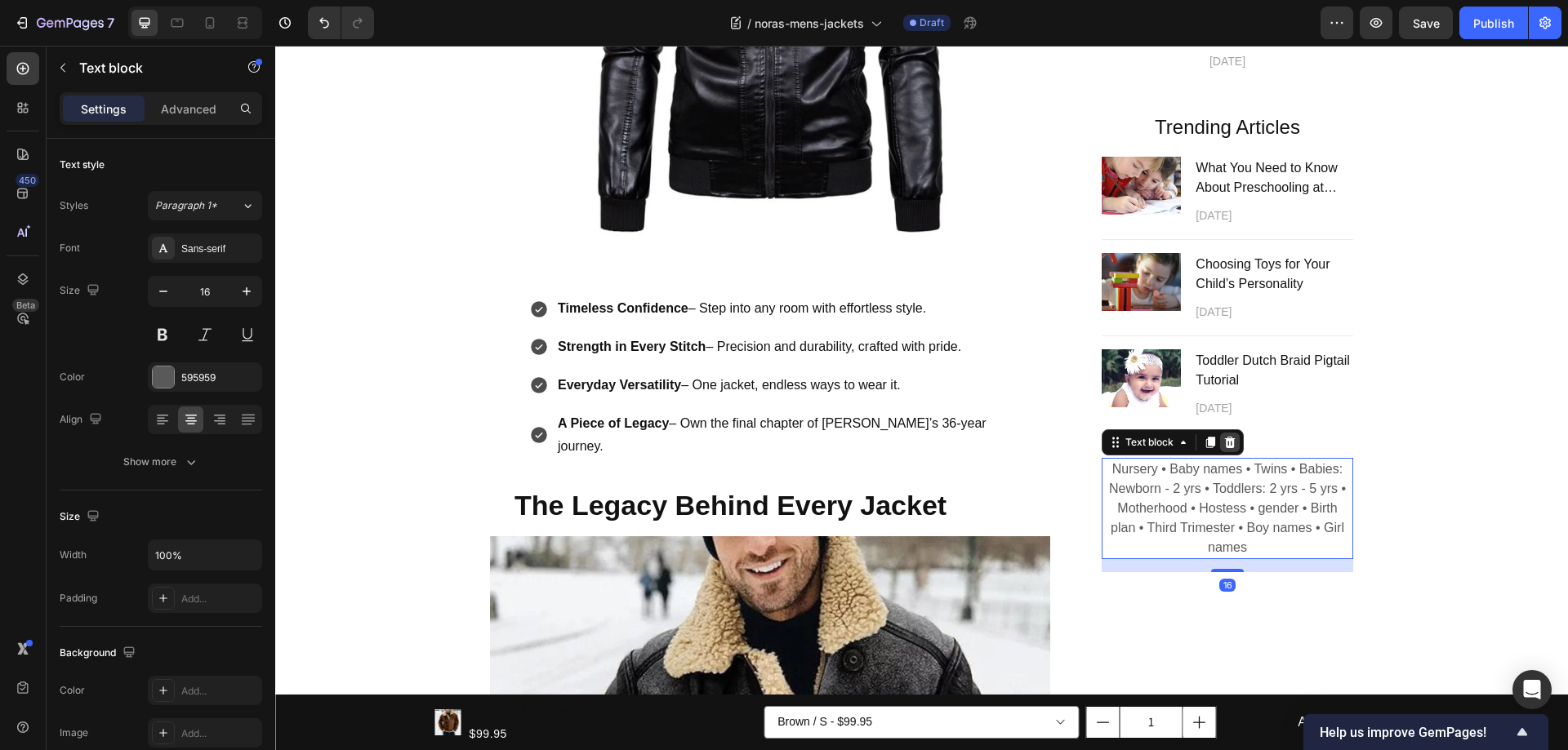
click at [1223, 444] on icon at bounding box center [1230, 442] width 13 height 13
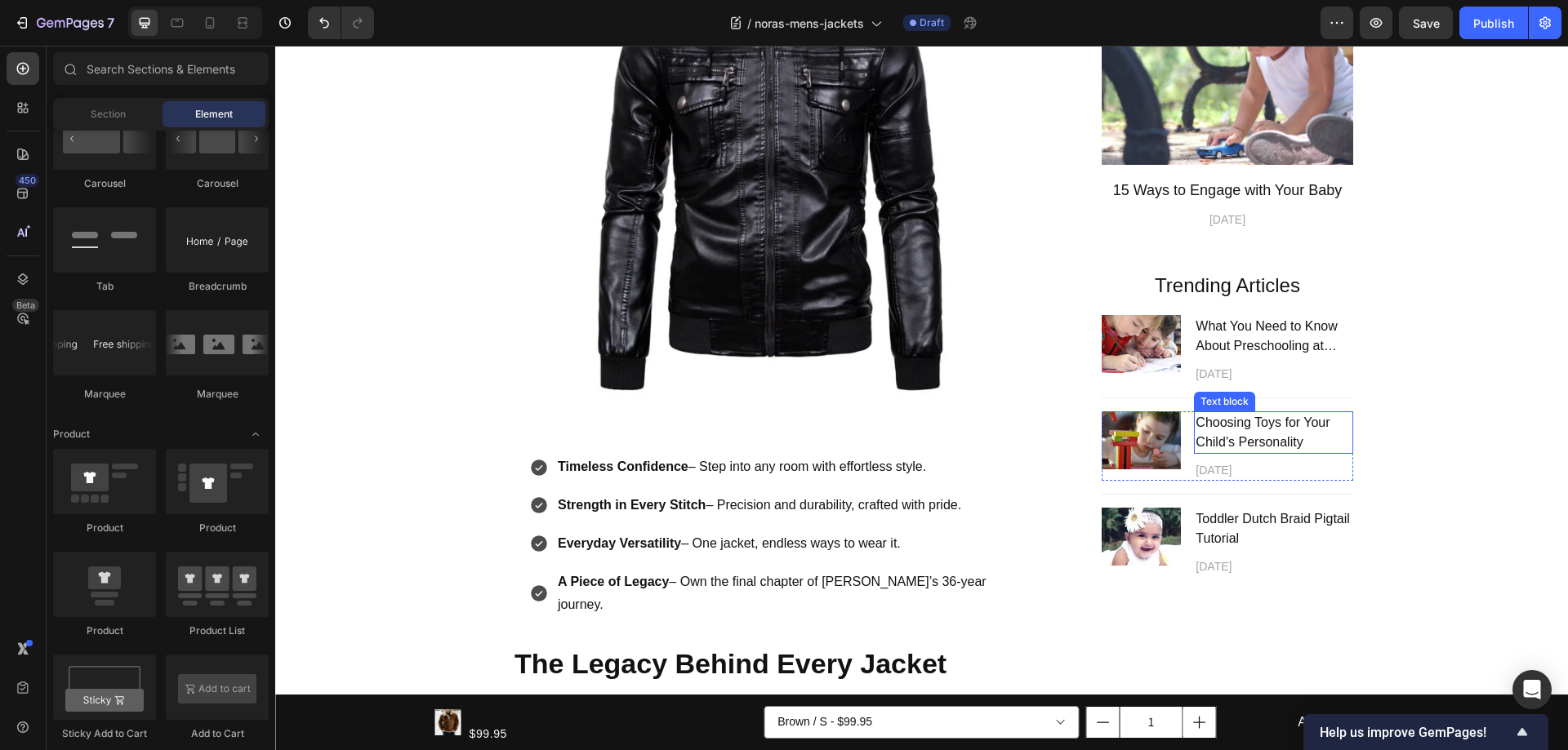
scroll to position [820, 0]
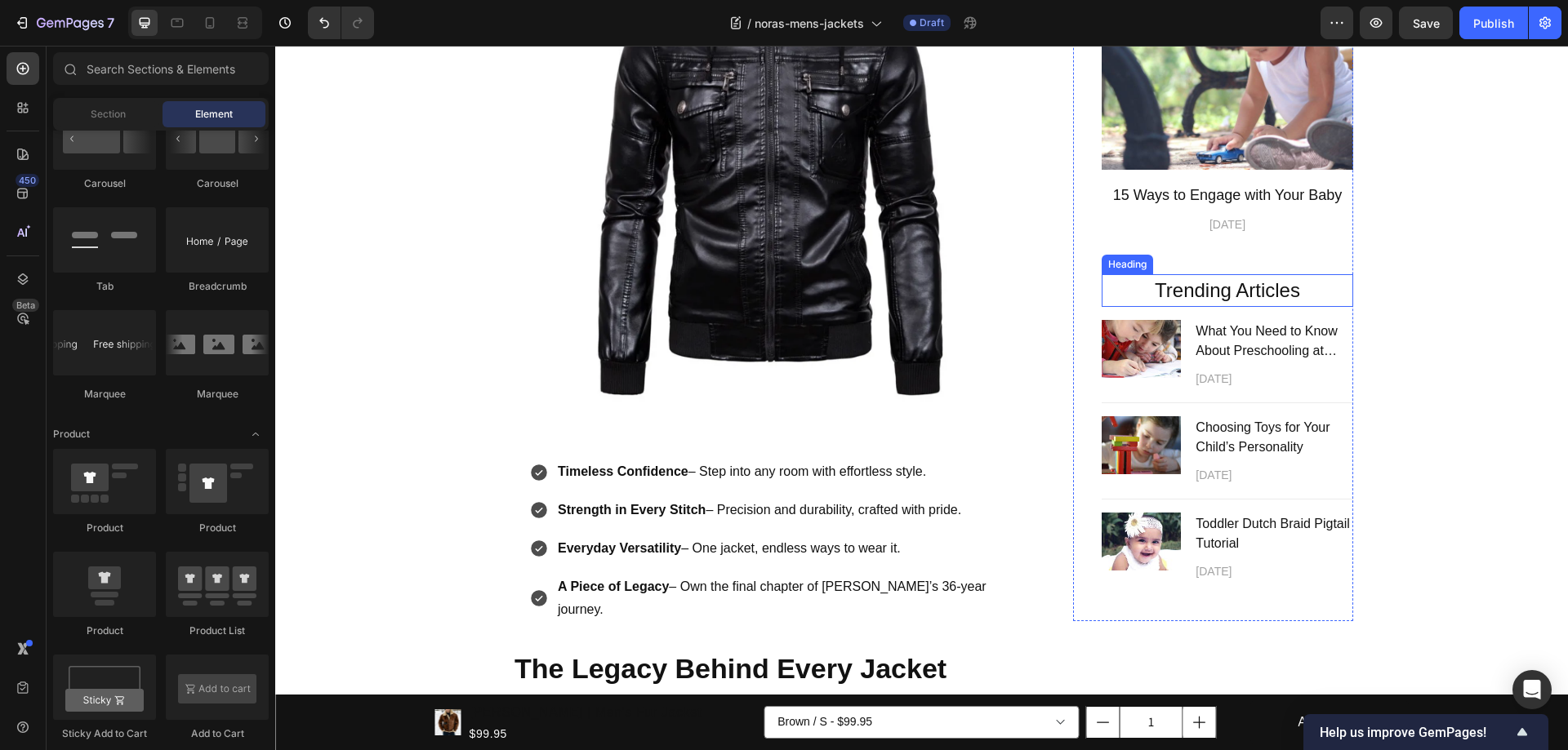
click at [1182, 282] on p "Trending Articles" at bounding box center [1228, 290] width 248 height 29
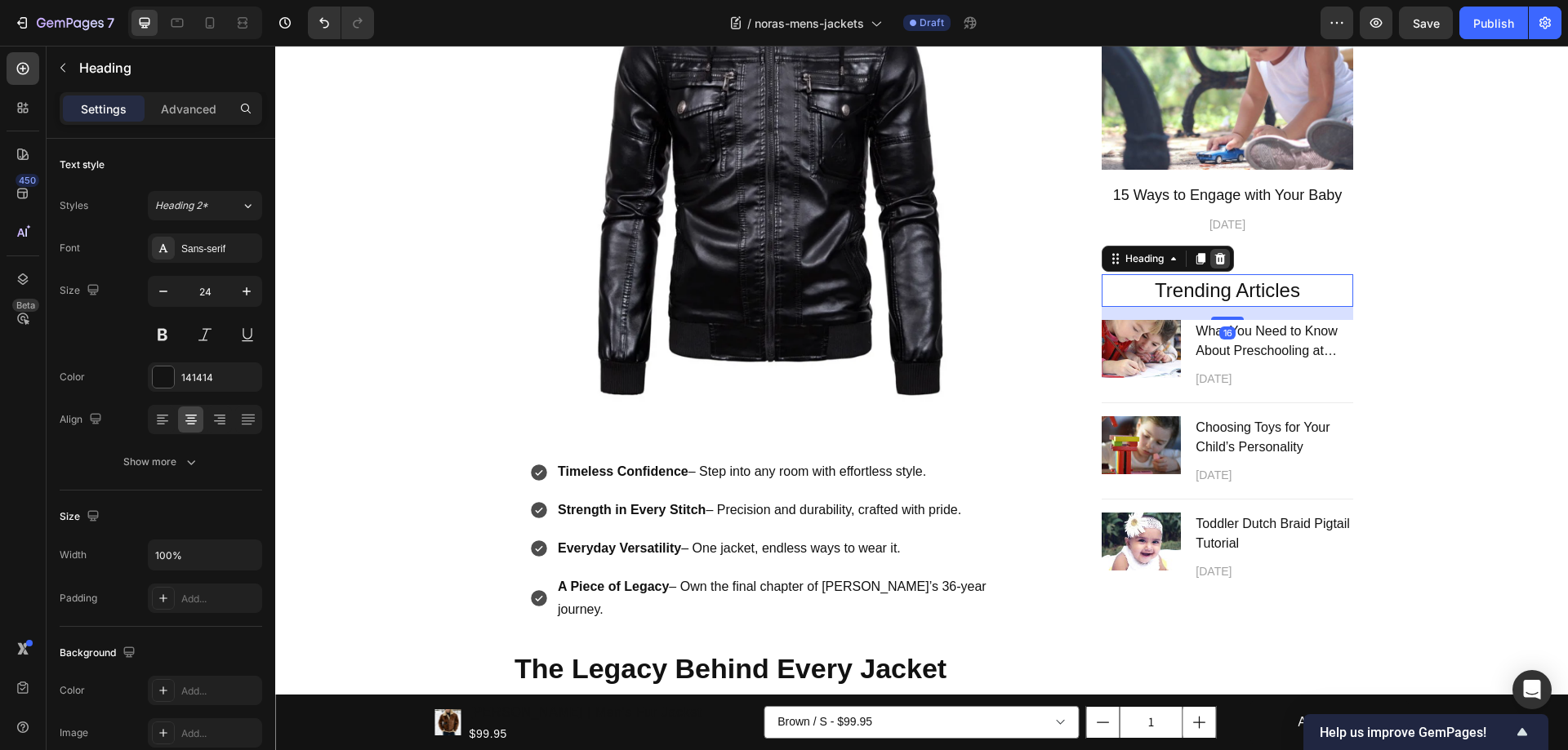
click at [1213, 259] on icon at bounding box center [1220, 259] width 13 height 13
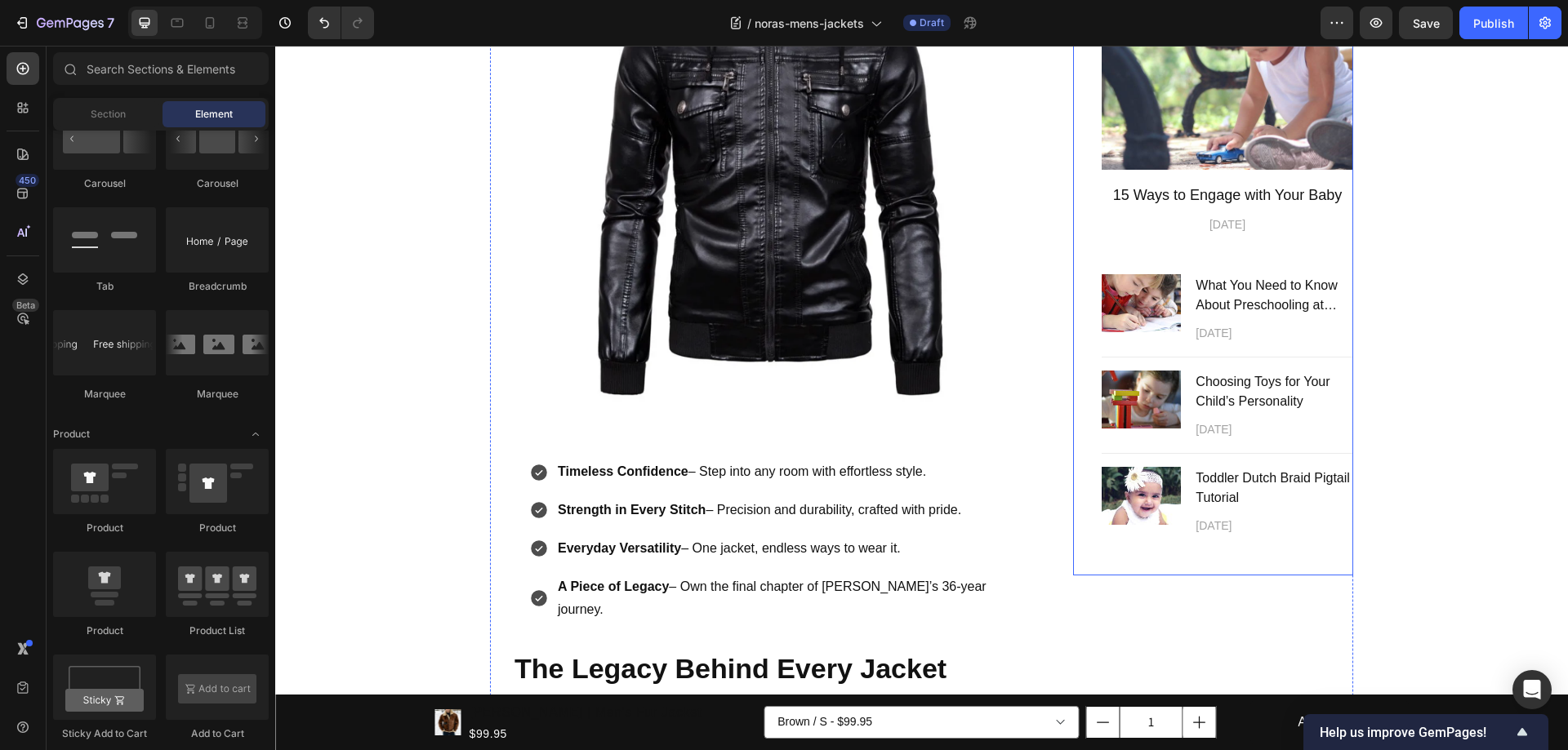
click at [1122, 290] on img at bounding box center [1141, 303] width 80 height 58
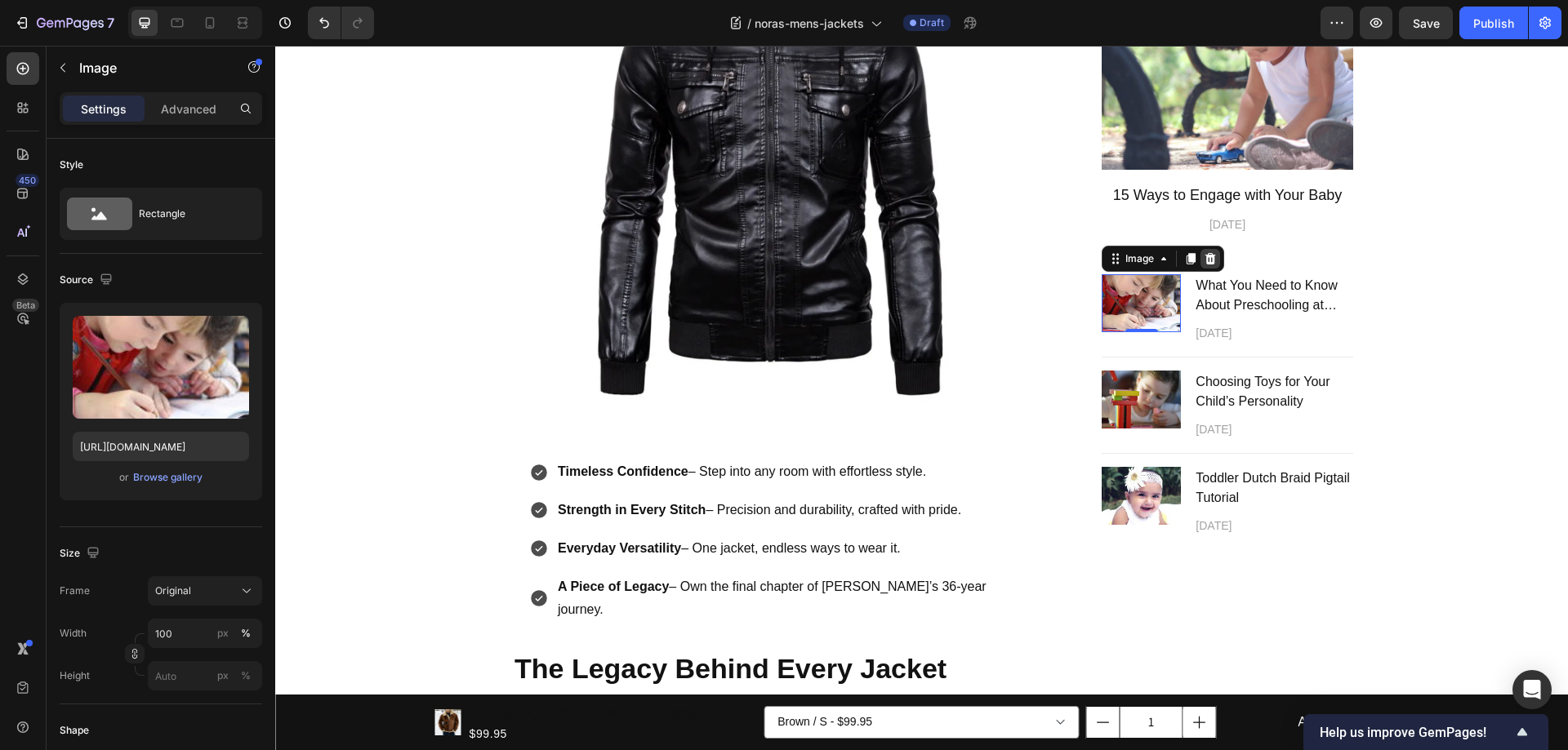
click at [1207, 259] on icon at bounding box center [1210, 259] width 11 height 12
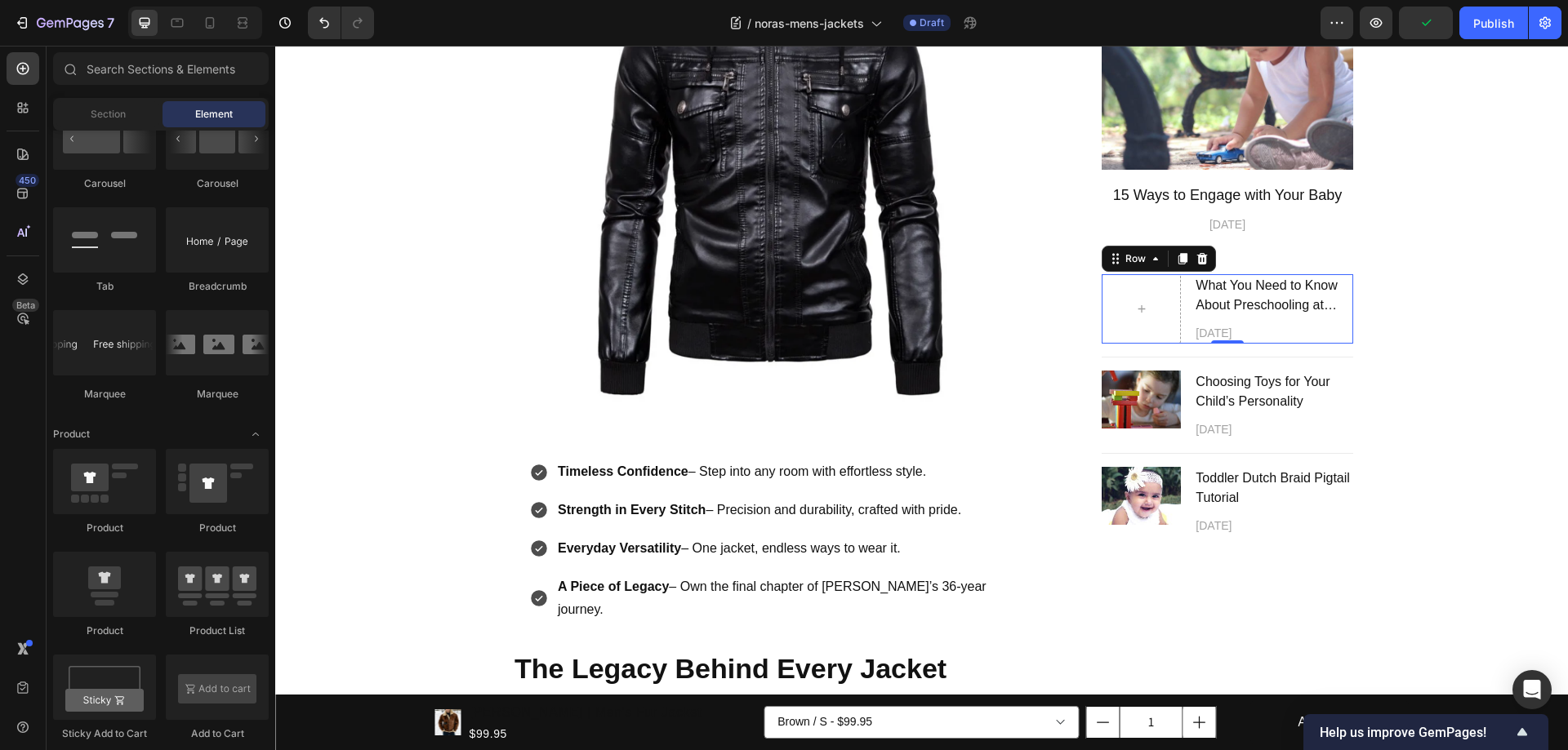
click at [1182, 312] on div "What You Need to Know About Preschooling at Home Text block April 12,2021 Text …" at bounding box center [1228, 309] width 252 height 70
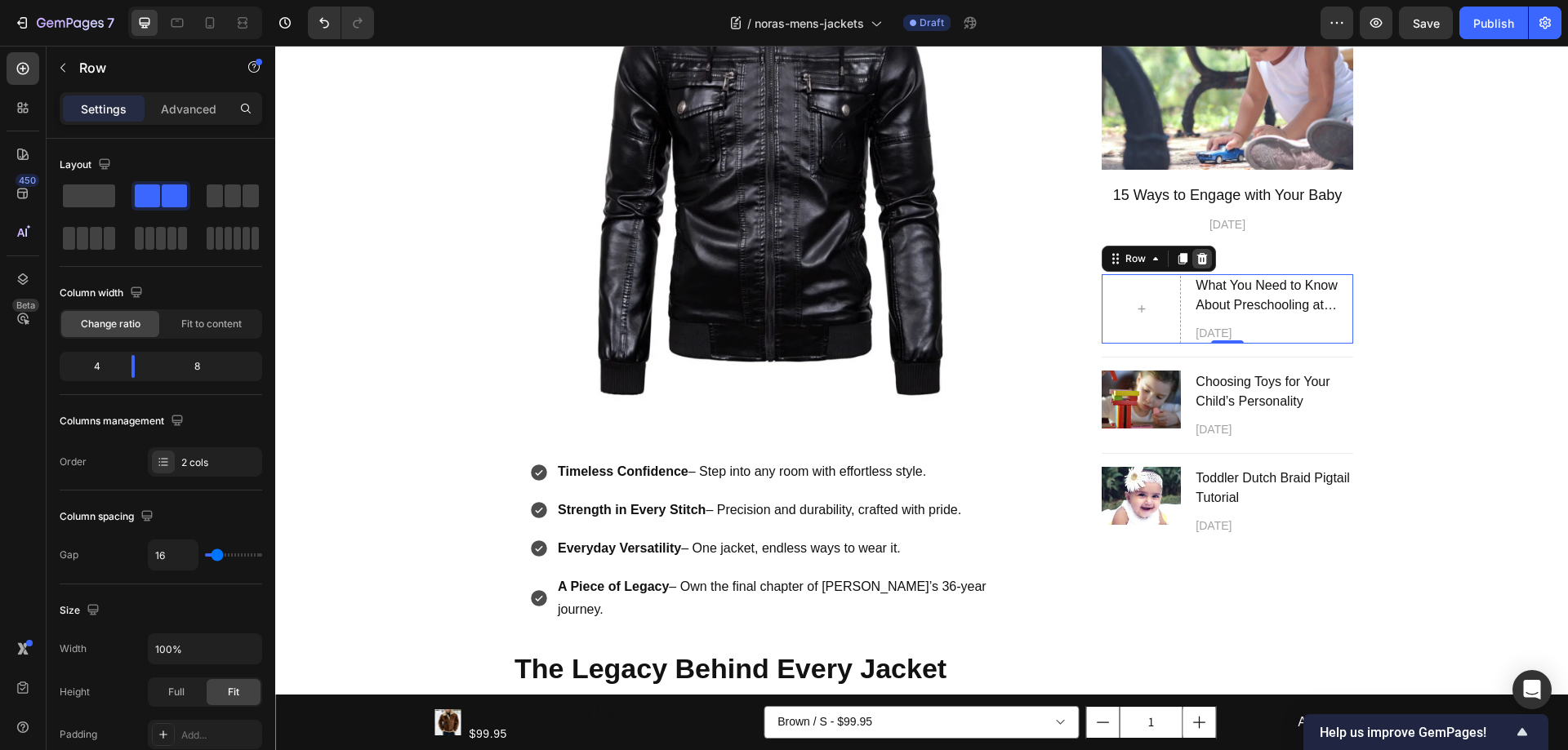
click at [1197, 262] on icon at bounding box center [1202, 259] width 11 height 12
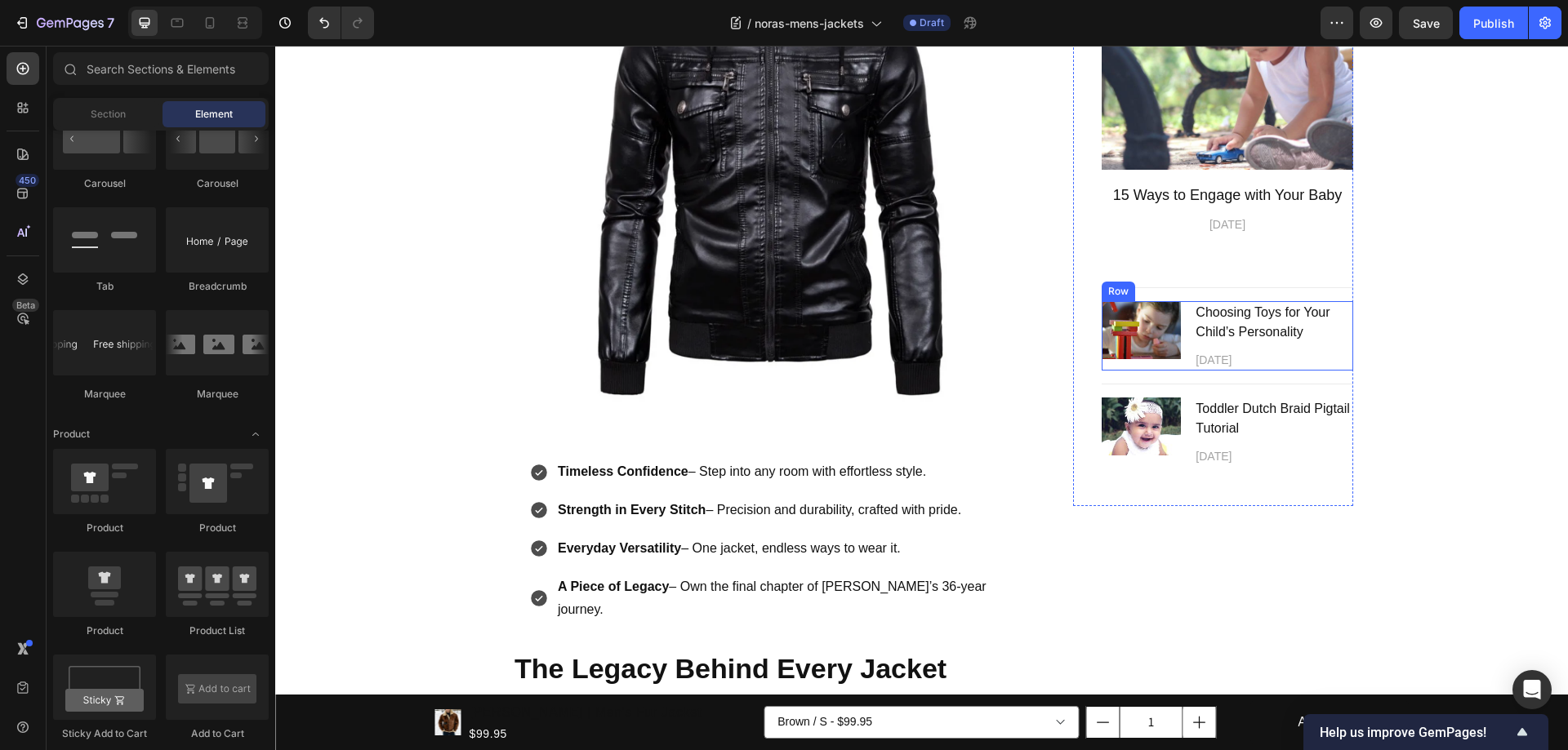
click at [1183, 358] on div "Image Choosing Toys for Your Child’s Personality Text block April 12,2021 Text …" at bounding box center [1228, 336] width 252 height 70
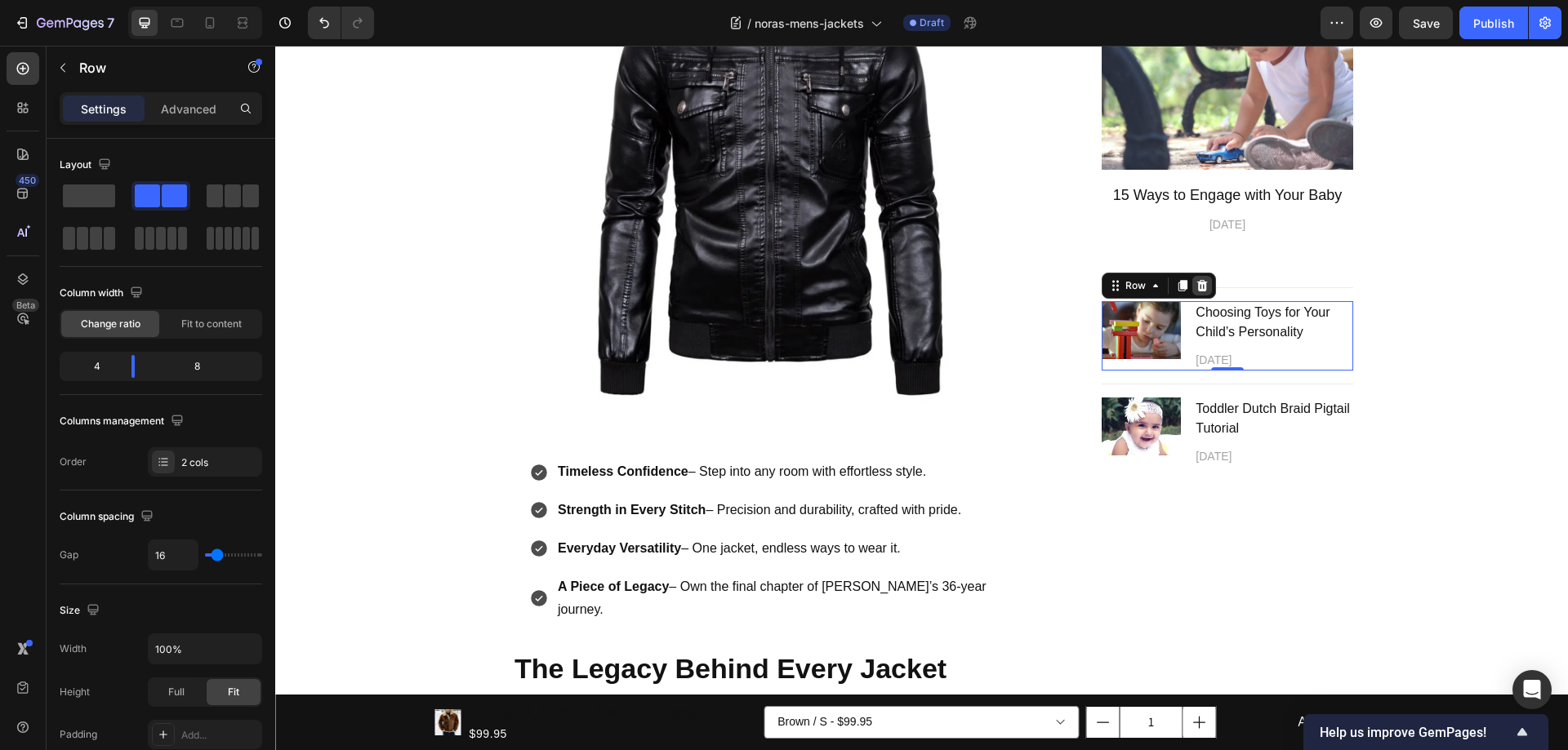
click at [1197, 287] on icon at bounding box center [1202, 286] width 11 height 12
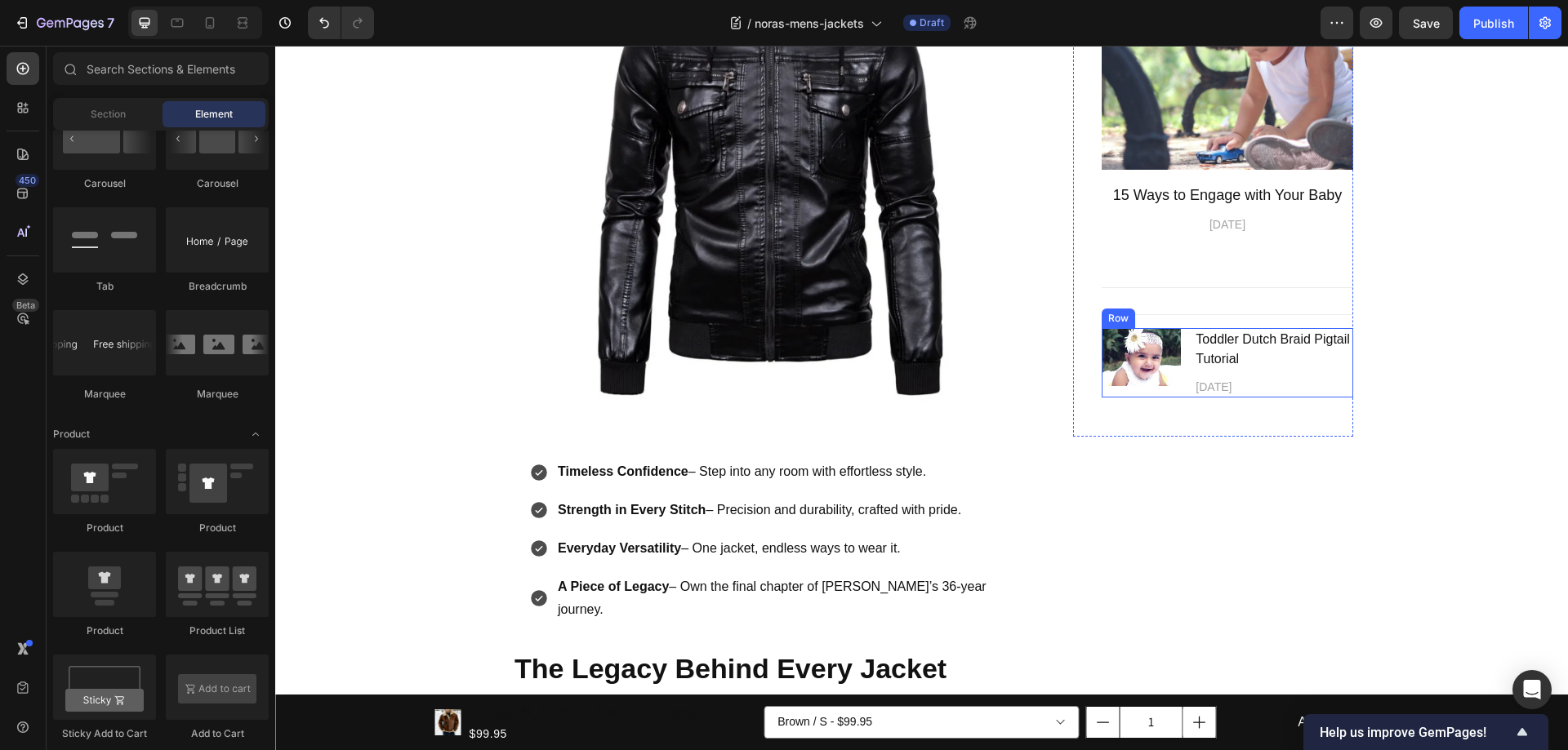
click at [1180, 377] on div "Image Toddler Dutch Braid Pigtail Tutorial Text block April 12,2021 Text block …" at bounding box center [1228, 363] width 252 height 70
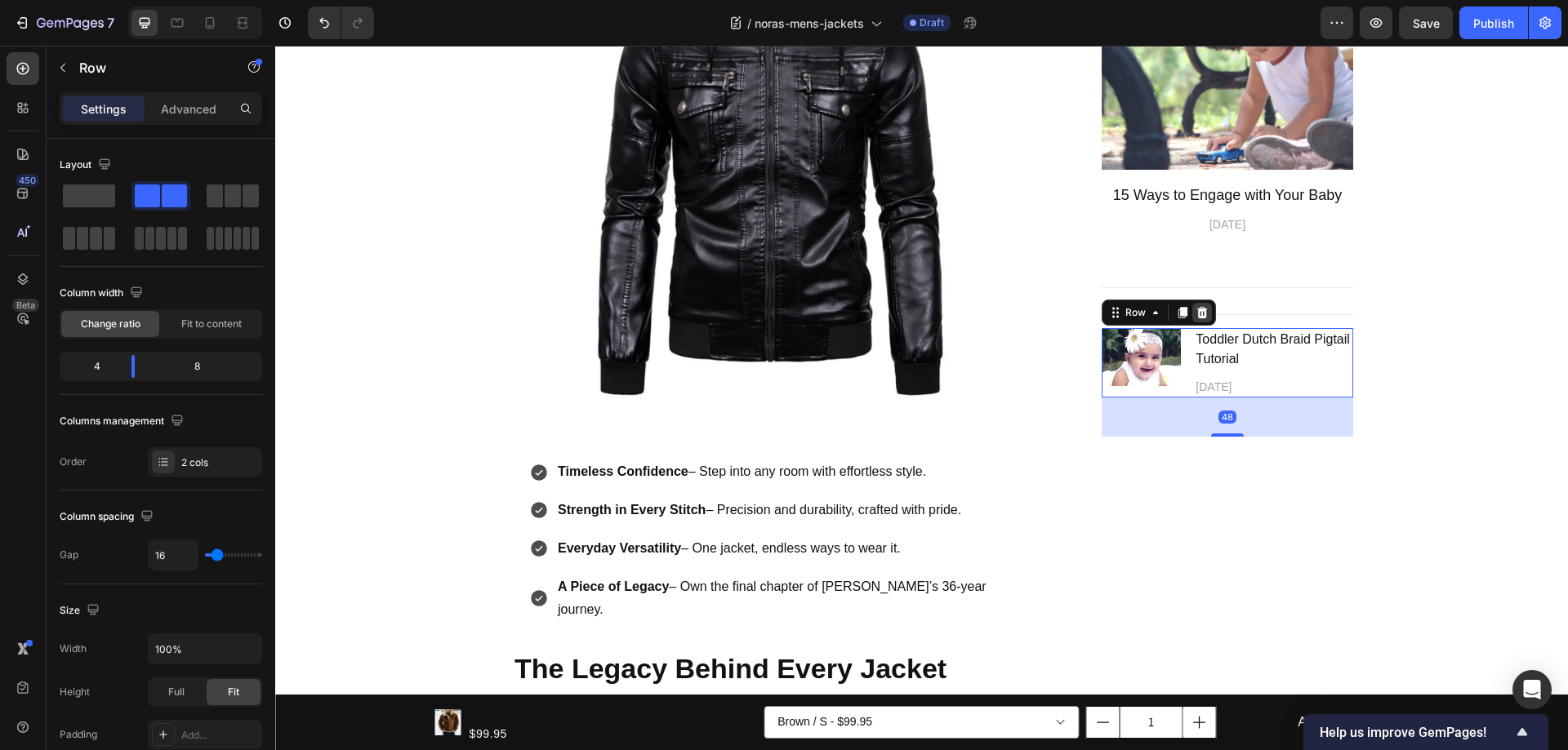
click at [1197, 306] on icon at bounding box center [1202, 313] width 13 height 13
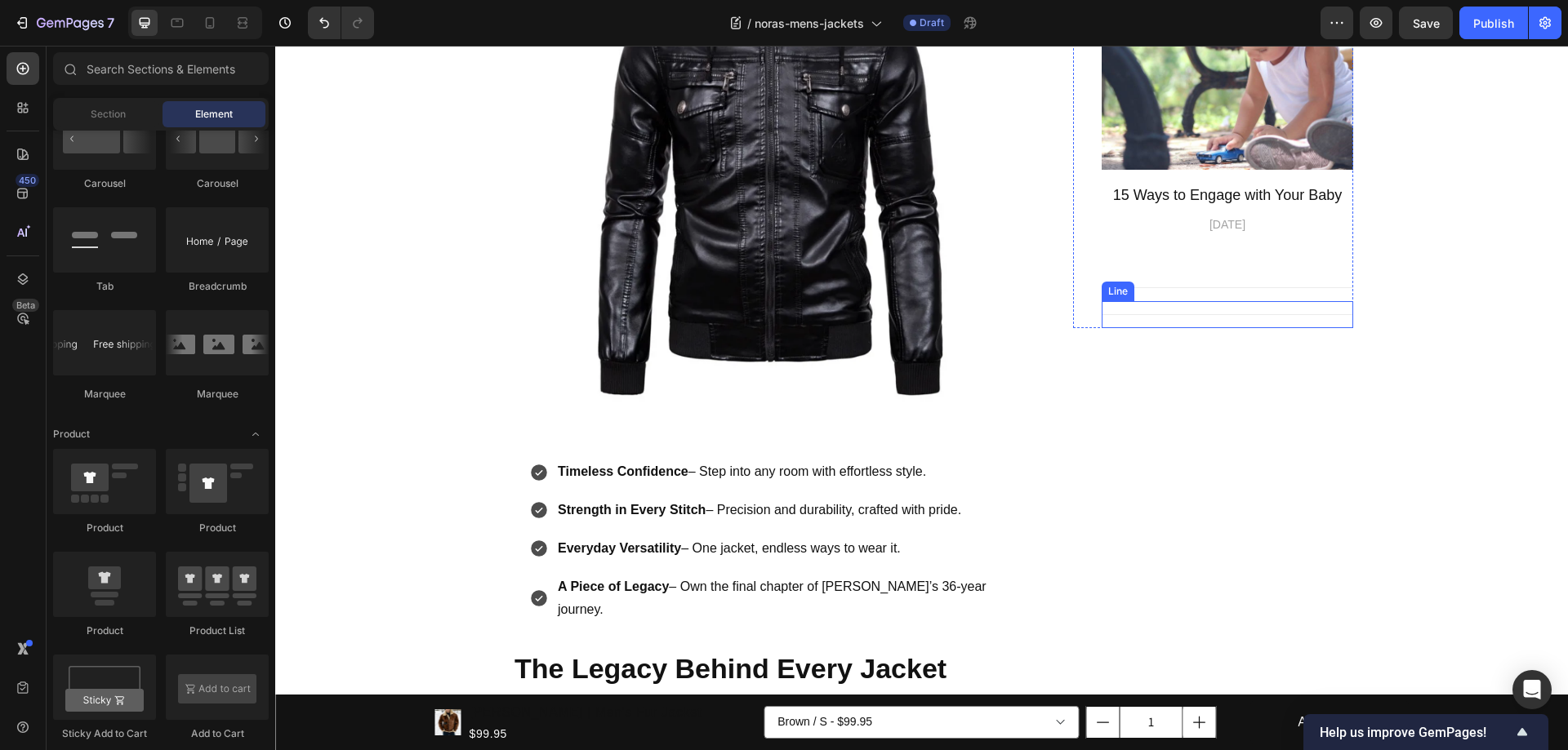
click at [1141, 308] on div "Title Line" at bounding box center [1228, 315] width 252 height 27
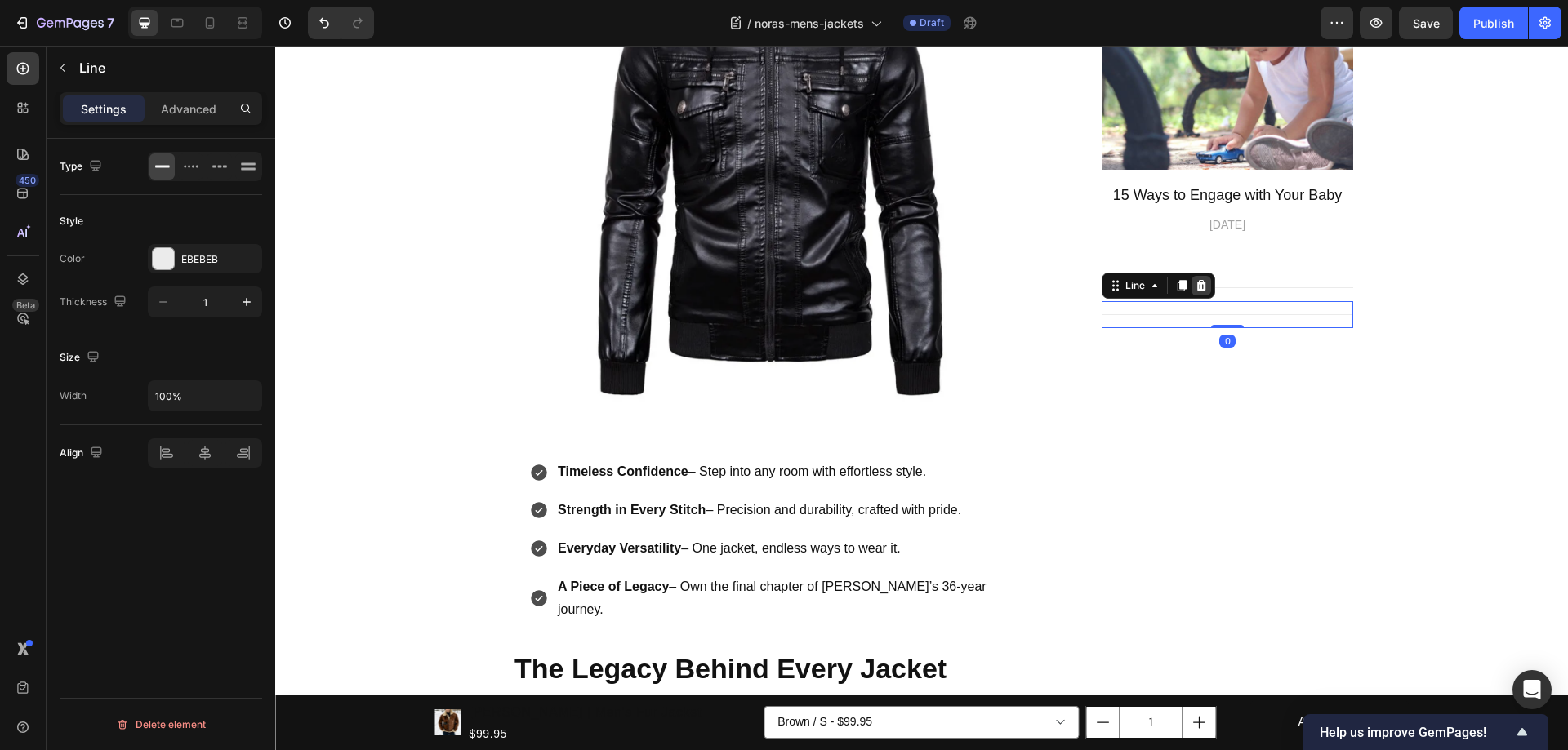
click at [1203, 288] on div at bounding box center [1201, 286] width 20 height 20
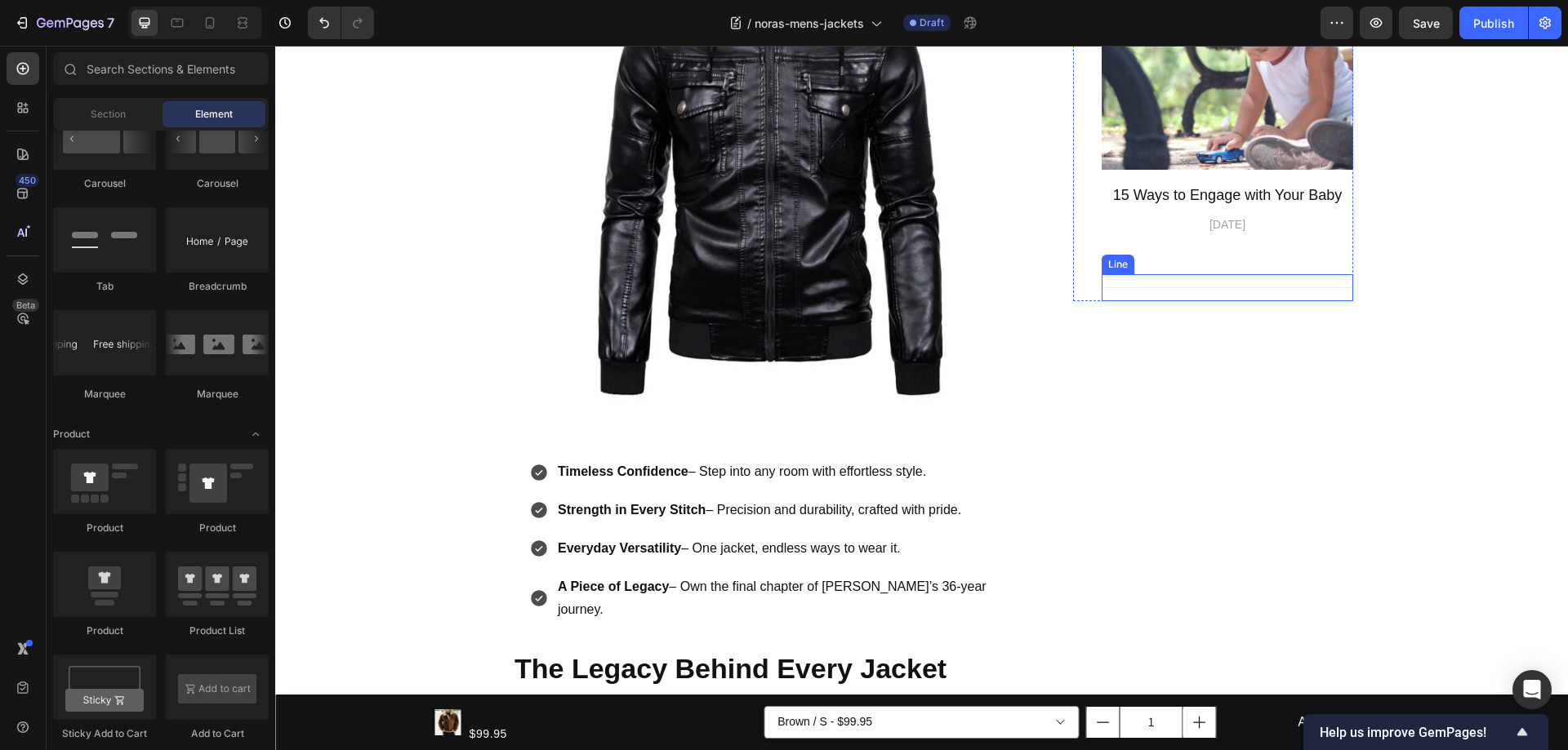
click at [1232, 290] on div "Title Line" at bounding box center [1228, 287] width 252 height 27
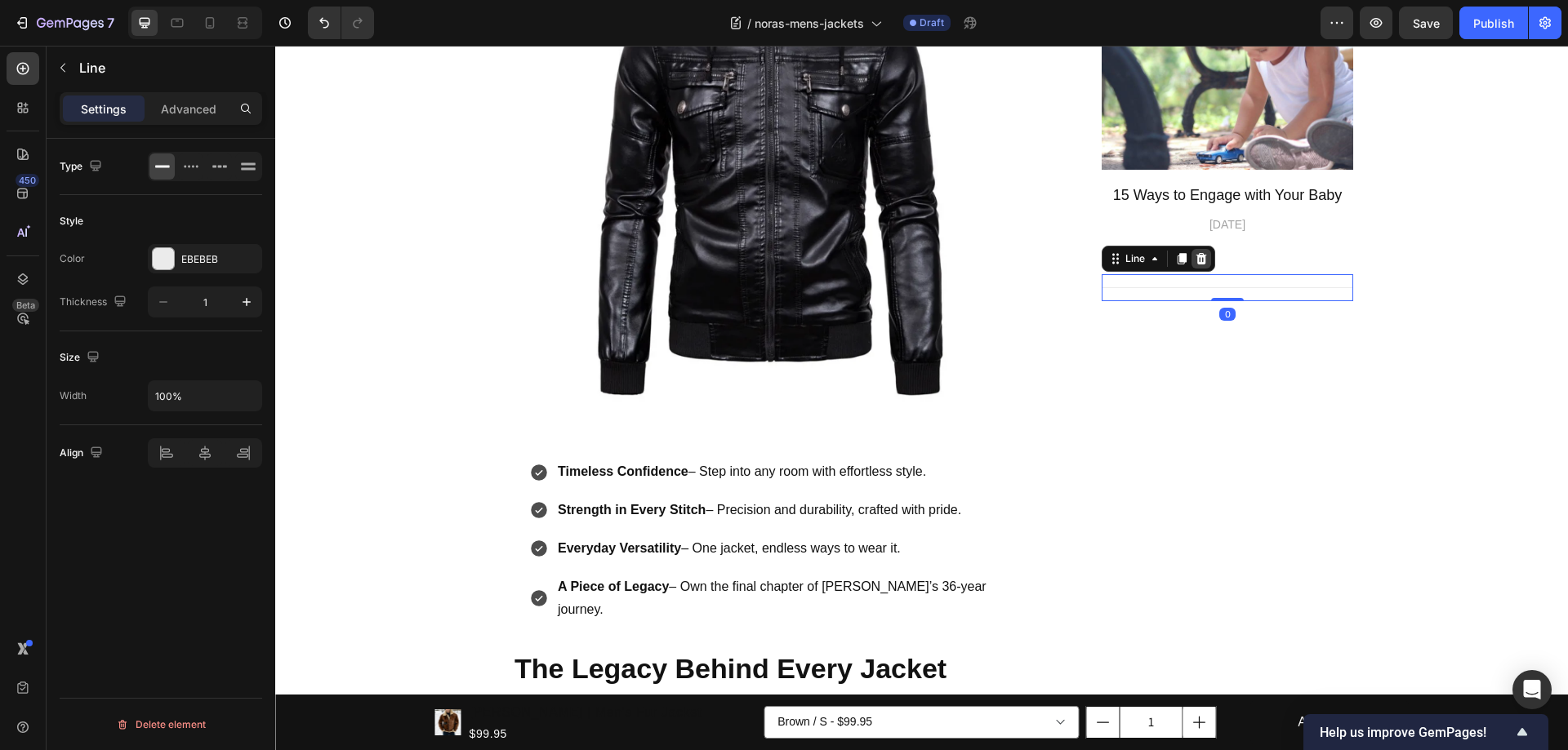
click at [1199, 262] on icon at bounding box center [1201, 259] width 11 height 12
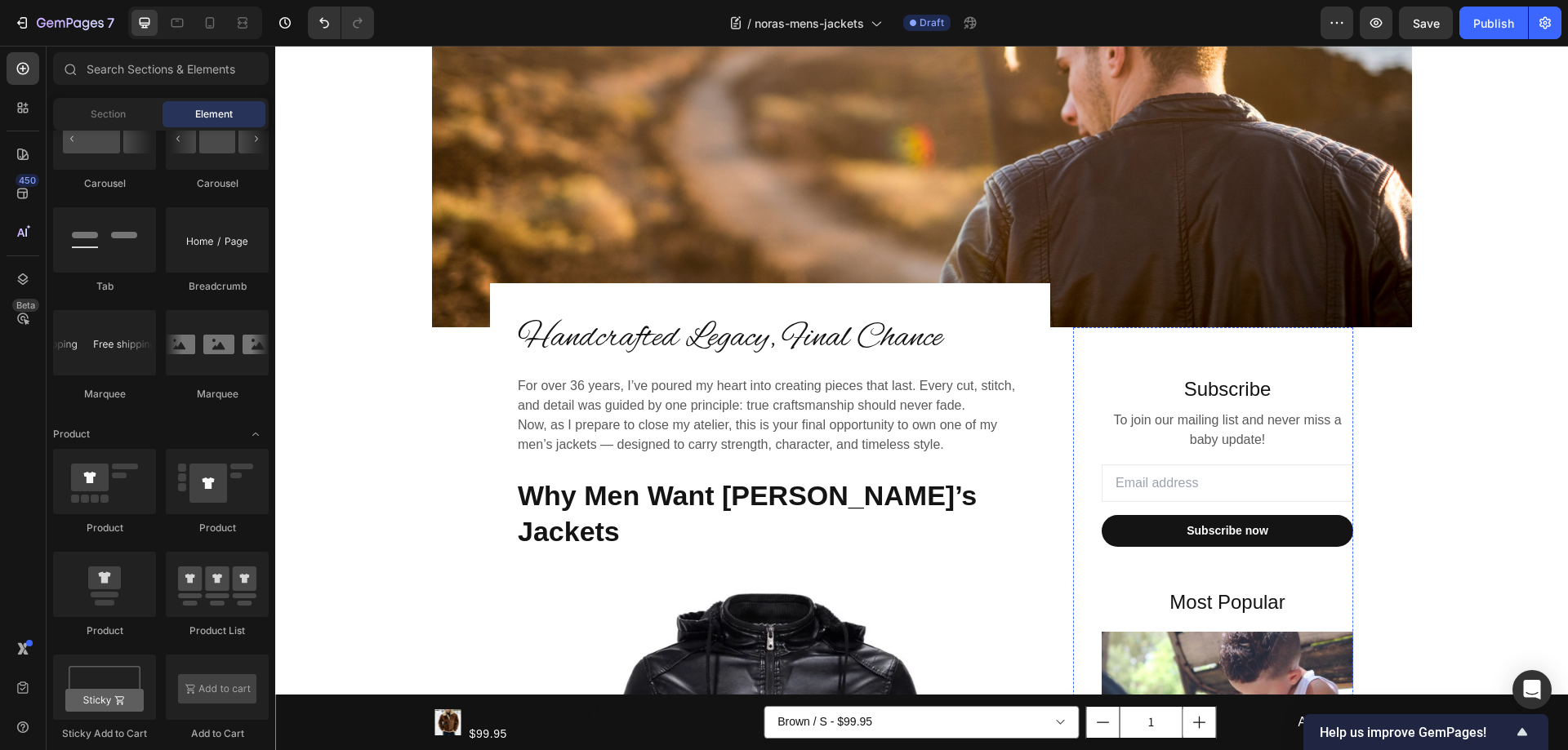
scroll to position [166, 0]
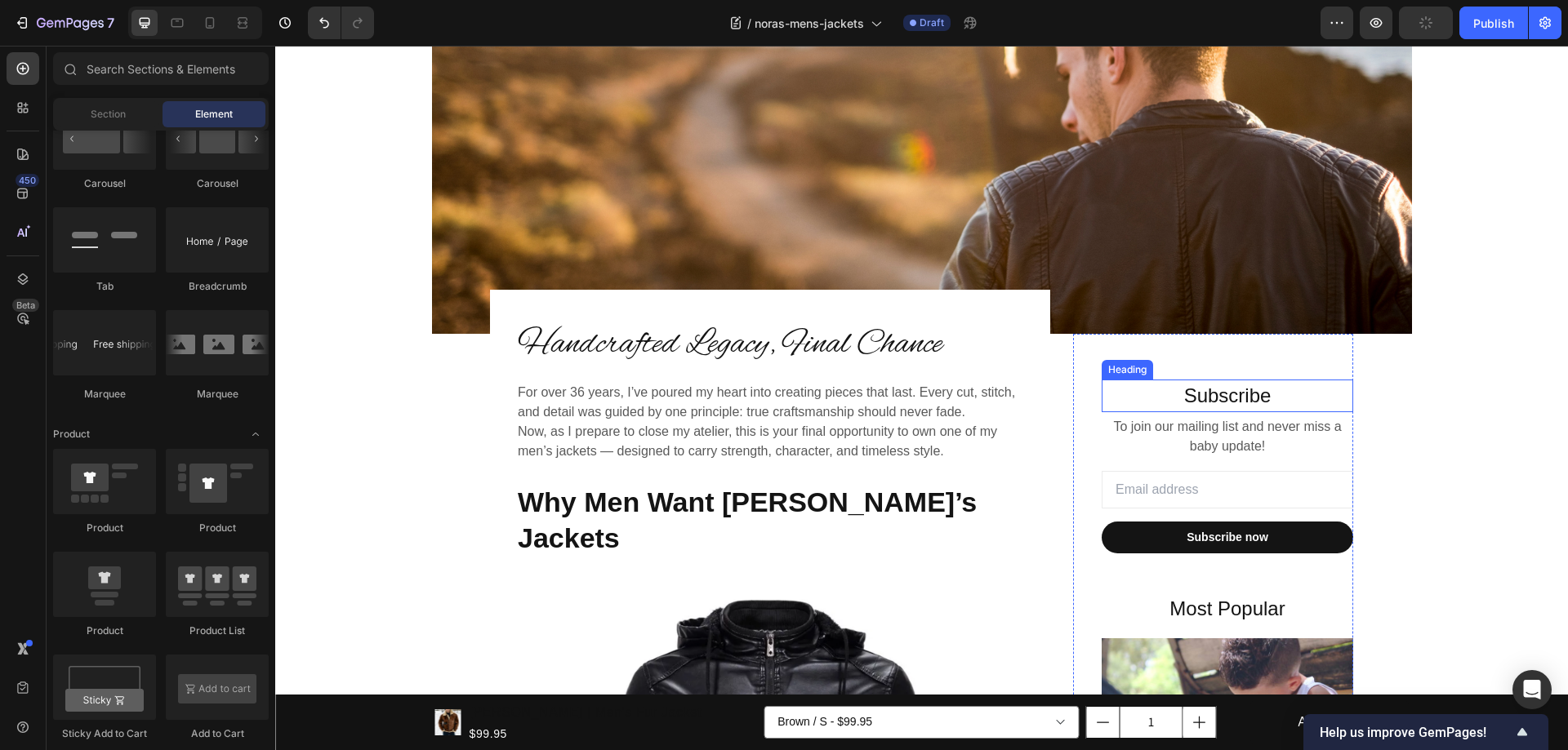
click at [1234, 397] on p "Subscribe" at bounding box center [1228, 395] width 248 height 29
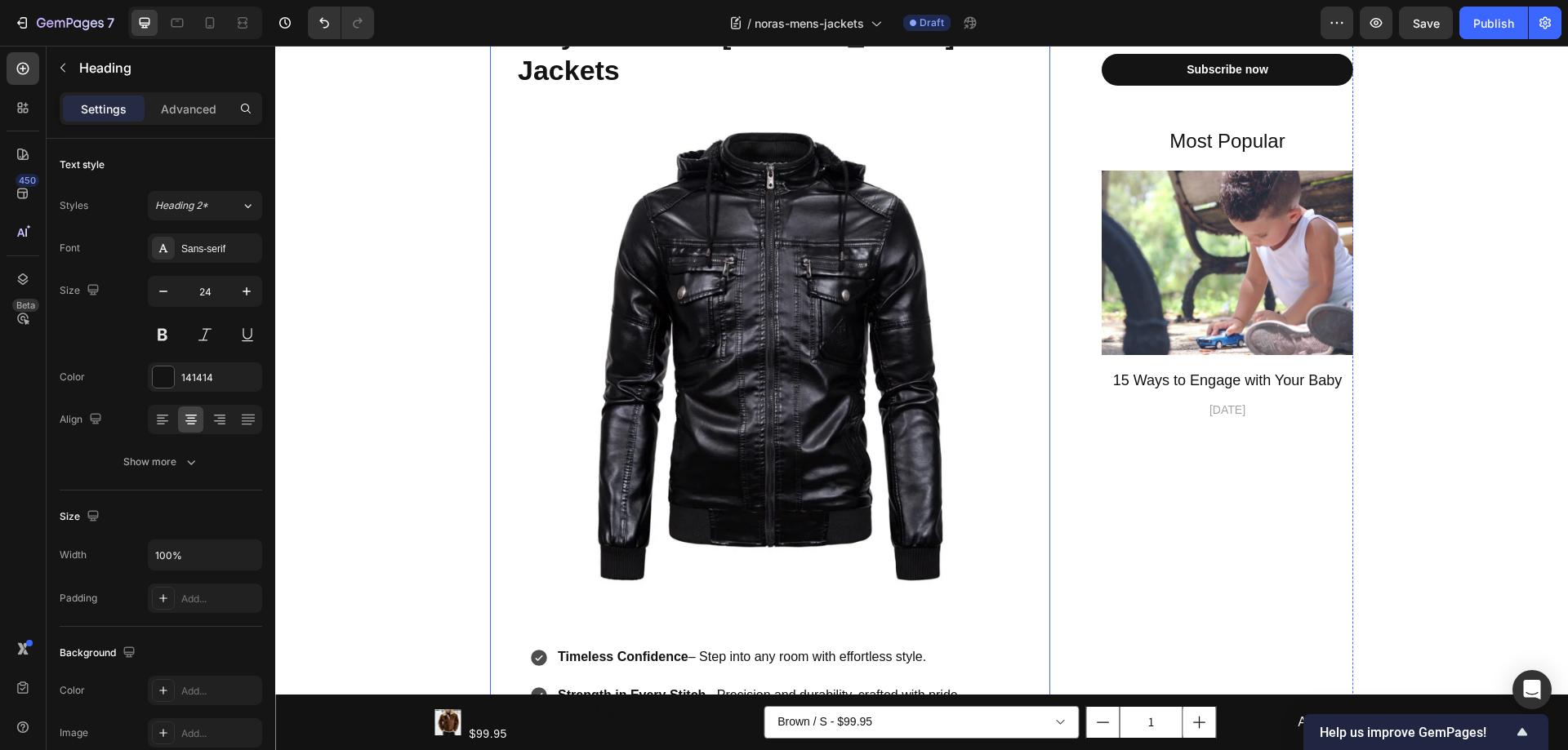
scroll to position [489, 0]
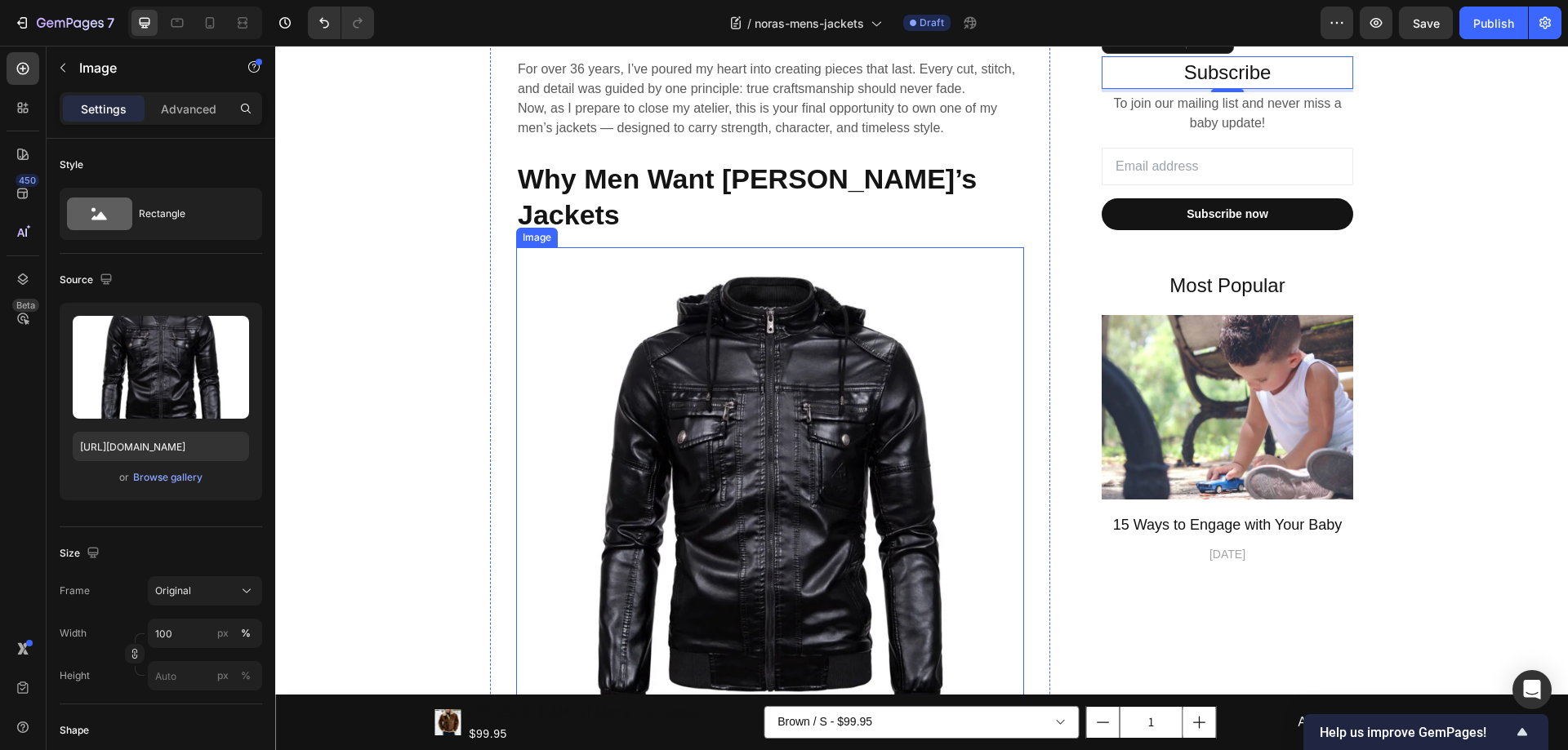
click at [764, 384] on img at bounding box center [770, 501] width 508 height 507
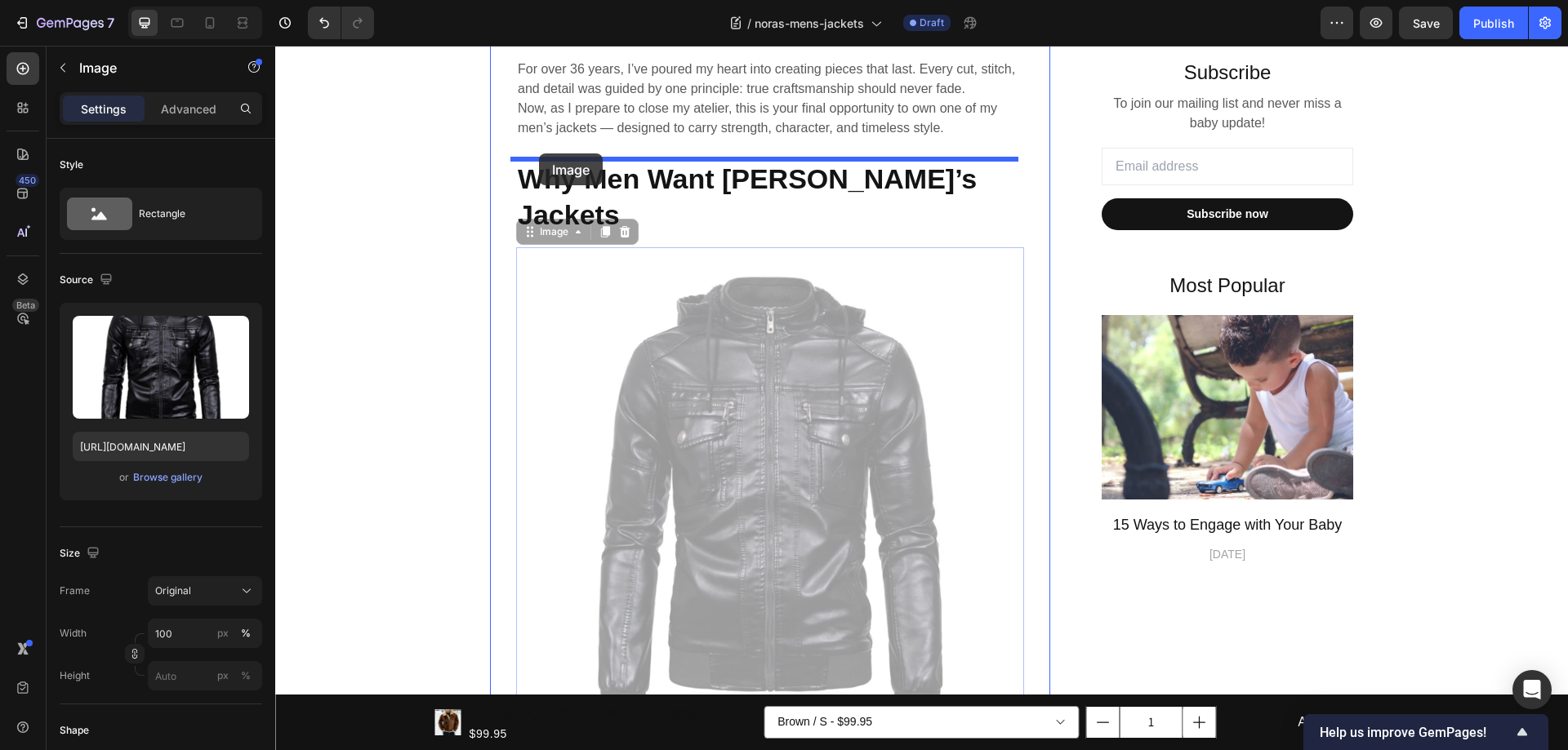
drag, startPoint x: 524, startPoint y: 199, endPoint x: 539, endPoint y: 153, distance: 48.4
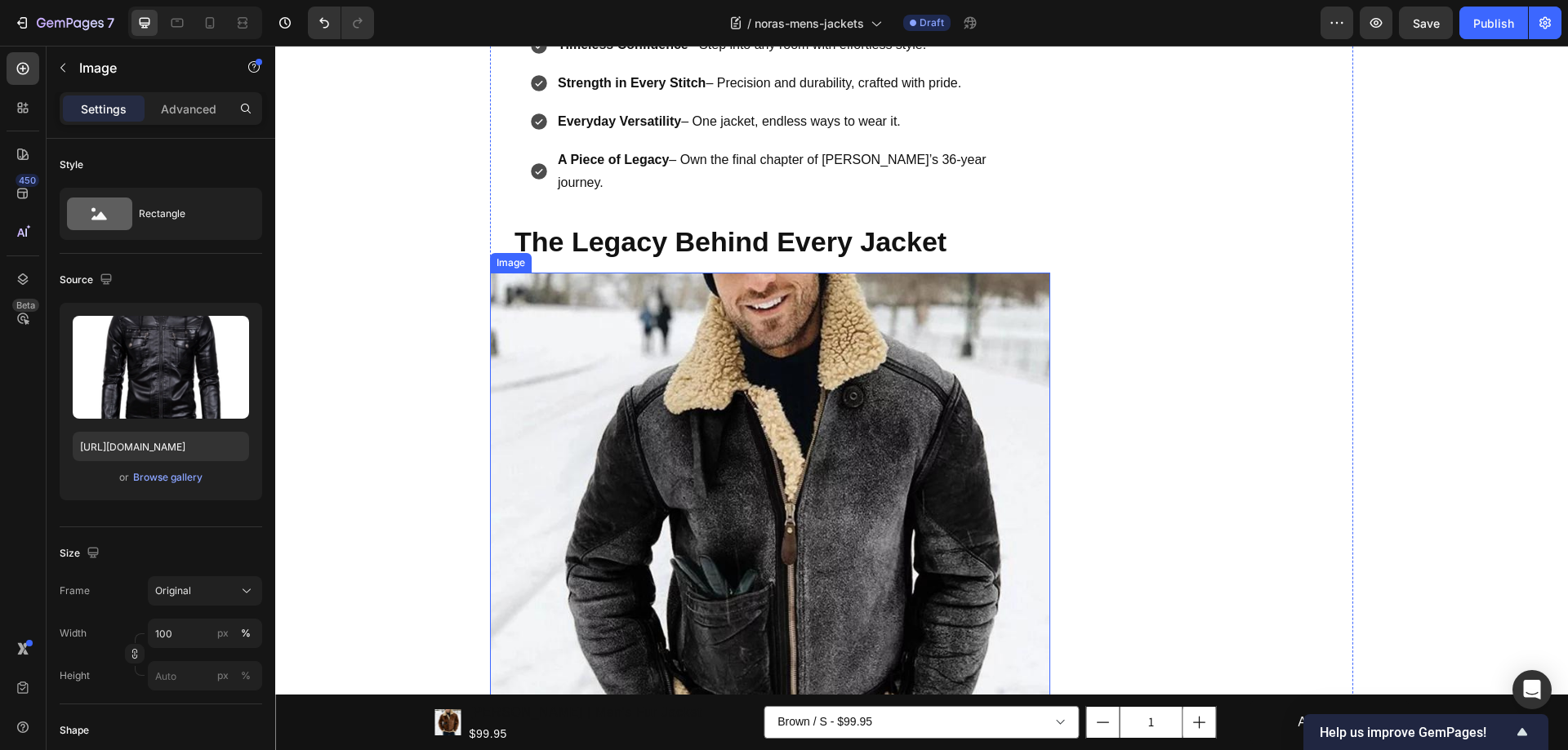
scroll to position [1224, 0]
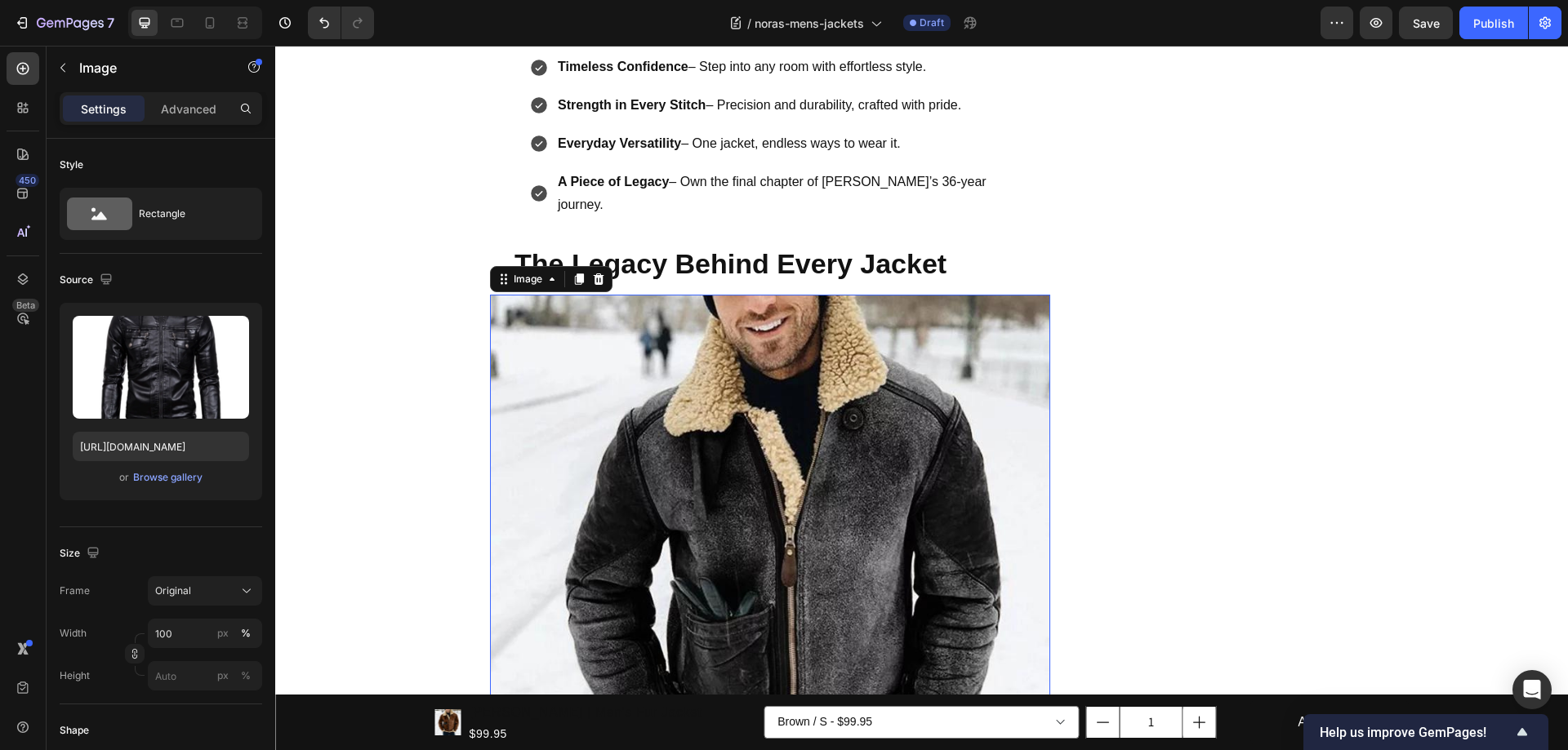
click at [683, 295] on img at bounding box center [770, 575] width 560 height 560
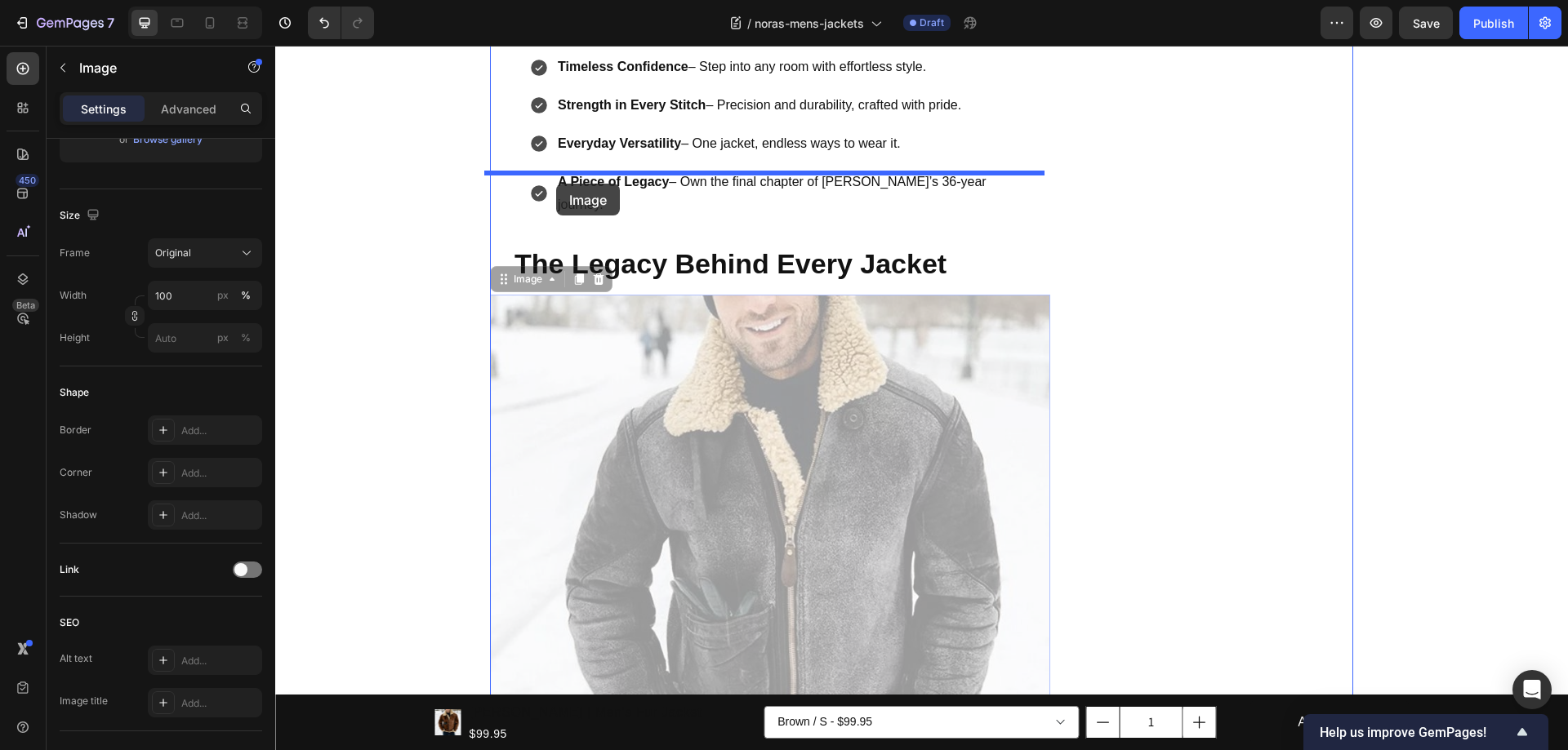
drag, startPoint x: 493, startPoint y: 217, endPoint x: 556, endPoint y: 184, distance: 71.1
click at [556, 184] on div "Header Product Images Benjamin | Men's Fur Jacket Product Title $99.95 Product …" at bounding box center [921, 444] width 1293 height 3246
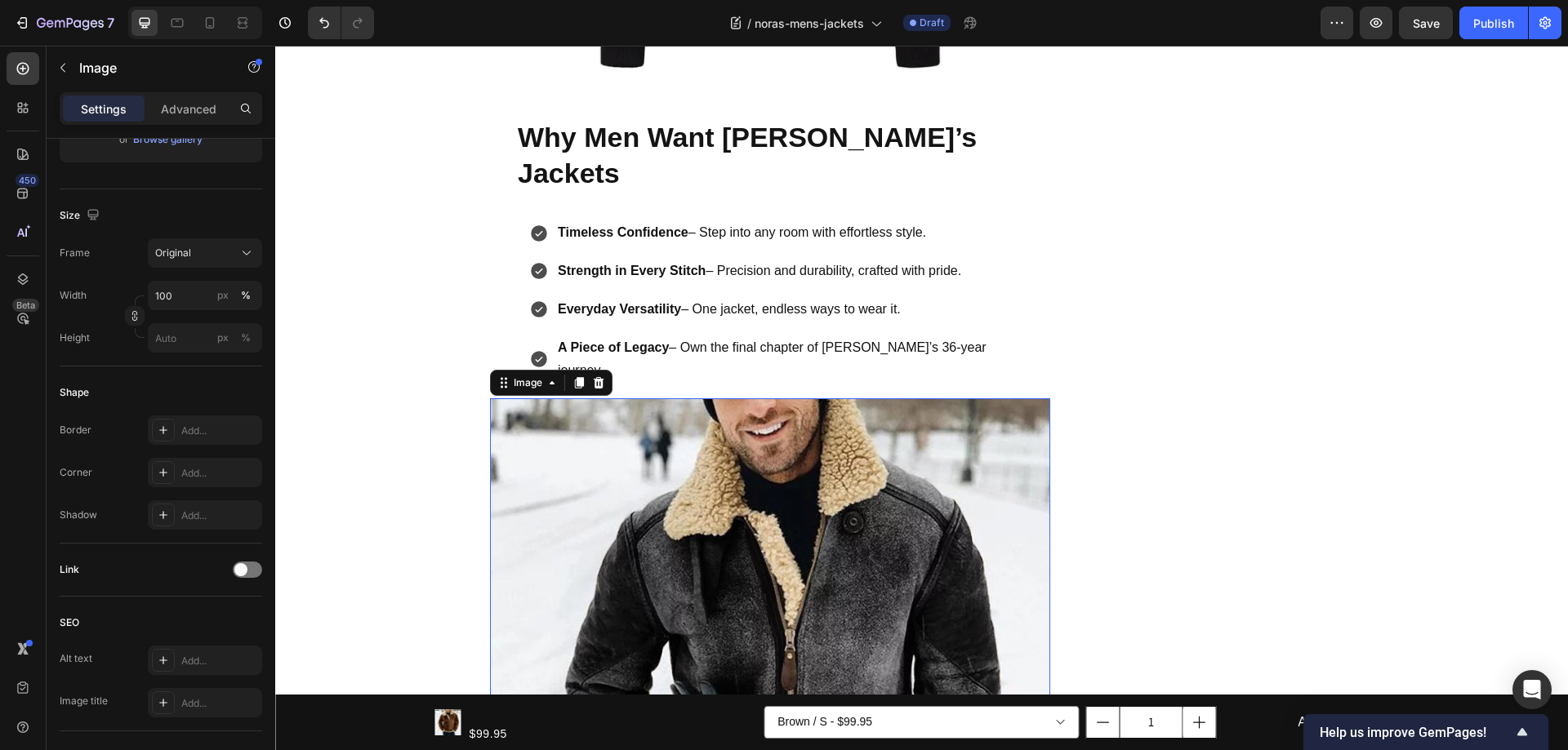
scroll to position [1061, 0]
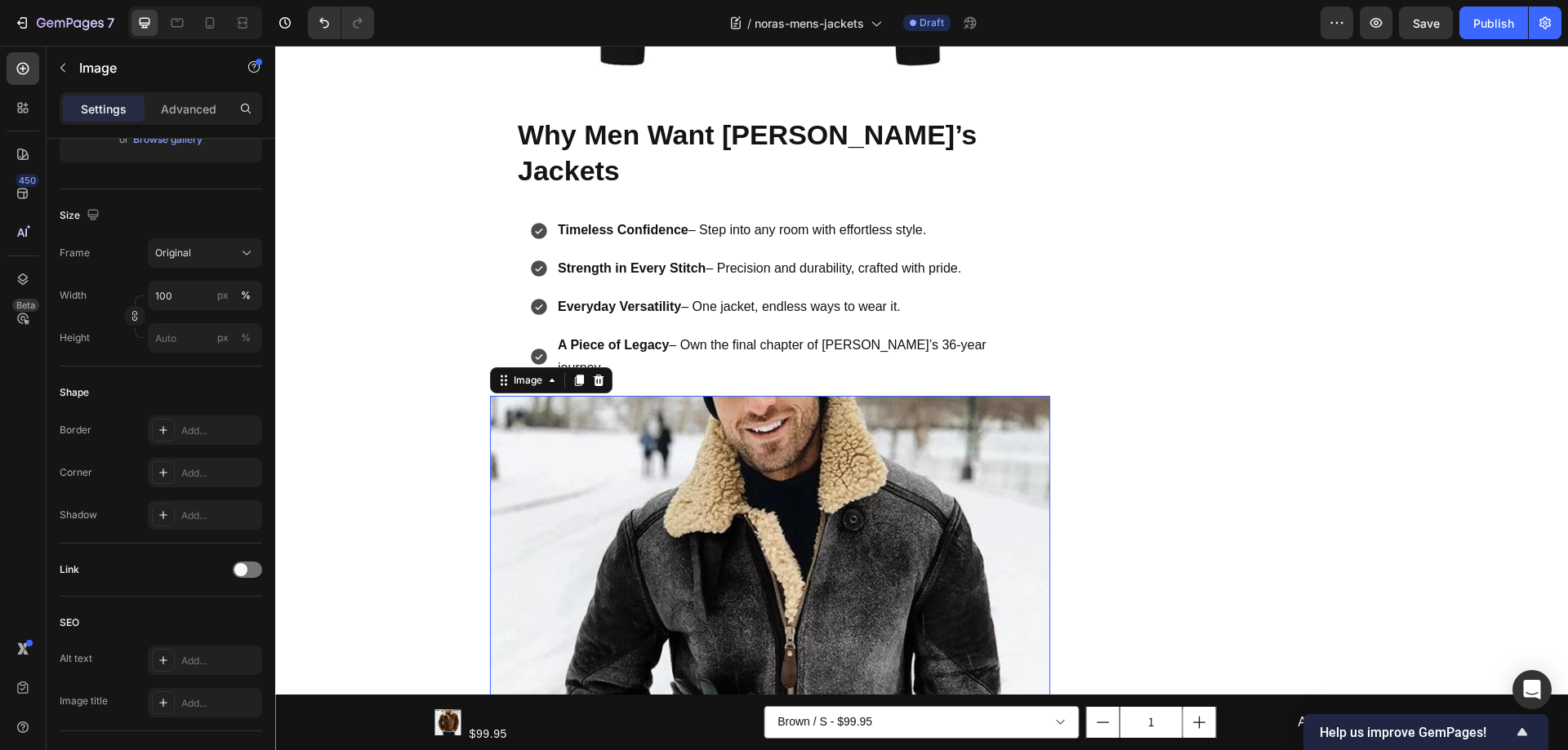
click at [675, 441] on img at bounding box center [770, 675] width 560 height 560
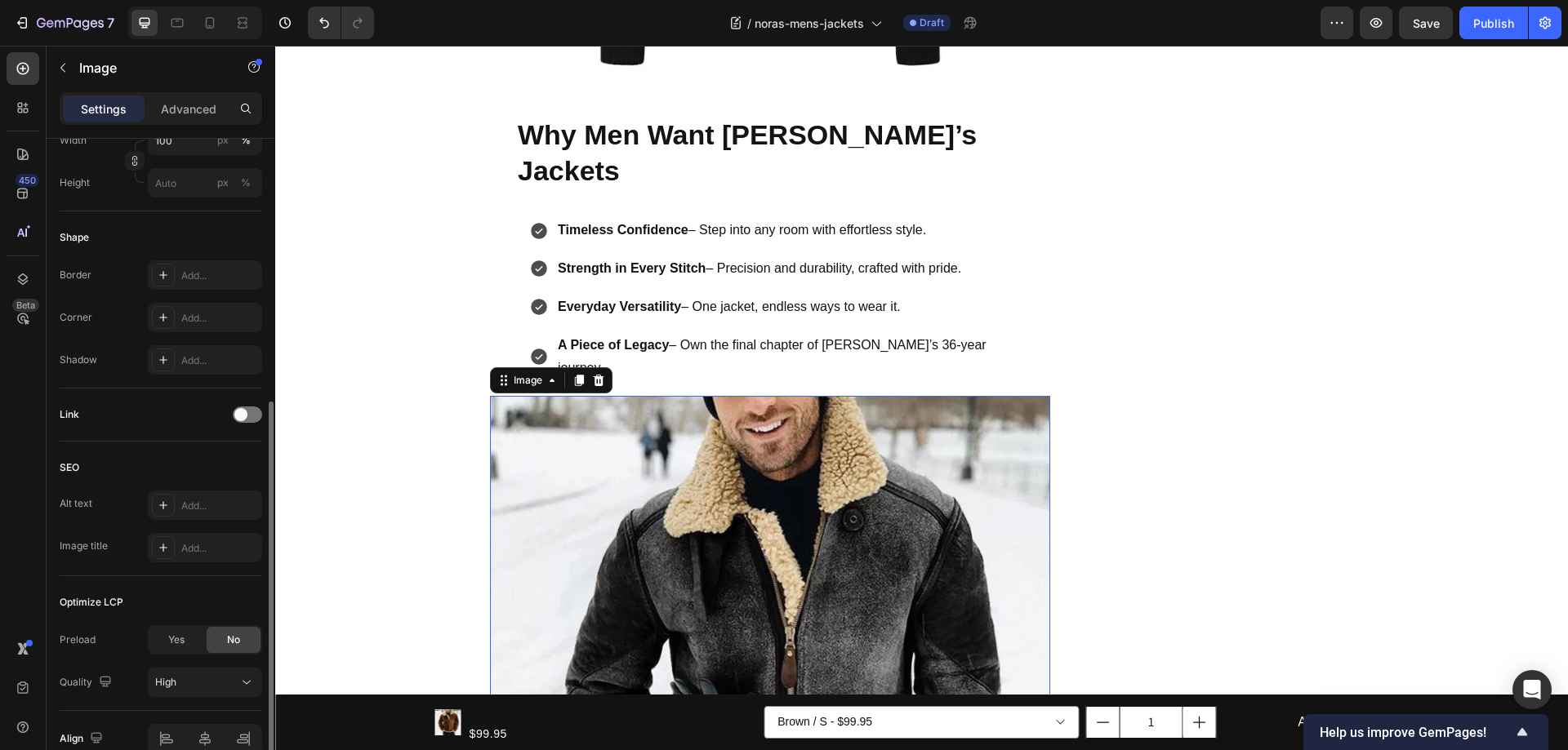
scroll to position [575, 0]
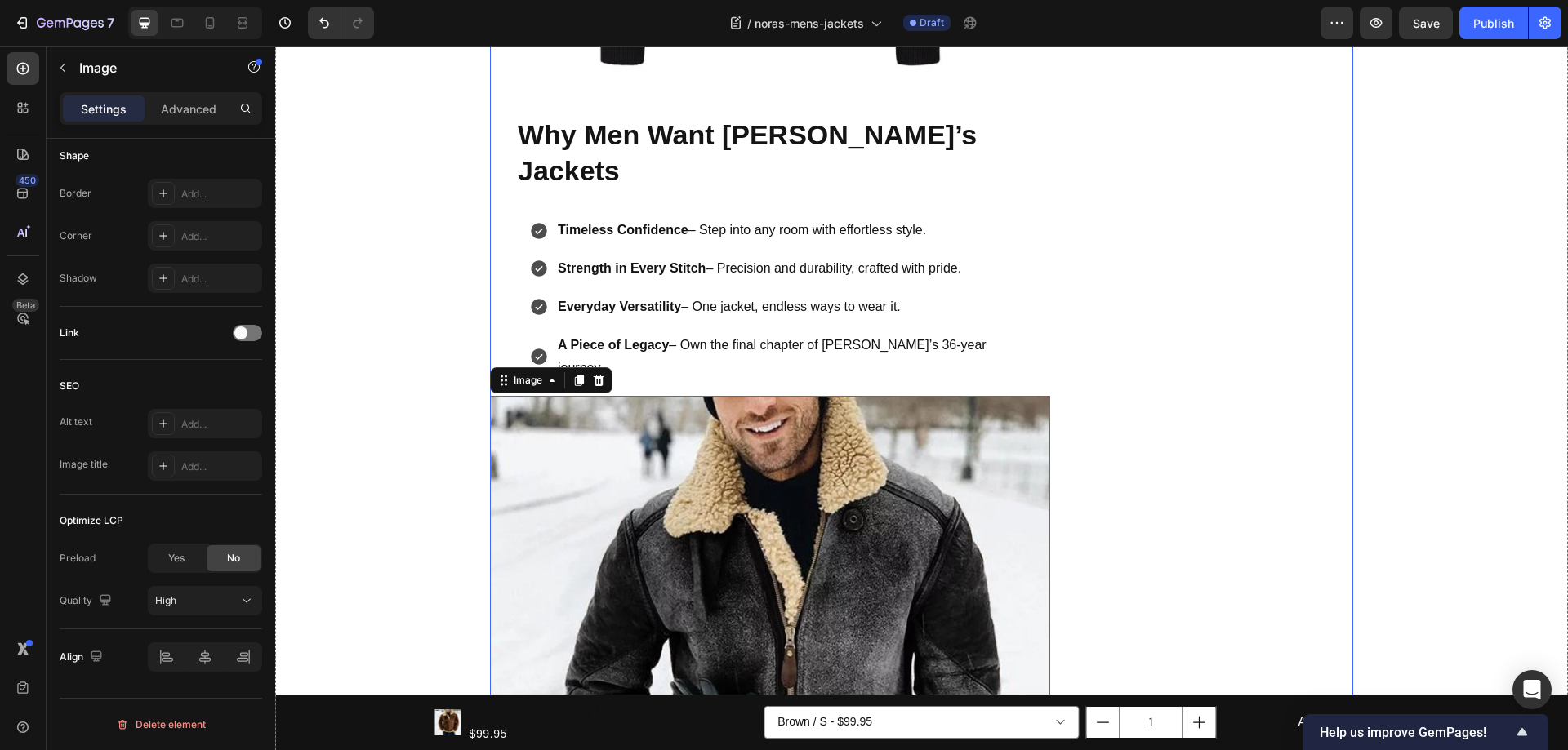
click at [1212, 449] on div "Subscribe Heading To join our mailing list and never miss a baby update! Text b…" at bounding box center [1213, 312] width 280 height 1746
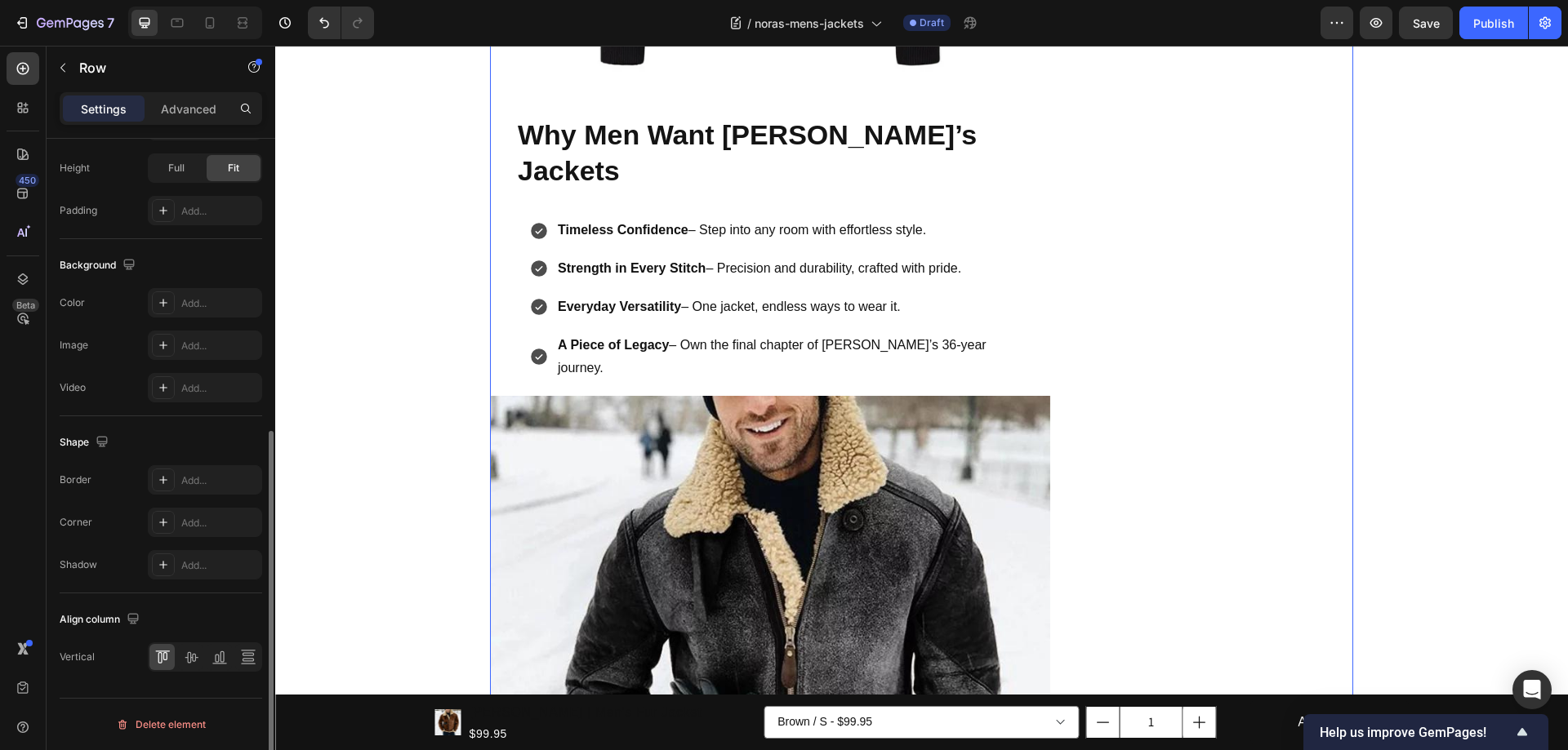
scroll to position [0, 0]
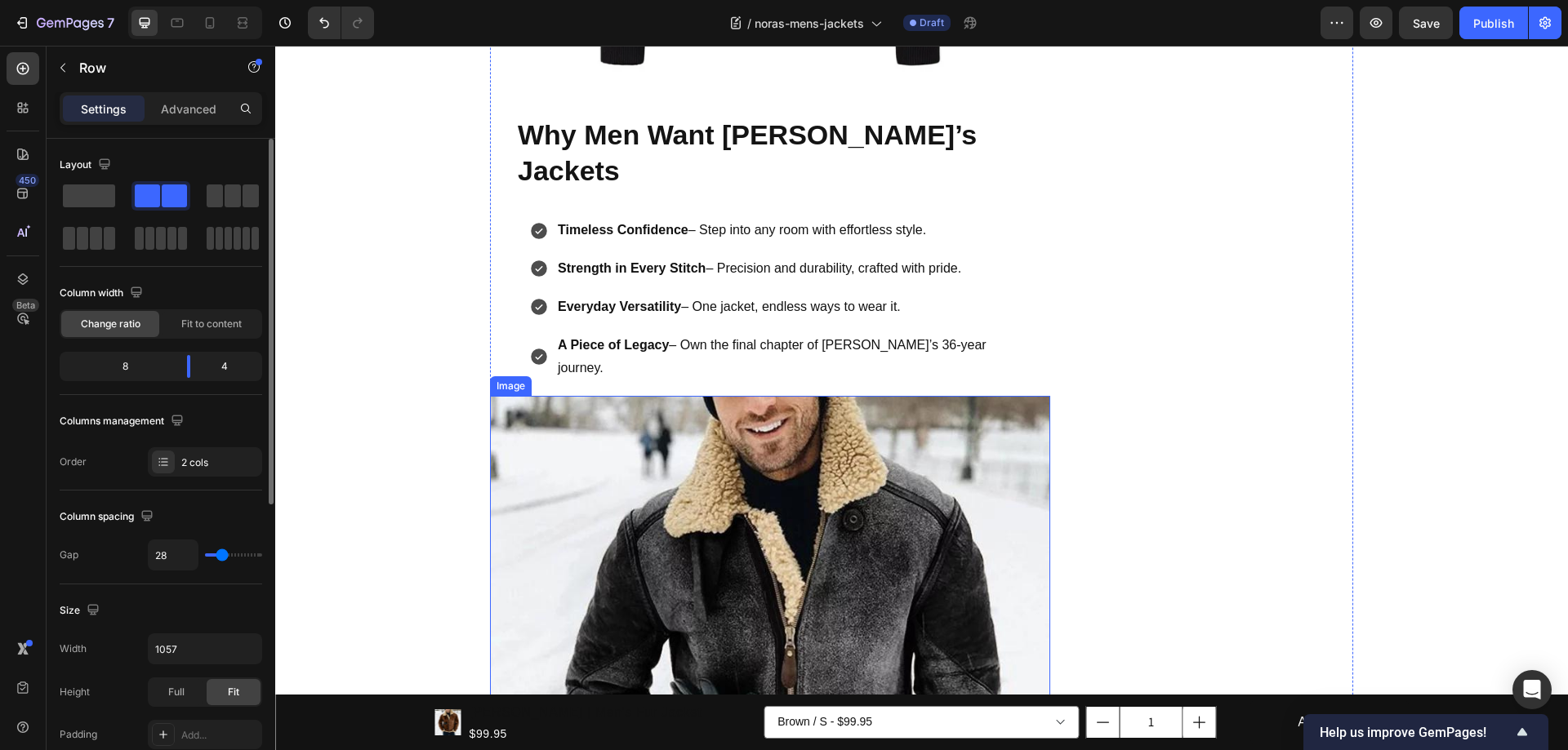
click at [845, 449] on img at bounding box center [770, 675] width 560 height 560
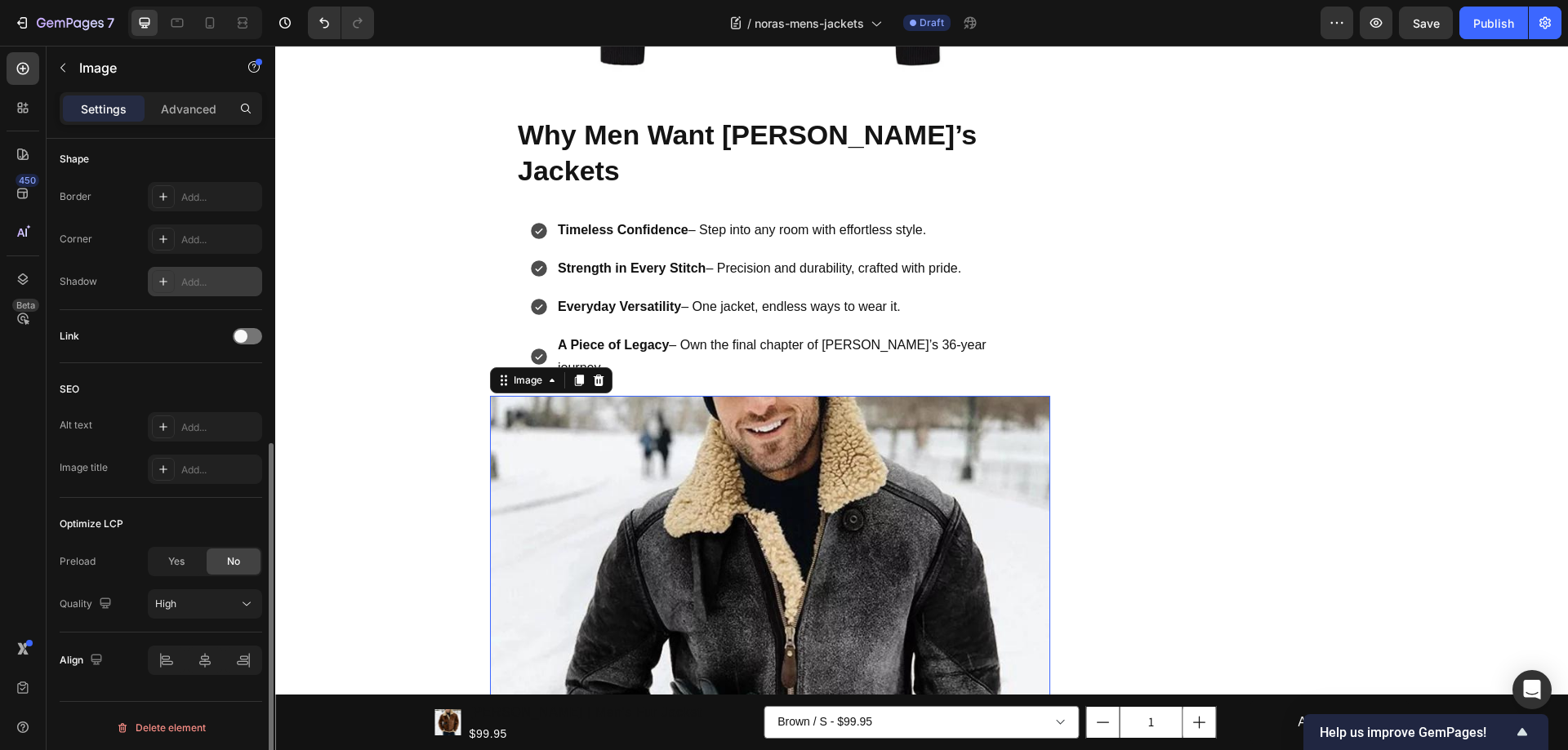
scroll to position [575, 0]
click at [238, 662] on div at bounding box center [205, 656] width 114 height 29
click at [200, 607] on div "High" at bounding box center [196, 601] width 84 height 15
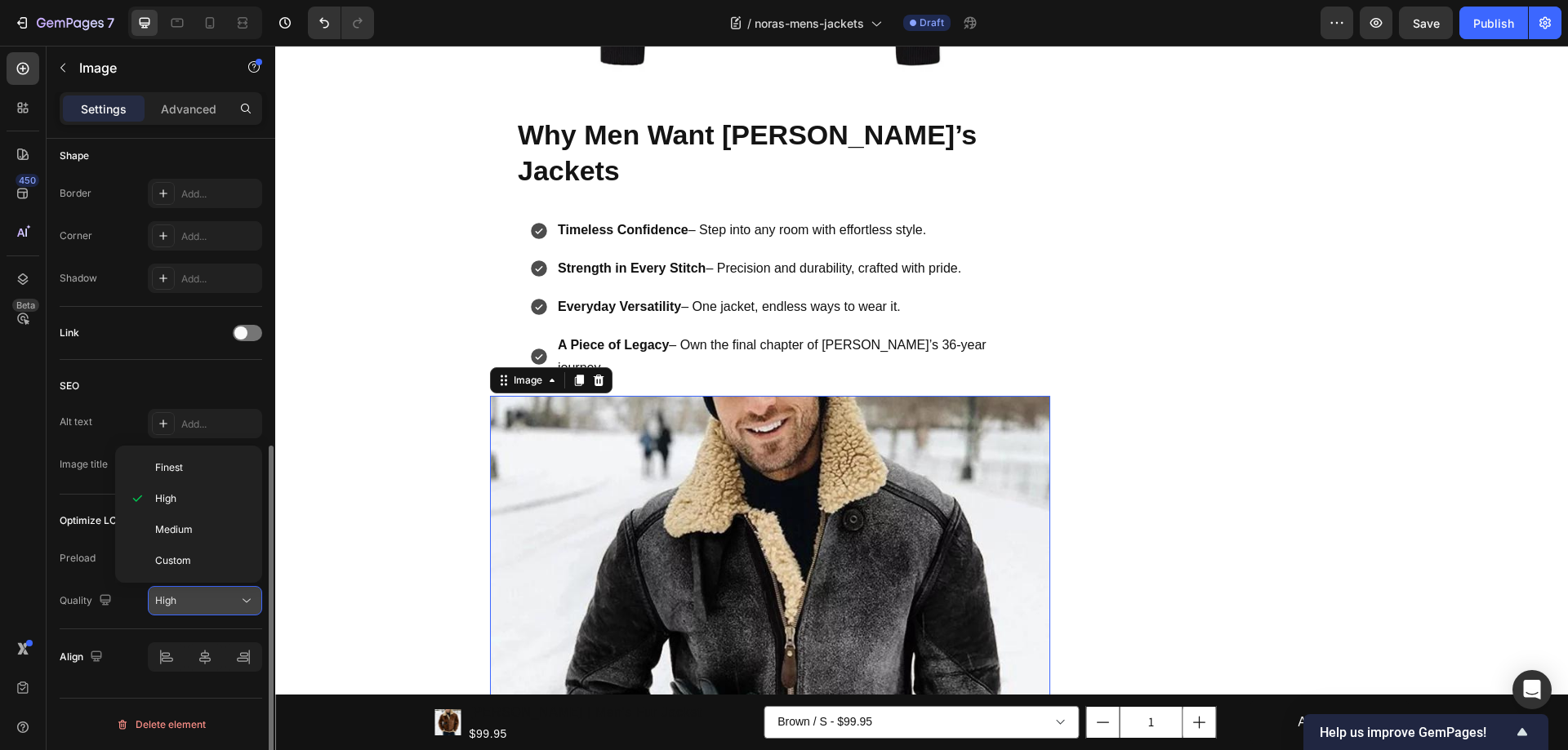
click at [200, 604] on div "High" at bounding box center [196, 601] width 84 height 15
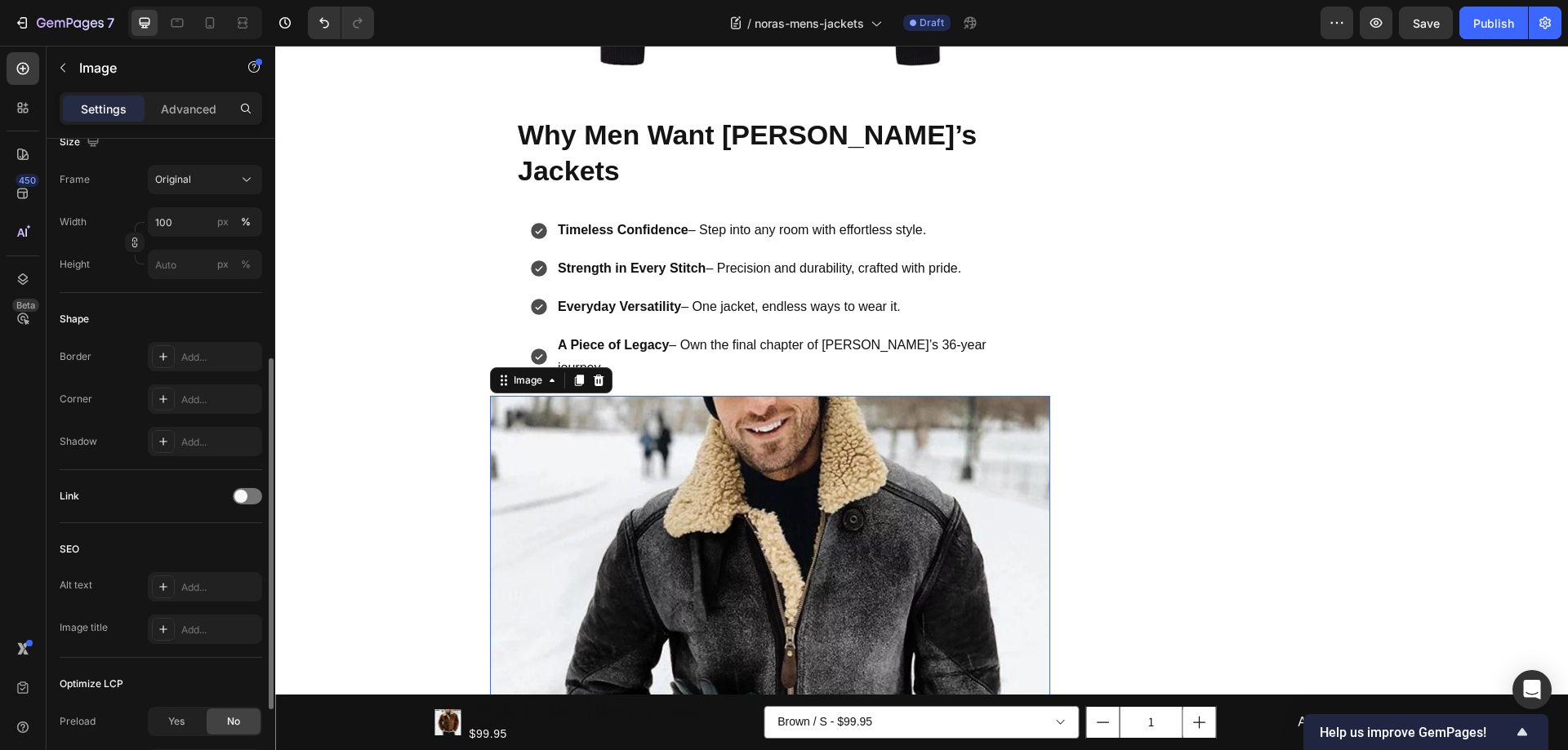
scroll to position [329, 0]
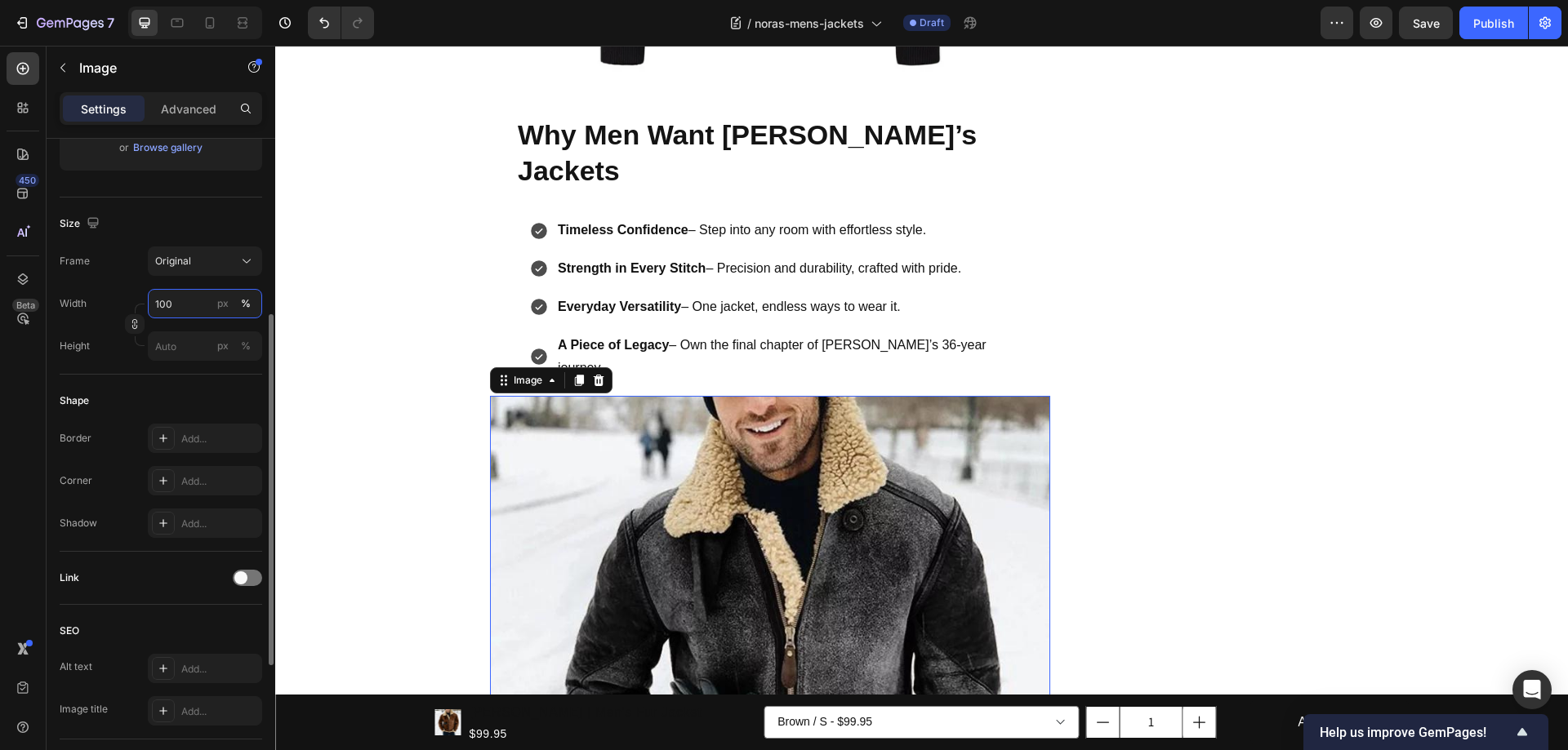
click at [193, 294] on input "100" at bounding box center [205, 303] width 114 height 29
click at [191, 296] on input "100" at bounding box center [205, 303] width 114 height 29
click at [184, 348] on p "Full 100%" at bounding box center [201, 343] width 94 height 15
click at [190, 353] on input "px %" at bounding box center [205, 345] width 114 height 29
click at [109, 350] on div "Height px %" at bounding box center [161, 345] width 202 height 29
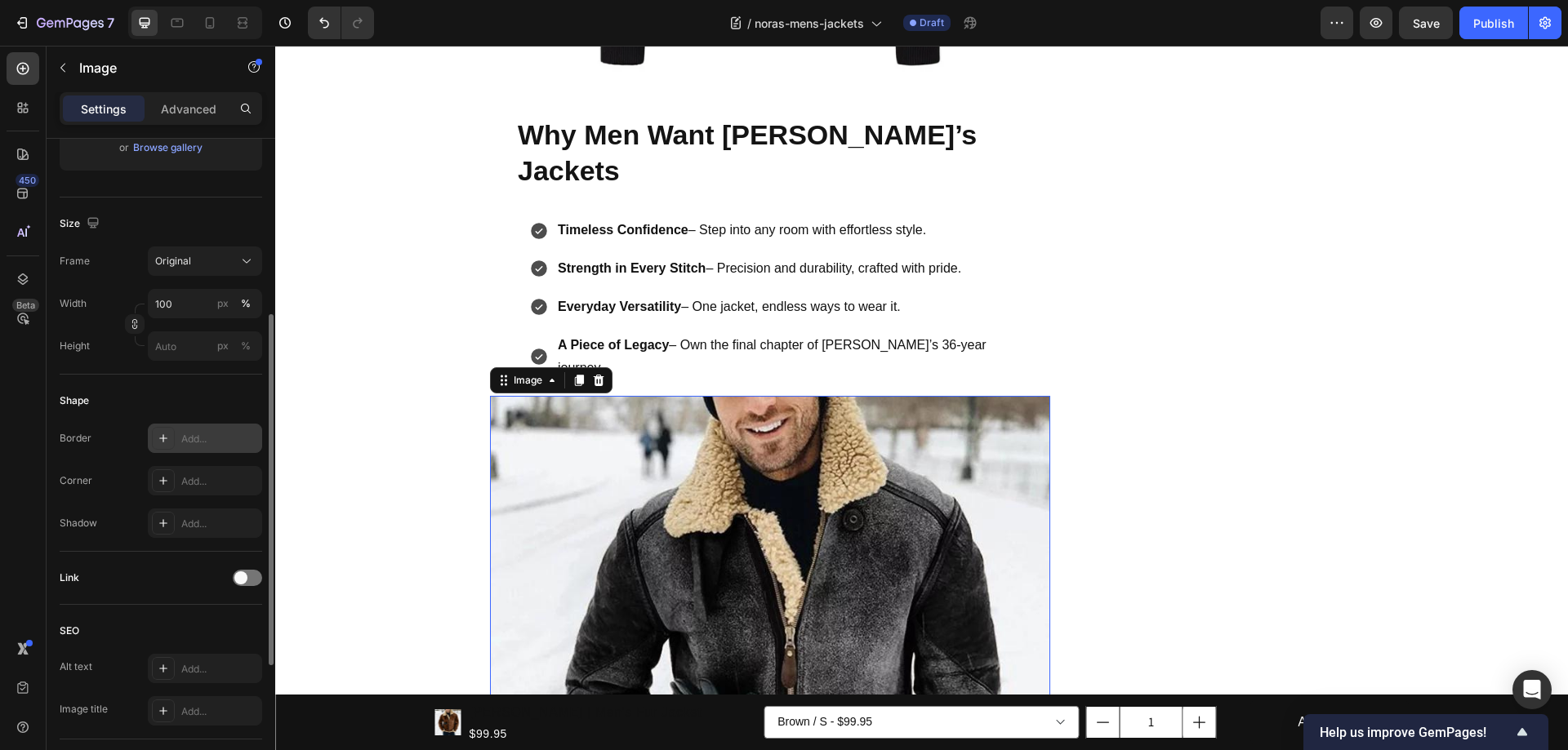
click at [196, 440] on div "Add..." at bounding box center [220, 439] width 77 height 15
click at [86, 442] on div "Border" at bounding box center [75, 439] width 31 height 15
click at [220, 474] on div "Add..." at bounding box center [220, 482] width 77 height 15
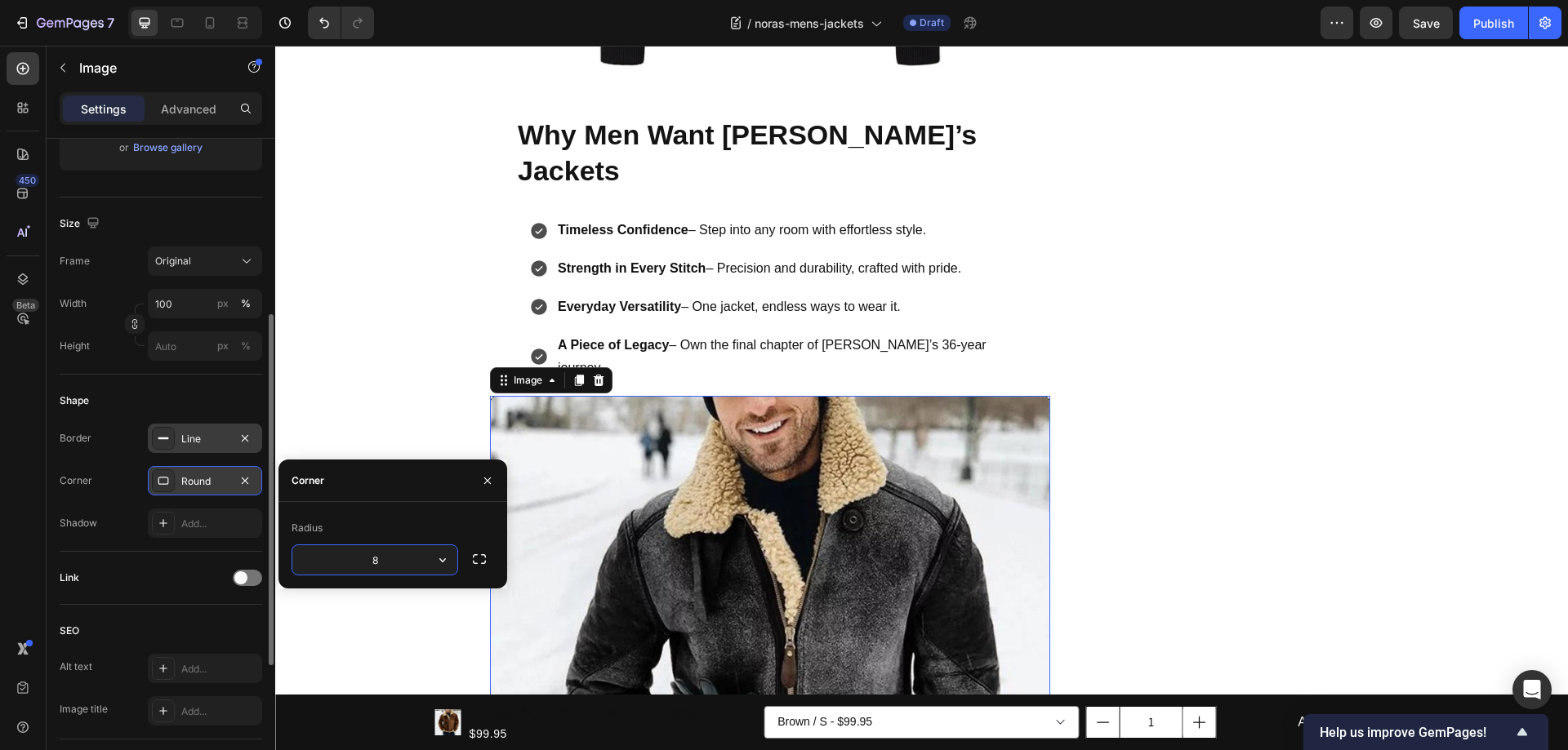
click at [84, 469] on div "Corner" at bounding box center [75, 481] width 32 height 26
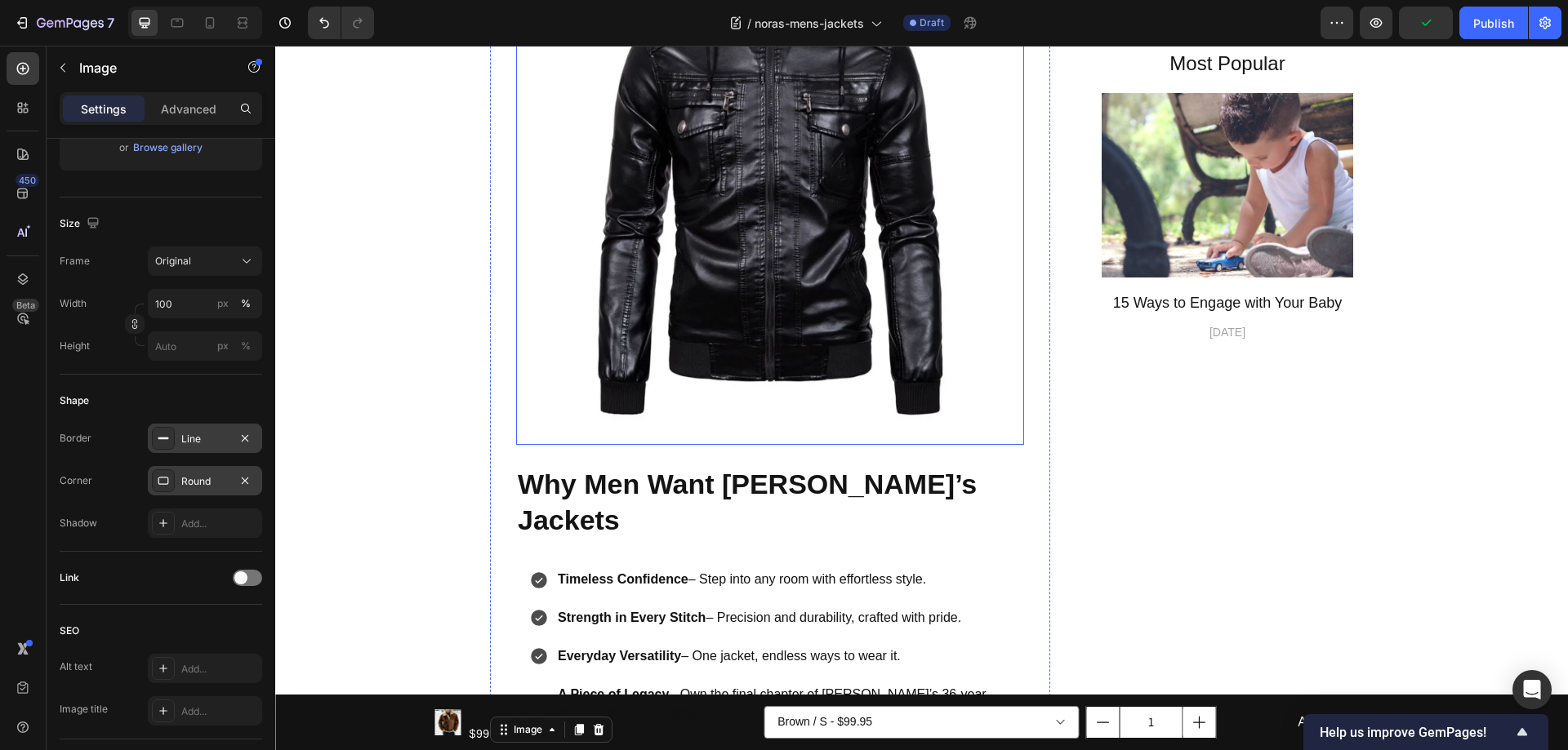
scroll to position [897, 0]
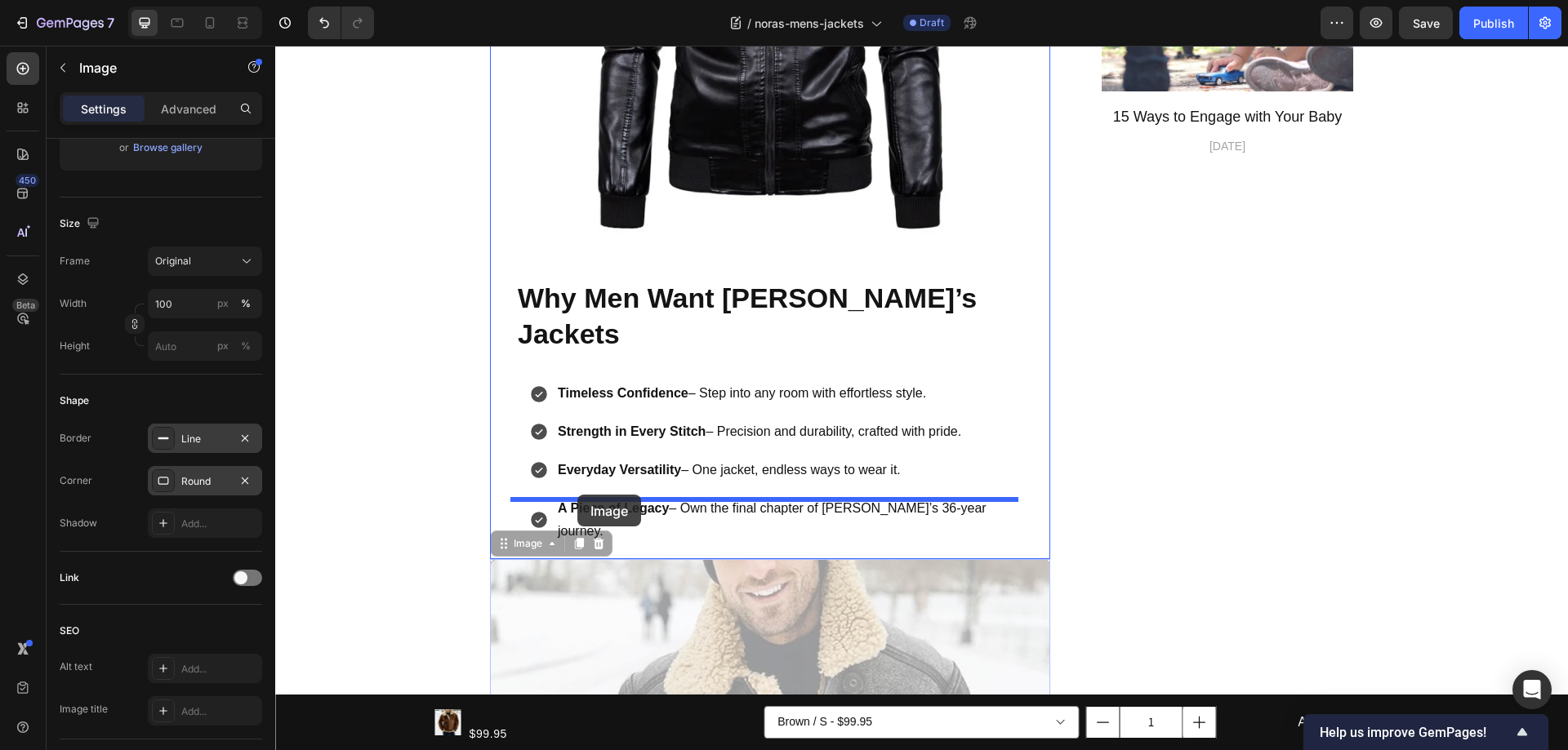
drag, startPoint x: 494, startPoint y: 487, endPoint x: 577, endPoint y: 494, distance: 83.3
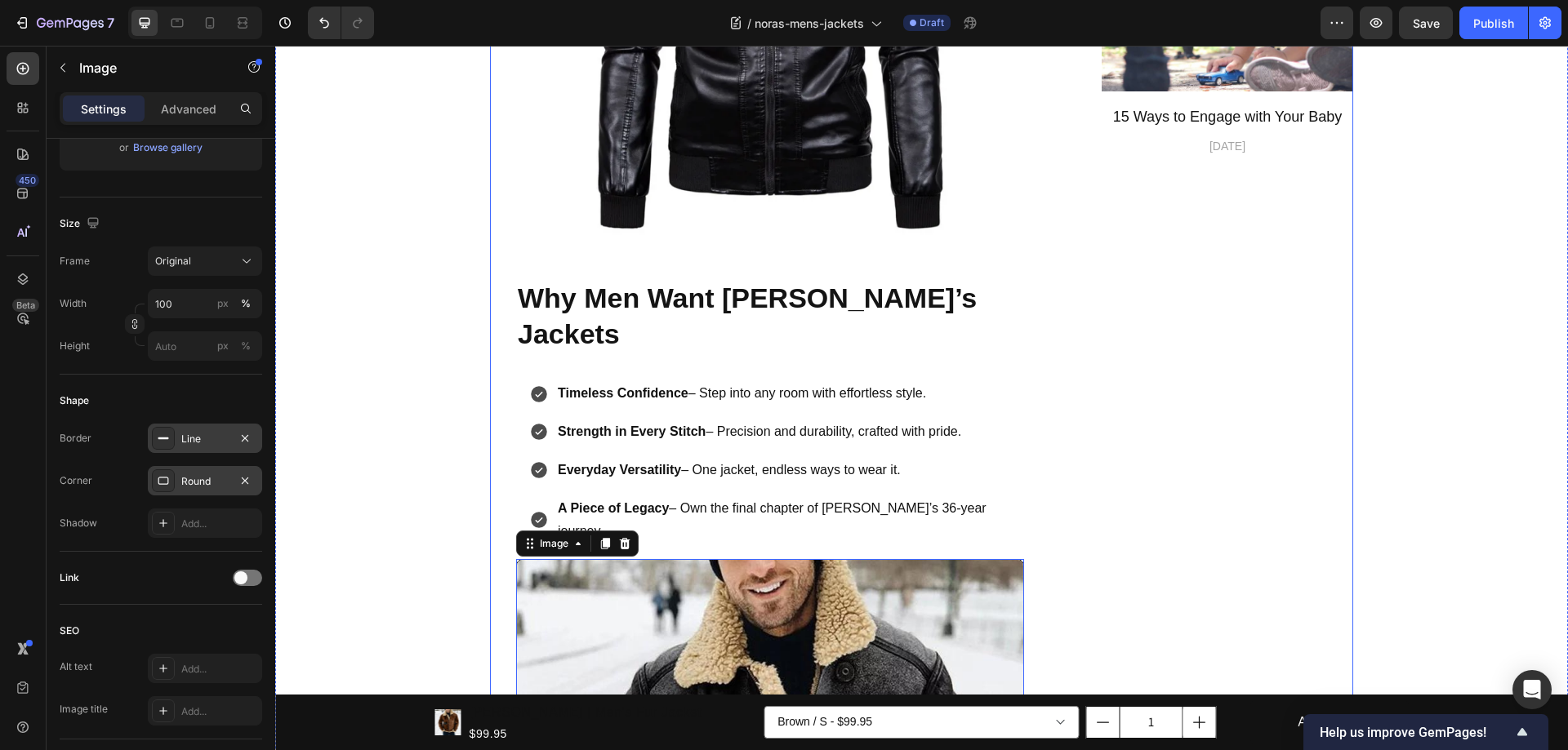
click at [1190, 445] on div "Subscribe Heading To join our mailing list and never miss a baby update! Text b…" at bounding box center [1213, 450] width 280 height 1694
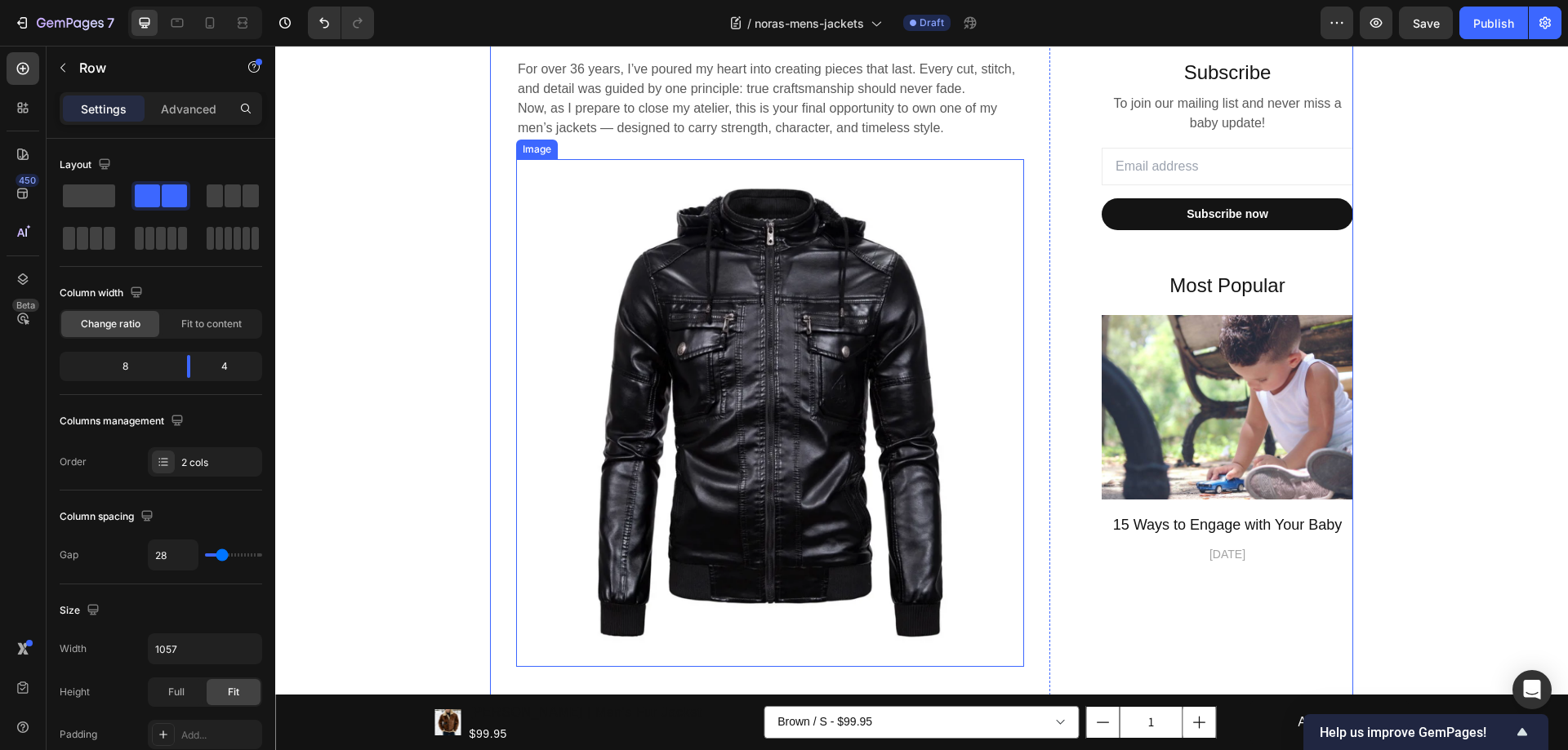
scroll to position [816, 0]
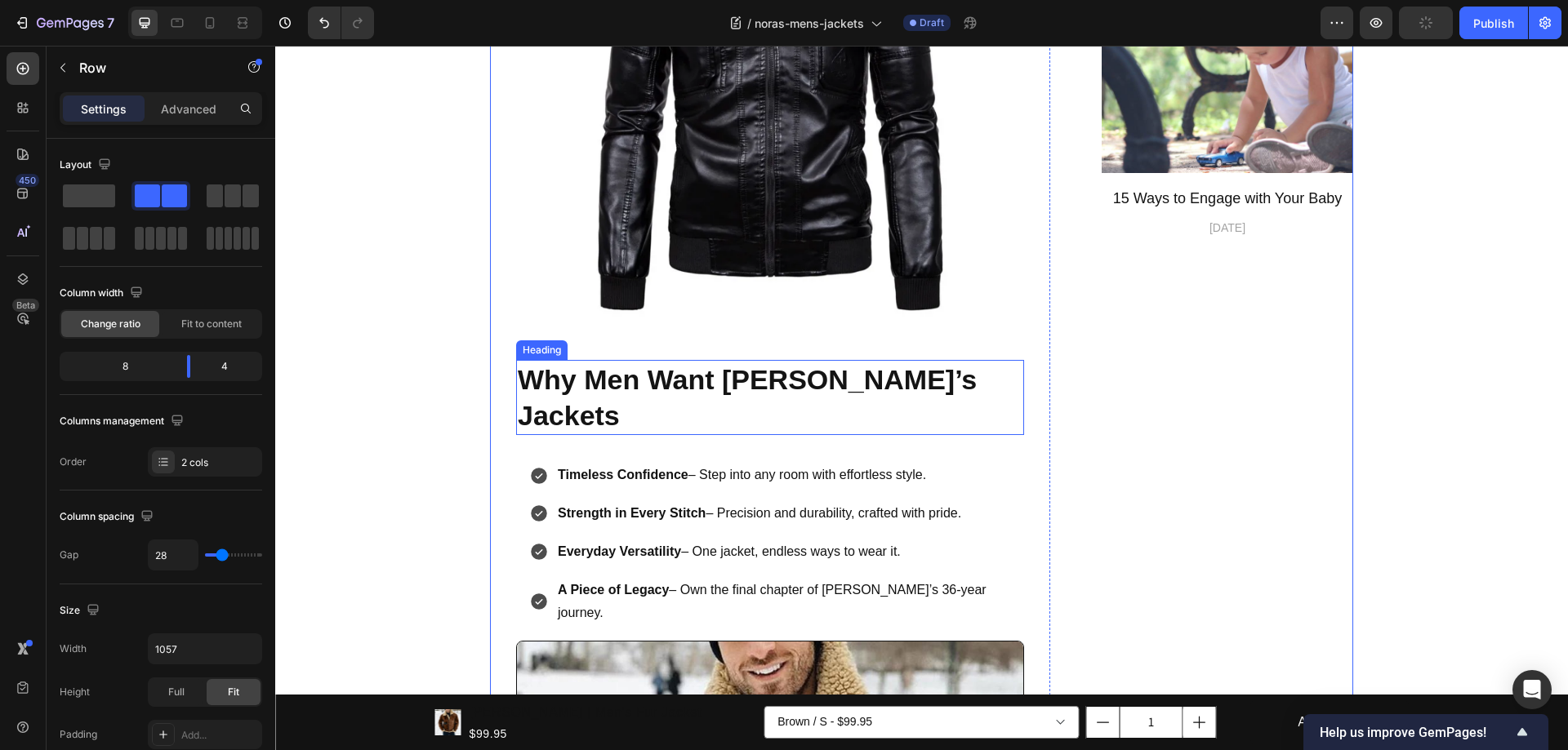
click at [658, 374] on h2 "Why Men Want [PERSON_NAME]’s Jackets" at bounding box center [770, 397] width 508 height 75
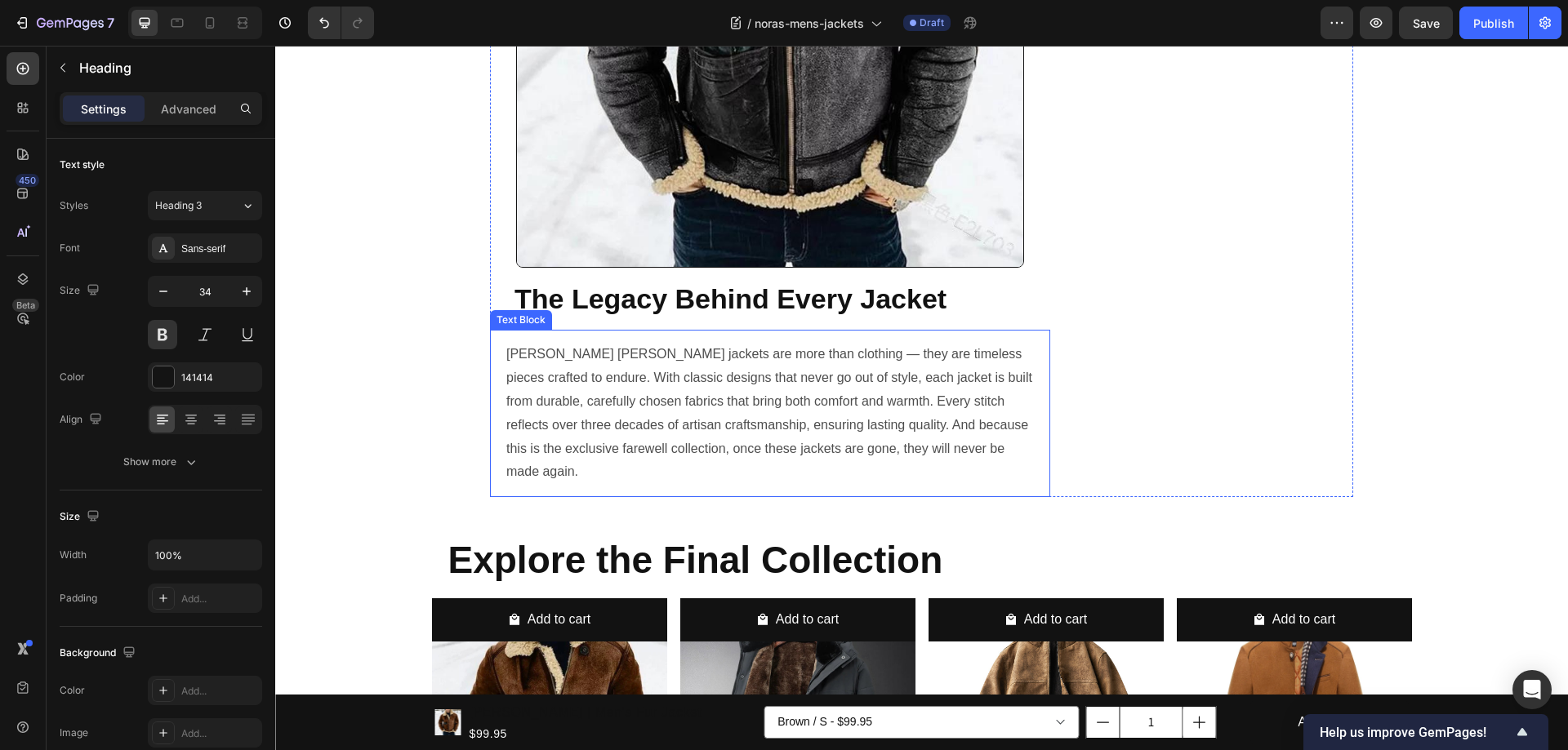
scroll to position [1714, 0]
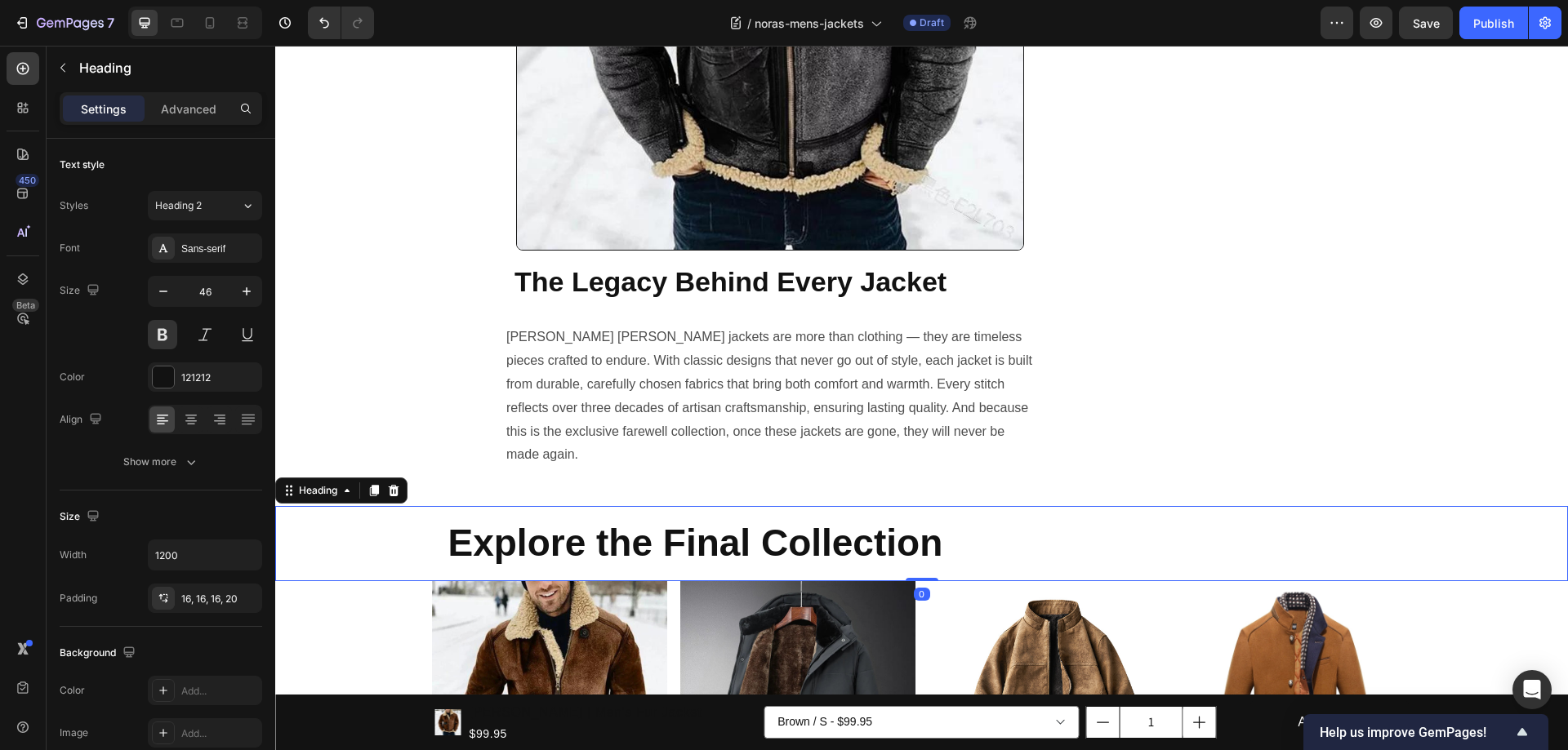
click at [702, 506] on h2 "Explore the Final Collection" at bounding box center [921, 543] width 980 height 75
click at [221, 198] on button "Heading 2" at bounding box center [205, 205] width 114 height 29
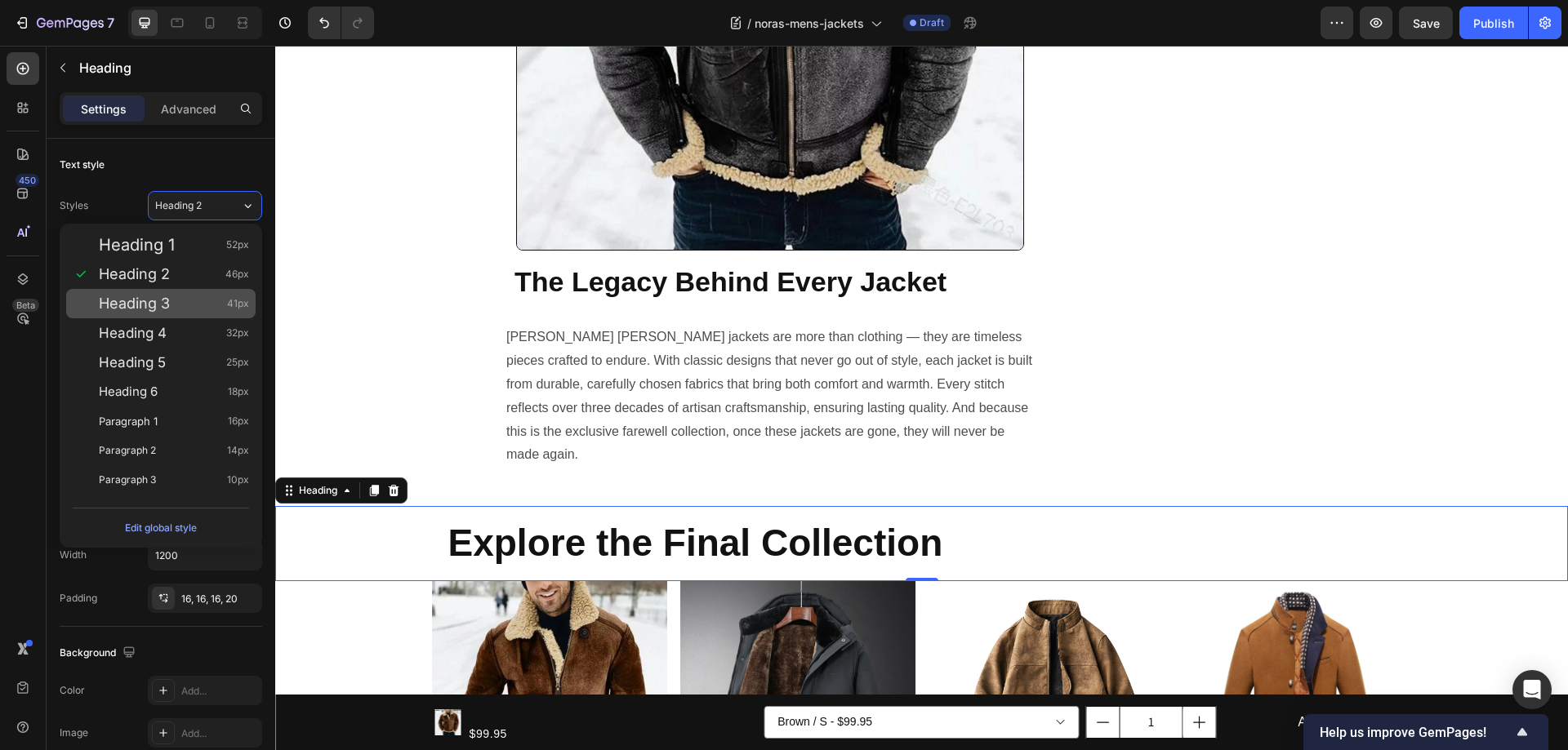
click at [162, 306] on span "Heading 3" at bounding box center [134, 304] width 71 height 17
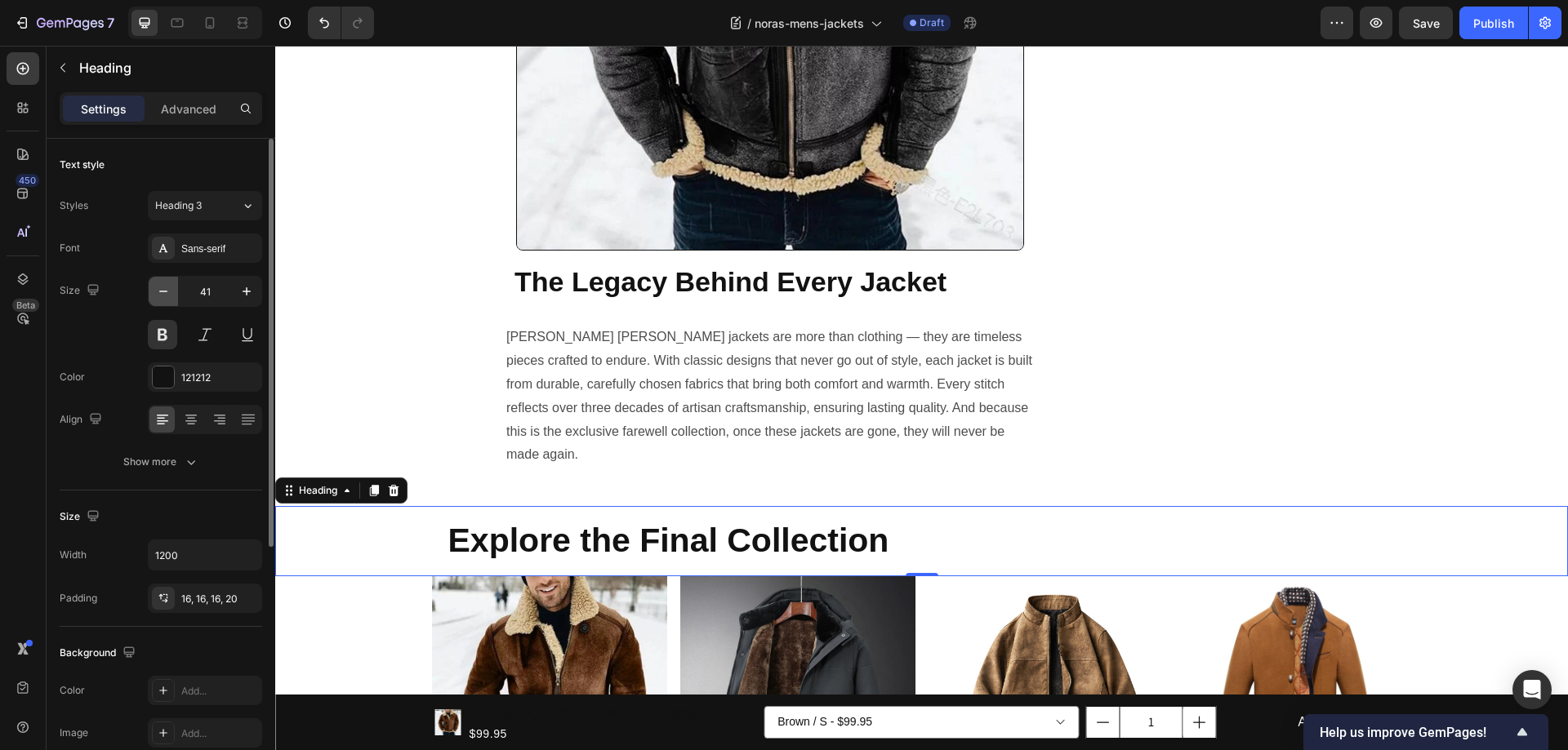
click at [153, 287] on button "button" at bounding box center [162, 291] width 29 height 29
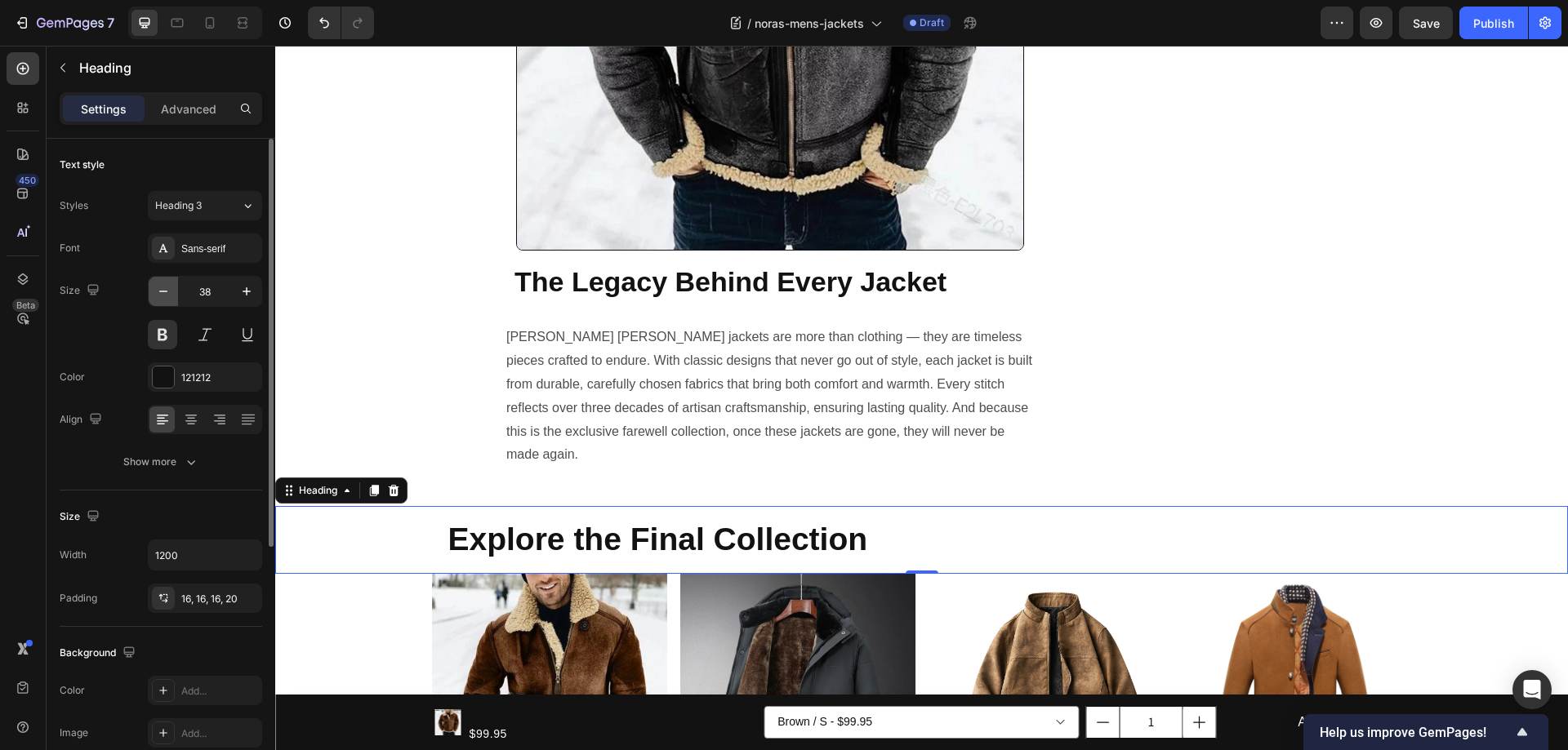
click at [153, 287] on button "button" at bounding box center [162, 291] width 29 height 29
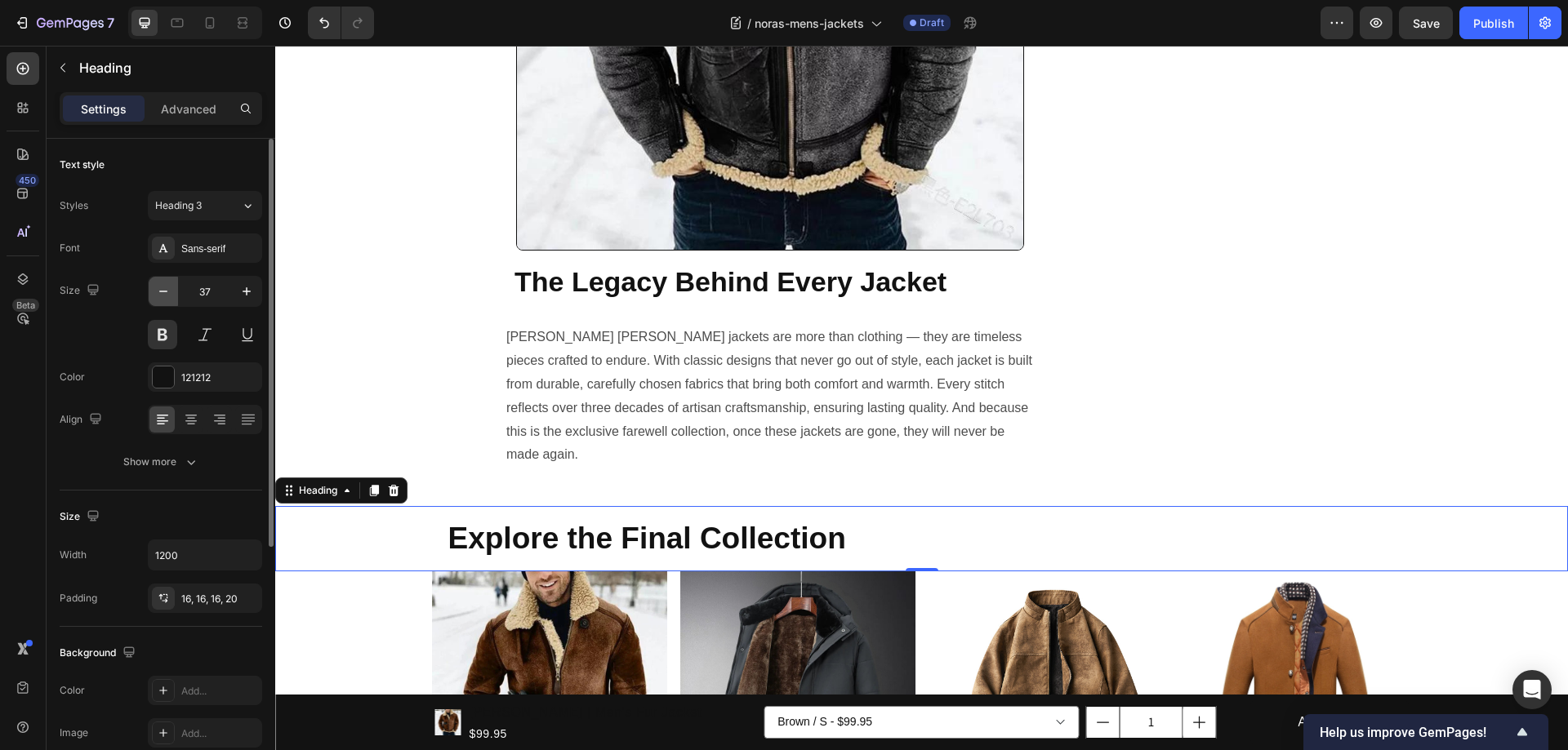
click at [153, 287] on button "button" at bounding box center [162, 291] width 29 height 29
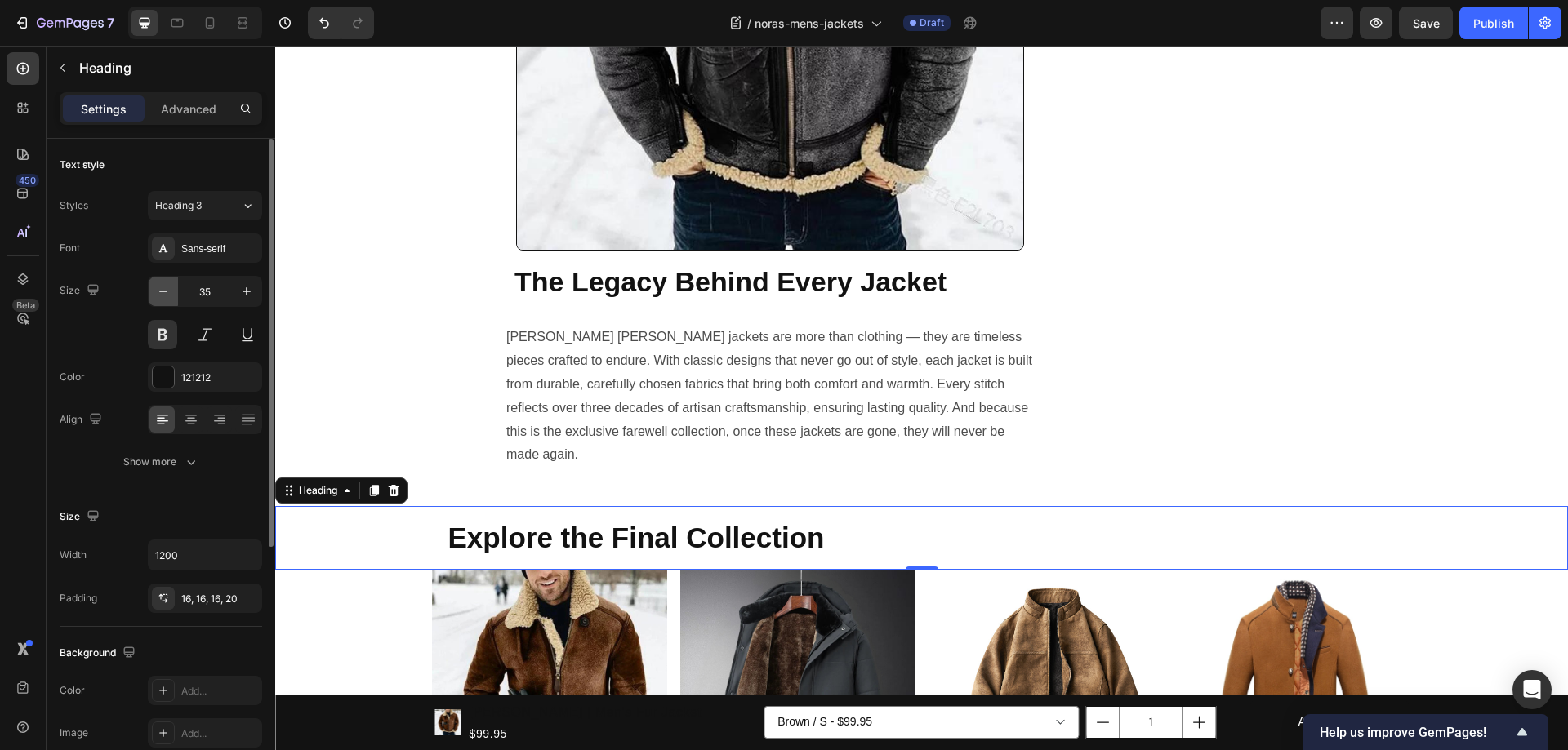
click at [153, 287] on button "button" at bounding box center [162, 291] width 29 height 29
type input "34"
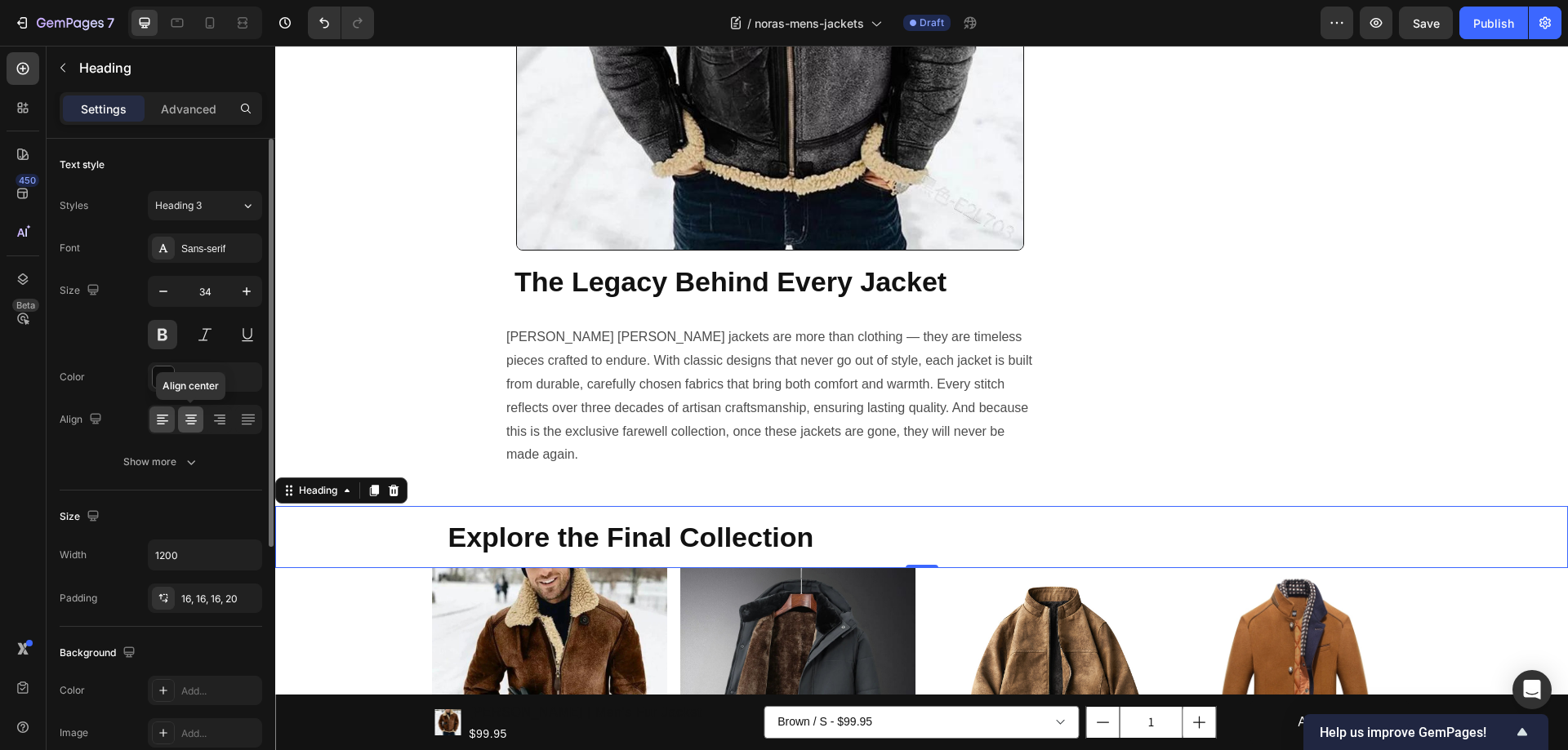
click at [196, 421] on icon at bounding box center [191, 420] width 17 height 17
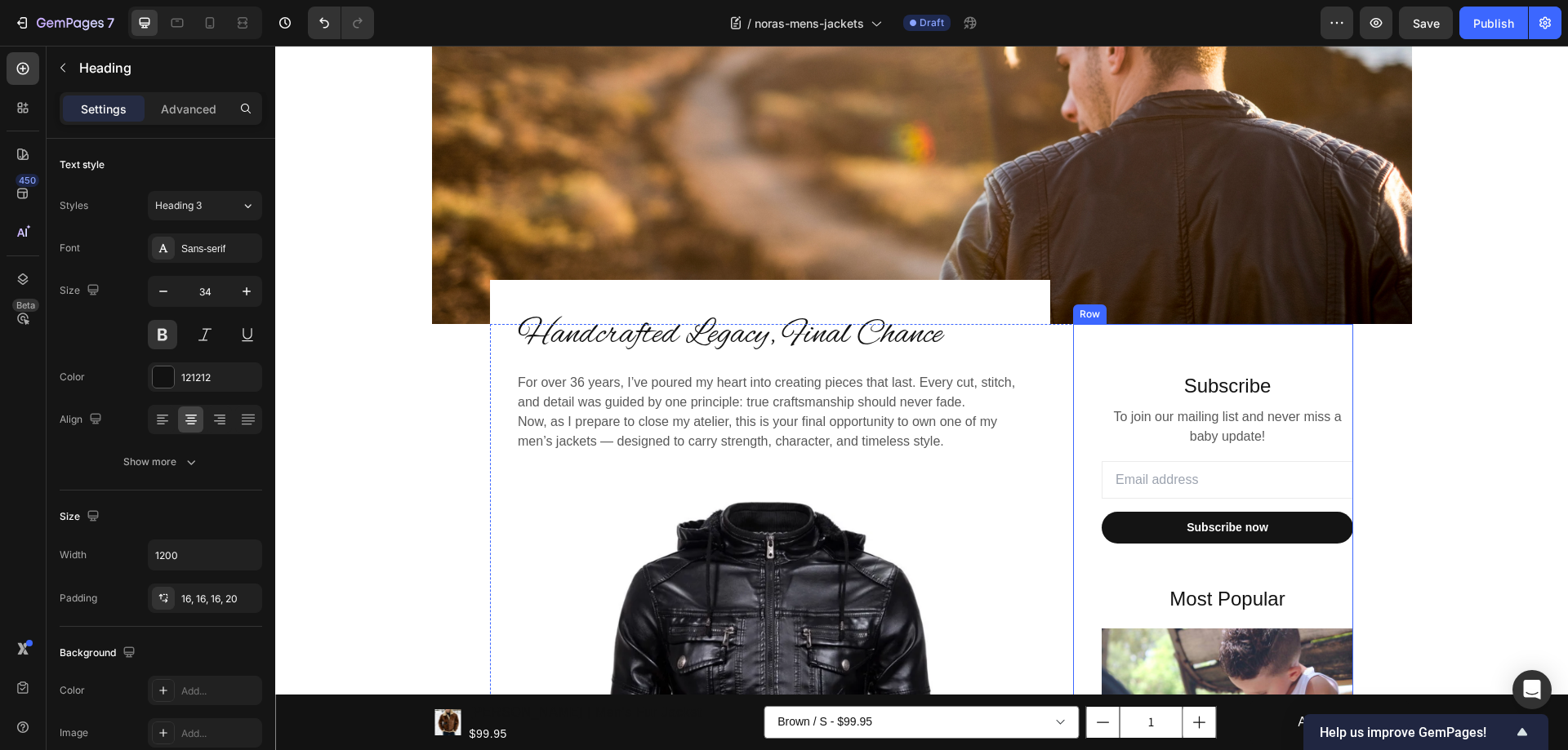
scroll to position [163, 0]
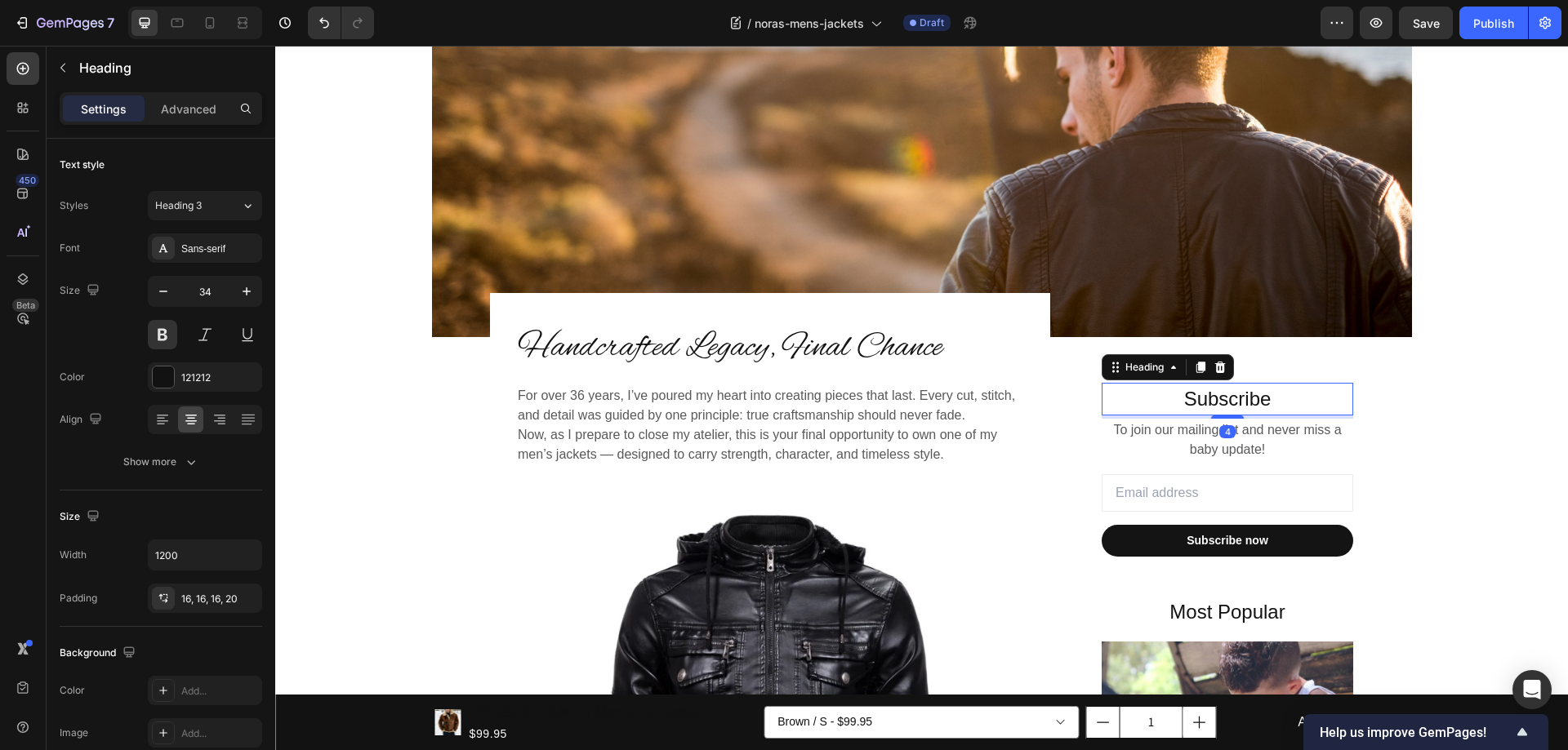
click at [1208, 393] on p "Subscribe" at bounding box center [1228, 398] width 248 height 29
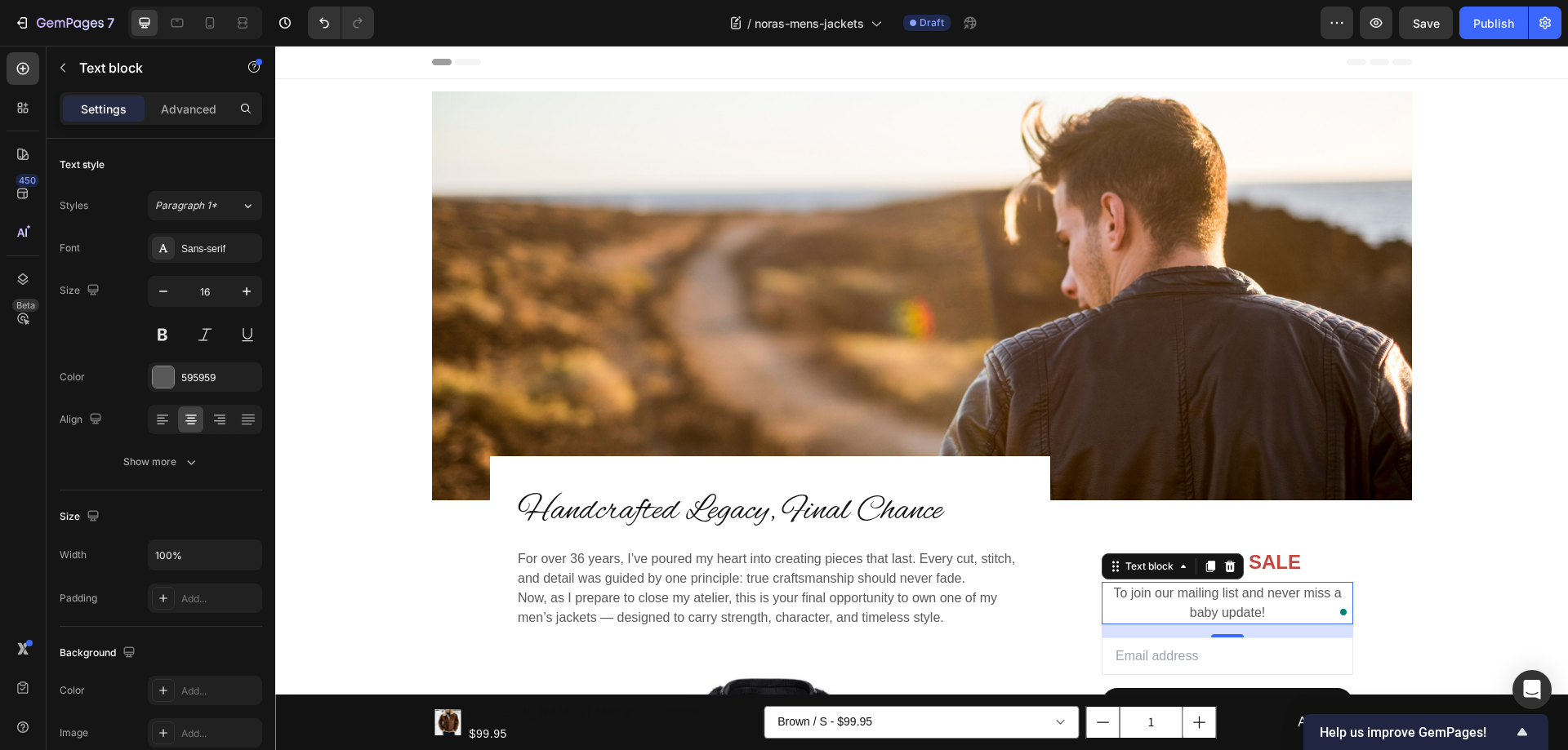
scroll to position [163, 0]
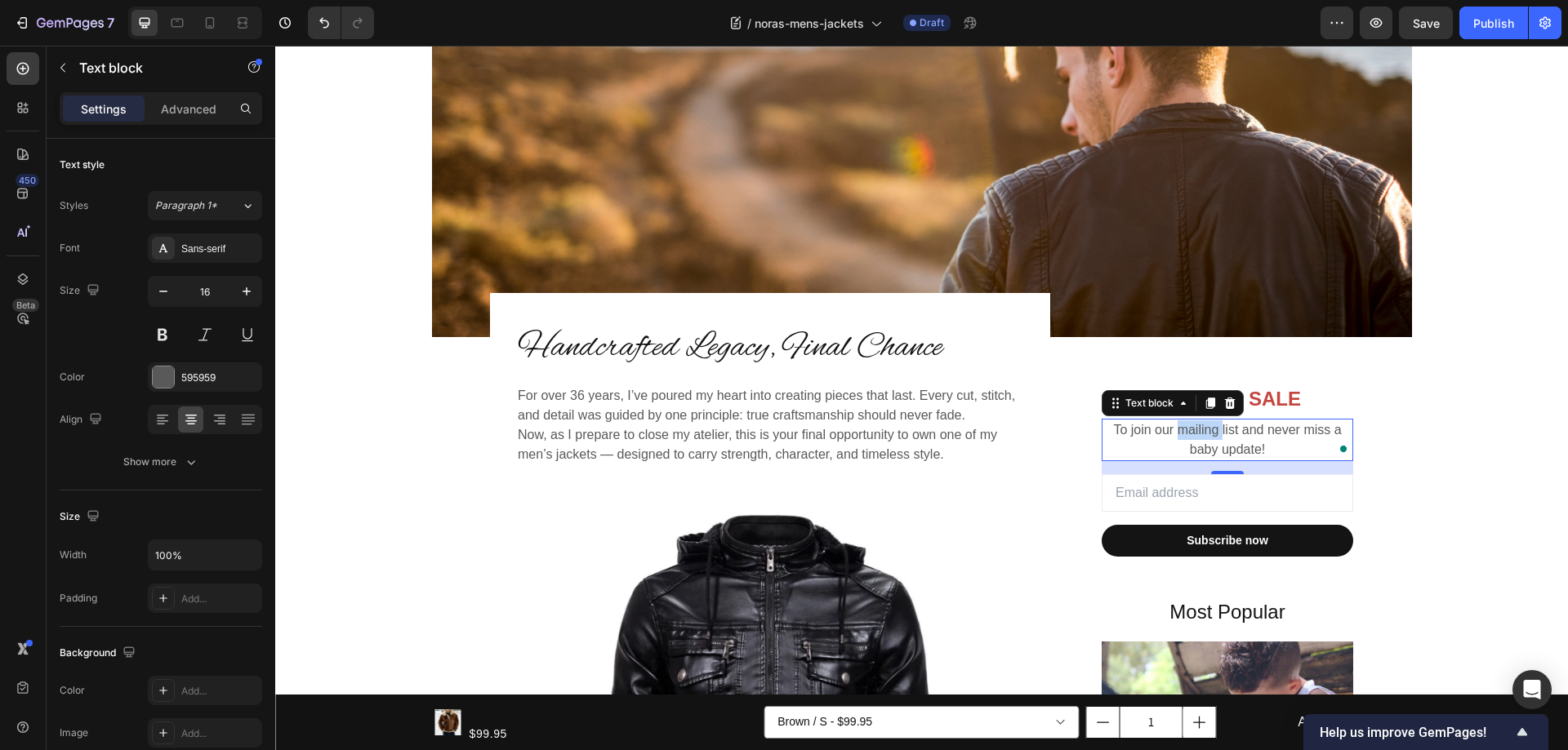
click at [1253, 447] on p "To join our mailing list and never miss a baby update!" at bounding box center [1228, 440] width 248 height 39
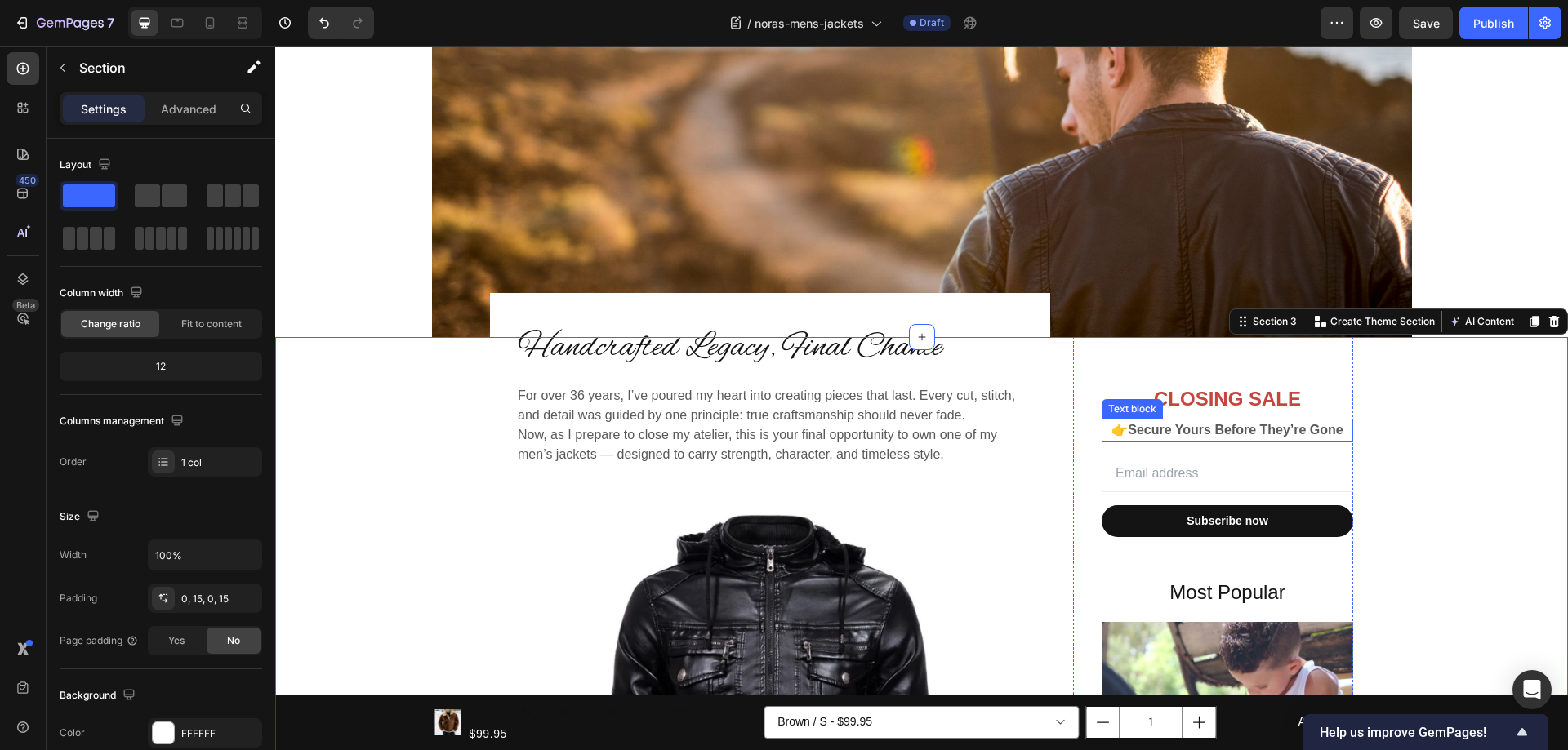
click at [1264, 427] on strong "Secure Yours Before They’re Gone" at bounding box center [1235, 430] width 215 height 14
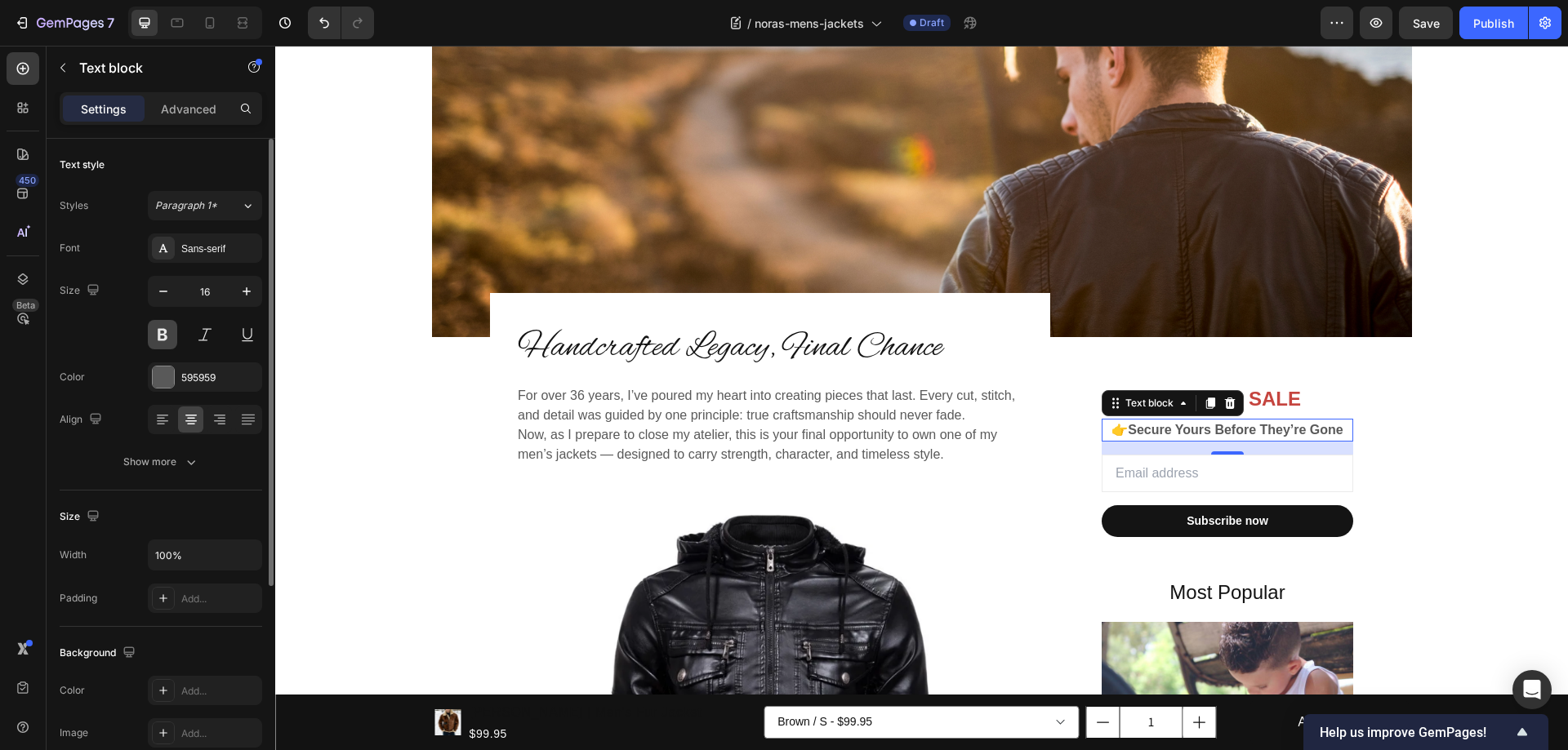
click at [164, 334] on button at bounding box center [162, 334] width 29 height 29
click at [164, 334] on button at bounding box center [162, 334] width 29 height 29
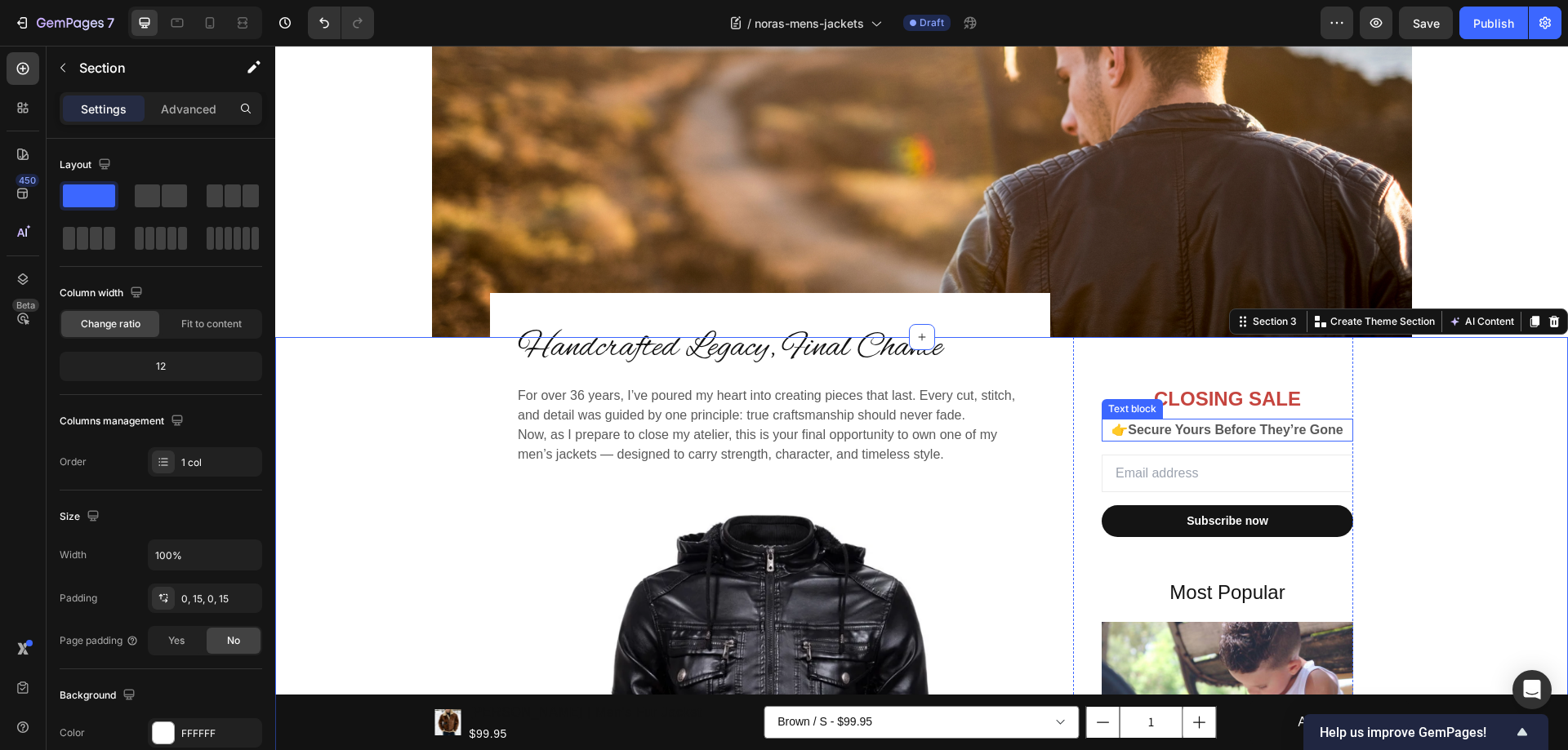
click at [1278, 432] on strong "Secure Yours Before They’re Gone" at bounding box center [1235, 430] width 215 height 14
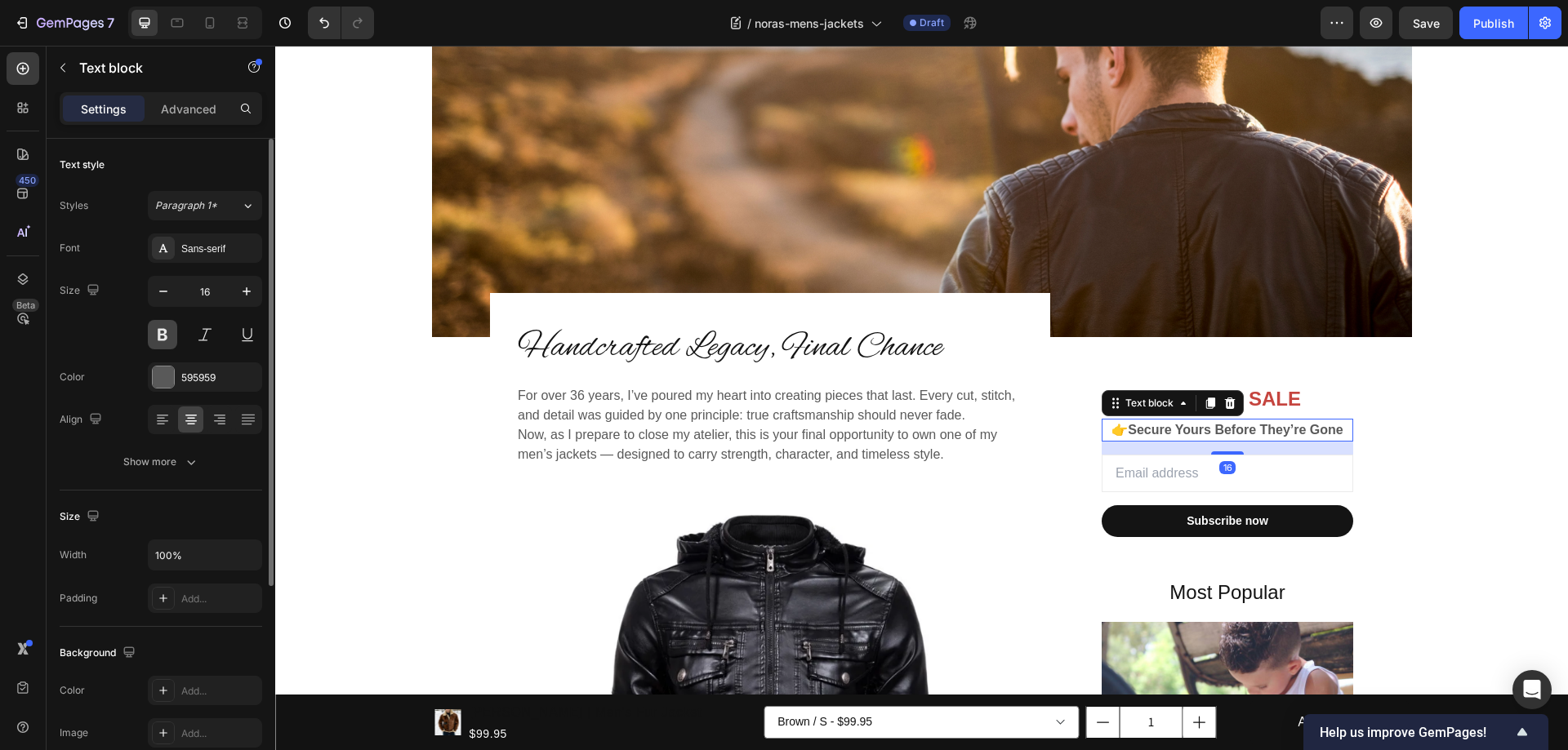
click at [161, 338] on button at bounding box center [162, 334] width 29 height 29
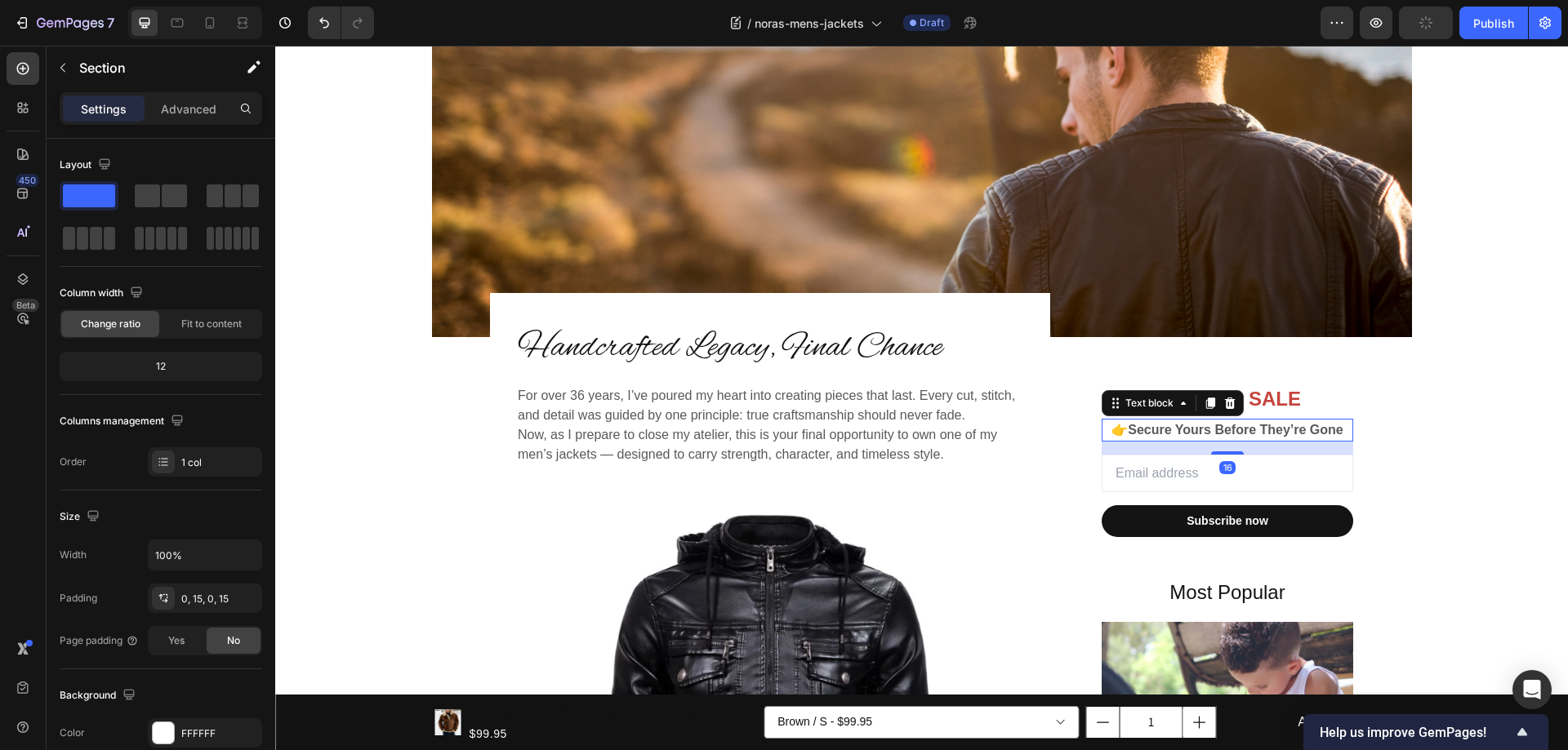
click at [1257, 431] on strong "Secure Yours Before They’re Gone" at bounding box center [1235, 430] width 215 height 14
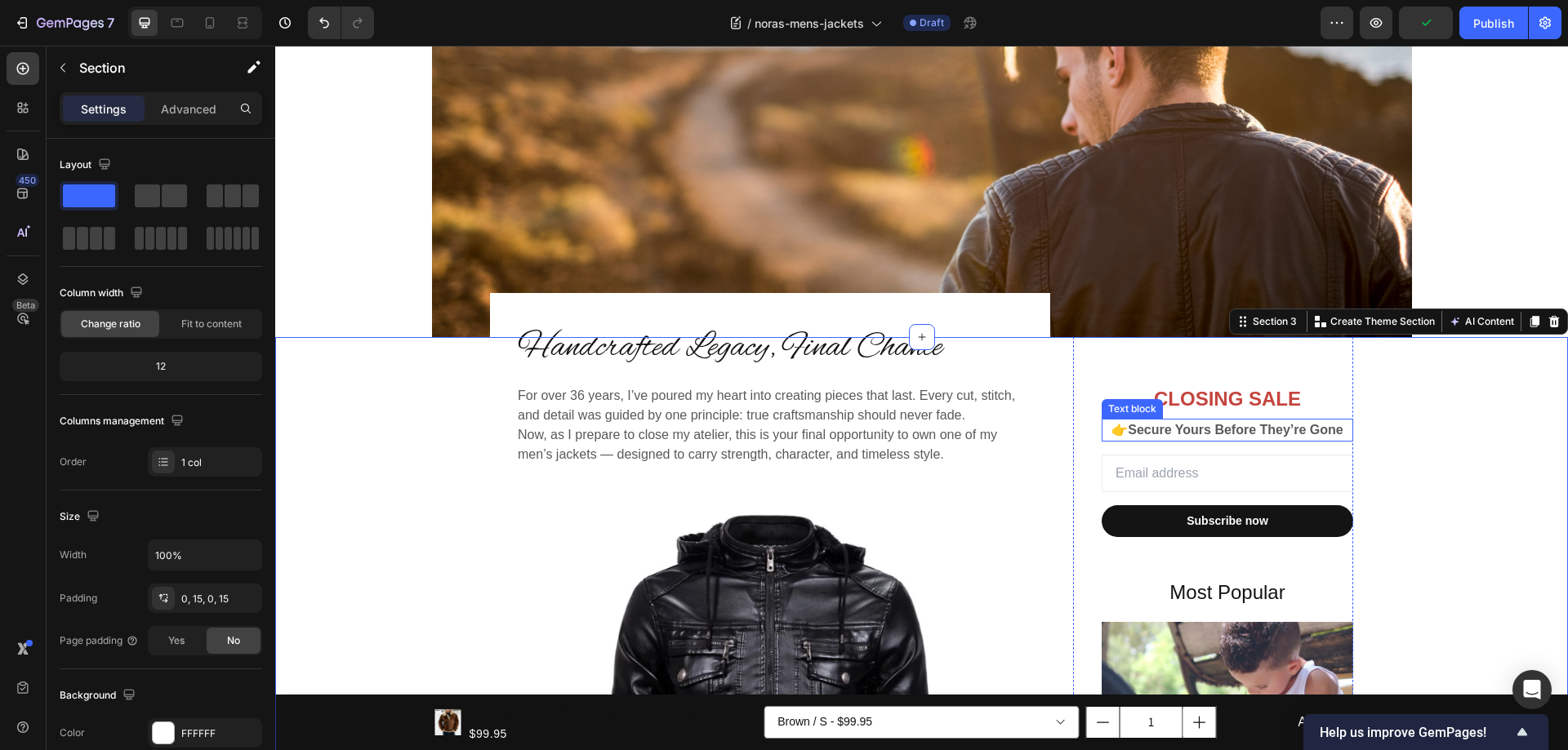
click at [1251, 431] on strong "Secure Yours Before They’re Gone" at bounding box center [1235, 430] width 215 height 14
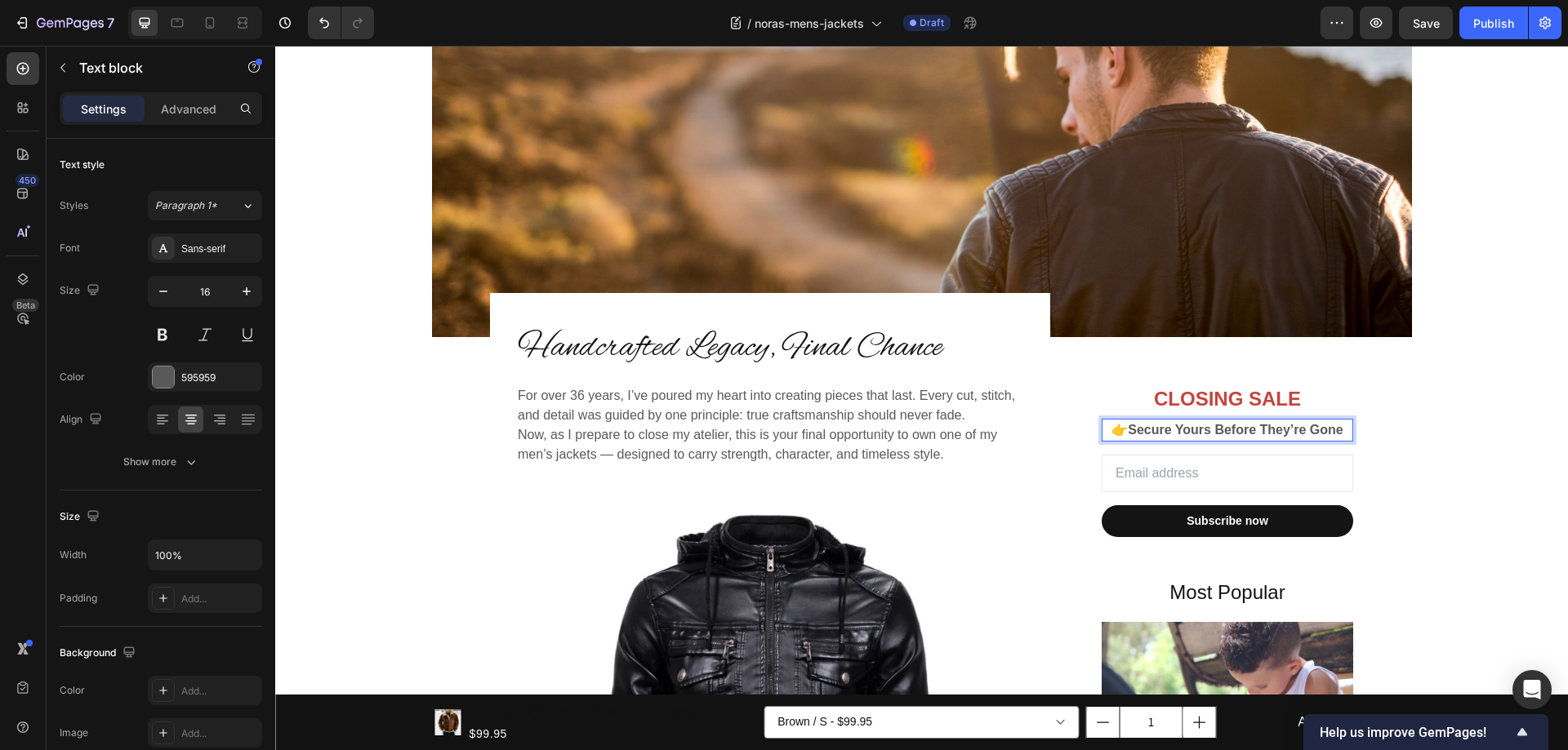
click at [1180, 428] on strong "Secure Yours Before They’re Gone" at bounding box center [1235, 430] width 215 height 14
drag, startPoint x: 1123, startPoint y: 430, endPoint x: 1339, endPoint y: 431, distance: 216.0
click at [1339, 431] on strong "Secure Yours Before They’re Gone" at bounding box center [1235, 430] width 215 height 14
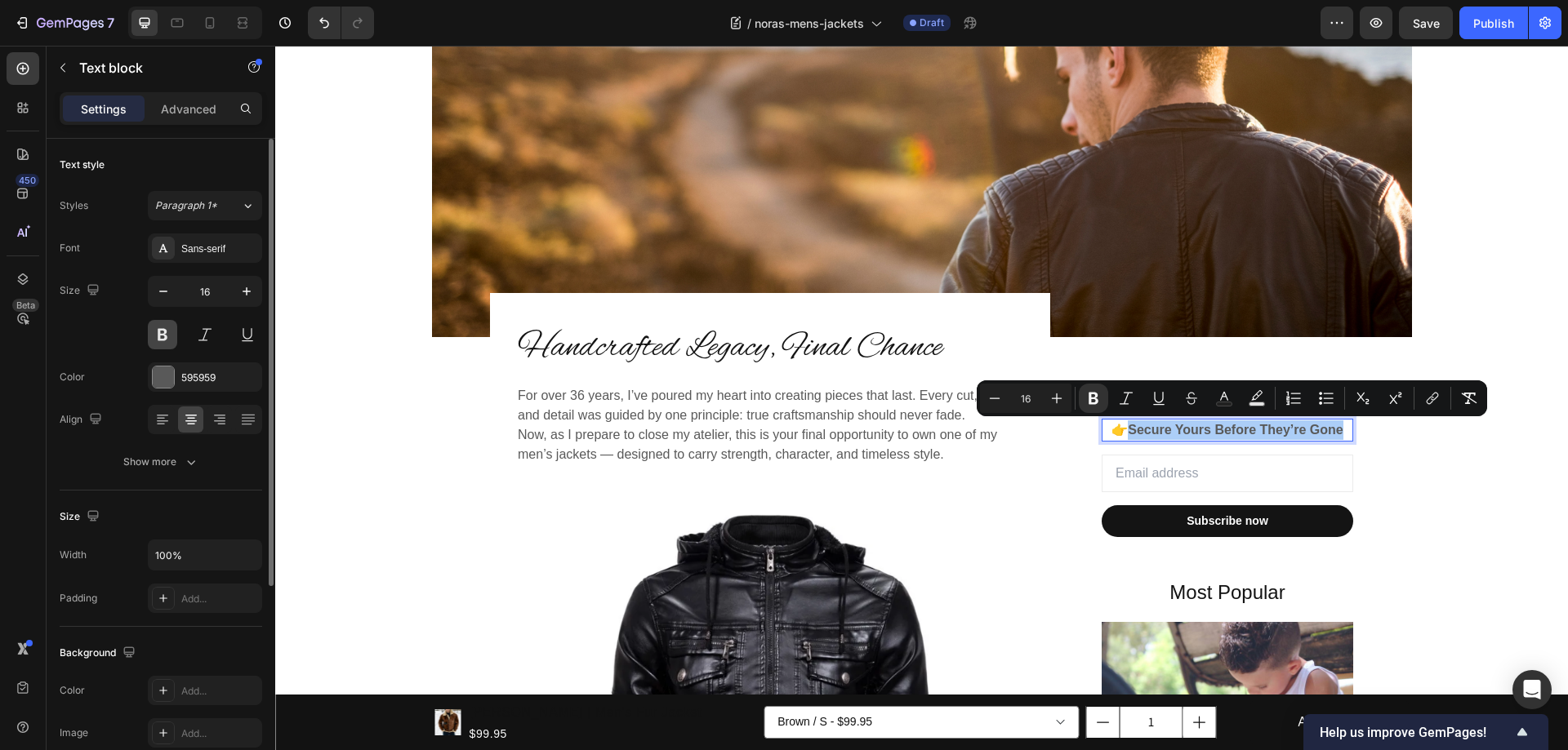
click at [166, 339] on button at bounding box center [162, 334] width 29 height 29
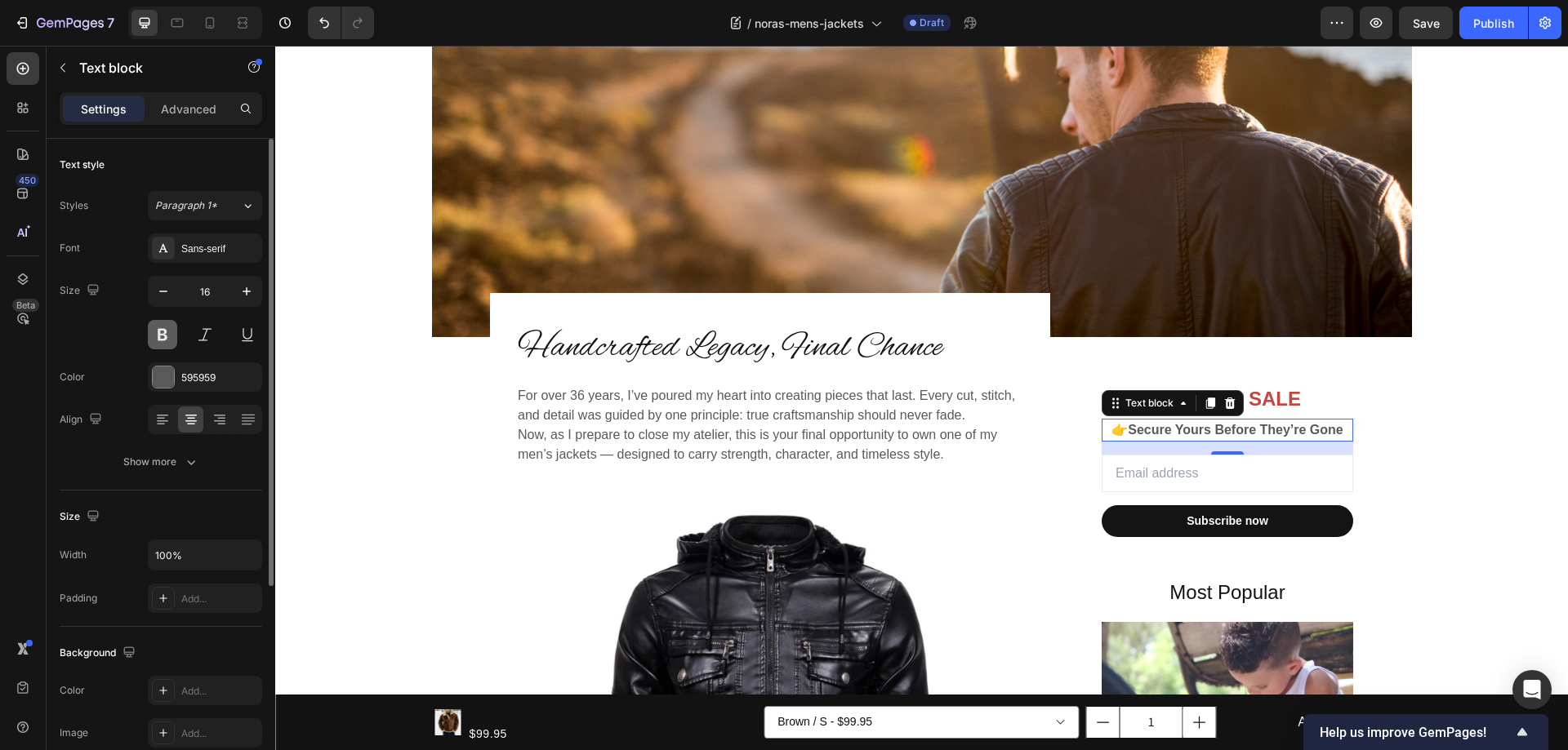
click at [166, 339] on button at bounding box center [162, 334] width 29 height 29
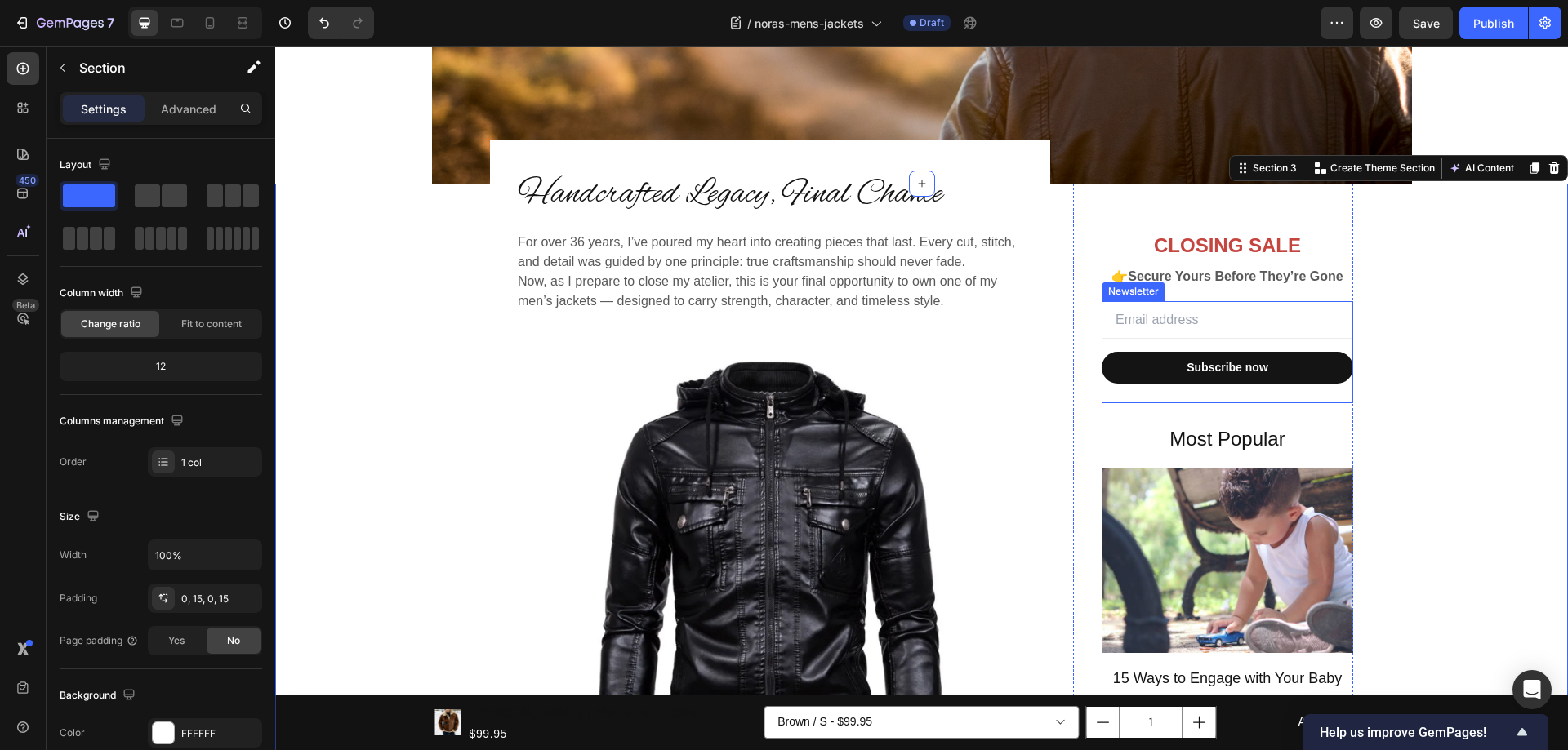
scroll to position [326, 0]
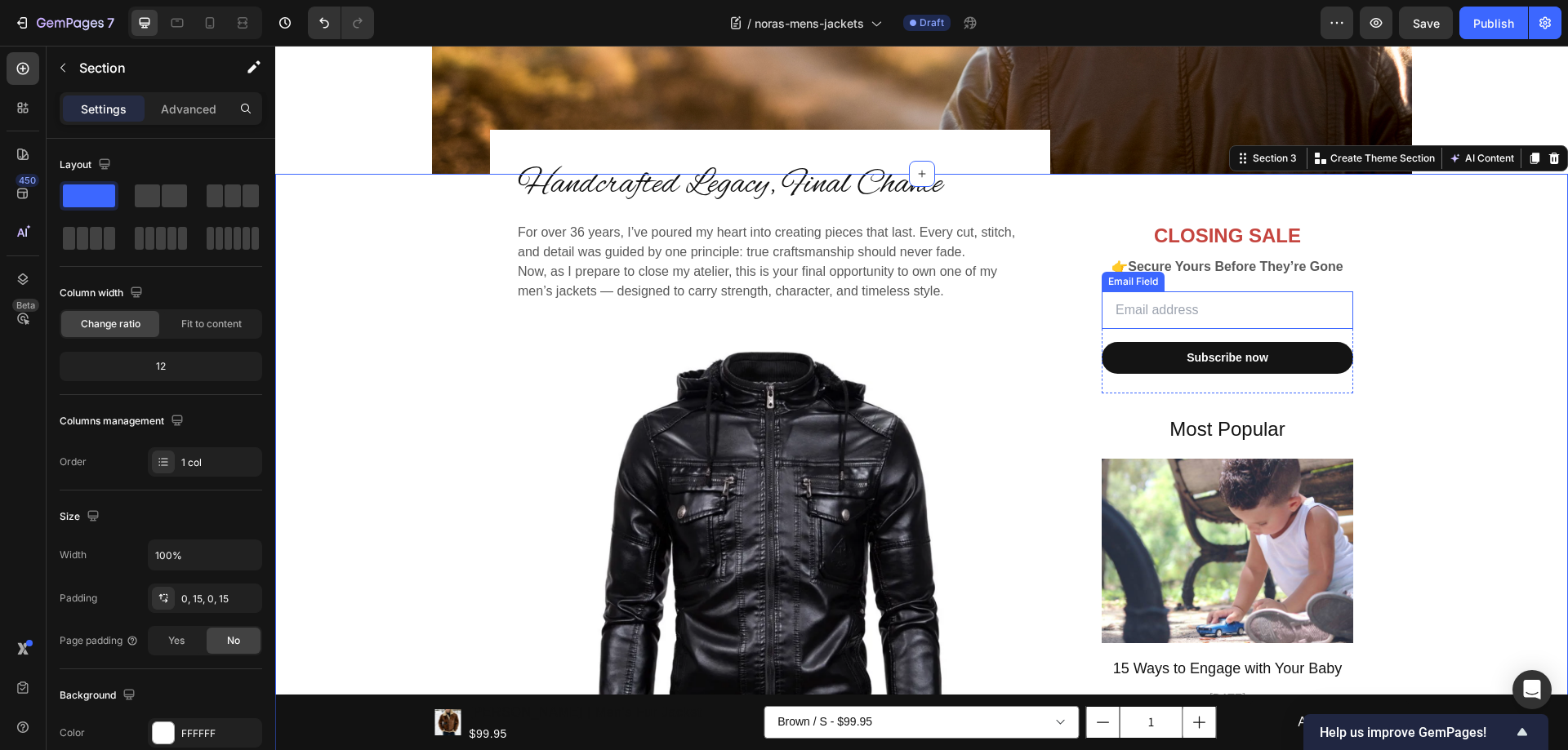
click at [1217, 312] on input "email" at bounding box center [1228, 310] width 252 height 37
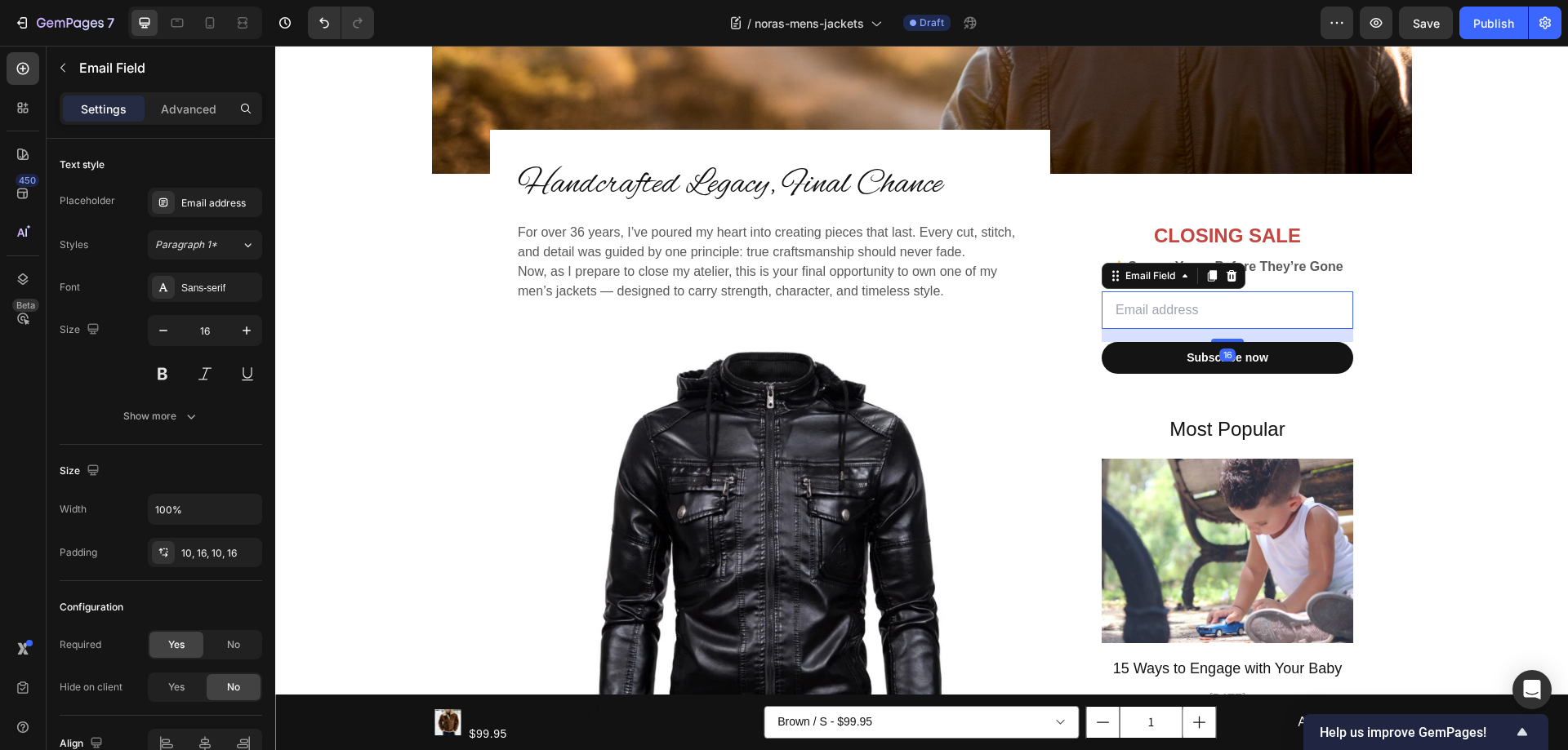
click at [1230, 273] on icon at bounding box center [1232, 276] width 11 height 12
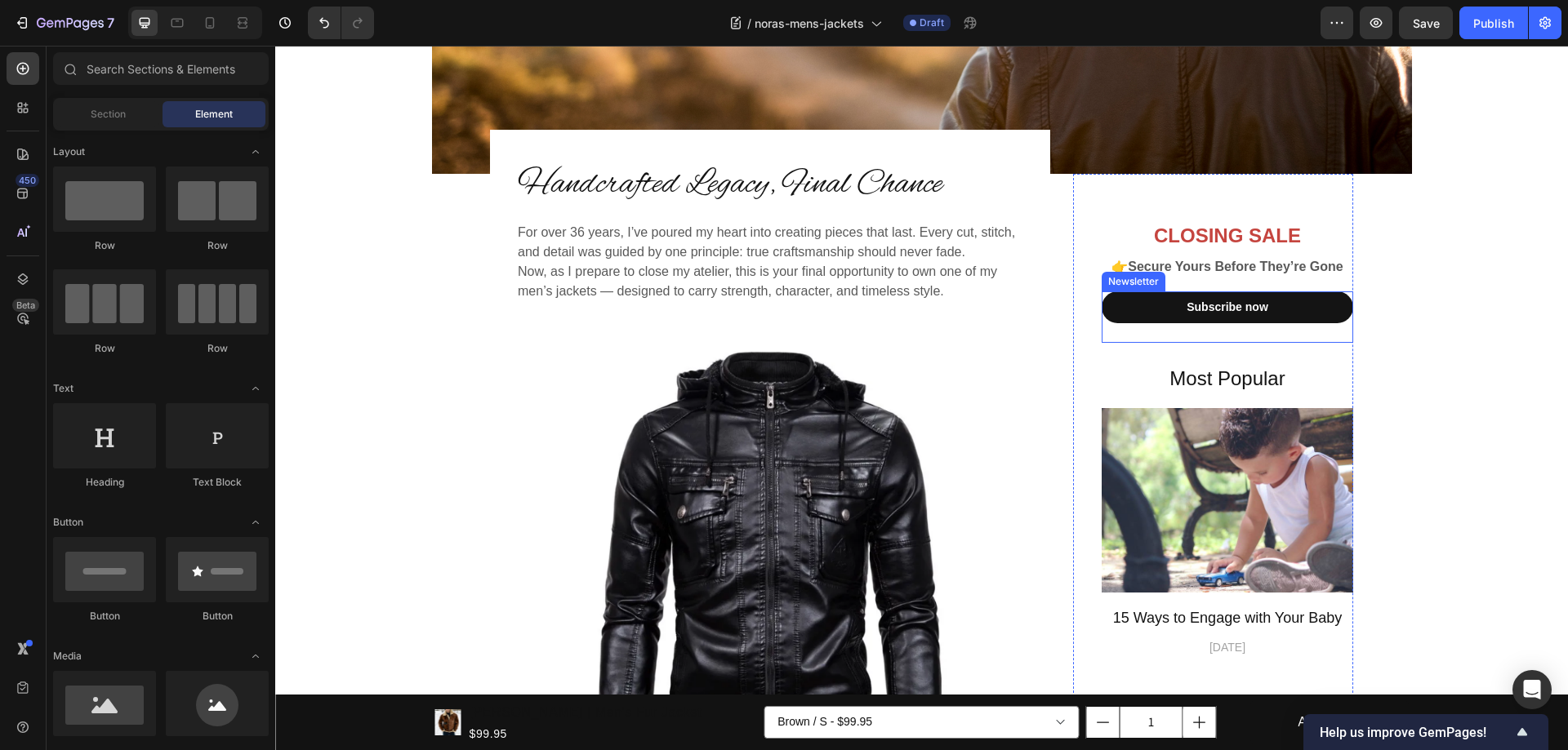
click at [1332, 333] on div "Subscribe now Submit Button Newsletter" at bounding box center [1228, 317] width 252 height 51
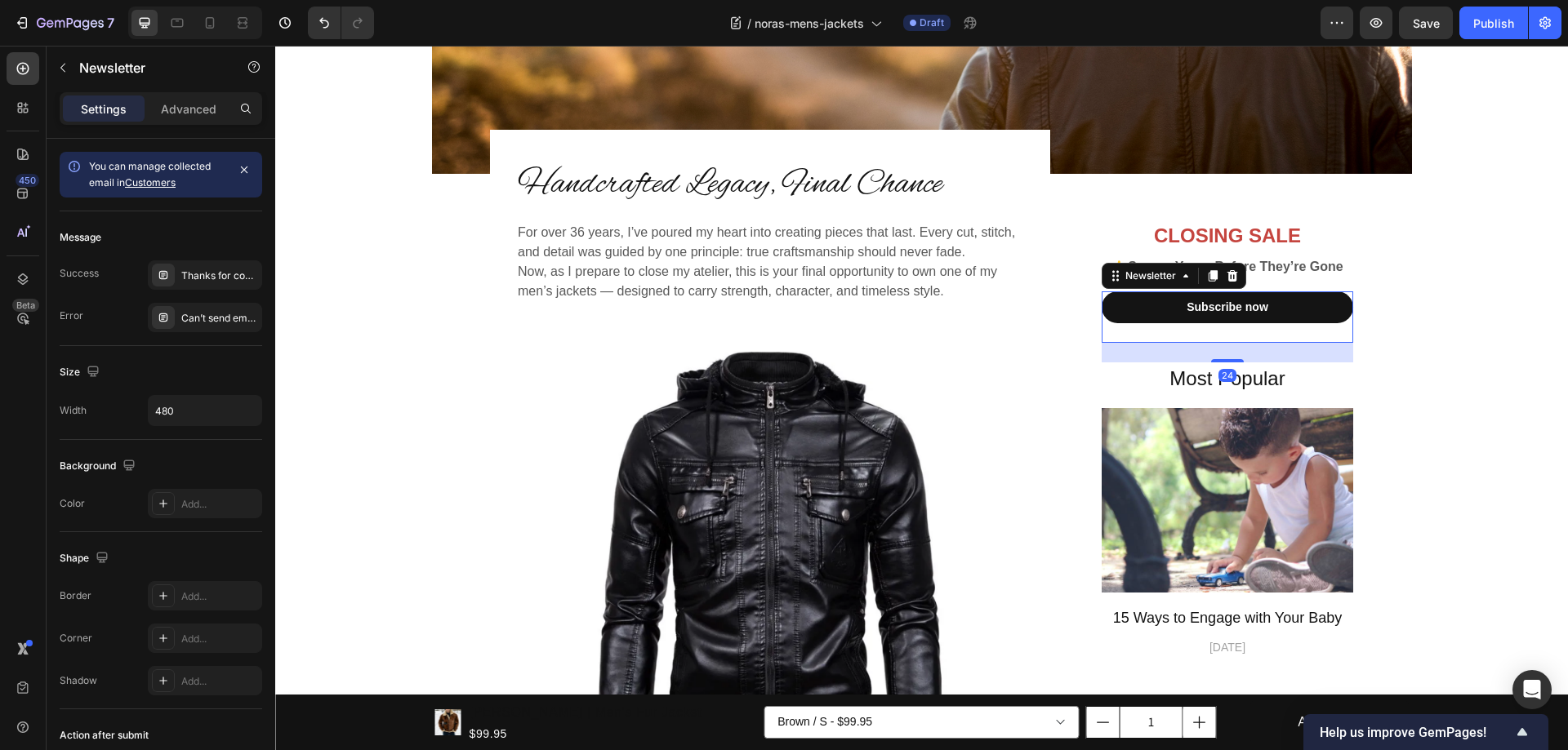
click at [1226, 278] on icon at bounding box center [1233, 276] width 13 height 13
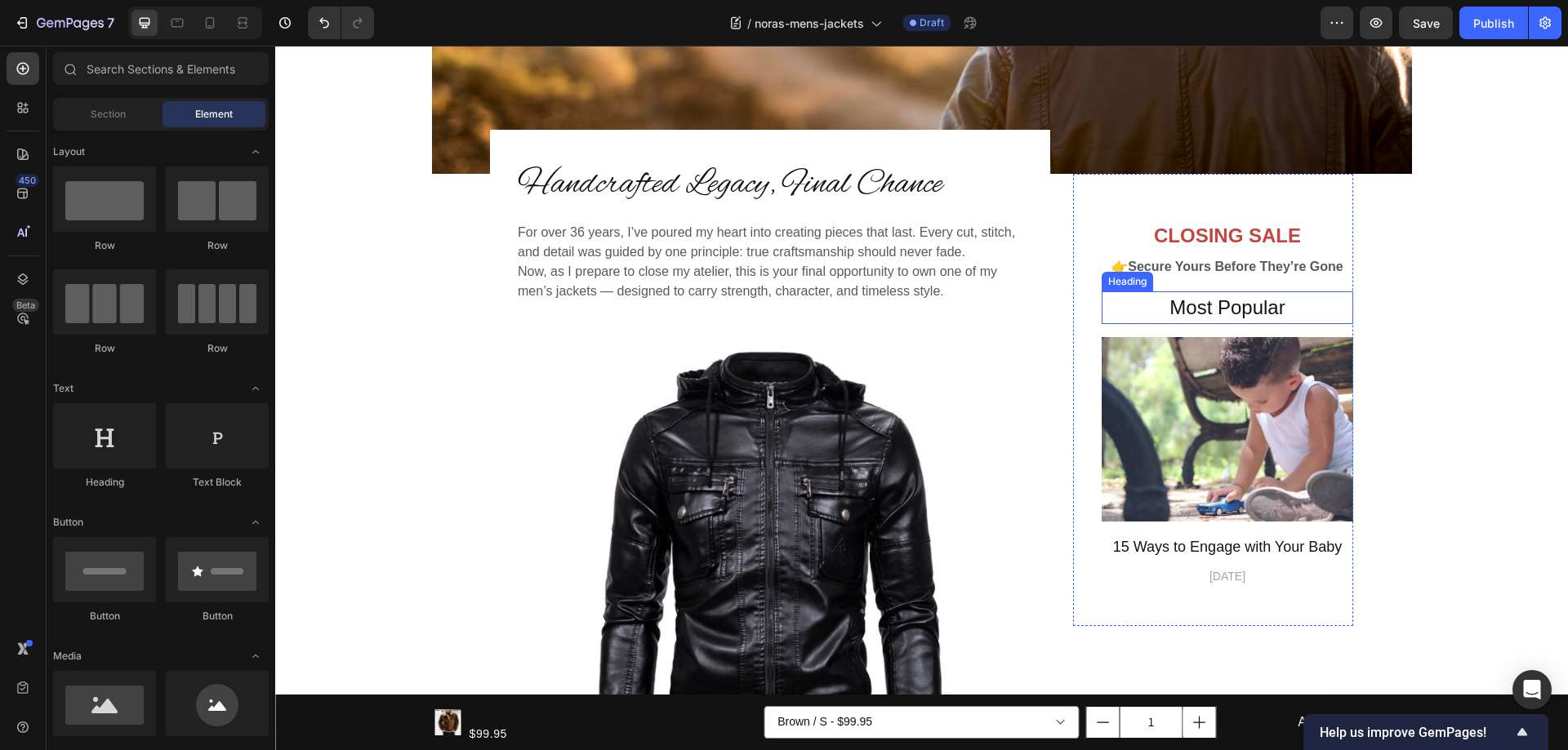
click at [1294, 306] on p "Most Popular" at bounding box center [1228, 307] width 248 height 29
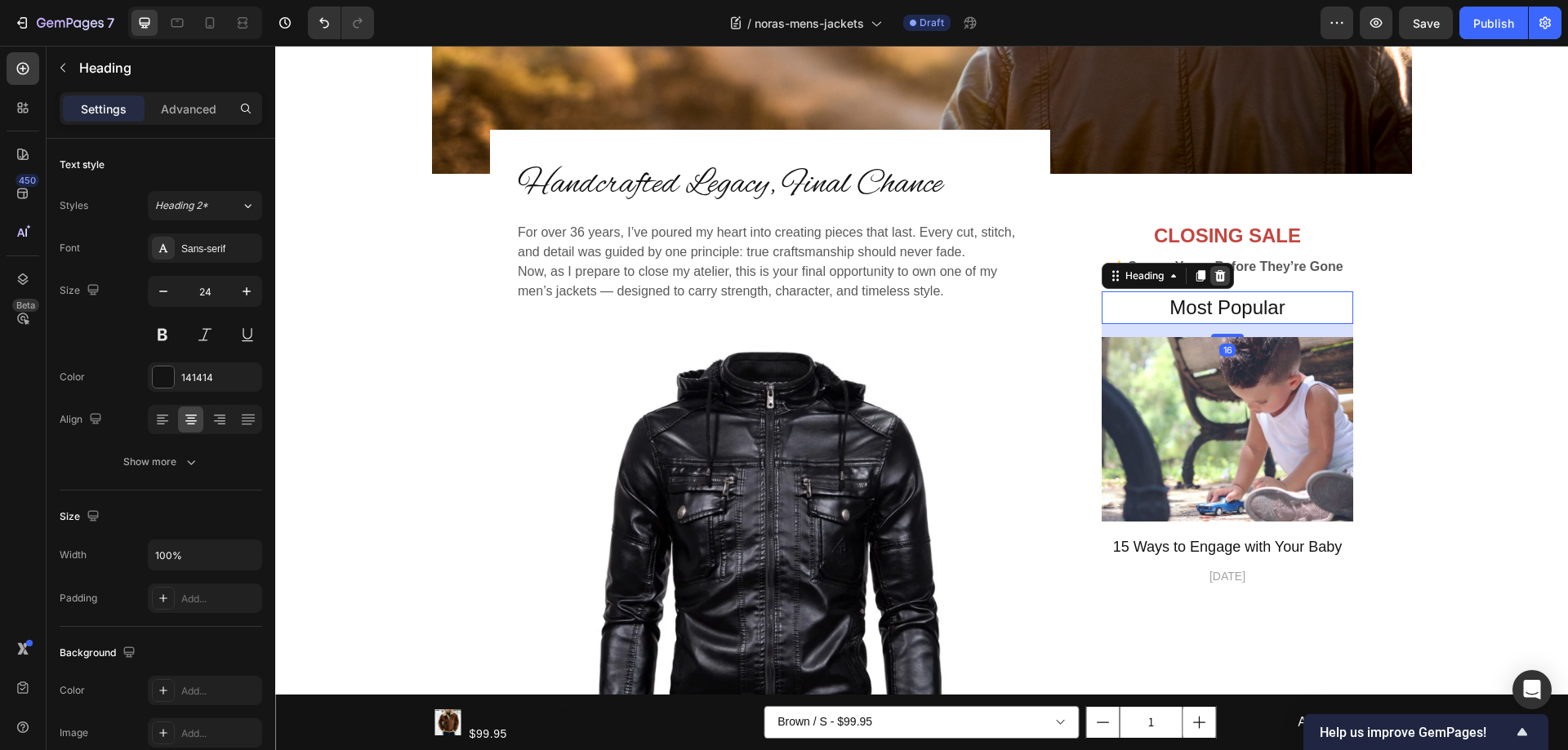
click at [1221, 281] on icon at bounding box center [1220, 276] width 13 height 13
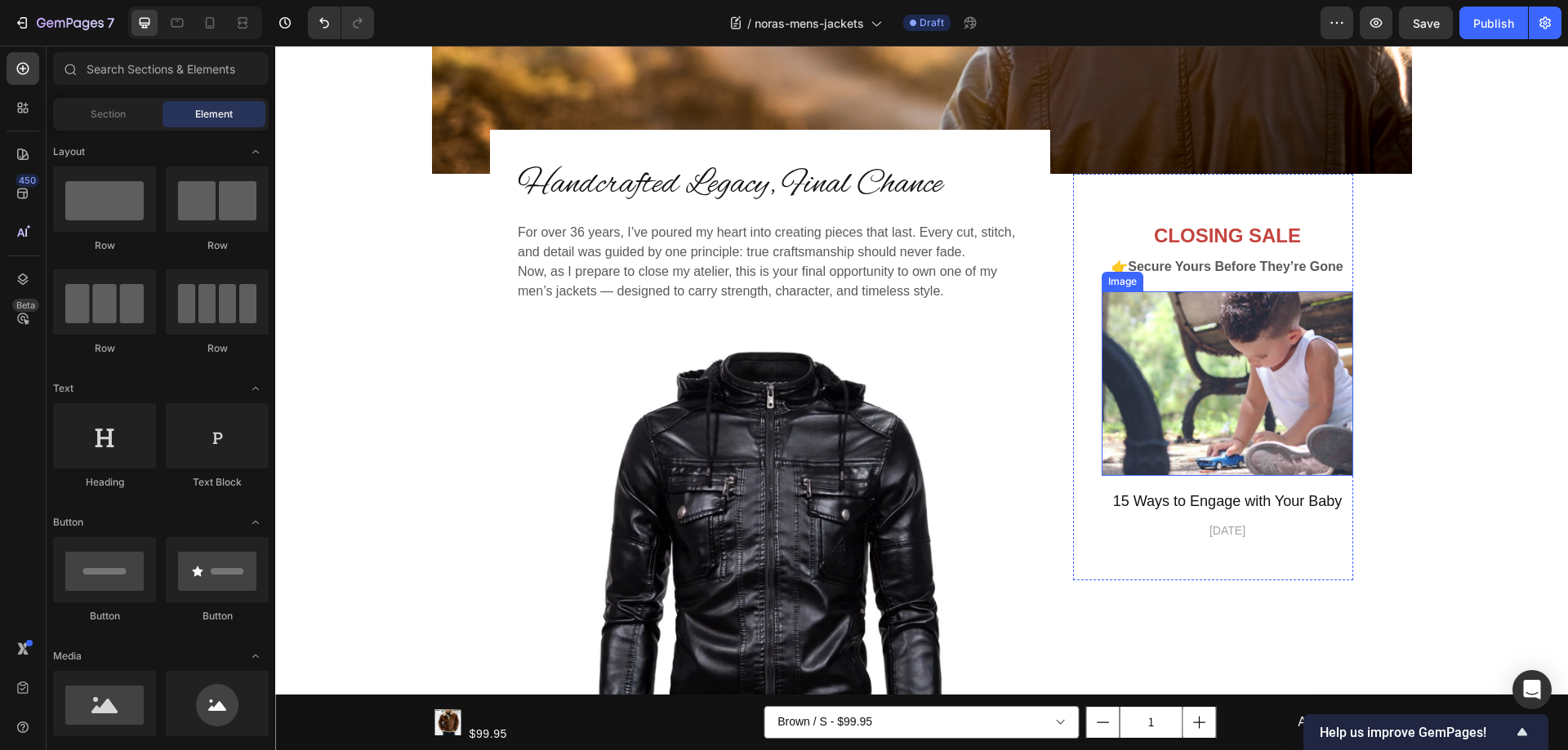
click at [1238, 317] on img at bounding box center [1228, 383] width 252 height 185
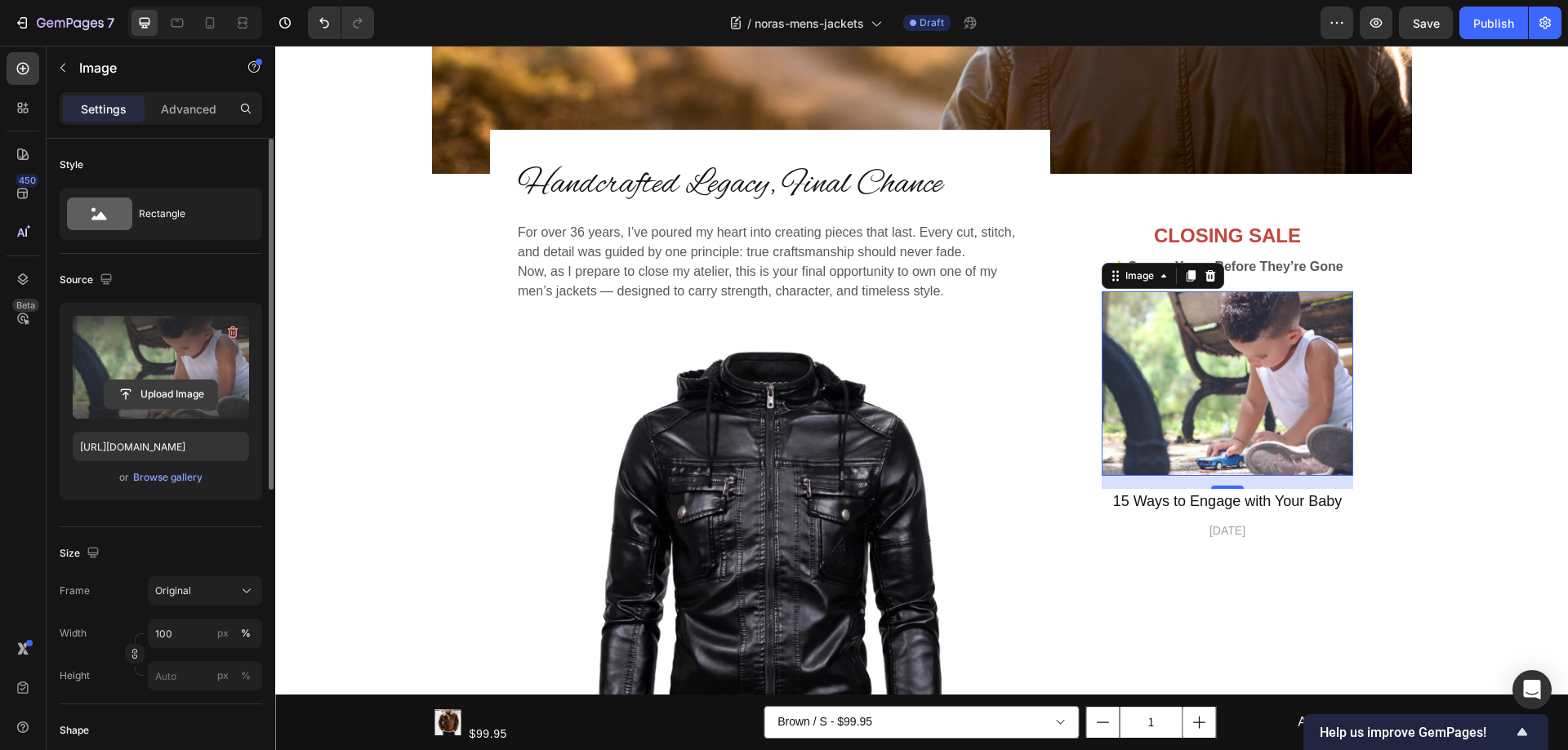
click at [157, 395] on input "file" at bounding box center [161, 394] width 113 height 28
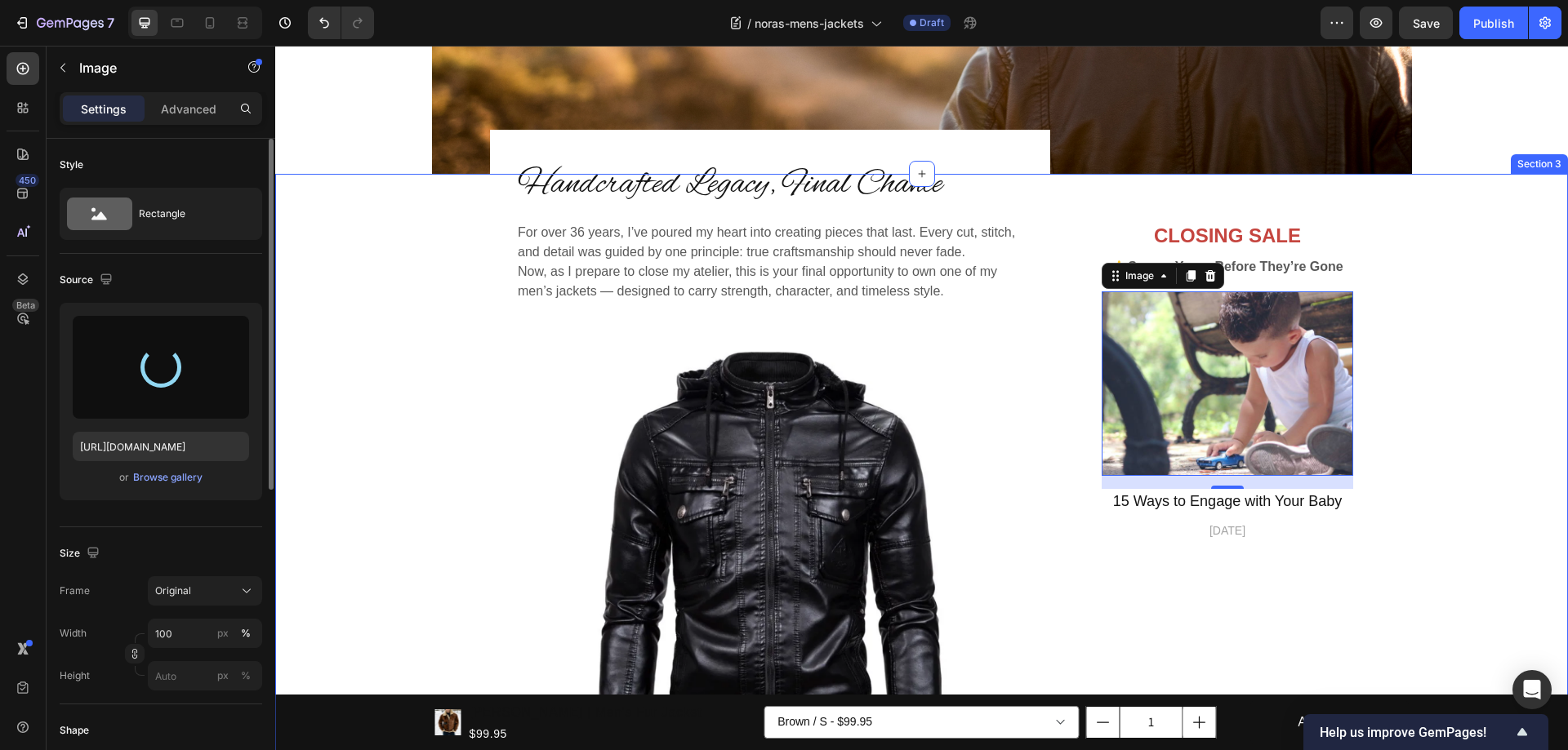
type input "https://cdn.shopify.com/s/files/1/0699/3684/0886/files/gempages_585261370828653…"
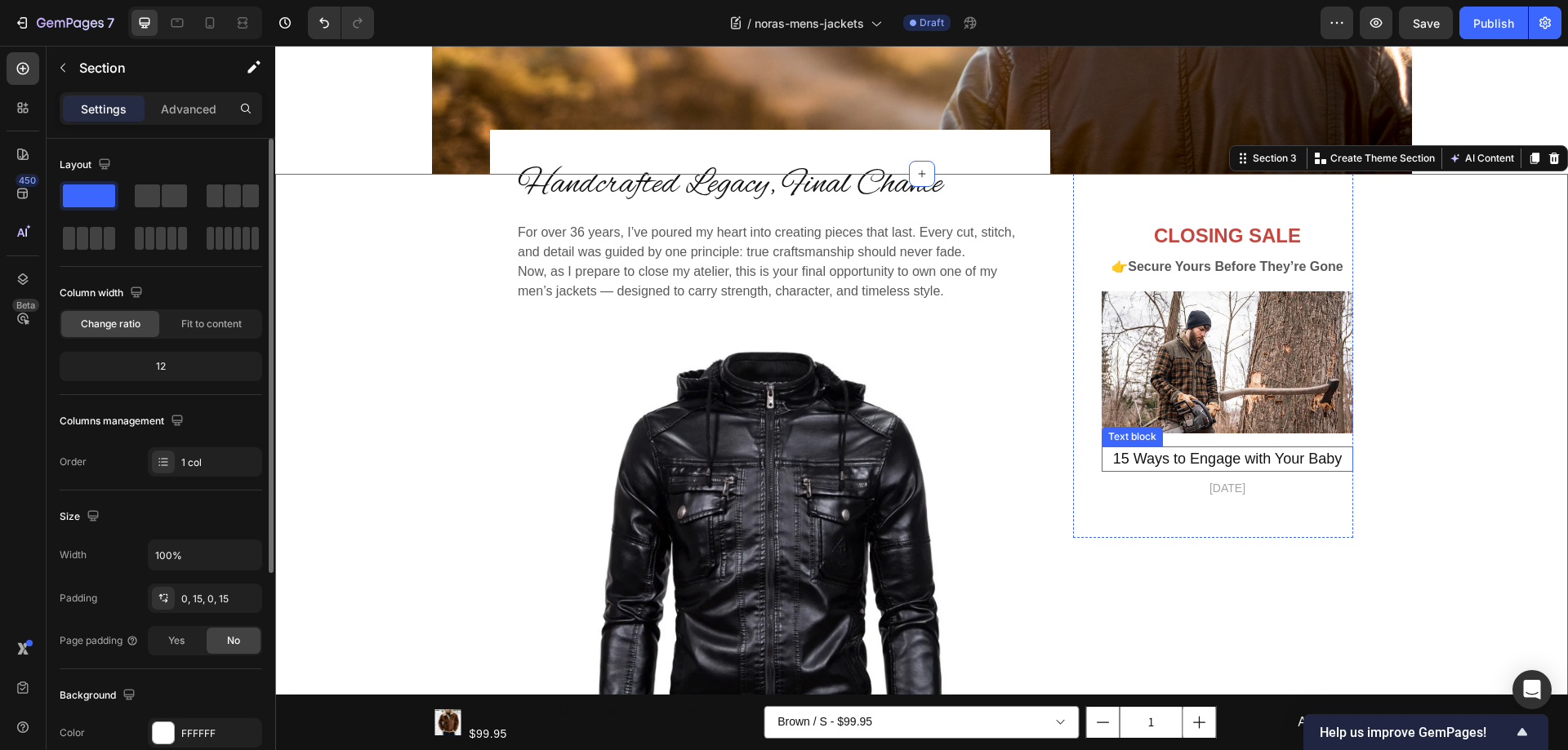
click at [1225, 459] on p "15 Ways to Engage with Your Baby" at bounding box center [1228, 459] width 248 height 22
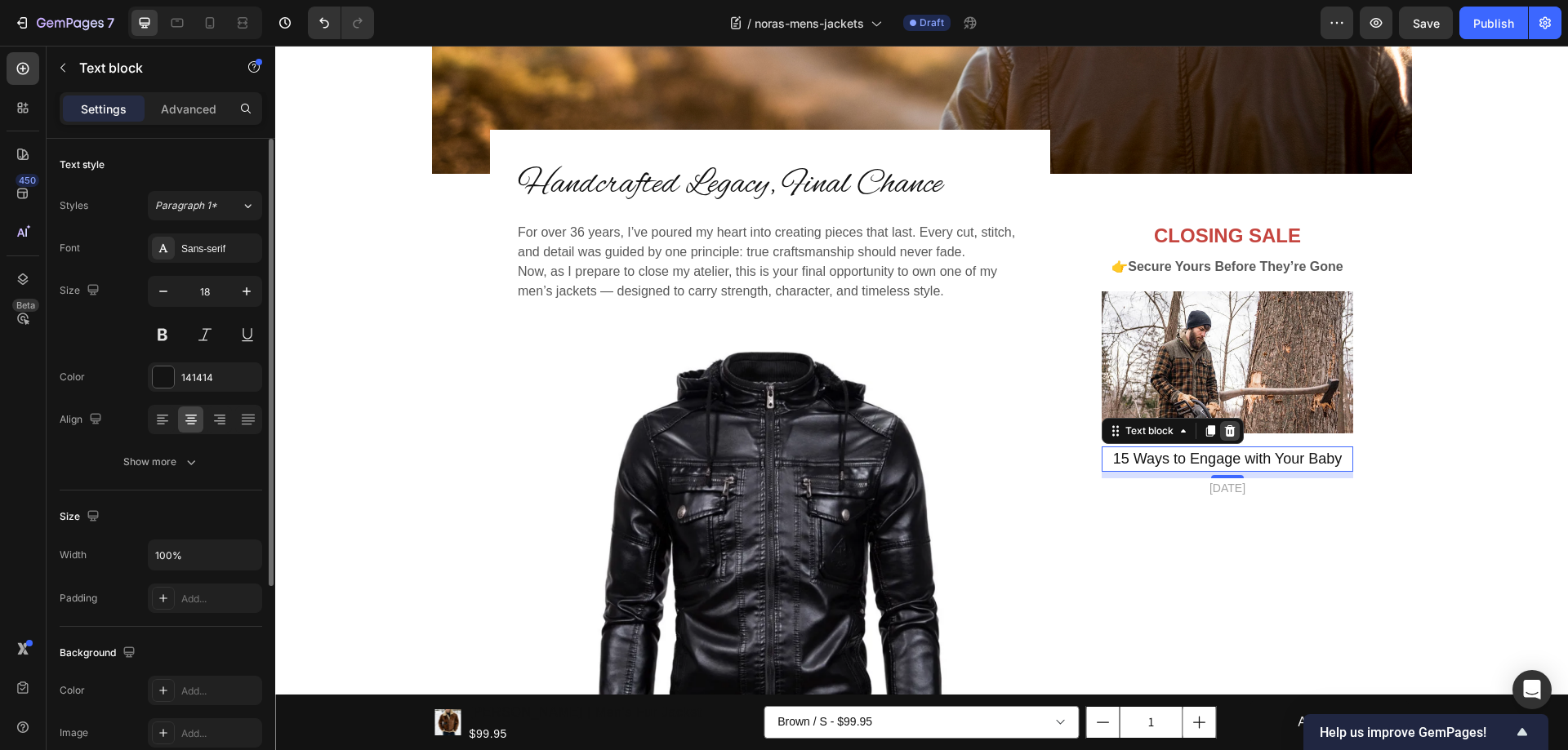
click at [1226, 425] on icon at bounding box center [1230, 431] width 11 height 12
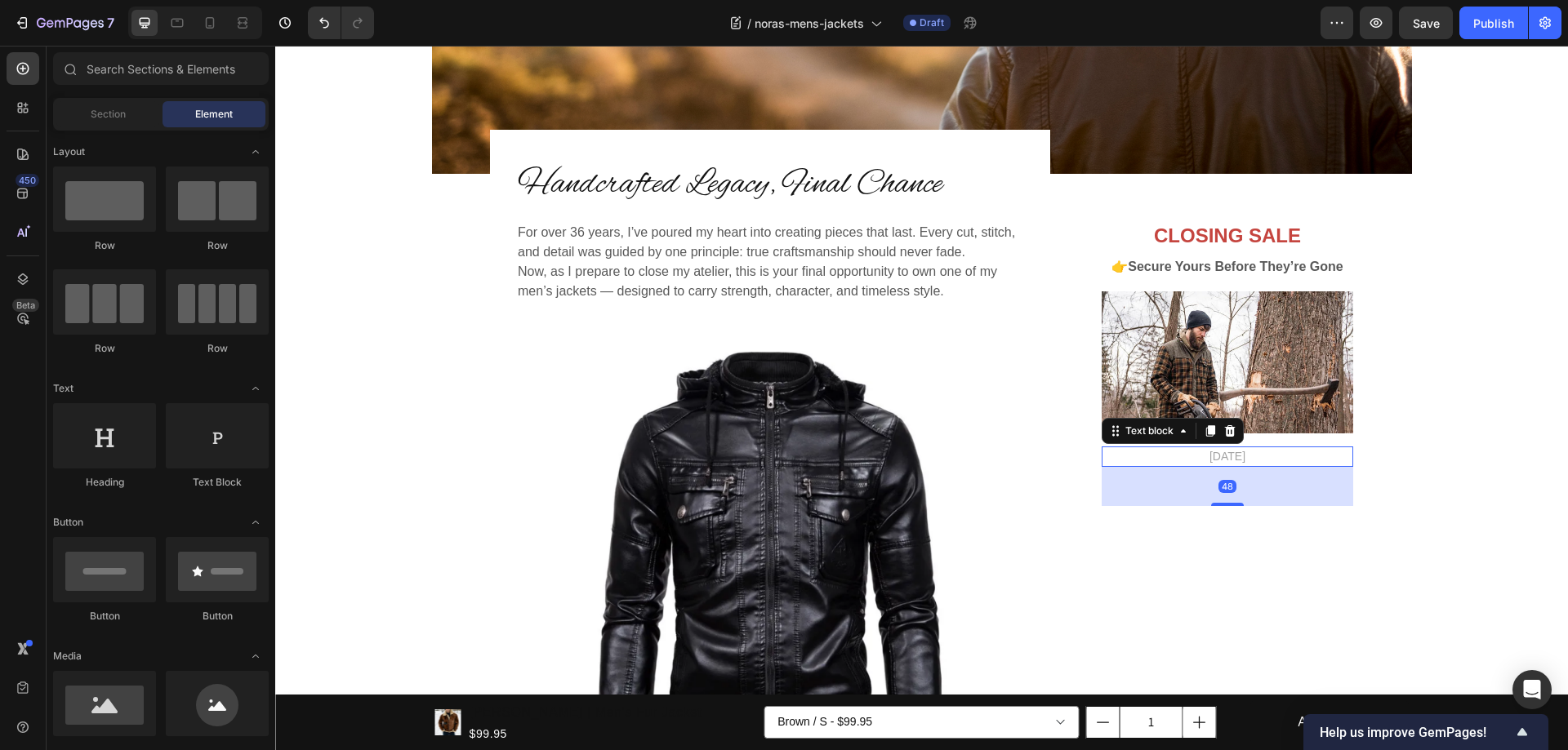
click at [1228, 459] on p "[DATE]" at bounding box center [1228, 456] width 248 height 17
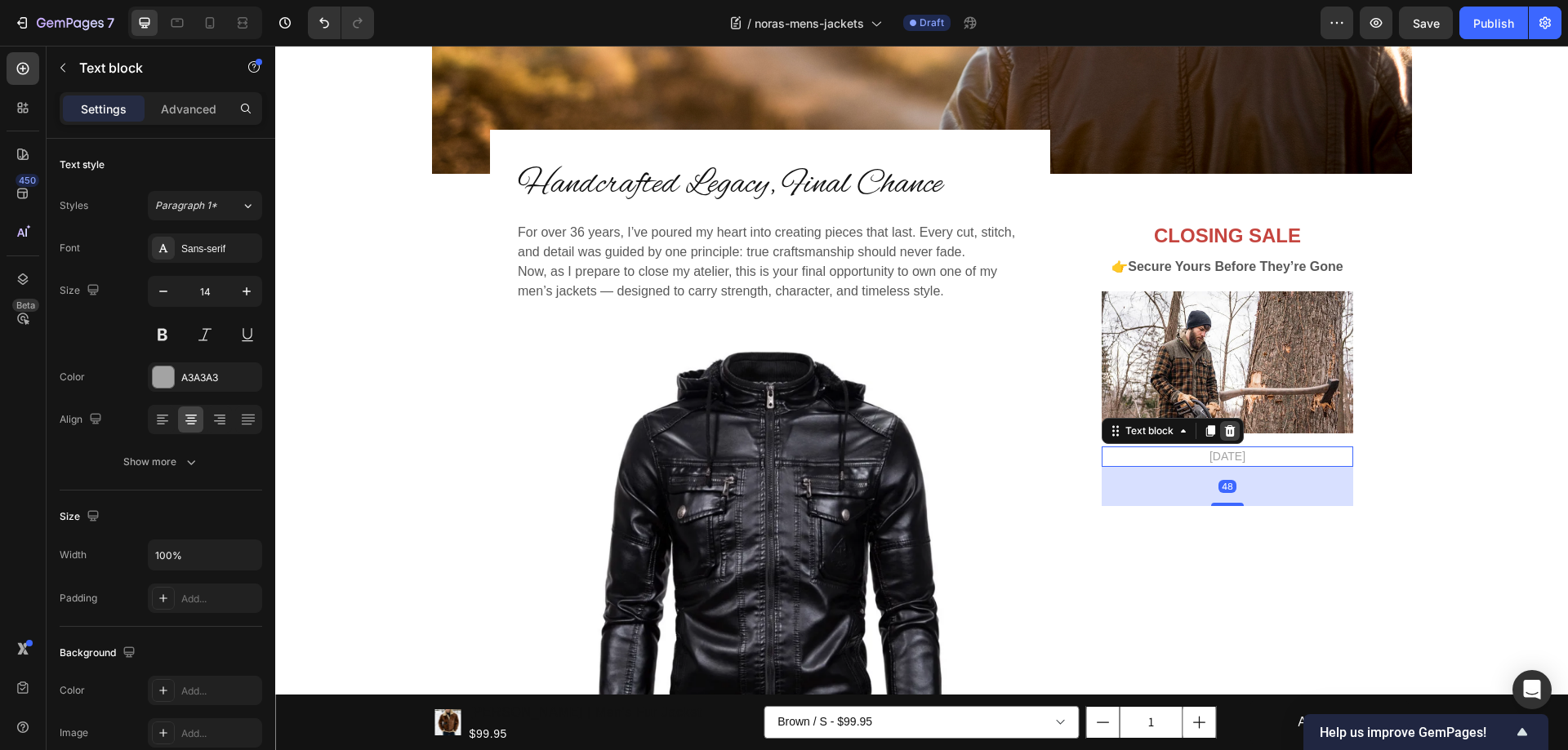
click at [1225, 430] on icon at bounding box center [1230, 431] width 11 height 12
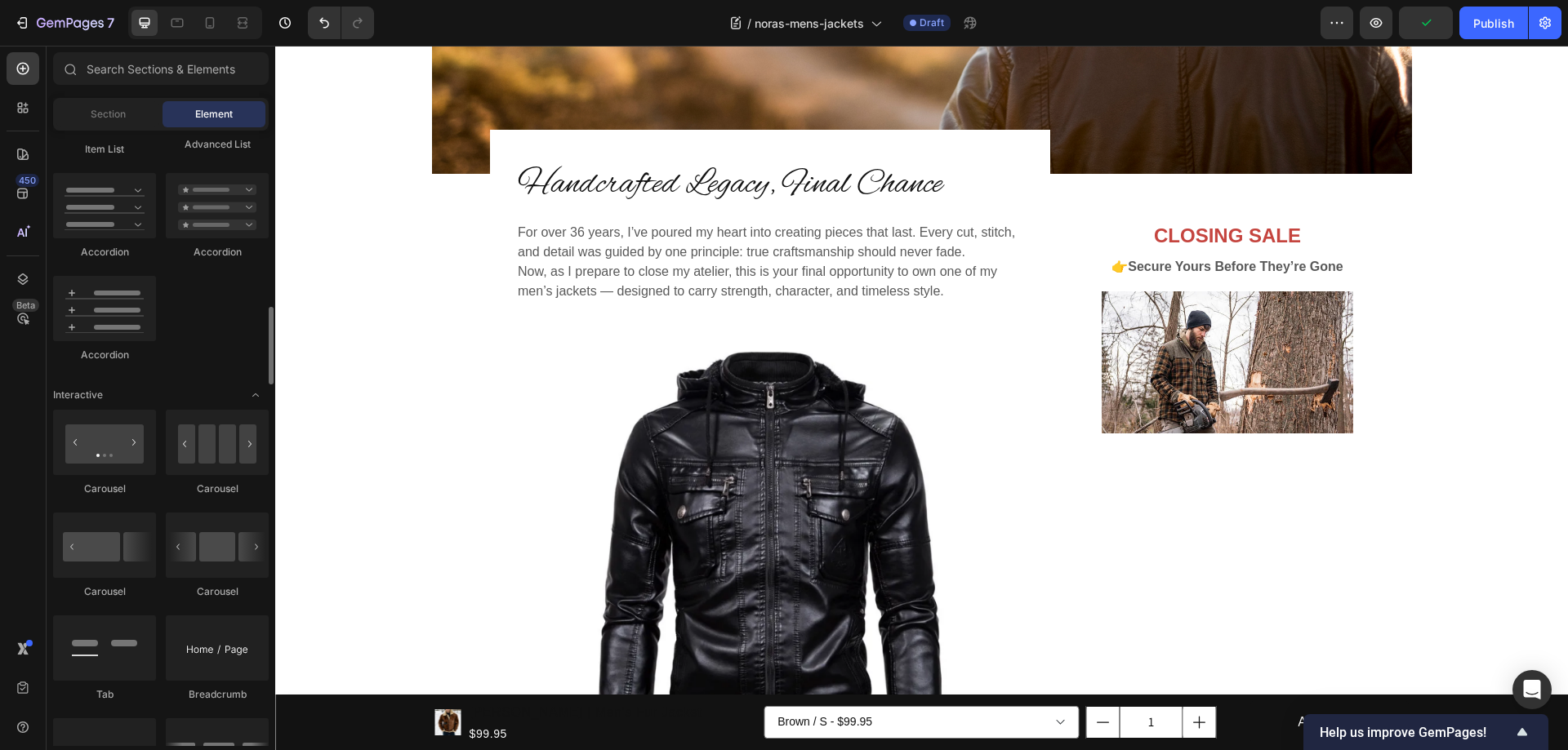
scroll to position [1142, 0]
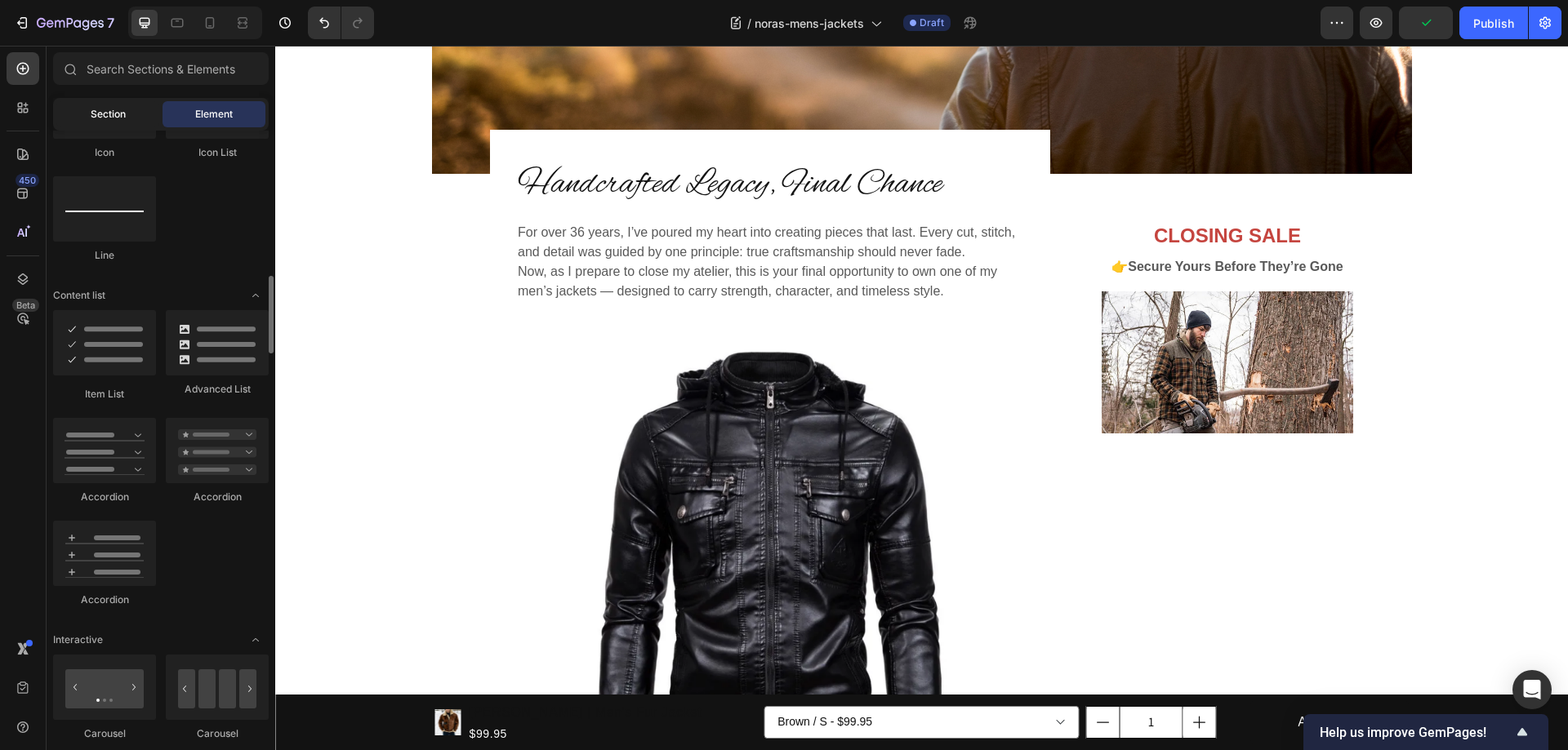
click at [103, 118] on span "Section" at bounding box center [108, 114] width 35 height 15
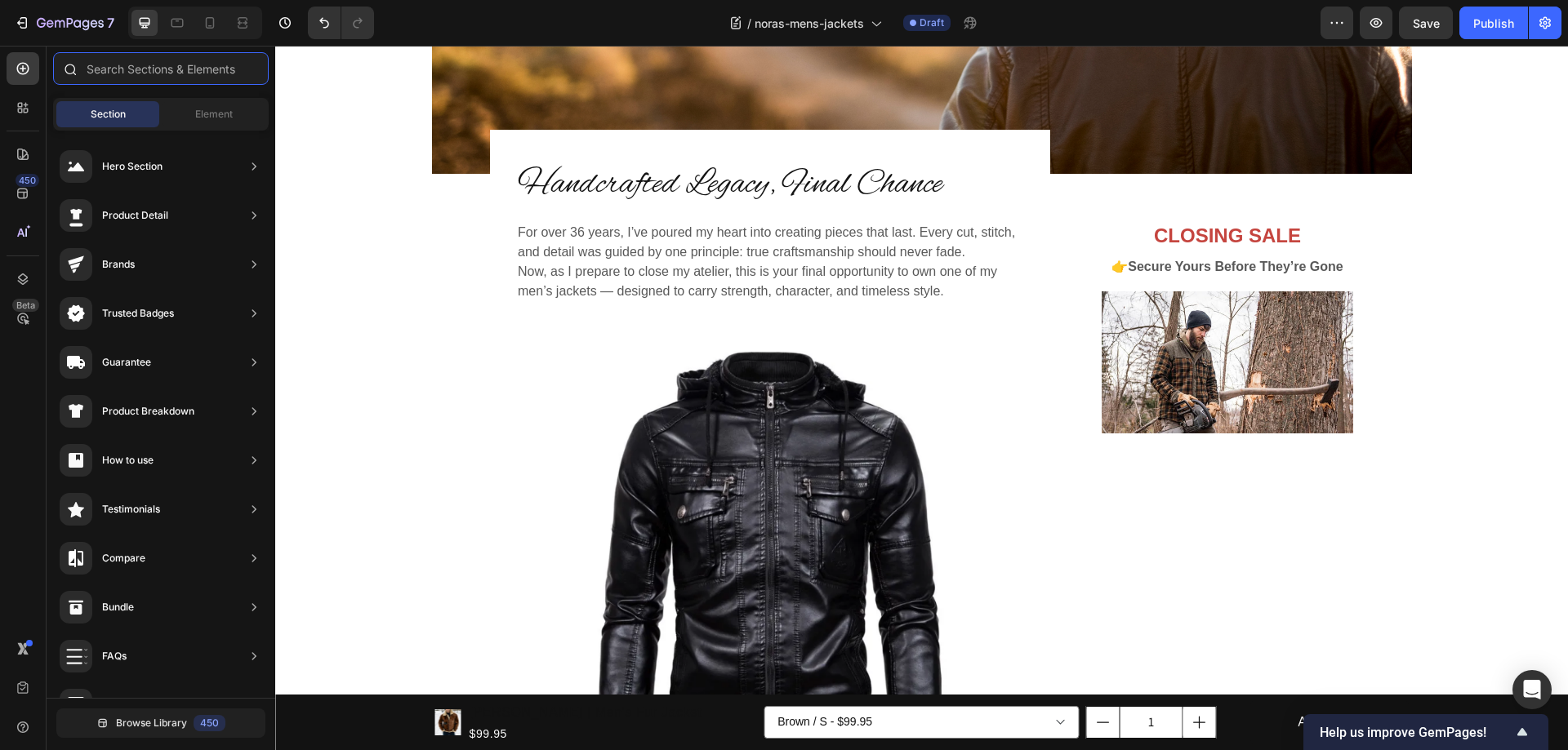
click at [128, 69] on input "text" at bounding box center [161, 68] width 215 height 32
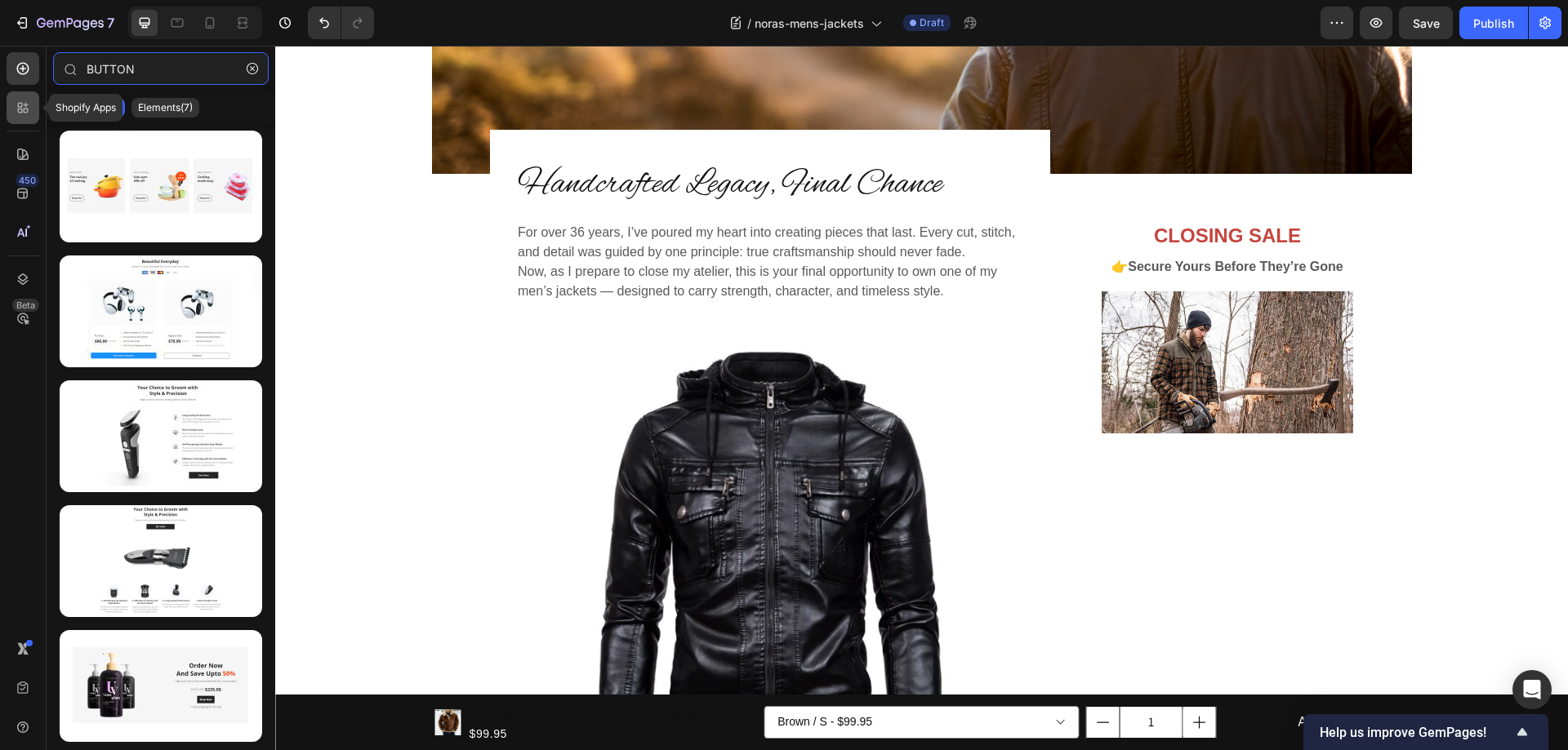
type input "BUTTON"
click at [21, 107] on icon at bounding box center [21, 105] width 5 height 5
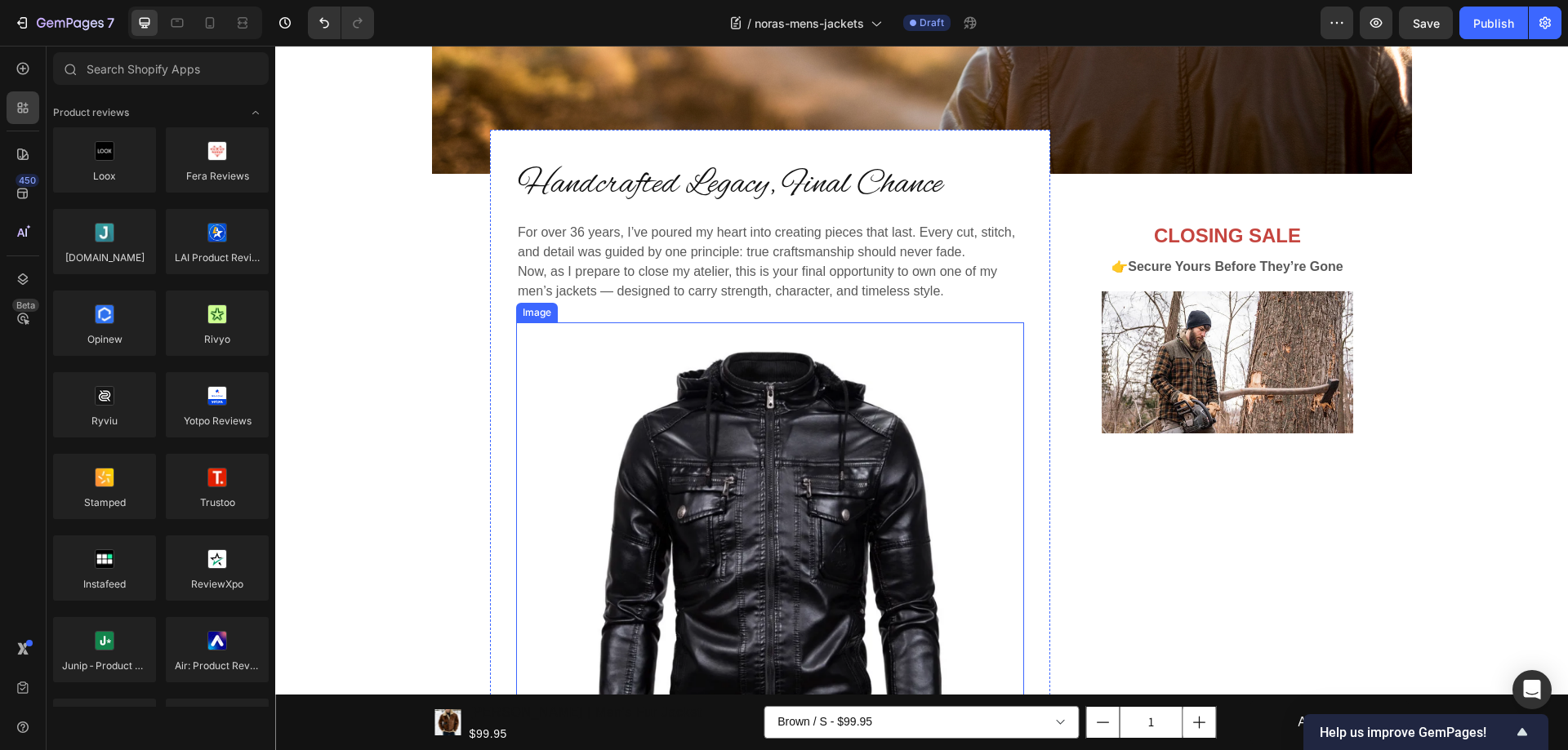
click at [808, 435] on img at bounding box center [770, 575] width 508 height 507
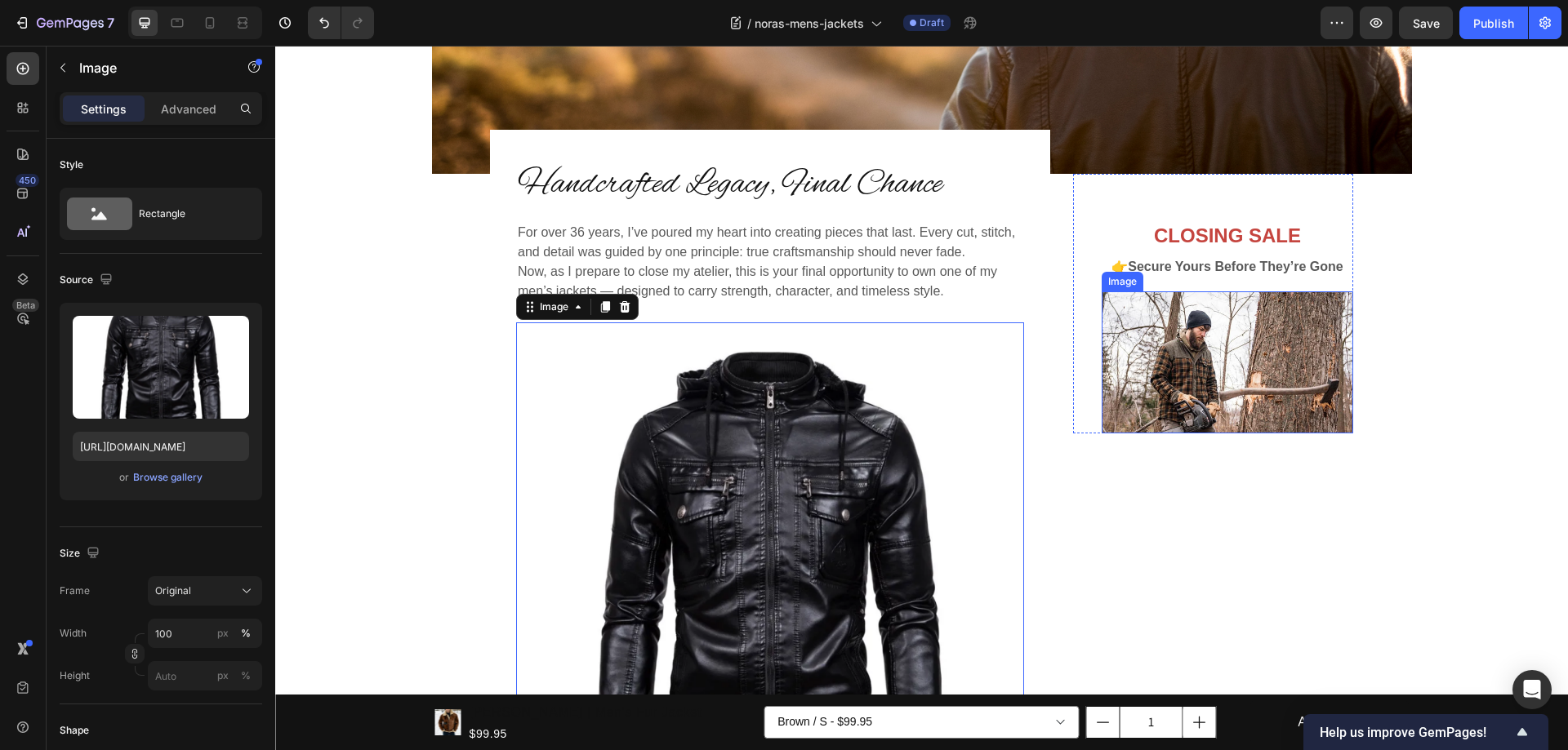
click at [1247, 371] on img at bounding box center [1228, 363] width 252 height 142
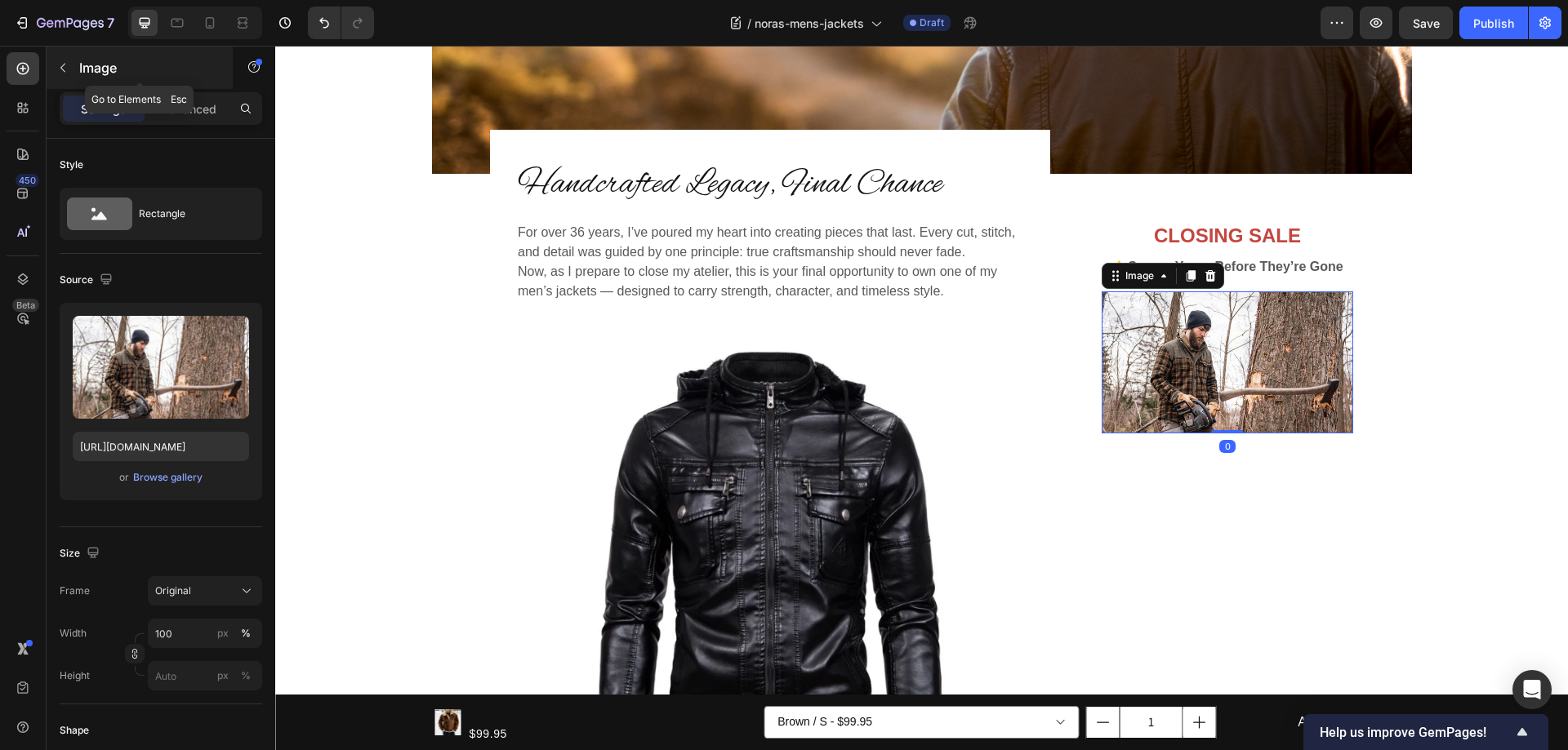
click at [65, 70] on icon "button" at bounding box center [63, 68] width 13 height 13
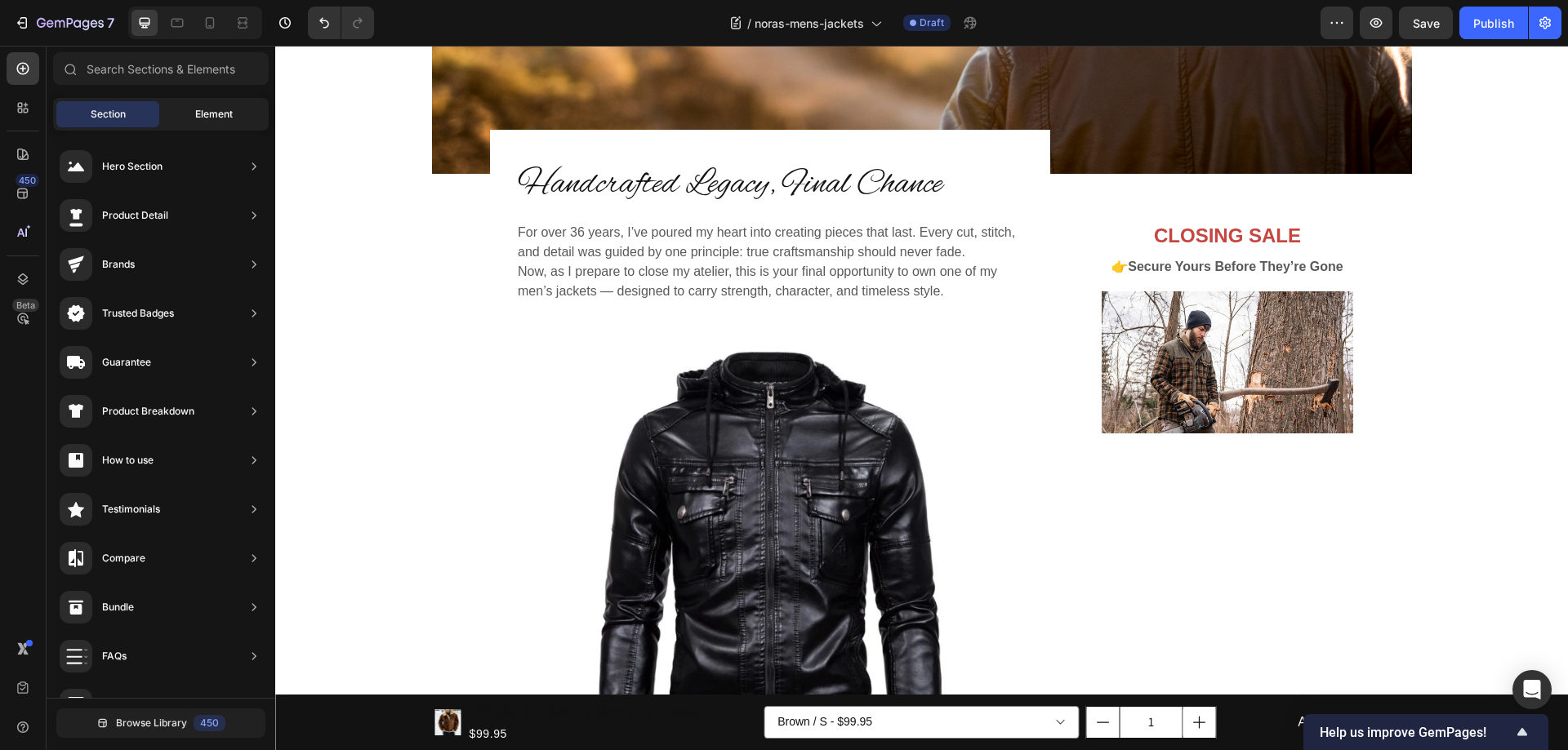
click at [205, 119] on span "Element" at bounding box center [214, 114] width 37 height 15
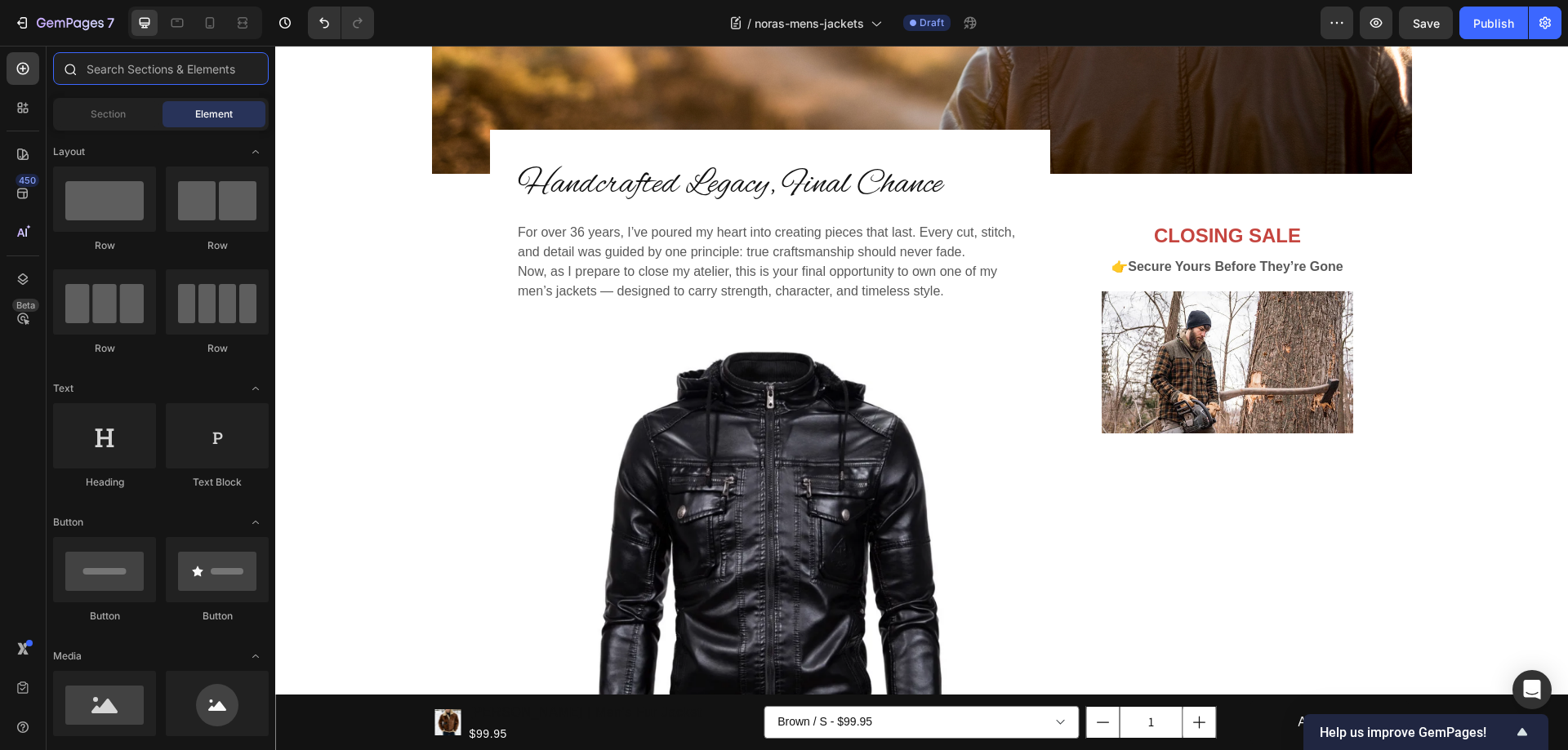
click at [129, 74] on input "text" at bounding box center [161, 68] width 215 height 32
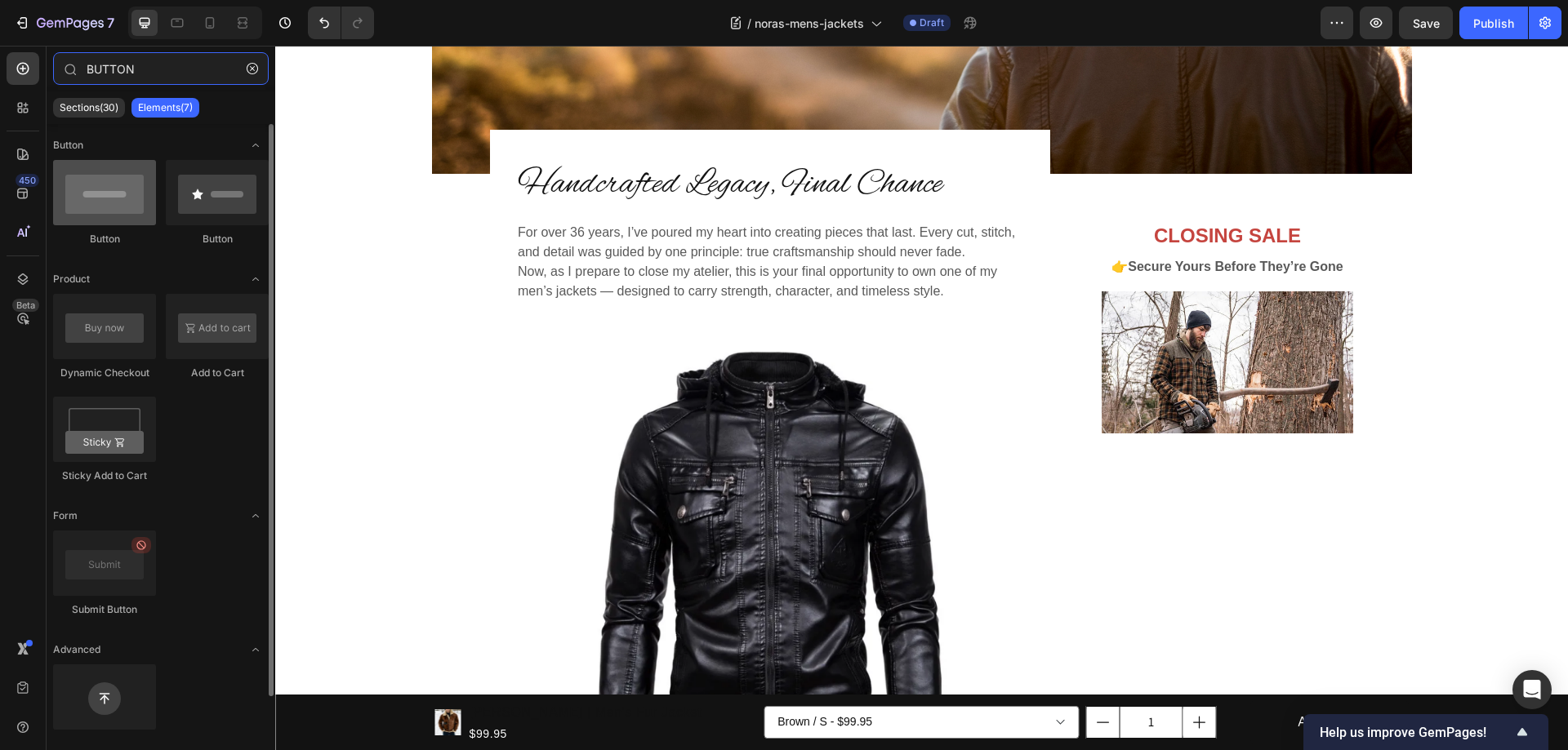
type input "BUTTON"
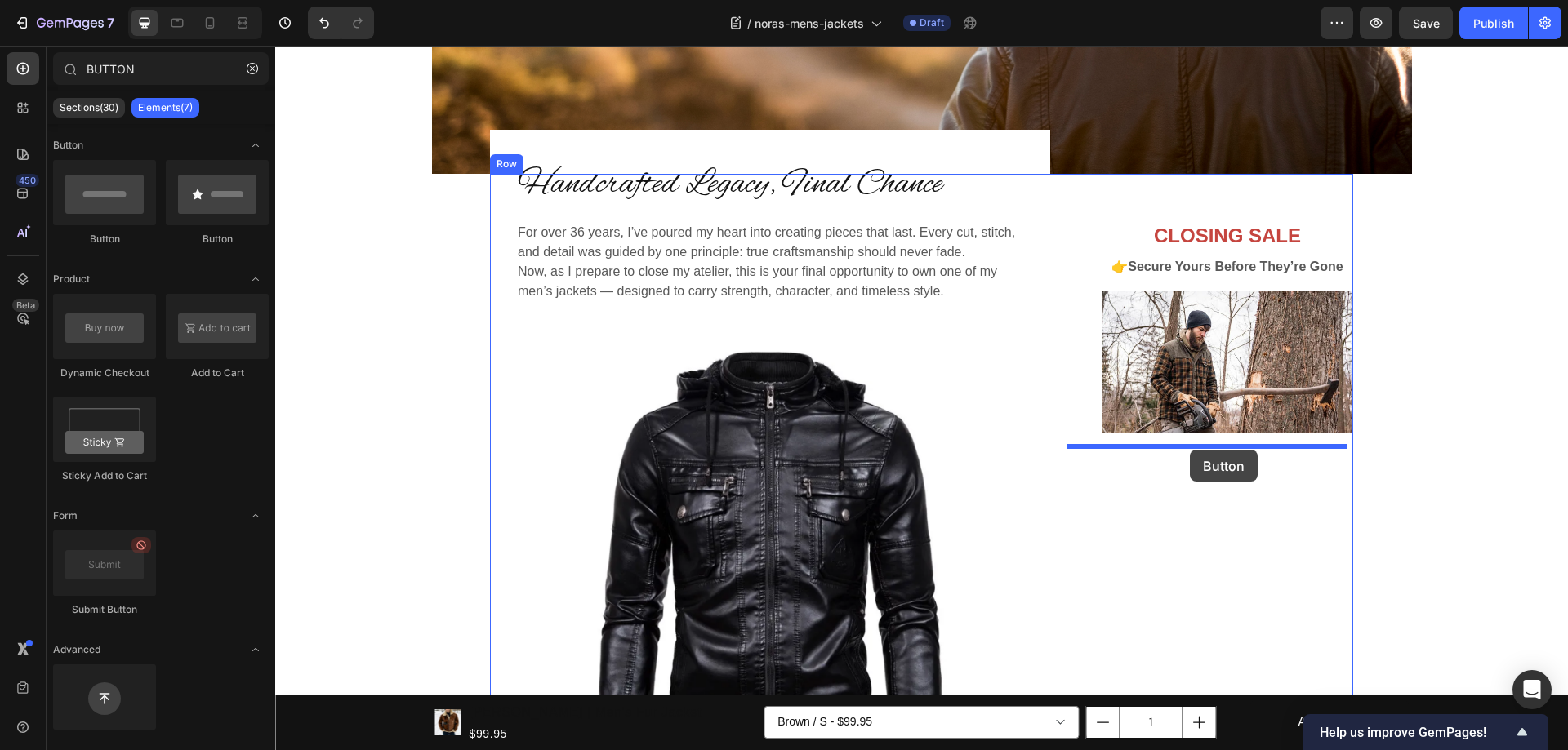
drag, startPoint x: 363, startPoint y: 253, endPoint x: 1189, endPoint y: 450, distance: 849.2
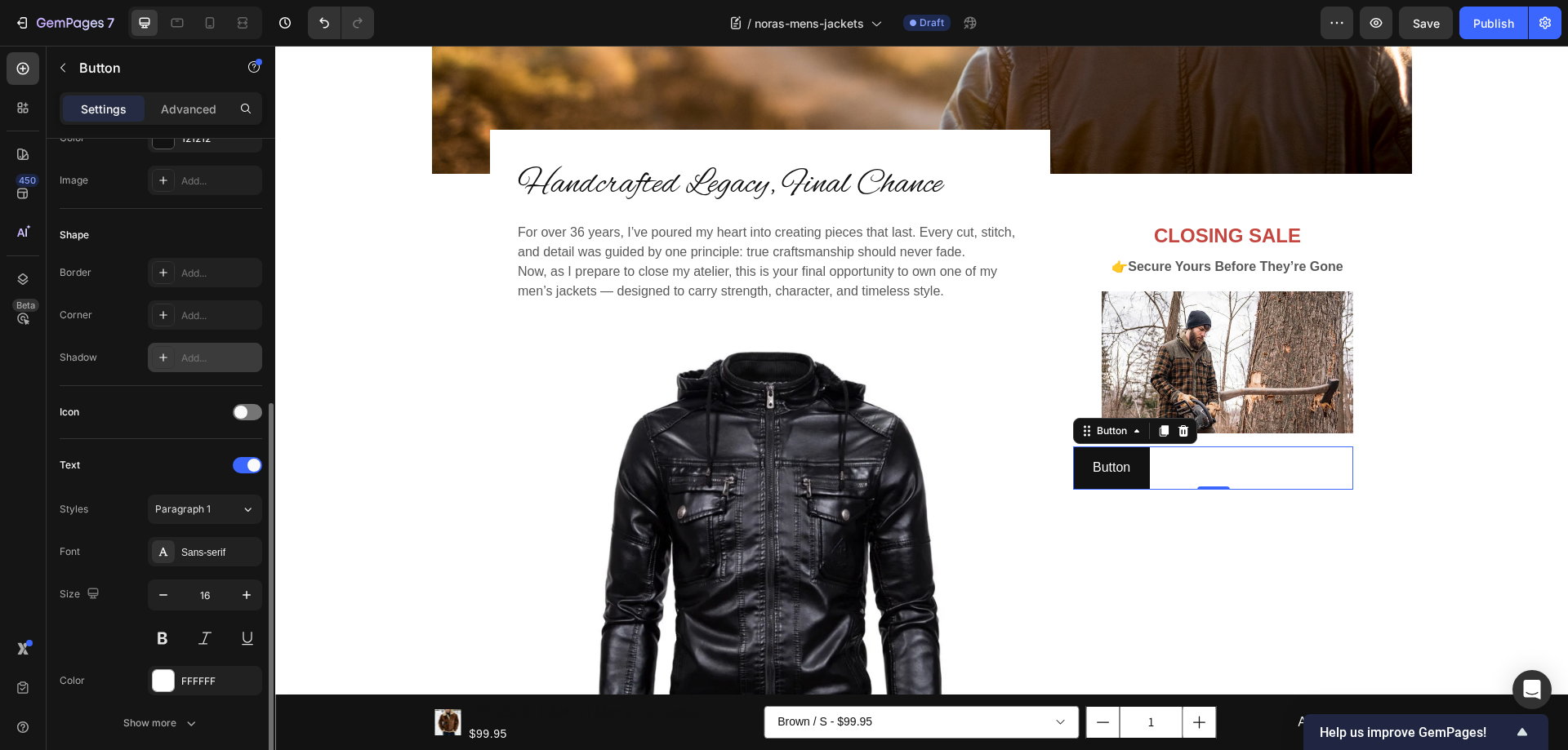
scroll to position [326, 0]
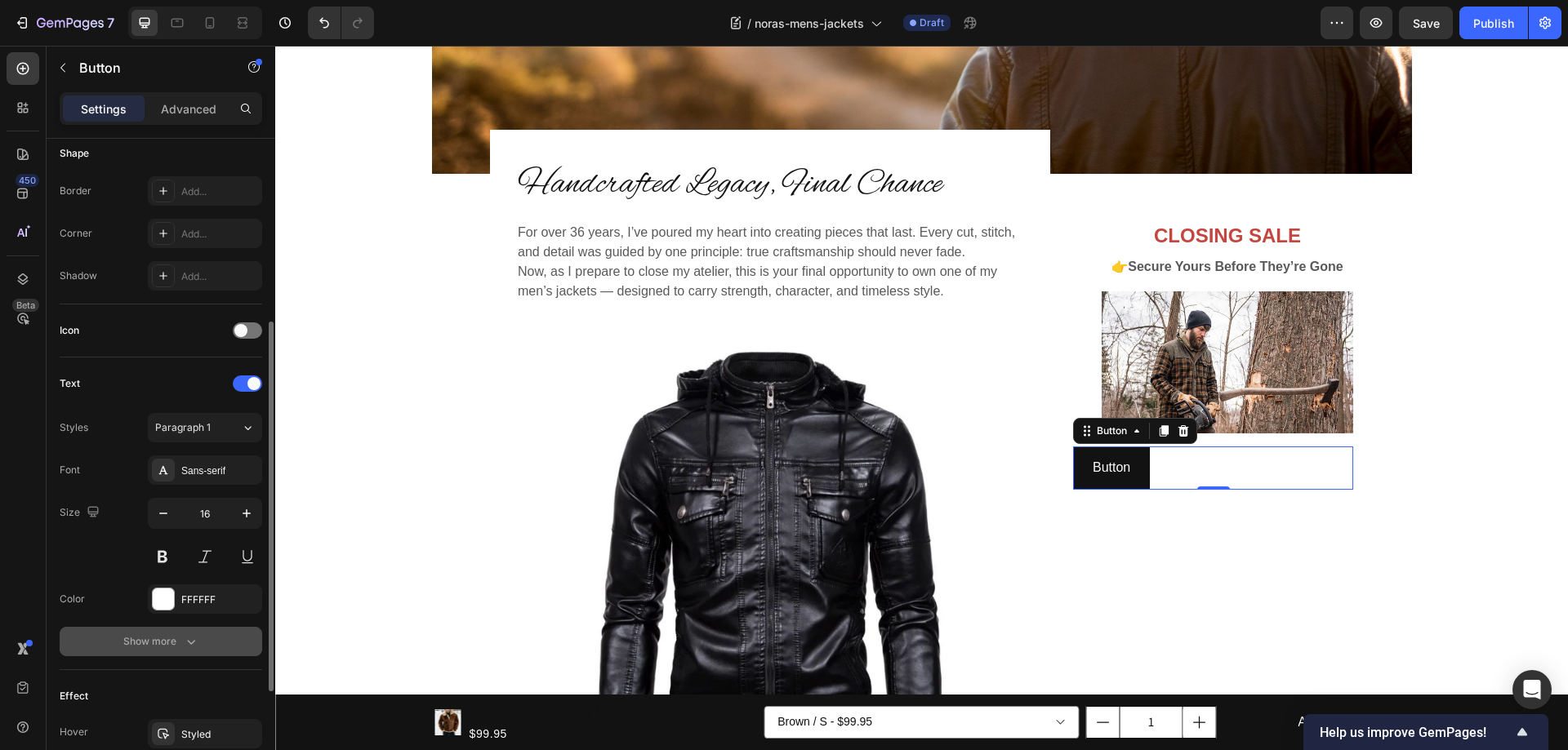
click at [181, 643] on div "Show more" at bounding box center [162, 642] width 76 height 17
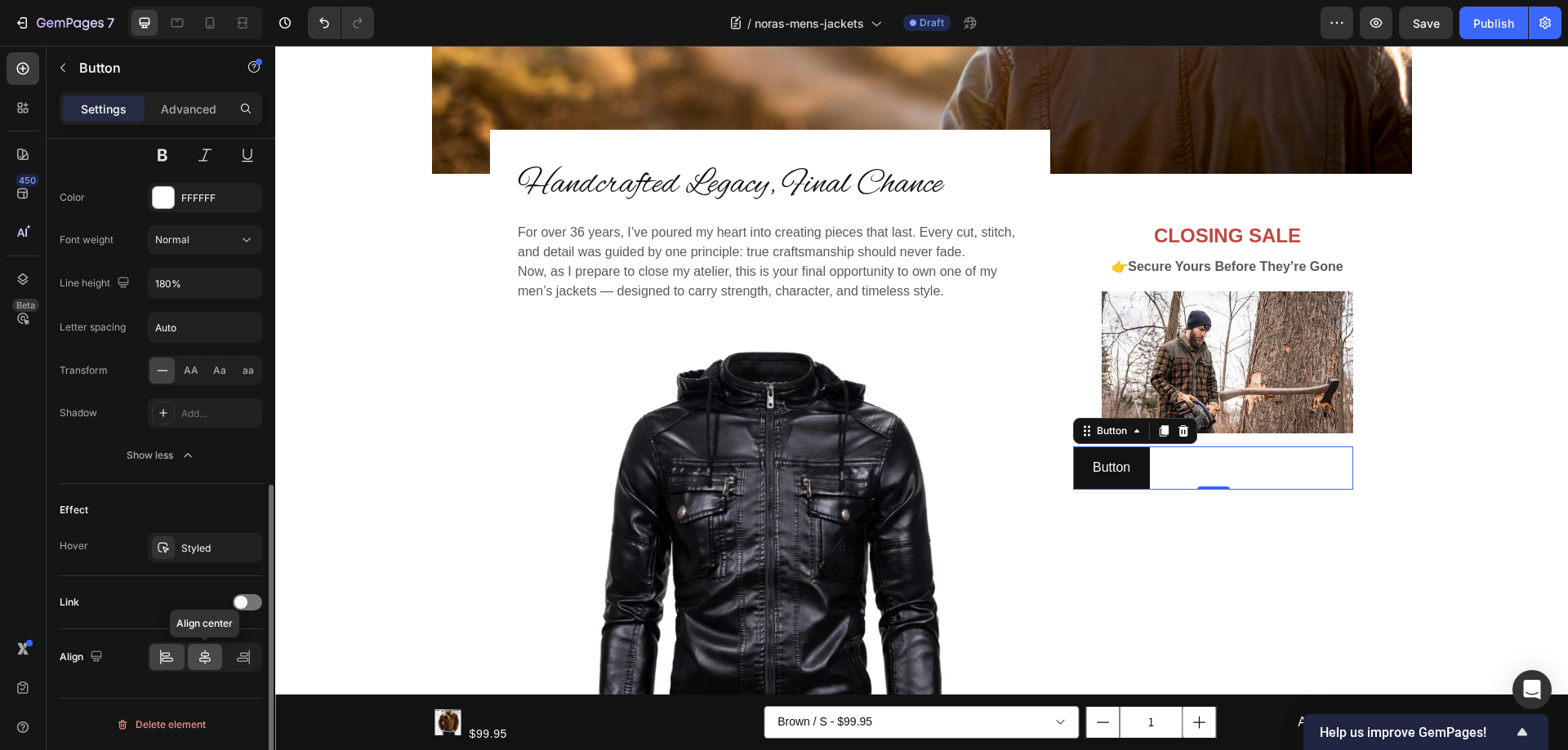
click at [205, 657] on icon at bounding box center [205, 657] width 12 height 15
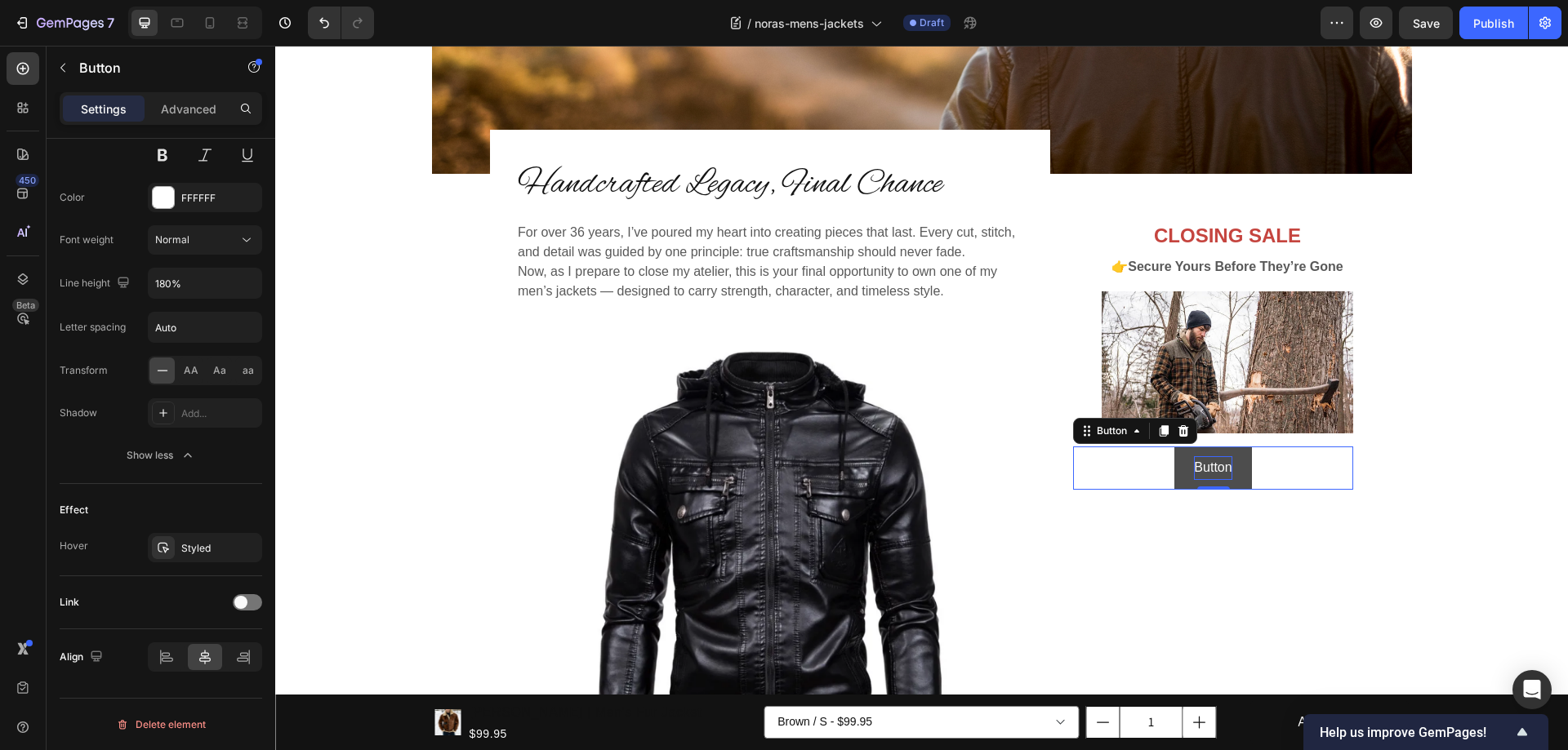
click at [1213, 465] on p "Button" at bounding box center [1212, 468] width 37 height 24
click at [1160, 446] on button "DISCOVER" at bounding box center [1213, 468] width 108 height 43
click at [1137, 446] on button "DISCOVER MEN'S" at bounding box center [1213, 468] width 151 height 43
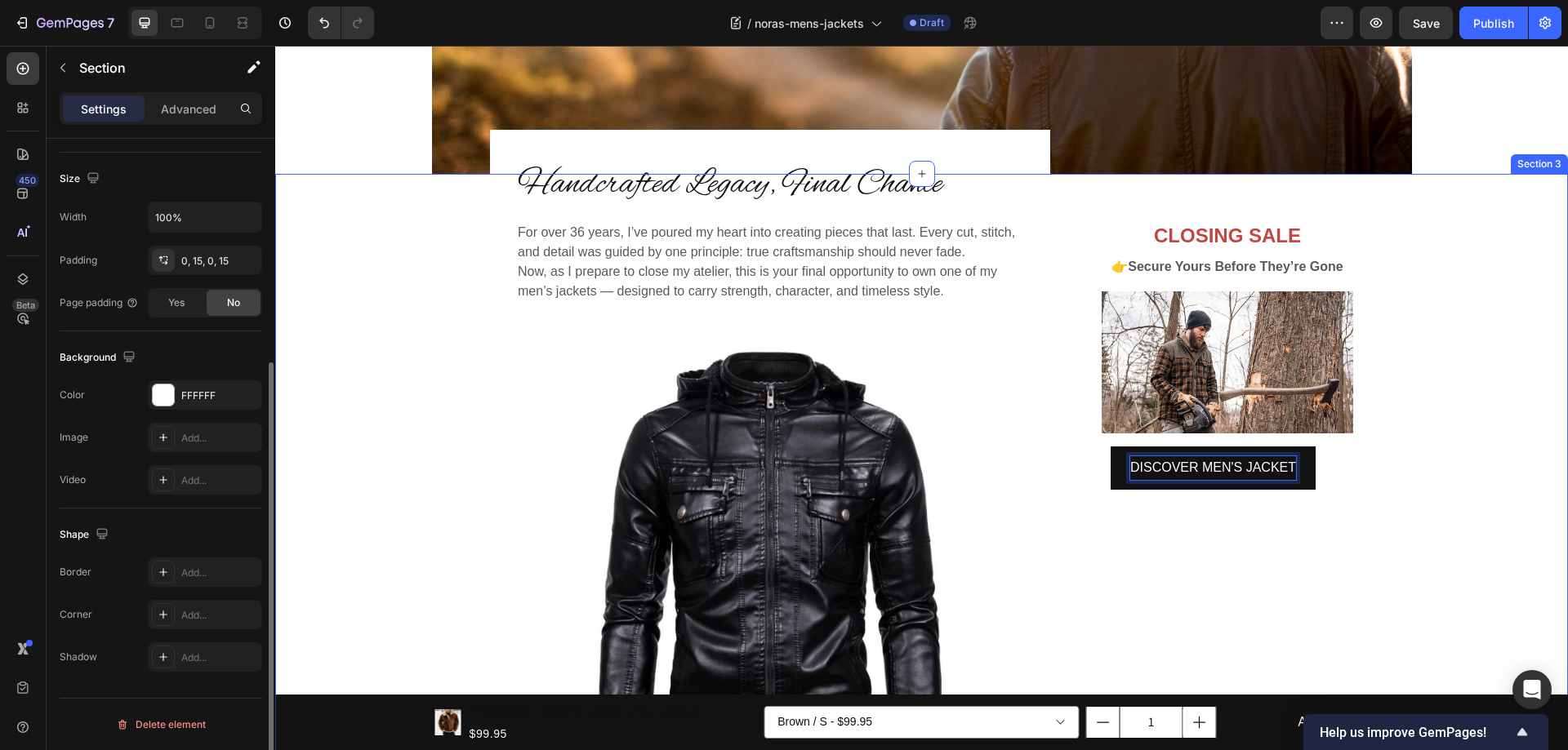
scroll to position [0, 0]
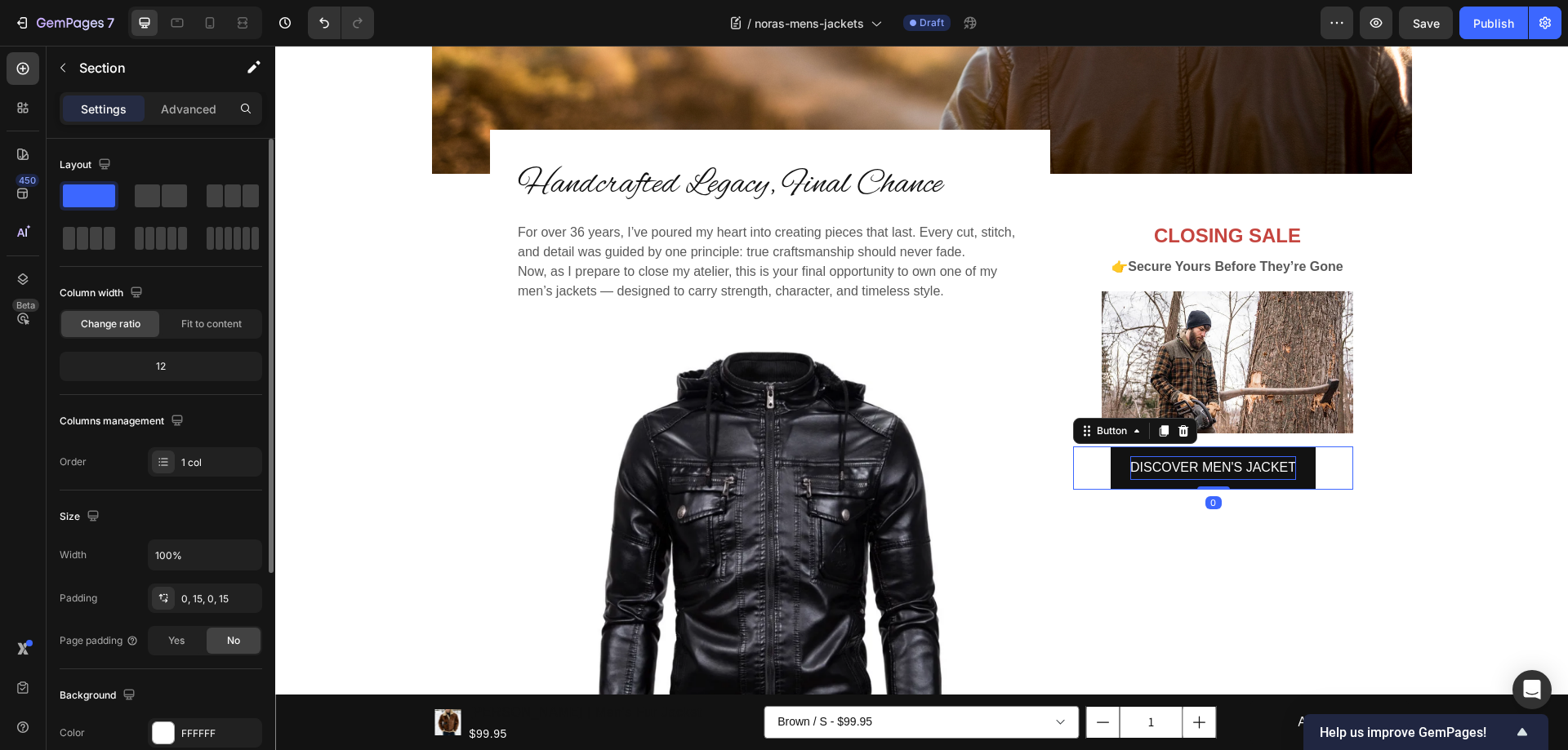
click at [1245, 464] on p "DISCOVER MEN'S JACKET" at bounding box center [1213, 468] width 166 height 24
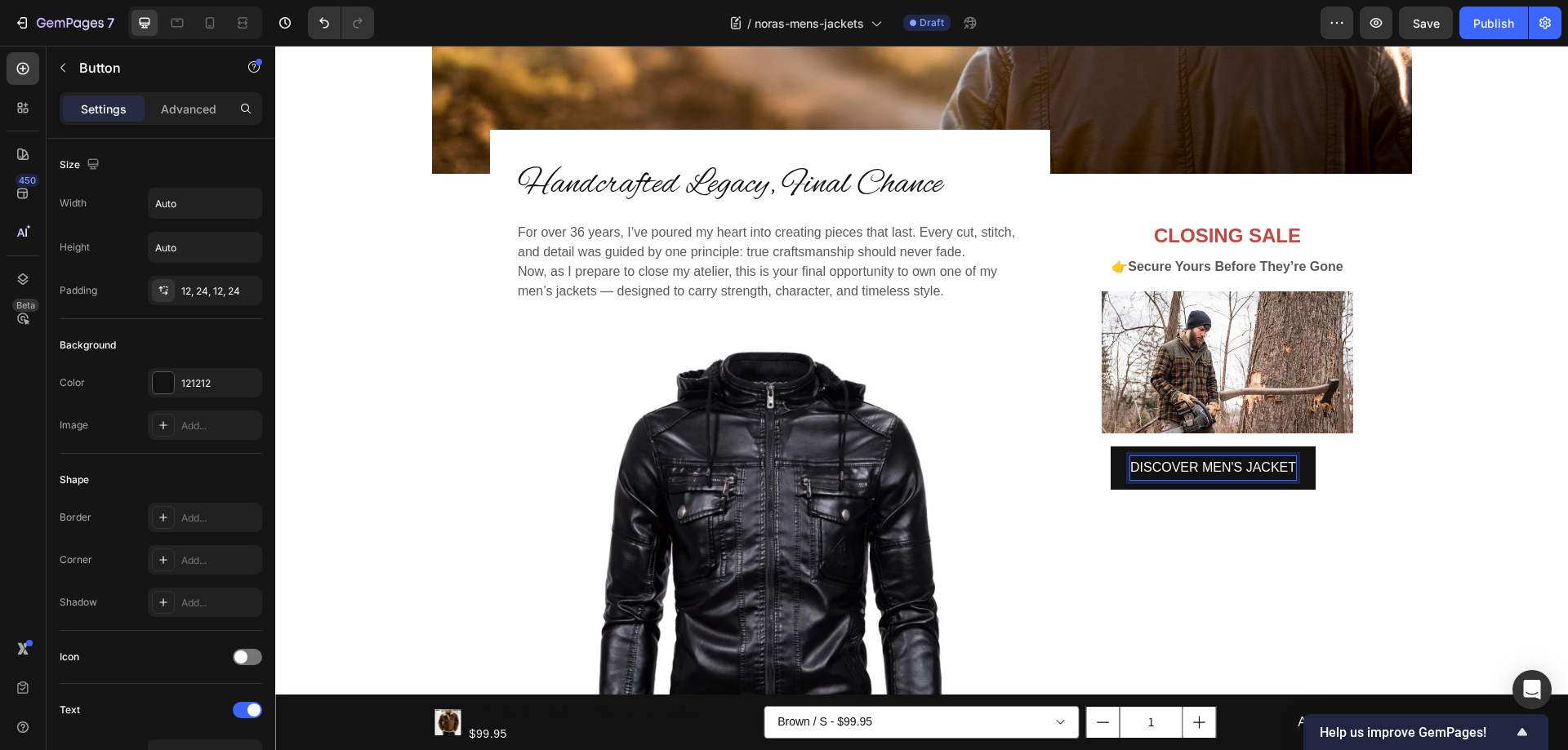
click at [1229, 465] on p "DISCOVER MEN'S JACKET" at bounding box center [1213, 468] width 166 height 24
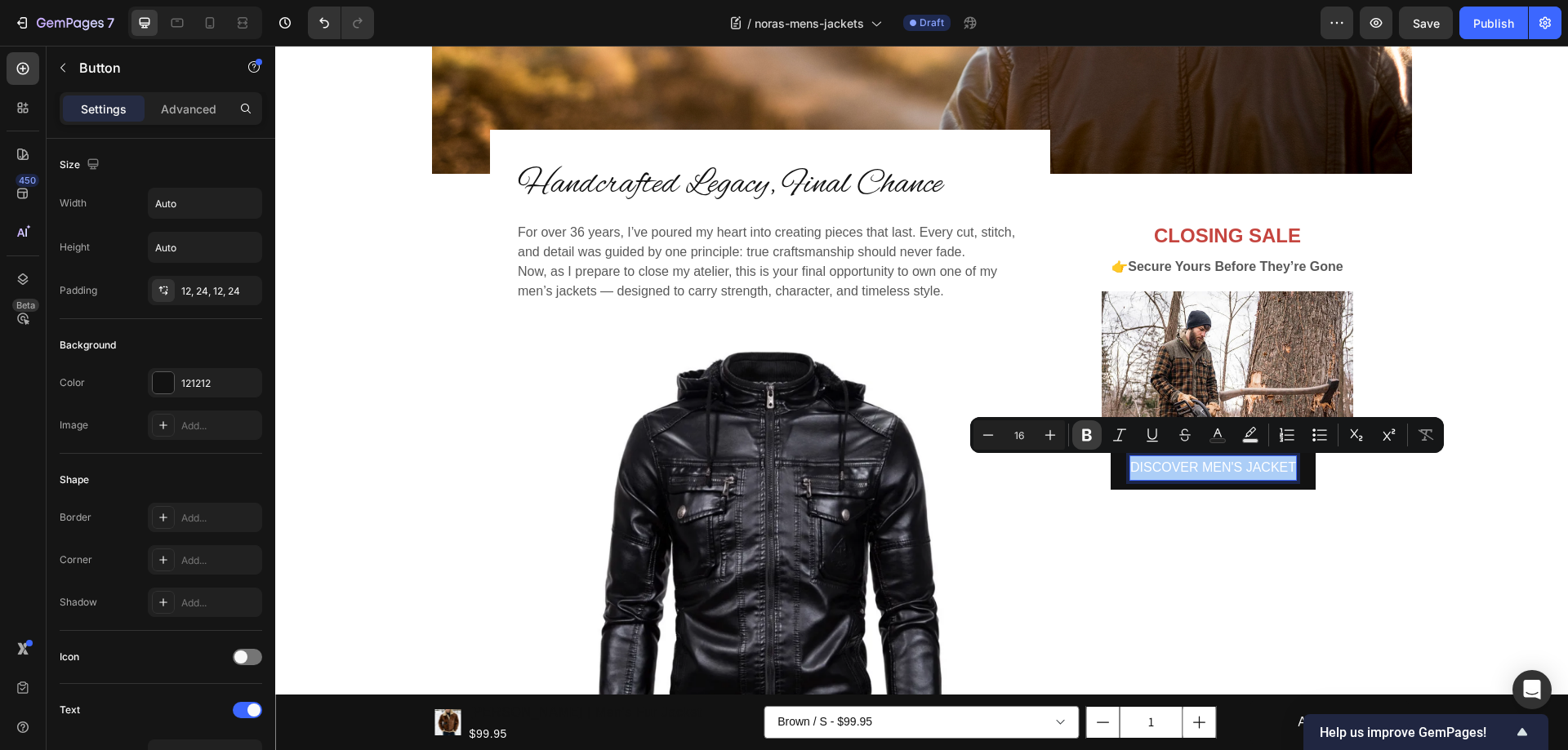
click at [1089, 435] on icon "Editor contextual toolbar" at bounding box center [1087, 435] width 10 height 12
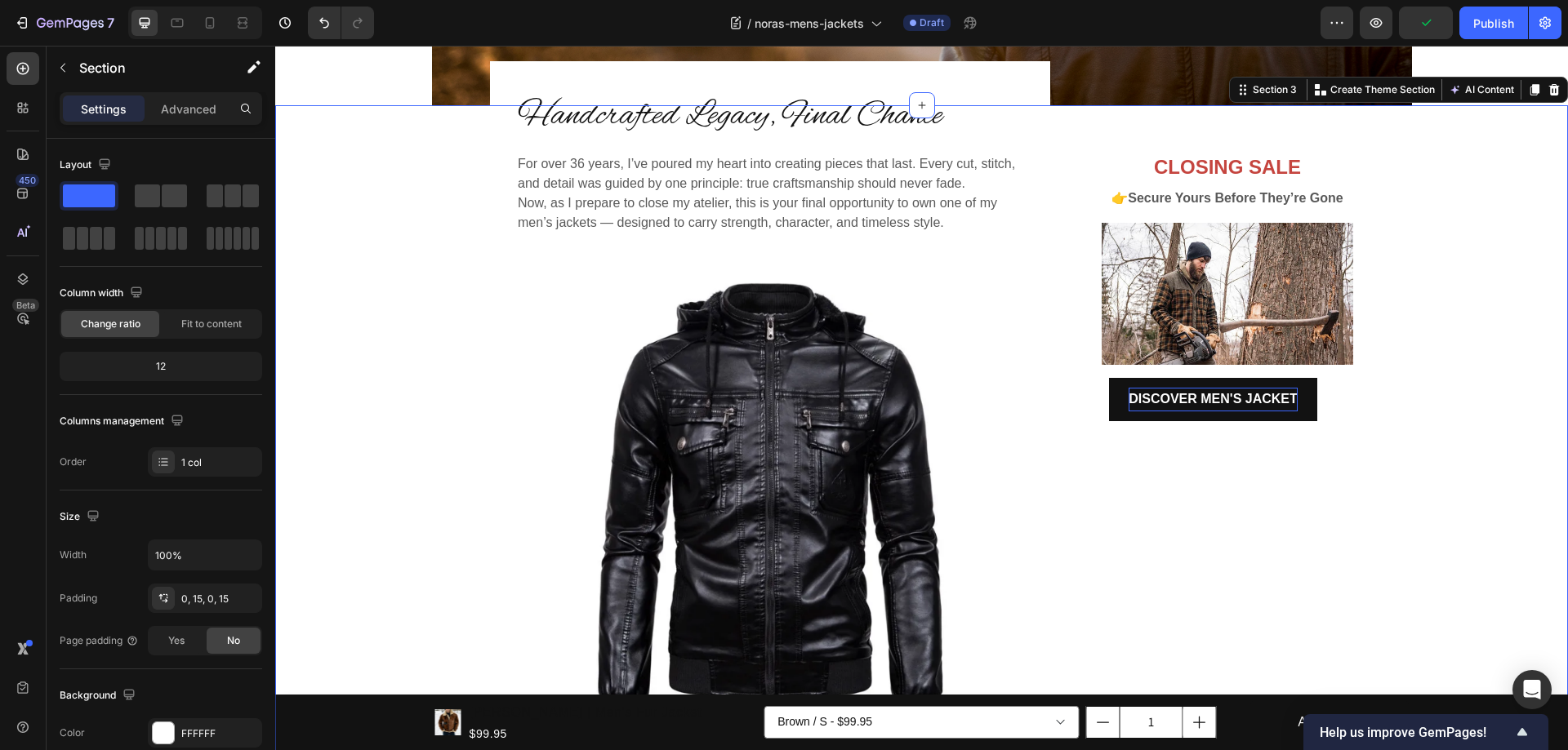
scroll to position [489, 0]
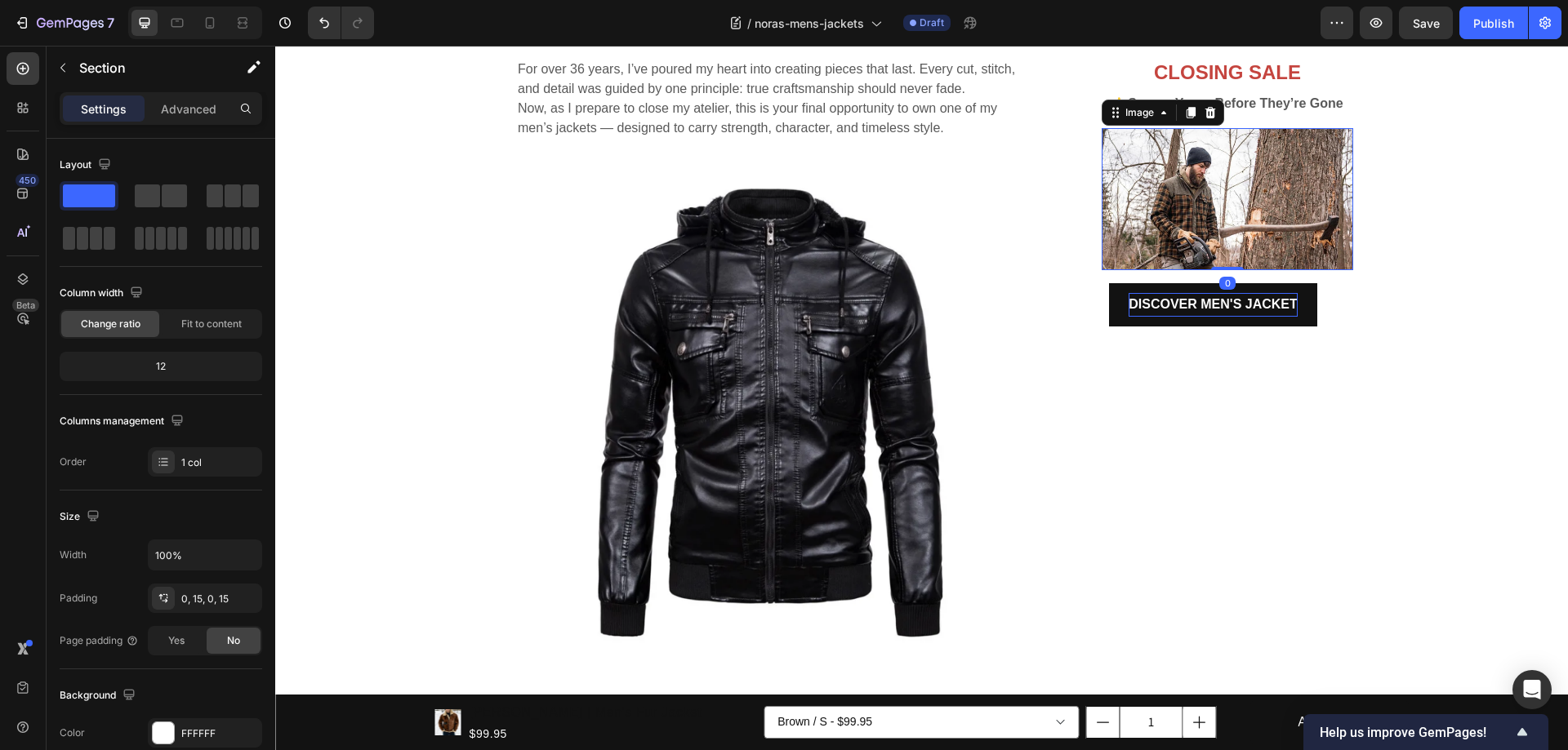
click at [1295, 213] on img at bounding box center [1228, 200] width 252 height 142
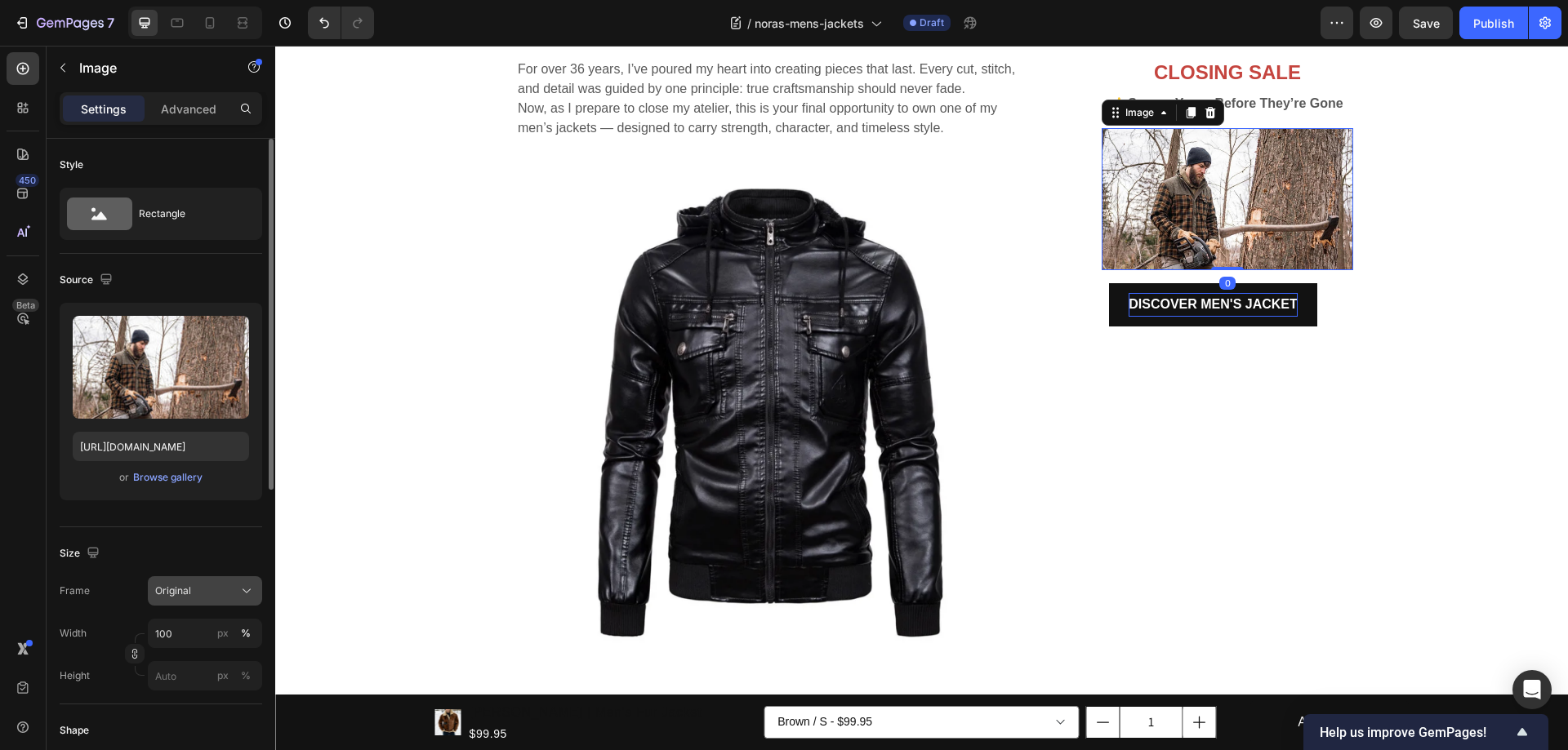
click at [203, 594] on div "Original" at bounding box center [195, 591] width 80 height 15
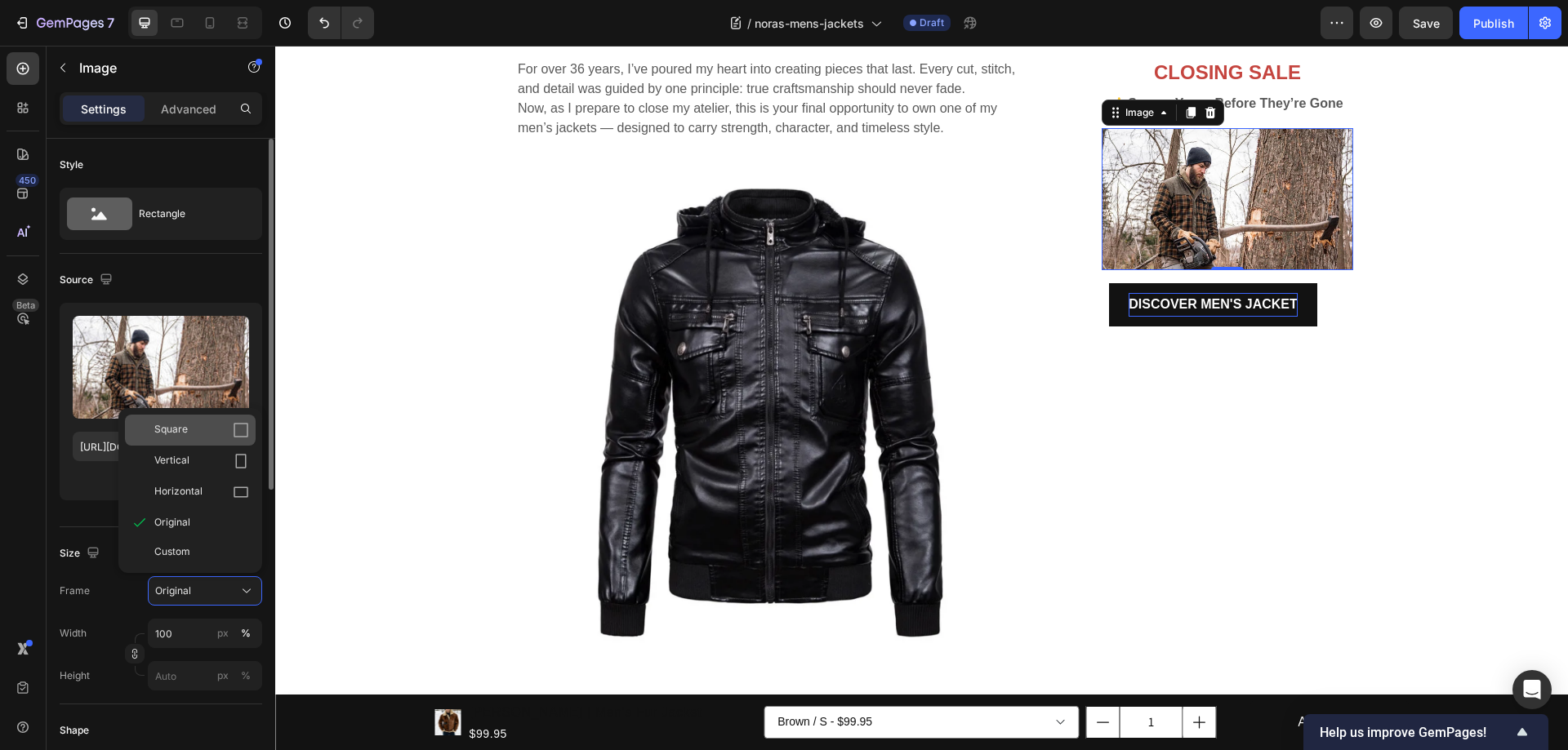
click at [176, 427] on span "Square" at bounding box center [171, 430] width 33 height 17
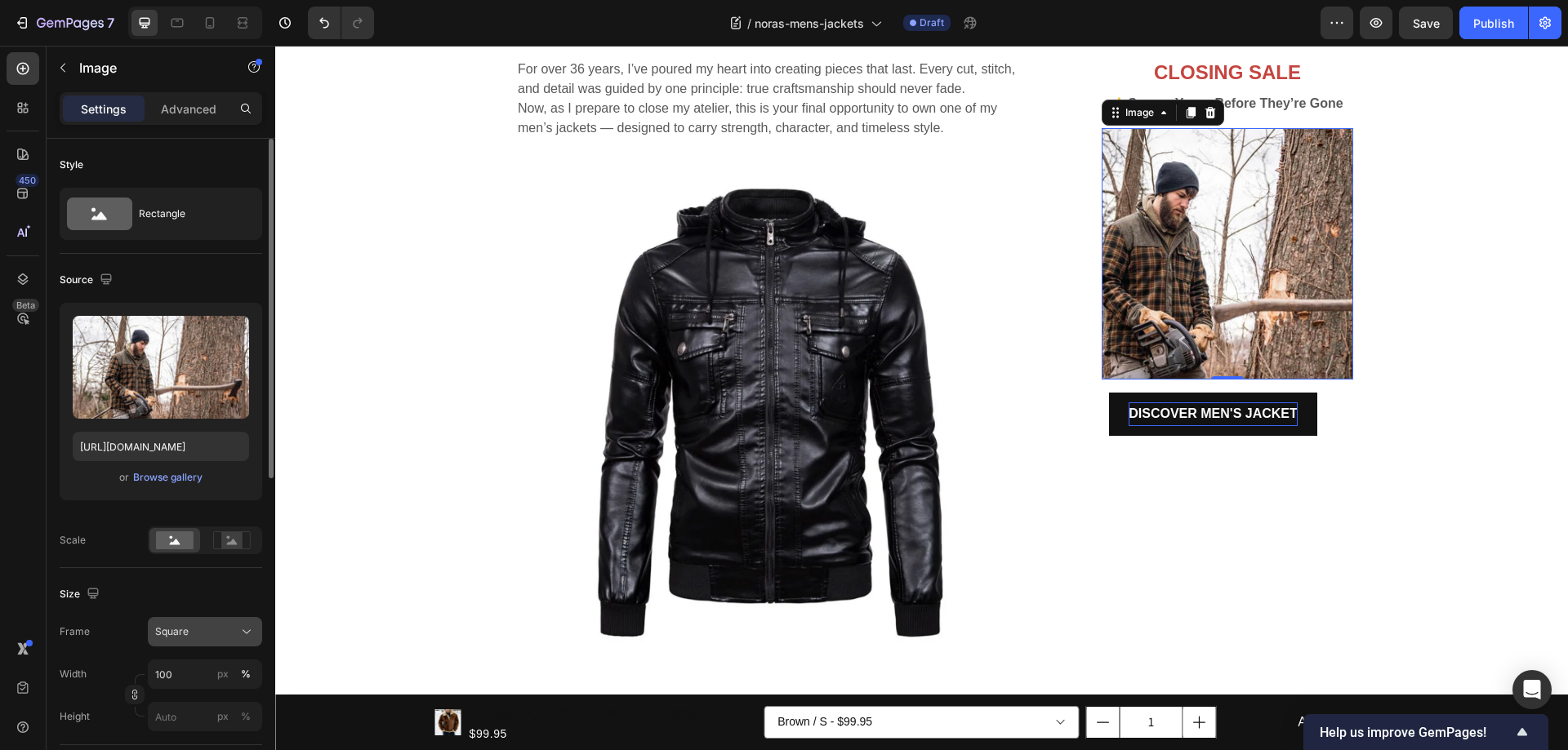
click at [185, 630] on span "Square" at bounding box center [171, 632] width 33 height 15
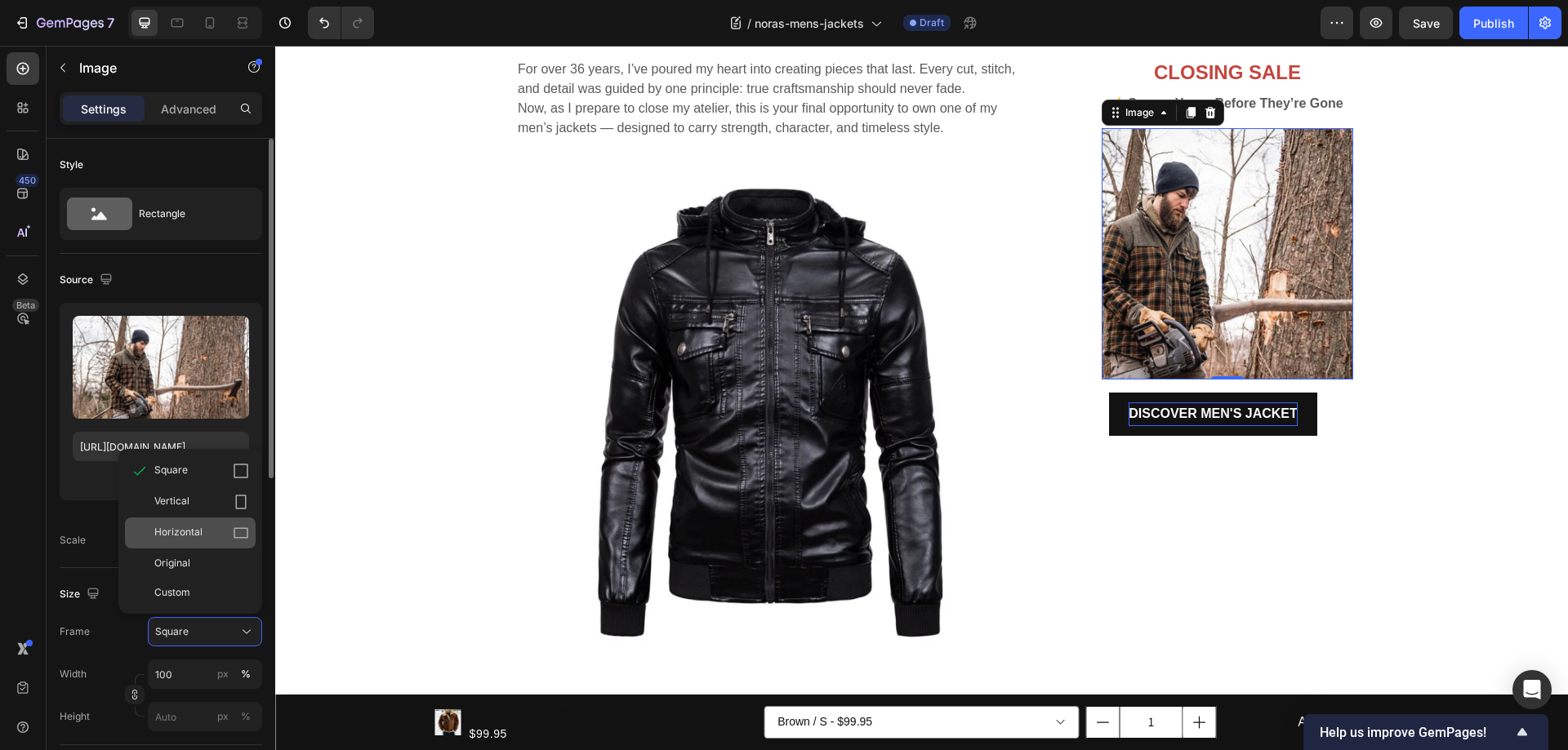
click at [182, 530] on span "Horizontal" at bounding box center [178, 533] width 48 height 17
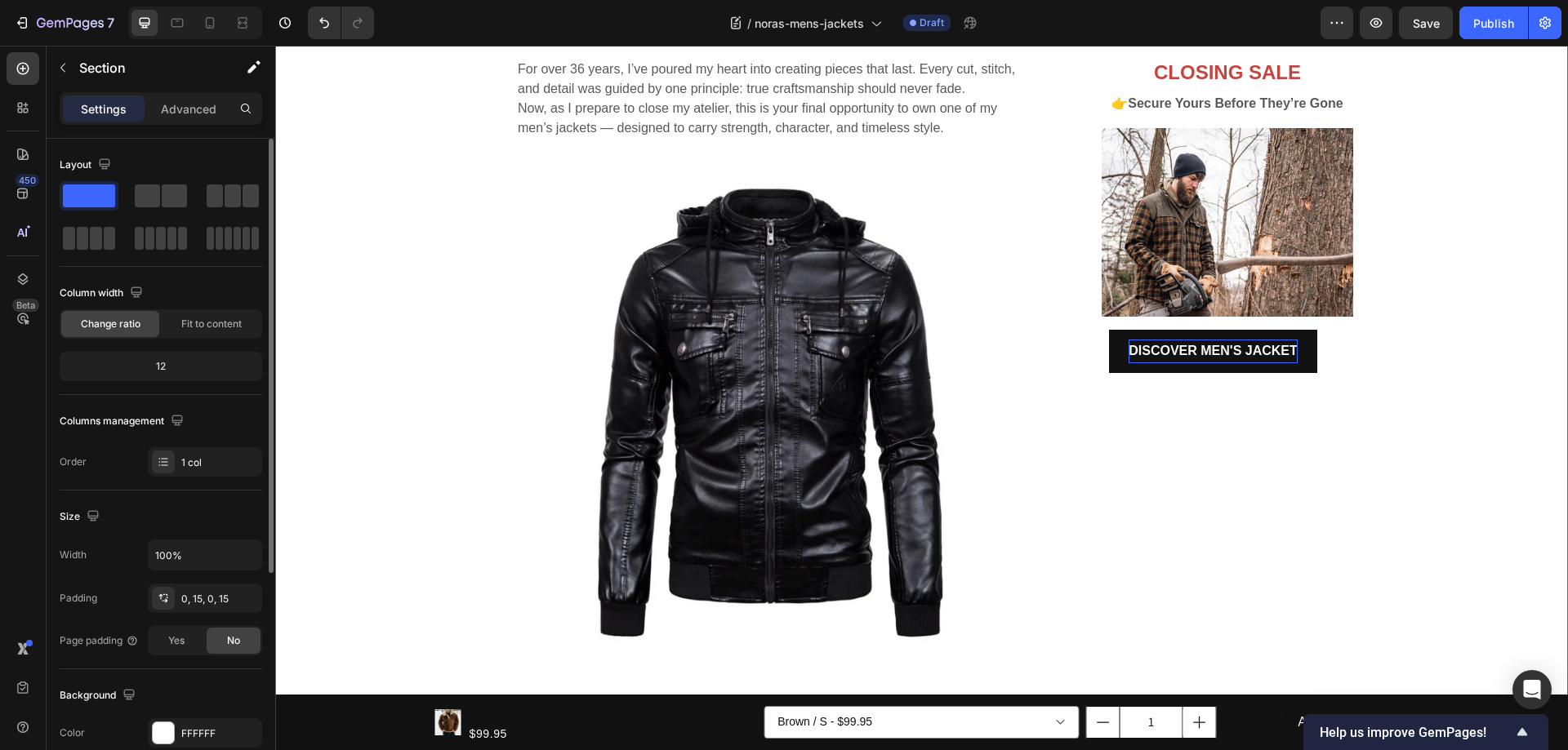
click at [1379, 368] on div "Handcrafted Legacy, Final Chance Heading For over 36 years, I’ve poured my hear…" at bounding box center [921, 604] width 1268 height 1187
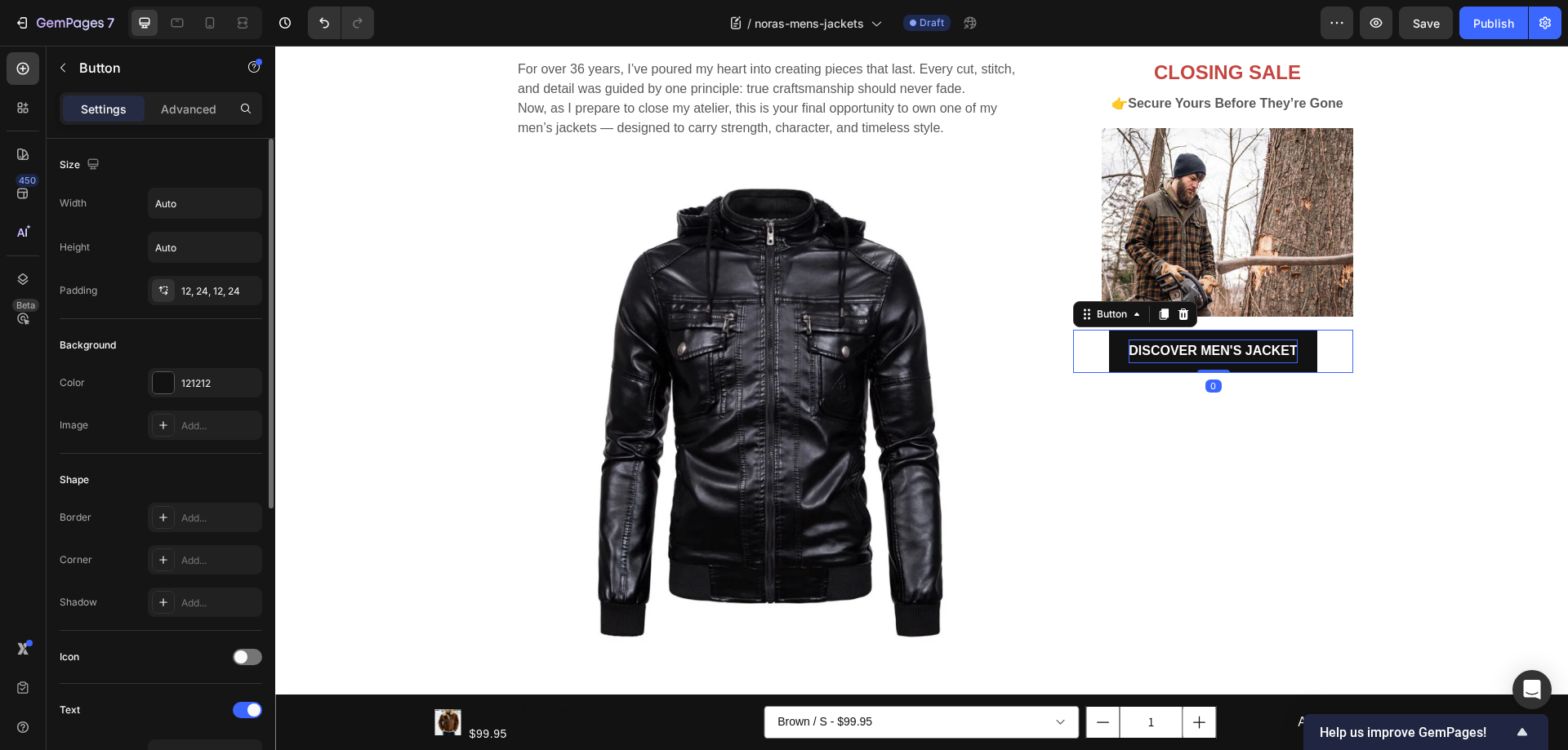
click at [1314, 360] on div "DISCOVER MEN'S JACKET Button 0" at bounding box center [1213, 351] width 280 height 43
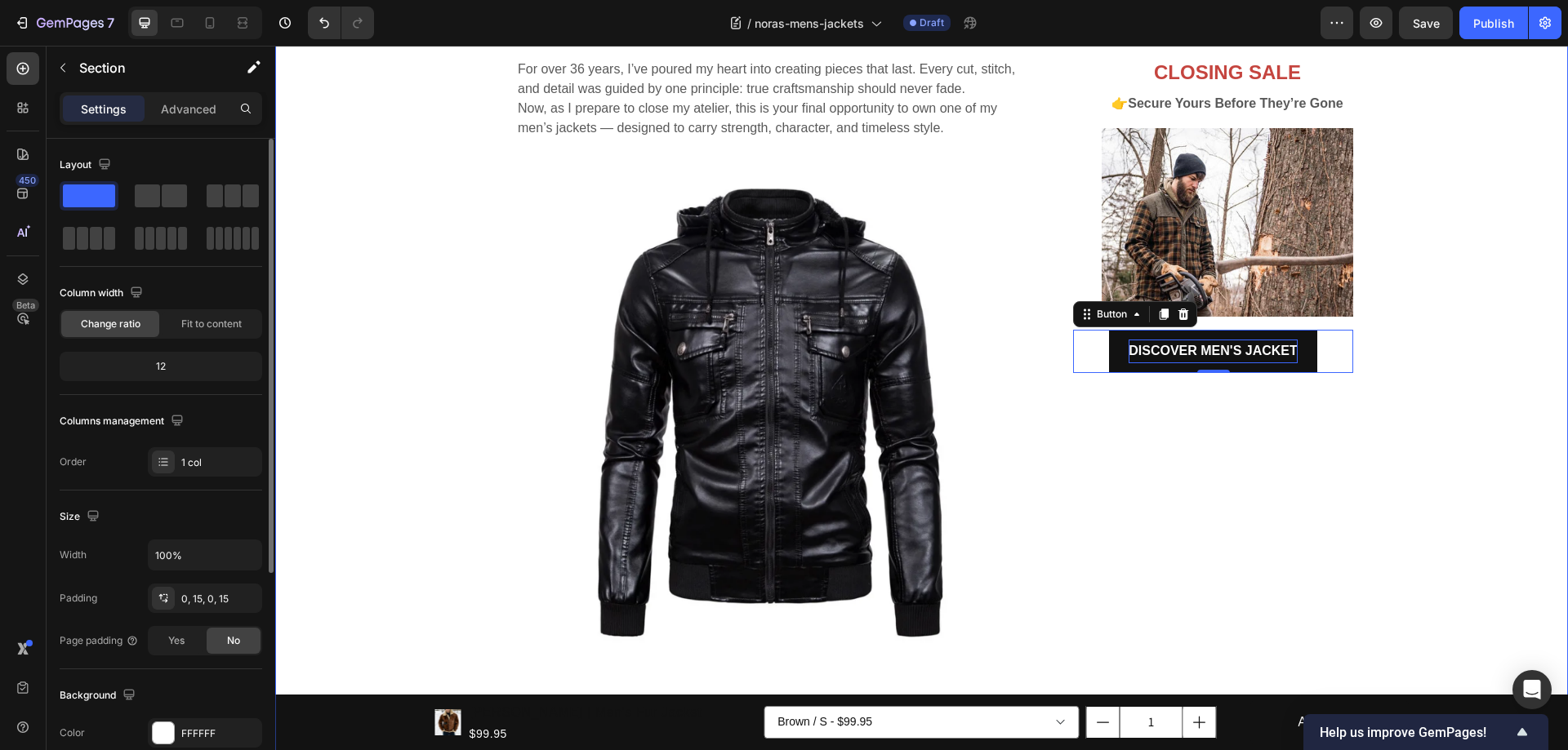
click at [1454, 313] on div "Handcrafted Legacy, Final Chance Heading For over 36 years, I’ve poured my hear…" at bounding box center [921, 604] width 1268 height 1187
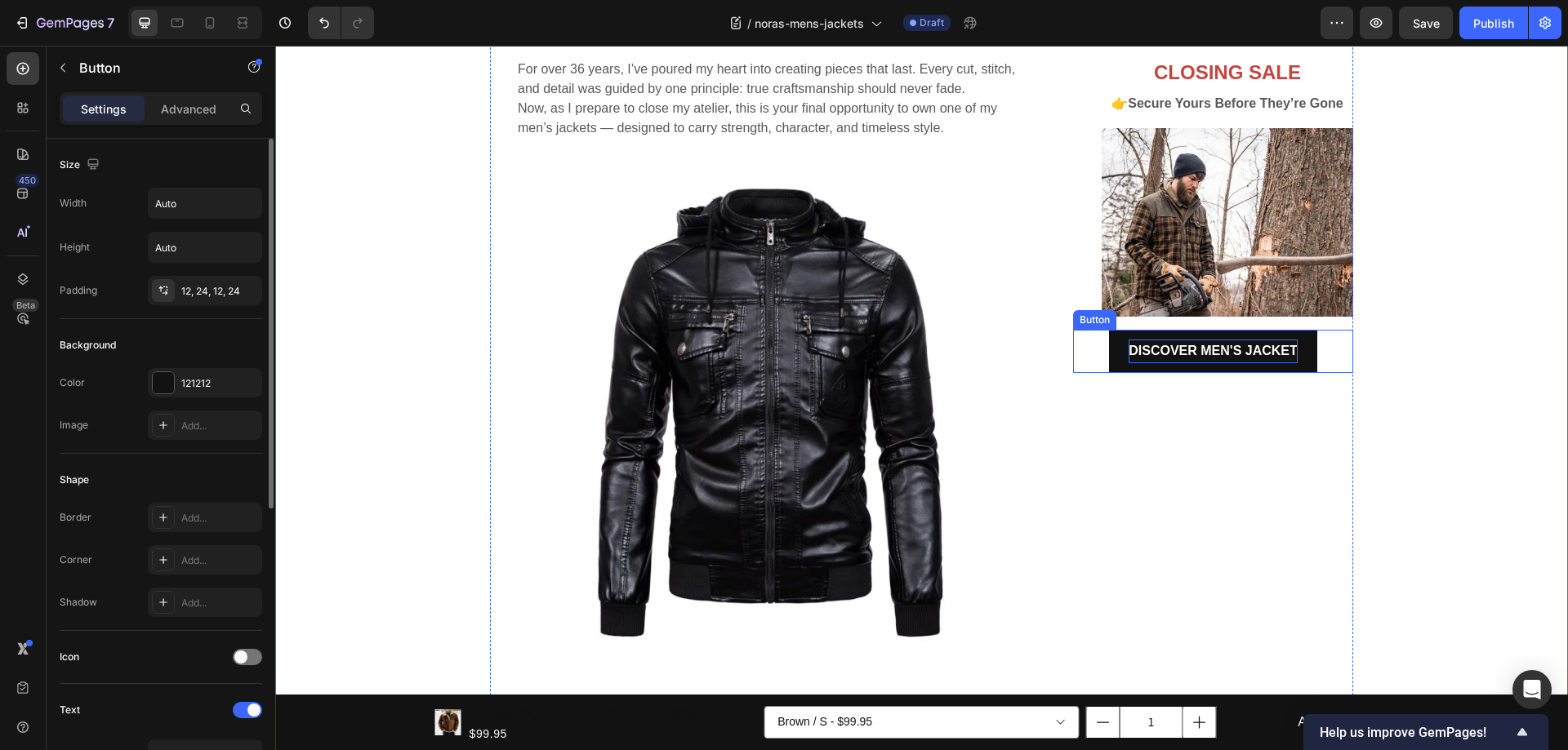
click at [1319, 352] on div "DISCOVER MEN'S JACKET Button" at bounding box center [1213, 351] width 280 height 43
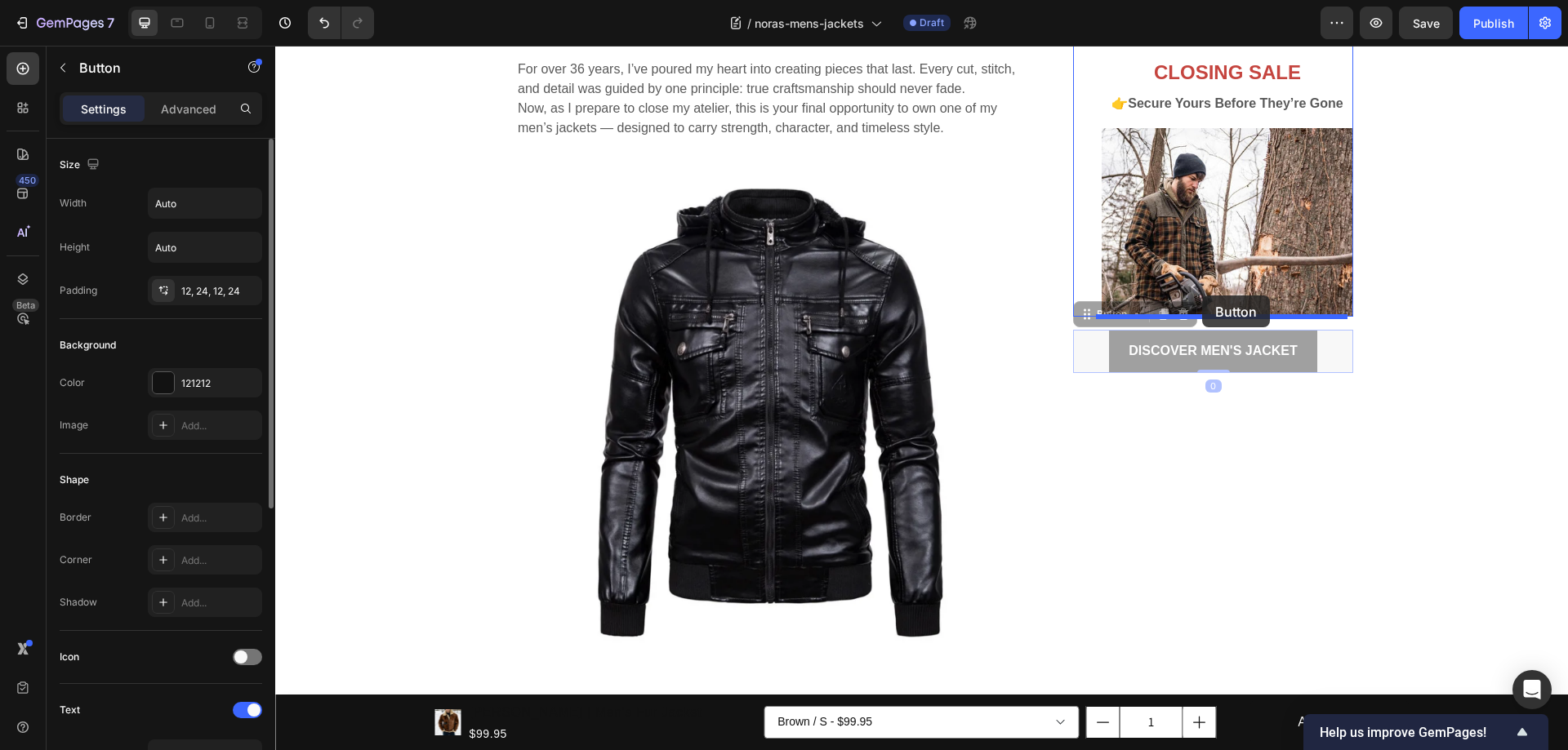
drag, startPoint x: 1077, startPoint y: 312, endPoint x: 1202, endPoint y: 296, distance: 126.0
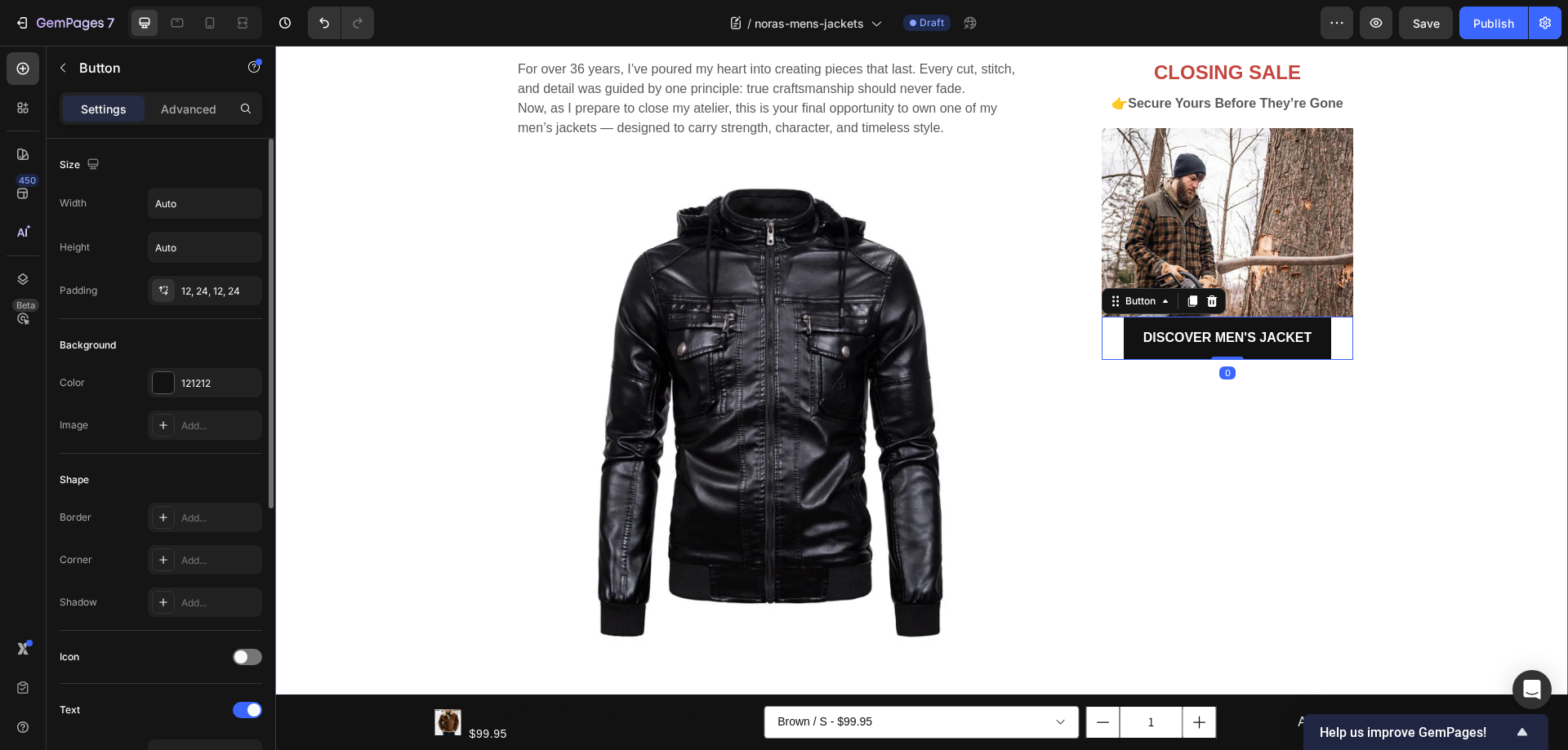
click at [1398, 349] on div "Handcrafted Legacy, Final Chance Heading For over 36 years, I’ve poured my hear…" at bounding box center [921, 604] width 1268 height 1187
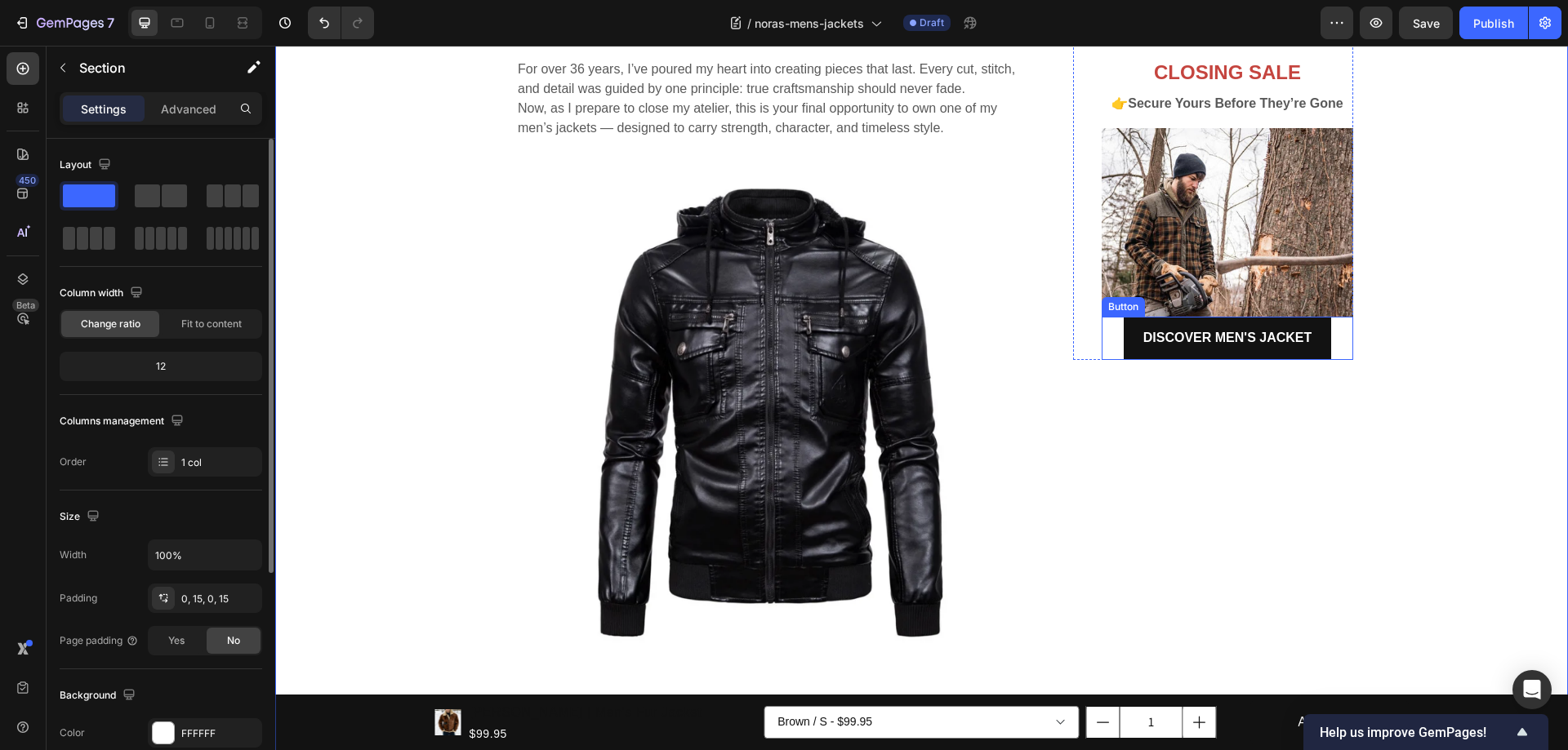
click at [1328, 337] on div "DISCOVER MEN'S JACKET Button" at bounding box center [1228, 338] width 252 height 43
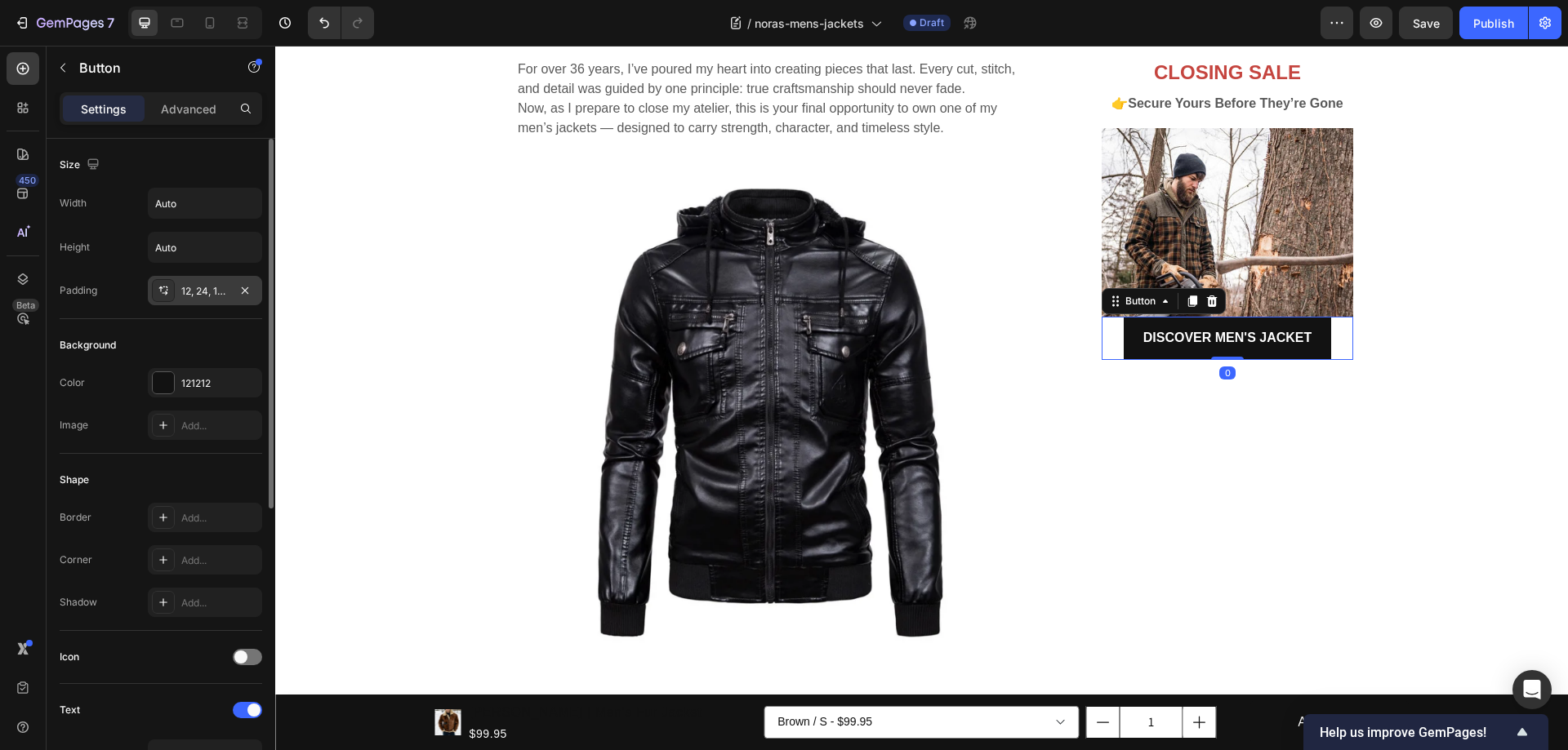
click at [200, 291] on div "12, 24, 12, 24" at bounding box center [205, 291] width 47 height 15
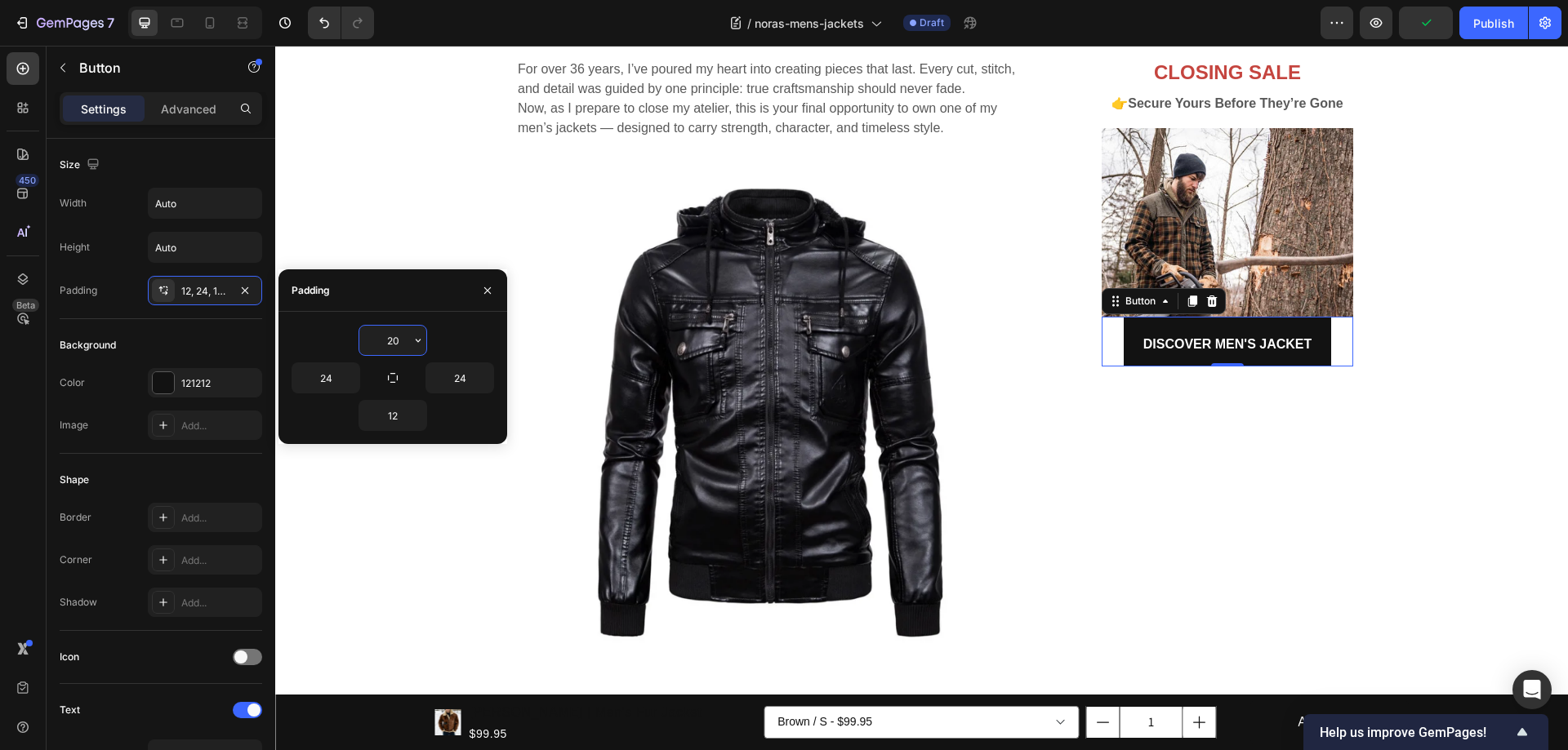
type input "12"
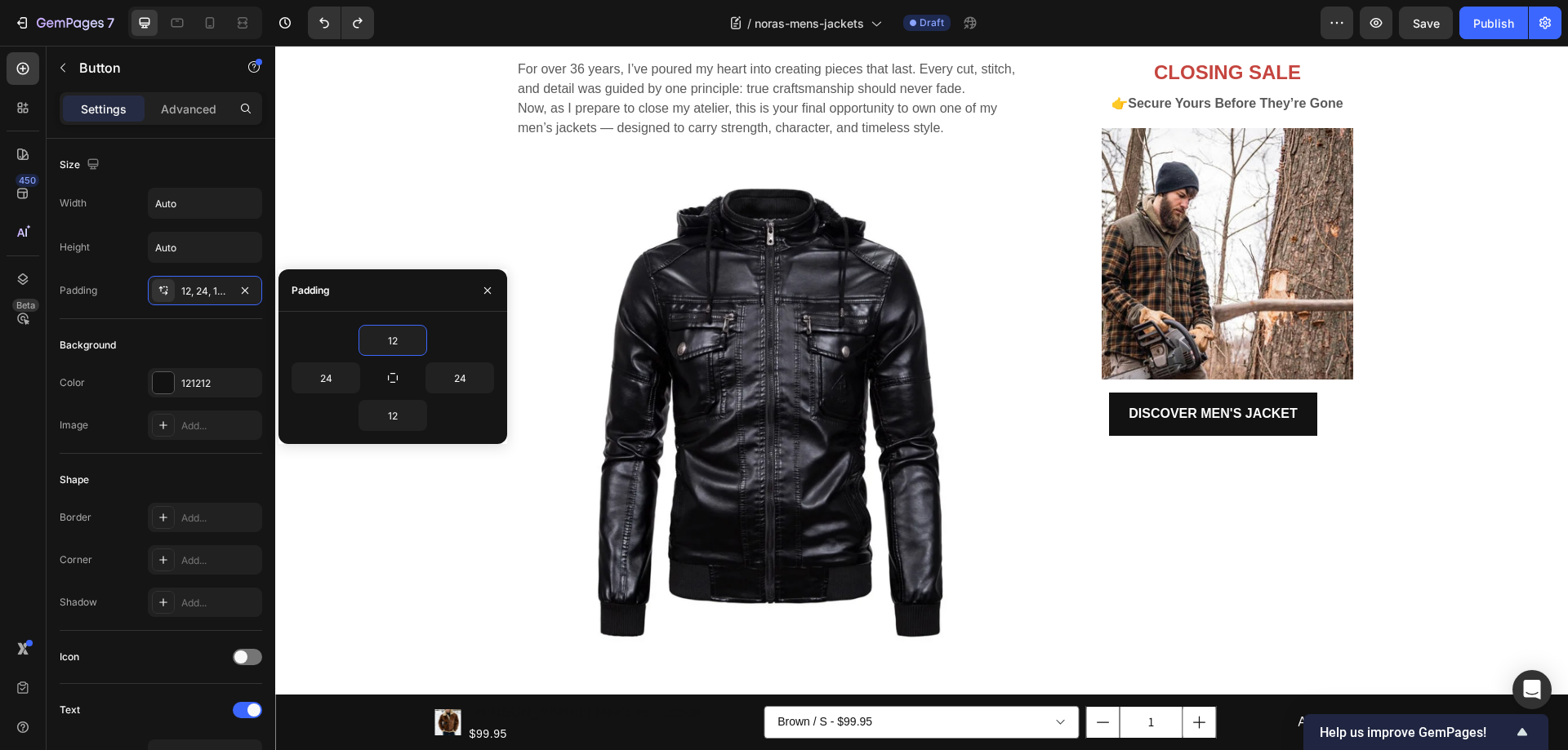
click at [1339, 408] on div "DISCOVER MEN'S JACKET Button" at bounding box center [1213, 414] width 280 height 43
click at [1120, 425] on button "DISCOVER MEN'S JACKET" at bounding box center [1213, 414] width 208 height 43
click at [490, 291] on icon "button" at bounding box center [488, 290] width 7 height 7
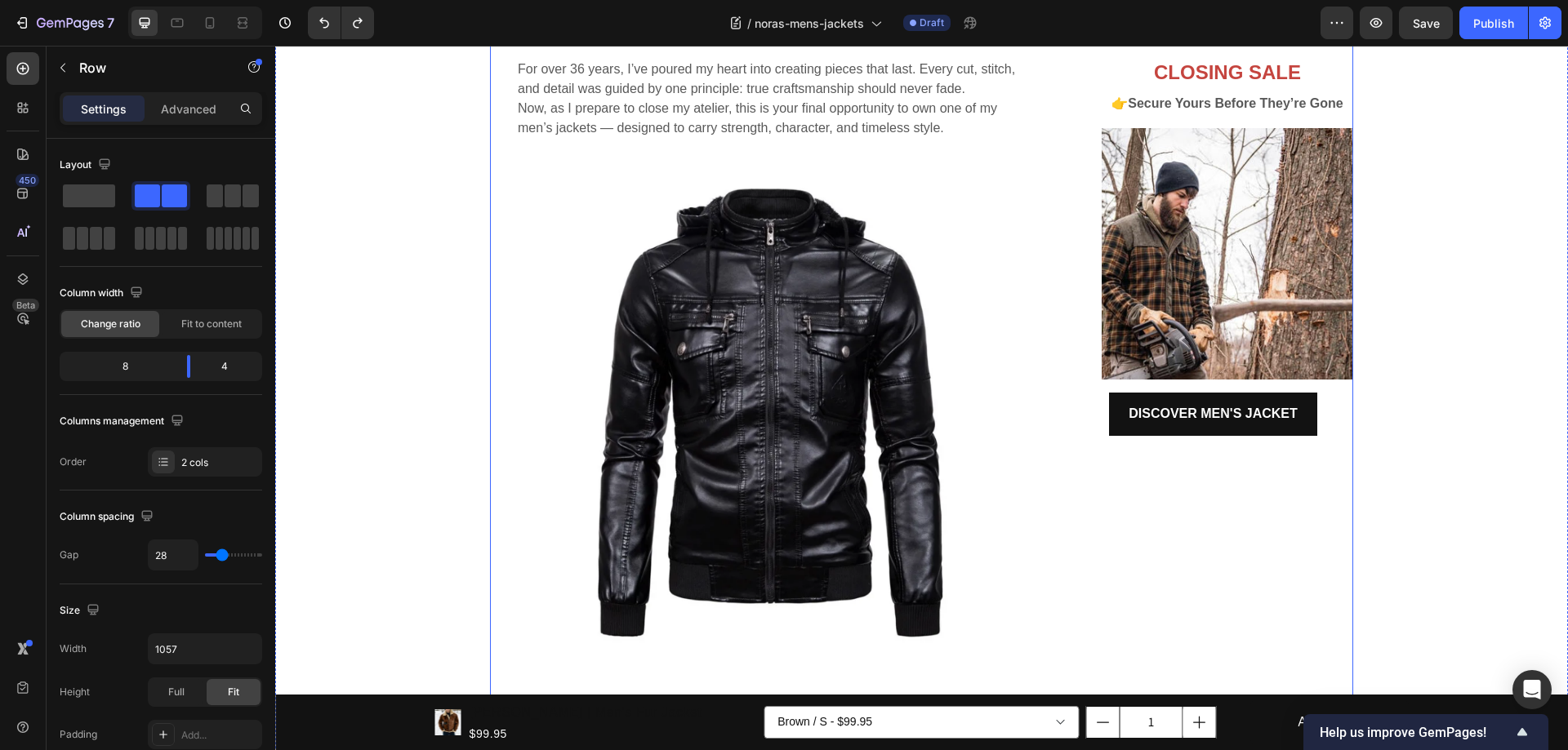
click at [1217, 471] on div "⁠⁠⁠⁠⁠⁠⁠ CLOSING SALE Heading 👉 Secure Yours Before They’re Gone Text block Imag…" at bounding box center [1213, 604] width 280 height 1187
click at [1250, 427] on button "DISCOVER MEN'S JACKET" at bounding box center [1213, 414] width 208 height 43
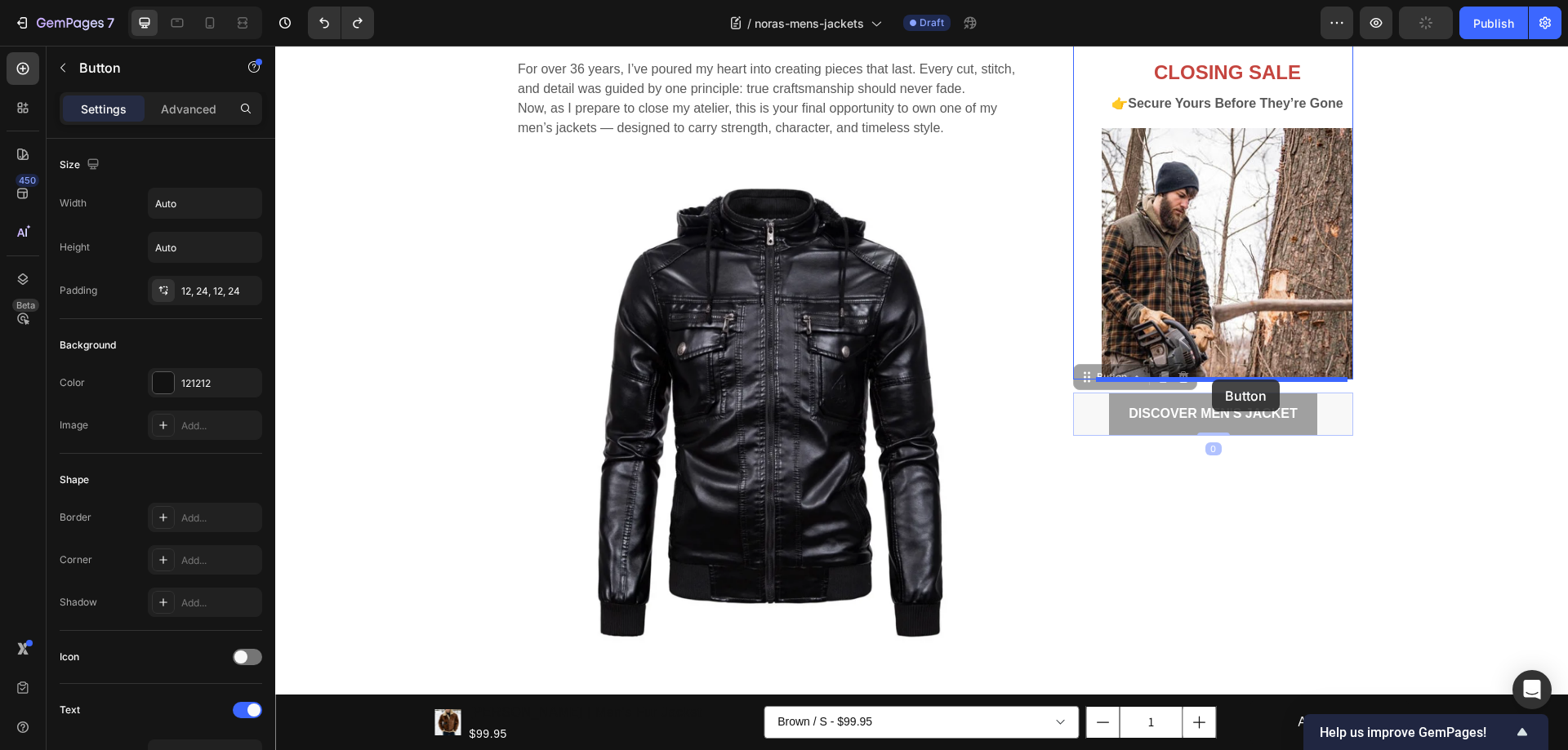
drag, startPoint x: 1079, startPoint y: 376, endPoint x: 1212, endPoint y: 379, distance: 133.0
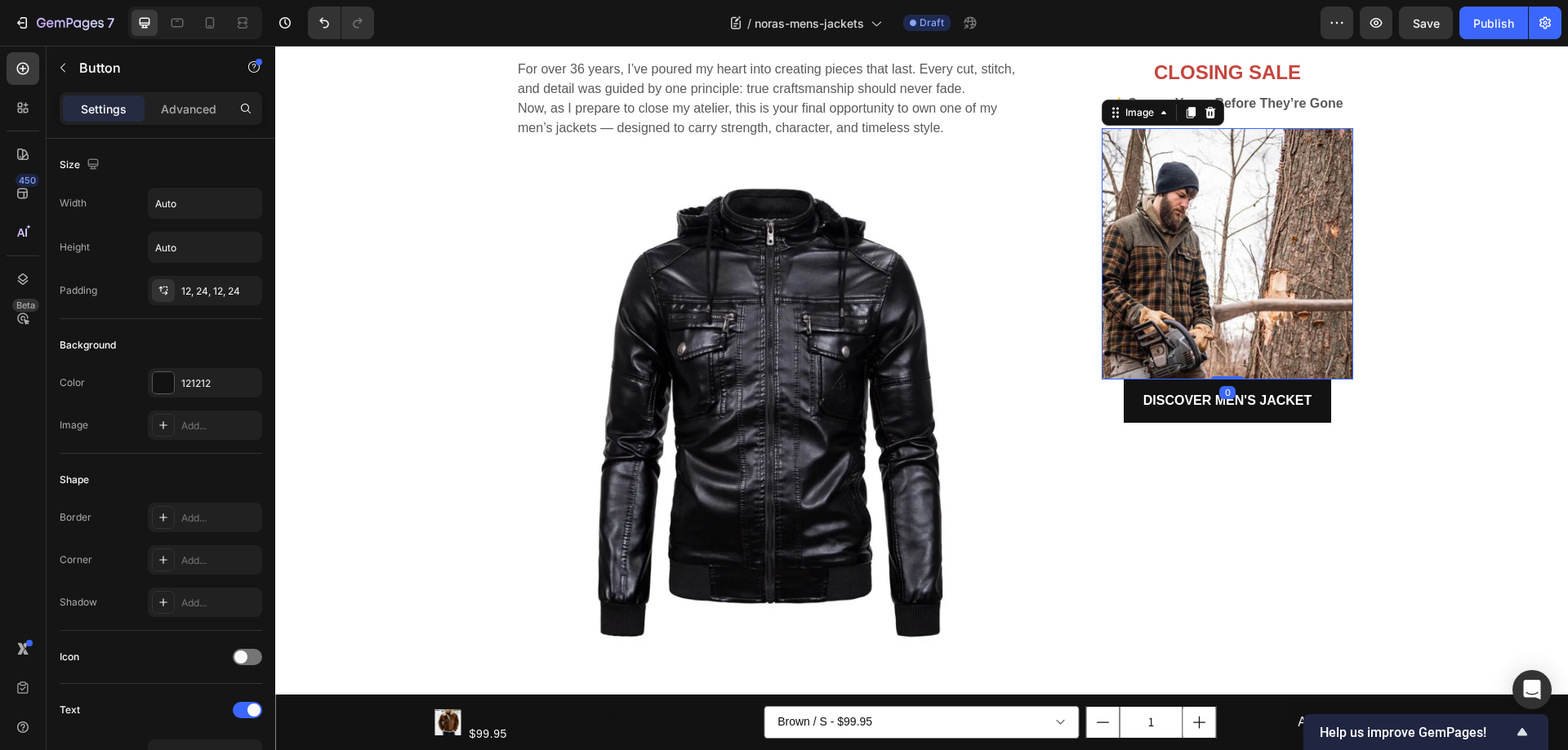
click at [1266, 298] on img at bounding box center [1228, 254] width 252 height 252
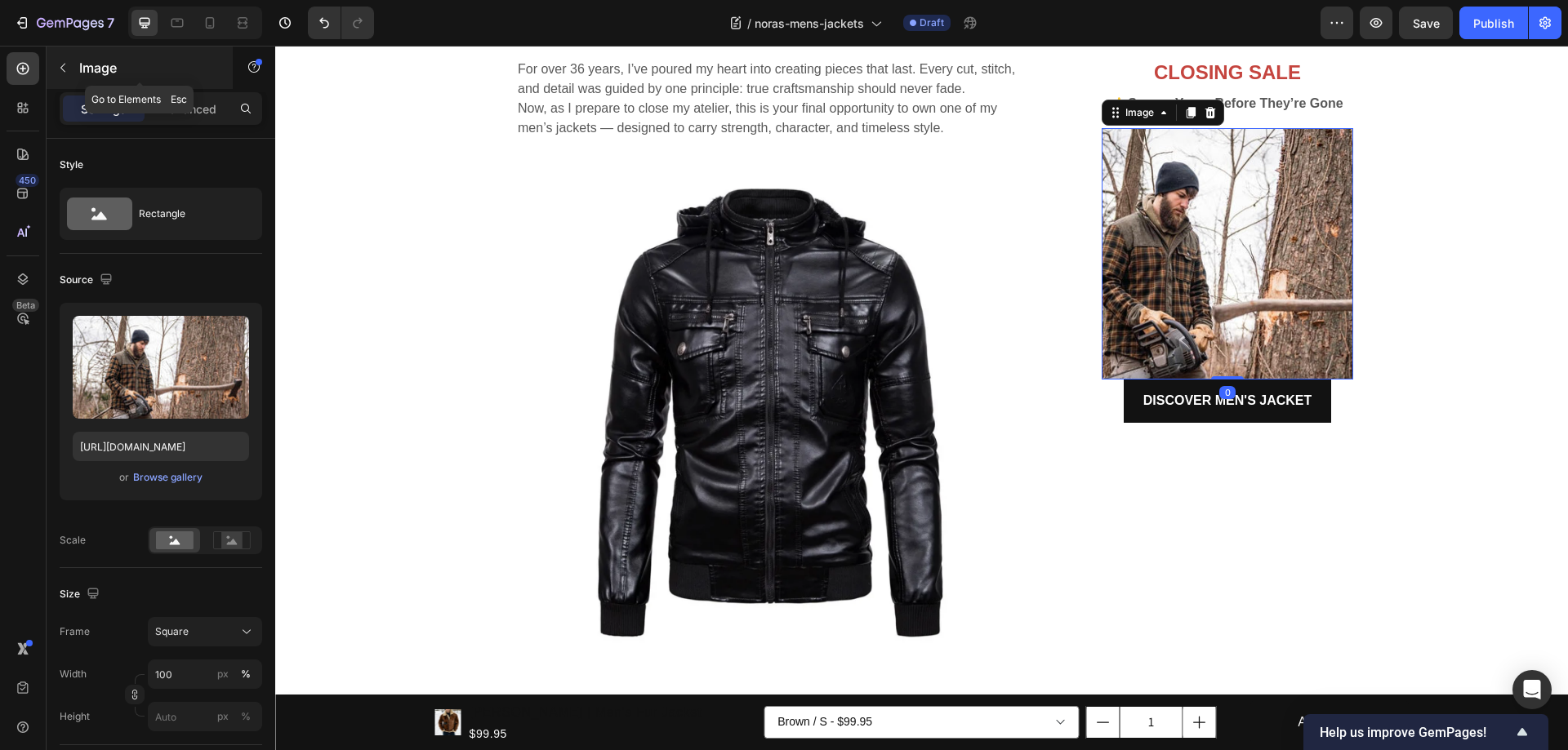
click at [62, 60] on button "button" at bounding box center [63, 68] width 27 height 26
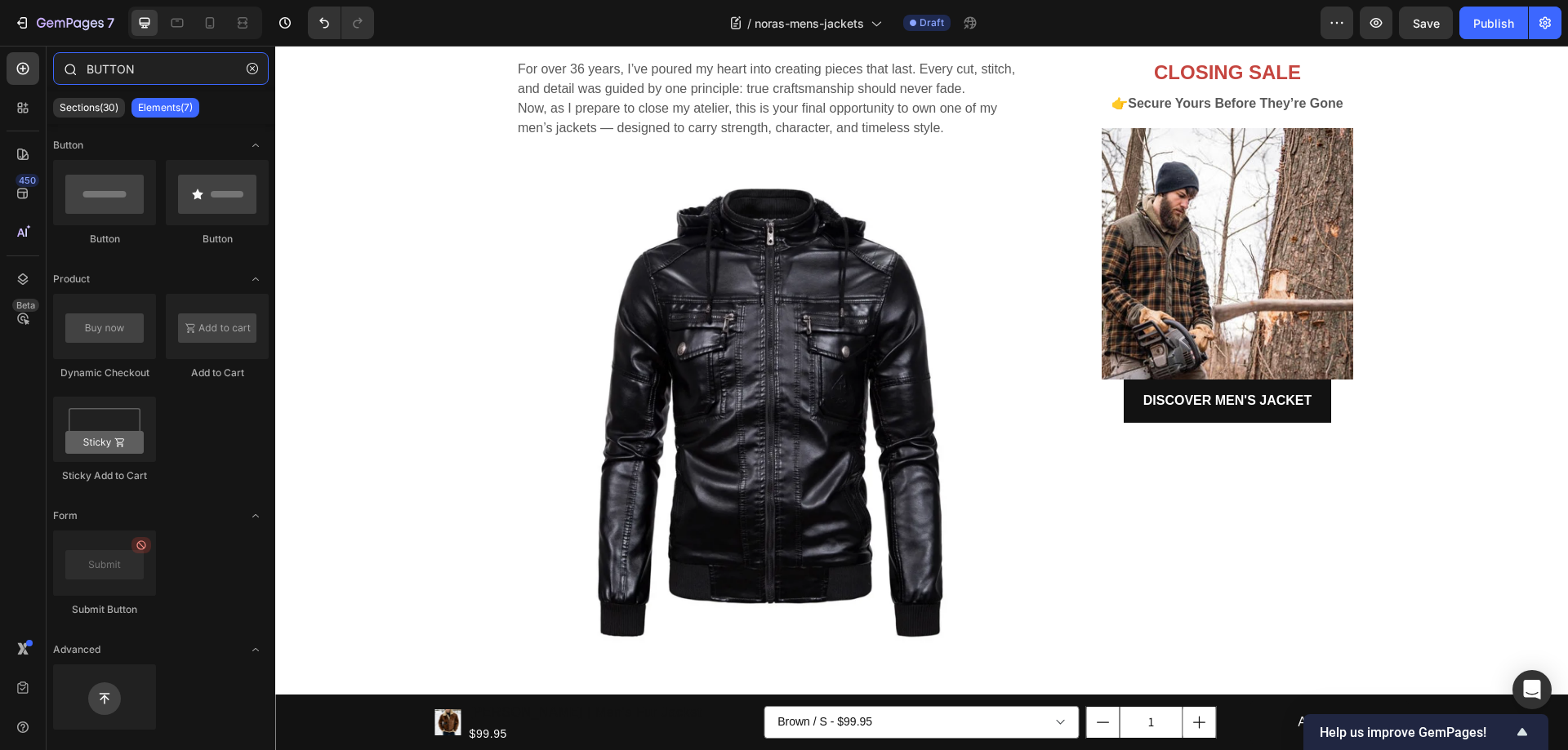
drag, startPoint x: 147, startPoint y: 70, endPoint x: 70, endPoint y: 64, distance: 77.2
click at [70, 64] on div "BUTTON" at bounding box center [161, 71] width 229 height 39
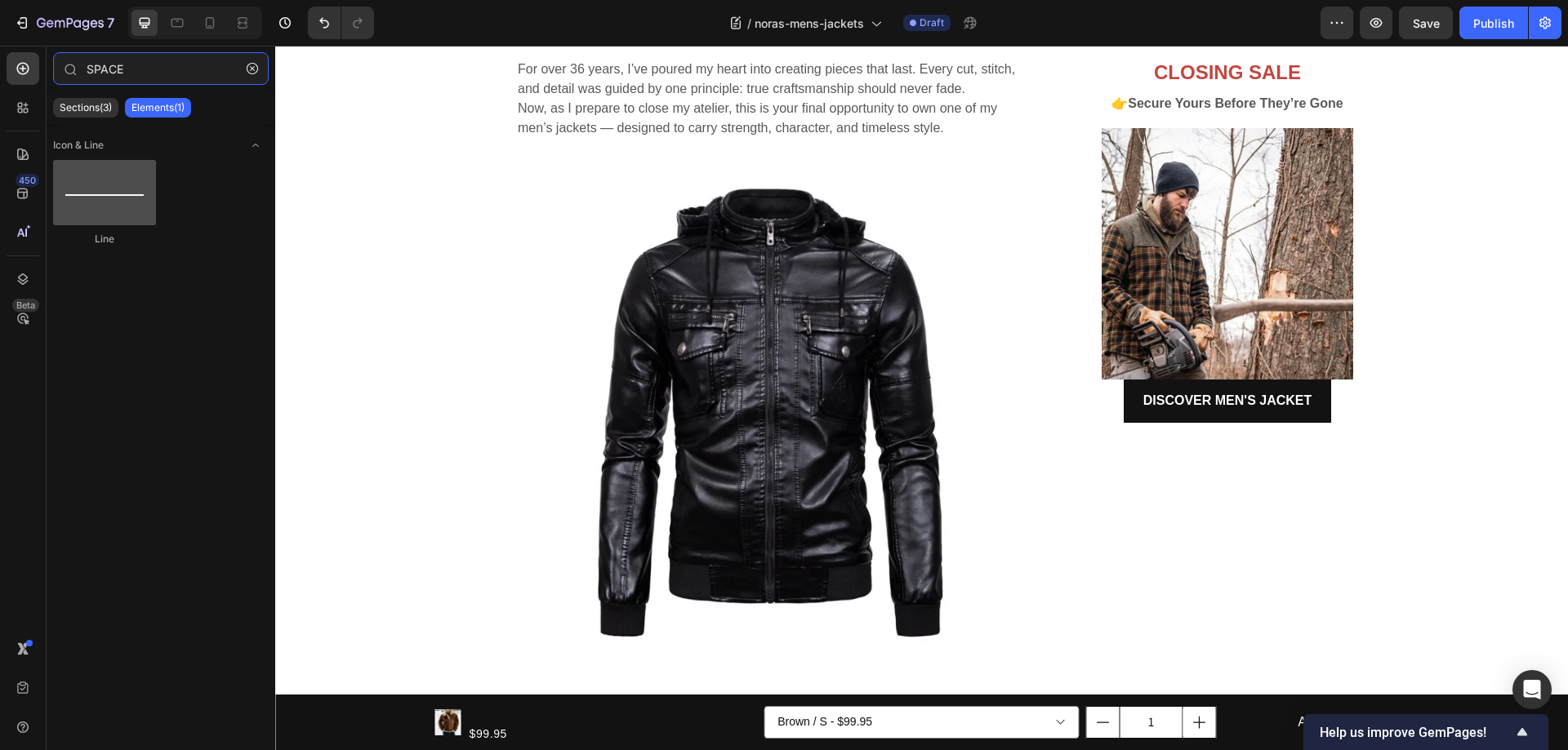
type input "SPACE"
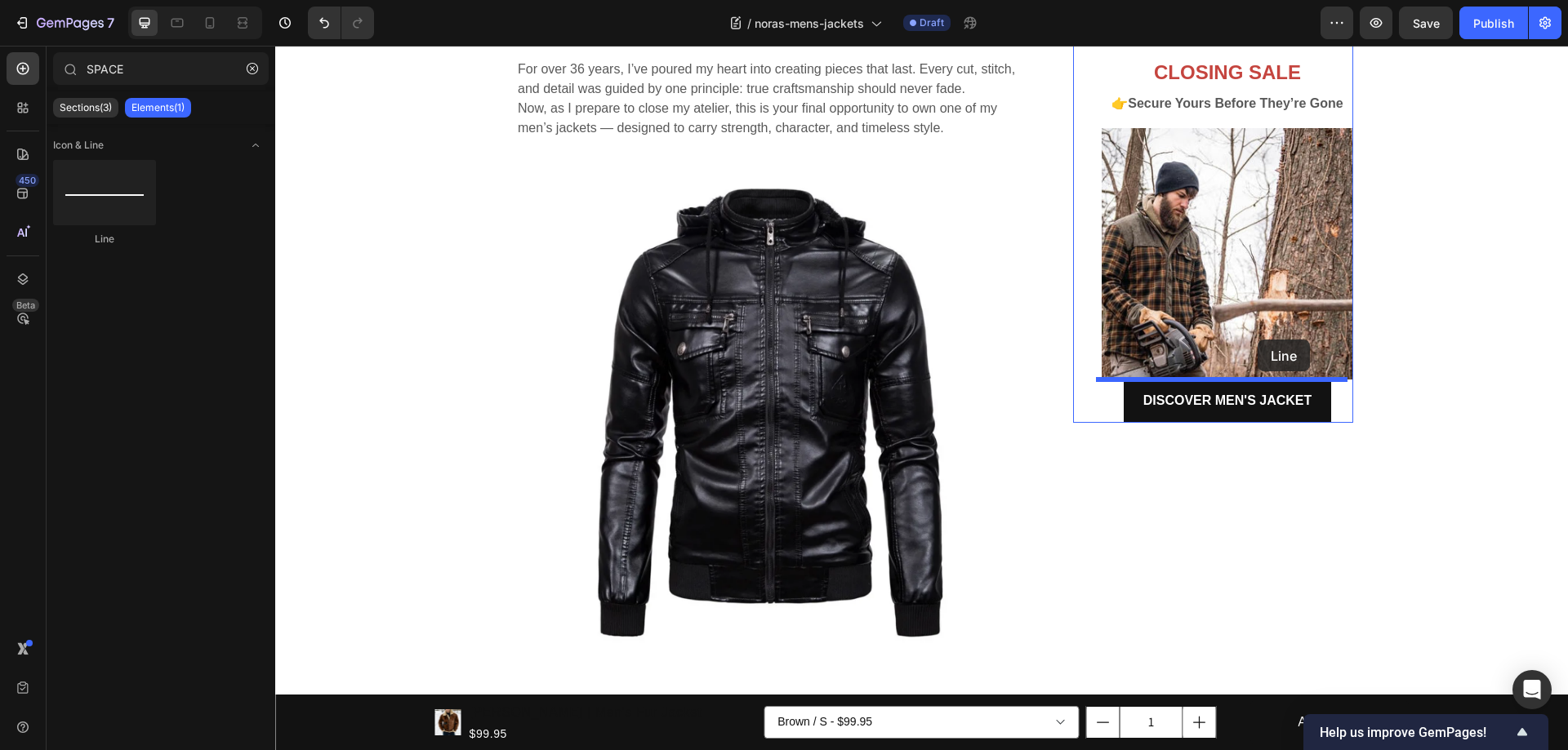
drag, startPoint x: 376, startPoint y: 239, endPoint x: 1257, endPoint y: 339, distance: 886.7
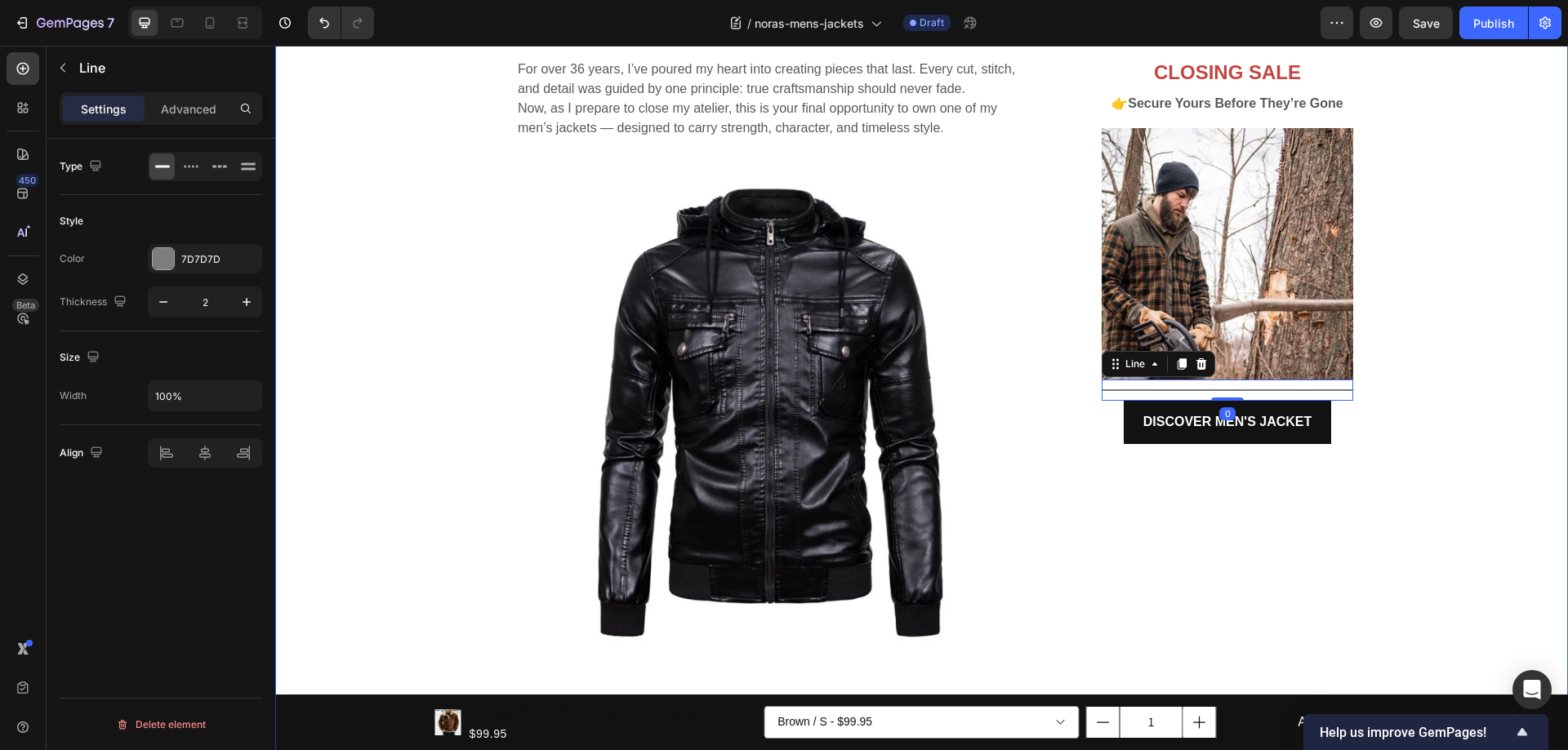
click at [1397, 401] on div "Handcrafted Legacy, Final Chance Heading For over 36 years, I’ve poured my hear…" at bounding box center [921, 604] width 1268 height 1187
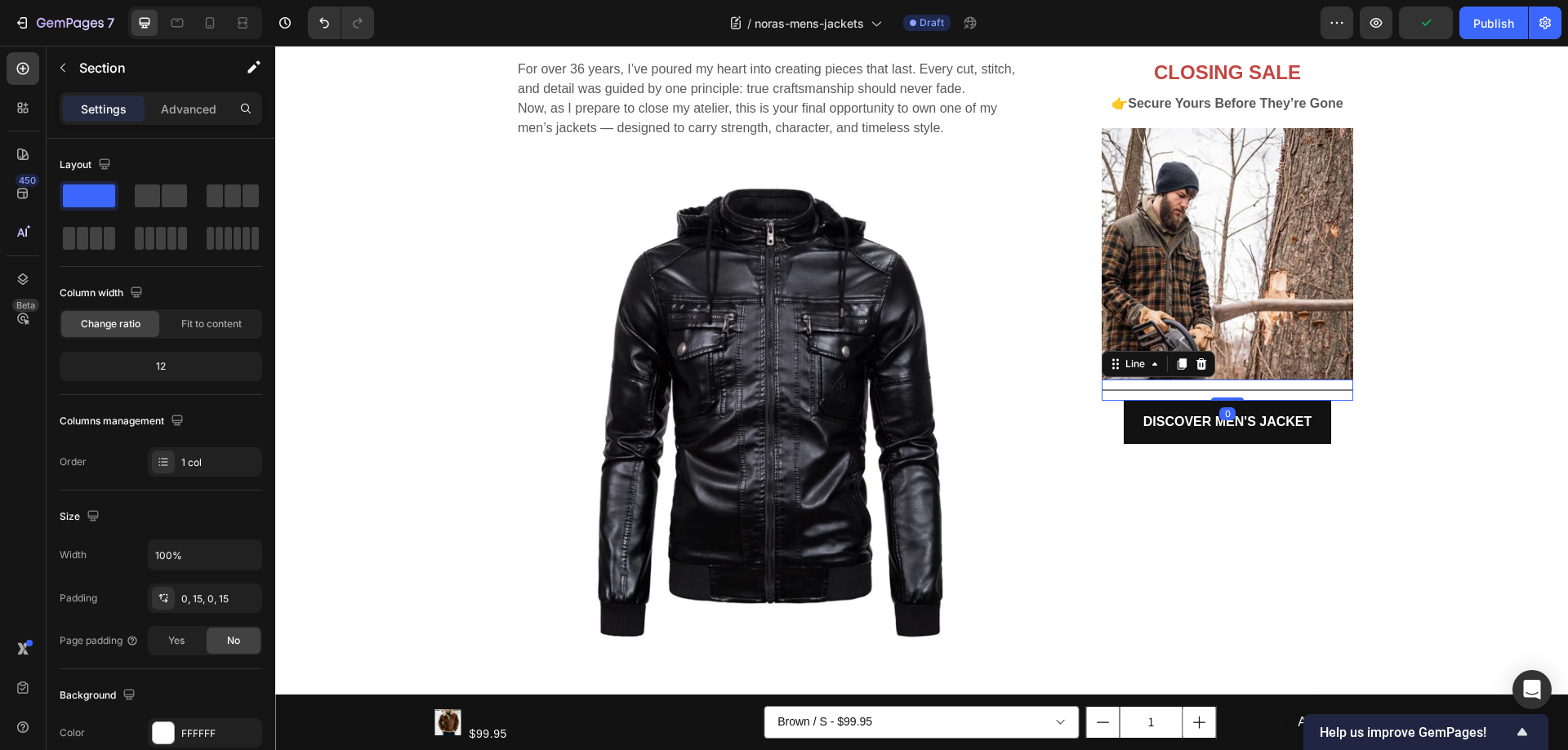
click at [1318, 388] on div "Title Line 0" at bounding box center [1228, 390] width 252 height 22
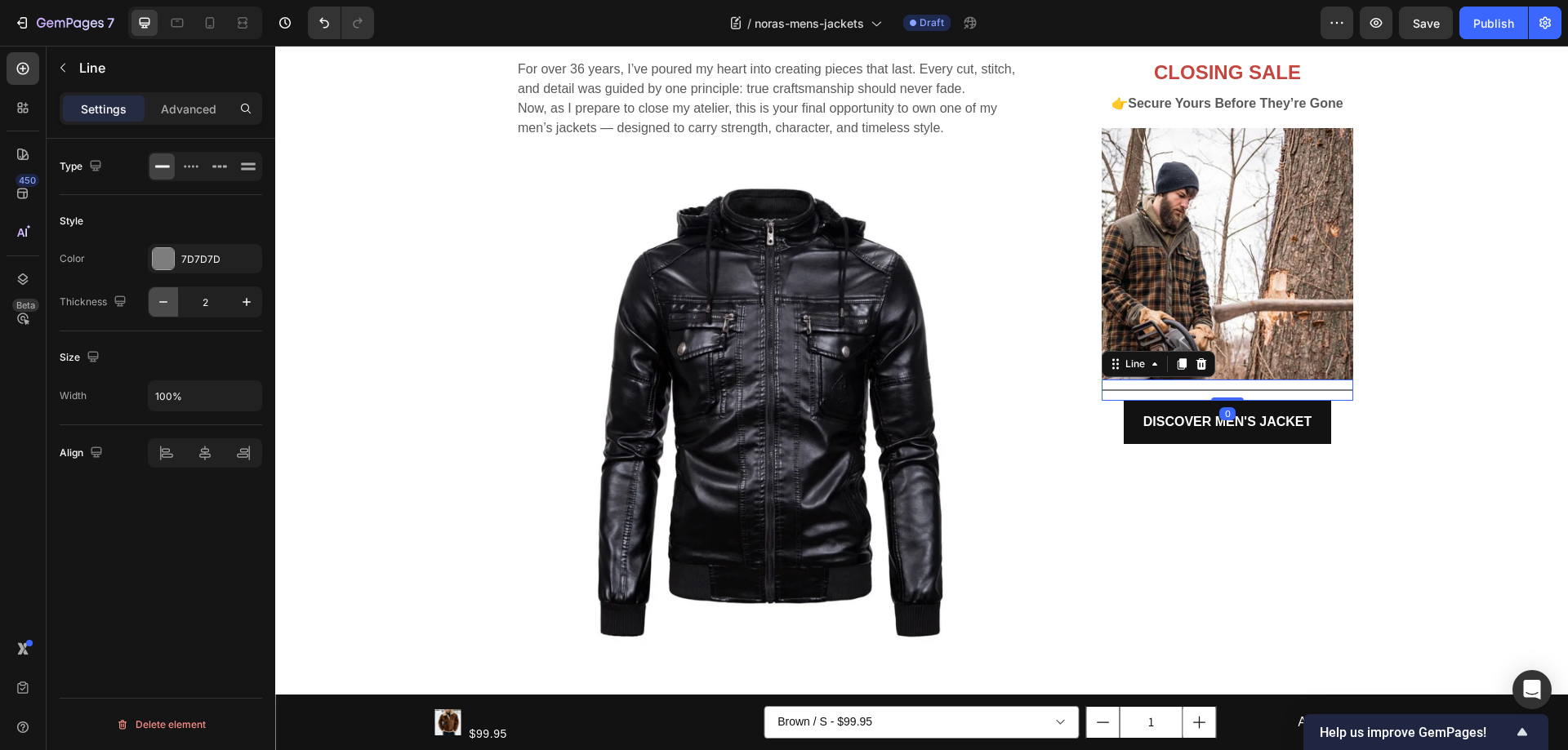
click at [165, 300] on icon "button" at bounding box center [163, 302] width 17 height 17
type input "1"
click at [1424, 378] on div "Handcrafted Legacy, Final Chance Heading For over 36 years, I’ve poured my hear…" at bounding box center [921, 604] width 1268 height 1187
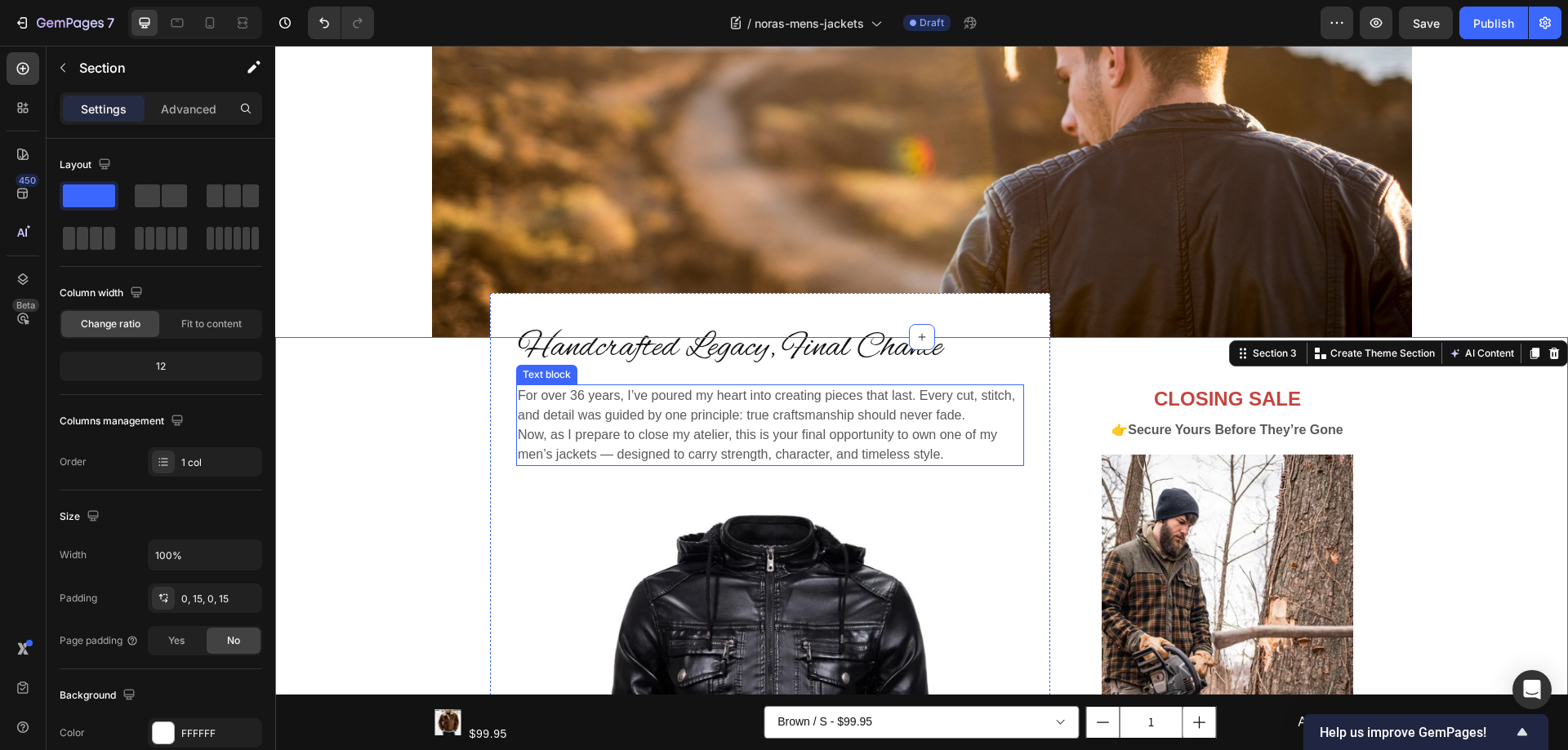
scroll to position [571, 0]
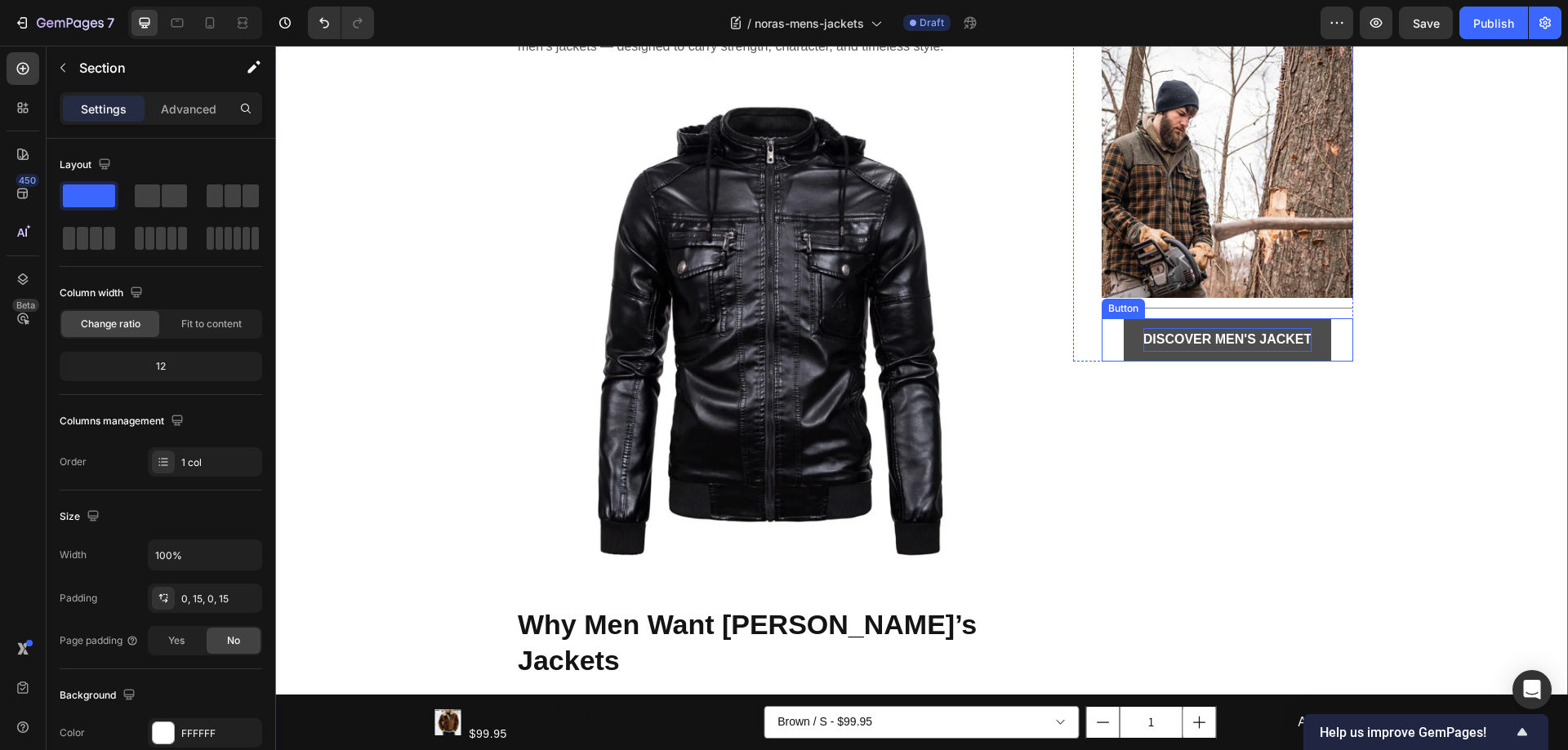
click at [1199, 343] on strong "DISCOVER MEN'S JACKET" at bounding box center [1228, 339] width 169 height 14
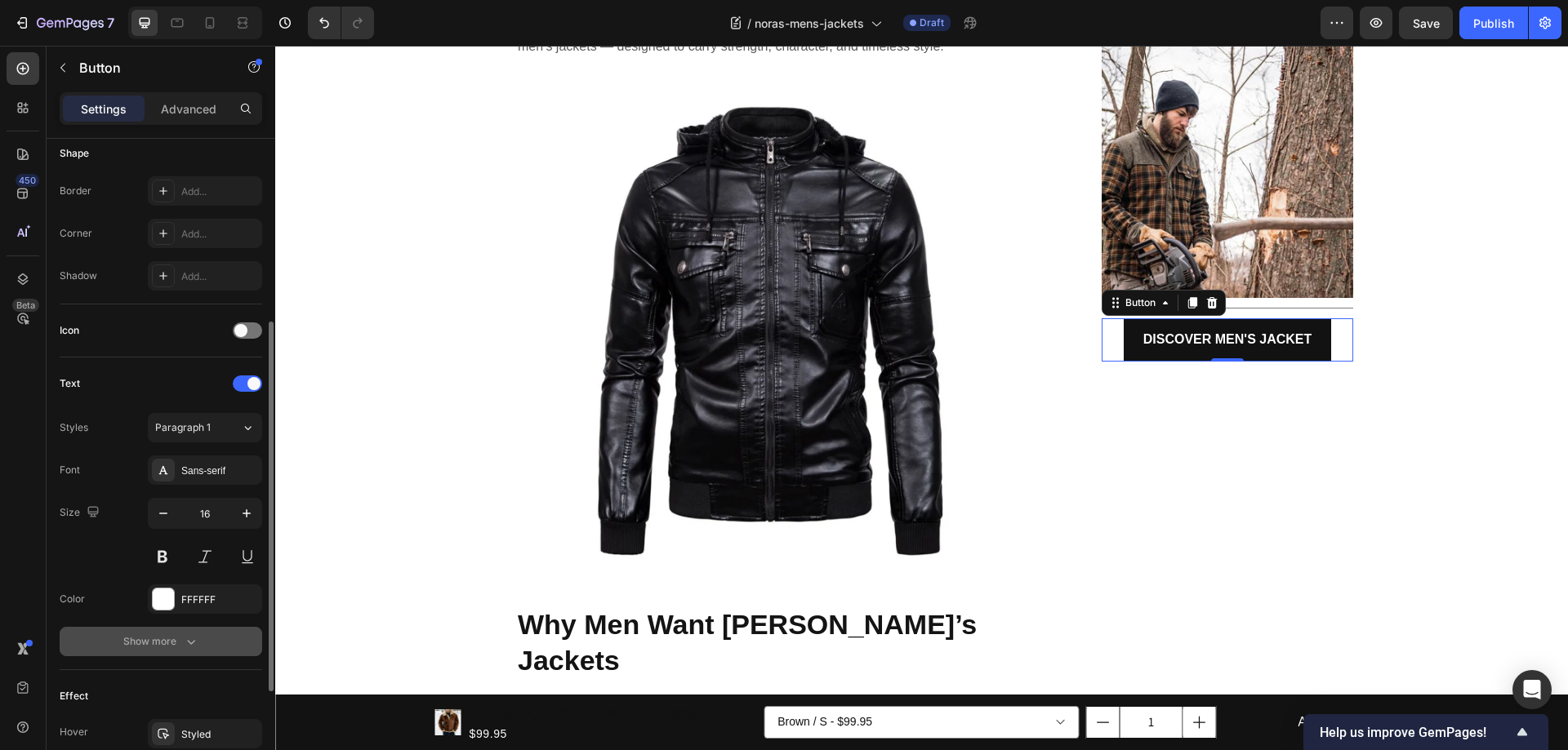
scroll to position [408, 0]
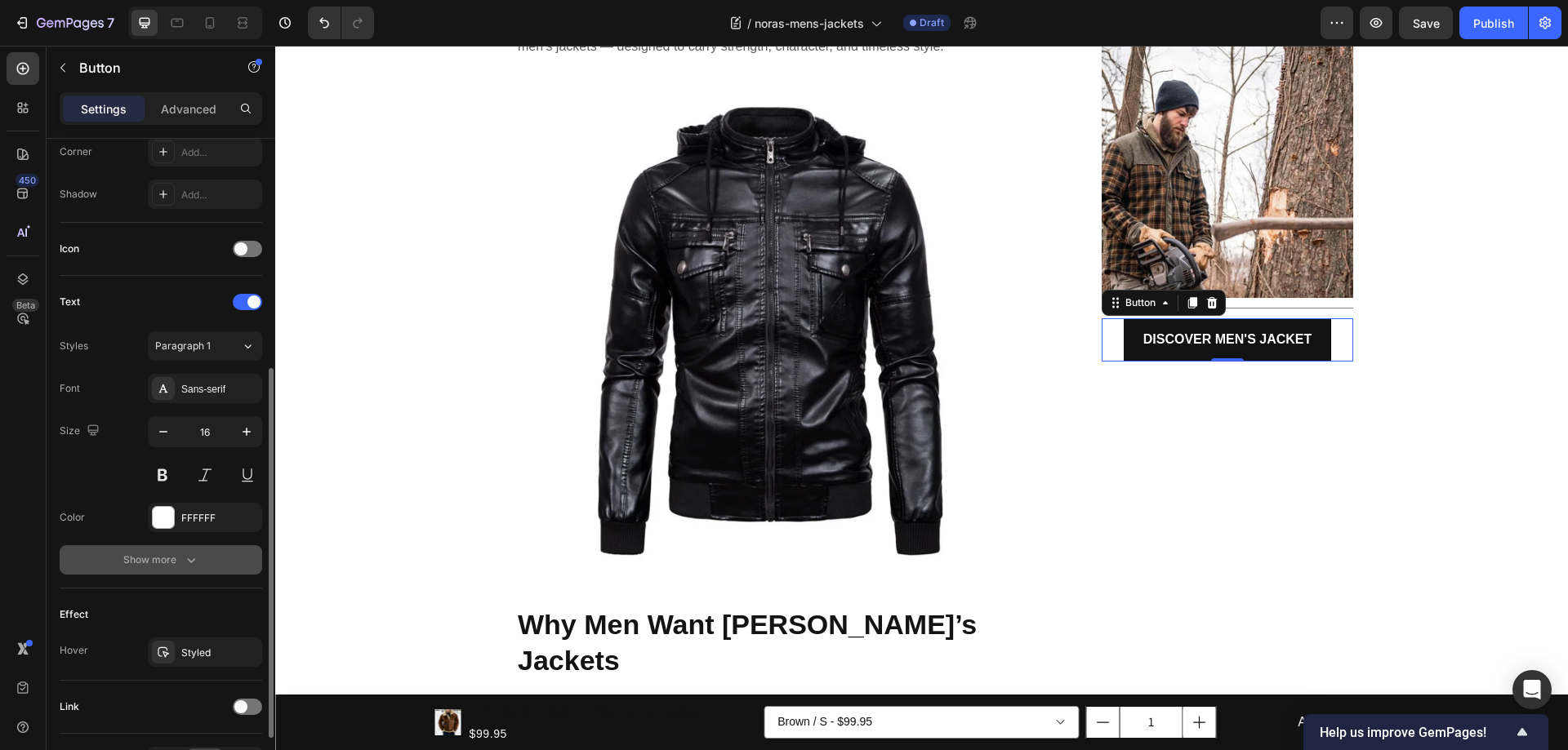
click at [162, 557] on div "Show more" at bounding box center [162, 560] width 76 height 17
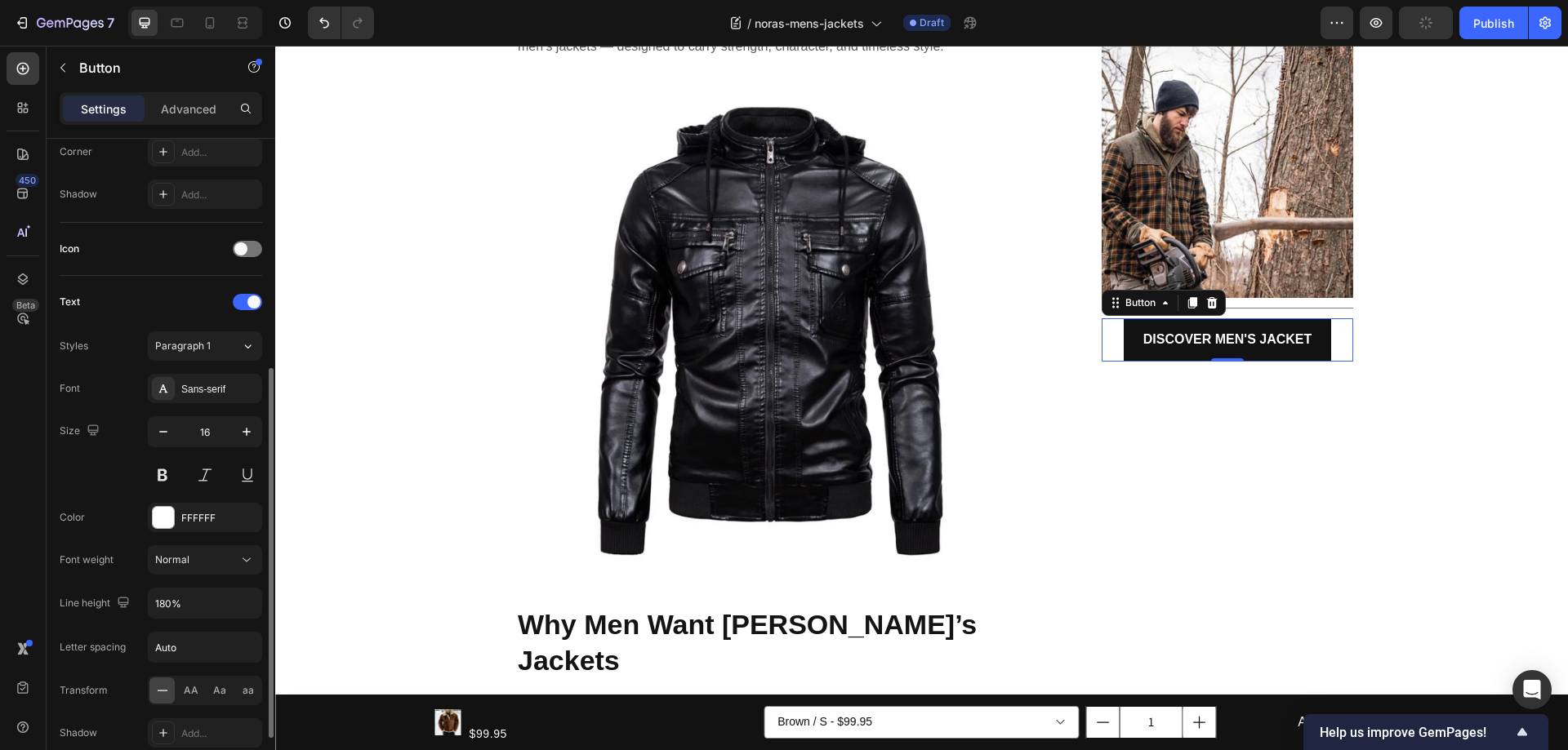
scroll to position [728, 0]
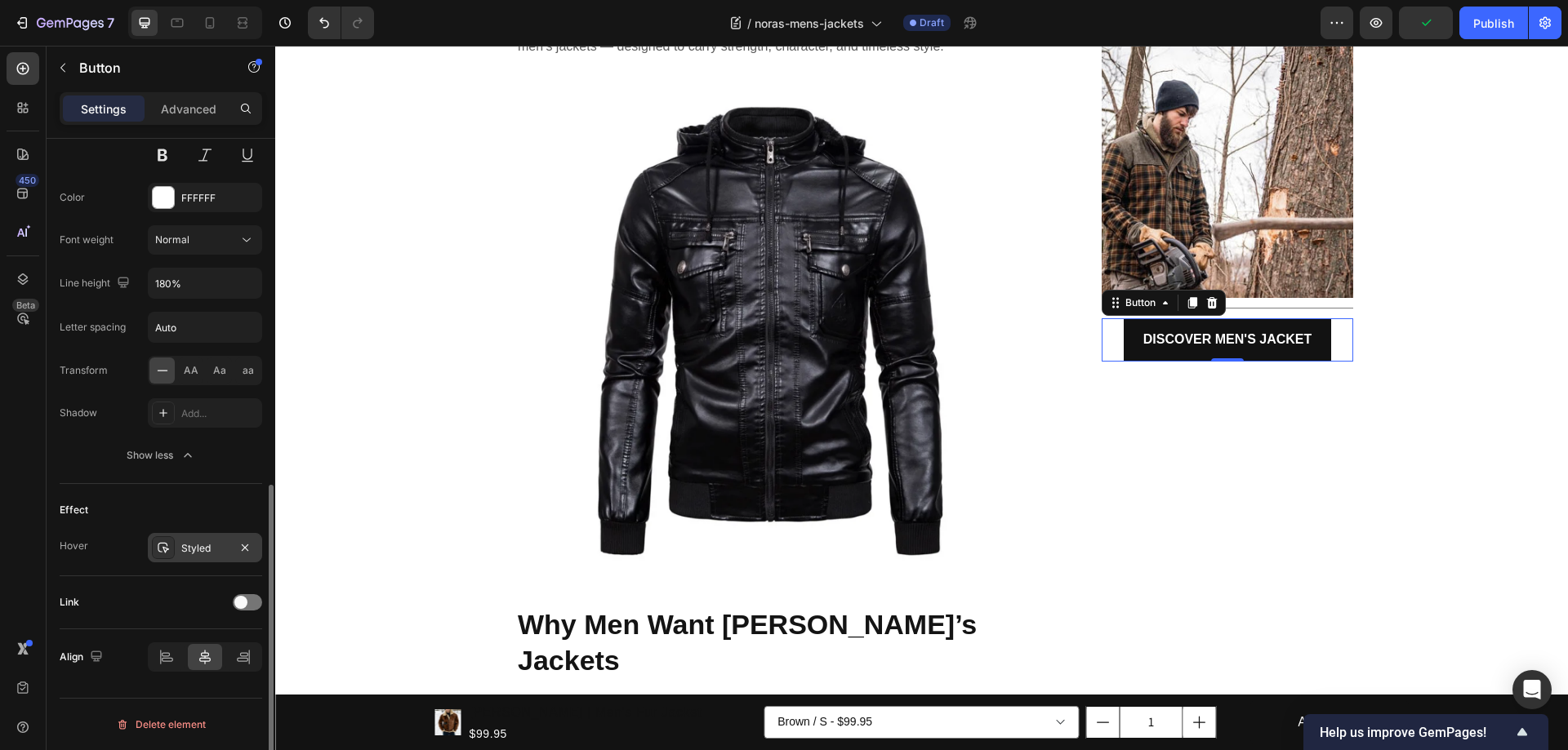
click at [203, 541] on div "Styled" at bounding box center [205, 549] width 47 height 15
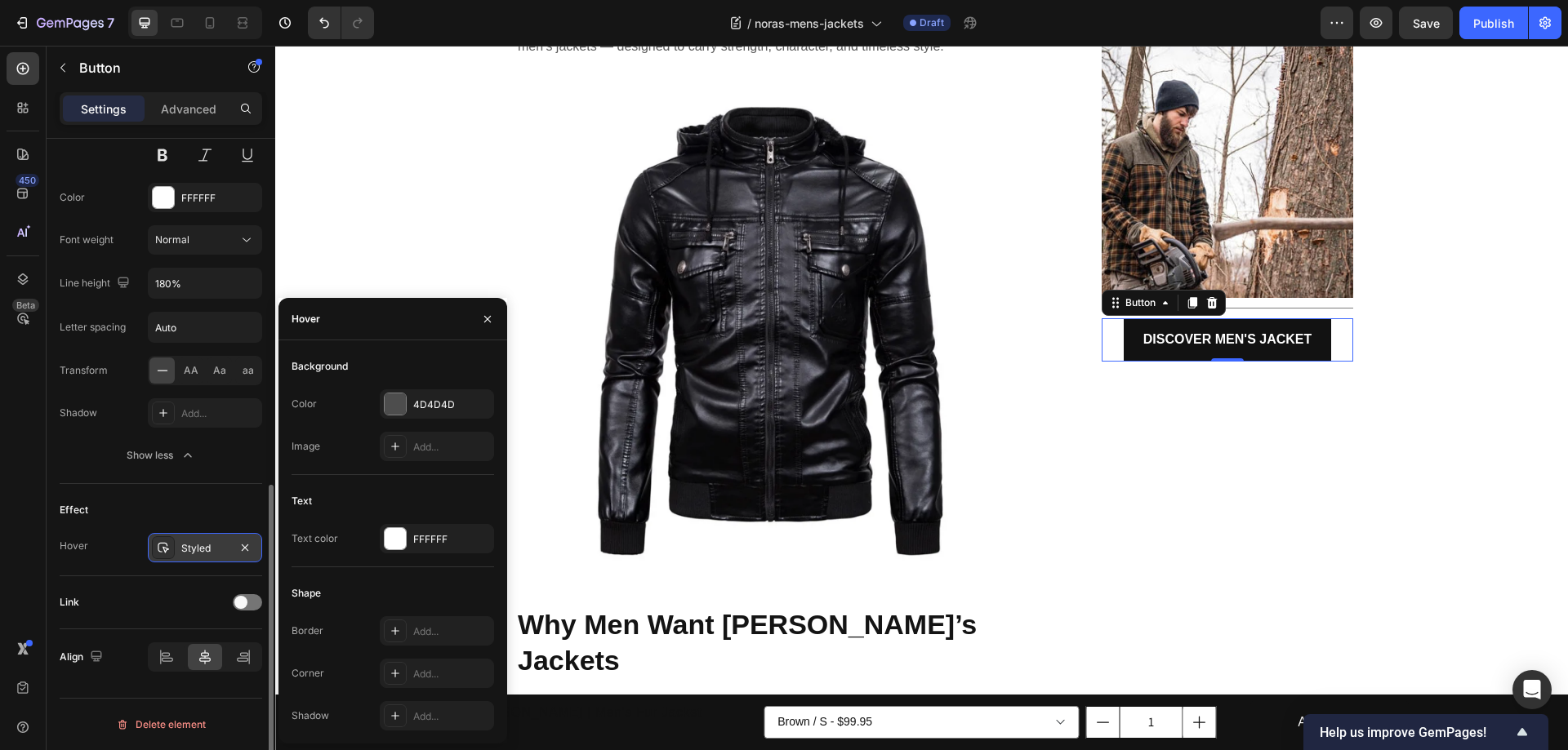
click at [201, 544] on div "Styled" at bounding box center [205, 549] width 47 height 15
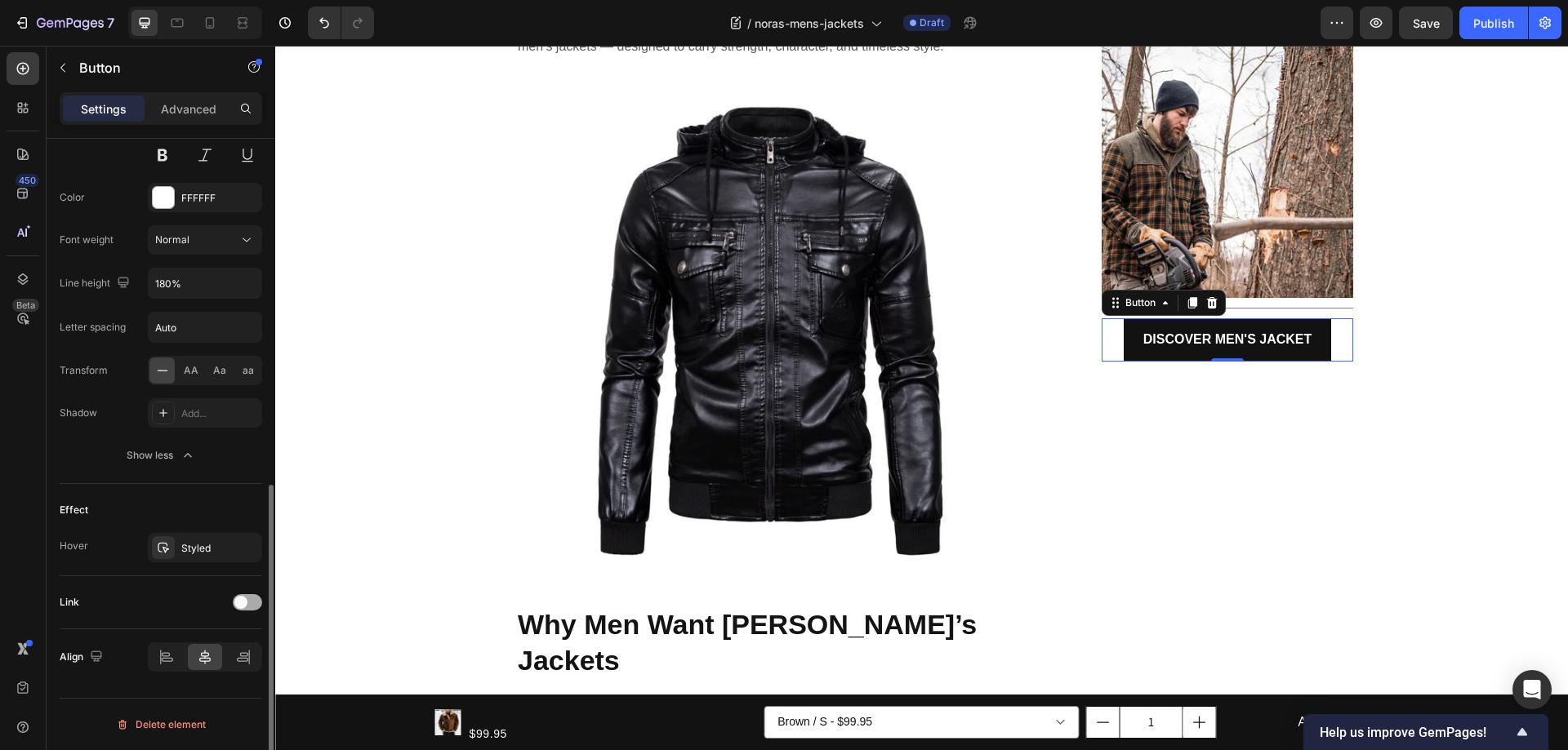
click at [240, 603] on span at bounding box center [241, 603] width 13 height 13
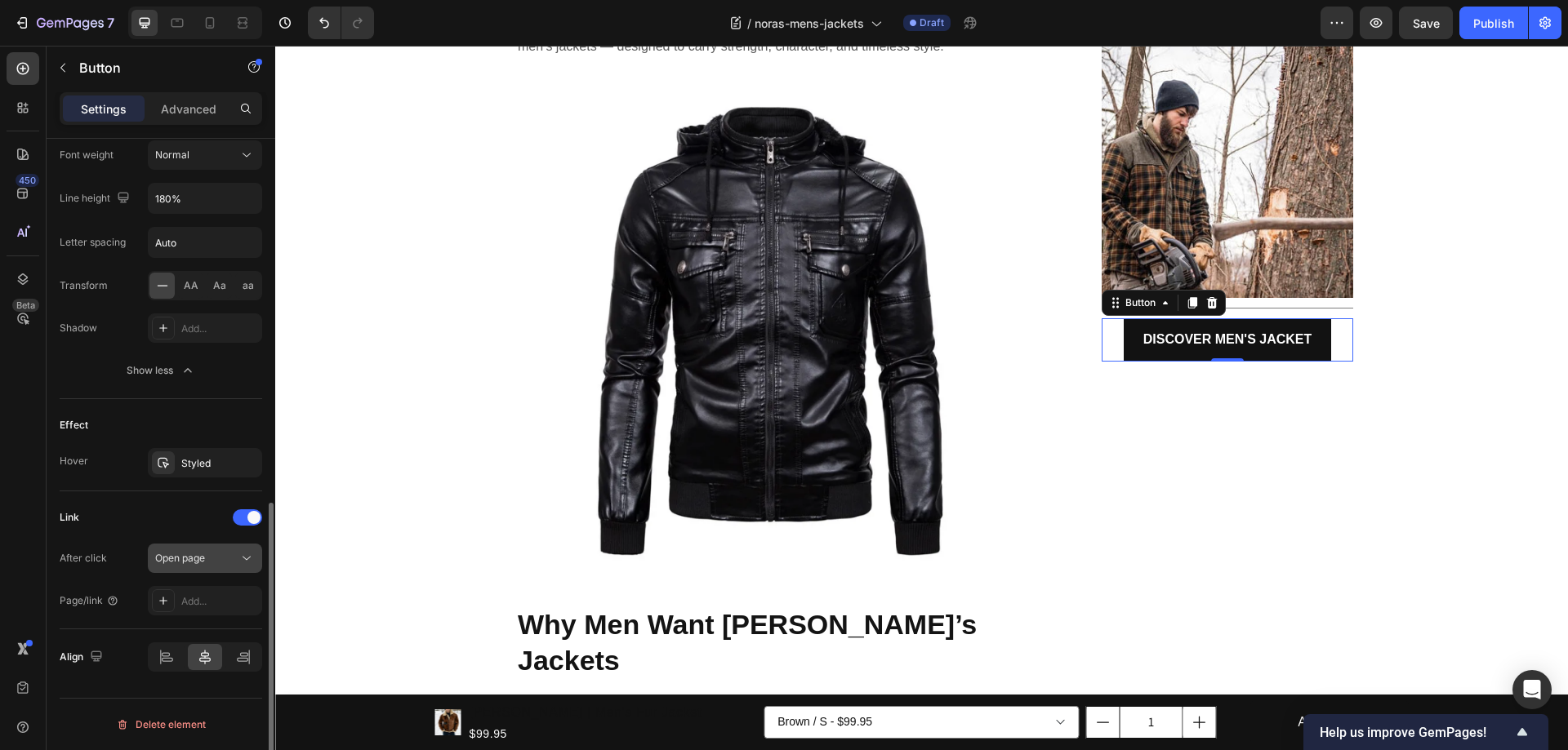
click at [203, 557] on span "Open page" at bounding box center [180, 557] width 50 height 12
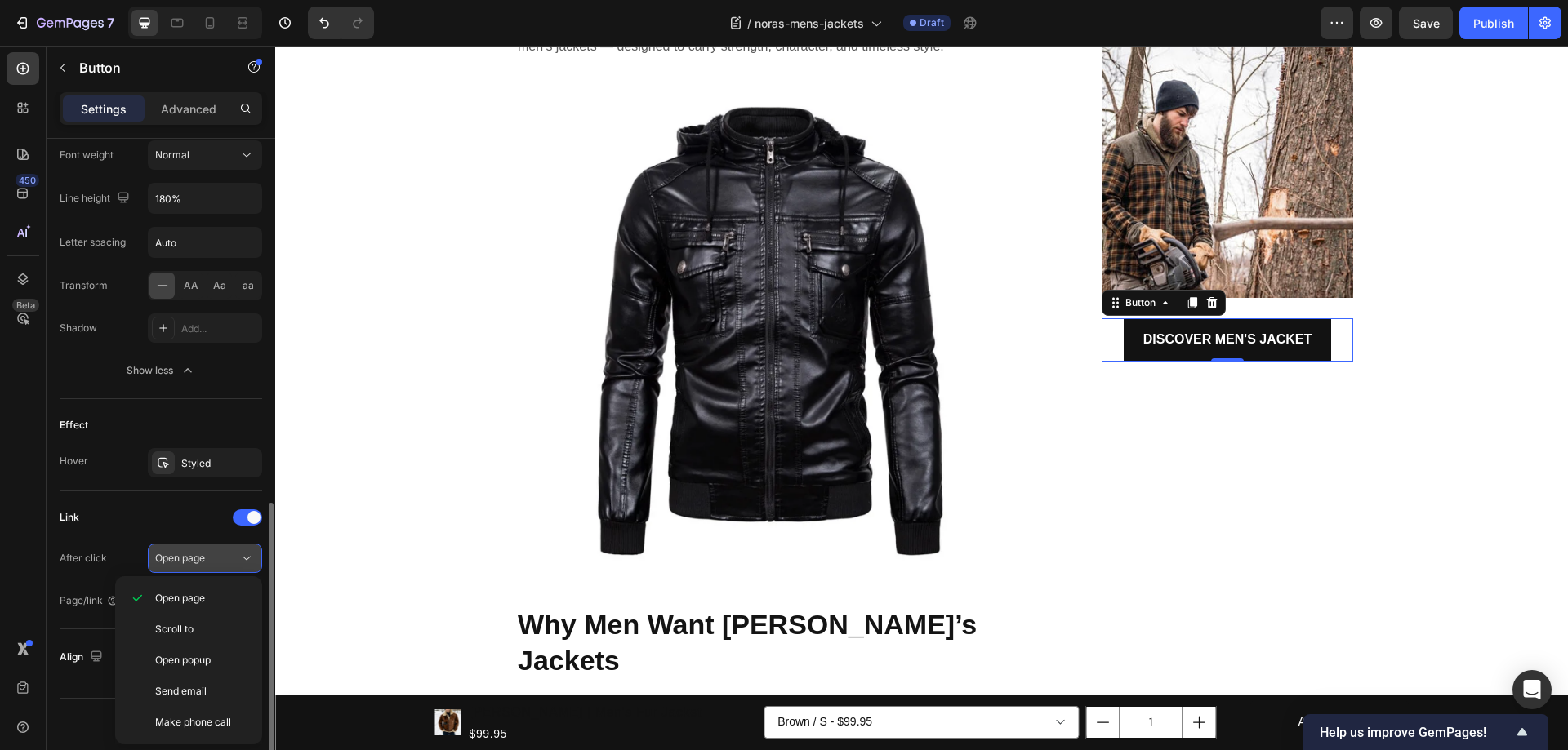
click at [203, 557] on span "Open page" at bounding box center [180, 557] width 50 height 12
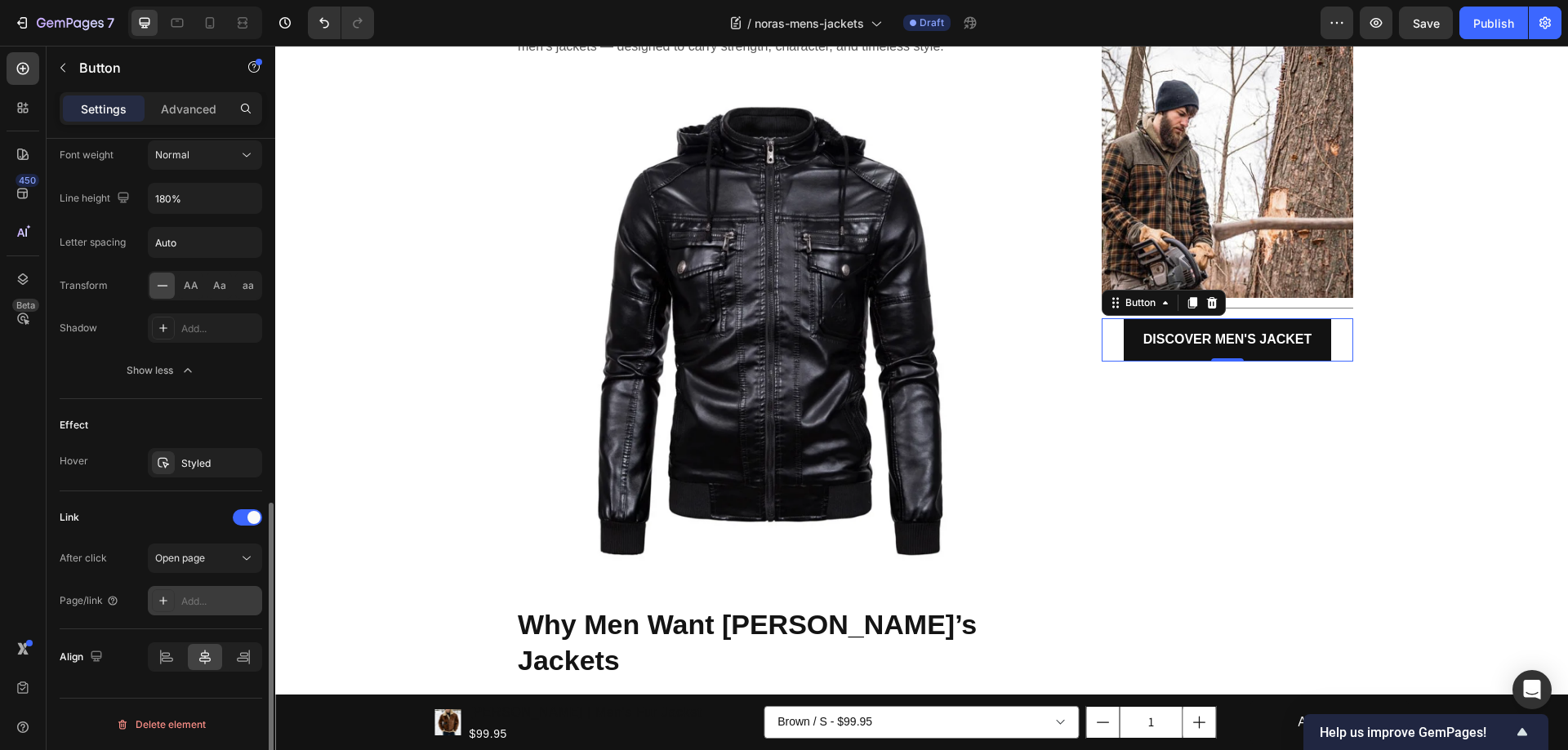
click at [202, 604] on div "Add..." at bounding box center [220, 602] width 77 height 15
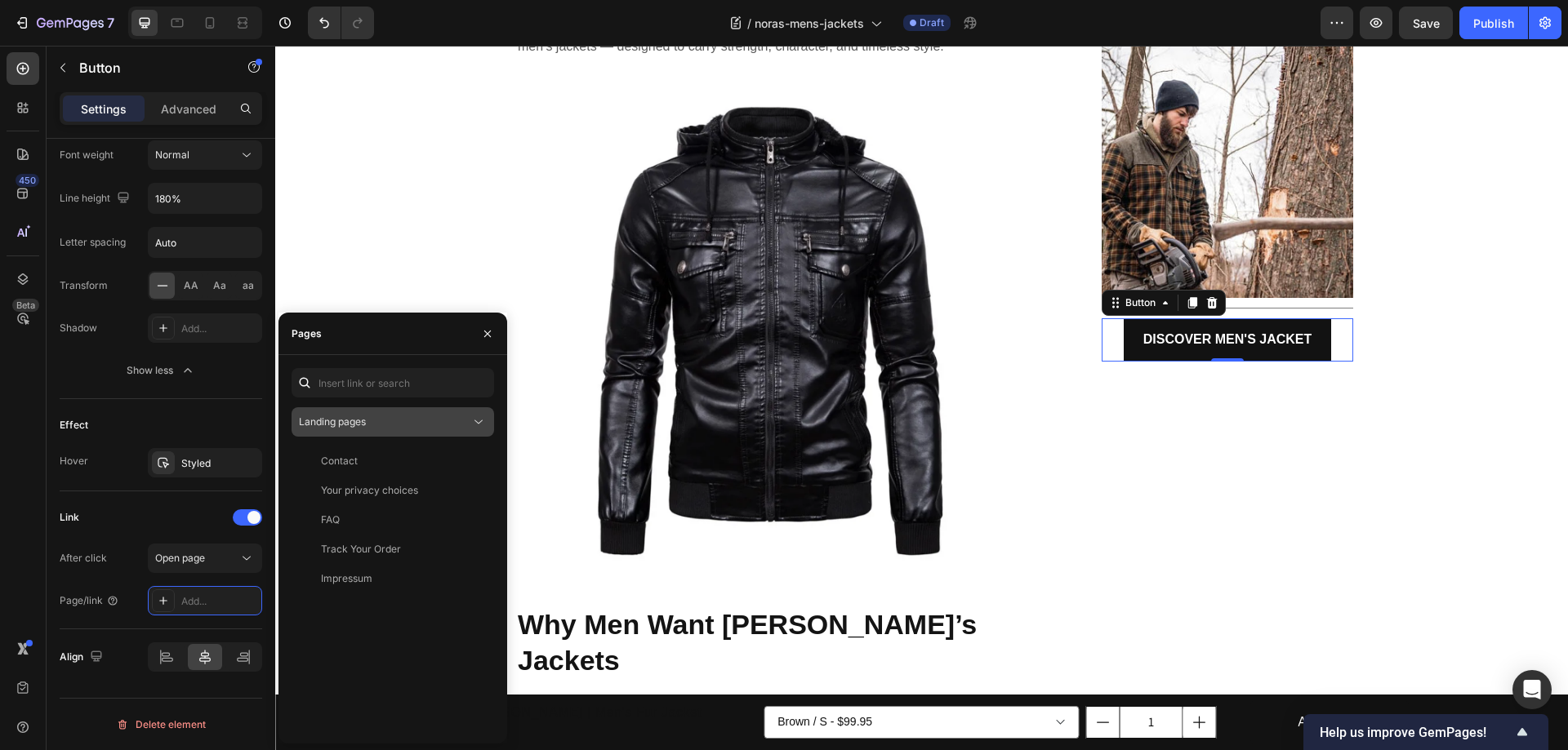
click at [411, 421] on div "Landing pages" at bounding box center [384, 422] width 171 height 15
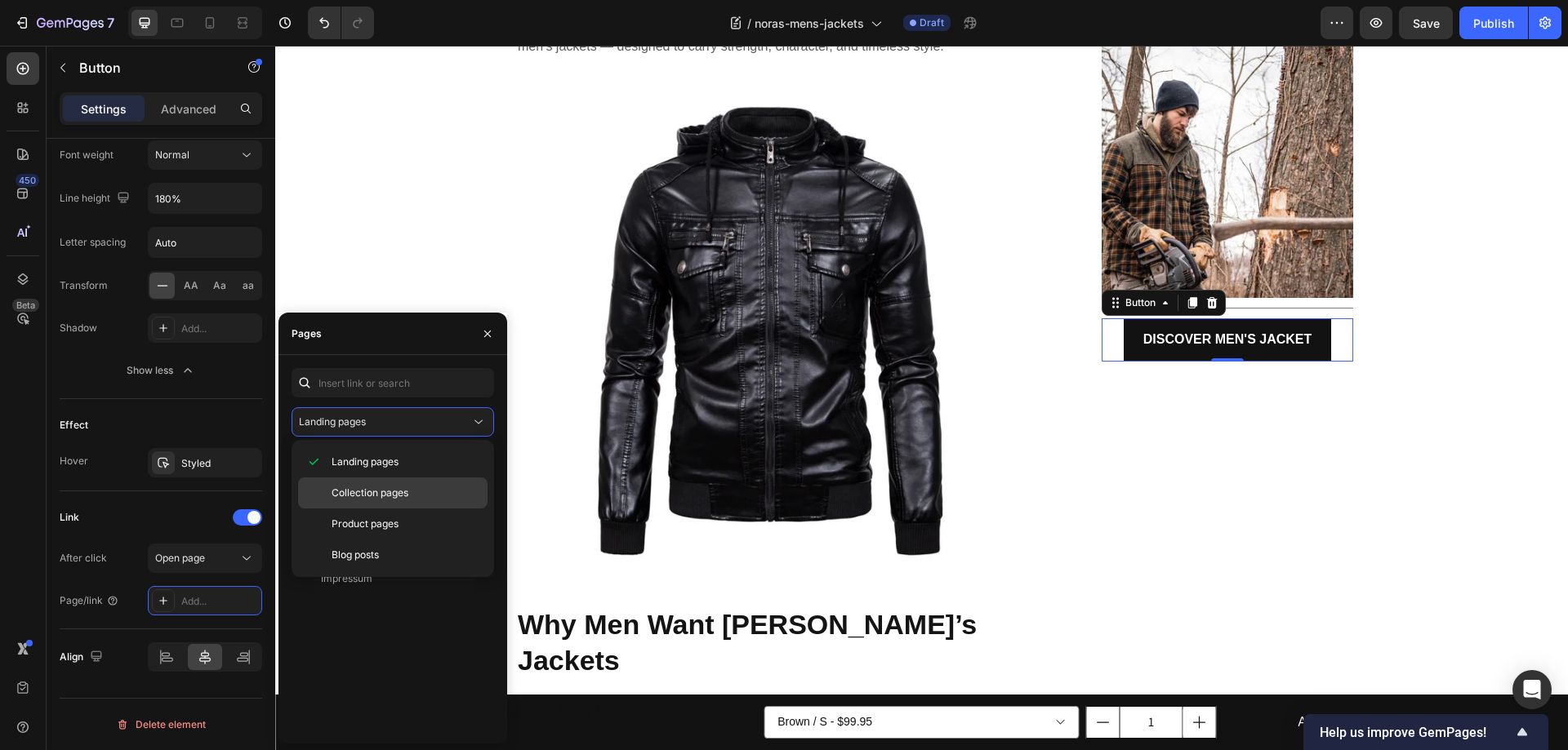
click at [377, 493] on span "Collection pages" at bounding box center [369, 493] width 77 height 15
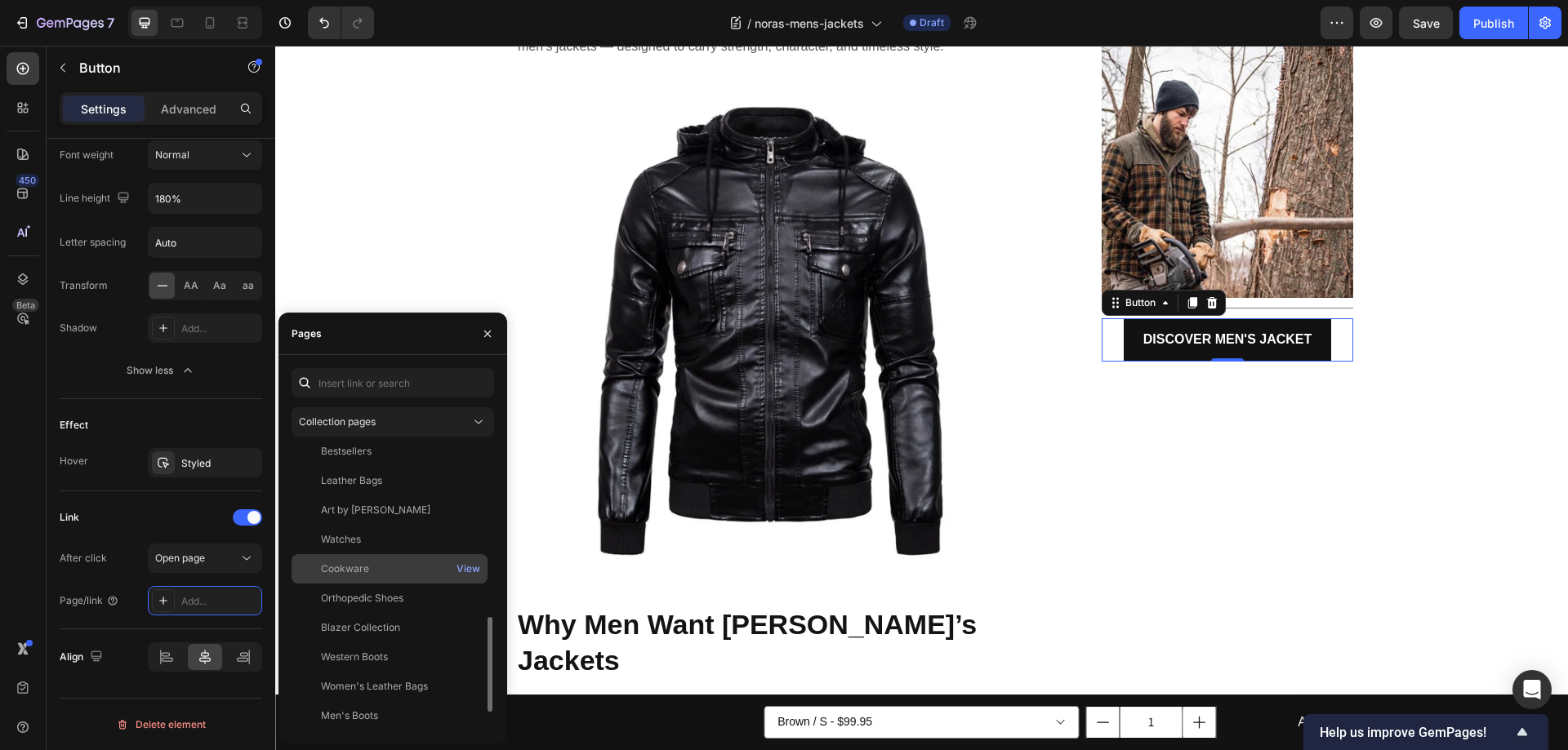
scroll to position [267, 0]
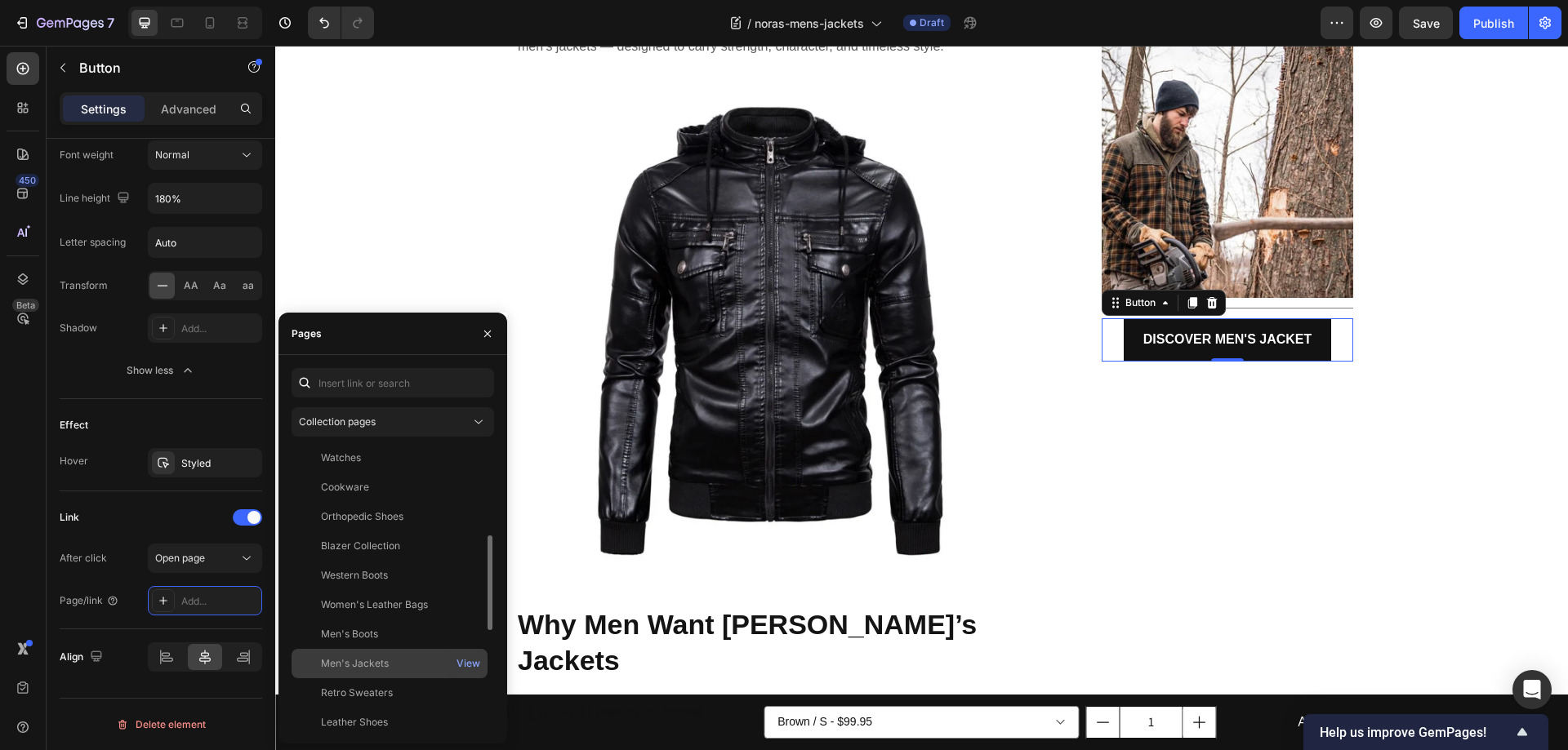
click at [377, 664] on div "Men's Jackets" at bounding box center [355, 664] width 68 height 15
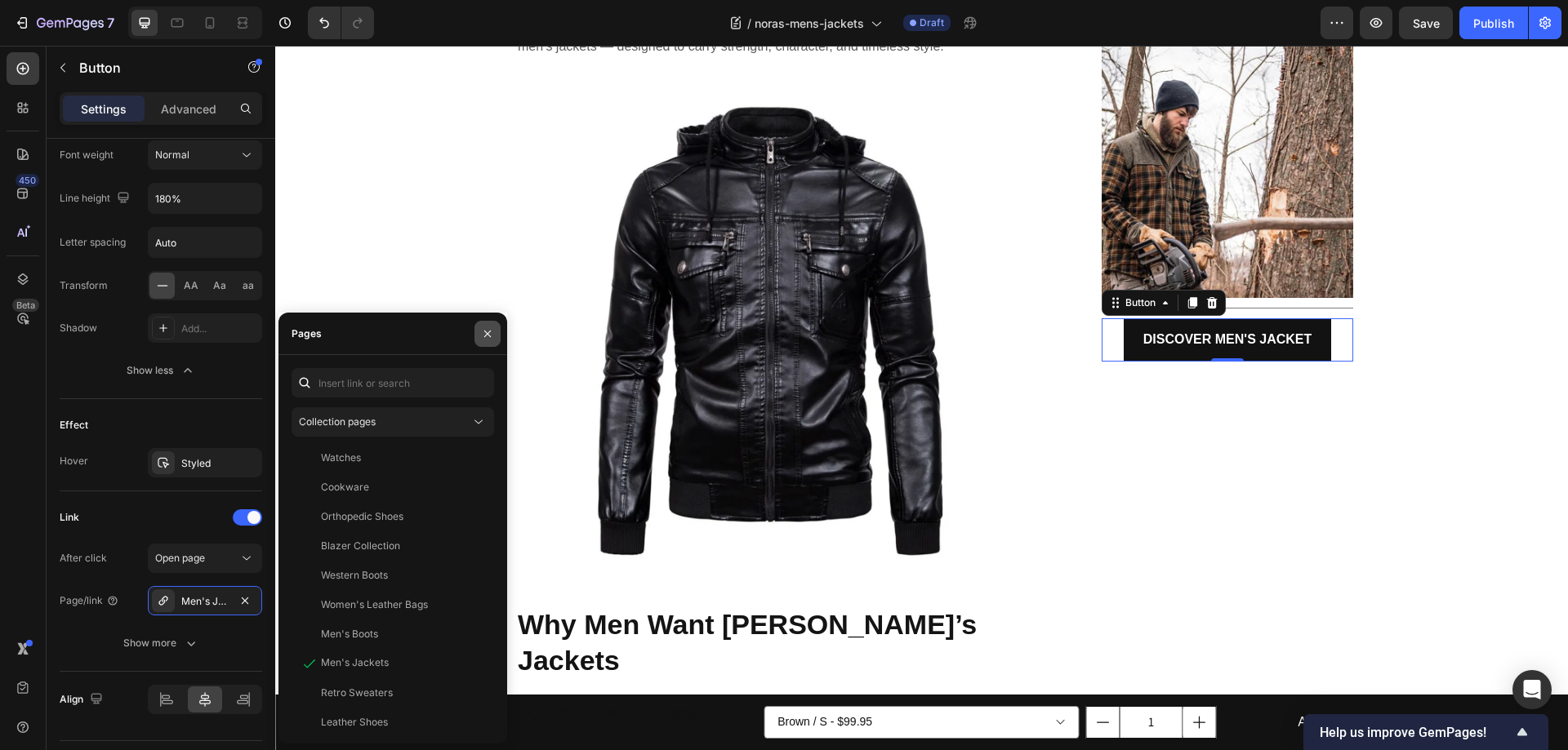
click at [490, 334] on icon "button" at bounding box center [488, 333] width 7 height 7
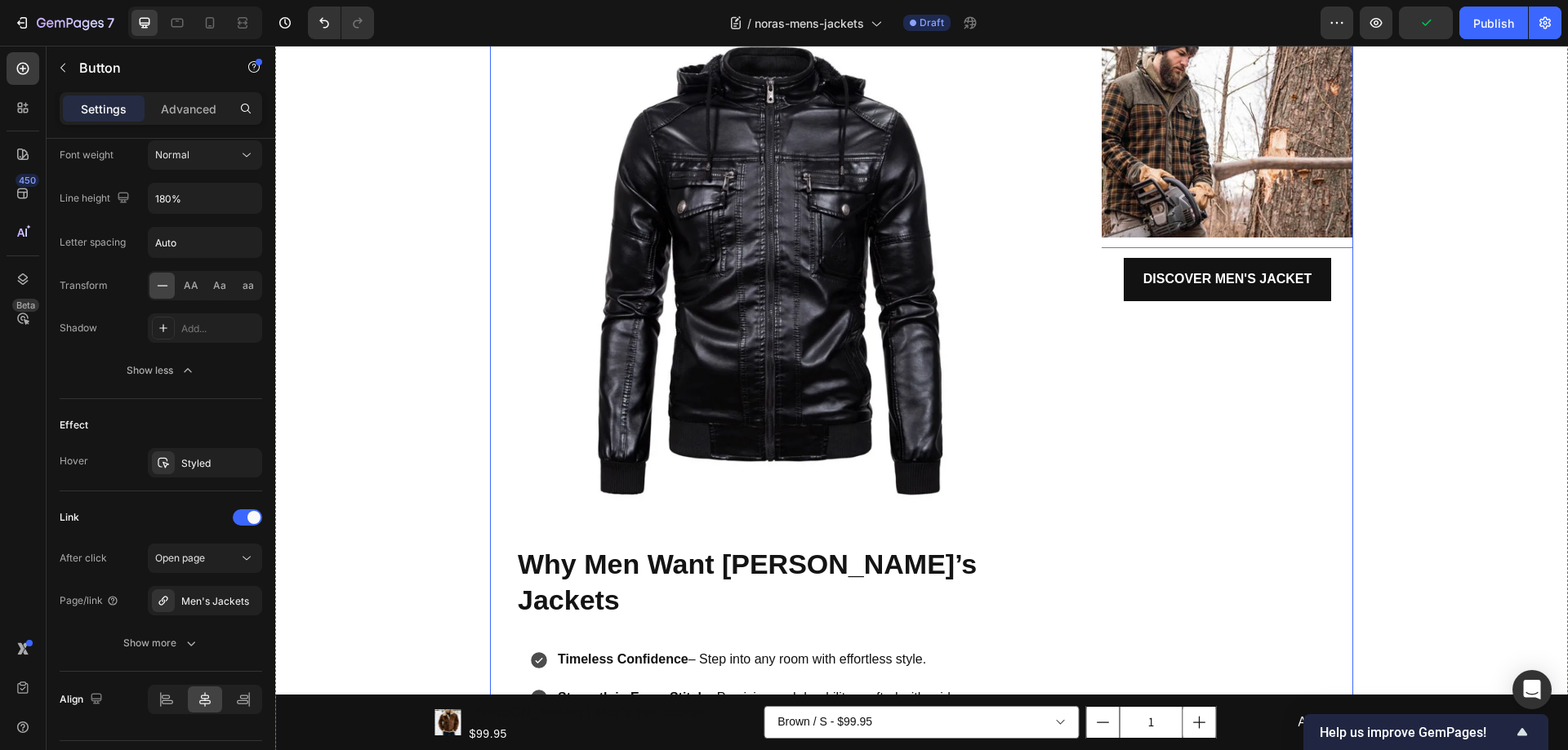
scroll to position [623, 0]
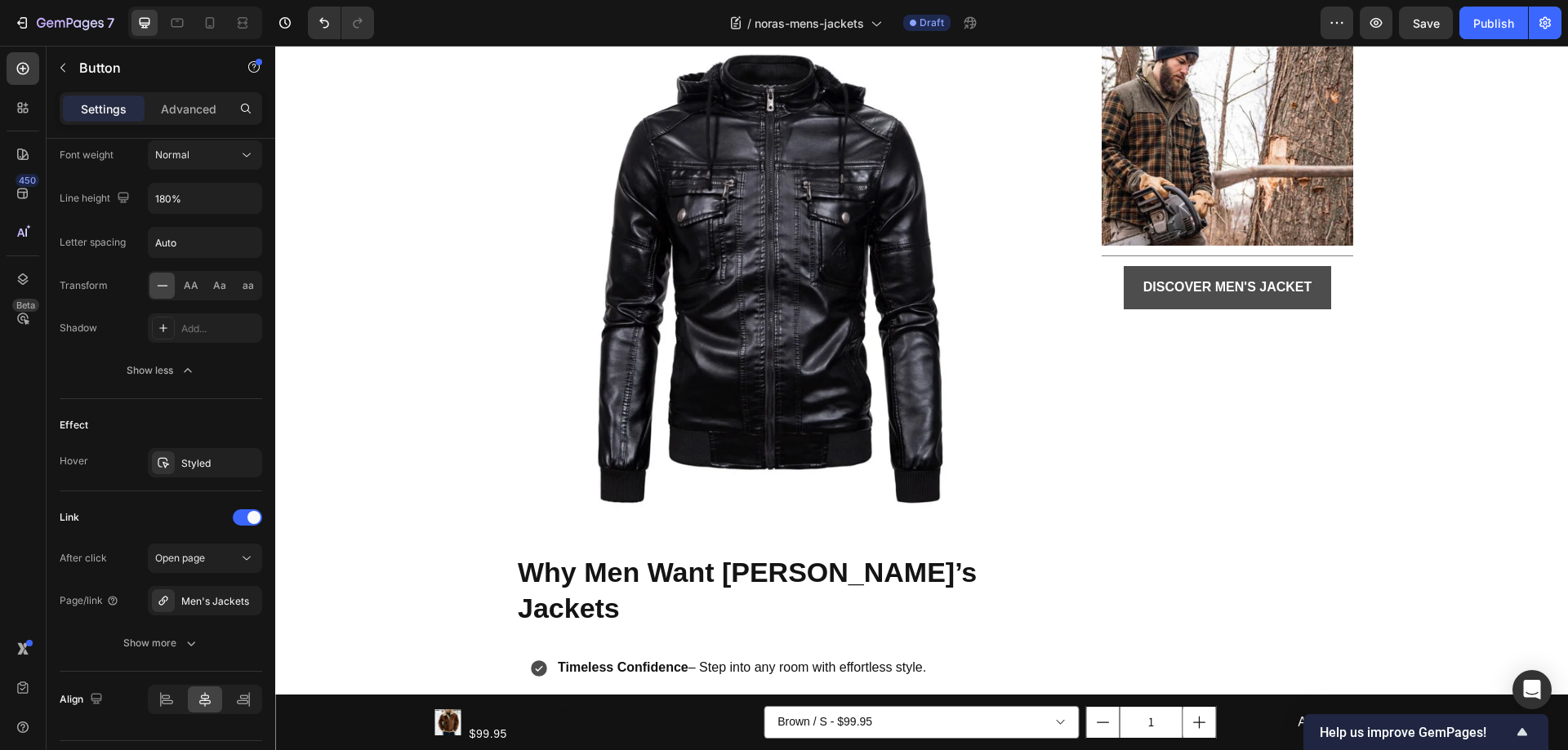
click at [1174, 305] on link "DISCOVER MEN'S JACKET" at bounding box center [1227, 287] width 208 height 43
click at [954, 363] on img at bounding box center [770, 279] width 508 height 507
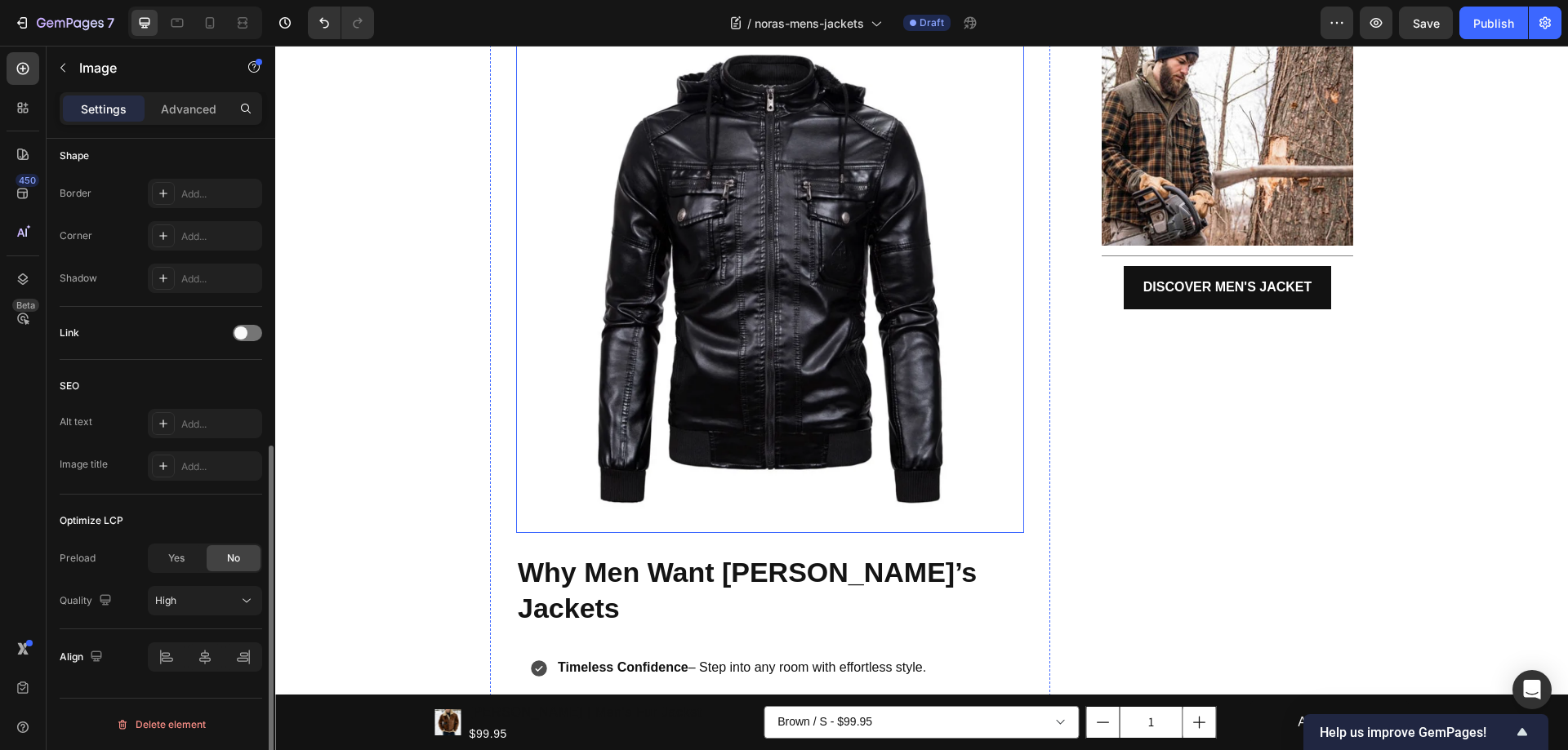
scroll to position [0, 0]
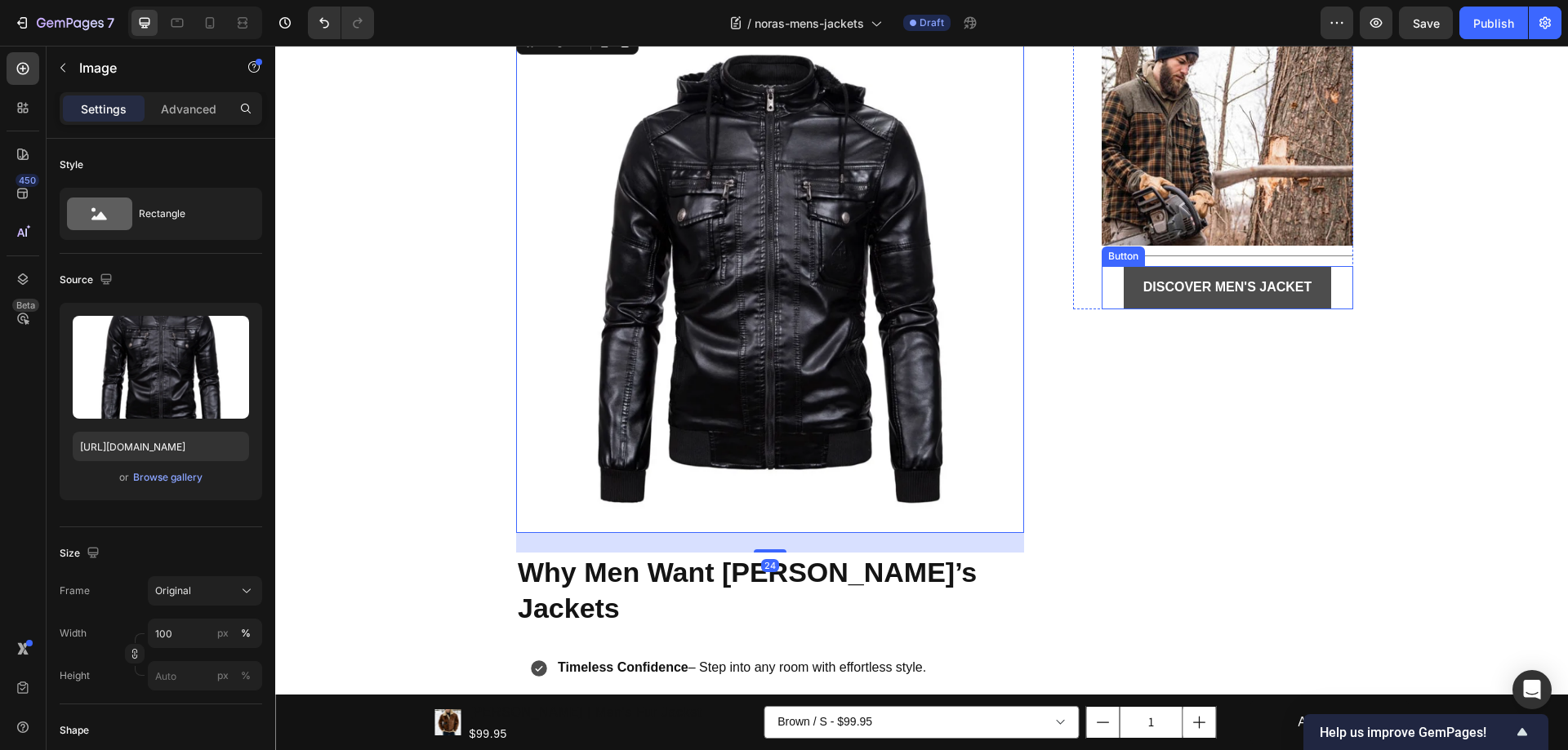
click at [1195, 301] on link "DISCOVER MEN'S JACKET" at bounding box center [1227, 287] width 208 height 43
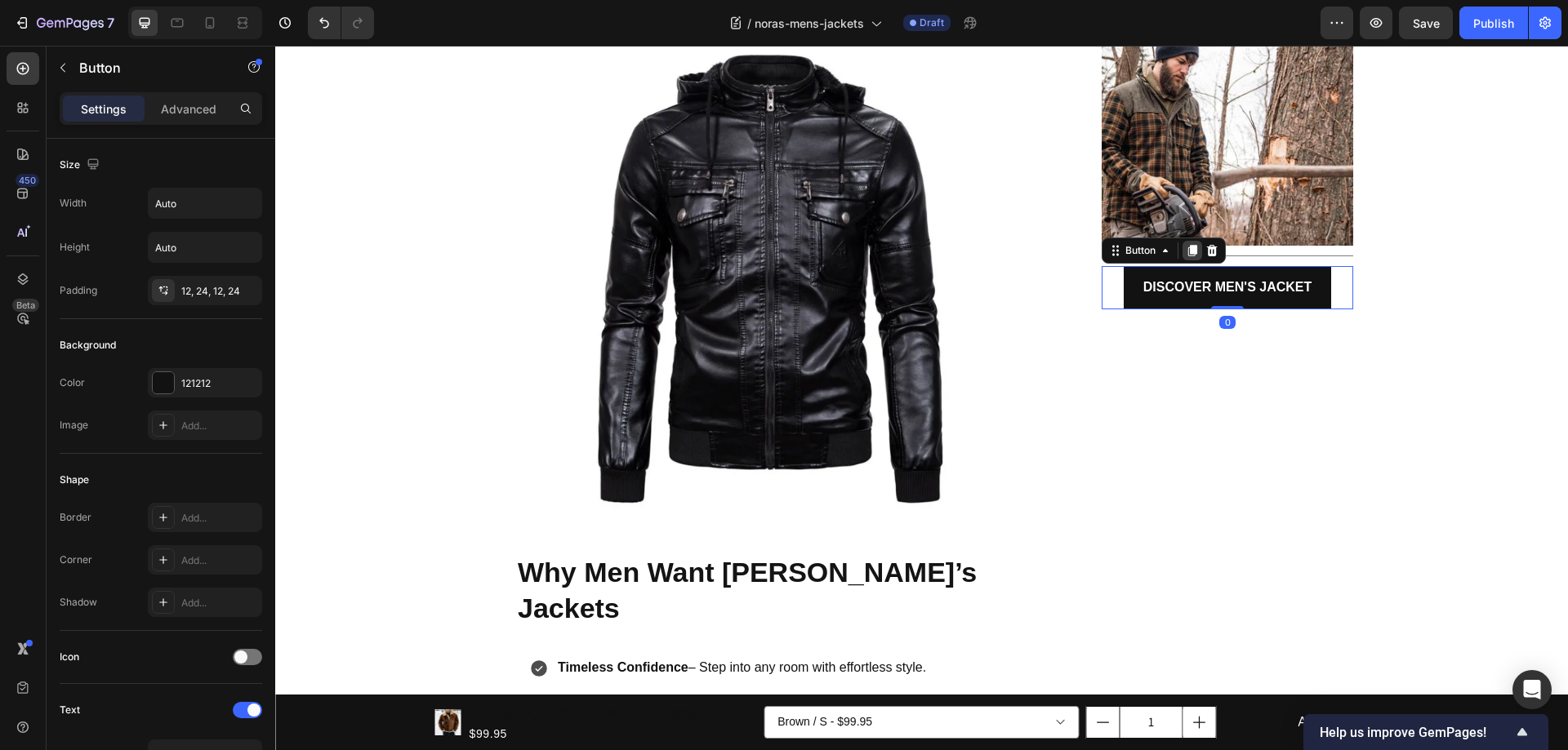
click at [1188, 253] on icon at bounding box center [1192, 252] width 9 height 12
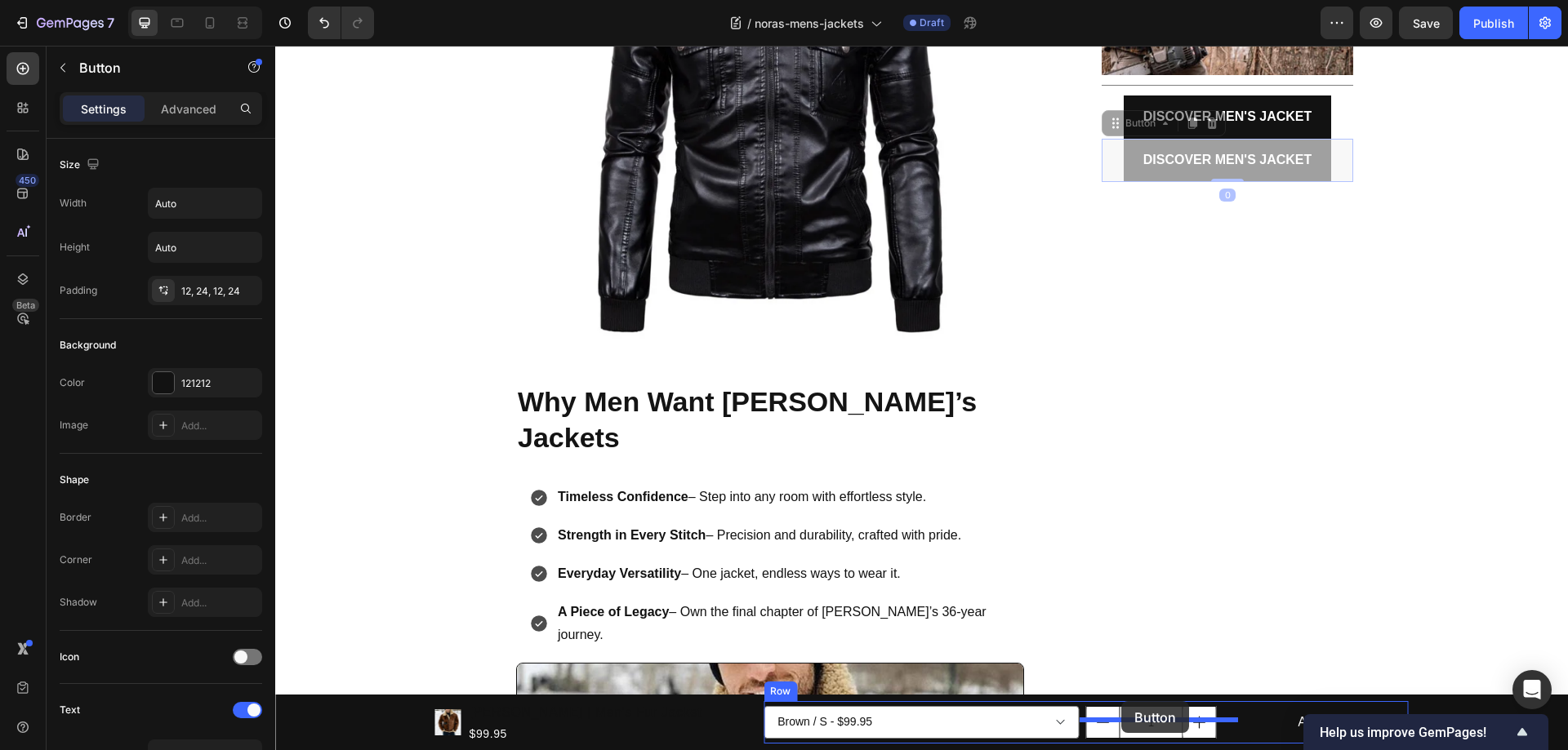
scroll to position [808, 0]
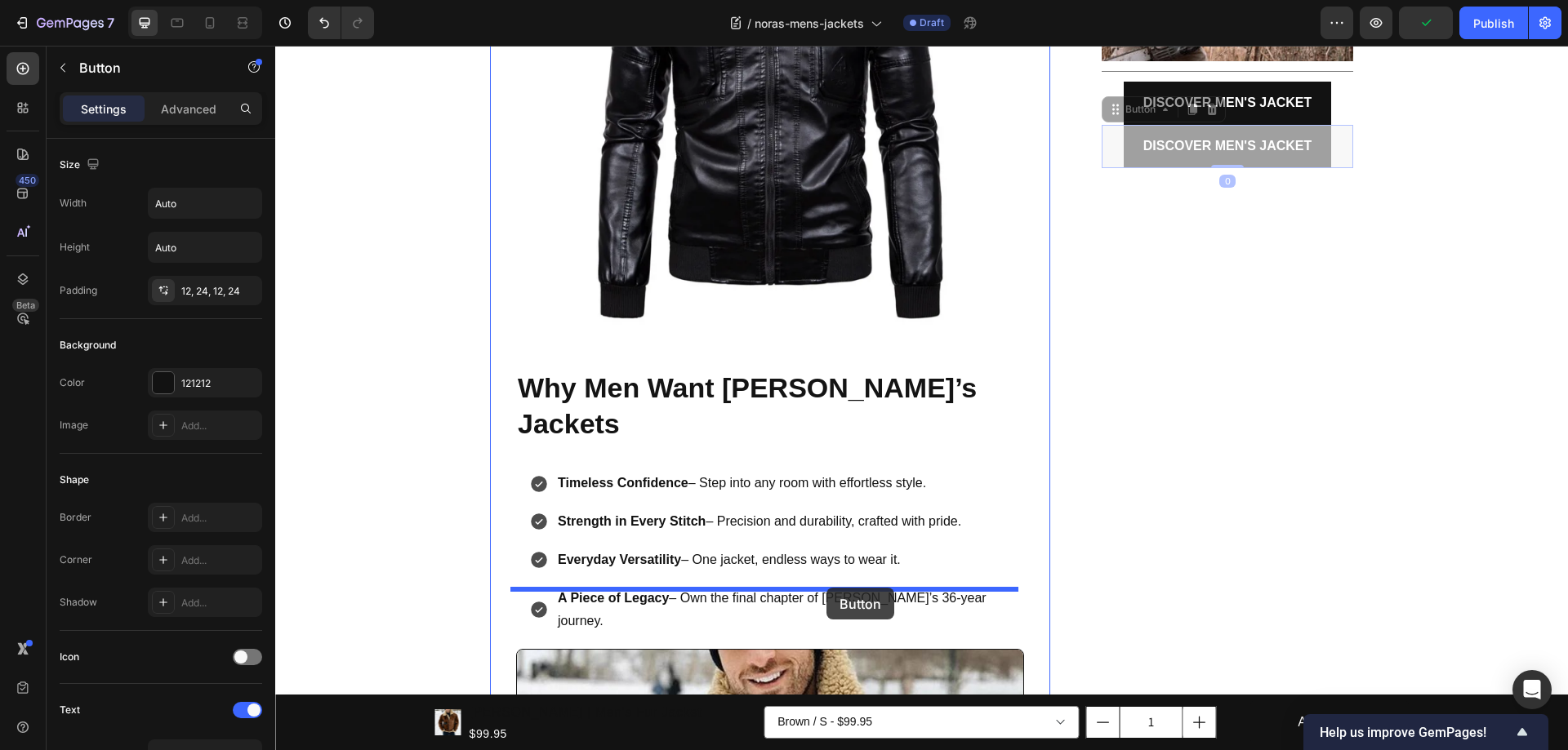
drag, startPoint x: 1107, startPoint y: 130, endPoint x: 827, endPoint y: 588, distance: 536.8
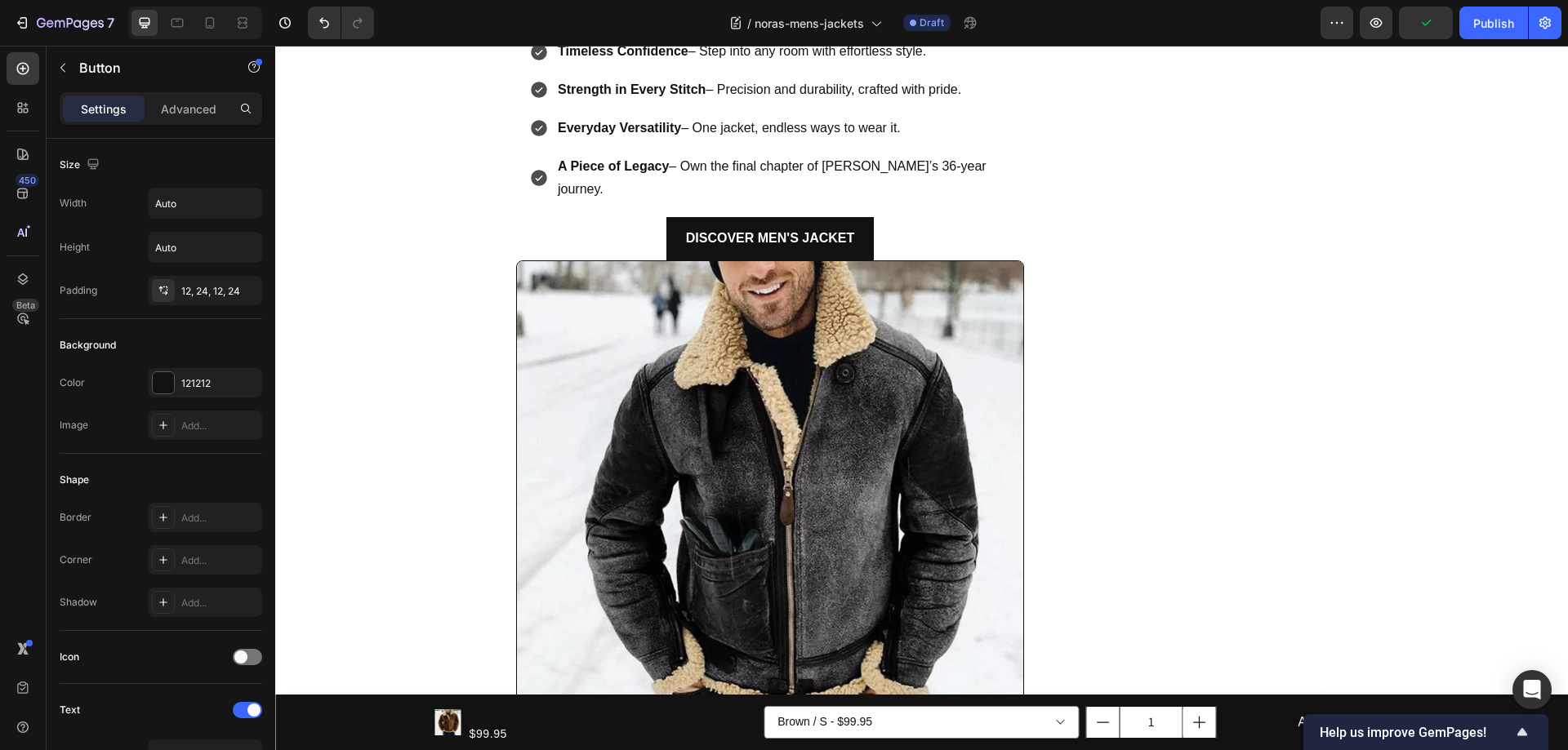
scroll to position [1297, 0]
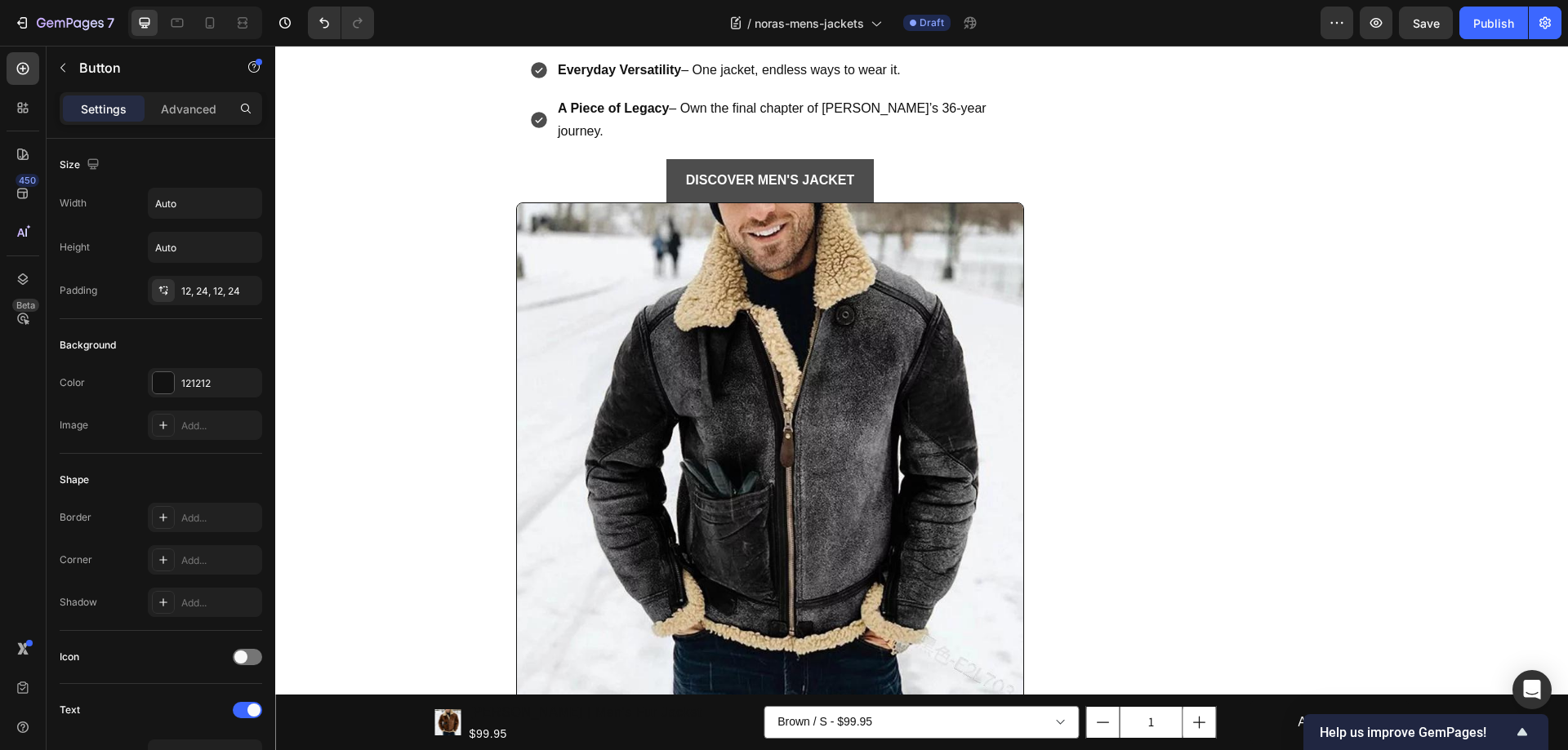
click at [860, 159] on link "DISCOVER MEN'S JACKET" at bounding box center [770, 180] width 208 height 43
click at [799, 173] on strong "DISCOVER MEN'S JACKET" at bounding box center [770, 180] width 169 height 14
click at [895, 159] on div "DISCOVER MEN'S JACKET Button 0" at bounding box center [770, 180] width 508 height 43
click at [611, 159] on div "DISCOVER MEN'S JACKET Button 0" at bounding box center [770, 180] width 508 height 43
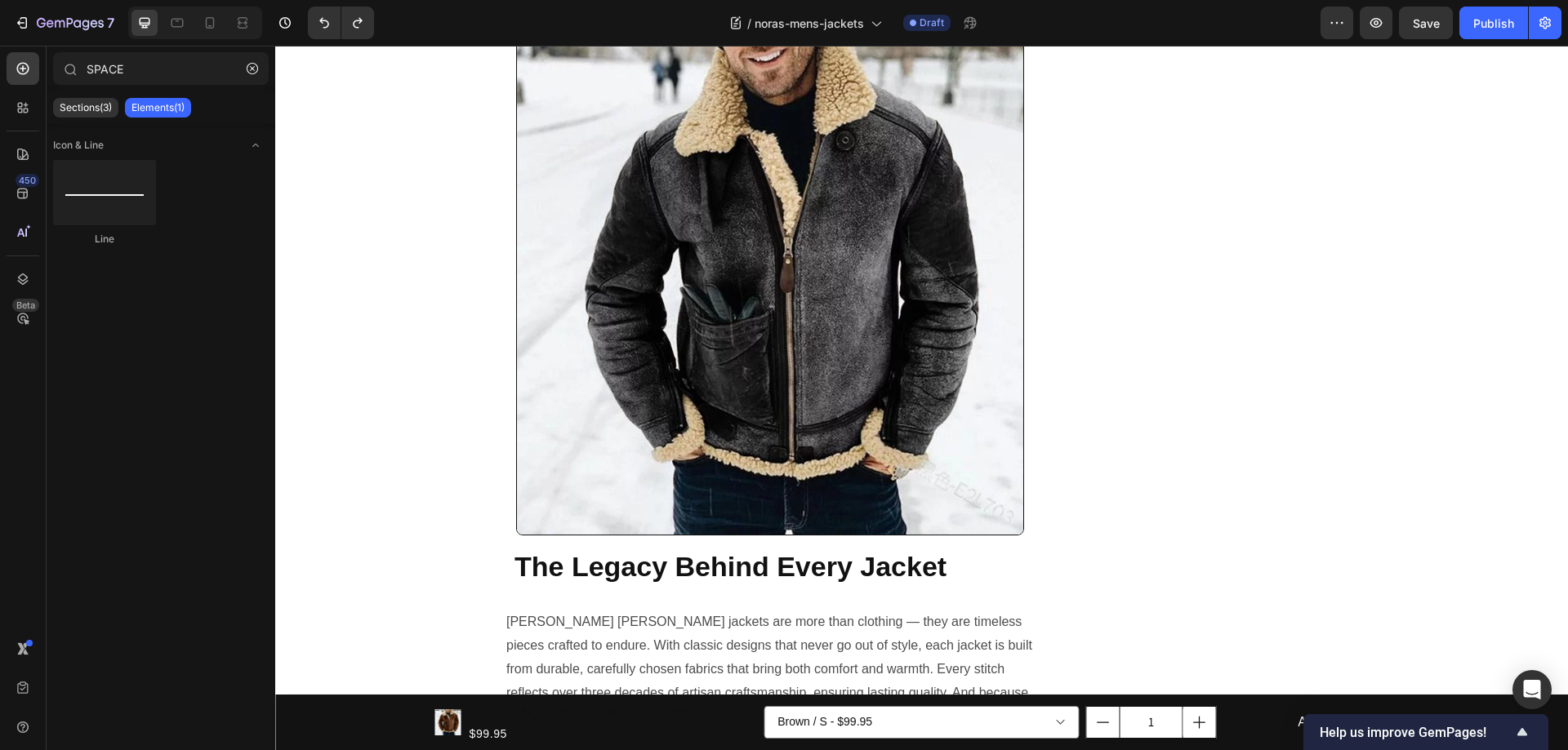
scroll to position [1869, 0]
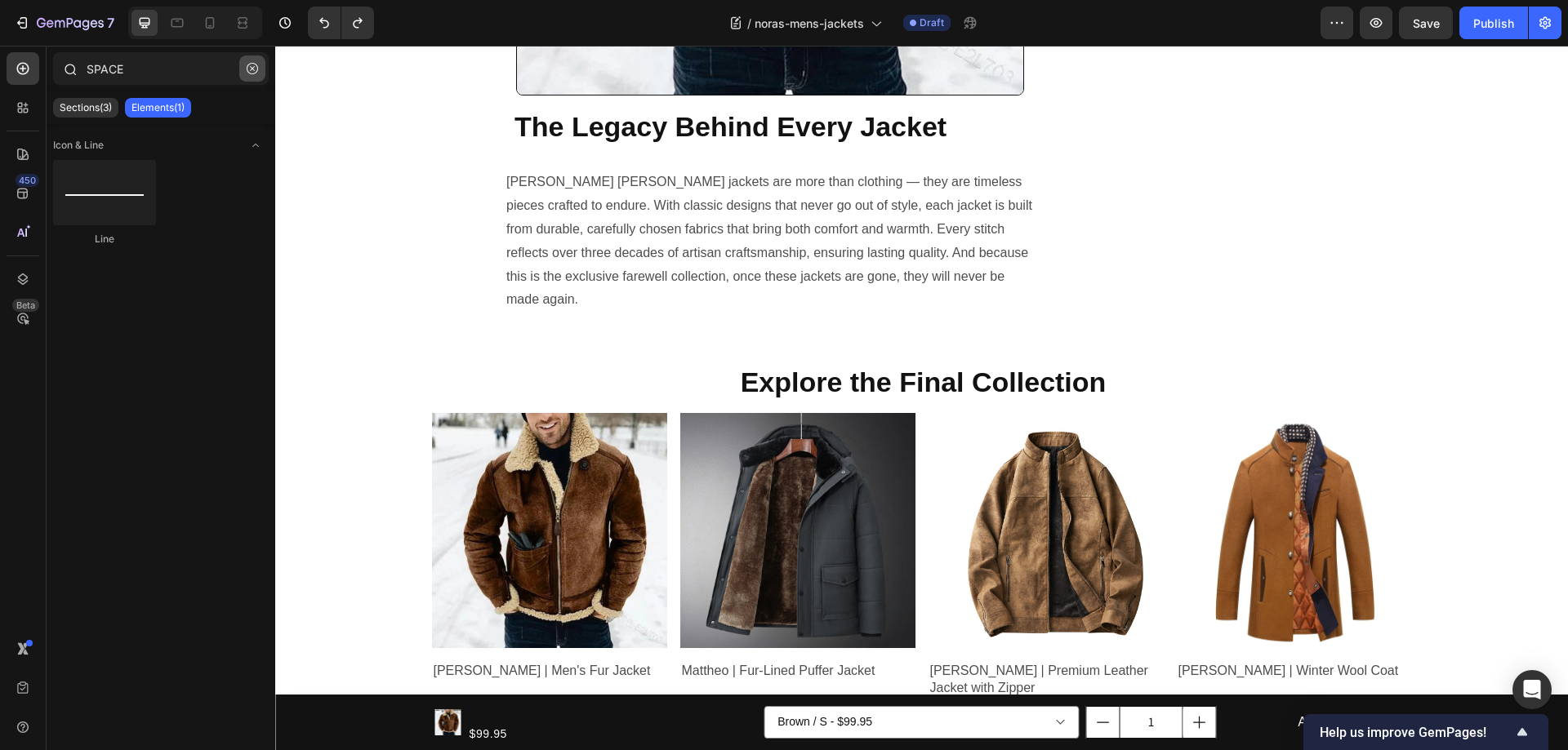
click at [254, 66] on icon "button" at bounding box center [253, 69] width 12 height 12
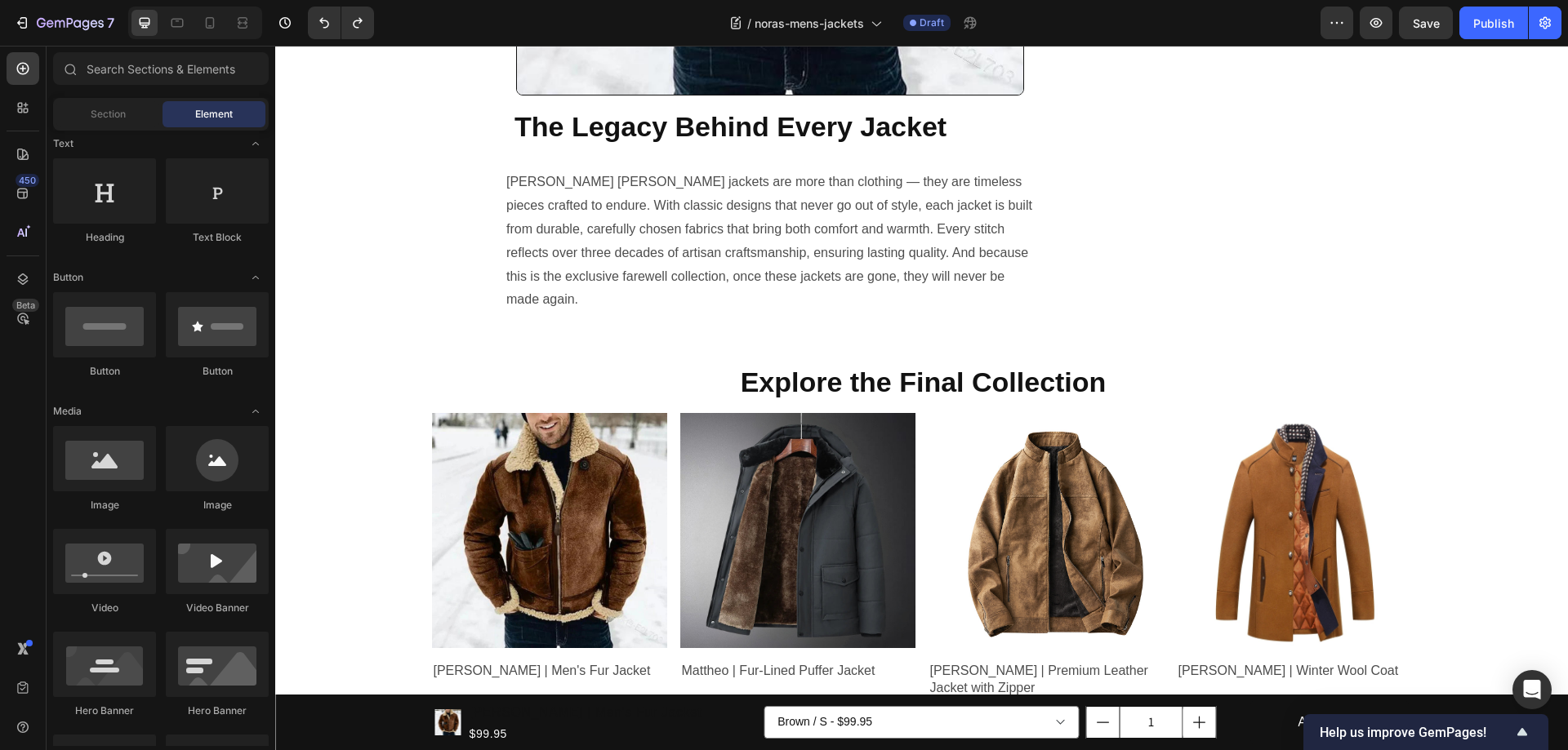
scroll to position [326, 0]
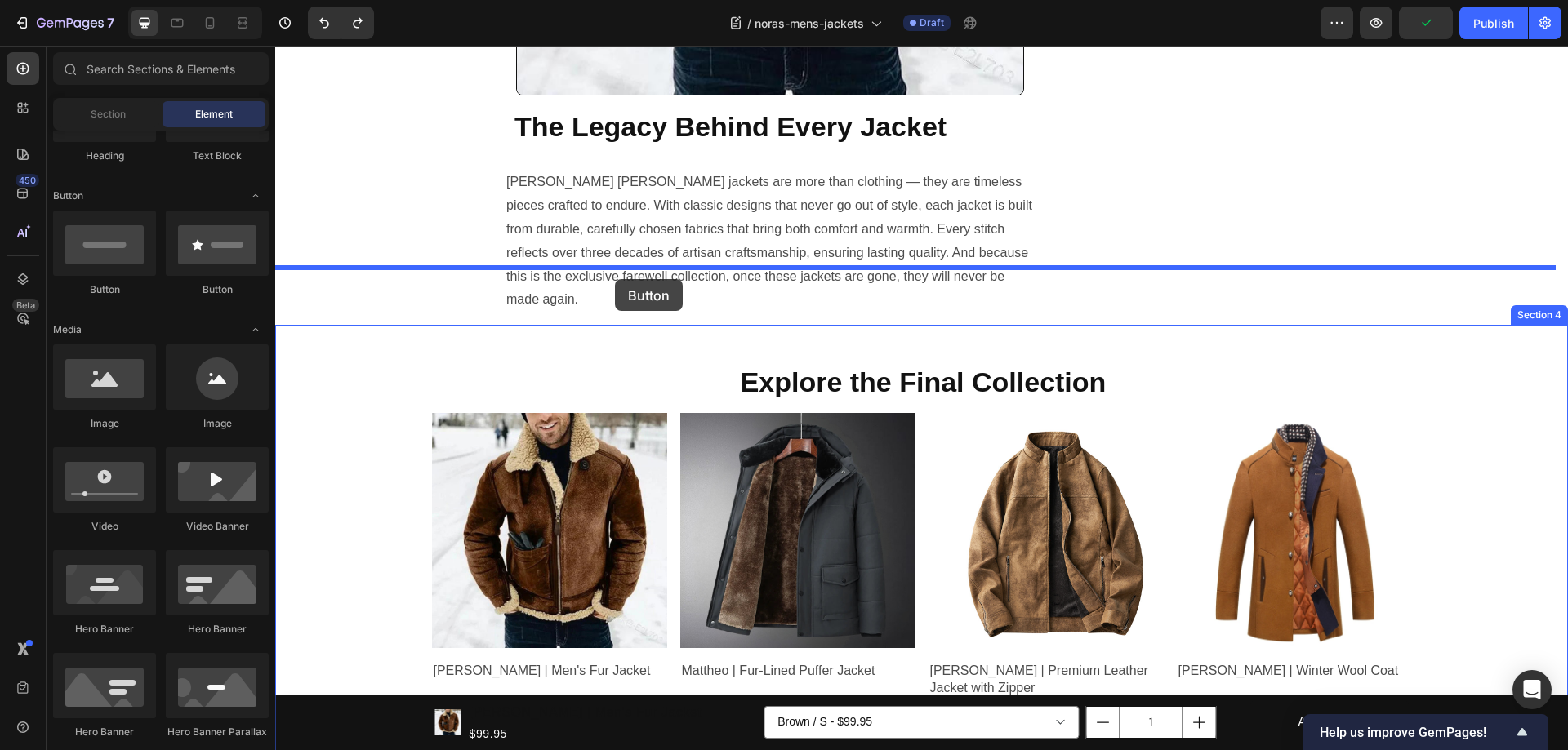
drag, startPoint x: 374, startPoint y: 299, endPoint x: 615, endPoint y: 279, distance: 241.8
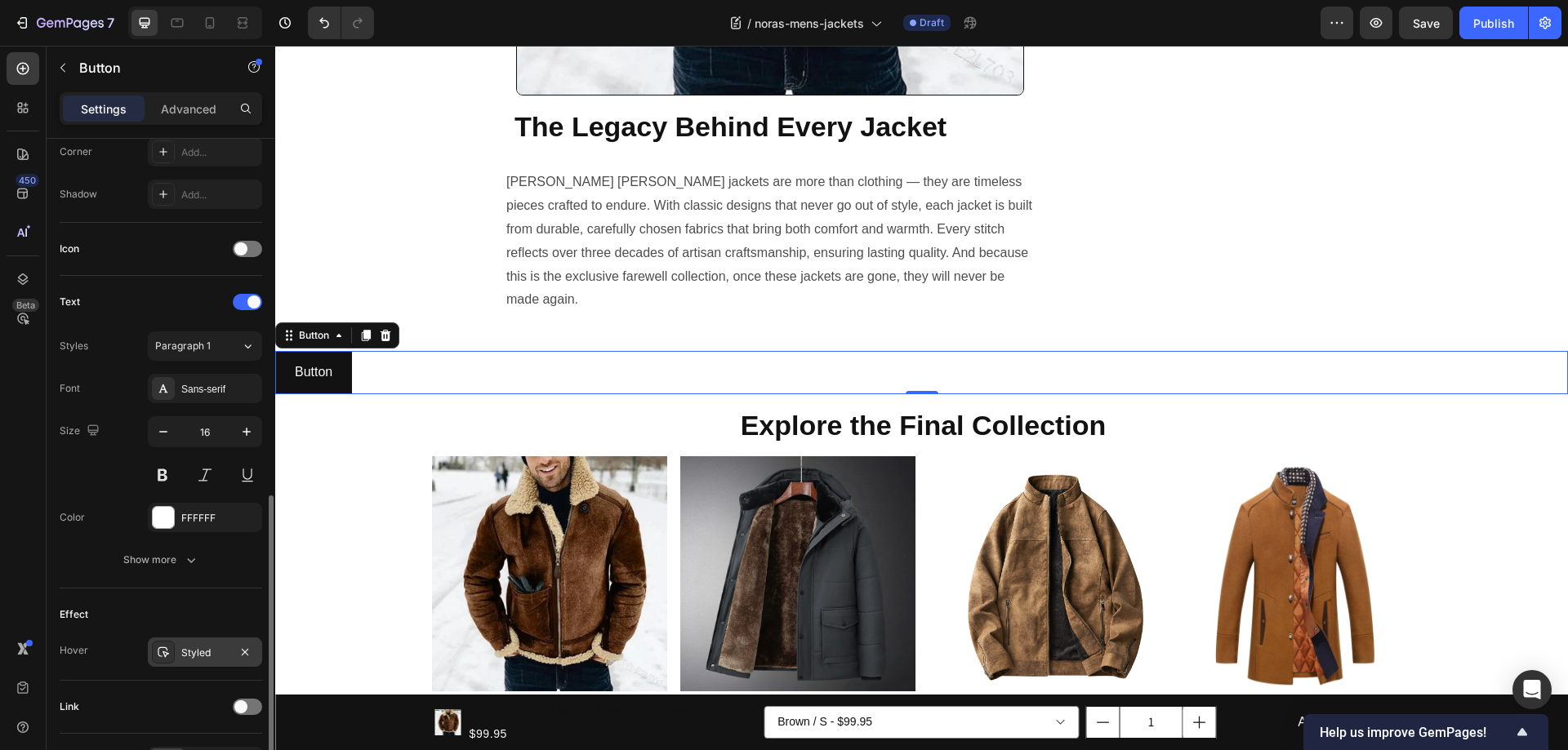
scroll to position [512, 0]
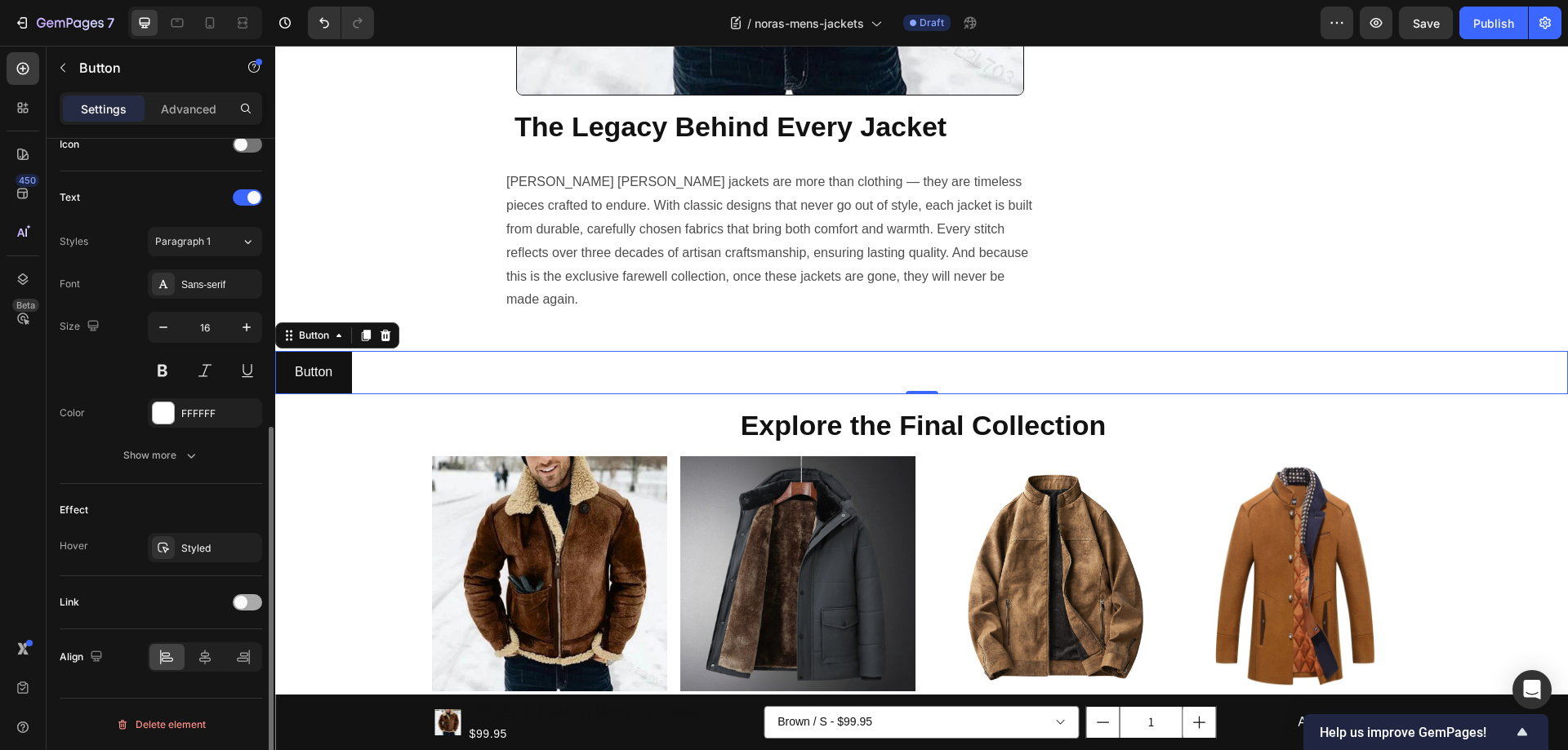
click at [242, 603] on span at bounding box center [241, 603] width 13 height 13
click at [203, 677] on div "Add..." at bounding box center [205, 685] width 114 height 29
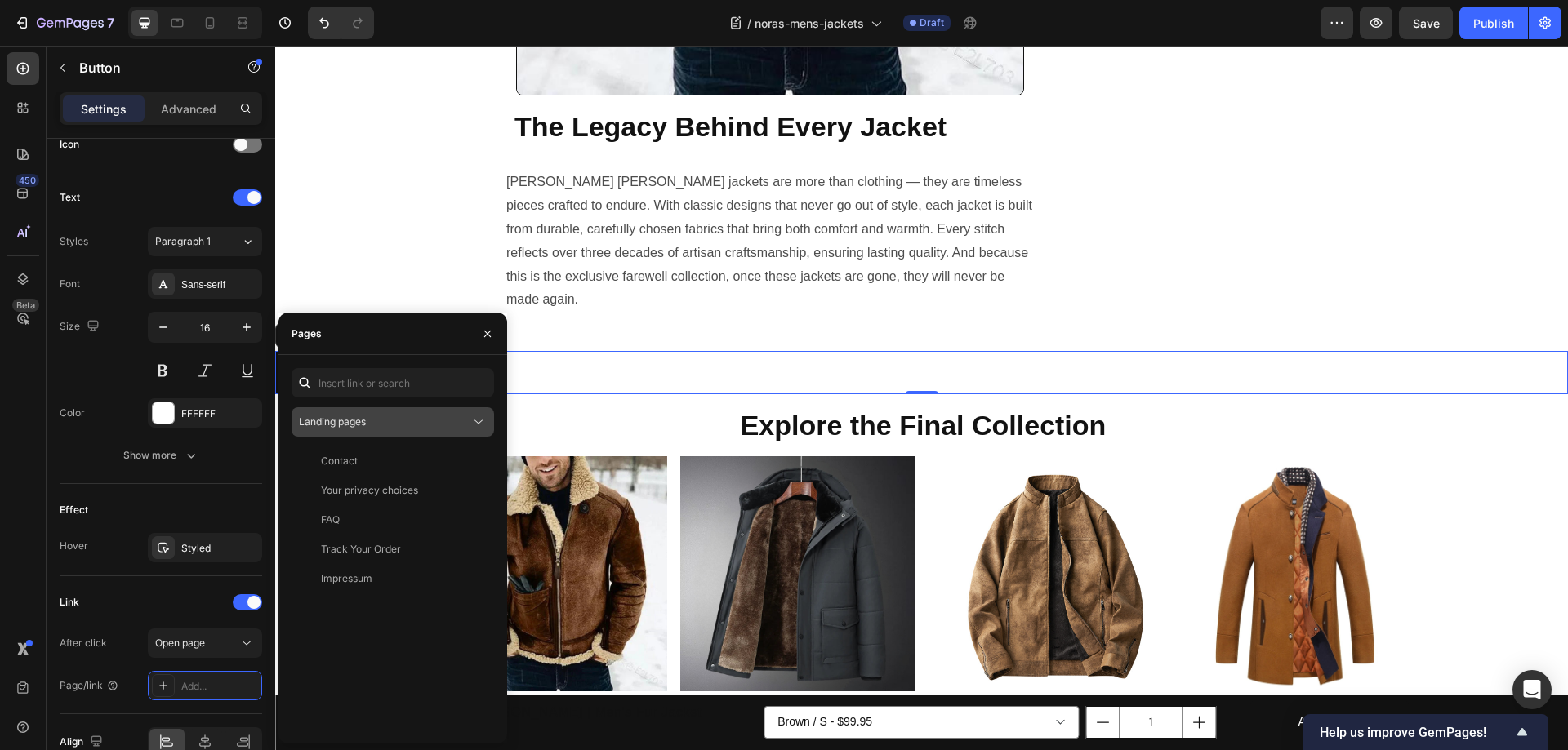
click at [426, 429] on div "Landing pages" at bounding box center [384, 422] width 171 height 15
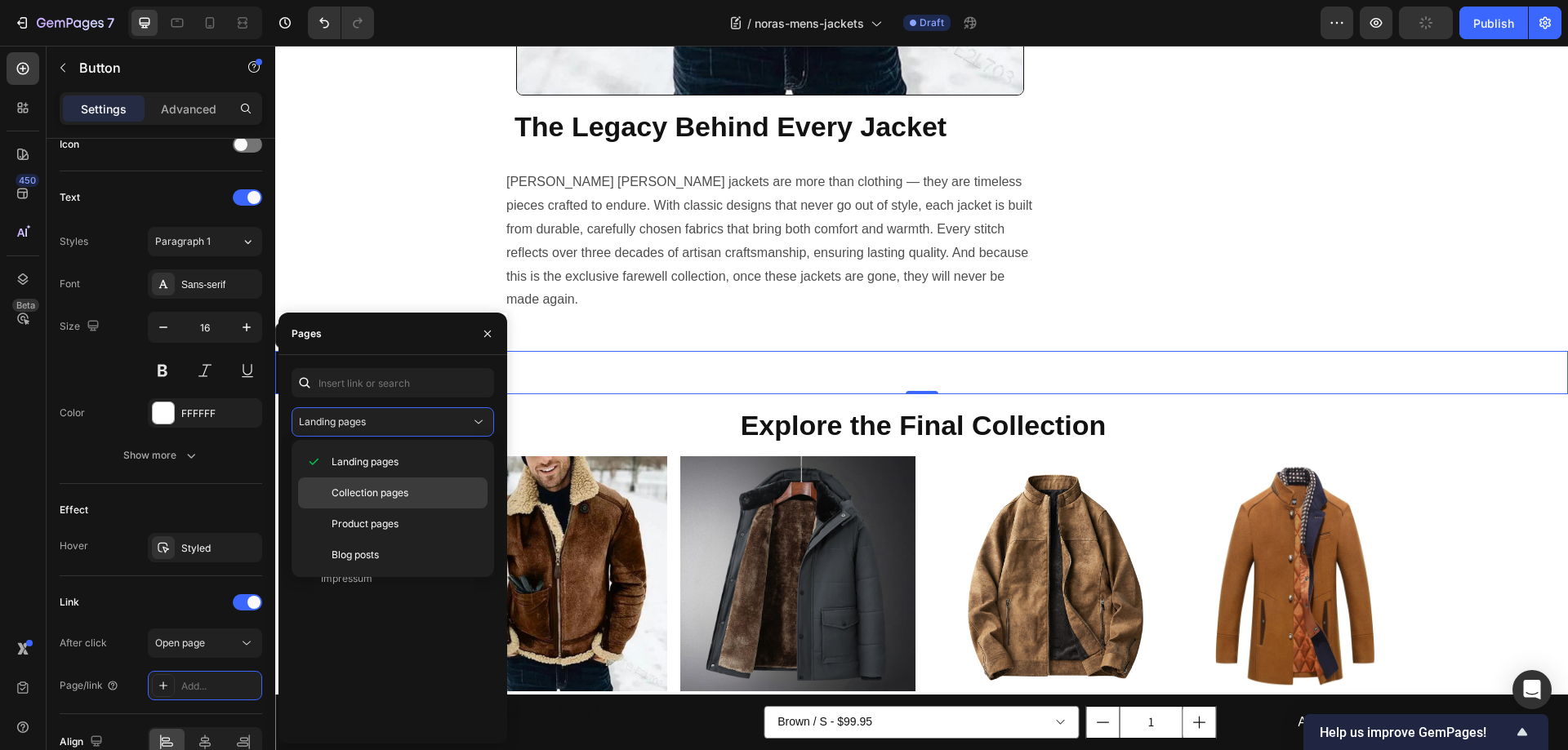
click at [363, 498] on span "Collection pages" at bounding box center [369, 493] width 77 height 15
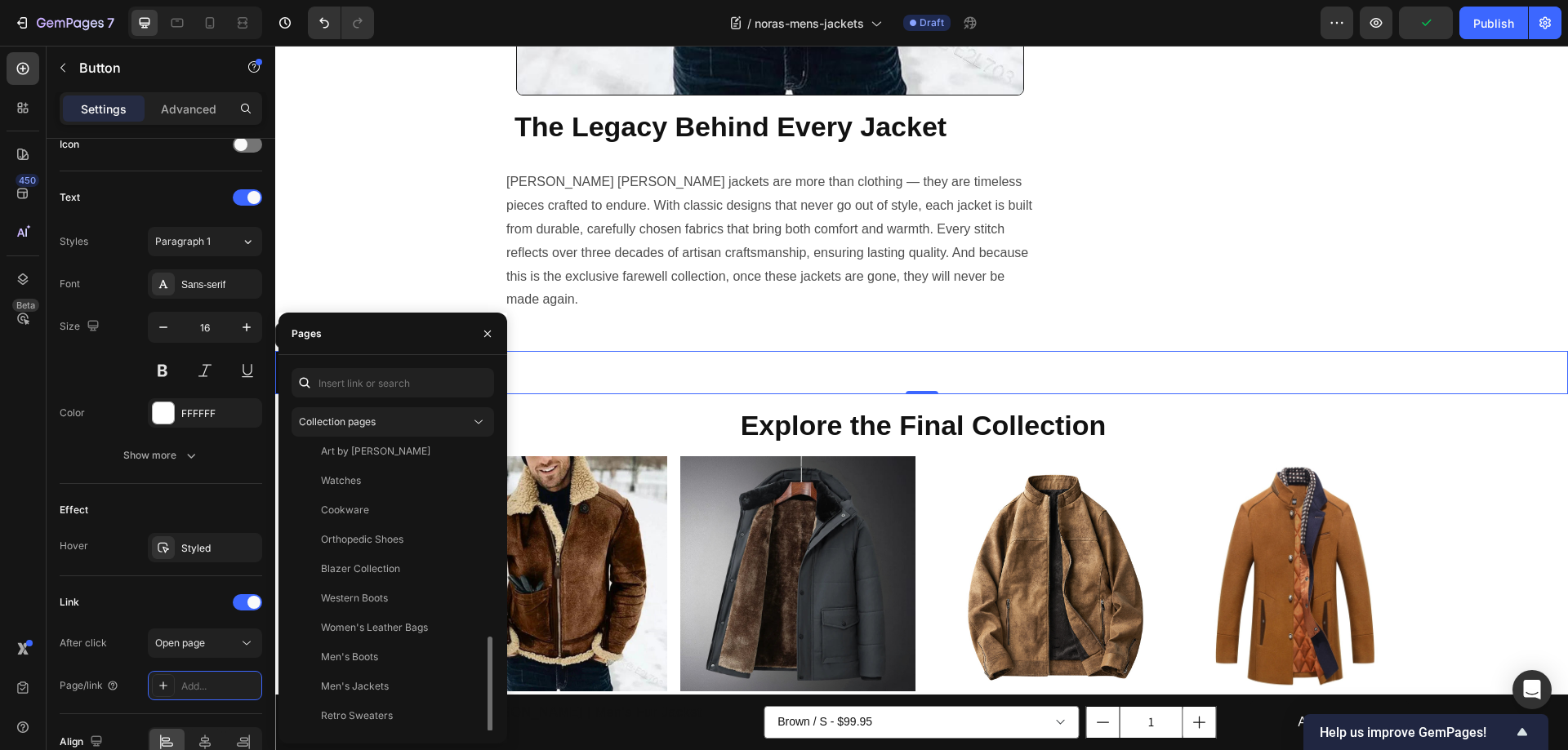
scroll to position [326, 0]
click at [359, 601] on div "Men's Jackets" at bounding box center [355, 605] width 68 height 15
click at [490, 334] on icon "button" at bounding box center [488, 333] width 7 height 7
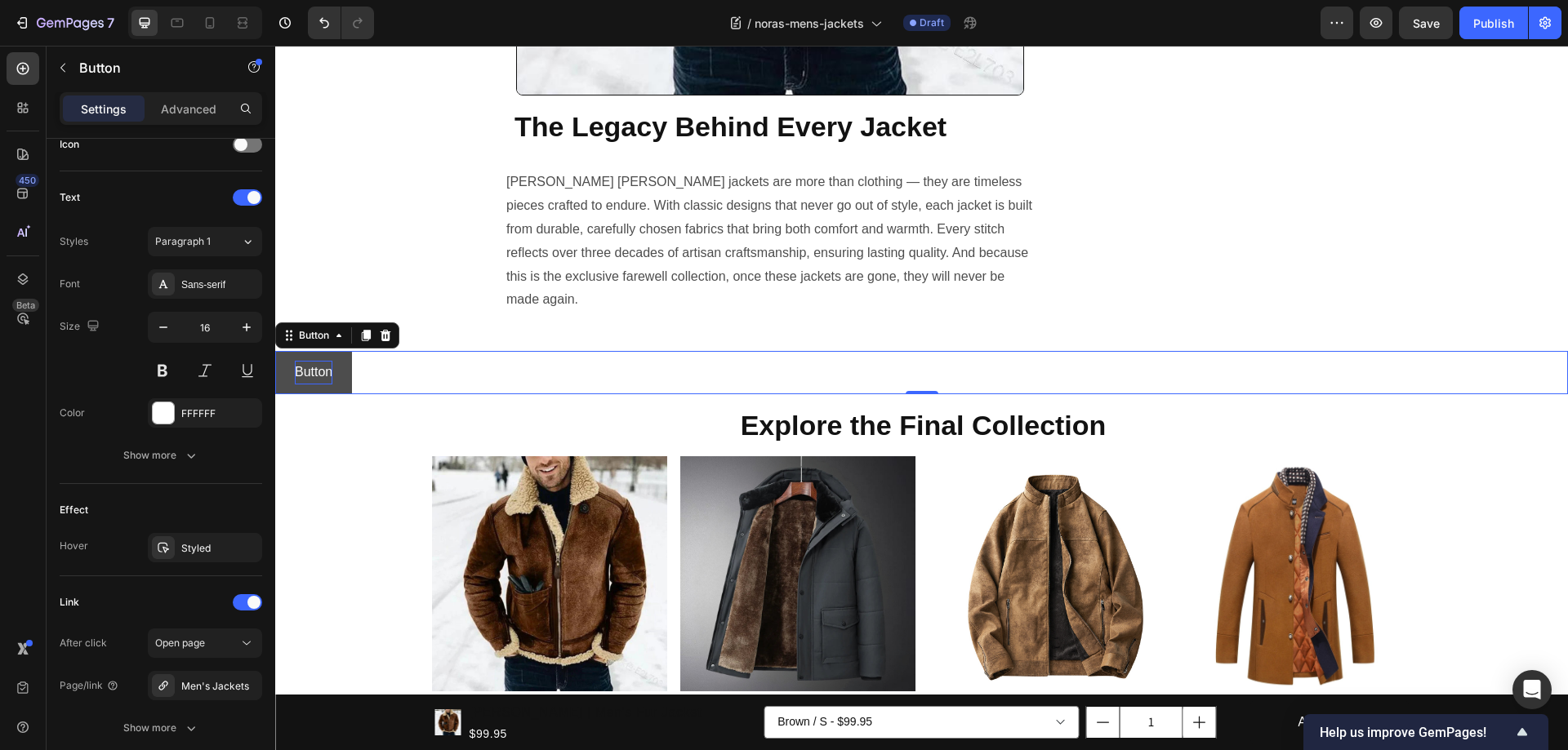
click at [318, 361] on p "Button" at bounding box center [313, 373] width 37 height 24
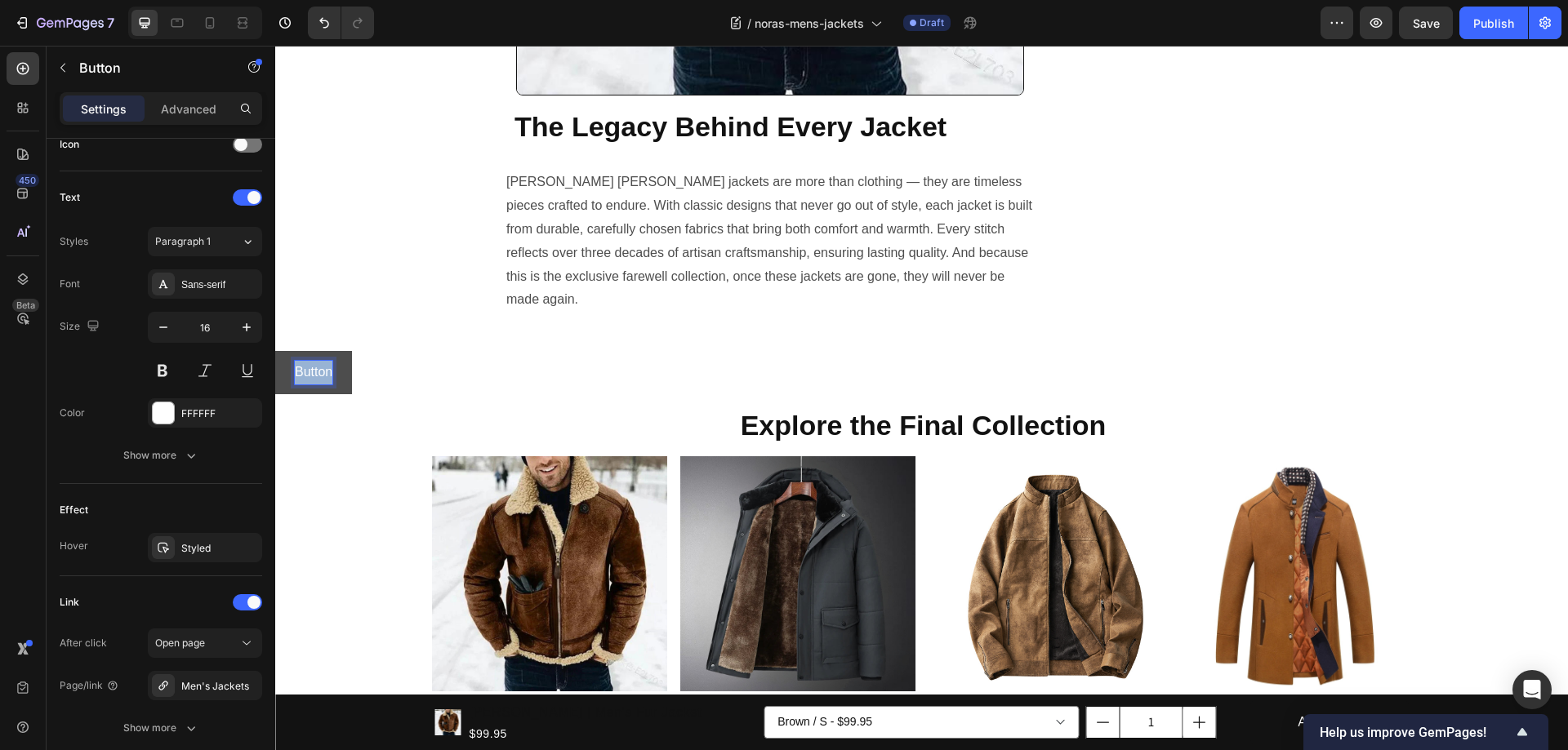
click at [318, 361] on p "Button" at bounding box center [313, 373] width 37 height 24
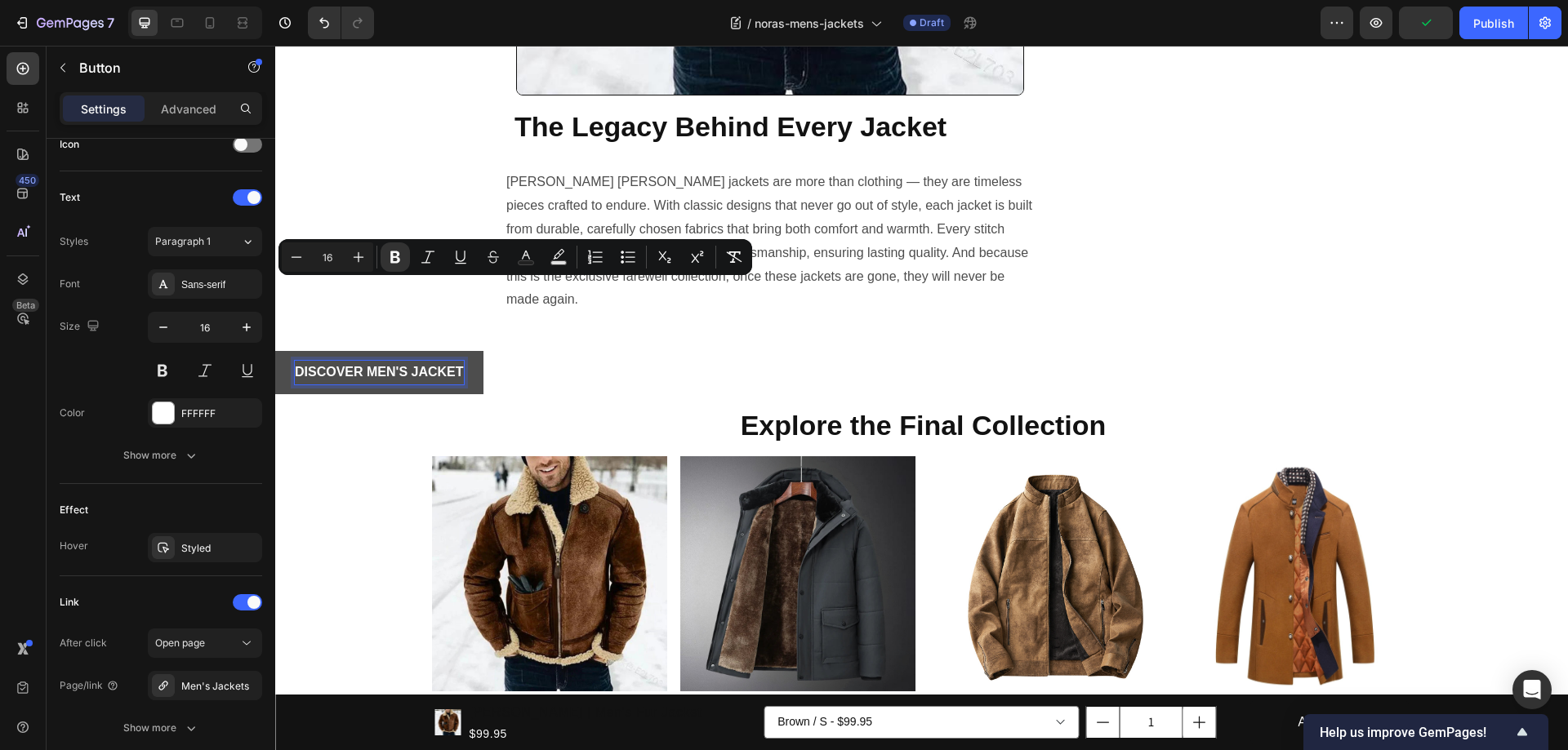
click at [892, 351] on div "DISCOVER MEN'S JACKET Button 0" at bounding box center [921, 373] width 1293 height 43
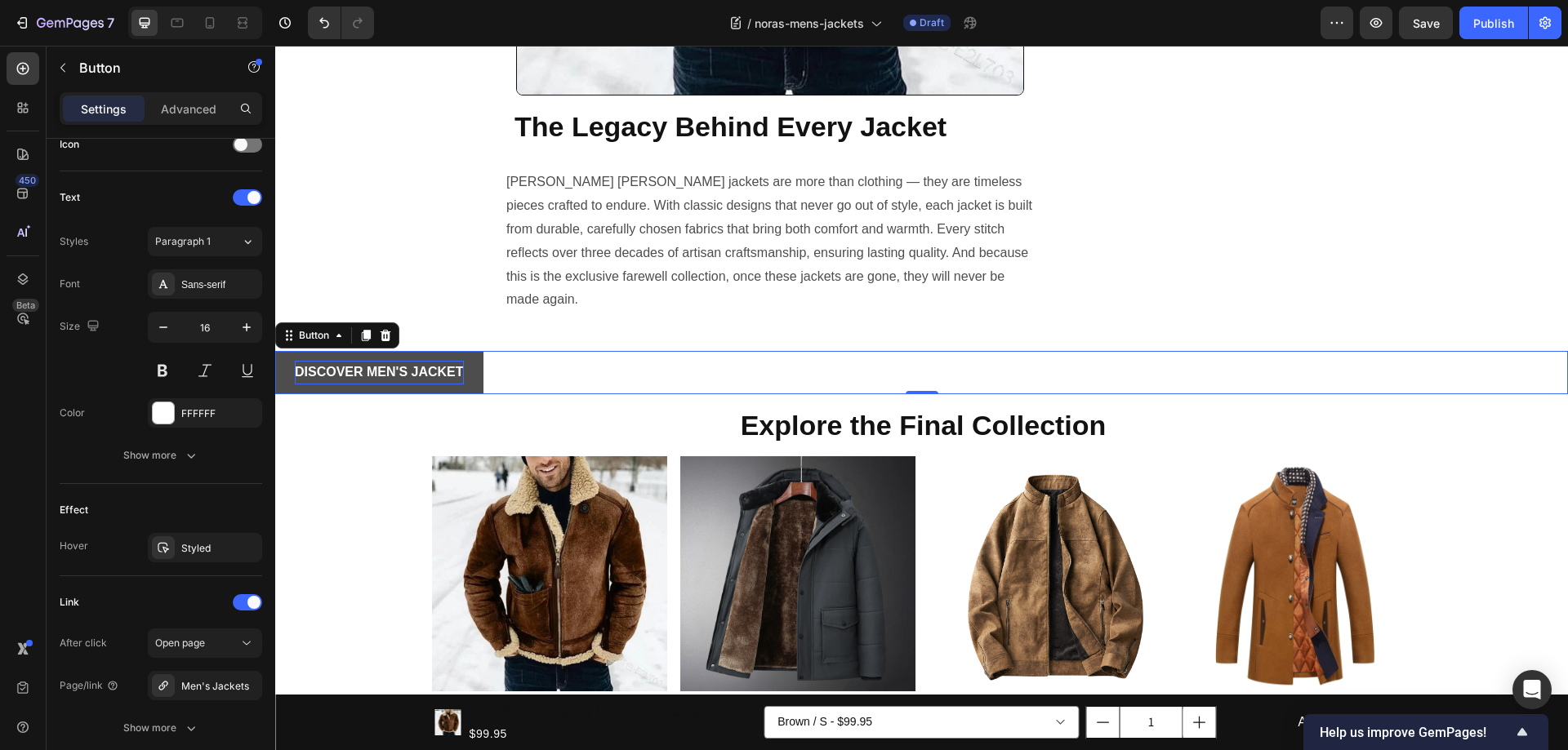
click at [444, 351] on link "DISCOVER MEN'S JACKET" at bounding box center [379, 373] width 208 height 43
click at [715, 351] on div "DISCOVER MEN'S JACKET Button 0" at bounding box center [921, 373] width 1293 height 43
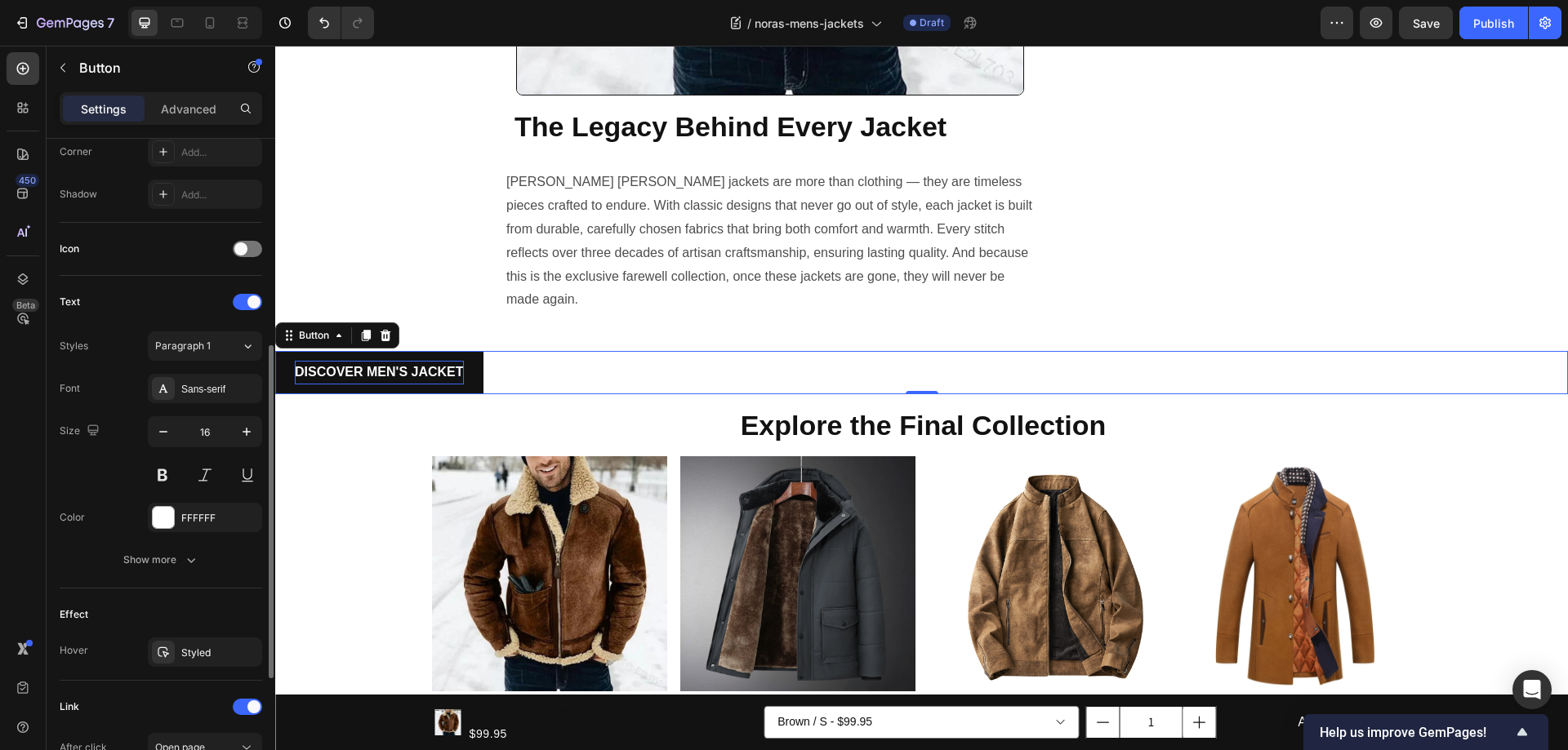
scroll to position [640, 0]
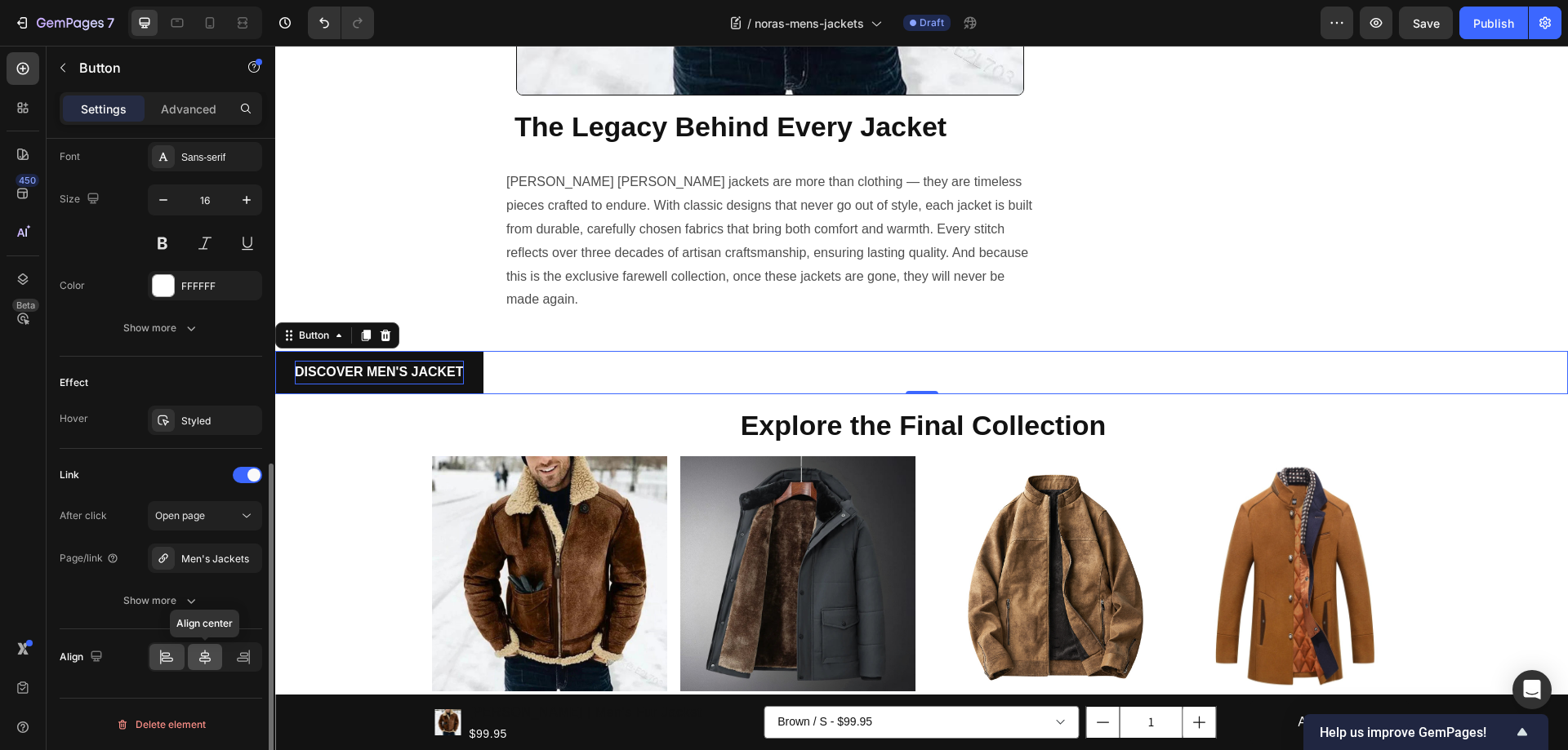
click at [205, 654] on icon at bounding box center [205, 657] width 17 height 17
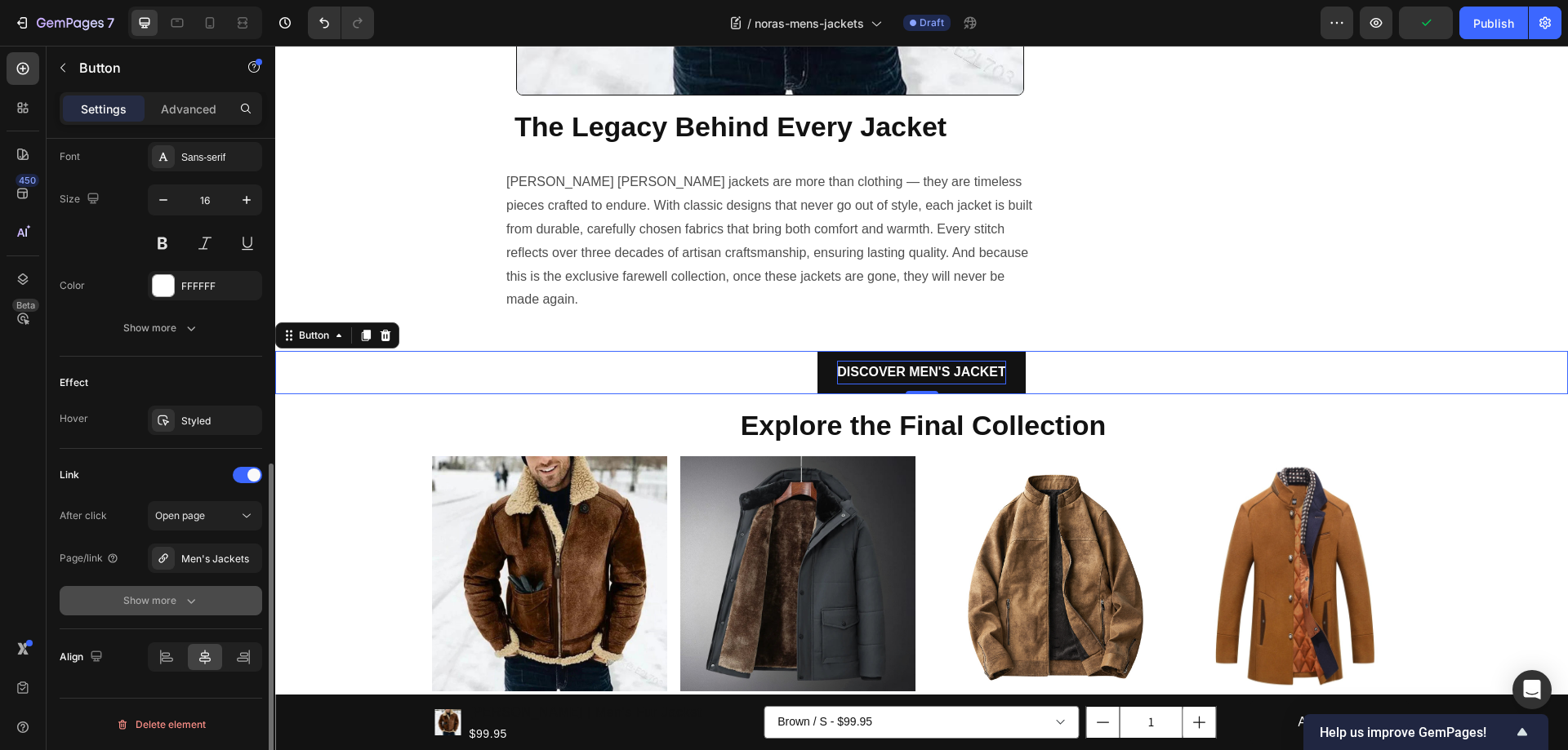
click at [194, 600] on icon "button" at bounding box center [191, 602] width 8 height 5
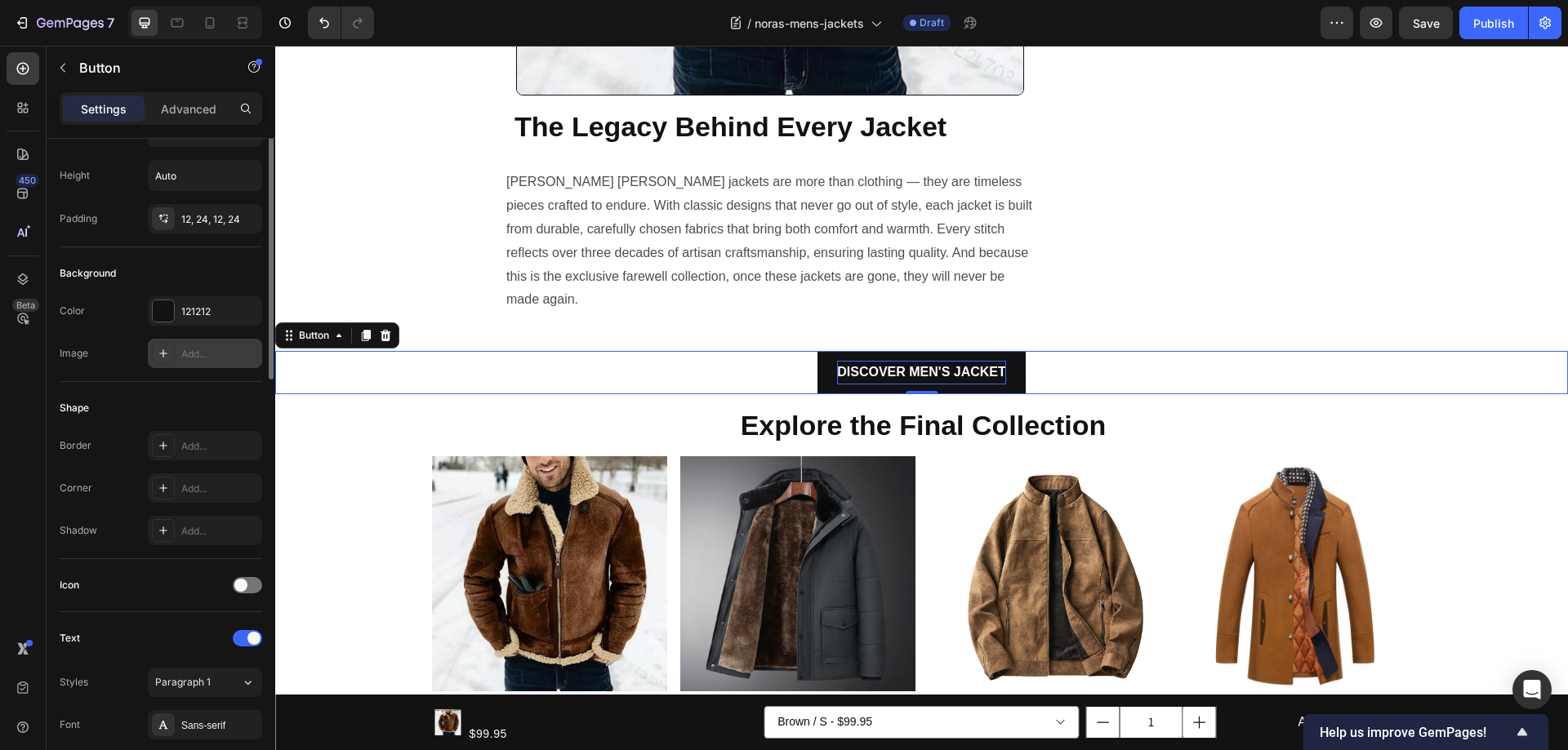
scroll to position [0, 0]
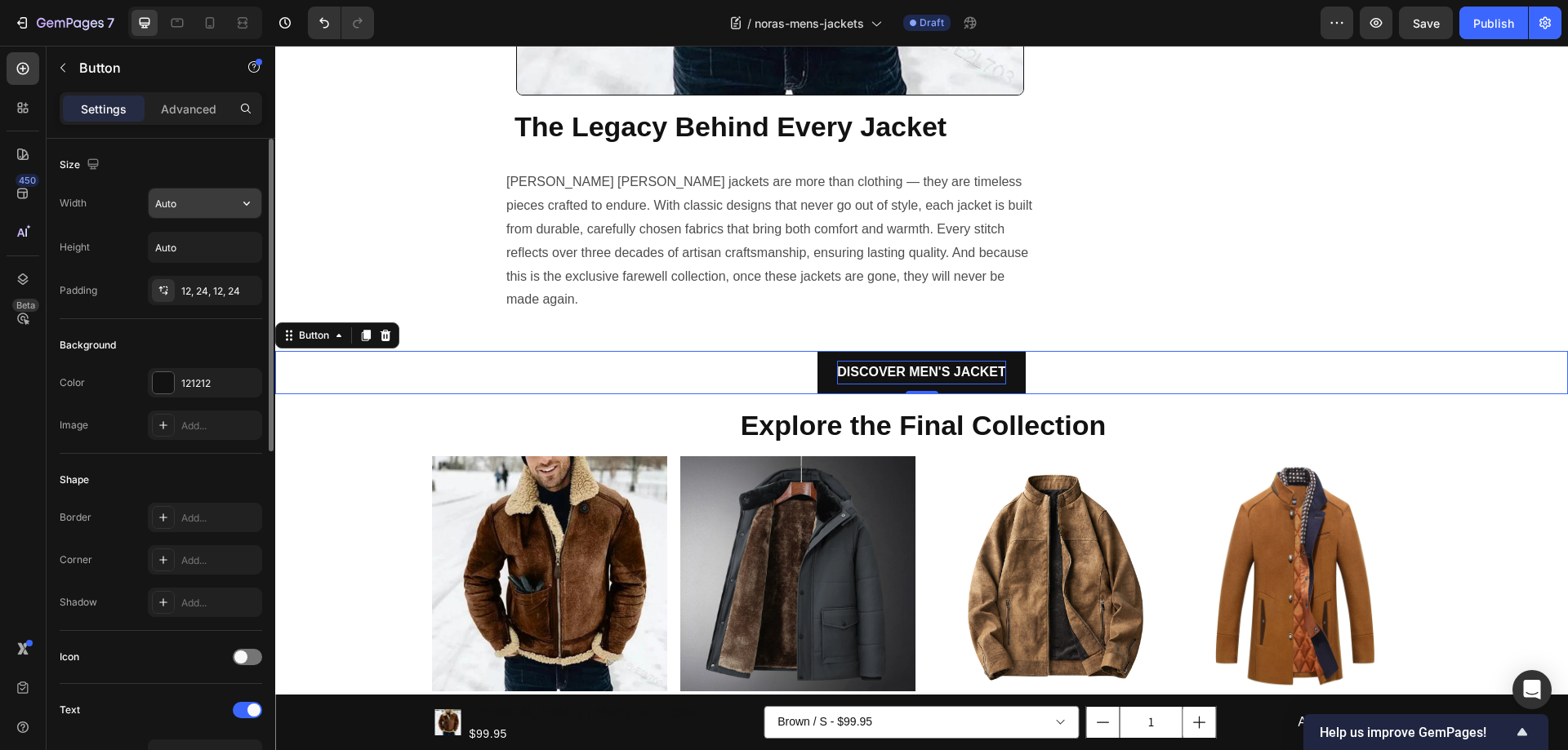
click at [203, 198] on input "Auto" at bounding box center [205, 203] width 113 height 29
click at [133, 229] on div "Width Auto Height Auto Padding 12, 24, 12, 24" at bounding box center [161, 247] width 202 height 118
click at [215, 248] on input "Auto" at bounding box center [205, 247] width 113 height 29
click at [90, 248] on div "Height Auto" at bounding box center [161, 247] width 202 height 31
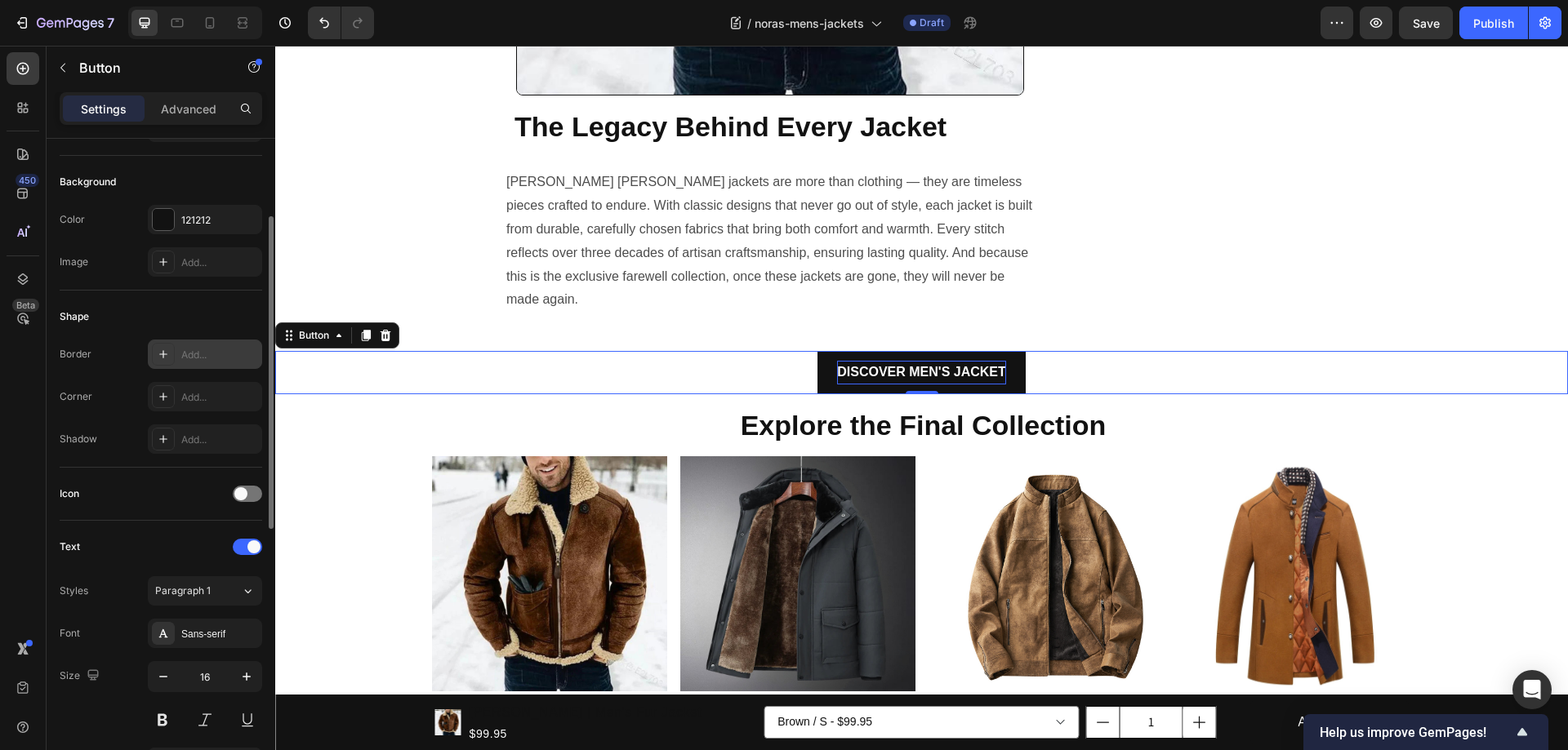
click at [210, 339] on div "Add..." at bounding box center [205, 353] width 114 height 29
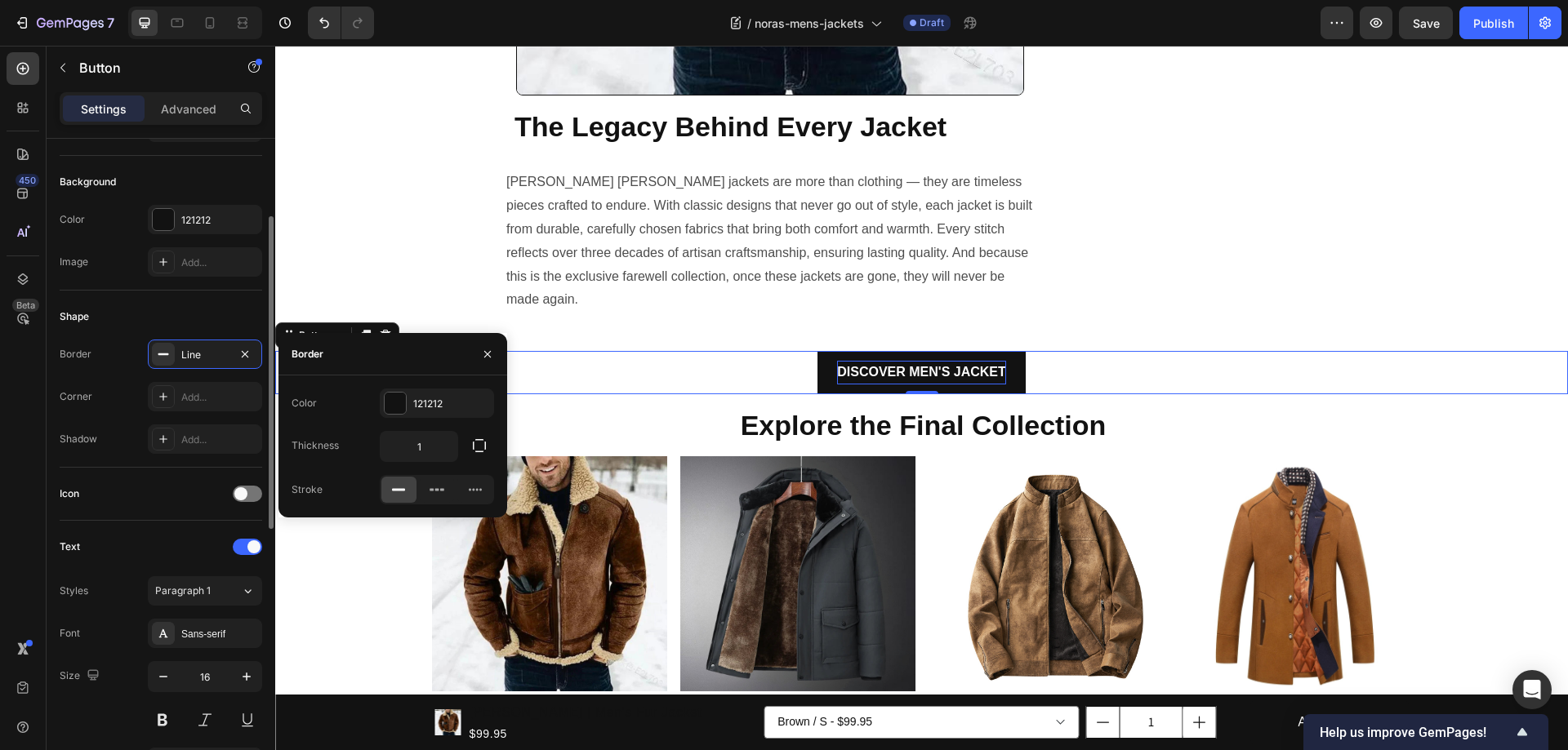
click at [104, 353] on div "Border Line" at bounding box center [161, 353] width 202 height 29
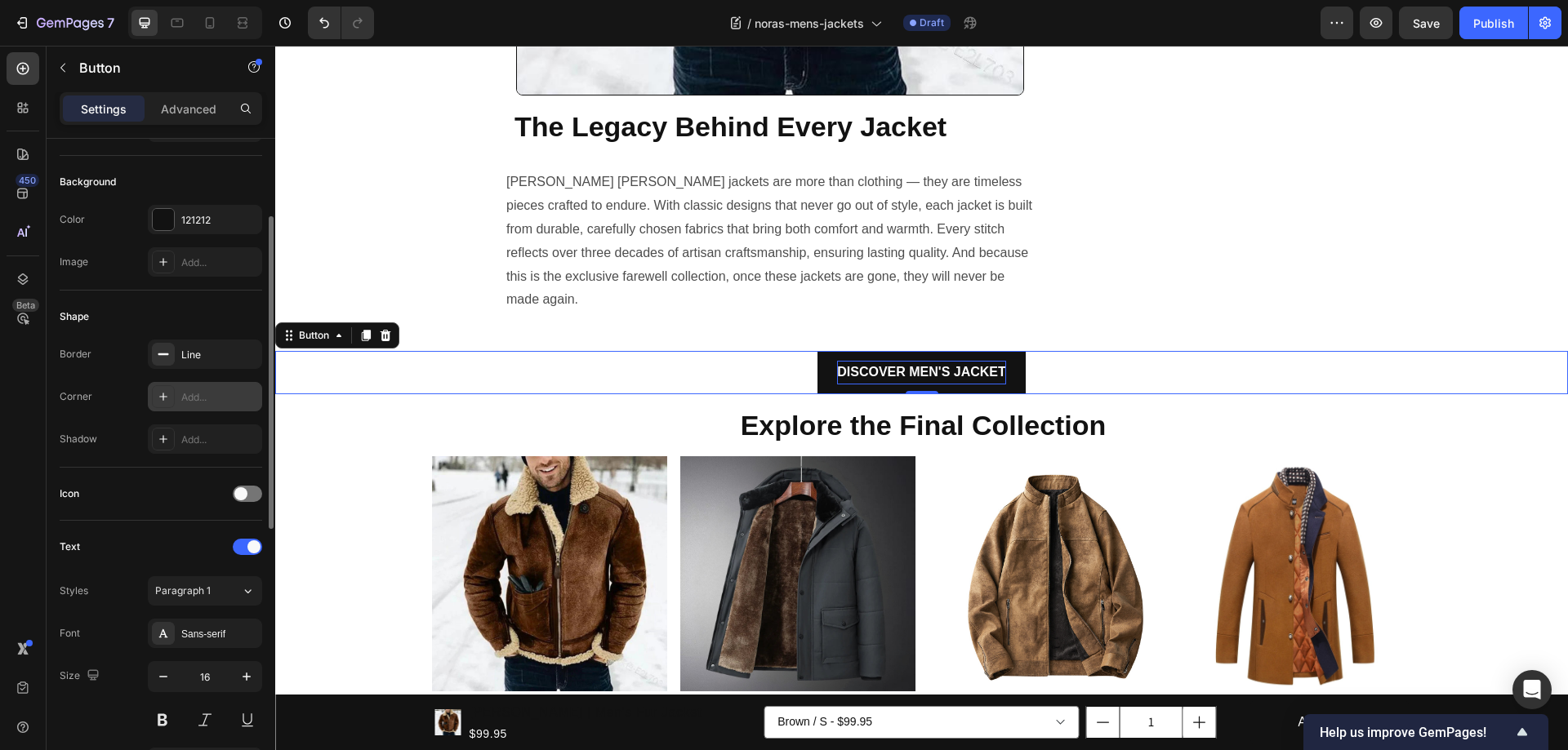
click at [212, 399] on div "Add..." at bounding box center [220, 397] width 77 height 15
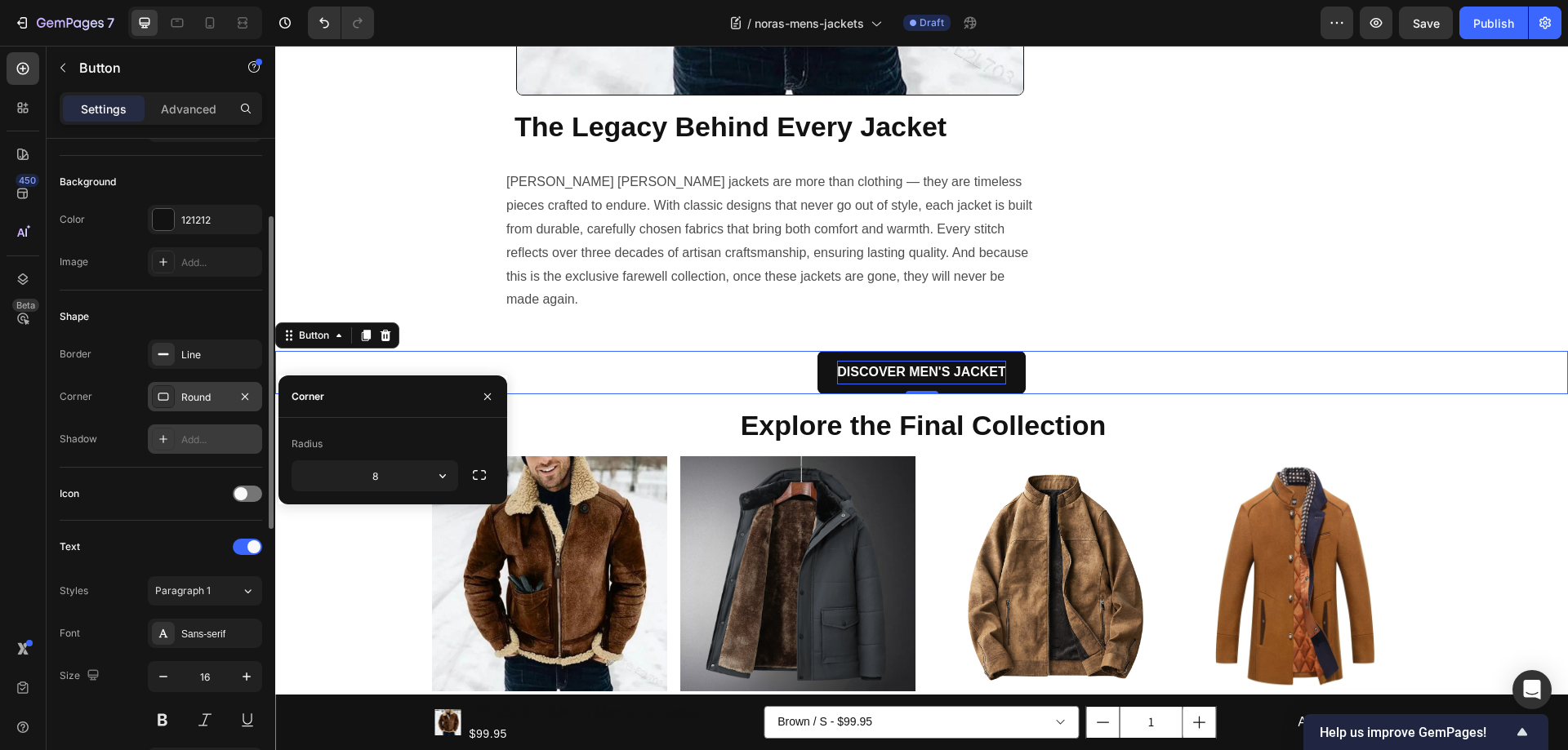
click at [210, 434] on div "Add..." at bounding box center [220, 440] width 77 height 15
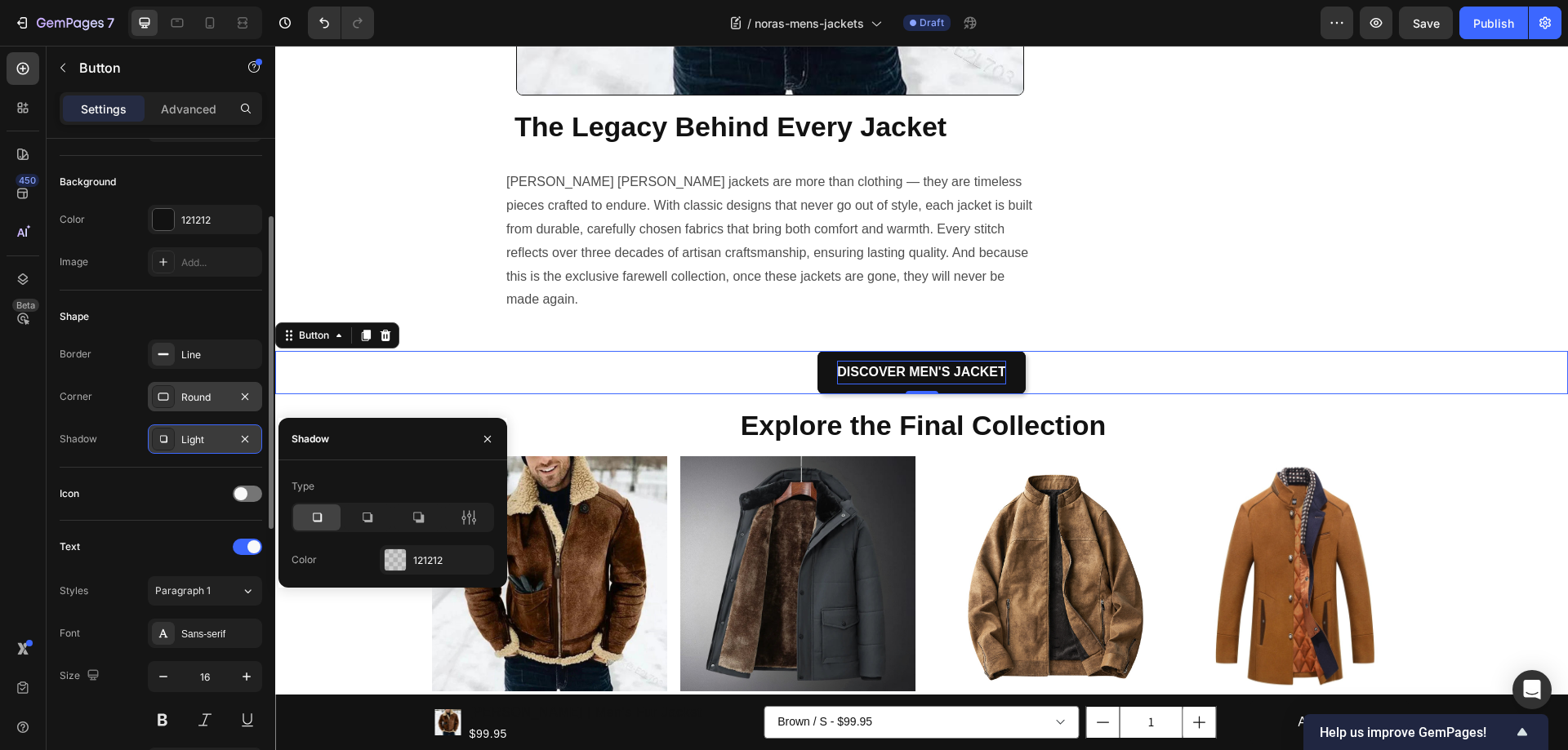
click at [104, 478] on div "Icon" at bounding box center [161, 494] width 202 height 53
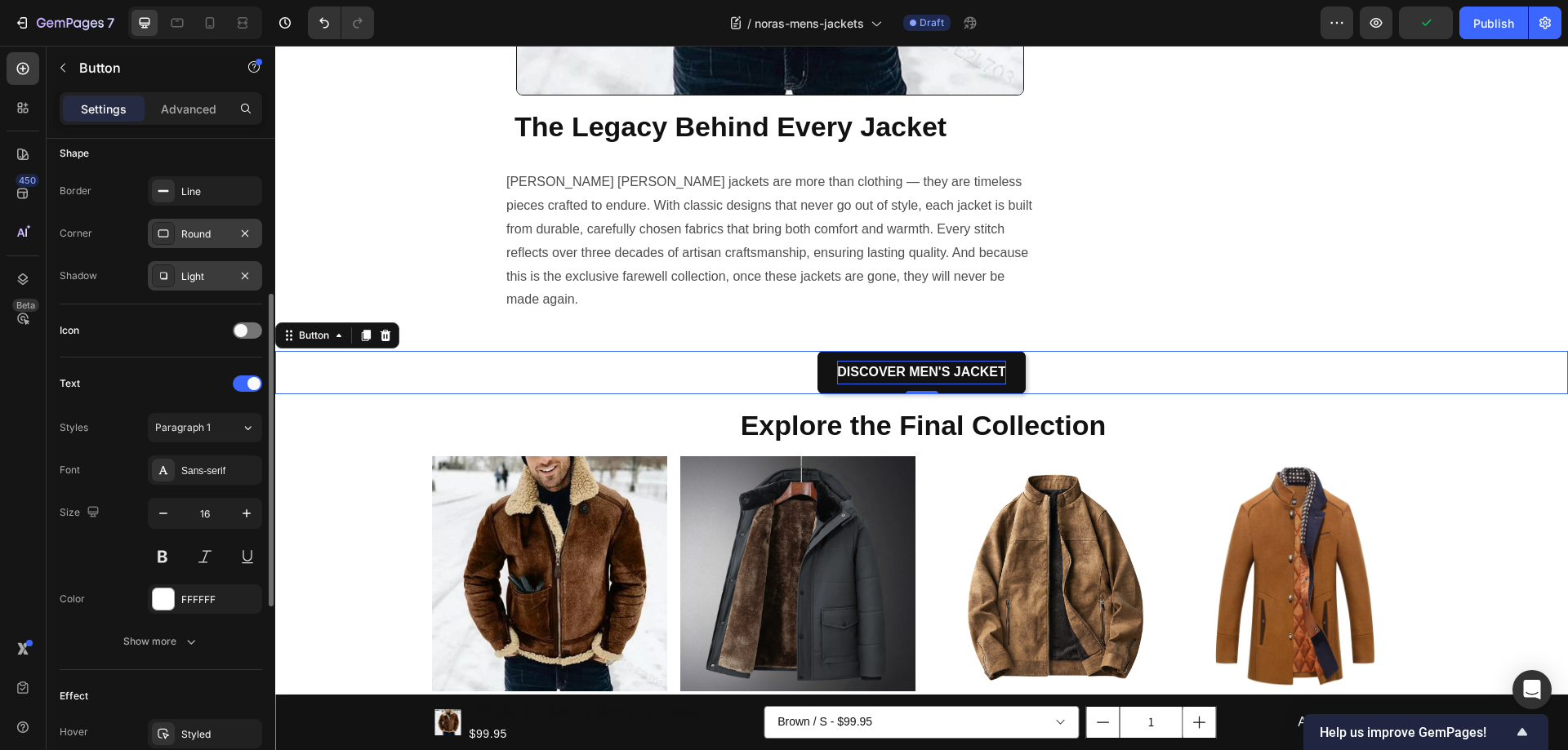
scroll to position [571, 0]
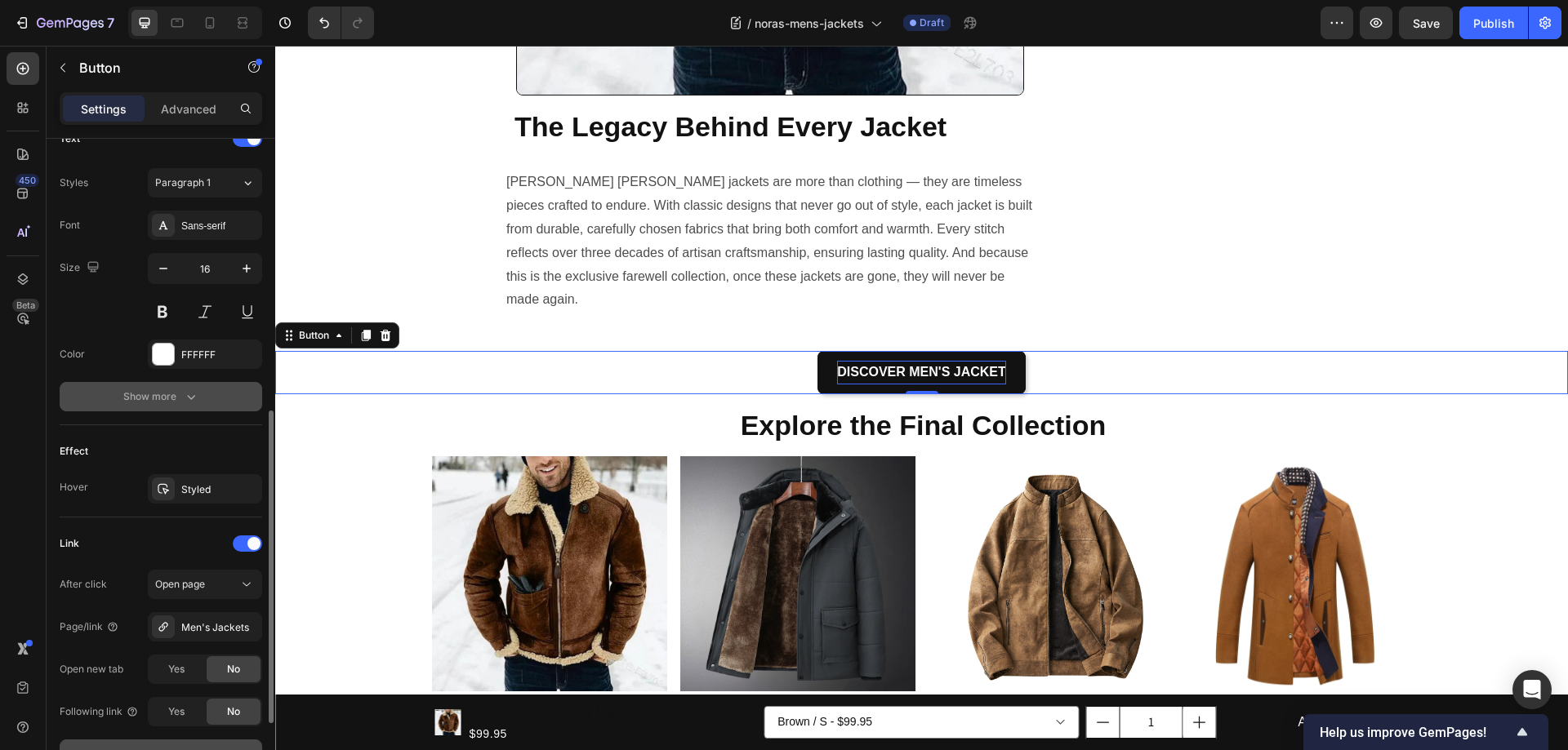
click at [183, 392] on icon "button" at bounding box center [191, 397] width 17 height 17
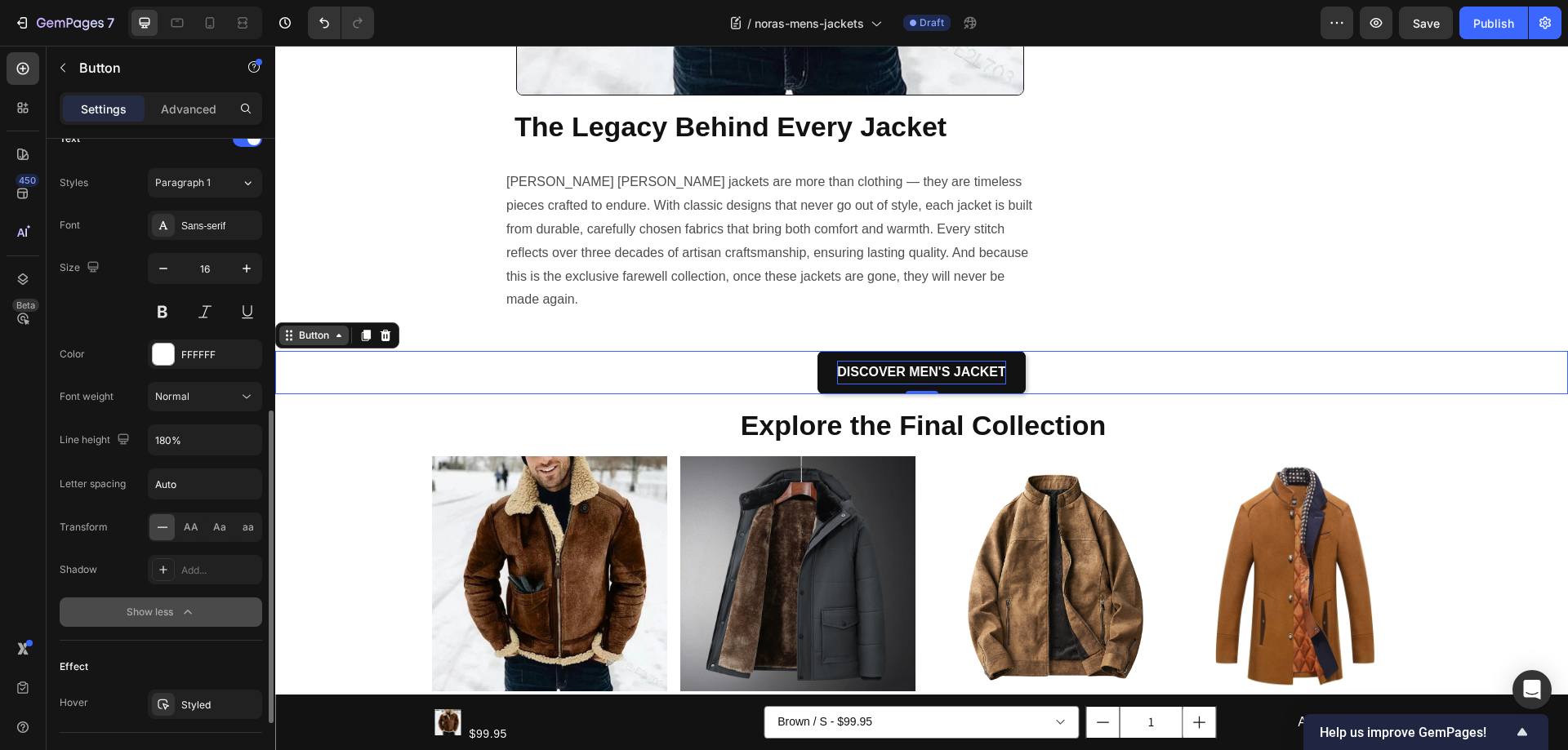
click at [305, 328] on div "Button" at bounding box center [314, 335] width 36 height 15
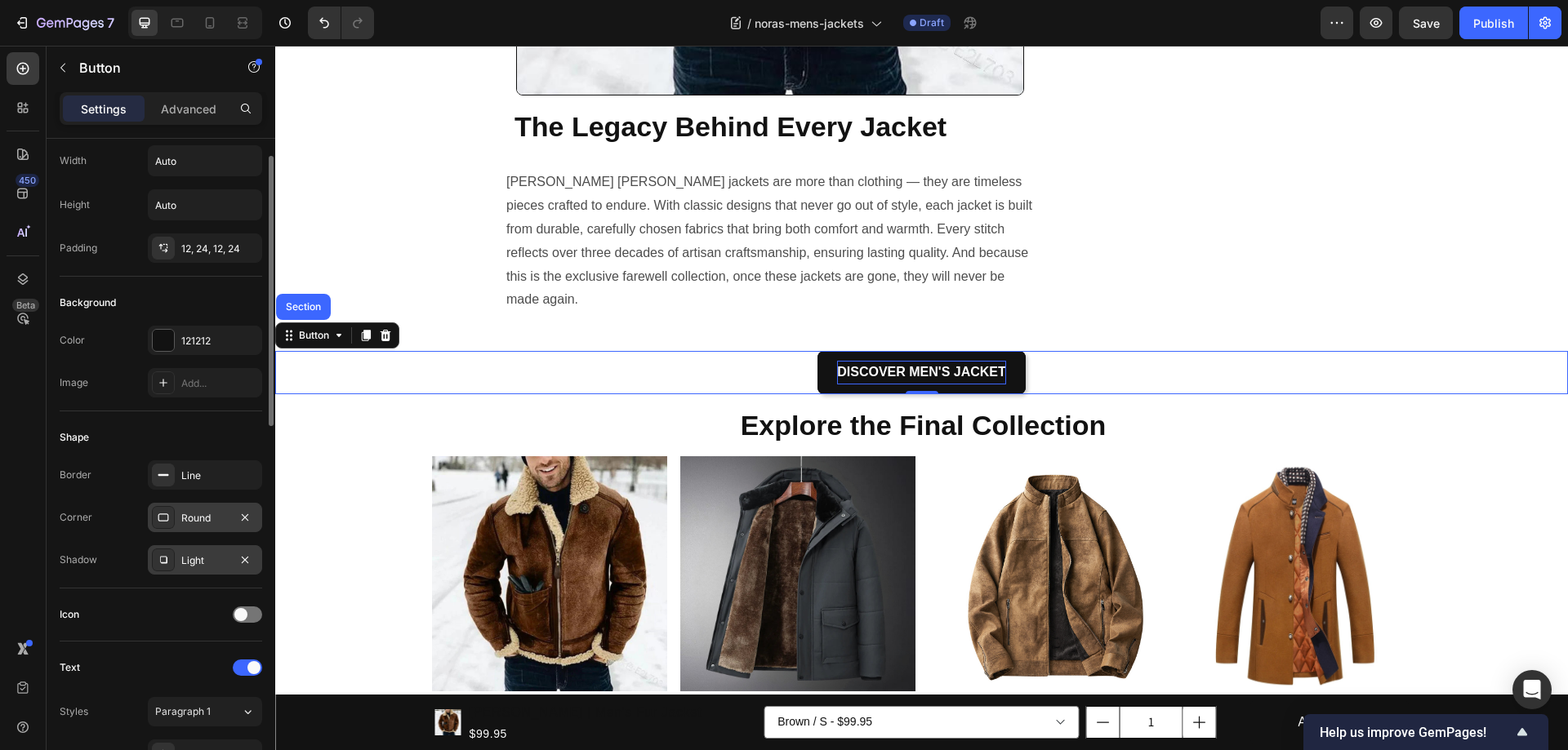
scroll to position [0, 0]
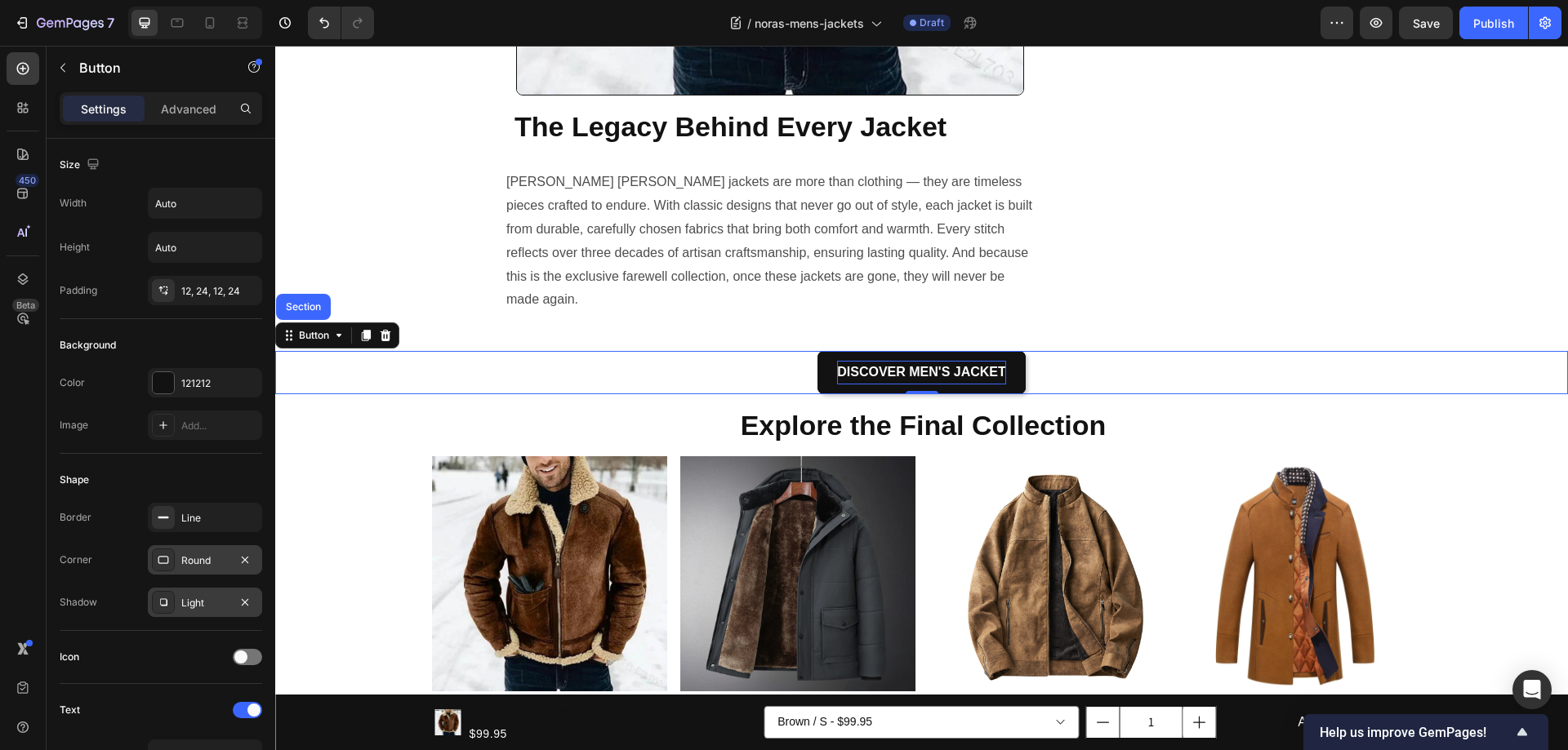
click at [636, 351] on div "DISCOVER MEN'S JACKET Button Section 0" at bounding box center [921, 373] width 1293 height 43
click at [185, 209] on input "Auto" at bounding box center [205, 203] width 113 height 29
click at [248, 199] on icon "button" at bounding box center [247, 204] width 17 height 17
click at [188, 271] on p "Full 100%" at bounding box center [200, 276] width 93 height 15
type input "100%"
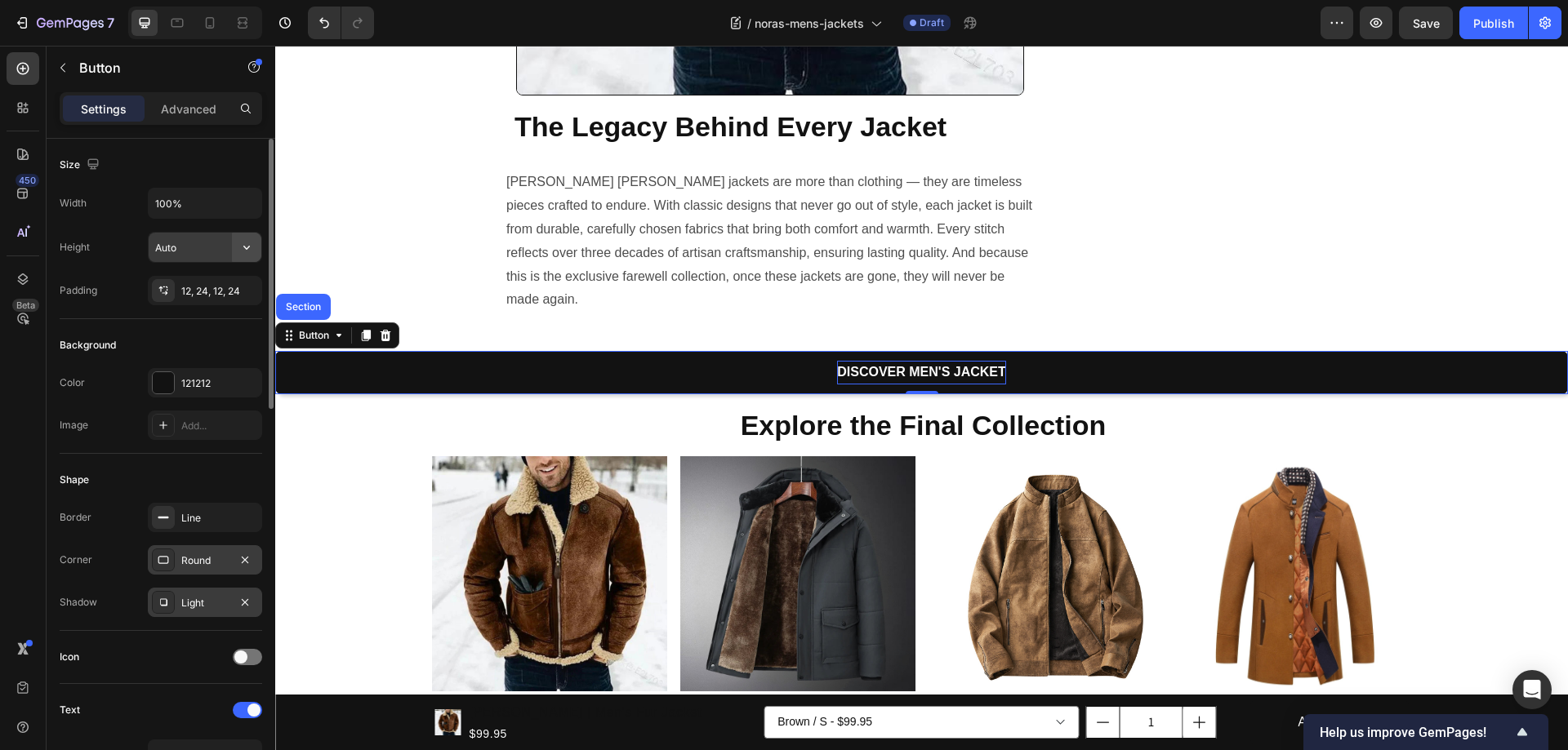
click at [246, 241] on icon "button" at bounding box center [247, 248] width 17 height 17
click at [191, 287] on span "Fit content" at bounding box center [178, 289] width 49 height 15
click at [204, 22] on icon at bounding box center [210, 23] width 17 height 17
type input "14"
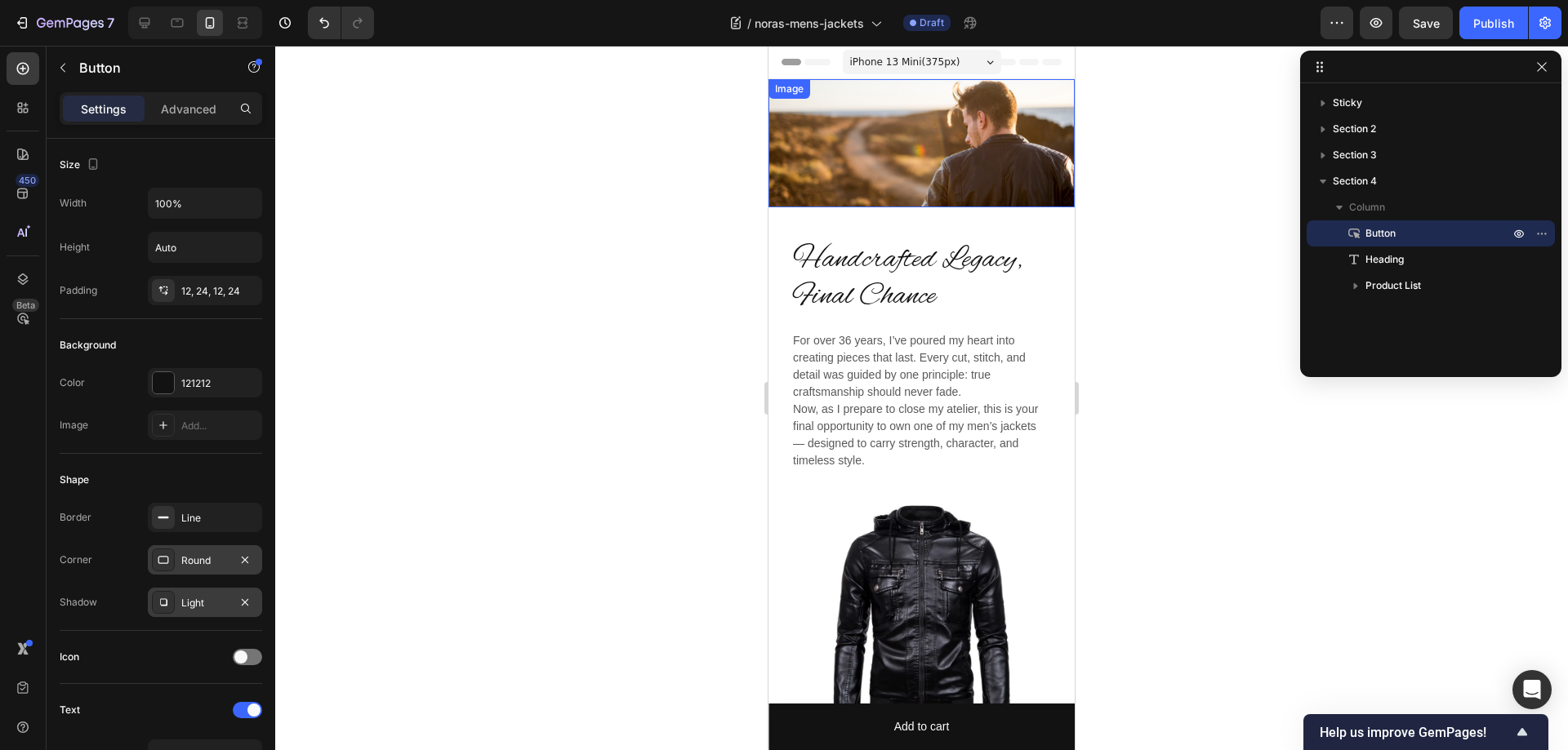
click at [916, 133] on img at bounding box center [922, 143] width 306 height 128
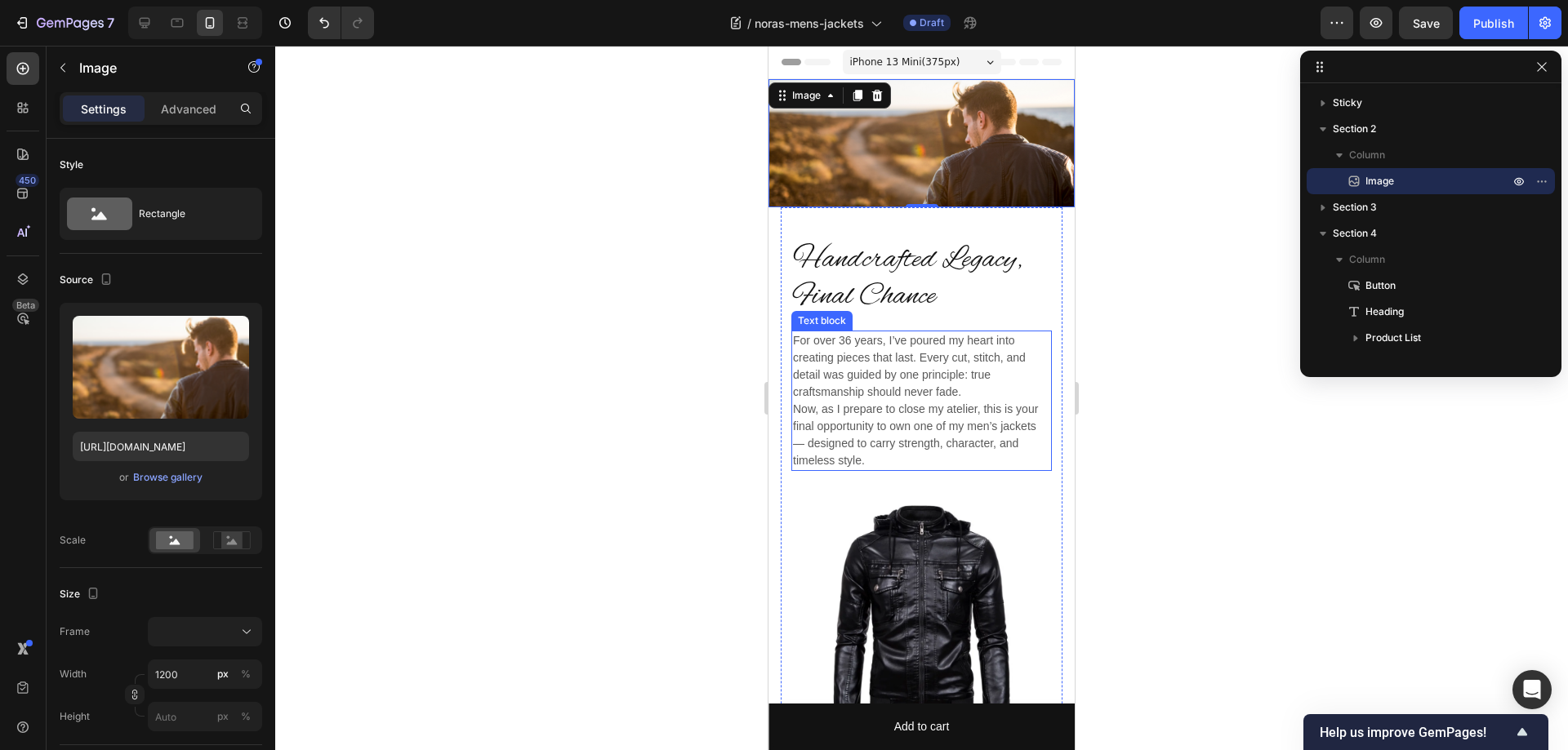
click at [949, 401] on p "Now, as I prepare to close my atelier, this is your final opportunity to own on…" at bounding box center [921, 435] width 258 height 69
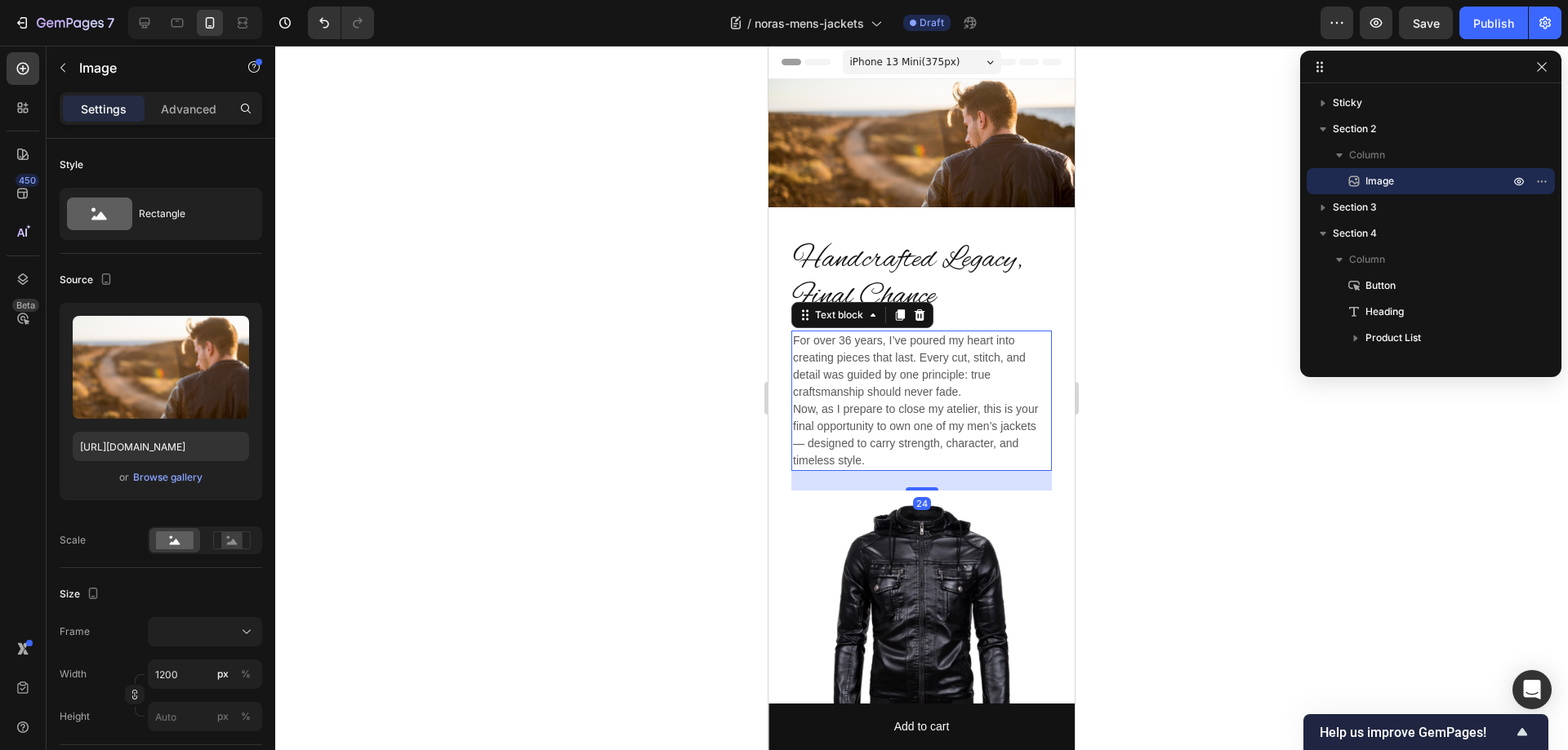
scroll to position [179, 0]
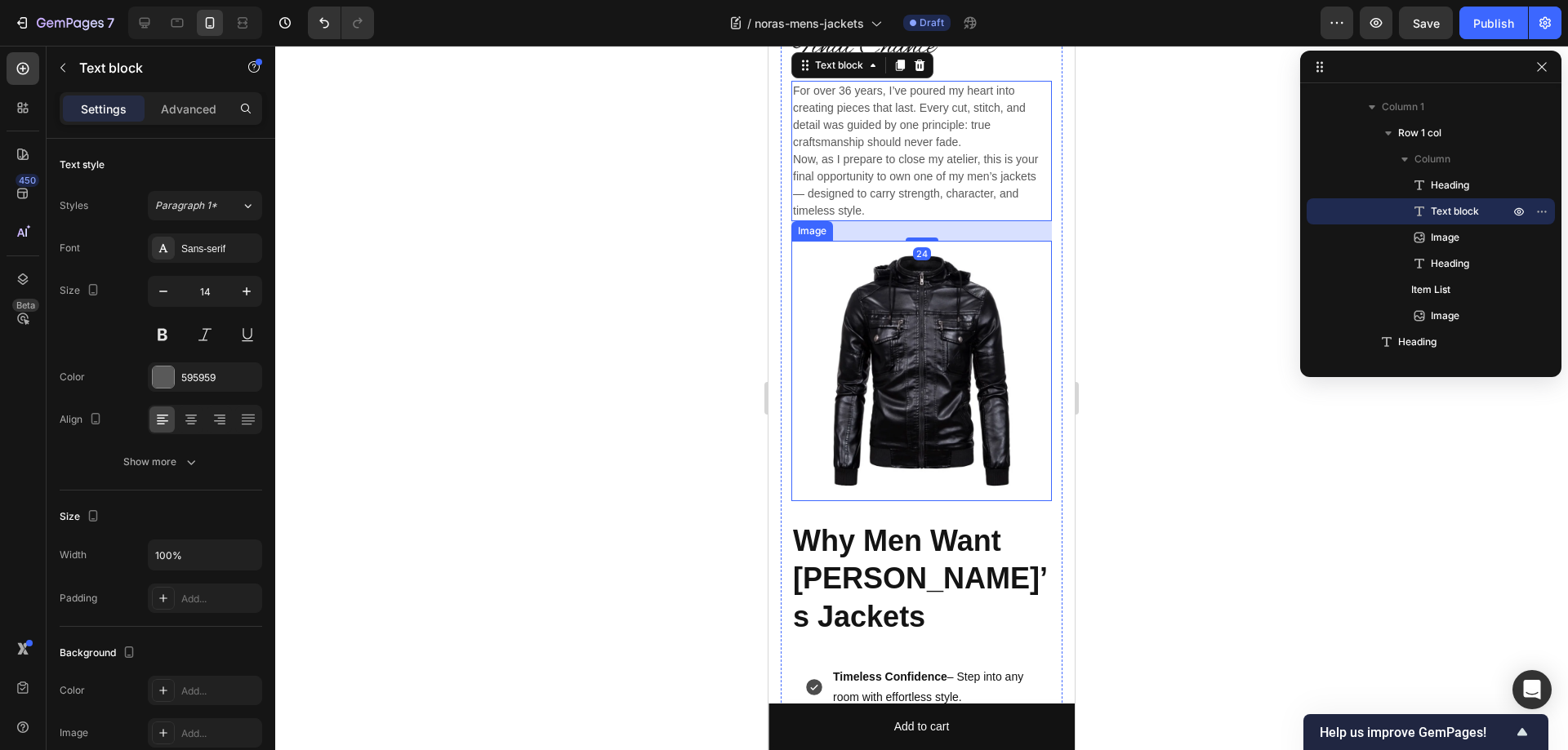
click at [962, 374] on img at bounding box center [921, 371] width 260 height 260
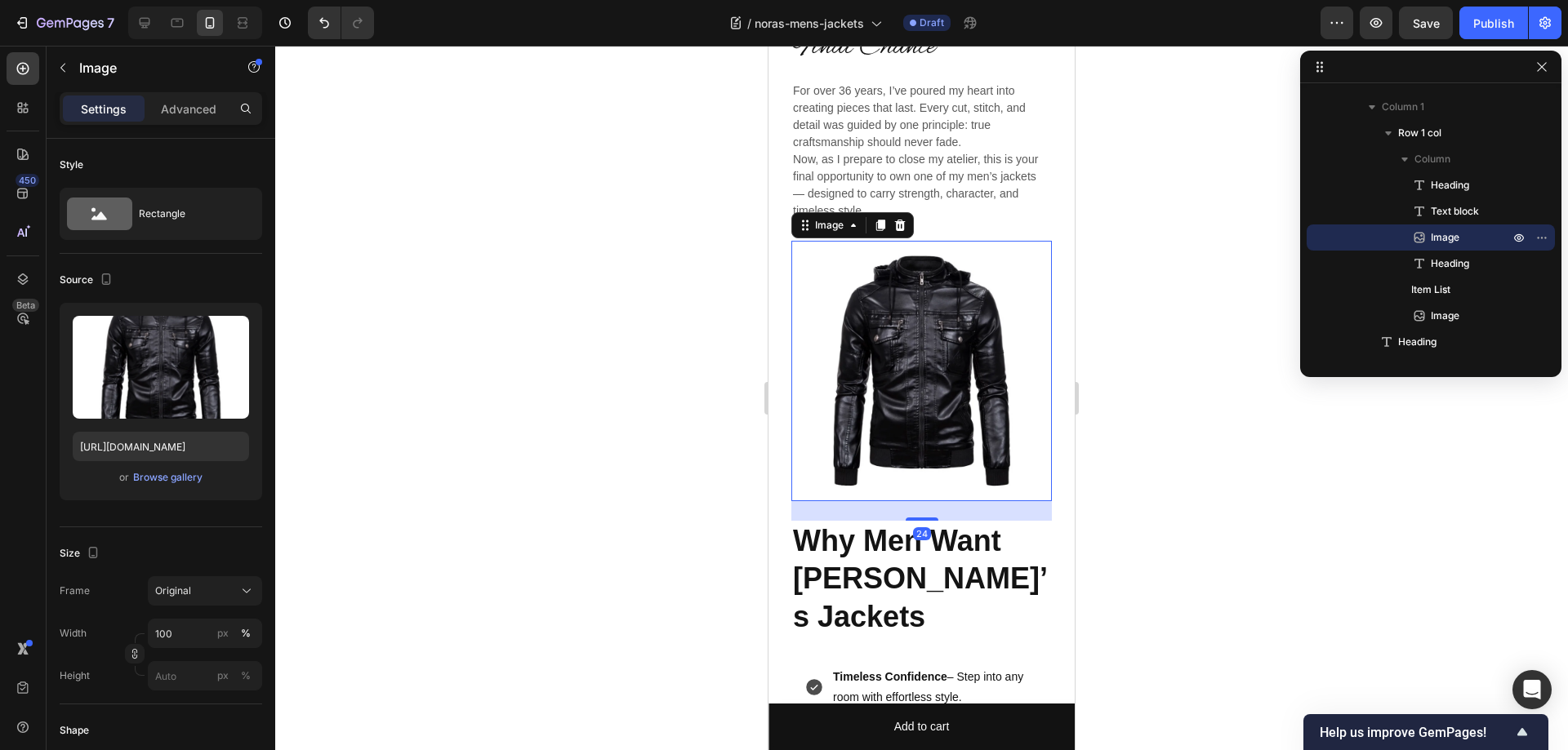
scroll to position [489, 0]
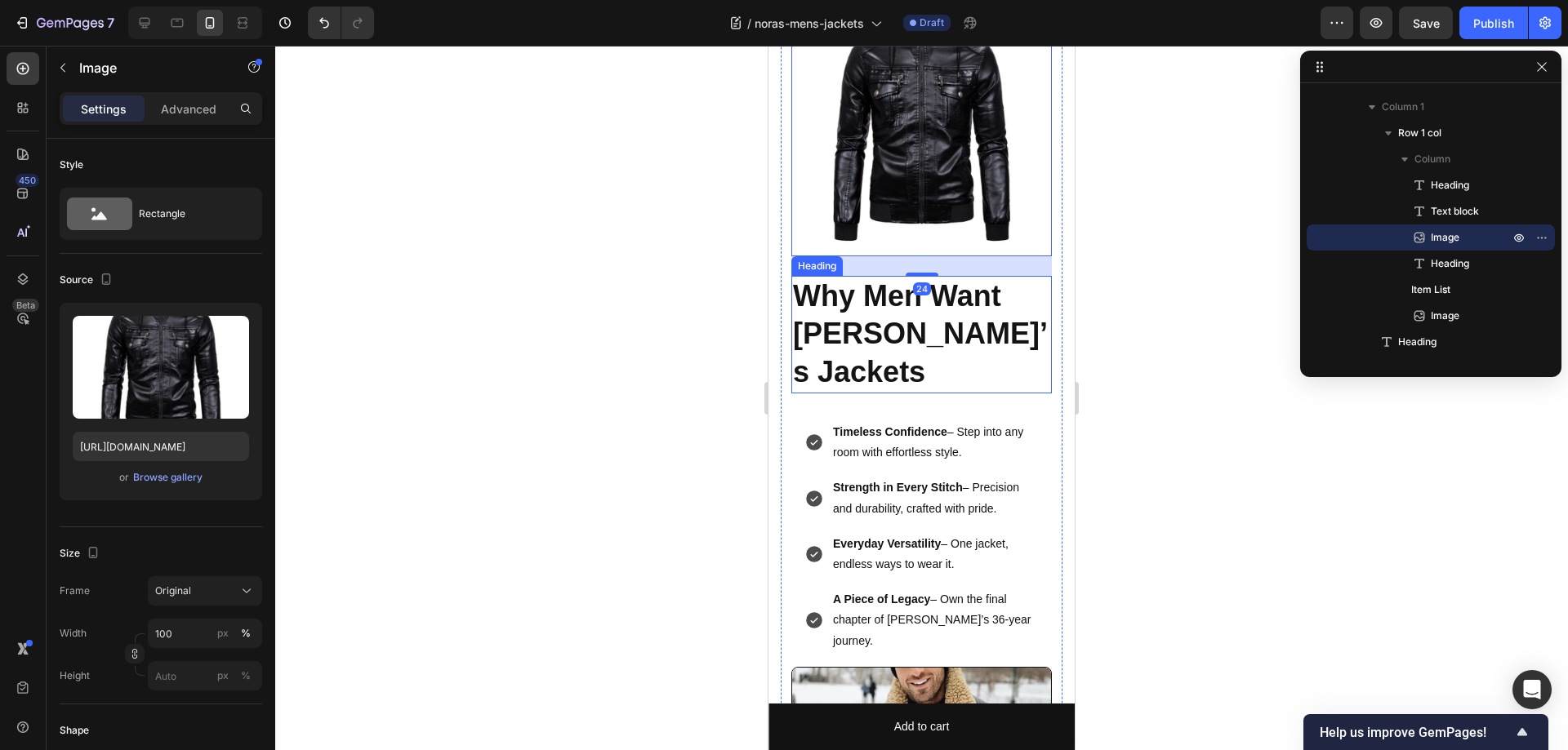
click at [952, 315] on h2 "Why Men Want [PERSON_NAME]’s Jackets" at bounding box center [921, 334] width 260 height 118
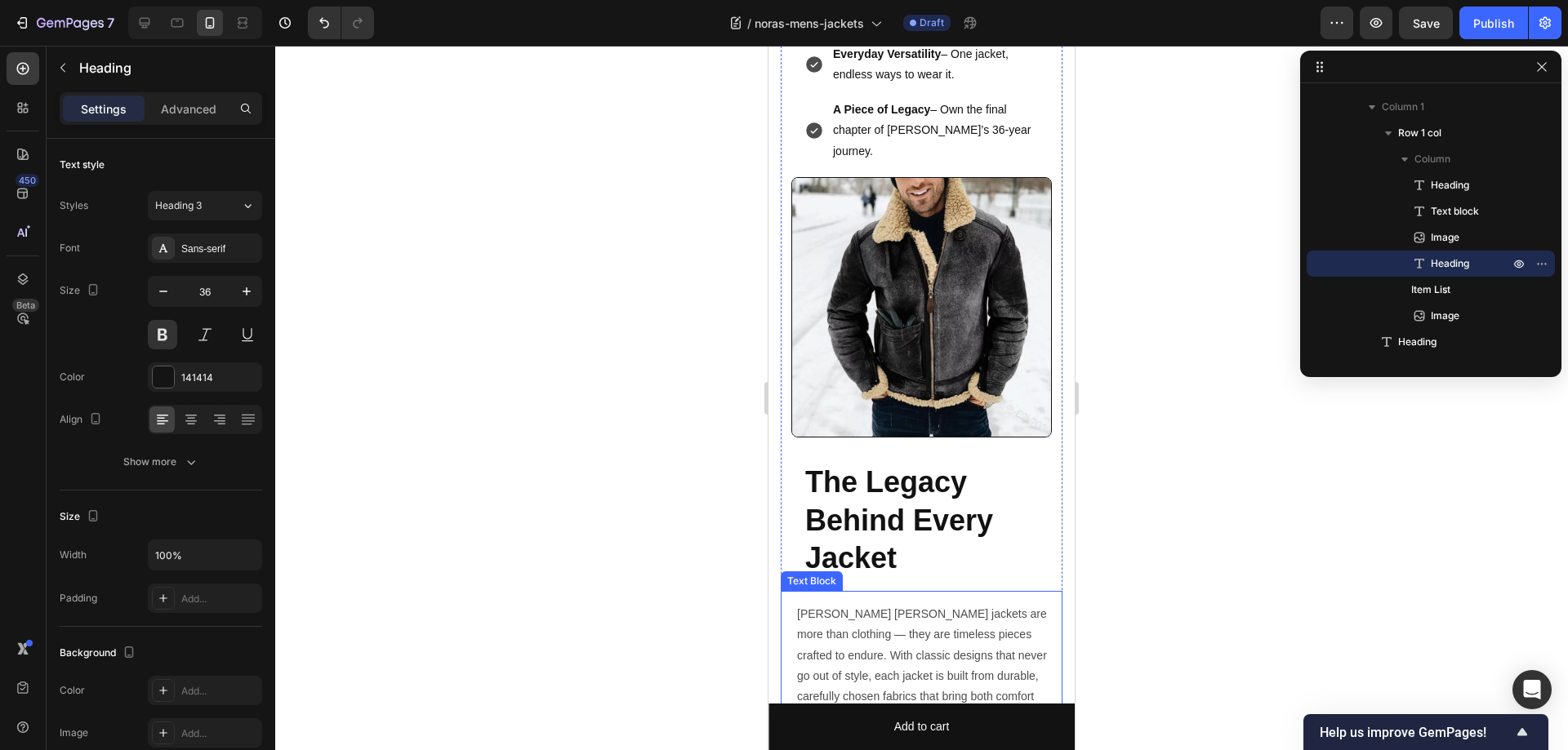
scroll to position [1224, 0]
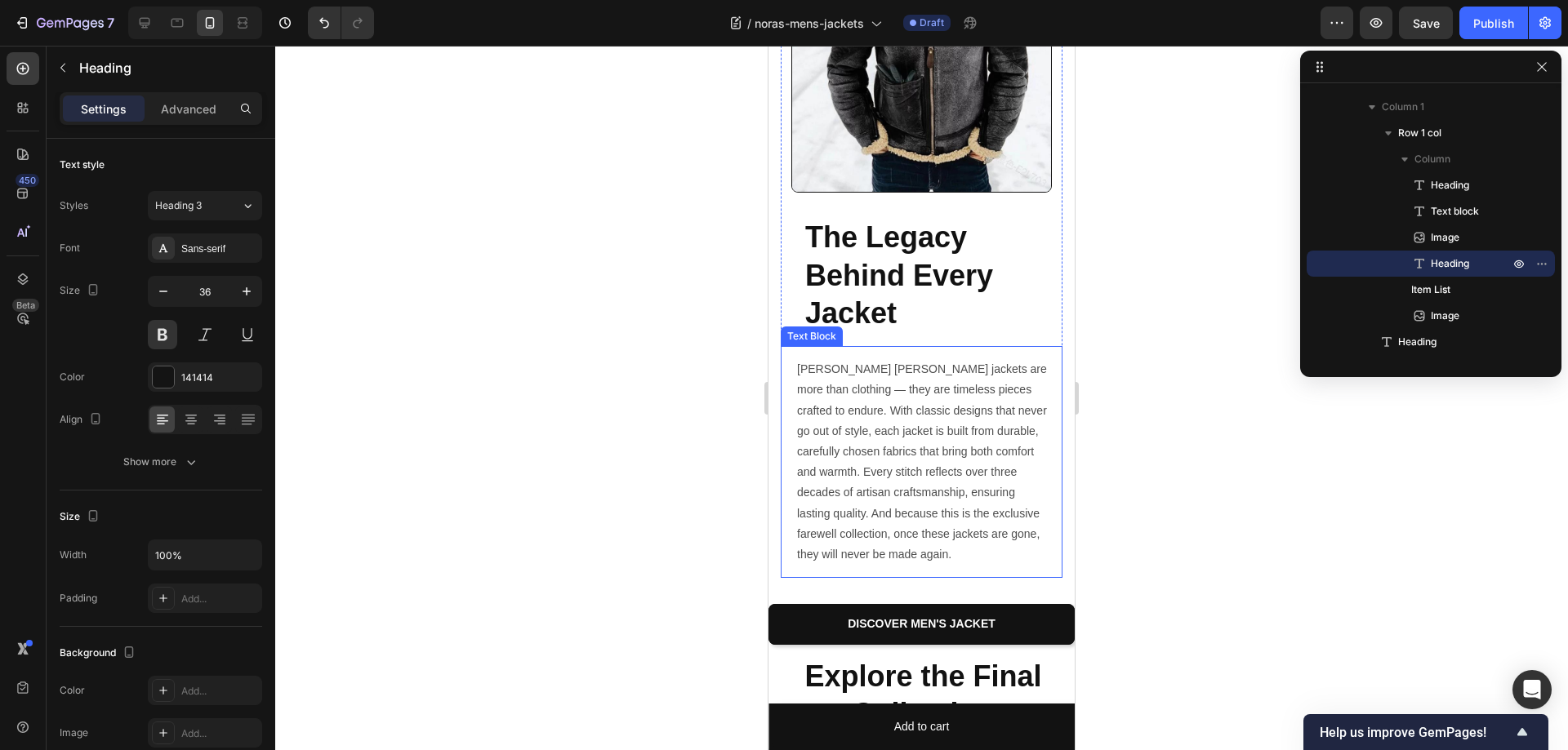
click at [958, 425] on p "[PERSON_NAME] [PERSON_NAME] jackets are more than clothing — they are timeless …" at bounding box center [923, 462] width 253 height 205
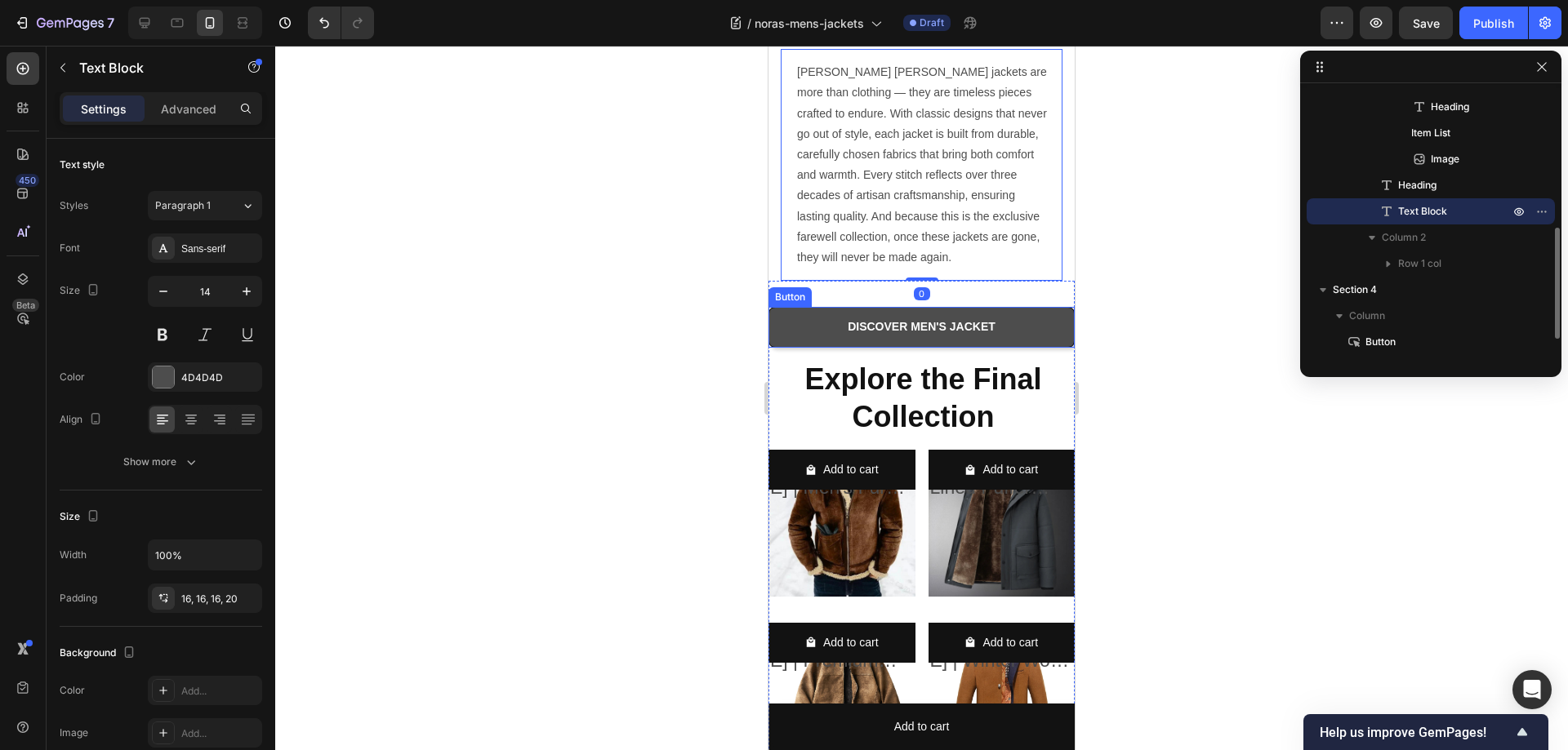
scroll to position [1525, 0]
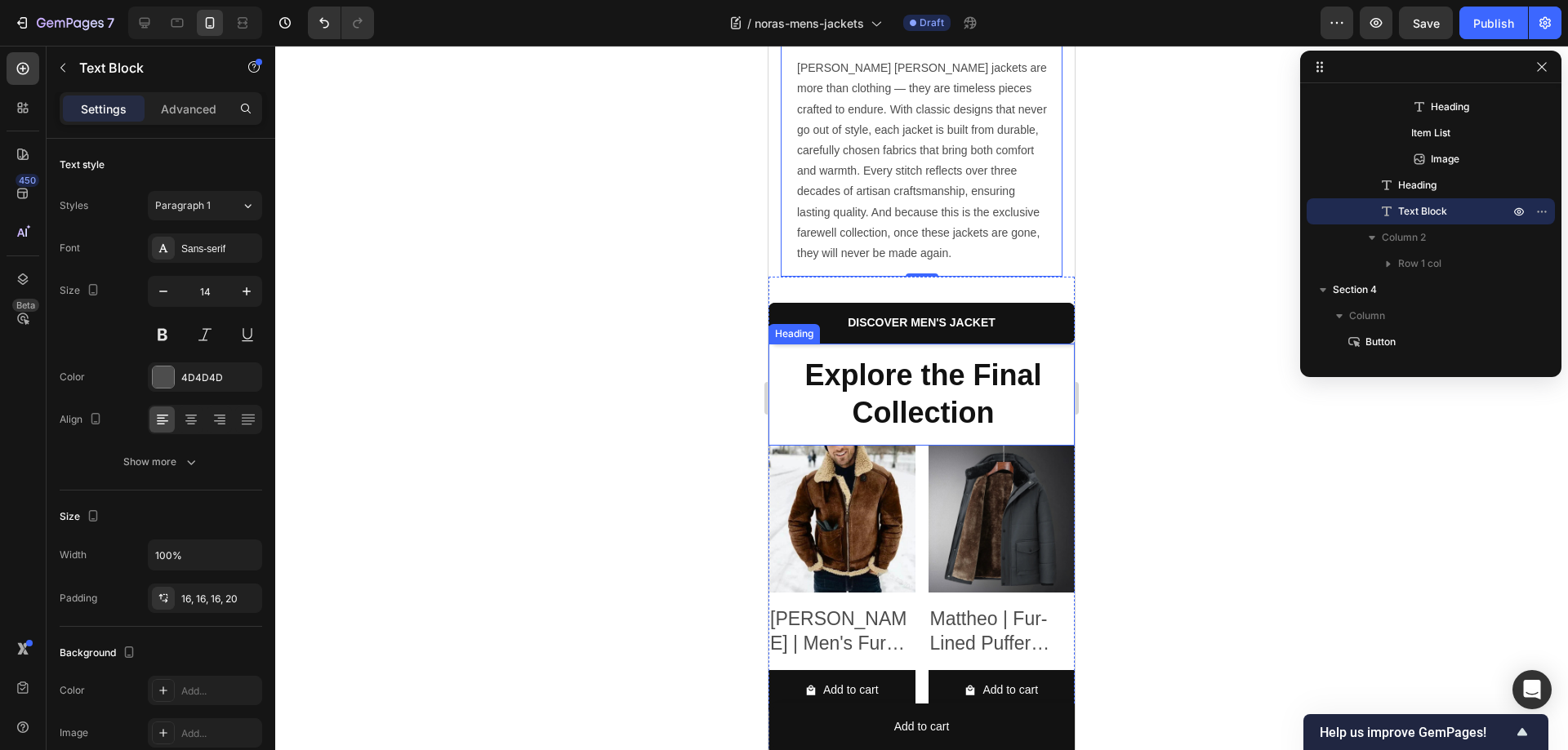
click at [998, 355] on h2 "Explore the Final Collection" at bounding box center [922, 395] width 306 height 103
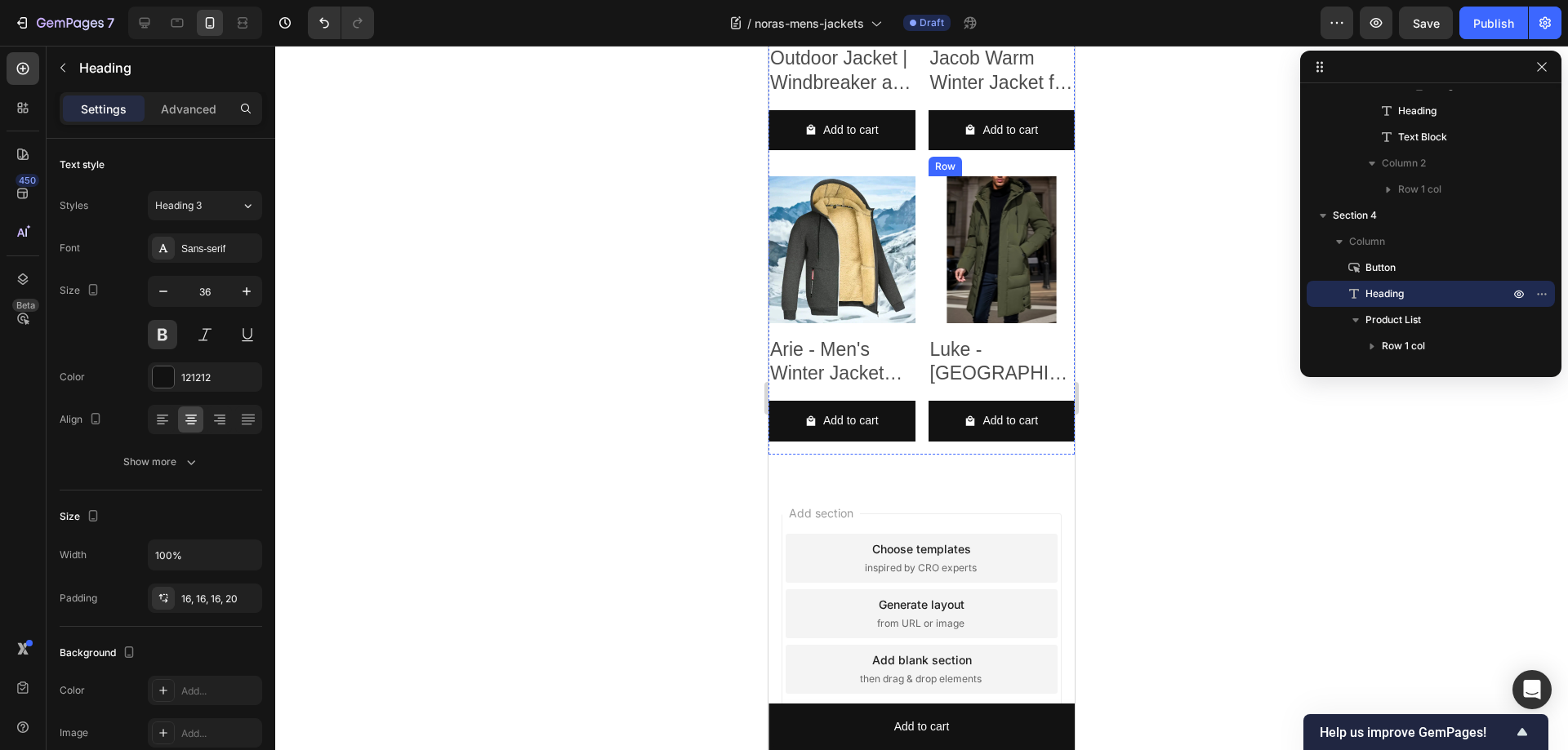
scroll to position [2638, 0]
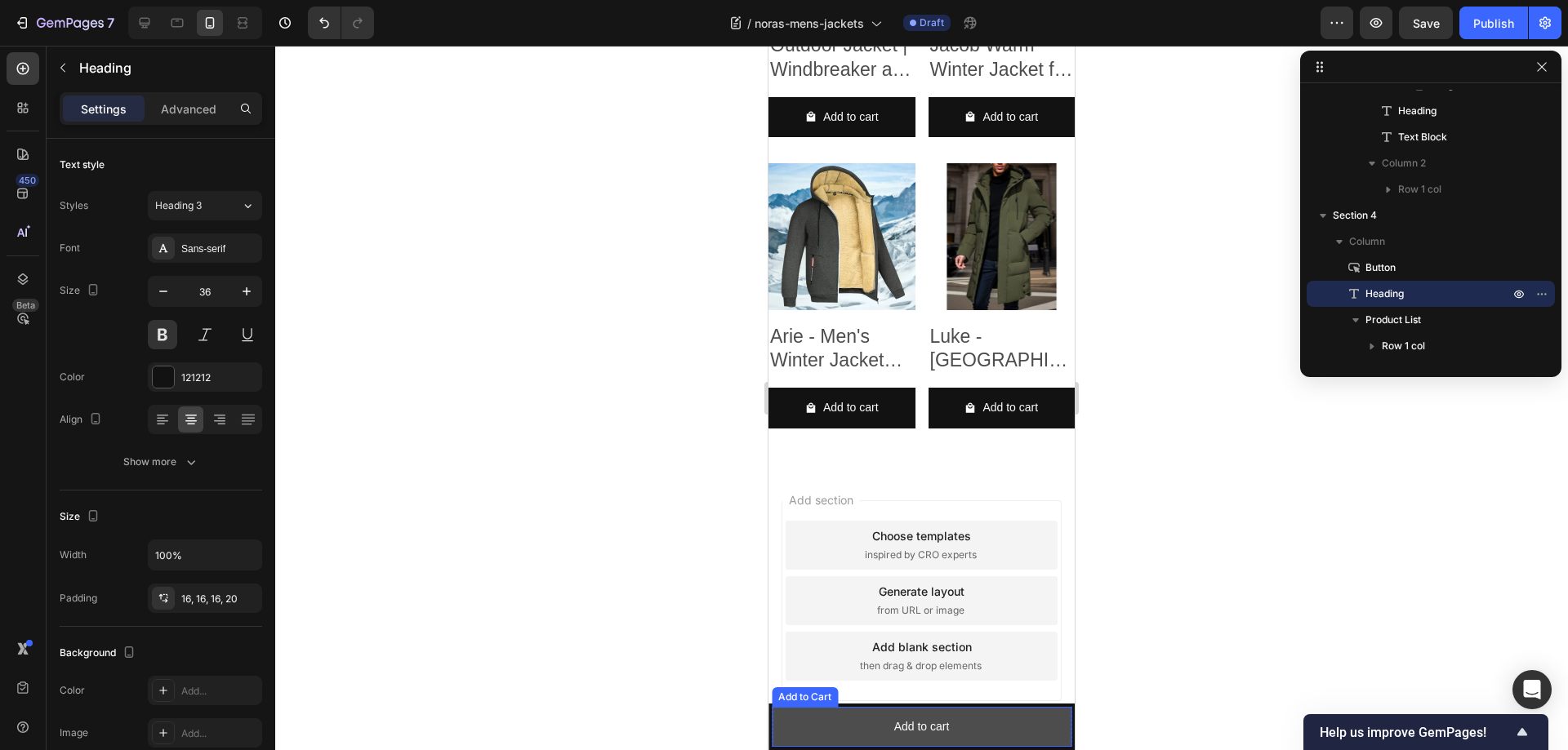
click at [1016, 724] on button "Add to cart" at bounding box center [922, 727] width 300 height 40
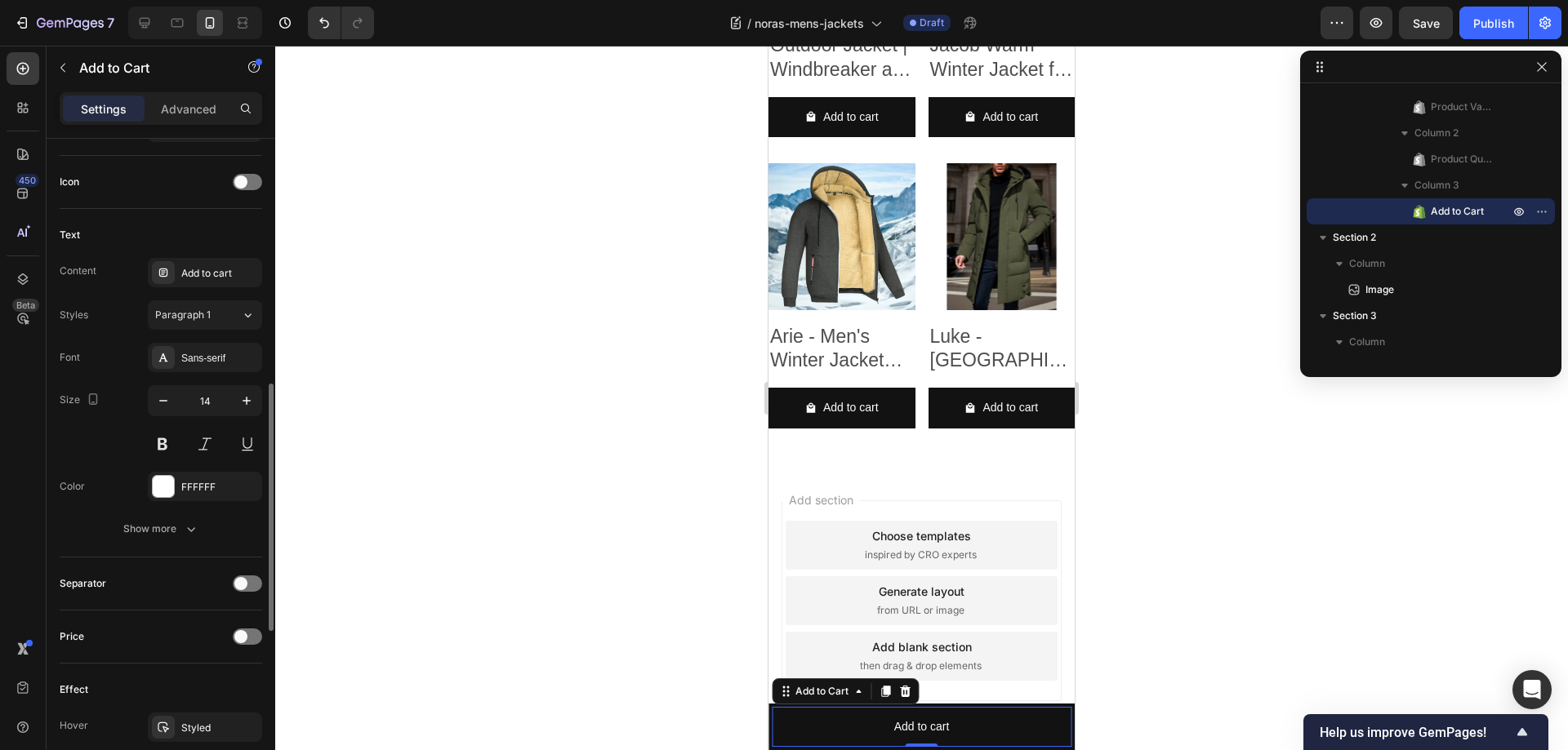
scroll to position [734, 0]
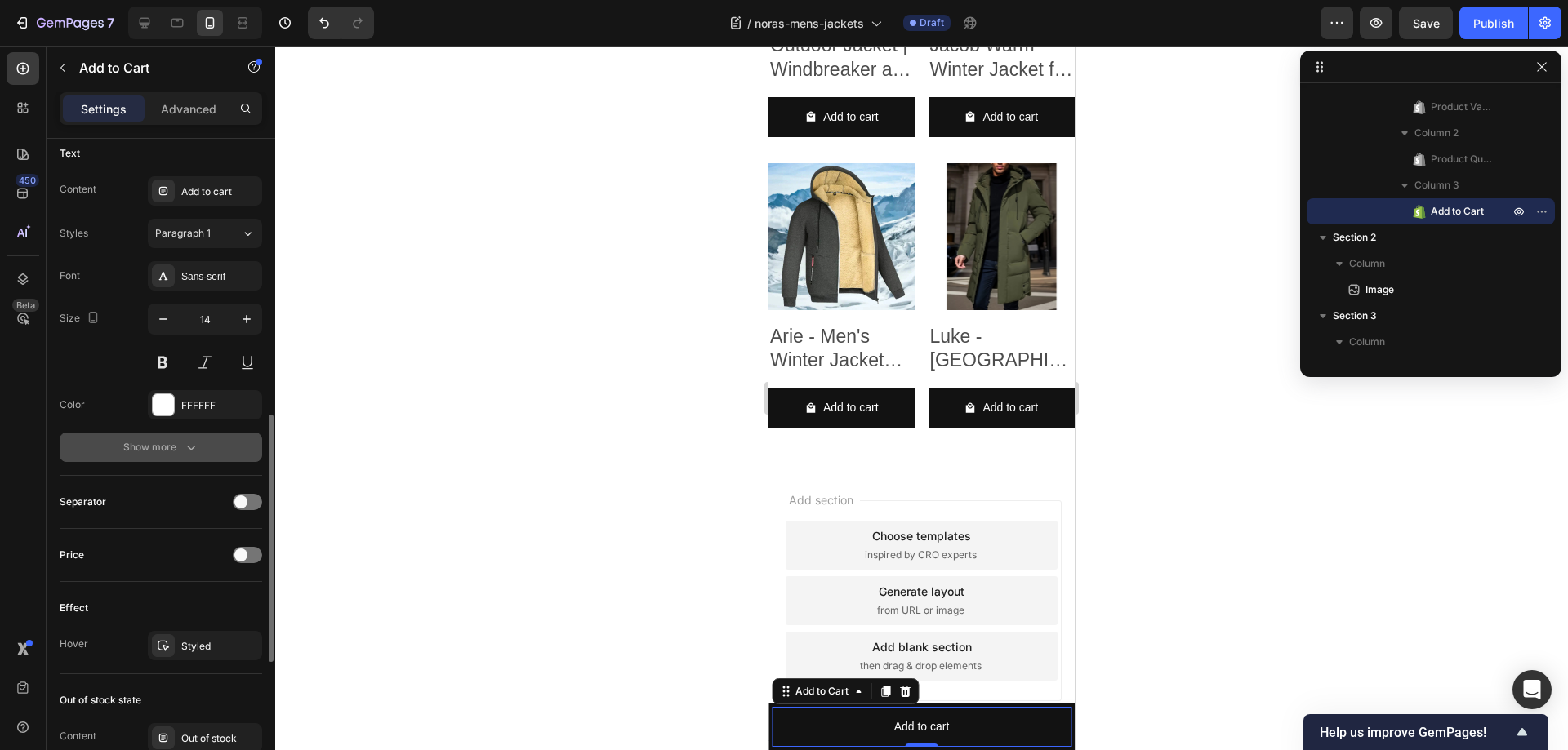
click at [183, 449] on icon "button" at bounding box center [191, 447] width 17 height 17
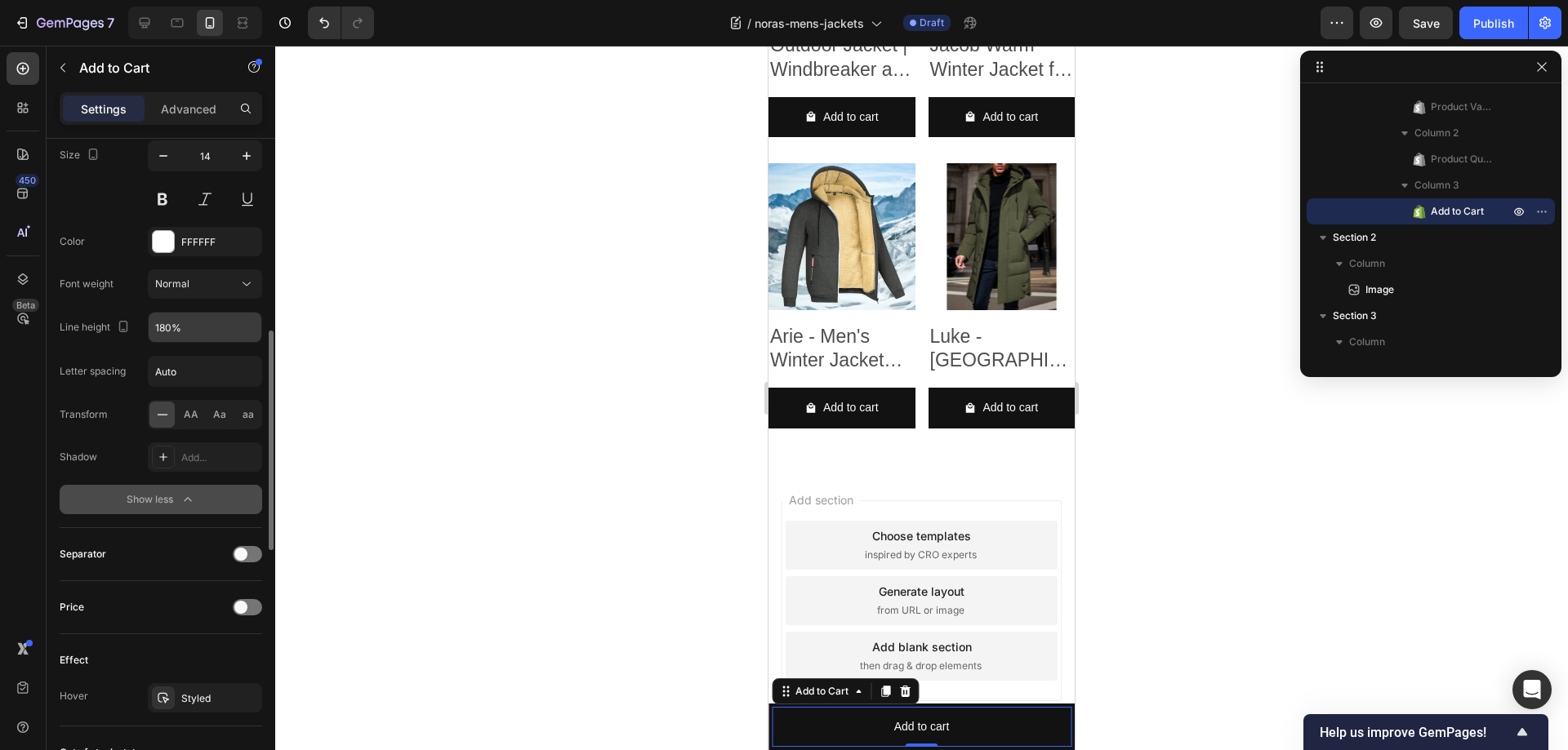
scroll to position [979, 0]
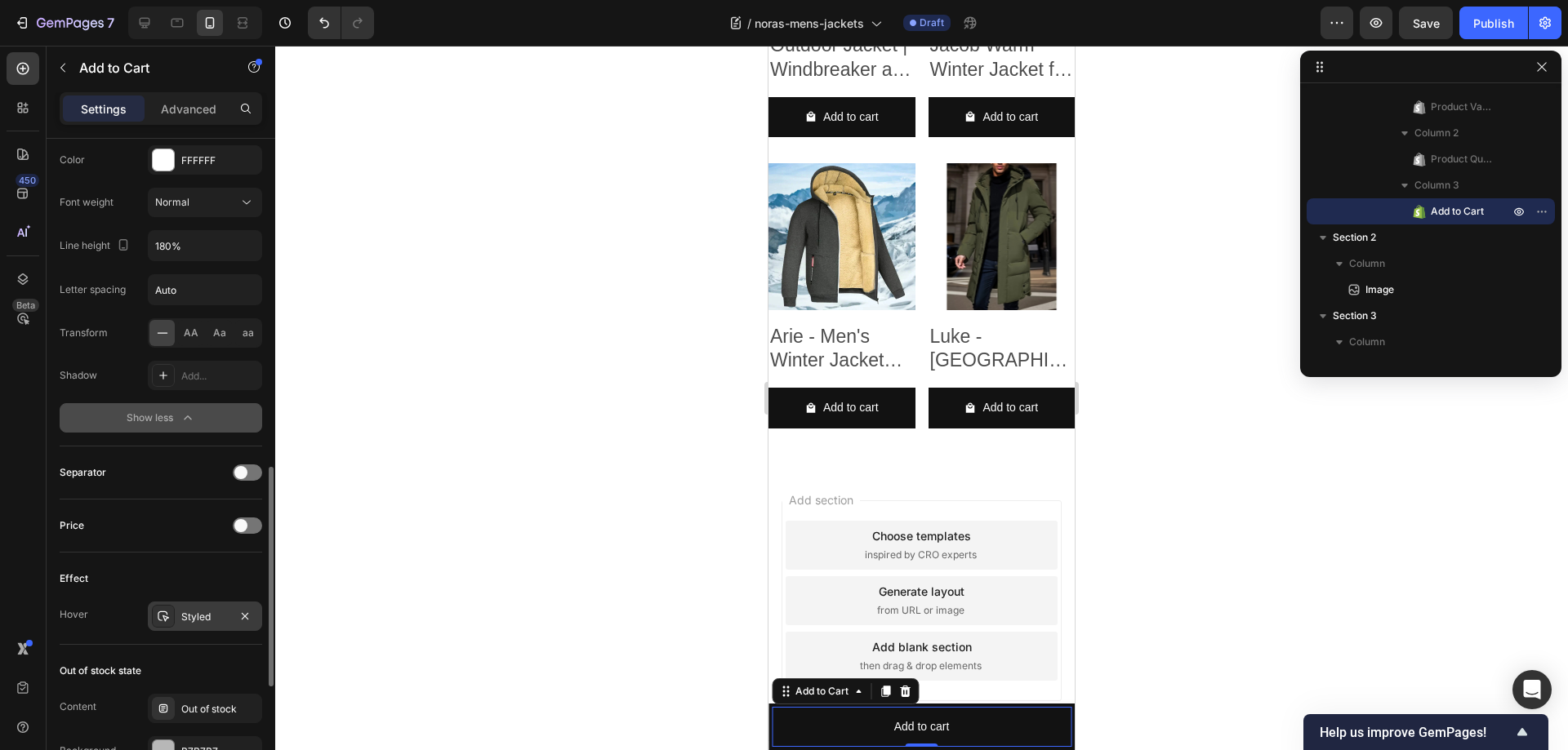
click at [207, 614] on div "Styled" at bounding box center [205, 617] width 47 height 15
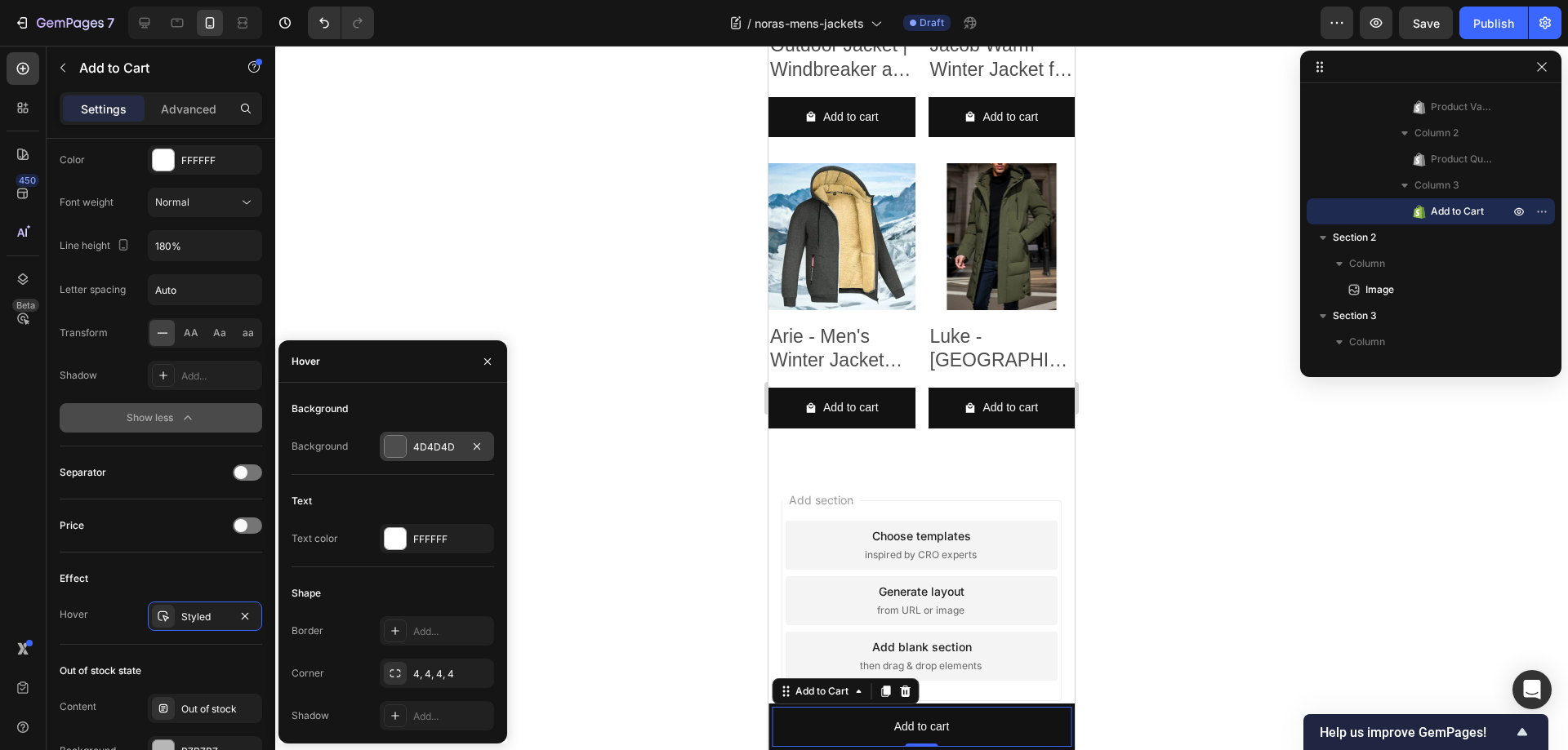
click at [401, 451] on div at bounding box center [395, 446] width 22 height 22
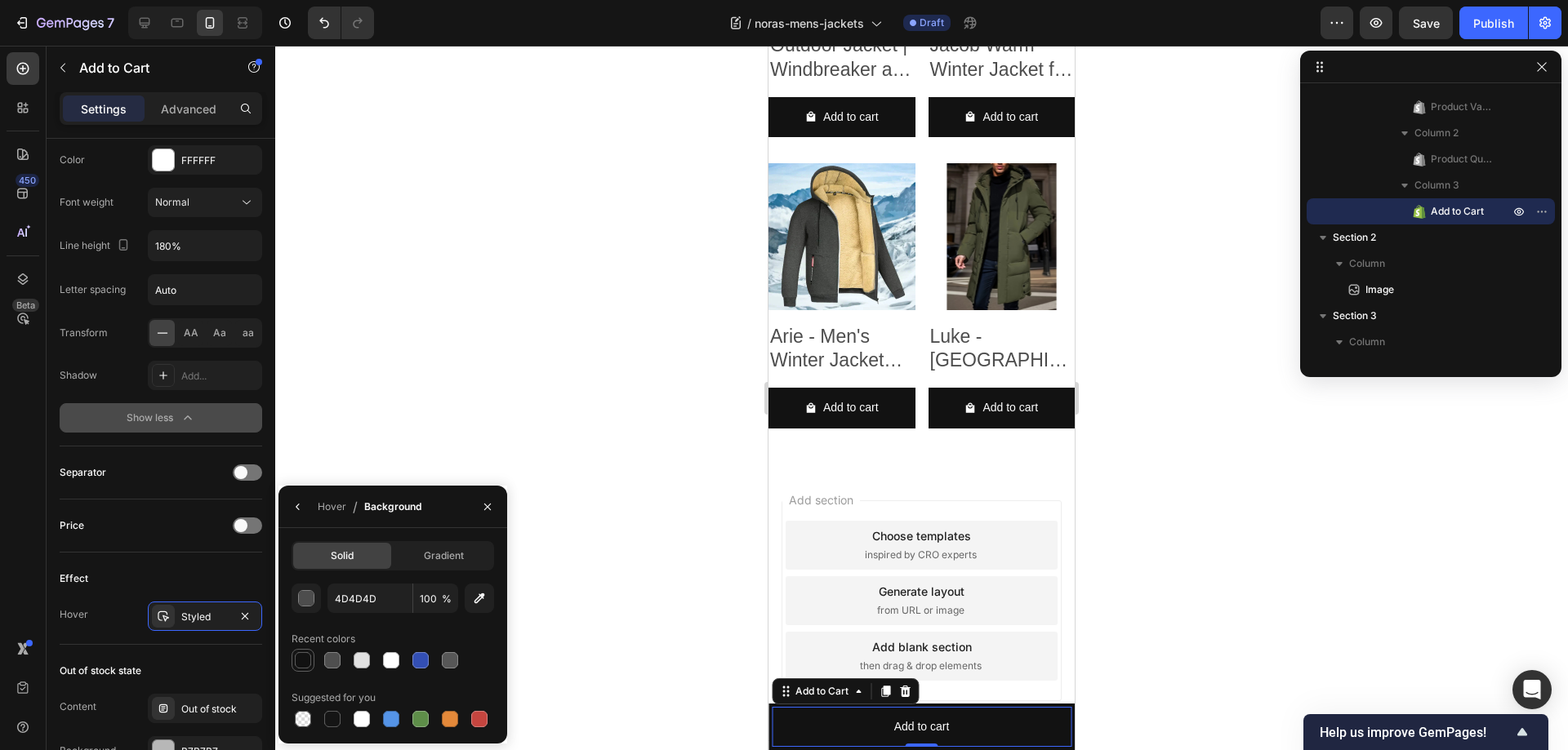
click at [302, 659] on div at bounding box center [303, 661] width 17 height 17
type input "121212"
click at [141, 581] on div "Effect" at bounding box center [161, 579] width 202 height 26
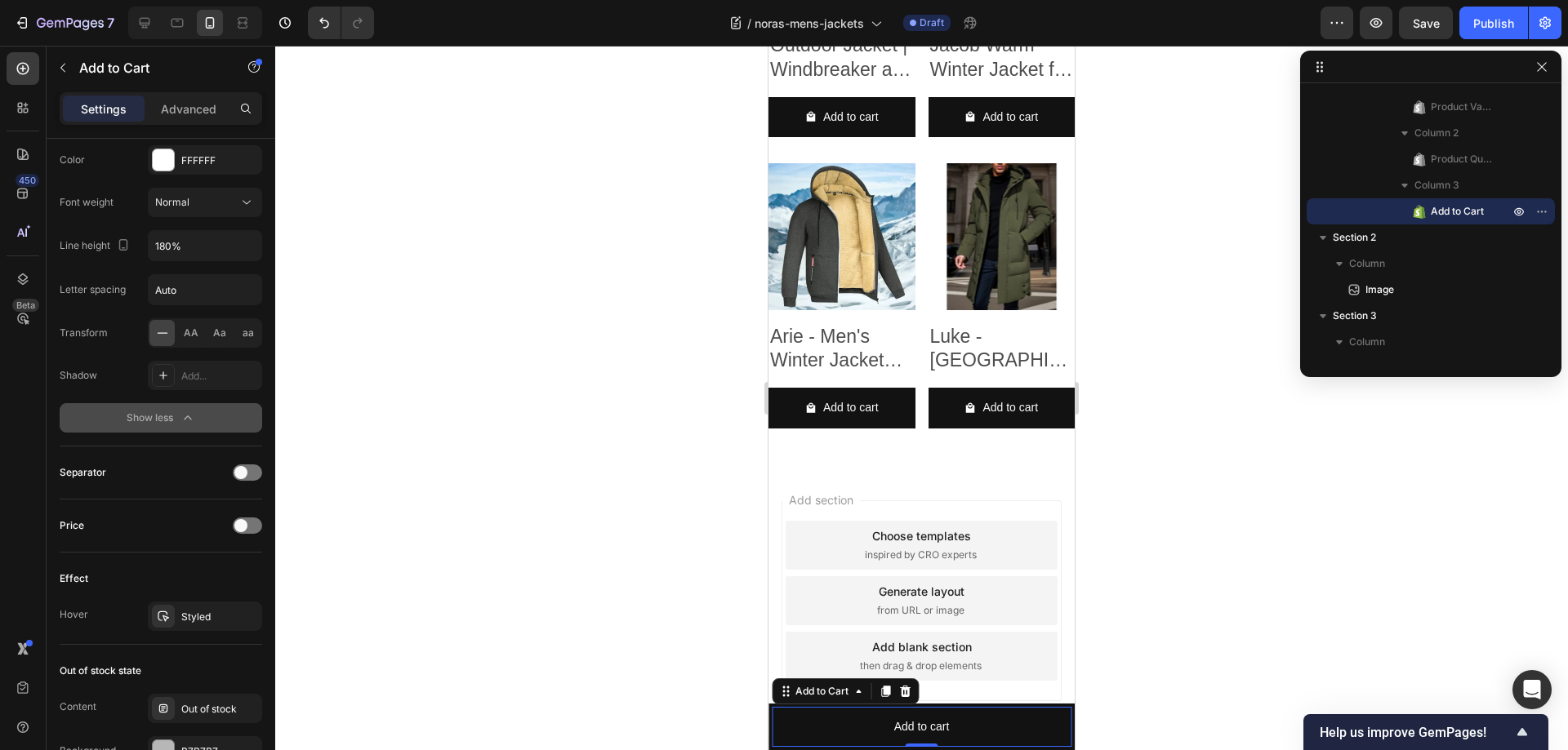
scroll to position [1224, 0]
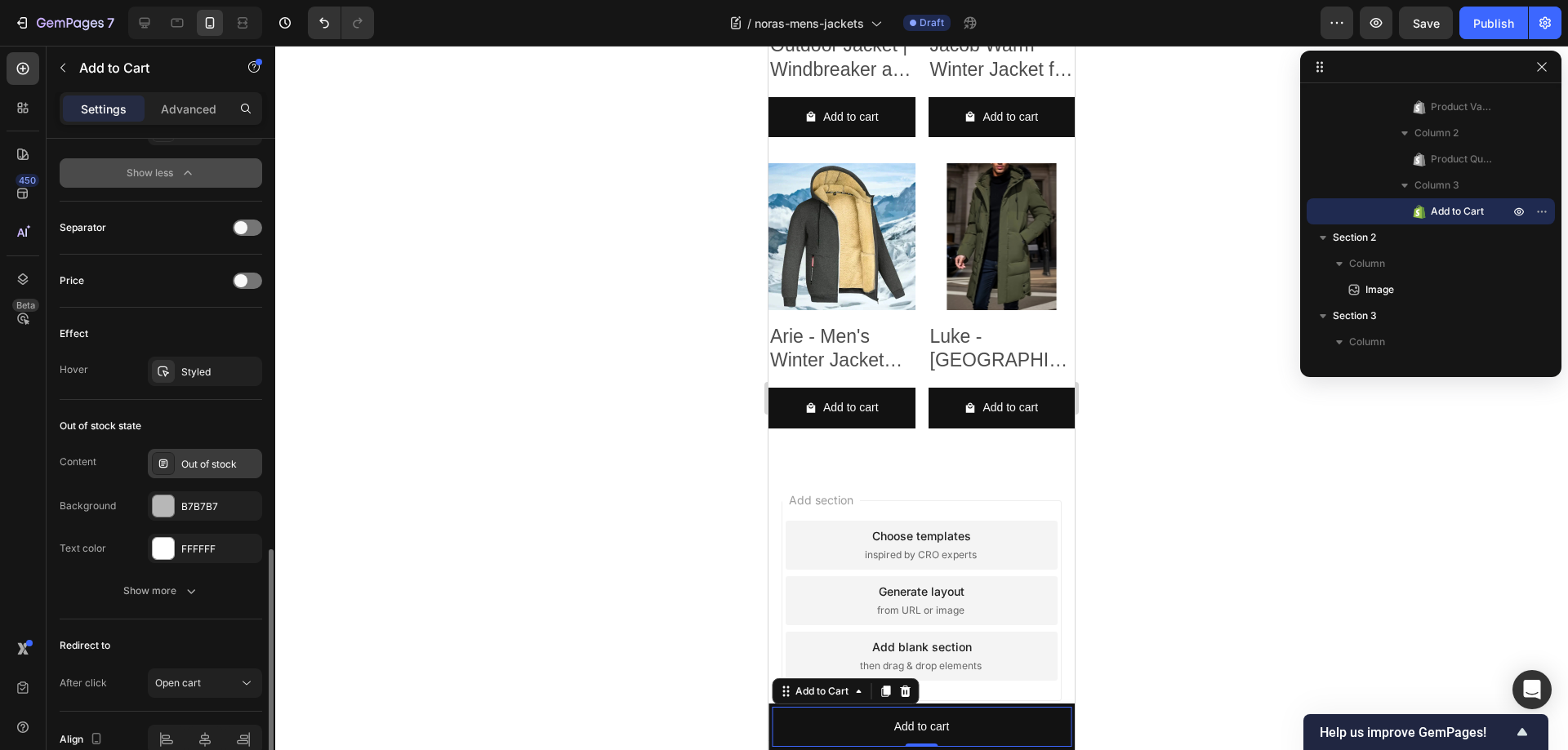
click at [201, 464] on div "Out of stock" at bounding box center [220, 464] width 77 height 15
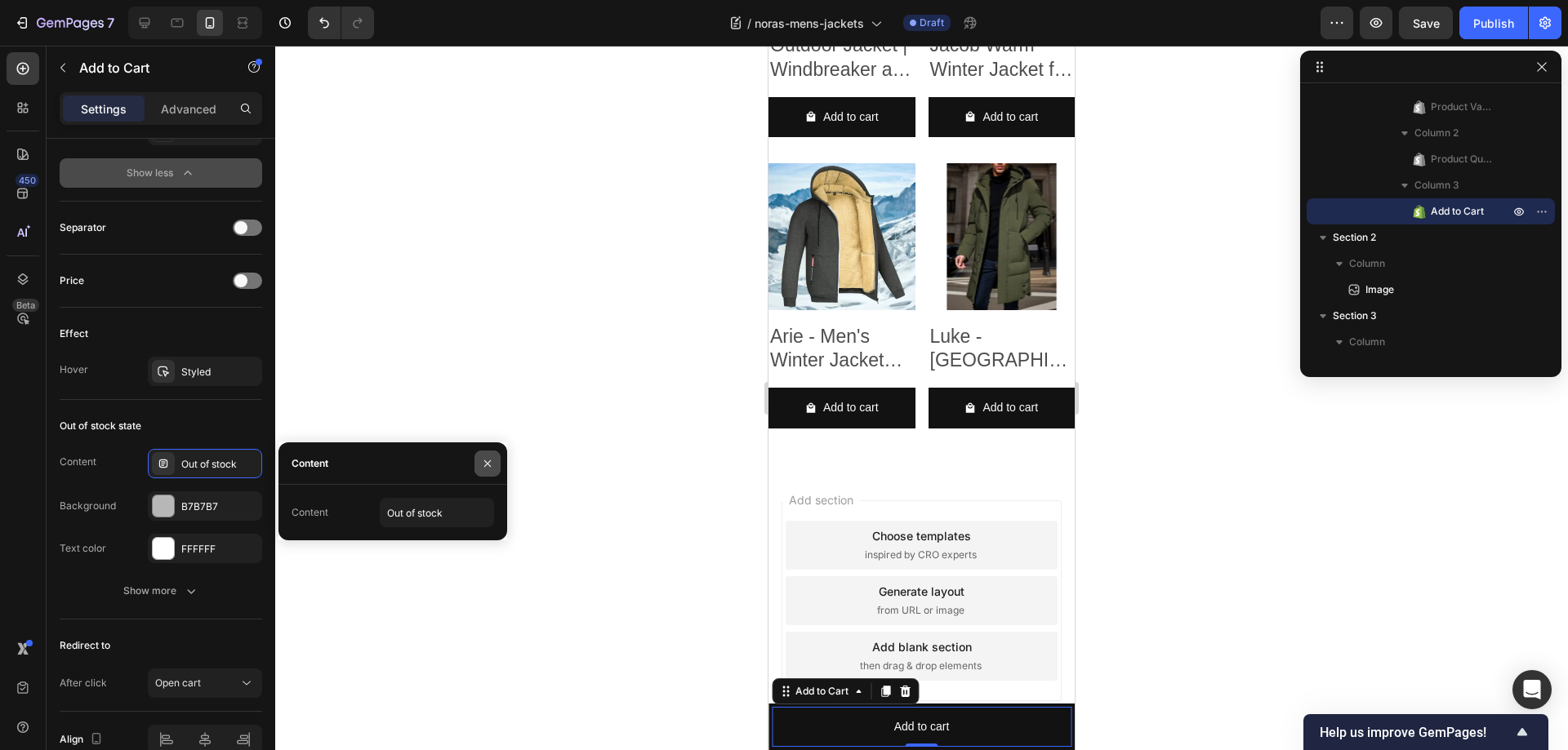
click at [483, 457] on icon "button" at bounding box center [488, 464] width 13 height 13
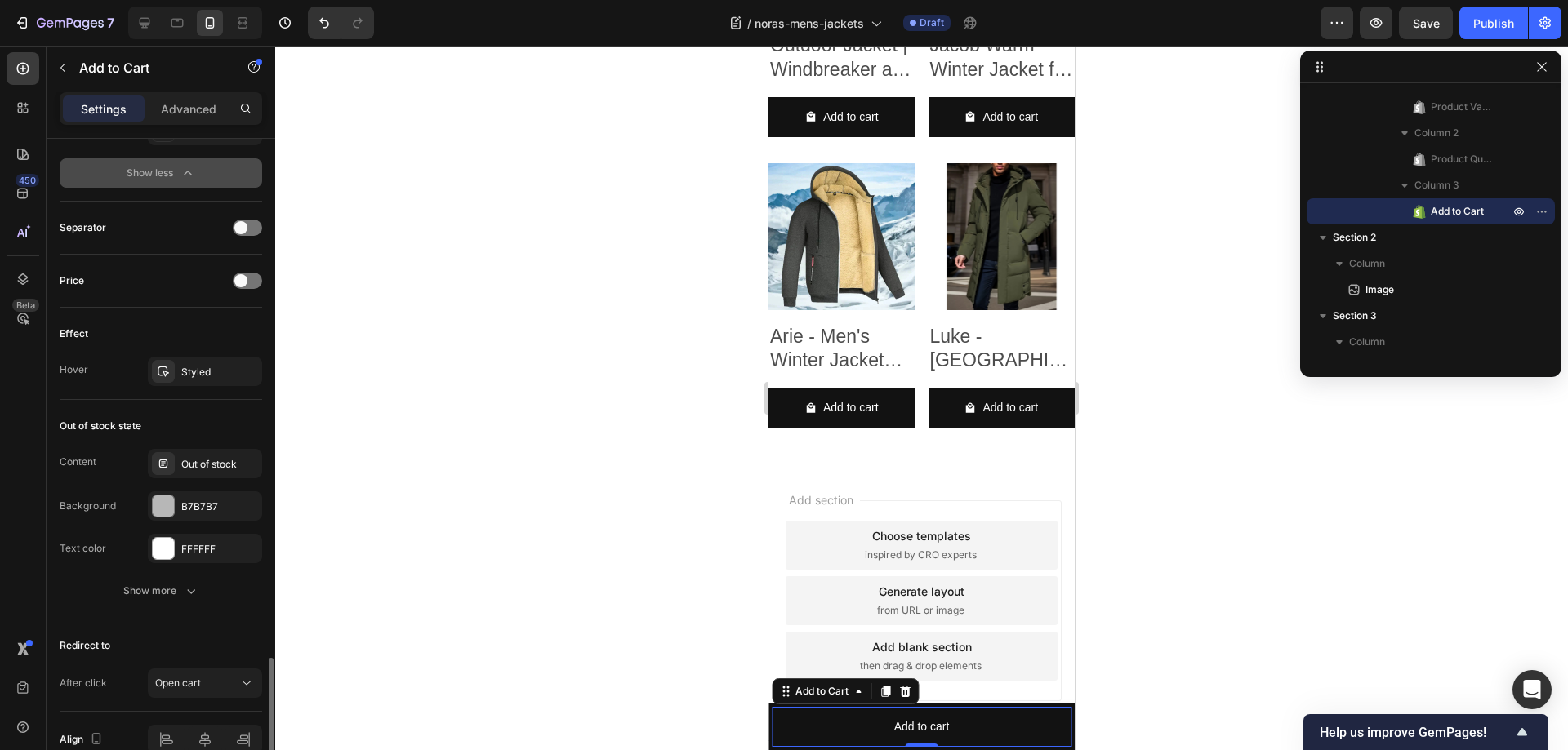
scroll to position [1306, 0]
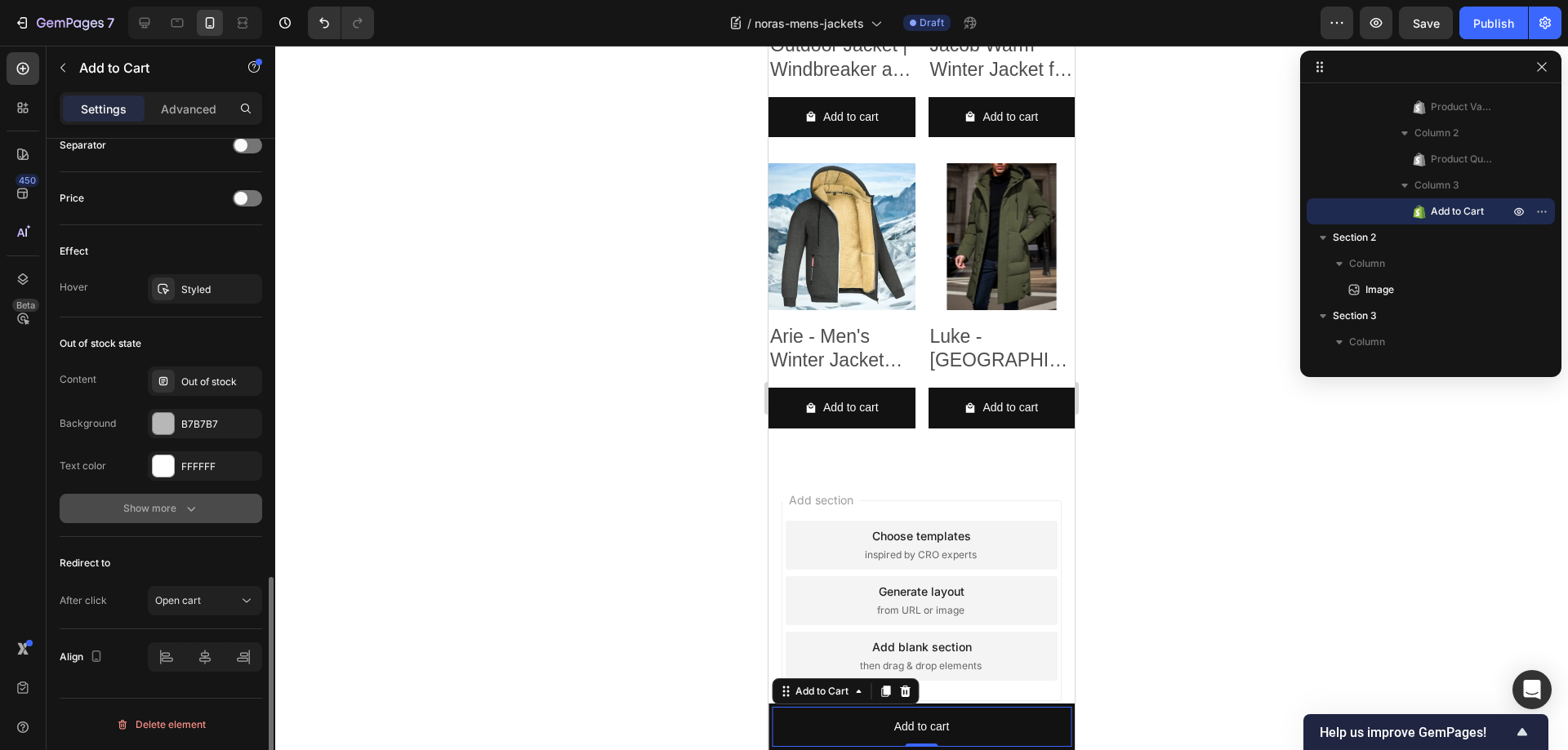
click at [183, 504] on icon "button" at bounding box center [191, 508] width 17 height 17
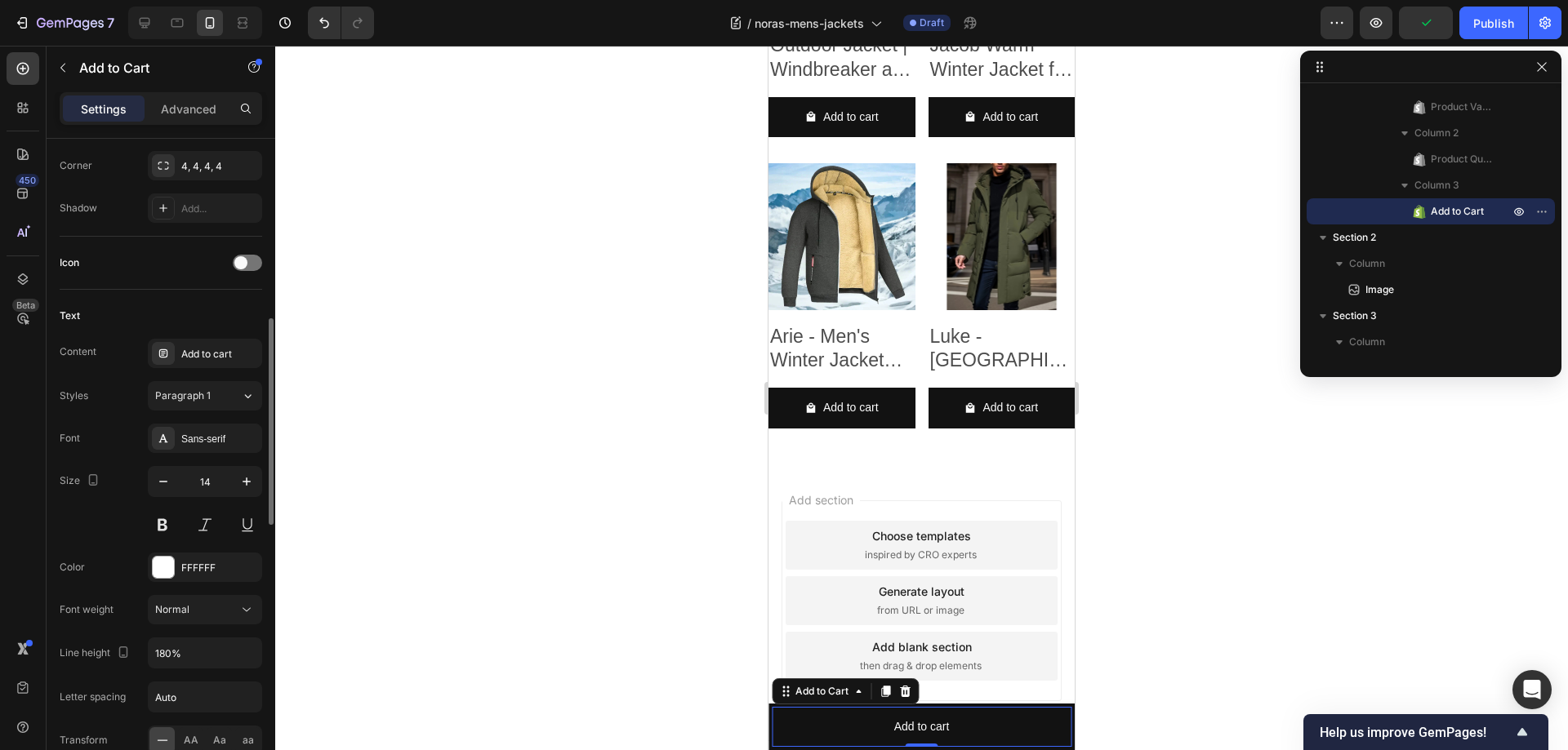
scroll to position [246, 0]
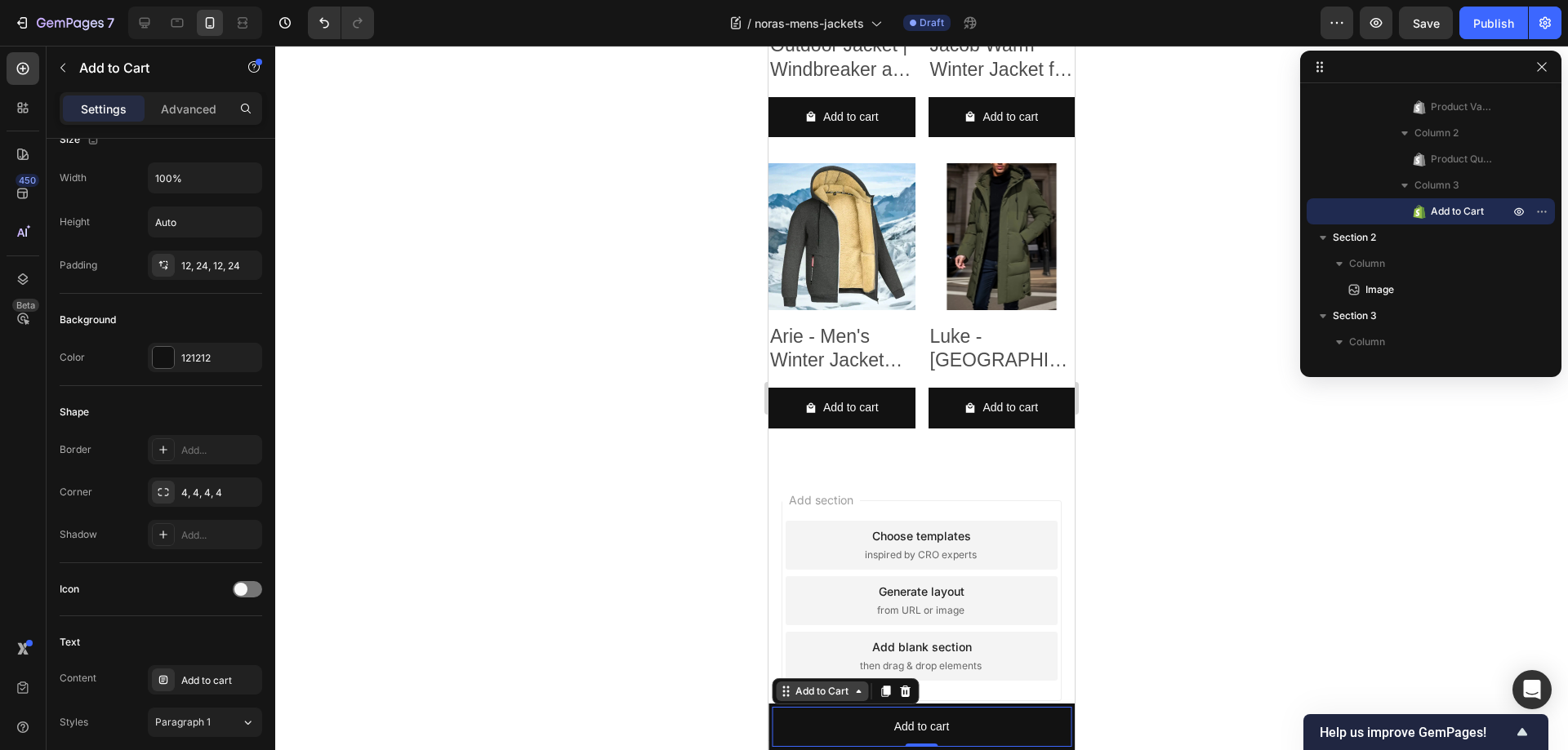
click at [815, 689] on div "Add to Cart" at bounding box center [822, 691] width 60 height 15
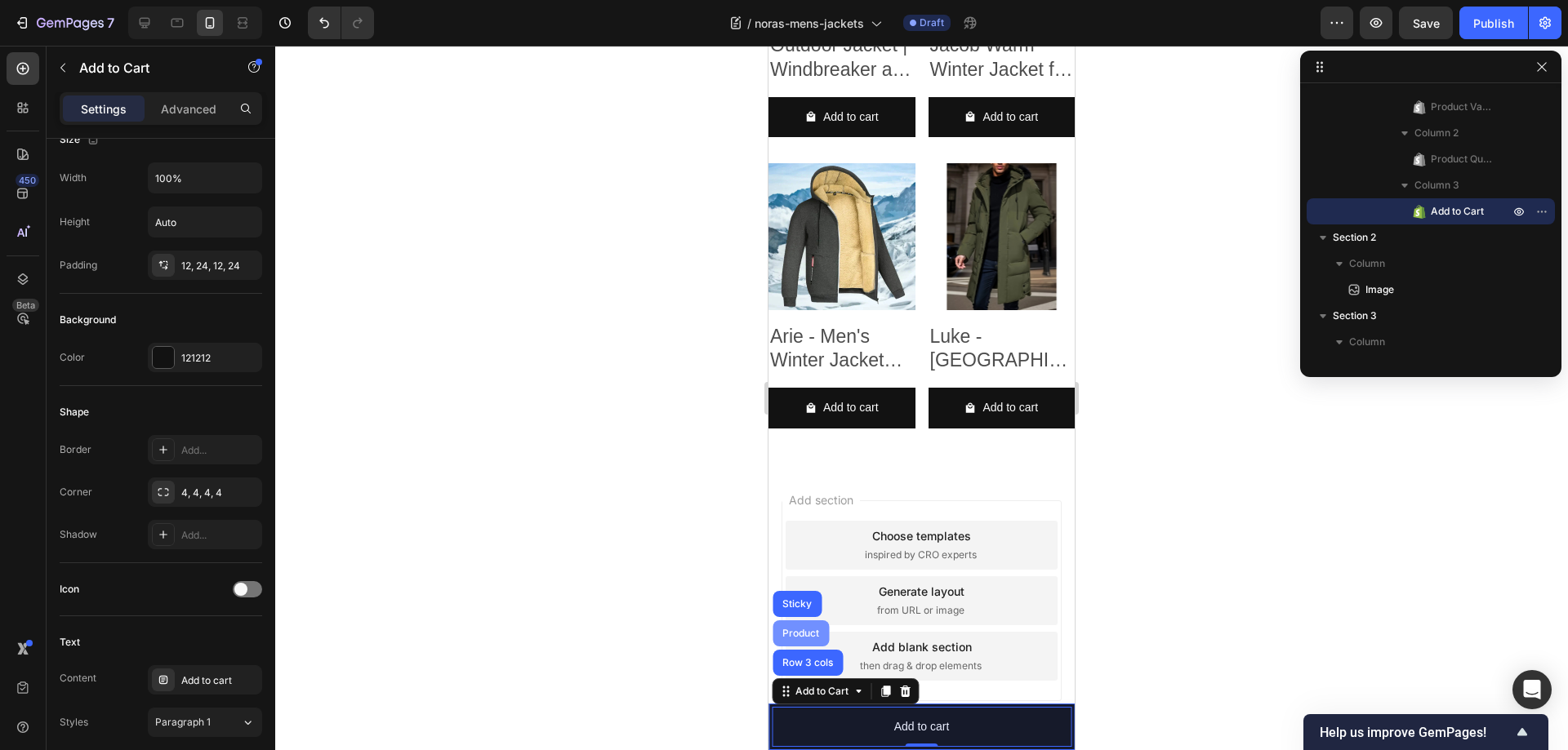
click at [800, 630] on div "Product" at bounding box center [800, 633] width 43 height 10
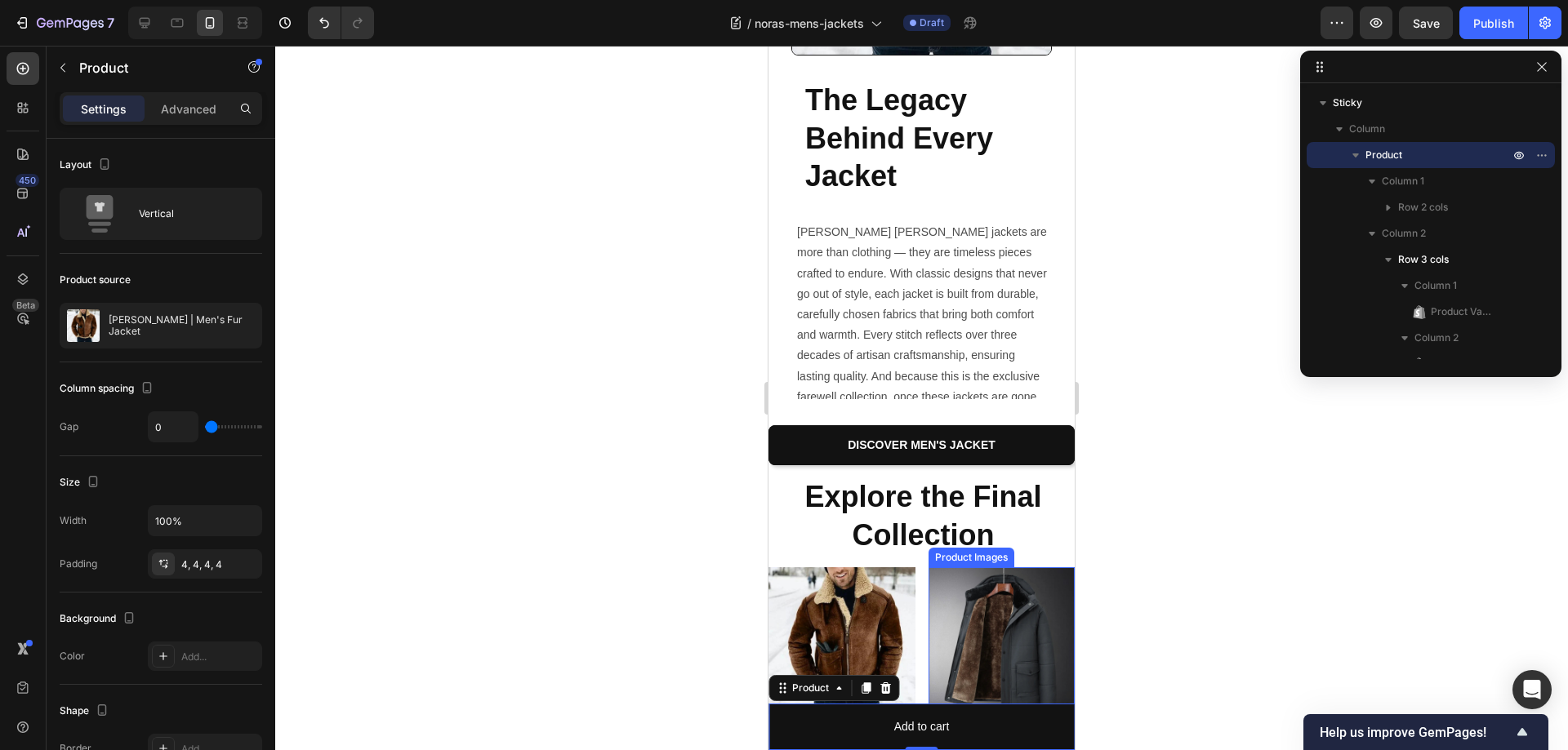
scroll to position [1333, 0]
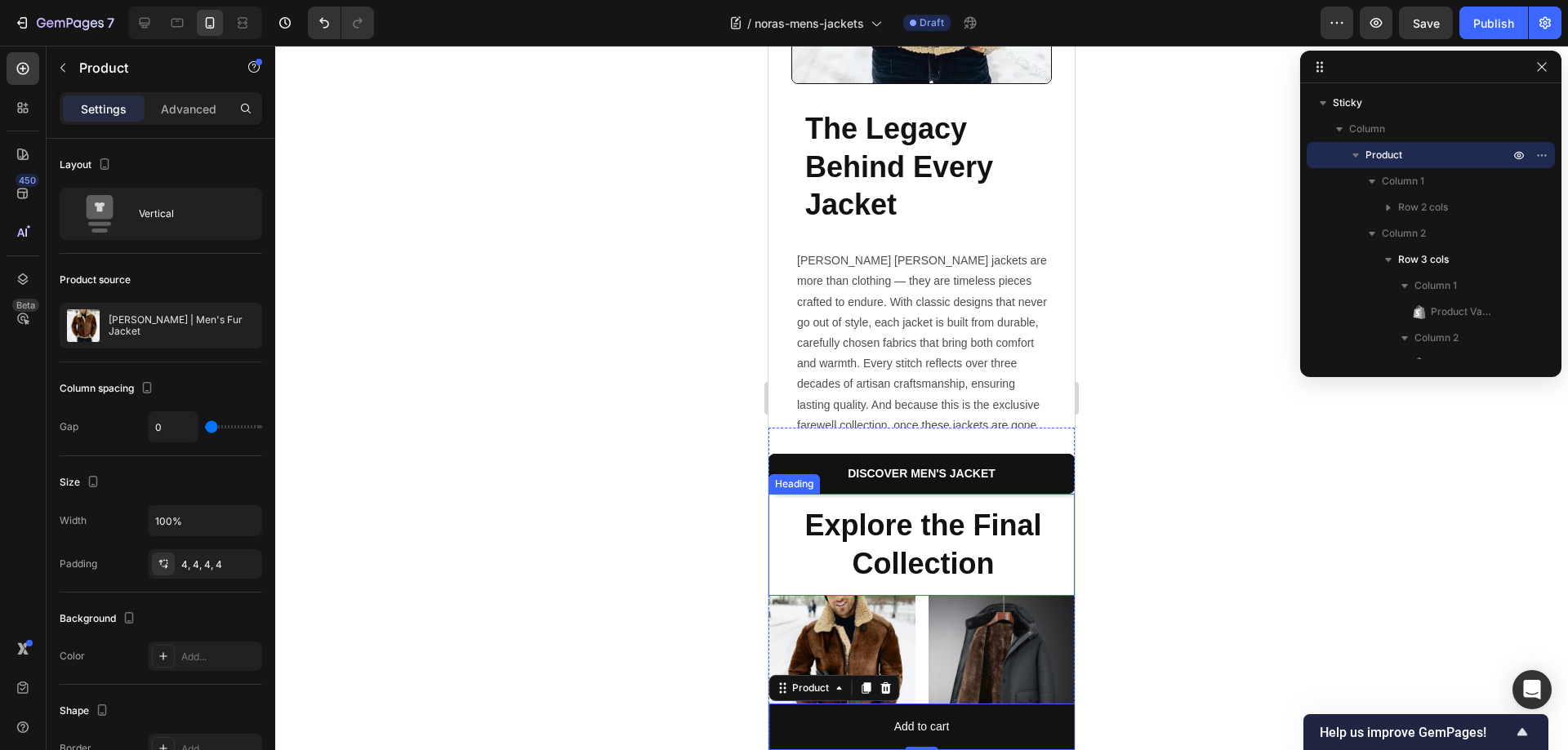
click at [935, 541] on h2 "Explore the Final Collection" at bounding box center [922, 545] width 306 height 103
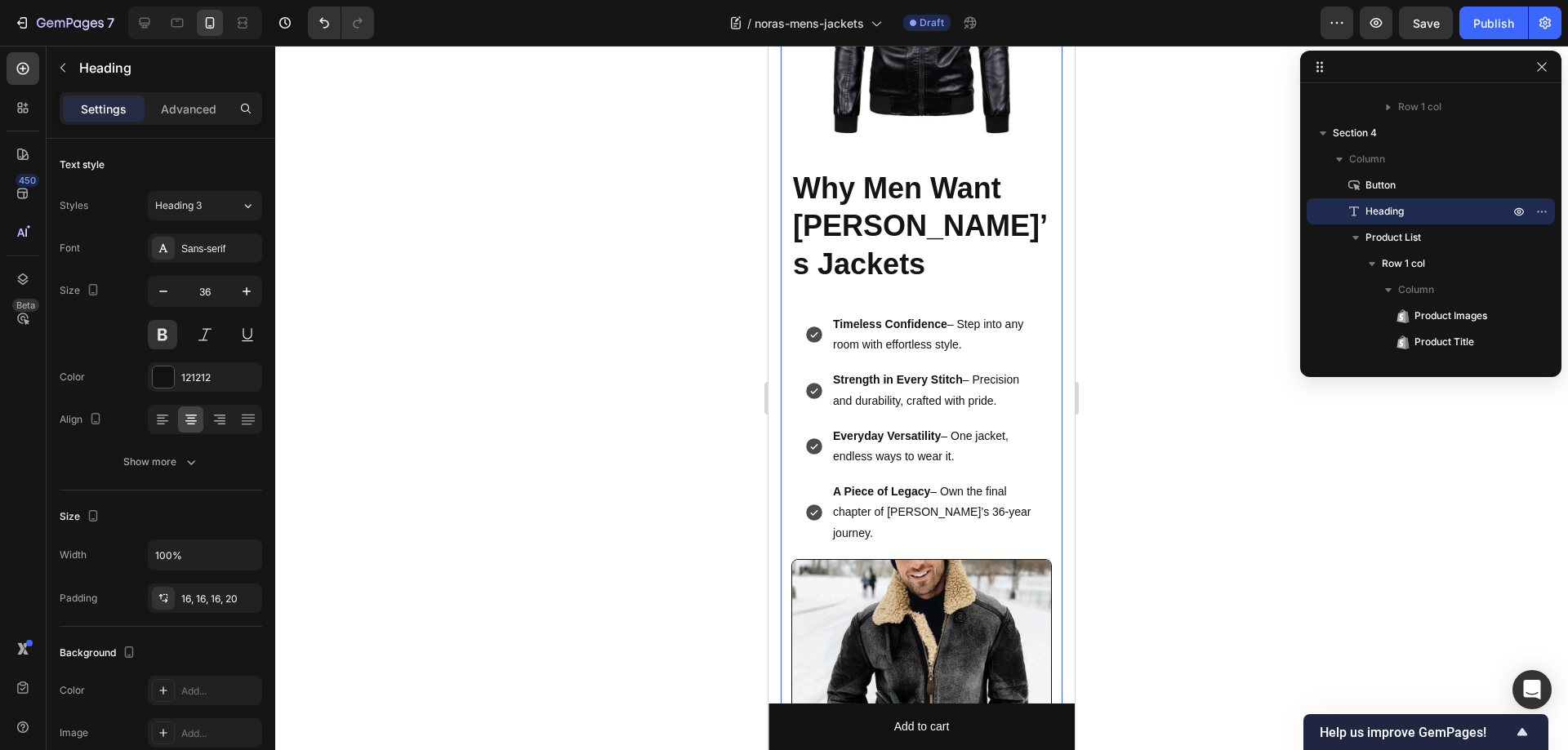
scroll to position [353, 0]
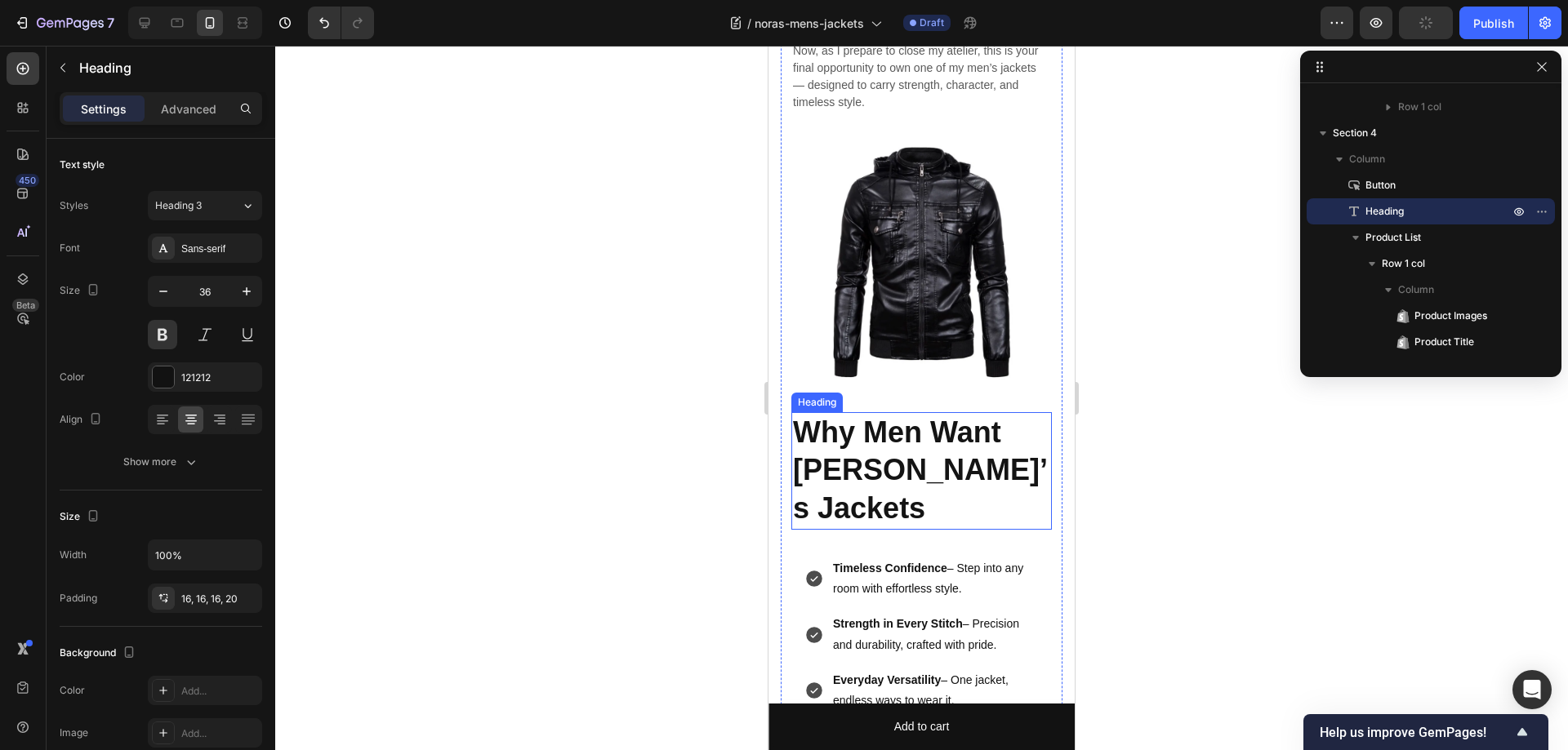
click at [968, 448] on h2 "Why Men Want [PERSON_NAME]’s Jackets" at bounding box center [921, 471] width 260 height 118
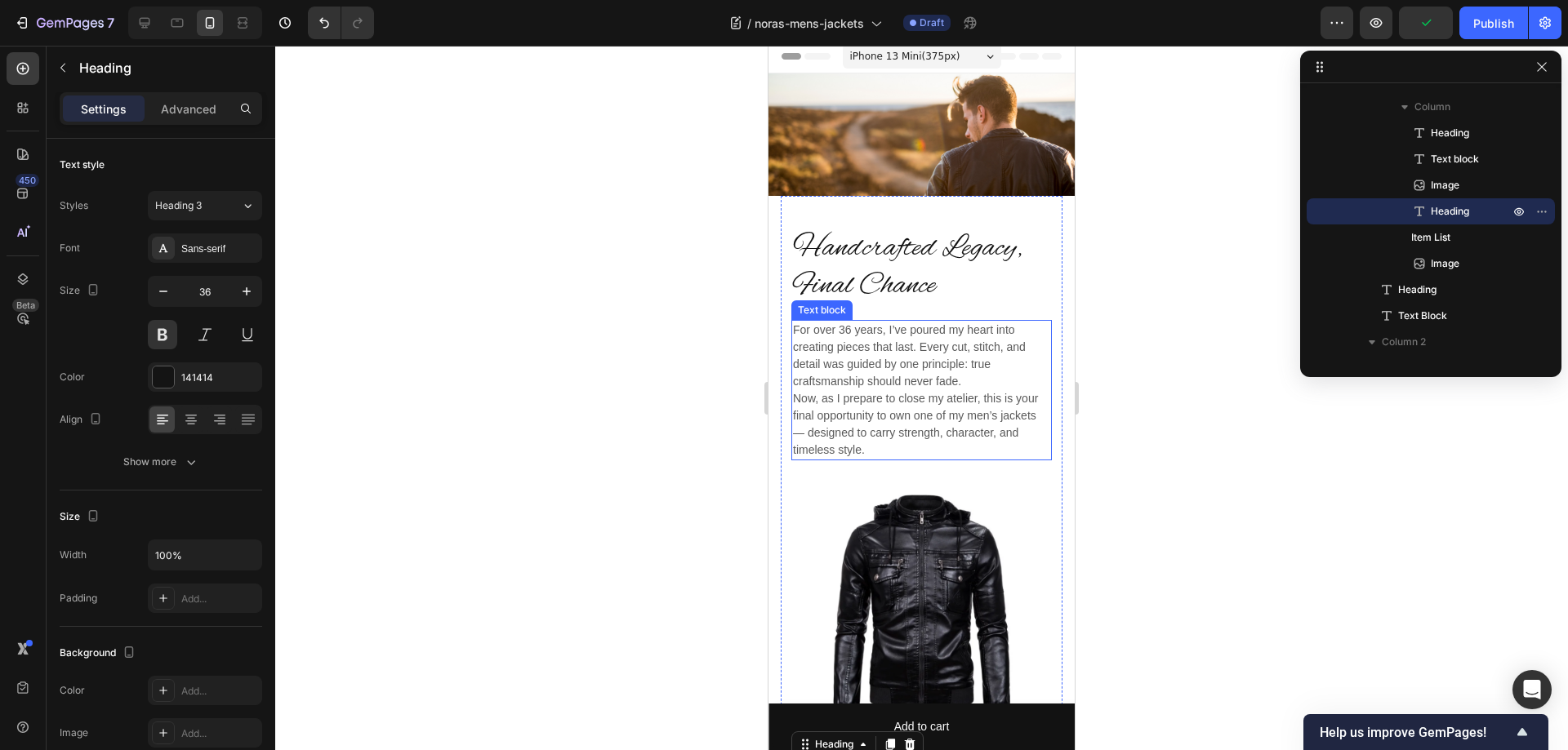
scroll to position [0, 0]
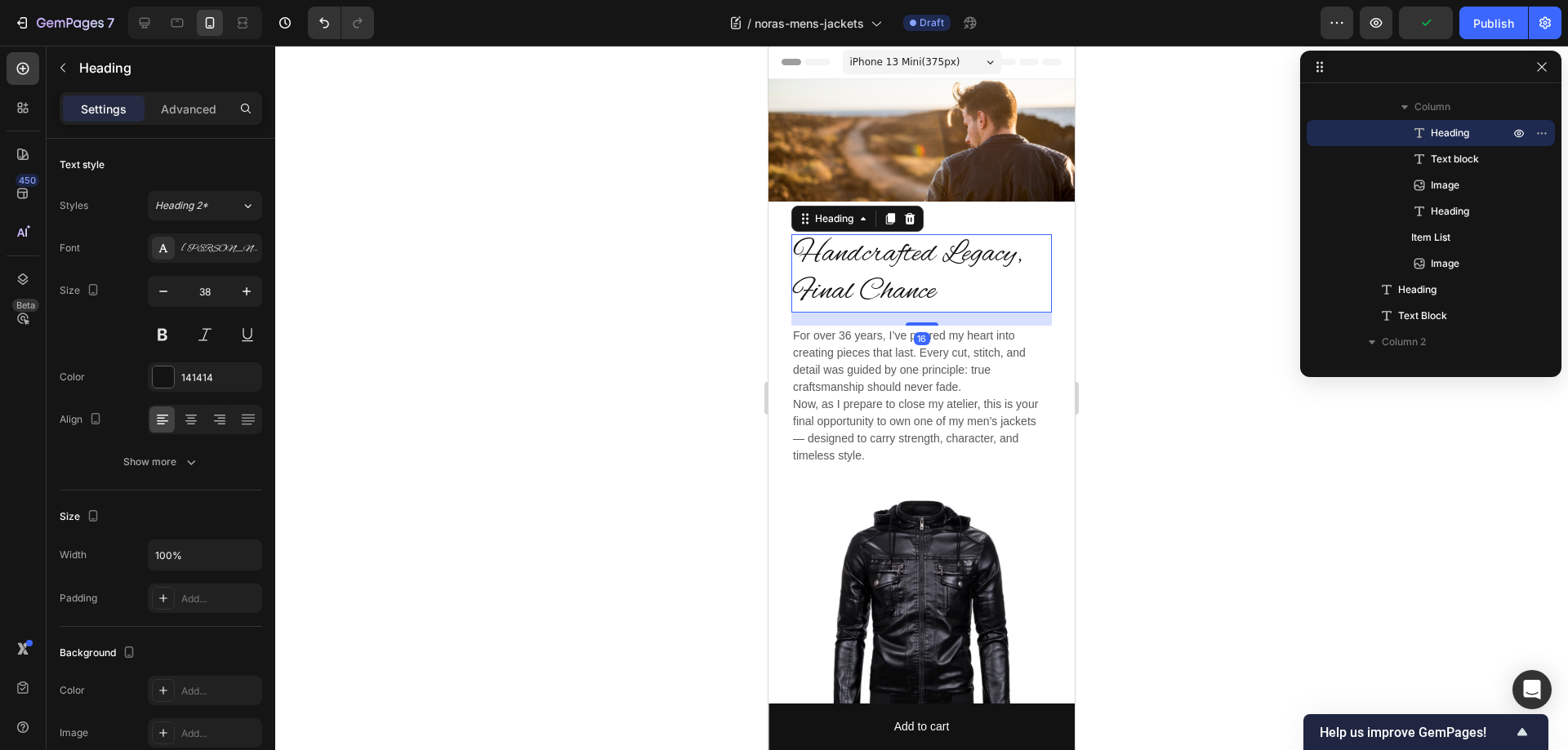
click at [896, 276] on h2 "Handcrafted Legacy, Final Chance" at bounding box center [921, 273] width 260 height 78
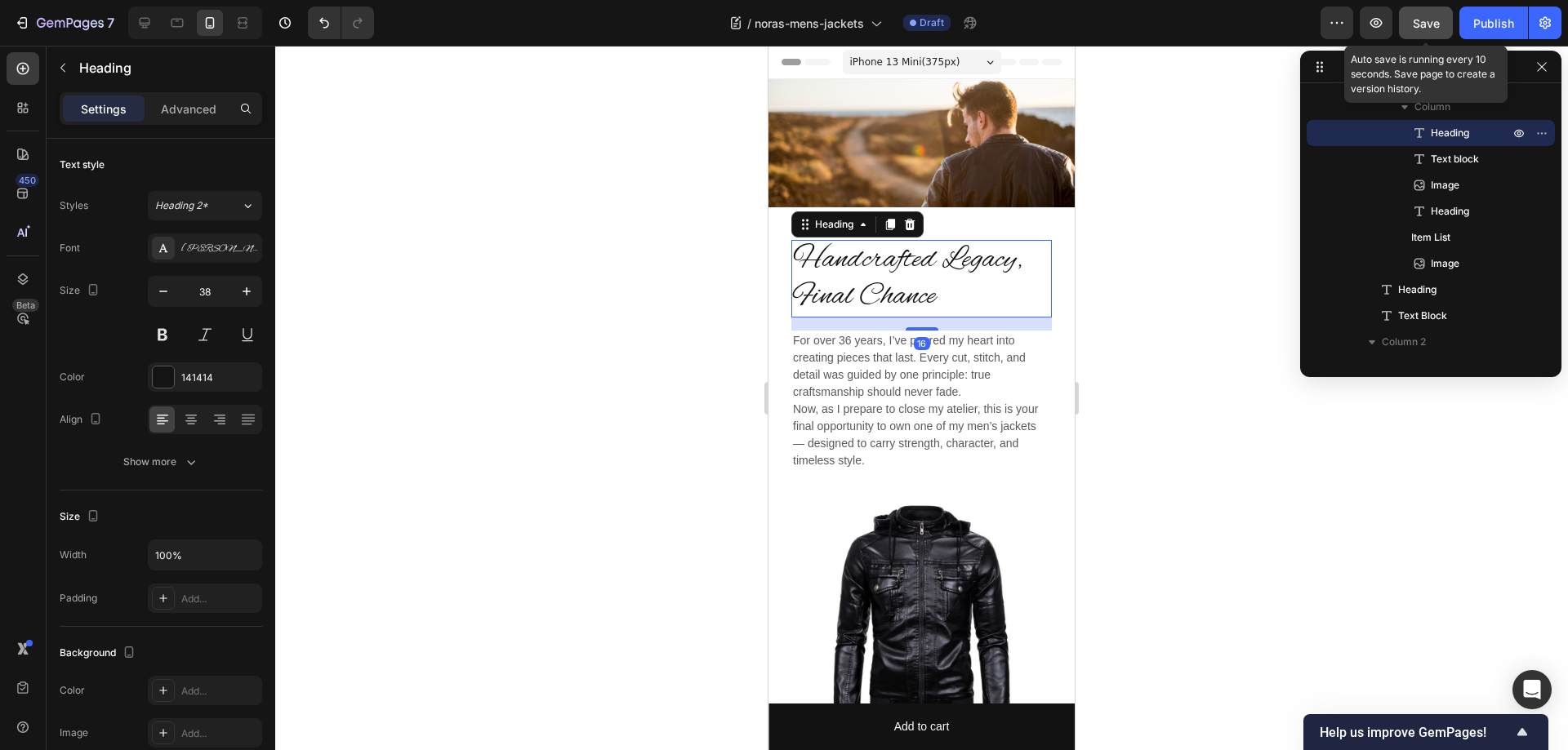
click at [1426, 25] on span "Save" at bounding box center [1426, 23] width 27 height 14
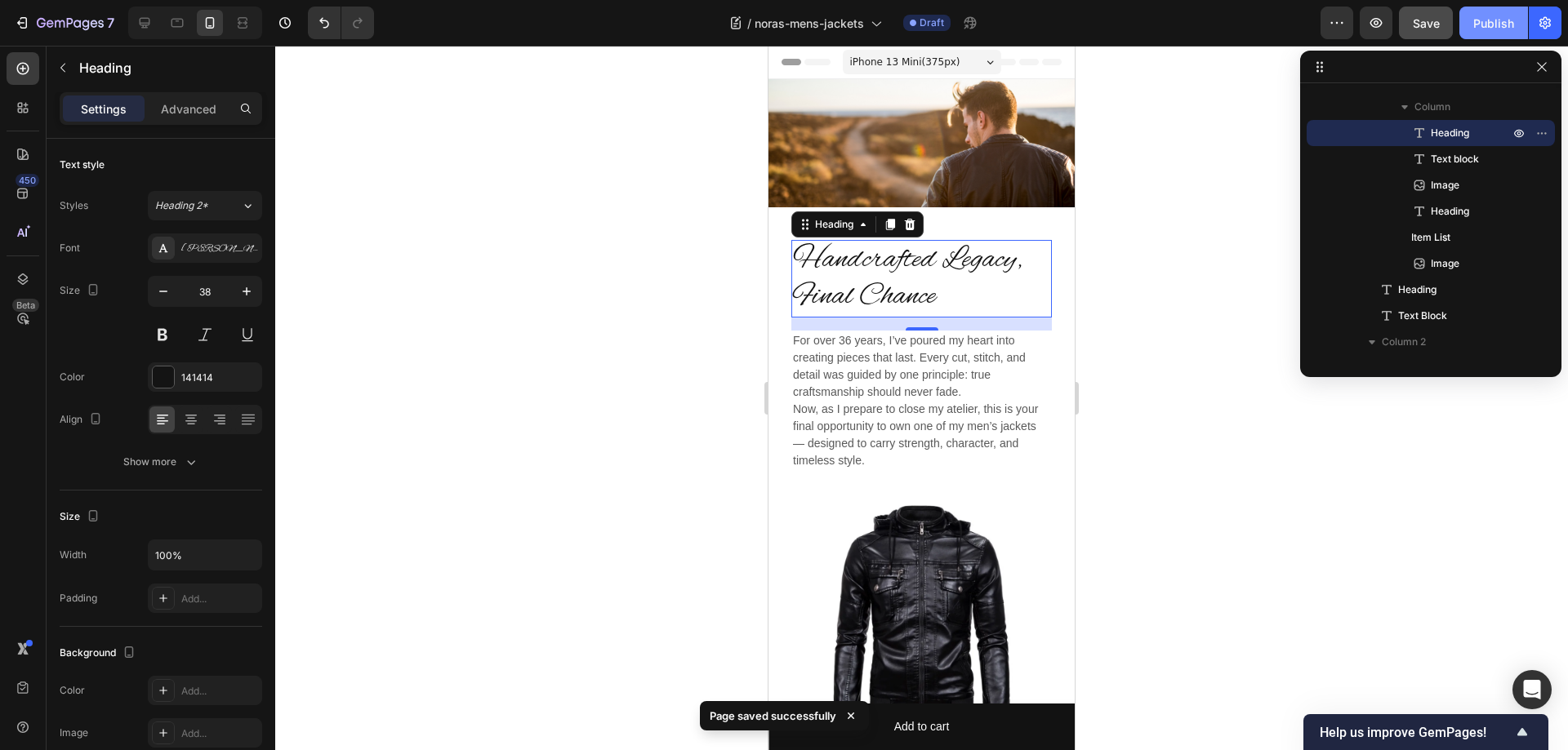
click at [1485, 20] on div "Publish" at bounding box center [1493, 23] width 41 height 17
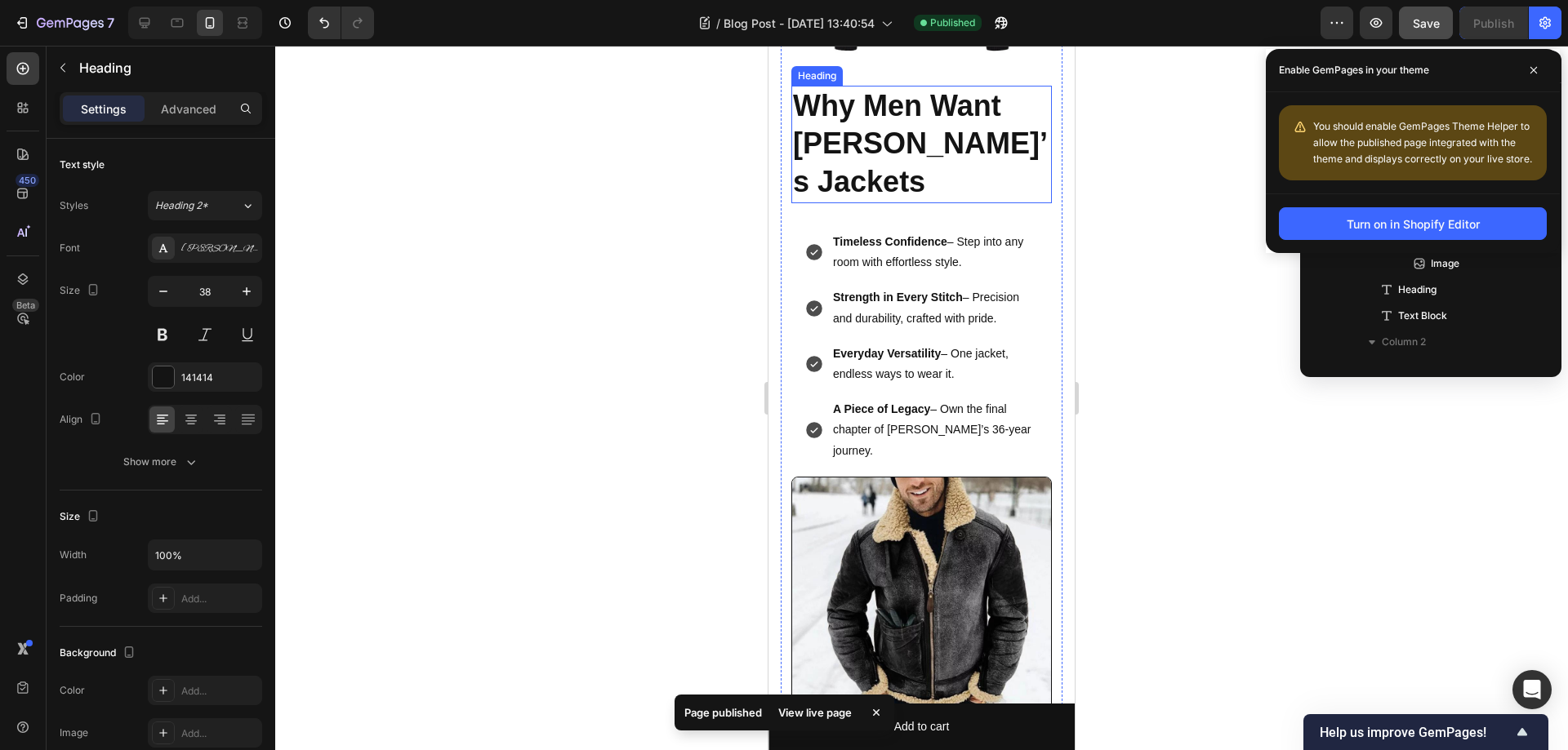
scroll to position [517, 0]
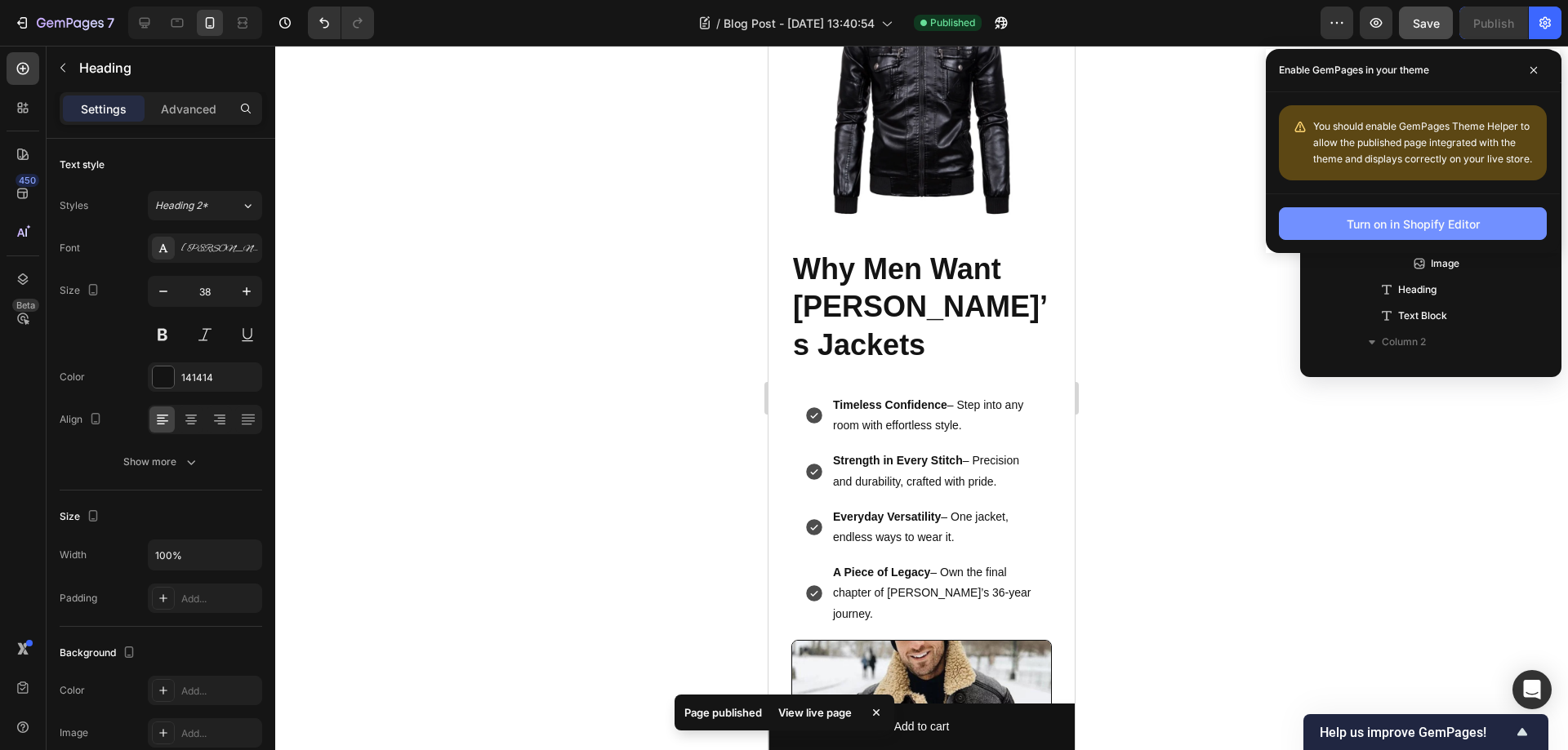
click at [1402, 216] on div "Turn on in Shopify Editor" at bounding box center [1413, 224] width 133 height 17
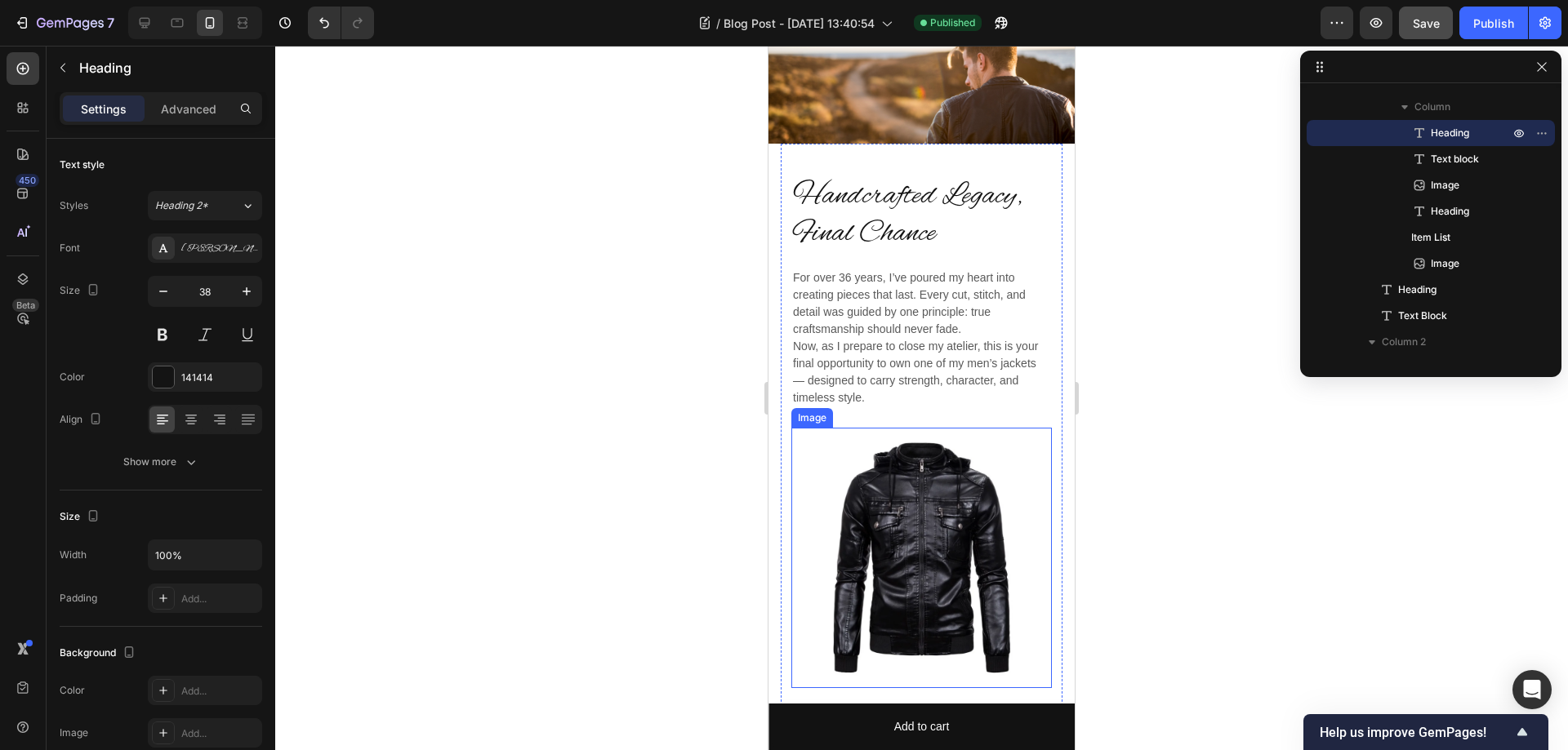
scroll to position [0, 0]
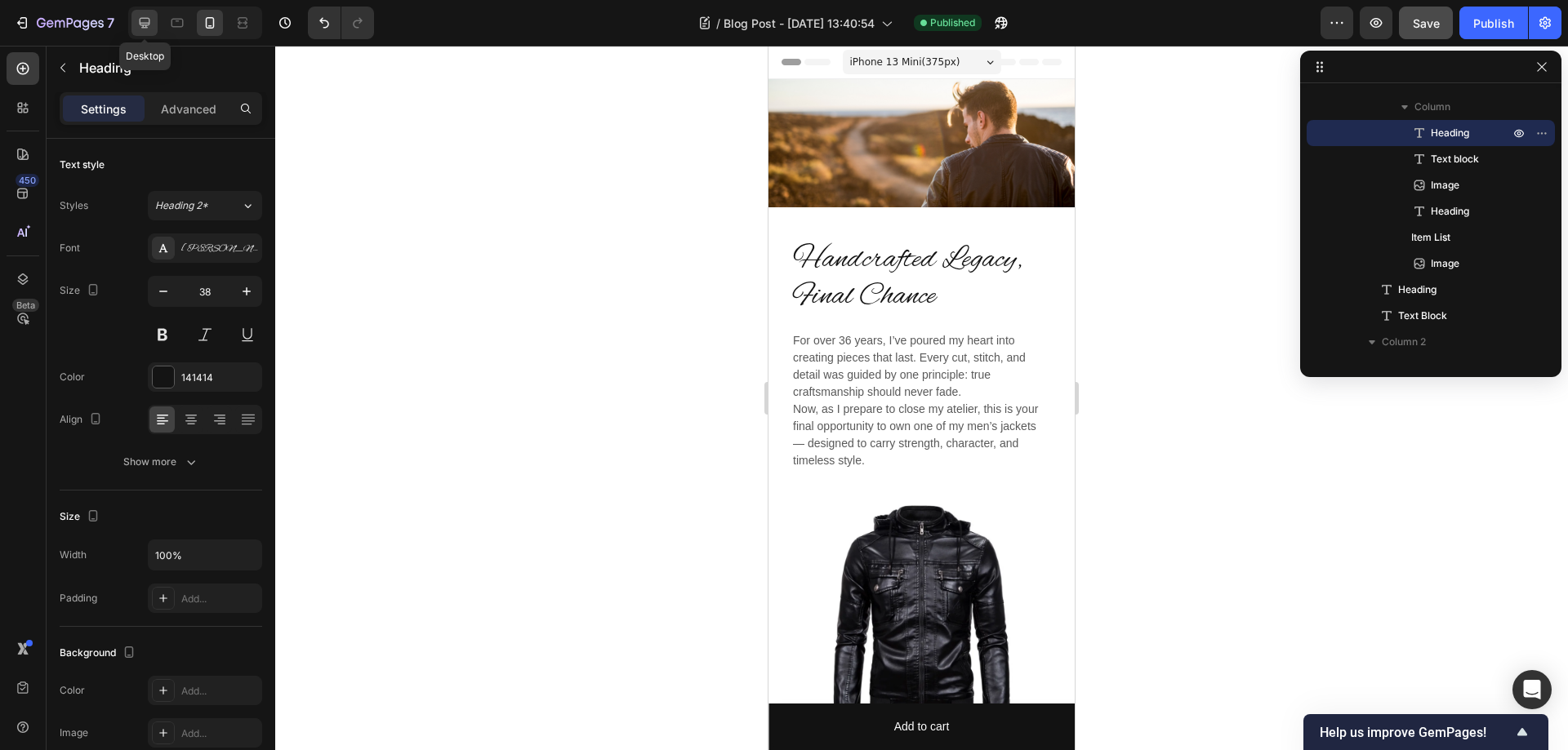
click at [147, 18] on icon at bounding box center [145, 23] width 11 height 11
type input "43"
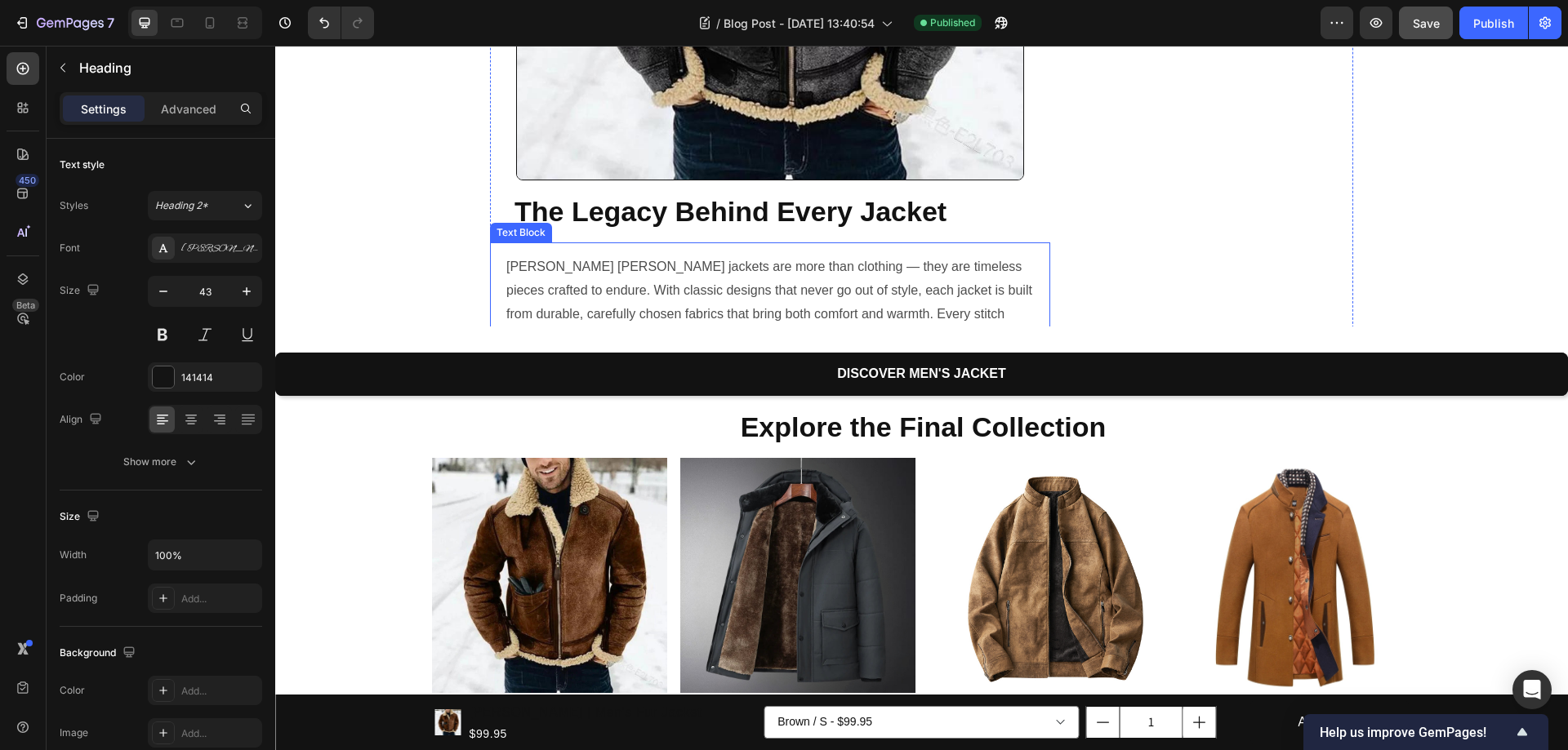
scroll to position [1620, 0]
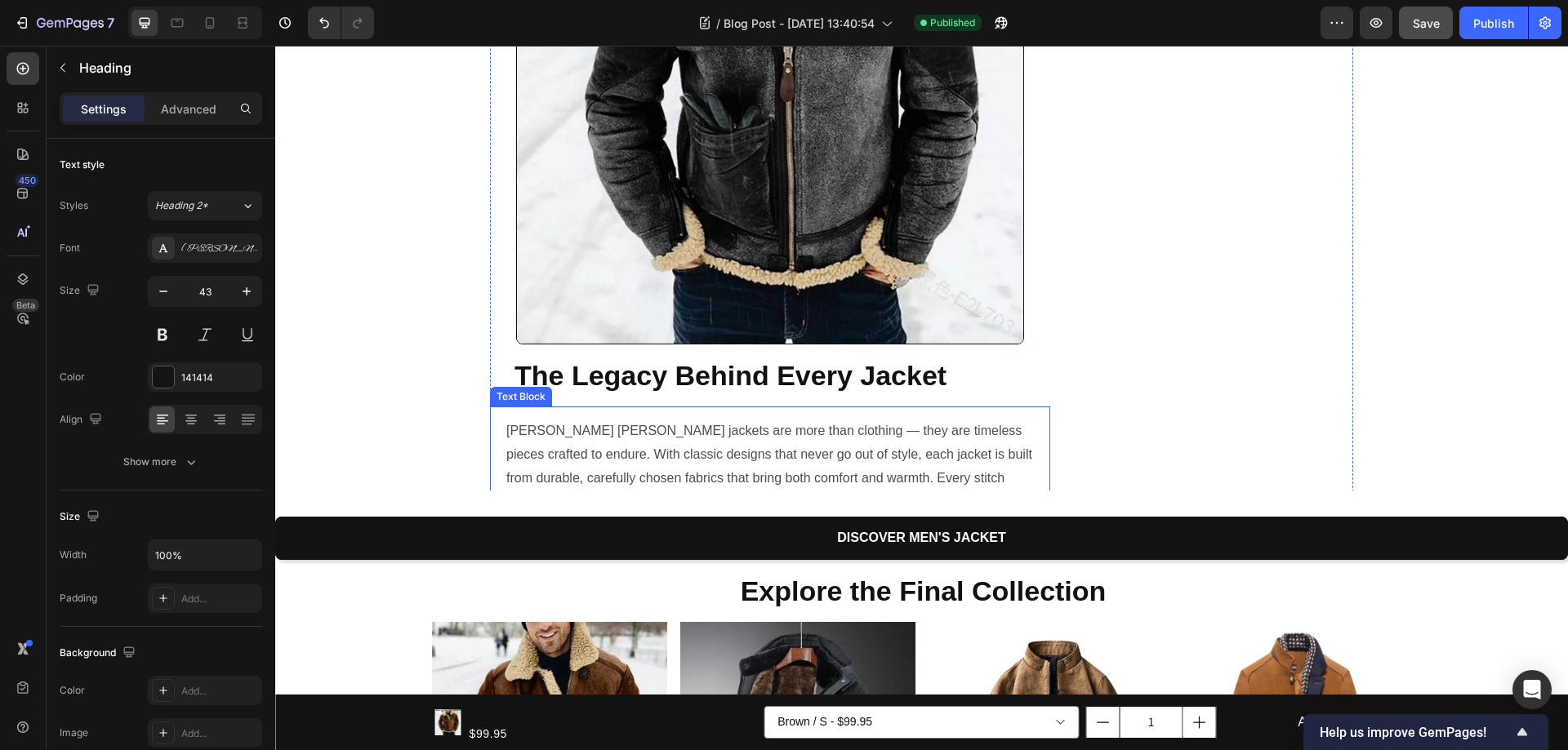
click at [724, 420] on p "Nora Lucille jackets are more than clothing — they are timeless pieces crafted …" at bounding box center [771, 490] width 531 height 142
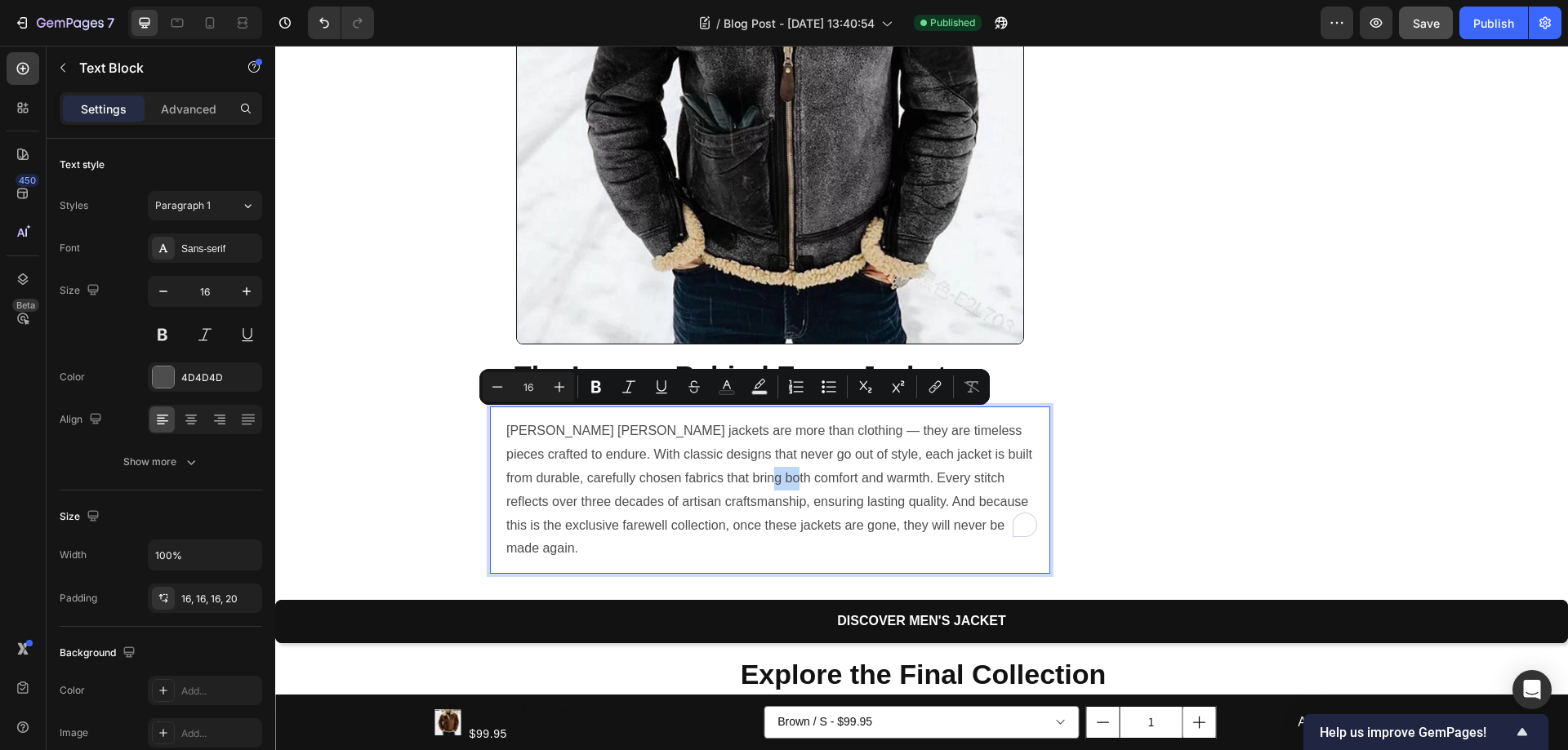
click at [838, 420] on p "Nora Lucille jackets are more than clothing — they are timeless pieces crafted …" at bounding box center [771, 490] width 531 height 142
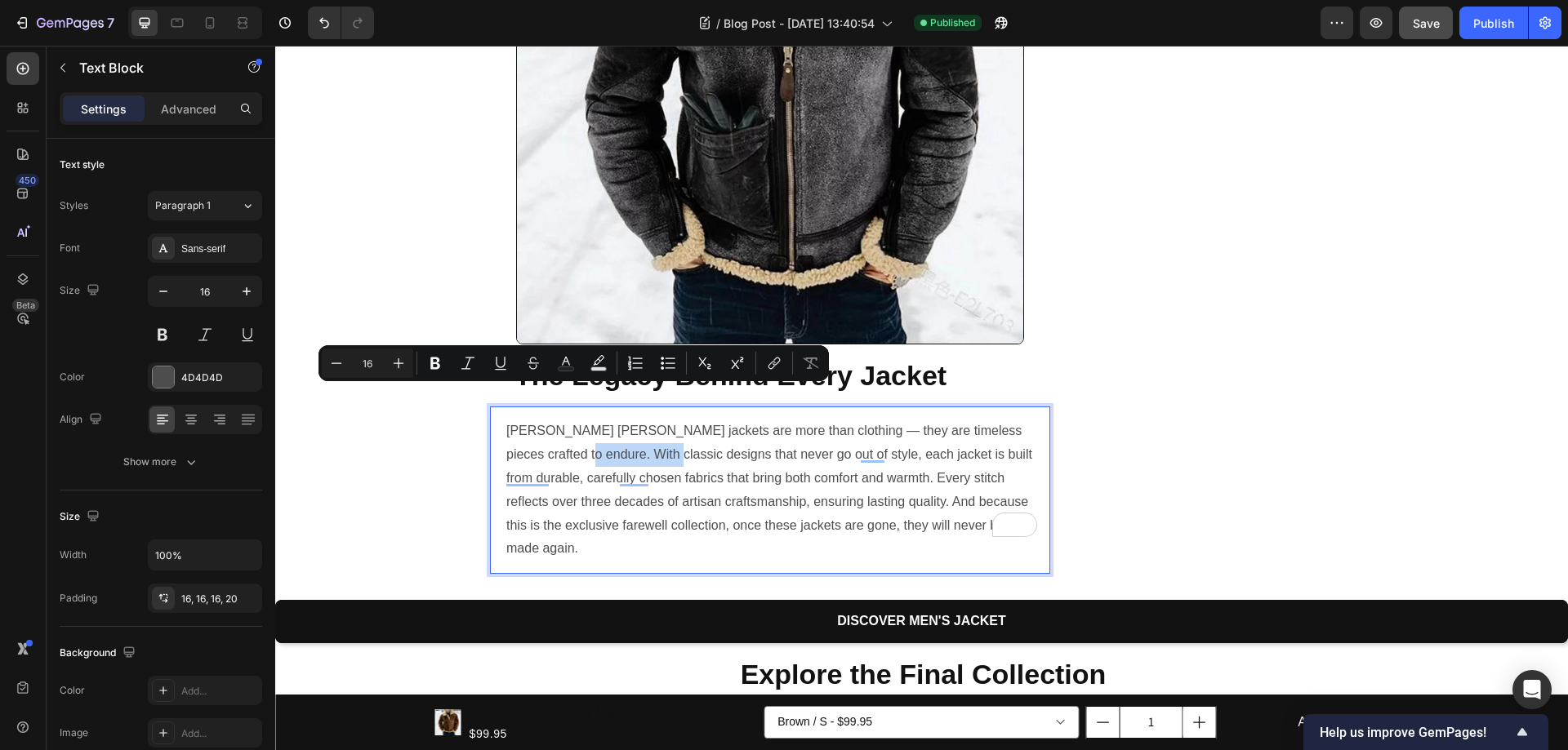
drag, startPoint x: 529, startPoint y: 399, endPoint x: 617, endPoint y: 397, distance: 88.0
click at [617, 420] on p "Nora Lucille jackets are more than clothing — they are timeless pieces crafted …" at bounding box center [771, 490] width 531 height 142
click at [707, 420] on p "Nora Lucille jackets are more than clothing — they are timeless pieces crafted …" at bounding box center [771, 490] width 531 height 142
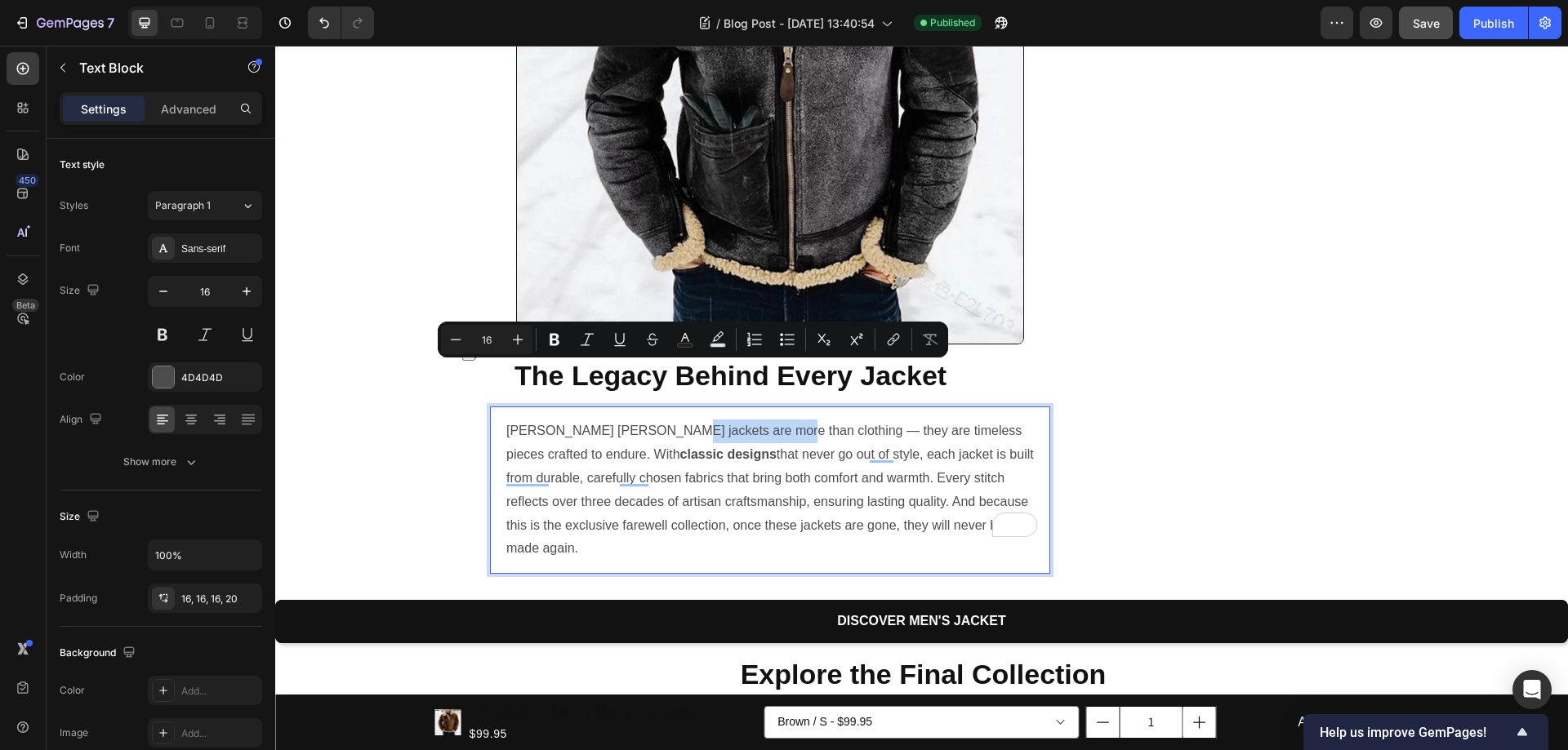
drag, startPoint x: 642, startPoint y: 373, endPoint x: 747, endPoint y: 373, distance: 105.0
click at [747, 420] on p "Nora Lucille jackets are more than clothing — they are timeless pieces crafted …" at bounding box center [771, 490] width 531 height 142
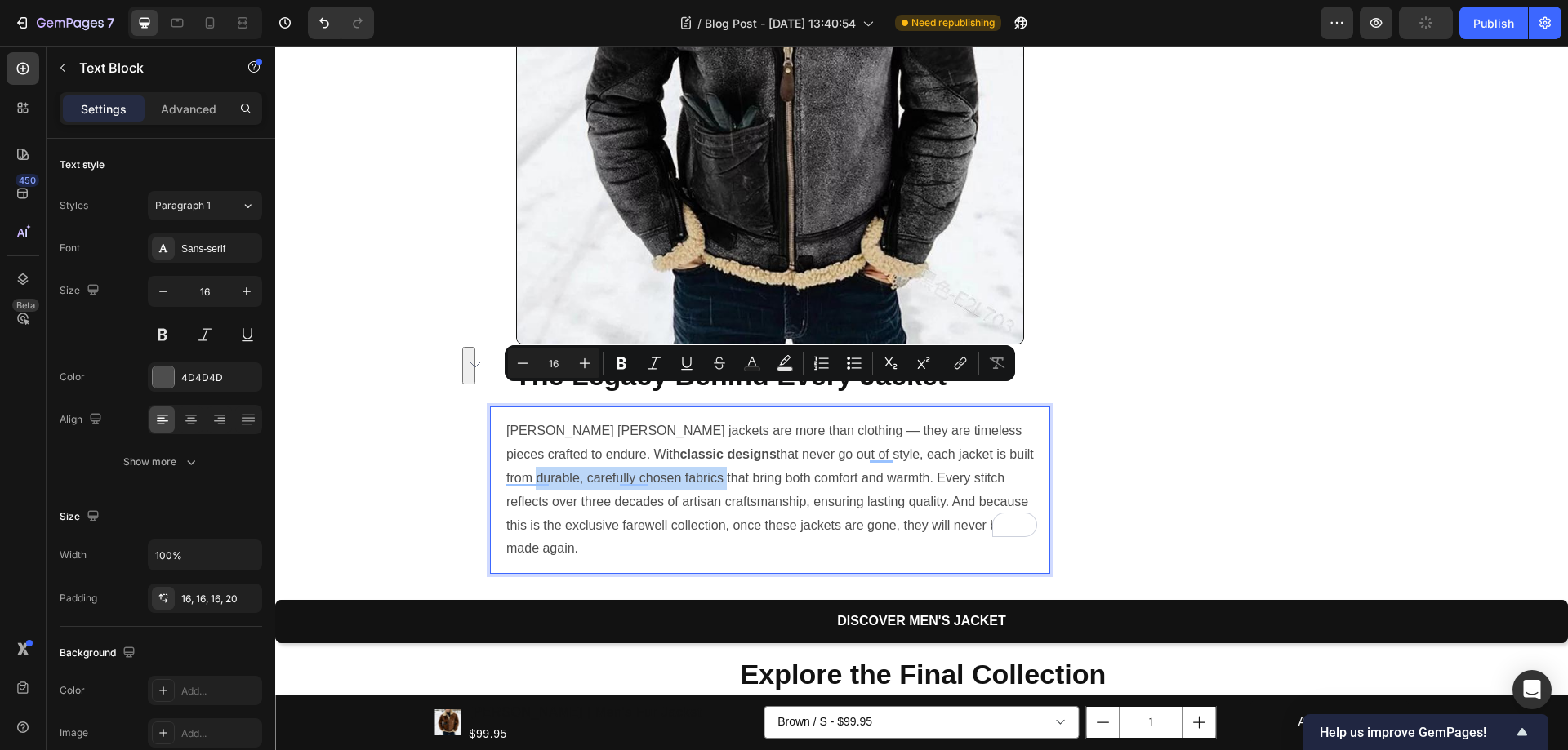
drag, startPoint x: 919, startPoint y: 394, endPoint x: 583, endPoint y: 424, distance: 337.3
click at [583, 424] on p "Nora Lucille jackets are more than clothing — they are timeless pieces crafted …" at bounding box center [771, 490] width 531 height 142
click at [748, 439] on p "Nora Lucille jackets are more than clothing — they are timeless pieces crafted …" at bounding box center [771, 490] width 531 height 142
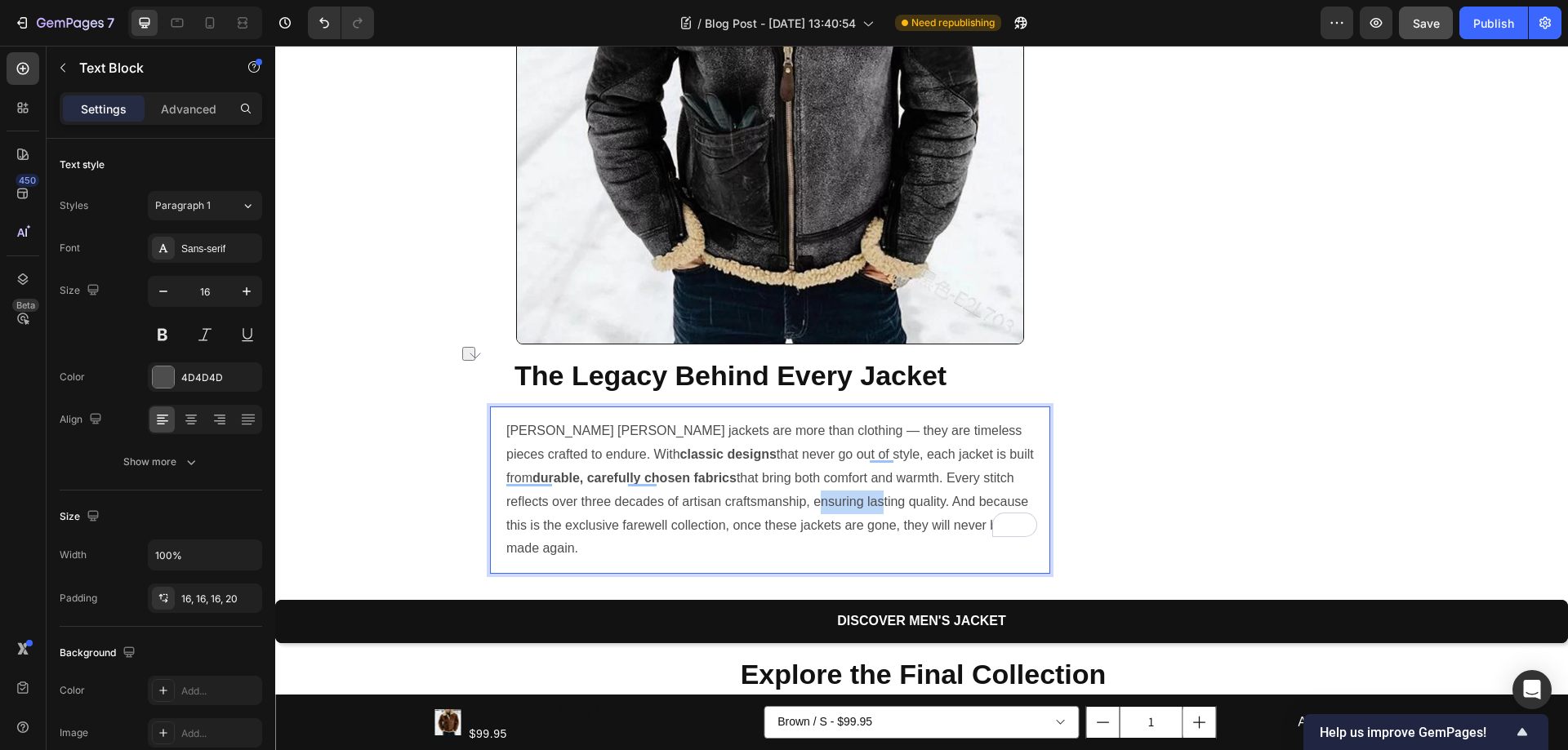
drag, startPoint x: 702, startPoint y: 445, endPoint x: 762, endPoint y: 446, distance: 60.0
click at [762, 446] on p "Nora Lucille jackets are more than clothing — they are timeless pieces crafted …" at bounding box center [771, 490] width 531 height 142
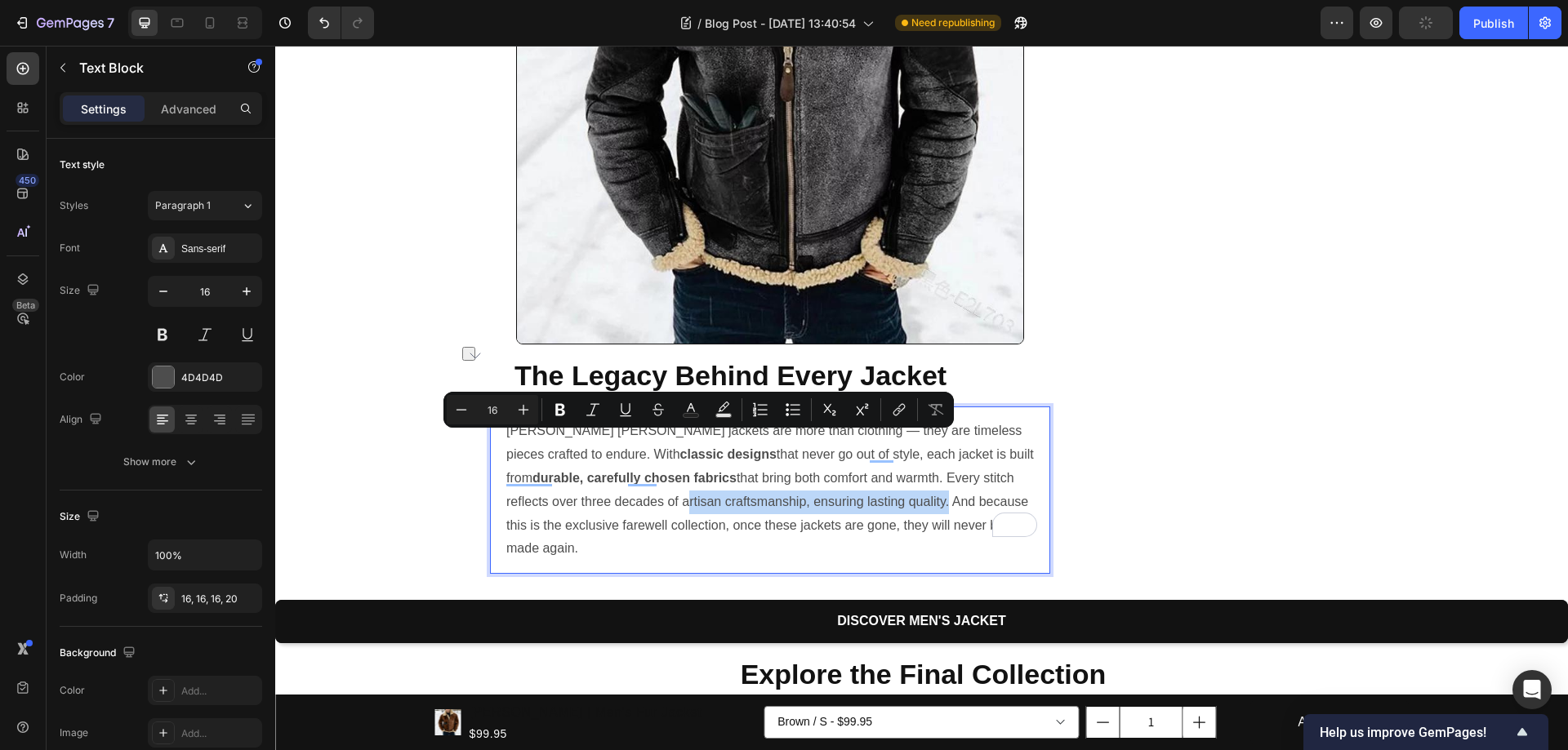
drag, startPoint x: 567, startPoint y: 444, endPoint x: 832, endPoint y: 447, distance: 265.0
click at [832, 447] on p "Nora Lucille jackets are more than clothing — they are timeless pieces crafted …" at bounding box center [771, 490] width 531 height 142
click at [630, 450] on p "Nora Lucille jackets are more than clothing — they are timeless pieces crafted …" at bounding box center [771, 490] width 531 height 142
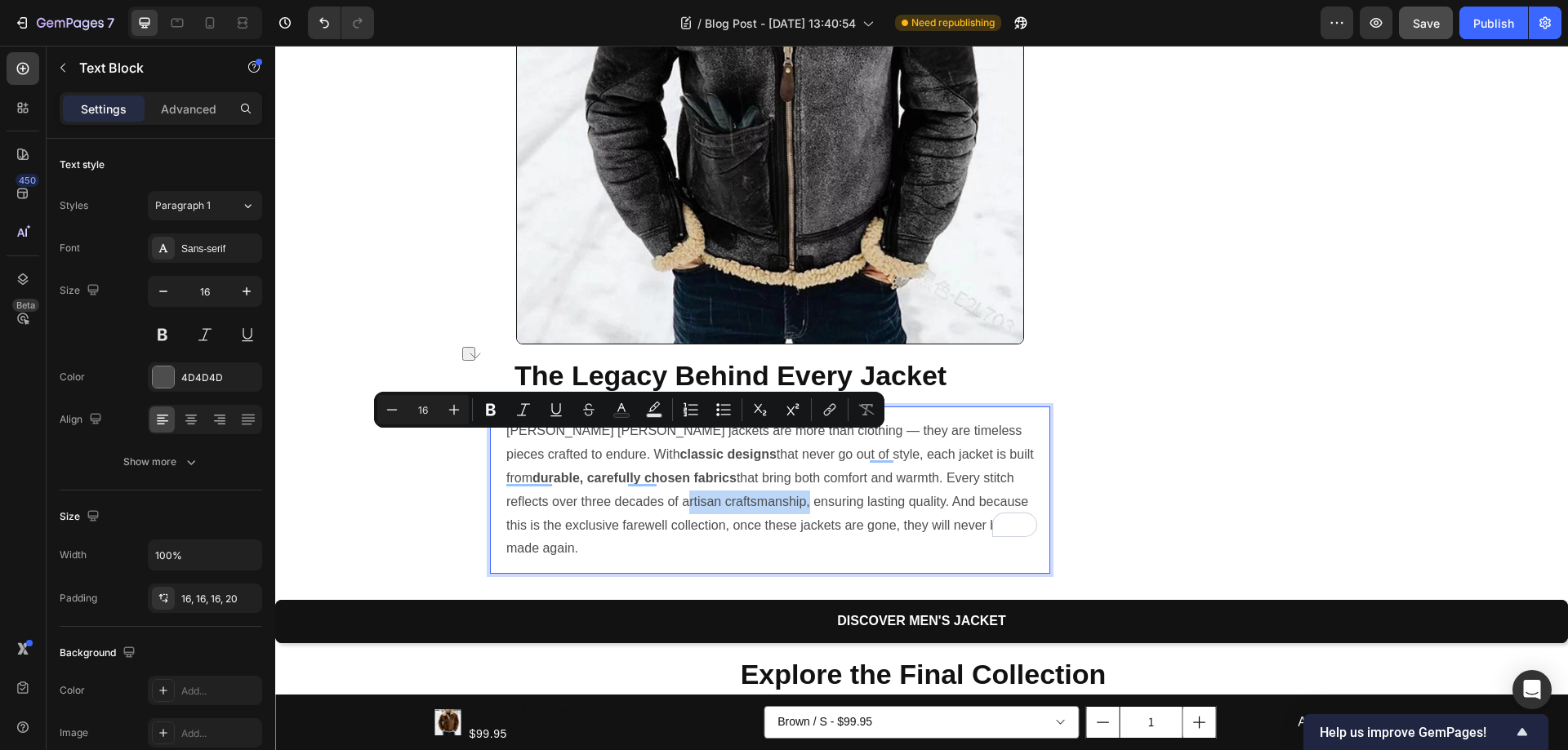
drag, startPoint x: 568, startPoint y: 443, endPoint x: 689, endPoint y: 445, distance: 121.0
click at [689, 445] on p "Nora Lucille jackets are more than clothing — they are timeless pieces crafted …" at bounding box center [771, 490] width 531 height 142
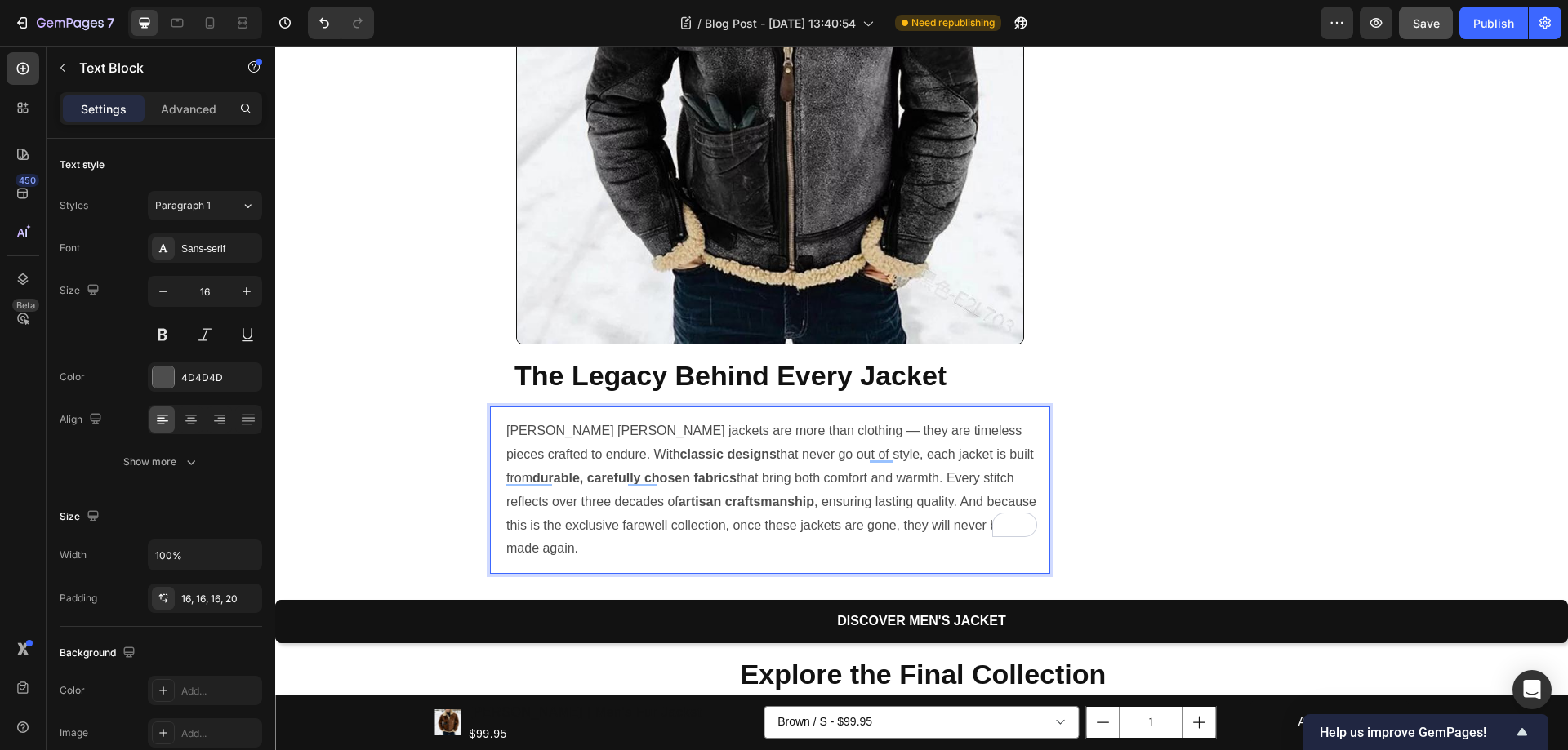
click at [714, 443] on p "Nora Lucille jackets are more than clothing — they are timeless pieces crafted …" at bounding box center [771, 490] width 531 height 142
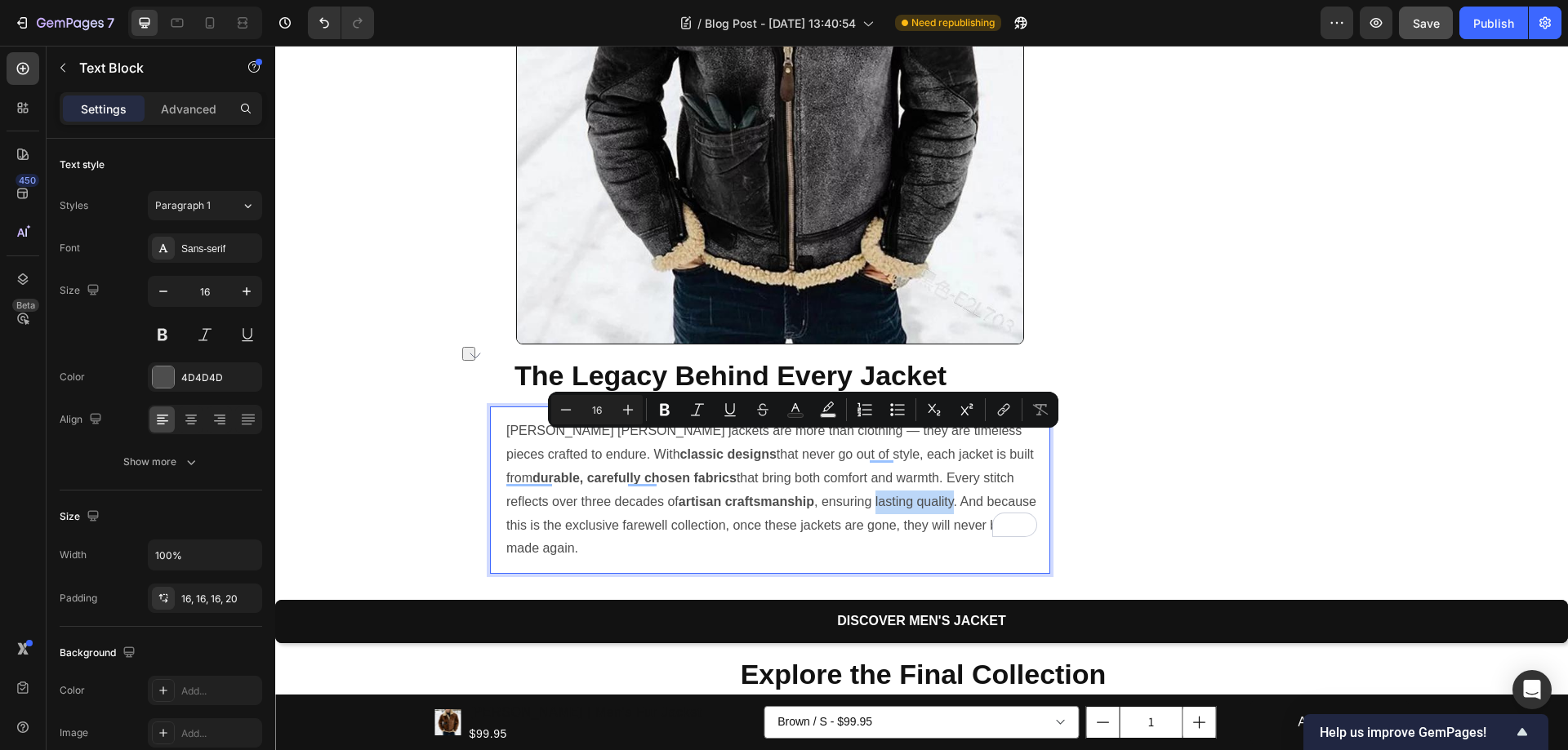
drag, startPoint x: 765, startPoint y: 442, endPoint x: 842, endPoint y: 442, distance: 77.0
click at [842, 442] on p "Nora Lucille jackets are more than clothing — they are timeless pieces crafted …" at bounding box center [771, 490] width 531 height 142
click at [936, 457] on p "Nora Lucille jackets are more than clothing — they are timeless pieces crafted …" at bounding box center [771, 490] width 531 height 142
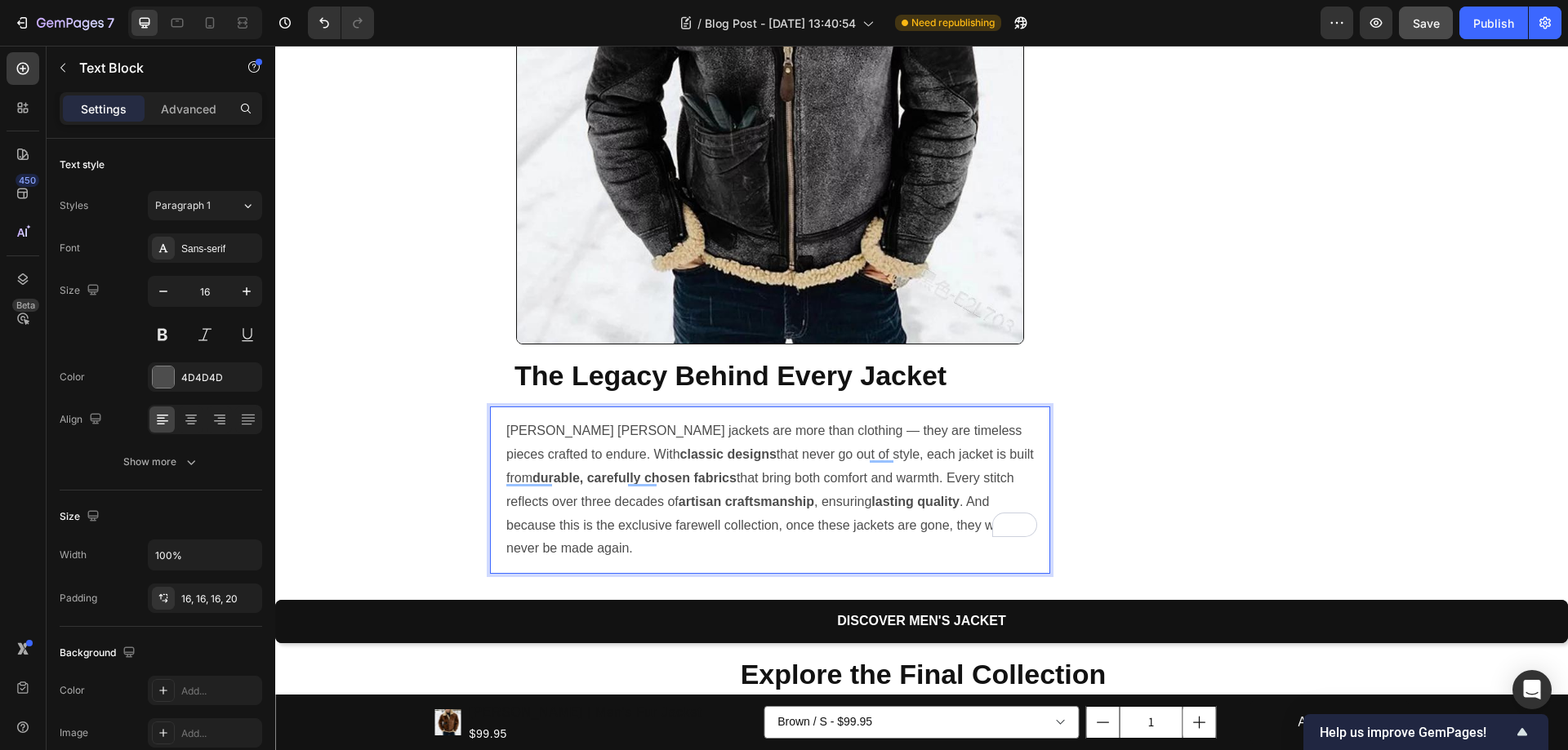
click at [934, 445] on p "Nora Lucille jackets are more than clothing — they are timeless pieces crafted …" at bounding box center [771, 490] width 531 height 142
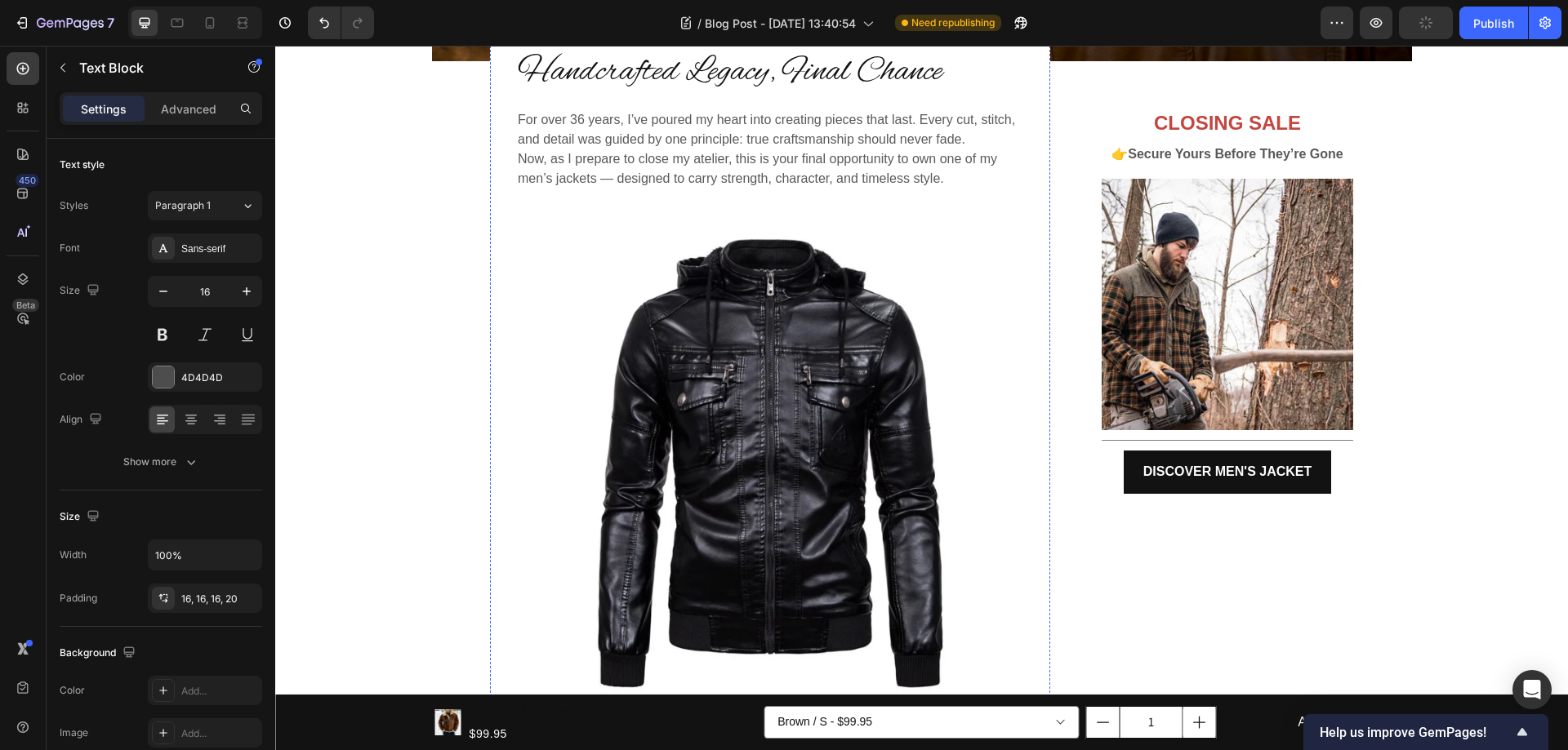
scroll to position [233, 0]
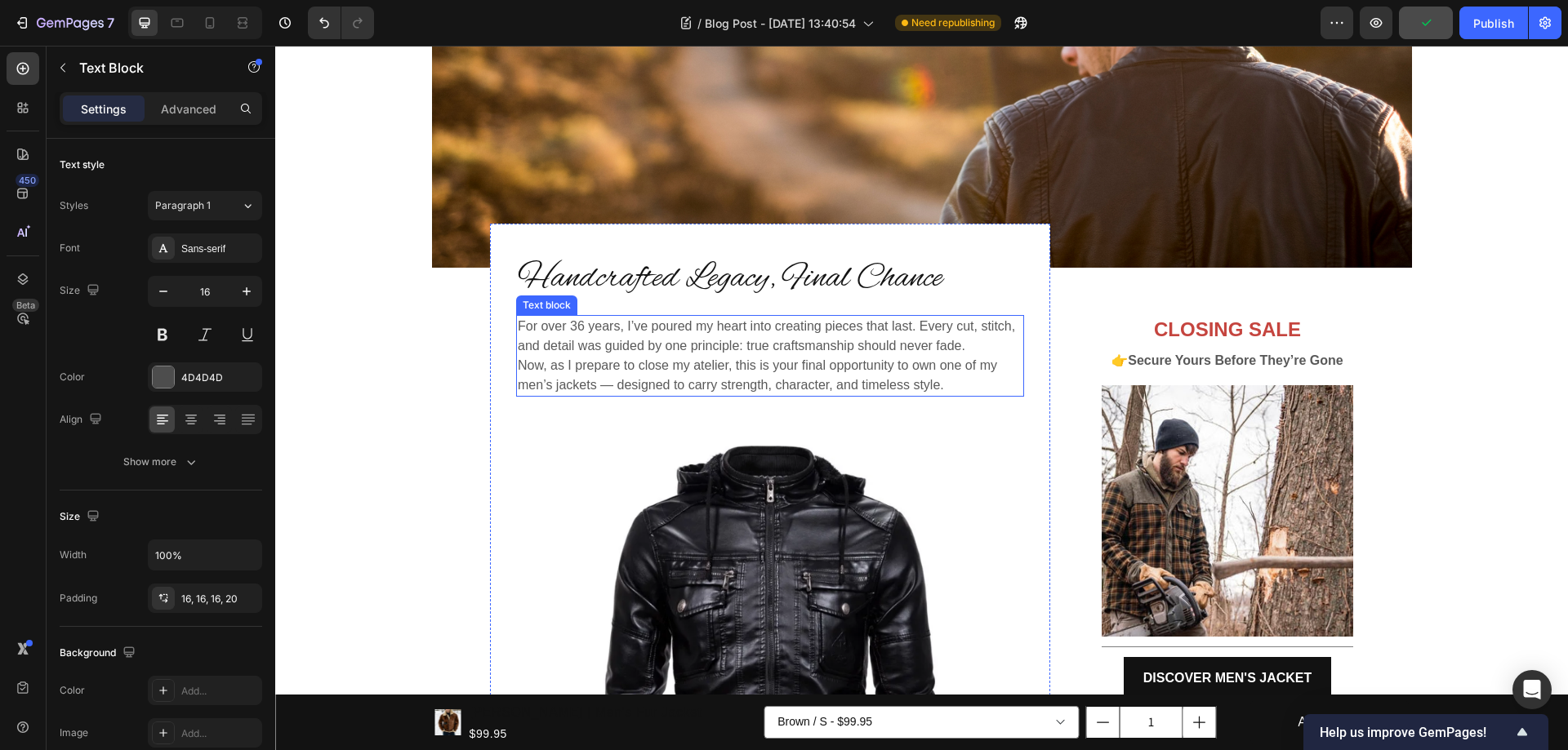
click at [682, 356] on p "Now, as I prepare to close my atelier, this is your final opportunity to own on…" at bounding box center [770, 375] width 504 height 39
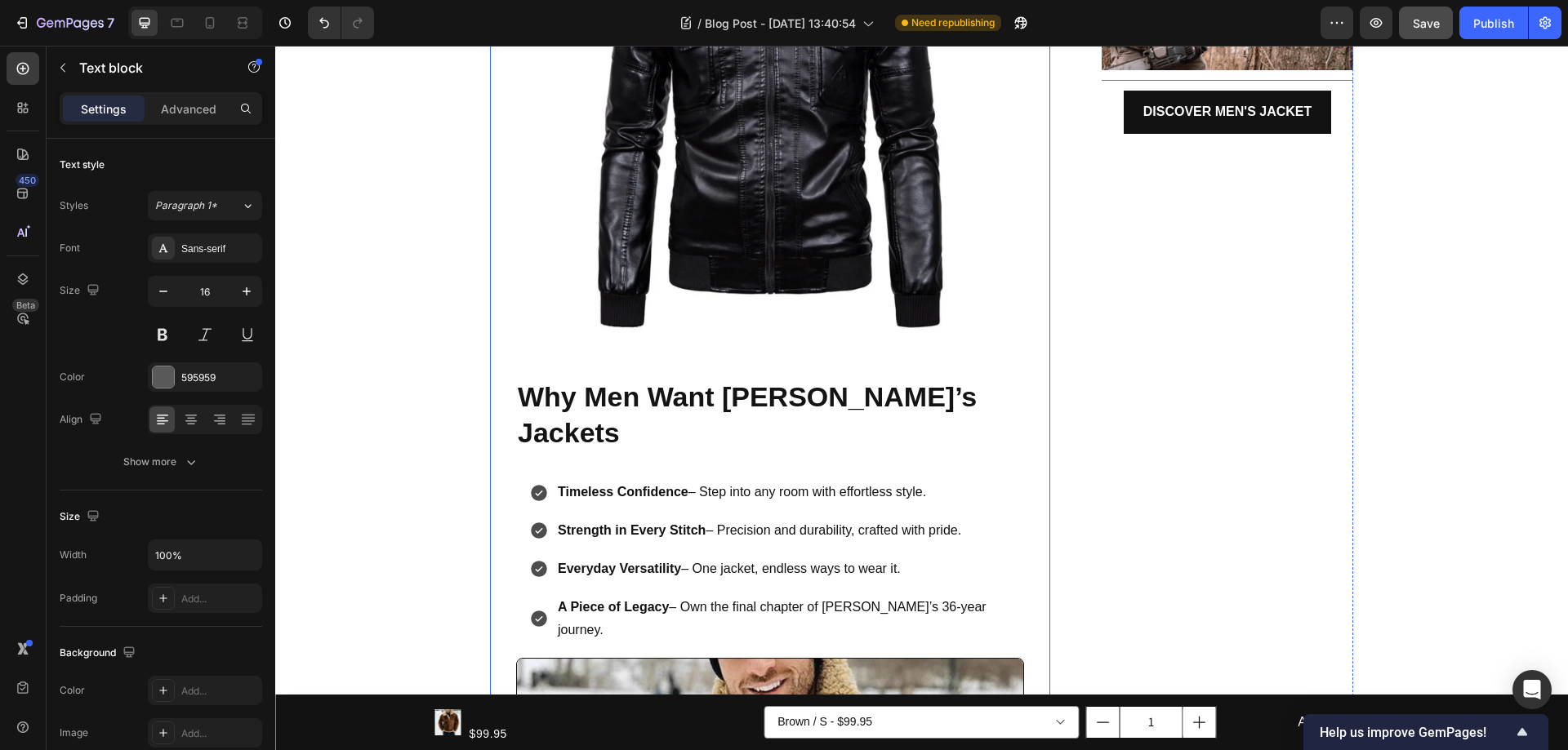
scroll to position [886, 0]
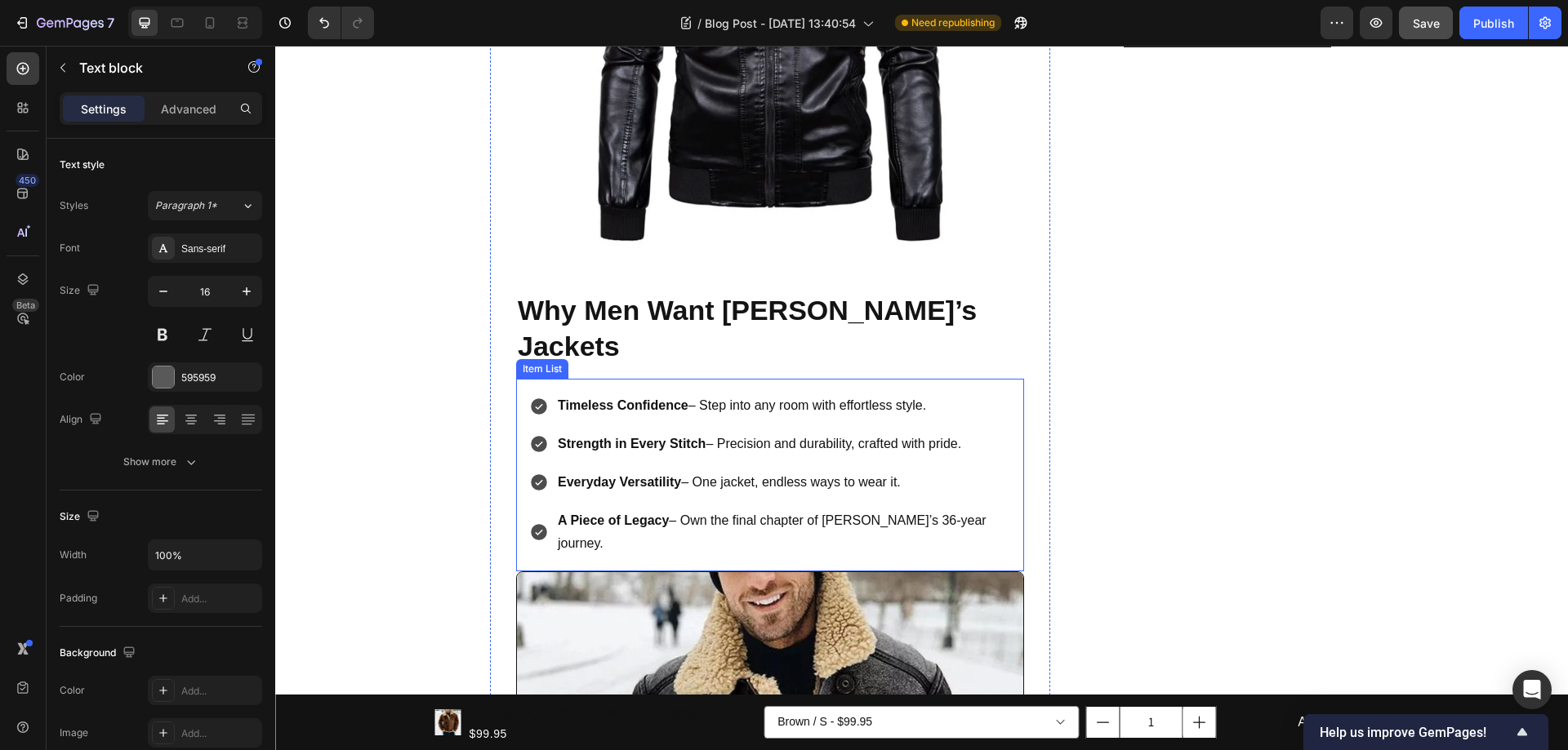
click at [806, 394] on p "Timeless Confidence – Step into any room with effortless style." at bounding box center [783, 406] width 451 height 24
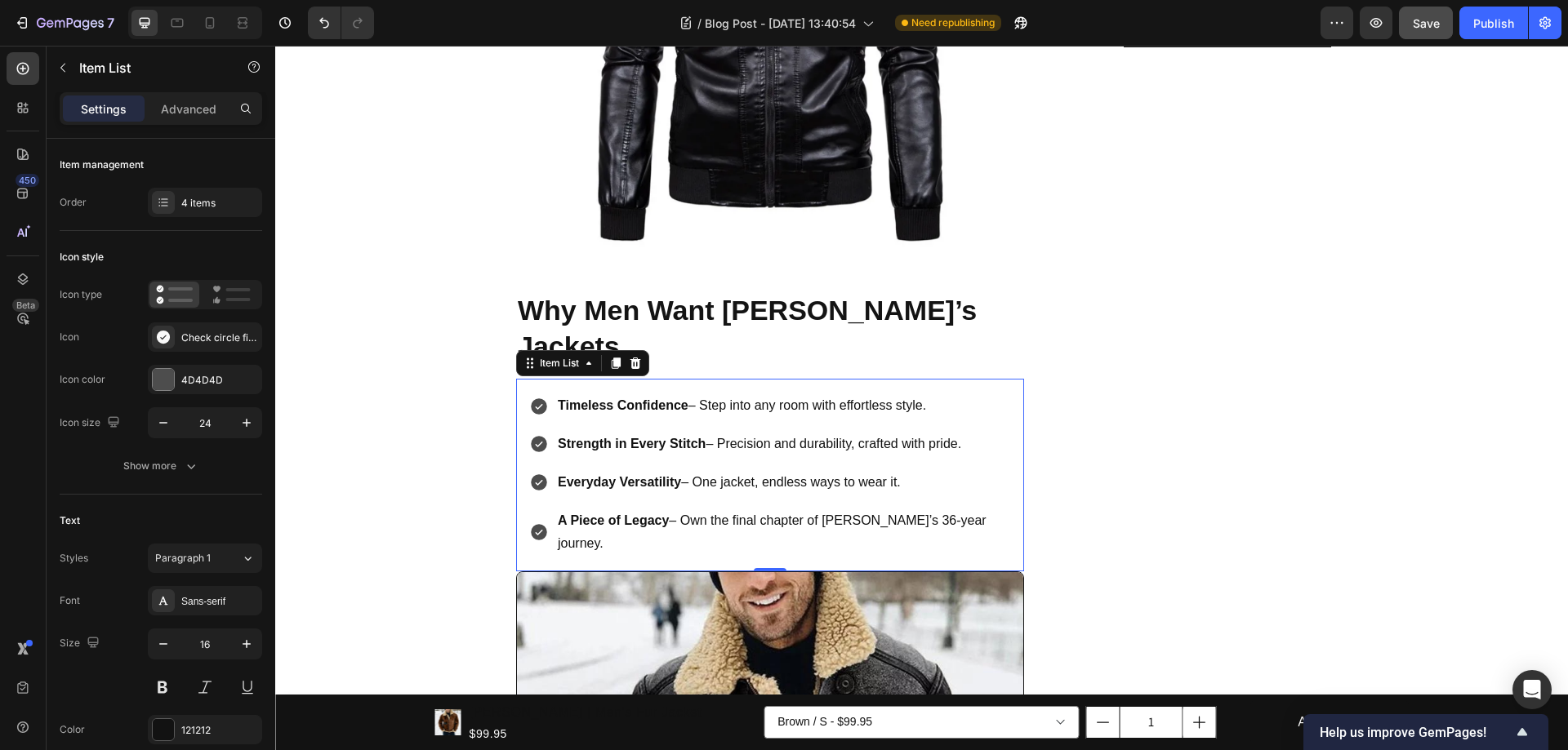
click at [533, 398] on icon at bounding box center [539, 406] width 17 height 17
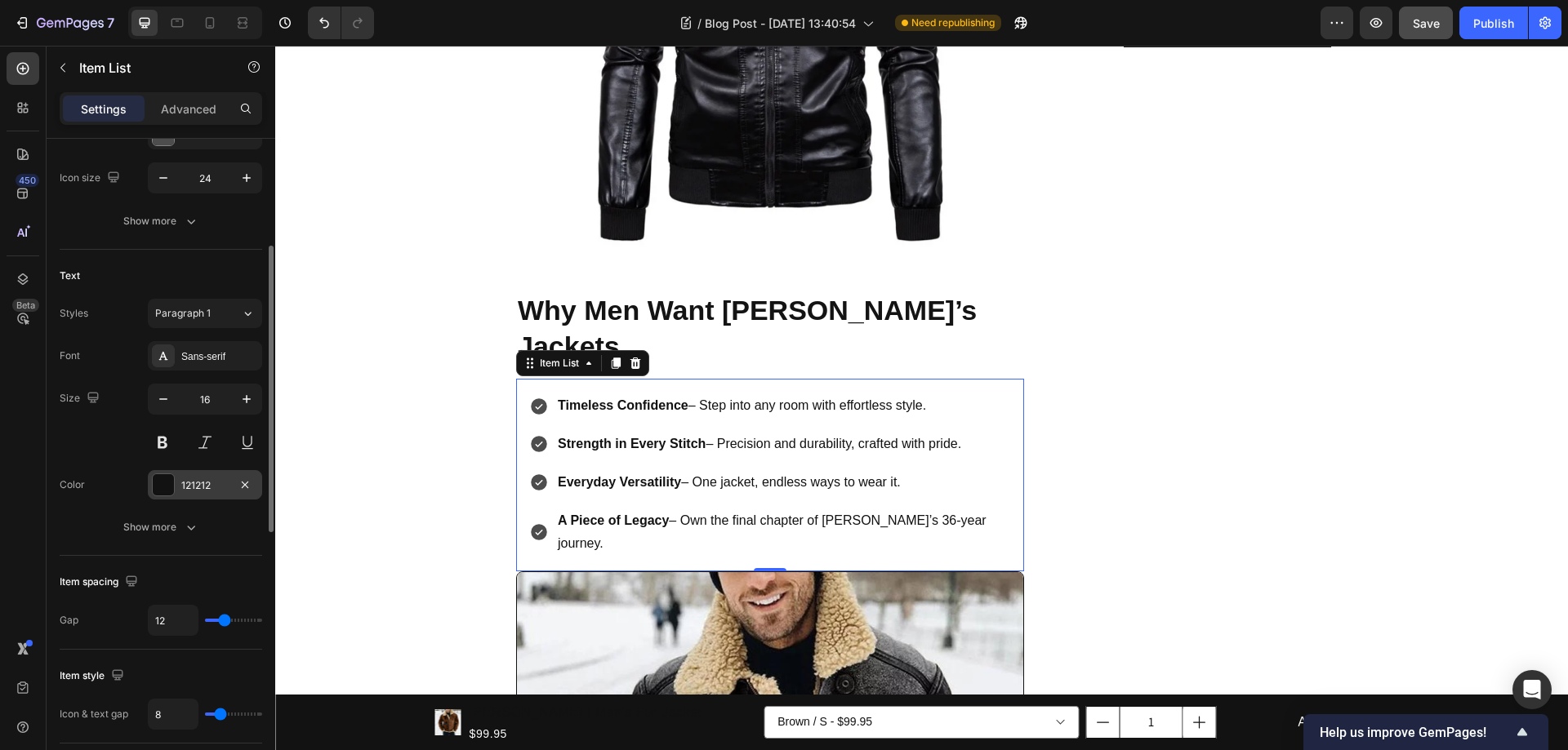
click at [170, 485] on div at bounding box center [163, 485] width 22 height 22
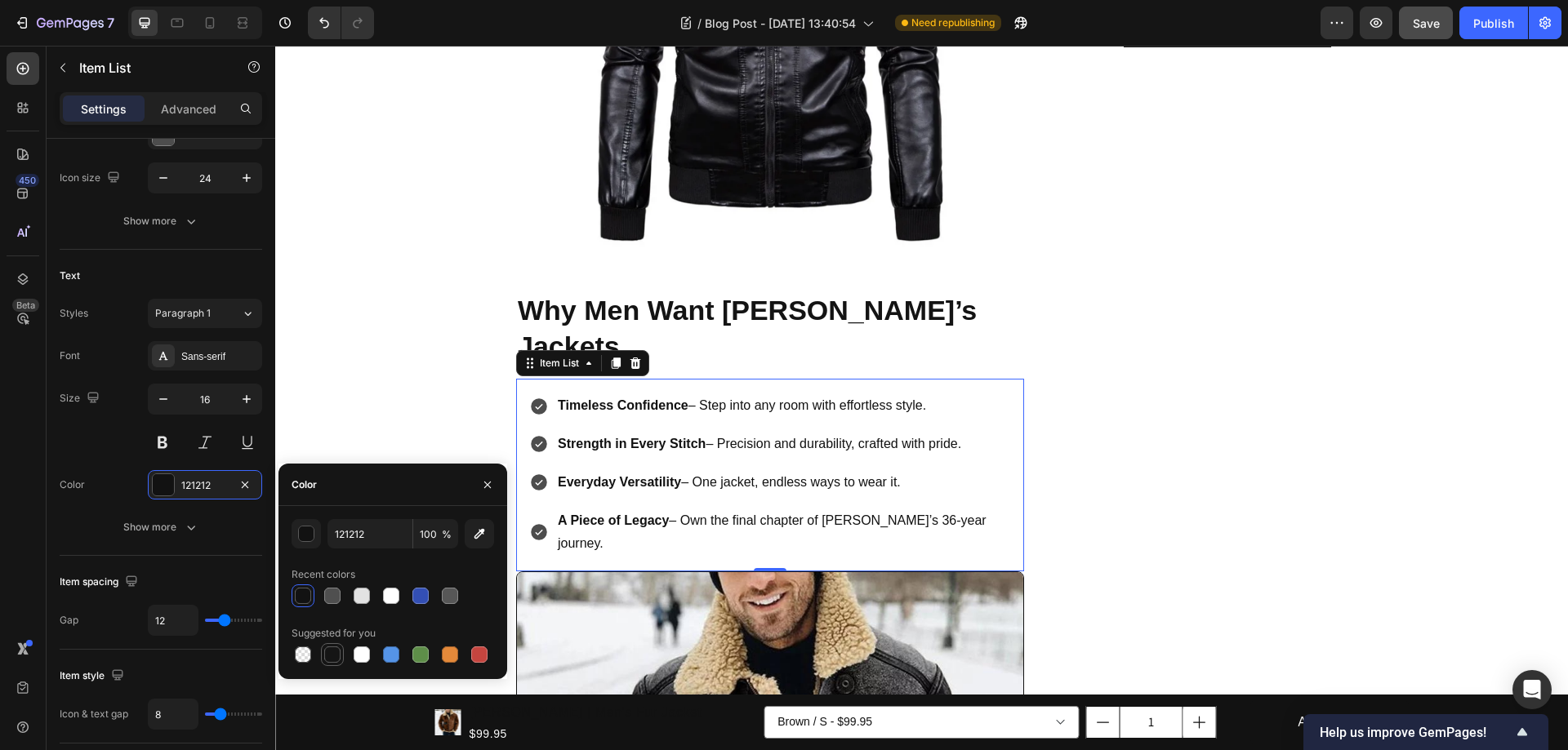
click at [331, 651] on div at bounding box center [332, 655] width 17 height 17
type input "151515"
click at [306, 530] on div "button" at bounding box center [307, 535] width 17 height 17
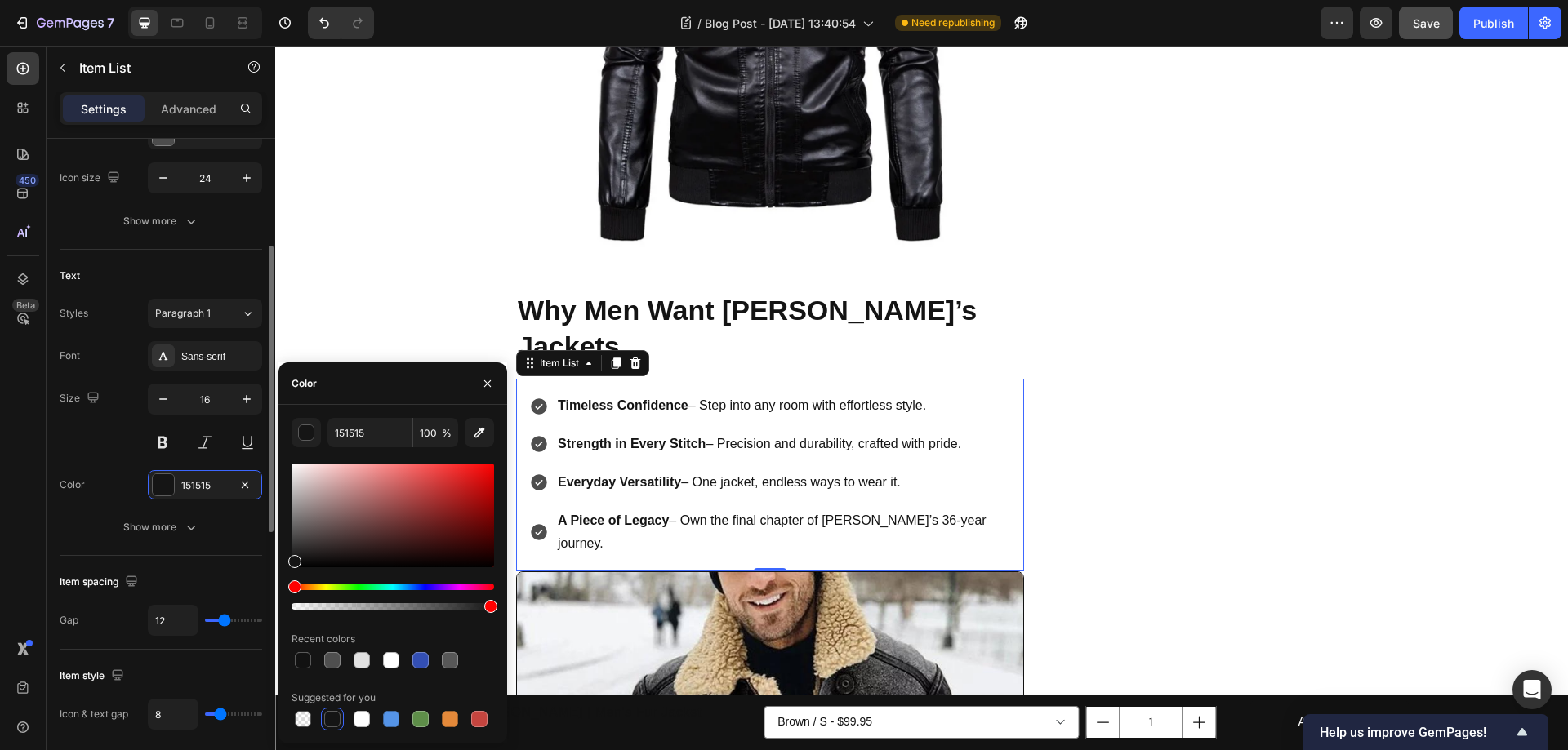
click at [106, 448] on div "Size 16" at bounding box center [161, 420] width 202 height 74
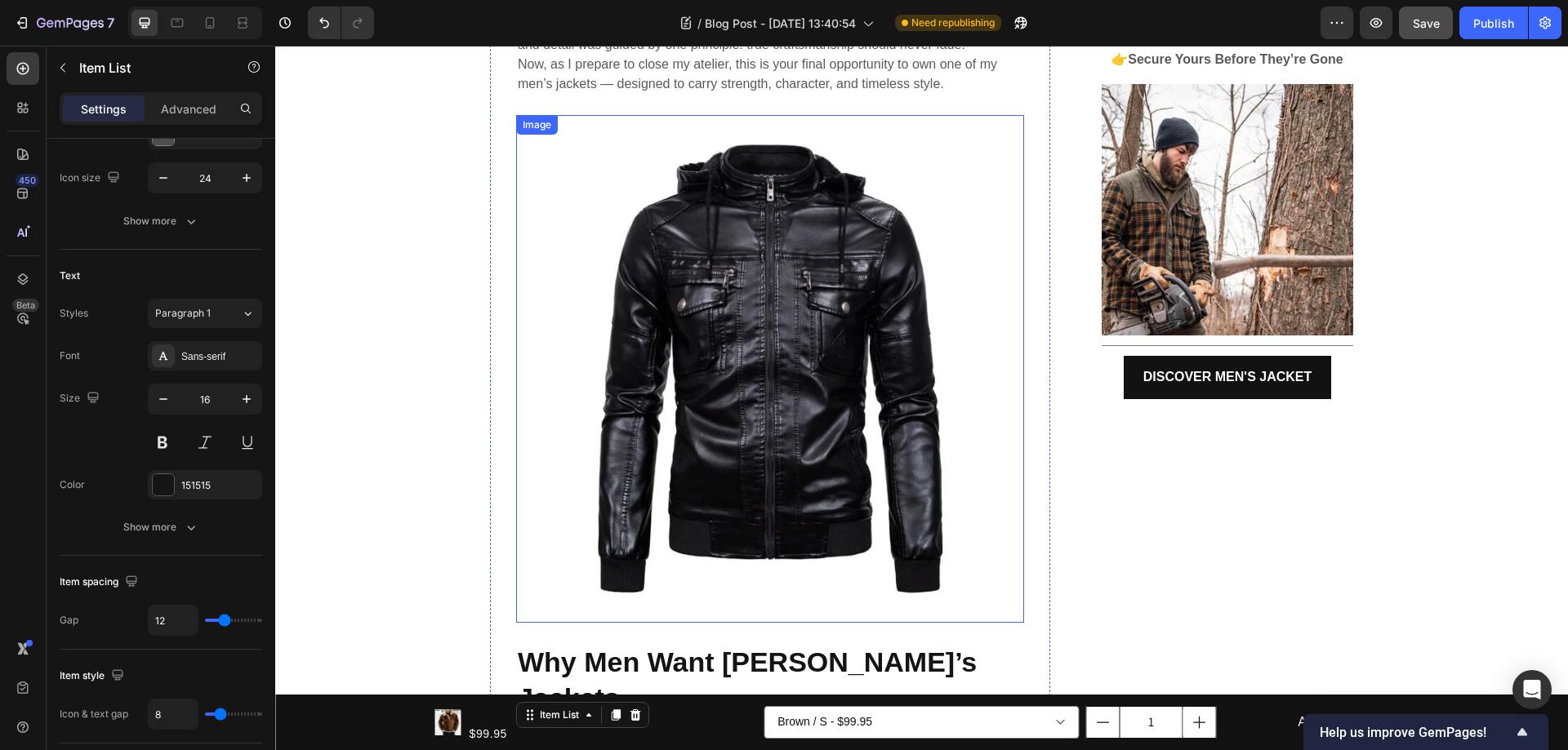
scroll to position [315, 0]
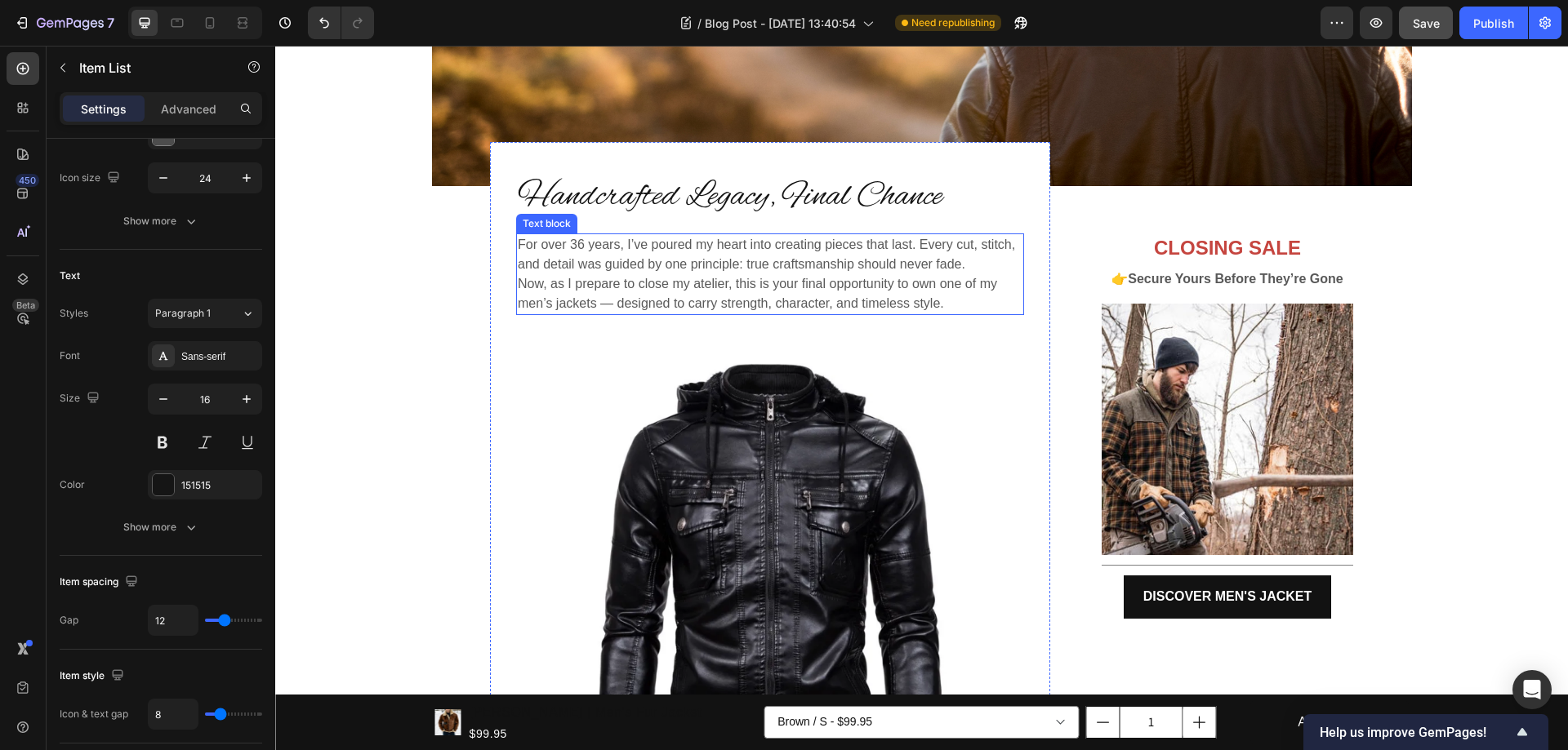
click at [806, 274] on p "Now, as I prepare to close my atelier, this is your final opportunity to own on…" at bounding box center [770, 293] width 504 height 39
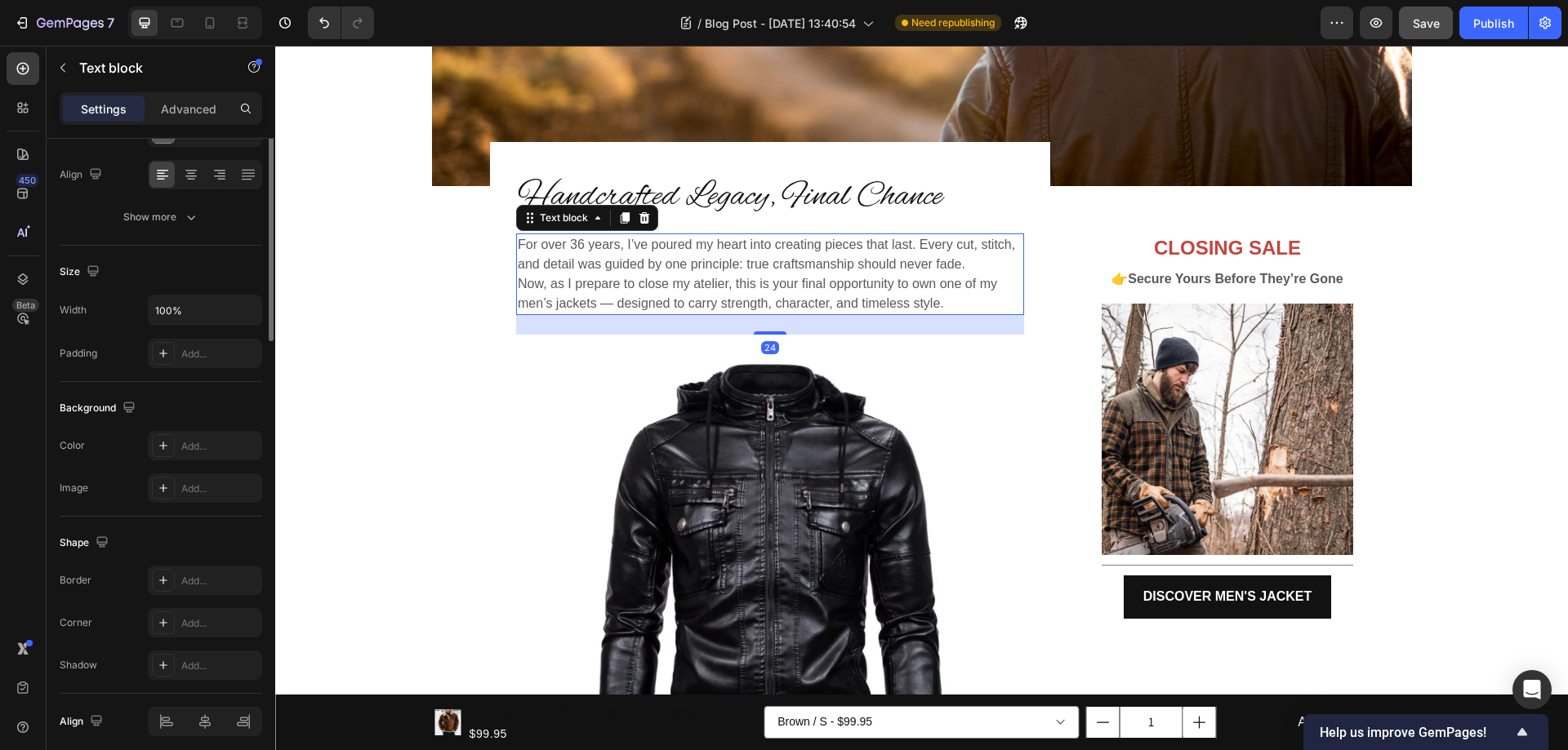
scroll to position [0, 0]
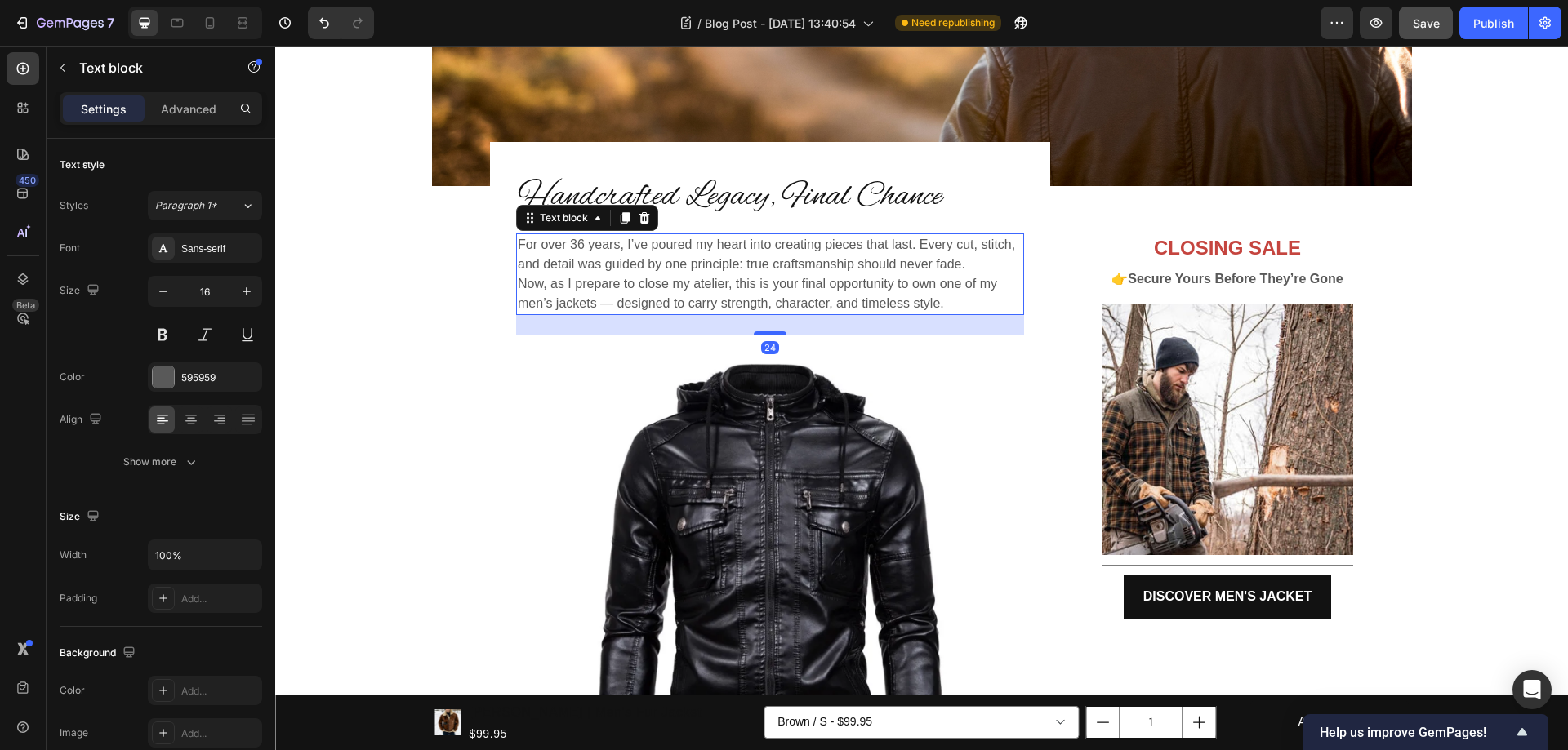
click at [808, 257] on p "For over 36 years, I’ve poured my heart into creating pieces that last. Every c…" at bounding box center [770, 254] width 504 height 39
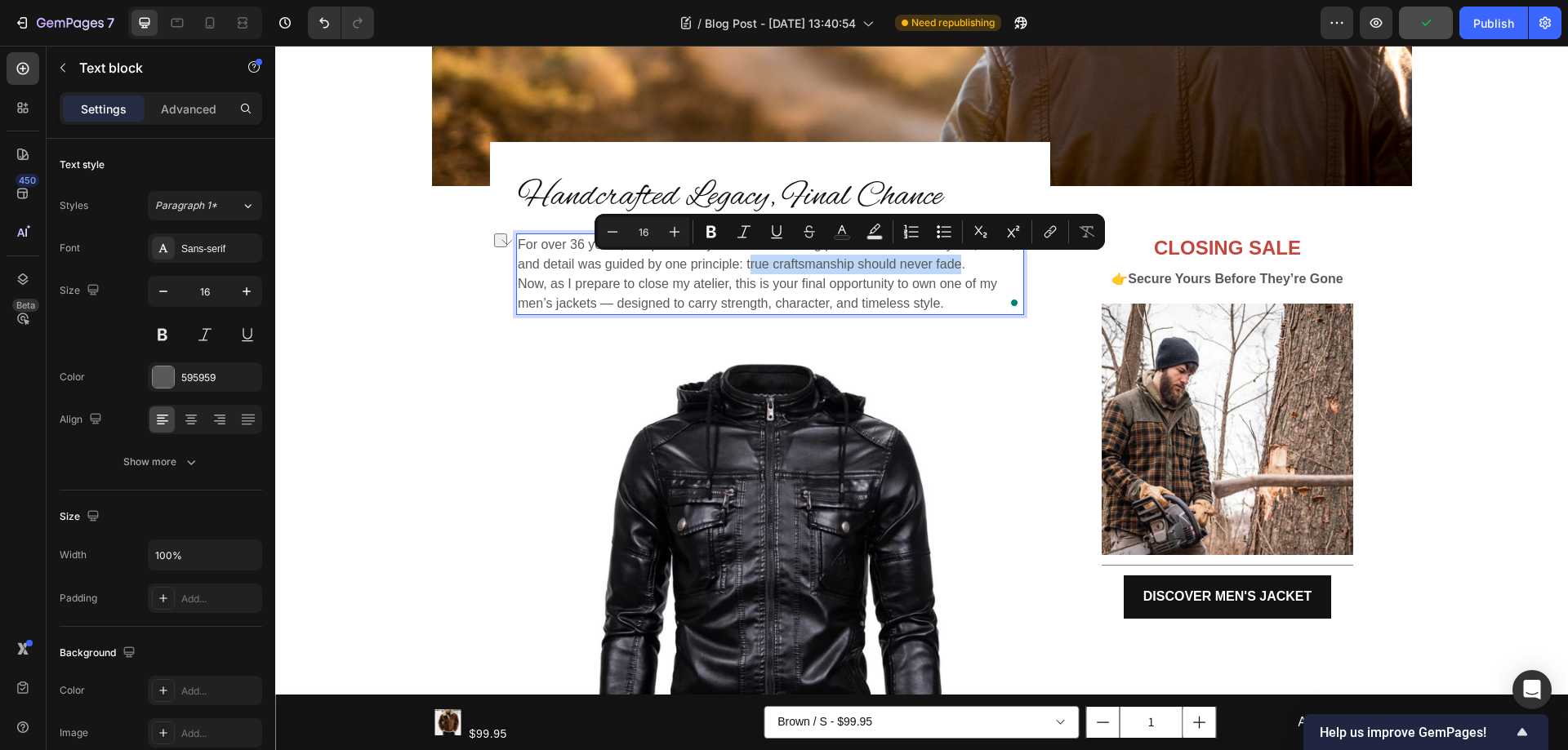
drag, startPoint x: 742, startPoint y: 266, endPoint x: 952, endPoint y: 267, distance: 210.0
click at [952, 267] on p "For over 36 years, I’ve poured my heart into creating pieces that last. Every c…" at bounding box center [770, 254] width 504 height 39
click at [767, 269] on p "For over 36 years, I’ve poured my heart into creating pieces that last. Every c…" at bounding box center [770, 254] width 504 height 39
drag, startPoint x: 741, startPoint y: 265, endPoint x: 953, endPoint y: 264, distance: 212.0
click at [953, 264] on p "For over 36 years, I’ve poured my heart into creating pieces that last. Every c…" at bounding box center [770, 254] width 504 height 39
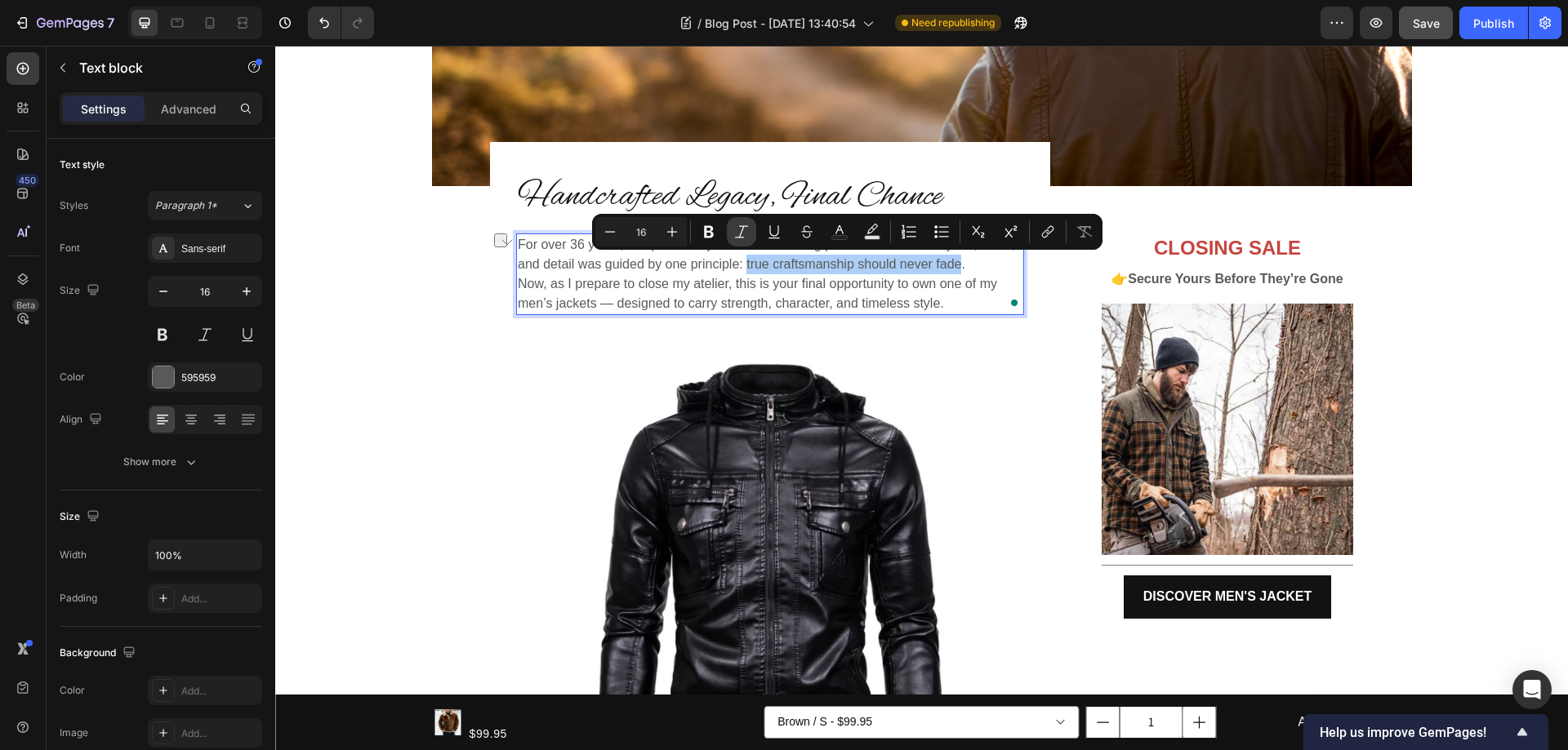
click at [734, 230] on icon "Editor contextual toolbar" at bounding box center [741, 232] width 17 height 17
click at [736, 286] on p "Now, as I prepare to close my atelier, this is your final opportunity to own on…" at bounding box center [770, 293] width 504 height 39
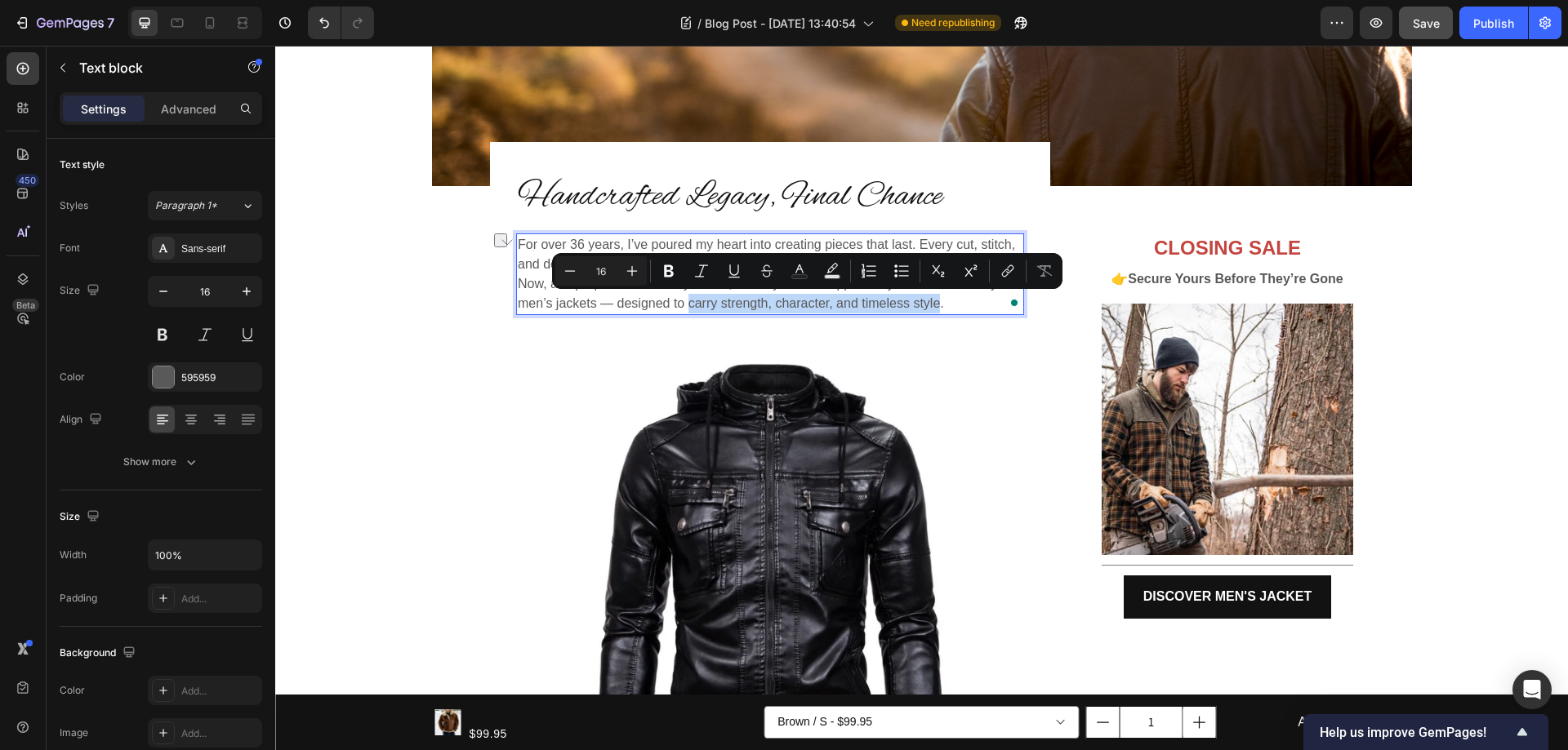
drag, startPoint x: 682, startPoint y: 305, endPoint x: 933, endPoint y: 303, distance: 251.0
click at [933, 303] on p "Now, as I prepare to close my atelier, this is your final opportunity to own on…" at bounding box center [770, 293] width 504 height 39
click at [707, 268] on icon "Editor contextual toolbar" at bounding box center [702, 271] width 17 height 17
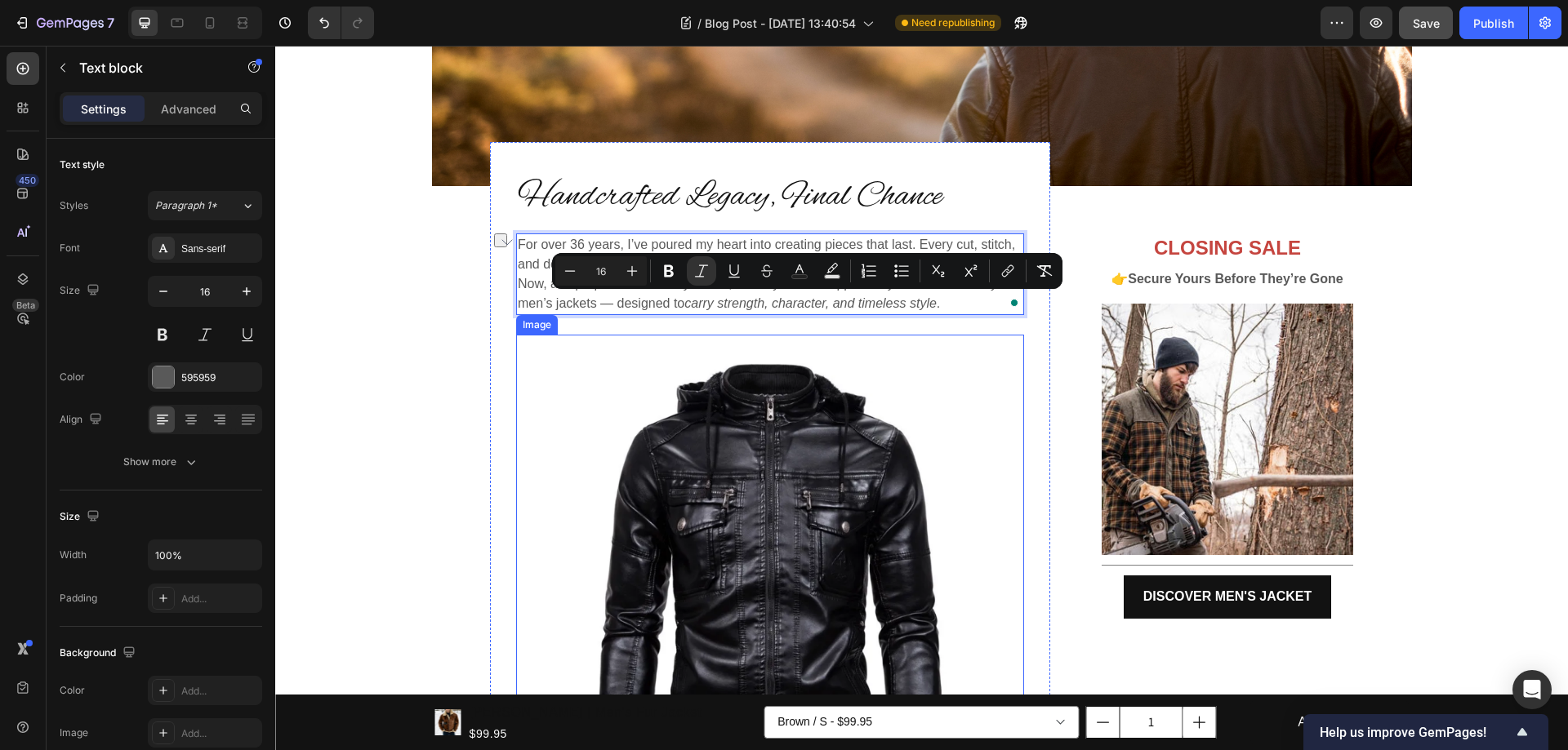
click at [914, 356] on img at bounding box center [770, 588] width 508 height 507
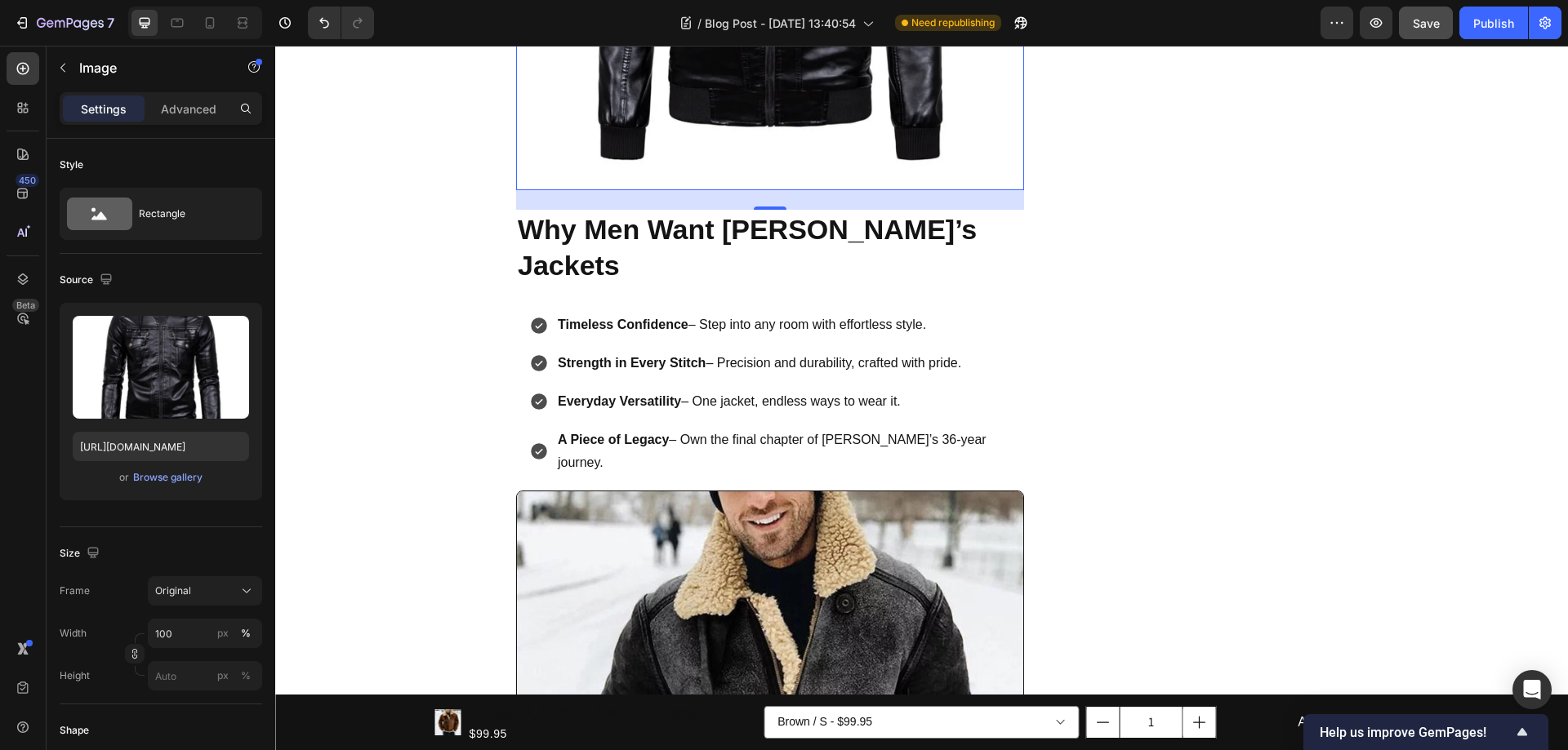
scroll to position [967, 0]
click at [852, 245] on h2 "Why Men Want [PERSON_NAME]’s Jackets" at bounding box center [770, 246] width 508 height 75
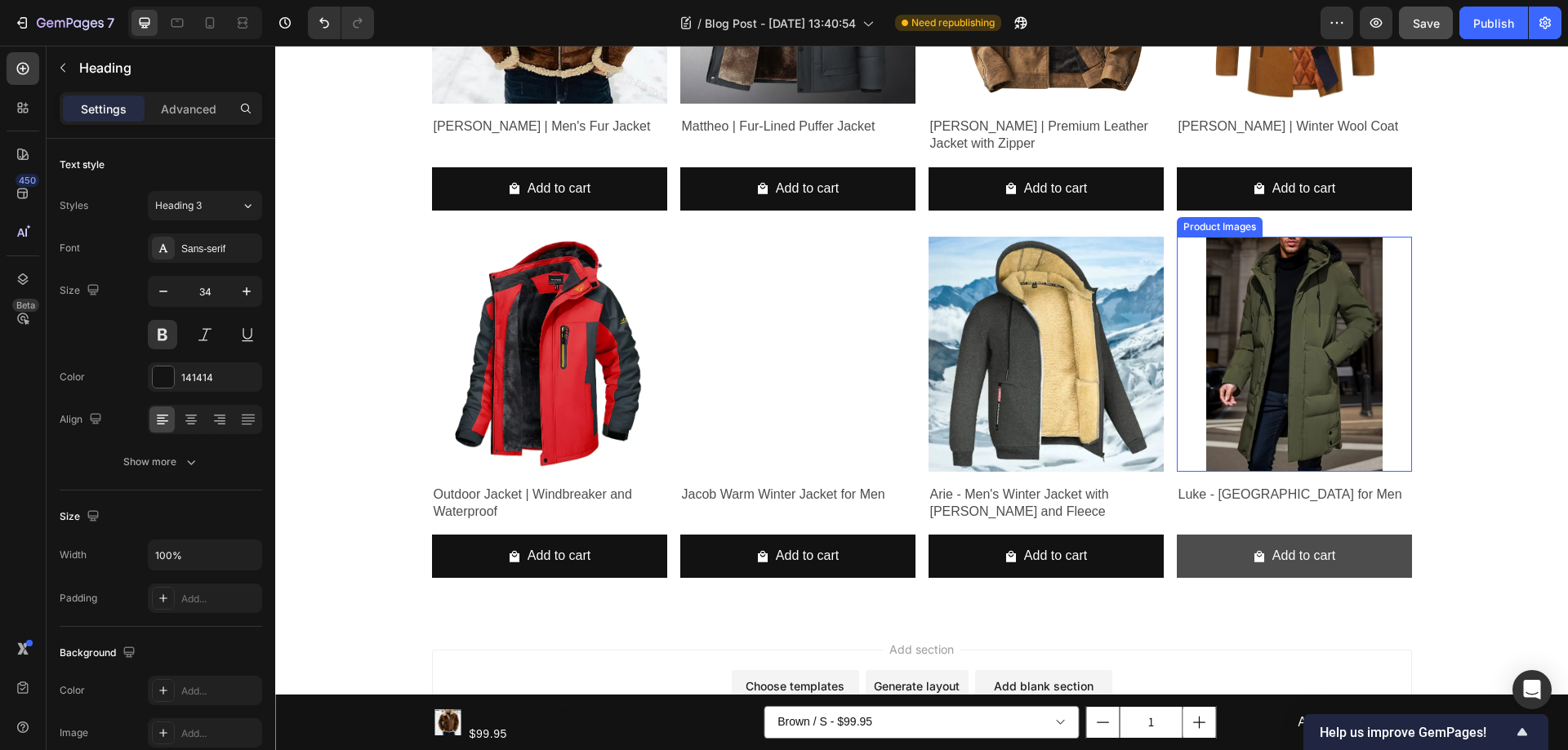
scroll to position [2436, 0]
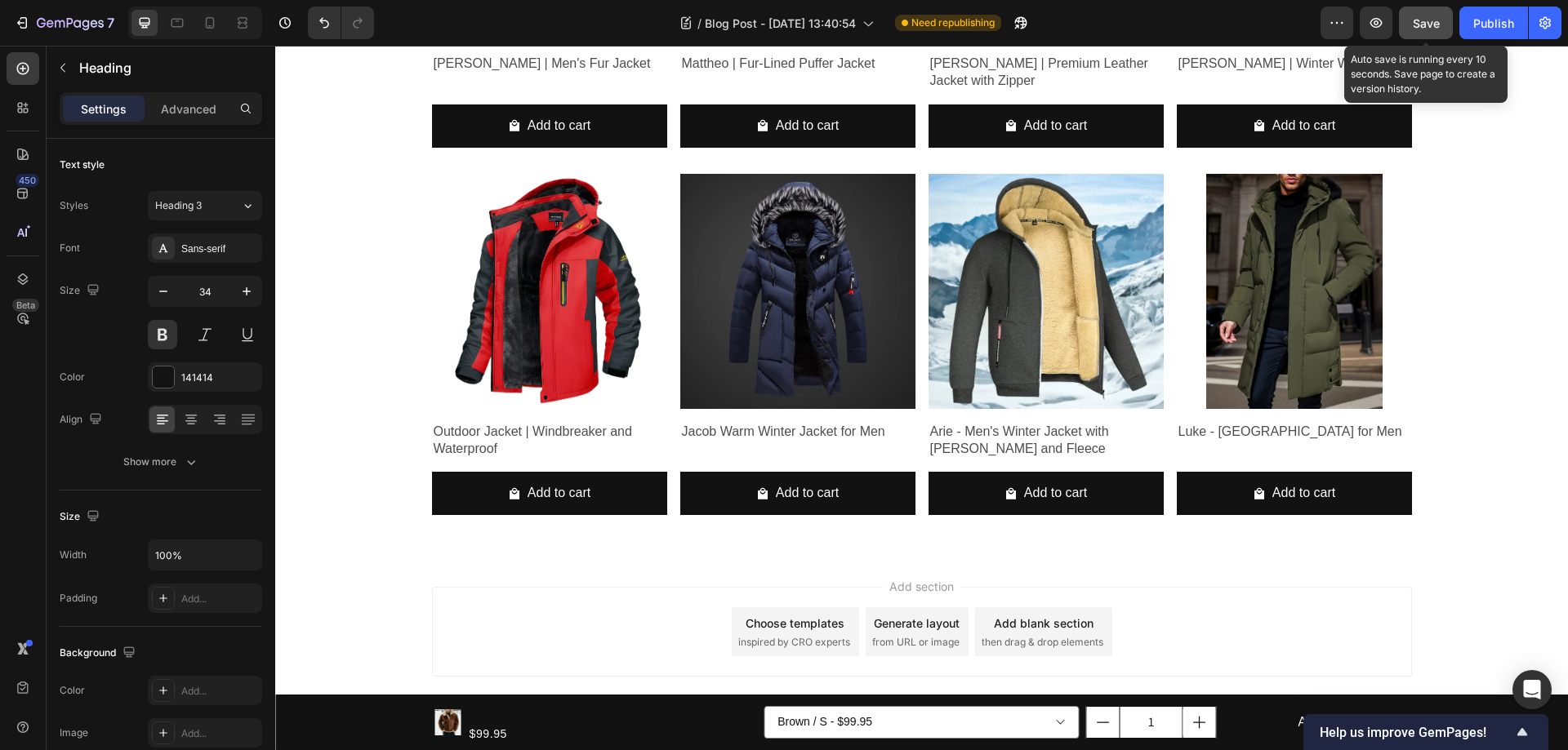
click at [1421, 23] on span "Save" at bounding box center [1426, 23] width 27 height 14
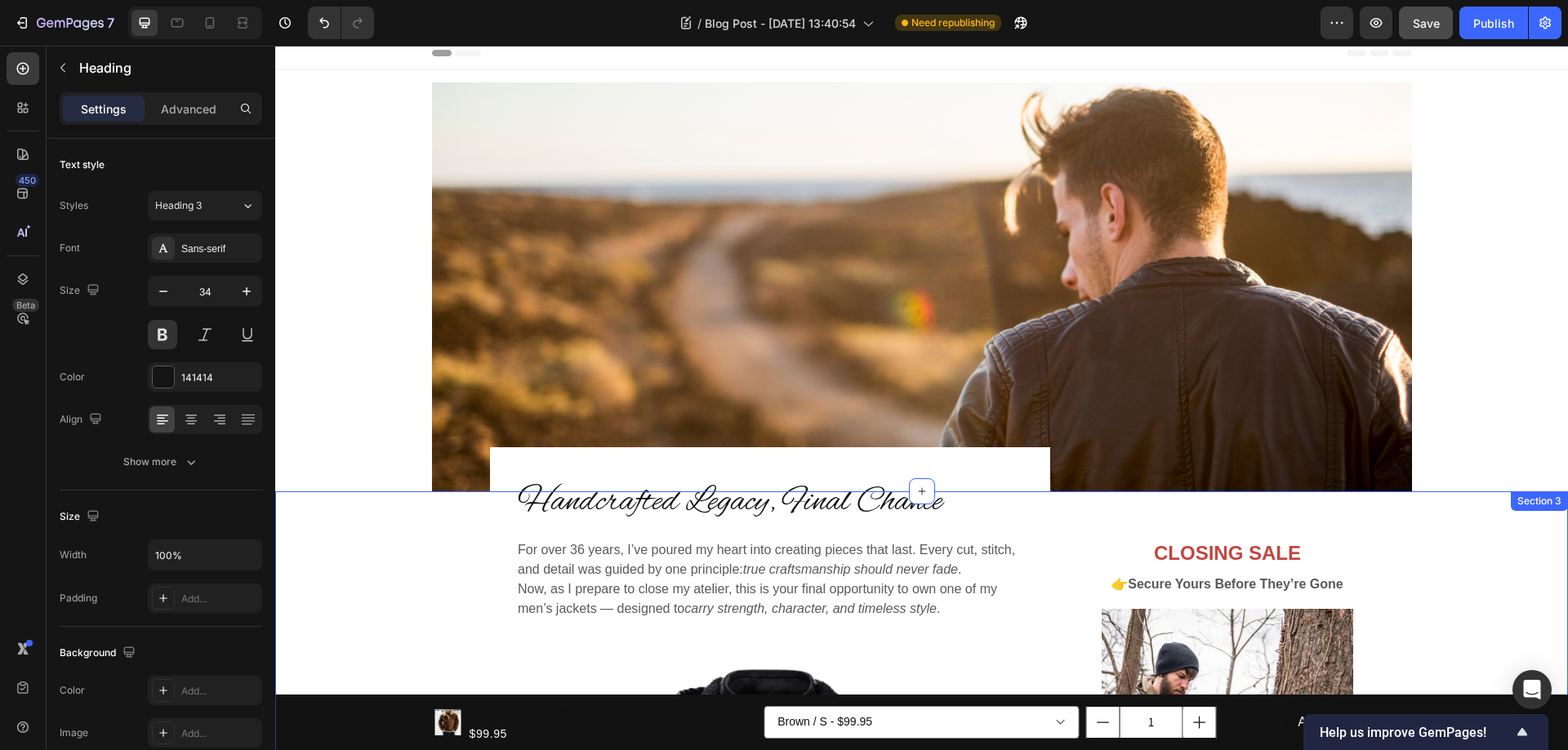
scroll to position [0, 0]
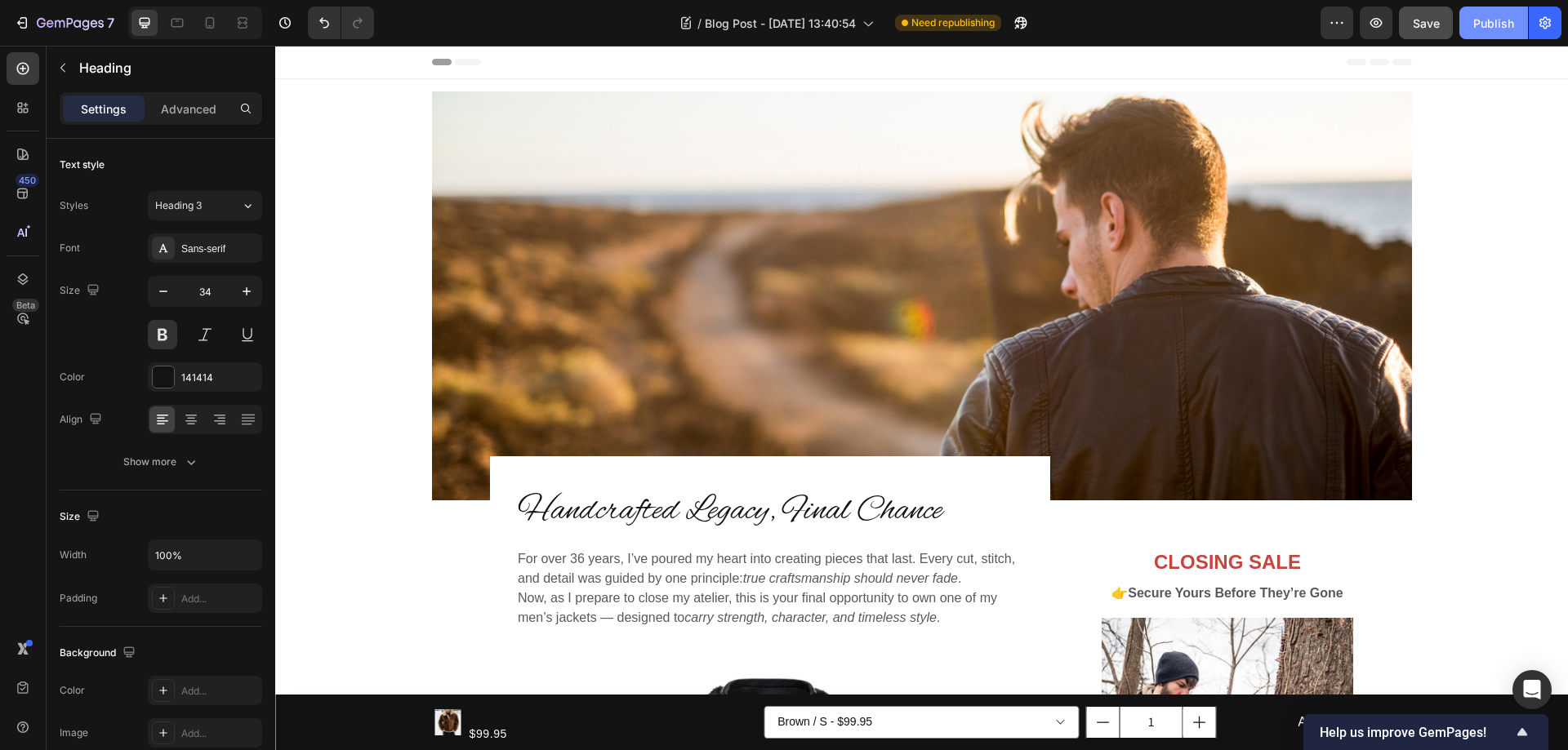
click at [1493, 24] on div "Publish" at bounding box center [1493, 23] width 41 height 17
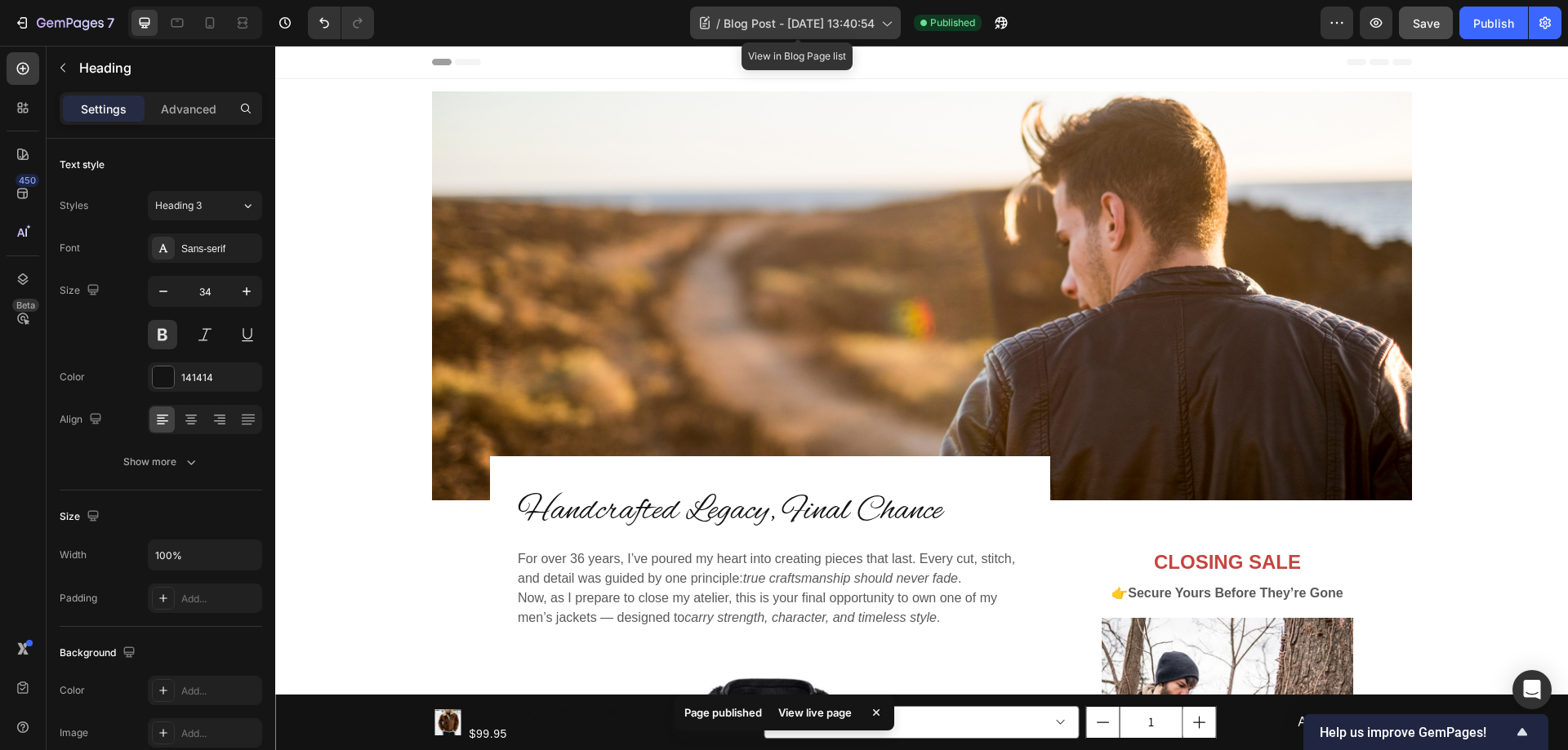
click at [840, 22] on span "Blog Post - Sep 29, 13:40:54" at bounding box center [798, 23] width 151 height 17
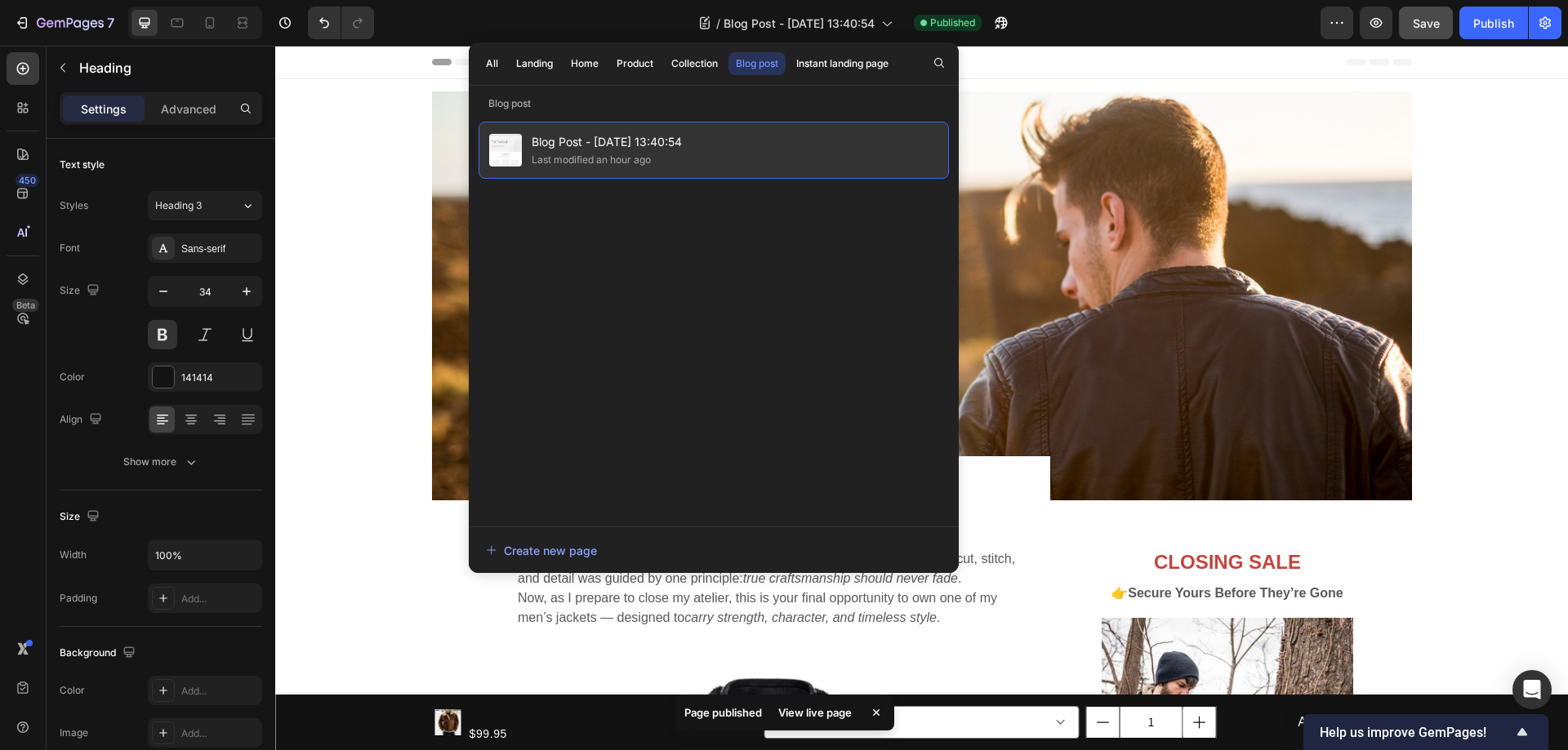
click at [607, 138] on span "Blog Post - Sep 29, 13:40:54" at bounding box center [606, 142] width 150 height 20
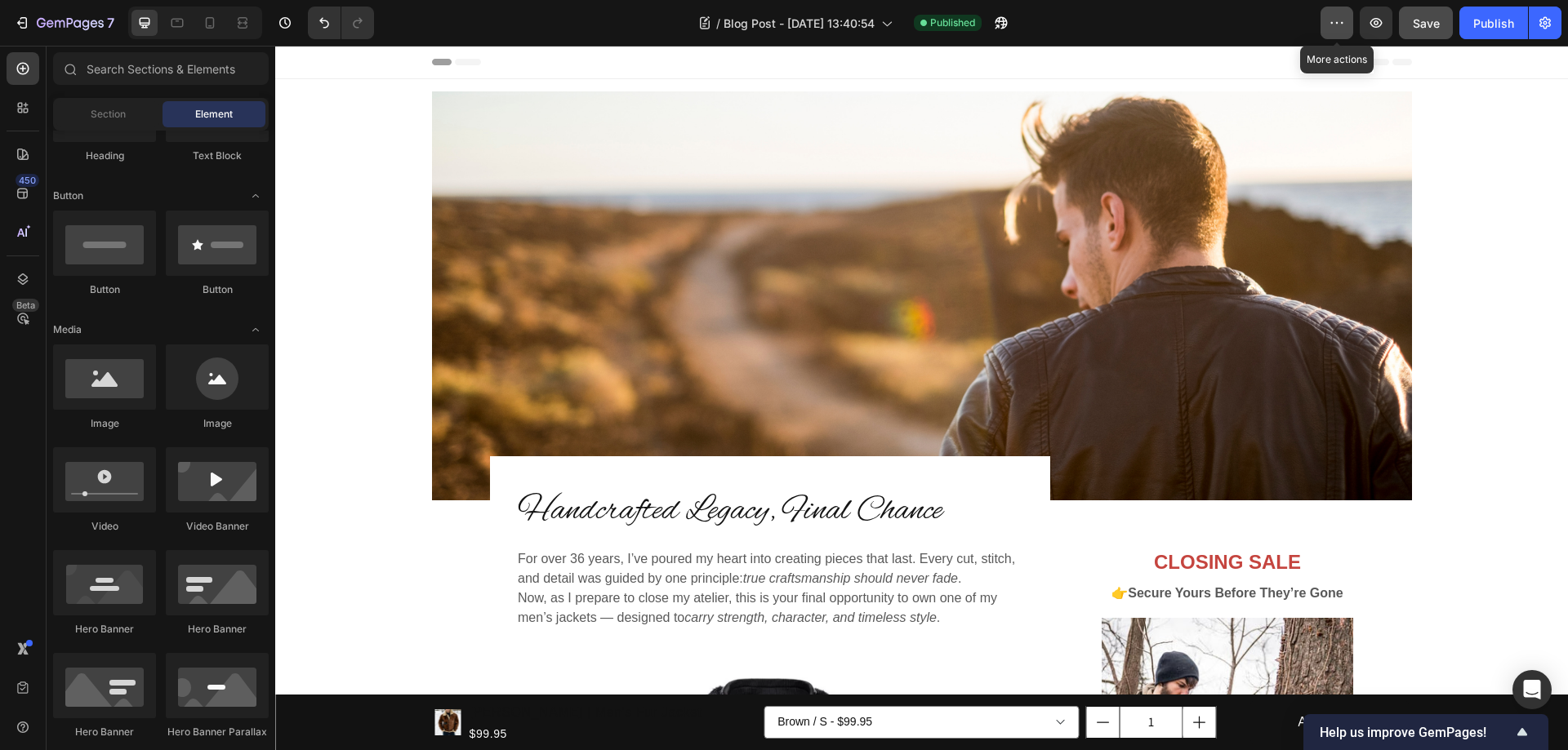
click at [1334, 14] on button "button" at bounding box center [1336, 22] width 32 height 32
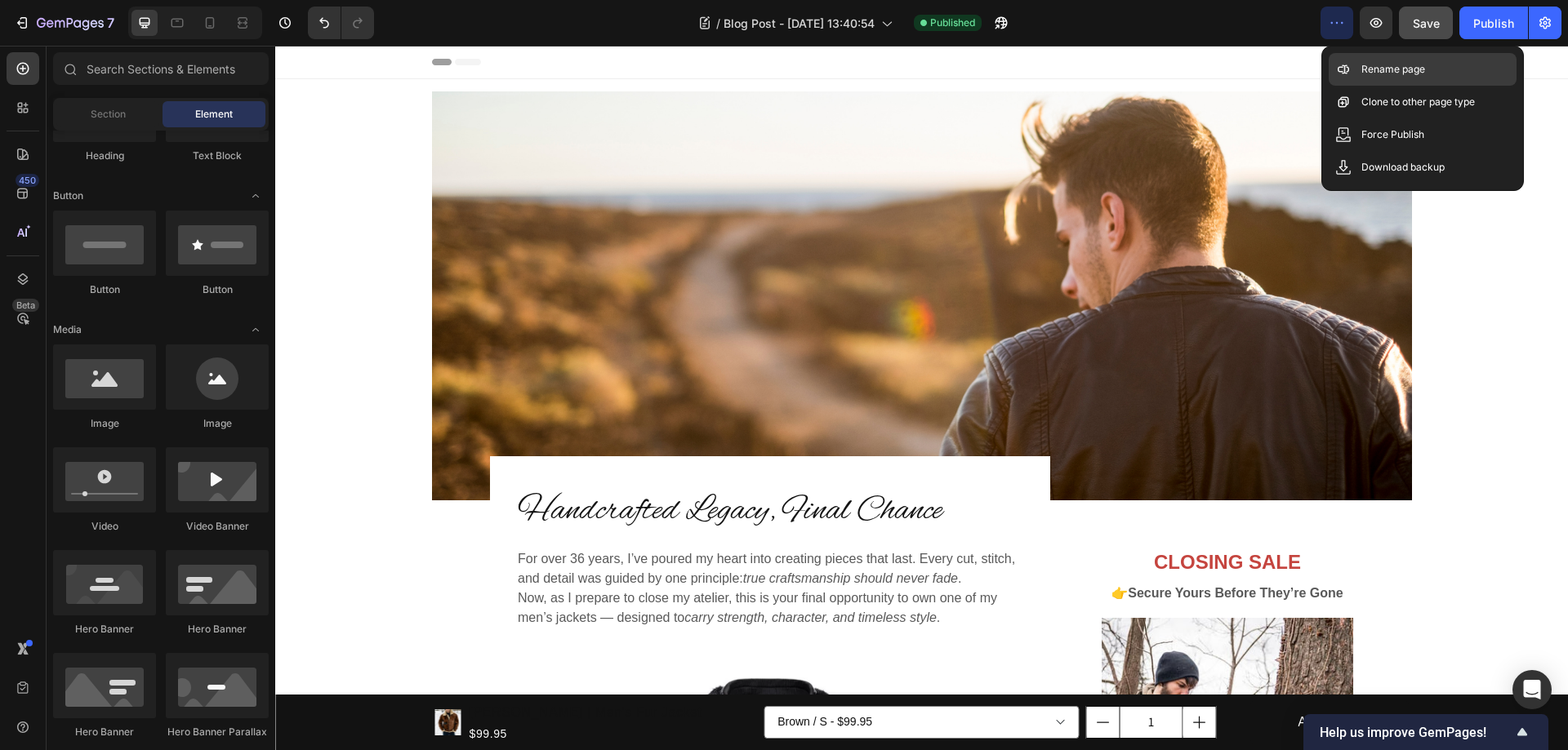
click at [1387, 70] on p "Rename page" at bounding box center [1392, 70] width 64 height 17
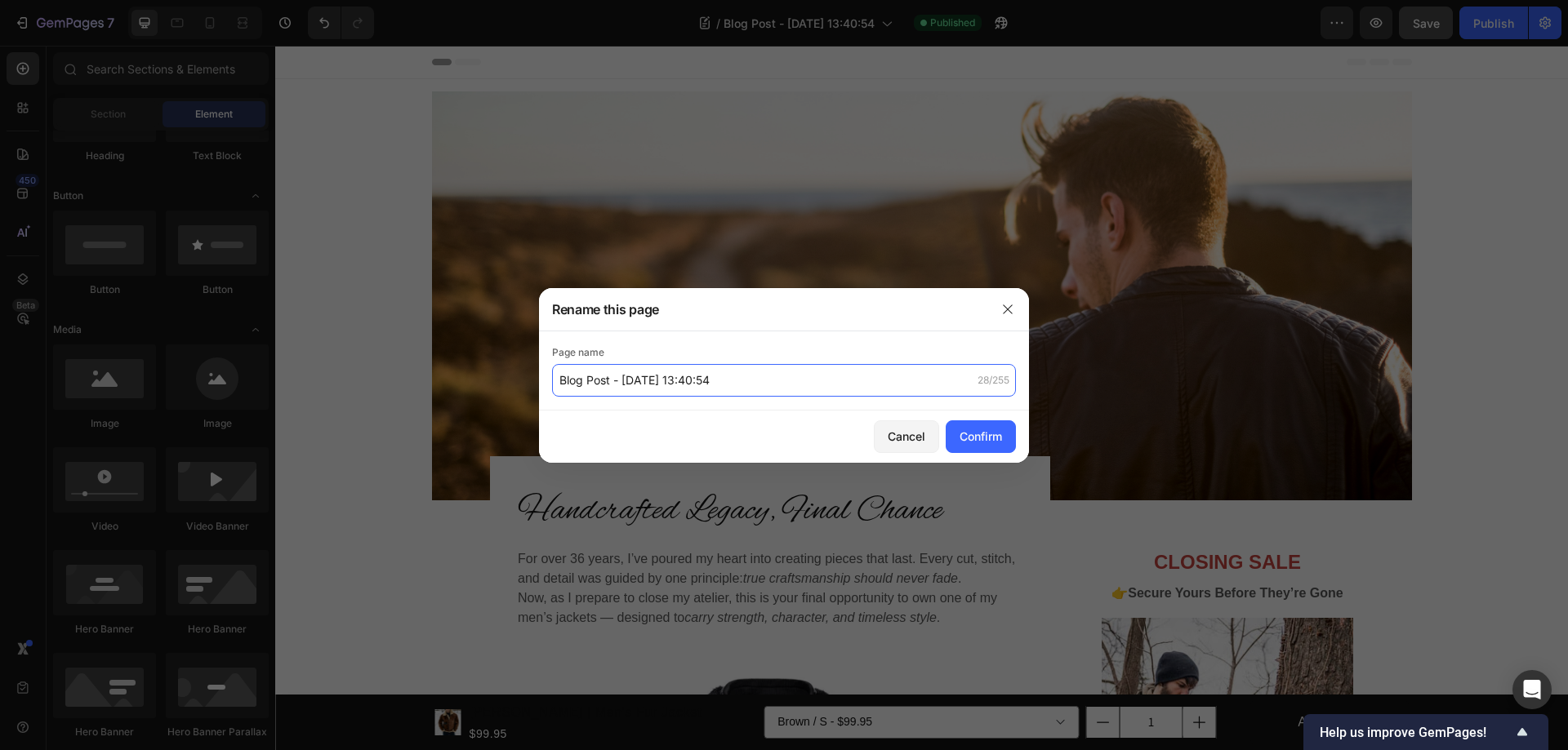
type input "N"
type input "noras-mens-jacket"
click at [988, 435] on div "Confirm" at bounding box center [980, 436] width 42 height 17
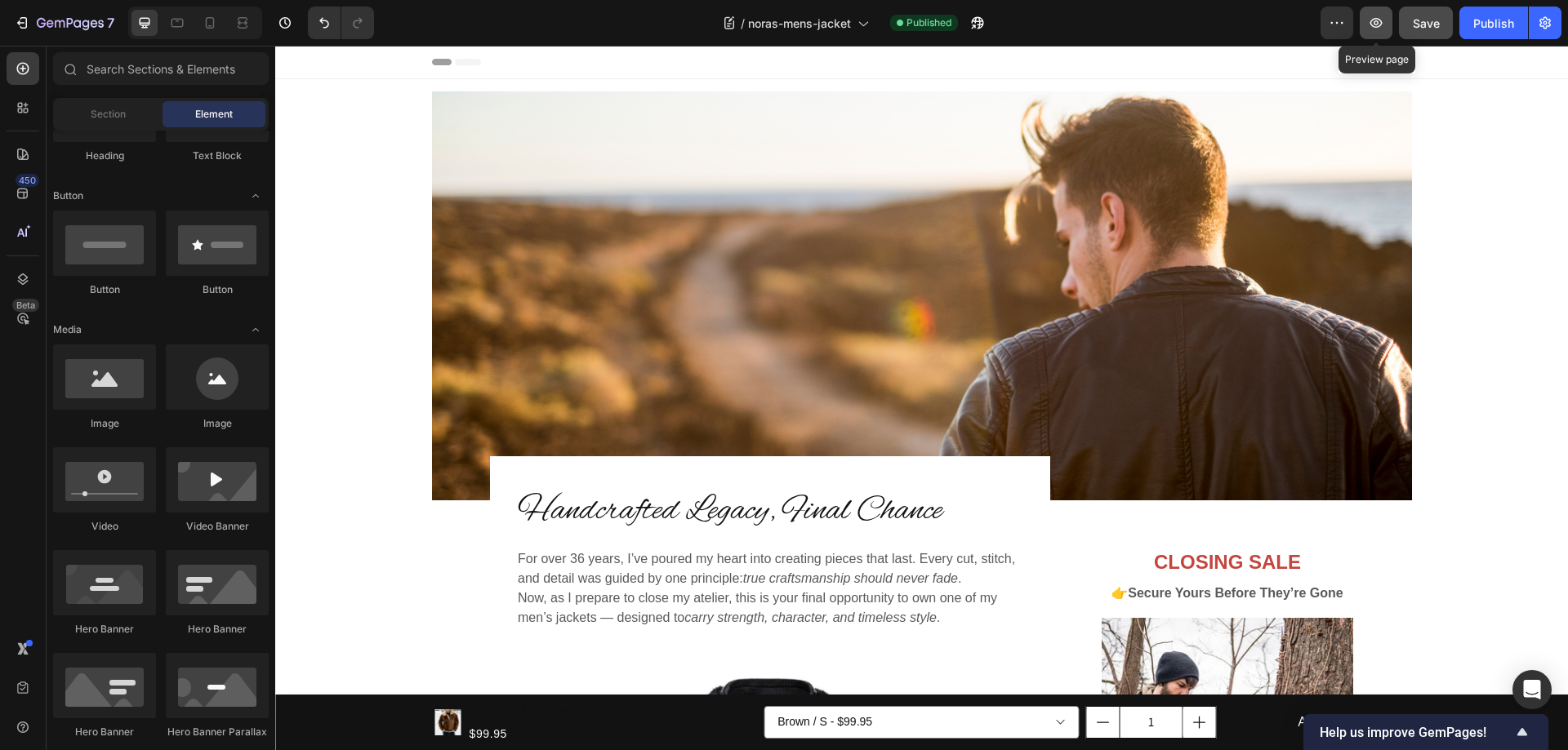
click at [1376, 24] on icon "button" at bounding box center [1376, 23] width 17 height 17
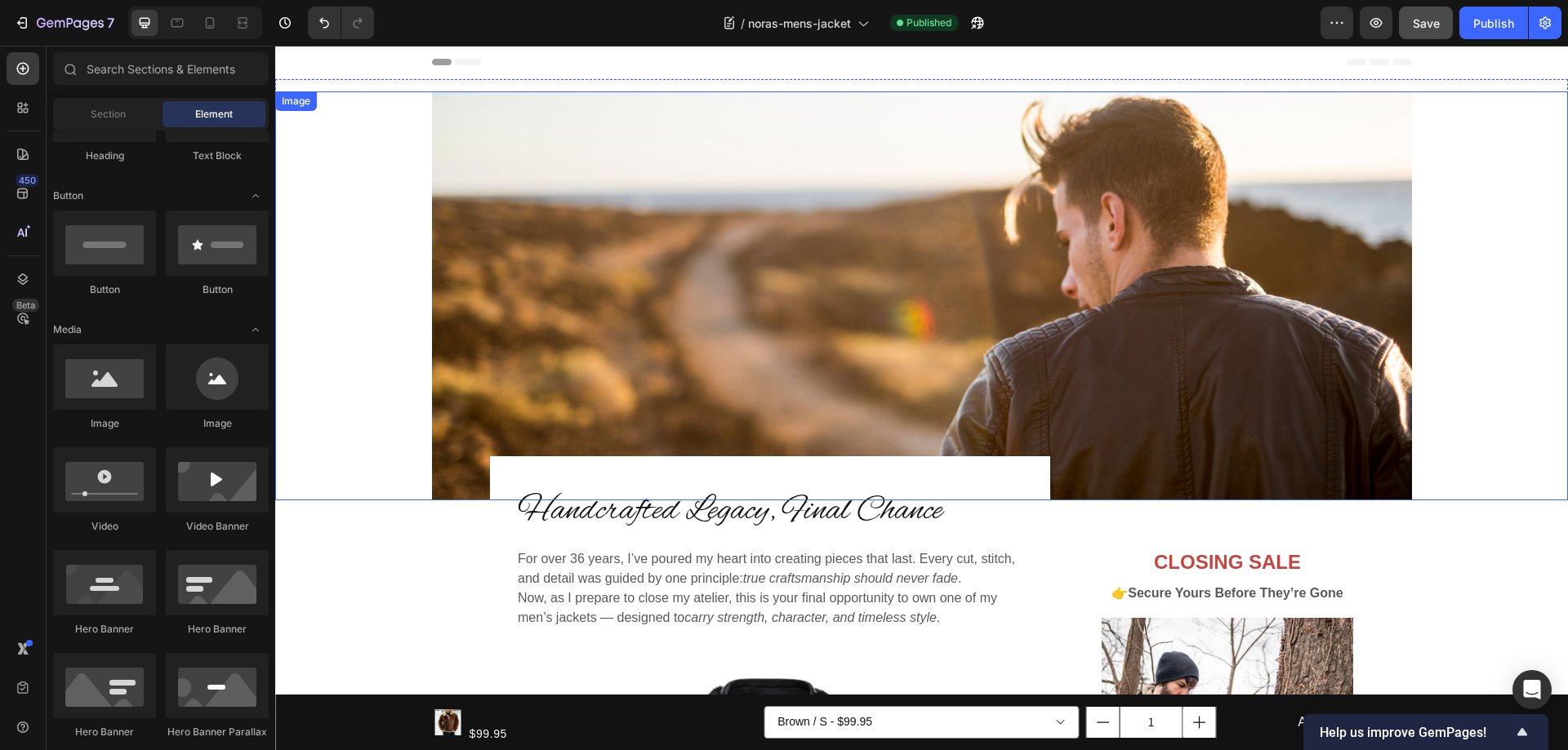
click at [1066, 255] on img at bounding box center [921, 296] width 980 height 409
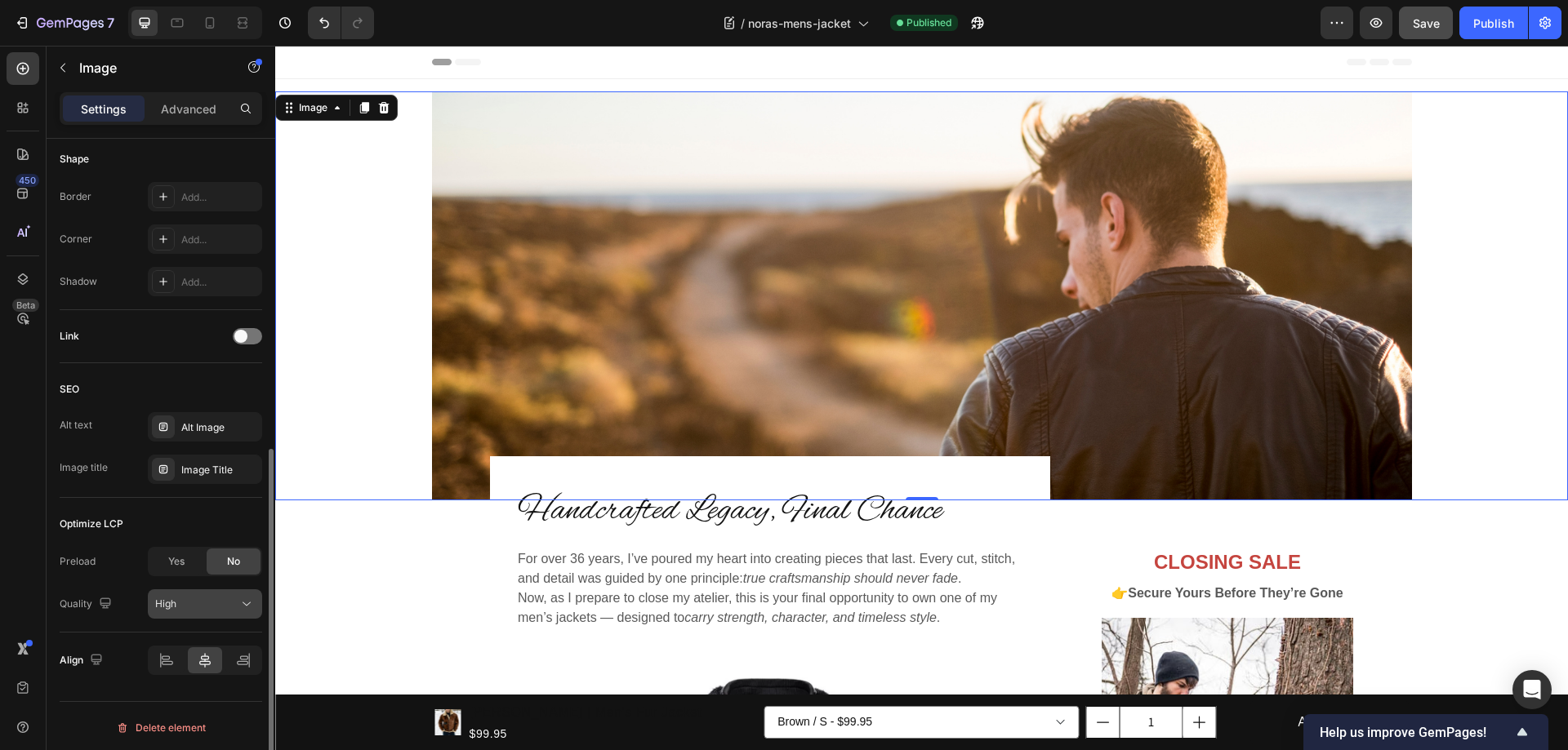
scroll to position [575, 0]
click at [374, 158] on div at bounding box center [921, 296] width 1293 height 409
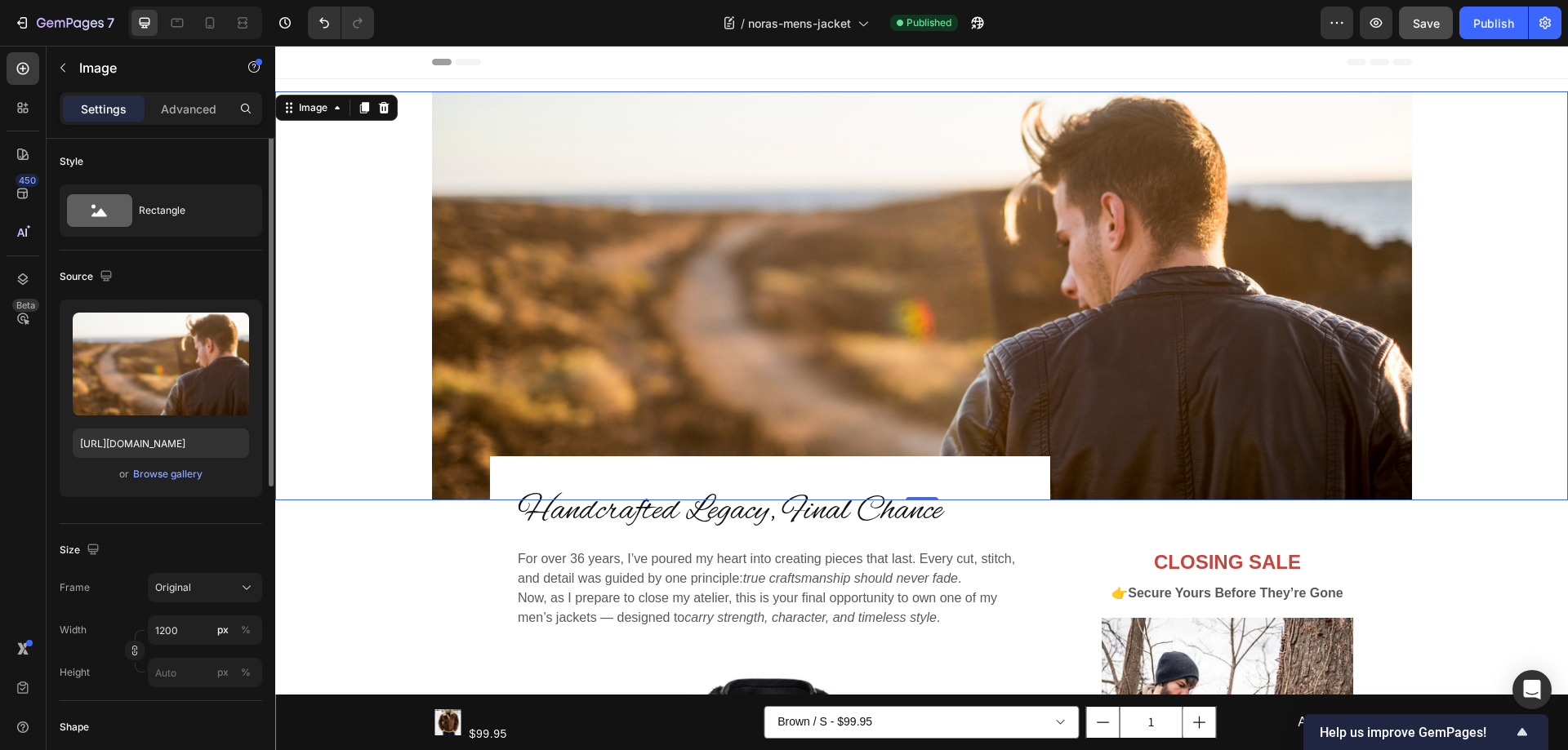
scroll to position [0, 0]
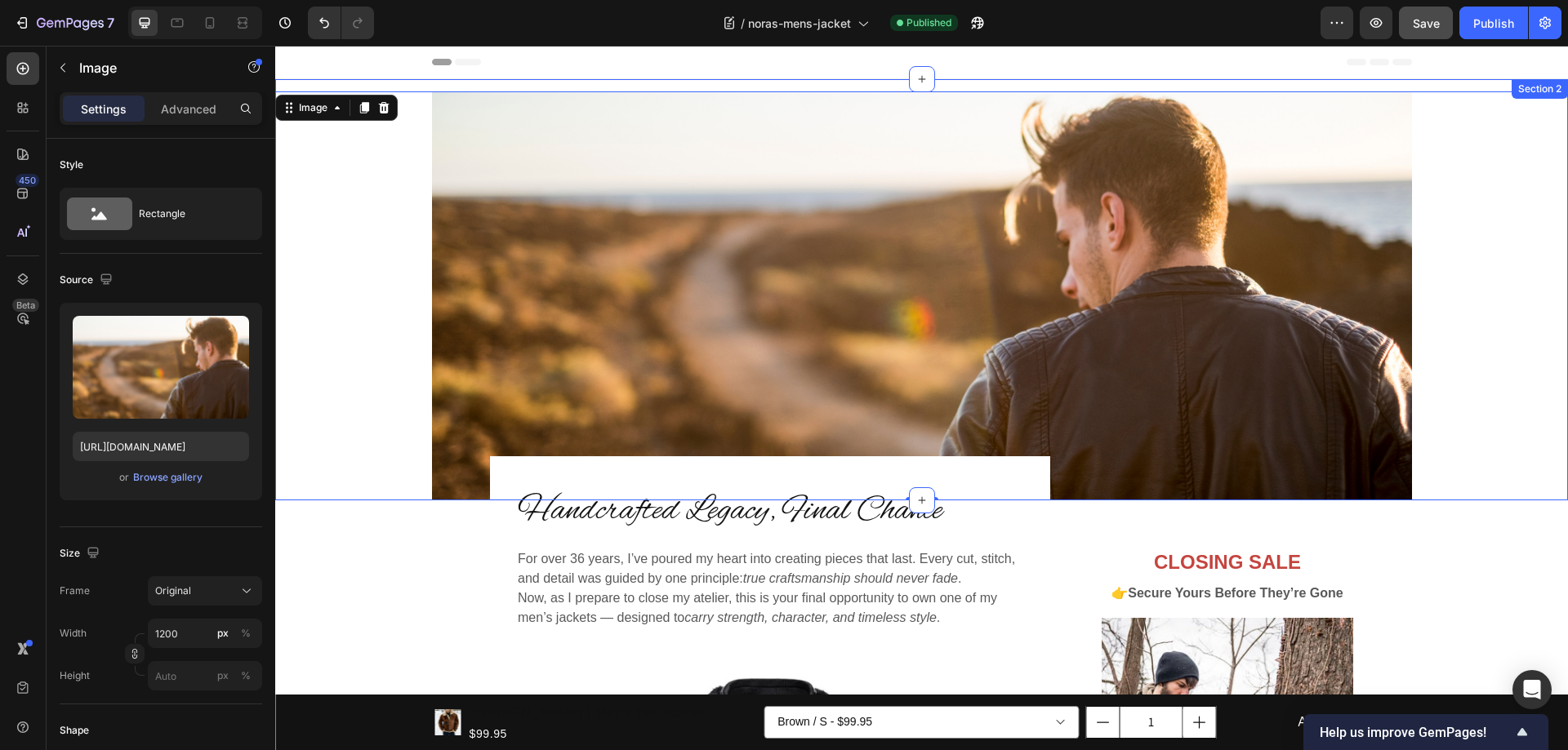
click at [1464, 83] on div "Image 0 Section 2" at bounding box center [921, 290] width 1293 height 421
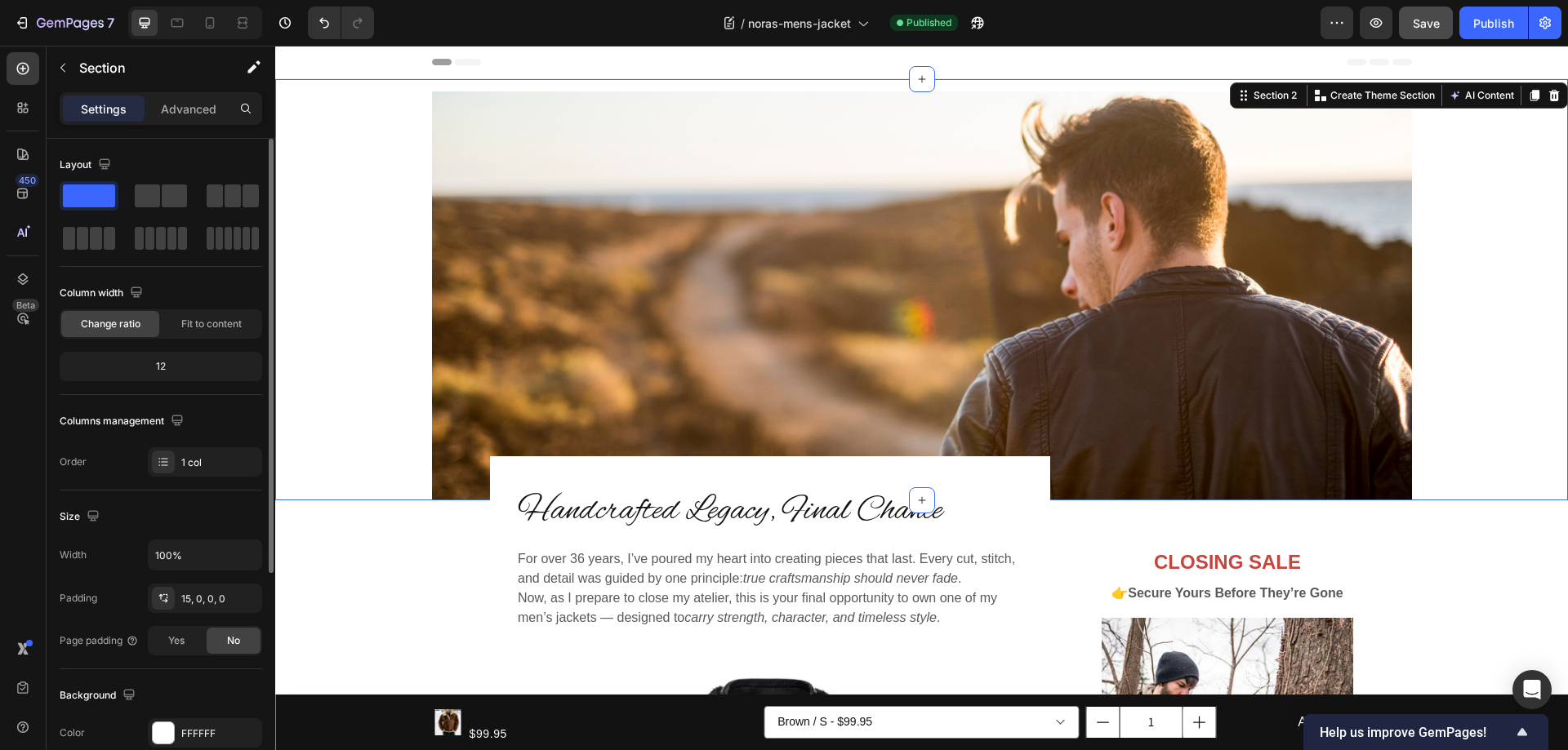
scroll to position [338, 0]
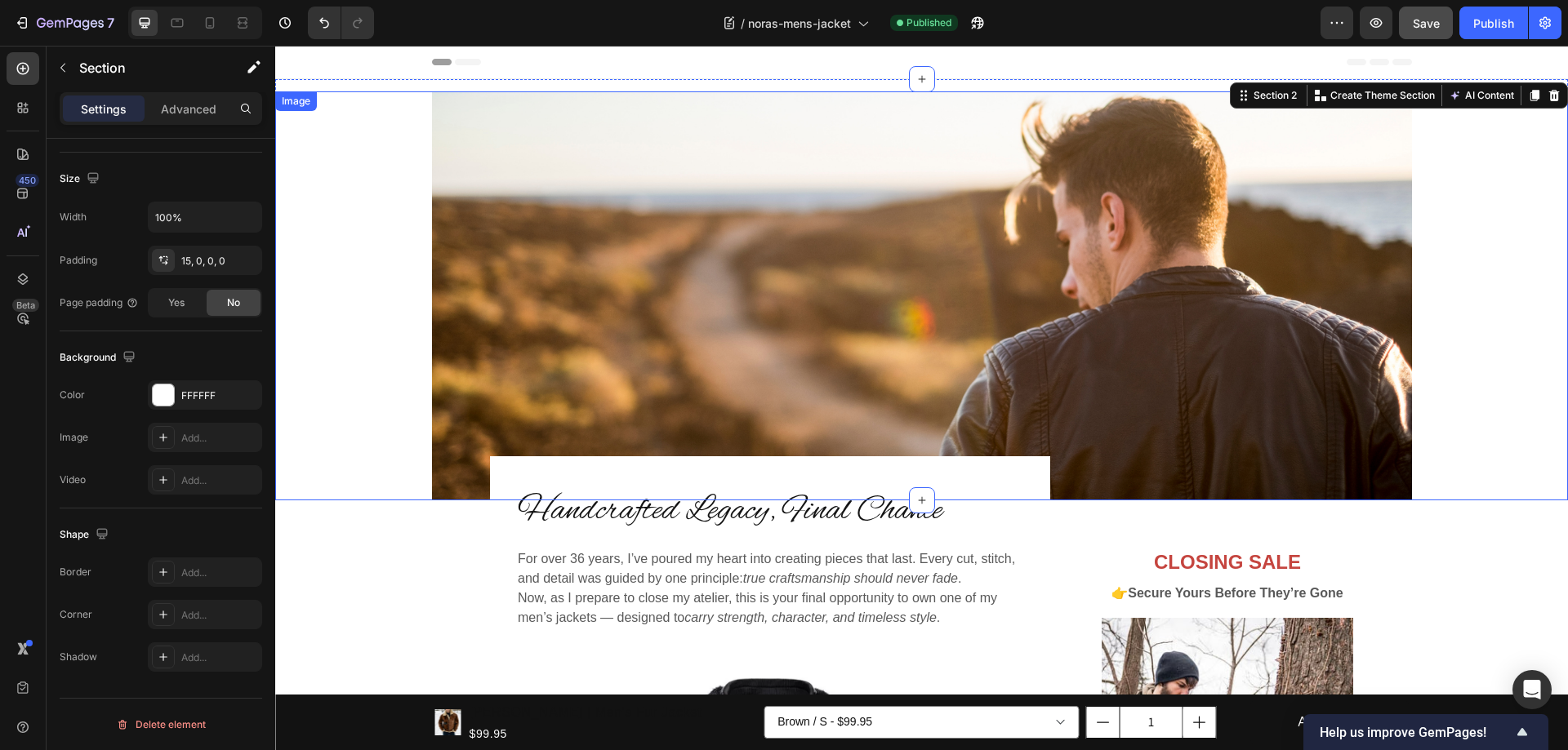
click at [351, 400] on div at bounding box center [921, 296] width 1293 height 409
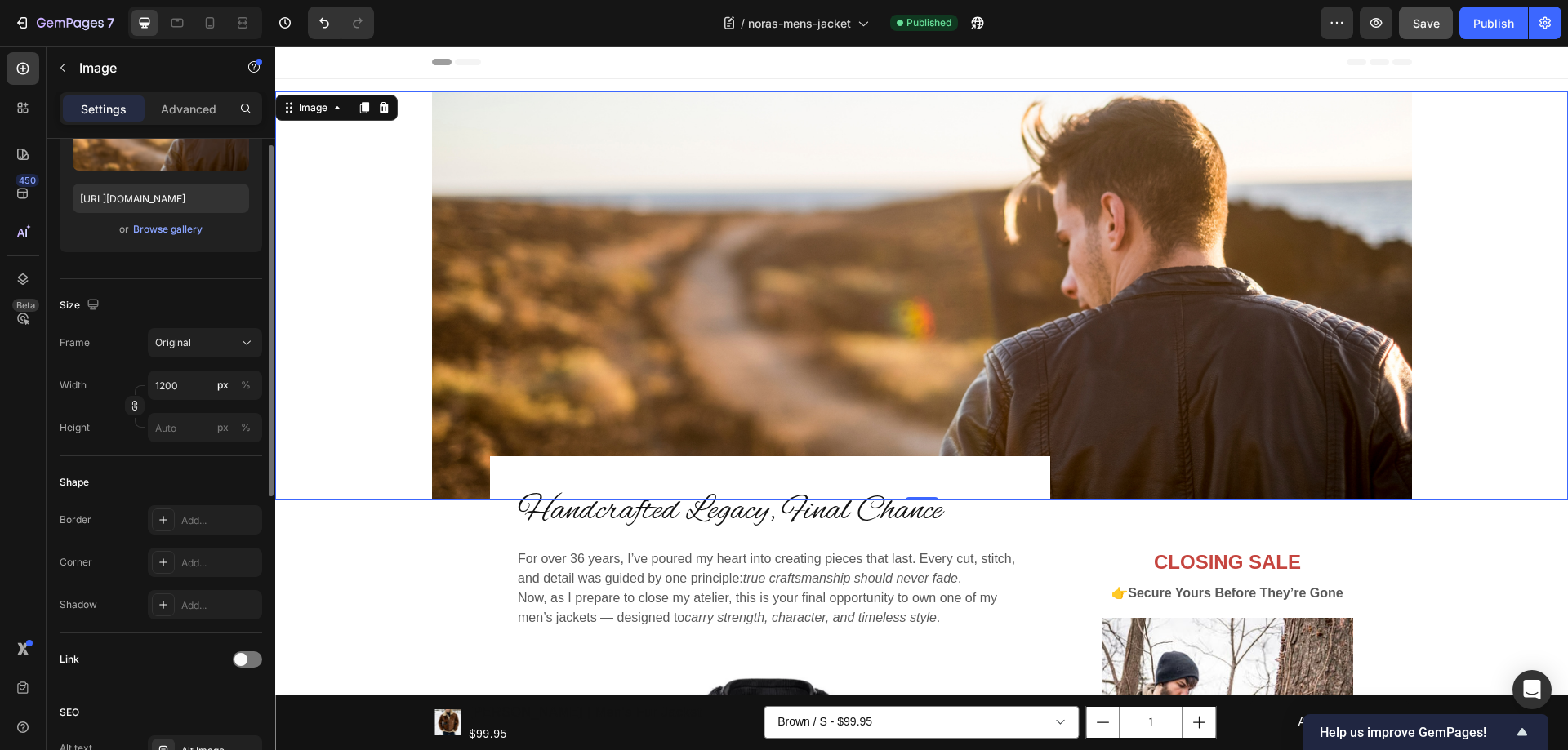
scroll to position [85, 0]
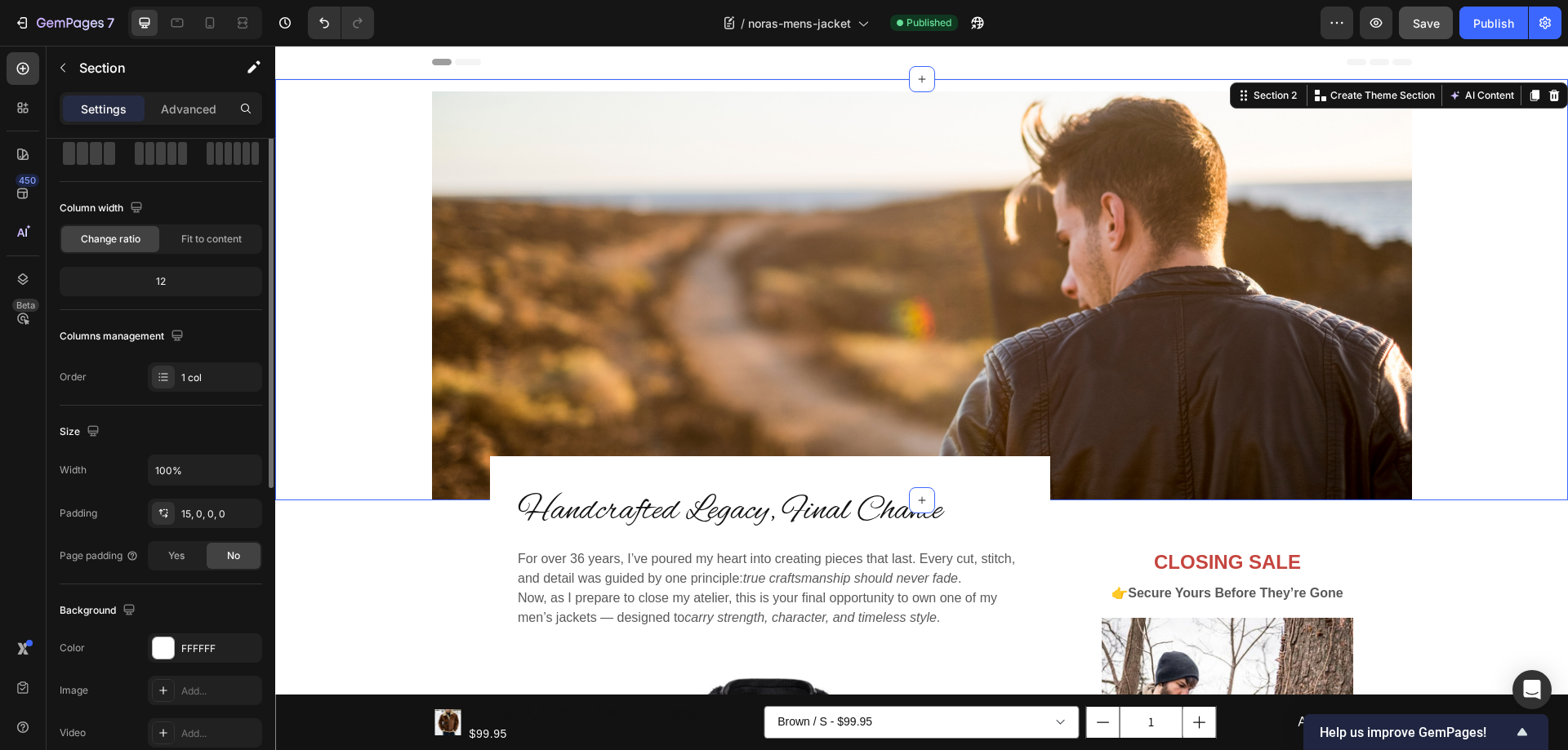
click at [1358, 84] on div "Image Section 2 You can create reusable sections Create Theme Section AI Conten…" at bounding box center [921, 290] width 1293 height 421
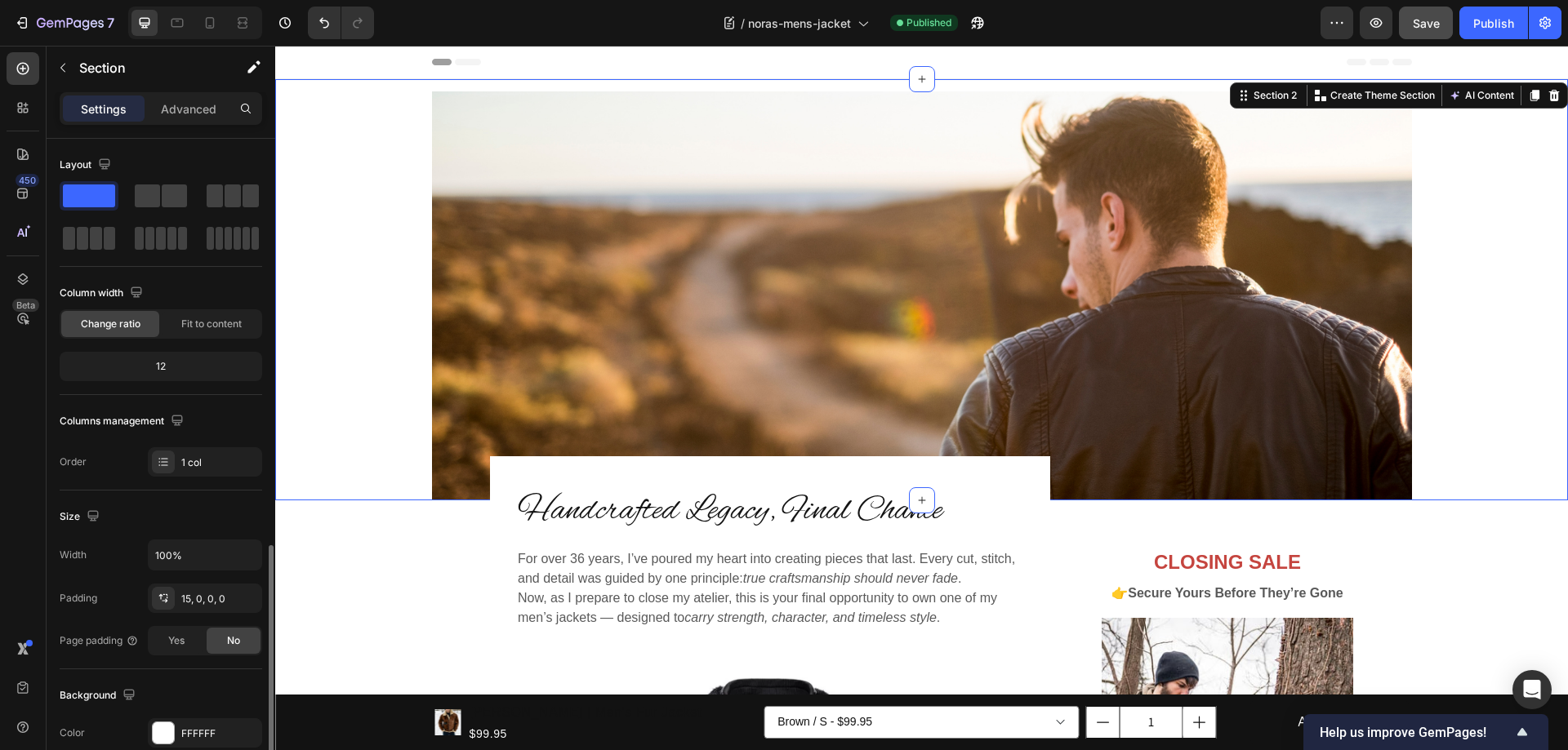
scroll to position [245, 0]
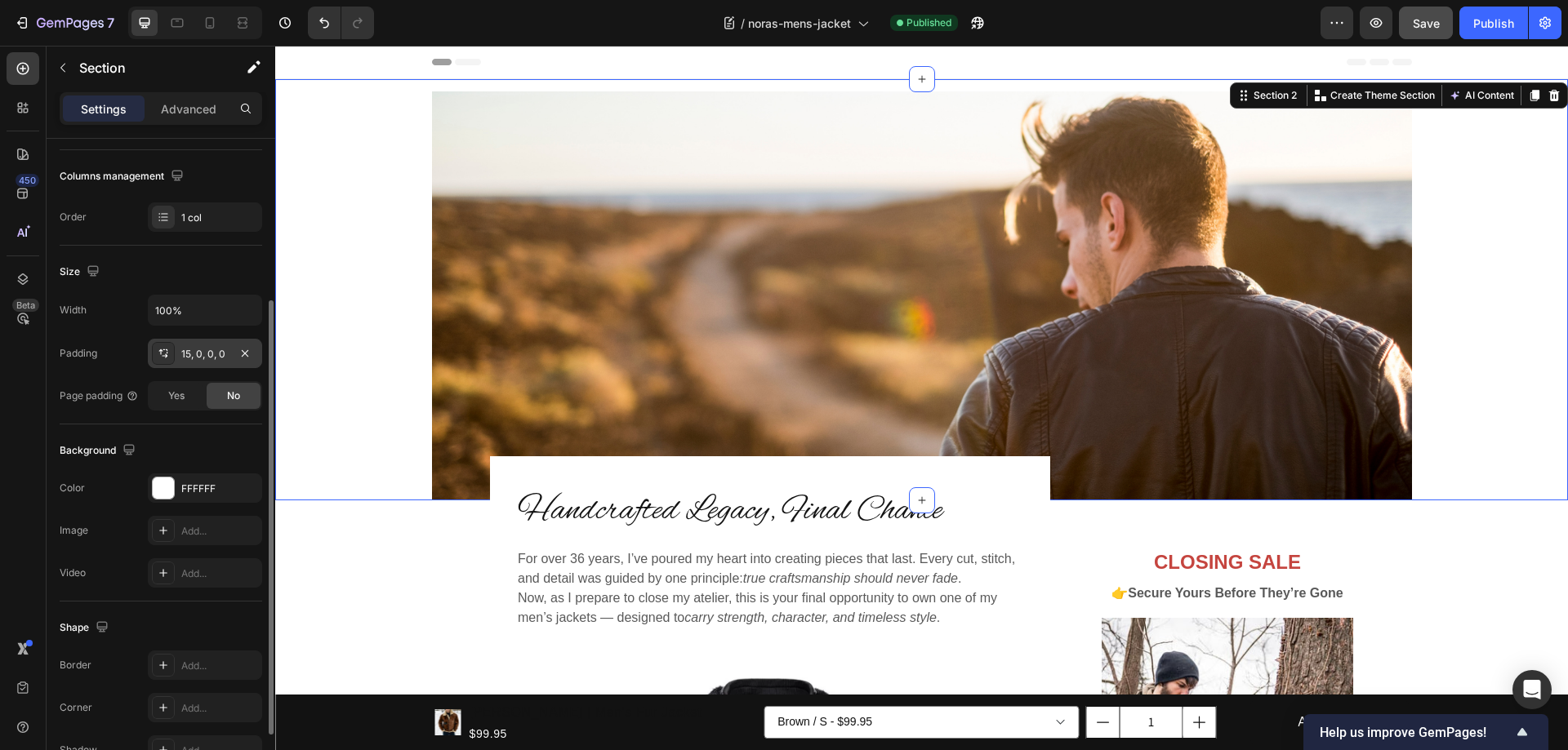
click at [202, 347] on div "15, 0, 0, 0" at bounding box center [205, 354] width 47 height 15
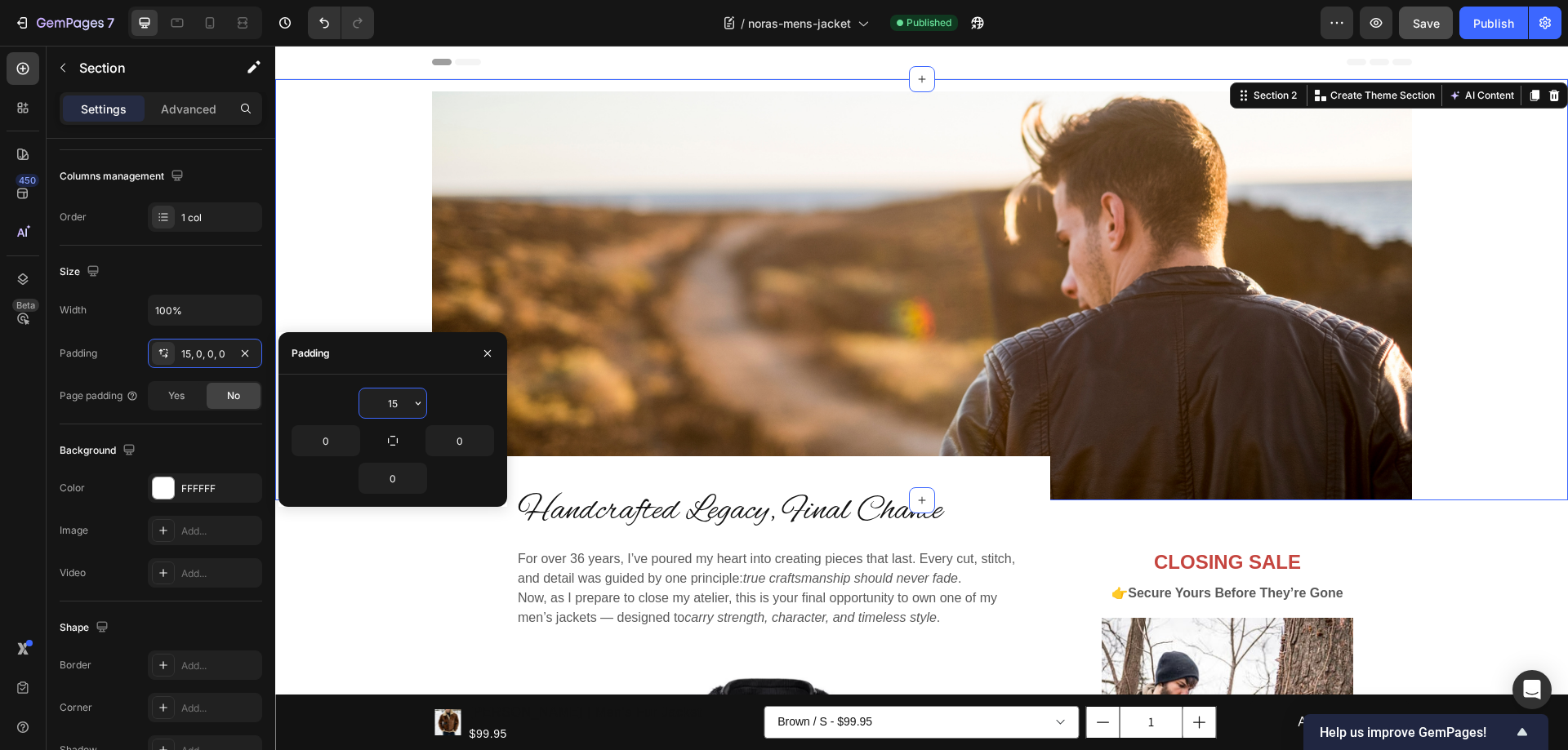
type input "0"
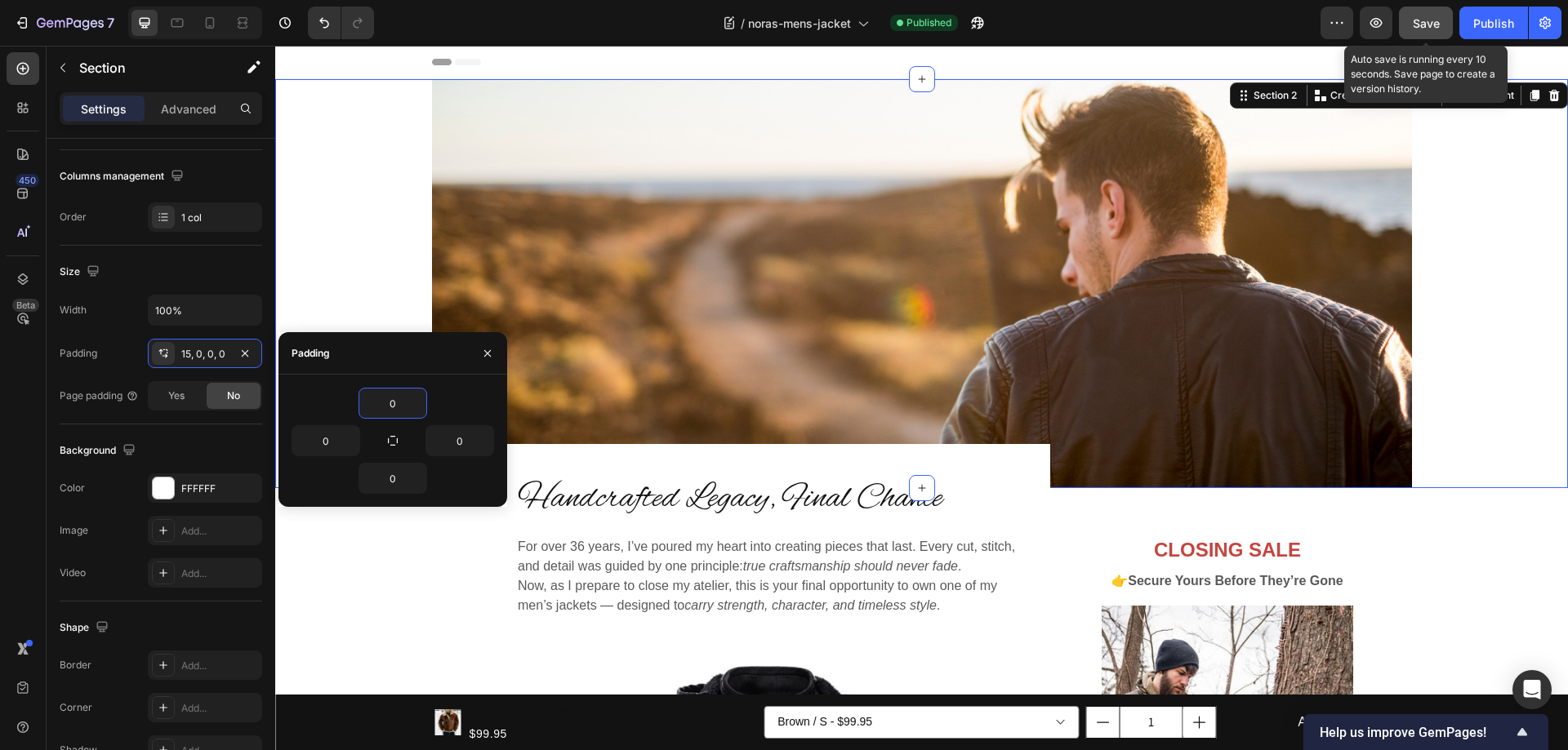
click at [1424, 13] on button "Save" at bounding box center [1426, 22] width 54 height 32
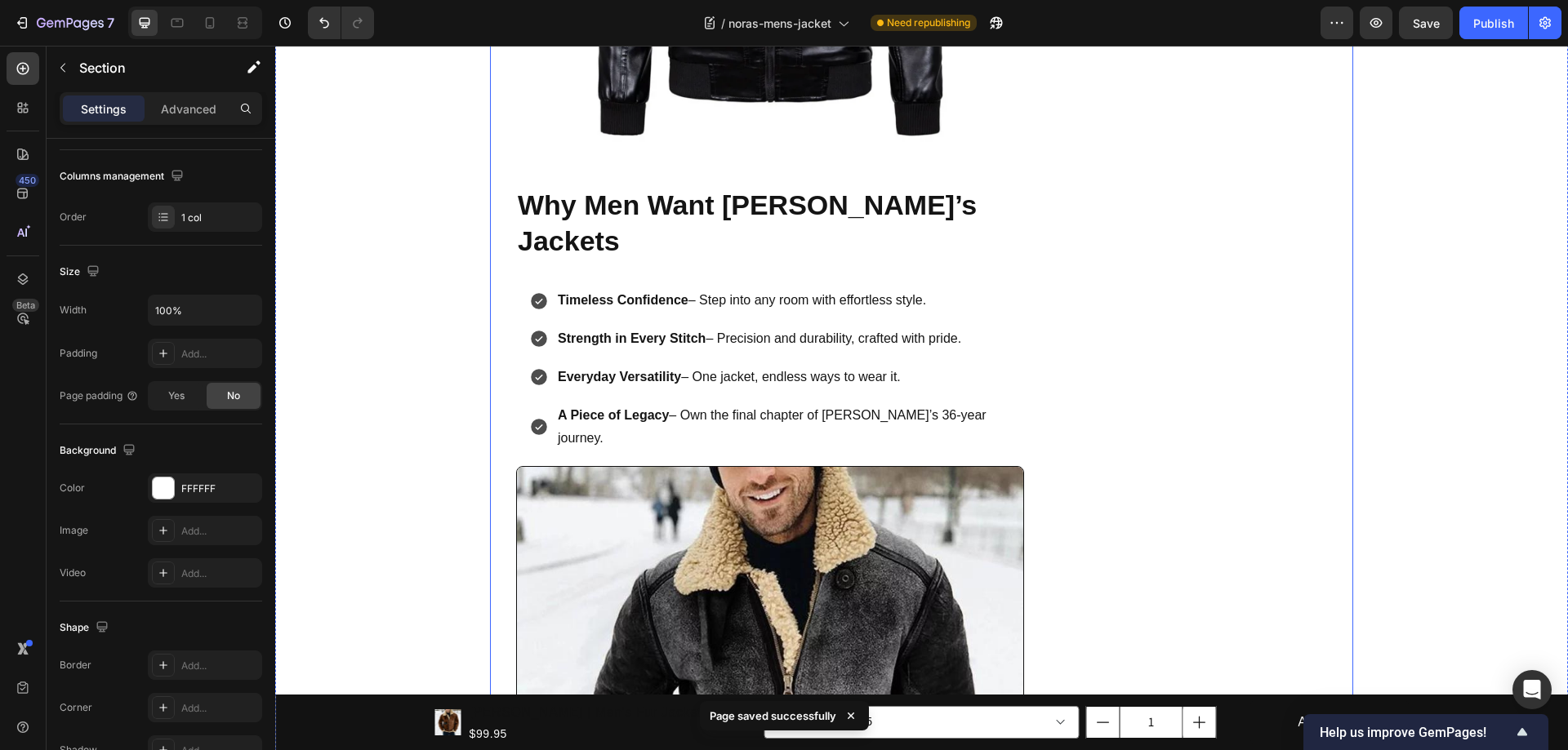
scroll to position [979, 0]
click at [1494, 24] on div "Publish" at bounding box center [1493, 23] width 41 height 17
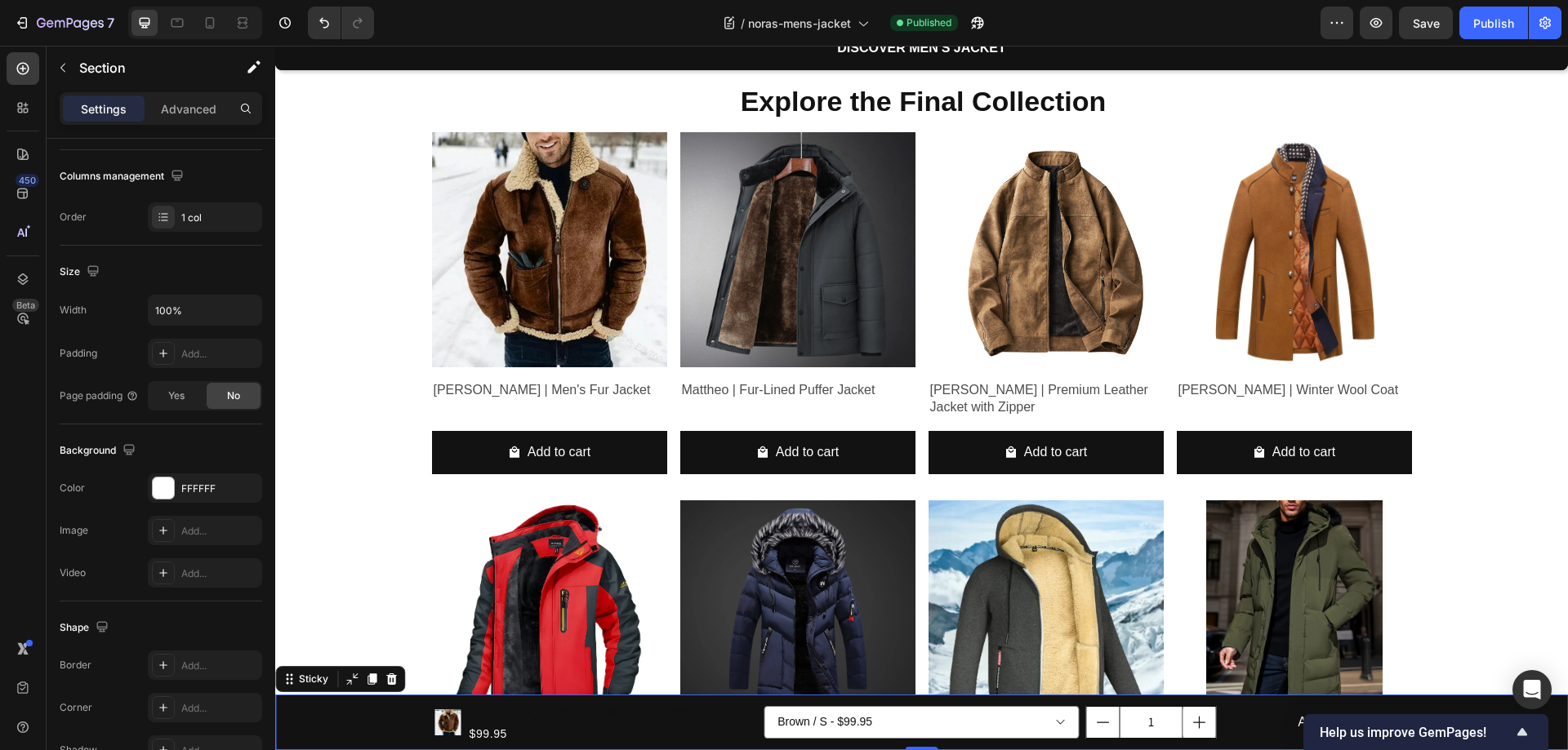
scroll to position [0, 0]
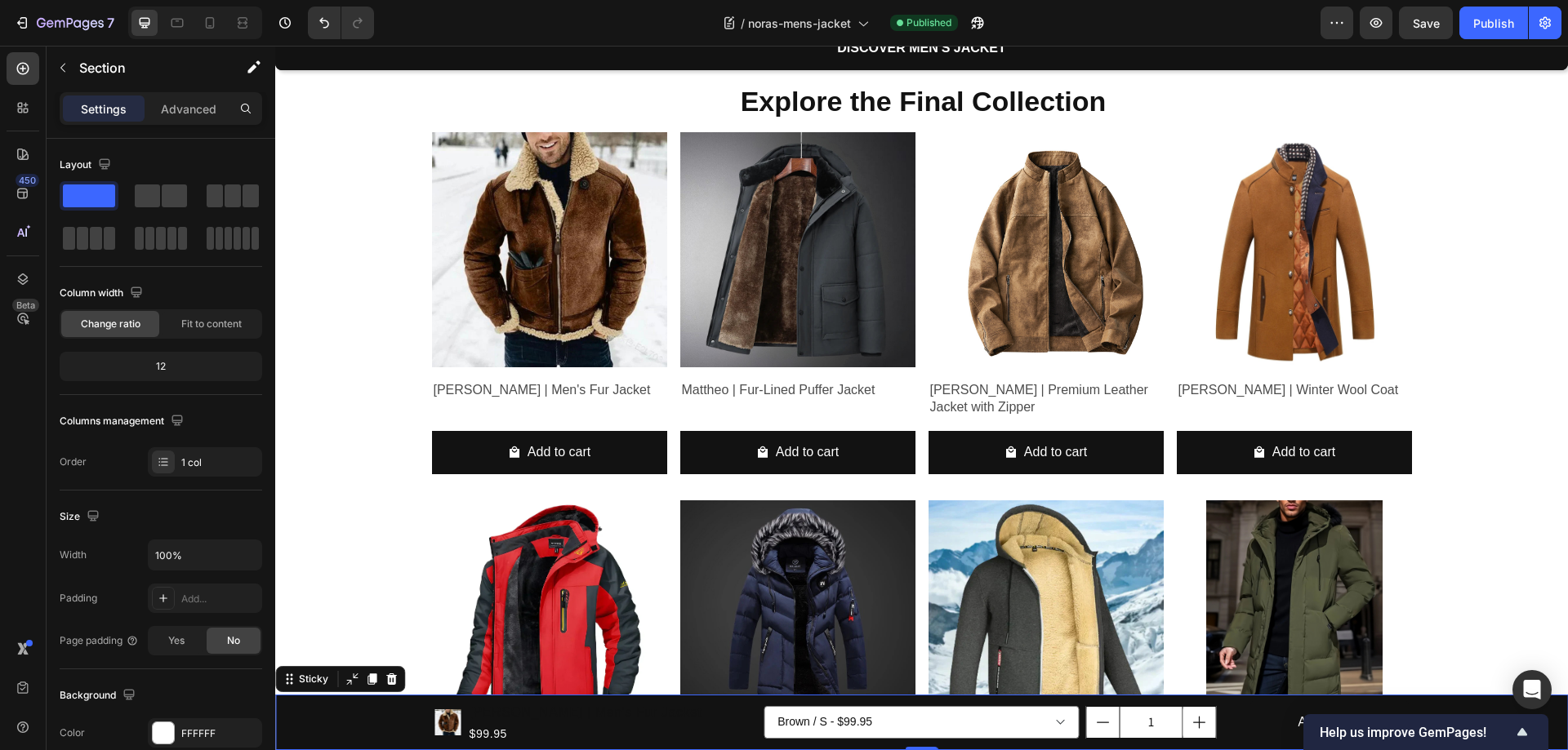
click at [373, 715] on div "Product Images Benjamin | Men's Fur Jacket Product Title $99.95 Product Price P…" at bounding box center [921, 722] width 1293 height 55
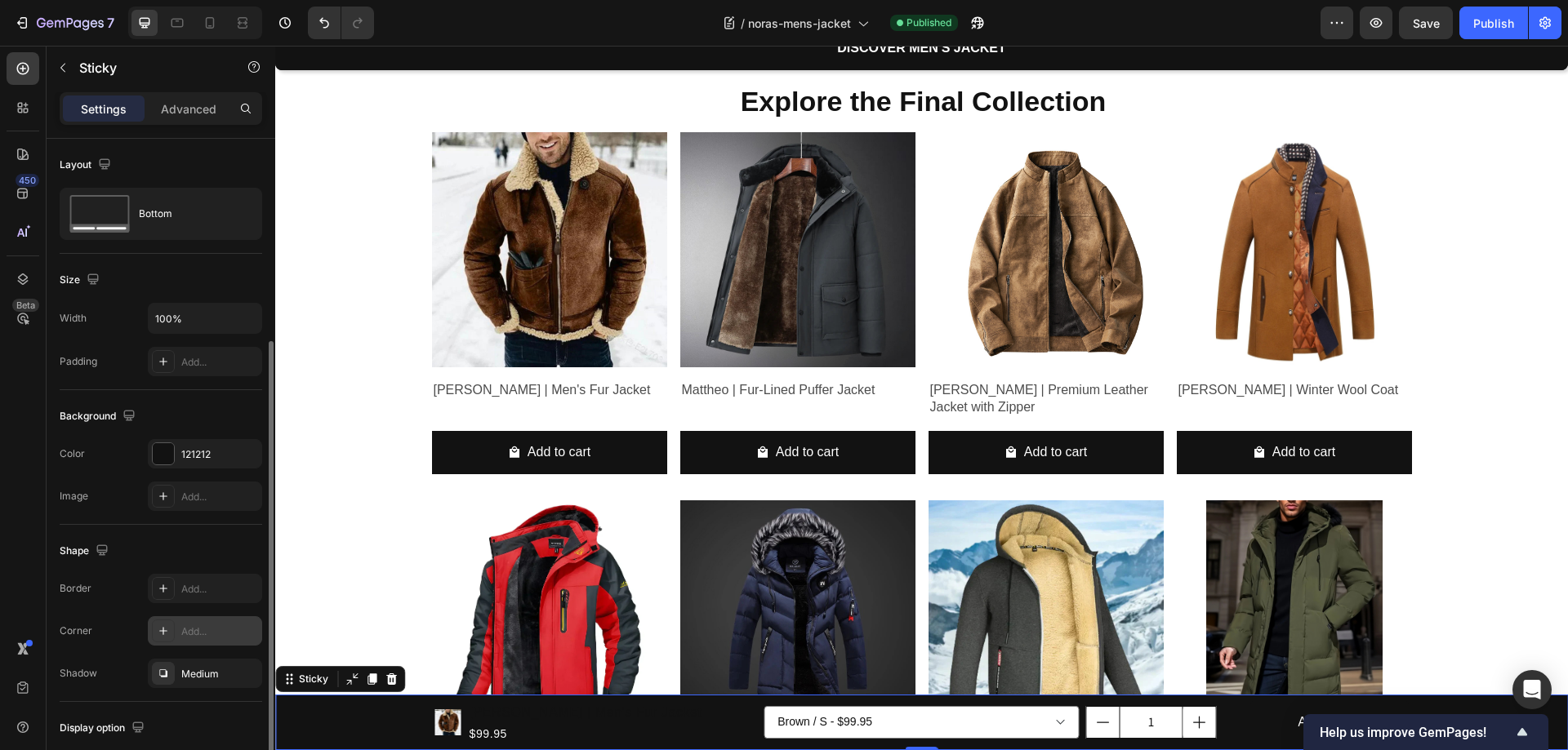
scroll to position [108, 0]
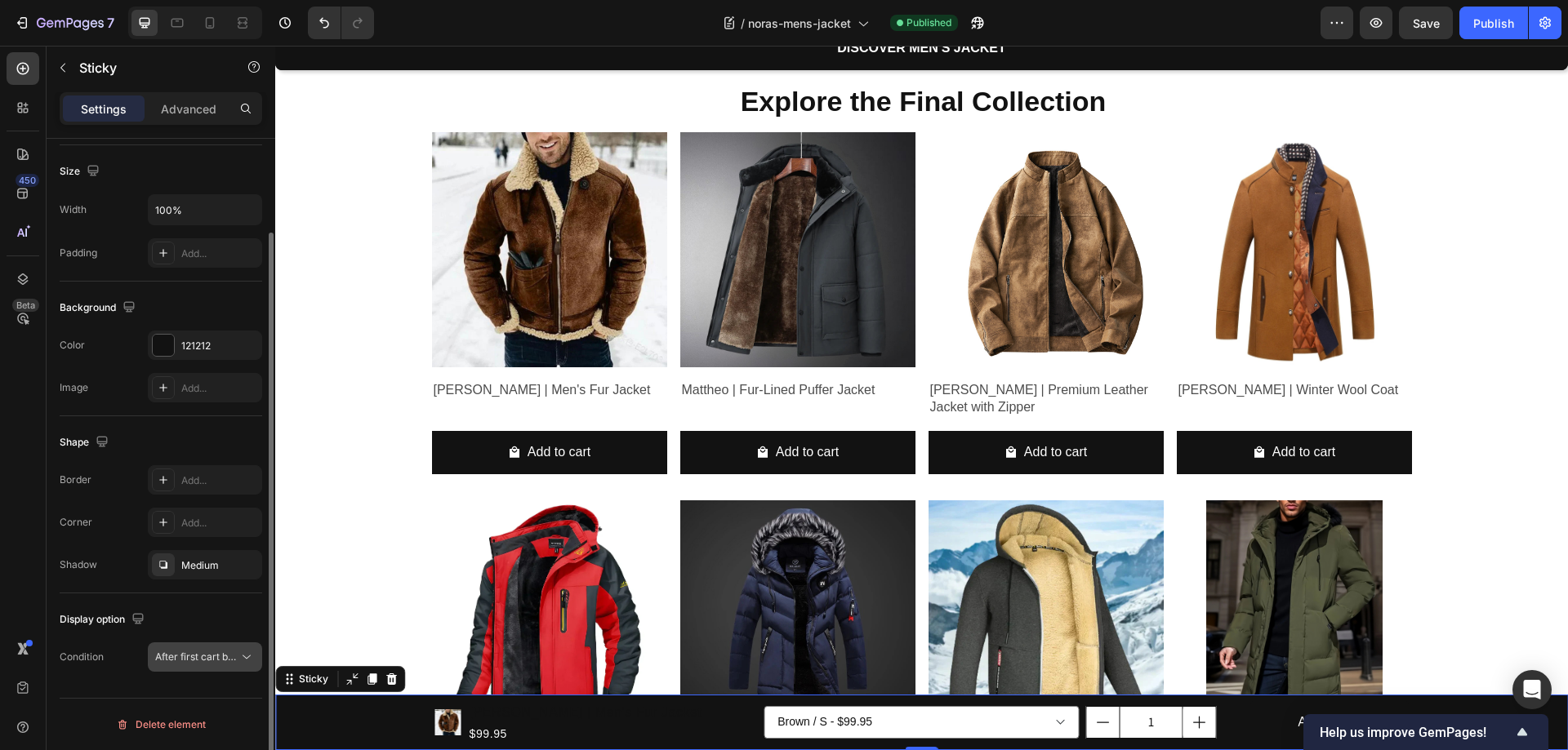
click at [181, 655] on span "After first cart button" at bounding box center [203, 656] width 96 height 12
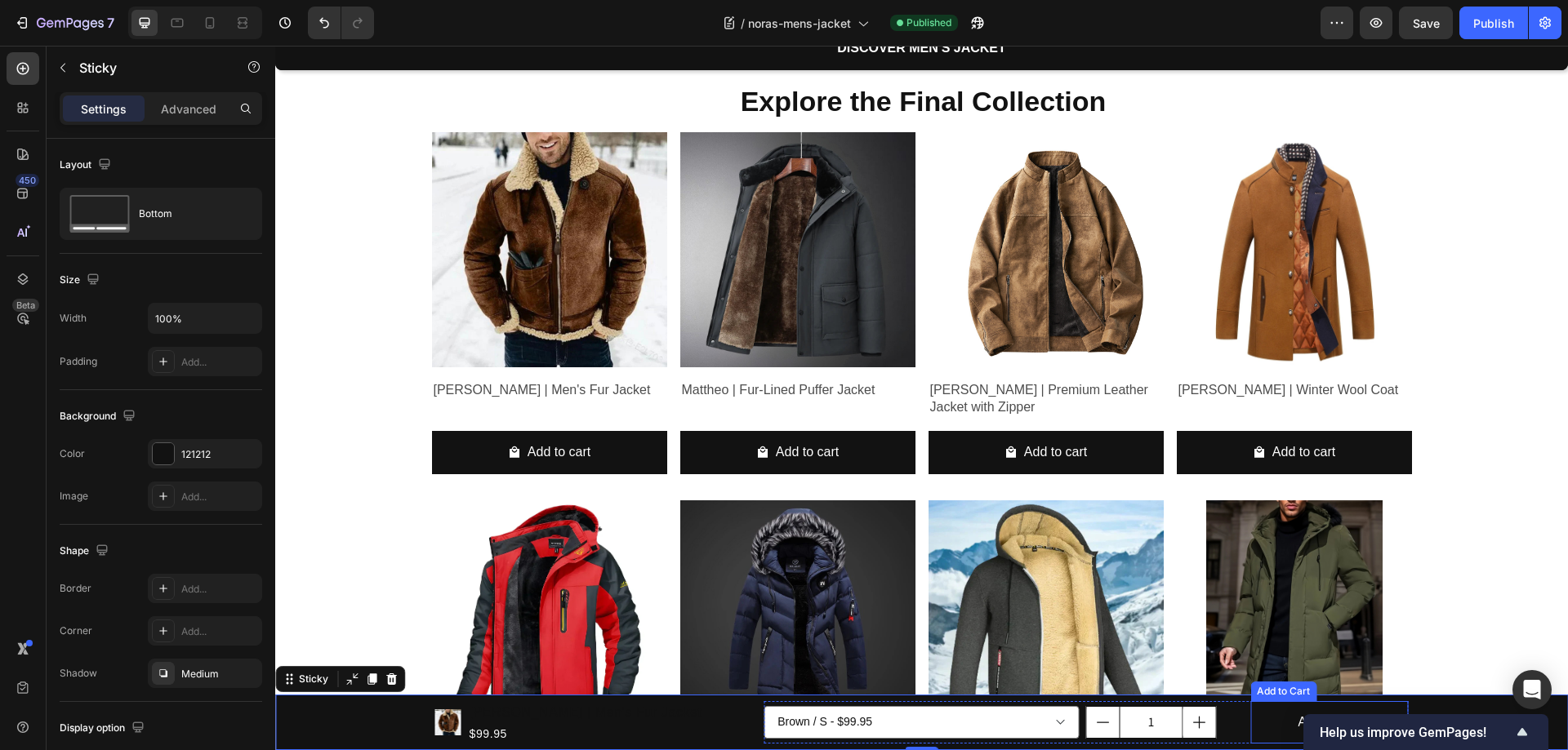
click at [1280, 725] on button "Add to cart" at bounding box center [1329, 723] width 157 height 43
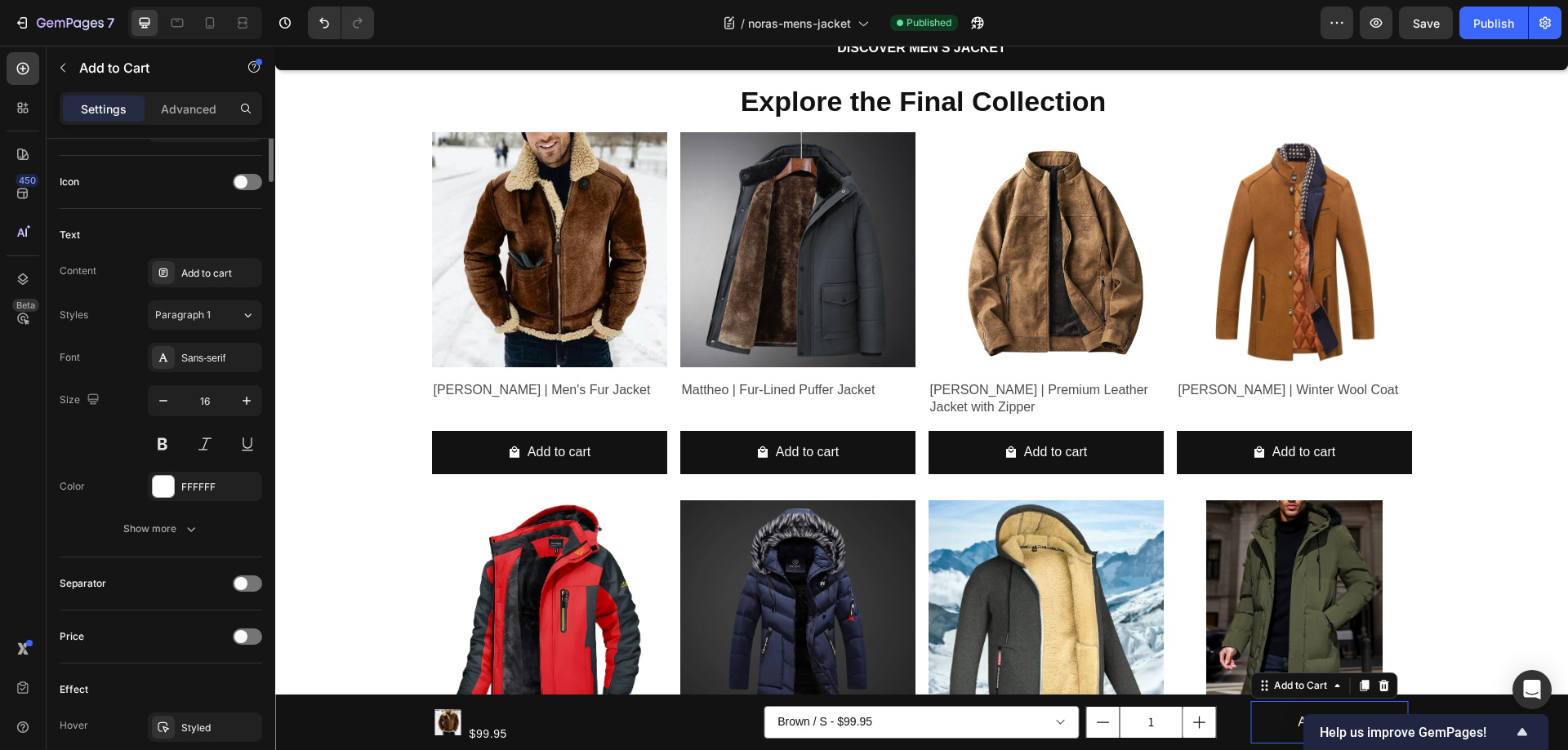
scroll to position [734, 0]
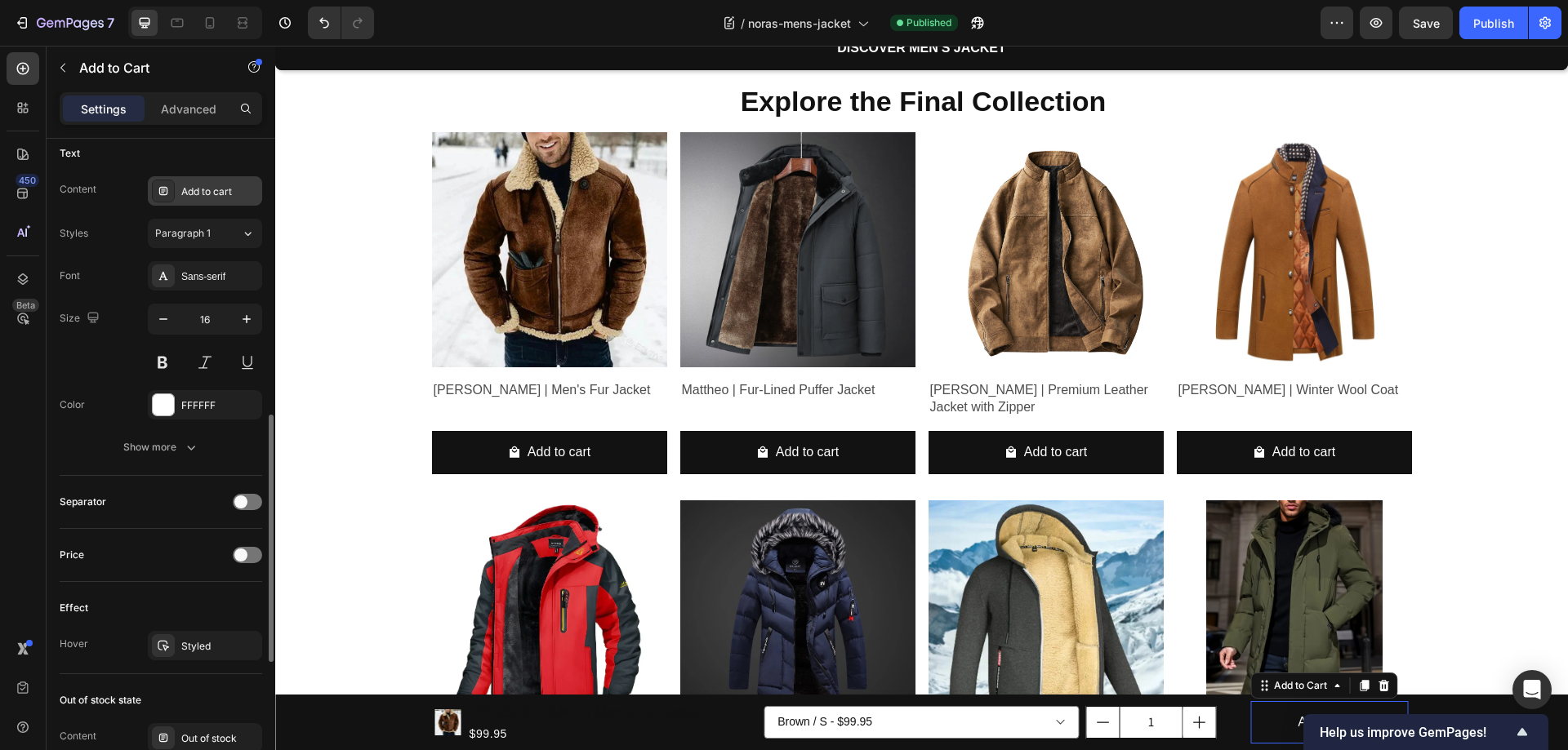
click at [215, 197] on div "Add to cart" at bounding box center [220, 192] width 77 height 15
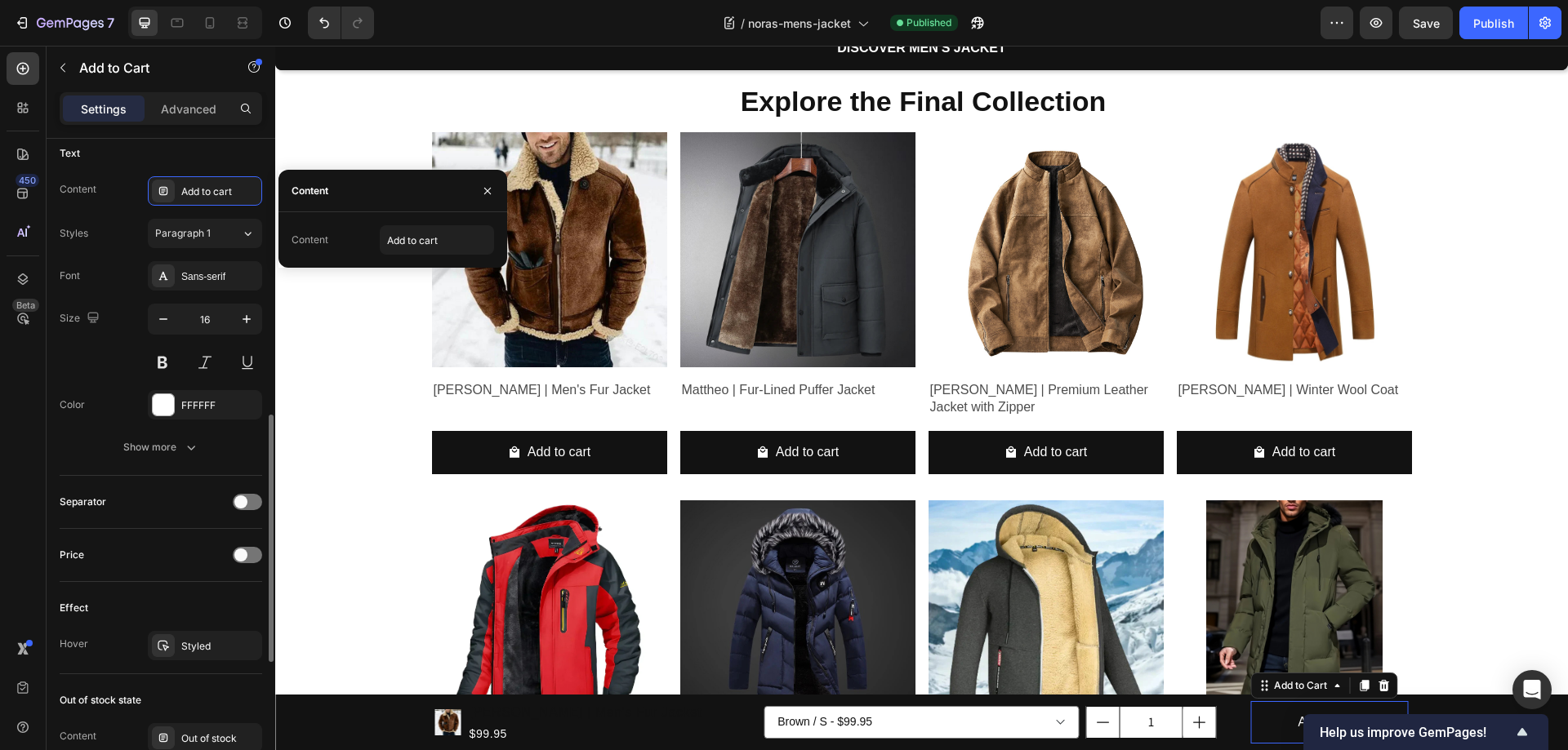
click at [106, 219] on div "Styles Paragraph 1" at bounding box center [161, 233] width 202 height 29
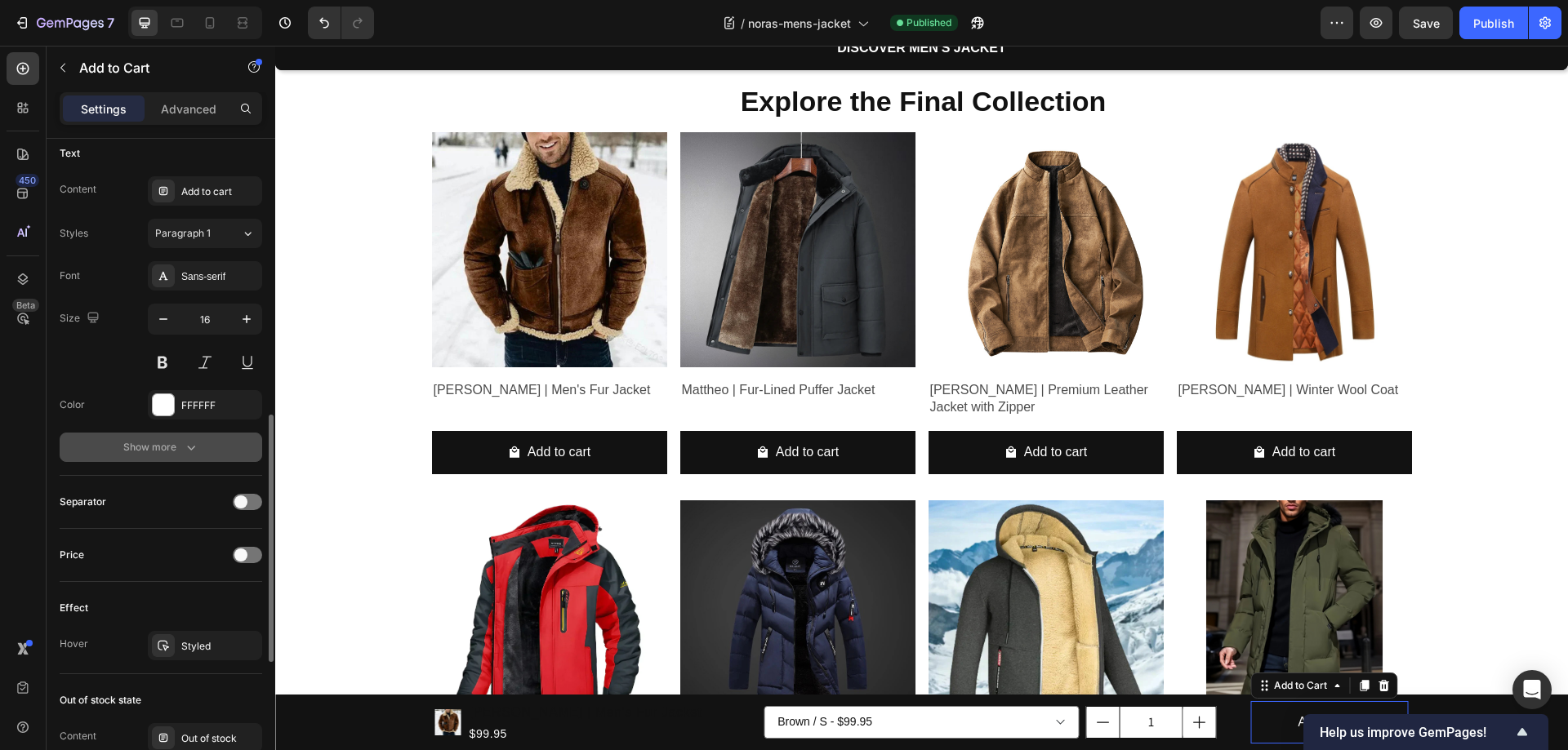
click at [187, 439] on icon "button" at bounding box center [191, 447] width 17 height 17
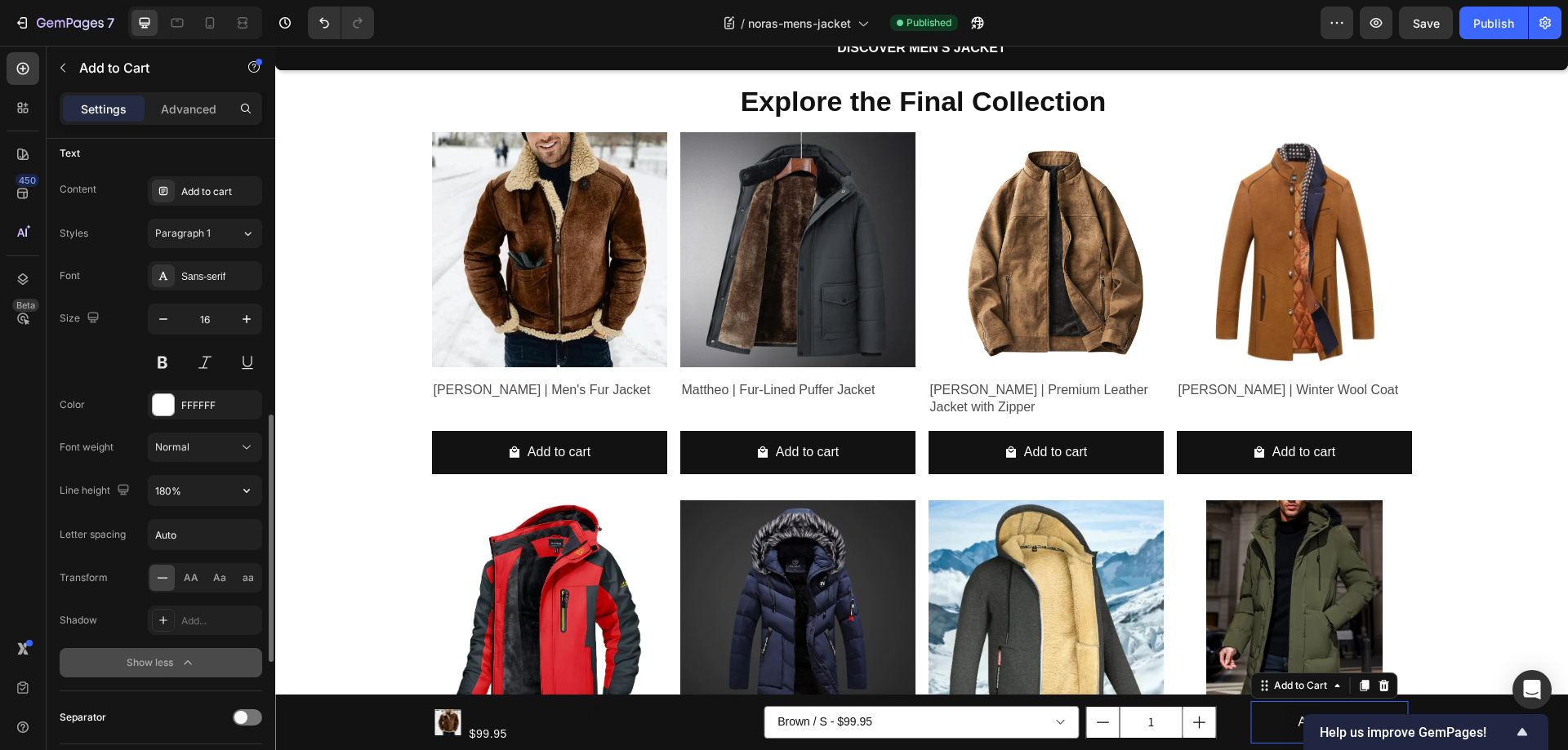
scroll to position [1061, 0]
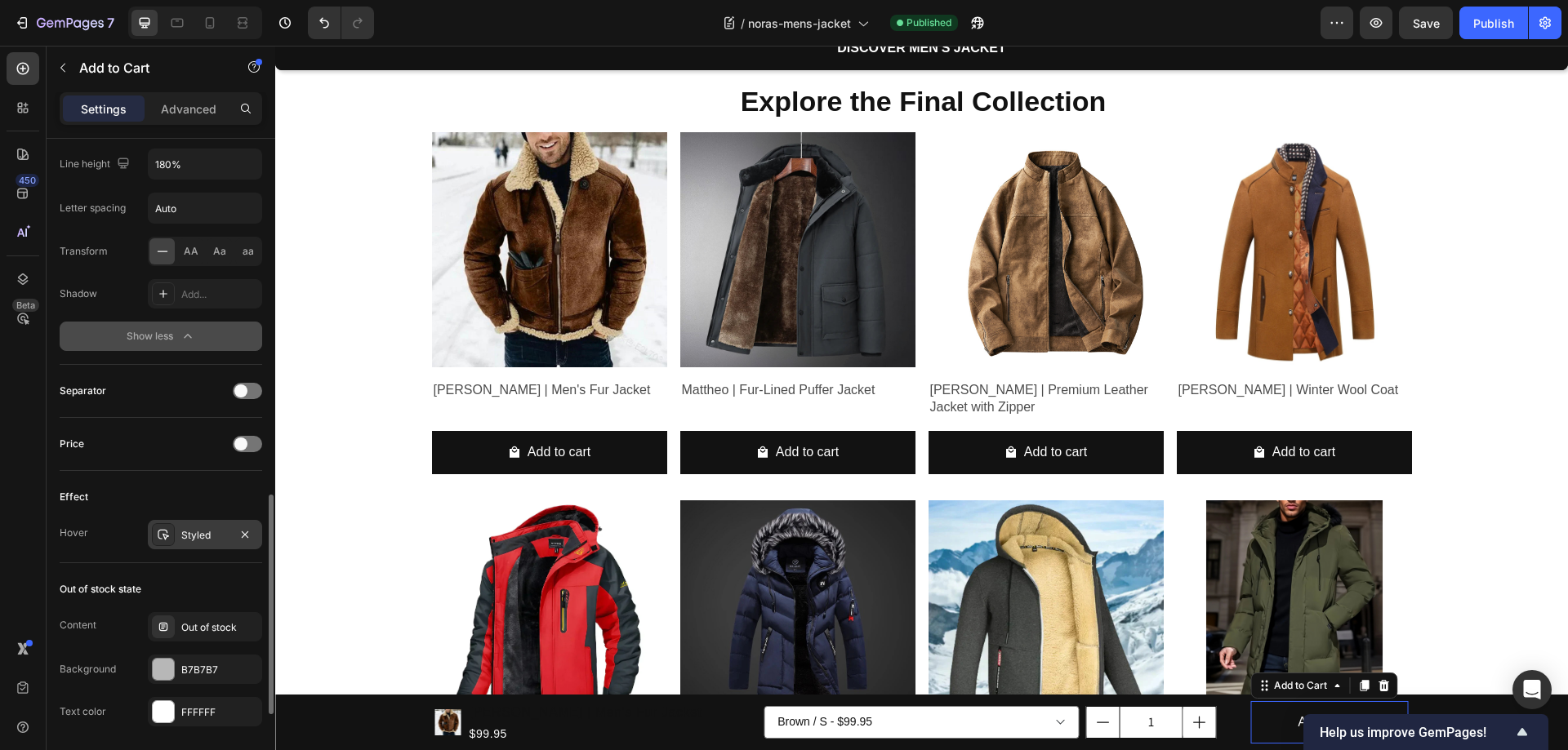
click at [194, 537] on div "Styled" at bounding box center [205, 536] width 47 height 15
click at [114, 498] on div "Effect" at bounding box center [161, 498] width 202 height 26
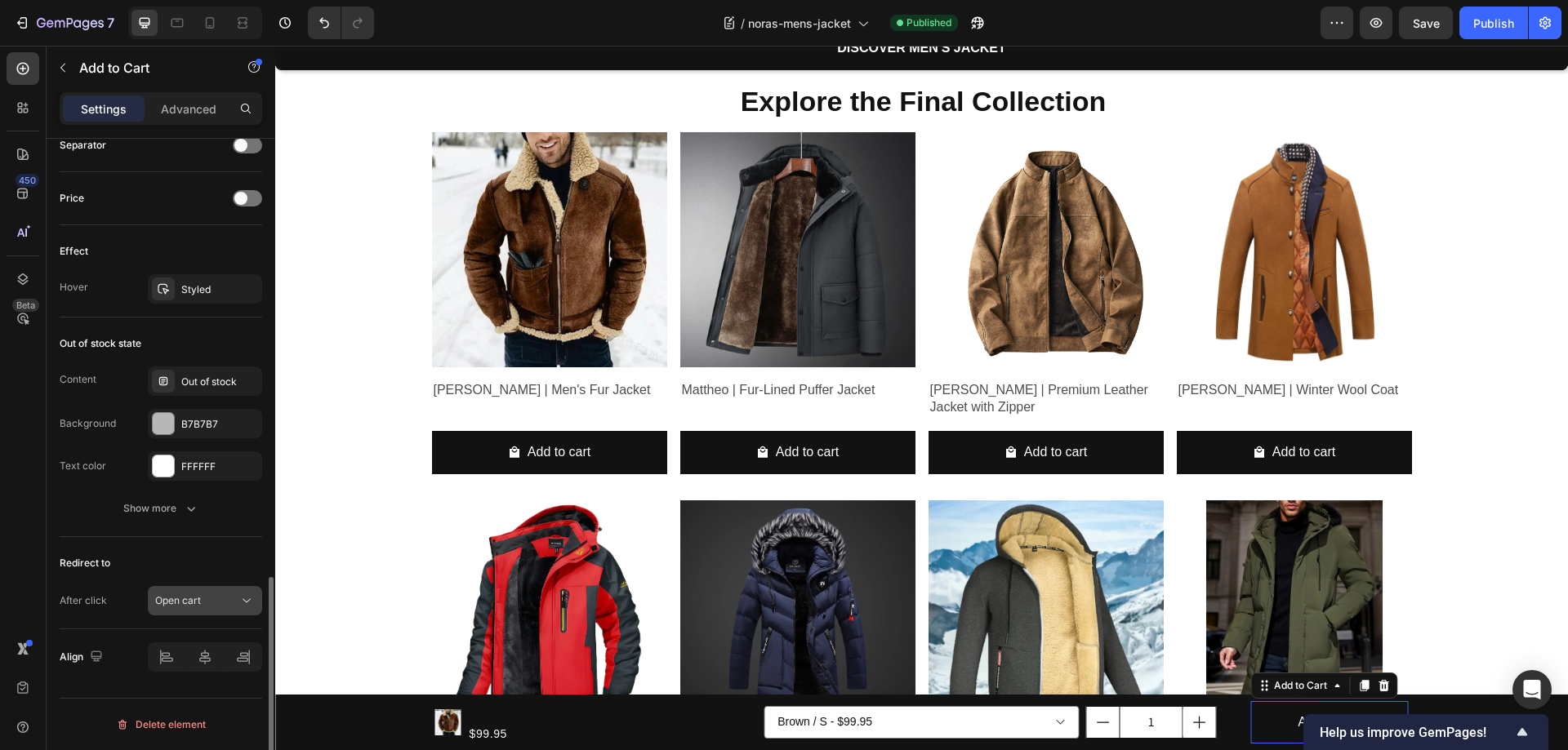
click at [189, 604] on span "Open cart" at bounding box center [177, 600] width 46 height 12
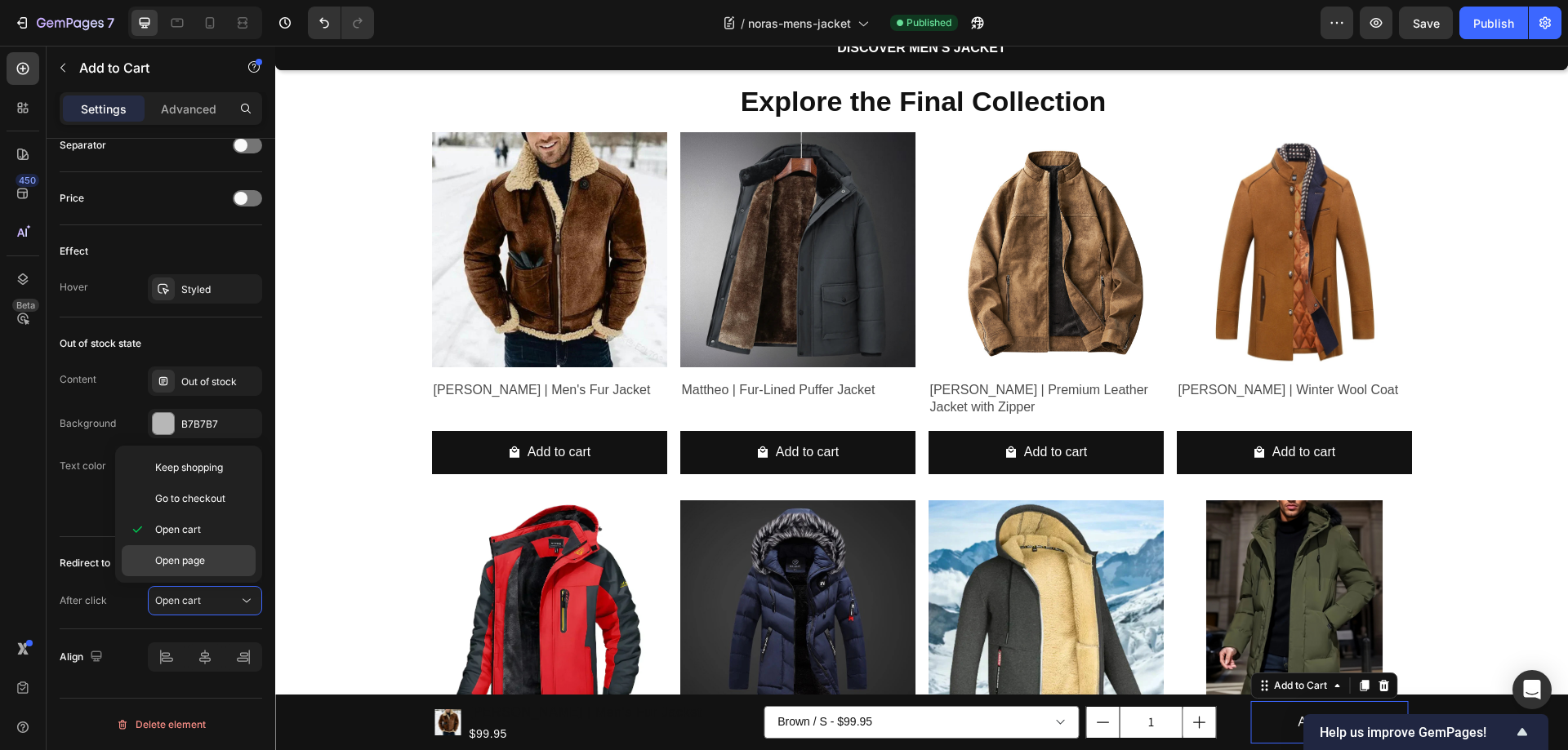
click at [190, 564] on span "Open page" at bounding box center [180, 560] width 50 height 15
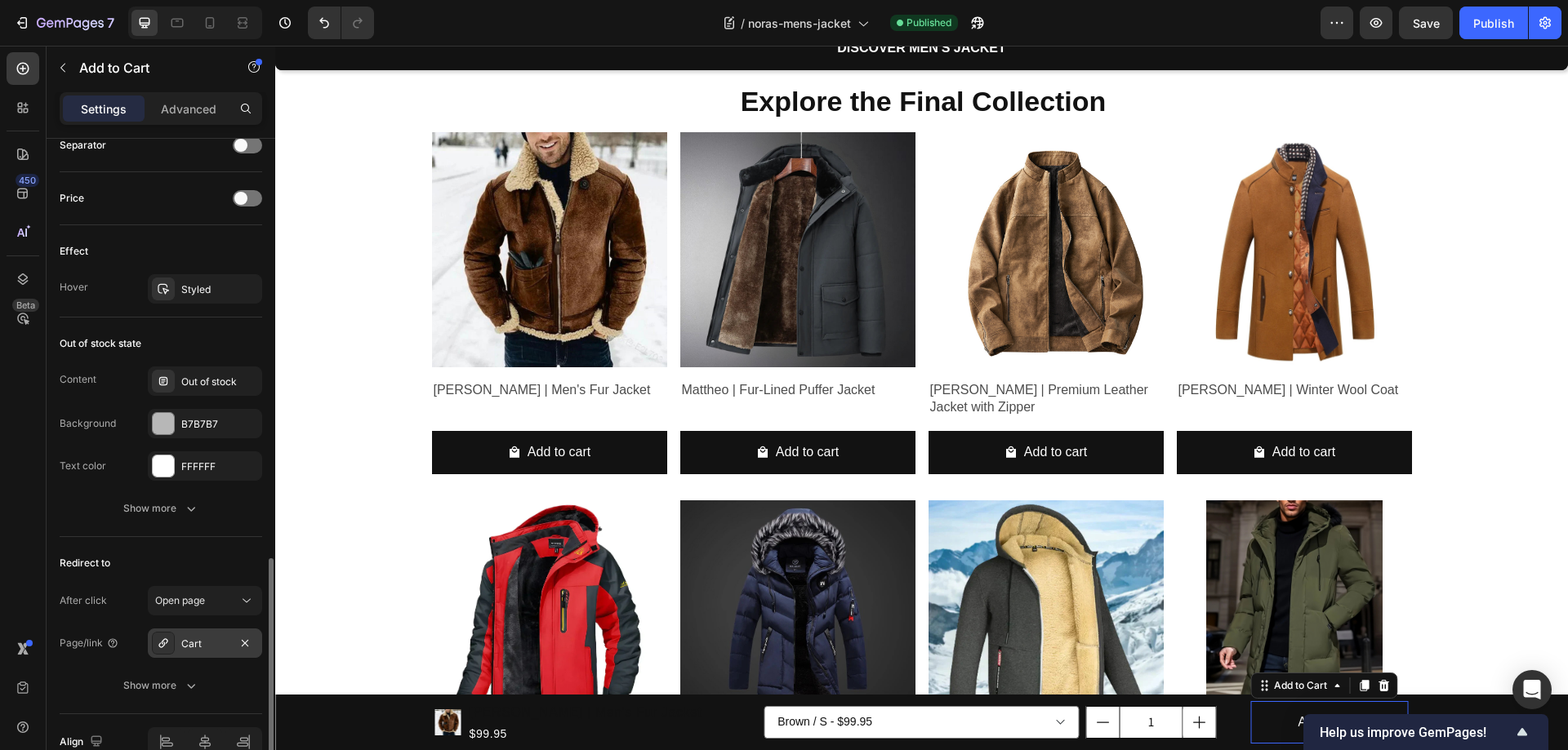
click at [210, 646] on div "Cart" at bounding box center [205, 644] width 47 height 15
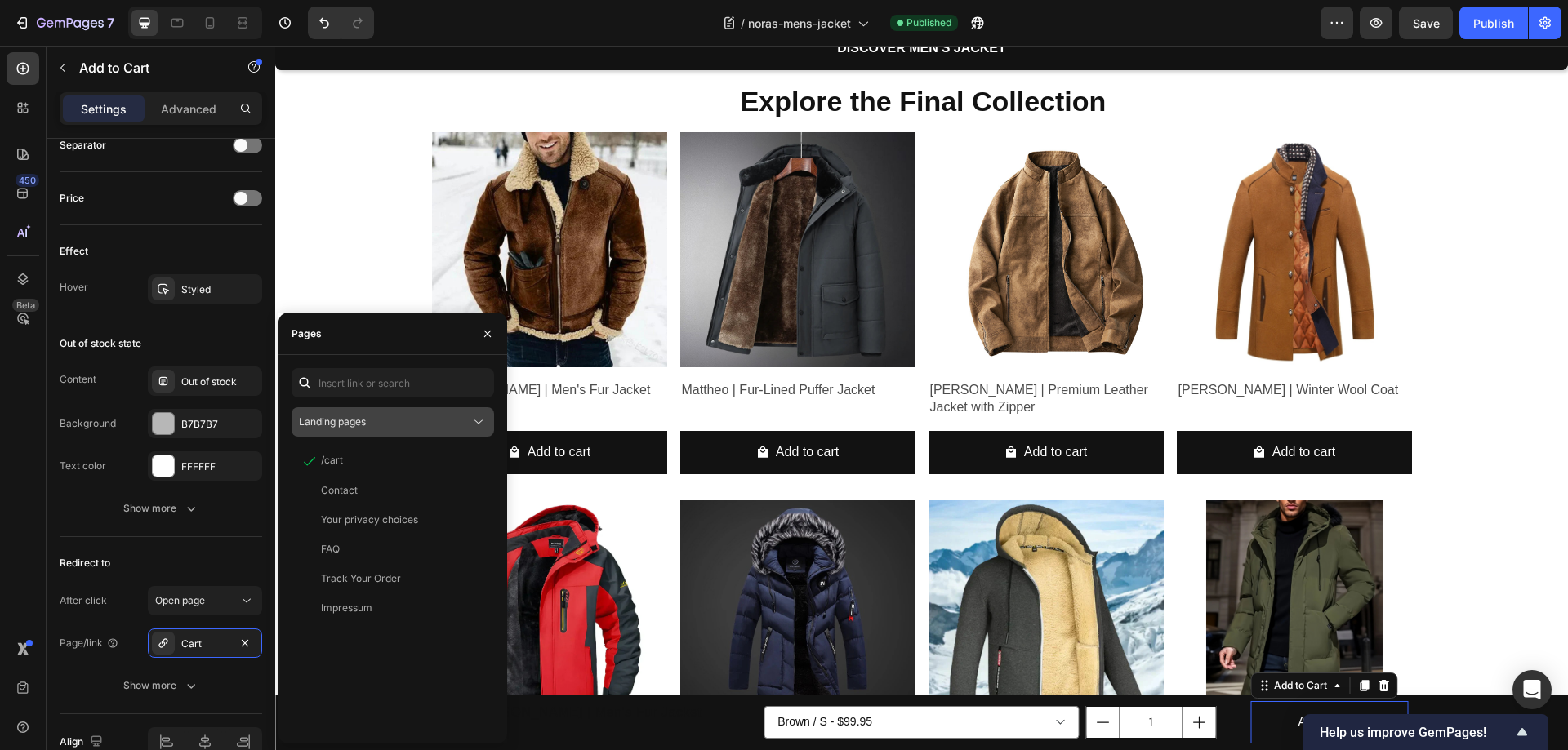
click at [410, 421] on div "Landing pages" at bounding box center [384, 422] width 171 height 15
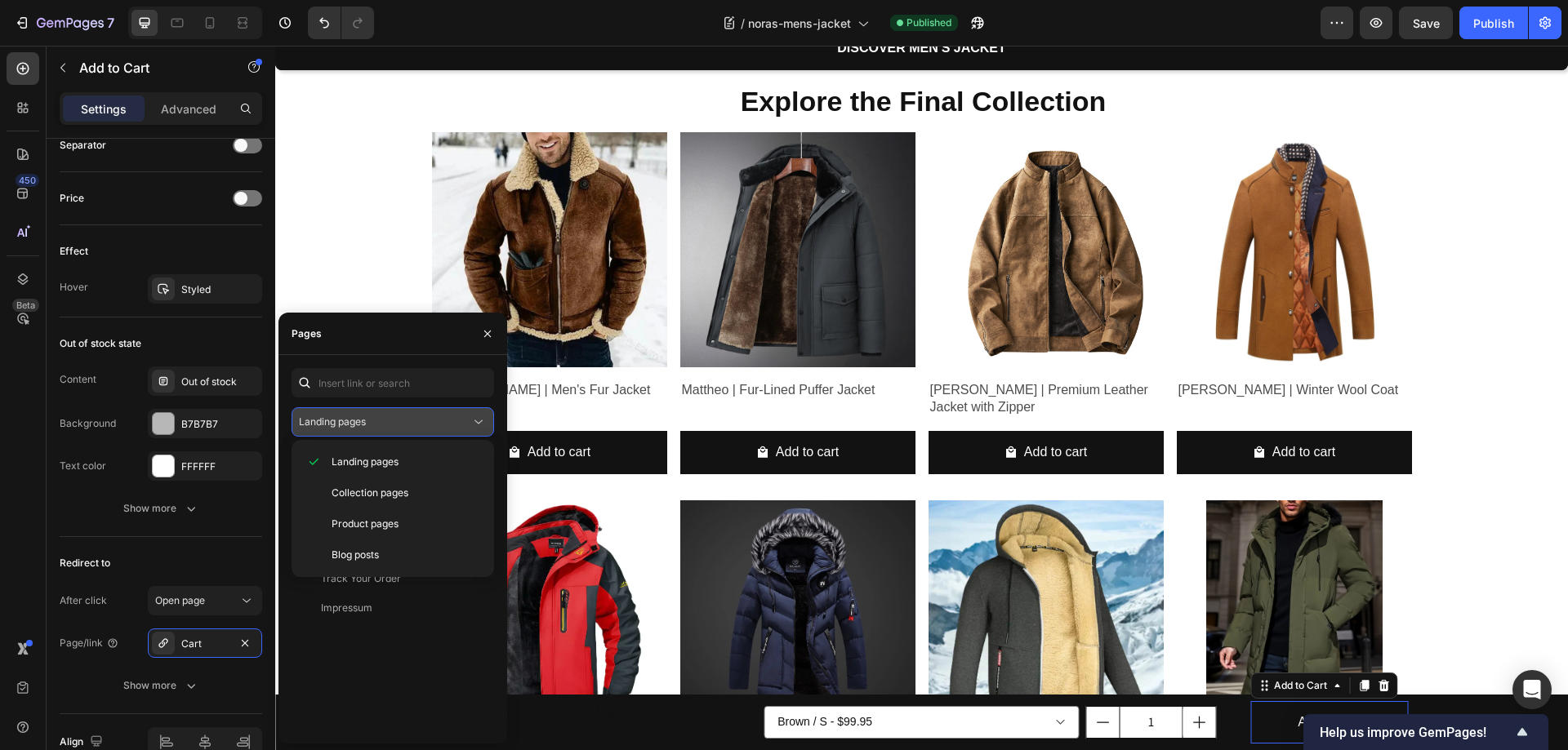
click at [406, 424] on div "Landing pages" at bounding box center [384, 422] width 171 height 15
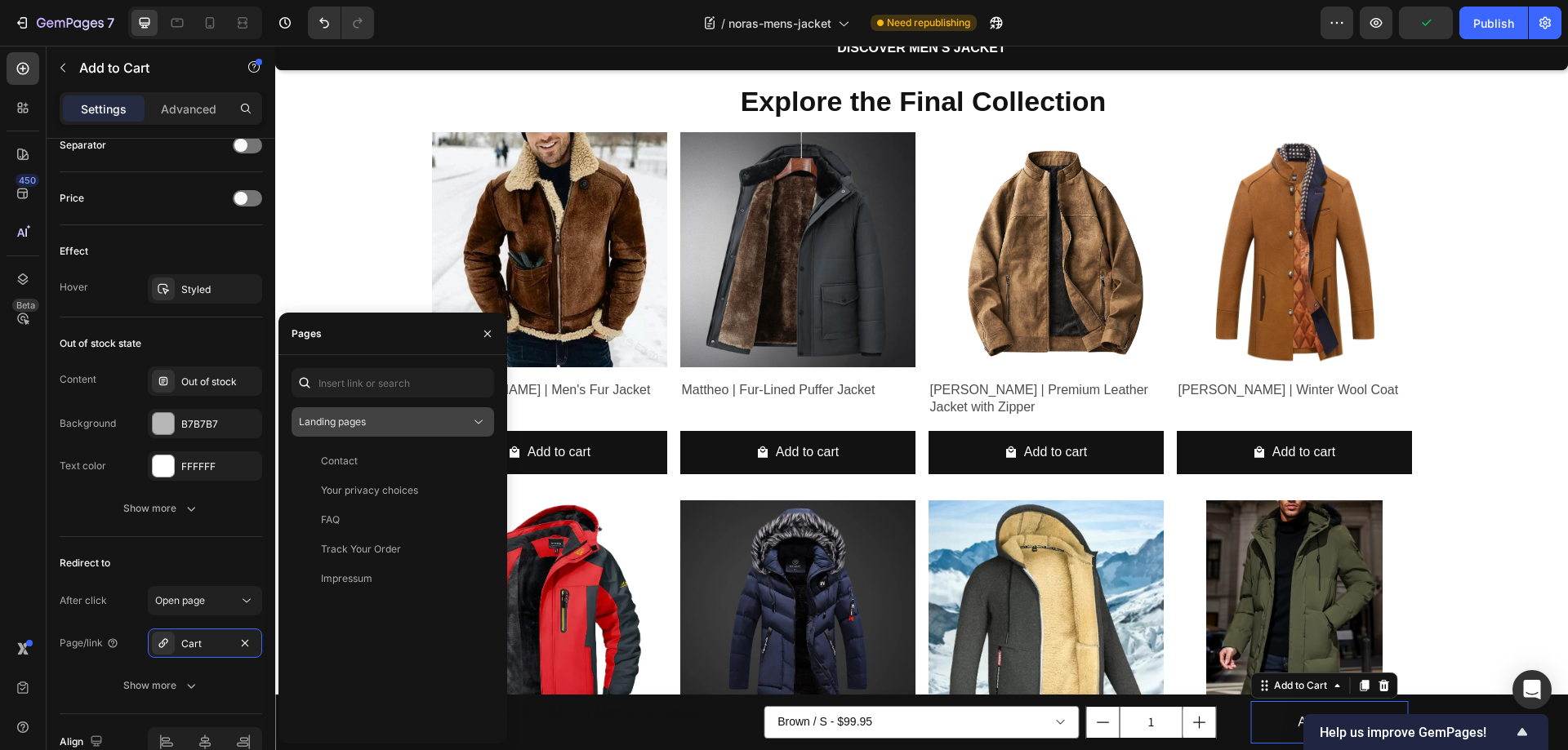
click at [405, 421] on div "Landing pages" at bounding box center [384, 422] width 171 height 15
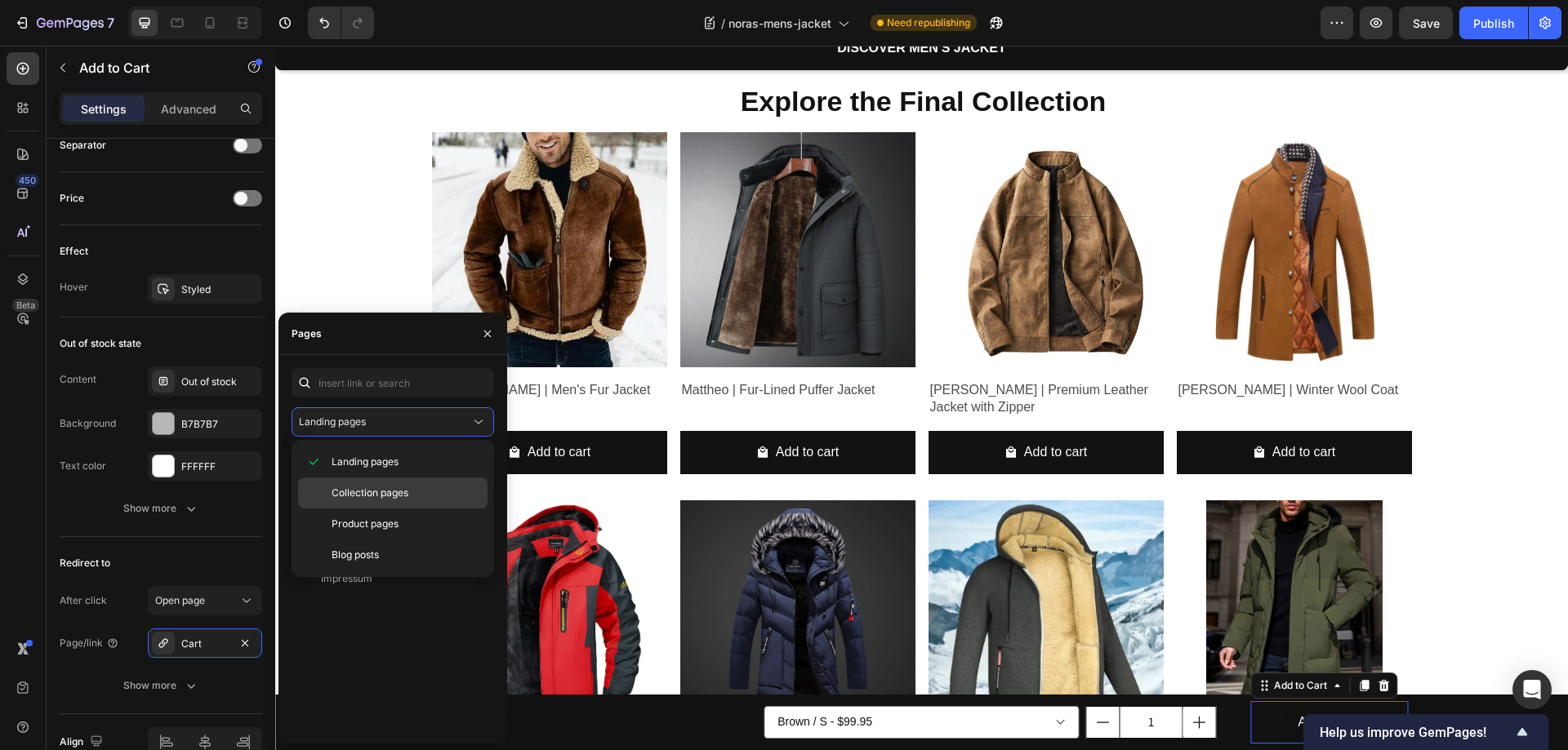
click at [363, 488] on span "Collection pages" at bounding box center [369, 493] width 77 height 15
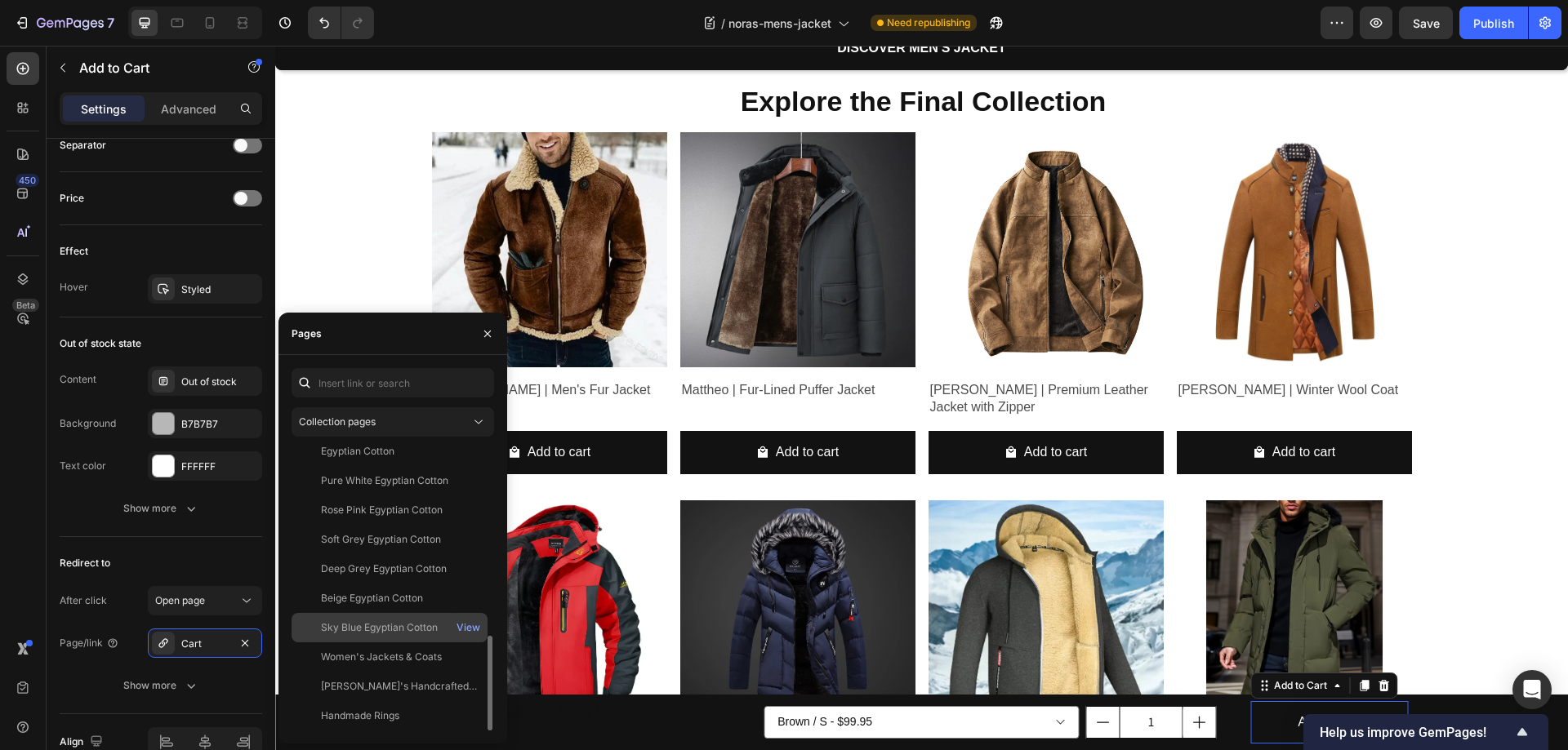
scroll to position [405, 0]
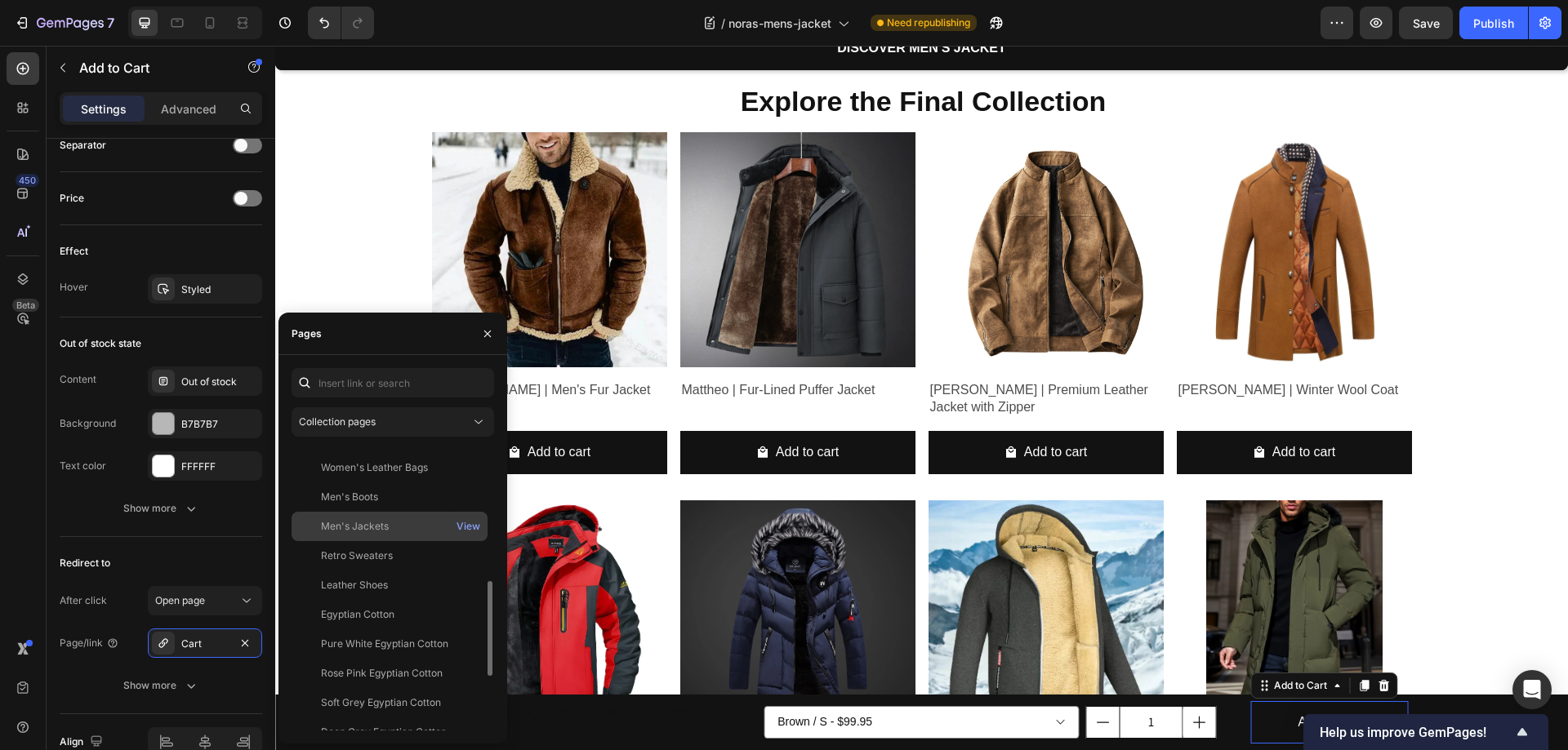
click at [350, 526] on div "Men's Jackets" at bounding box center [355, 526] width 68 height 15
click at [485, 330] on icon "button" at bounding box center [488, 333] width 7 height 7
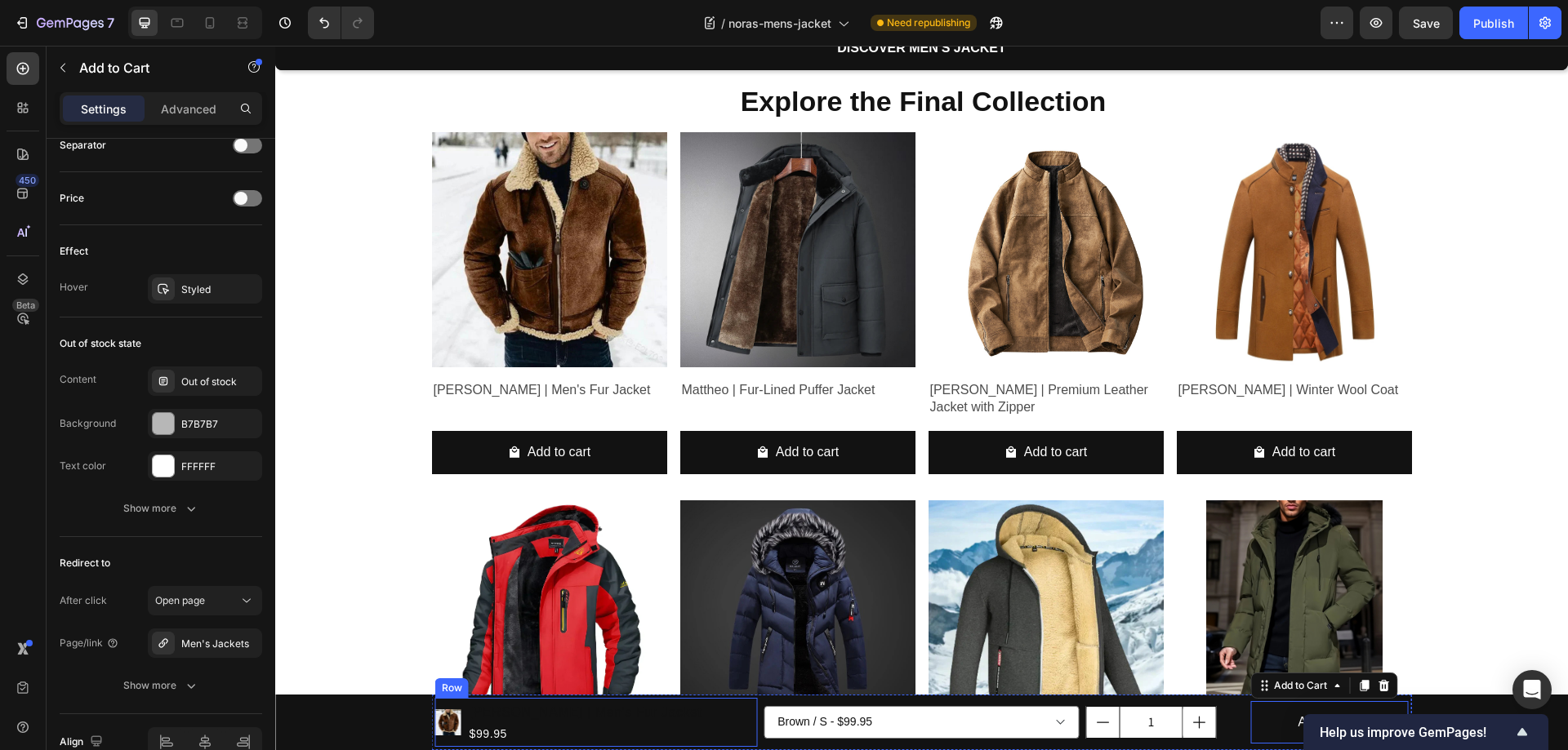
click at [661, 719] on div "Product Images Benjamin | Men's Fur Jacket Product Title $99.95 Product Price P…" at bounding box center [596, 722] width 322 height 49
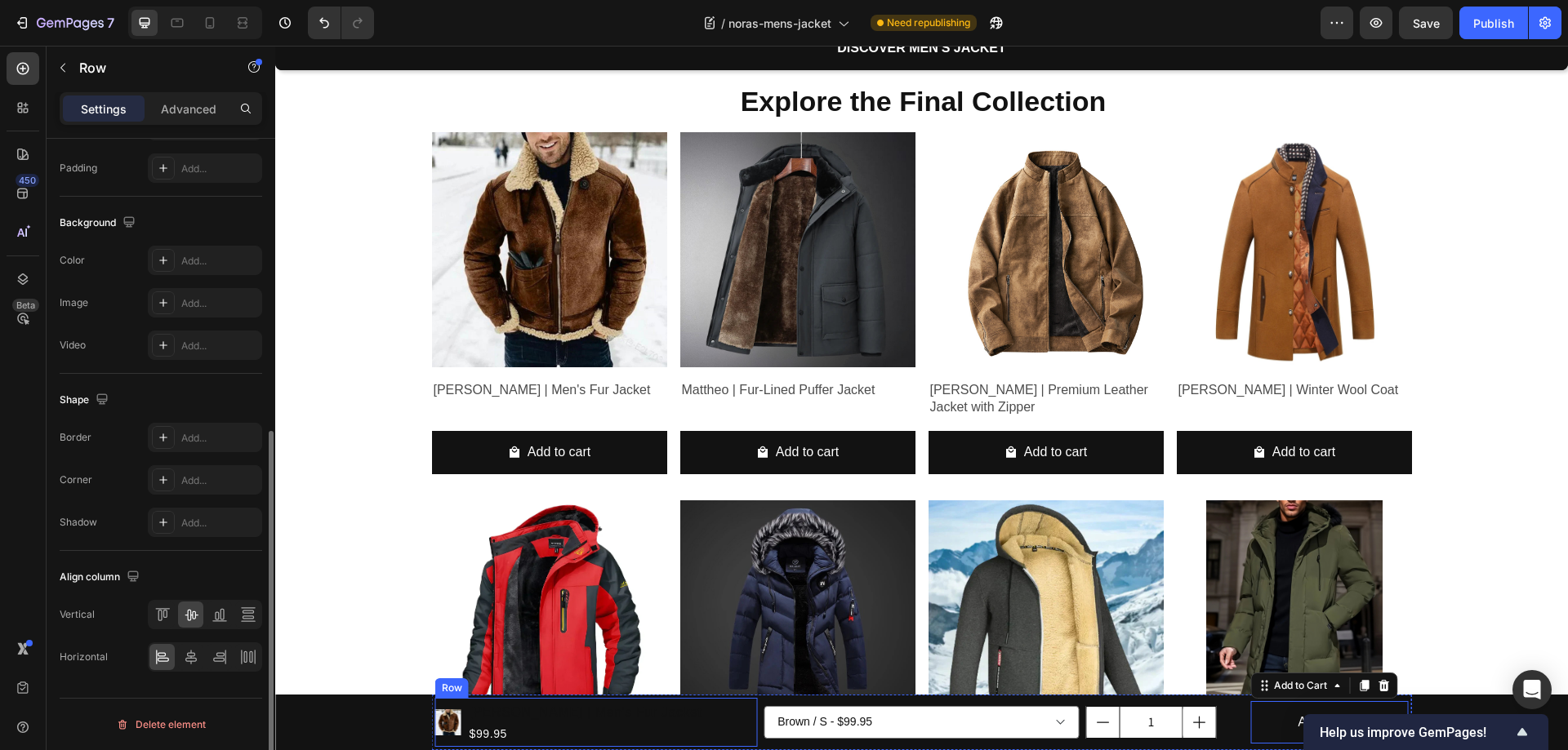
scroll to position [0, 0]
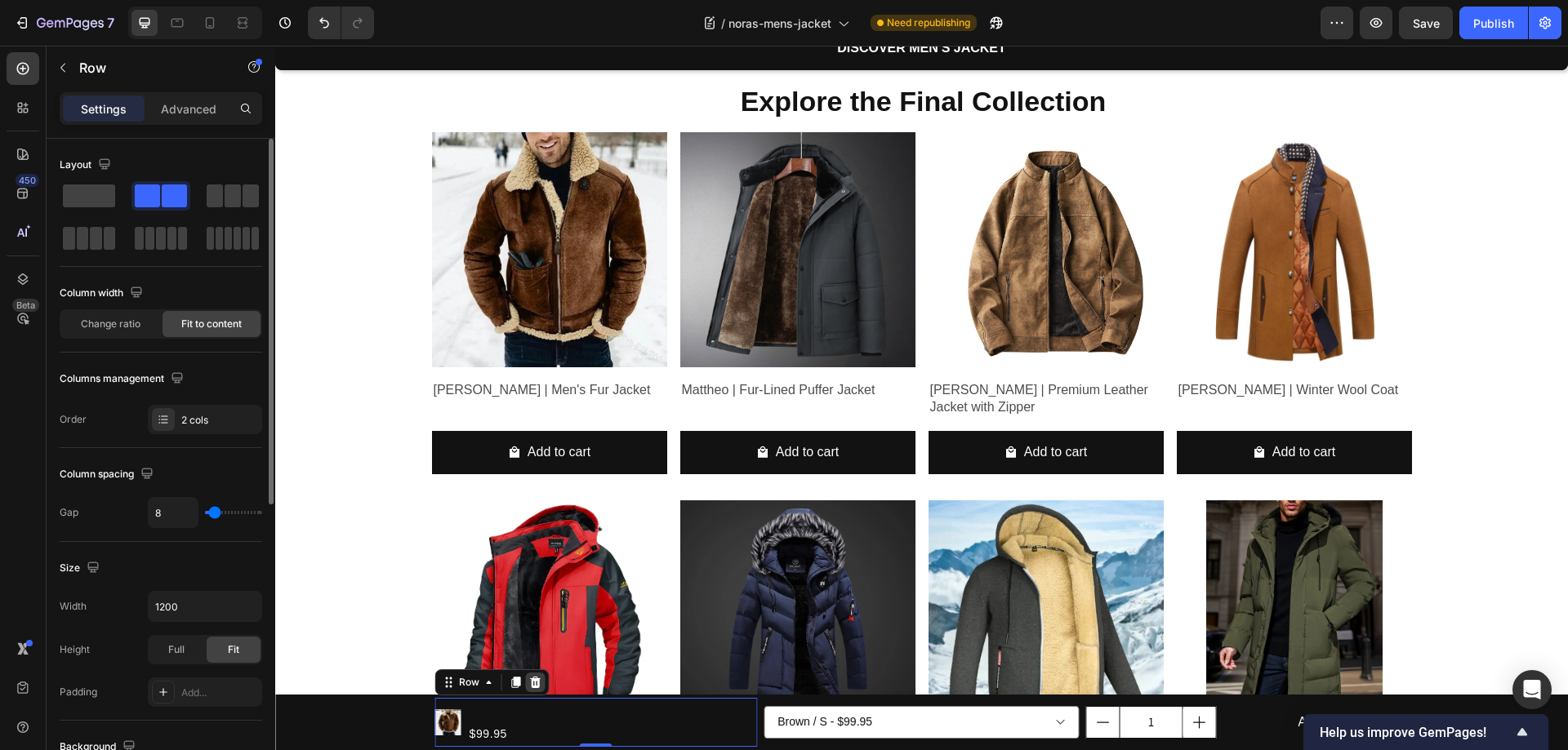
click at [532, 680] on icon at bounding box center [535, 682] width 11 height 12
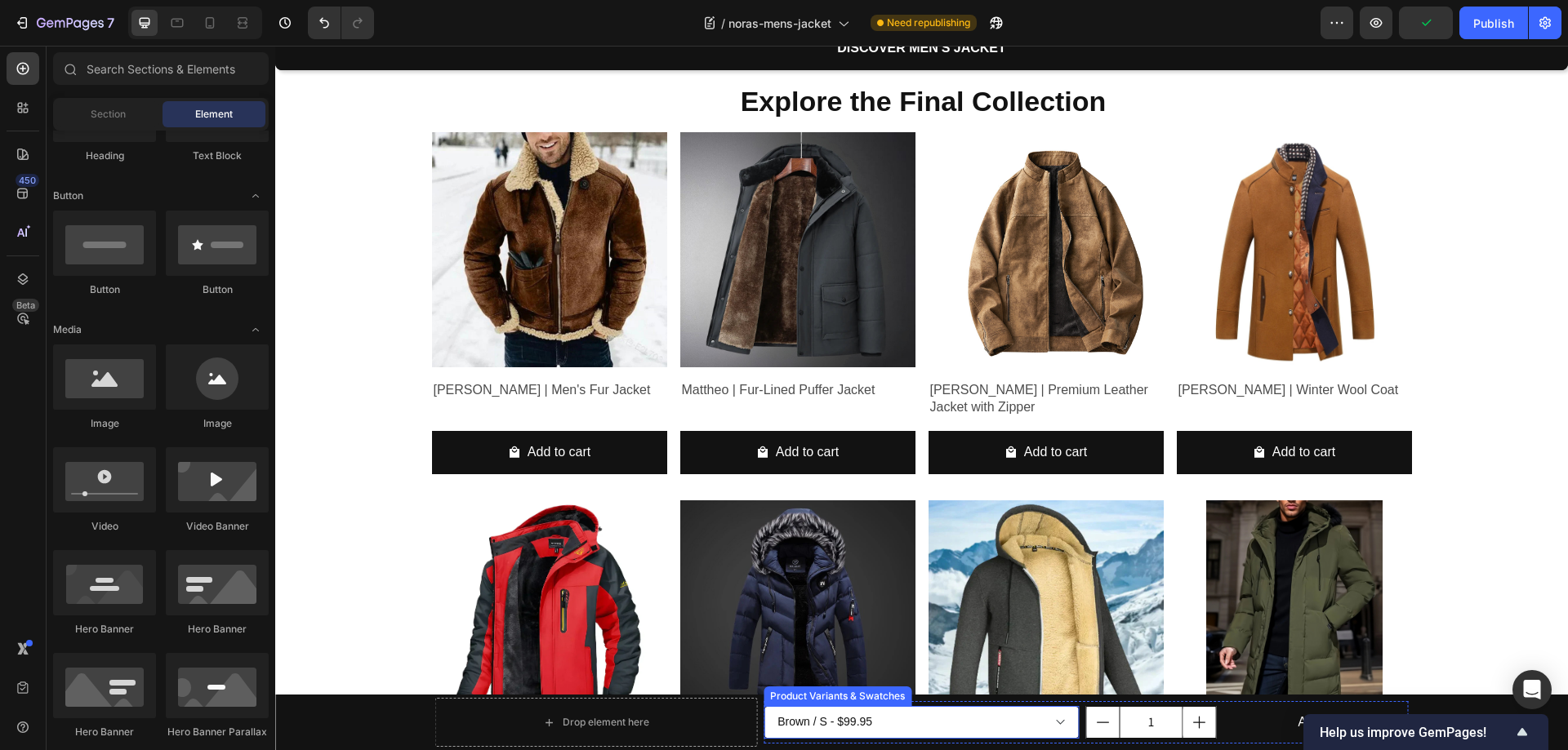
click at [796, 722] on select "Brown / S - $99.95 Brown / M - $99.95 Brown / L - $99.95 Brown / XL - $99.95 Br…" at bounding box center [922, 722] width 316 height 32
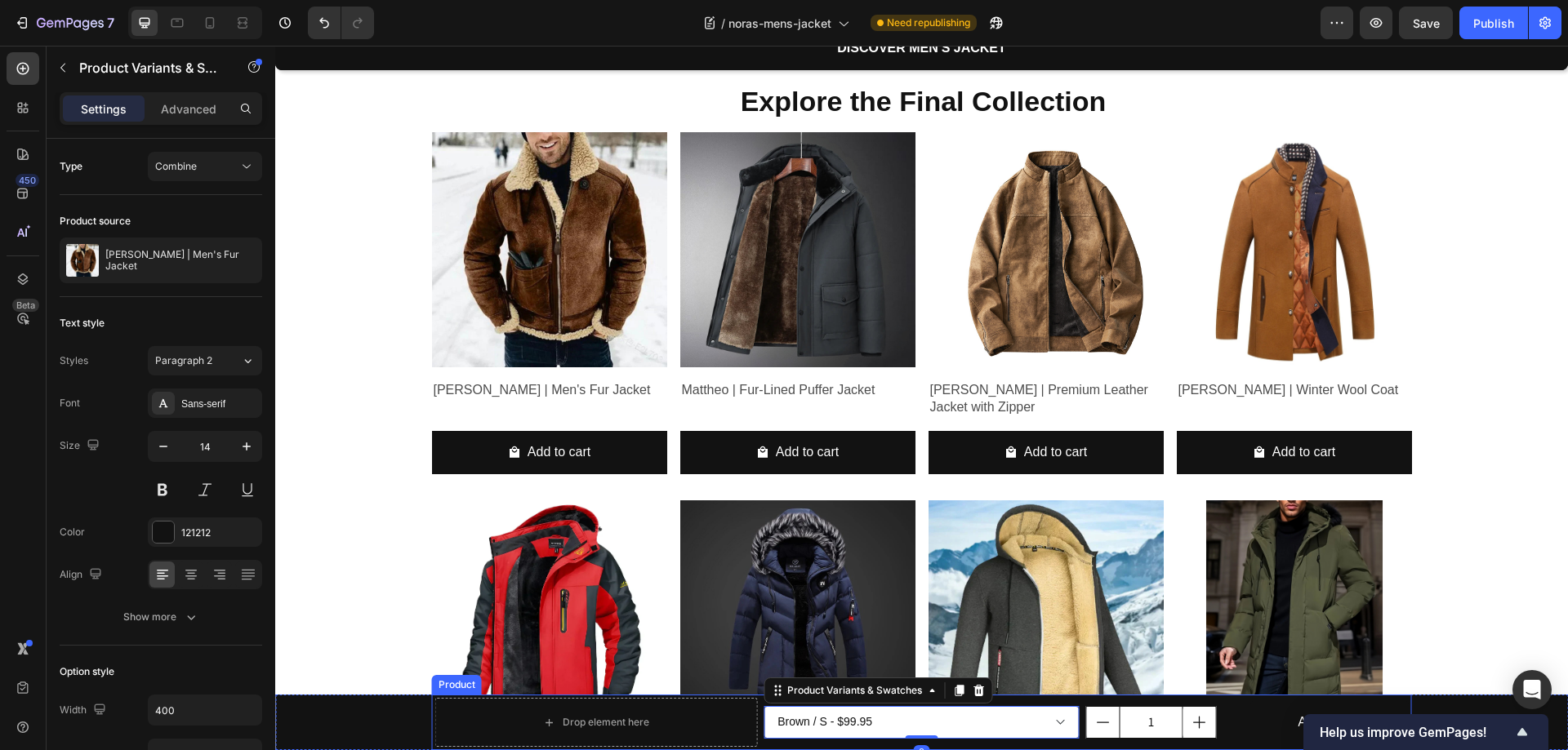
click at [1061, 743] on div "Brown / S - $99.95 Brown / M - $99.95 Brown / L - $99.95 Brown / XL - $99.95 Br…" at bounding box center [922, 723] width 316 height 43
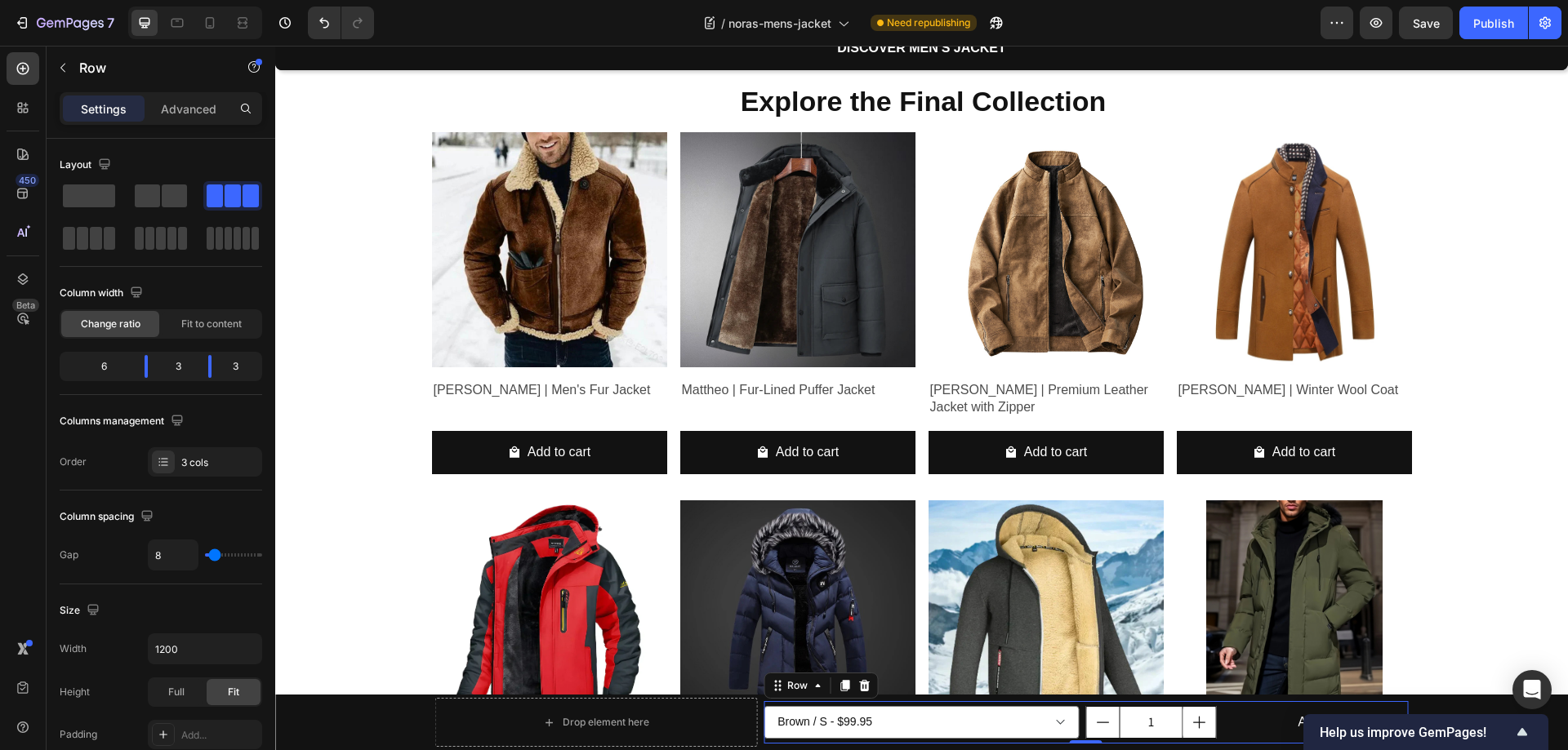
click at [1074, 731] on div "Brown / S - $99.95 Brown / M - $99.95 Brown / L - $99.95 Brown / XL - $99.95 Br…" at bounding box center [1086, 723] width 644 height 43
click at [861, 682] on icon at bounding box center [864, 685] width 11 height 12
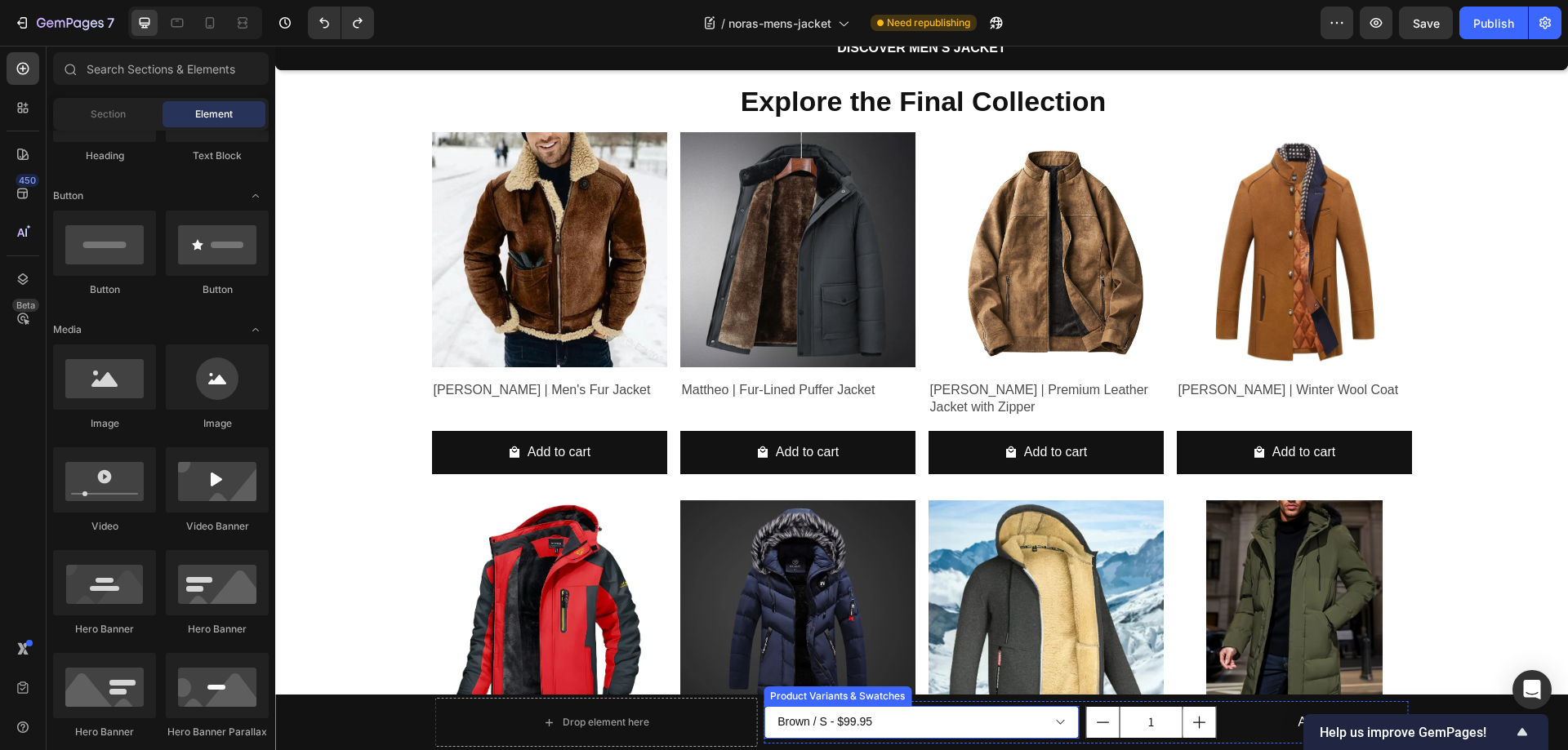
click at [993, 719] on select "Brown / S - $99.95 Brown / M - $99.95 Brown / L - $99.95 Brown / XL - $99.95 Br…" at bounding box center [922, 722] width 316 height 32
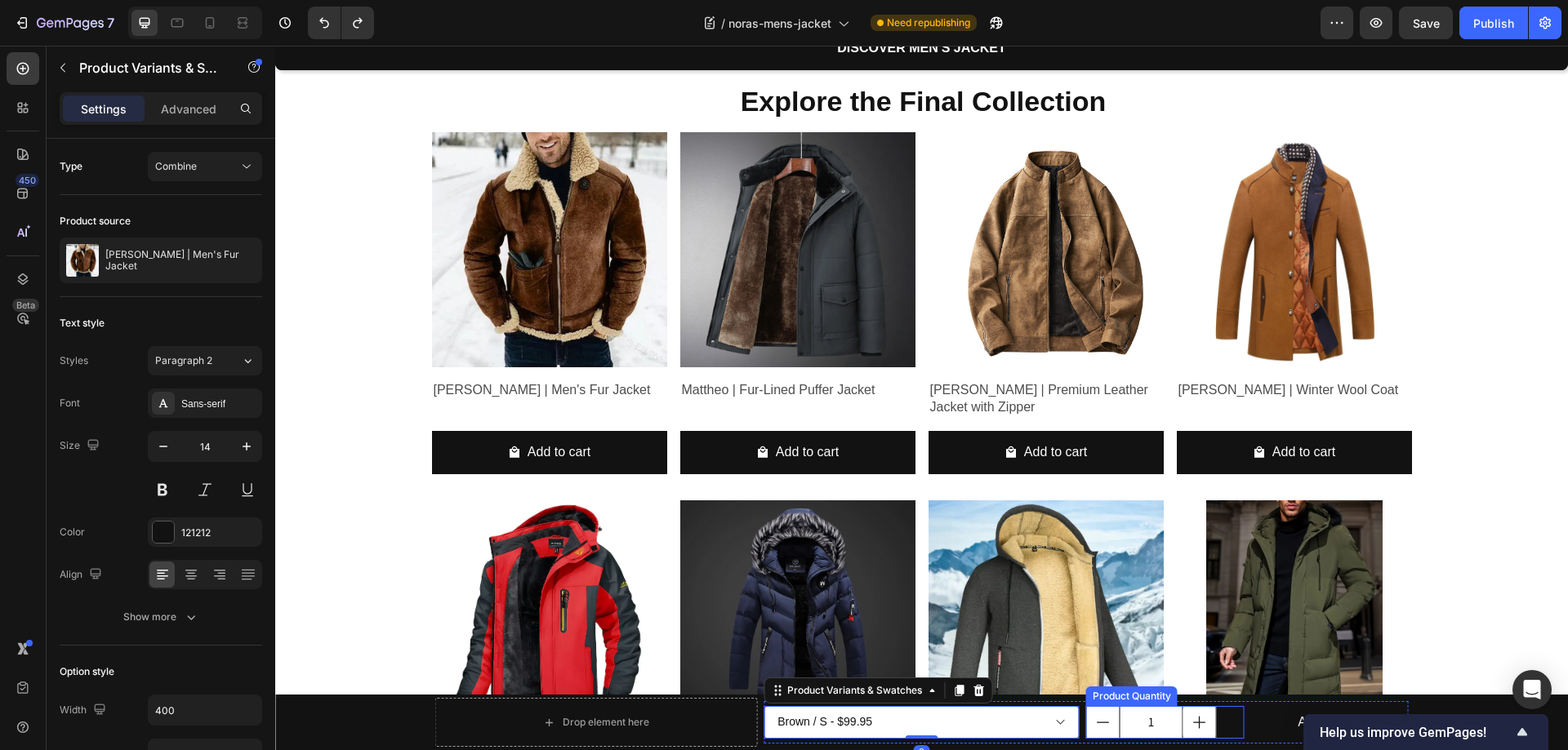
click at [1223, 721] on div "1" at bounding box center [1165, 722] width 157 height 32
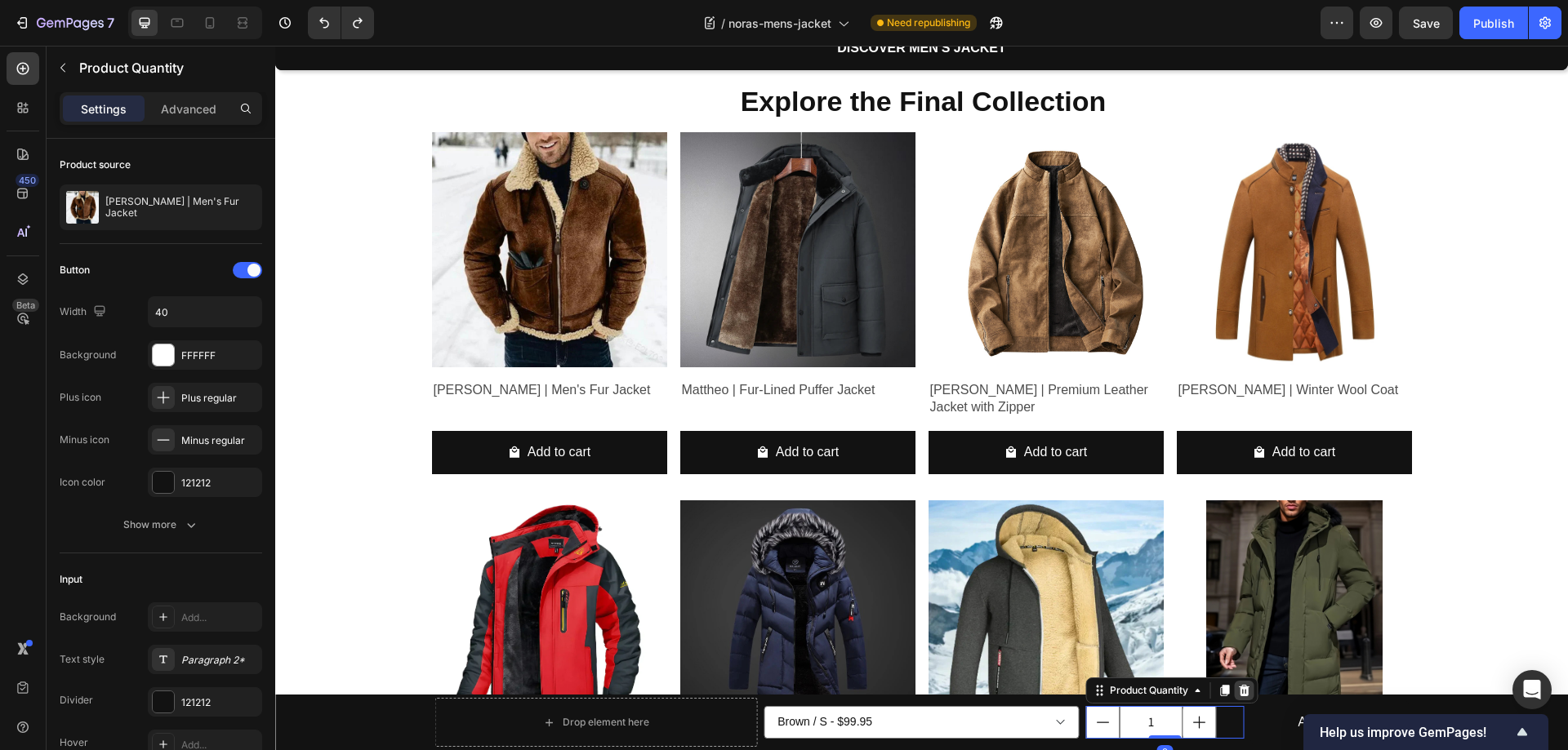
click at [1239, 690] on icon at bounding box center [1243, 690] width 11 height 12
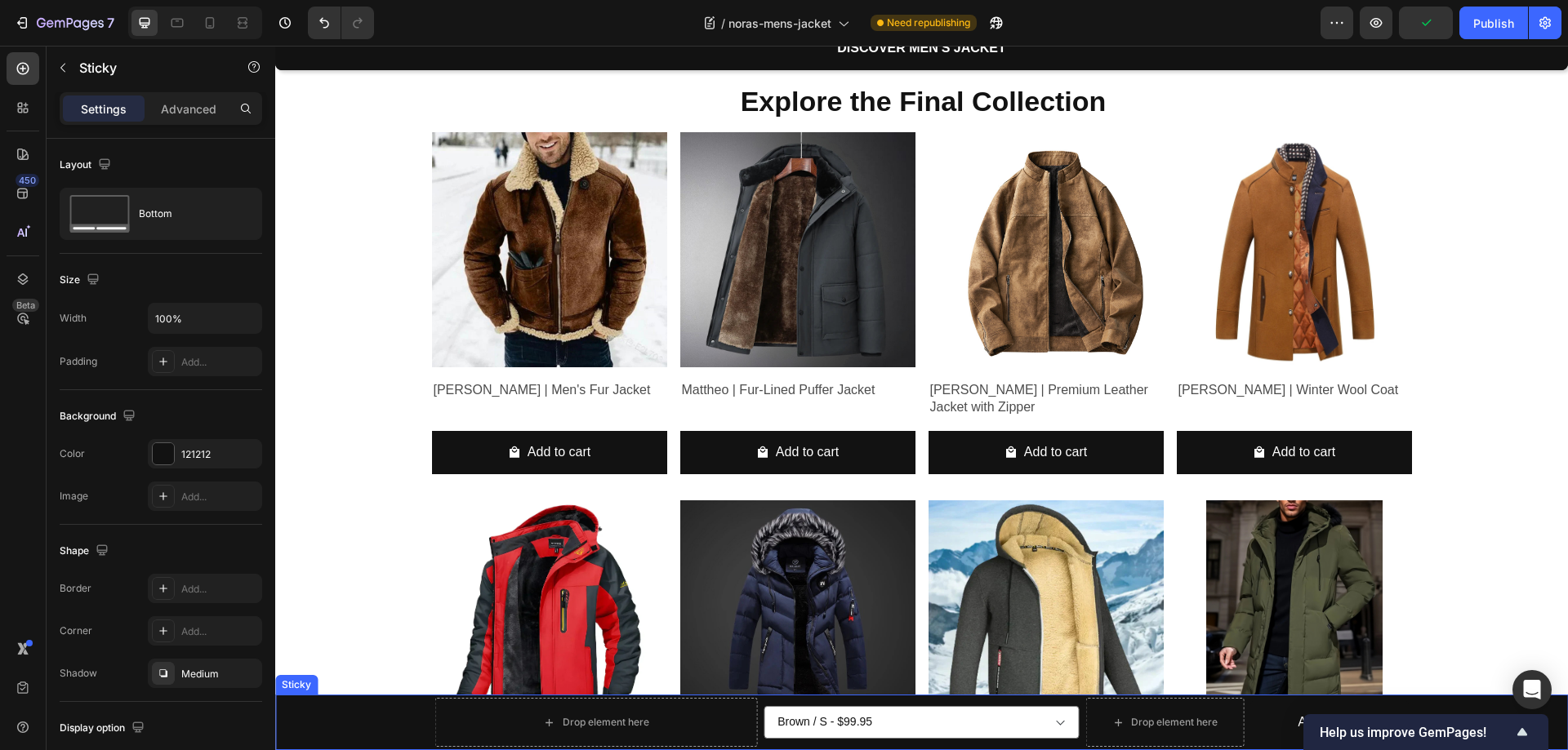
click at [383, 725] on div "Drop element here Brown / S - $99.95 Brown / M - $99.95 Brown / L - $99.95 Brow…" at bounding box center [921, 722] width 1293 height 55
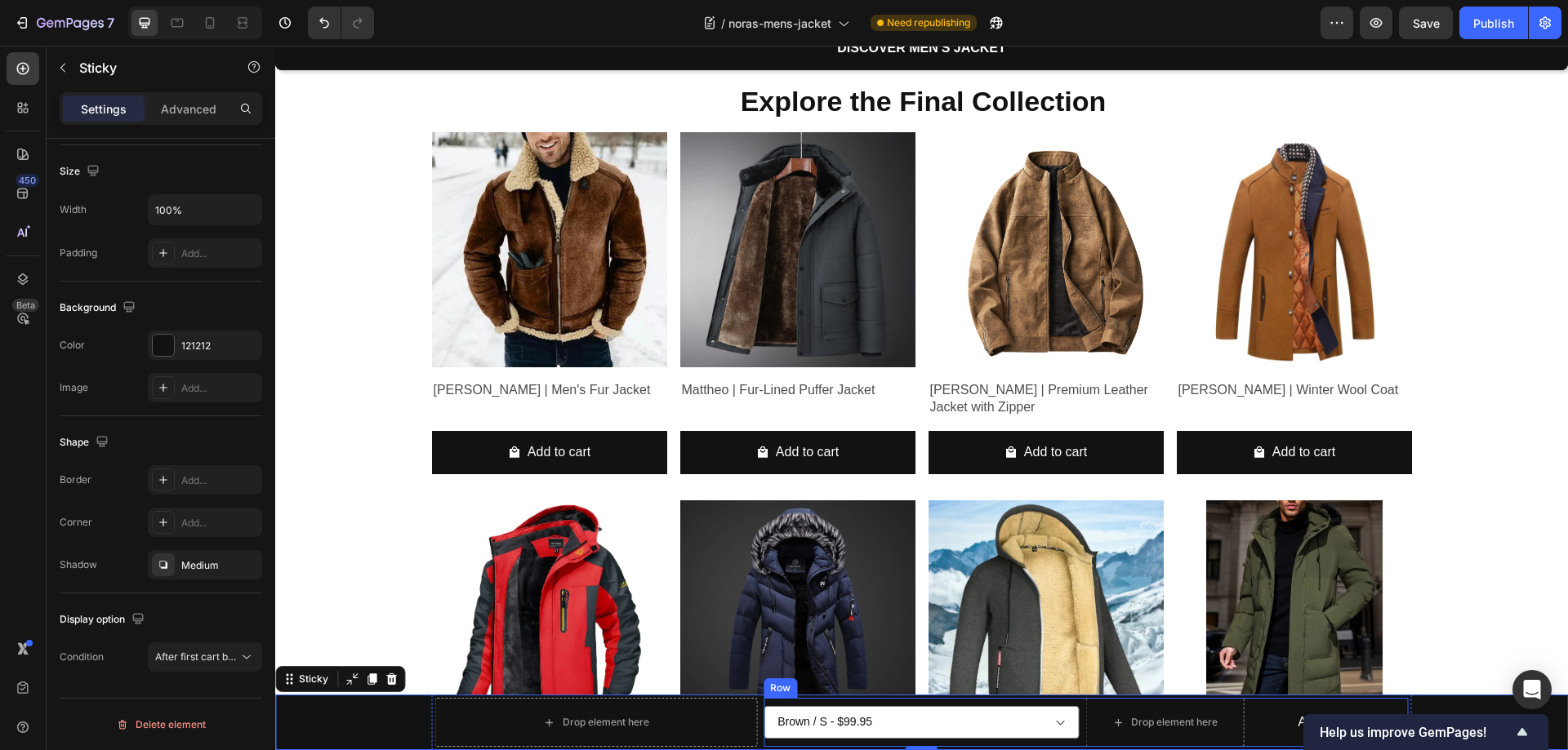
click at [776, 690] on div "Row" at bounding box center [780, 688] width 27 height 15
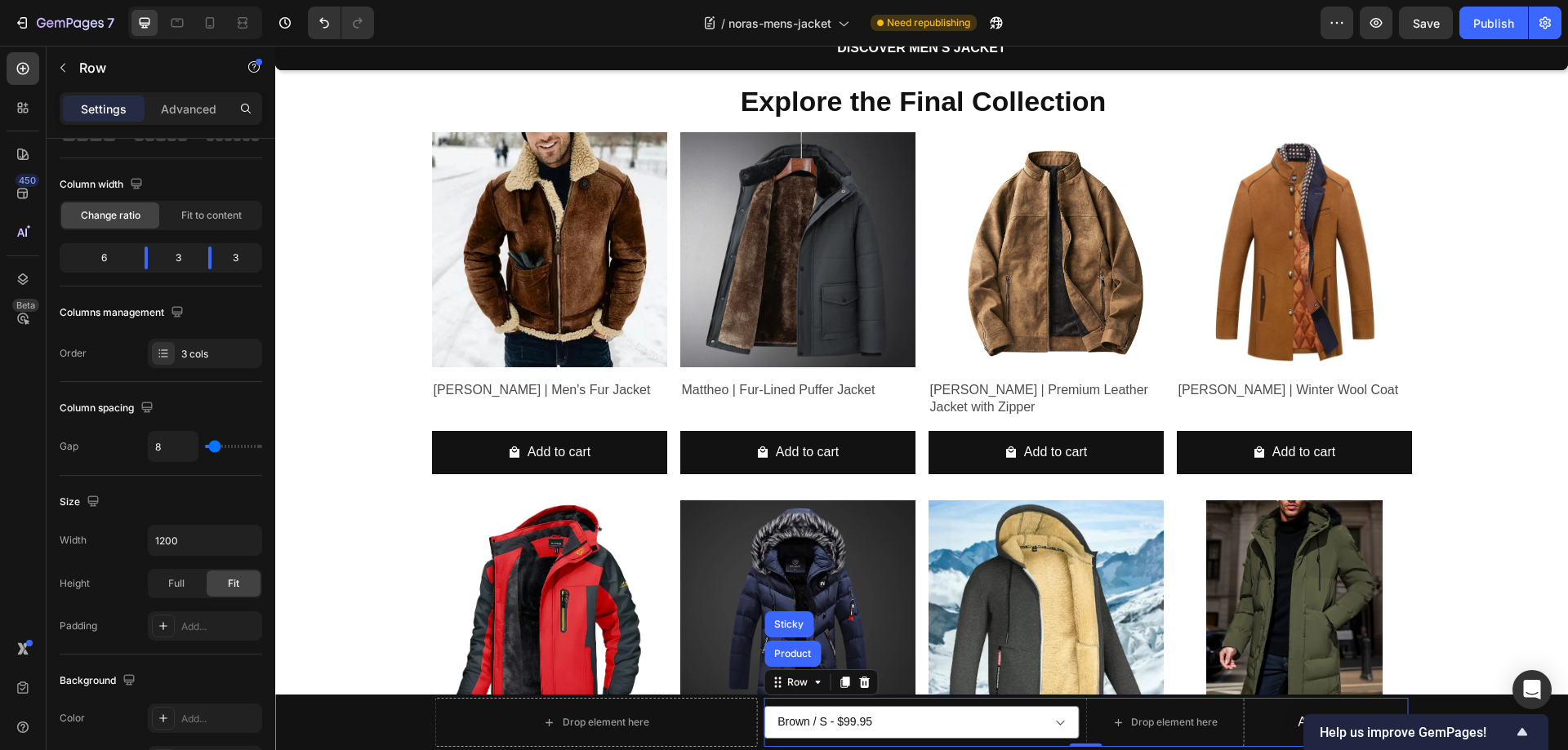
scroll to position [0, 0]
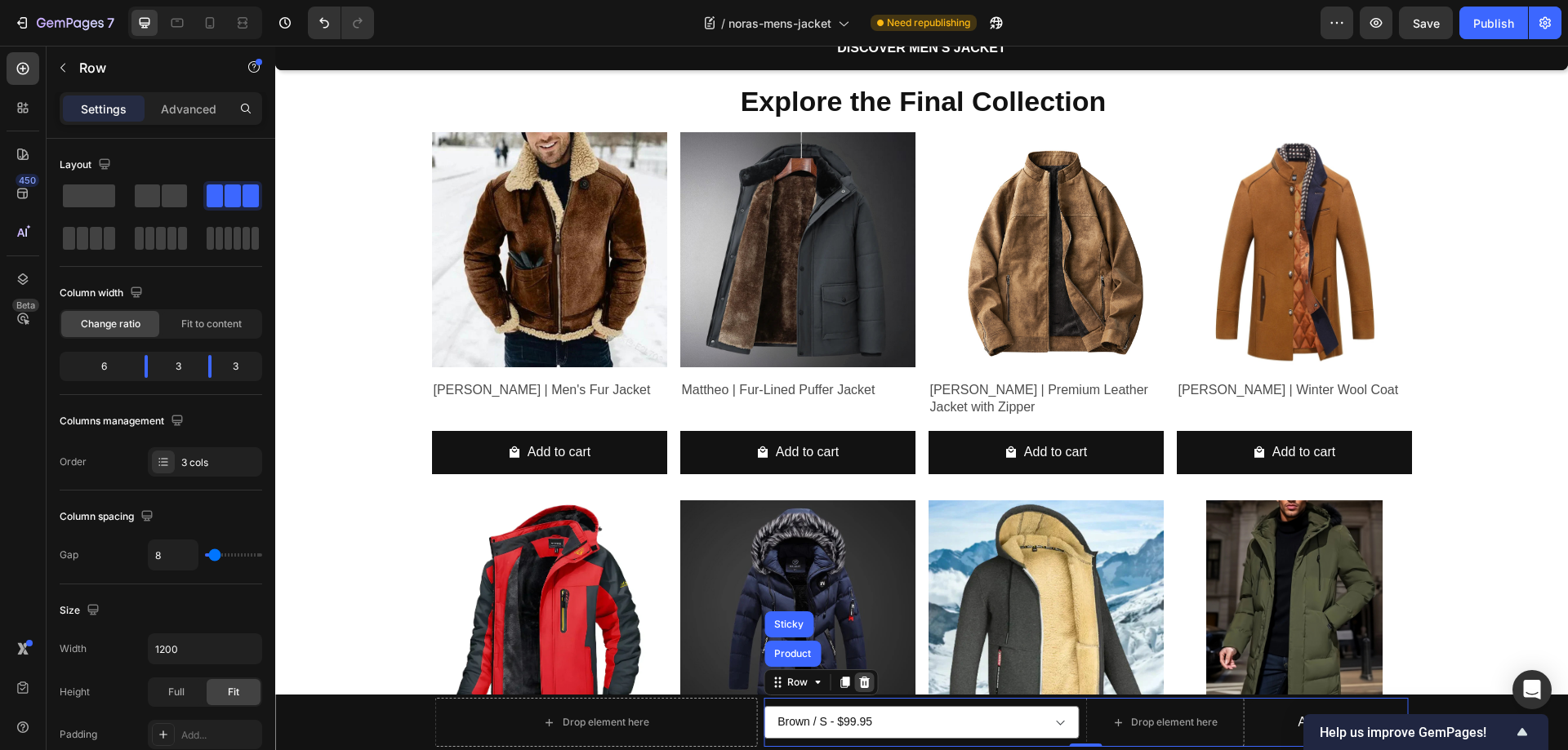
click at [857, 683] on icon at bounding box center [864, 682] width 13 height 13
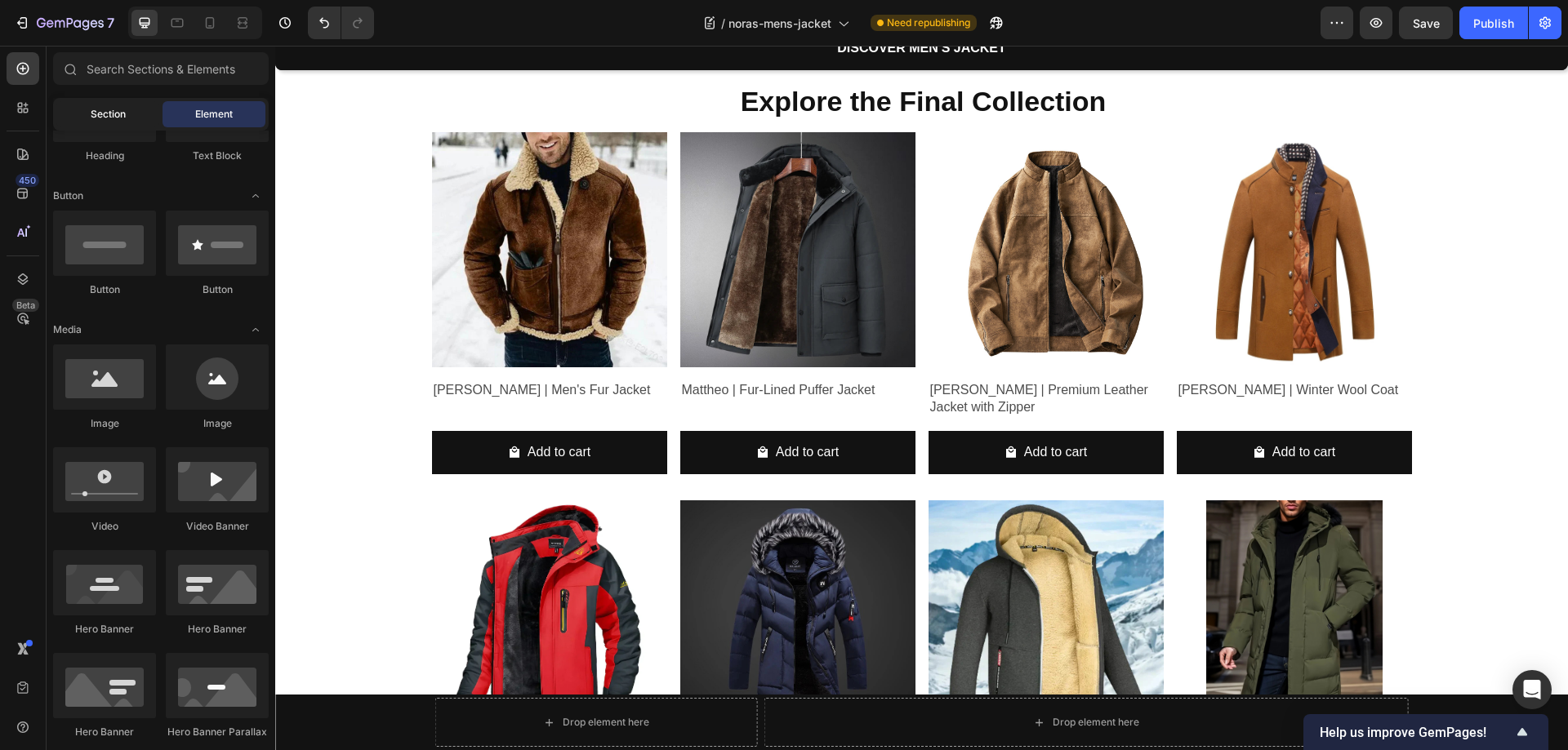
click at [113, 108] on span "Section" at bounding box center [108, 114] width 35 height 15
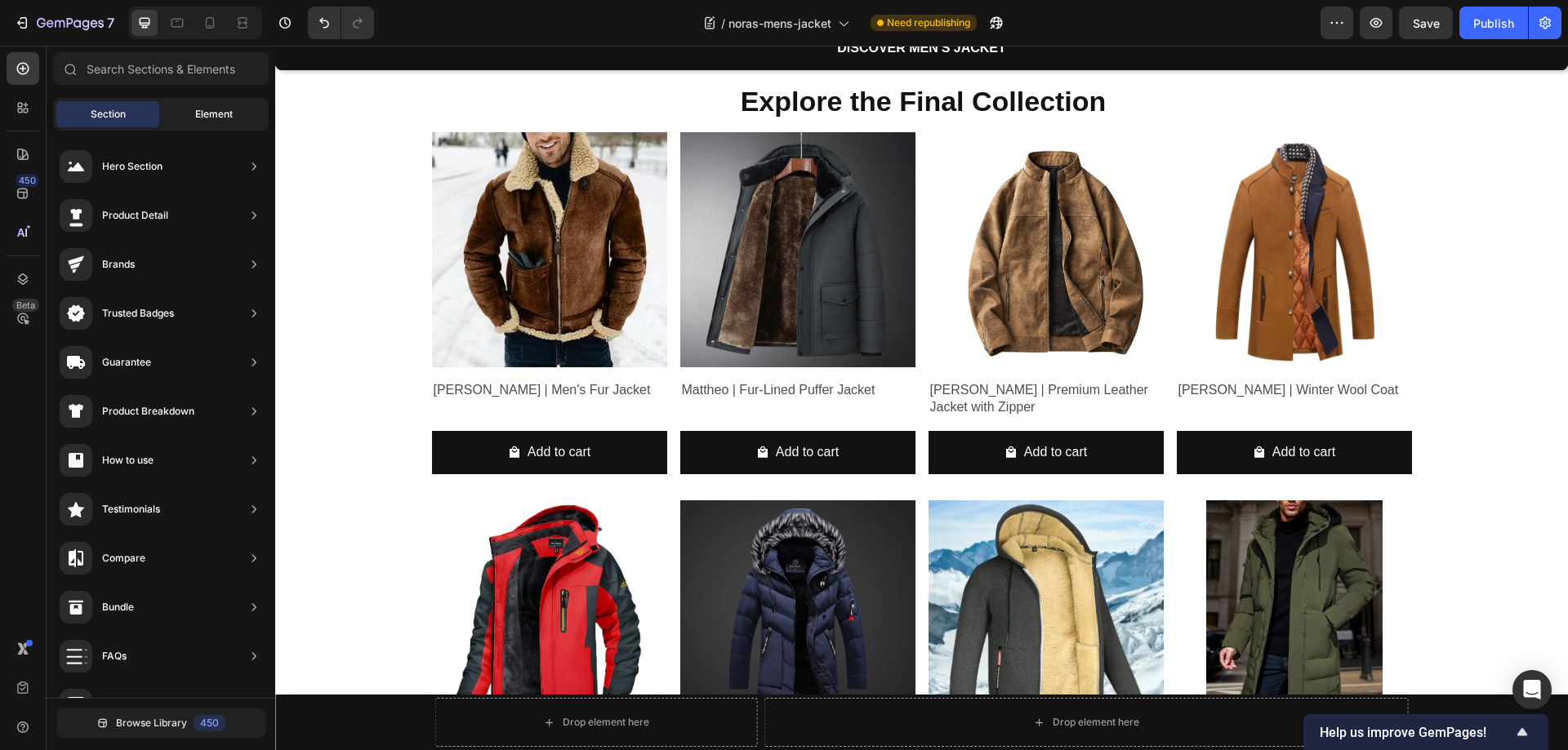
click at [228, 123] on div "Element" at bounding box center [214, 114] width 103 height 26
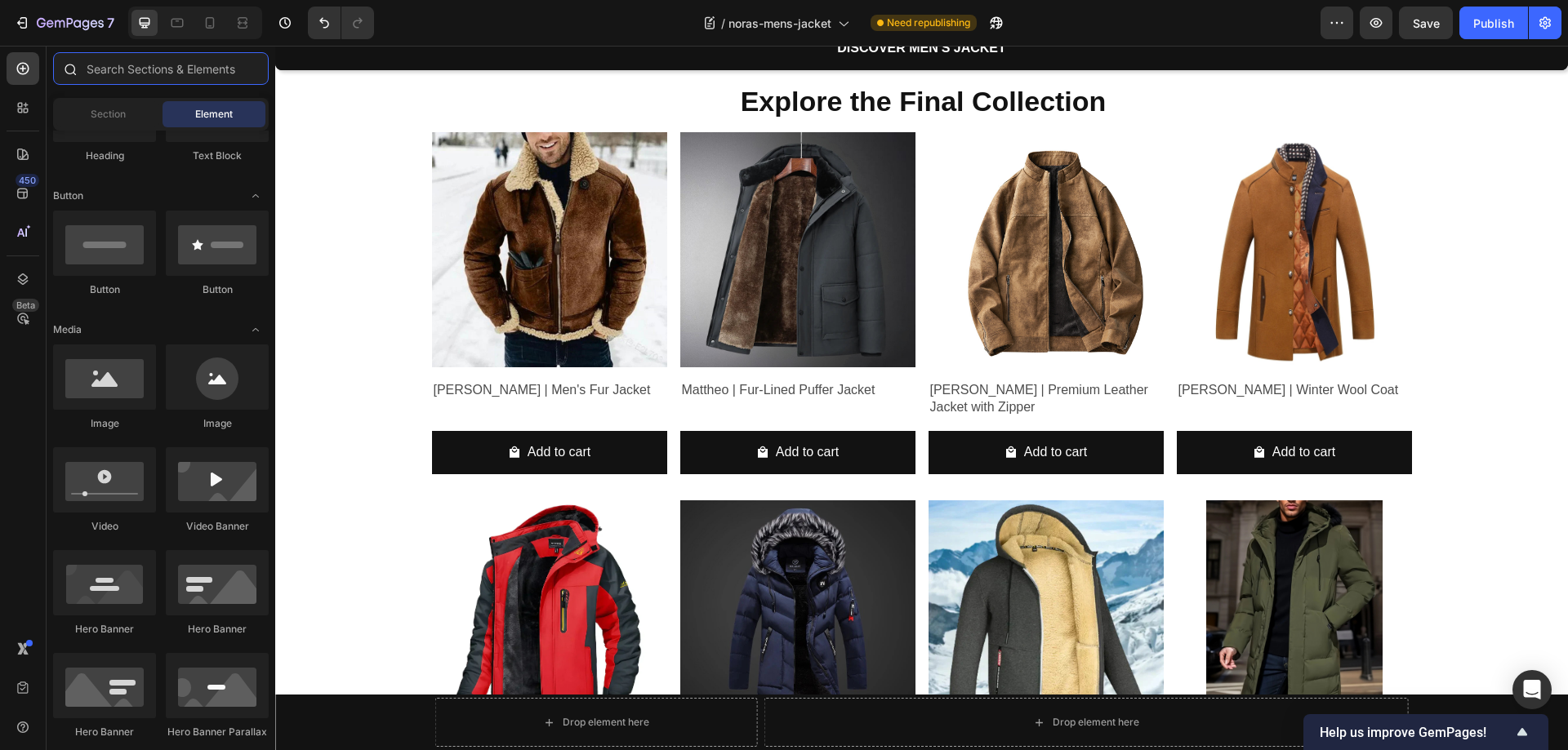
click at [133, 71] on input "text" at bounding box center [161, 68] width 215 height 32
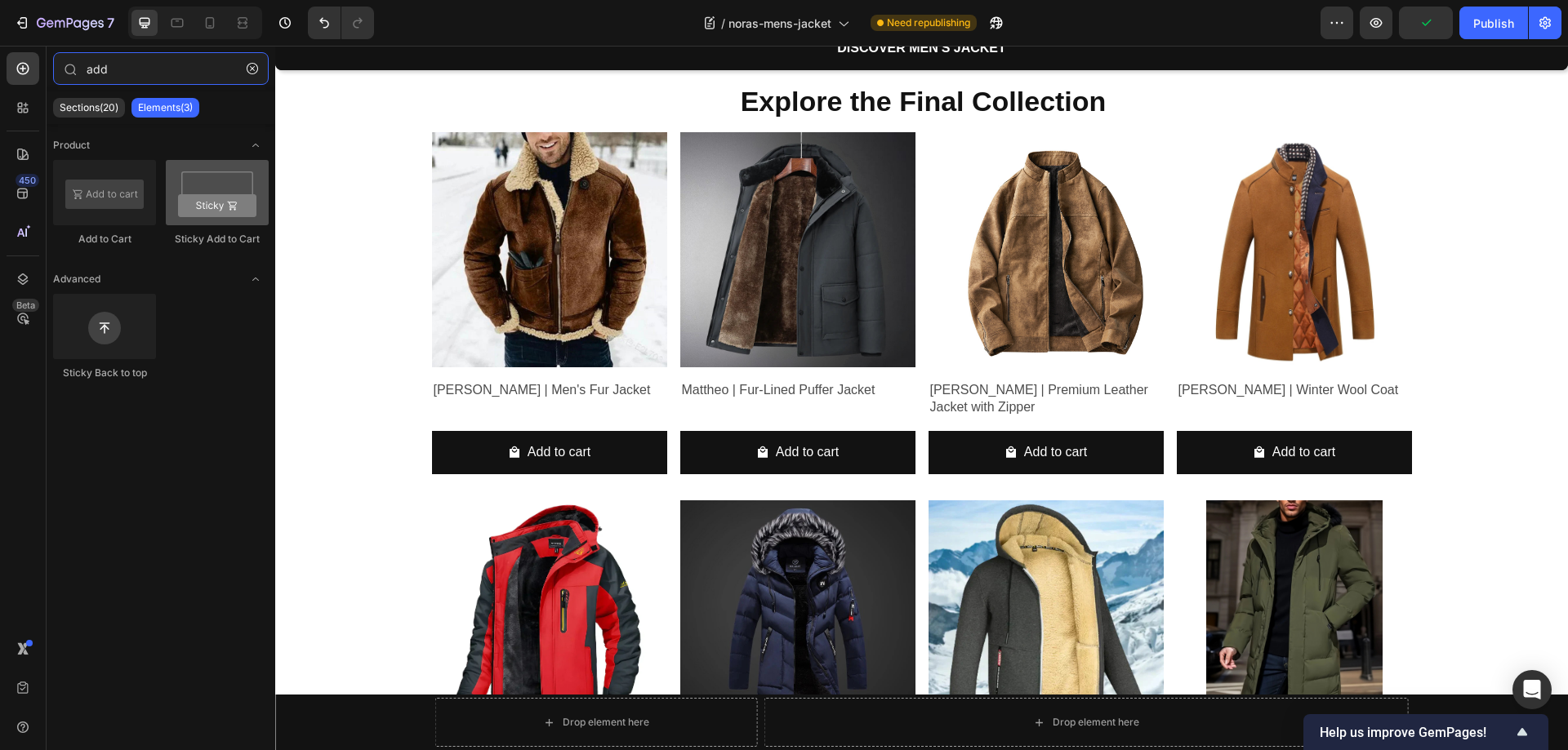
type input "add"
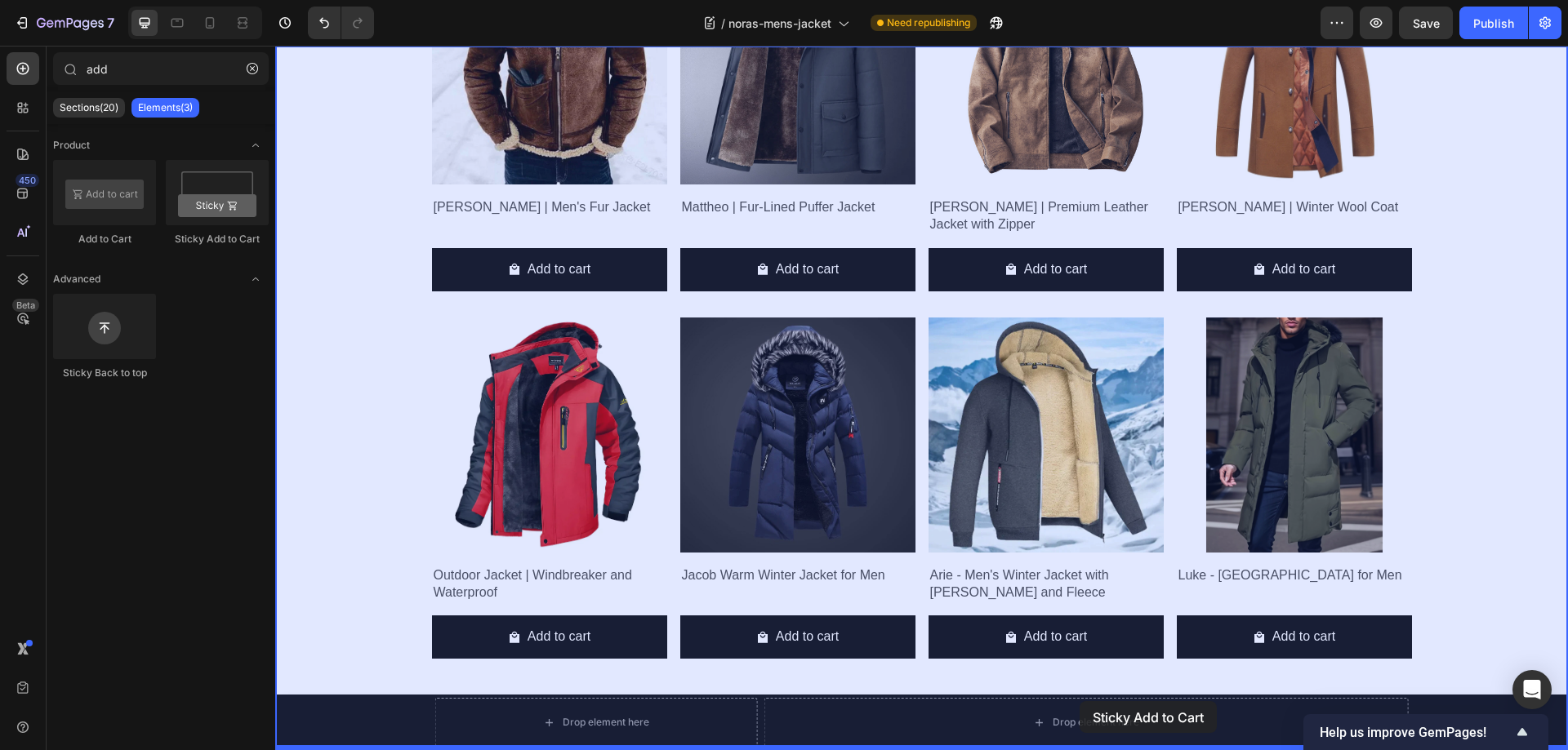
drag, startPoint x: 486, startPoint y: 245, endPoint x: 1079, endPoint y: 701, distance: 748.1
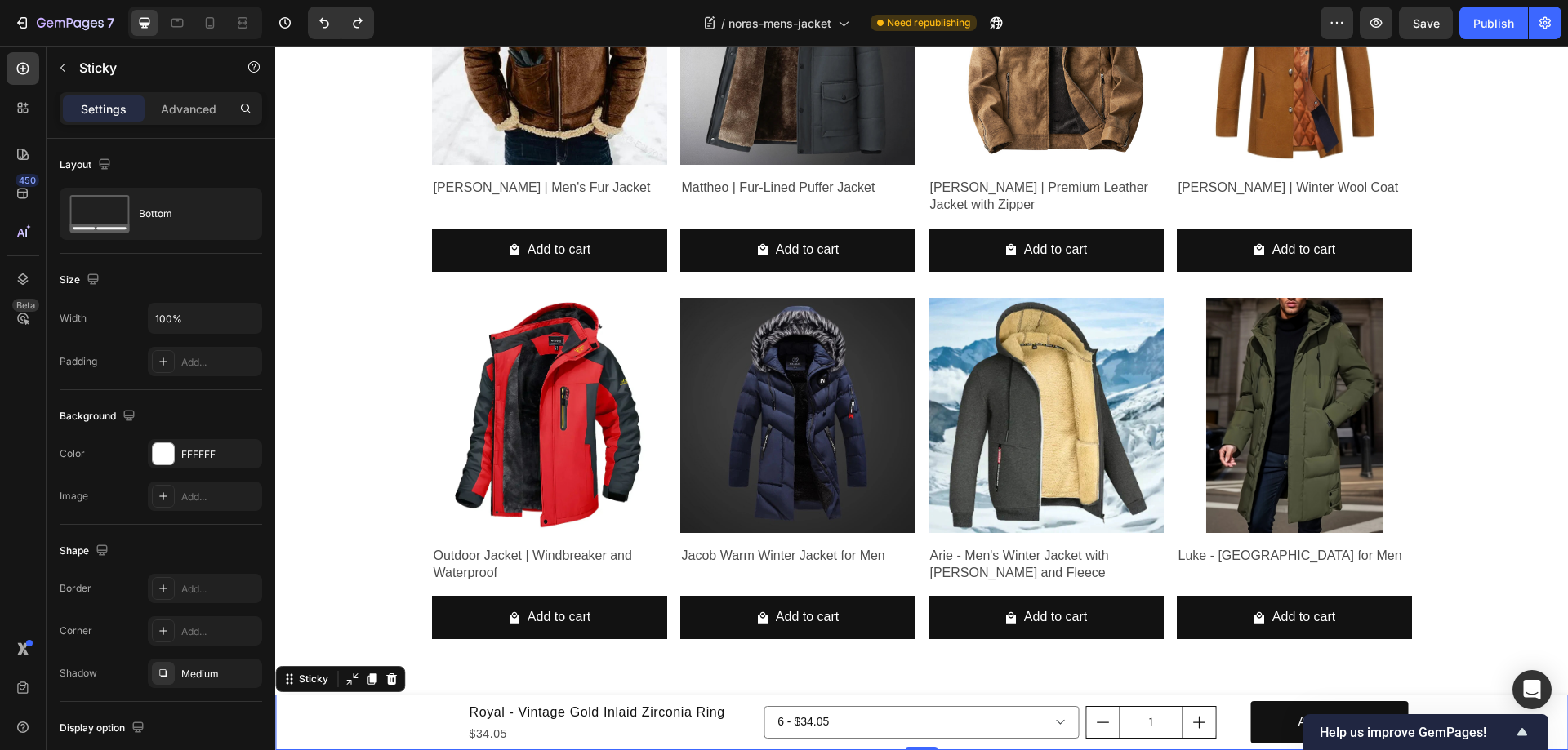
click at [369, 719] on div "Product Images Royal - Vintage Gold Inlaid Zirconia Ring Product Title $34.05 P…" at bounding box center [921, 722] width 1293 height 55
click at [334, 720] on div "Product Images Royal - Vintage Gold Inlaid Zirconia Ring Product Title $34.05 P…" at bounding box center [921, 722] width 1293 height 55
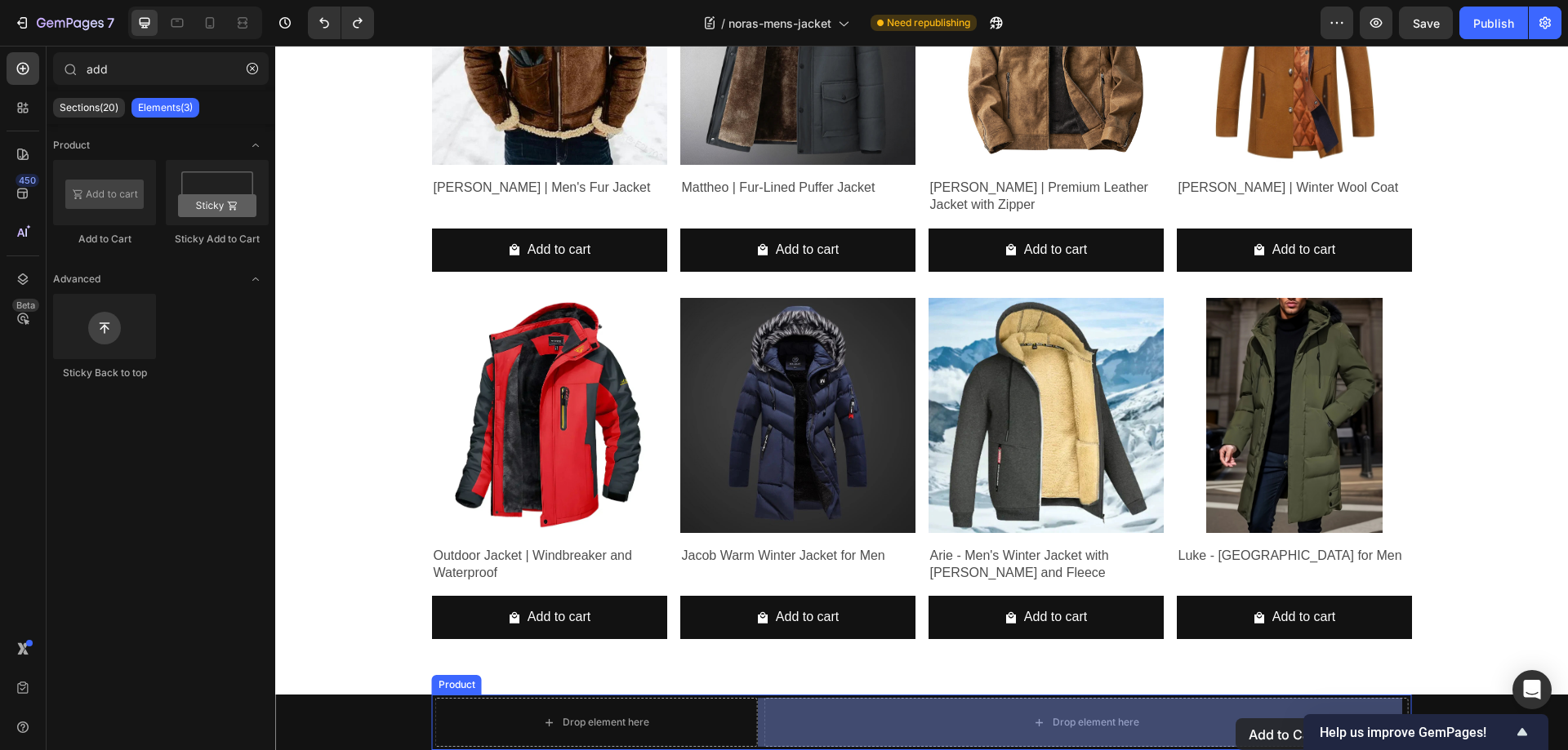
drag, startPoint x: 379, startPoint y: 253, endPoint x: 1249, endPoint y: 710, distance: 982.7
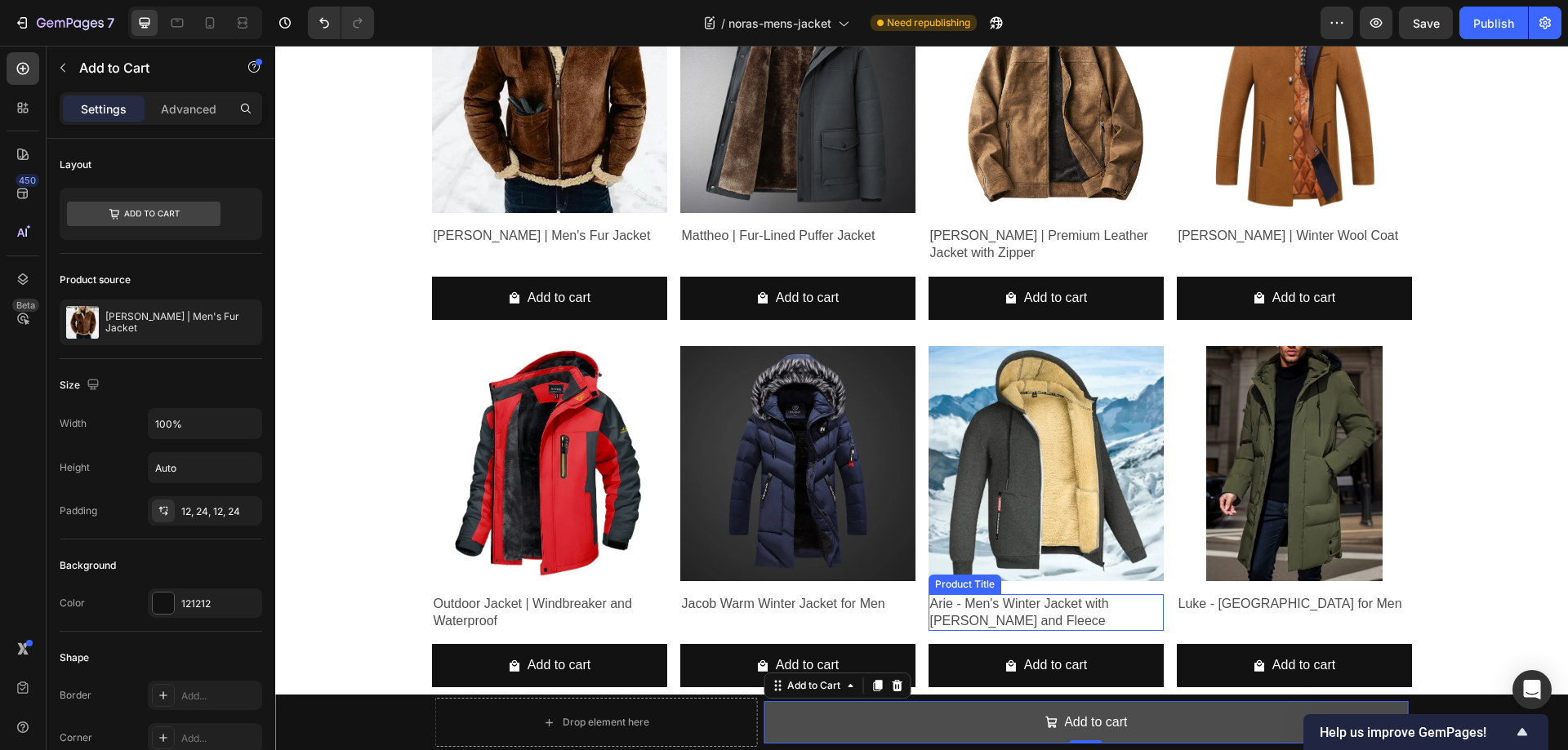
scroll to position [2424, 0]
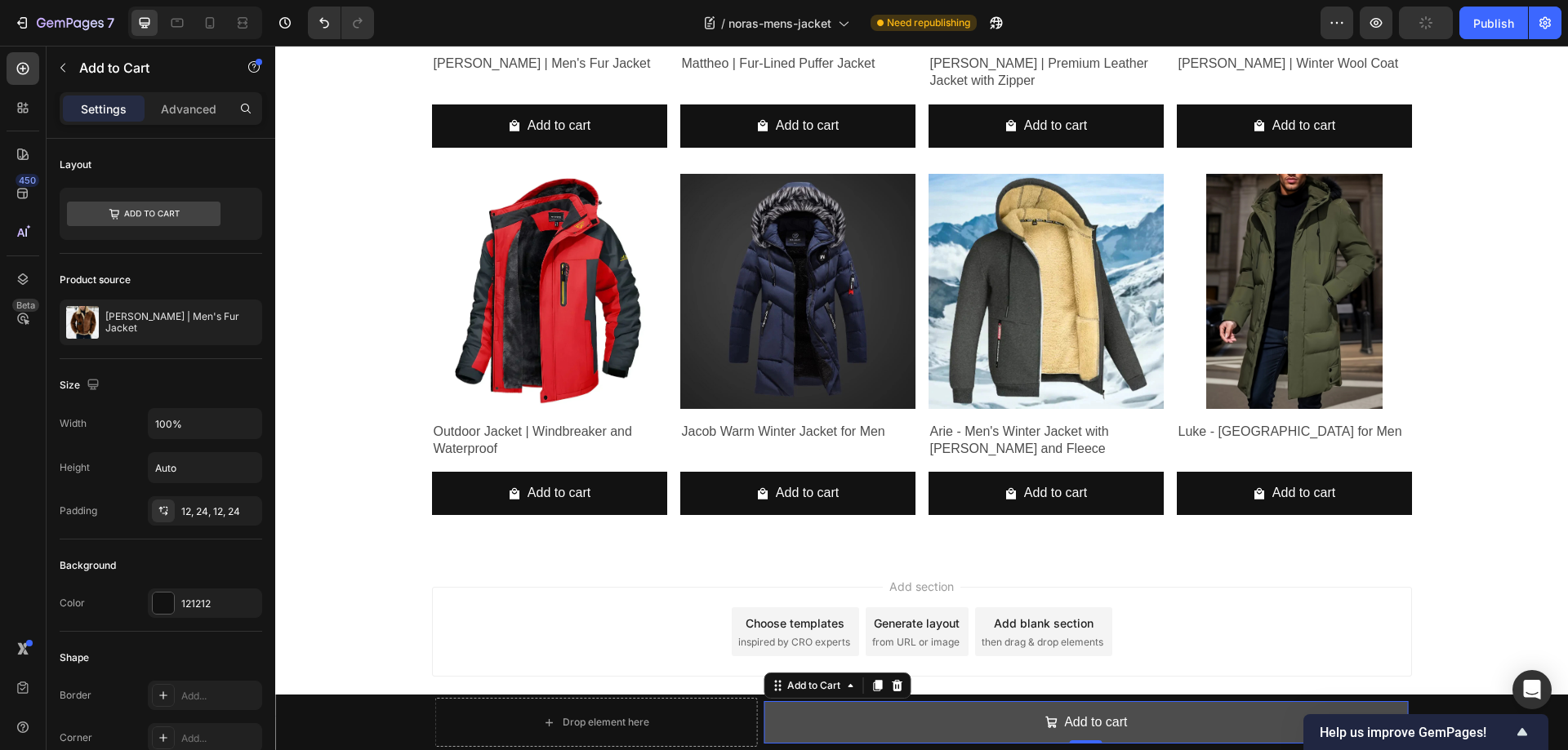
click at [828, 731] on button "Add to cart" at bounding box center [1086, 723] width 644 height 43
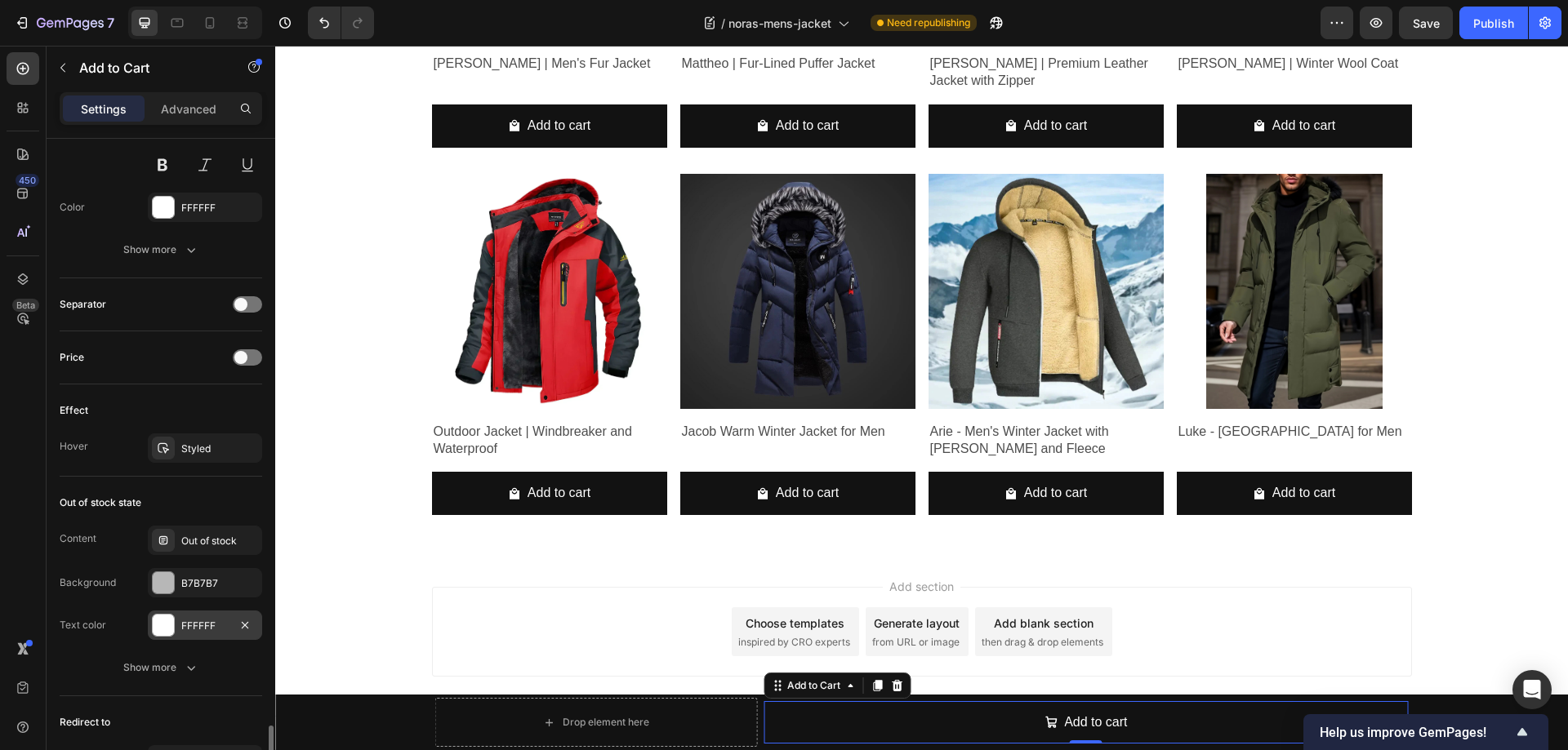
scroll to position [1220, 0]
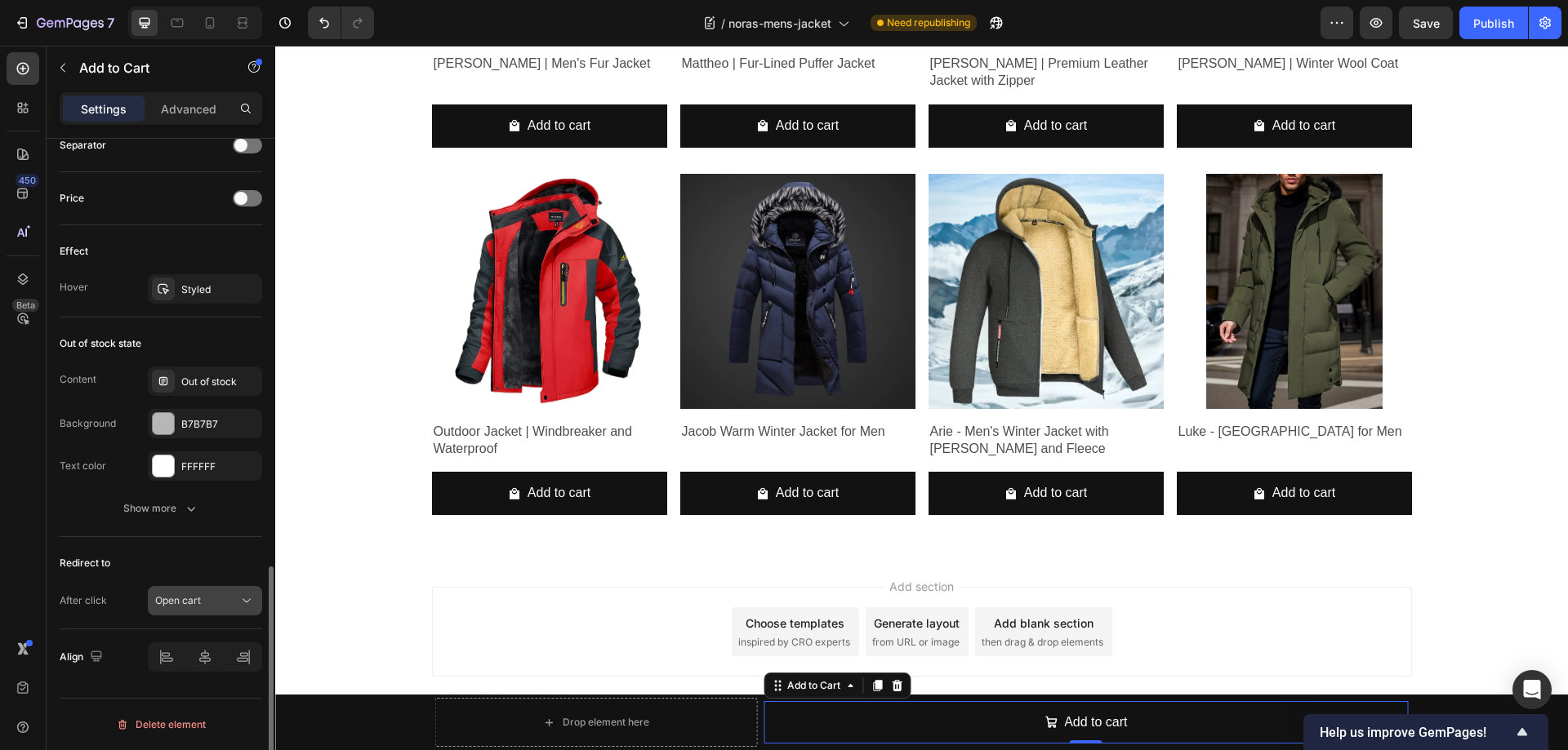
click at [212, 598] on div "Open cart" at bounding box center [196, 601] width 84 height 15
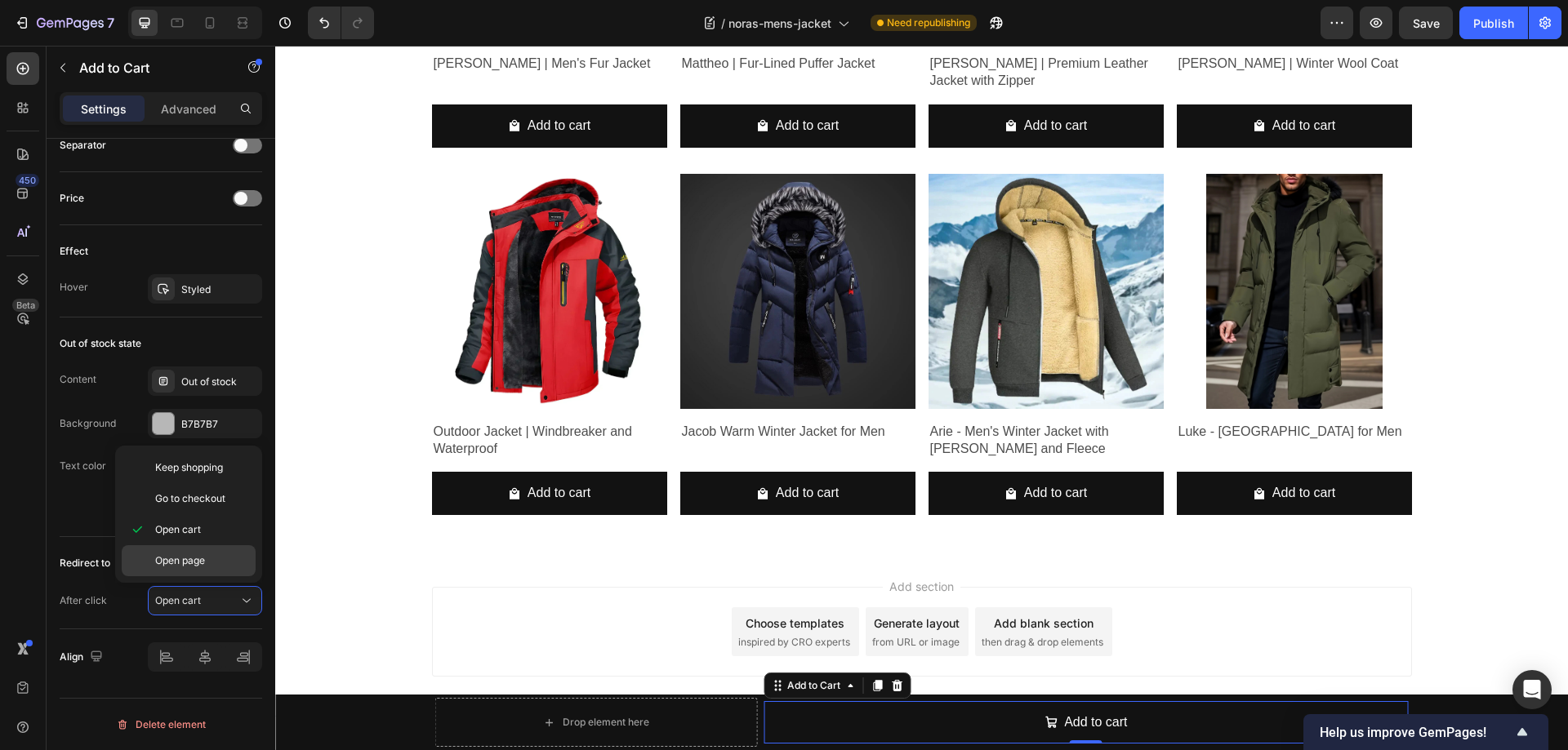
click at [181, 558] on span "Open page" at bounding box center [180, 560] width 50 height 15
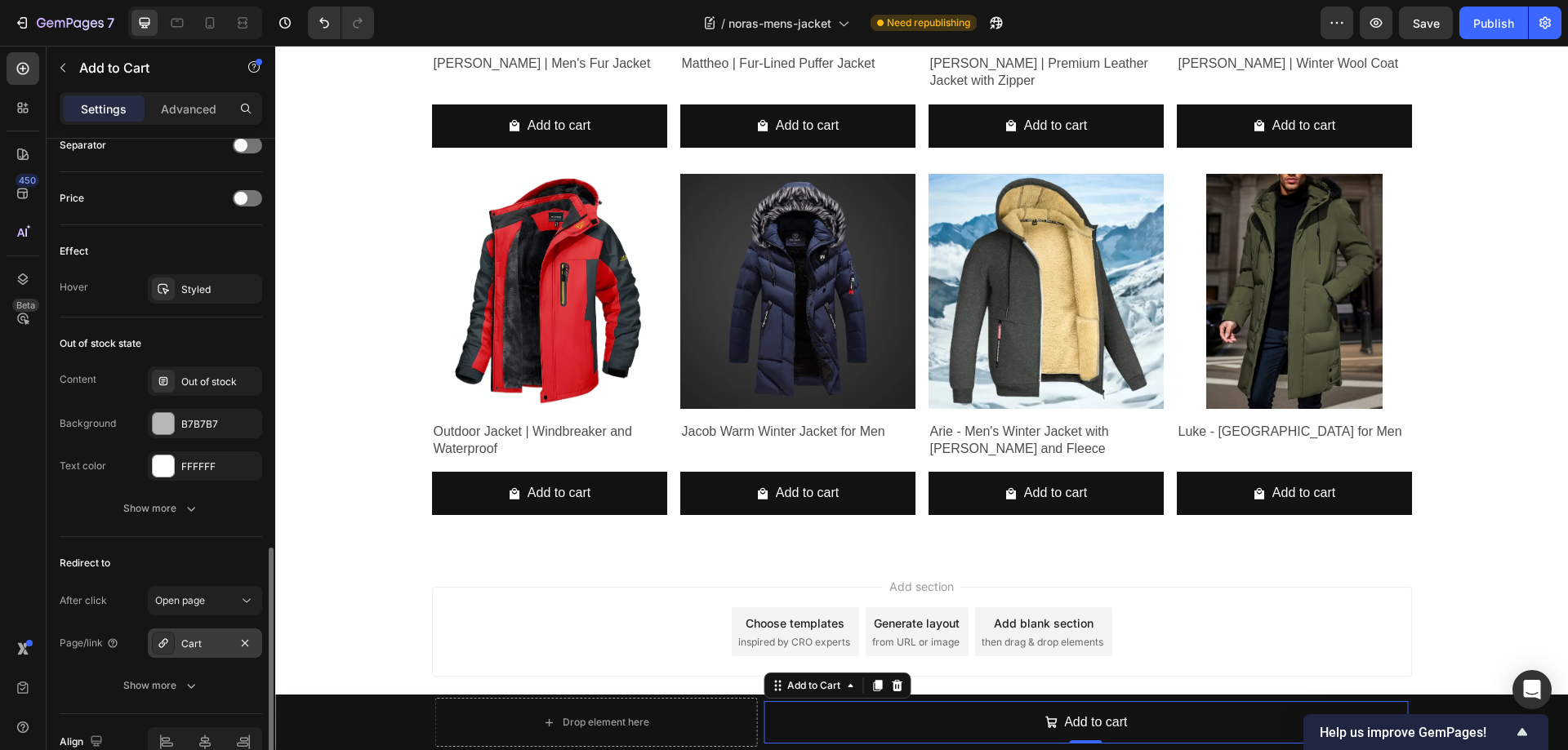
click at [206, 648] on div "Cart" at bounding box center [205, 644] width 47 height 15
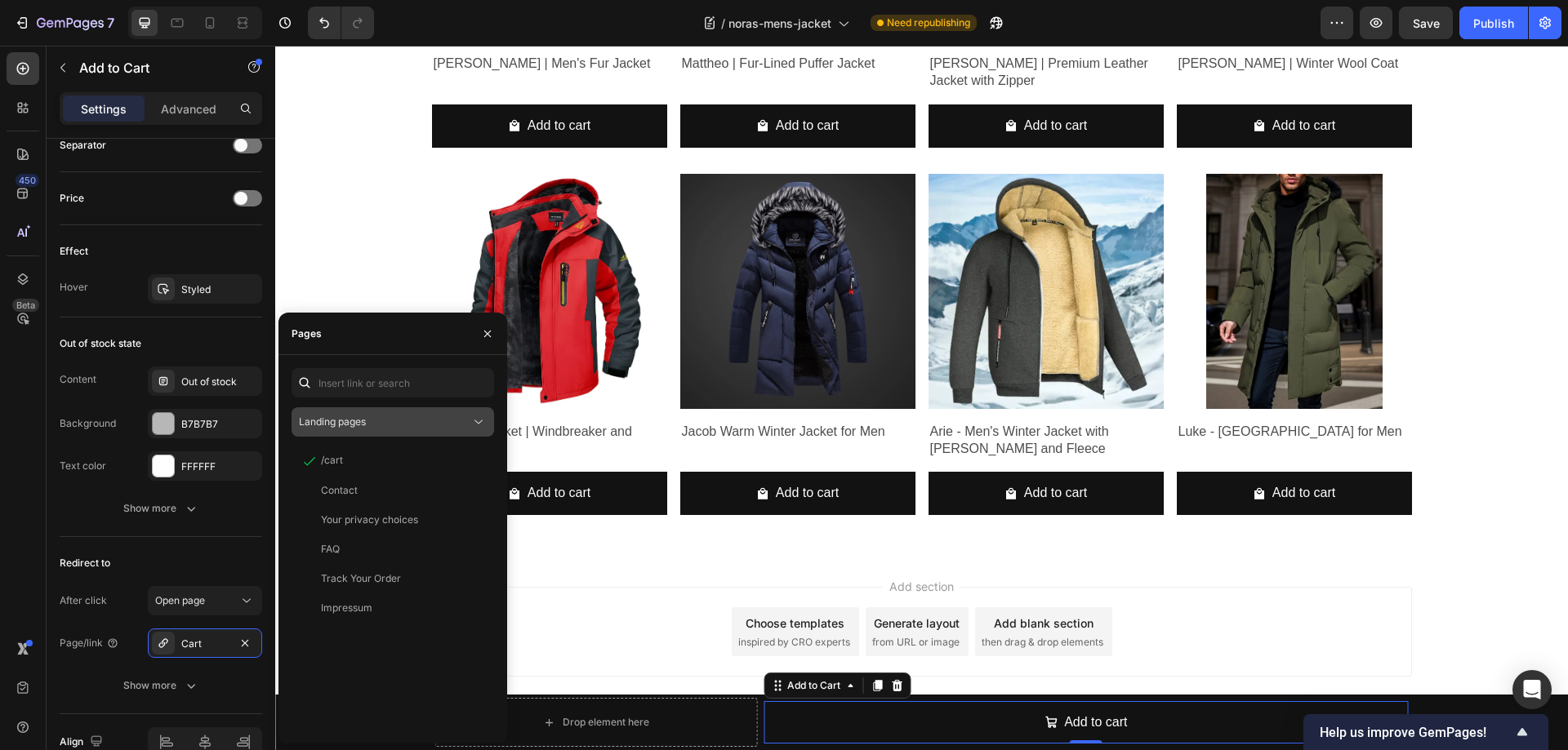
click at [404, 419] on div "Landing pages" at bounding box center [384, 422] width 171 height 15
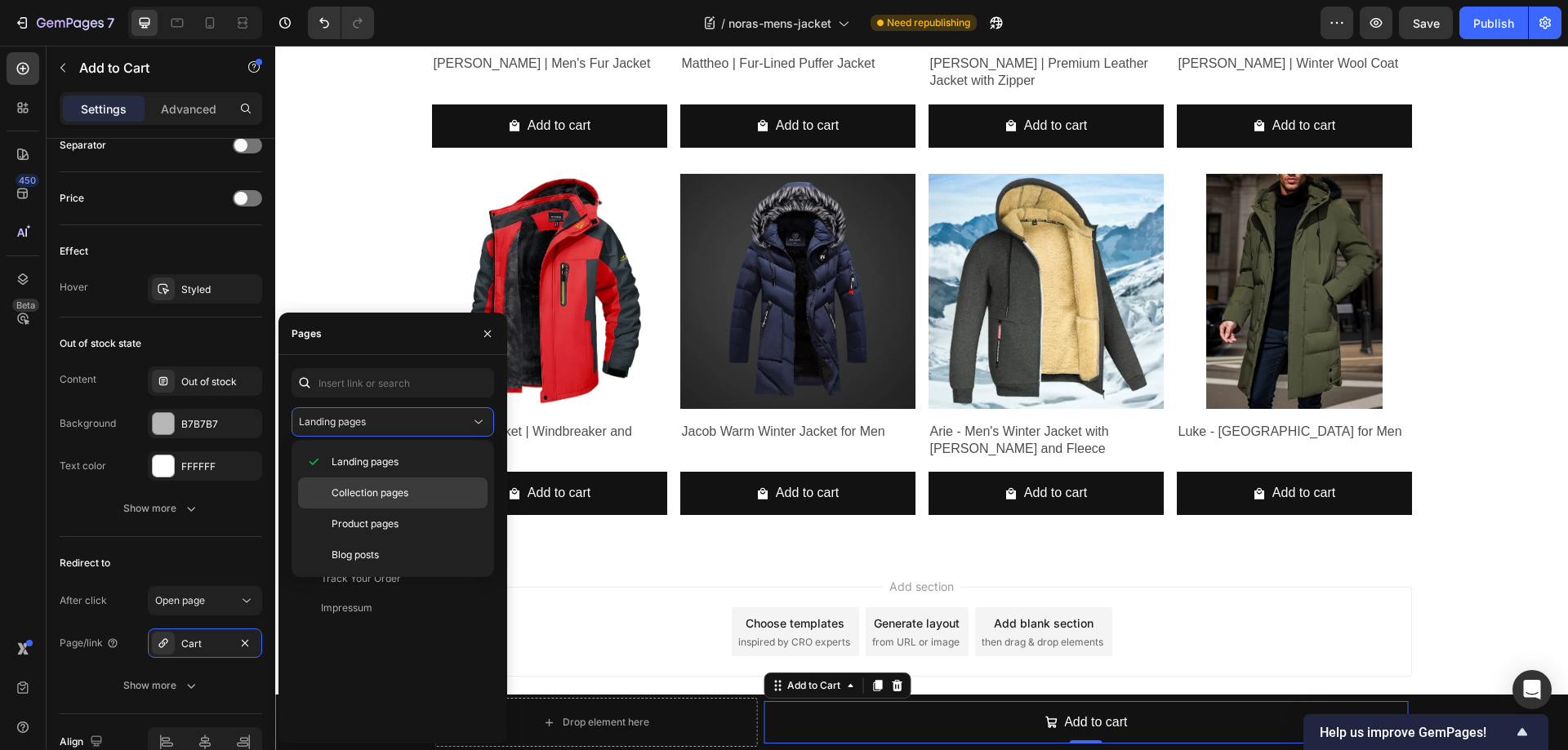
click at [371, 492] on span "Collection pages" at bounding box center [369, 493] width 77 height 15
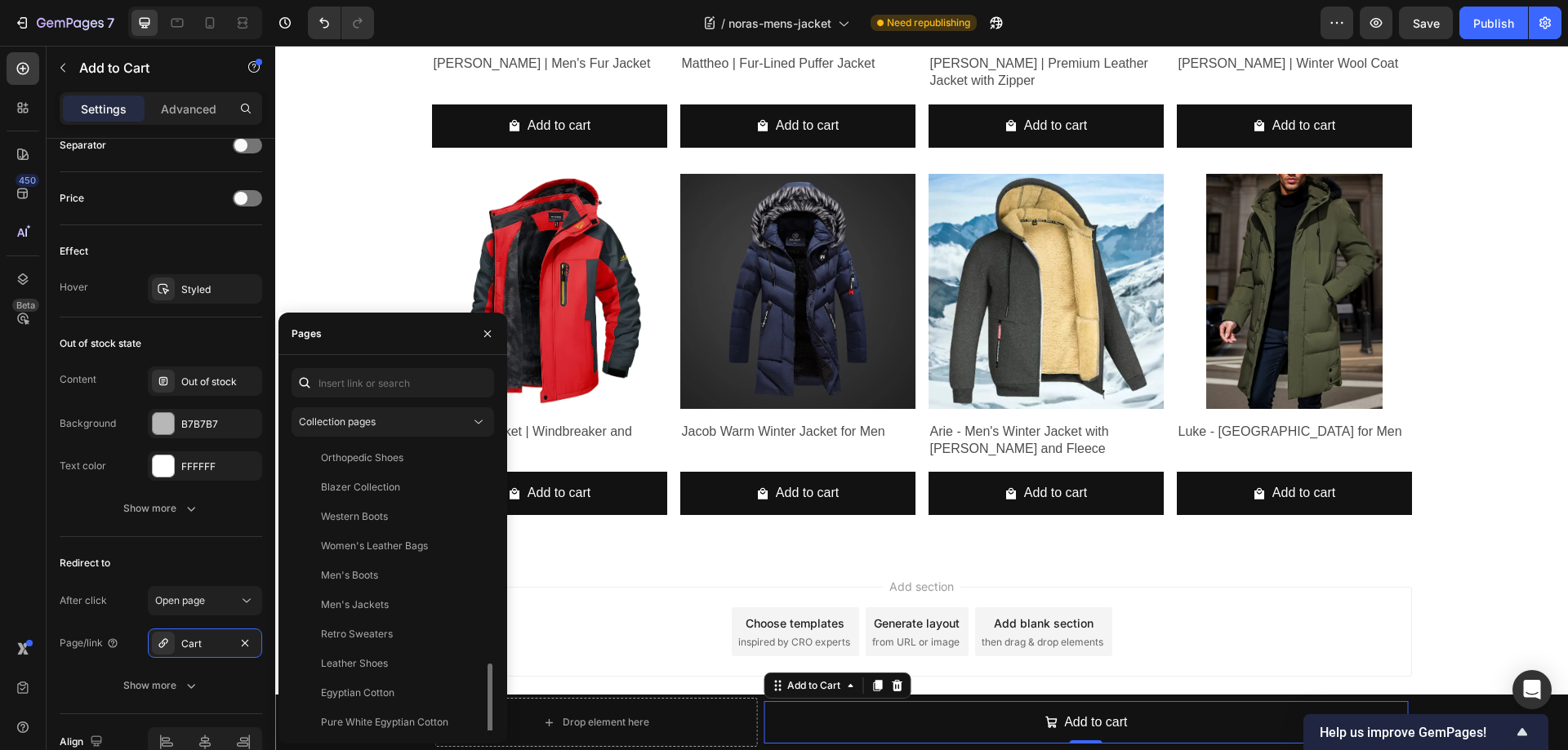
scroll to position [408, 0]
click at [379, 527] on div "Men's Jackets" at bounding box center [355, 523] width 68 height 15
drag, startPoint x: 490, startPoint y: 335, endPoint x: 465, endPoint y: 430, distance: 98.2
click at [490, 335] on icon "button" at bounding box center [488, 334] width 13 height 13
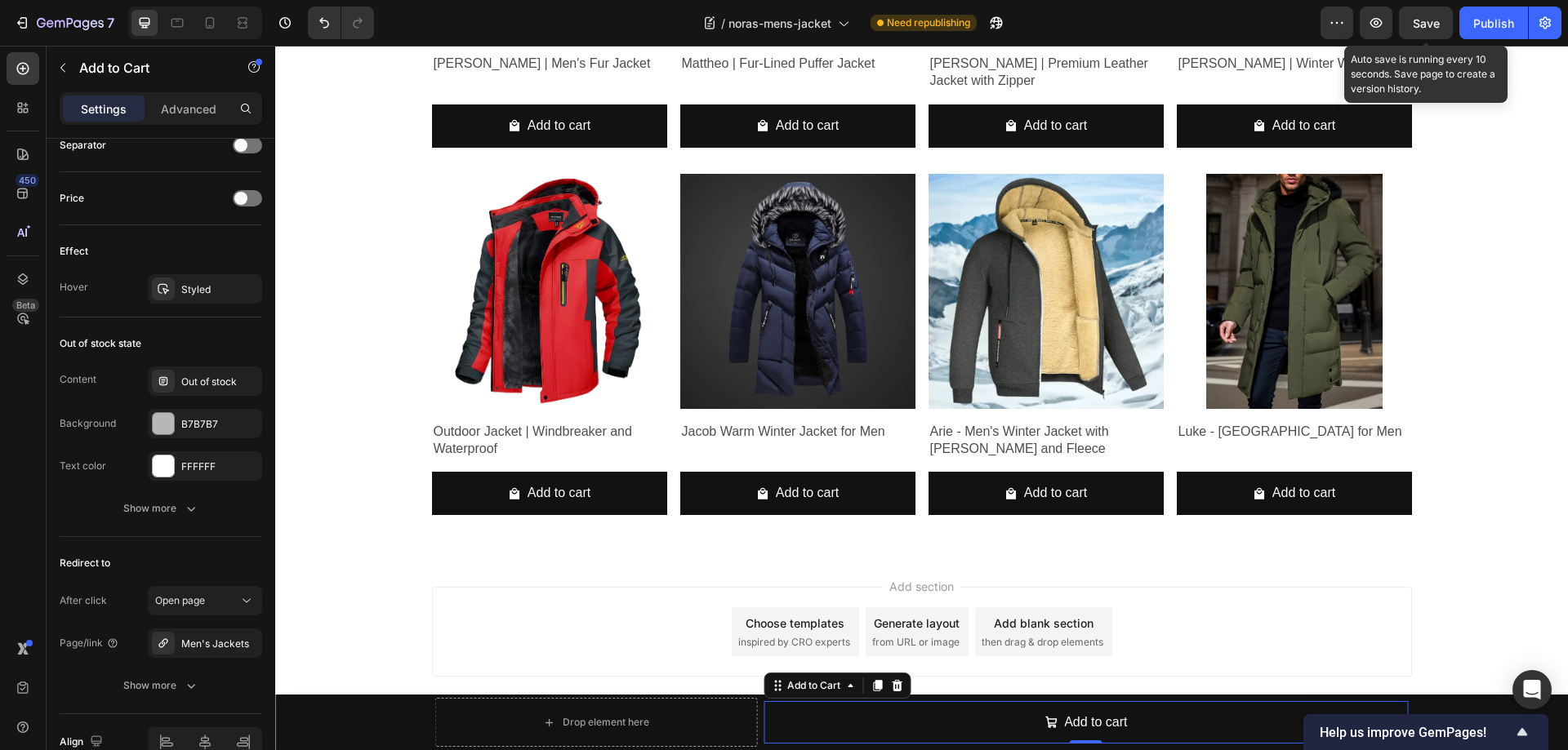
click at [1421, 23] on span "Save" at bounding box center [1426, 23] width 27 height 14
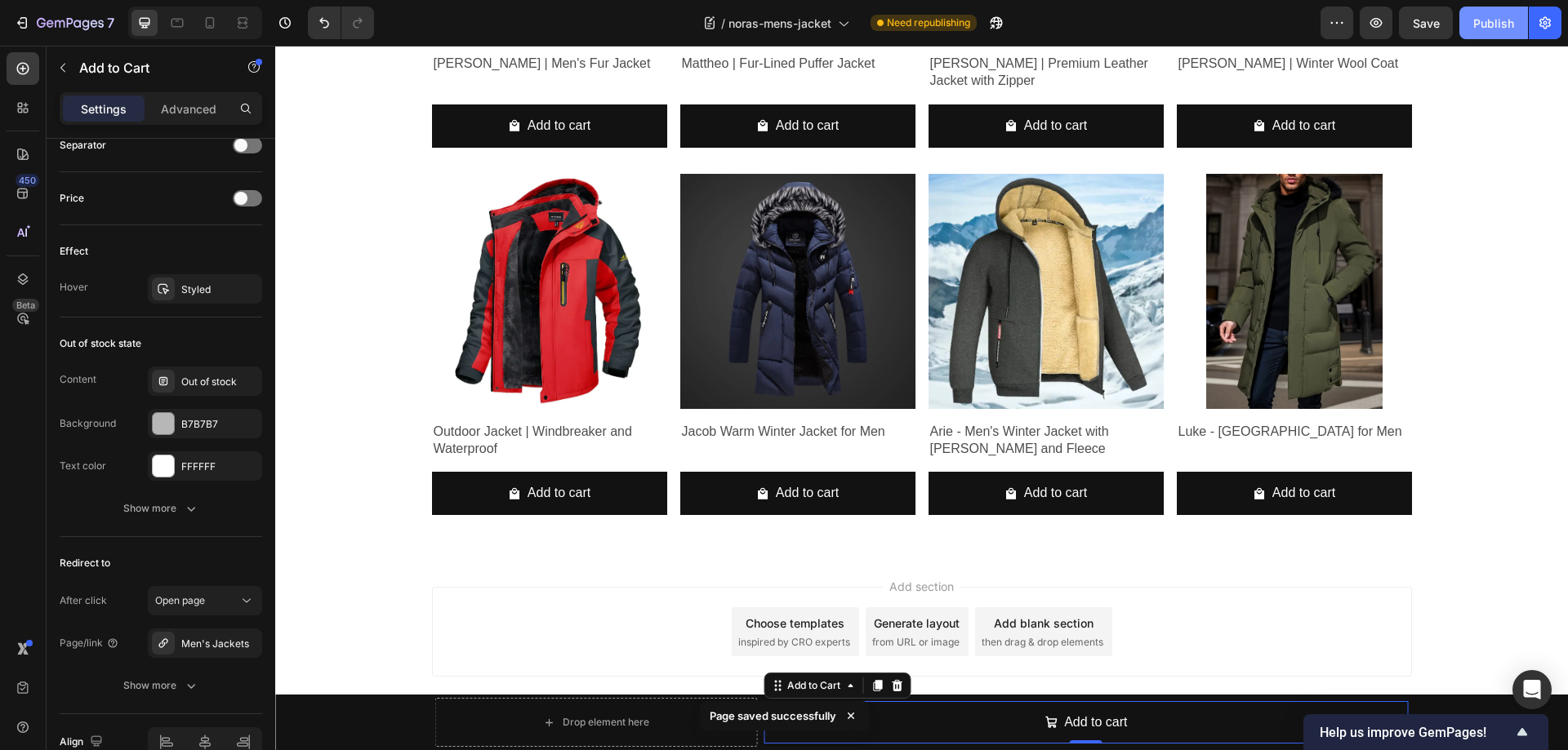
click at [1493, 22] on div "Publish" at bounding box center [1493, 23] width 41 height 17
drag, startPoint x: 210, startPoint y: 23, endPoint x: 470, endPoint y: 211, distance: 320.8
click at [210, 23] on icon at bounding box center [210, 23] width 17 height 17
type input "14"
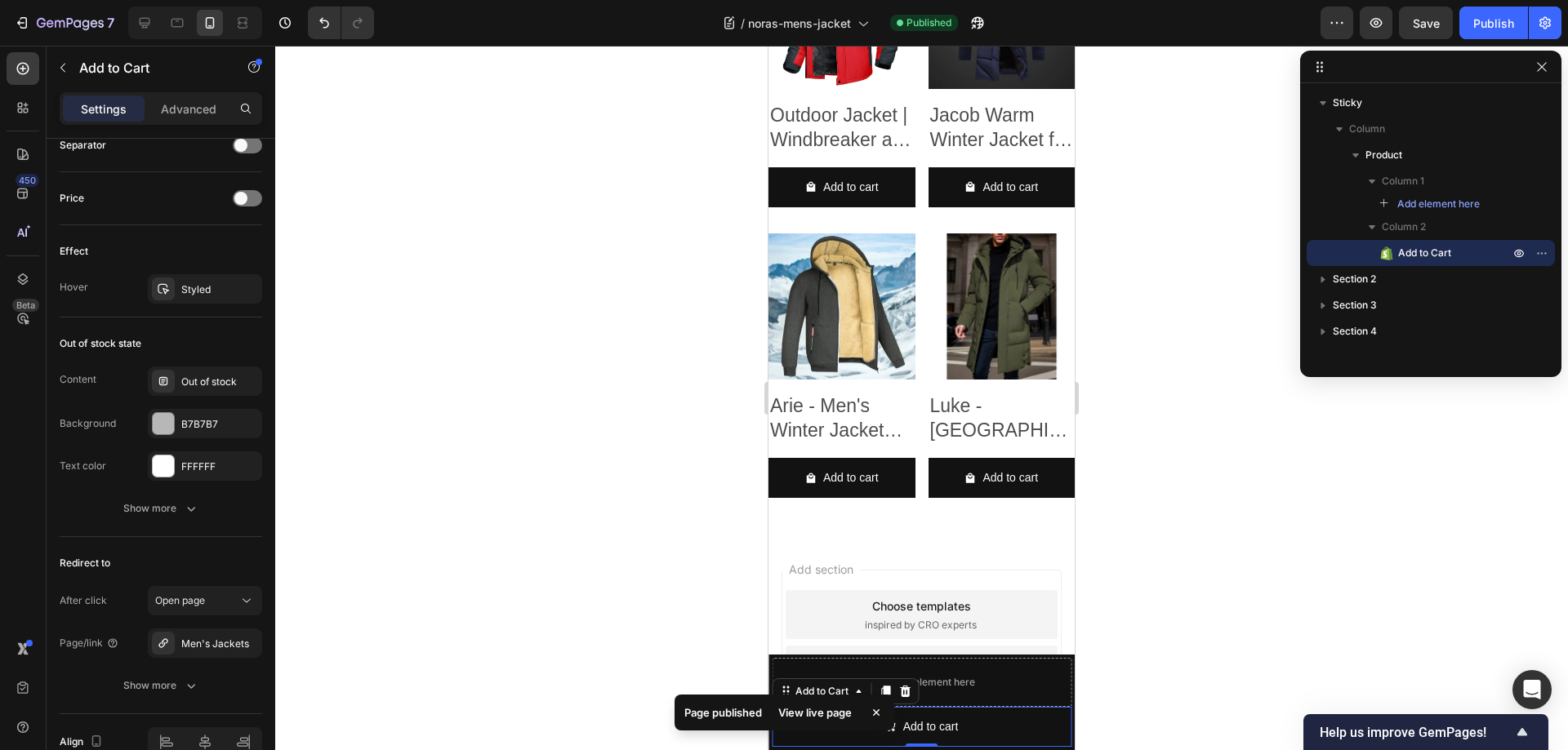
scroll to position [2976, 0]
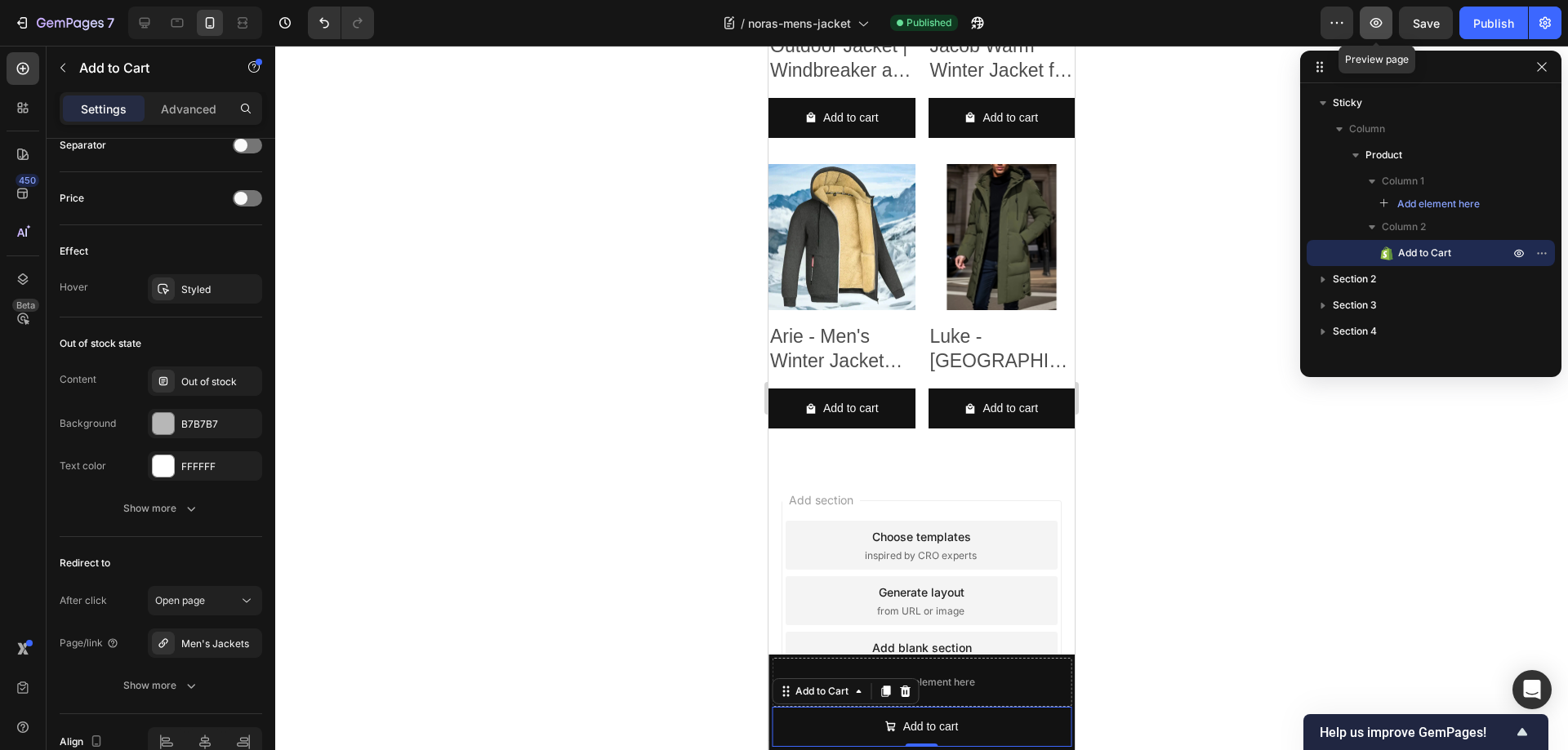
click at [1377, 21] on icon "button" at bounding box center [1376, 23] width 17 height 17
click at [1377, 22] on icon "button" at bounding box center [1376, 23] width 17 height 17
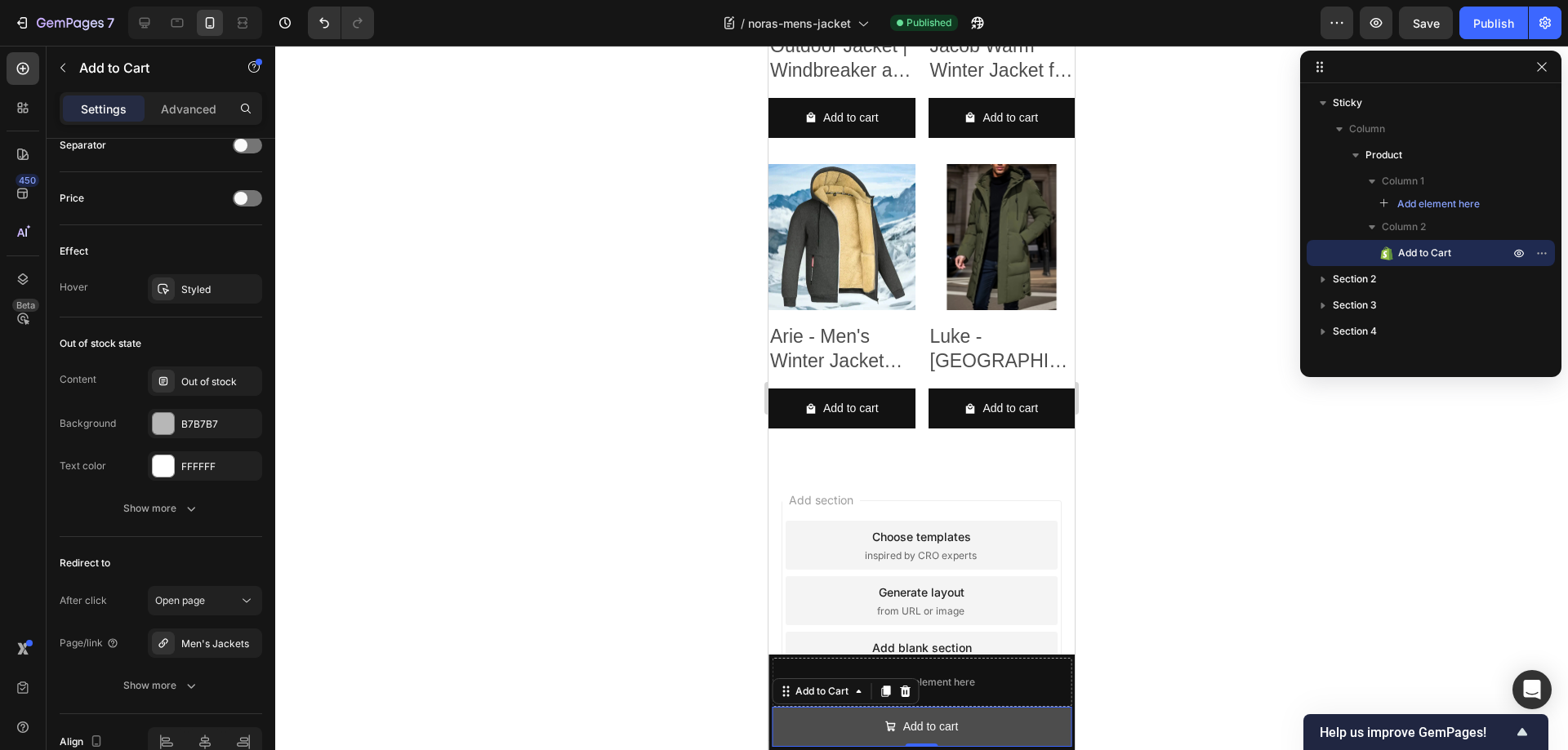
click at [973, 728] on button "Add to cart" at bounding box center [922, 727] width 300 height 40
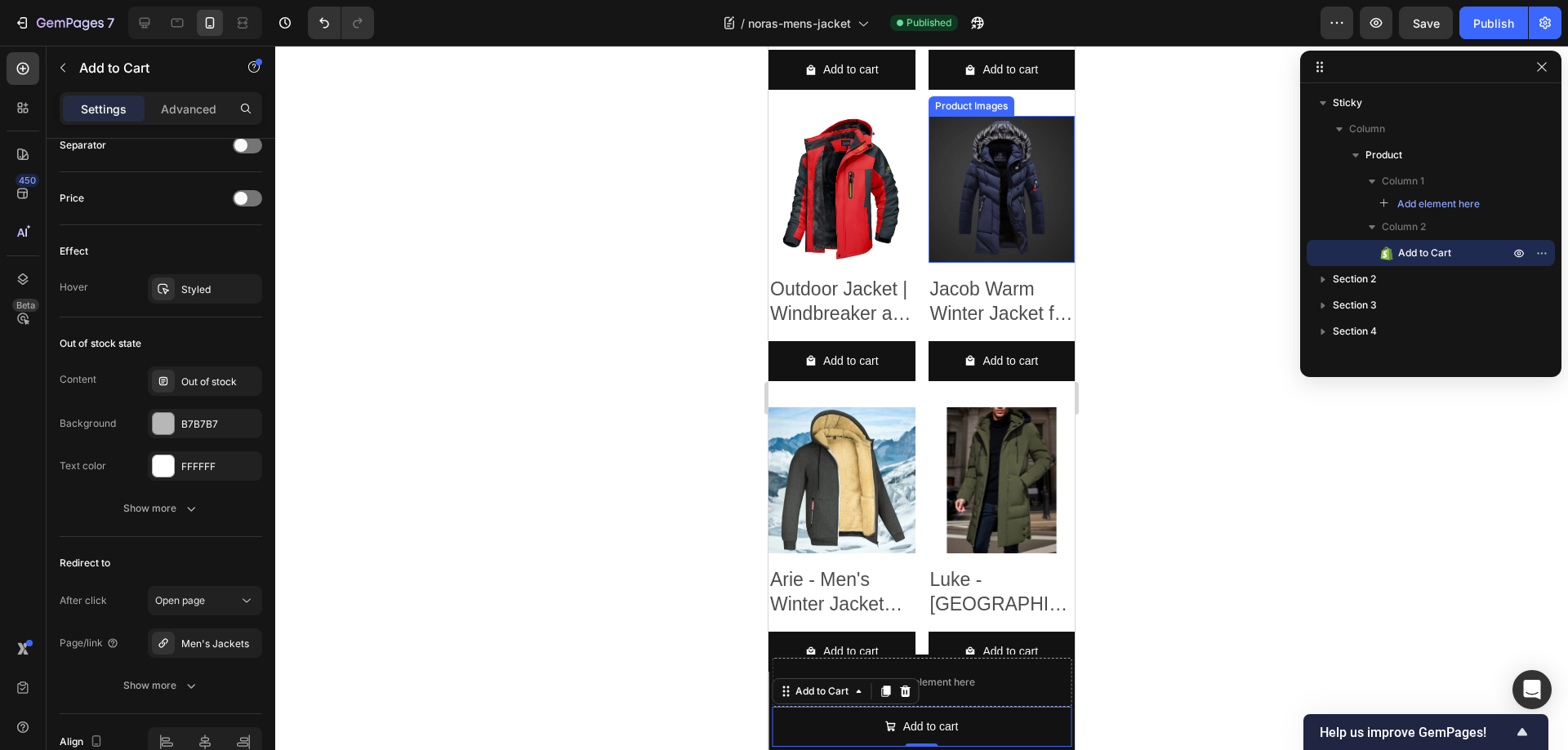
scroll to position [2487, 0]
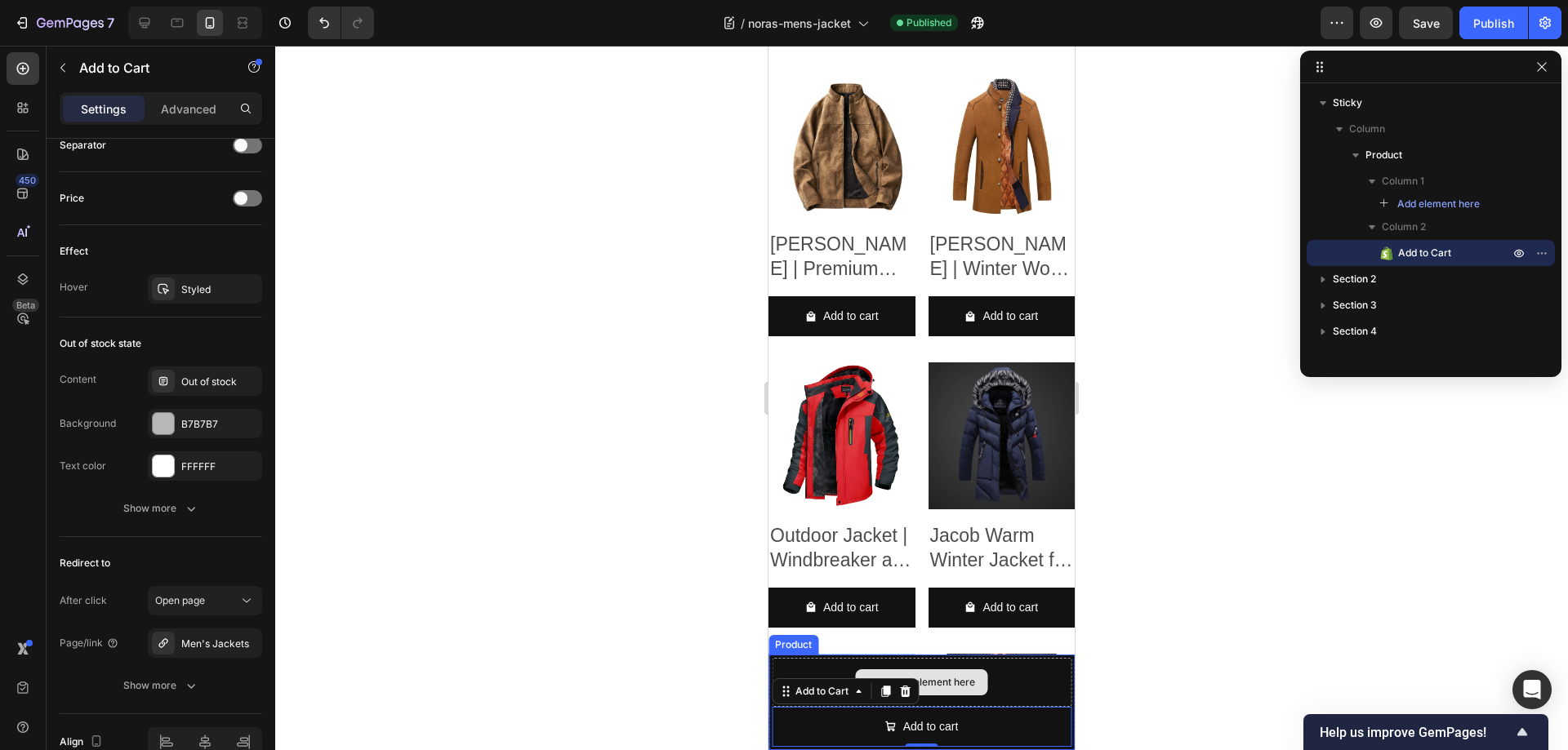
click at [1034, 681] on div "Drop element here" at bounding box center [922, 682] width 300 height 49
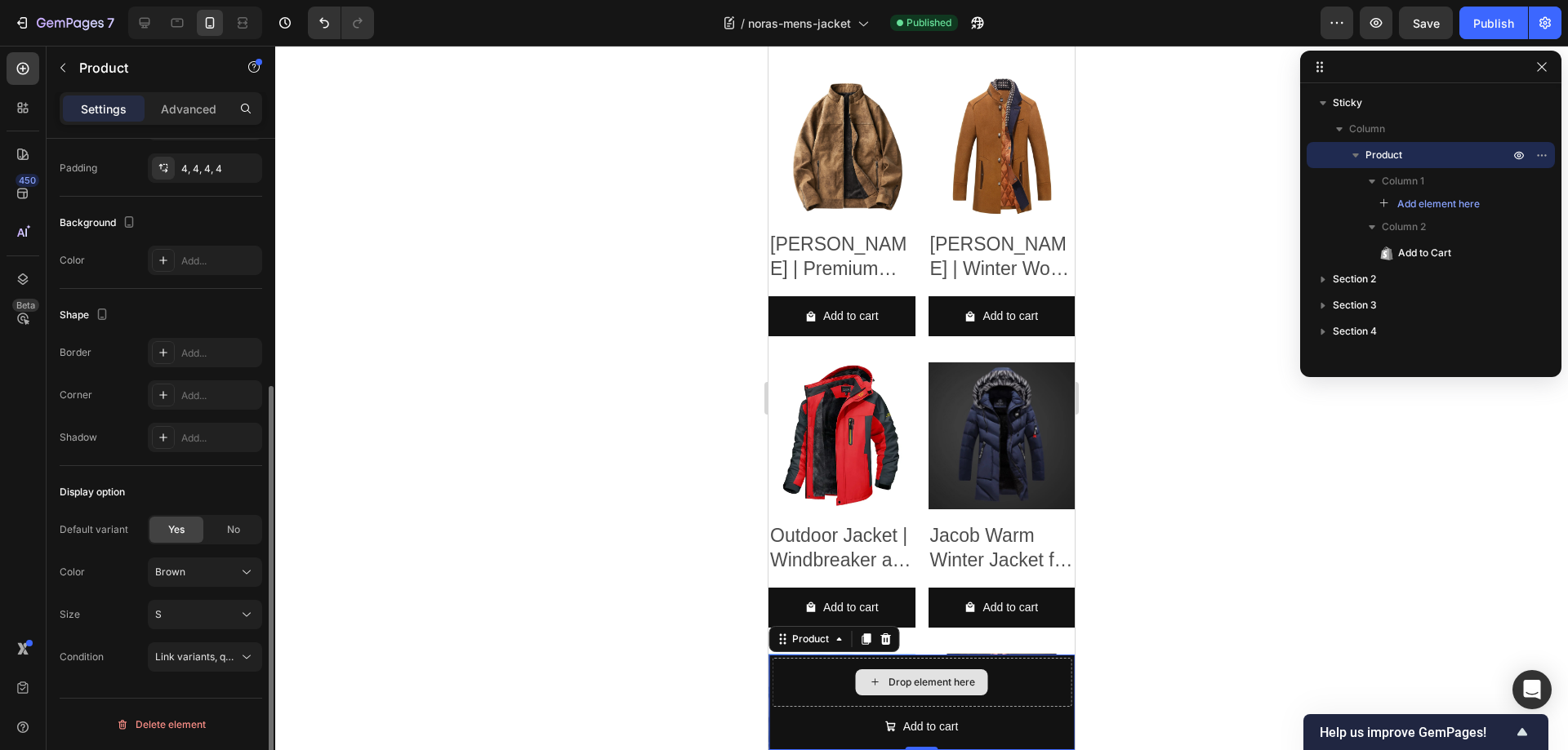
scroll to position [0, 0]
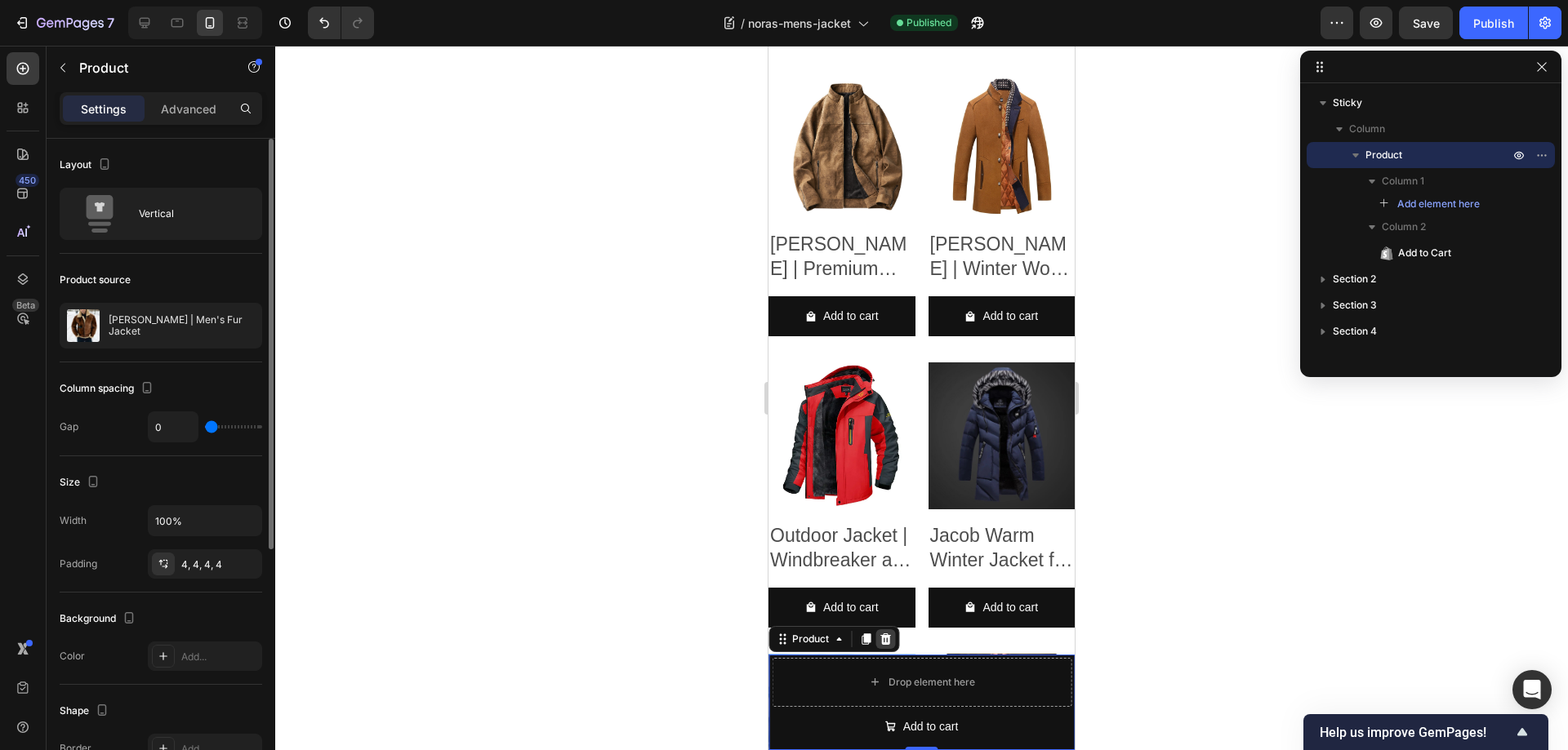
click at [885, 638] on icon at bounding box center [885, 639] width 11 height 12
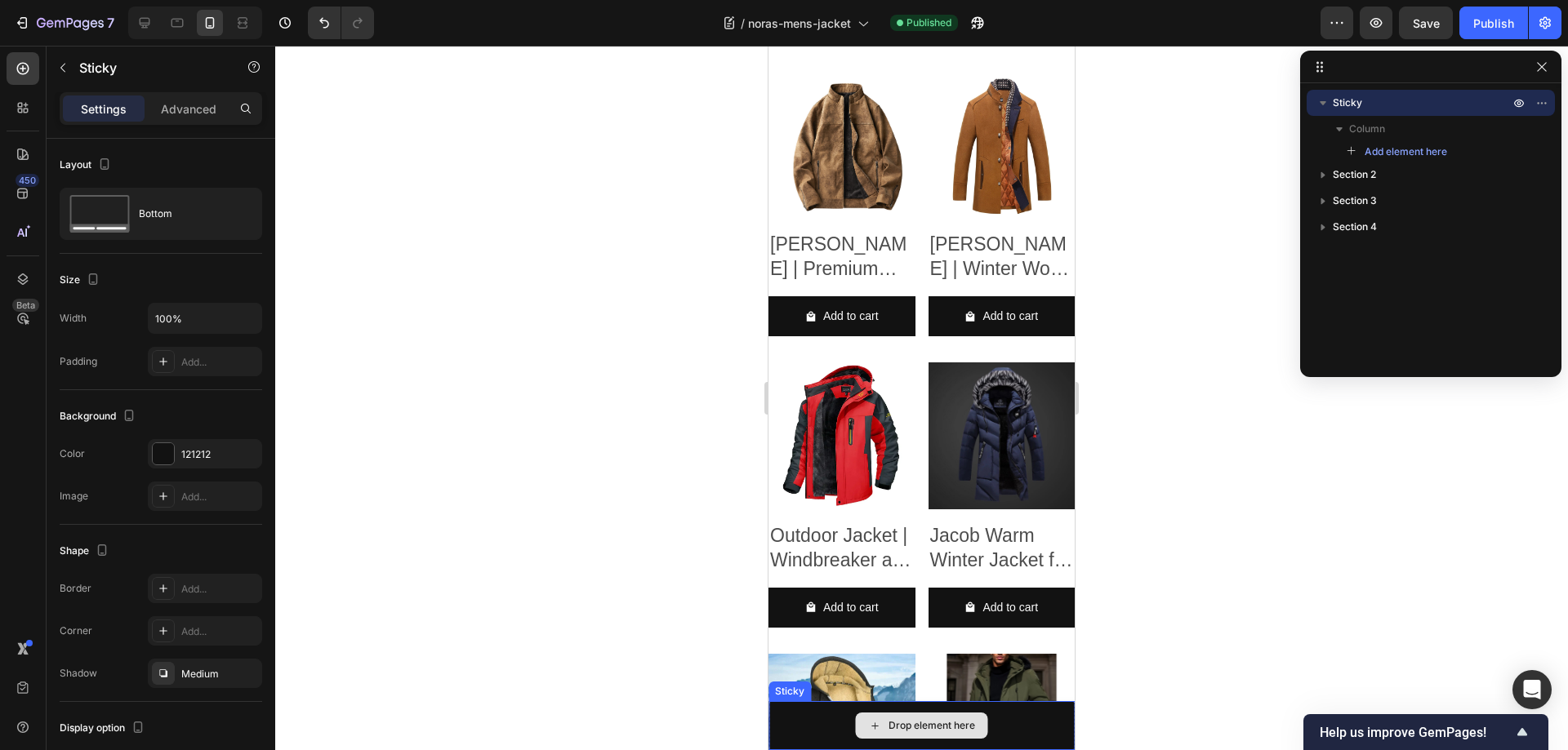
click at [1011, 725] on div "Drop element here" at bounding box center [922, 725] width 306 height 49
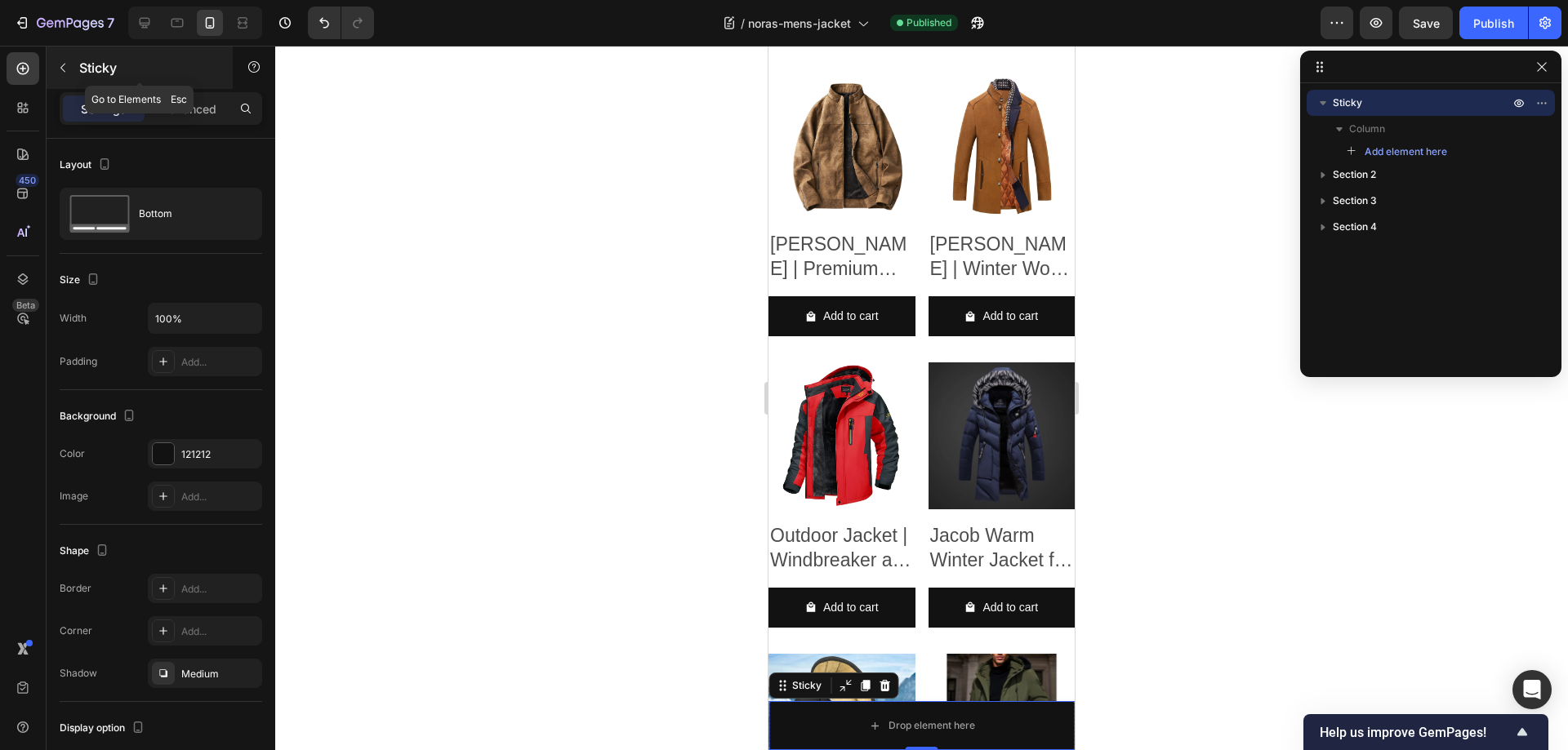
click at [65, 70] on icon "button" at bounding box center [63, 68] width 13 height 13
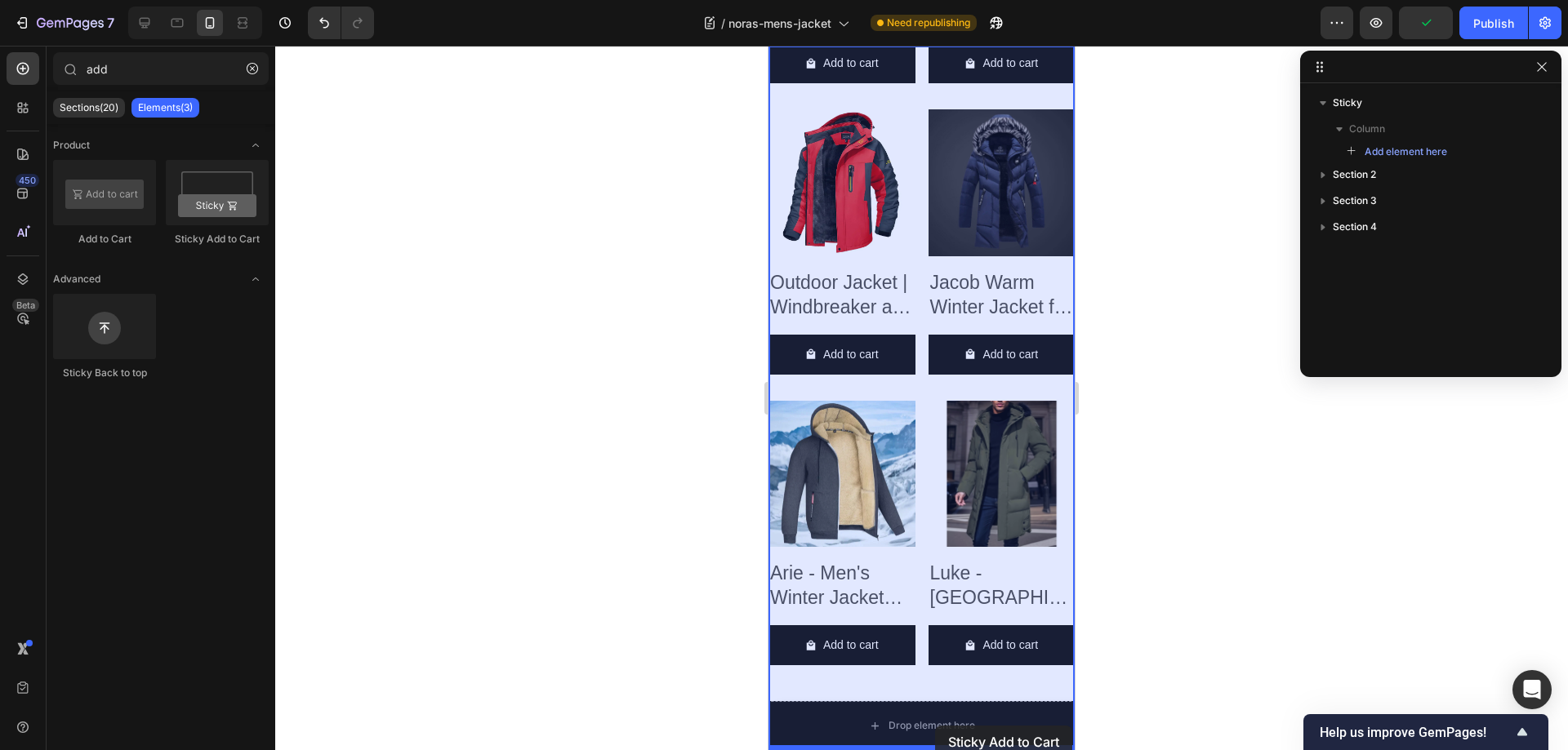
scroll to position [2814, 0]
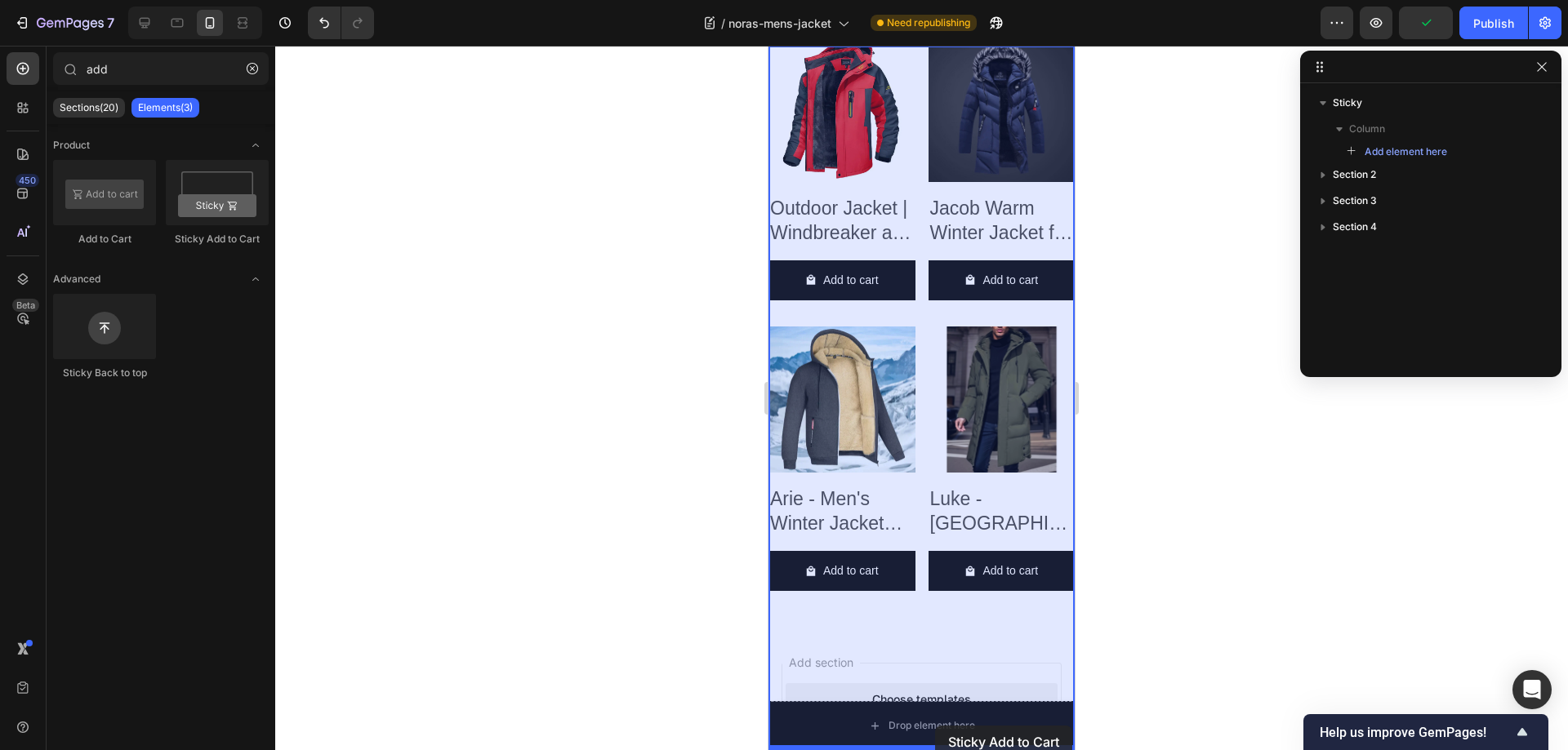
drag, startPoint x: 970, startPoint y: 251, endPoint x: 935, endPoint y: 725, distance: 475.3
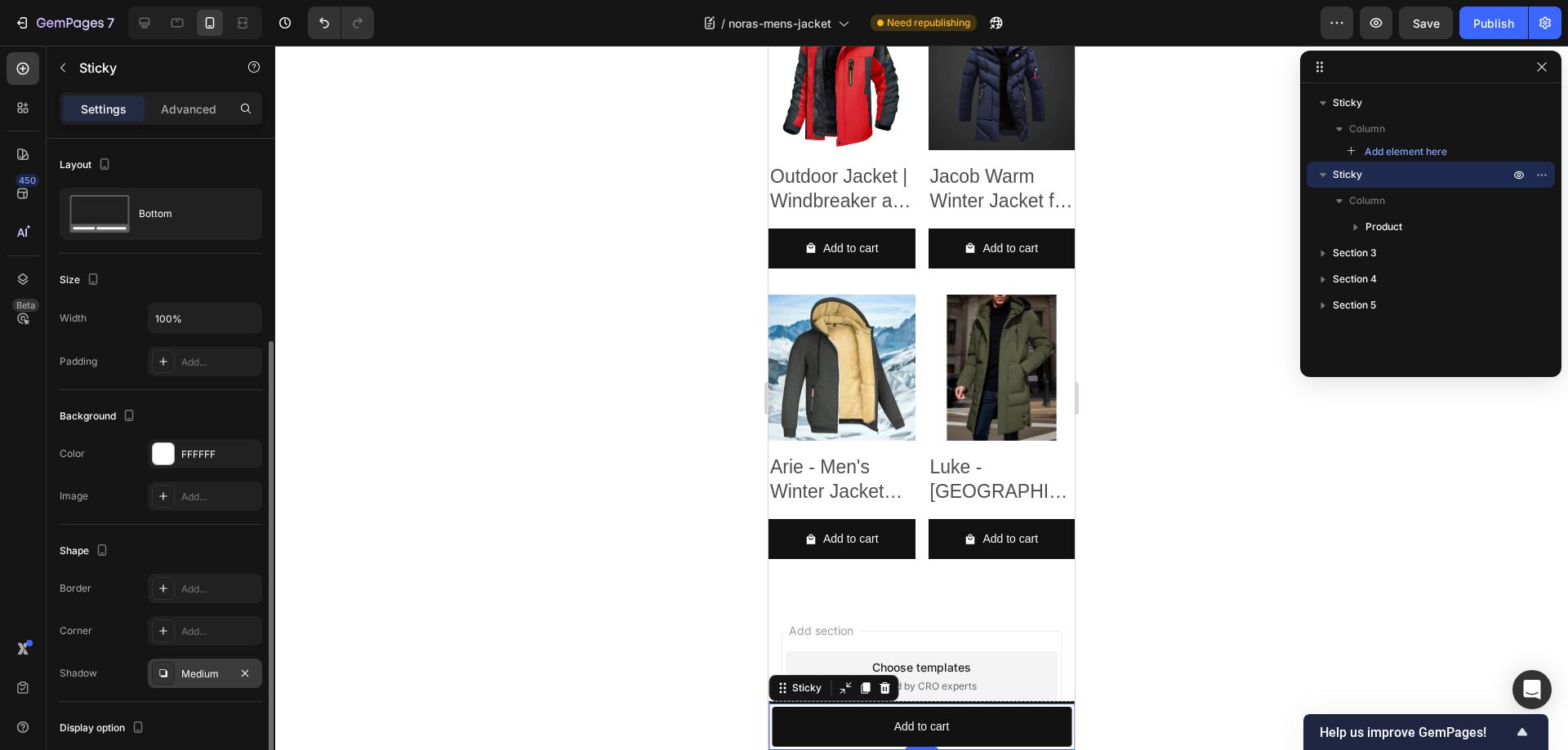
scroll to position [108, 0]
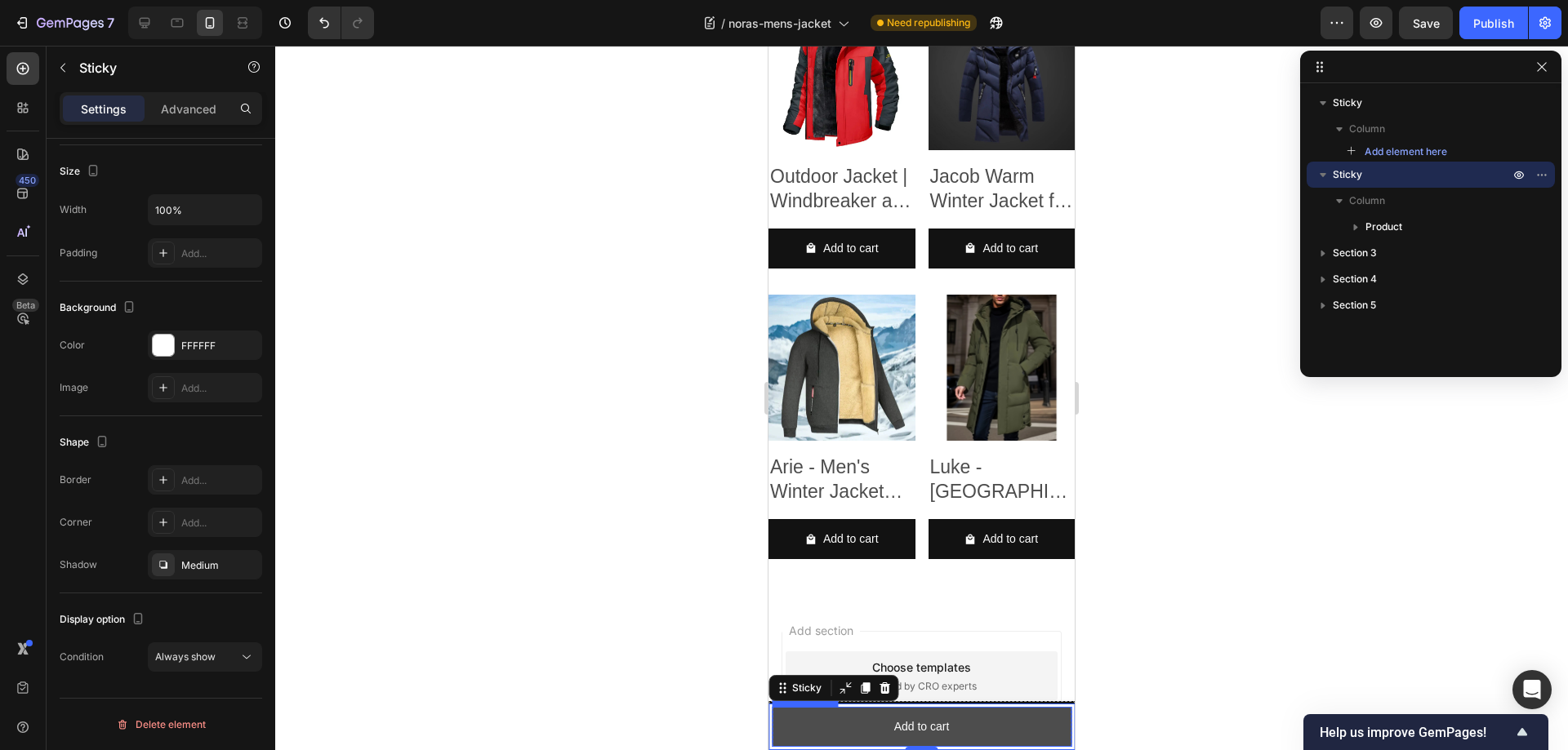
click at [800, 720] on button "Add to cart" at bounding box center [922, 727] width 300 height 40
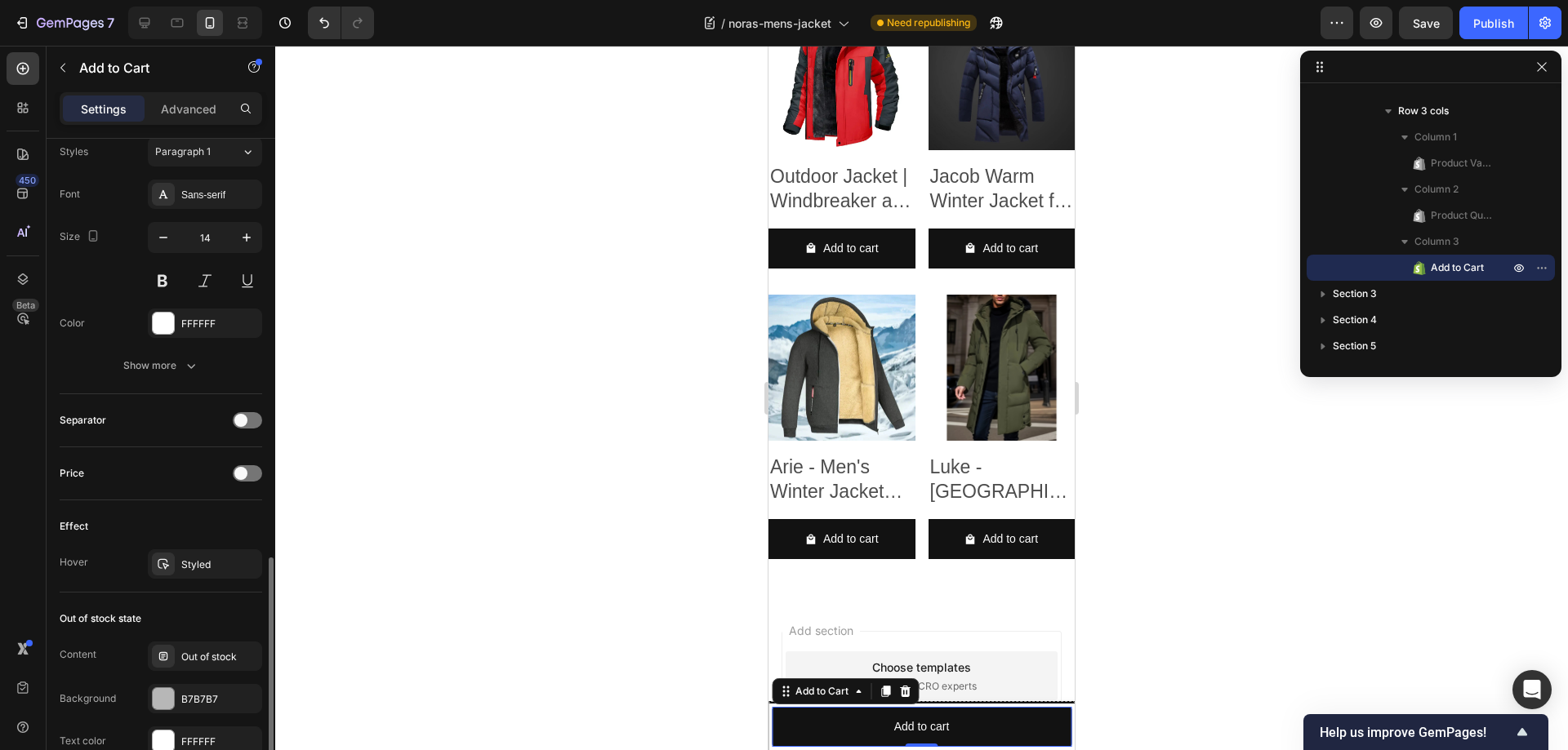
scroll to position [1091, 0]
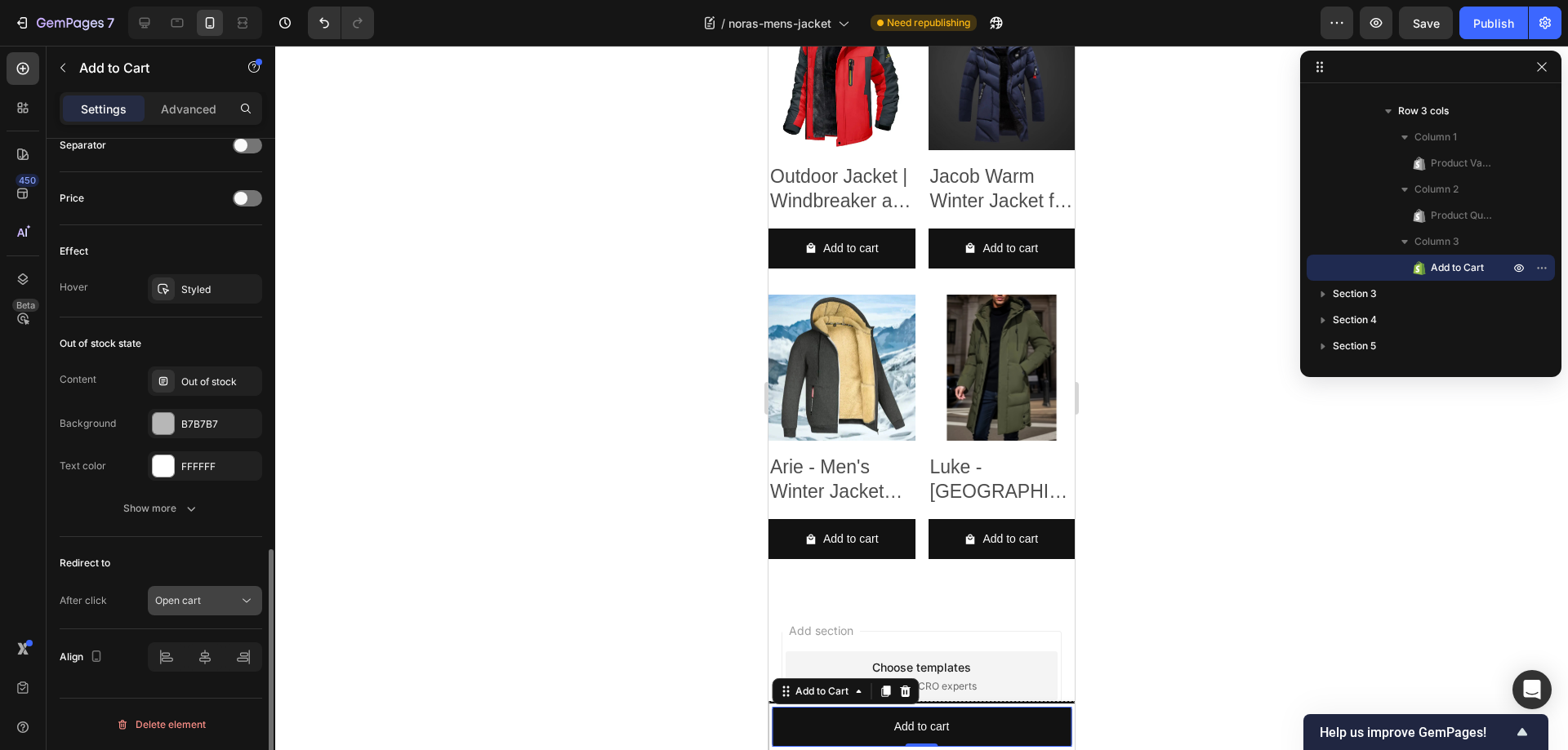
click at [205, 597] on div "Open cart" at bounding box center [196, 601] width 84 height 15
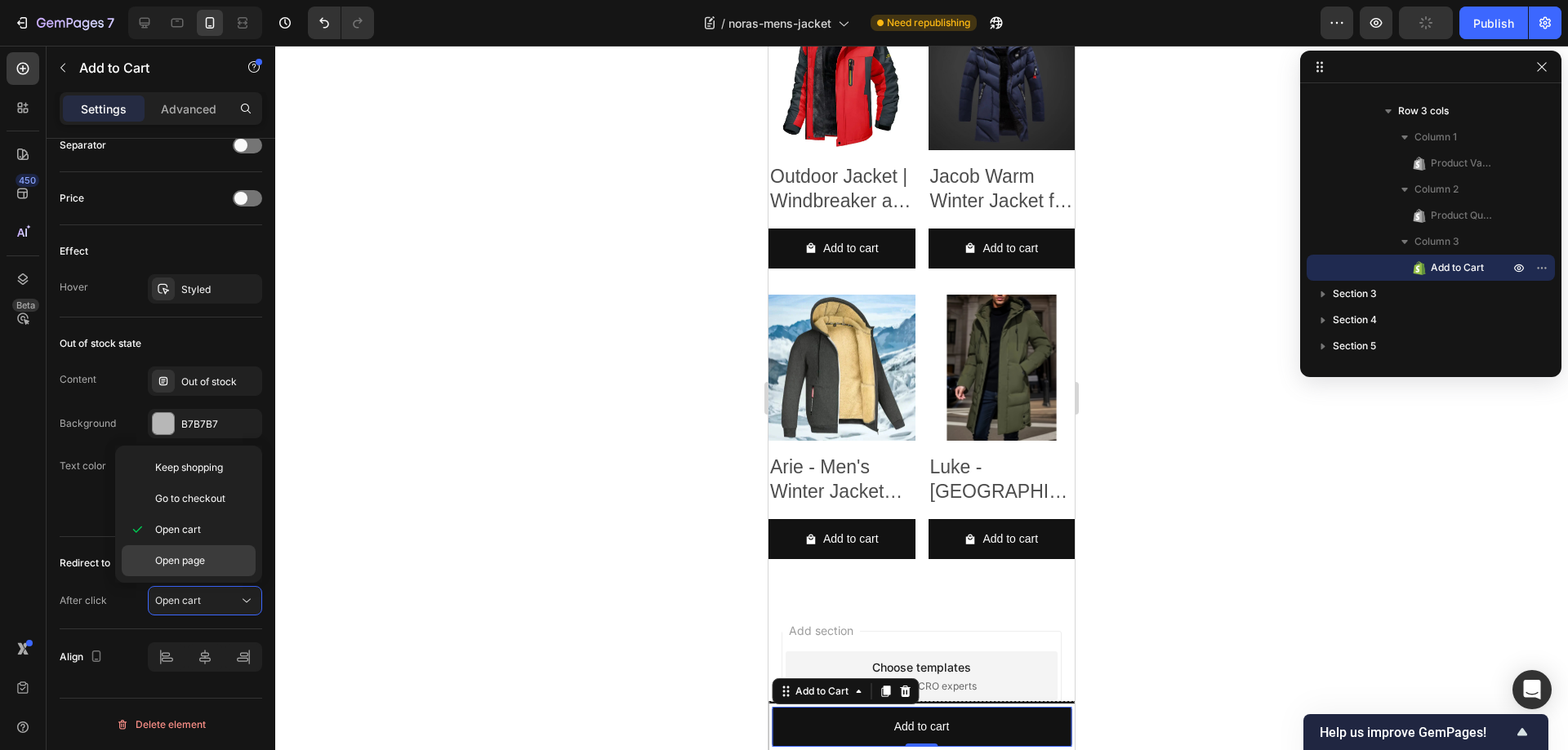
click at [197, 559] on span "Open page" at bounding box center [180, 560] width 50 height 15
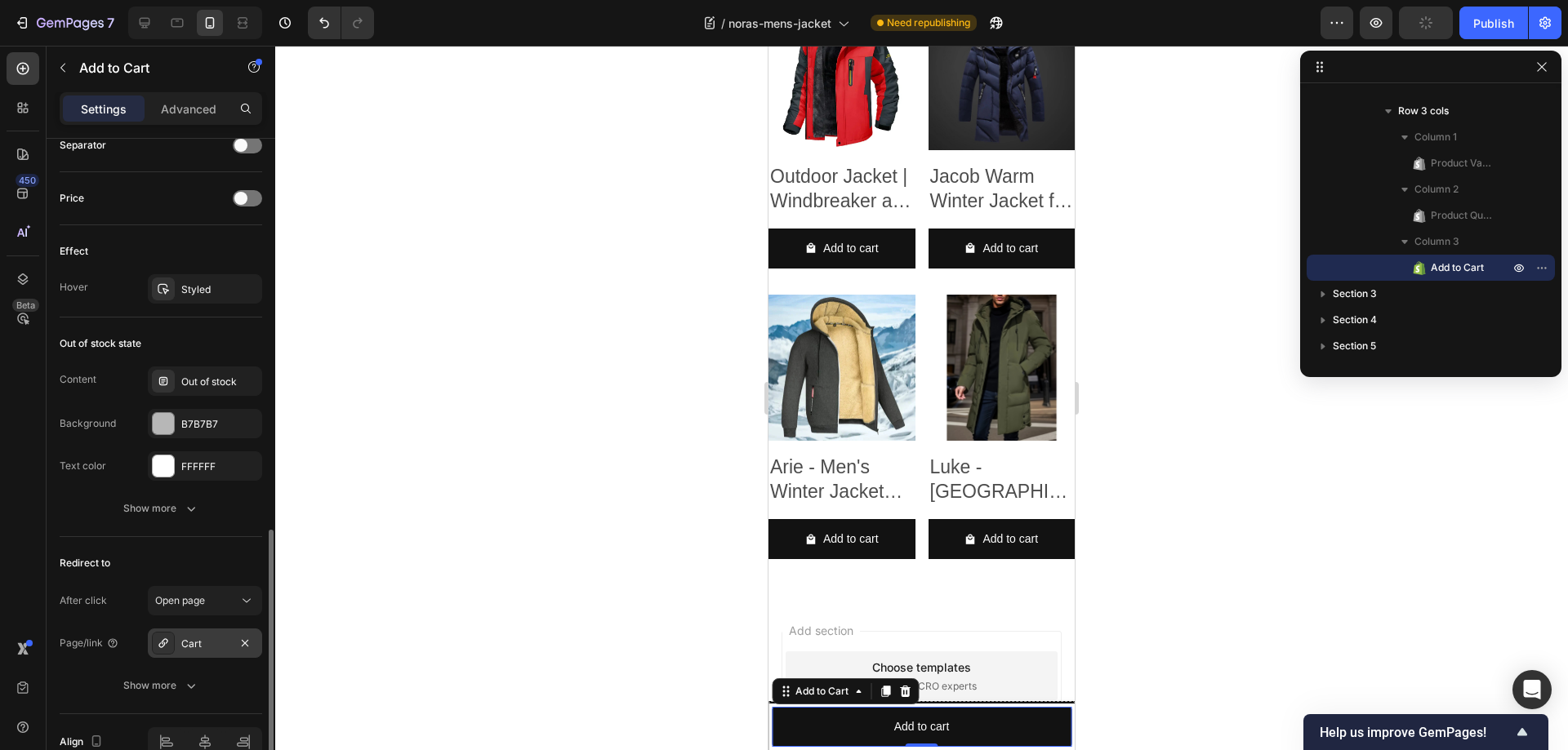
click at [200, 646] on div "Cart" at bounding box center [205, 644] width 47 height 15
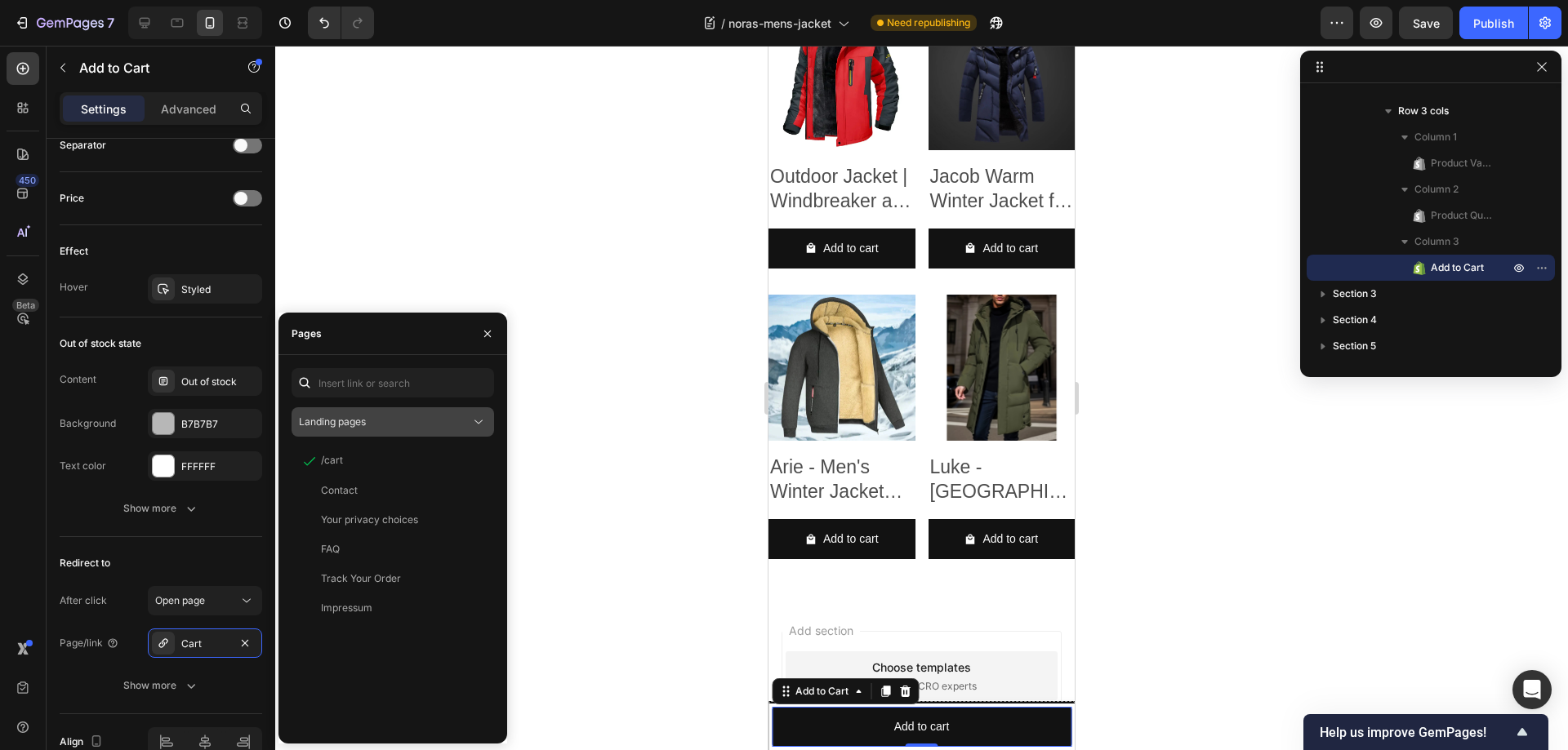
click at [429, 421] on div "Landing pages" at bounding box center [384, 422] width 171 height 15
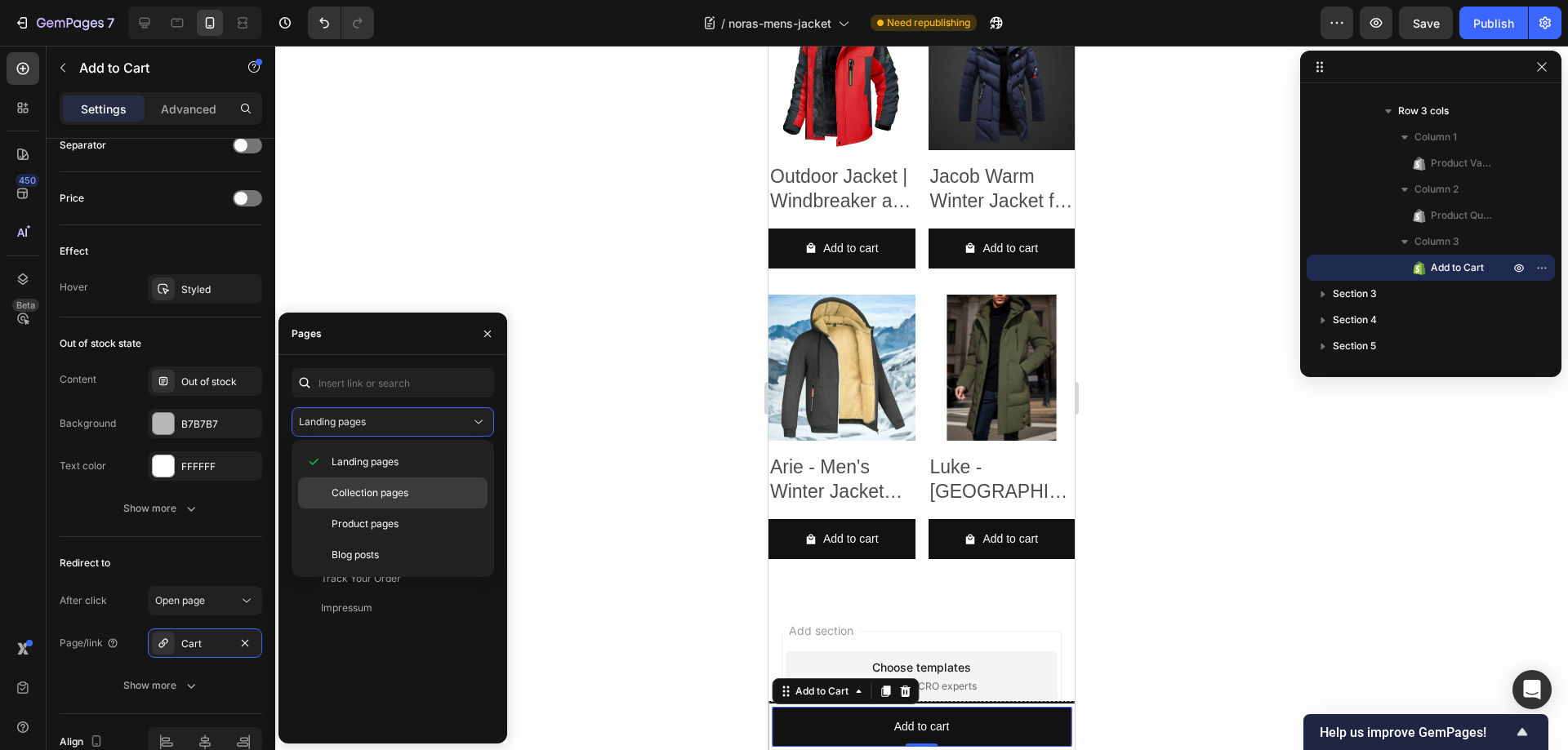
click at [374, 489] on span "Collection pages" at bounding box center [369, 493] width 77 height 15
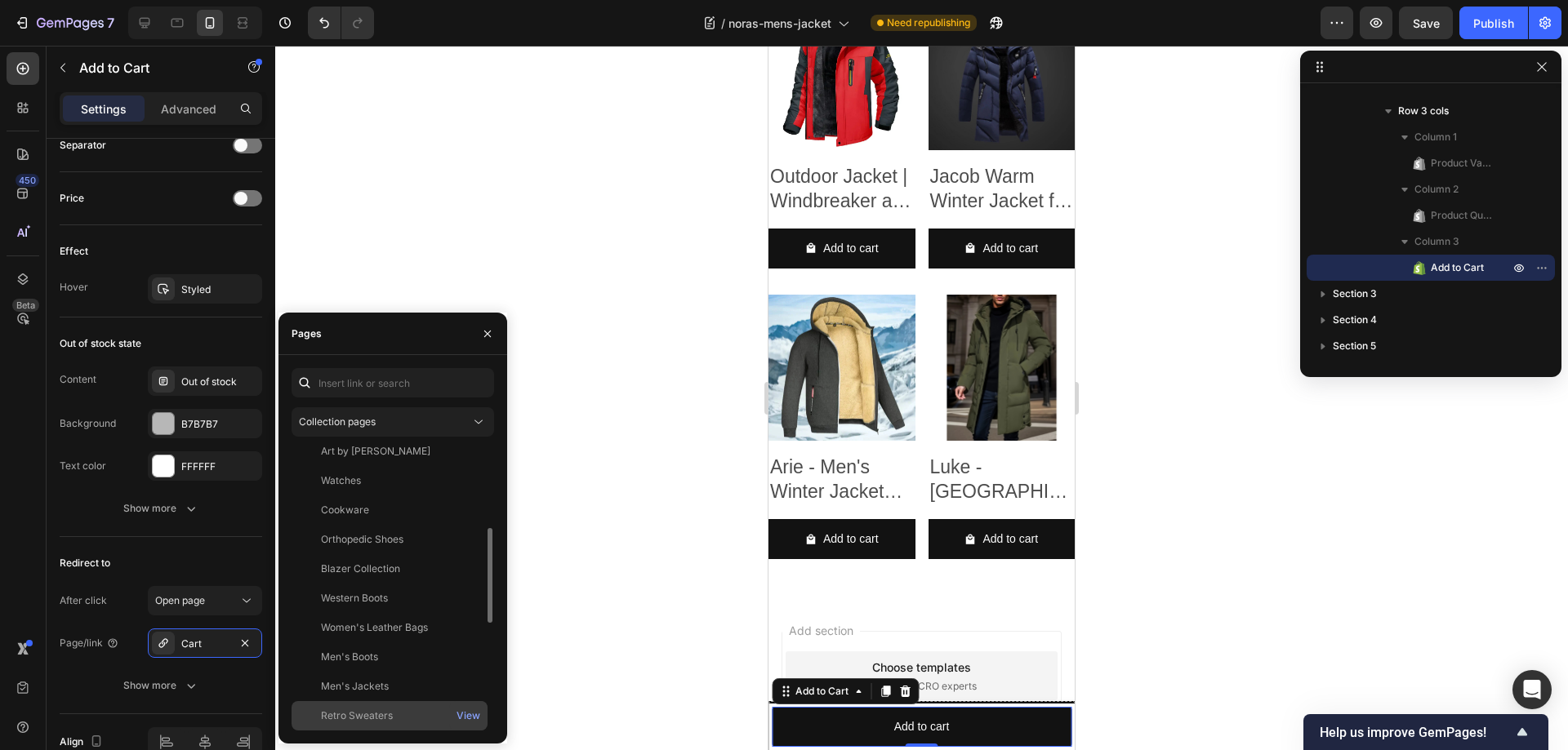
scroll to position [408, 0]
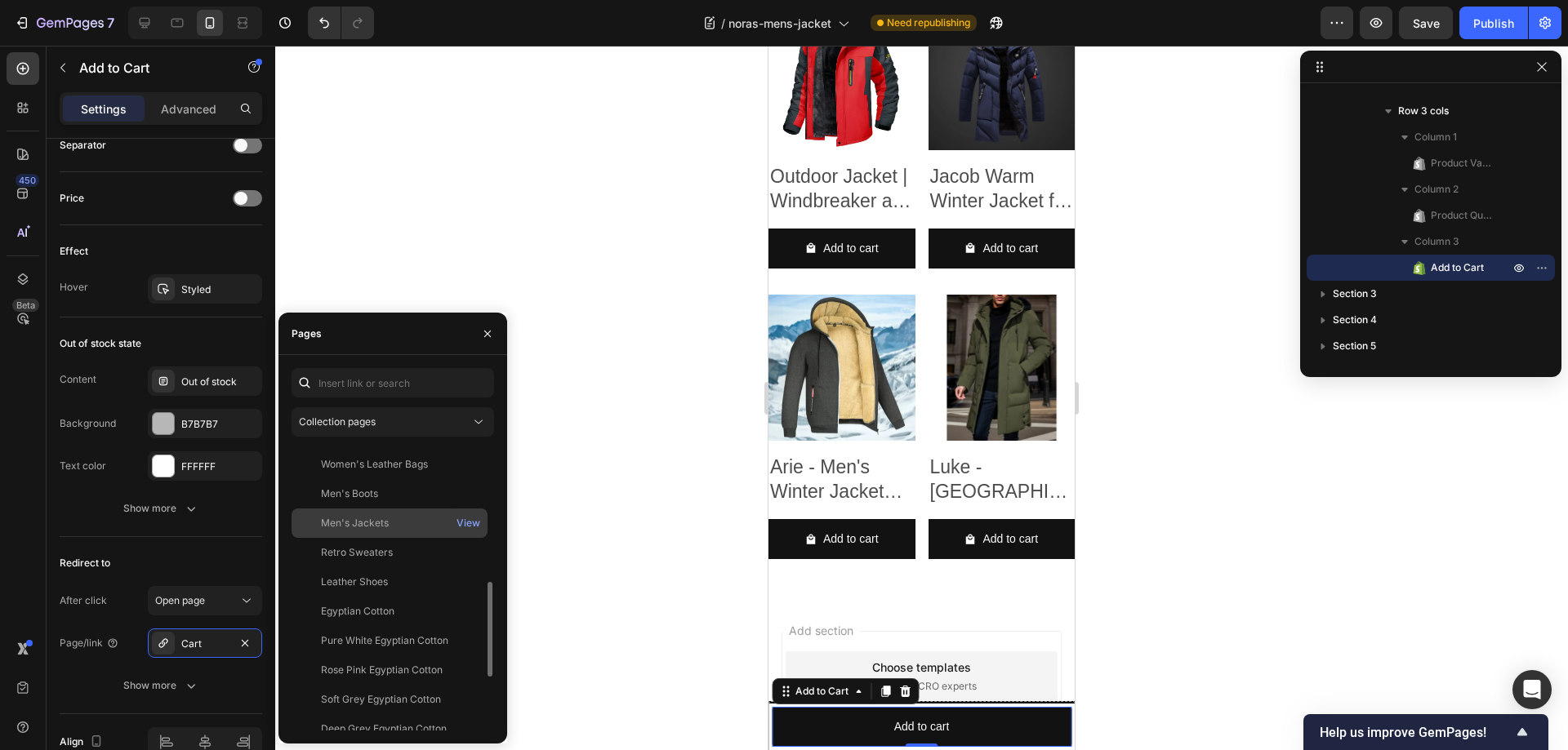
click at [374, 525] on div "Men's Jackets" at bounding box center [355, 523] width 68 height 15
click at [488, 335] on icon "button" at bounding box center [488, 334] width 13 height 13
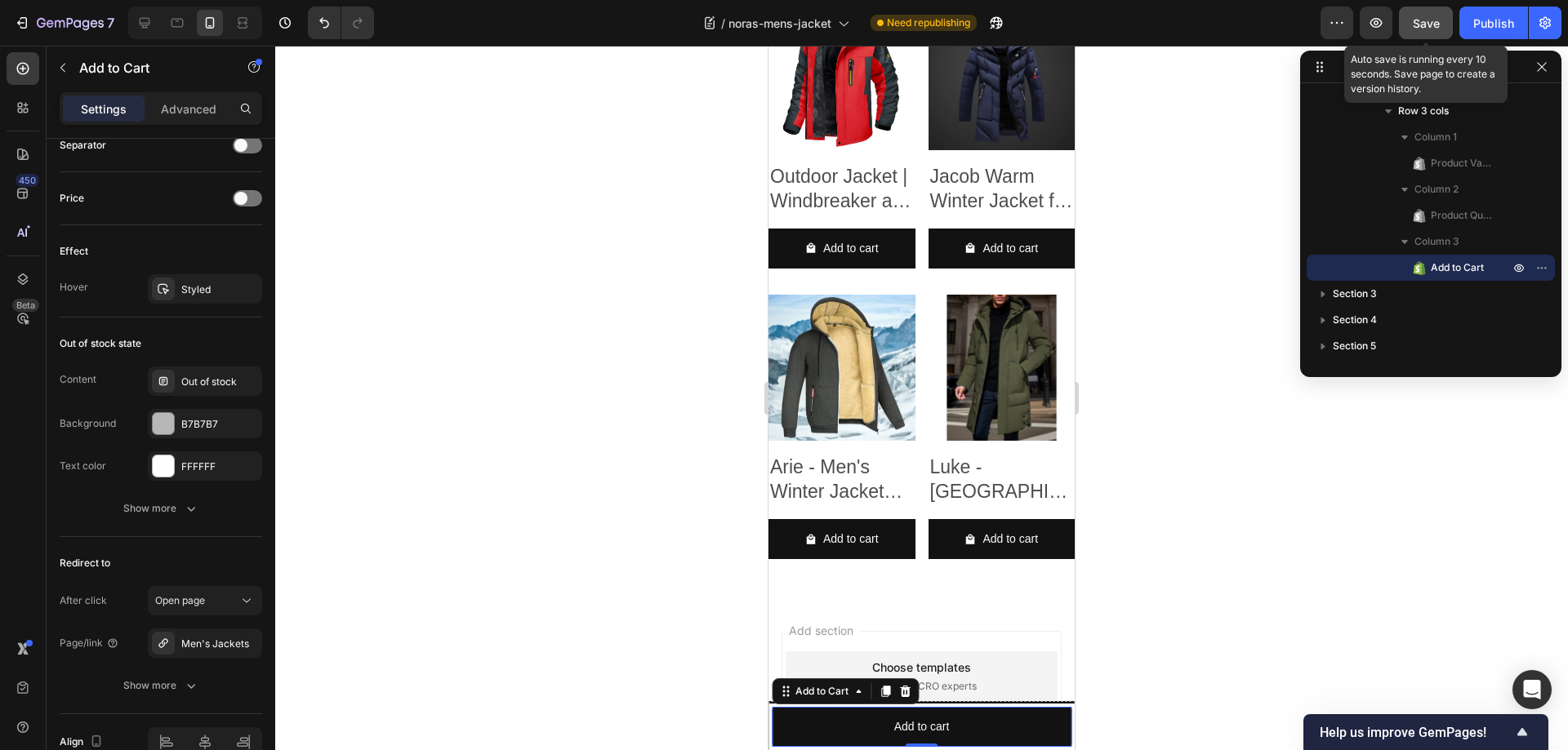
click at [1440, 25] on button "Save" at bounding box center [1426, 22] width 54 height 32
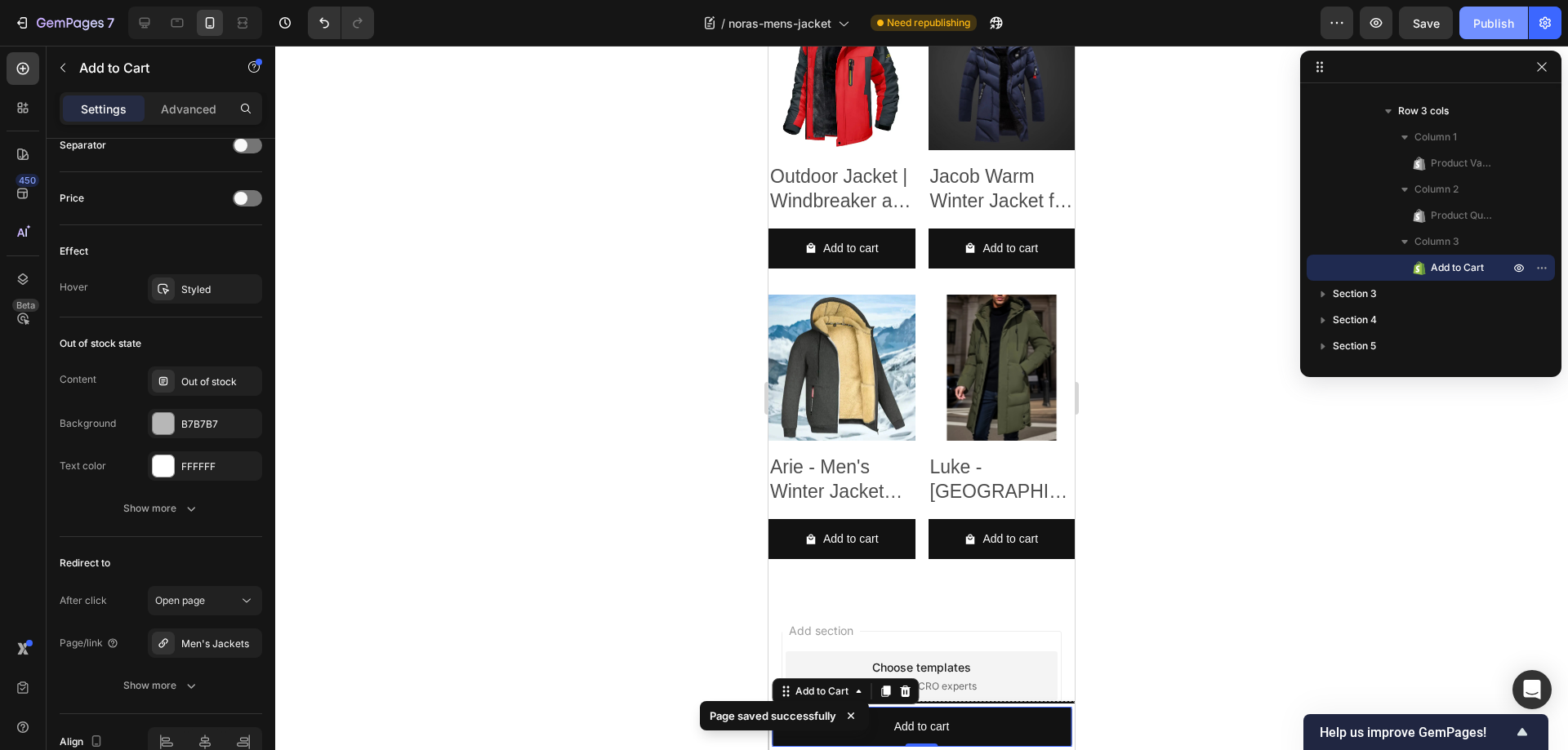
click at [1483, 19] on div "Publish" at bounding box center [1493, 23] width 41 height 17
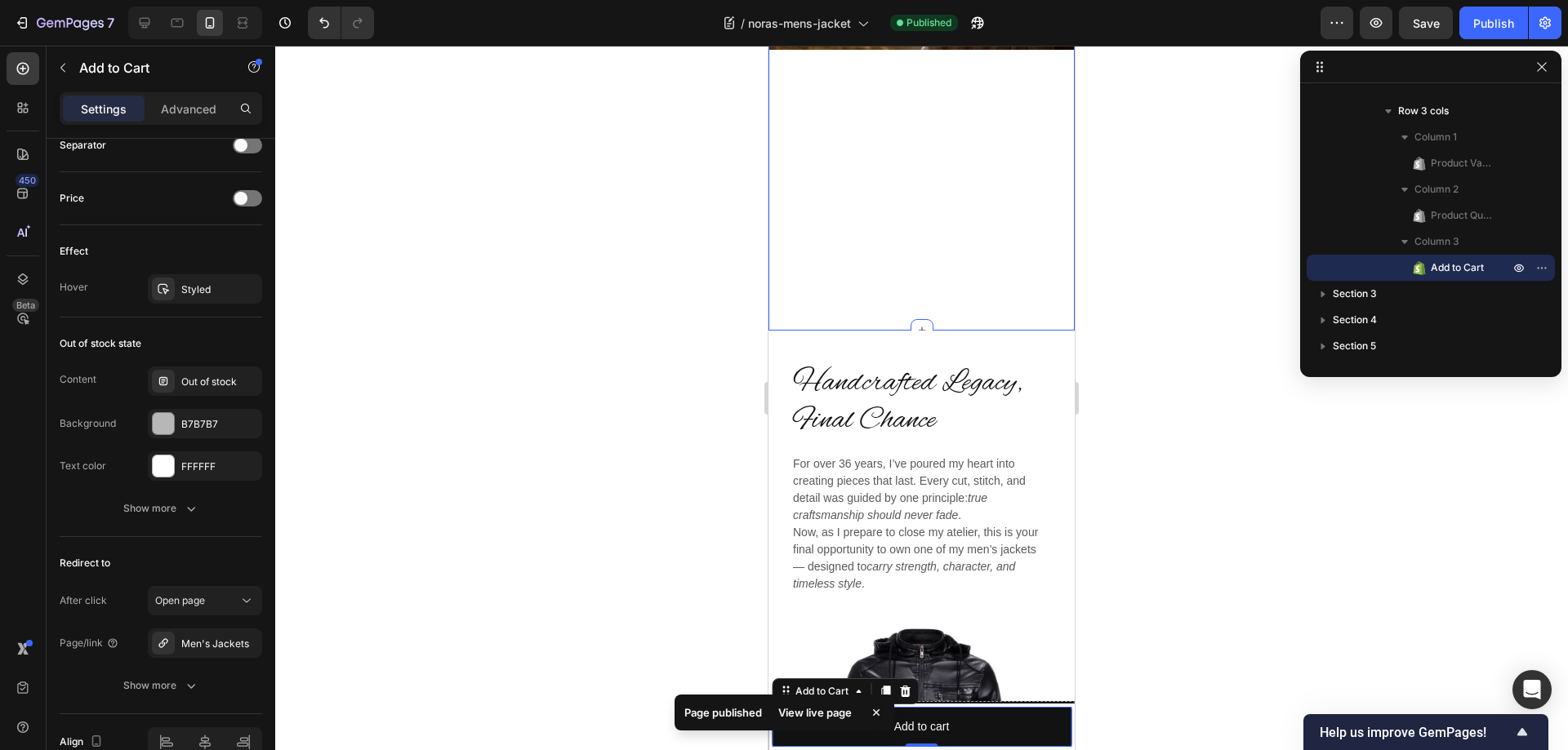
scroll to position [0, 0]
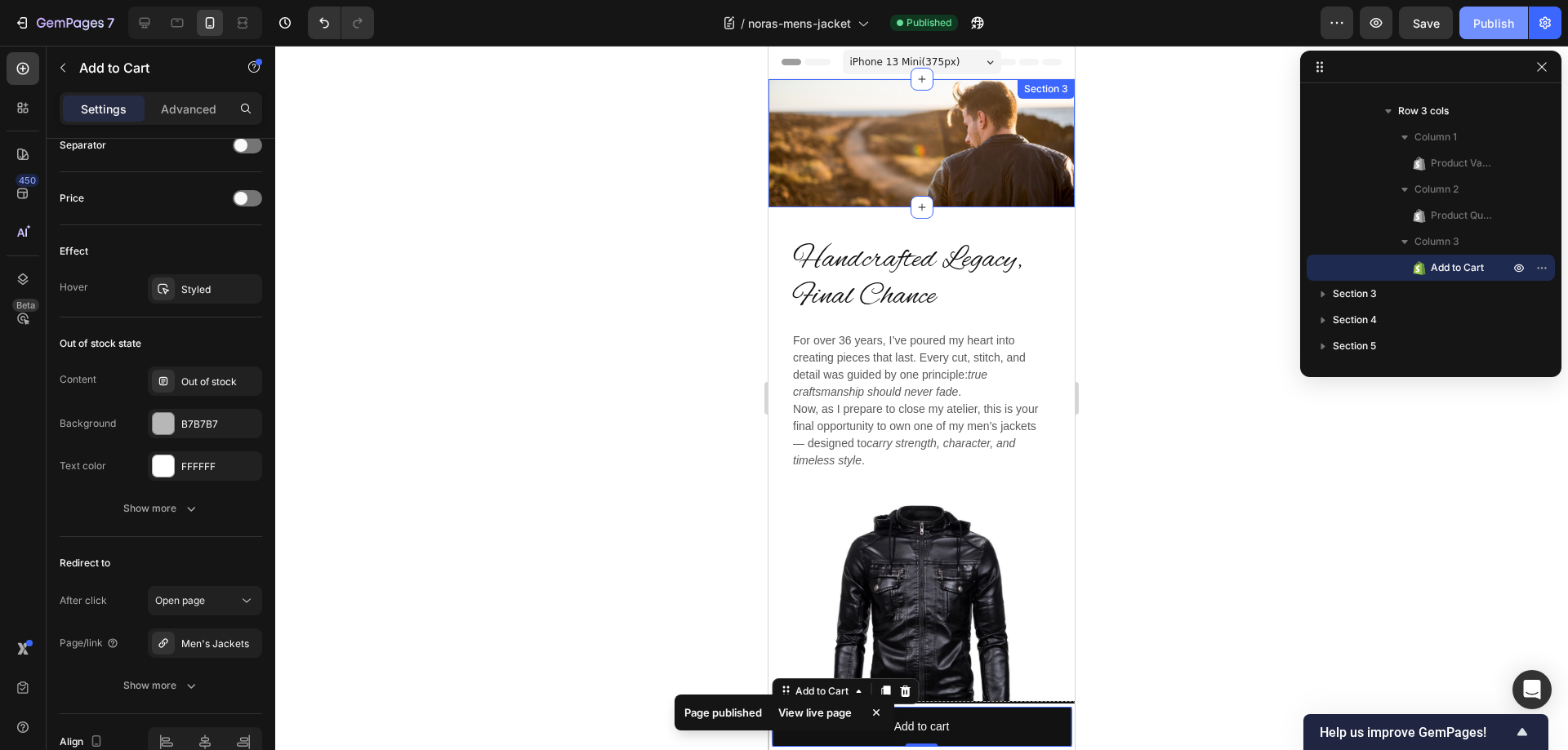
click at [1486, 17] on div "Publish" at bounding box center [1493, 23] width 41 height 17
click at [1377, 26] on icon "button" at bounding box center [1376, 23] width 17 height 17
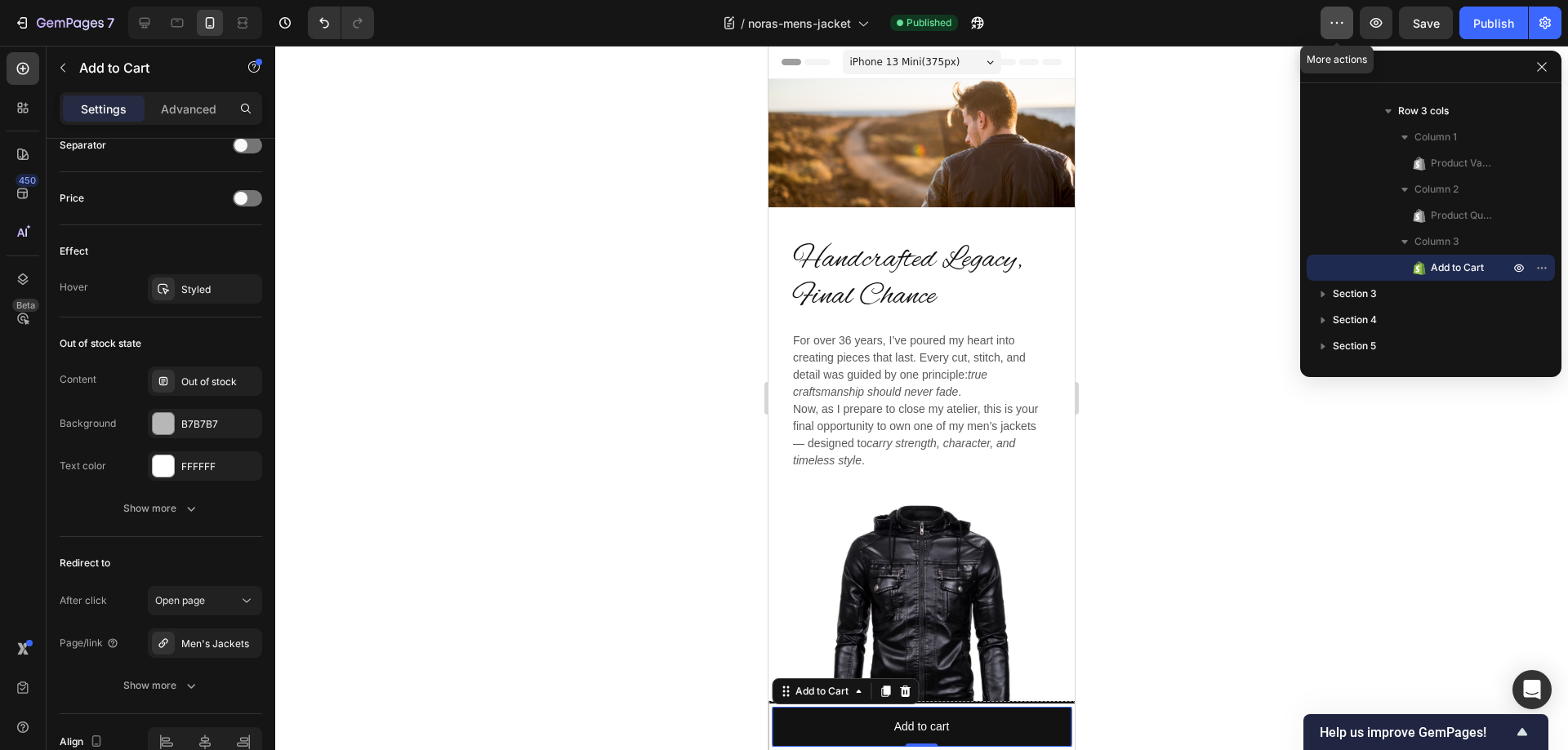
click at [1342, 18] on icon "button" at bounding box center [1337, 23] width 17 height 17
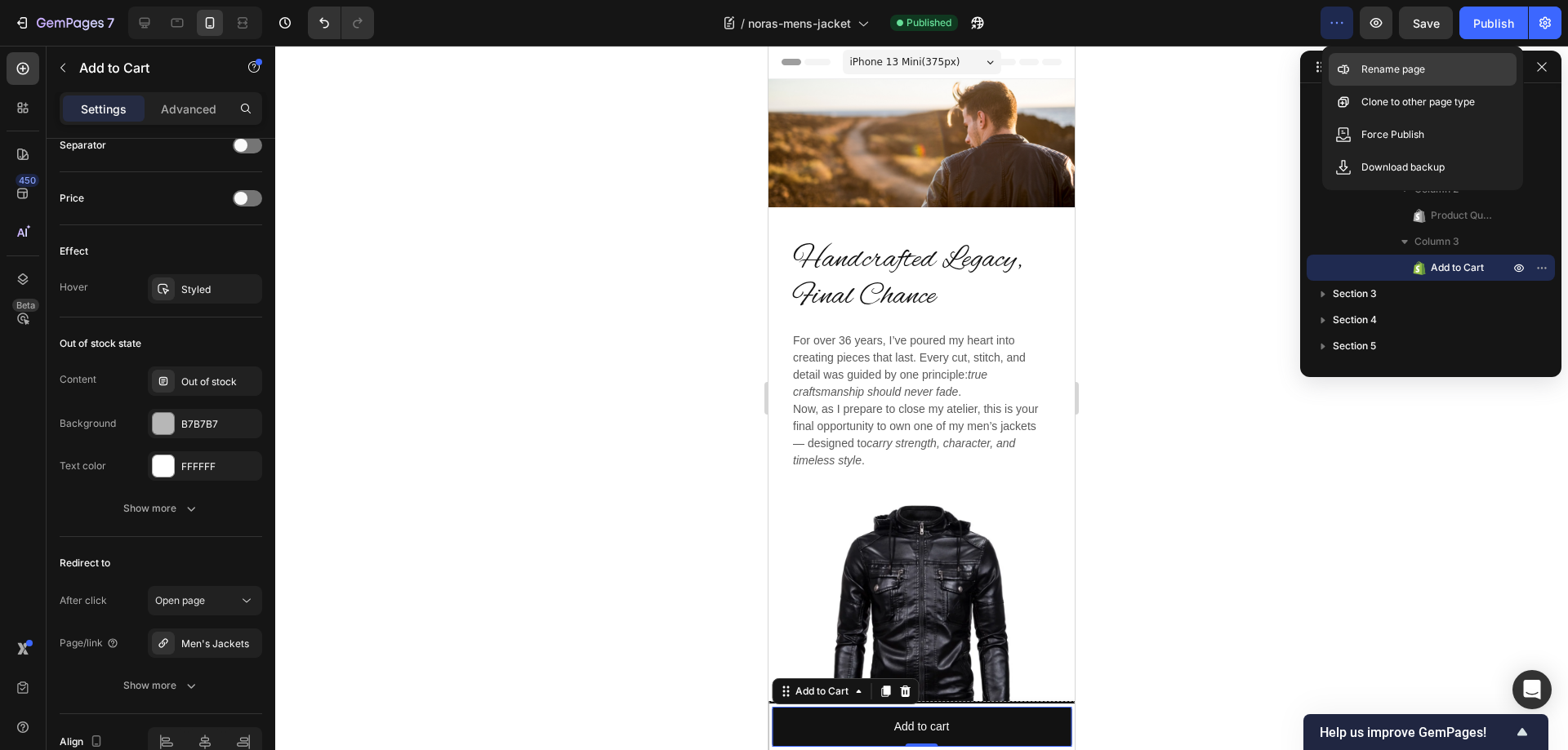
click at [1401, 70] on p "Rename page" at bounding box center [1392, 70] width 64 height 17
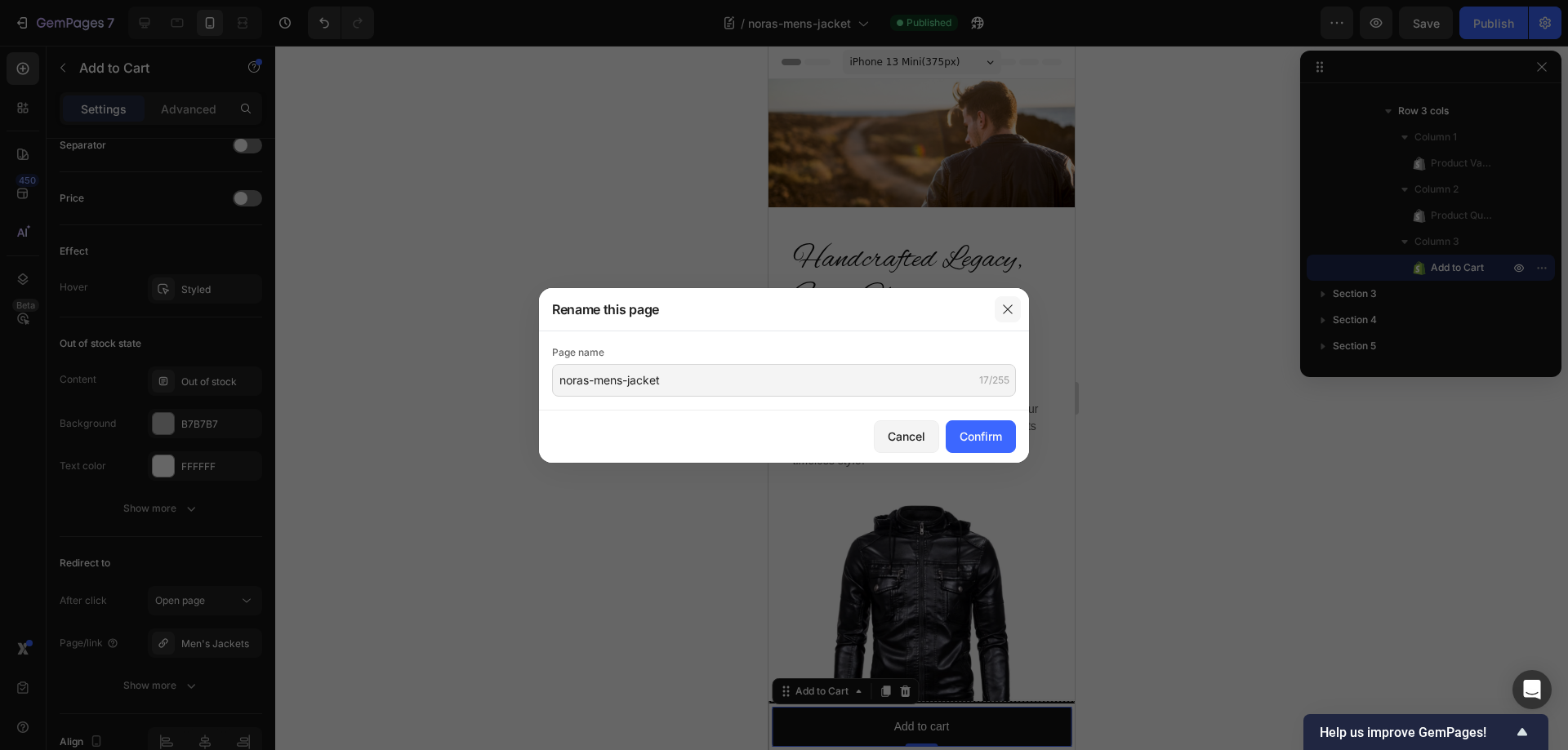
click at [1006, 308] on icon "button" at bounding box center [1008, 310] width 13 height 13
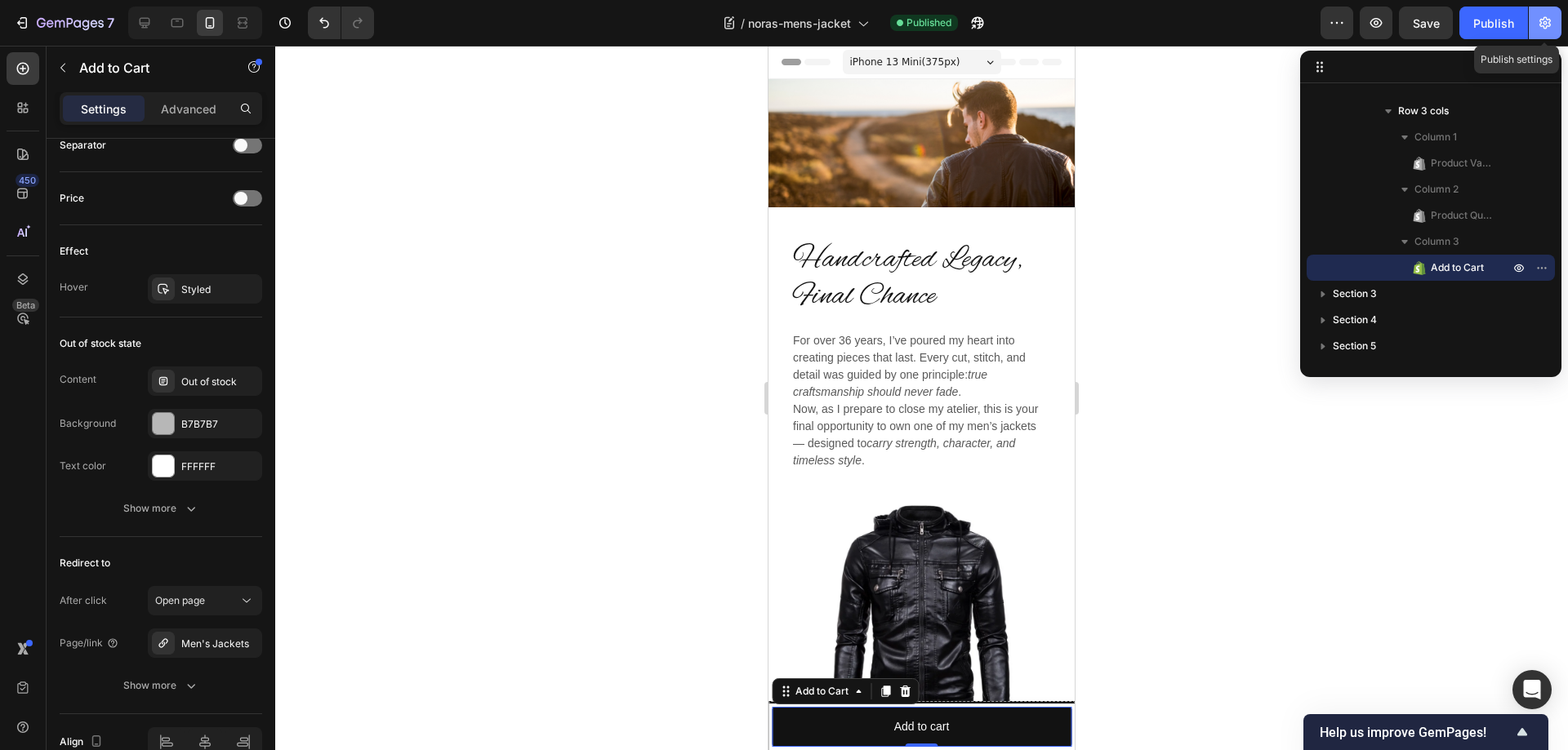
click at [1546, 22] on icon "button" at bounding box center [1545, 23] width 17 height 17
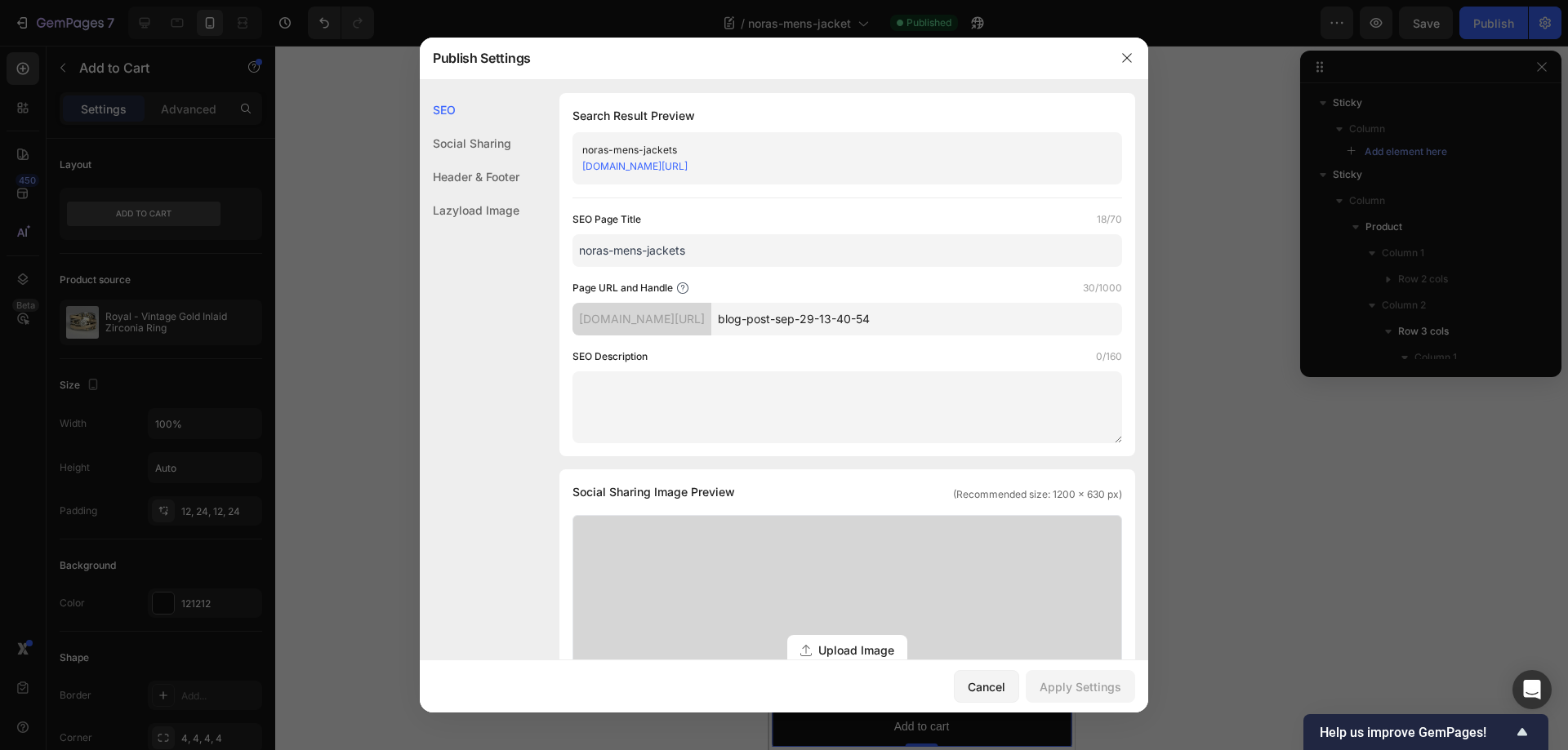
click at [704, 144] on div "noras-mens-jackets" at bounding box center [833, 151] width 503 height 17
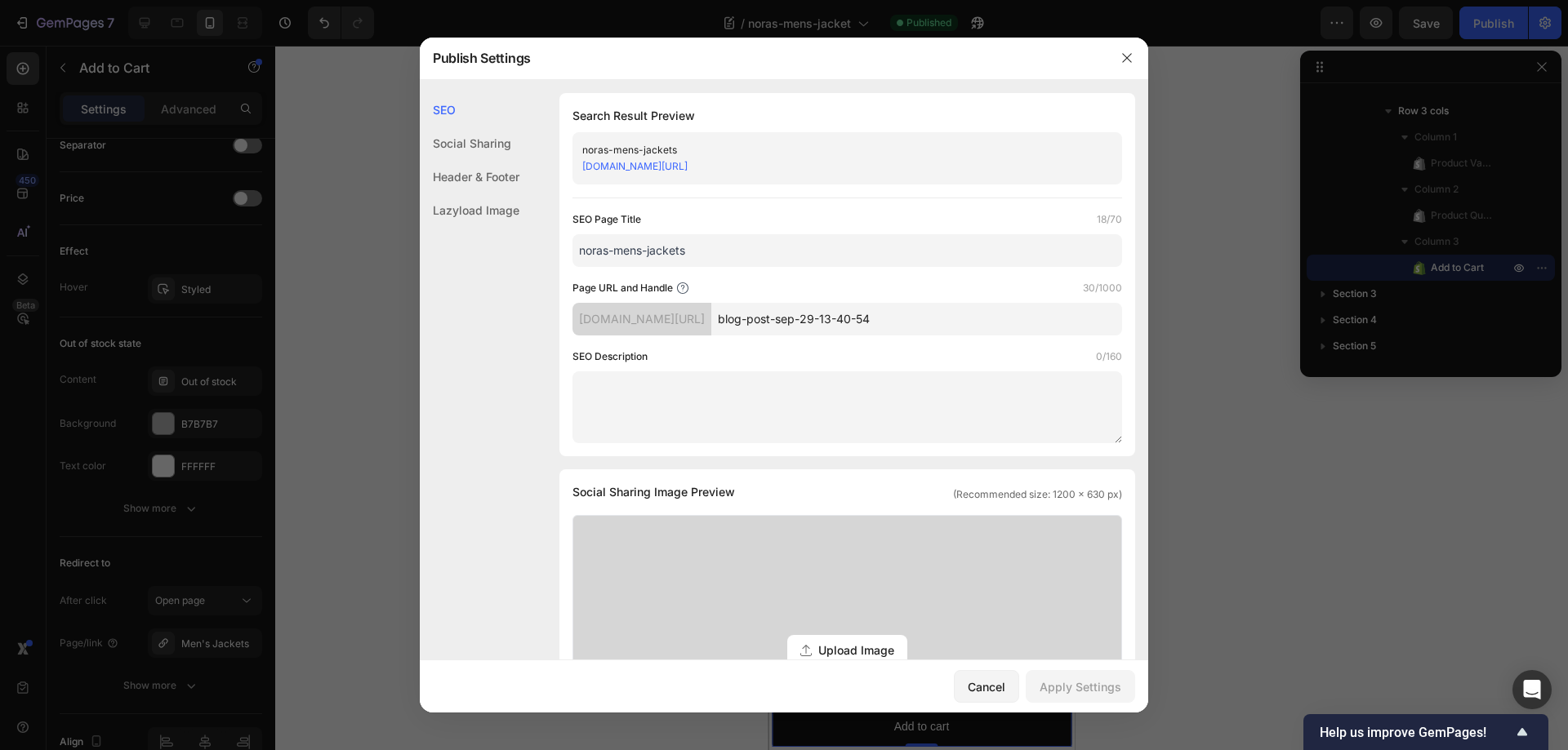
drag, startPoint x: 990, startPoint y: 327, endPoint x: 739, endPoint y: 308, distance: 251.7
click at [702, 306] on div "[DOMAIN_NAME][URL] blog-post-sep-29-13-40-54" at bounding box center [847, 319] width 549 height 32
paste input "noras-mens-jacket"
type input "noras-mens-jacket"
click at [1088, 682] on div "Apply Settings" at bounding box center [1080, 686] width 82 height 17
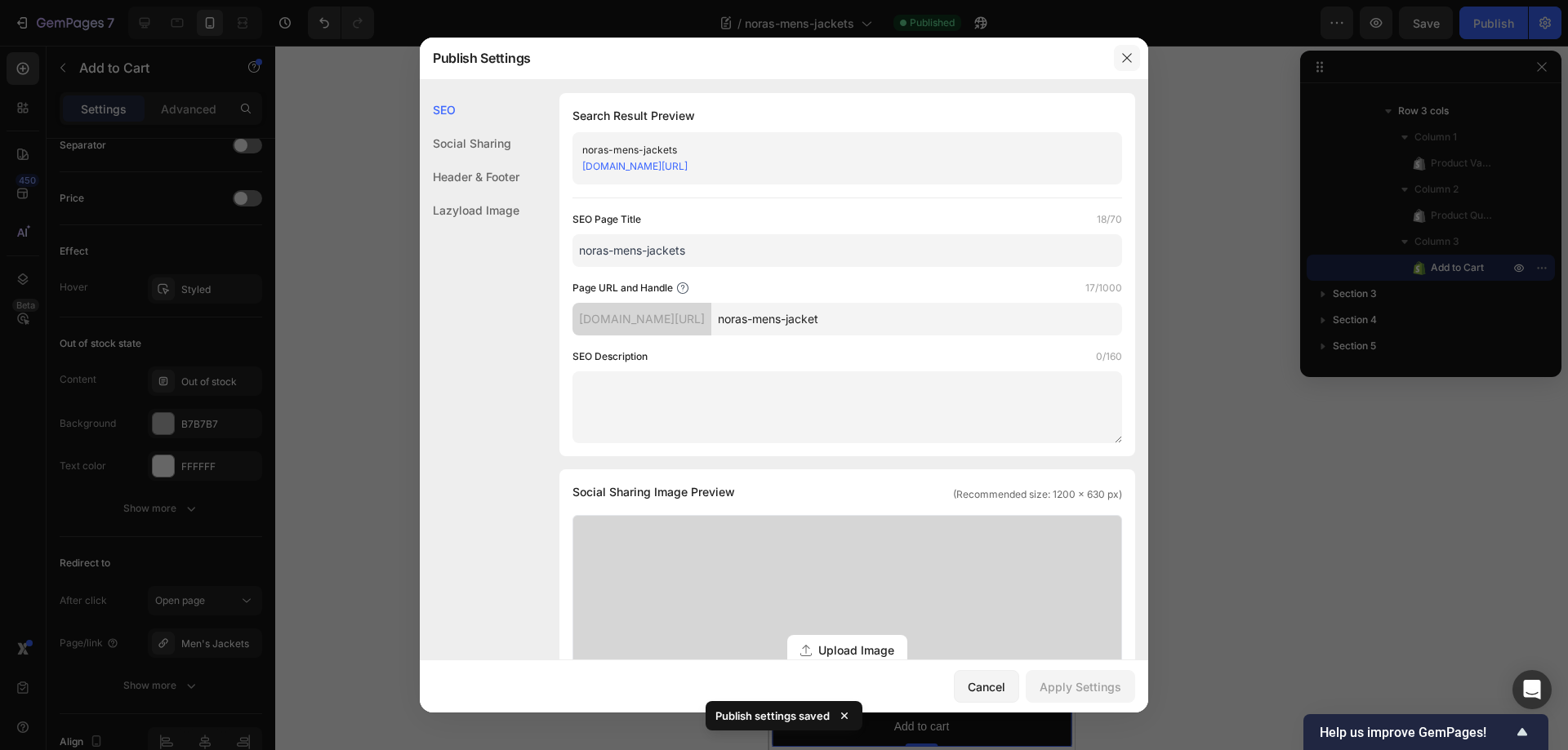
click at [1123, 51] on icon "button" at bounding box center [1127, 58] width 13 height 13
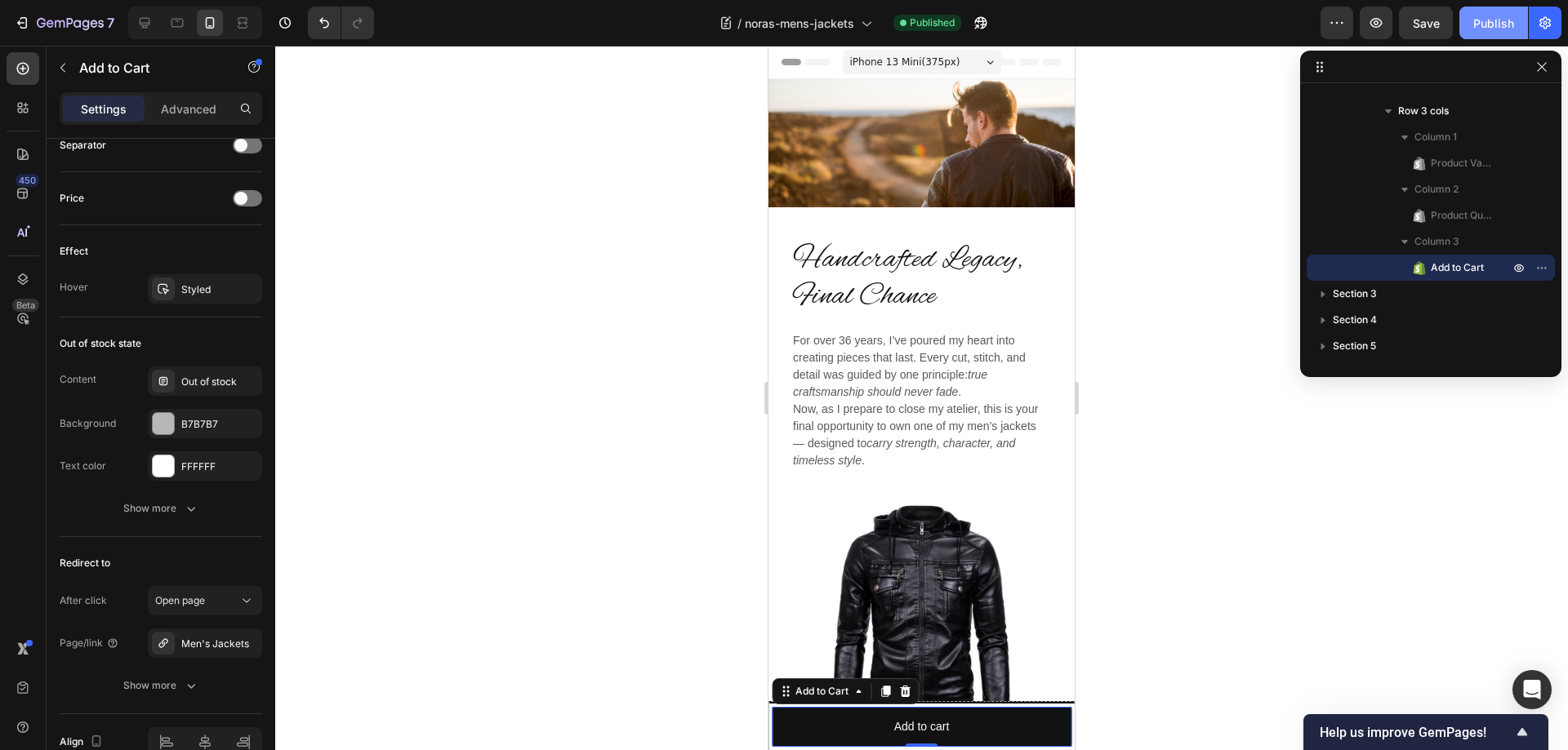
click at [1476, 23] on div "Publish" at bounding box center [1493, 23] width 41 height 17
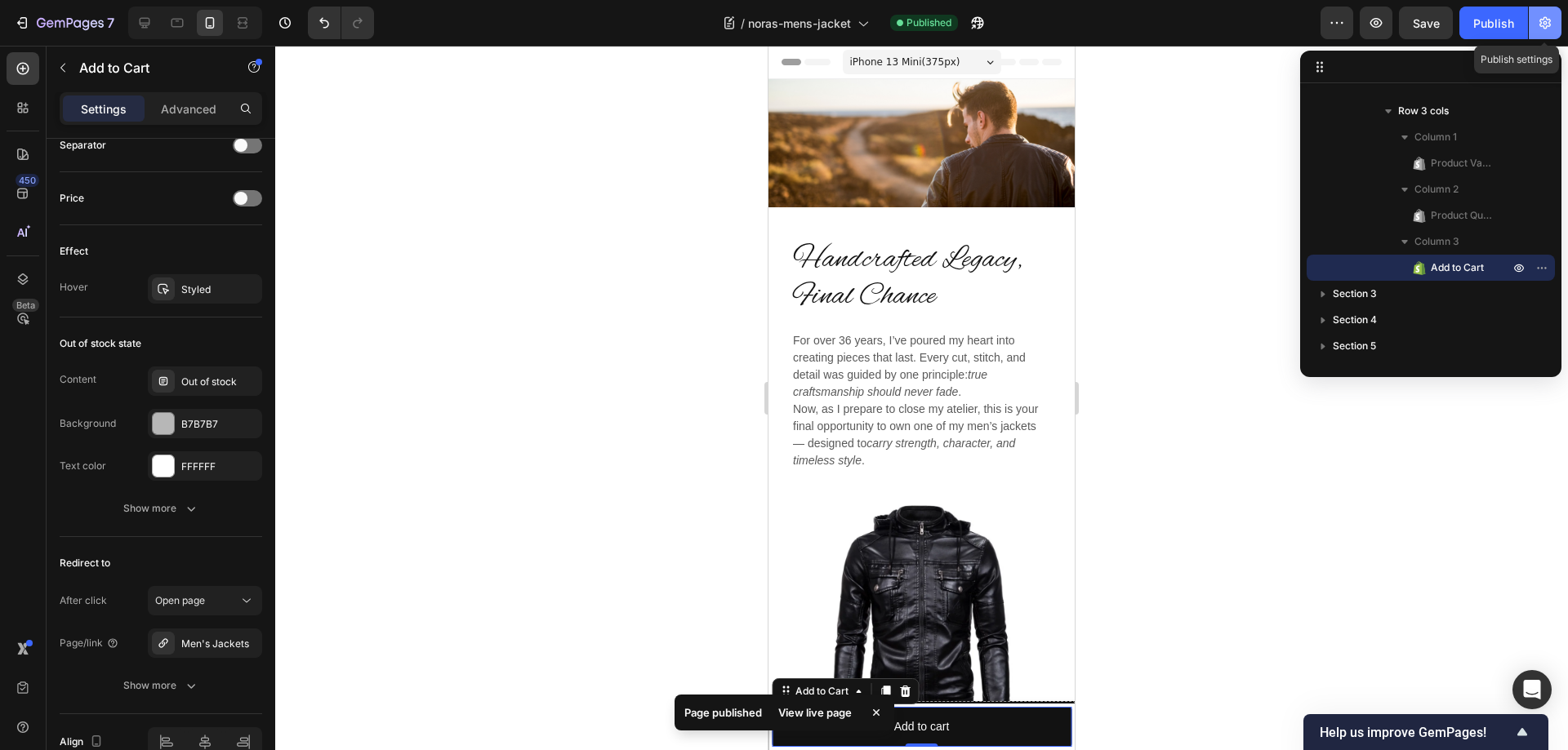
click at [1545, 17] on icon "button" at bounding box center [1545, 23] width 17 height 17
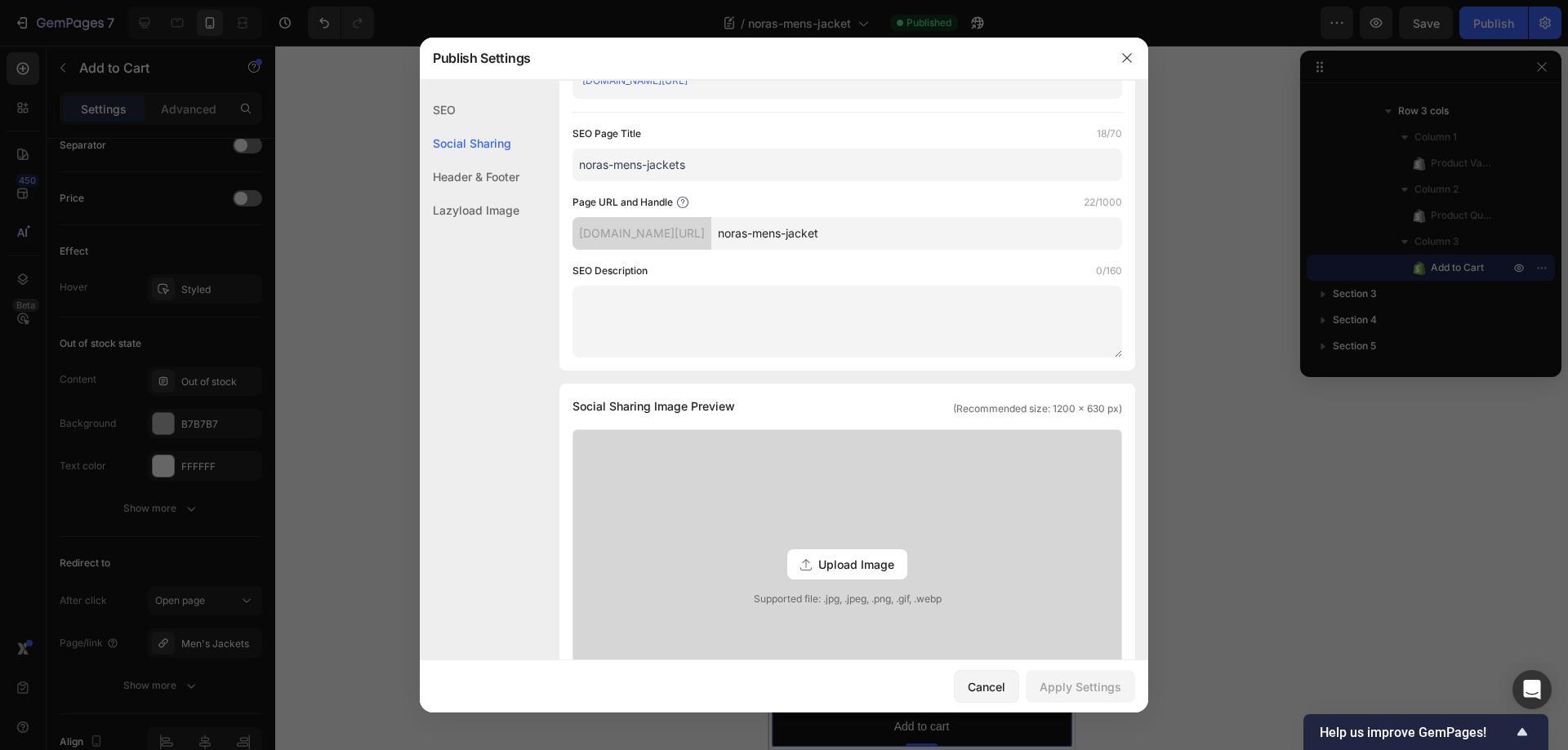
scroll to position [0, 0]
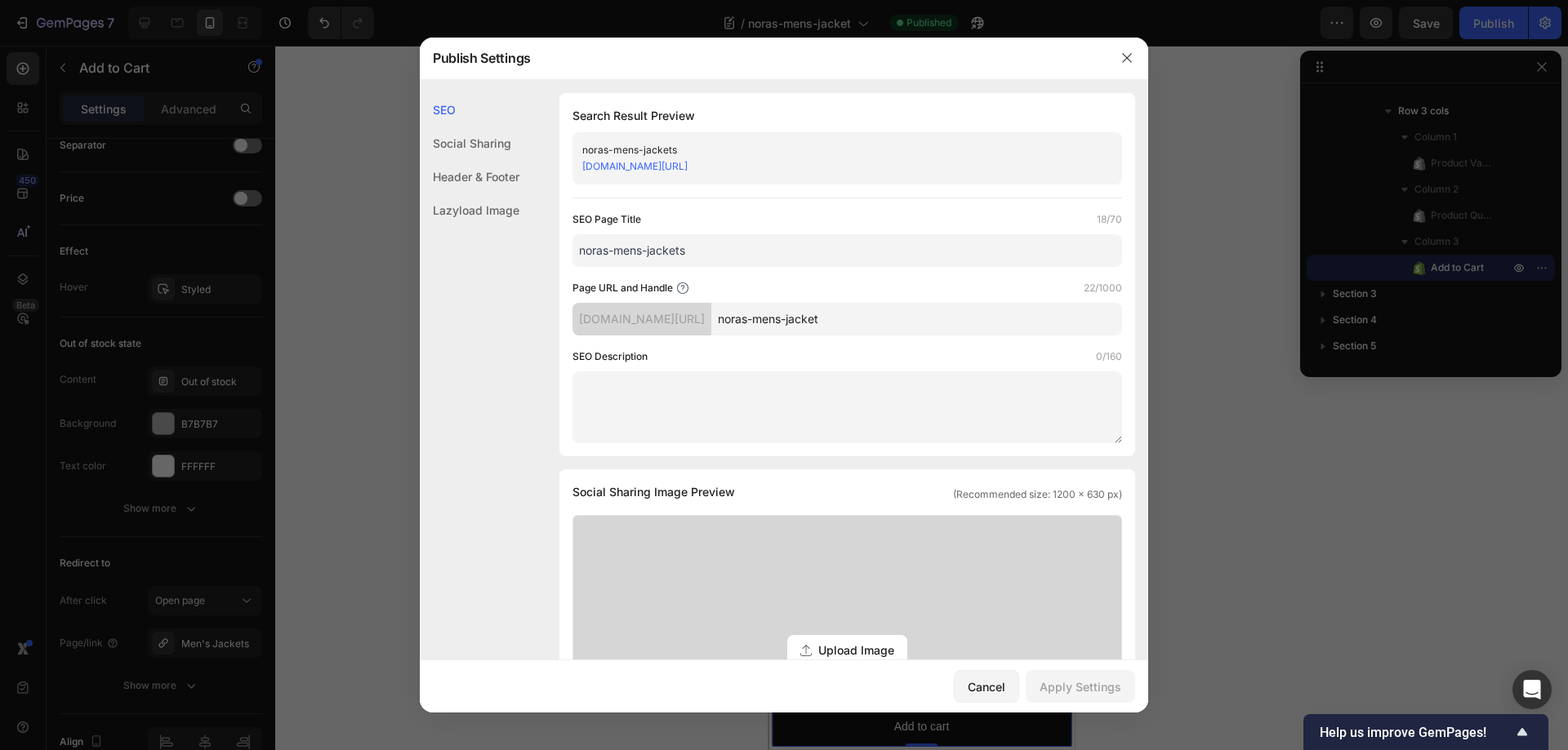
drag, startPoint x: 914, startPoint y: 166, endPoint x: 709, endPoint y: 180, distance: 205.5
click at [709, 180] on div "noras-mens-jackets [DOMAIN_NAME][URL]" at bounding box center [847, 158] width 549 height 52
copy link "blogs/news/noras-mens-jacket/"
click at [893, 164] on div "[DOMAIN_NAME][URL]" at bounding box center [833, 166] width 503 height 17
click at [1123, 58] on icon "button" at bounding box center [1127, 58] width 13 height 13
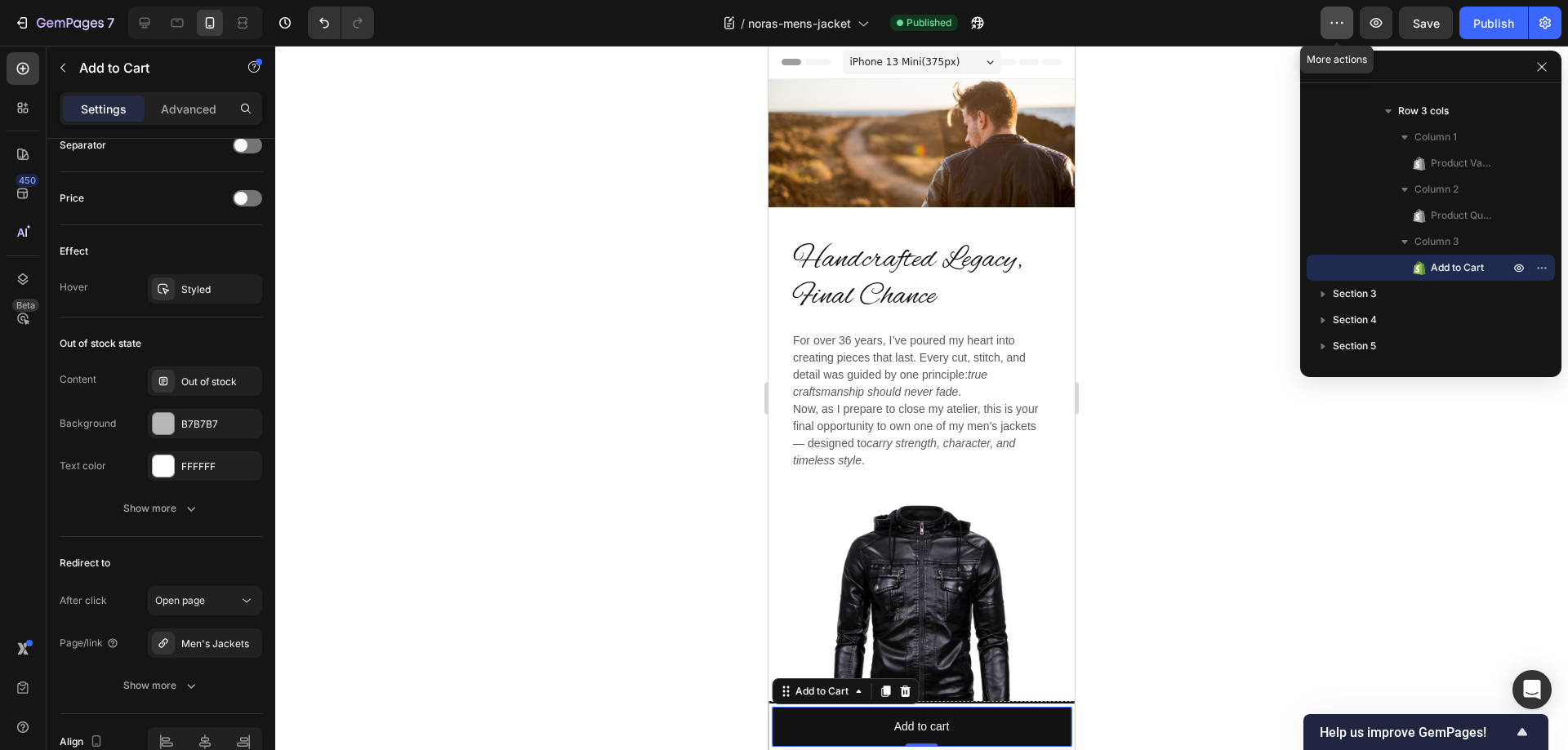
click at [1344, 20] on icon "button" at bounding box center [1337, 23] width 17 height 17
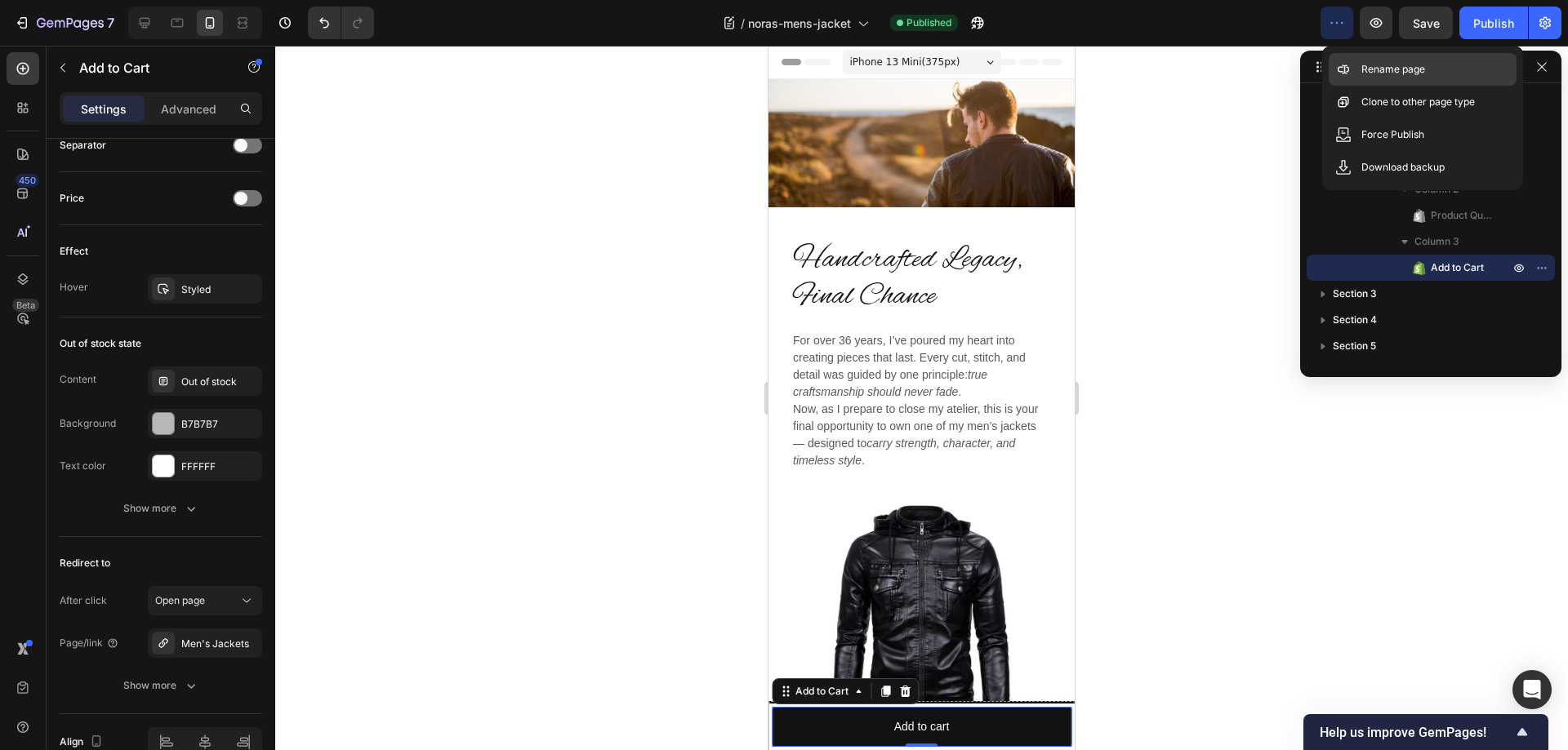
click at [1382, 72] on p "Rename page" at bounding box center [1392, 70] width 64 height 17
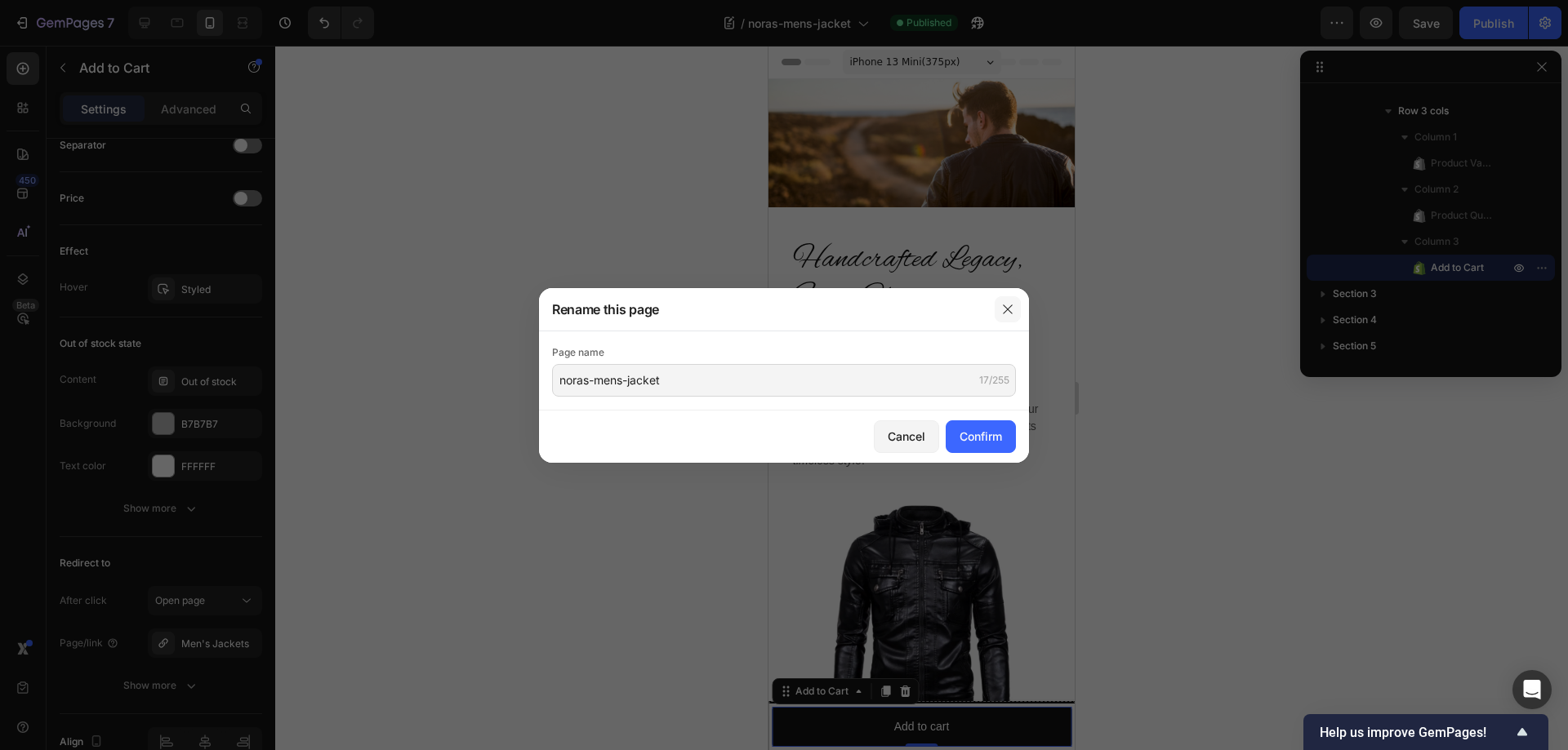
click at [1007, 313] on icon "button" at bounding box center [1008, 310] width 13 height 13
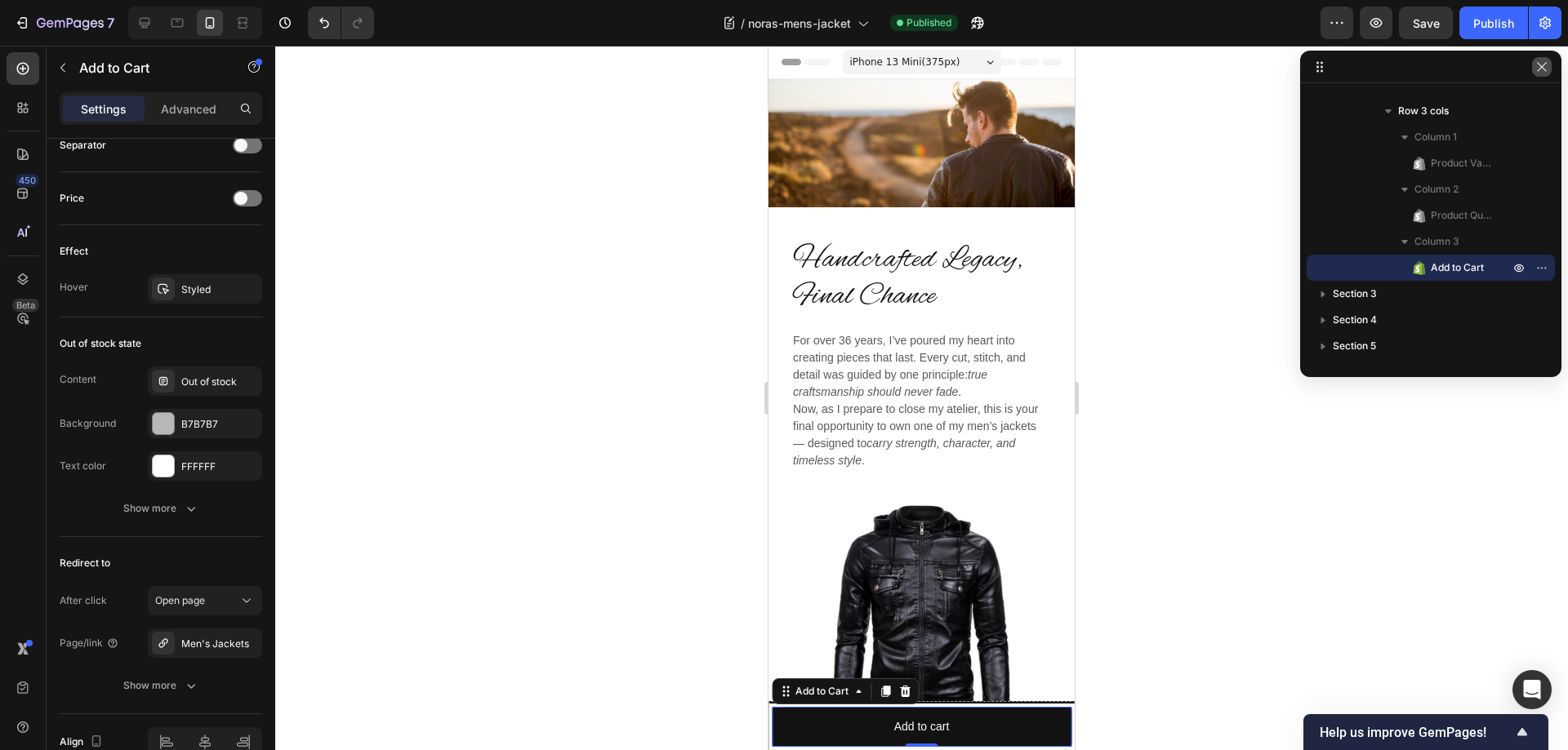
click at [1545, 67] on icon "button" at bounding box center [1541, 67] width 13 height 13
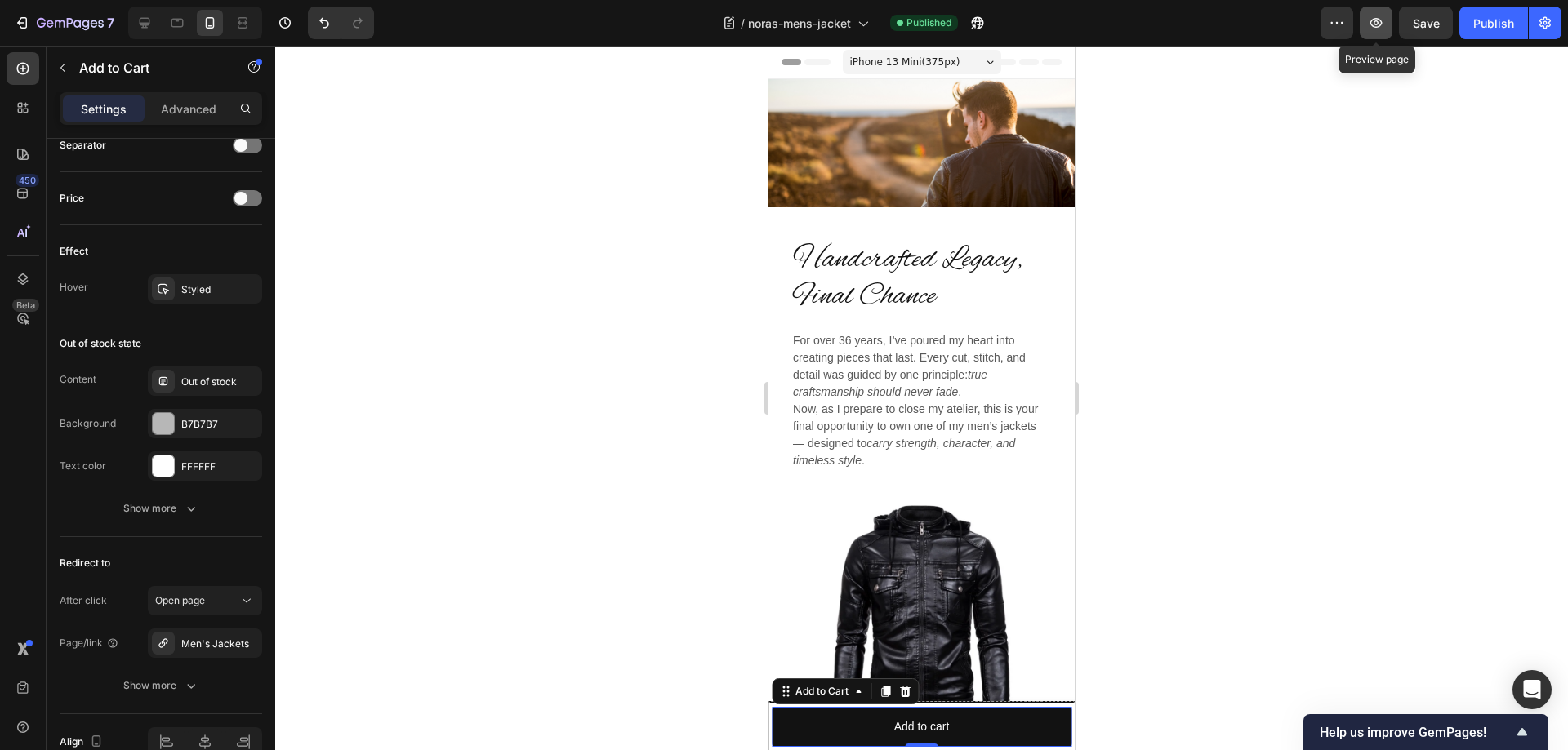
click at [1382, 21] on icon "button" at bounding box center [1376, 23] width 17 height 17
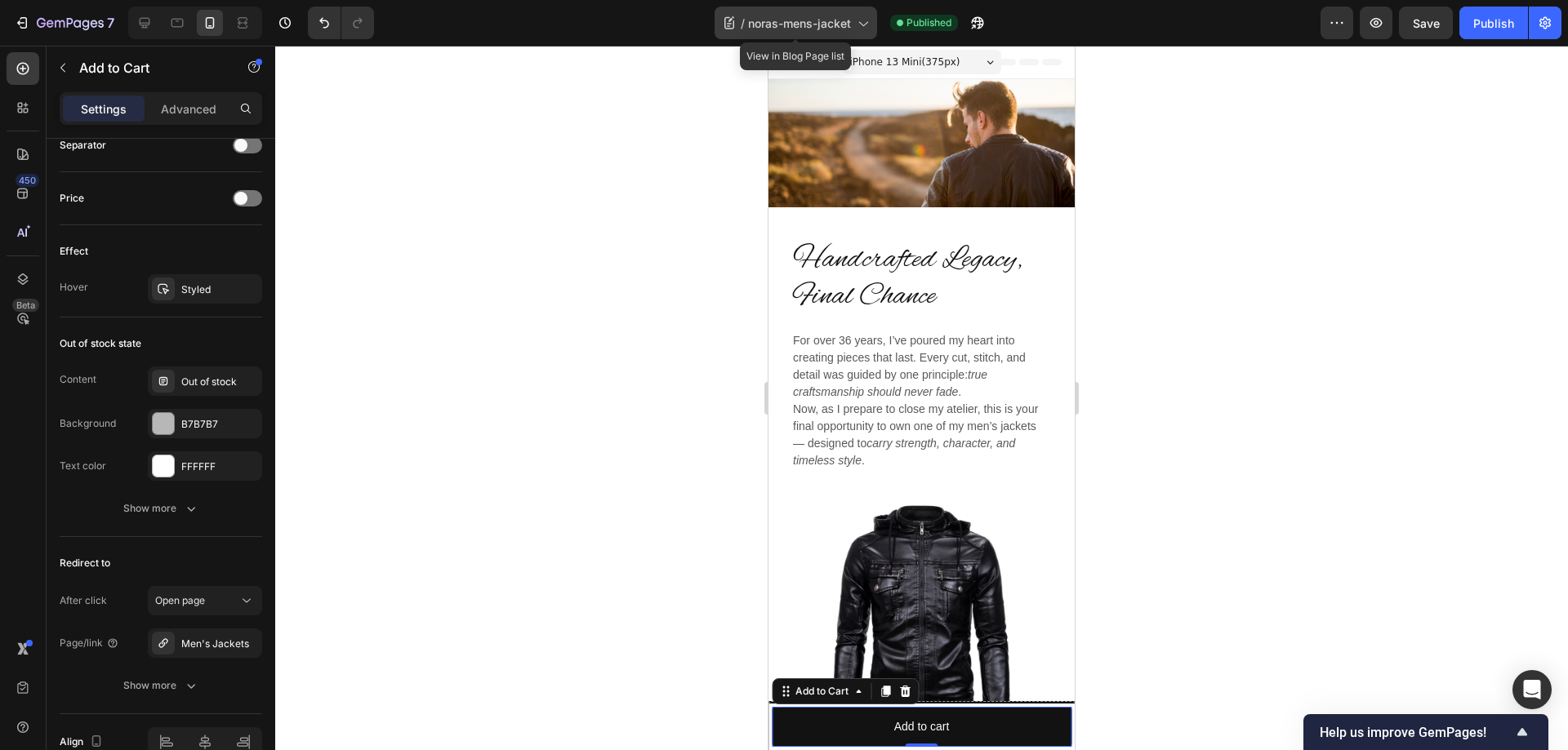
click at [862, 20] on icon at bounding box center [862, 23] width 17 height 17
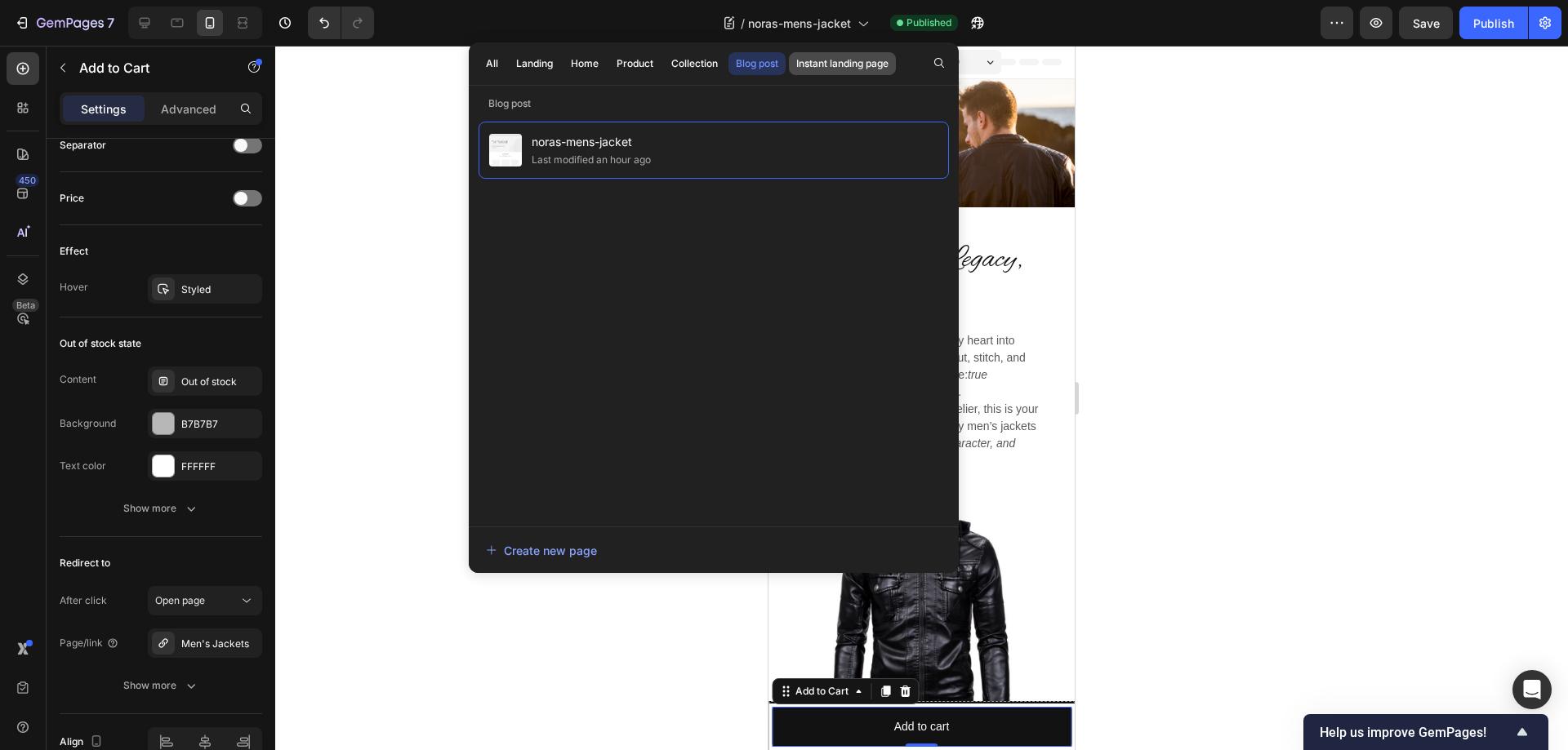
click at [834, 60] on div "Instant landing page" at bounding box center [842, 64] width 92 height 15
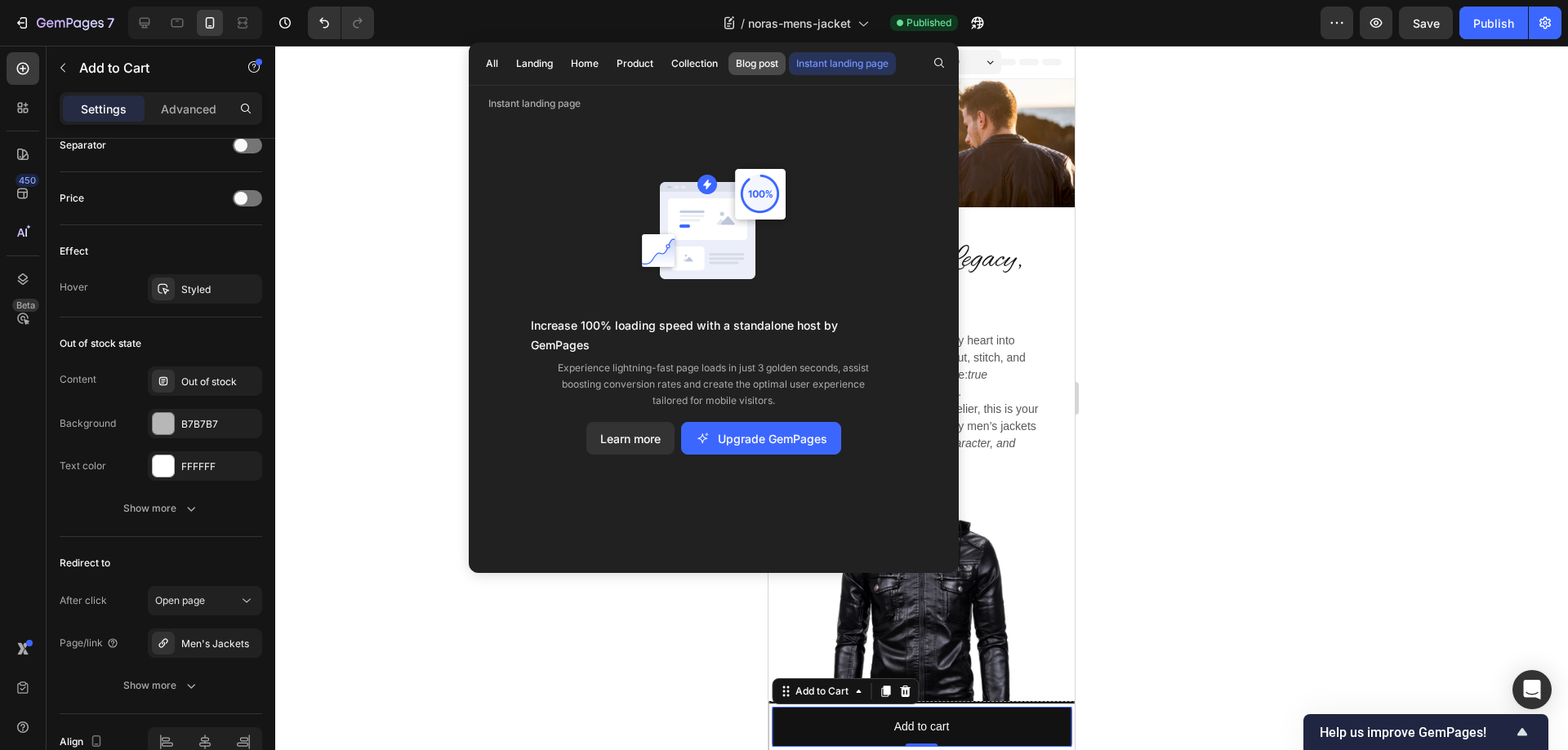
click at [755, 60] on div "Blog post" at bounding box center [756, 64] width 42 height 15
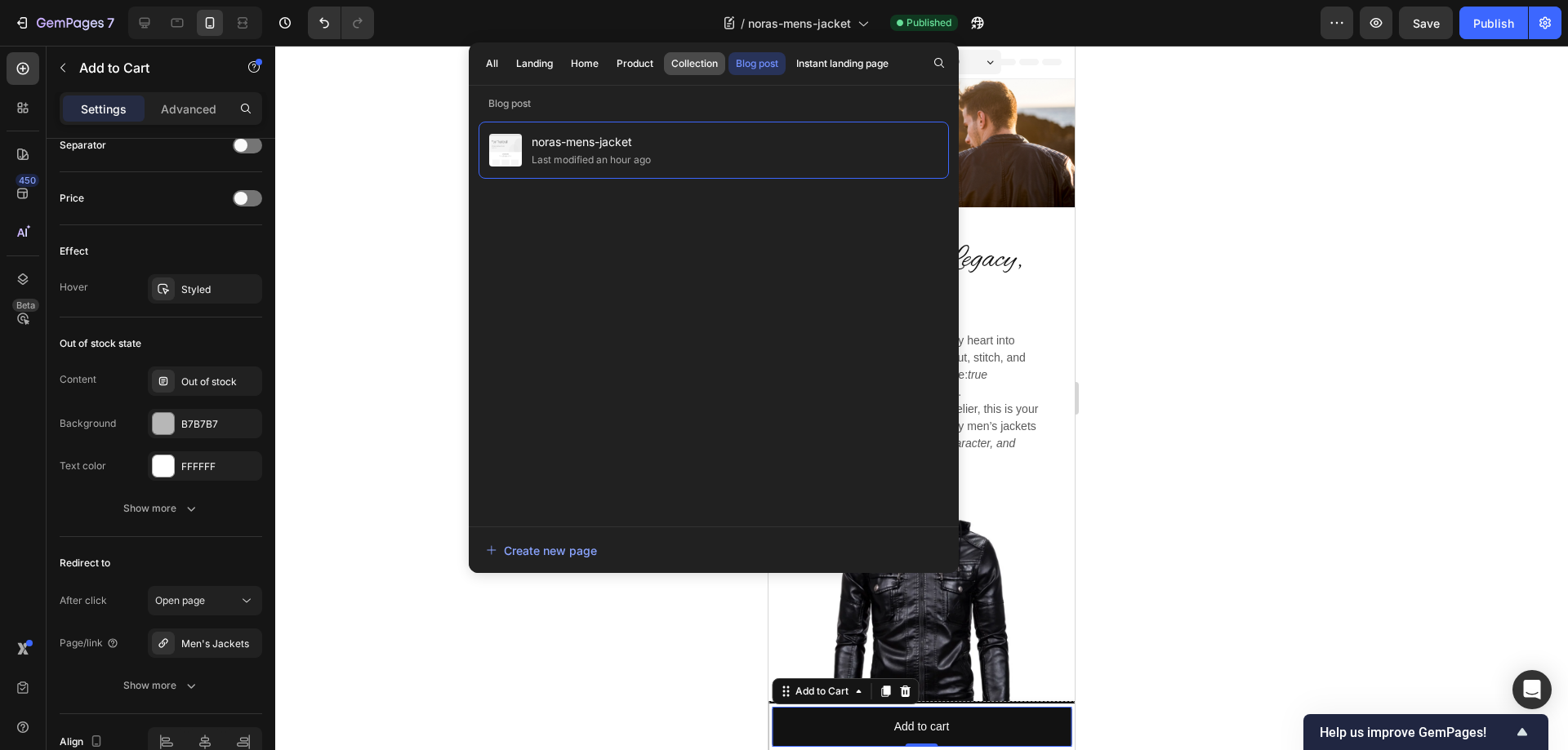
click at [667, 66] on button "Collection" at bounding box center [694, 64] width 61 height 23
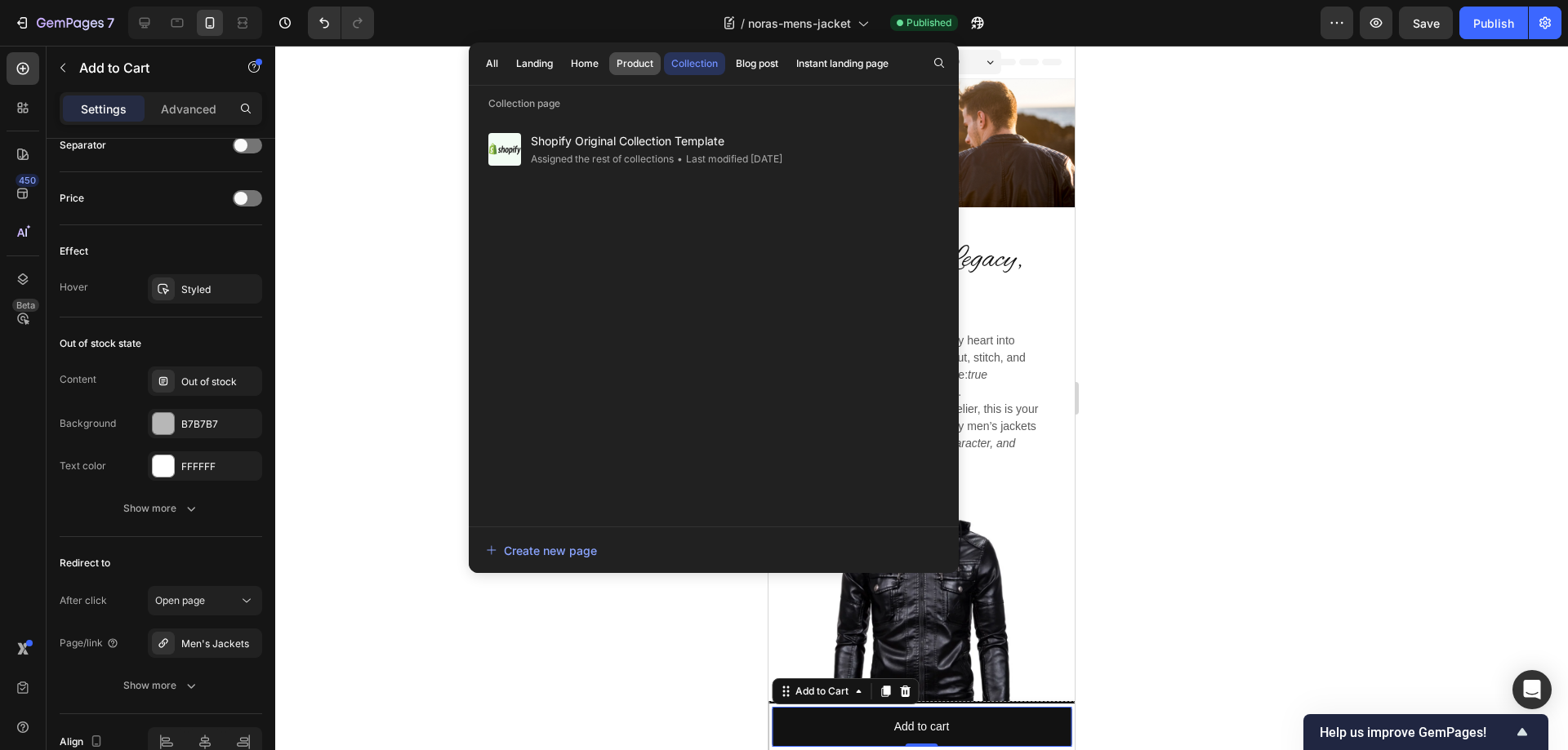
click at [640, 64] on div "Product" at bounding box center [634, 64] width 36 height 15
click at [587, 64] on div "Home" at bounding box center [585, 64] width 28 height 15
click at [539, 64] on div "Landing" at bounding box center [534, 64] width 36 height 15
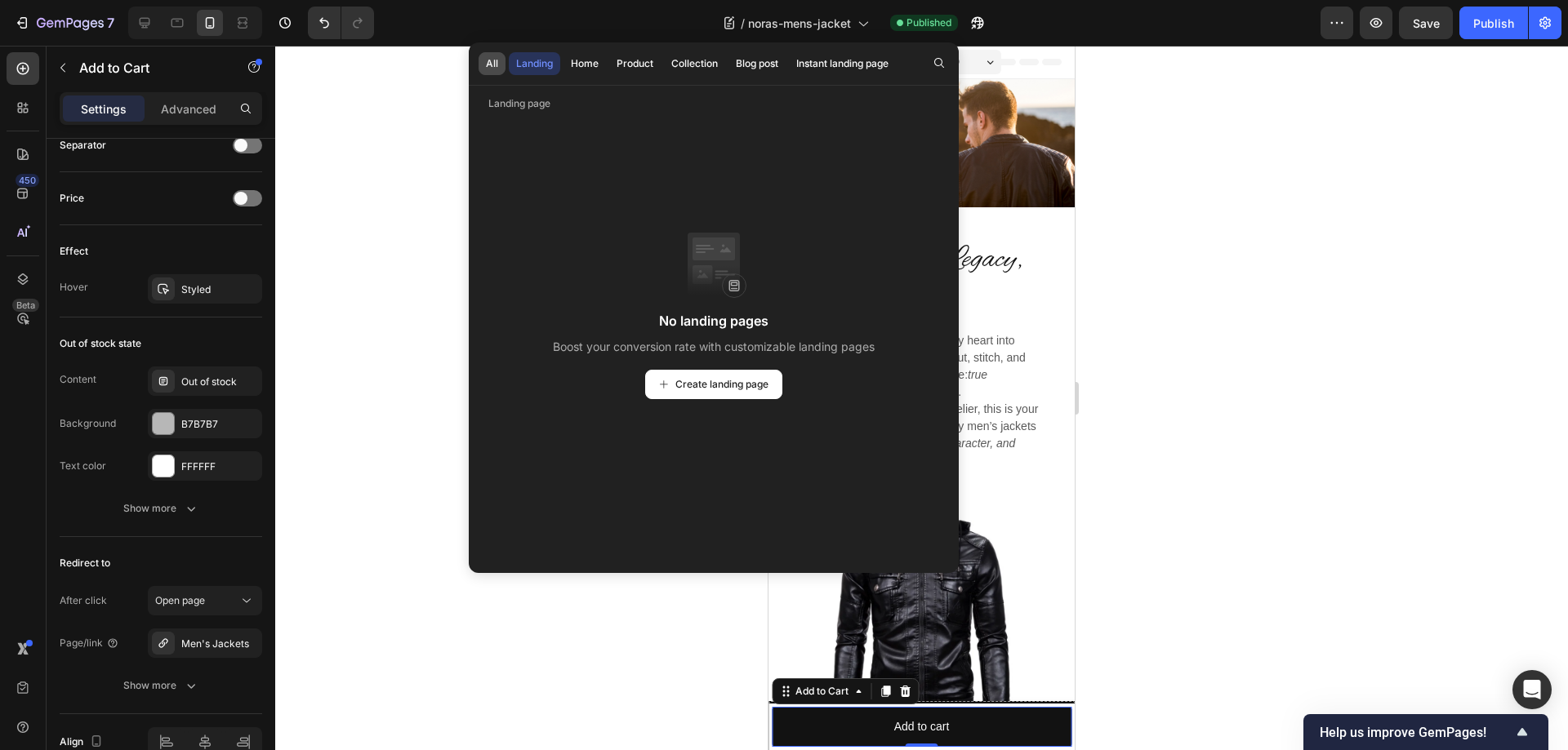
click at [490, 65] on div "All" at bounding box center [492, 64] width 12 height 15
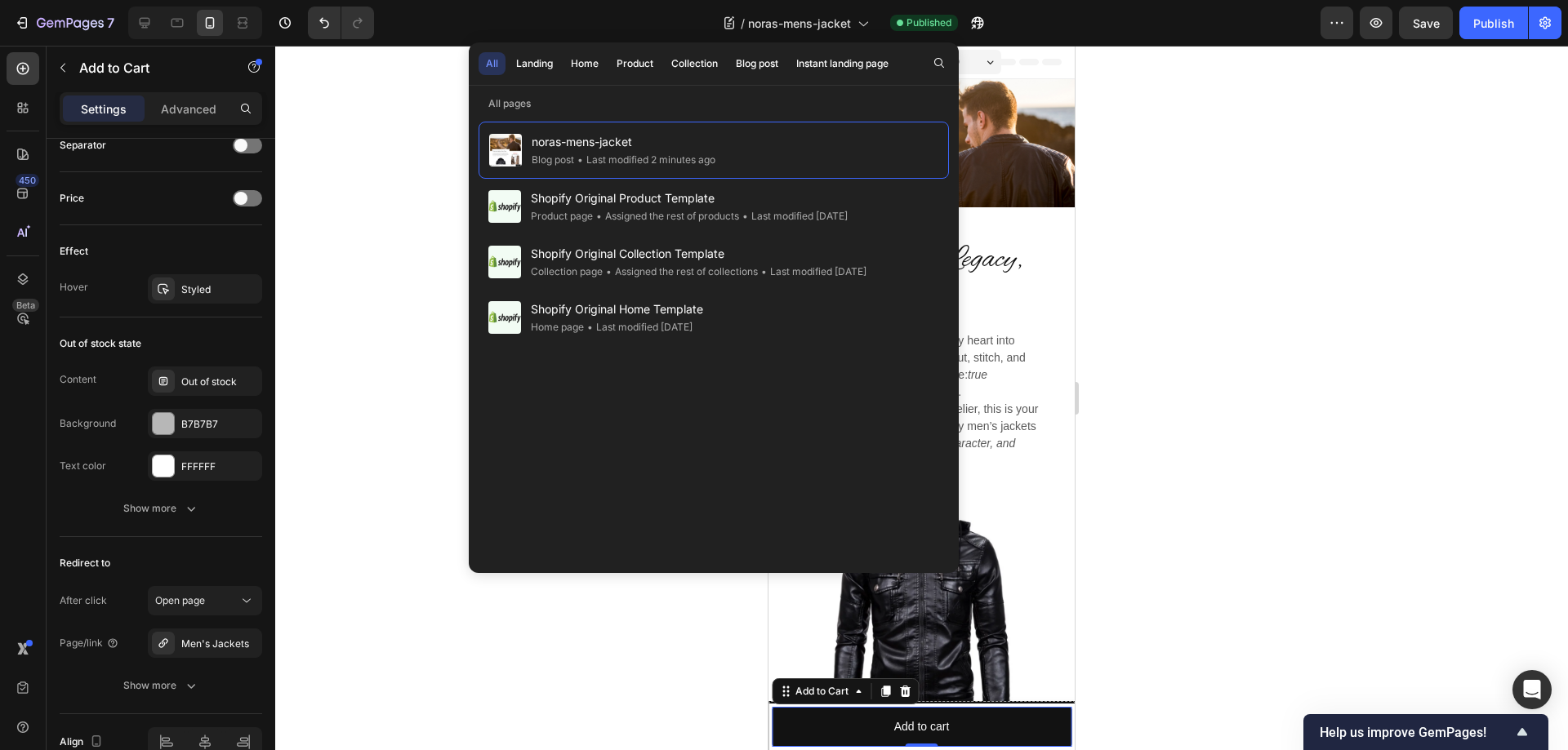
click at [1092, 26] on div "/ noras-mens-jacket Published" at bounding box center [853, 22] width 934 height 32
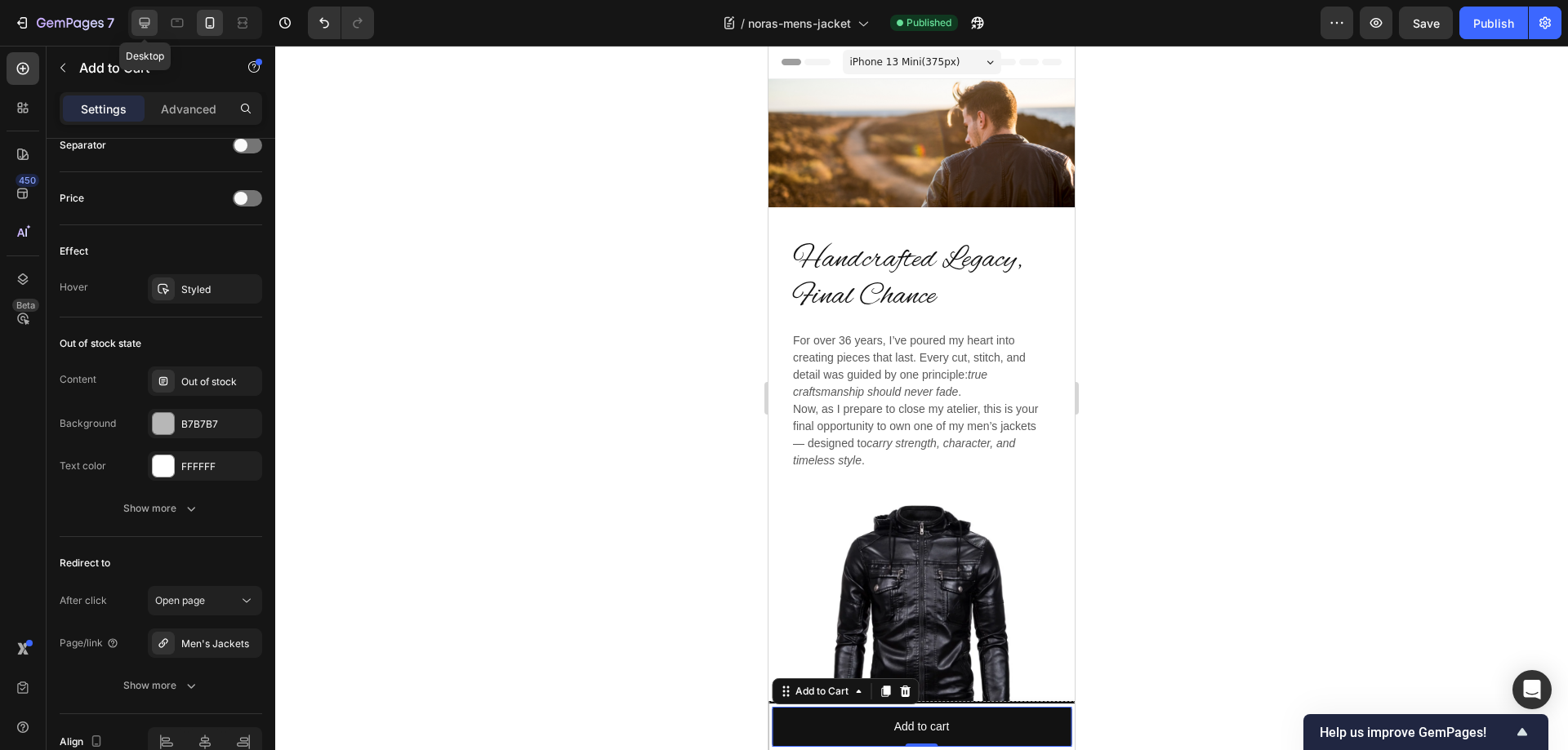
click at [137, 20] on icon at bounding box center [145, 23] width 17 height 17
type input "16"
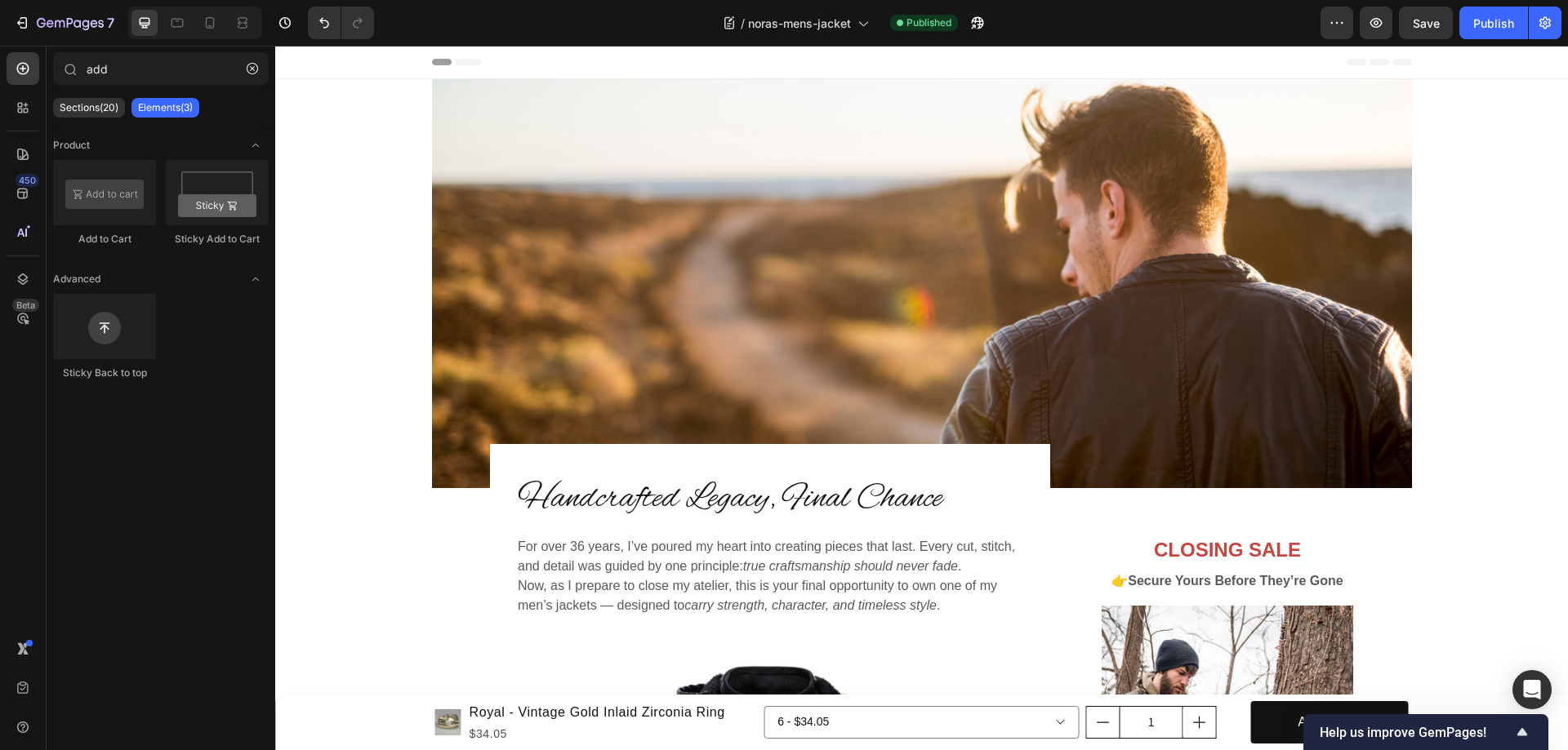
click at [316, 61] on span "Header" at bounding box center [324, 62] width 36 height 17
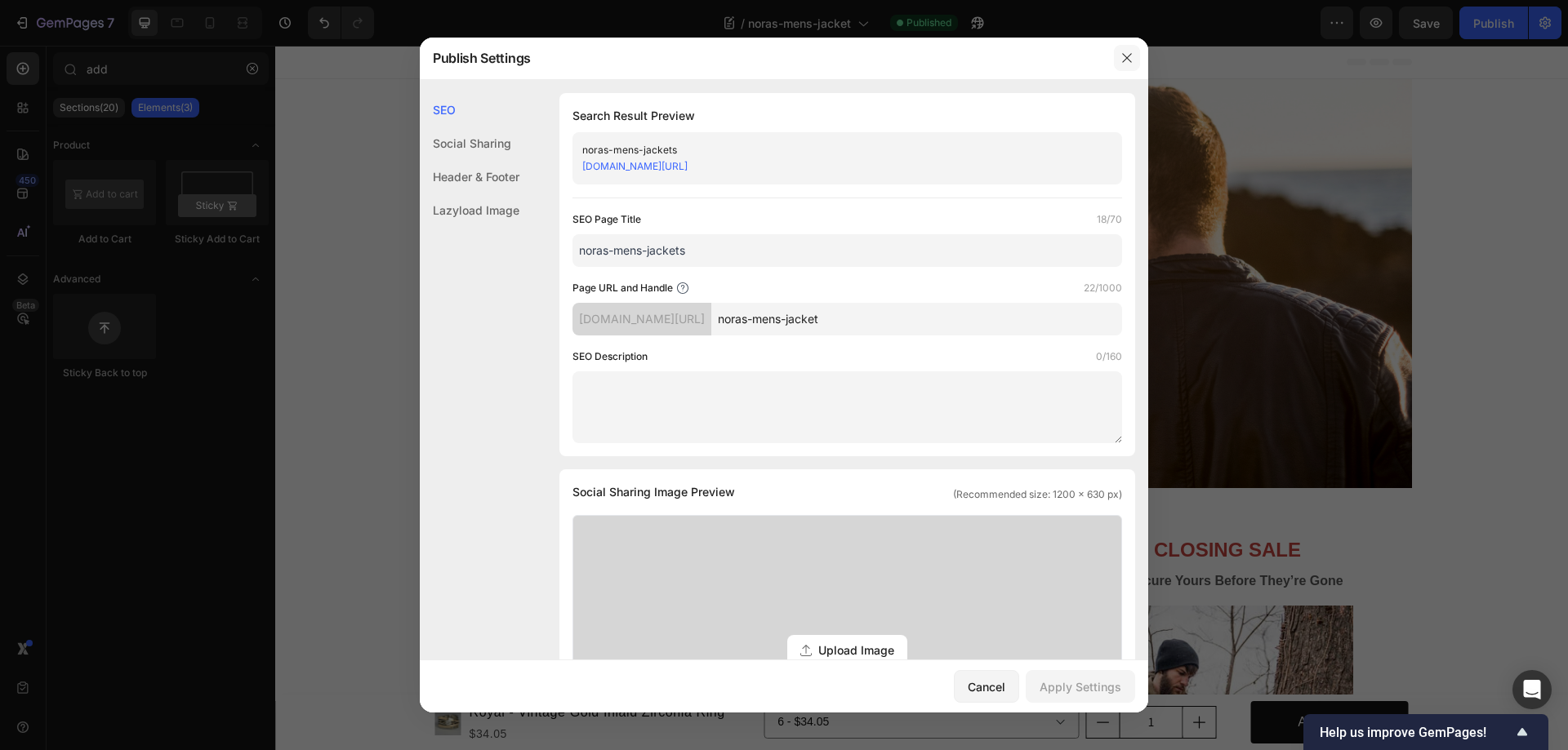
click at [1127, 56] on icon "button" at bounding box center [1127, 58] width 13 height 13
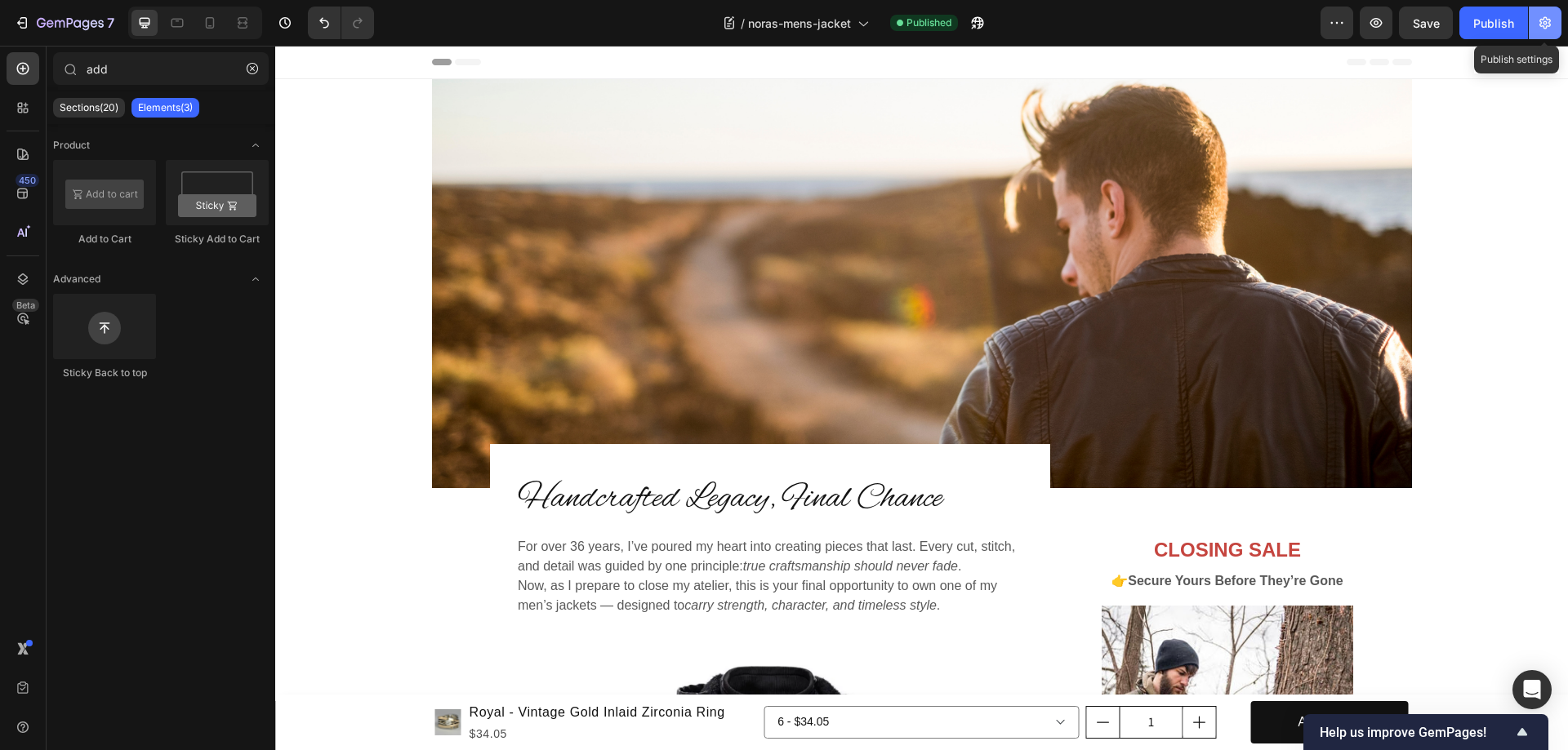
click at [1544, 14] on button "button" at bounding box center [1544, 22] width 32 height 32
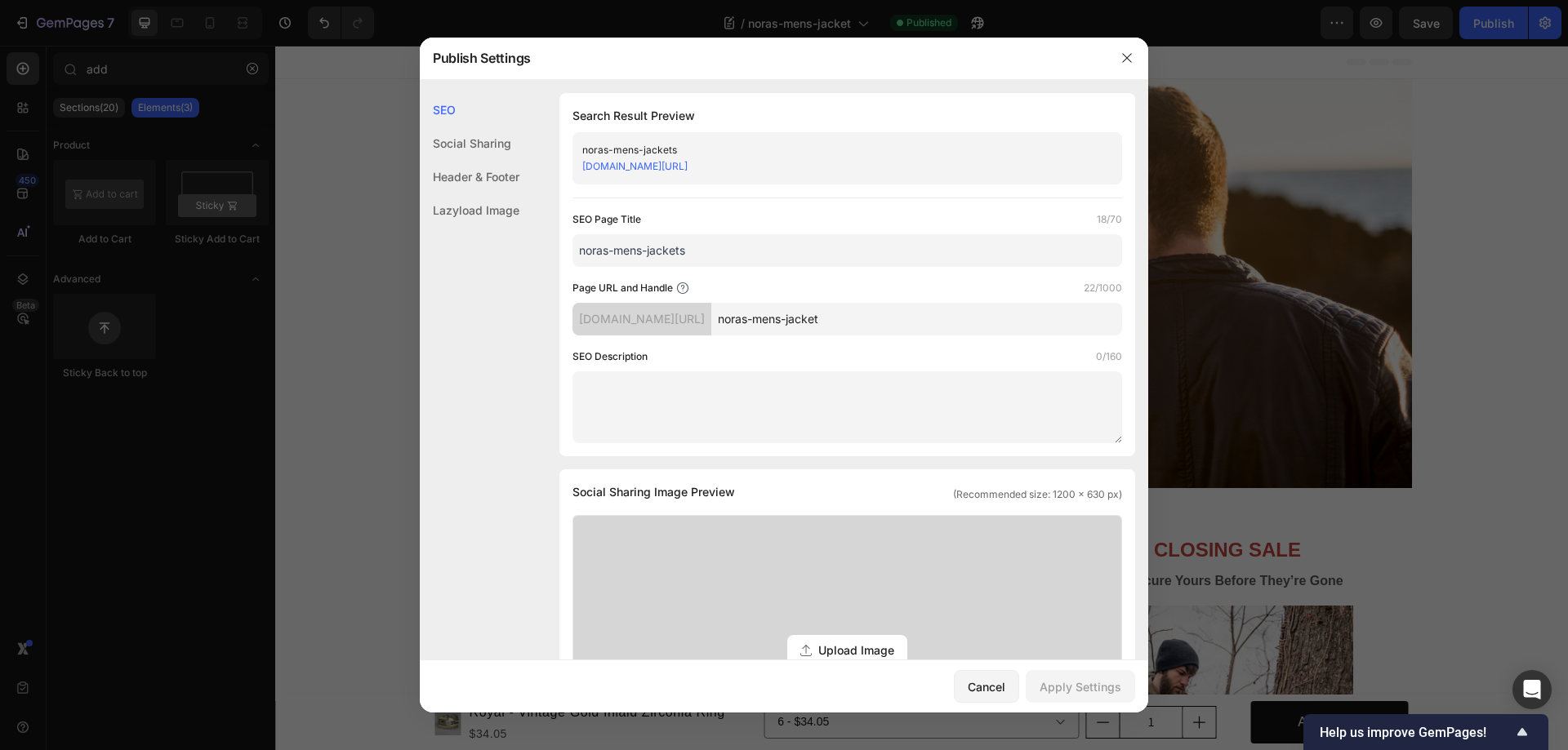
drag, startPoint x: 961, startPoint y: 312, endPoint x: 713, endPoint y: 309, distance: 248.0
click at [713, 309] on div "[DOMAIN_NAME][URL] noras-mens-jacket" at bounding box center [847, 319] width 549 height 32
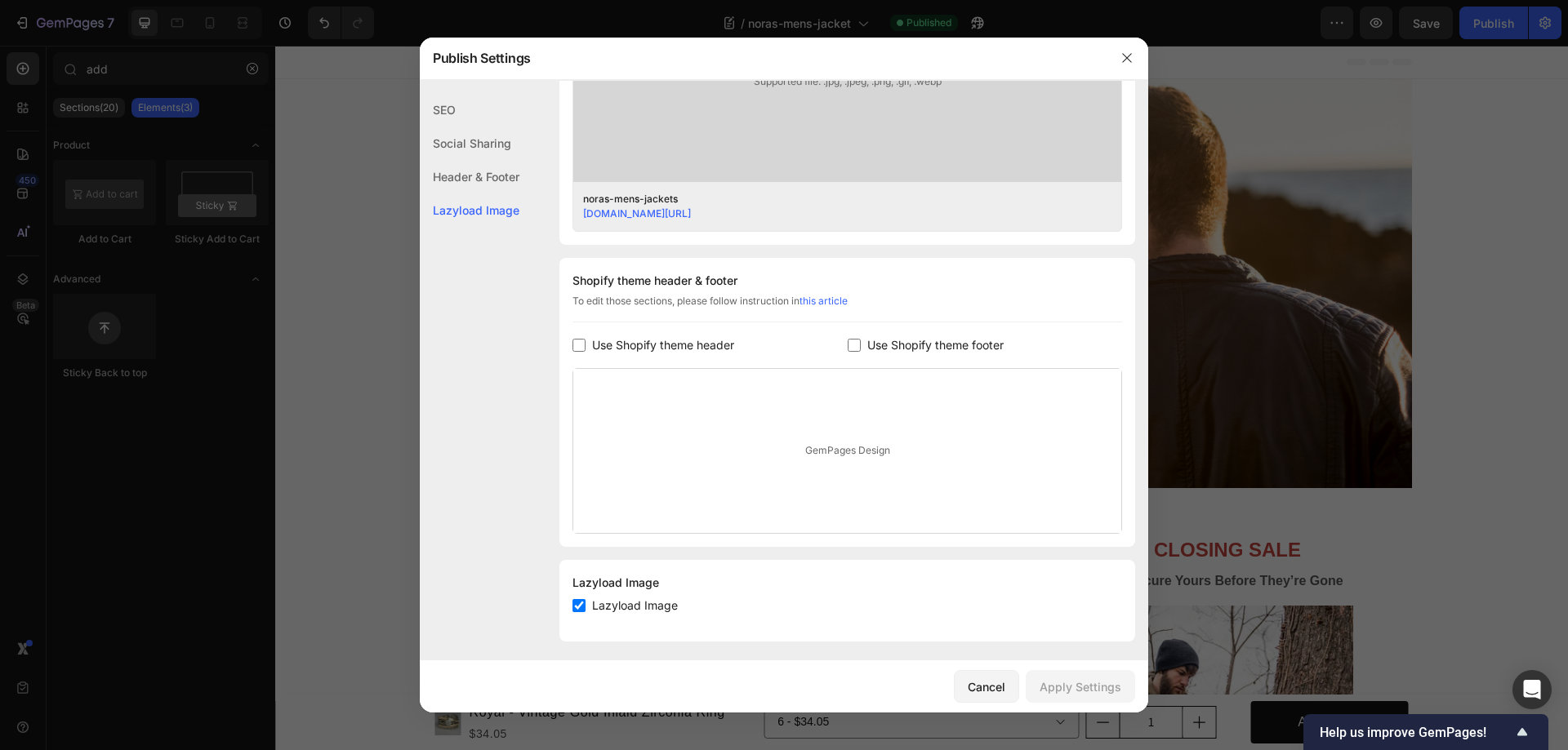
scroll to position [610, 0]
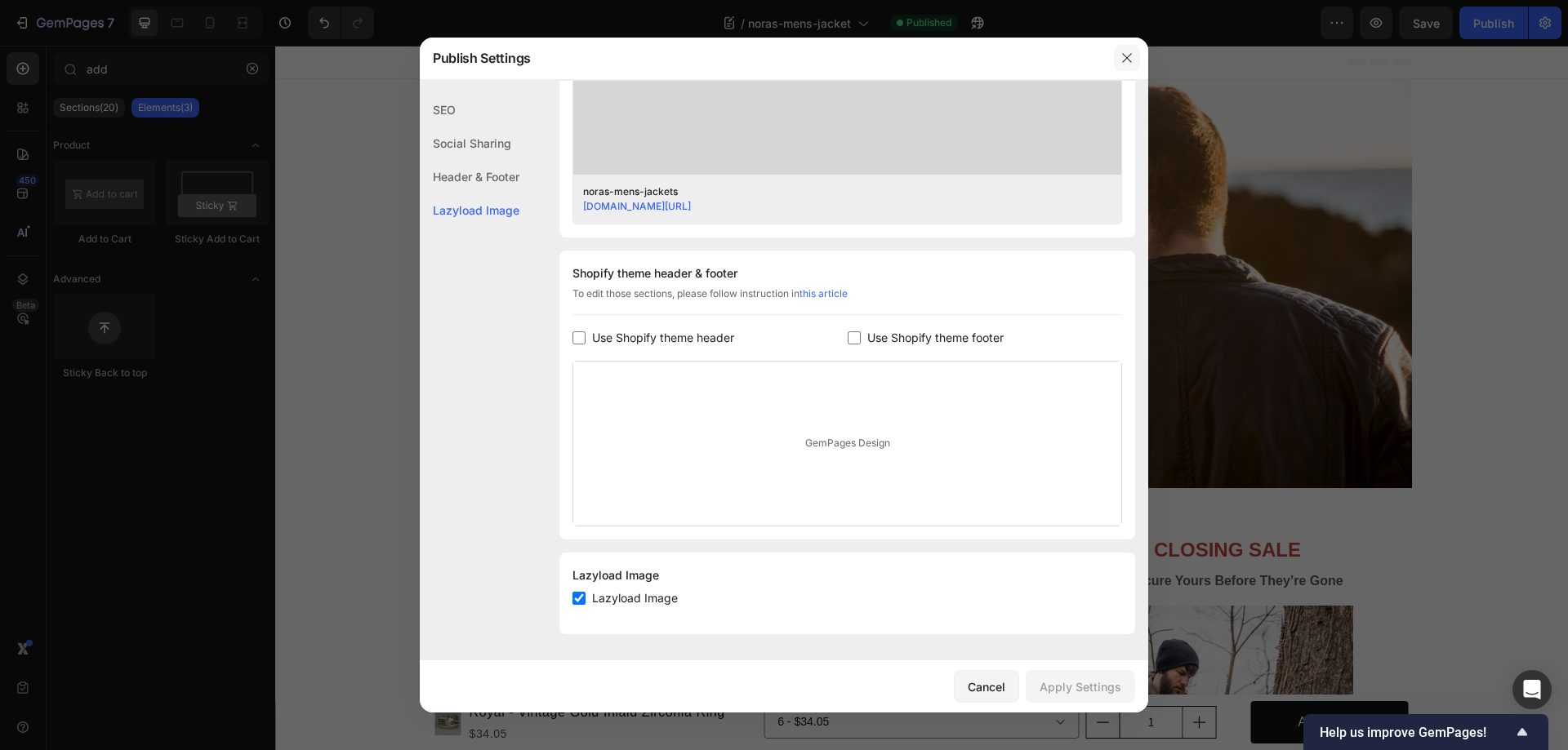
click at [1126, 60] on icon "button" at bounding box center [1127, 58] width 13 height 13
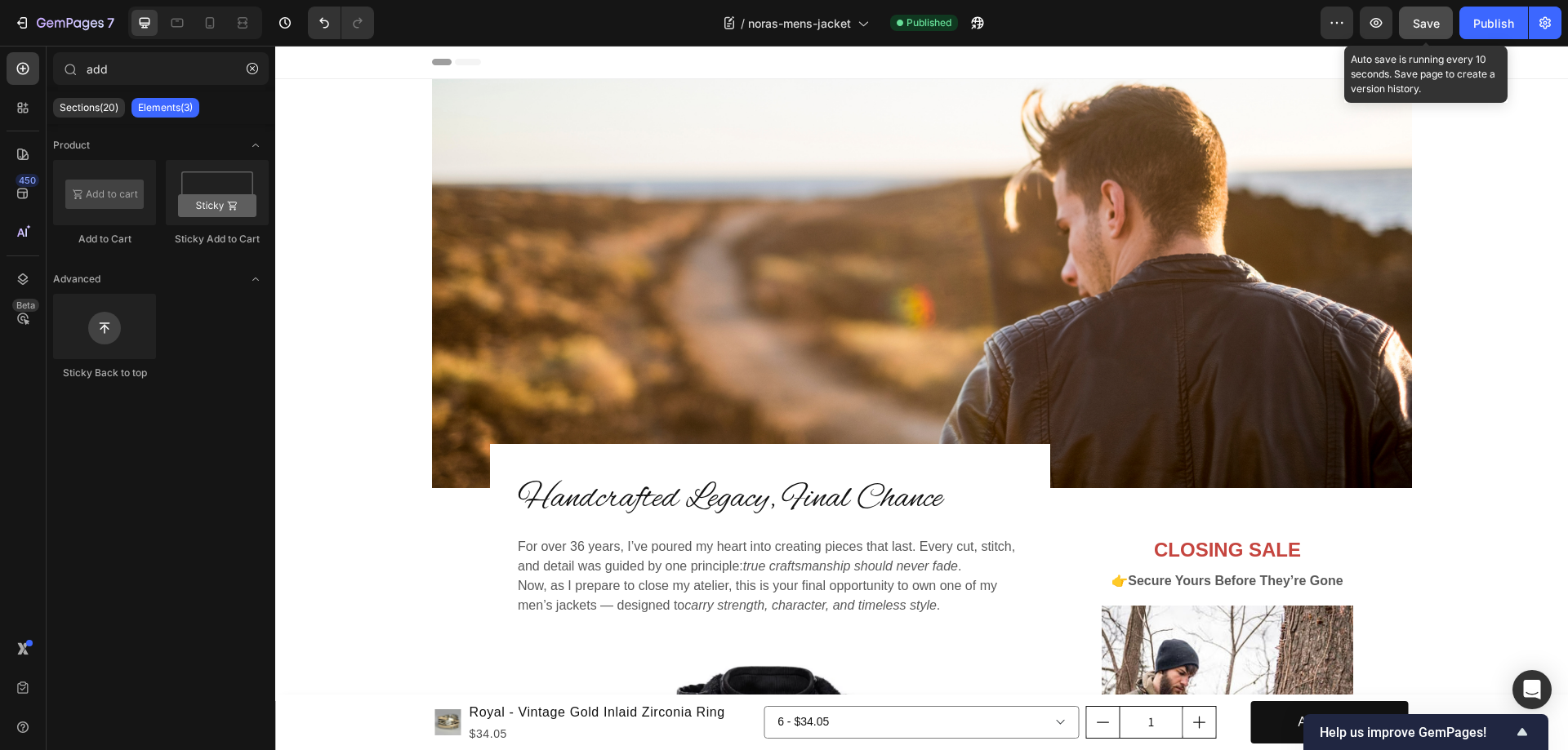
click at [1416, 23] on span "Save" at bounding box center [1426, 23] width 27 height 14
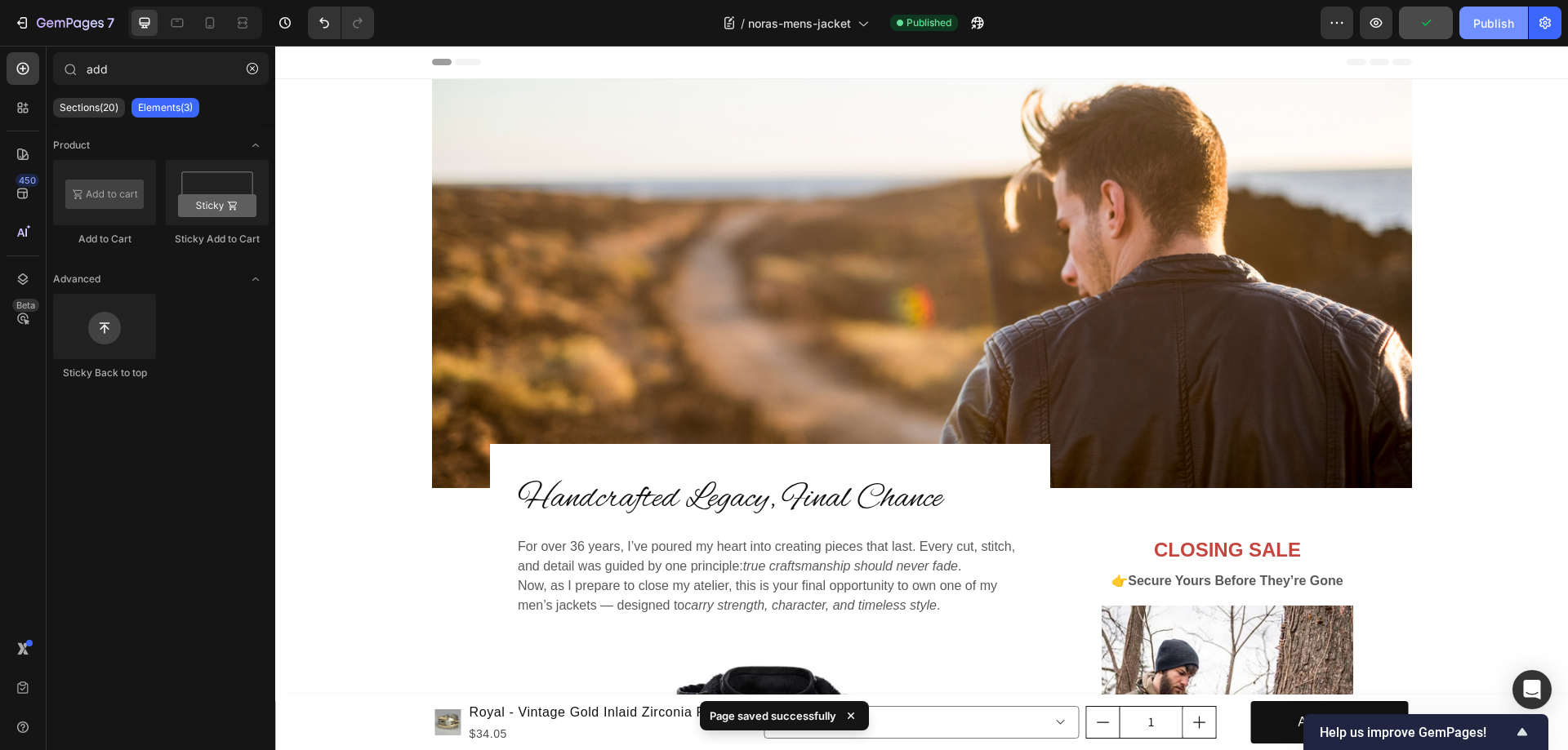
click at [1482, 22] on div "Publish" at bounding box center [1493, 23] width 41 height 17
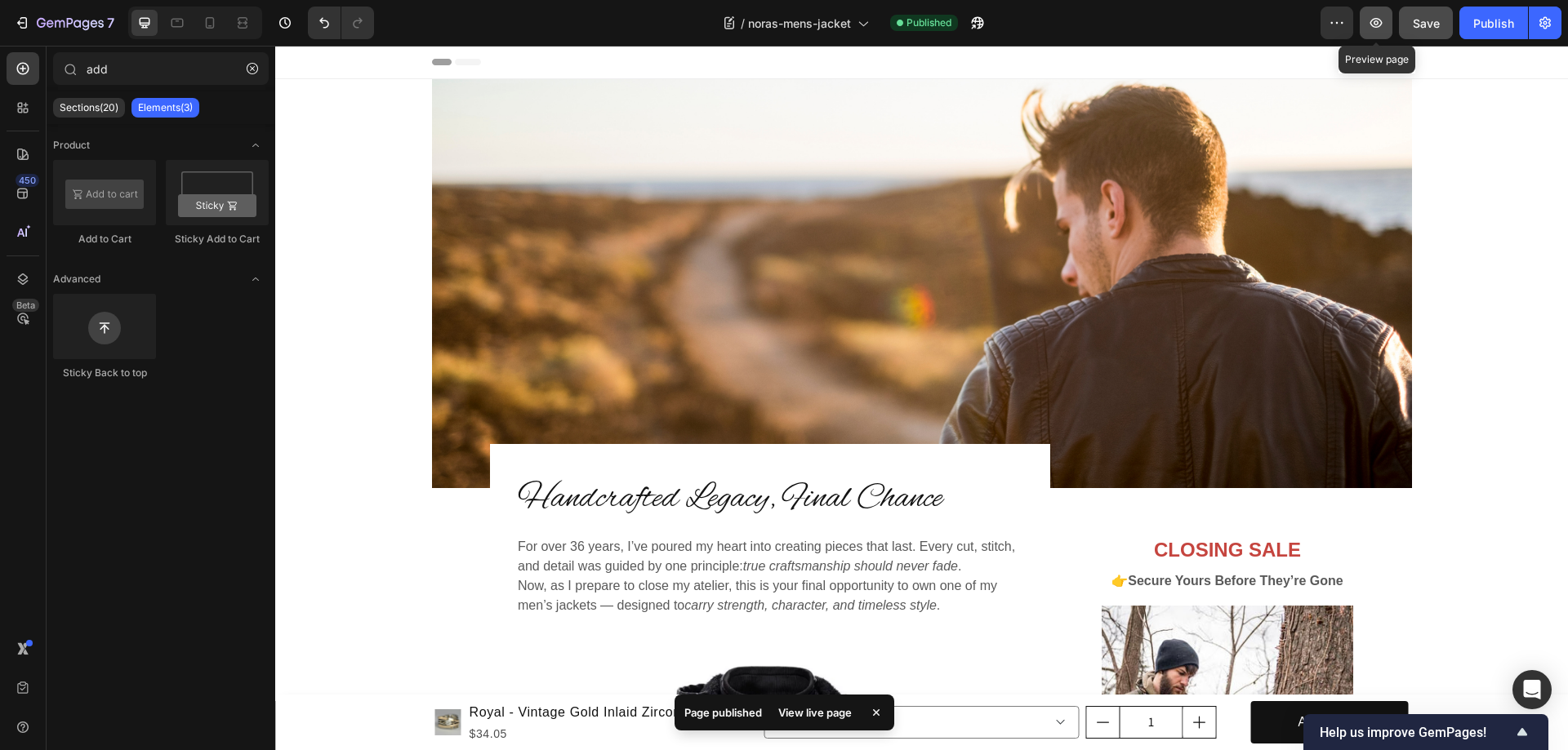
click at [1373, 28] on icon "button" at bounding box center [1376, 23] width 17 height 17
